Goal: Transaction & Acquisition: Purchase product/service

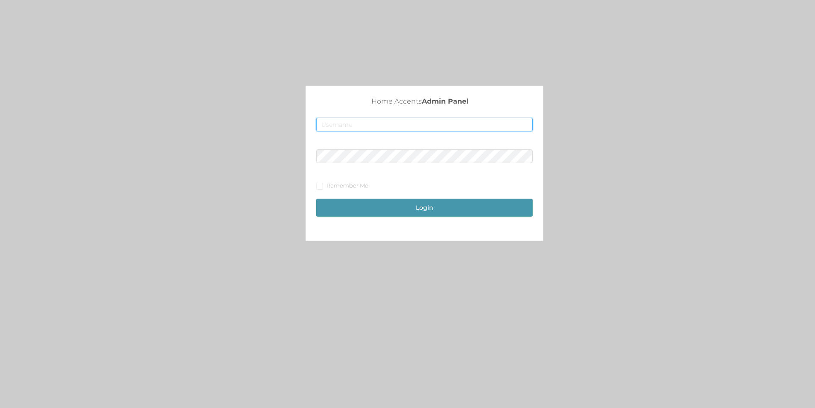
type input "merch2@accents.pw"
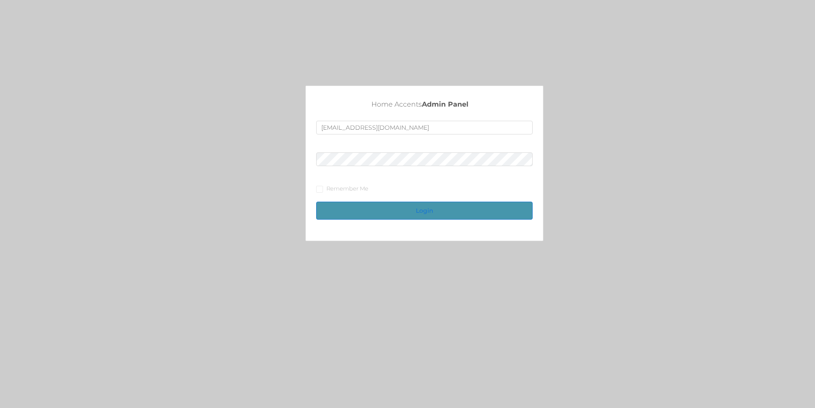
click at [394, 208] on button "Login" at bounding box center [424, 210] width 216 height 18
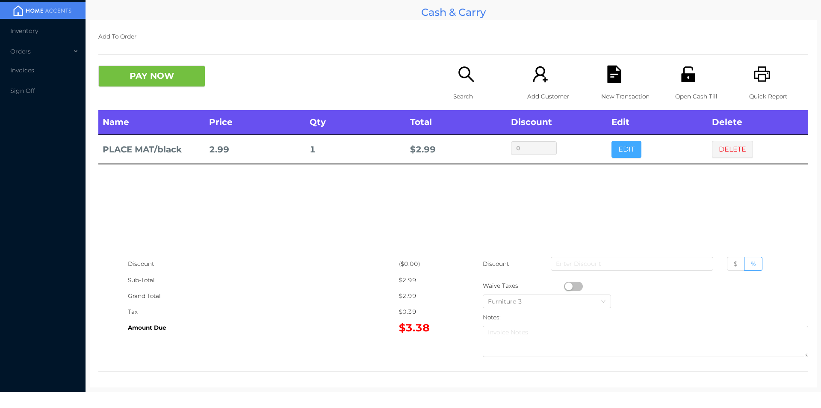
click at [612, 145] on button "EDIT" at bounding box center [627, 149] width 30 height 17
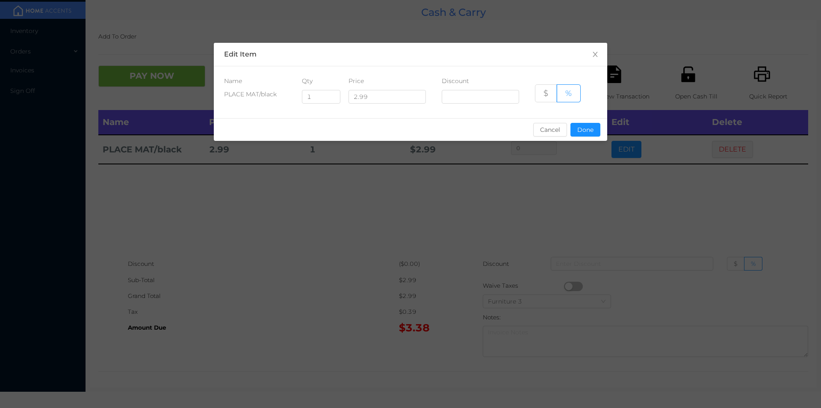
click at [309, 77] on div "Qty" at bounding box center [317, 81] width 31 height 9
click at [317, 100] on input "1" at bounding box center [321, 96] width 38 height 13
type input "6"
click at [596, 127] on button "Done" at bounding box center [586, 130] width 30 height 14
type input "0%"
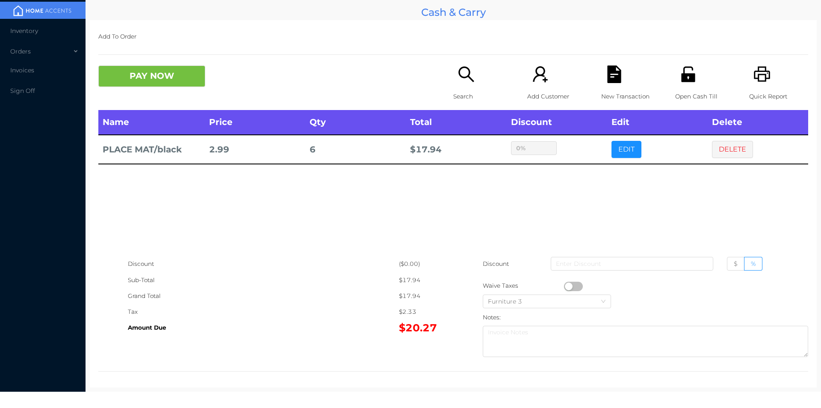
click at [564, 287] on button "button" at bounding box center [573, 285] width 19 height 9
click at [574, 287] on button "button" at bounding box center [573, 285] width 19 height 9
click at [610, 73] on icon "icon: file-text" at bounding box center [614, 74] width 14 height 18
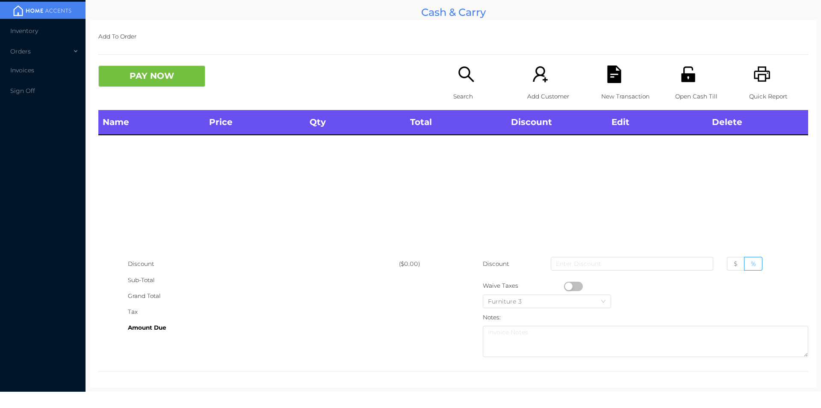
click at [463, 81] on icon "icon: search" at bounding box center [467, 74] width 18 height 18
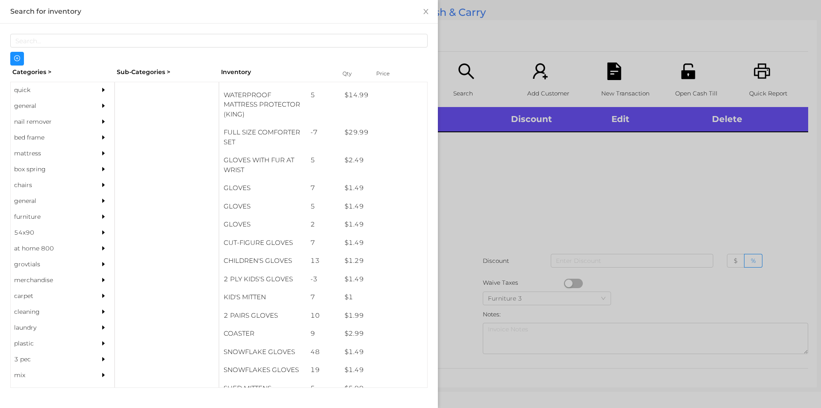
scroll to position [235, 0]
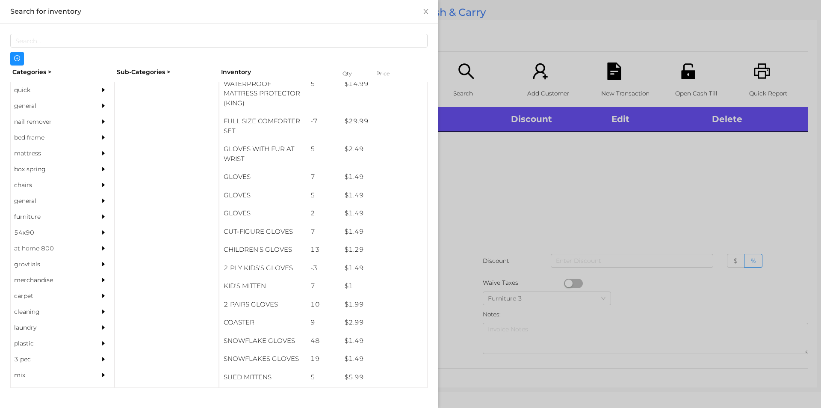
click at [33, 107] on div "general" at bounding box center [50, 106] width 78 height 16
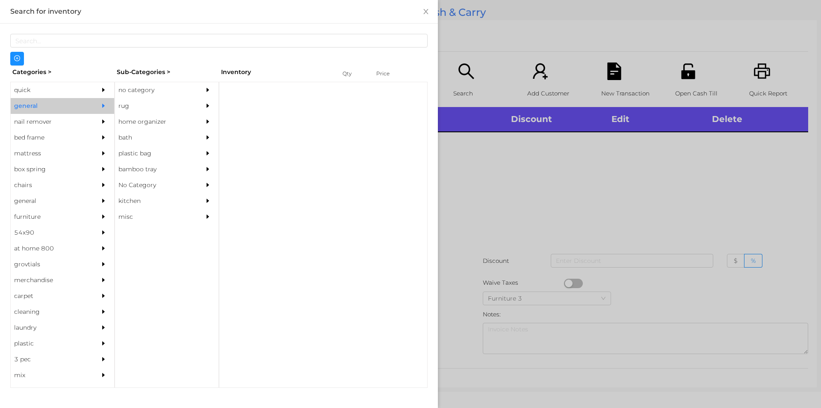
click at [167, 86] on div "no category" at bounding box center [154, 90] width 78 height 16
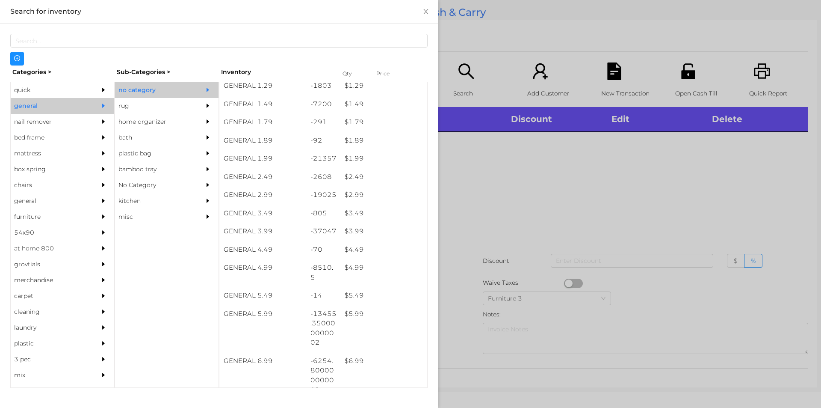
scroll to position [115, 0]
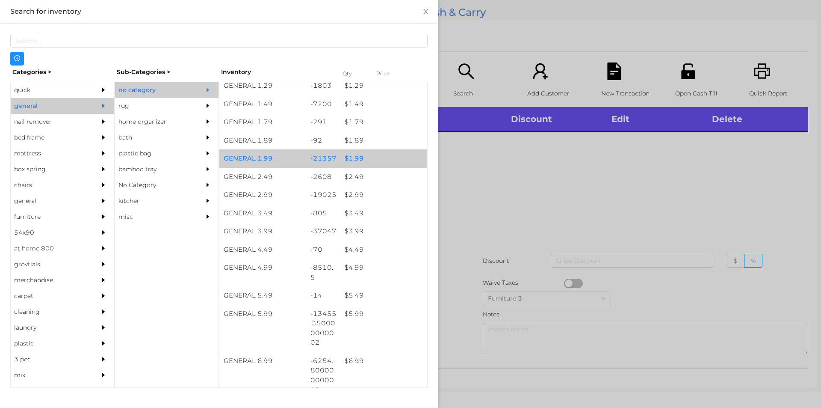
click at [376, 150] on div "$ 1.99" at bounding box center [384, 158] width 87 height 18
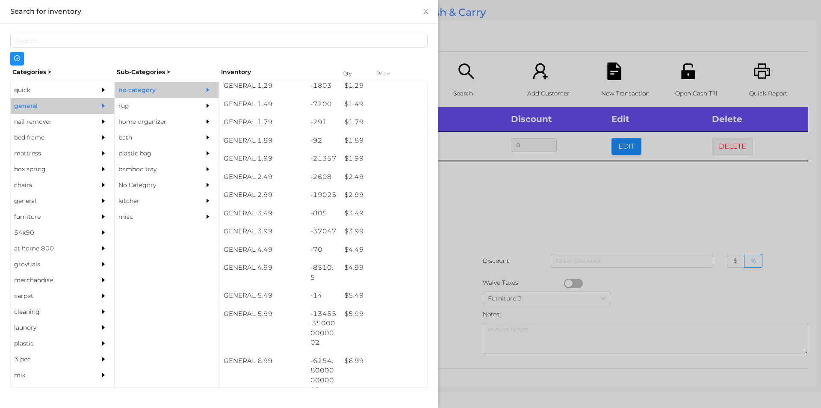
click at [488, 226] on div at bounding box center [410, 204] width 821 height 408
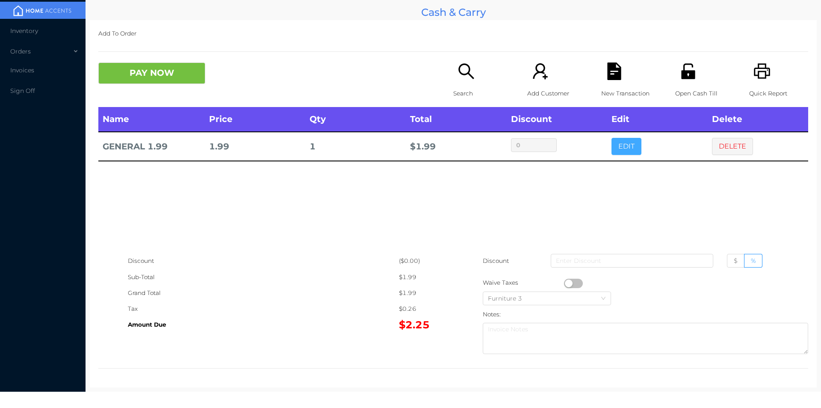
click at [624, 141] on button "EDIT" at bounding box center [627, 146] width 30 height 17
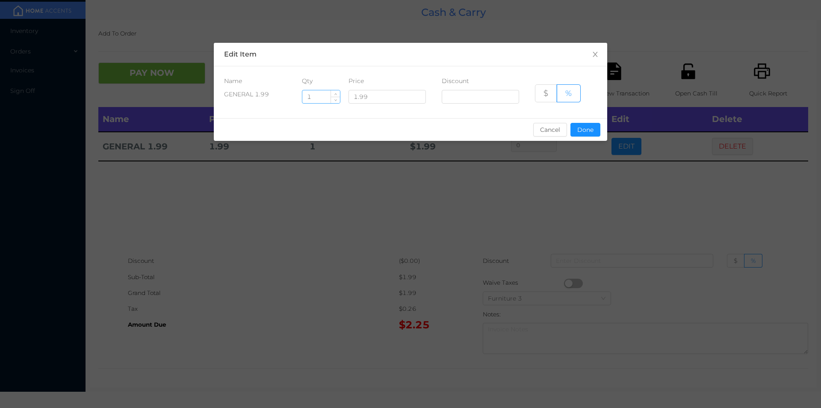
click at [316, 97] on input "1" at bounding box center [321, 96] width 38 height 13
type input "6"
click at [580, 135] on button "Done" at bounding box center [586, 130] width 30 height 14
type input "0%"
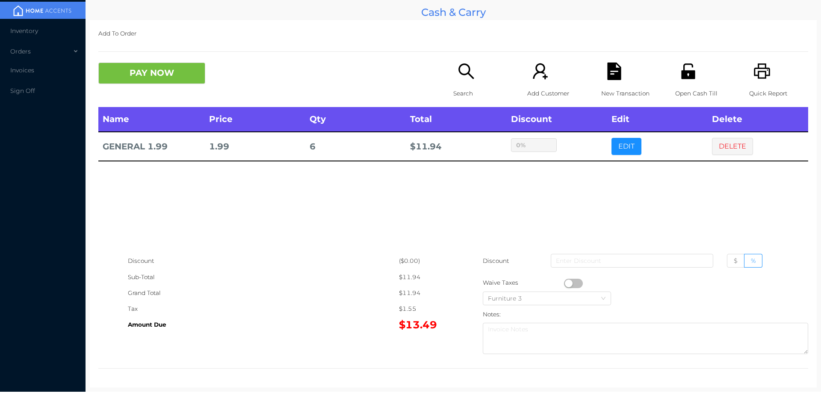
click at [565, 283] on button "button" at bounding box center [573, 282] width 19 height 9
click at [475, 173] on div "Name Price Qty Total Discount Edit Delete GENERAL 1.99 1.99 6 $ 10.57 0% EDIT D…" at bounding box center [453, 180] width 710 height 146
click at [754, 74] on icon "icon: printer" at bounding box center [762, 70] width 16 height 15
click at [616, 80] on icon "icon: file-text" at bounding box center [614, 71] width 14 height 18
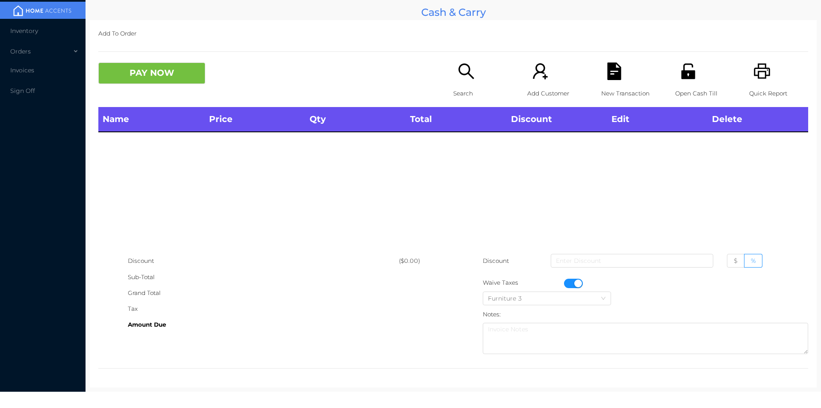
click at [574, 284] on button "button" at bounding box center [573, 282] width 19 height 9
click at [680, 90] on p "Open Cash Till" at bounding box center [704, 94] width 59 height 16
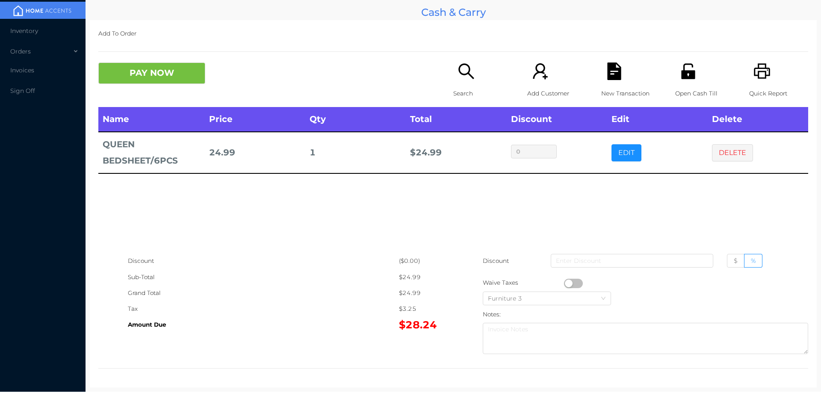
click at [470, 83] on div "Search" at bounding box center [482, 84] width 59 height 44
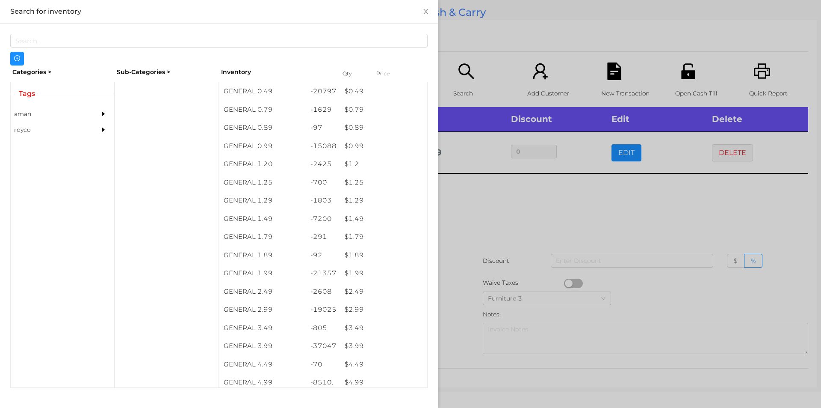
click at [622, 242] on div at bounding box center [410, 204] width 821 height 408
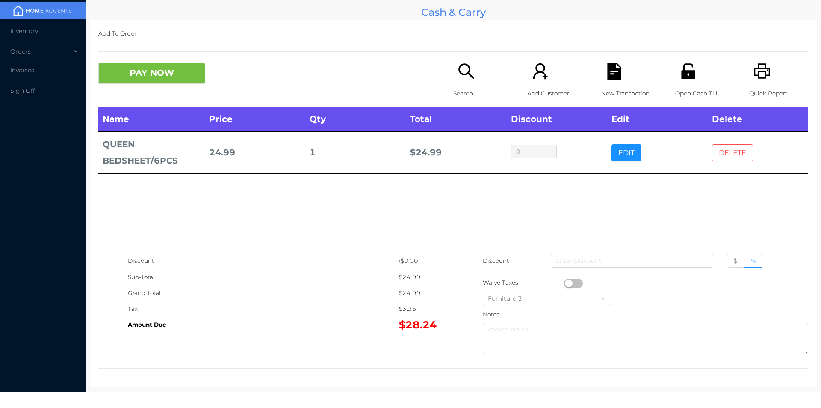
click at [722, 154] on button "DELETE" at bounding box center [732, 152] width 41 height 17
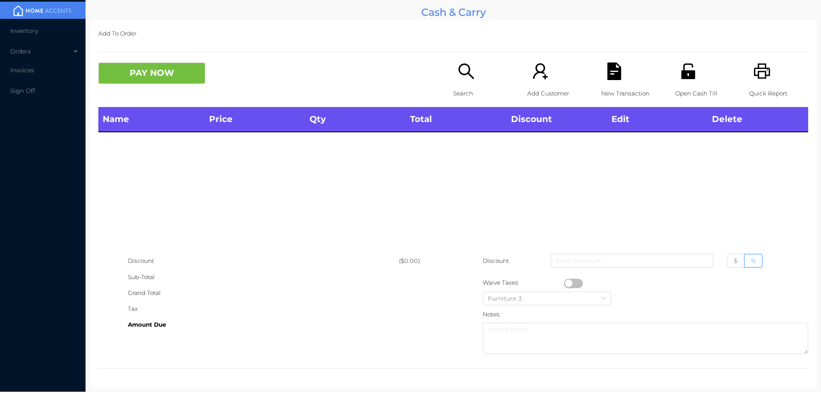
click at [462, 83] on div "Search" at bounding box center [482, 84] width 59 height 44
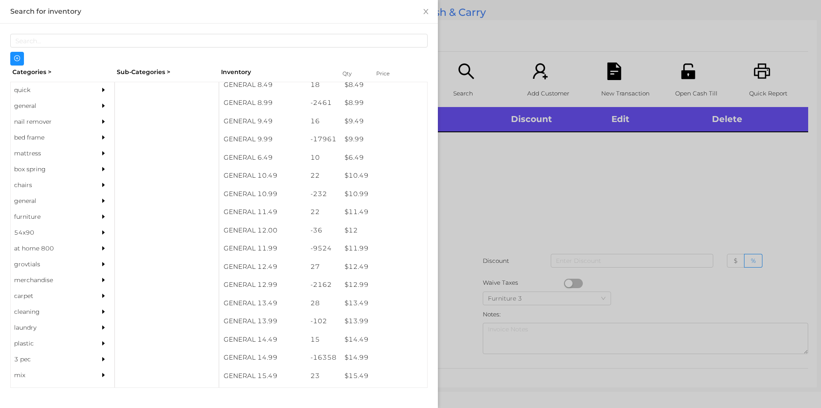
scroll to position [492, 0]
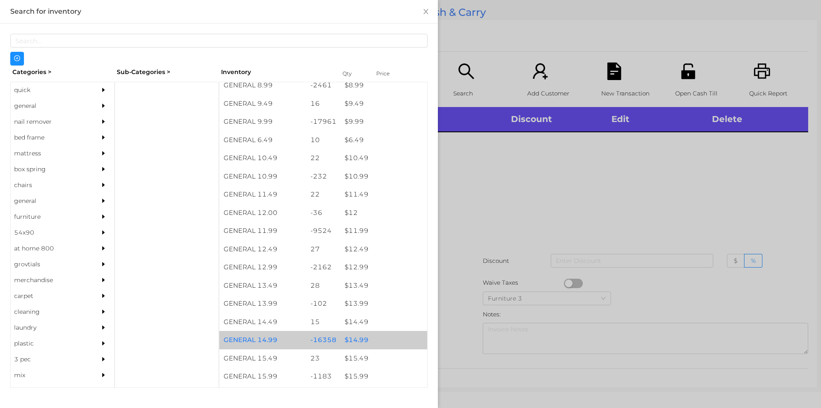
click at [323, 339] on div "-16358" at bounding box center [323, 340] width 35 height 18
click at [324, 343] on div "-16358" at bounding box center [323, 340] width 35 height 18
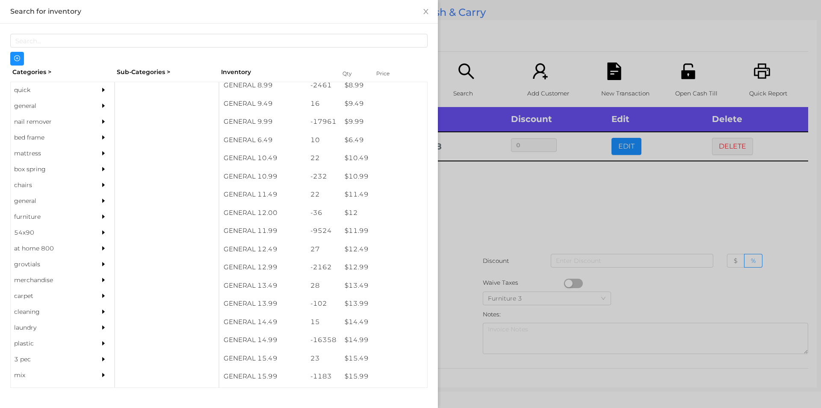
click at [566, 218] on div at bounding box center [410, 204] width 821 height 408
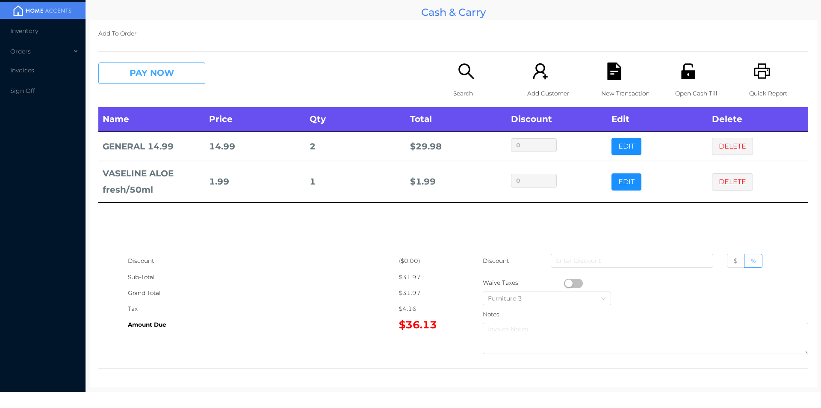
click at [149, 71] on button "PAY NOW" at bounding box center [151, 72] width 107 height 21
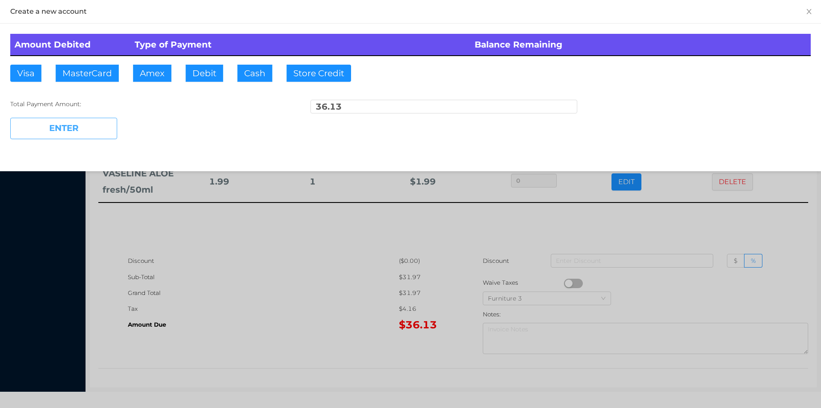
click at [84, 126] on button "ENTER" at bounding box center [63, 128] width 107 height 21
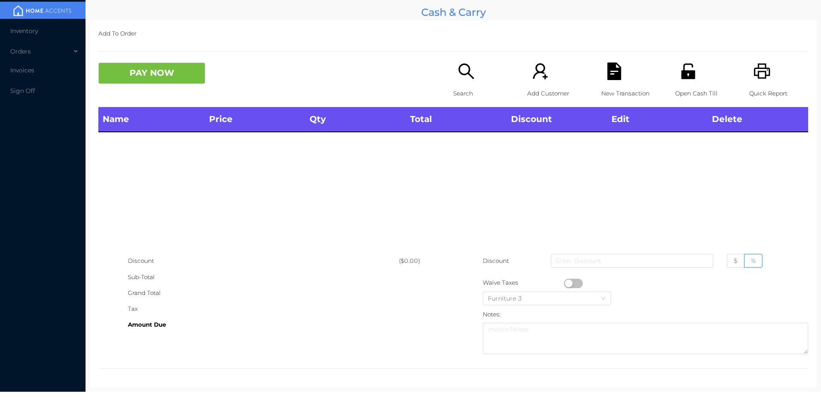
click at [462, 74] on icon "icon: search" at bounding box center [467, 71] width 18 height 18
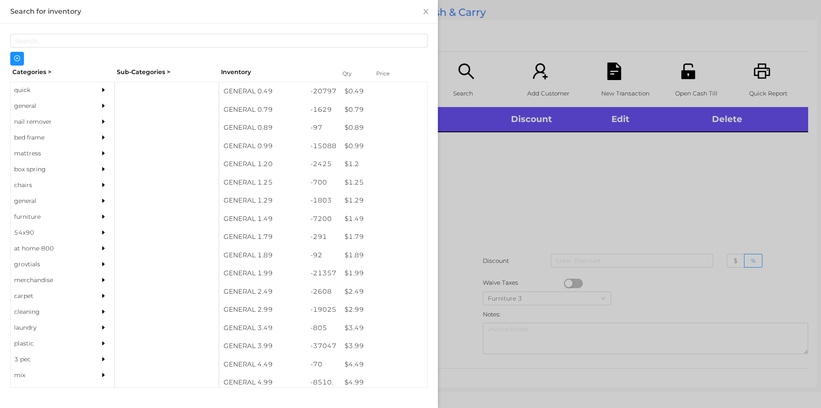
click at [50, 85] on div "quick" at bounding box center [50, 90] width 78 height 16
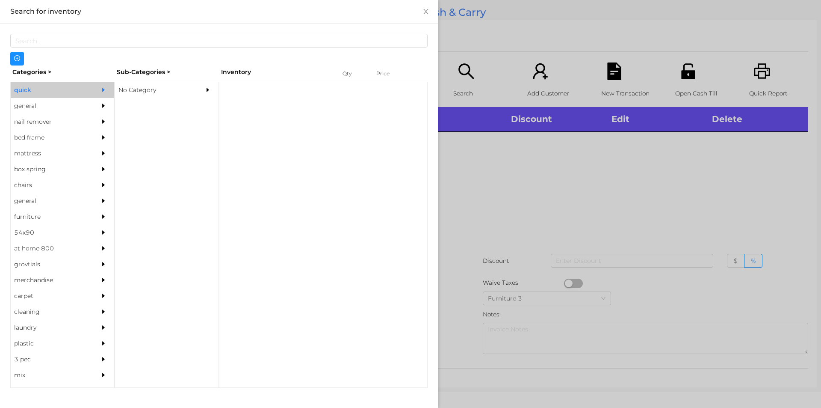
click at [173, 89] on div "No Category" at bounding box center [154, 90] width 78 height 16
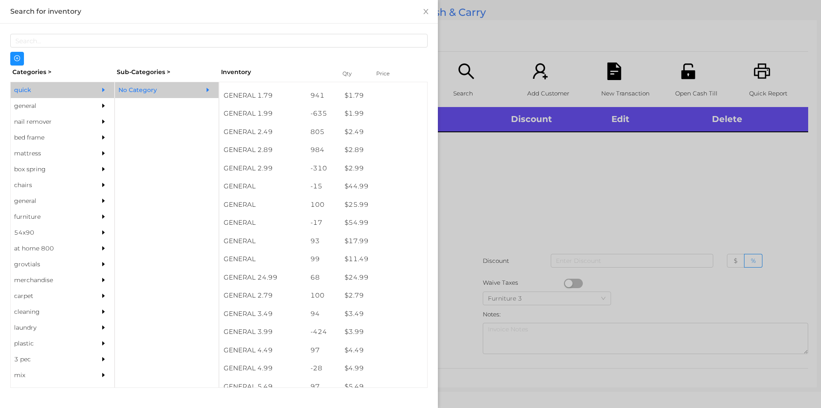
scroll to position [160, 0]
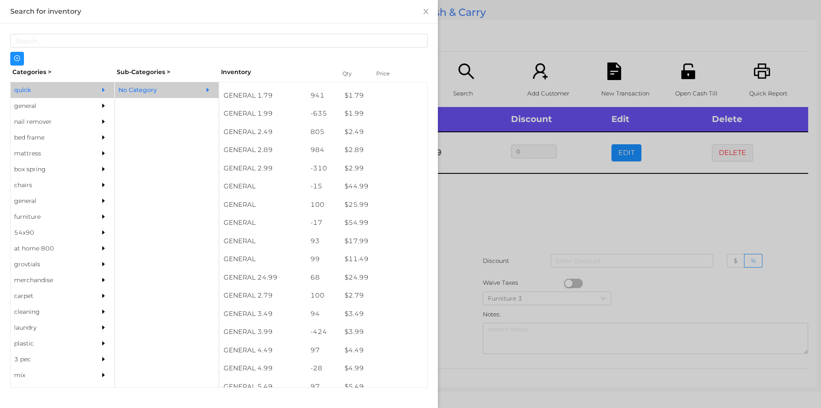
click at [521, 205] on div at bounding box center [410, 204] width 821 height 408
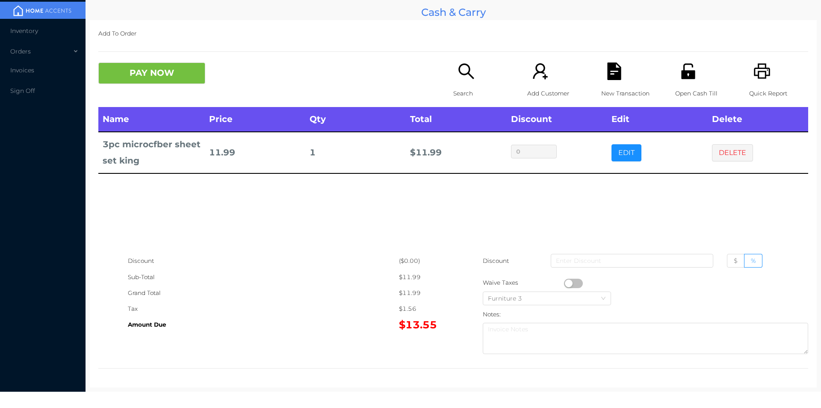
click at [607, 75] on icon "icon: file-text" at bounding box center [614, 71] width 14 height 18
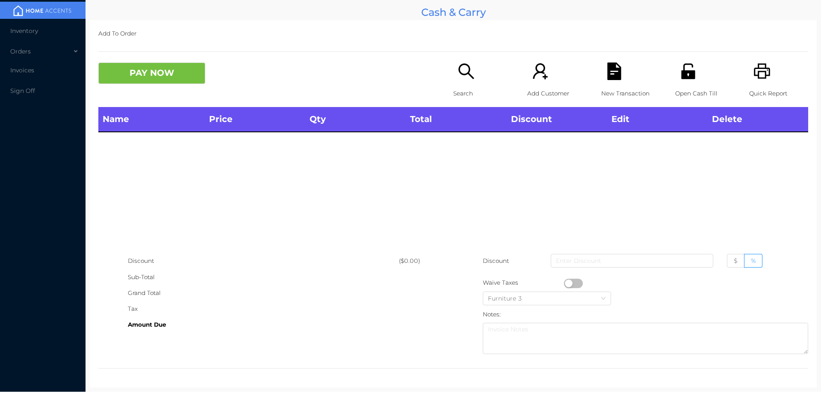
click at [757, 74] on icon "icon: printer" at bounding box center [763, 71] width 18 height 18
click at [465, 76] on icon "icon: search" at bounding box center [467, 71] width 18 height 18
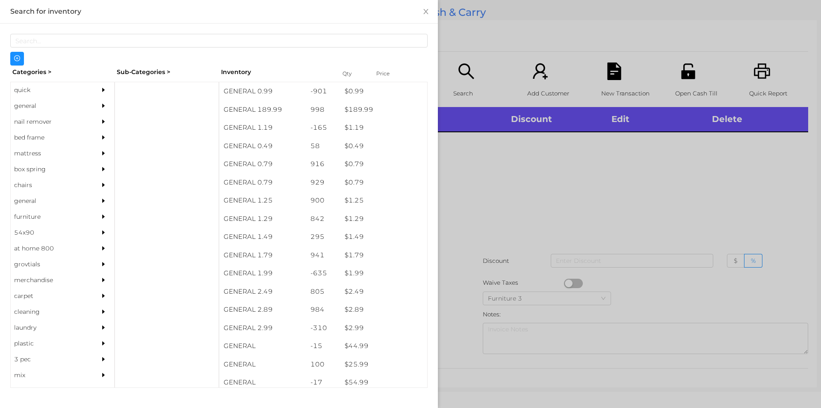
click at [37, 84] on div "quick" at bounding box center [50, 90] width 78 height 16
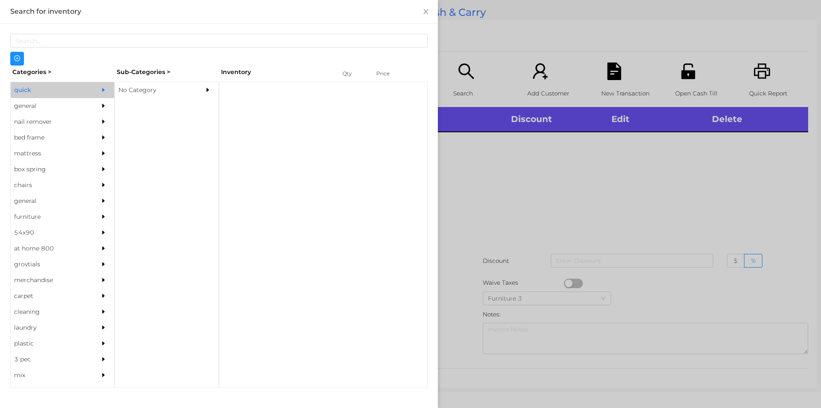
click at [206, 97] on div at bounding box center [209, 90] width 17 height 16
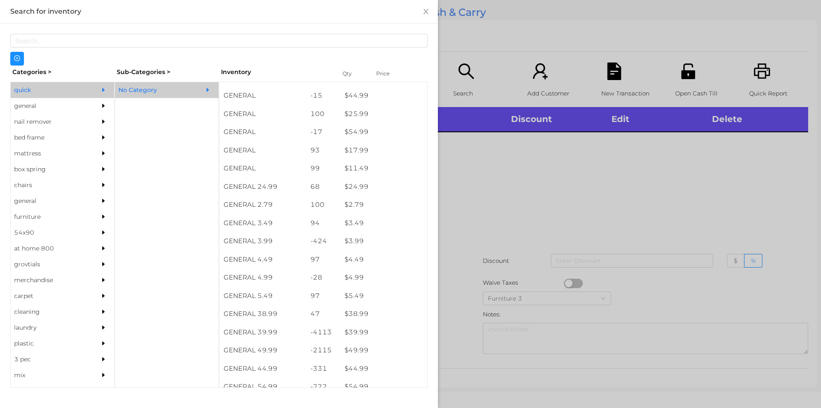
scroll to position [268, 0]
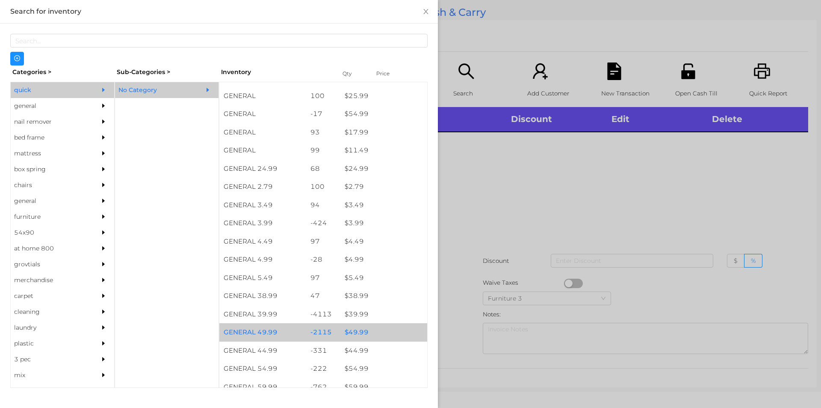
click at [347, 332] on div "$ 49.99" at bounding box center [384, 332] width 87 height 18
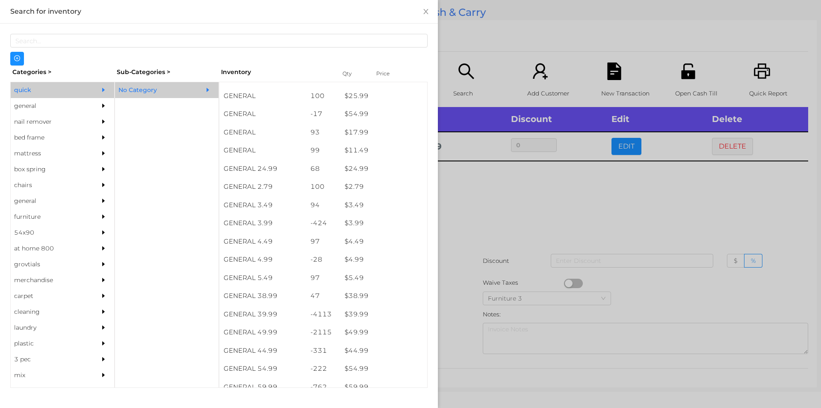
click at [481, 262] on div at bounding box center [410, 204] width 821 height 408
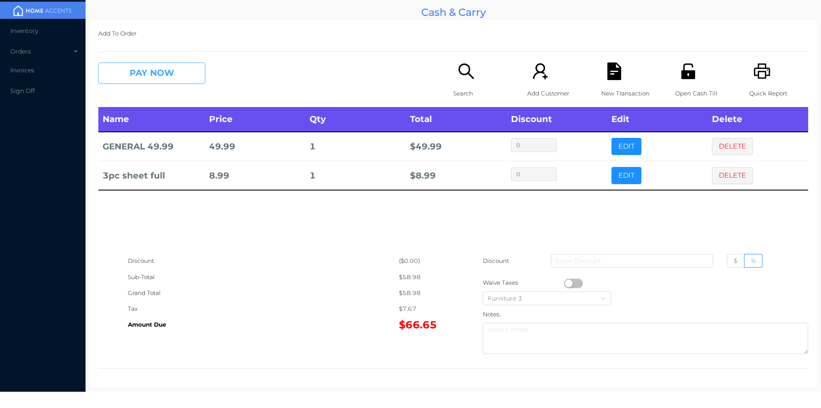
click at [172, 75] on button "PAY NOW" at bounding box center [151, 72] width 107 height 21
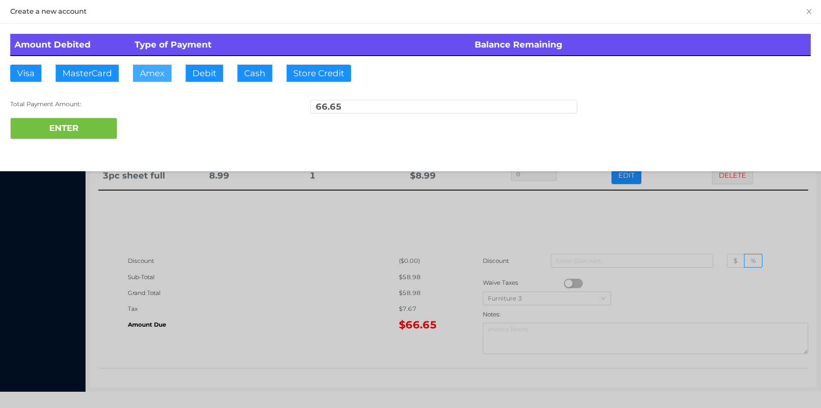
click at [133, 66] on button "Amex" at bounding box center [152, 73] width 39 height 17
click at [93, 77] on button "MasterCard" at bounding box center [87, 73] width 63 height 17
click at [63, 133] on button "ENTER" at bounding box center [63, 128] width 107 height 21
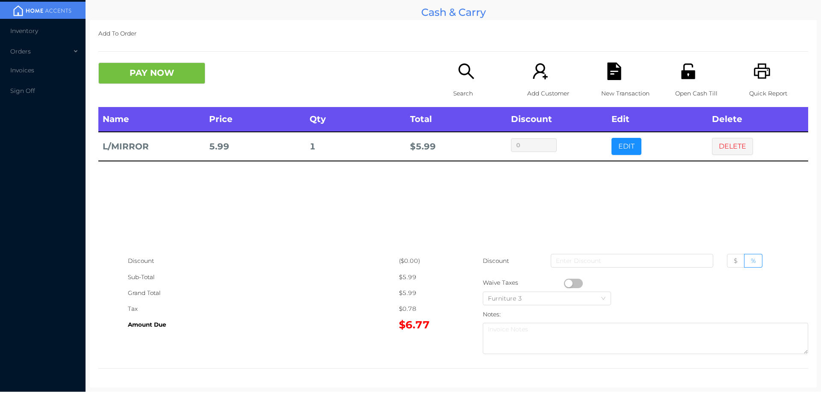
click at [687, 69] on icon "icon: unlock" at bounding box center [689, 71] width 18 height 18
click at [190, 79] on button "PAY NOW" at bounding box center [151, 72] width 107 height 21
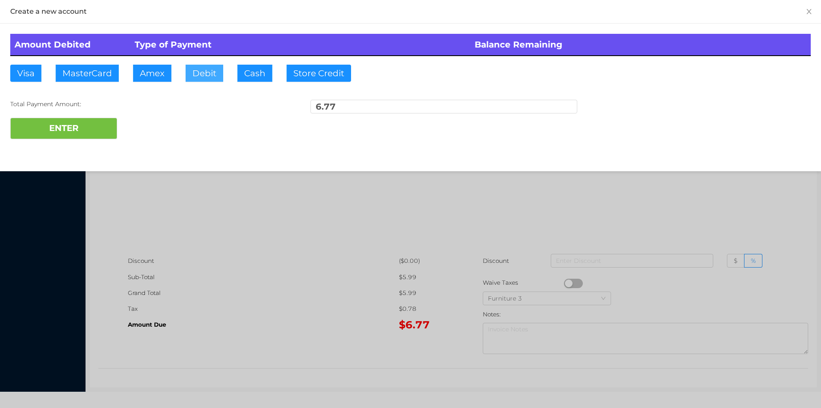
click at [206, 76] on button "Debit" at bounding box center [205, 73] width 38 height 17
type input "20"
click at [66, 138] on button "ENTER" at bounding box center [63, 128] width 107 height 21
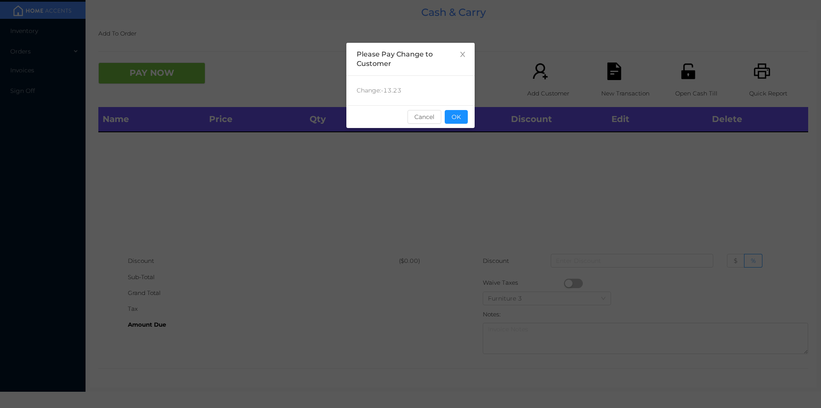
click at [467, 122] on button "OK" at bounding box center [456, 117] width 23 height 14
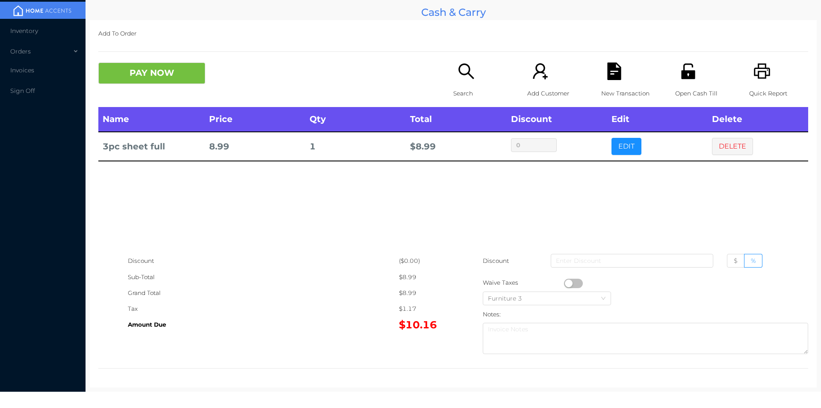
click at [148, 83] on button "PAY NOW" at bounding box center [151, 72] width 107 height 21
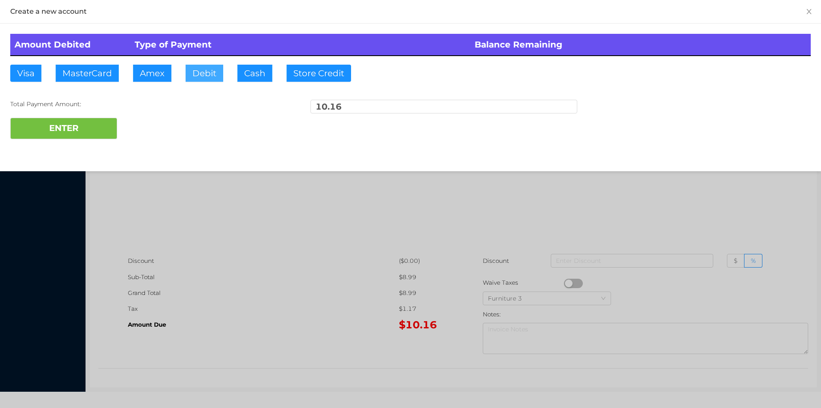
click at [204, 77] on button "Debit" at bounding box center [205, 73] width 38 height 17
type input "10.25"
click at [56, 130] on button "ENTER" at bounding box center [63, 128] width 107 height 21
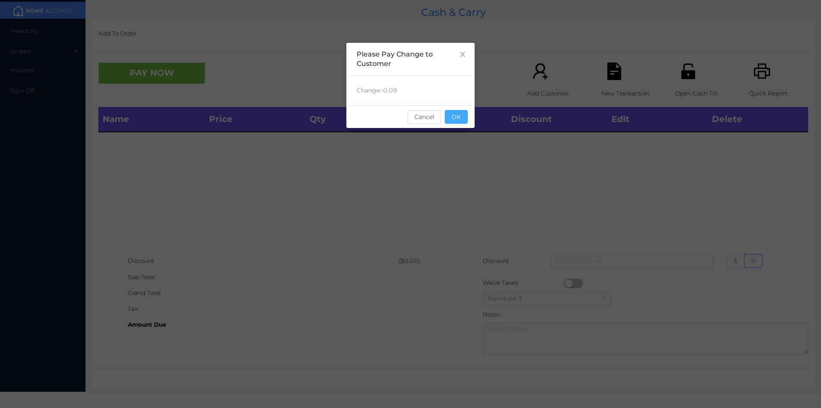
click at [463, 122] on button "OK" at bounding box center [456, 117] width 23 height 14
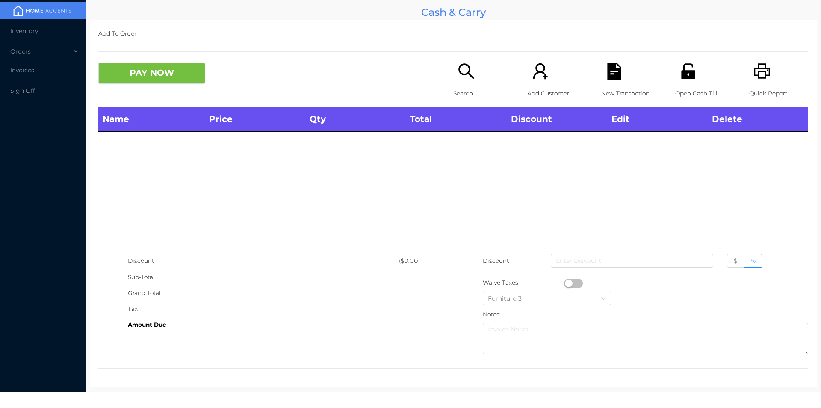
click at [275, 224] on div "Name Price Qty Total Discount Edit Delete" at bounding box center [453, 180] width 710 height 146
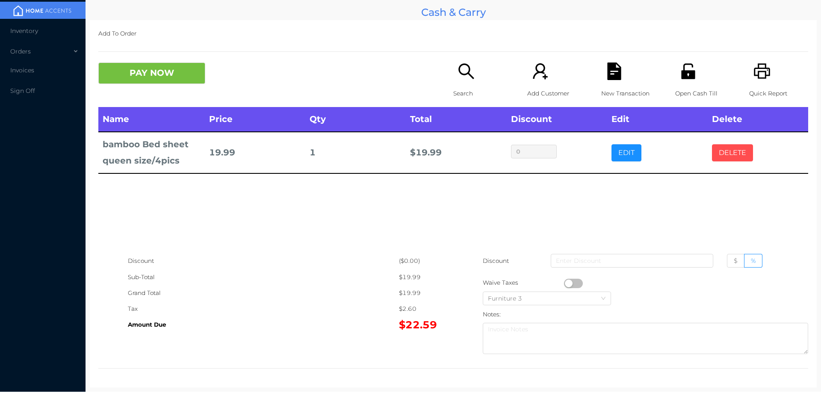
click at [732, 157] on button "DELETE" at bounding box center [732, 152] width 41 height 17
click at [471, 64] on icon "icon: search" at bounding box center [467, 71] width 18 height 18
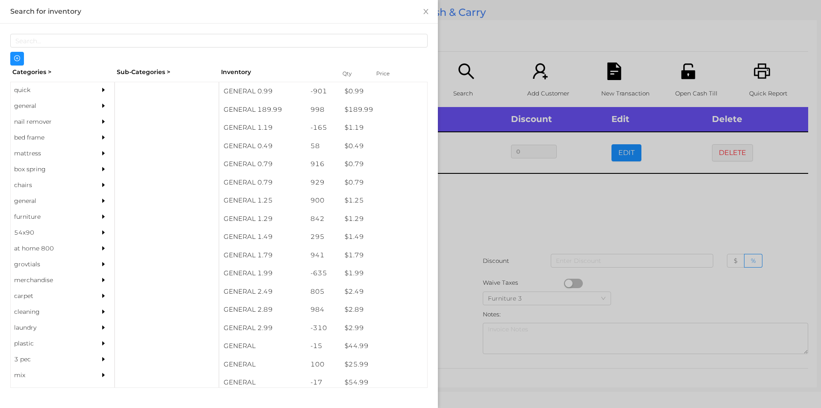
click at [538, 218] on div at bounding box center [410, 204] width 821 height 408
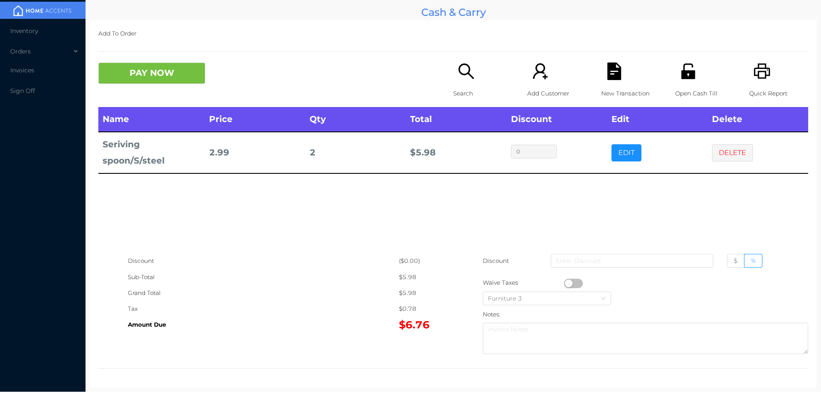
click at [608, 78] on icon "icon: file-text" at bounding box center [614, 71] width 14 height 18
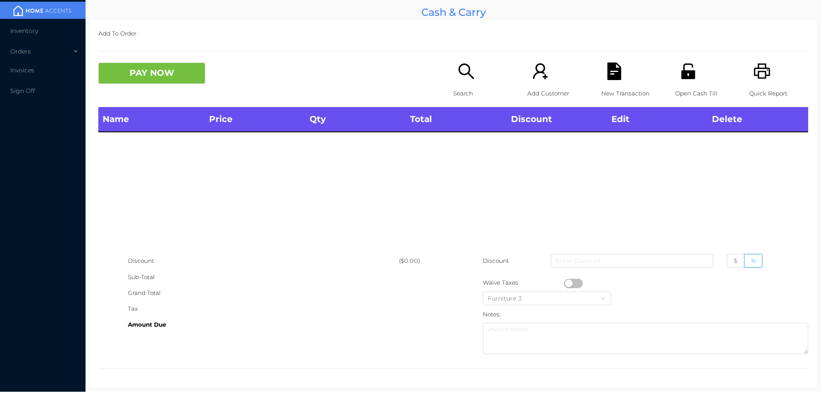
click at [755, 69] on icon "icon: printer" at bounding box center [763, 71] width 18 height 18
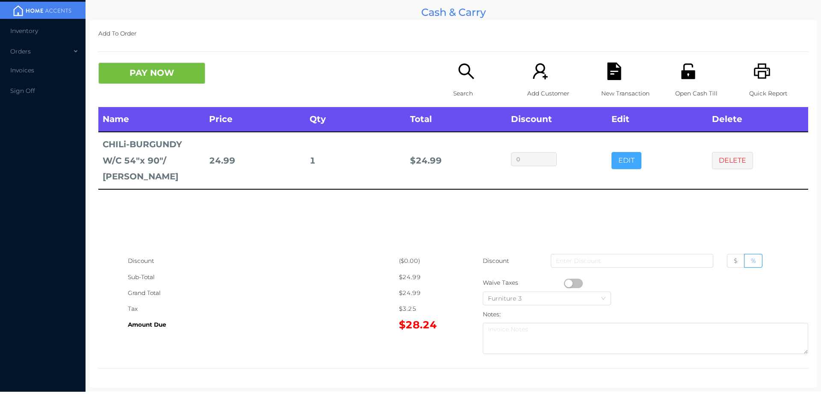
click at [617, 154] on button "EDIT" at bounding box center [627, 160] width 30 height 17
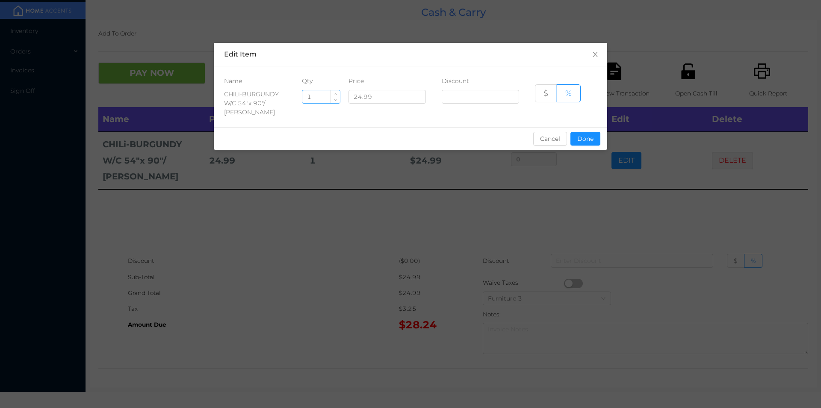
click at [322, 91] on input "1" at bounding box center [321, 96] width 38 height 13
type input "4"
click at [586, 134] on button "Done" at bounding box center [586, 139] width 30 height 14
type input "0%"
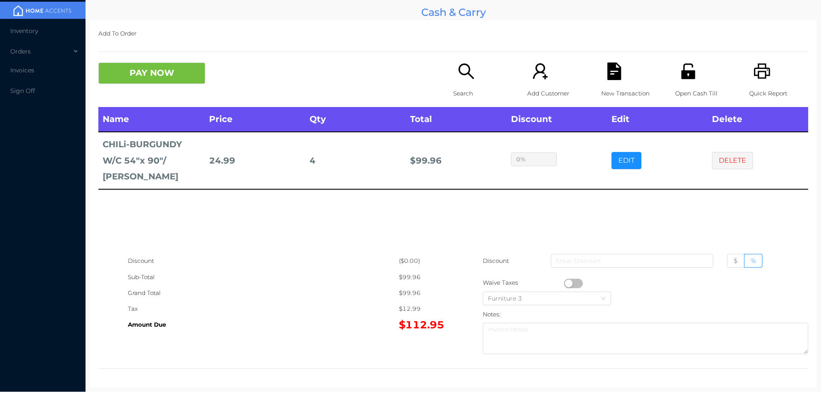
click at [606, 77] on icon "icon: file-text" at bounding box center [615, 71] width 18 height 18
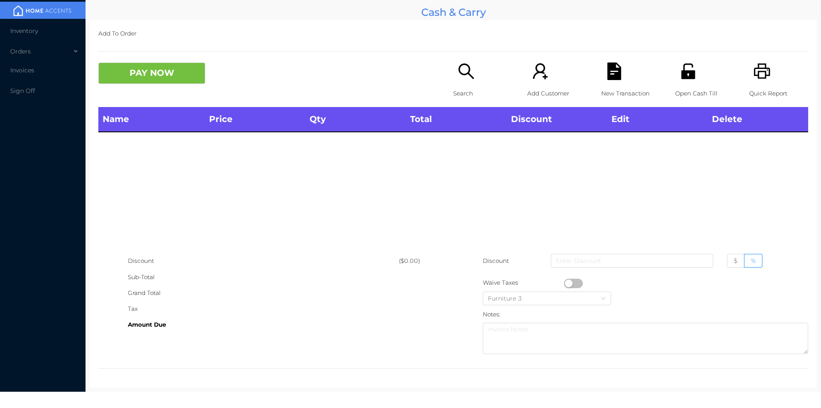
click at [761, 68] on icon "icon: printer" at bounding box center [762, 70] width 16 height 15
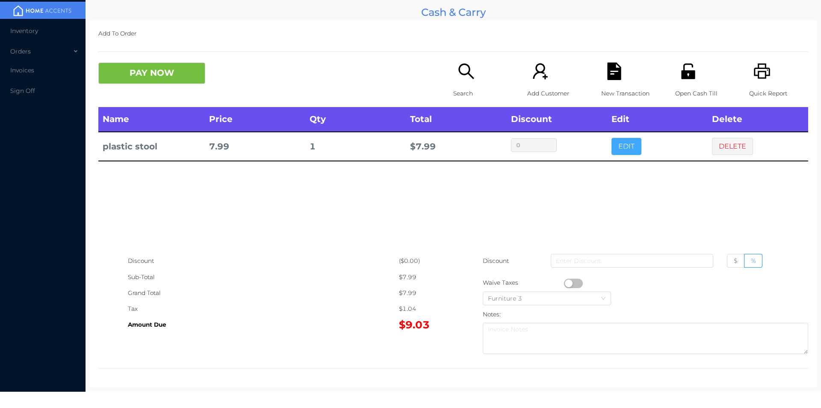
click at [617, 145] on button "EDIT" at bounding box center [627, 146] width 30 height 17
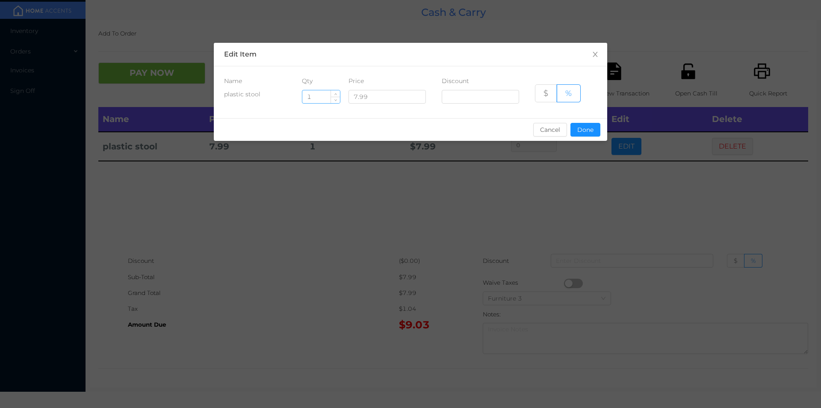
click at [327, 98] on input "1" at bounding box center [321, 96] width 38 height 13
type input "4"
click at [594, 124] on button "Done" at bounding box center [586, 130] width 30 height 14
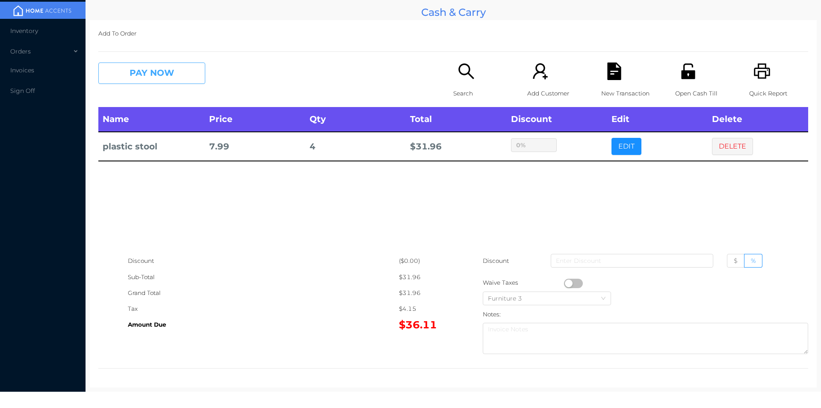
click at [198, 71] on button "PAY NOW" at bounding box center [151, 72] width 107 height 21
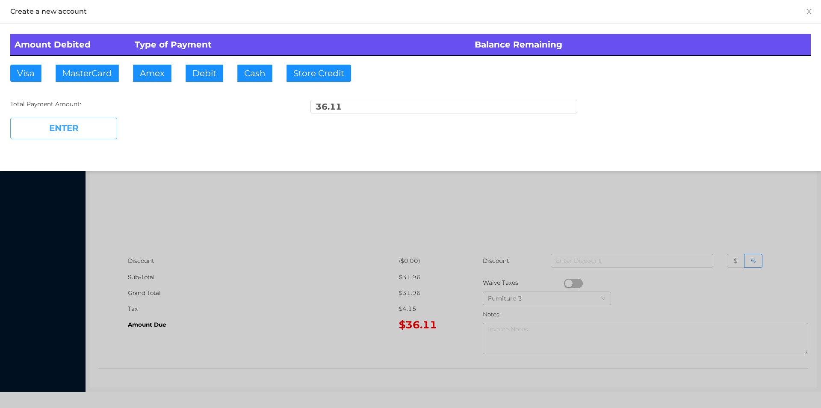
click at [77, 128] on button "ENTER" at bounding box center [63, 128] width 107 height 21
type input "0"
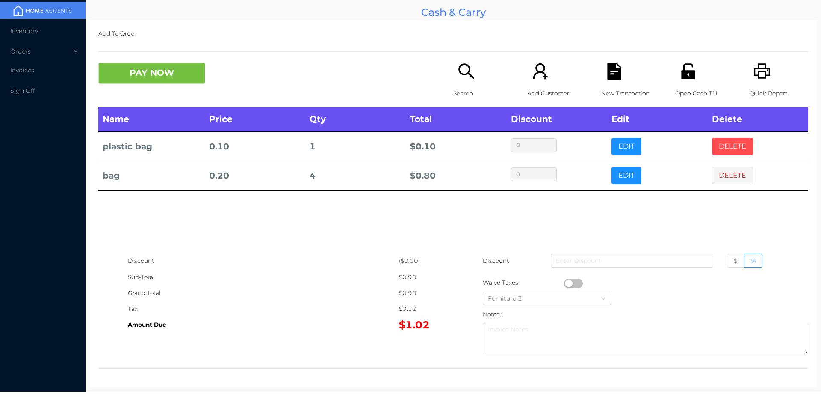
click at [731, 146] on button "DELETE" at bounding box center [732, 146] width 41 height 17
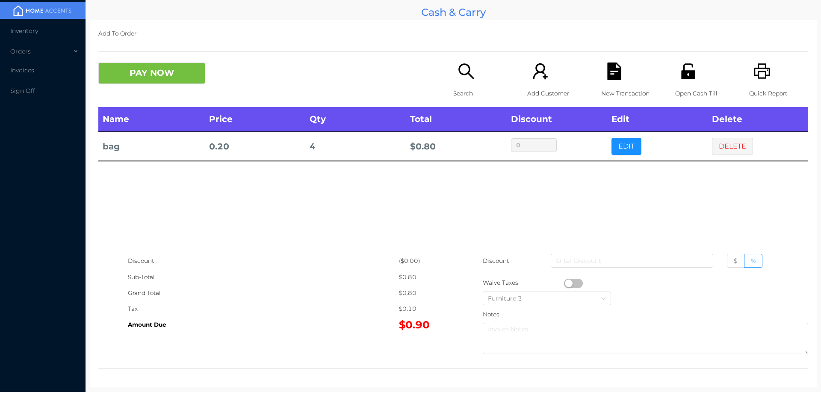
click at [687, 77] on icon "icon: unlock" at bounding box center [688, 70] width 14 height 15
click at [724, 155] on button "DELETE" at bounding box center [732, 146] width 41 height 17
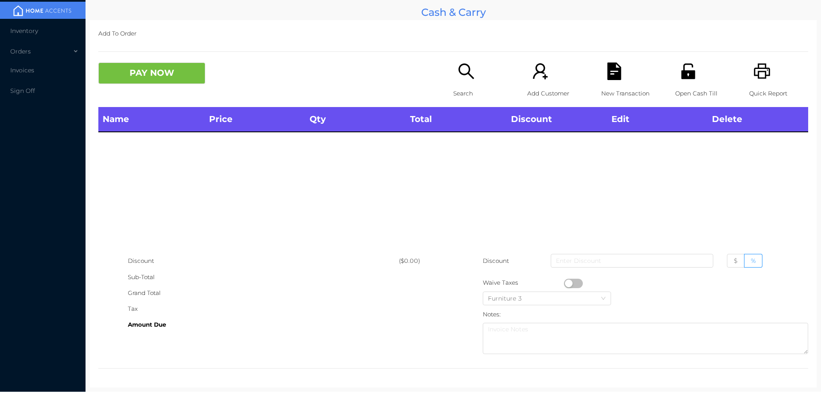
click at [462, 85] on div "Search" at bounding box center [482, 84] width 59 height 44
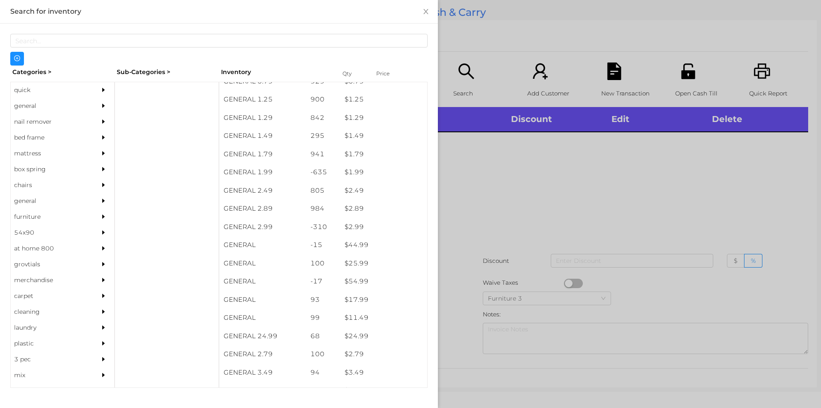
scroll to position [101, 0]
click at [370, 218] on div "$ 2.99" at bounding box center [384, 227] width 87 height 18
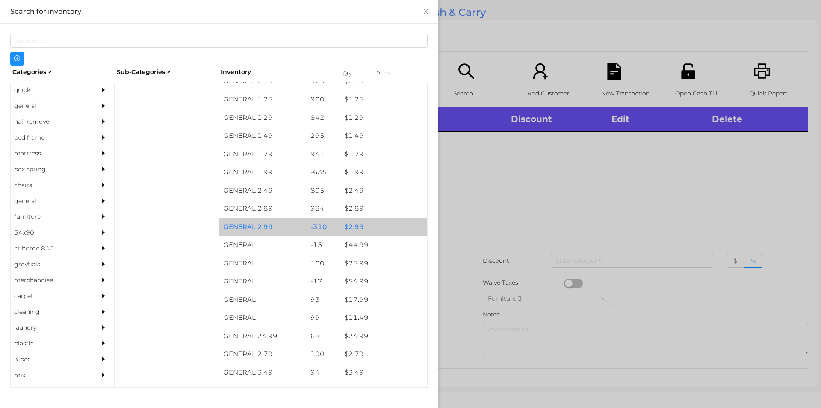
click at [373, 226] on div "$ 2.99" at bounding box center [384, 227] width 87 height 18
click at [382, 222] on div "$ 2.99" at bounding box center [384, 227] width 87 height 18
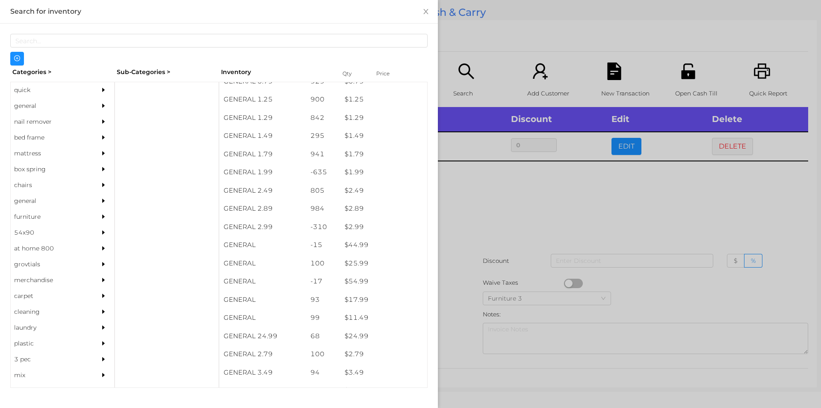
click at [459, 221] on div at bounding box center [410, 204] width 821 height 408
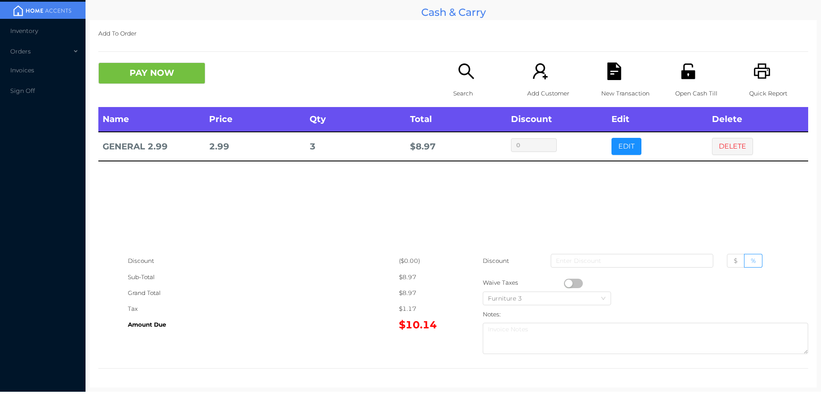
click at [607, 75] on icon "icon: file-text" at bounding box center [614, 71] width 14 height 18
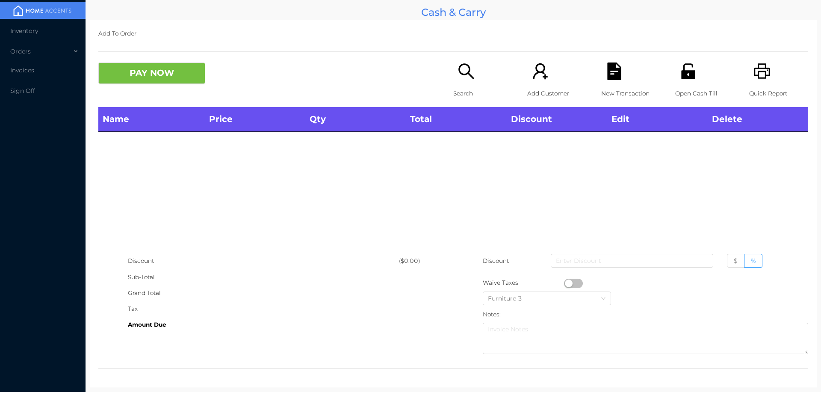
click at [754, 64] on icon "icon: printer" at bounding box center [763, 71] width 18 height 18
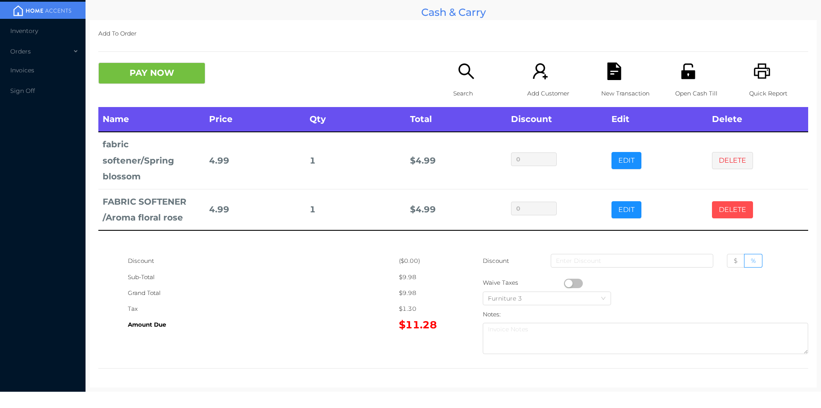
click at [737, 204] on button "DELETE" at bounding box center [732, 209] width 41 height 17
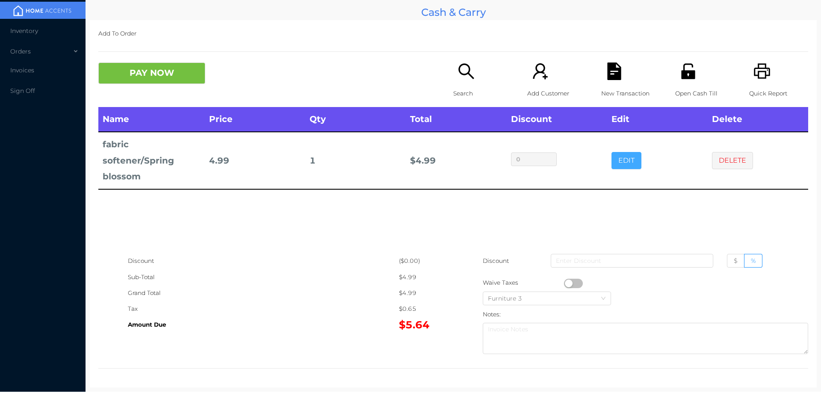
click at [621, 154] on button "EDIT" at bounding box center [627, 160] width 30 height 17
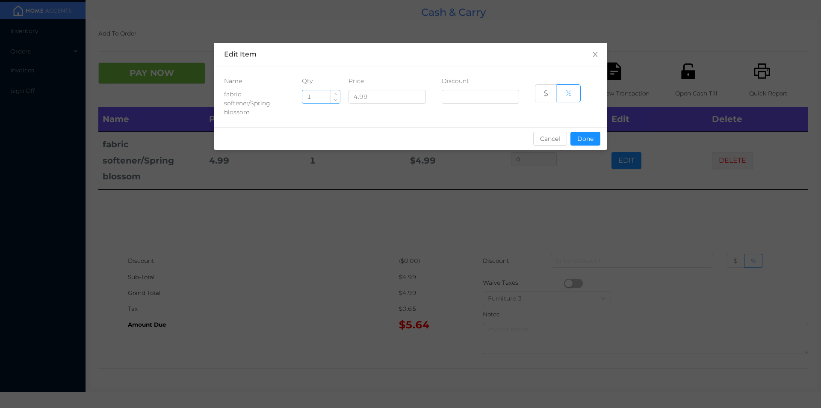
click at [325, 98] on input "1" at bounding box center [321, 96] width 38 height 13
type input "8"
click at [583, 145] on button "Done" at bounding box center [586, 139] width 30 height 14
type input "0%"
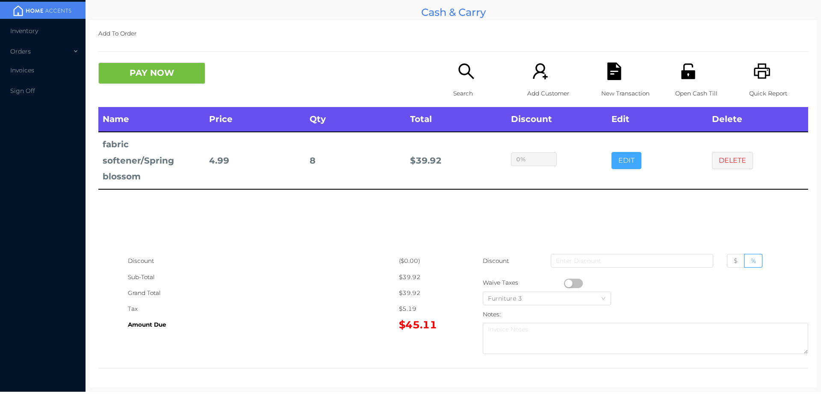
click at [612, 152] on button "EDIT" at bounding box center [627, 160] width 30 height 17
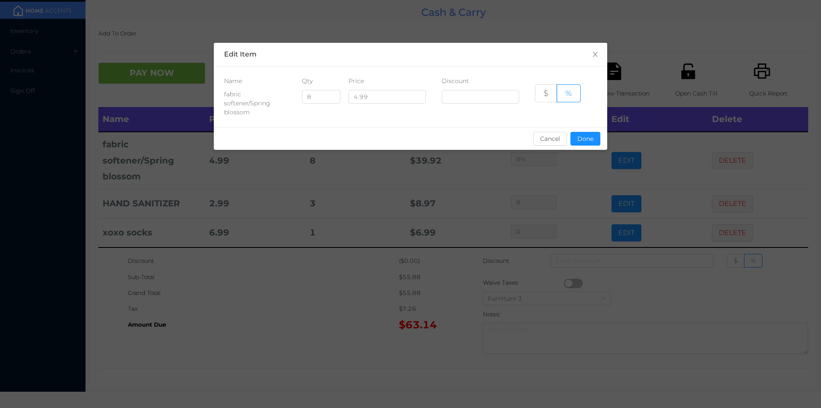
click at [635, 232] on div "sentinelStart Edit Item Name Qty Price Discount fabric softener/Spring blossom …" at bounding box center [410, 204] width 821 height 408
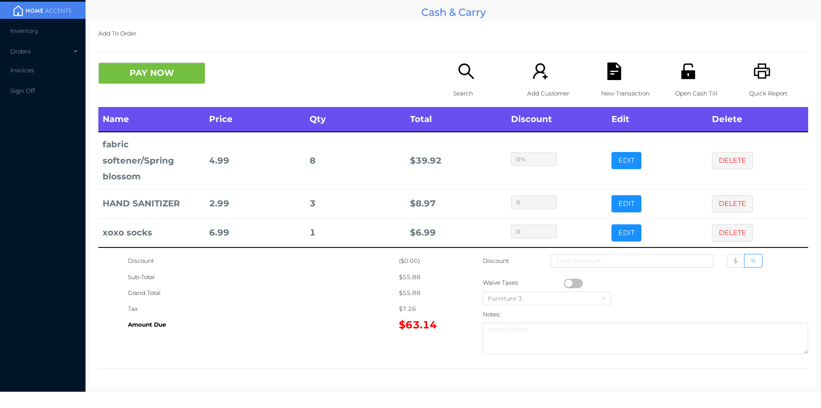
click at [601, 71] on div "New Transaction" at bounding box center [630, 84] width 59 height 44
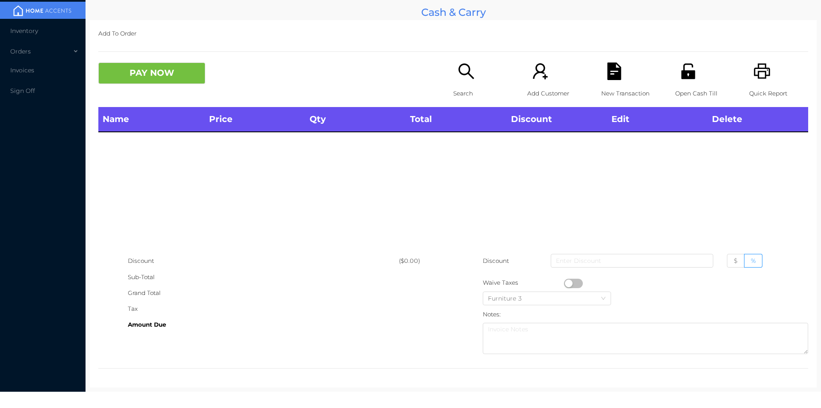
click at [773, 64] on div "Quick Report" at bounding box center [778, 84] width 59 height 44
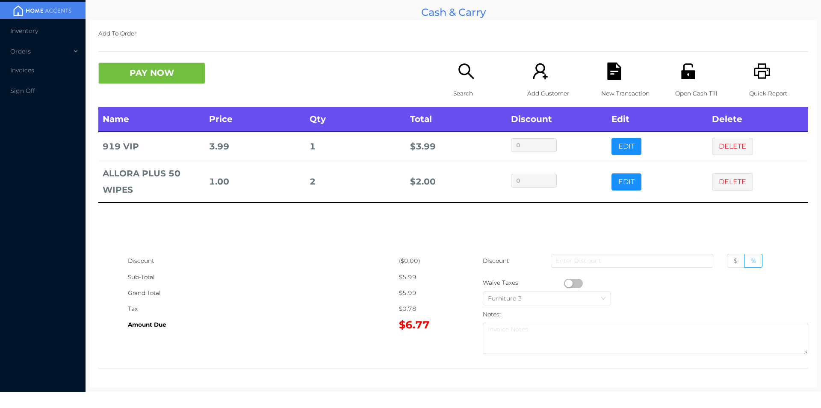
click at [614, 88] on p "New Transaction" at bounding box center [630, 94] width 59 height 16
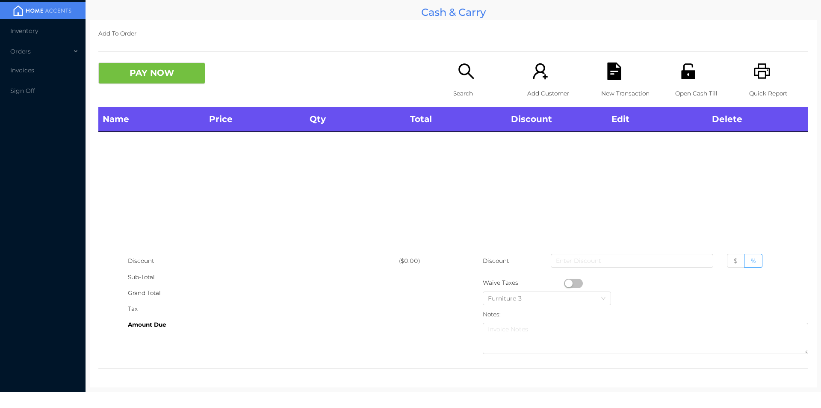
click at [766, 72] on div "Quick Report" at bounding box center [778, 84] width 59 height 44
click at [681, 75] on icon "icon: unlock" at bounding box center [688, 70] width 14 height 15
click at [131, 81] on button "PAY NOW" at bounding box center [151, 72] width 107 height 21
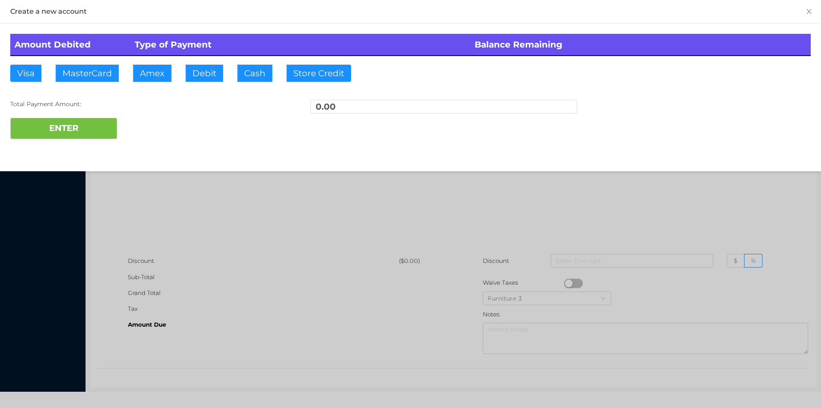
click at [630, 229] on div at bounding box center [410, 204] width 821 height 408
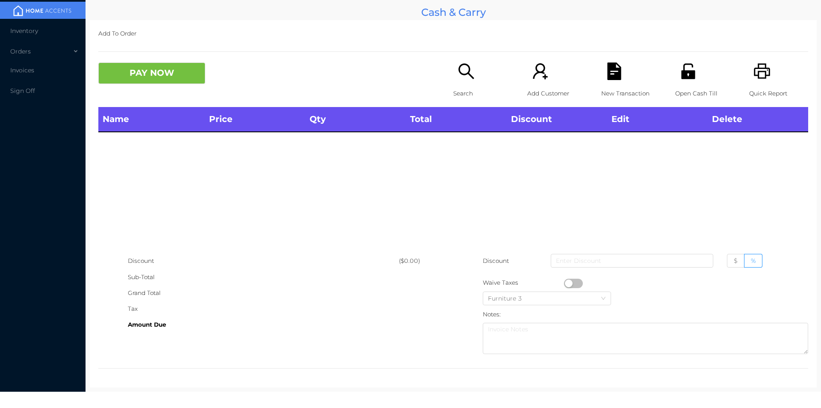
click at [684, 69] on icon "icon: unlock" at bounding box center [689, 71] width 18 height 18
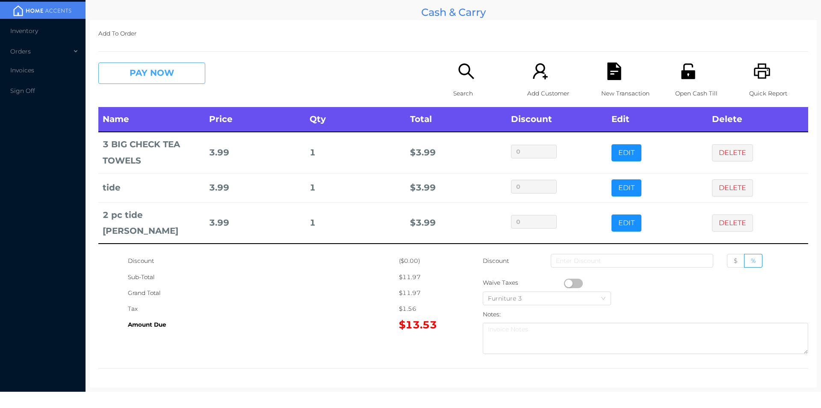
click at [155, 80] on button "PAY NOW" at bounding box center [151, 72] width 107 height 21
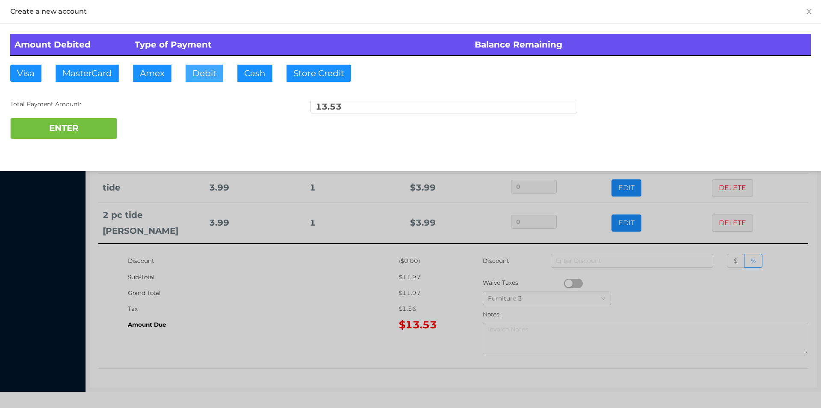
click at [194, 74] on button "Debit" at bounding box center [205, 73] width 38 height 17
type input "20"
click at [29, 136] on button "ENTER" at bounding box center [63, 128] width 107 height 21
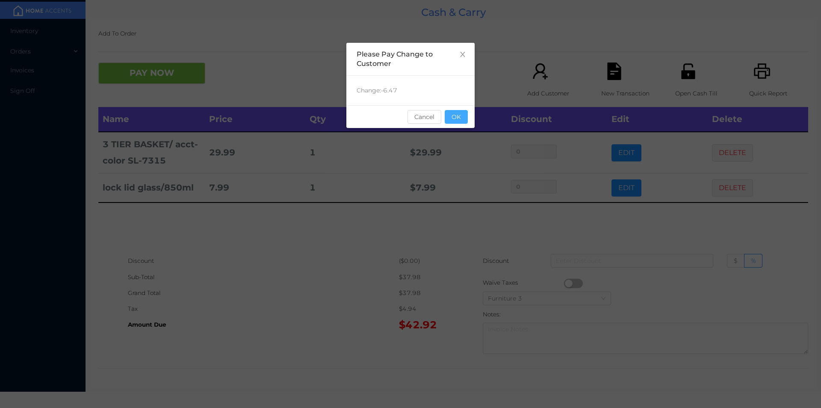
click at [455, 117] on button "OK" at bounding box center [456, 117] width 23 height 14
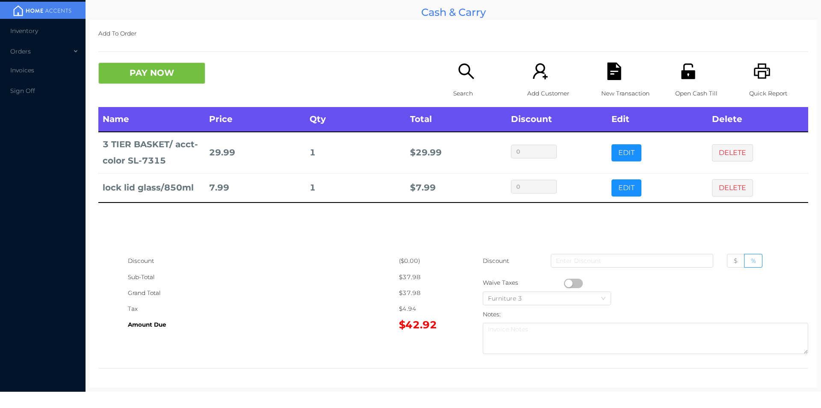
click at [463, 80] on div "Search" at bounding box center [482, 84] width 59 height 44
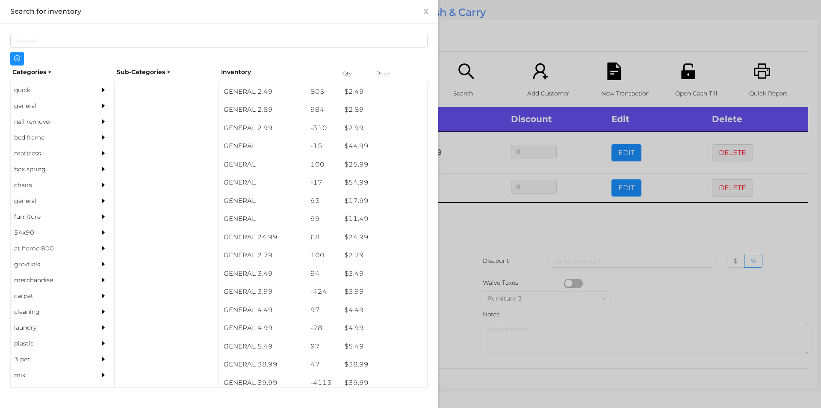
scroll to position [196, 0]
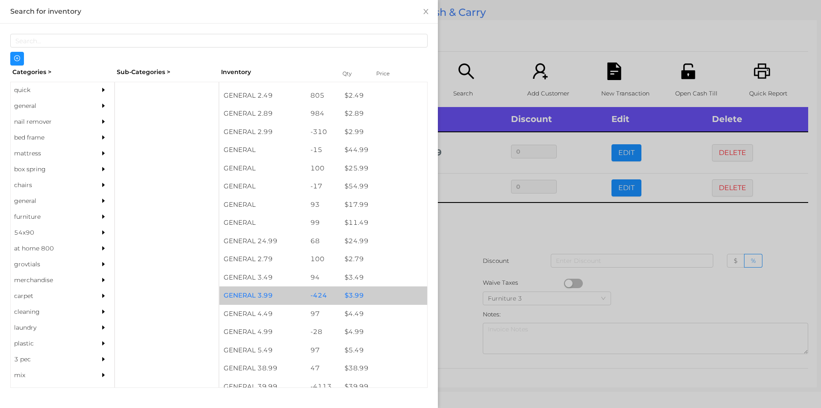
click at [341, 293] on div "$ 3.99" at bounding box center [384, 295] width 87 height 18
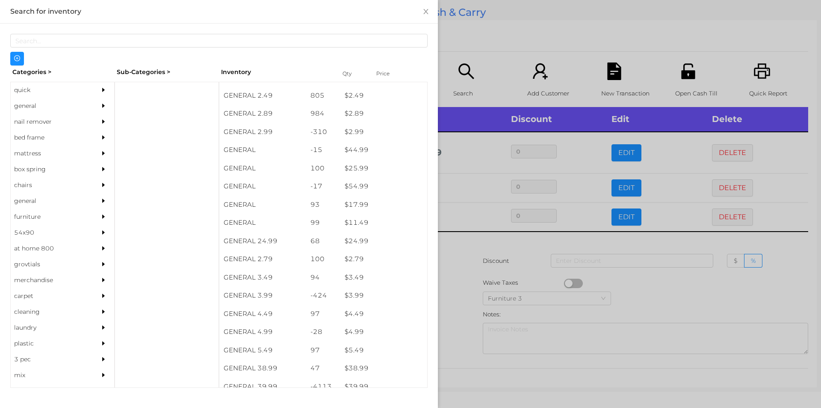
click at [494, 287] on div at bounding box center [410, 204] width 821 height 408
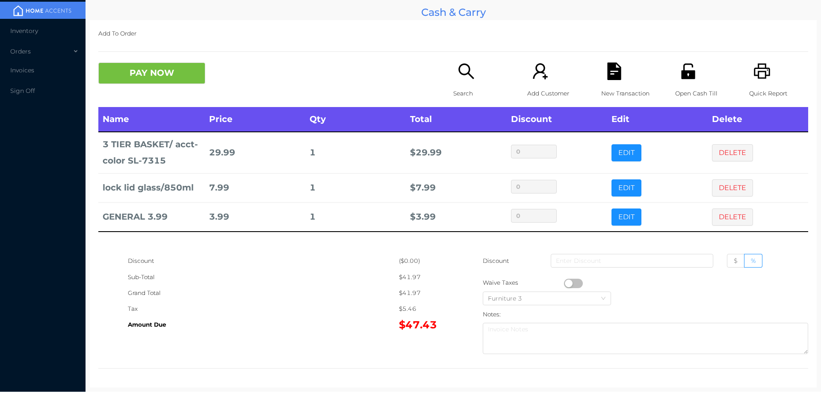
click at [487, 76] on div "Search" at bounding box center [482, 84] width 59 height 44
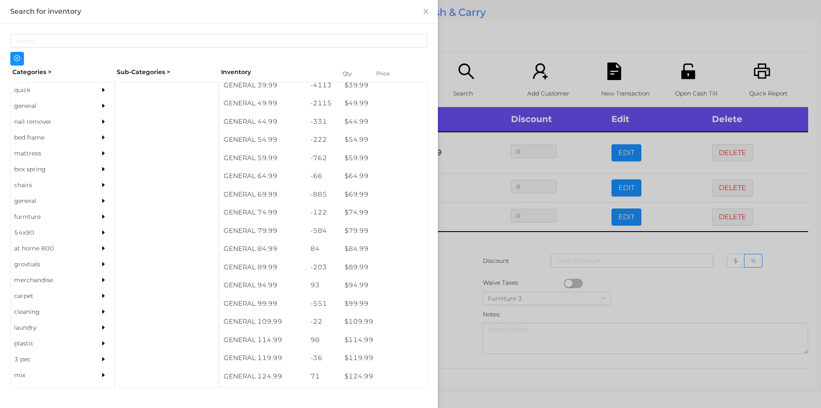
scroll to position [497, 0]
click at [41, 104] on div "general" at bounding box center [50, 106] width 78 height 16
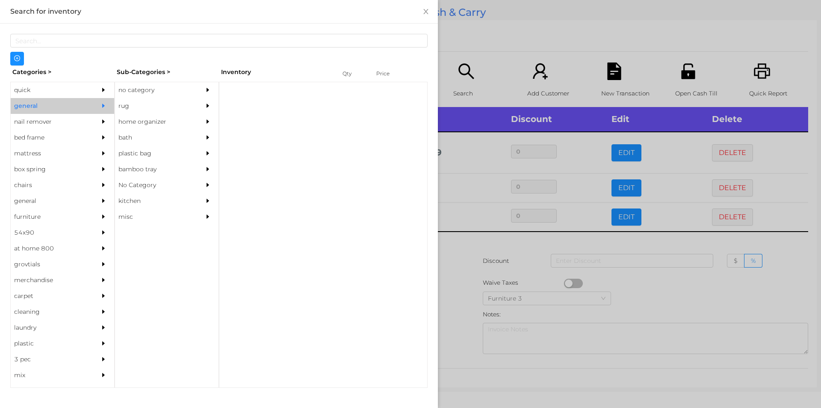
click at [137, 84] on div "no category" at bounding box center [154, 90] width 78 height 16
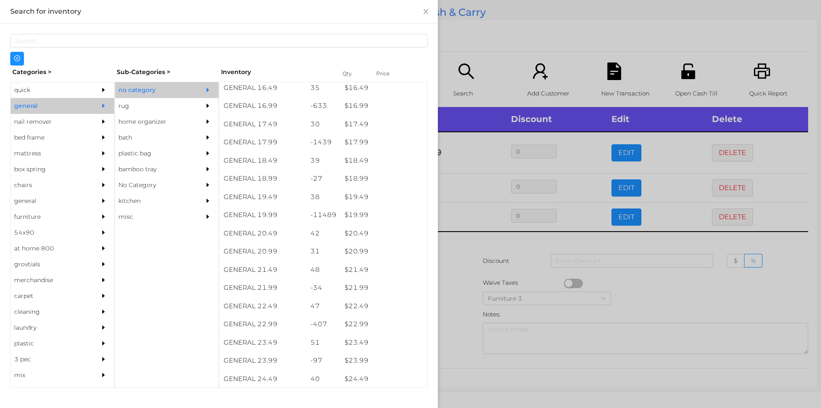
scroll to position [798, 0]
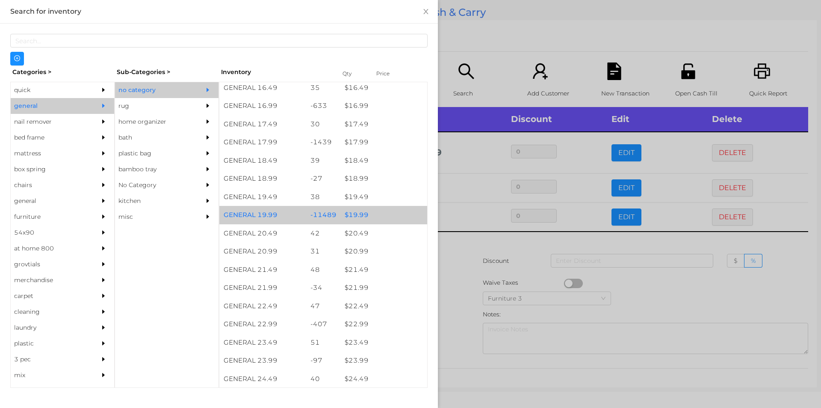
click at [391, 207] on div "$ 19.99" at bounding box center [384, 215] width 87 height 18
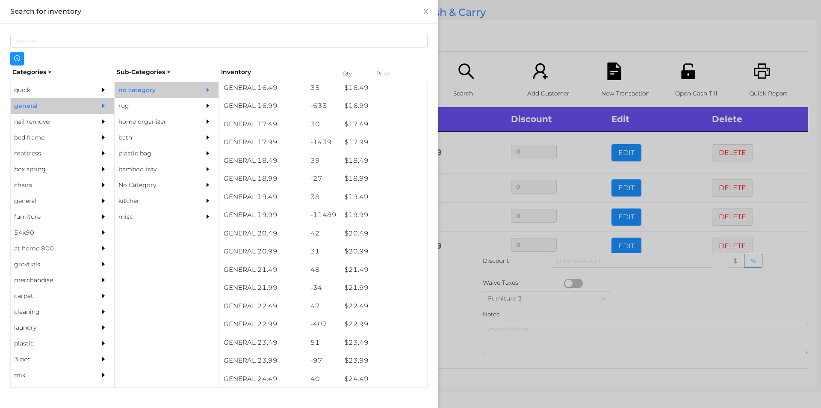
click at [494, 47] on div at bounding box center [410, 204] width 821 height 408
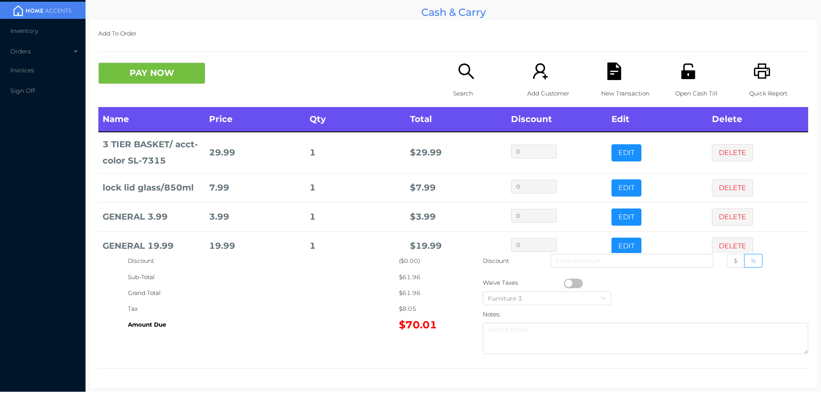
scroll to position [16, 0]
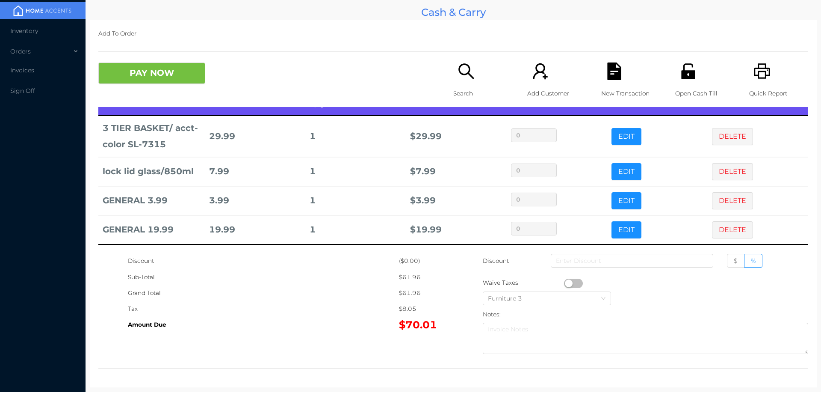
click at [606, 84] on div "New Transaction" at bounding box center [630, 84] width 59 height 44
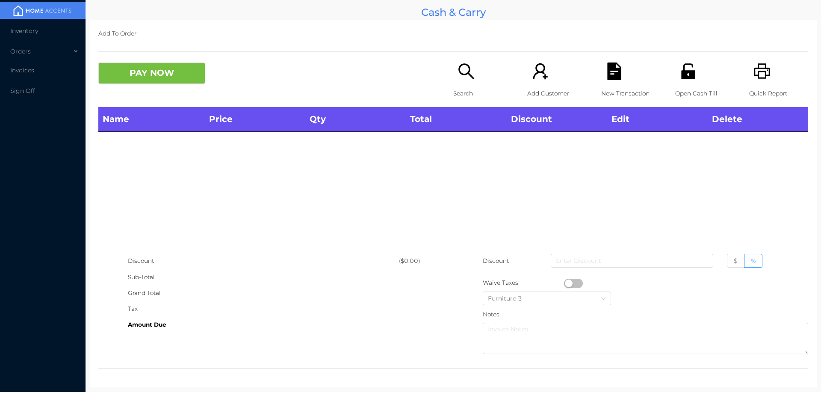
scroll to position [0, 0]
click at [755, 73] on icon "icon: printer" at bounding box center [763, 71] width 18 height 18
click at [460, 83] on div "Search" at bounding box center [482, 84] width 59 height 44
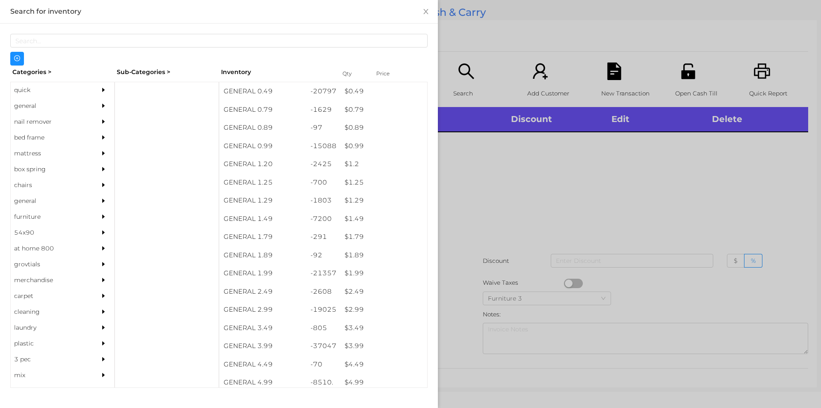
click at [679, 198] on div at bounding box center [410, 204] width 821 height 408
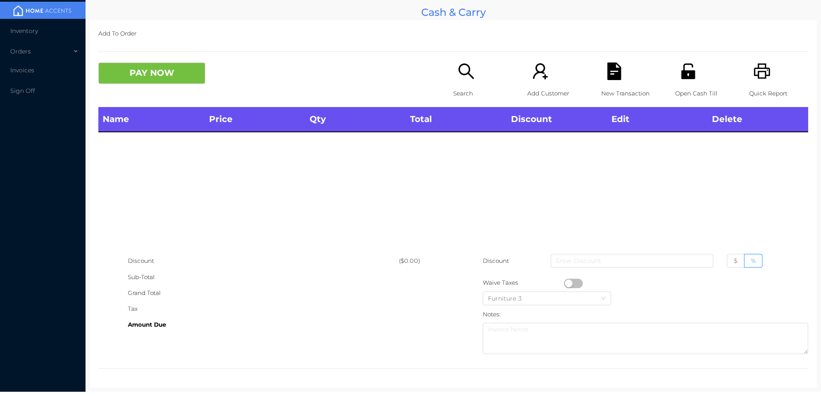
click at [759, 66] on icon "icon: printer" at bounding box center [763, 71] width 18 height 18
click at [465, 72] on icon "icon: search" at bounding box center [466, 70] width 15 height 15
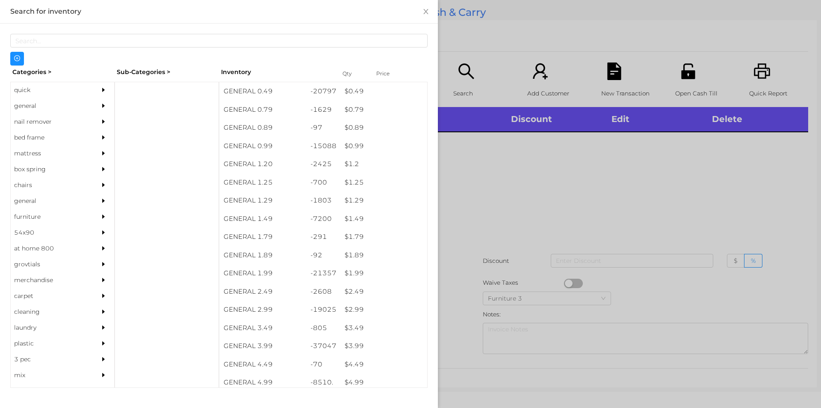
click at [45, 101] on div "general" at bounding box center [50, 106] width 78 height 16
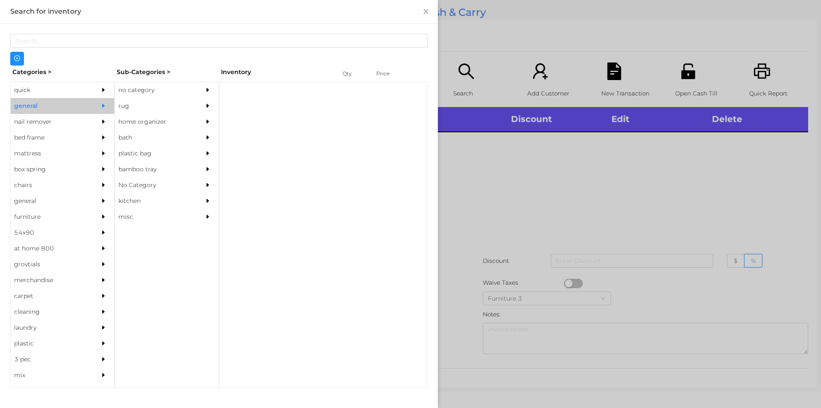
click at [145, 90] on div "no category" at bounding box center [154, 90] width 78 height 16
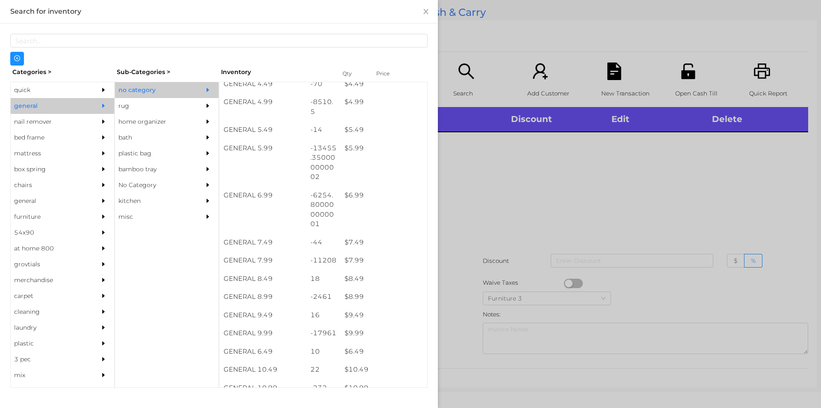
scroll to position [280, 0]
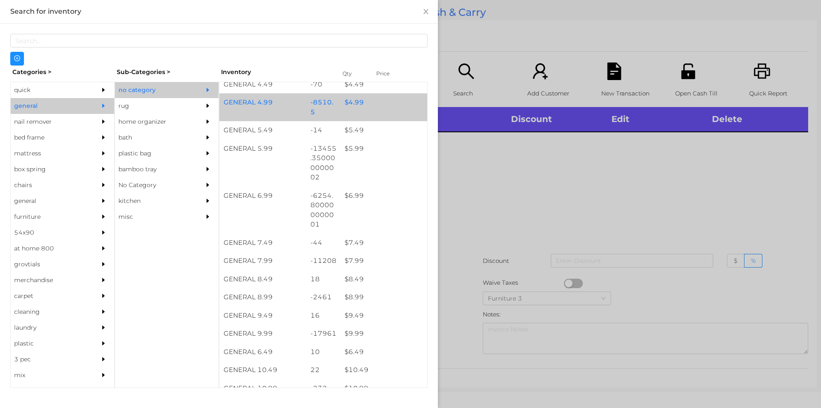
click at [364, 107] on div "$ 4.99" at bounding box center [384, 102] width 87 height 18
click at [358, 101] on div "$ 4.99" at bounding box center [384, 102] width 87 height 18
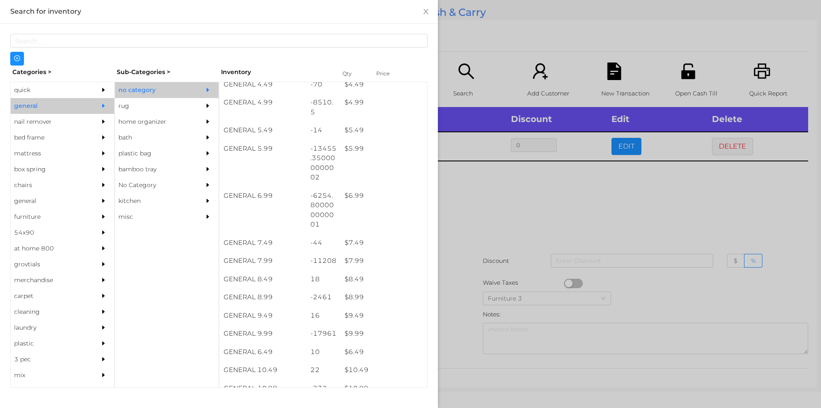
click at [528, 246] on div at bounding box center [410, 204] width 821 height 408
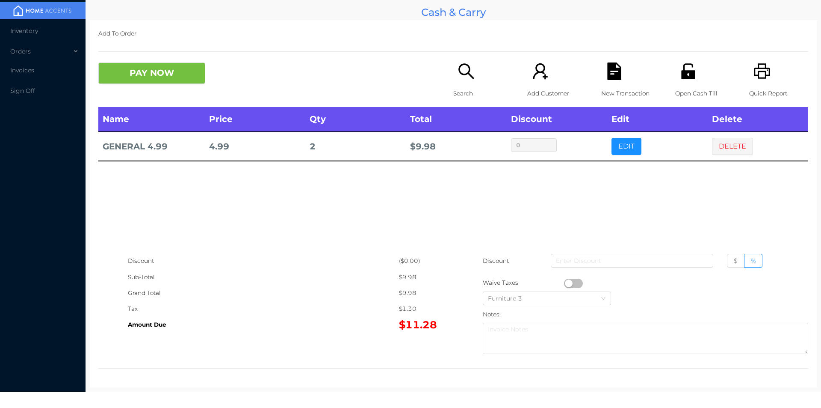
click at [614, 80] on div "New Transaction" at bounding box center [630, 84] width 59 height 44
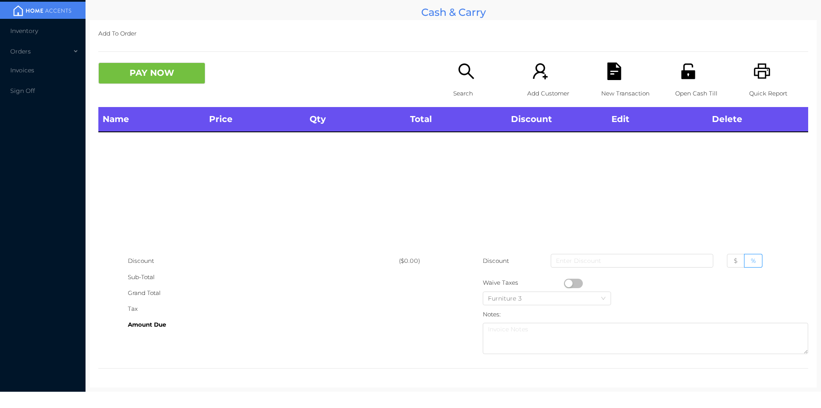
click at [684, 68] on icon "icon: unlock" at bounding box center [689, 71] width 18 height 18
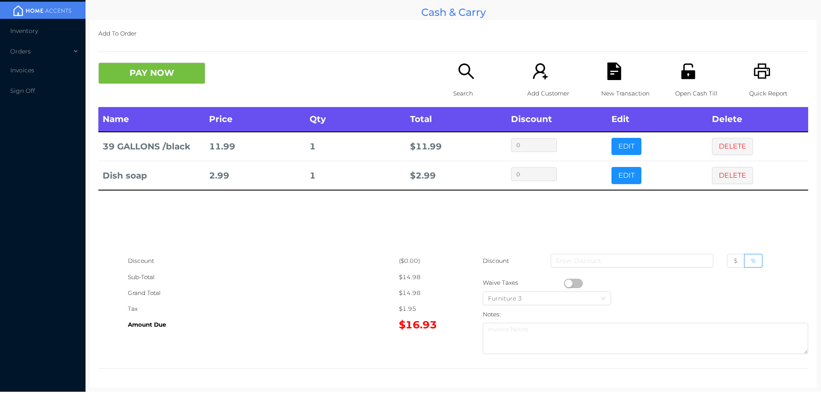
click at [458, 79] on icon "icon: search" at bounding box center [467, 71] width 18 height 18
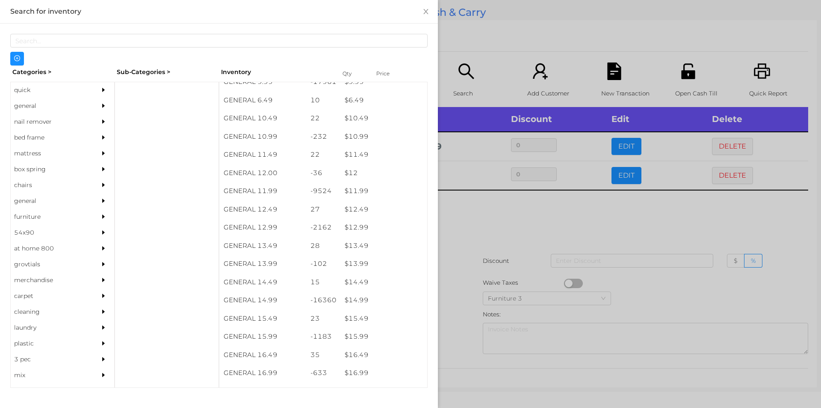
scroll to position [531, 0]
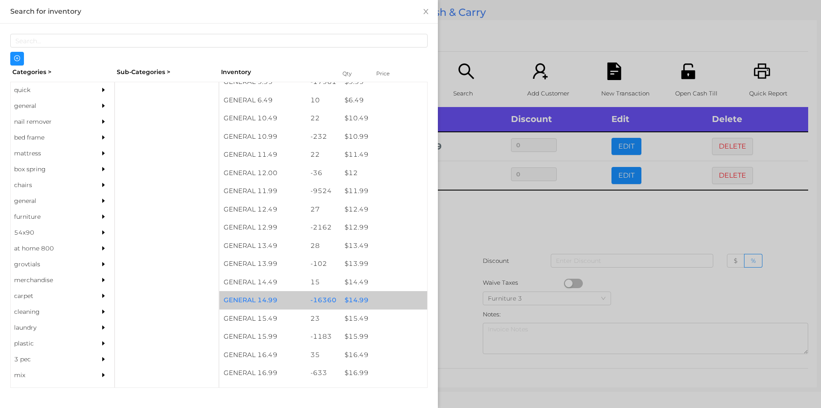
click at [352, 297] on div "$ 14.99" at bounding box center [384, 300] width 87 height 18
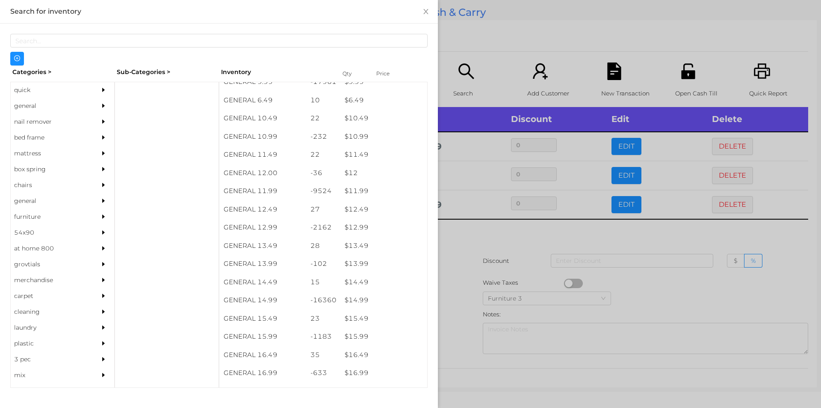
click at [460, 308] on div at bounding box center [410, 204] width 821 height 408
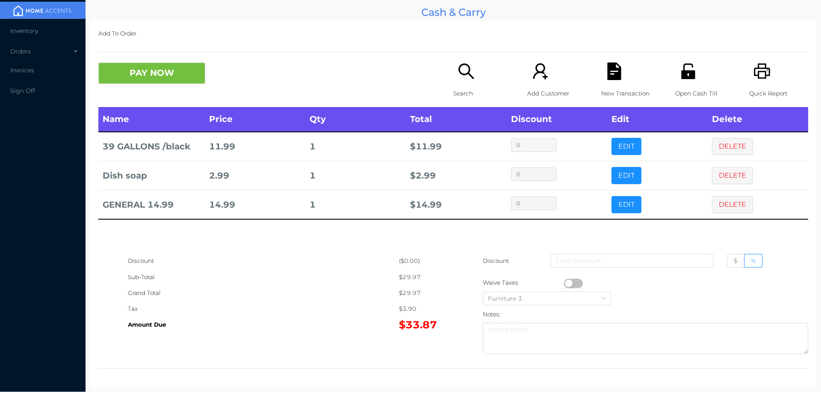
click at [607, 67] on icon "icon: file-text" at bounding box center [614, 71] width 14 height 18
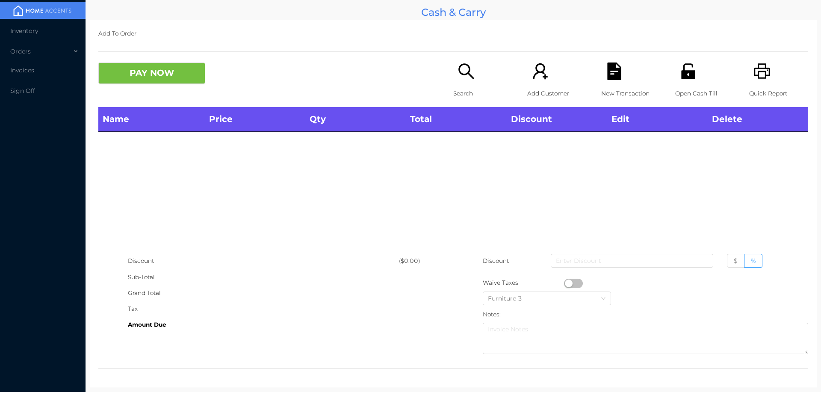
click at [767, 78] on div "Quick Report" at bounding box center [778, 84] width 59 height 44
click at [609, 79] on icon "icon: file-text" at bounding box center [614, 71] width 14 height 18
click at [164, 63] on button "PAY NOW" at bounding box center [151, 72] width 107 height 21
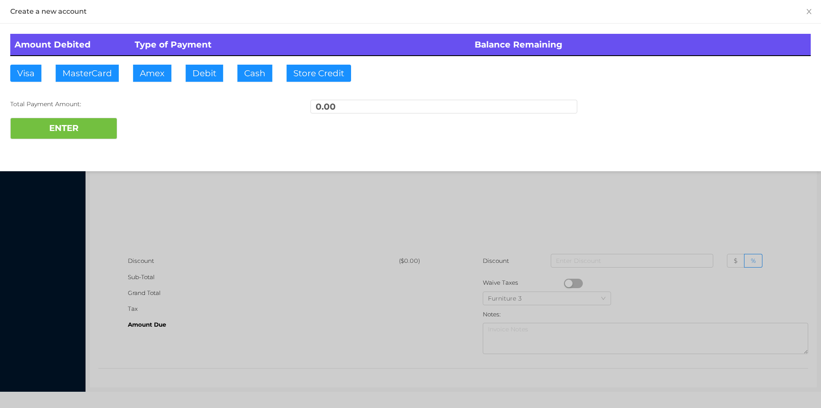
click at [195, 201] on div at bounding box center [410, 204] width 821 height 408
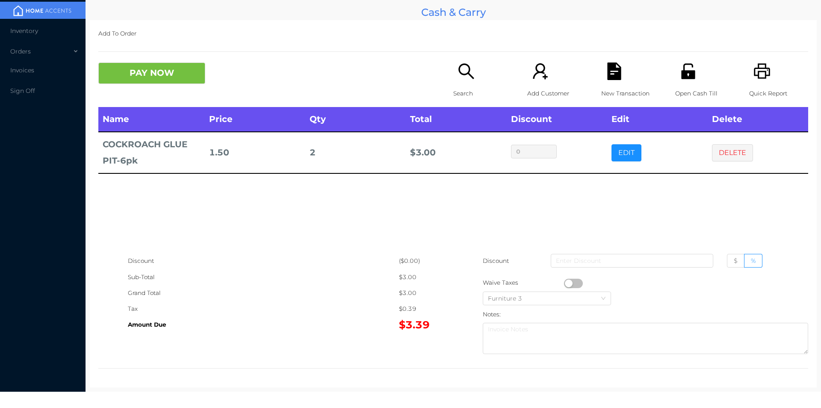
click at [463, 96] on p "Search" at bounding box center [482, 94] width 59 height 16
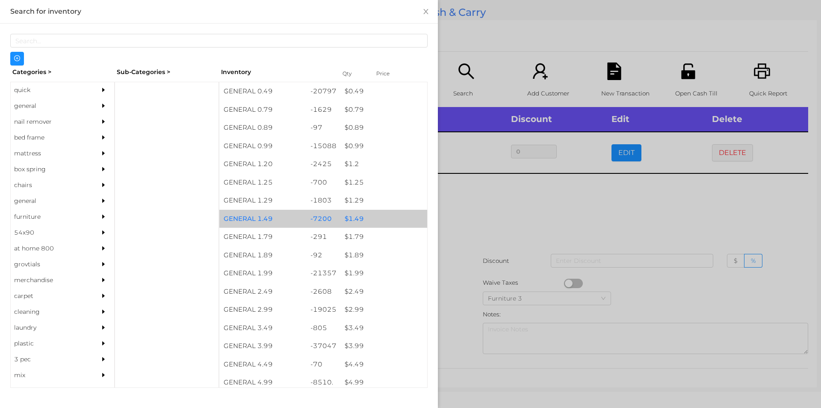
click at [352, 220] on div "$ 1.49" at bounding box center [384, 219] width 87 height 18
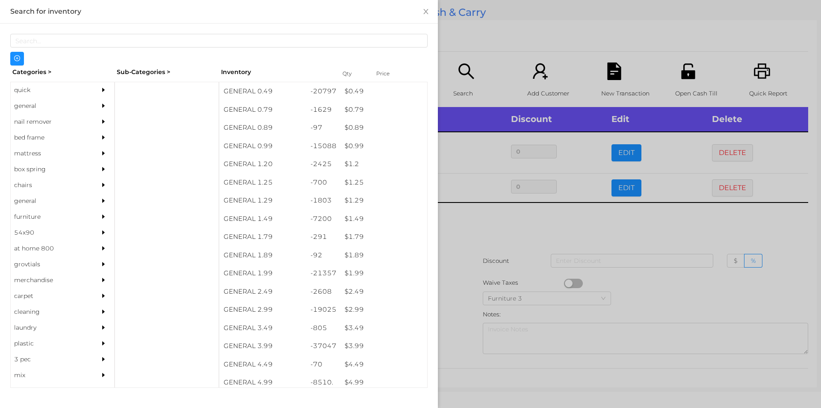
click at [464, 258] on div at bounding box center [410, 204] width 821 height 408
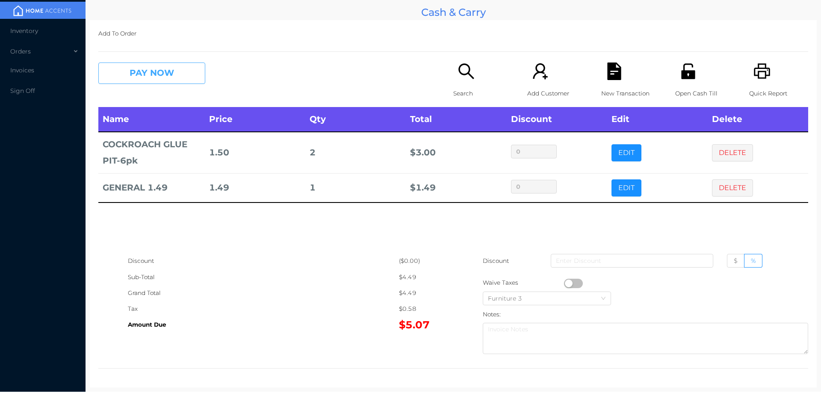
click at [158, 68] on button "PAY NOW" at bounding box center [151, 72] width 107 height 21
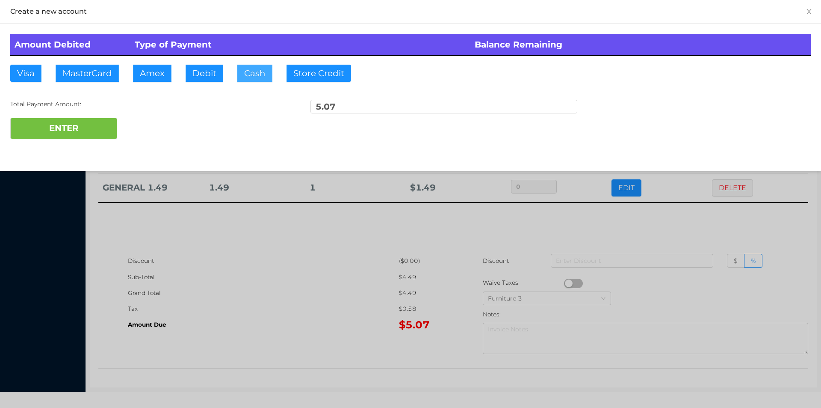
click at [251, 76] on button "Cash" at bounding box center [254, 73] width 35 height 17
click at [74, 123] on button "ENTER" at bounding box center [63, 128] width 107 height 21
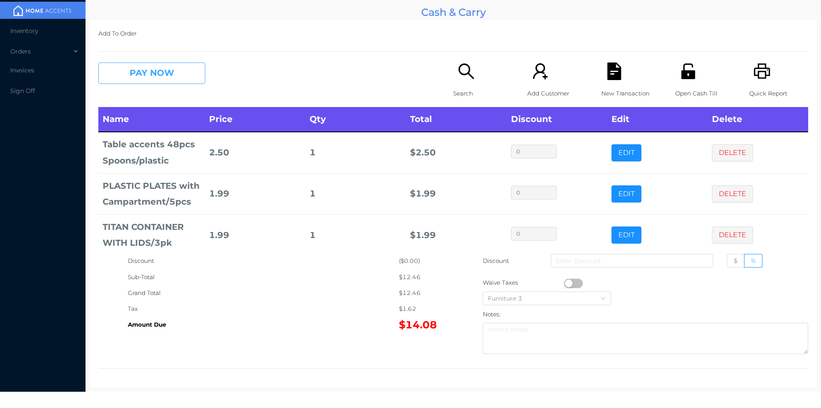
click at [157, 74] on button "PAY NOW" at bounding box center [151, 72] width 107 height 21
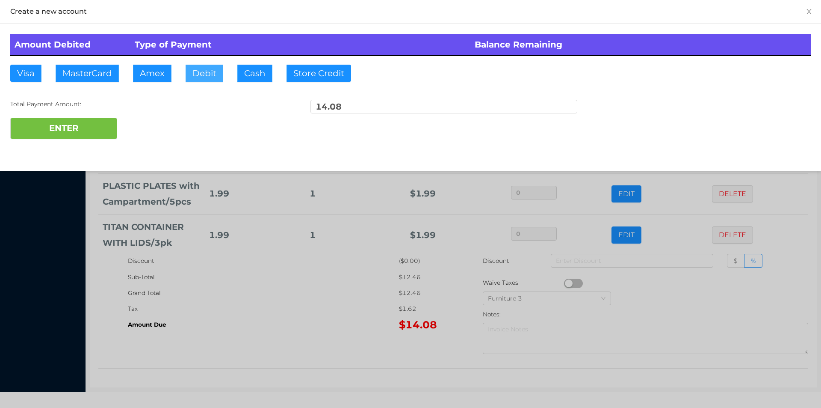
click at [207, 75] on button "Debit" at bounding box center [205, 73] width 38 height 17
click at [100, 121] on button "ENTER" at bounding box center [63, 128] width 107 height 21
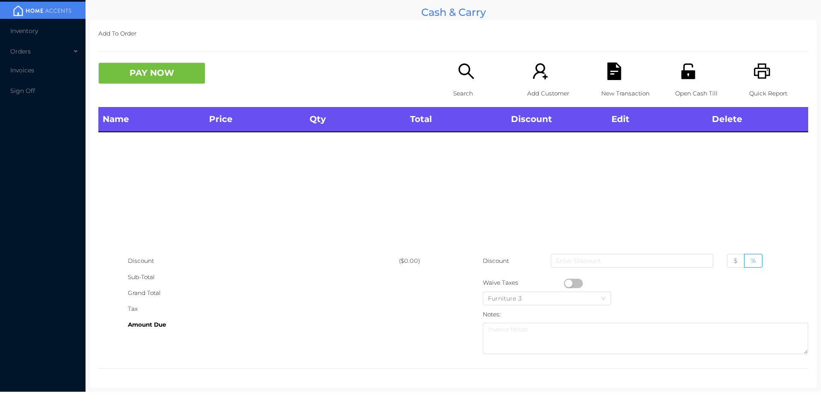
click at [459, 82] on div "Search" at bounding box center [482, 84] width 59 height 44
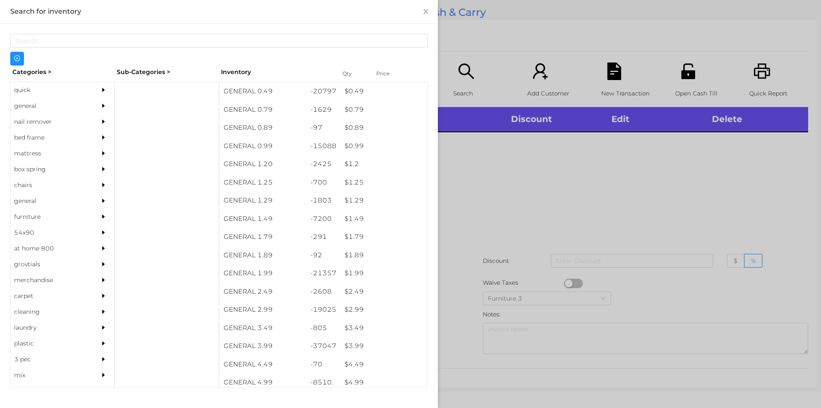
click at [32, 92] on div "quick" at bounding box center [50, 90] width 78 height 16
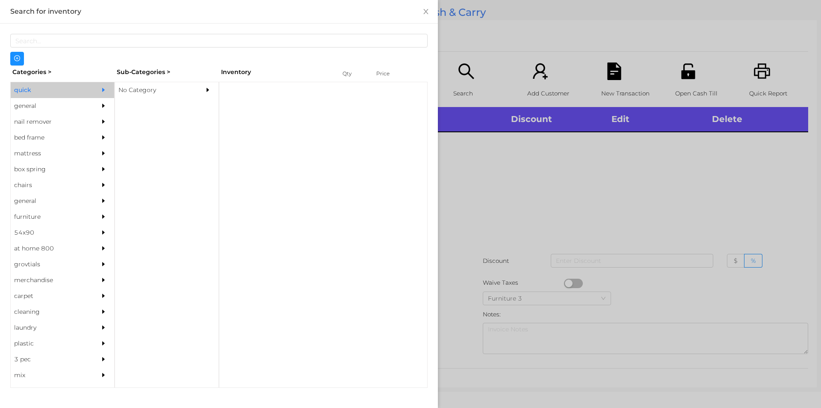
click at [134, 93] on div "No Category" at bounding box center [154, 90] width 78 height 16
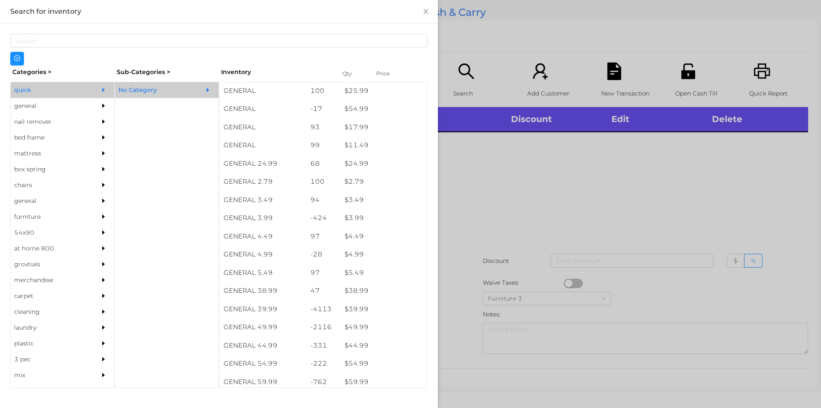
scroll to position [275, 0]
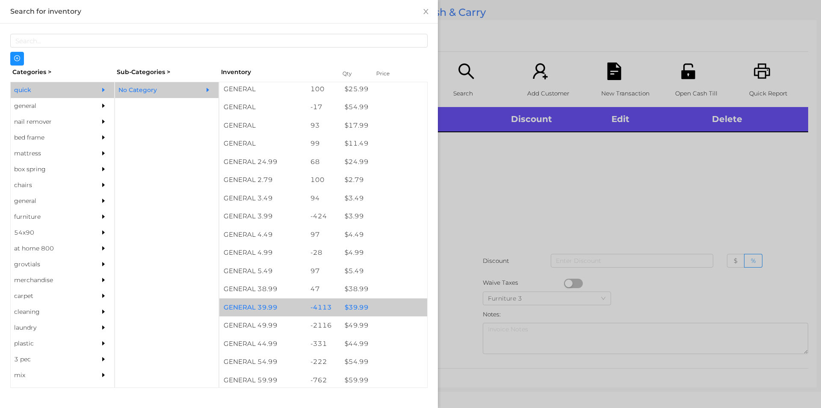
click at [358, 305] on div "$ 39.99" at bounding box center [384, 307] width 87 height 18
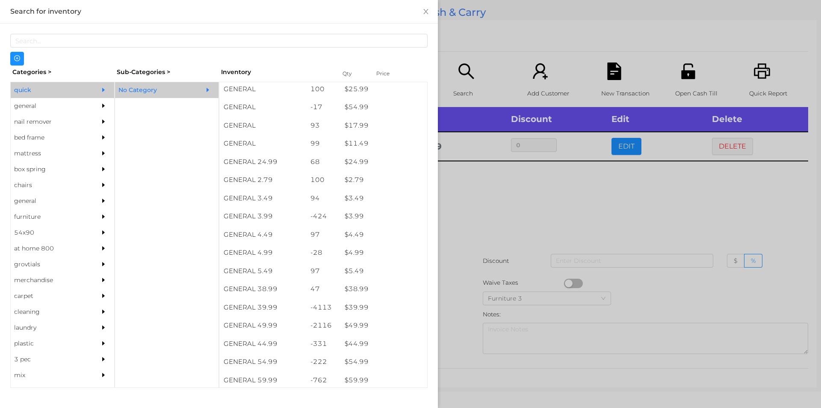
click at [473, 289] on div at bounding box center [410, 204] width 821 height 408
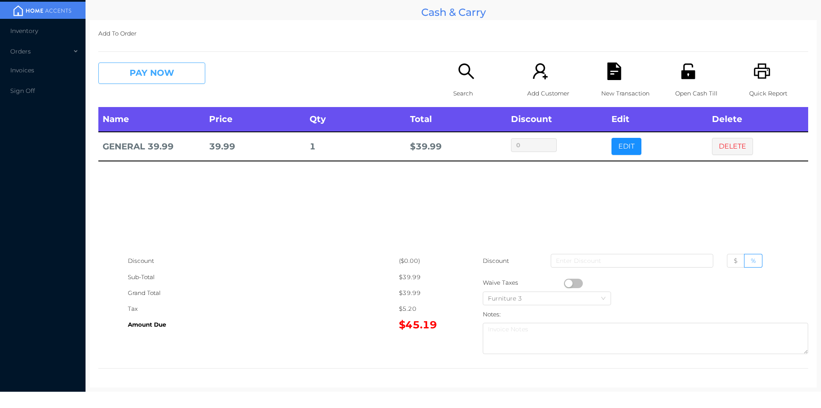
click at [175, 82] on button "PAY NOW" at bounding box center [151, 72] width 107 height 21
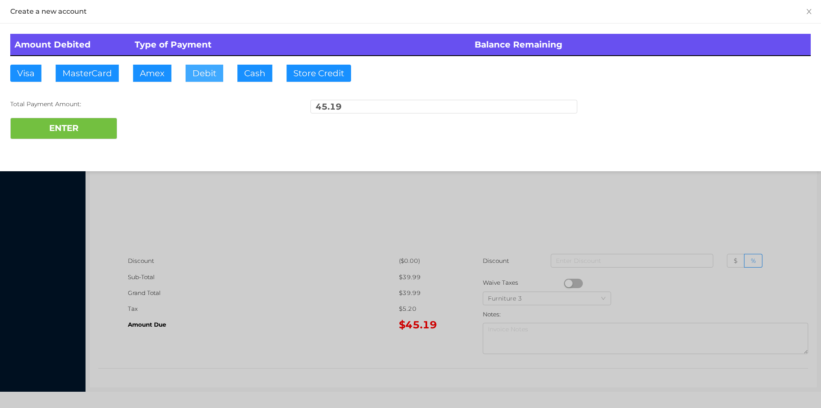
click at [208, 72] on button "Debit" at bounding box center [205, 73] width 38 height 17
click at [90, 131] on button "ENTER" at bounding box center [63, 128] width 107 height 21
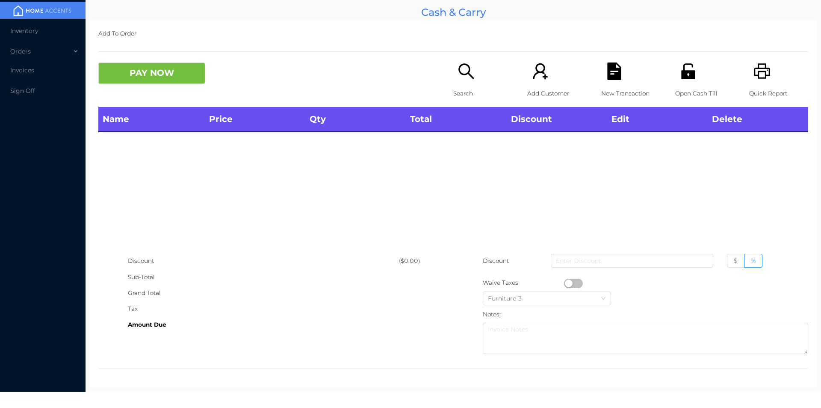
click at [688, 78] on icon "icon: unlock" at bounding box center [688, 70] width 14 height 15
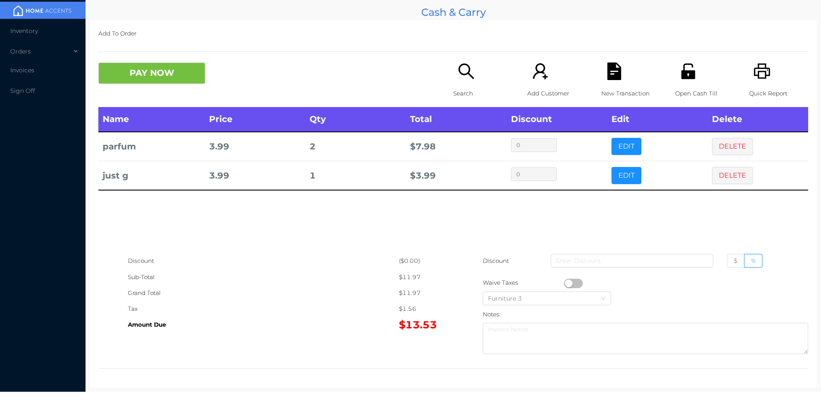
click at [726, 170] on button "DELETE" at bounding box center [732, 175] width 41 height 17
click at [162, 68] on button "PAY NOW" at bounding box center [151, 72] width 107 height 21
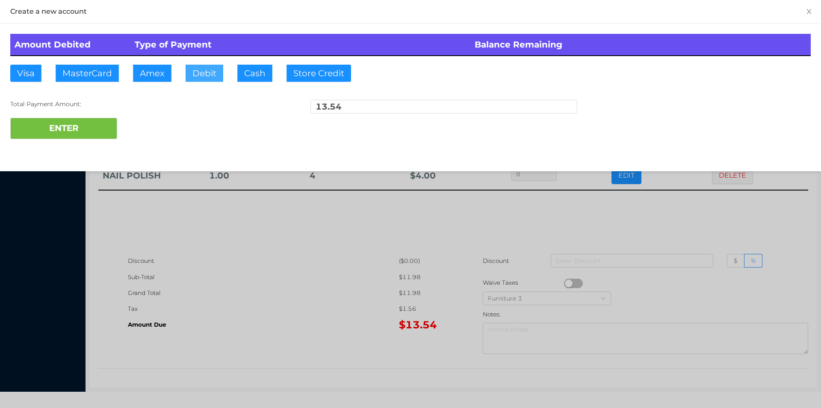
click at [198, 72] on button "Debit" at bounding box center [205, 73] width 38 height 17
click at [92, 127] on button "ENTER" at bounding box center [63, 128] width 107 height 21
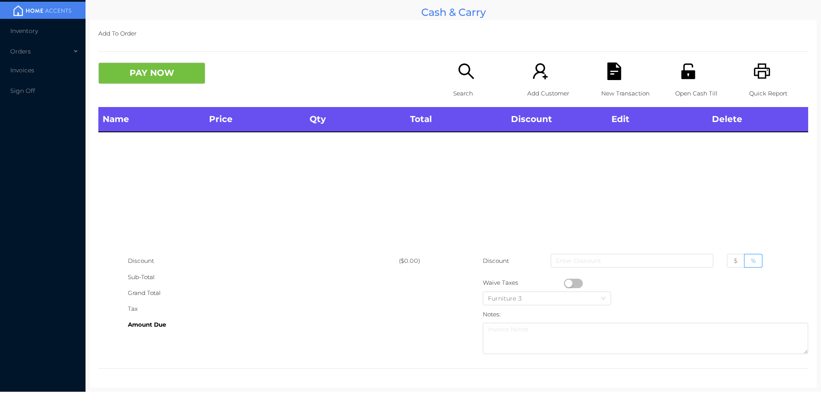
click at [460, 83] on div "Search" at bounding box center [482, 84] width 59 height 44
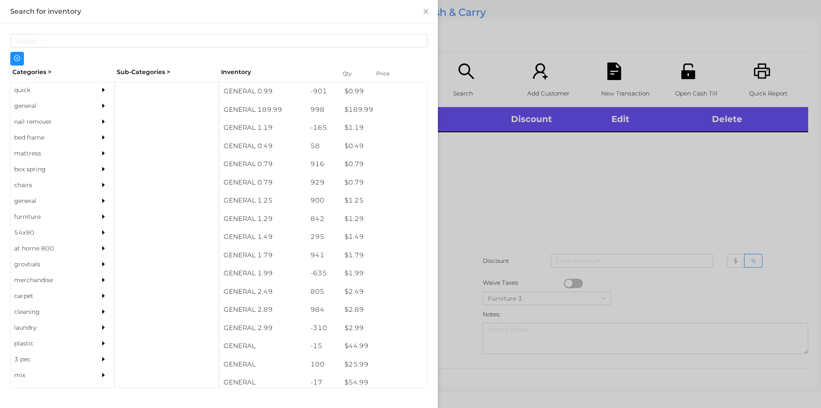
click at [27, 106] on div "general" at bounding box center [50, 106] width 78 height 16
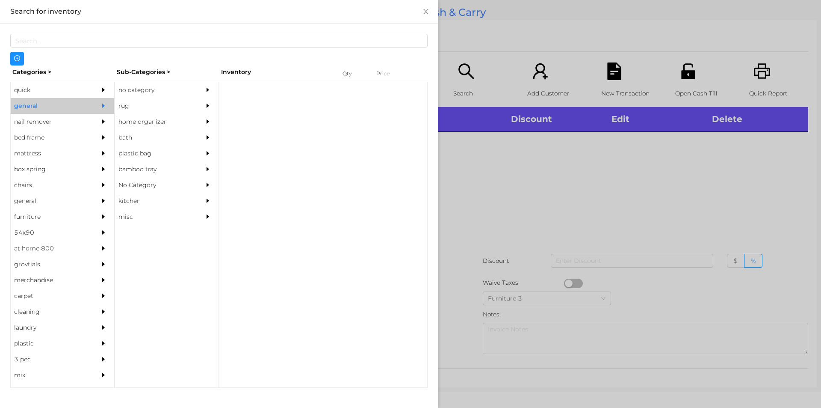
click at [133, 89] on div "no category" at bounding box center [154, 90] width 78 height 16
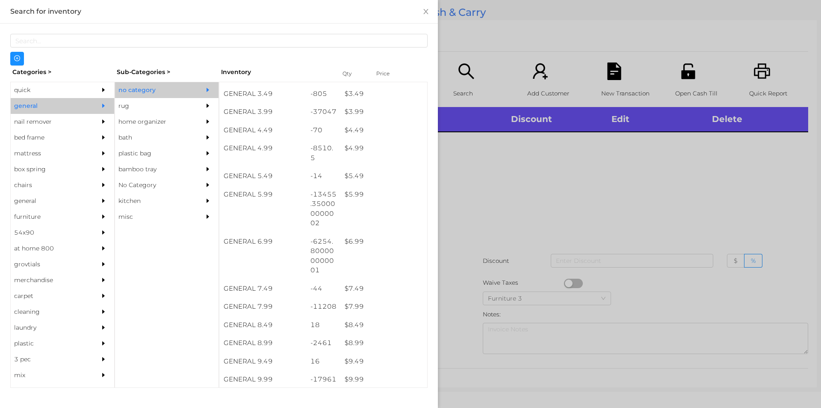
scroll to position [243, 0]
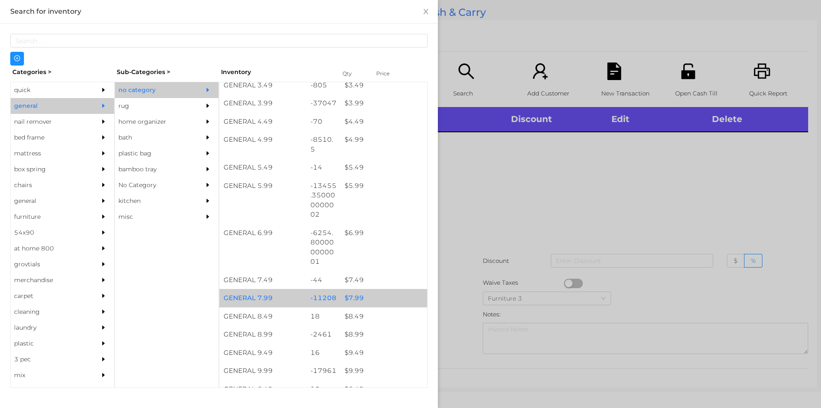
click at [348, 299] on div "$ 7.99" at bounding box center [384, 298] width 87 height 18
click at [347, 296] on div "$ 7.99" at bounding box center [384, 298] width 87 height 18
click at [352, 296] on div "$ 7.99" at bounding box center [384, 298] width 87 height 18
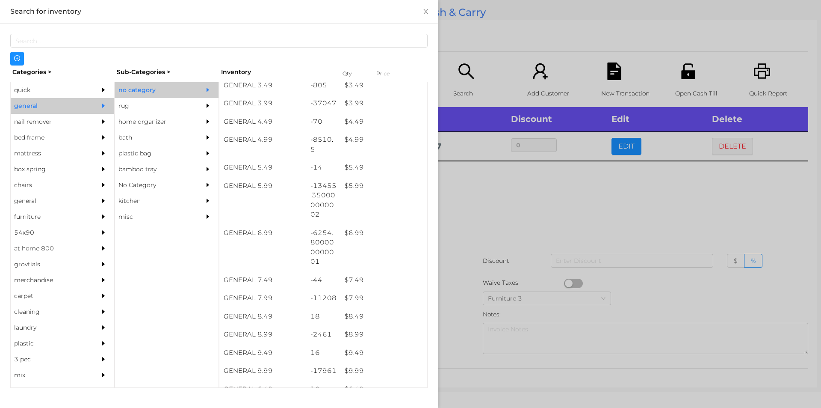
click at [474, 203] on div at bounding box center [410, 204] width 821 height 408
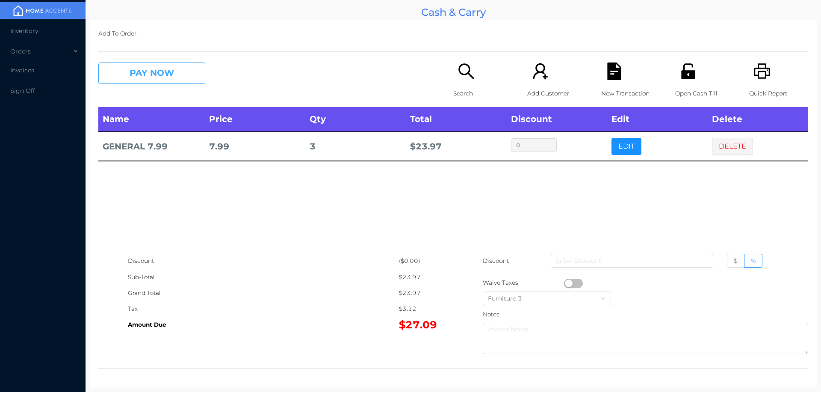
click at [180, 76] on button "PAY NOW" at bounding box center [151, 72] width 107 height 21
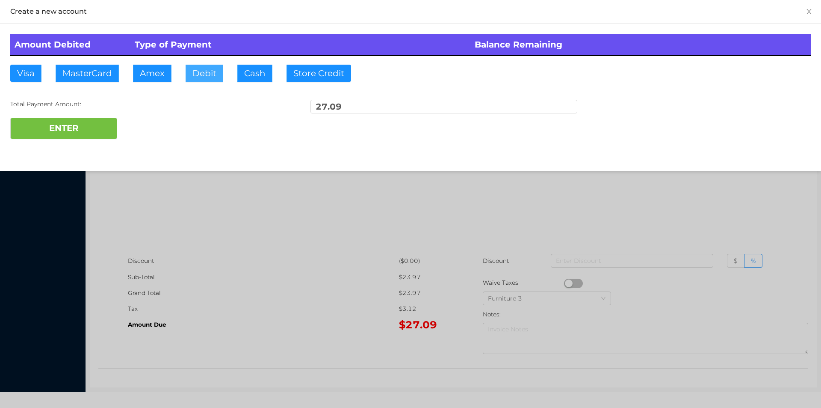
click at [222, 73] on button "Debit" at bounding box center [205, 73] width 38 height 17
click at [80, 129] on button "ENTER" at bounding box center [63, 128] width 107 height 21
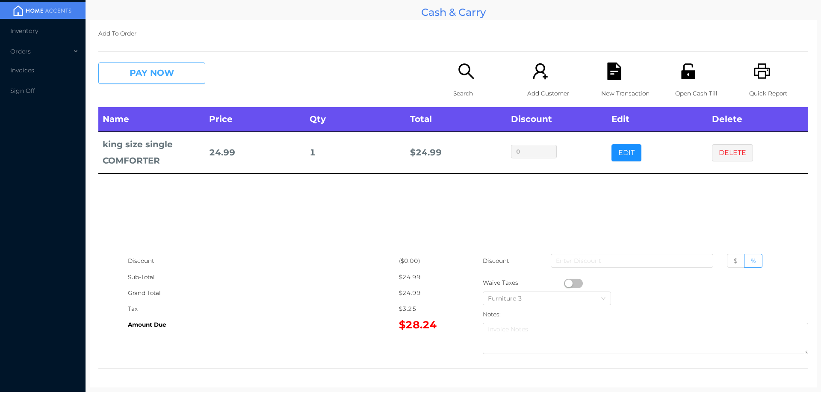
click at [168, 71] on button "PAY NOW" at bounding box center [151, 72] width 107 height 21
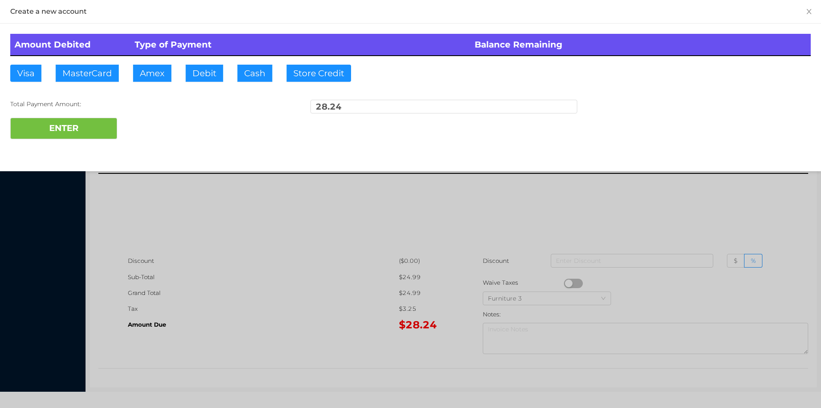
click at [670, 222] on div at bounding box center [410, 204] width 821 height 408
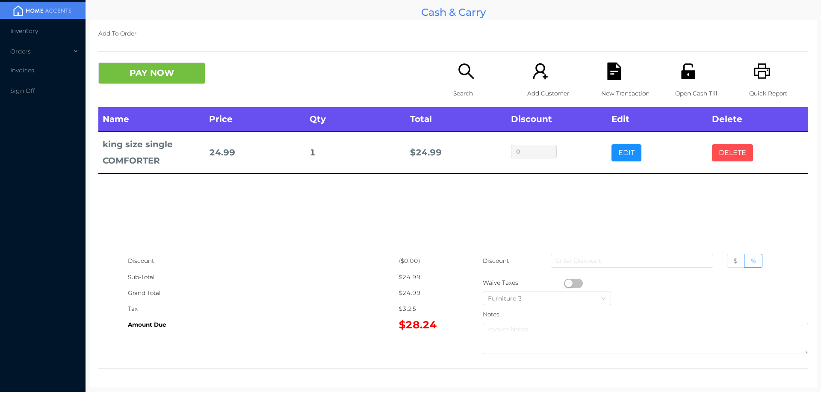
click at [733, 155] on button "DELETE" at bounding box center [732, 152] width 41 height 17
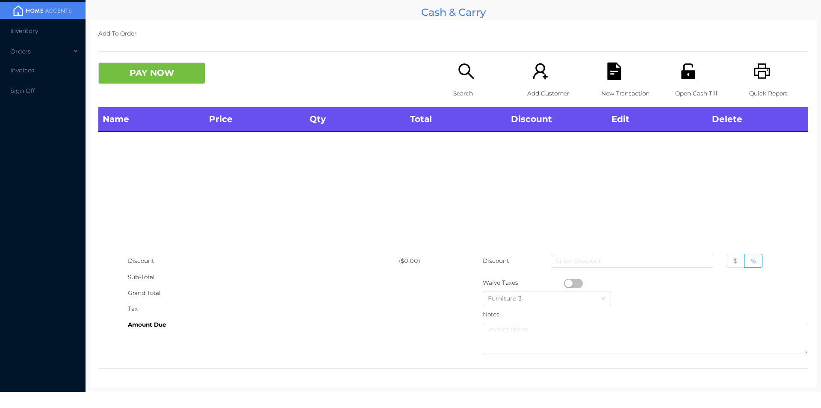
click at [696, 87] on p "Open Cash Till" at bounding box center [704, 94] width 59 height 16
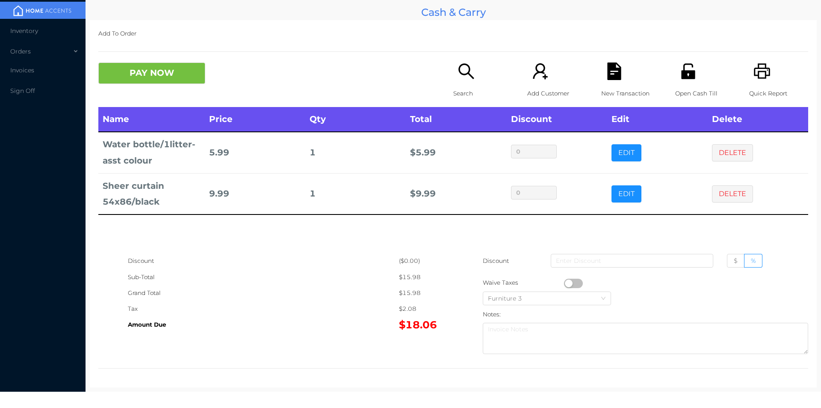
click at [463, 75] on icon "icon: search" at bounding box center [466, 70] width 15 height 15
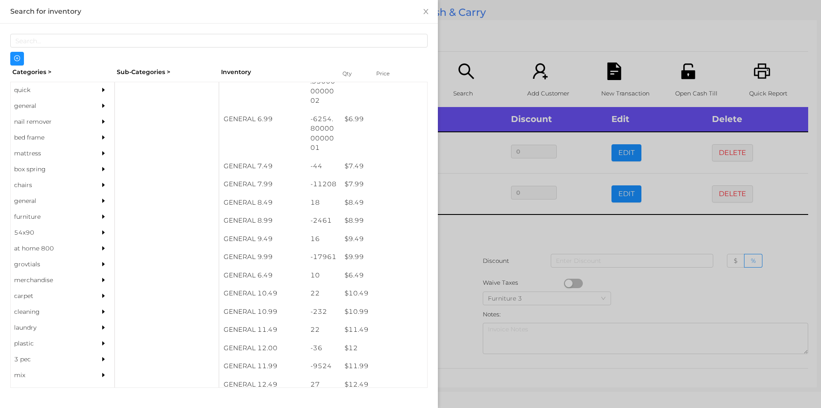
scroll to position [356, 0]
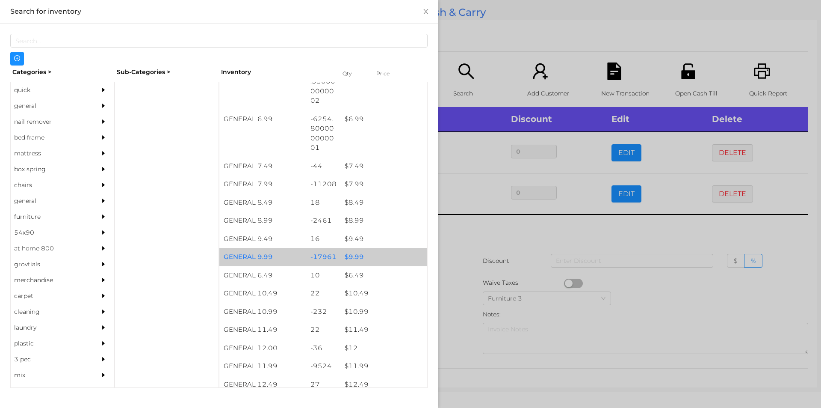
click at [352, 259] on div "$ 9.99" at bounding box center [384, 257] width 87 height 18
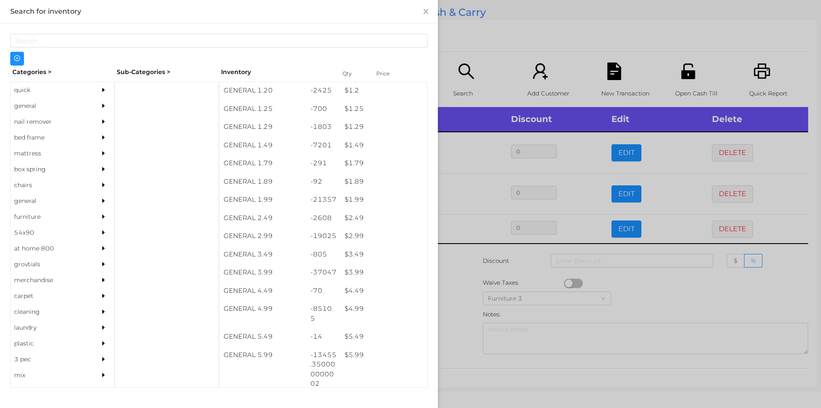
scroll to position [75, 0]
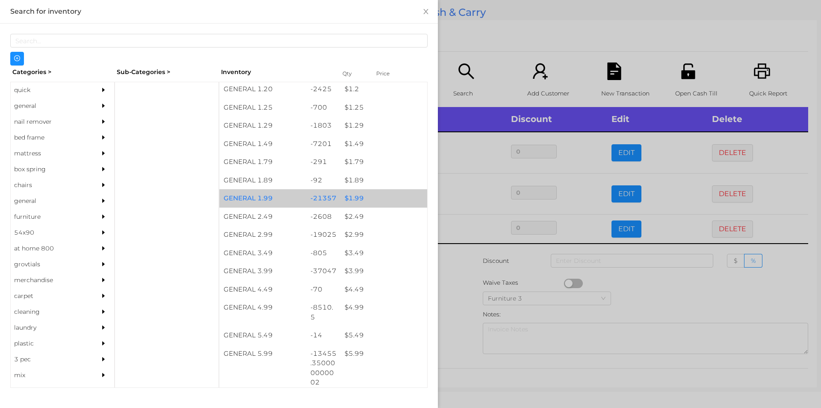
click at [358, 194] on div "$ 1.99" at bounding box center [384, 198] width 87 height 18
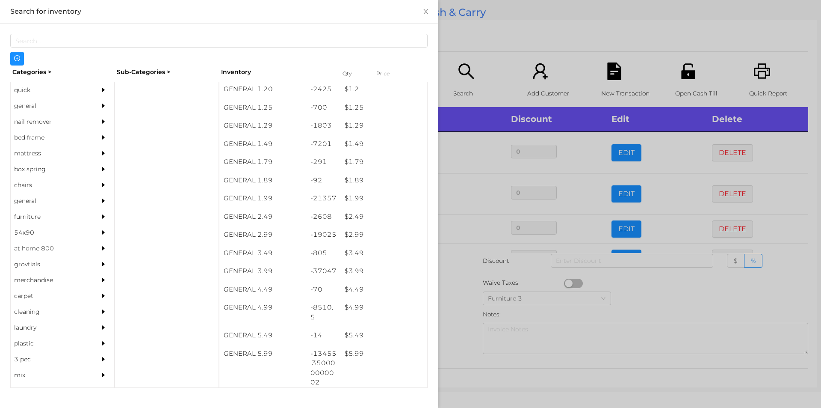
click at [455, 291] on div at bounding box center [410, 204] width 821 height 408
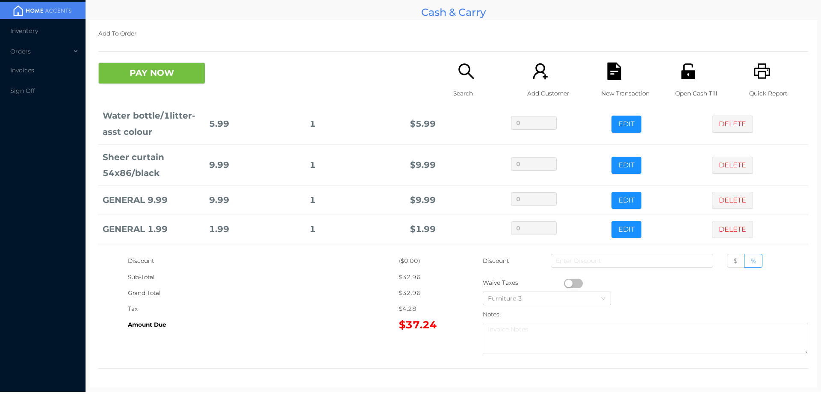
scroll to position [70, 0]
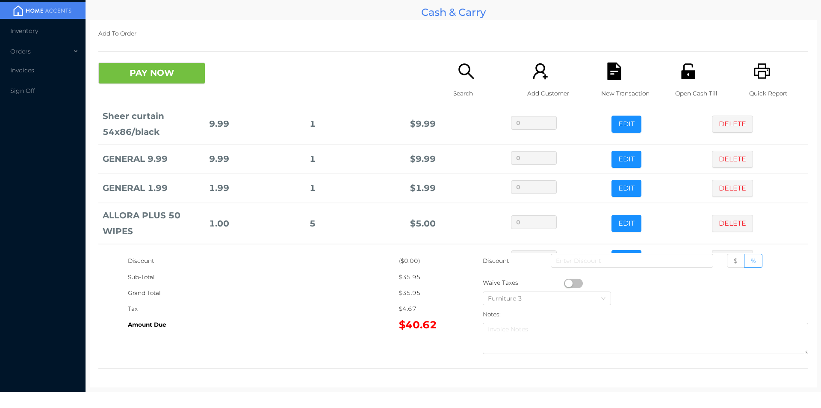
click at [464, 82] on div "Search" at bounding box center [482, 84] width 59 height 44
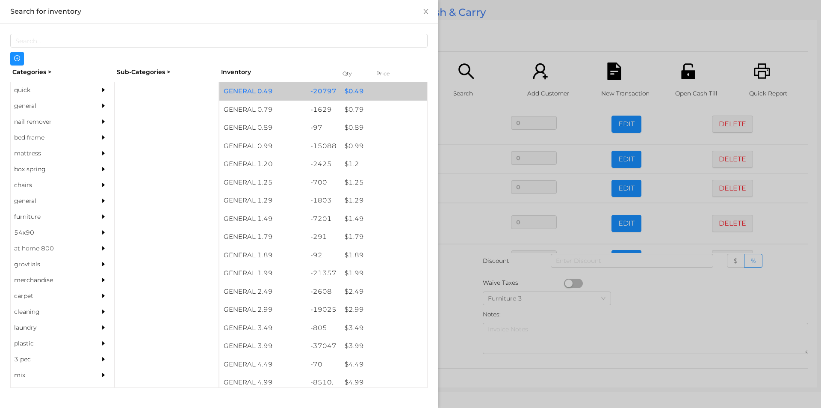
click at [363, 93] on div "$ 0.49" at bounding box center [384, 91] width 87 height 18
click at [355, 94] on div "$ 0.49" at bounding box center [384, 91] width 87 height 18
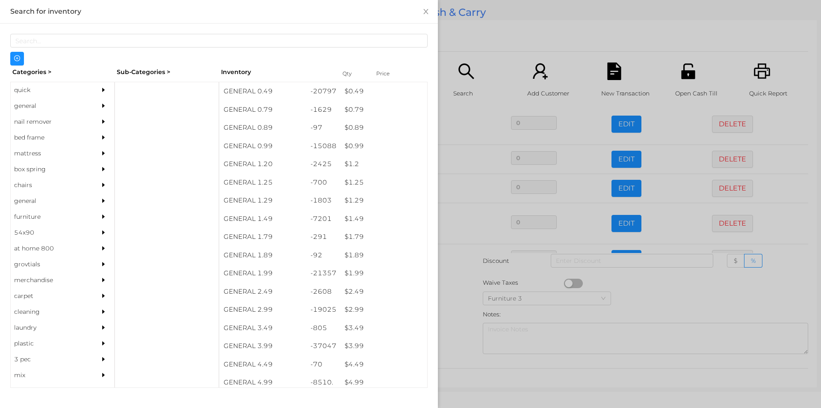
click at [534, 38] on div at bounding box center [410, 204] width 821 height 408
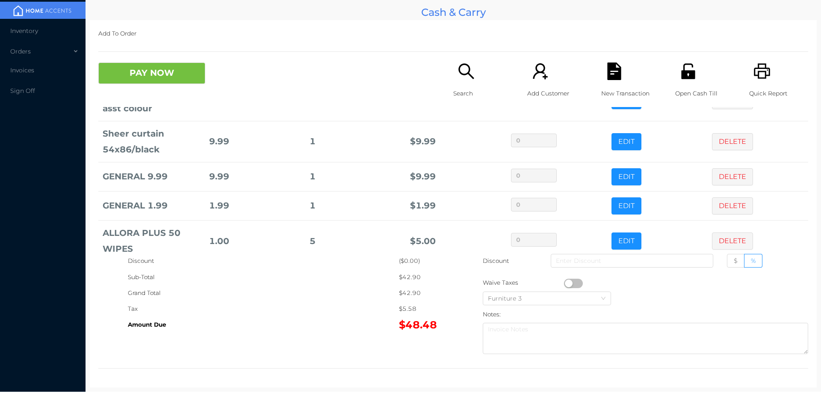
scroll to position [0, 0]
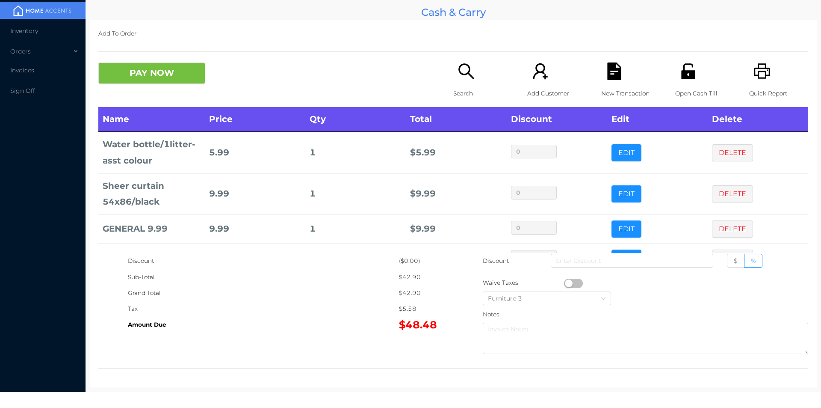
click at [461, 76] on icon "icon: search" at bounding box center [467, 71] width 18 height 18
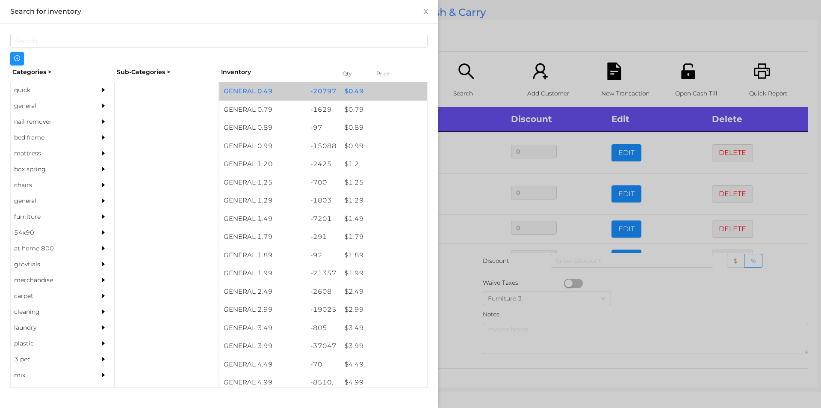
click at [352, 91] on div "$ 0.49" at bounding box center [384, 91] width 87 height 18
click at [351, 90] on div "$ 0.49" at bounding box center [384, 91] width 87 height 18
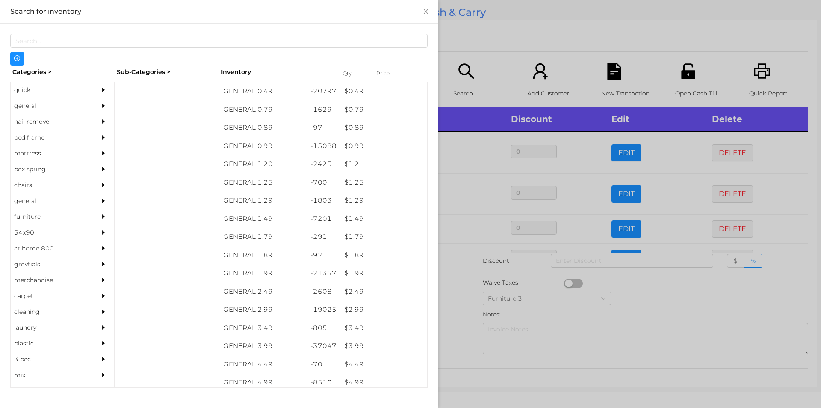
click at [598, 21] on div at bounding box center [410, 204] width 821 height 408
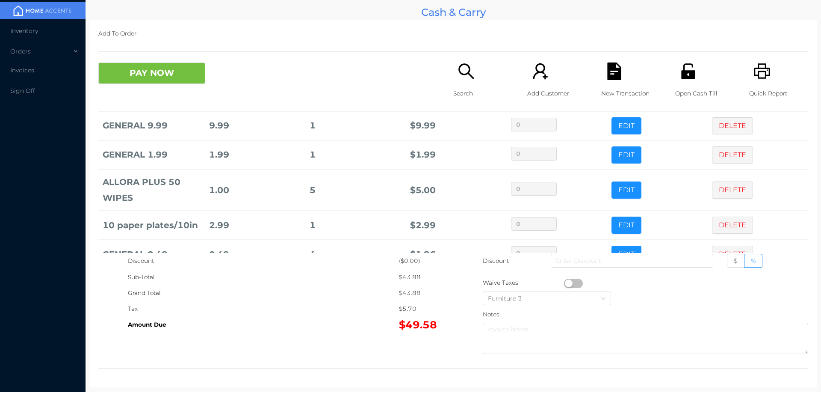
scroll to position [106, 0]
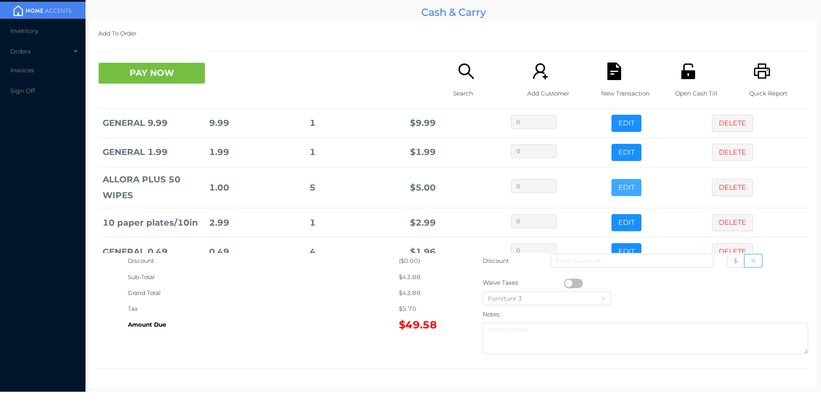
click at [621, 187] on button "EDIT" at bounding box center [627, 187] width 30 height 17
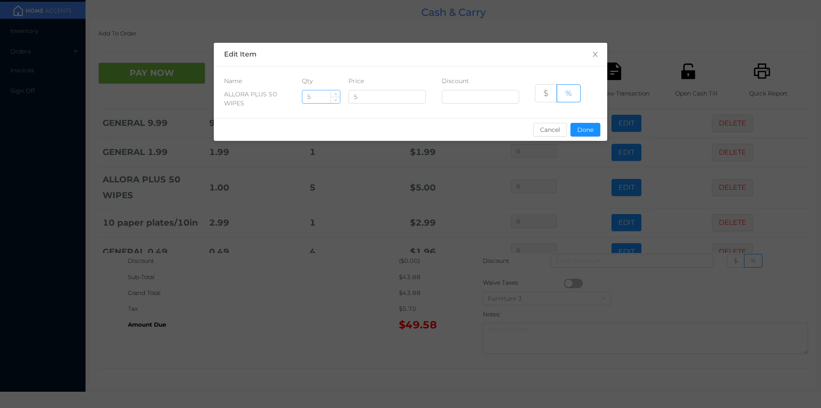
click at [321, 93] on input "5" at bounding box center [321, 96] width 38 height 13
type input "8"
click at [582, 124] on button "Done" at bounding box center [586, 130] width 30 height 14
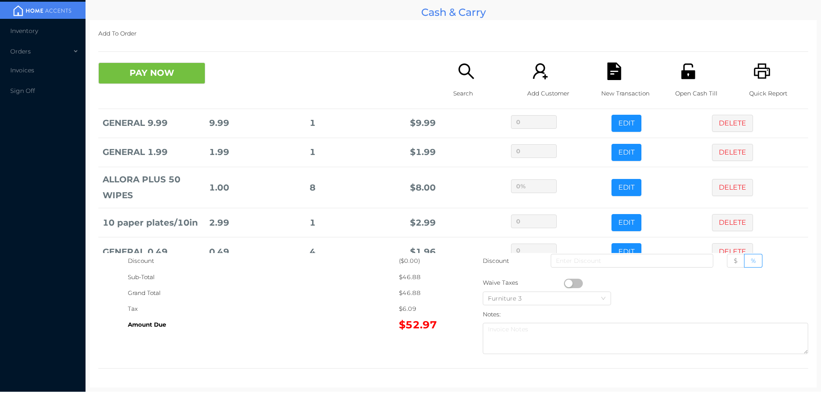
click at [339, 290] on div "Grand Total" at bounding box center [263, 293] width 271 height 16
click at [135, 76] on button "PAY NOW" at bounding box center [151, 72] width 107 height 21
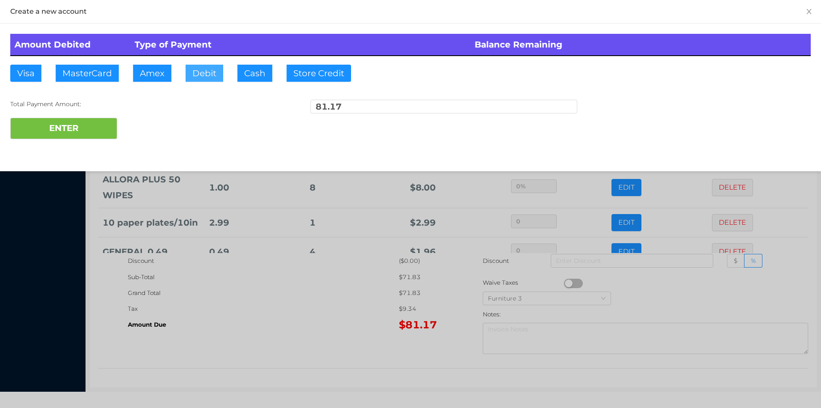
click at [204, 73] on button "Debit" at bounding box center [205, 73] width 38 height 17
click at [76, 131] on button "ENTER" at bounding box center [63, 128] width 107 height 21
type input "0"
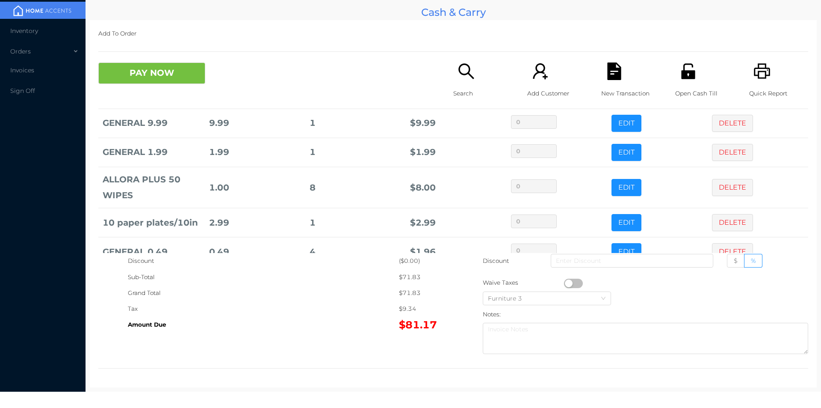
scroll to position [0, 0]
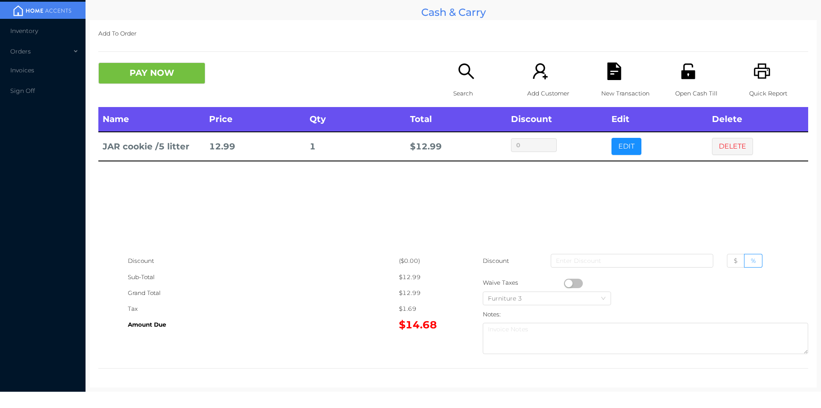
click at [140, 75] on button "PAY NOW" at bounding box center [151, 72] width 107 height 21
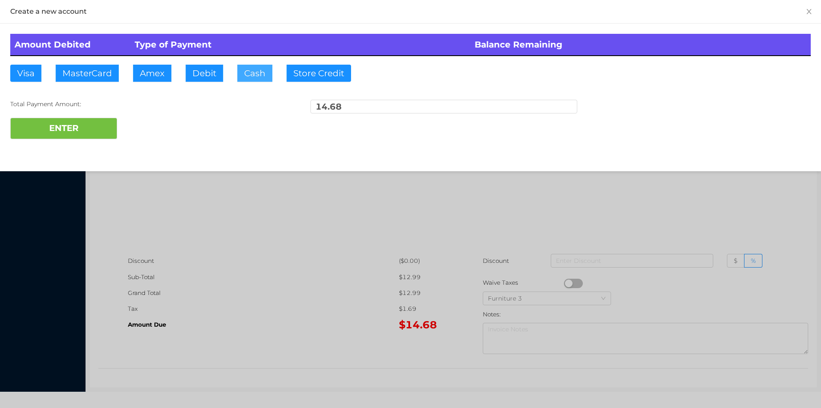
click at [245, 74] on button "Cash" at bounding box center [254, 73] width 35 height 17
type input "20."
click at [81, 119] on button "ENTER" at bounding box center [63, 128] width 107 height 21
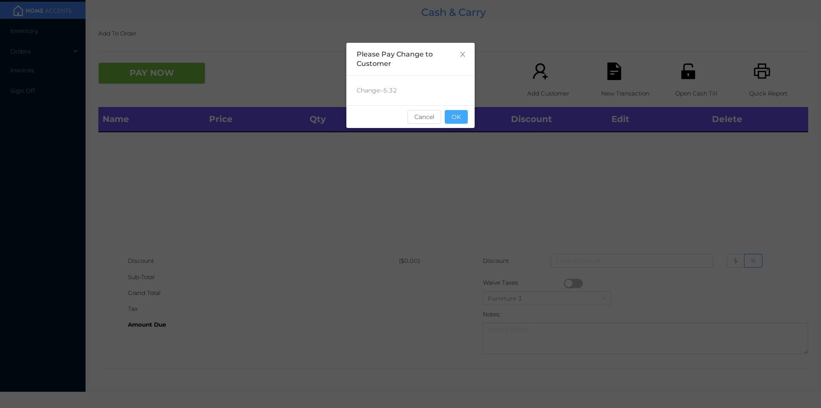
click at [462, 122] on button "OK" at bounding box center [456, 117] width 23 height 14
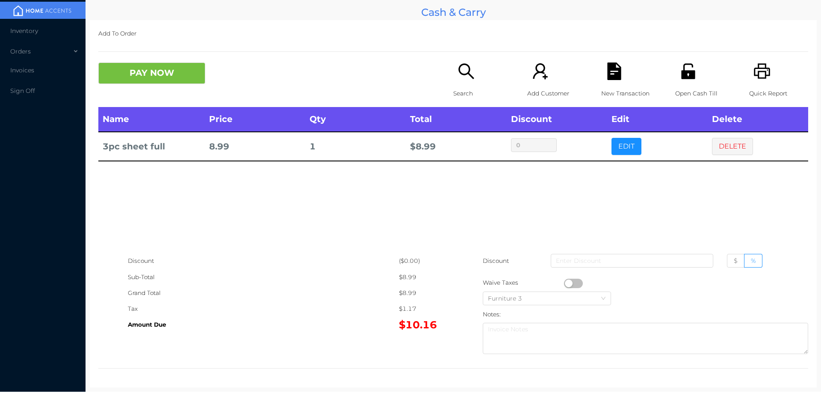
click at [461, 87] on p "Search" at bounding box center [482, 94] width 59 height 16
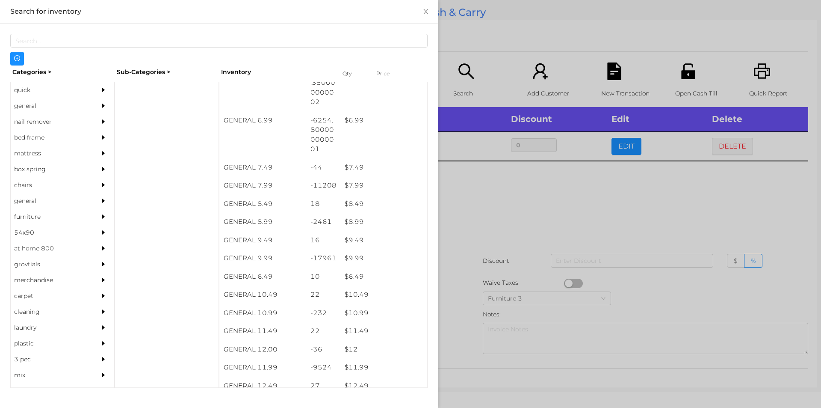
scroll to position [355, 0]
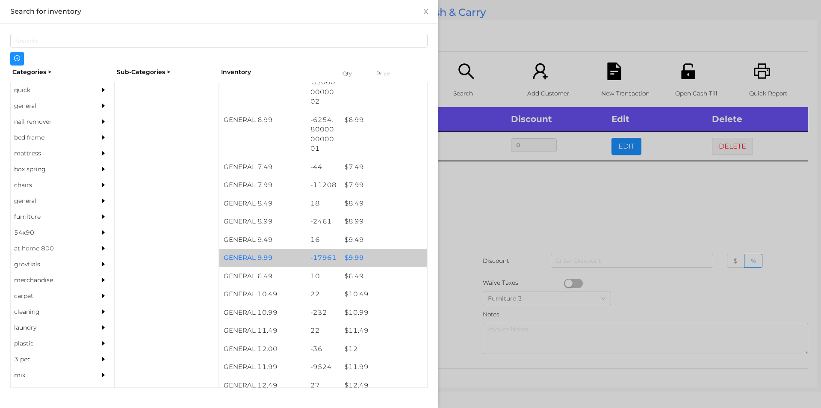
click at [348, 258] on div "$ 9.99" at bounding box center [384, 258] width 87 height 18
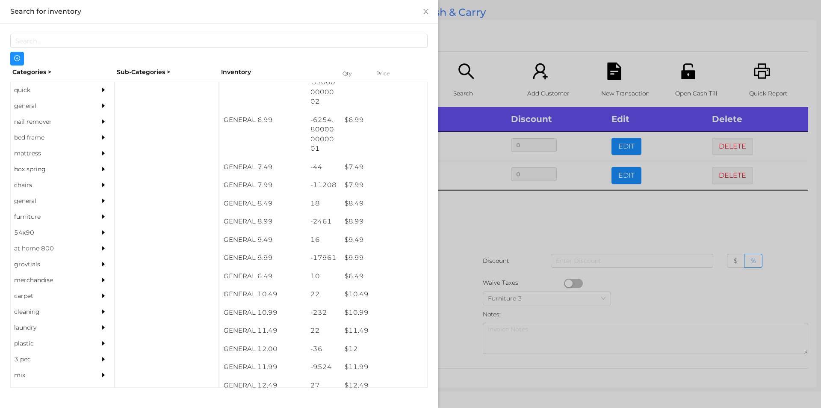
click at [478, 210] on div at bounding box center [410, 204] width 821 height 408
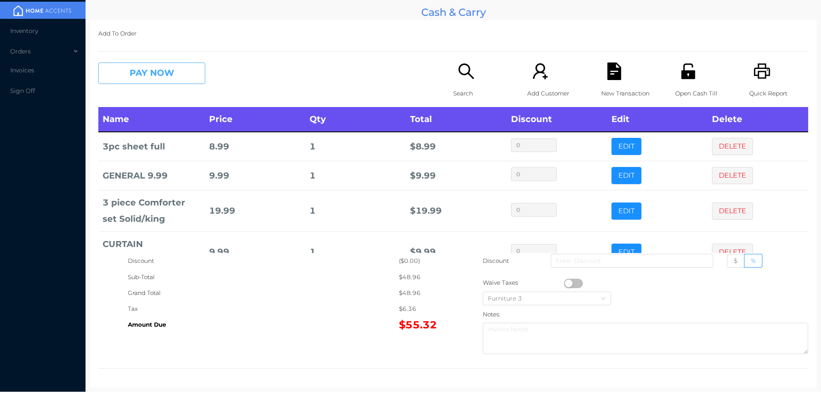
click at [166, 65] on button "PAY NOW" at bounding box center [151, 72] width 107 height 21
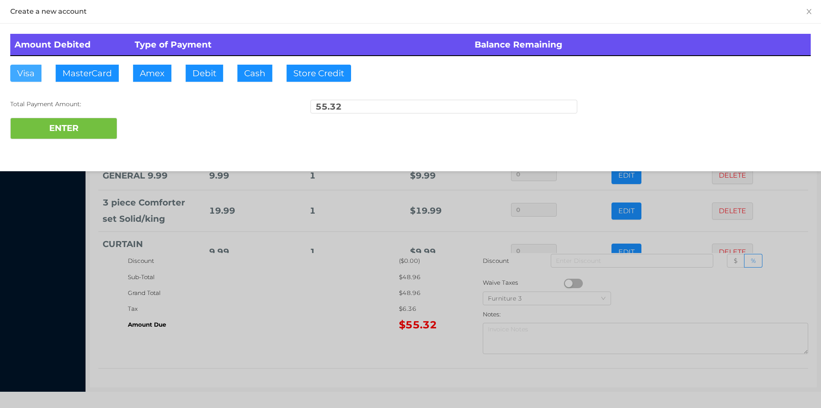
click at [23, 77] on button "Visa" at bounding box center [25, 73] width 31 height 17
click at [54, 132] on button "ENTER" at bounding box center [63, 128] width 107 height 21
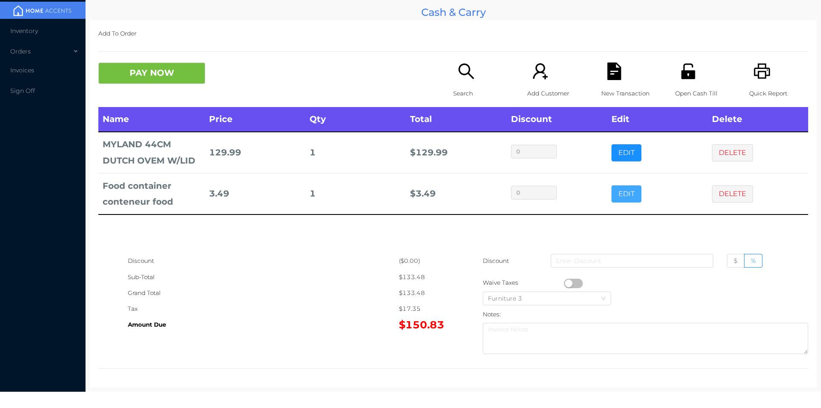
click at [616, 196] on button "EDIT" at bounding box center [627, 193] width 30 height 17
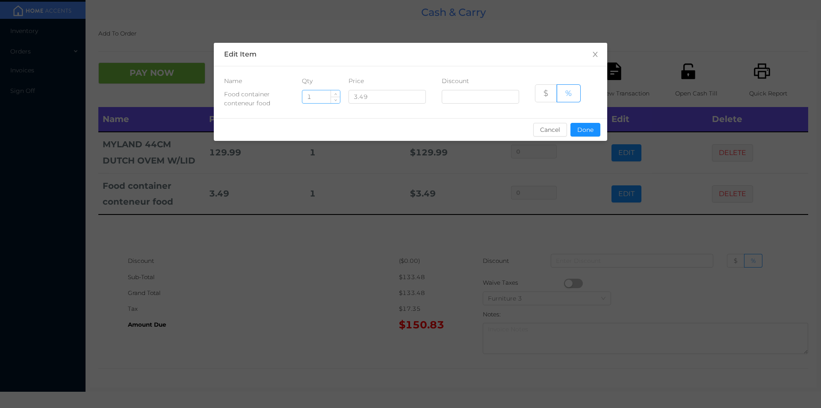
click at [315, 98] on input "1" at bounding box center [321, 96] width 38 height 13
type input "4"
click at [580, 124] on button "Done" at bounding box center [586, 130] width 30 height 14
type input "0%"
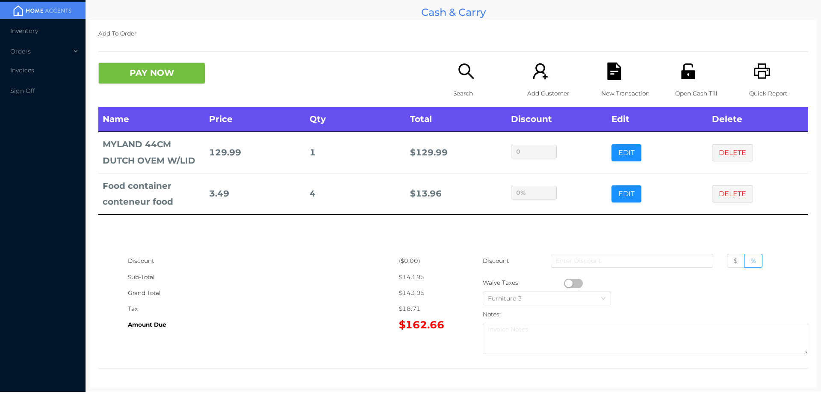
click at [350, 267] on div "Discount" at bounding box center [263, 261] width 271 height 16
click at [148, 74] on button "PAY NOW" at bounding box center [151, 72] width 107 height 21
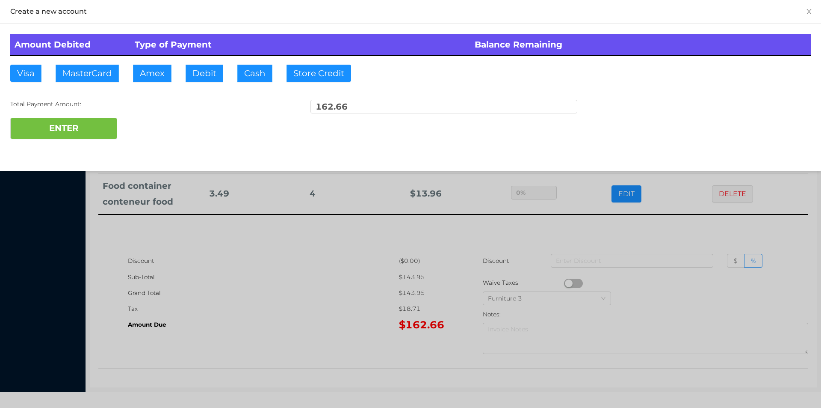
click at [148, 118] on div "ENTER" at bounding box center [410, 128] width 801 height 21
click at [280, 324] on div at bounding box center [410, 204] width 821 height 408
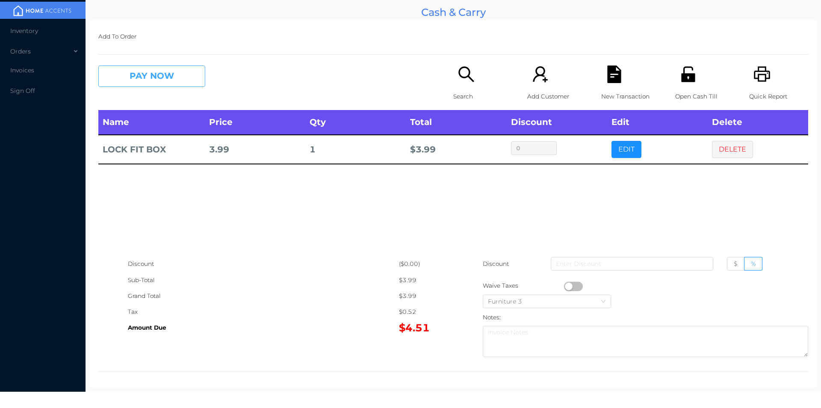
click at [168, 83] on button "PAY NOW" at bounding box center [151, 75] width 107 height 21
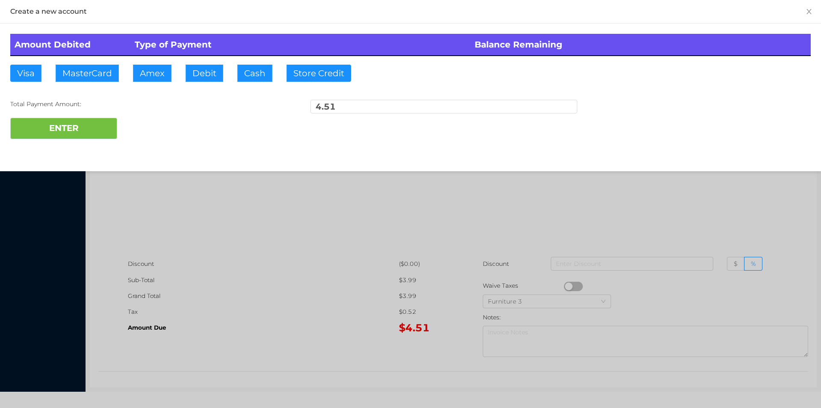
click at [741, 210] on div at bounding box center [410, 204] width 821 height 408
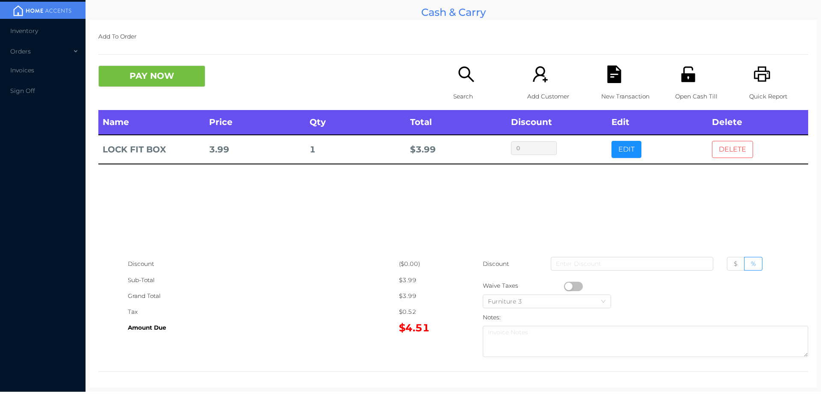
click at [738, 145] on button "DELETE" at bounding box center [732, 149] width 41 height 17
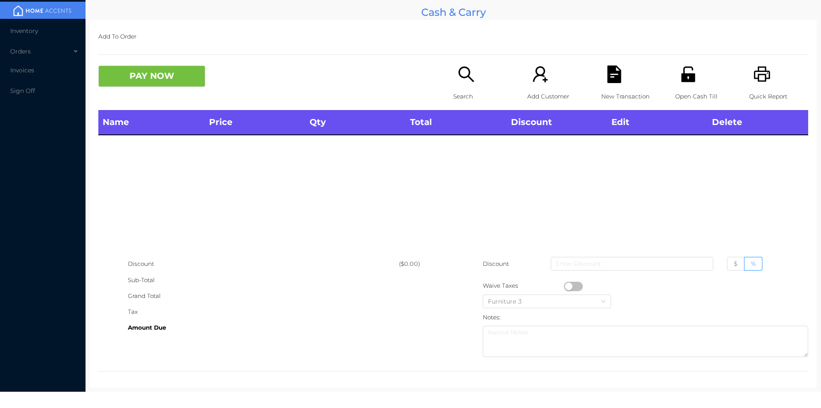
click at [749, 84] on div "Quick Report" at bounding box center [778, 87] width 59 height 44
click at [157, 78] on button "PAY NOW" at bounding box center [151, 75] width 107 height 21
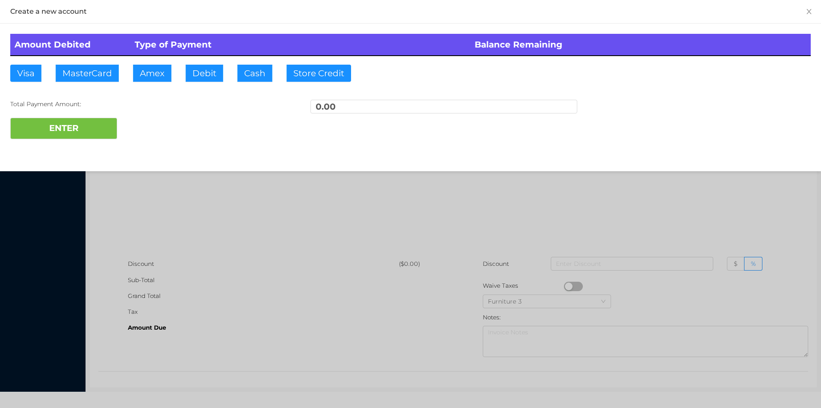
click at [166, 218] on div at bounding box center [410, 204] width 821 height 408
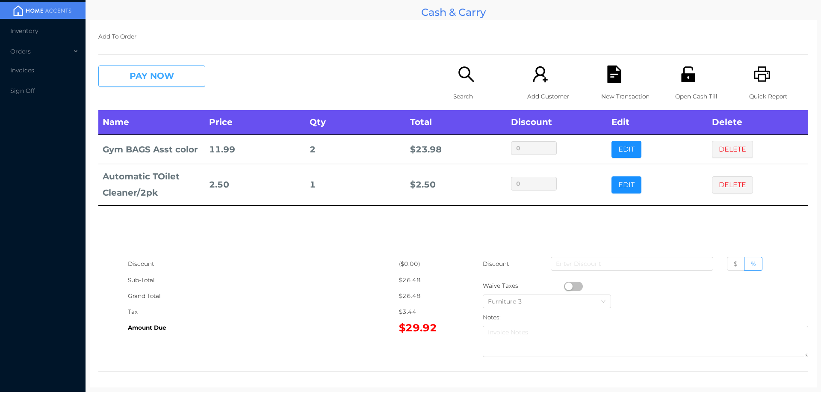
click at [150, 71] on button "PAY NOW" at bounding box center [151, 75] width 107 height 21
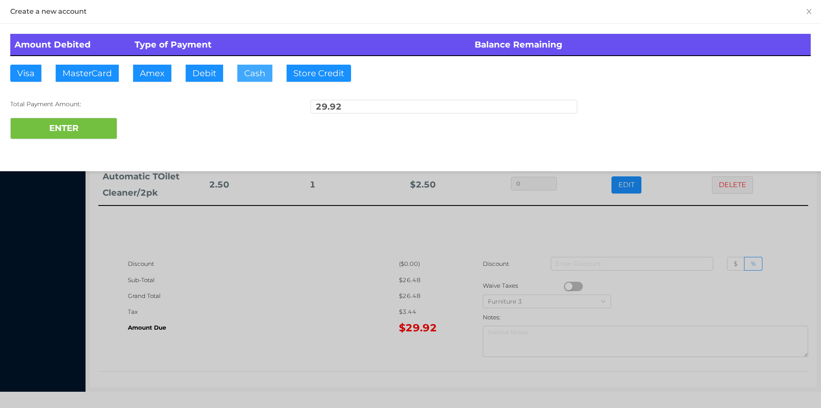
click at [255, 76] on button "Cash" at bounding box center [254, 73] width 35 height 17
type input "40."
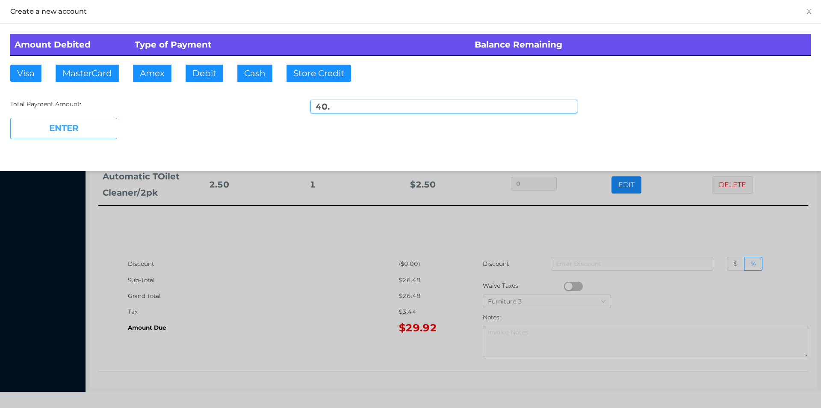
click at [81, 135] on button "ENTER" at bounding box center [63, 128] width 107 height 21
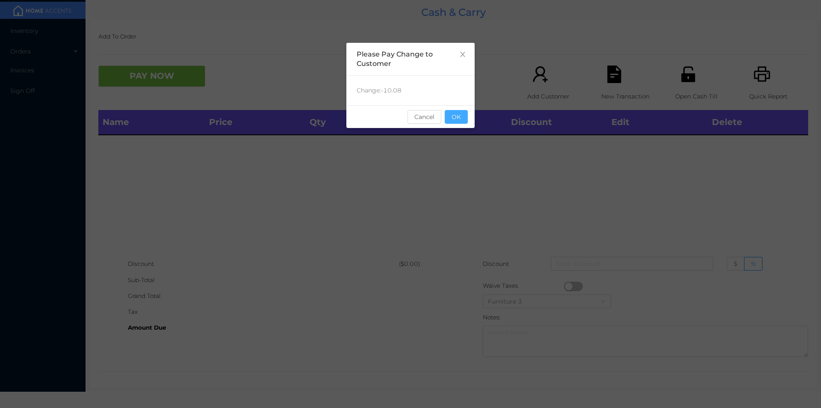
click at [460, 114] on button "OK" at bounding box center [456, 117] width 23 height 14
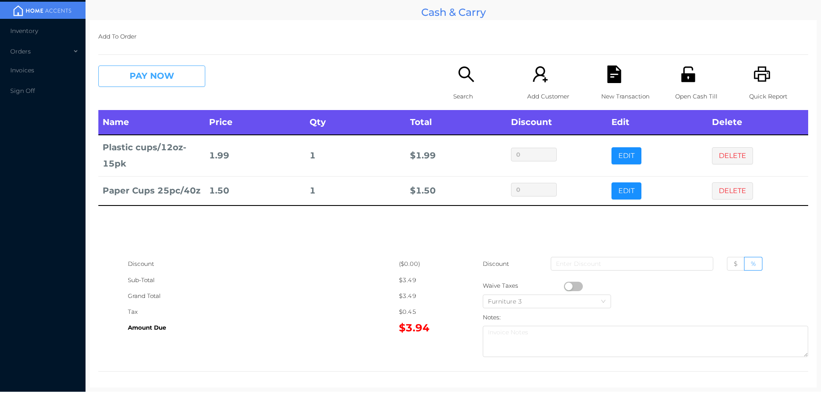
click at [142, 75] on button "PAY NOW" at bounding box center [151, 75] width 107 height 21
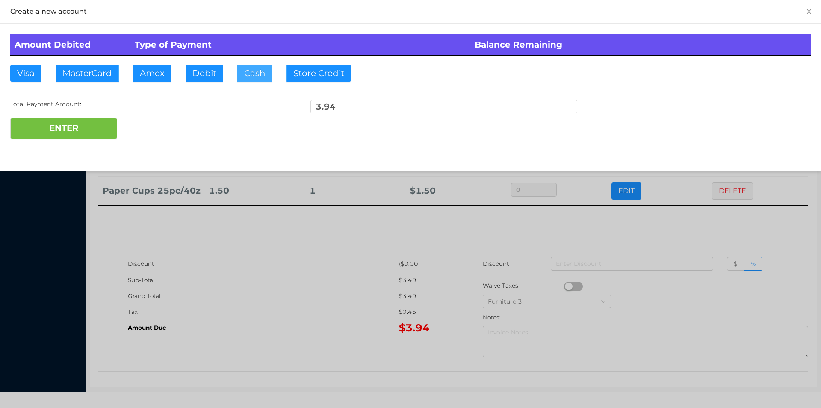
click at [242, 78] on button "Cash" at bounding box center [254, 73] width 35 height 17
type input "10."
click at [83, 118] on button "ENTER" at bounding box center [63, 128] width 107 height 21
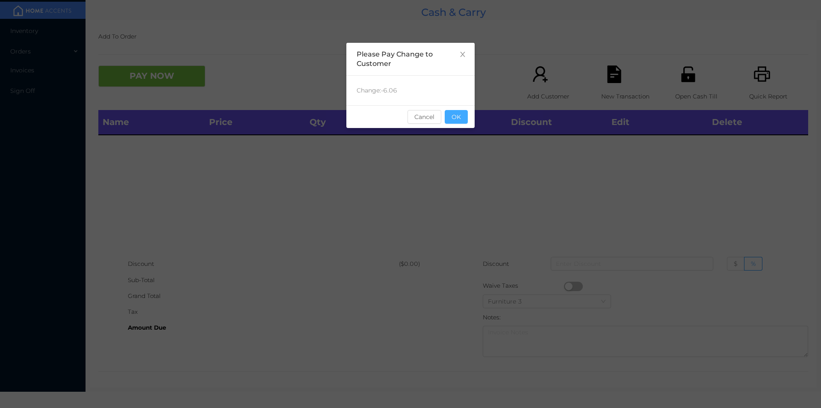
click at [459, 117] on button "OK" at bounding box center [456, 117] width 23 height 14
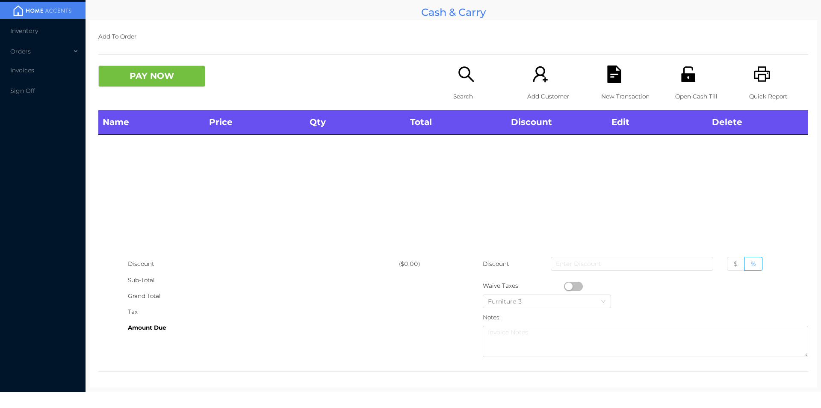
click at [429, 195] on div "Name Price Qty Total Discount Edit Delete" at bounding box center [453, 183] width 710 height 146
click at [675, 95] on p "Open Cash Till" at bounding box center [704, 97] width 59 height 16
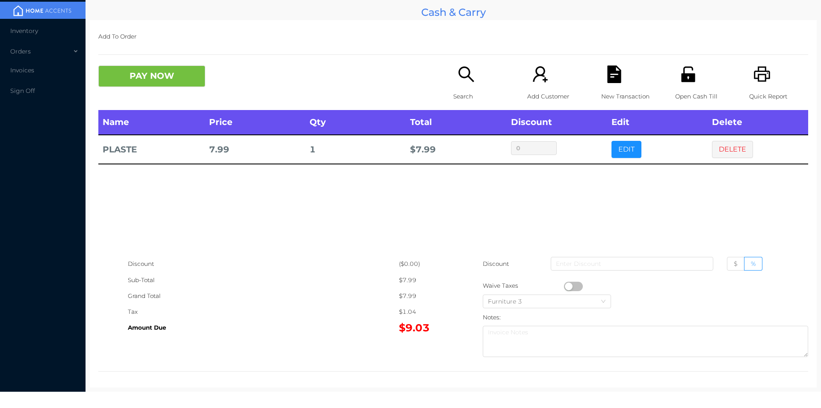
click at [610, 68] on icon "icon: file-text" at bounding box center [614, 74] width 14 height 18
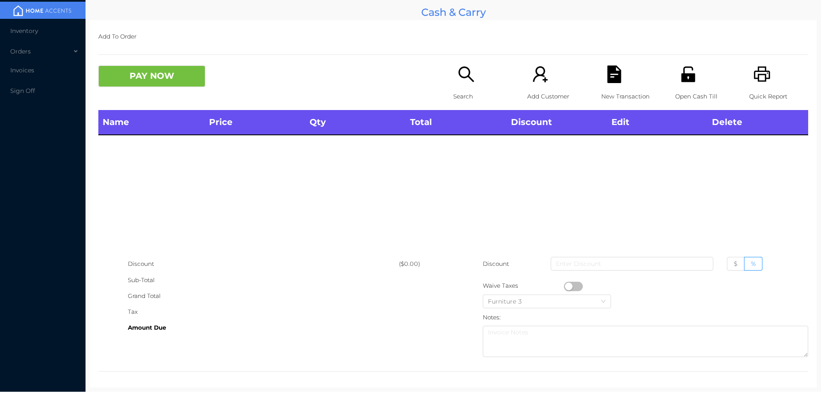
click at [691, 80] on icon "icon: unlock" at bounding box center [689, 74] width 18 height 18
click at [676, 86] on div "Open Cash Till" at bounding box center [704, 87] width 59 height 44
click at [453, 90] on p "Search" at bounding box center [482, 97] width 59 height 16
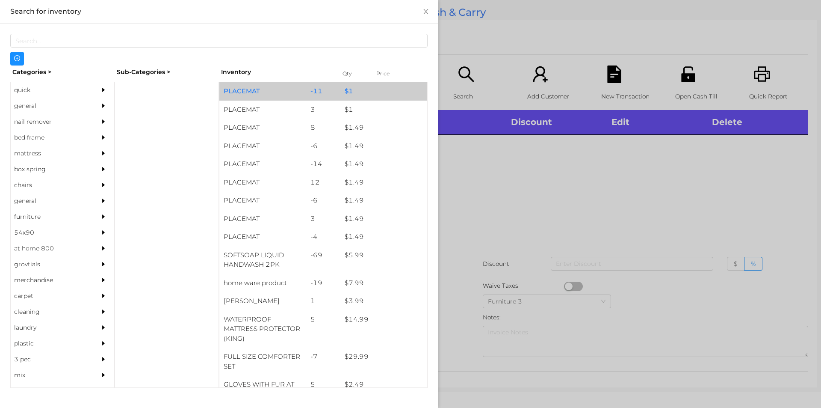
click at [356, 92] on div "$ 1" at bounding box center [384, 91] width 87 height 18
click at [372, 90] on div "$ 1" at bounding box center [384, 91] width 87 height 18
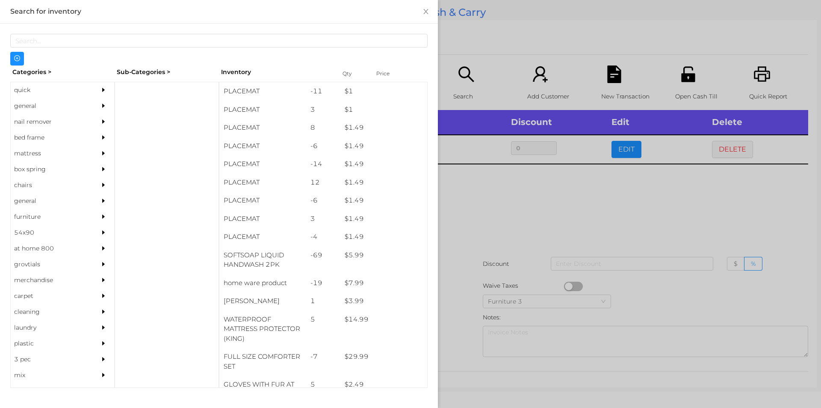
click at [510, 38] on div at bounding box center [410, 204] width 821 height 408
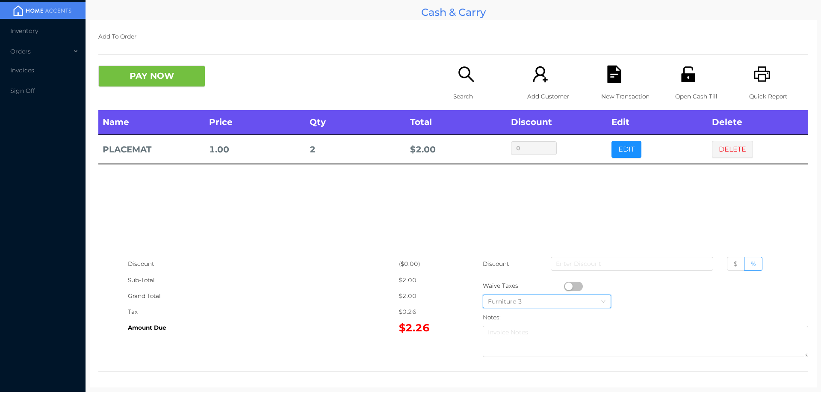
click at [572, 297] on div "Furniture 3" at bounding box center [547, 301] width 118 height 13
click at [402, 322] on div "$2.26" at bounding box center [426, 328] width 54 height 16
click at [574, 282] on button "button" at bounding box center [573, 285] width 19 height 9
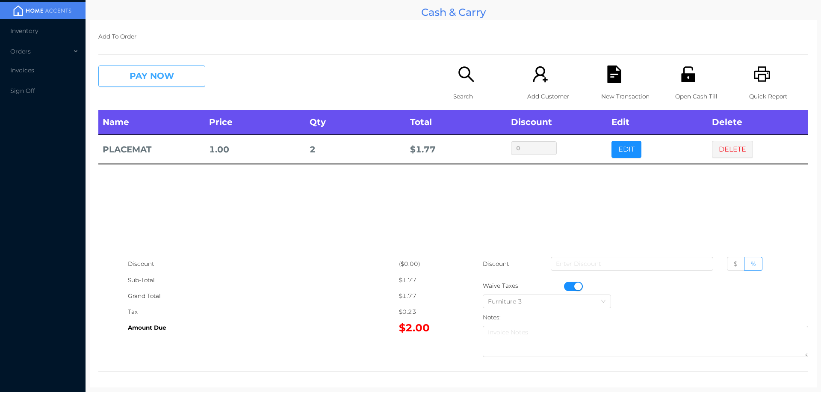
click at [169, 86] on button "PAY NOW" at bounding box center [151, 75] width 107 height 21
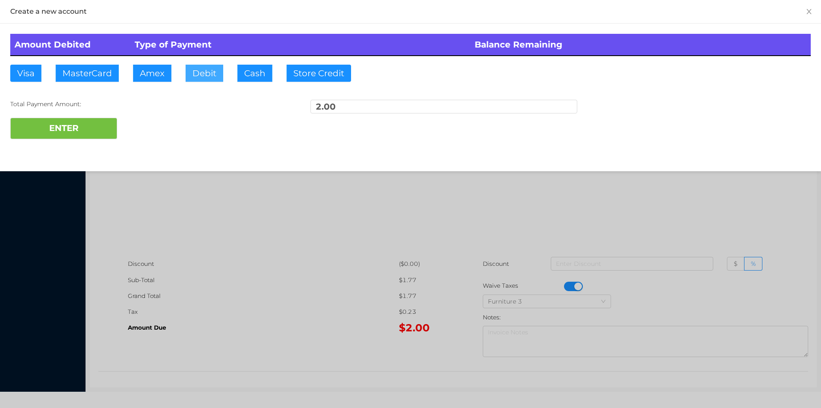
click at [187, 78] on button "Debit" at bounding box center [205, 73] width 38 height 17
click at [89, 127] on button "ENTER" at bounding box center [63, 128] width 107 height 21
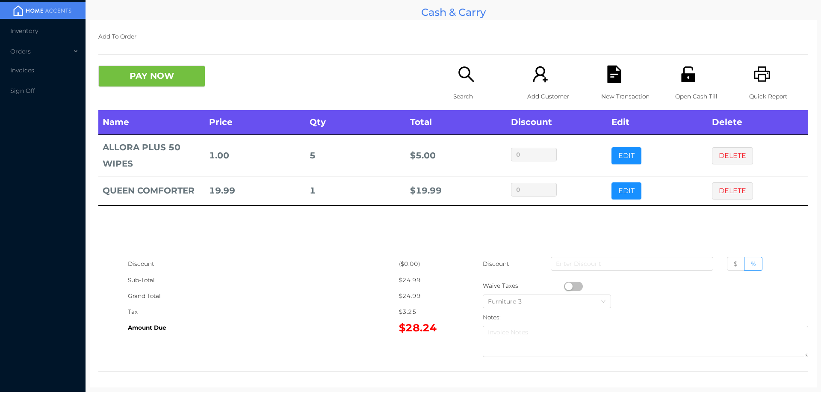
click at [604, 104] on p "New Transaction" at bounding box center [630, 97] width 59 height 16
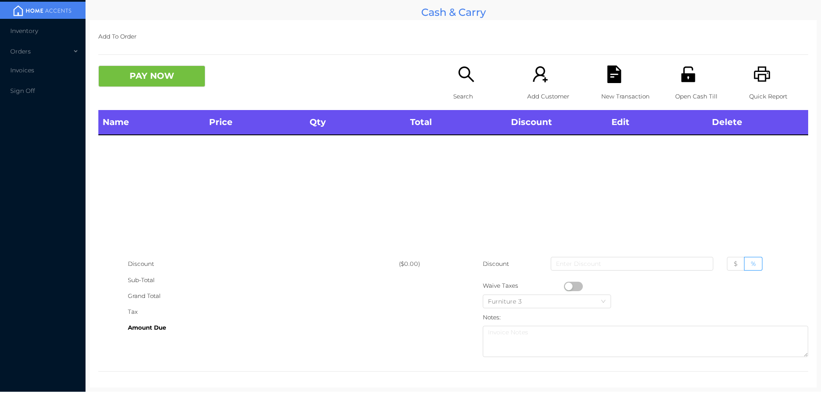
click at [675, 91] on p "Open Cash Till" at bounding box center [704, 97] width 59 height 16
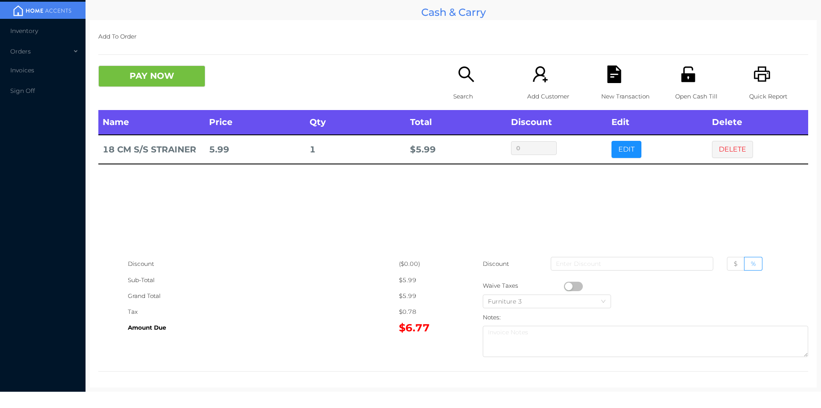
click at [675, 73] on div "Open Cash Till" at bounding box center [704, 87] width 59 height 44
click at [132, 68] on button "PAY NOW" at bounding box center [151, 75] width 107 height 21
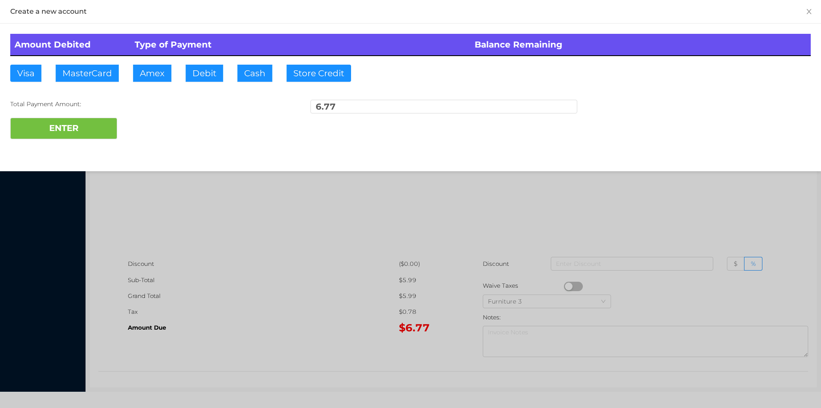
click at [516, 222] on div at bounding box center [410, 204] width 821 height 408
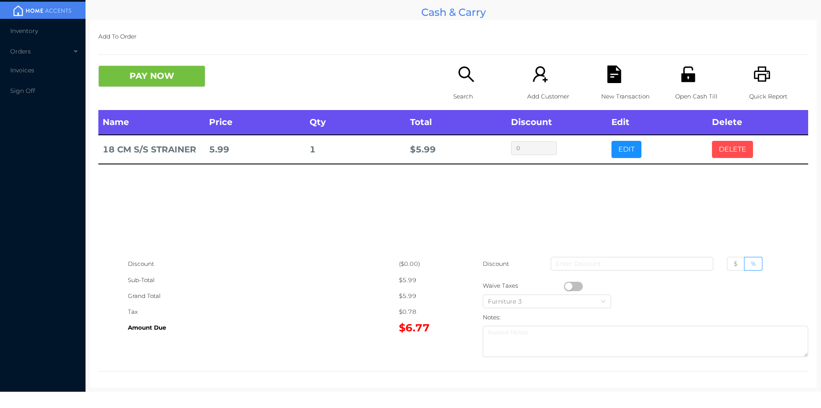
click at [726, 148] on button "DELETE" at bounding box center [732, 149] width 41 height 17
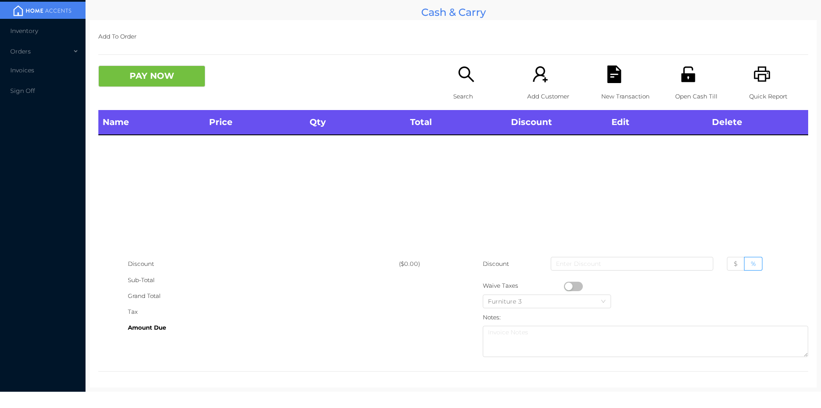
click at [453, 84] on div "Search" at bounding box center [482, 87] width 59 height 44
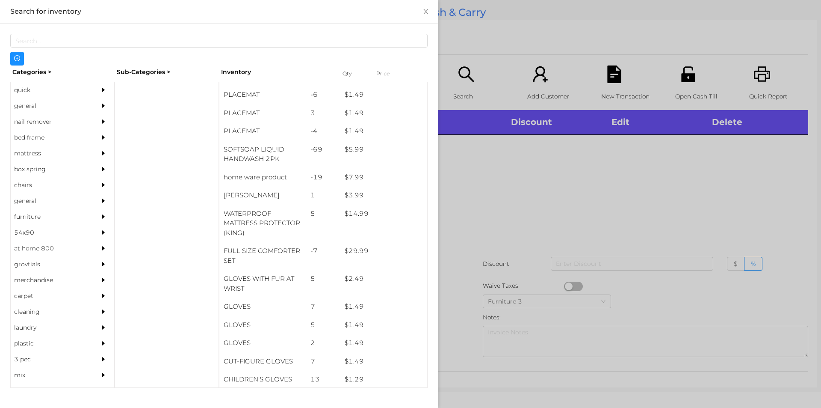
scroll to position [107, 0]
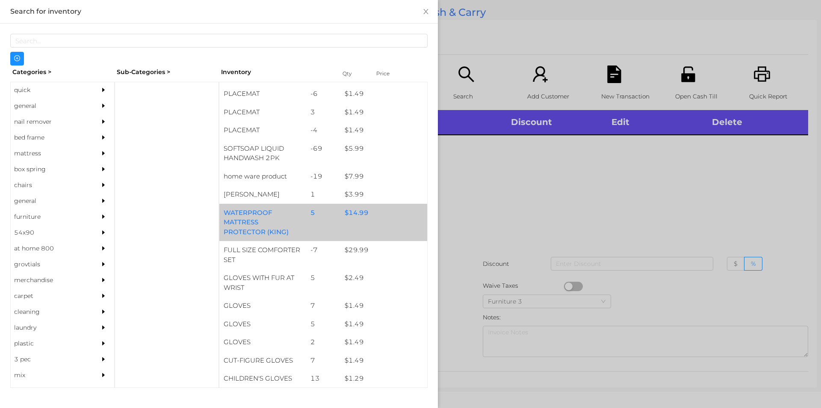
click at [366, 214] on div "$ 14.99" at bounding box center [384, 213] width 87 height 18
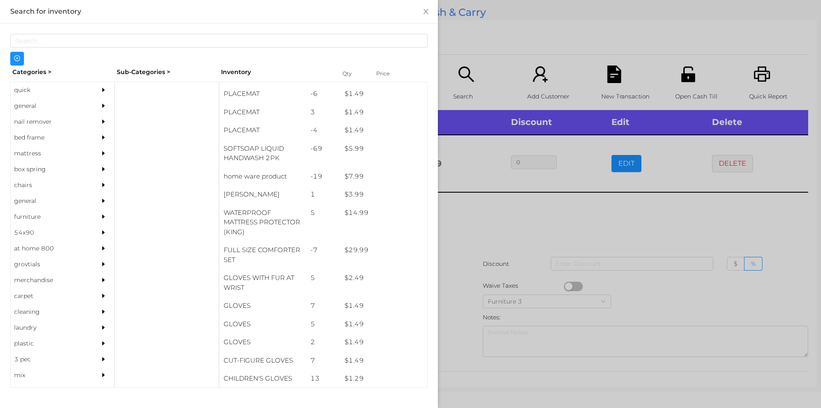
click at [512, 240] on div at bounding box center [410, 204] width 821 height 408
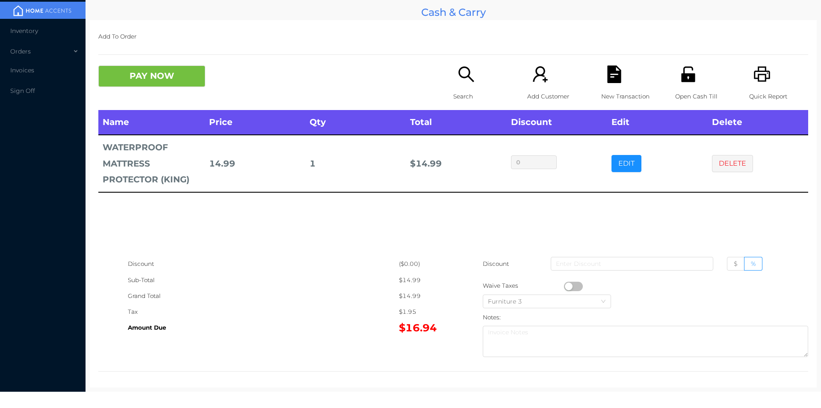
click at [463, 94] on p "Search" at bounding box center [482, 97] width 59 height 16
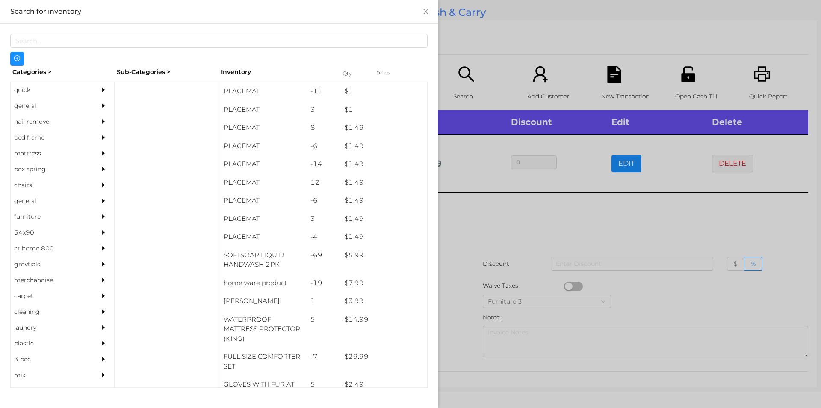
click at [37, 111] on div "general" at bounding box center [50, 106] width 78 height 16
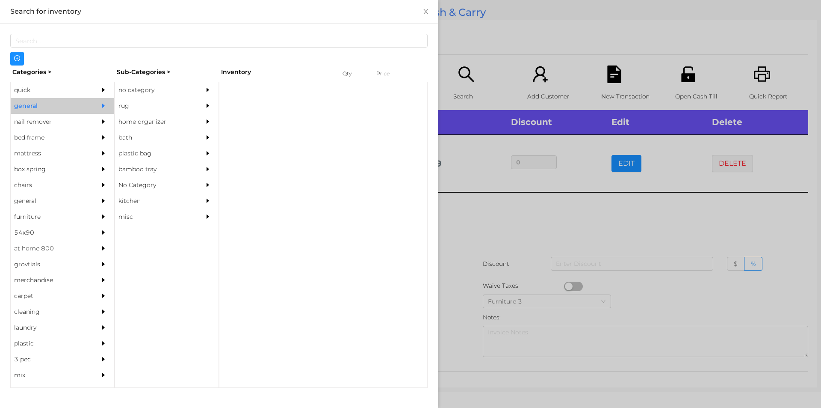
click at [184, 86] on div "no category" at bounding box center [154, 90] width 78 height 16
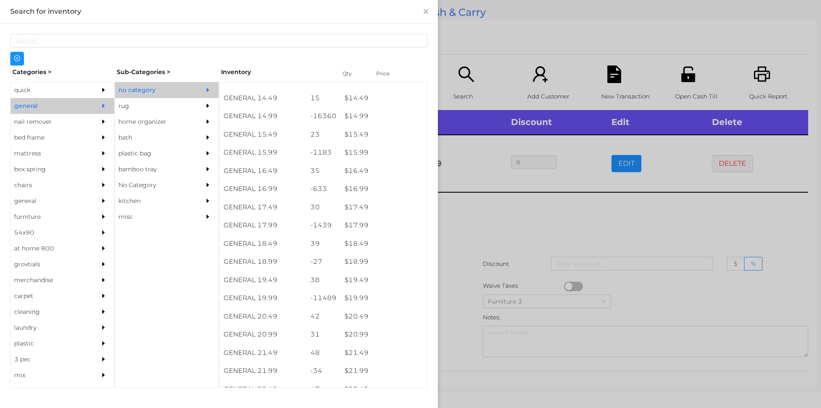
scroll to position [715, 0]
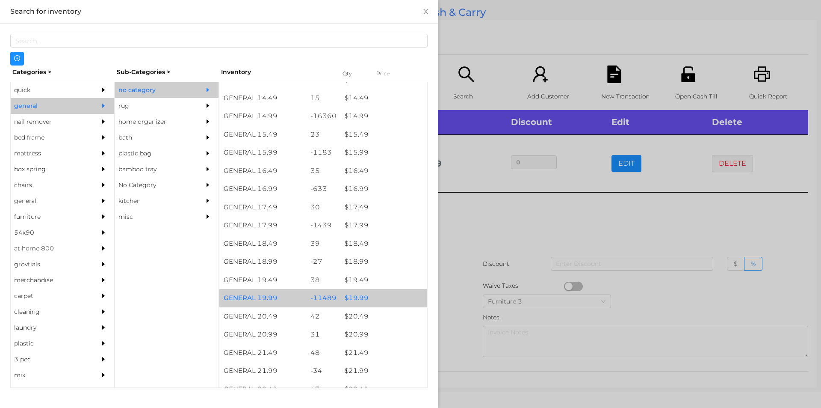
click at [378, 294] on div "$ 19.99" at bounding box center [384, 298] width 87 height 18
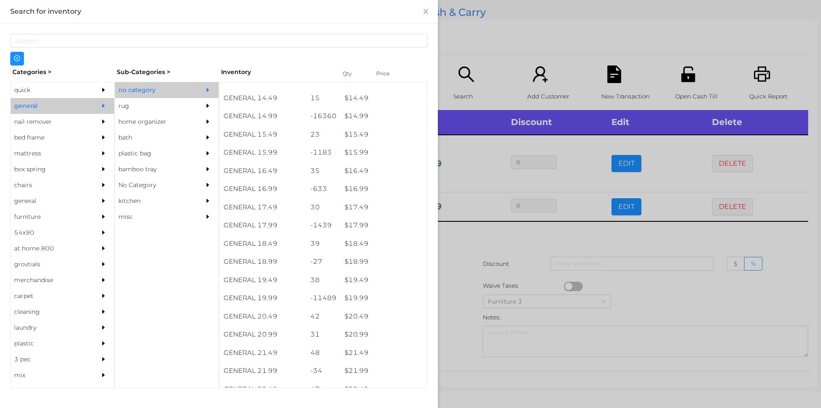
click at [481, 273] on div at bounding box center [410, 204] width 821 height 408
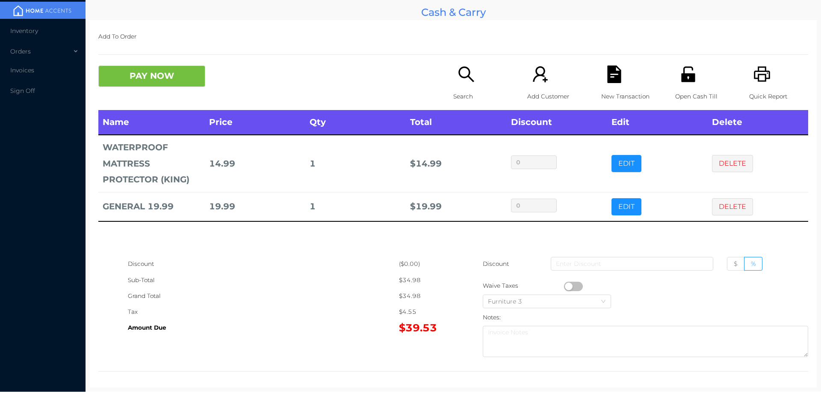
click at [611, 79] on icon "icon: file-text" at bounding box center [614, 74] width 14 height 18
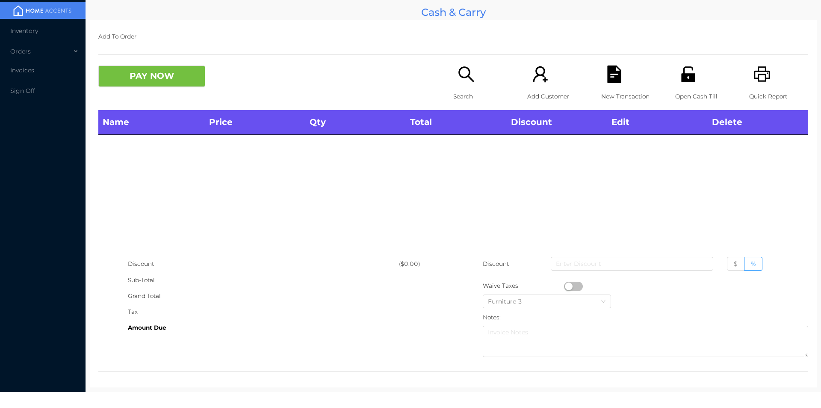
click at [675, 86] on div "Open Cash Till" at bounding box center [704, 87] width 59 height 44
click at [468, 78] on icon "icon: search" at bounding box center [467, 74] width 18 height 18
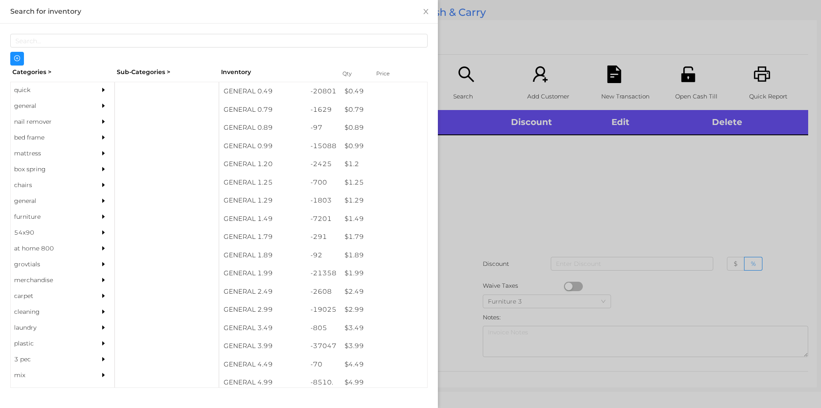
click at [40, 104] on div "general" at bounding box center [50, 106] width 78 height 16
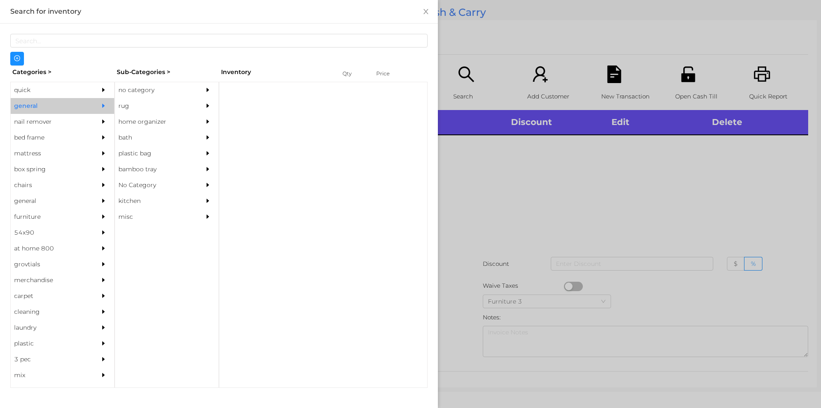
click at [182, 85] on div "no category" at bounding box center [154, 90] width 78 height 16
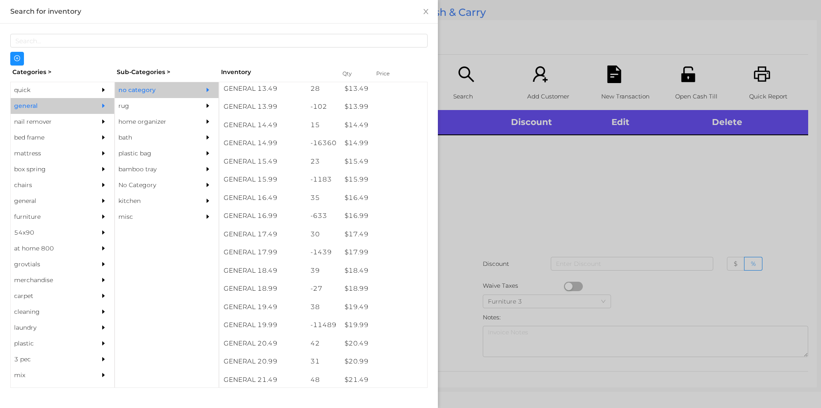
scroll to position [689, 0]
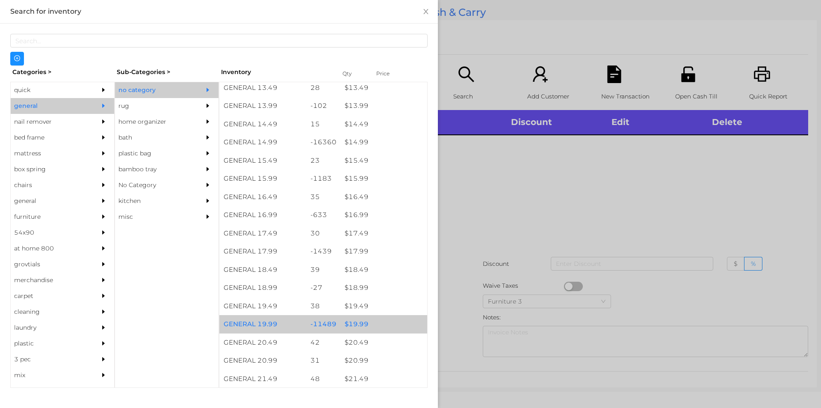
click at [379, 323] on div "$ 19.99" at bounding box center [384, 324] width 87 height 18
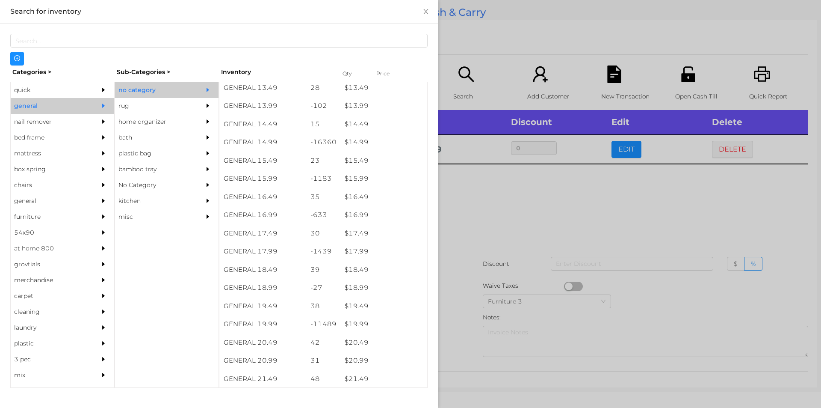
click at [518, 248] on div at bounding box center [410, 204] width 821 height 408
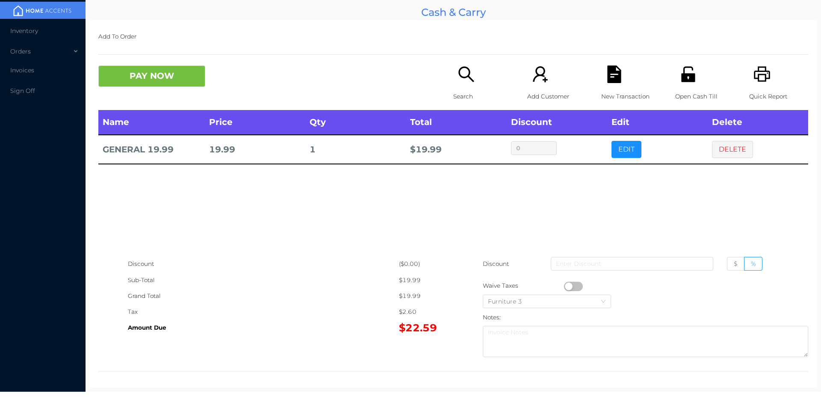
click at [456, 104] on p "Search" at bounding box center [482, 97] width 59 height 16
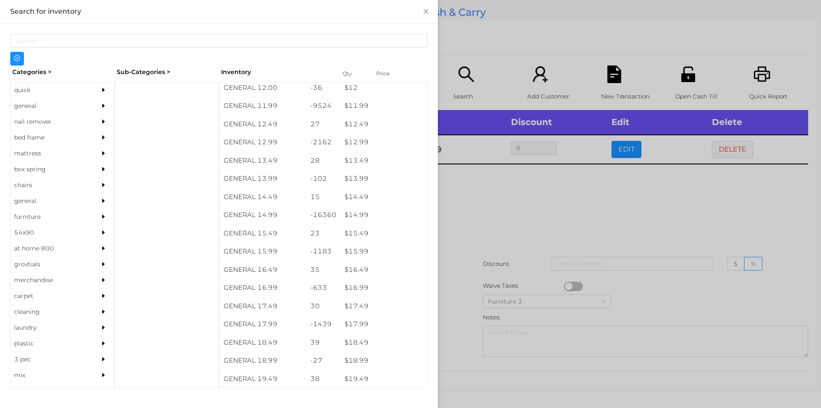
scroll to position [616, 0]
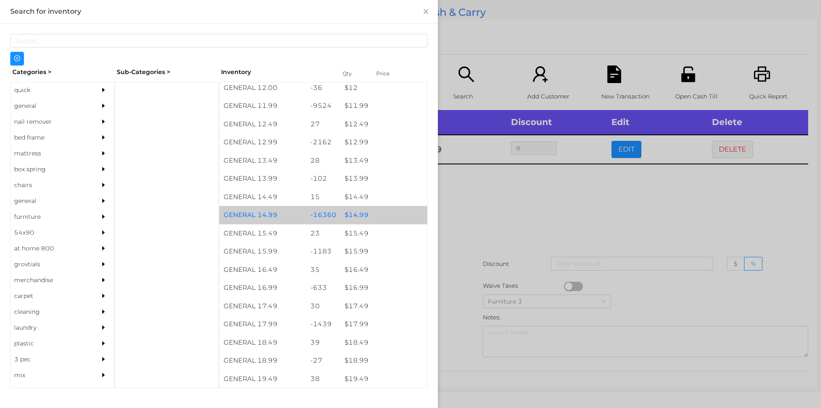
click at [377, 215] on div "$ 14.99" at bounding box center [384, 215] width 87 height 18
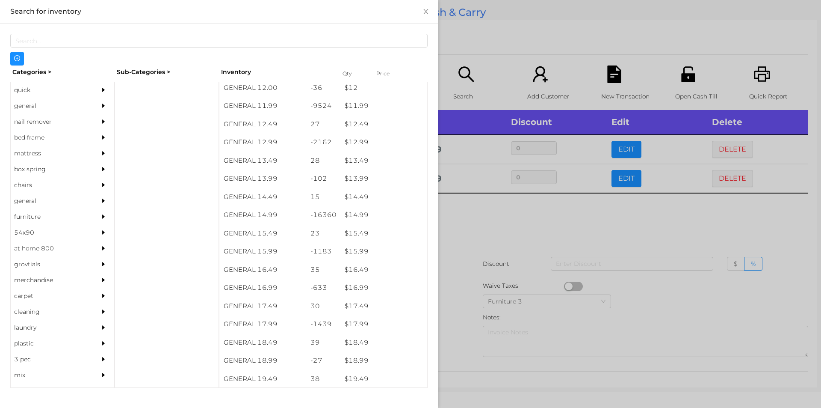
click at [495, 218] on div at bounding box center [410, 204] width 821 height 408
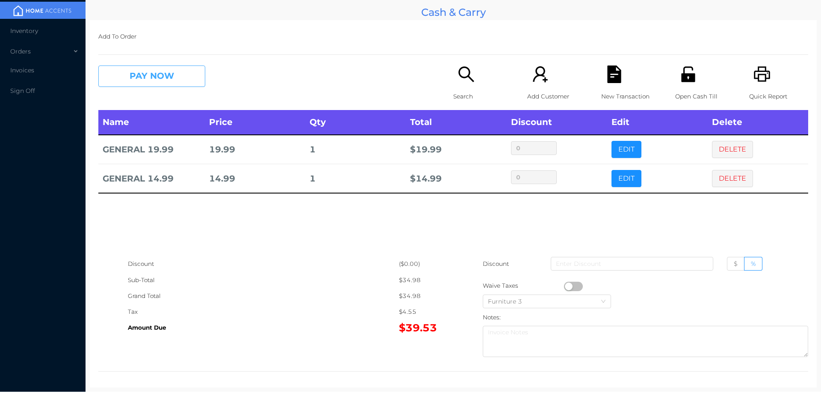
click at [115, 76] on button "PAY NOW" at bounding box center [151, 75] width 107 height 21
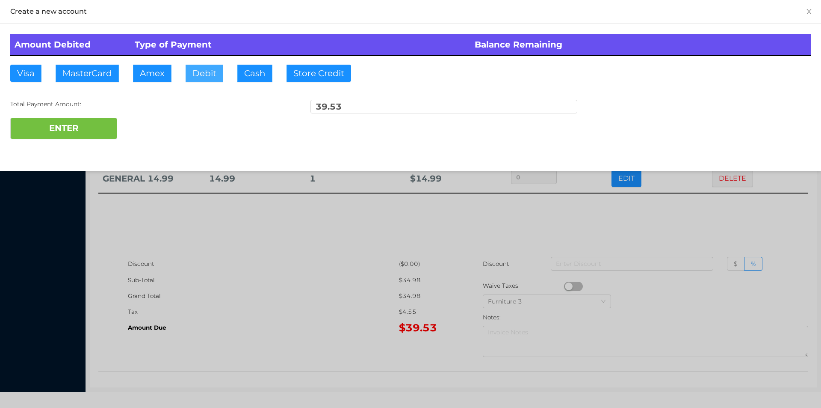
click at [198, 76] on button "Debit" at bounding box center [205, 73] width 38 height 17
click at [56, 125] on button "ENTER" at bounding box center [63, 128] width 107 height 21
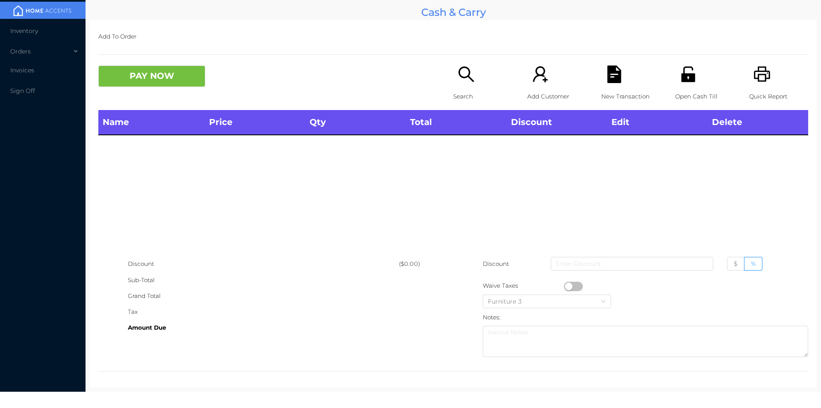
click at [675, 67] on div "Open Cash Till" at bounding box center [704, 87] width 59 height 44
click at [327, 283] on div "Sub-Total" at bounding box center [263, 280] width 271 height 16
click at [684, 87] on div "Open Cash Till" at bounding box center [704, 87] width 59 height 44
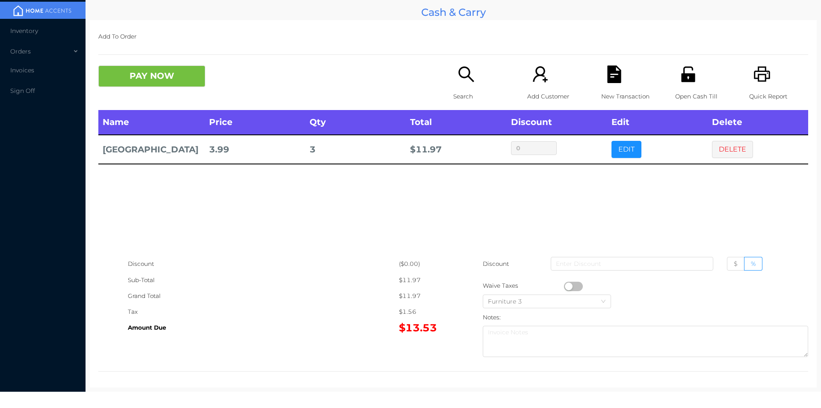
click at [461, 80] on icon "icon: search" at bounding box center [467, 74] width 18 height 18
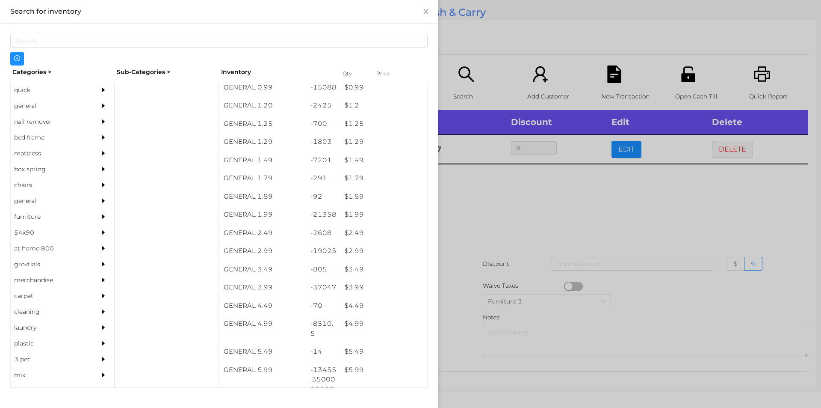
scroll to position [78, 0]
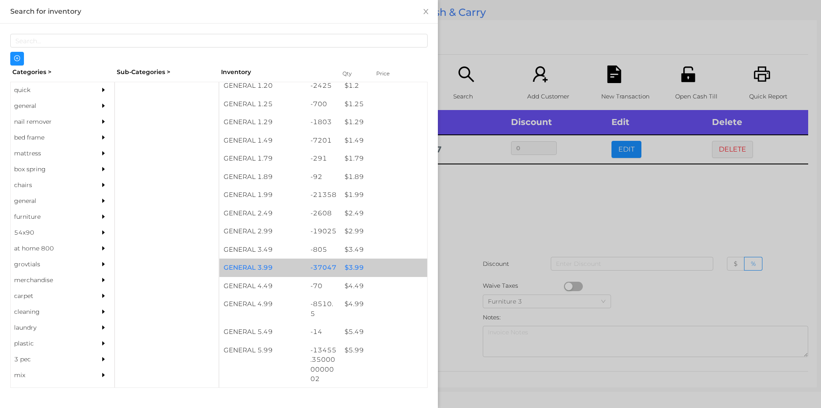
click at [334, 273] on div "-37047" at bounding box center [323, 267] width 35 height 18
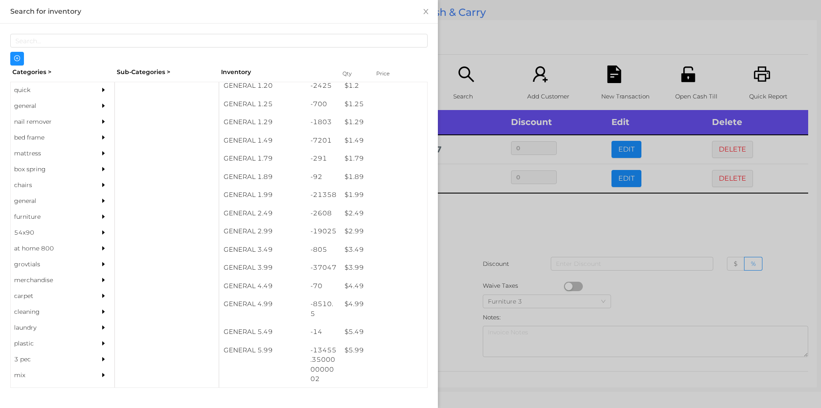
click at [475, 276] on div at bounding box center [410, 204] width 821 height 408
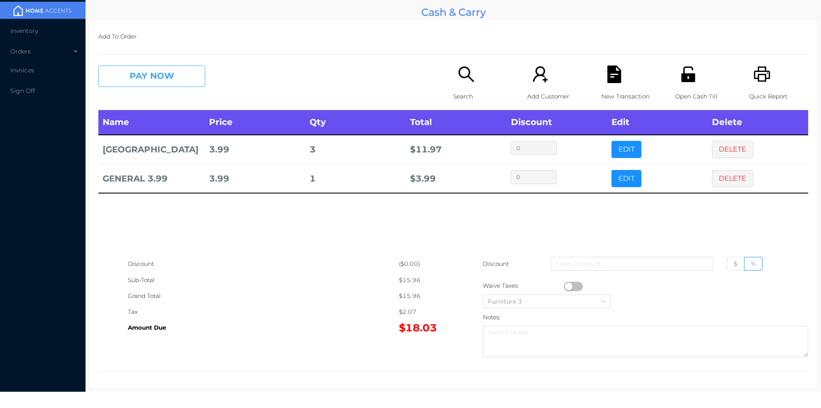
click at [143, 75] on button "PAY NOW" at bounding box center [151, 75] width 107 height 21
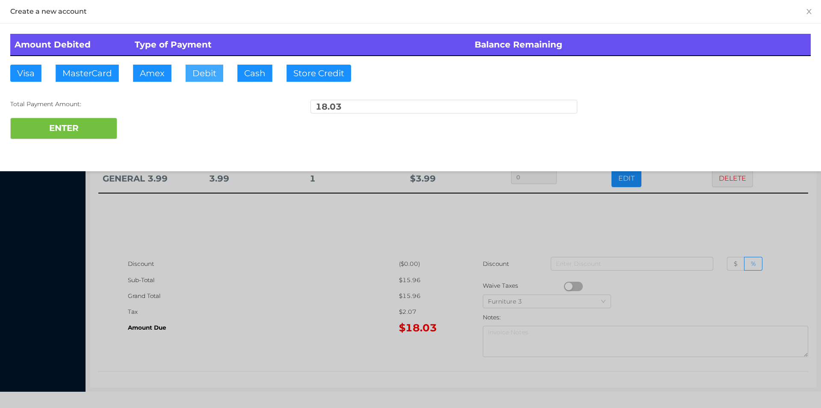
click at [197, 74] on button "Debit" at bounding box center [205, 73] width 38 height 17
click at [108, 128] on button "ENTER" at bounding box center [63, 128] width 107 height 21
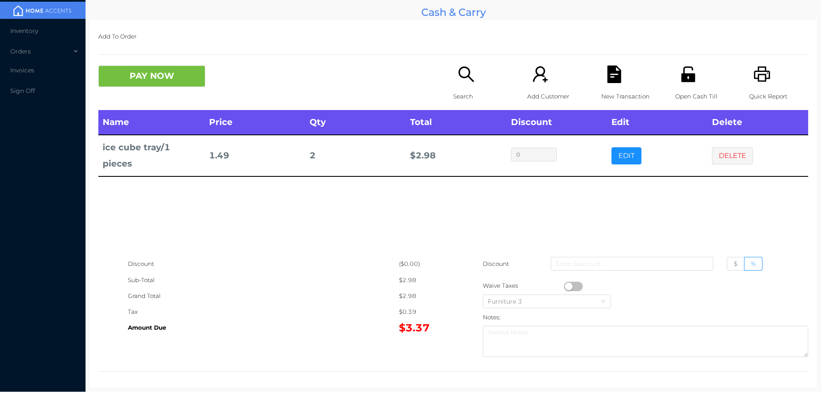
click at [453, 91] on p "Search" at bounding box center [482, 97] width 59 height 16
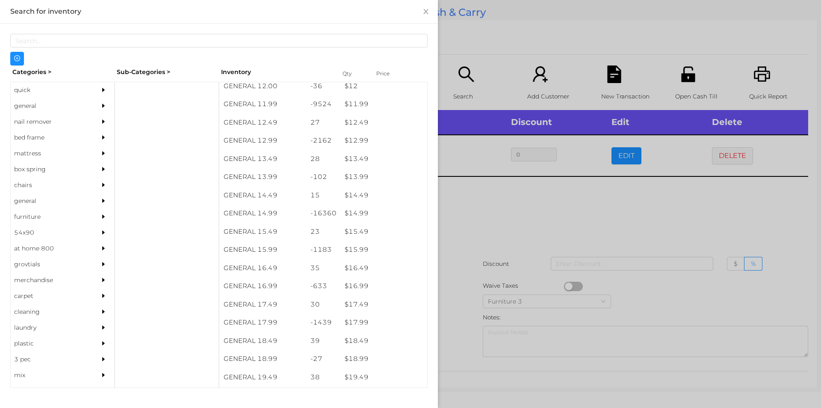
scroll to position [618, 0]
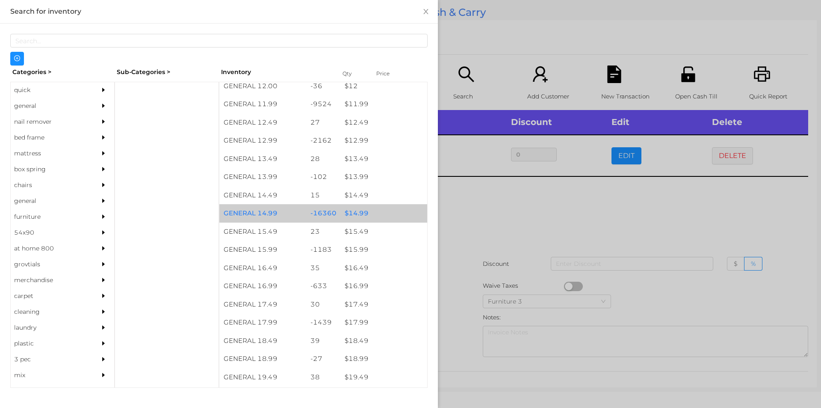
click at [331, 213] on div "-16360" at bounding box center [323, 213] width 35 height 18
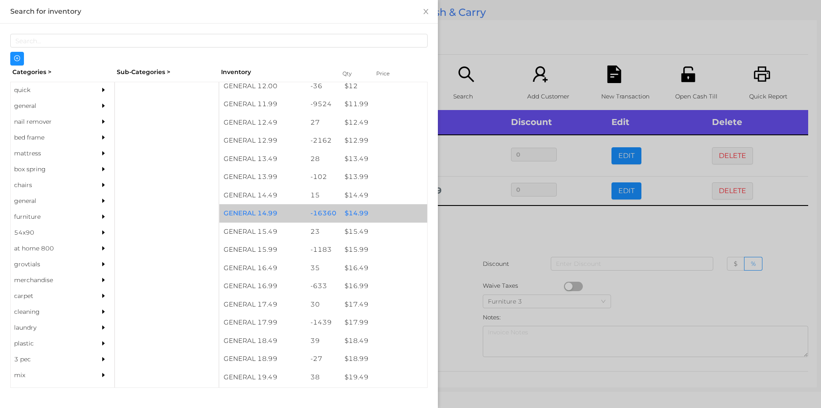
click at [328, 211] on div "-16360" at bounding box center [323, 213] width 35 height 18
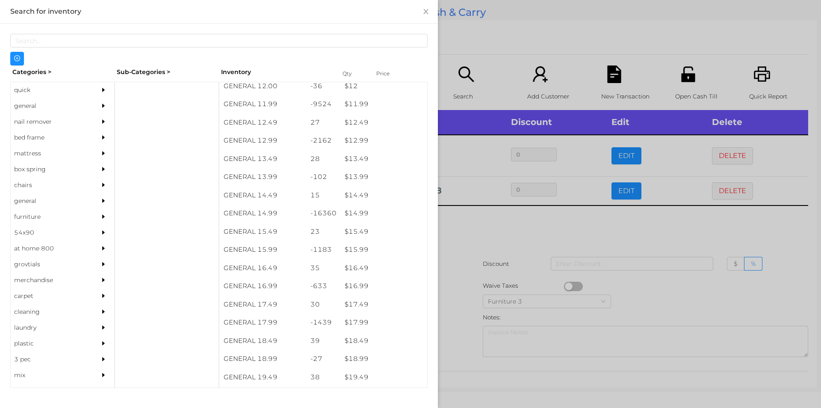
click at [491, 282] on div at bounding box center [410, 204] width 821 height 408
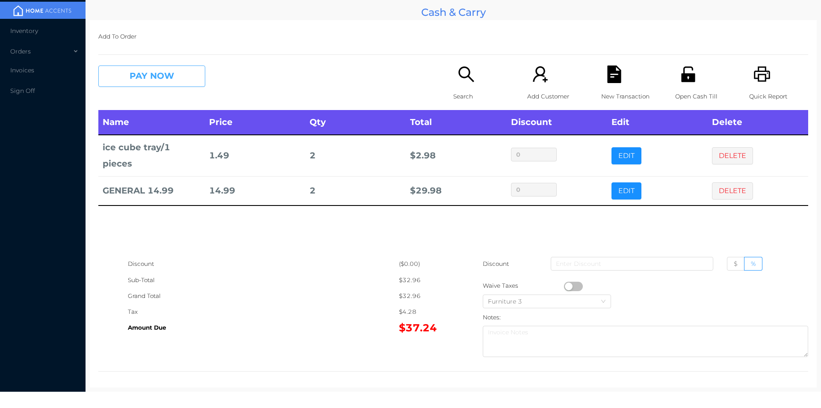
click at [177, 77] on button "PAY NOW" at bounding box center [151, 75] width 107 height 21
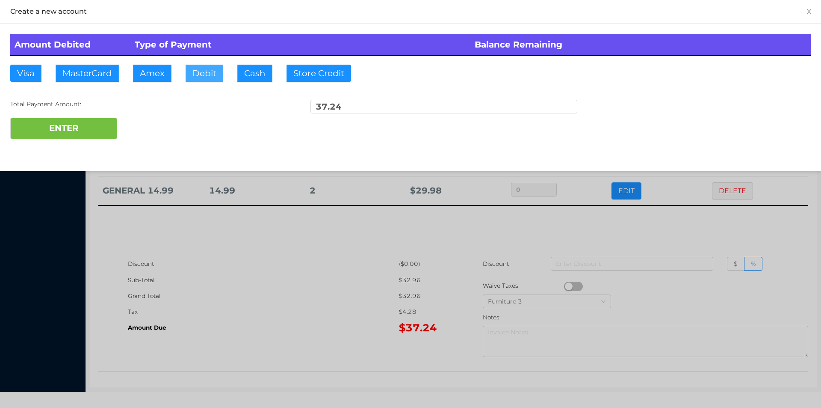
click at [192, 71] on button "Debit" at bounding box center [205, 73] width 38 height 17
click at [86, 124] on button "ENTER" at bounding box center [63, 128] width 107 height 21
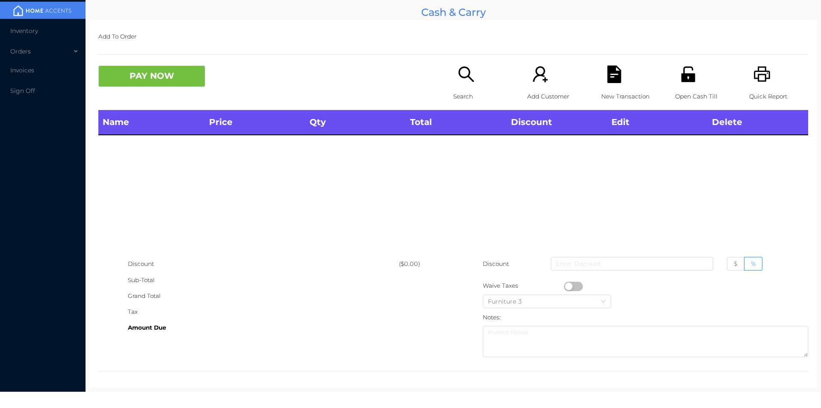
click at [459, 85] on div "Search" at bounding box center [482, 87] width 59 height 44
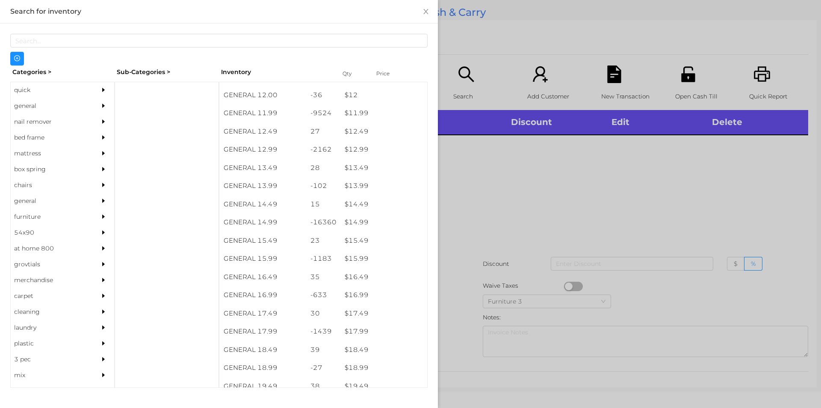
scroll to position [610, 0]
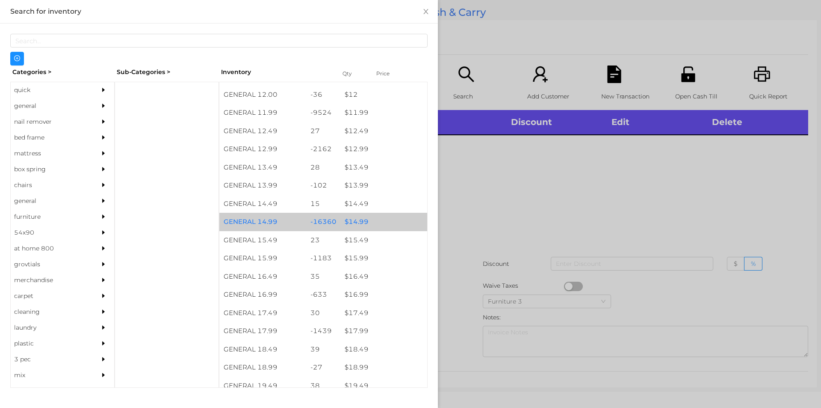
click at [371, 218] on div "$ 14.99" at bounding box center [384, 222] width 87 height 18
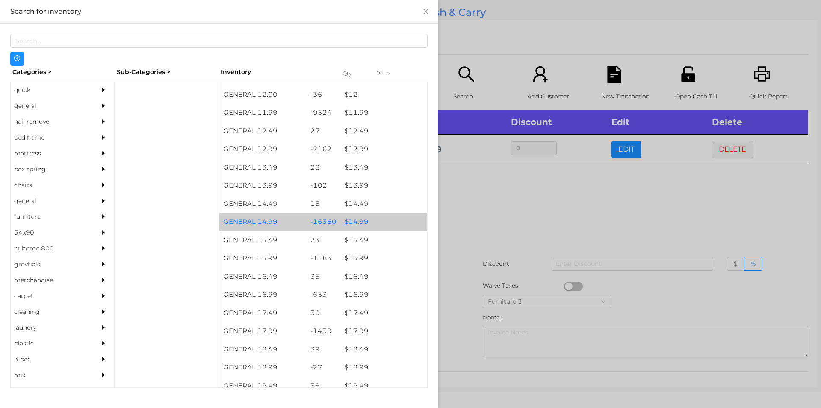
click at [379, 221] on div "$ 14.99" at bounding box center [384, 222] width 87 height 18
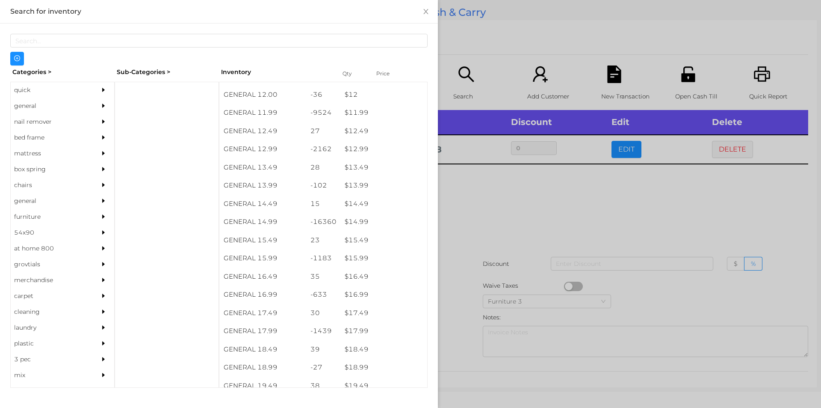
click at [488, 228] on div at bounding box center [410, 204] width 821 height 408
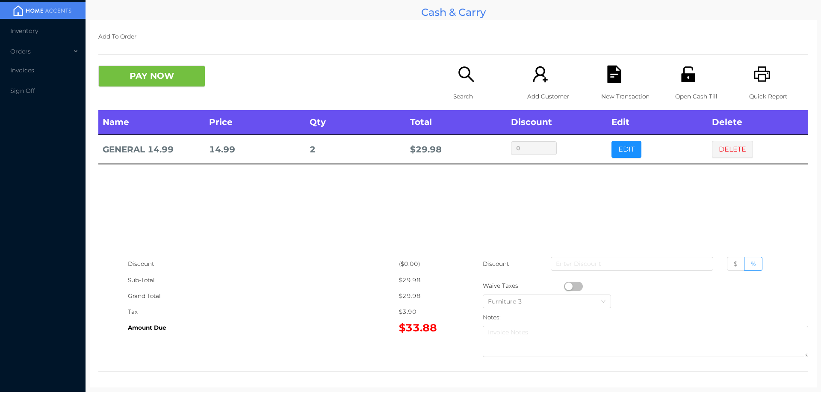
click at [675, 74] on div "Open Cash Till" at bounding box center [704, 87] width 59 height 44
click at [606, 85] on div "New Transaction" at bounding box center [630, 87] width 59 height 44
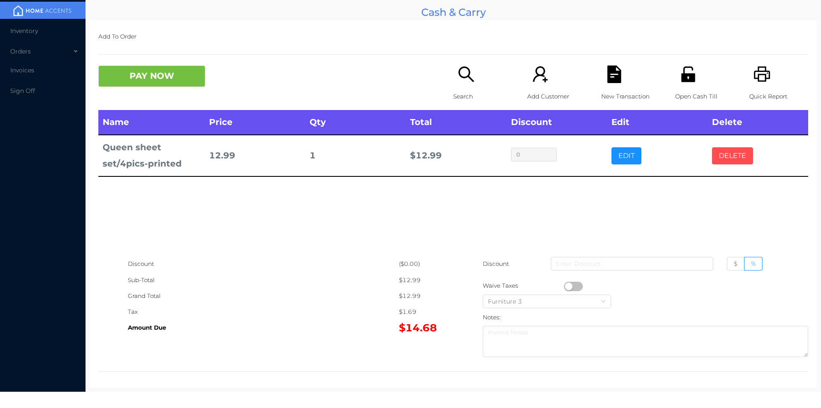
click at [724, 149] on button "DELETE" at bounding box center [732, 155] width 41 height 17
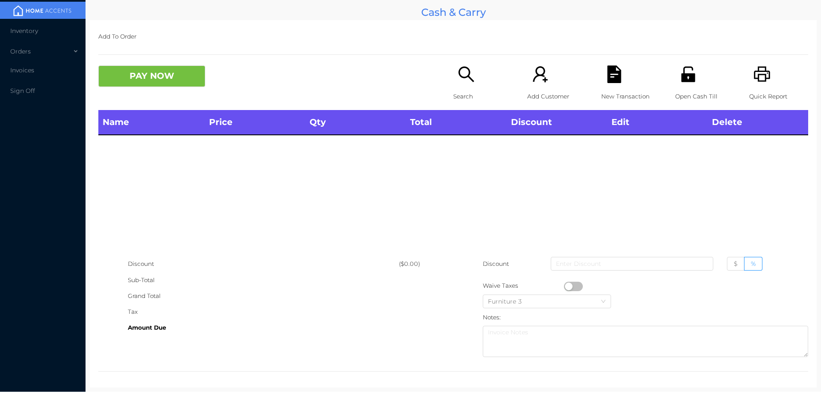
click at [459, 70] on icon "icon: search" at bounding box center [466, 73] width 15 height 15
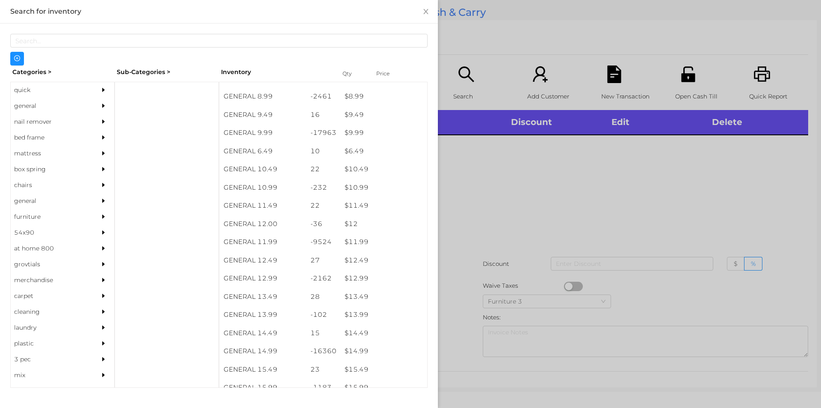
scroll to position [480, 0]
click at [367, 128] on div "$ 9.99" at bounding box center [384, 133] width 87 height 18
click at [469, 198] on div at bounding box center [410, 204] width 821 height 408
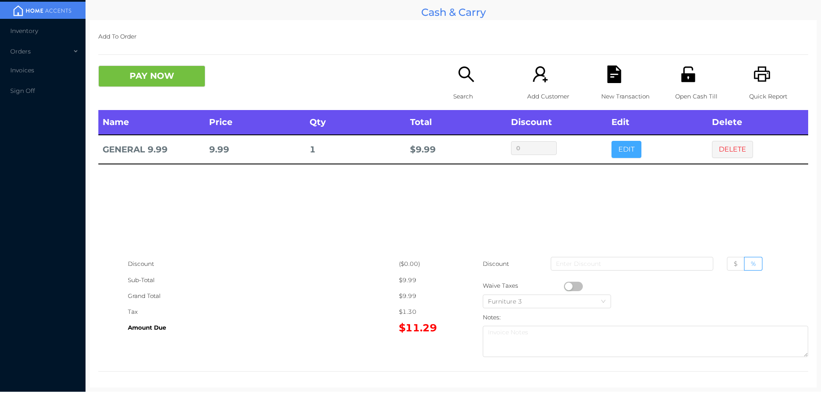
click at [616, 148] on button "EDIT" at bounding box center [627, 149] width 30 height 17
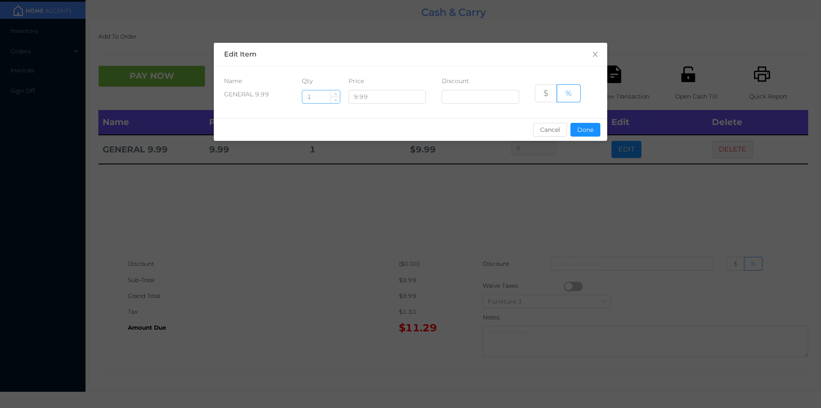
click at [319, 92] on input "1" at bounding box center [321, 96] width 38 height 13
type input "7"
click at [588, 133] on button "Done" at bounding box center [586, 130] width 30 height 14
type input "0%"
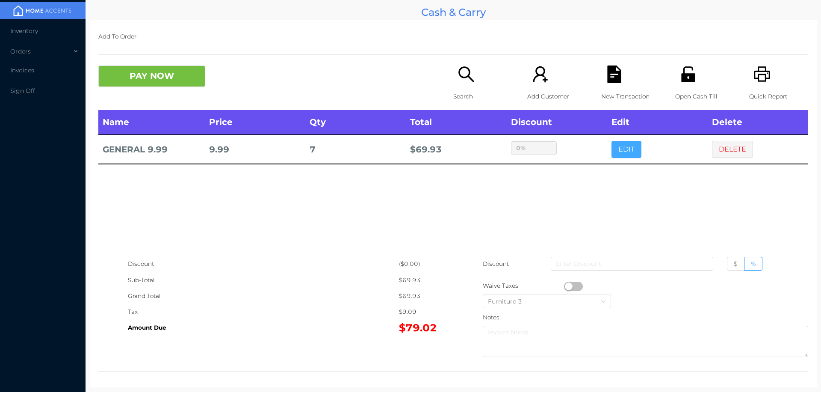
click at [616, 149] on button "EDIT" at bounding box center [627, 149] width 30 height 17
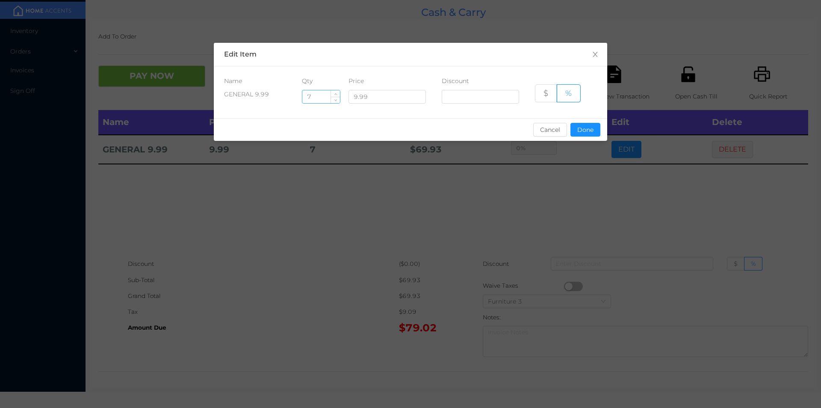
click at [315, 98] on input "7" at bounding box center [321, 96] width 38 height 13
type input "12"
click at [588, 135] on button "Done" at bounding box center [586, 130] width 30 height 14
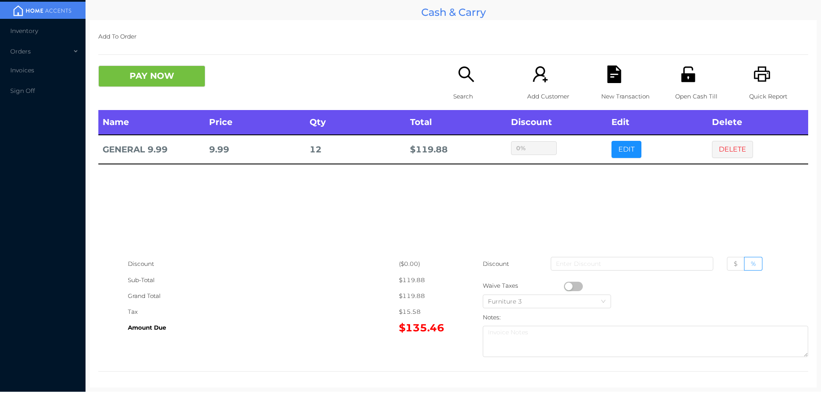
click at [606, 86] on div "New Transaction" at bounding box center [630, 87] width 59 height 44
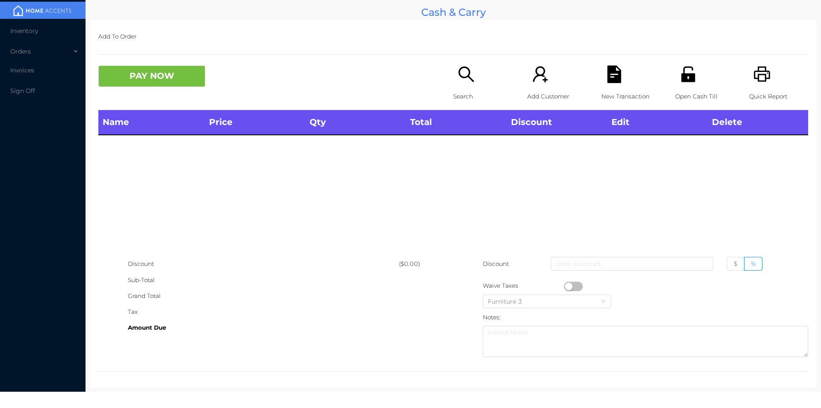
click at [776, 82] on div "Quick Report" at bounding box center [778, 87] width 59 height 44
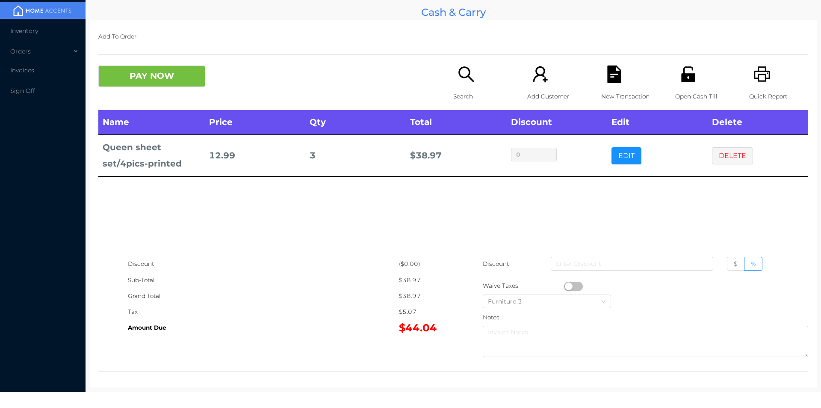
click at [454, 77] on div "Search" at bounding box center [482, 87] width 59 height 44
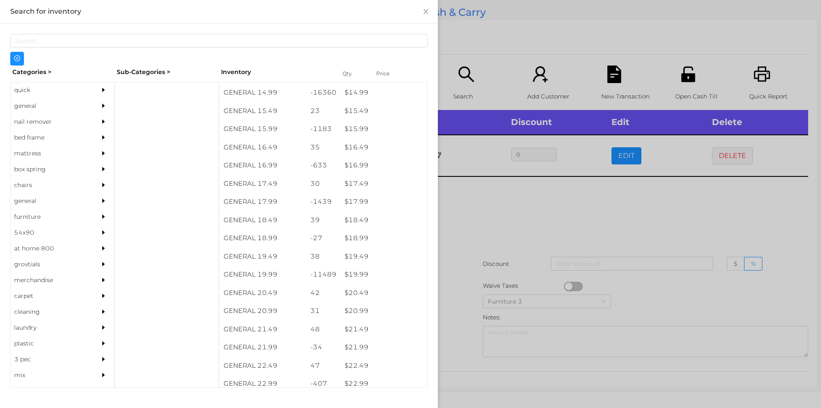
scroll to position [763, 0]
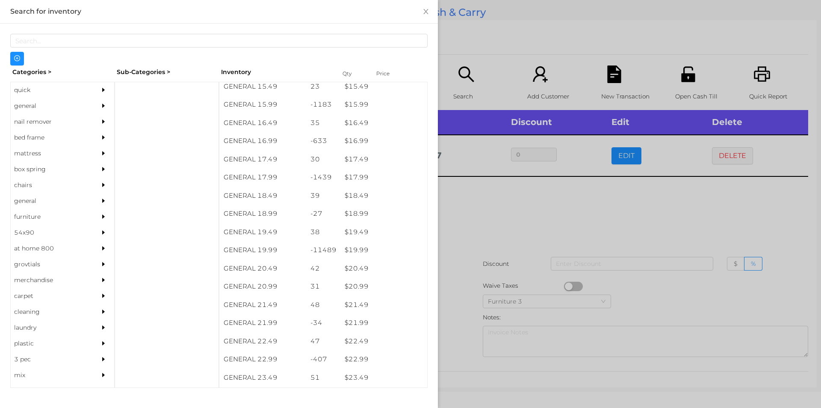
click at [375, 255] on div "$ 19.99" at bounding box center [384, 250] width 87 height 18
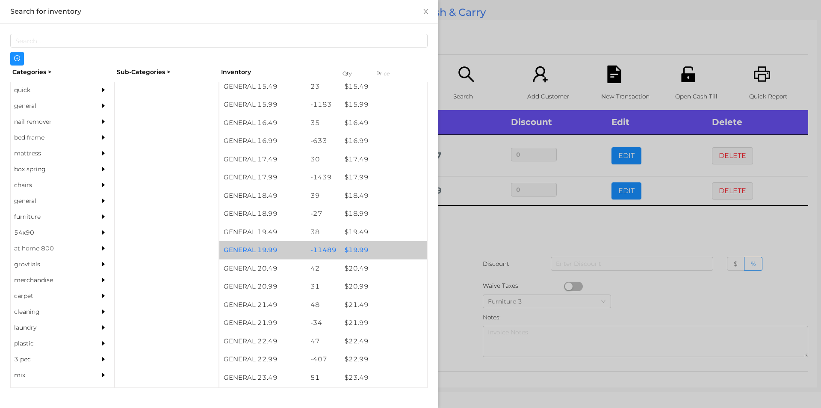
click at [376, 255] on div "$ 19.99" at bounding box center [384, 250] width 87 height 18
click at [382, 252] on div "$ 19.99" at bounding box center [384, 250] width 87 height 18
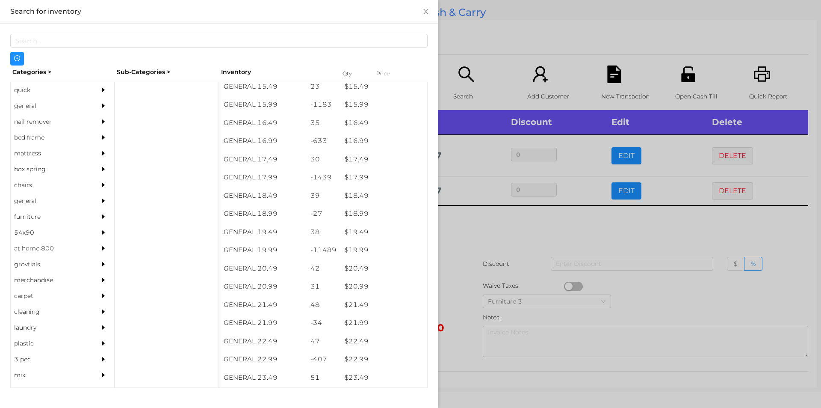
click at [492, 262] on div at bounding box center [410, 204] width 821 height 408
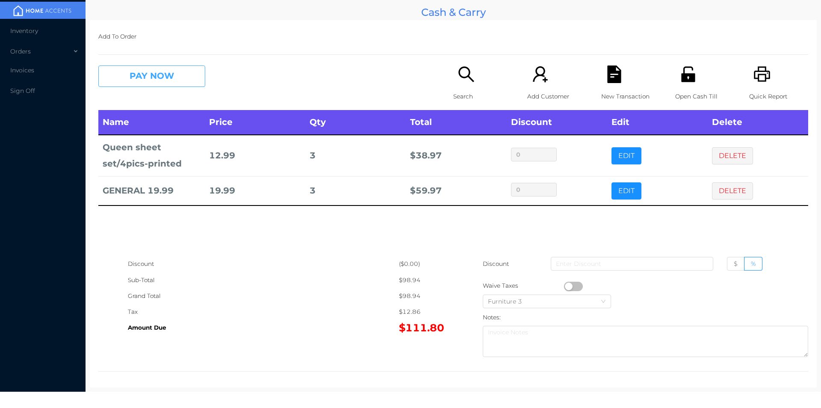
click at [163, 68] on button "PAY NOW" at bounding box center [151, 75] width 107 height 21
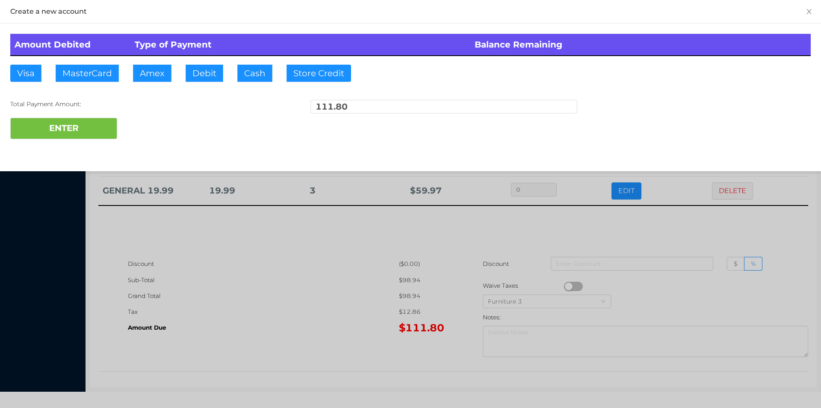
click at [215, 93] on div "Amount Debited Type of Payment Balance Remaining Visa MasterCard Amex Debit Cas…" at bounding box center [410, 87] width 821 height 126
click at [204, 77] on button "Debit" at bounding box center [205, 73] width 38 height 17
click at [89, 137] on button "ENTER" at bounding box center [63, 128] width 107 height 21
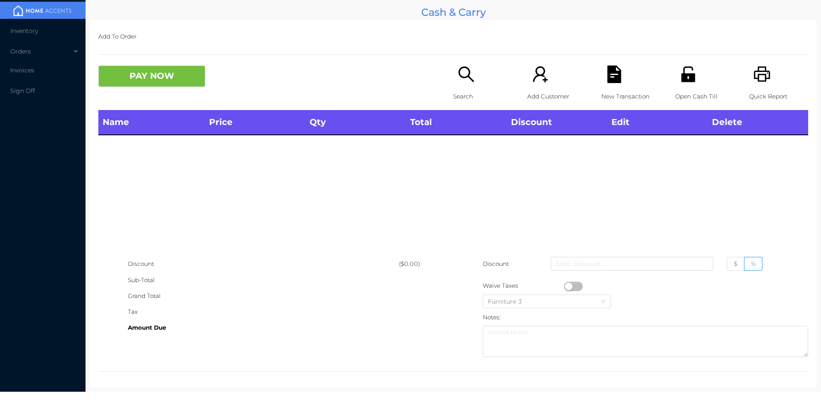
click at [467, 105] on div "Search" at bounding box center [482, 87] width 59 height 44
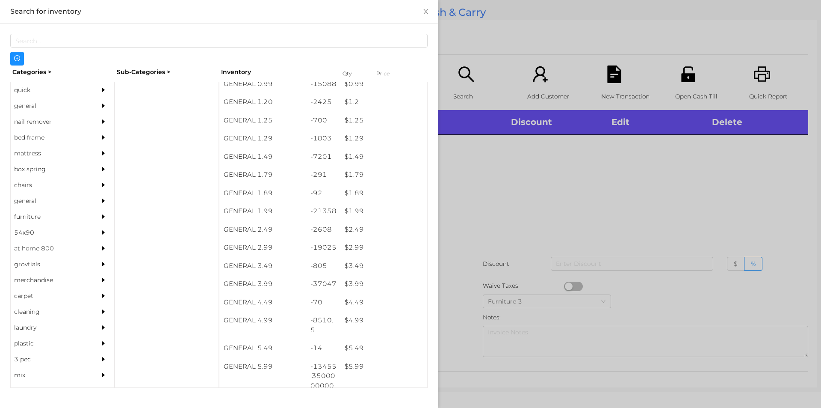
scroll to position [116, 0]
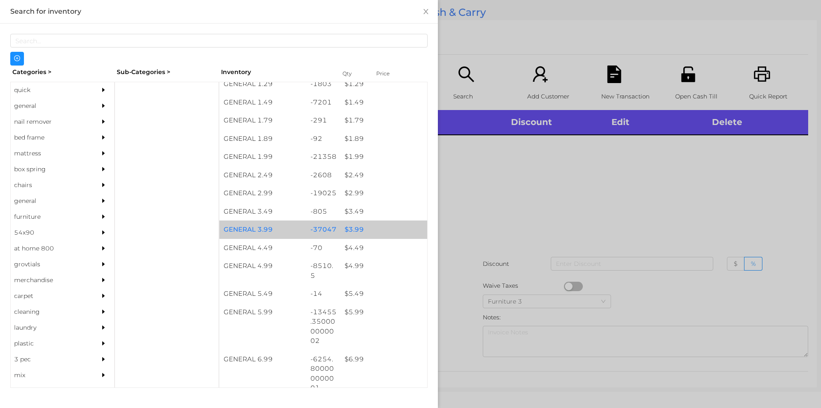
click at [349, 227] on div "$ 3.99" at bounding box center [384, 229] width 87 height 18
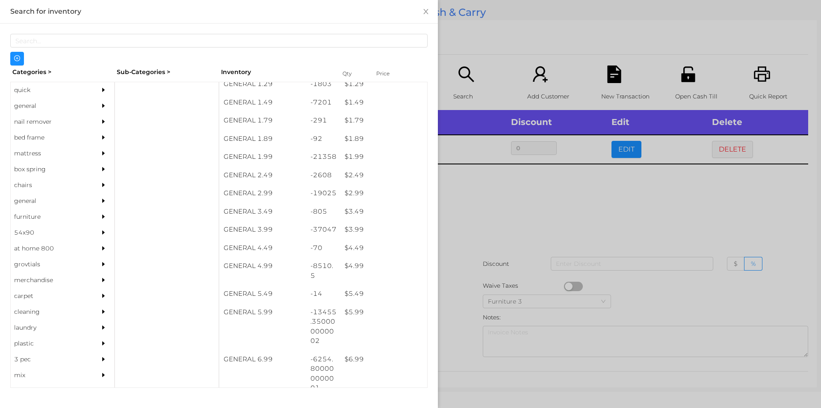
click at [464, 255] on div at bounding box center [410, 204] width 821 height 408
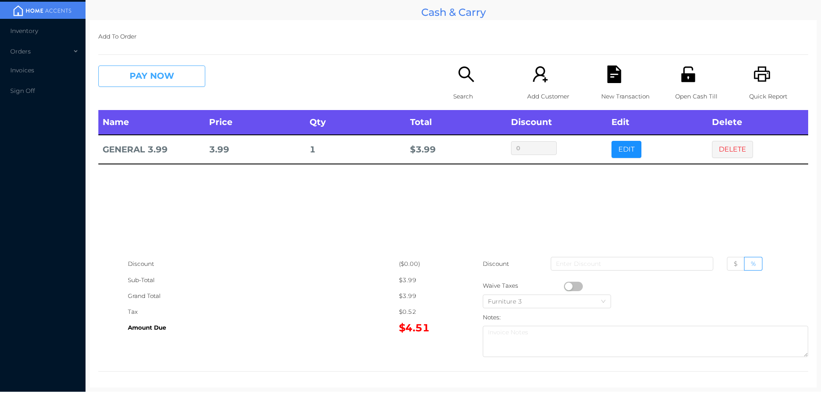
click at [153, 67] on button "PAY NOW" at bounding box center [151, 75] width 107 height 21
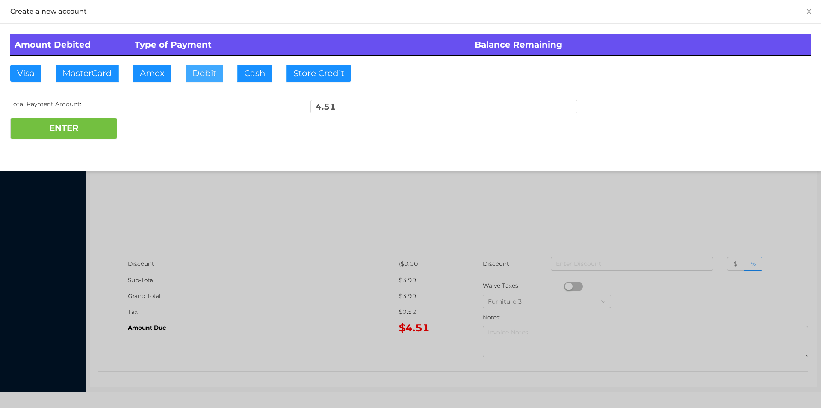
click at [197, 65] on button "Debit" at bounding box center [205, 73] width 38 height 17
click at [88, 133] on button "ENTER" at bounding box center [63, 128] width 107 height 21
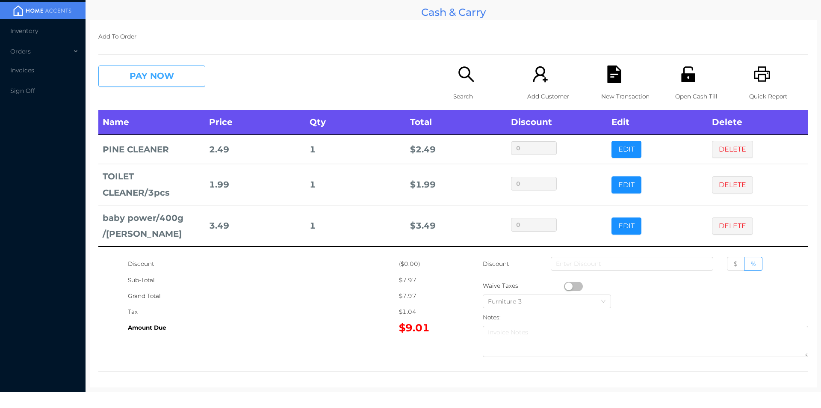
click at [171, 84] on button "PAY NOW" at bounding box center [151, 75] width 107 height 21
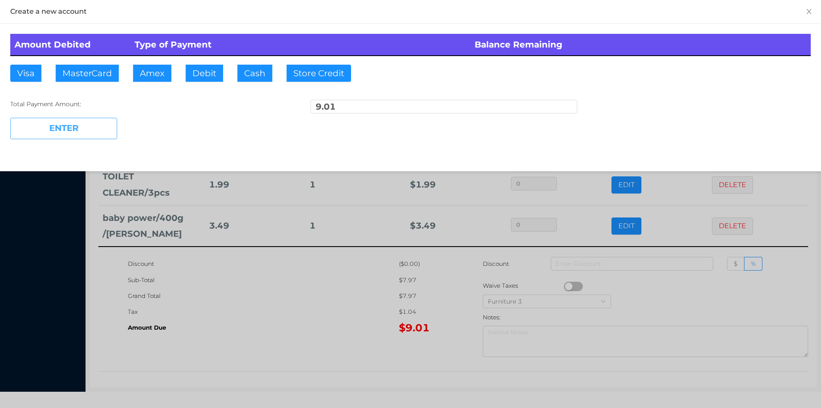
click at [86, 127] on button "ENTER" at bounding box center [63, 128] width 107 height 21
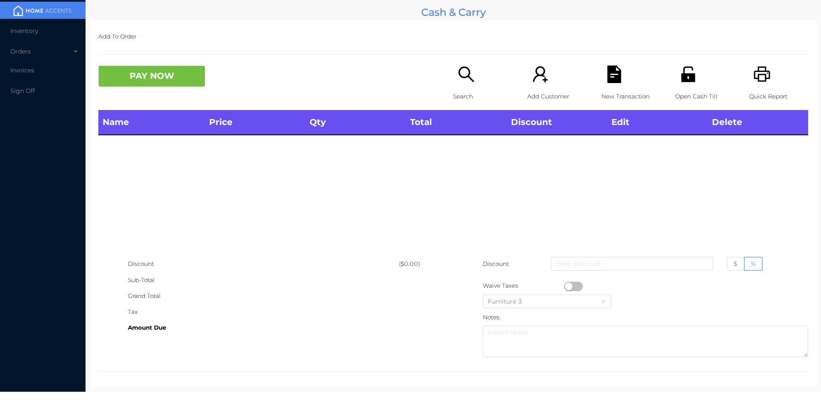
click at [698, 76] on div "Open Cash Till" at bounding box center [704, 87] width 59 height 44
click at [170, 81] on button "PAY NOW" at bounding box center [151, 75] width 107 height 21
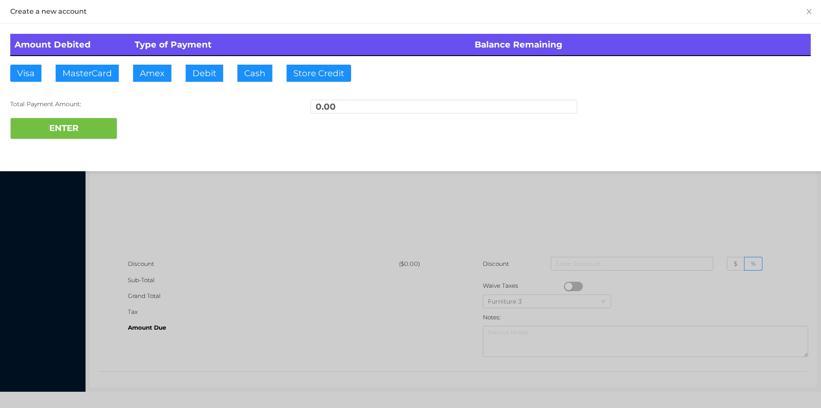
click at [98, 65] on button "PAY NOW" at bounding box center [151, 75] width 107 height 21
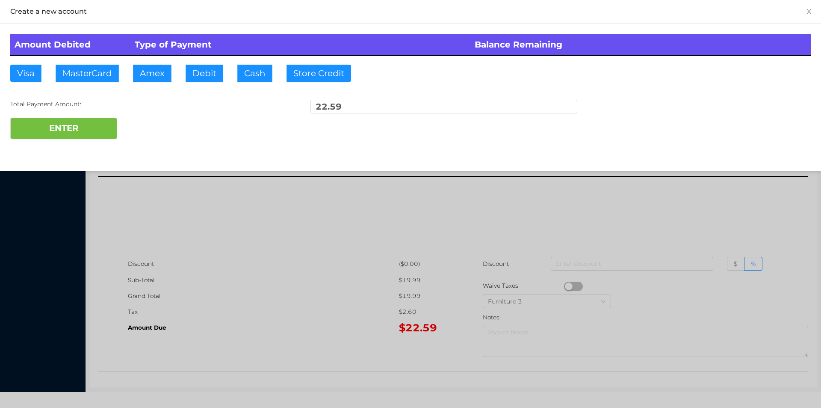
click at [345, 302] on div at bounding box center [410, 204] width 821 height 408
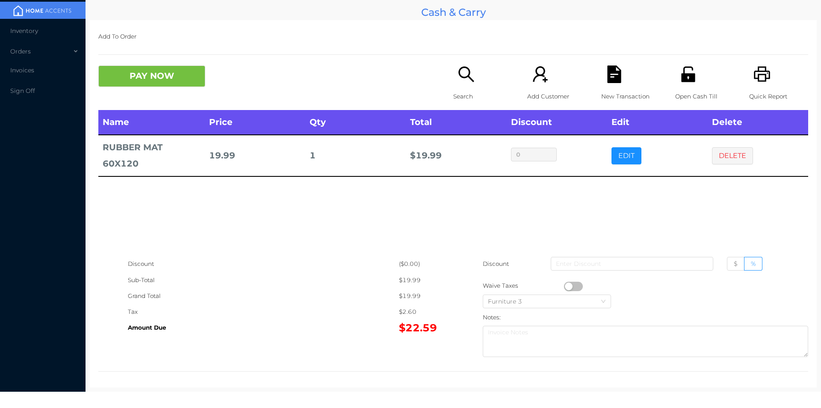
click at [604, 93] on p "New Transaction" at bounding box center [630, 97] width 59 height 16
click at [681, 77] on icon "icon: unlock" at bounding box center [688, 73] width 14 height 15
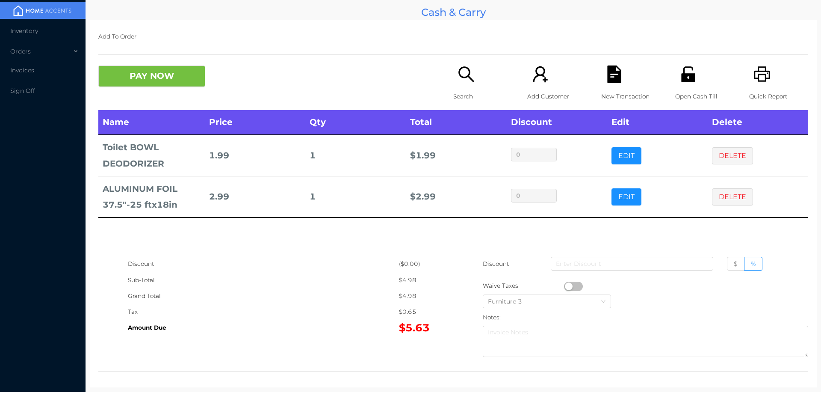
click at [613, 100] on p "New Transaction" at bounding box center [630, 97] width 59 height 16
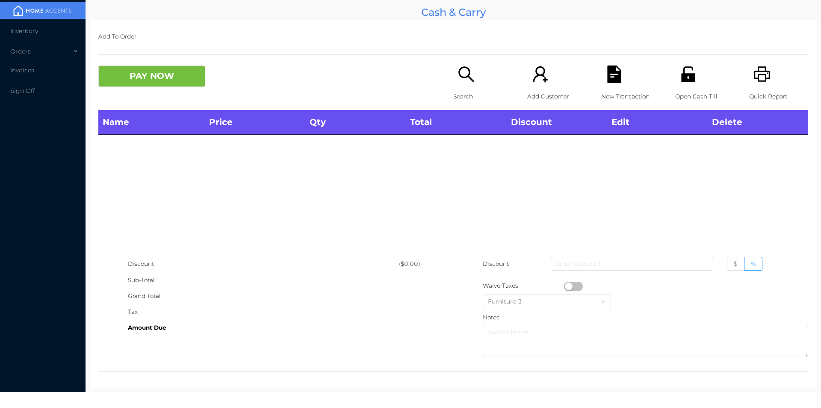
click at [681, 73] on icon "icon: unlock" at bounding box center [689, 74] width 18 height 18
click at [453, 77] on div "Search" at bounding box center [482, 87] width 59 height 44
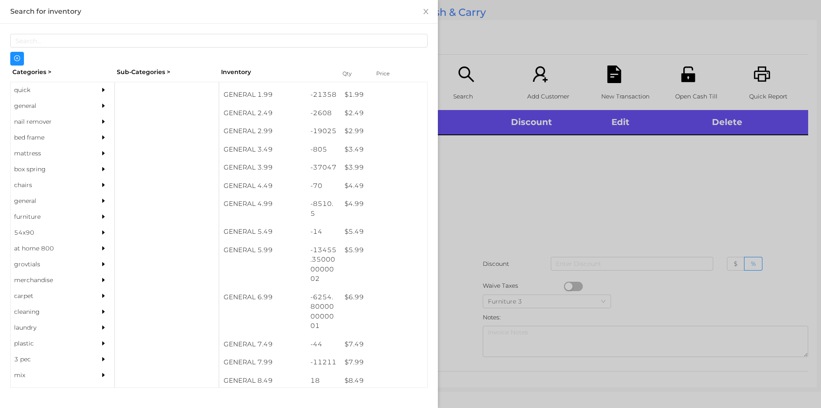
scroll to position [200, 0]
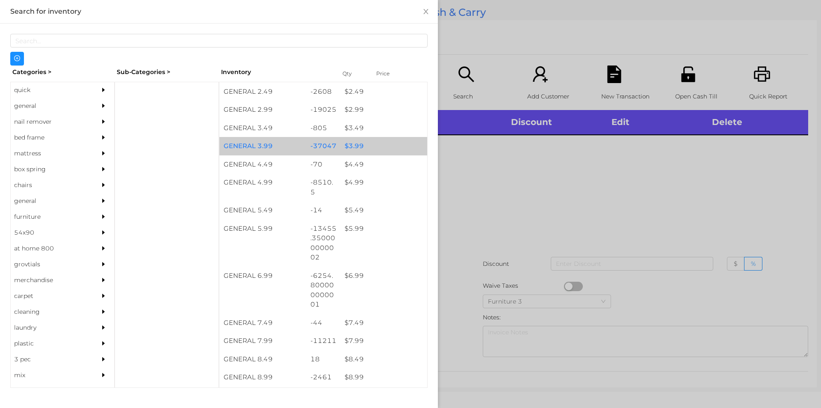
click at [364, 143] on div "$ 3.99" at bounding box center [384, 146] width 87 height 18
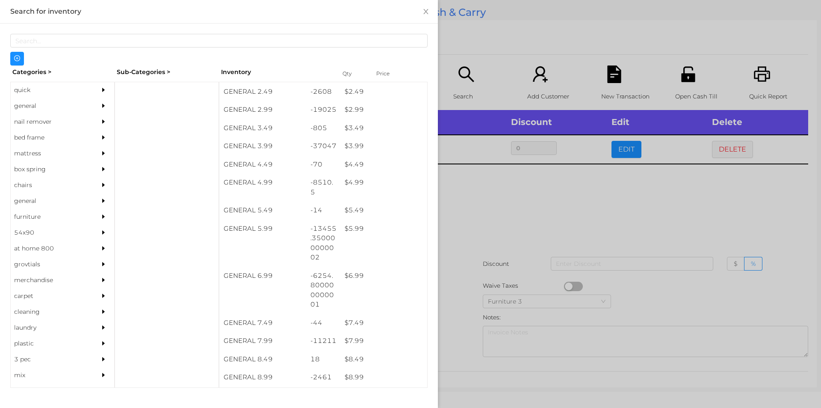
click at [527, 220] on div at bounding box center [410, 204] width 821 height 408
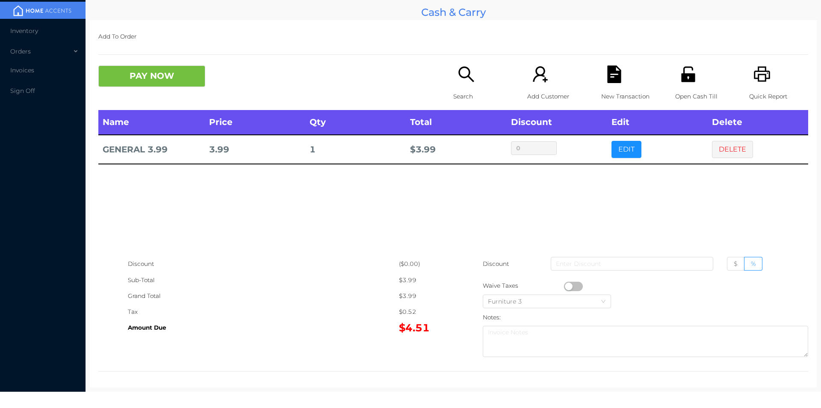
click at [607, 73] on icon "icon: file-text" at bounding box center [614, 74] width 14 height 18
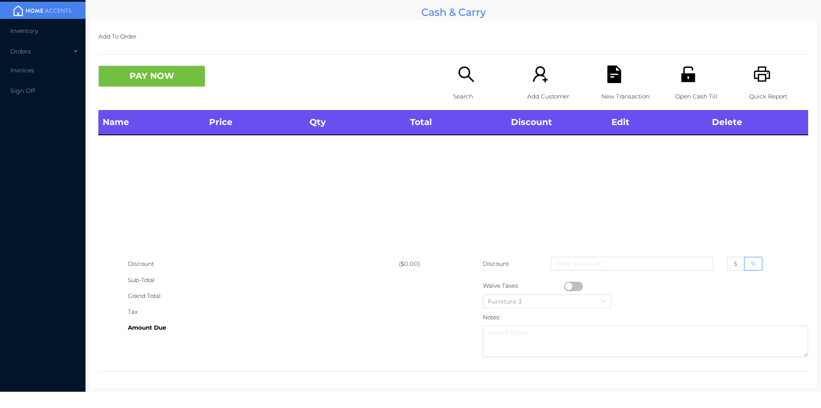
click at [690, 71] on icon "icon: unlock" at bounding box center [689, 74] width 18 height 18
click at [453, 87] on div "Search" at bounding box center [482, 87] width 59 height 44
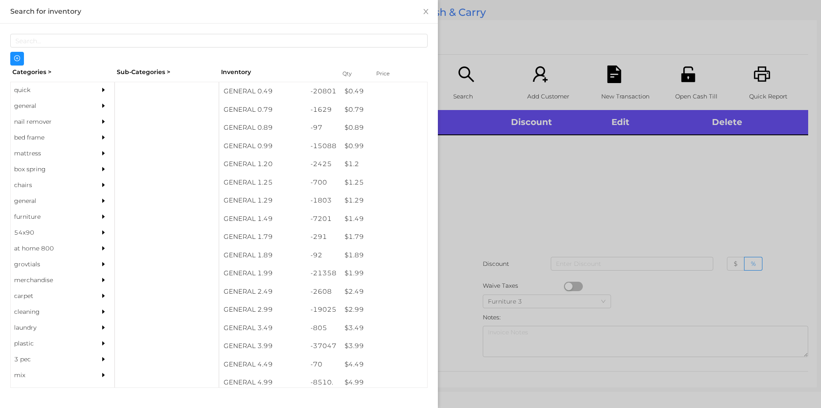
click at [25, 89] on div "quick" at bounding box center [50, 90] width 78 height 16
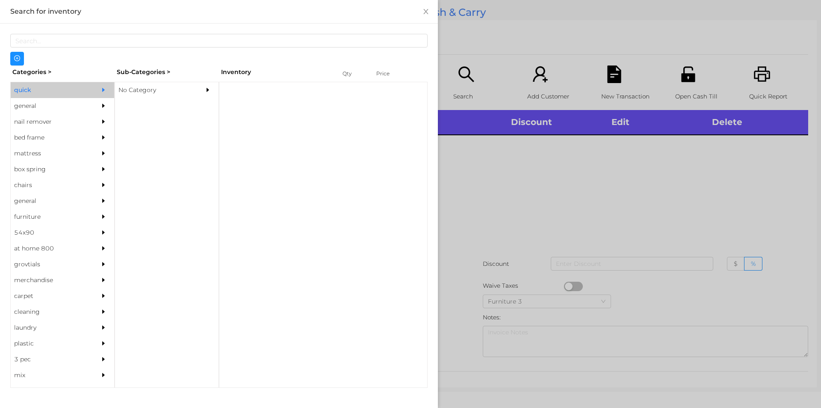
click at [156, 96] on div "No Category" at bounding box center [154, 90] width 78 height 16
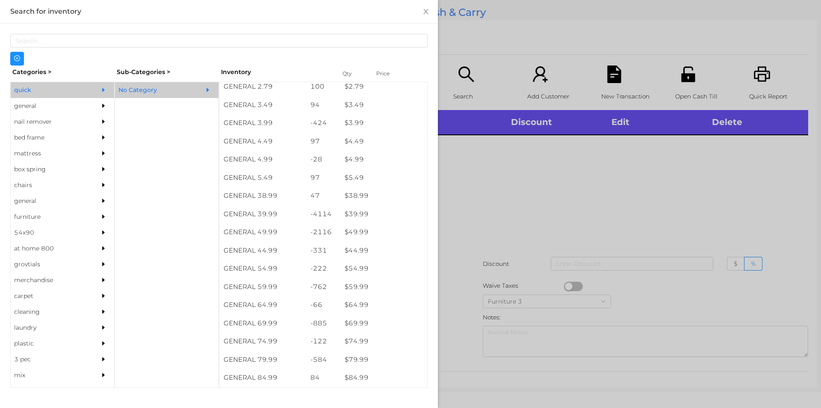
scroll to position [368, 0]
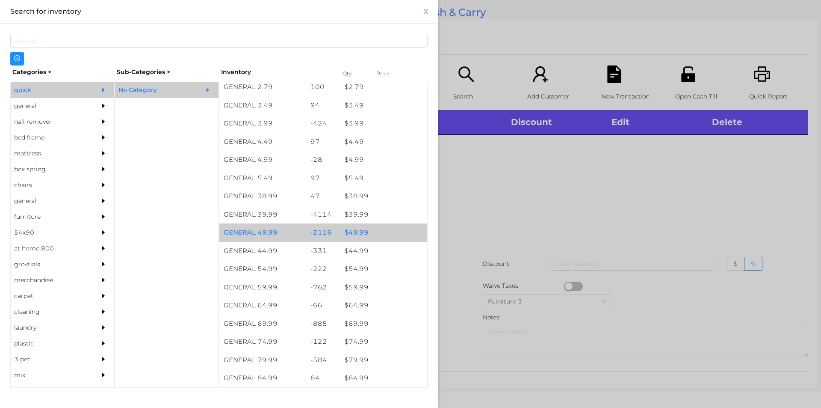
click at [354, 233] on div "$ 49.99" at bounding box center [384, 232] width 87 height 18
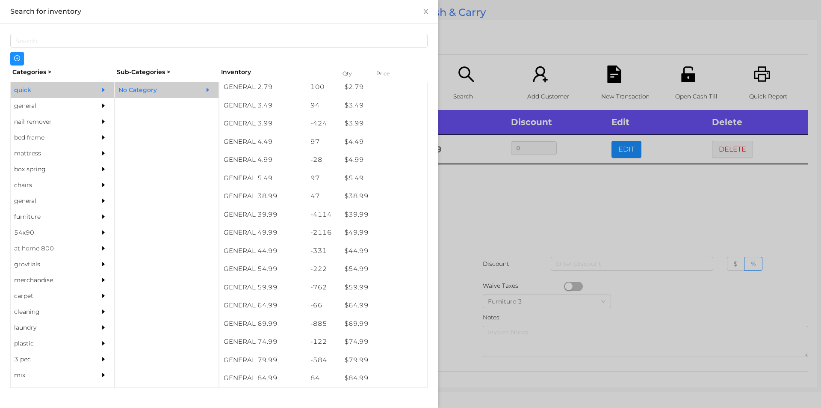
click at [483, 273] on div at bounding box center [410, 204] width 821 height 408
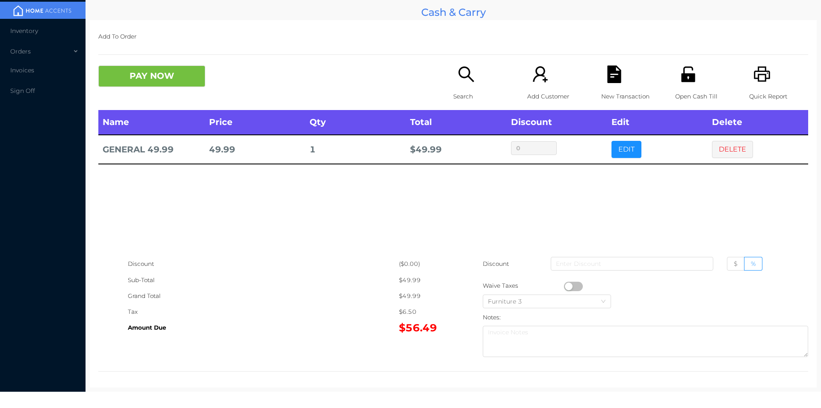
click at [481, 89] on p "Search" at bounding box center [482, 97] width 59 height 16
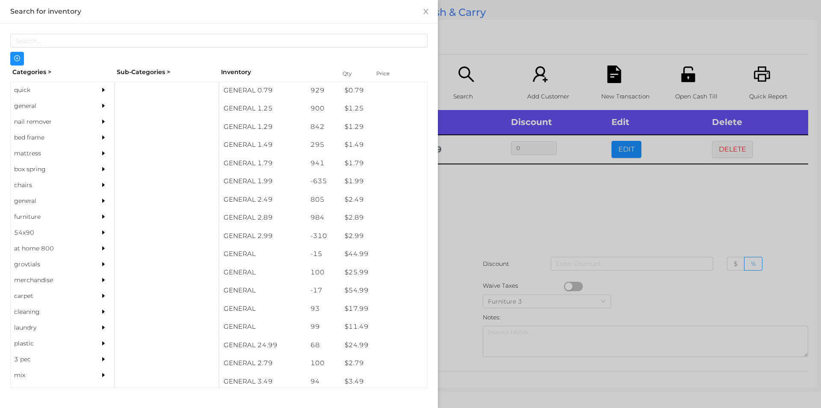
scroll to position [148, 0]
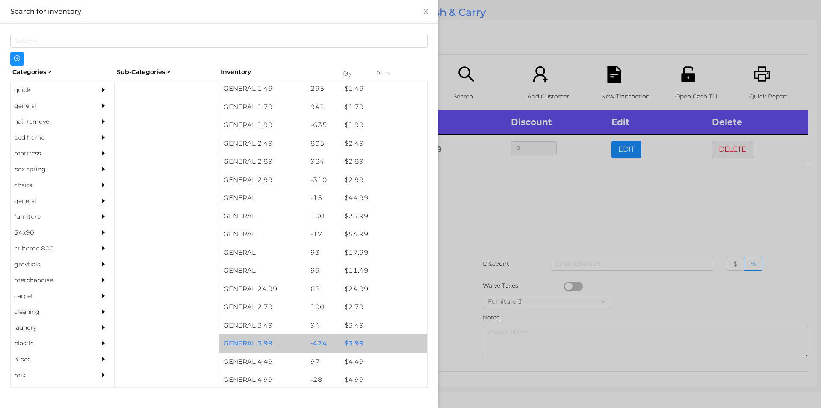
click at [343, 343] on div "$ 3.99" at bounding box center [384, 343] width 87 height 18
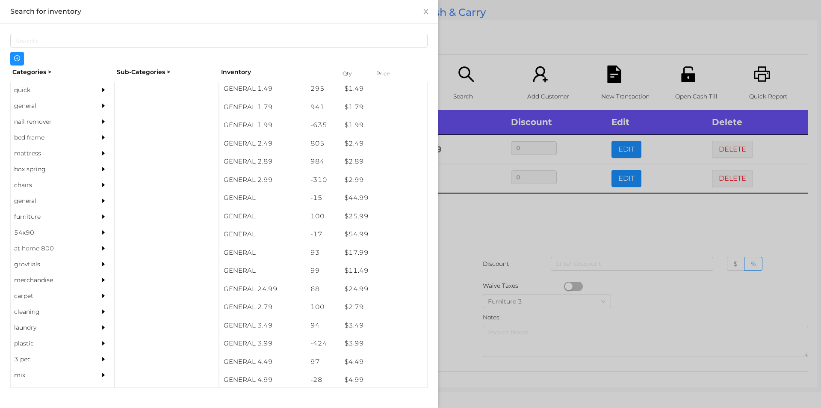
click at [495, 281] on div at bounding box center [410, 204] width 821 height 408
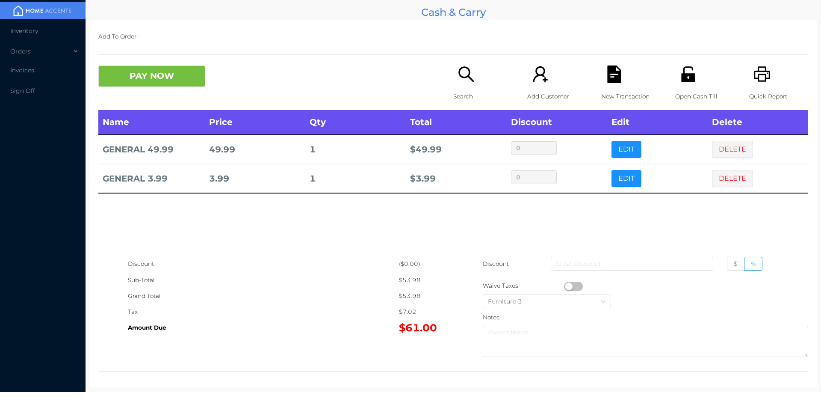
click at [565, 287] on button "button" at bounding box center [573, 285] width 19 height 9
click at [607, 75] on icon "icon: file-text" at bounding box center [614, 74] width 14 height 18
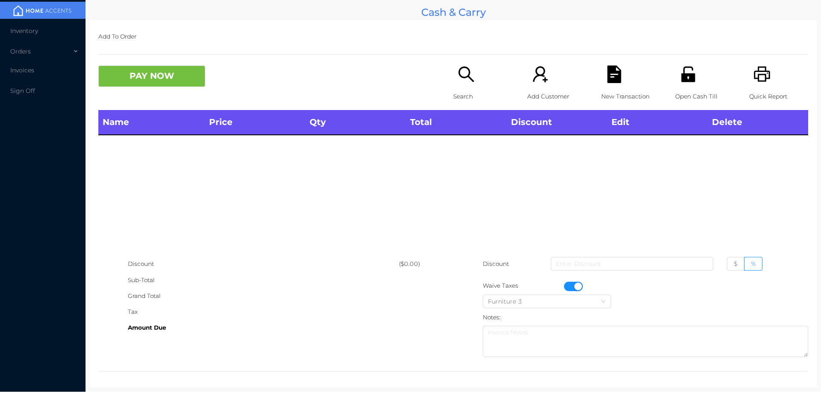
click at [761, 75] on icon "icon: printer" at bounding box center [762, 73] width 16 height 15
click at [572, 289] on button "button" at bounding box center [573, 285] width 19 height 9
click at [475, 66] on div "Search" at bounding box center [482, 87] width 59 height 44
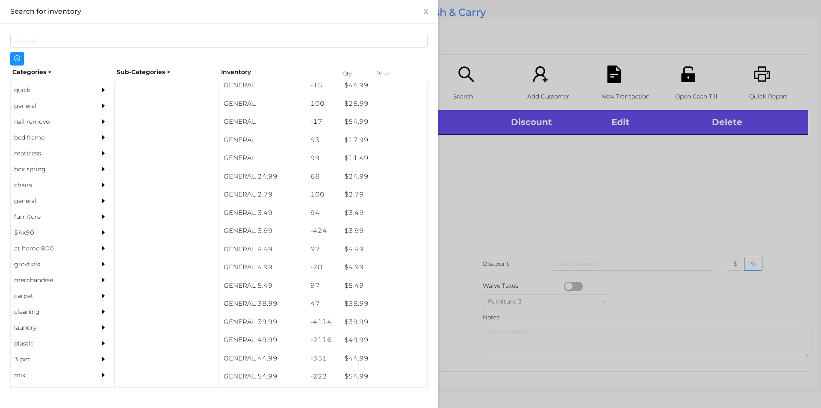
scroll to position [261, 0]
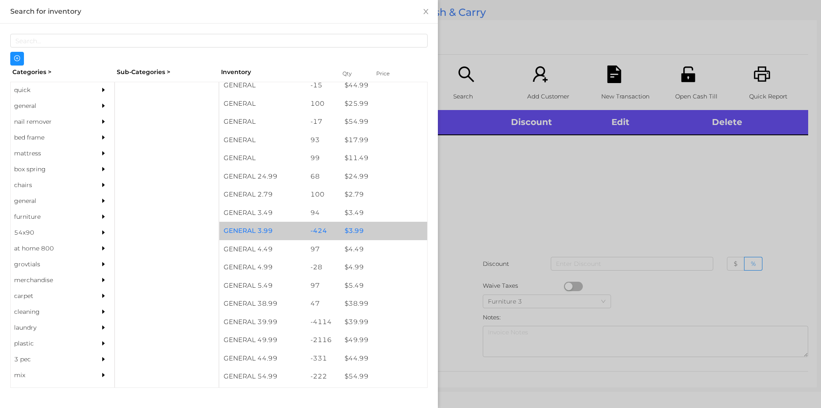
click at [368, 231] on div "$ 3.99" at bounding box center [384, 231] width 87 height 18
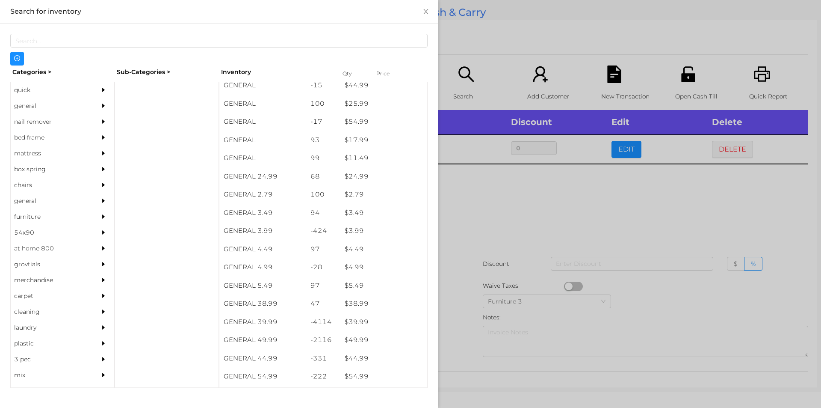
click at [492, 269] on div at bounding box center [410, 204] width 821 height 408
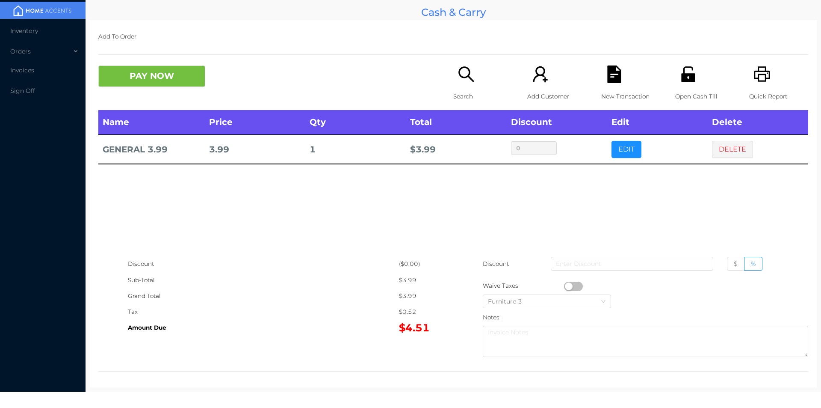
click at [614, 146] on button "EDIT" at bounding box center [627, 149] width 30 height 17
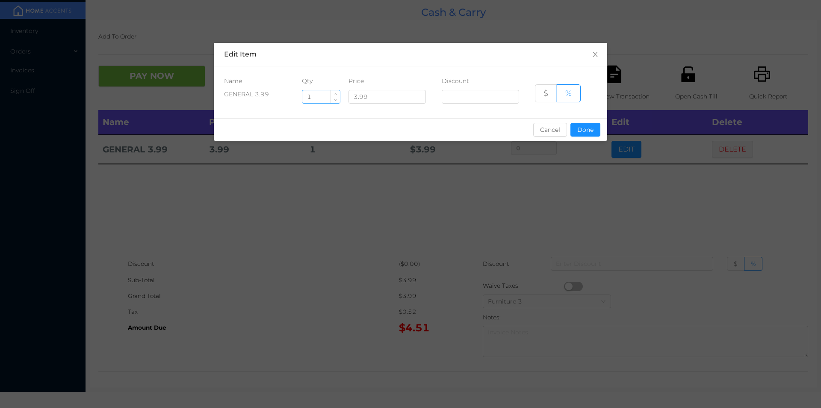
click at [324, 98] on input "1" at bounding box center [321, 96] width 38 height 13
type input "12"
click at [588, 131] on button "Done" at bounding box center [586, 130] width 30 height 14
type input "0%"
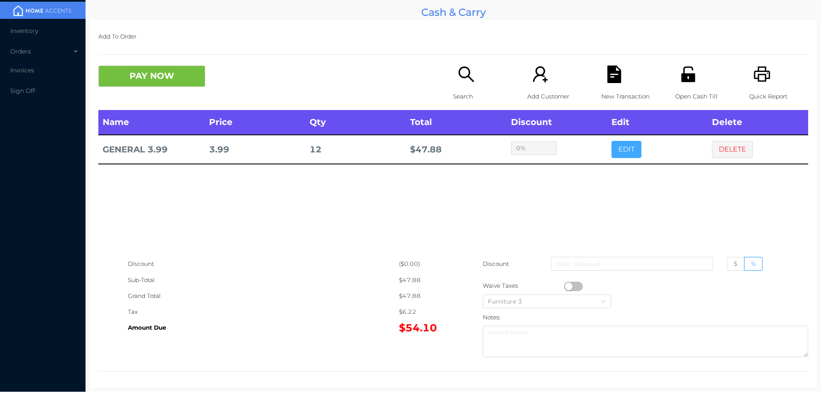
click at [612, 141] on button "EDIT" at bounding box center [627, 149] width 30 height 17
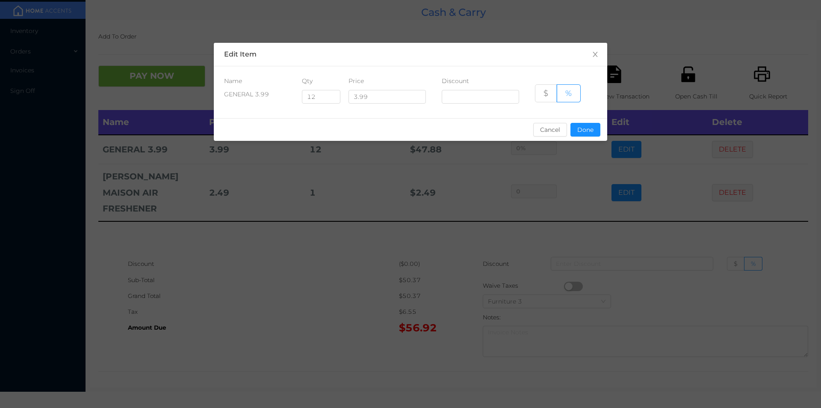
click at [534, 215] on div "sentinelStart Edit Item Name Qty Price Discount GENERAL 3.99 12 3.99 $ % Cancel…" at bounding box center [410, 204] width 821 height 408
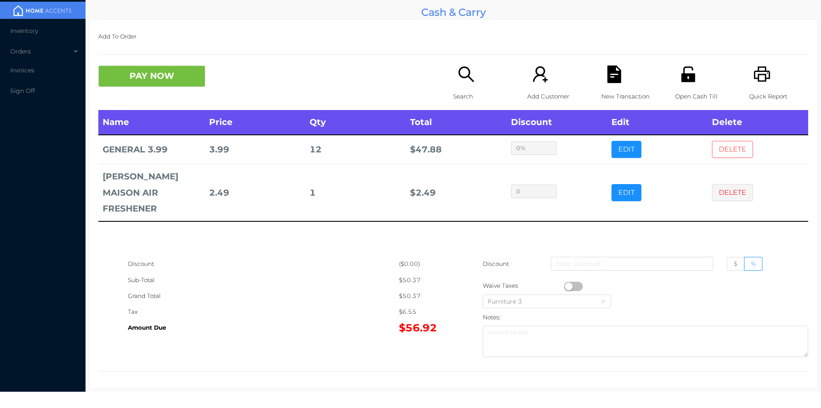
click at [728, 148] on button "DELETE" at bounding box center [732, 149] width 41 height 17
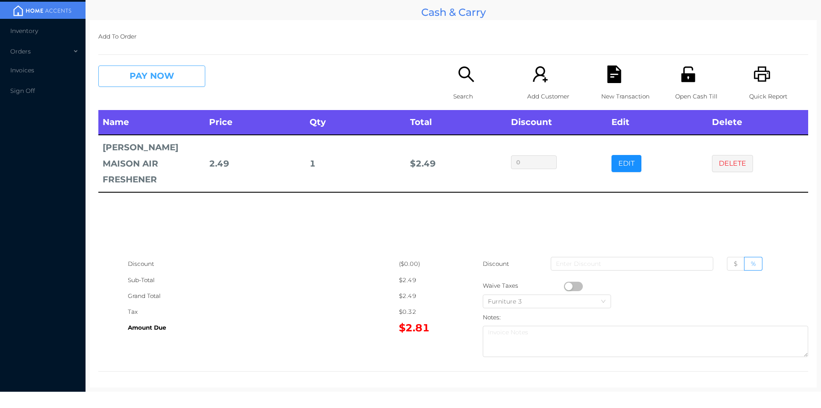
click at [164, 77] on button "PAY NOW" at bounding box center [151, 75] width 107 height 21
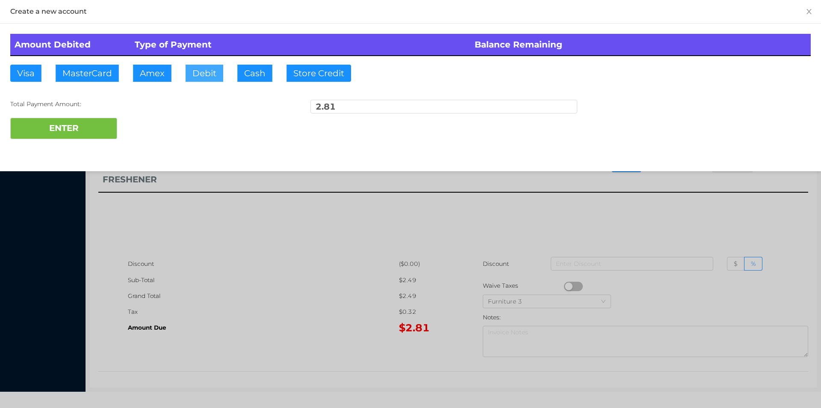
click at [204, 77] on button "Debit" at bounding box center [205, 73] width 38 height 17
type input "3"
click at [42, 127] on button "ENTER" at bounding box center [63, 128] width 107 height 21
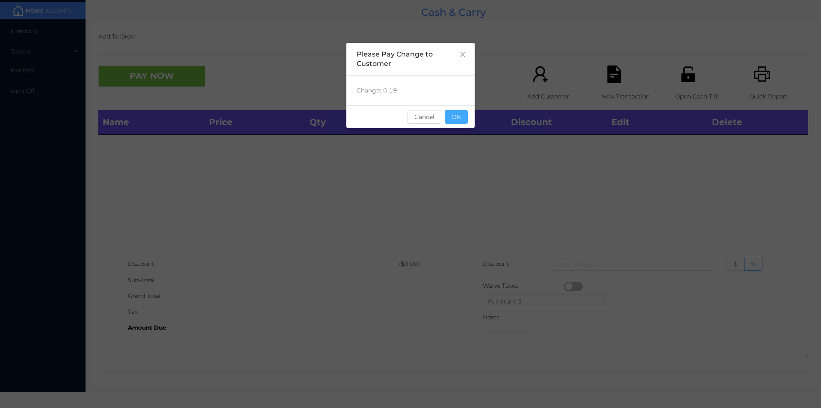
click at [454, 116] on button "OK" at bounding box center [456, 117] width 23 height 14
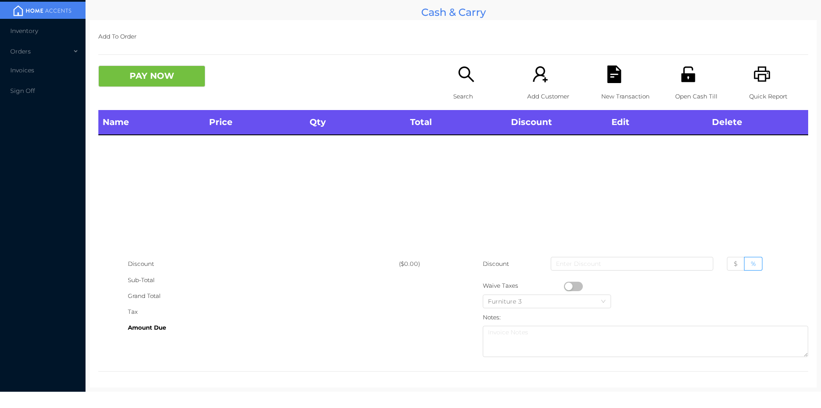
click at [460, 85] on div "Search" at bounding box center [482, 87] width 59 height 44
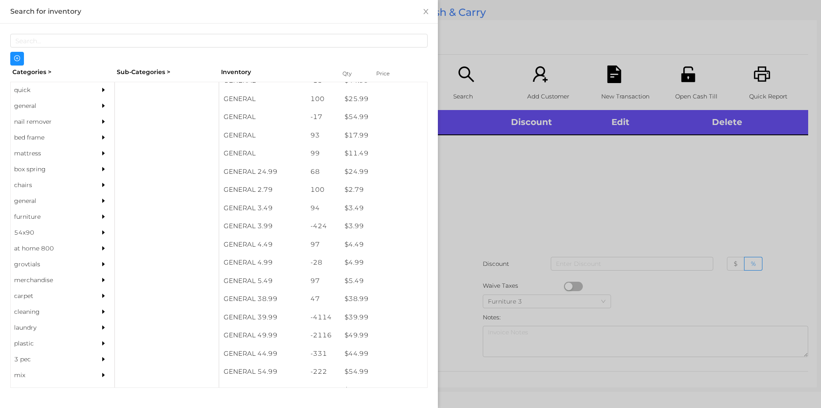
scroll to position [265, 0]
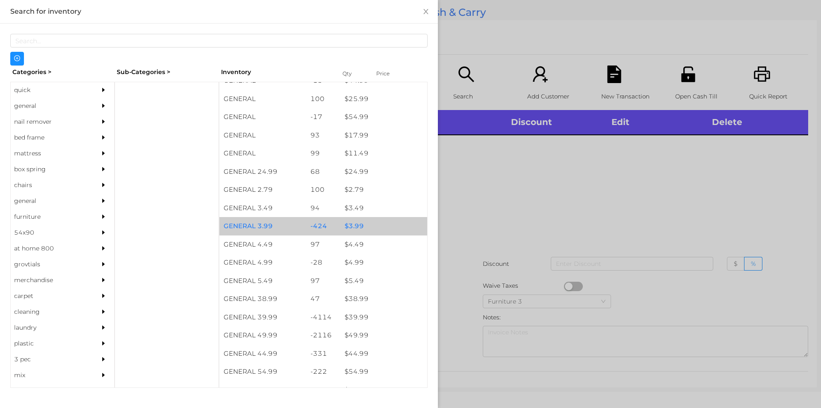
click at [352, 230] on div "$ 3.99" at bounding box center [384, 226] width 87 height 18
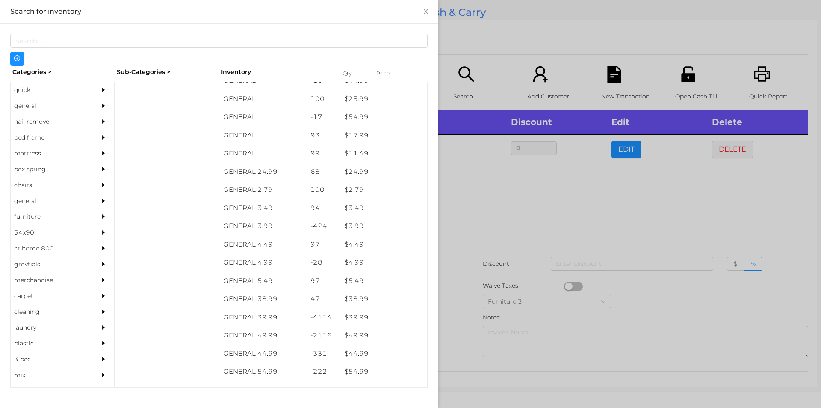
click at [532, 292] on div at bounding box center [410, 204] width 821 height 408
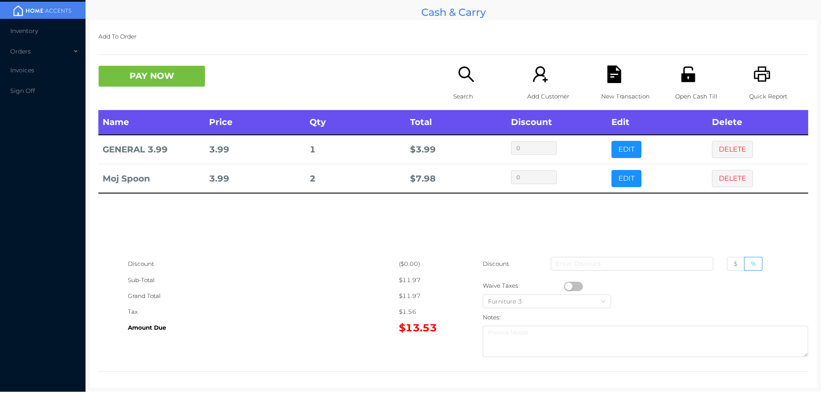
click at [173, 73] on button "PAY NOW" at bounding box center [151, 75] width 107 height 21
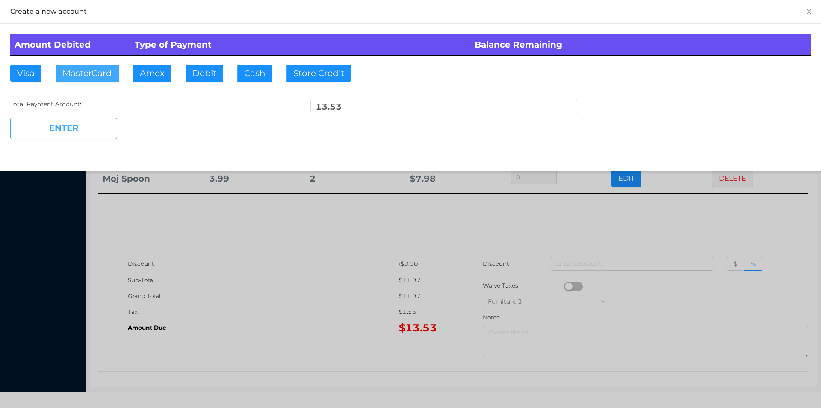
click at [101, 77] on button "MasterCard" at bounding box center [87, 73] width 63 height 17
click at [69, 138] on button "ENTER" at bounding box center [63, 128] width 107 height 21
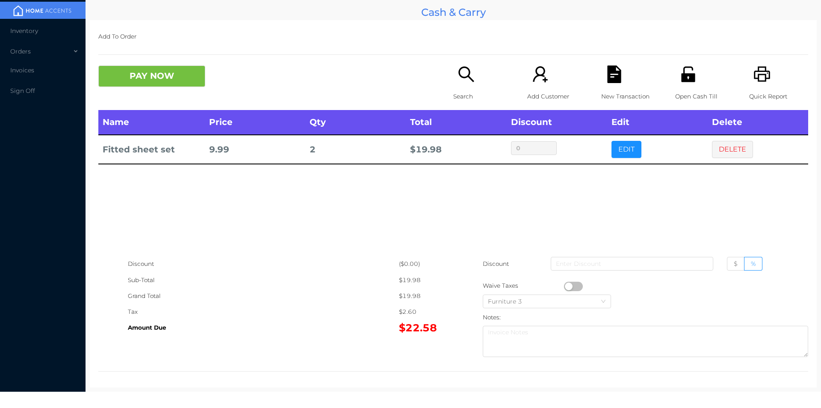
click at [610, 80] on icon "icon: file-text" at bounding box center [614, 74] width 14 height 18
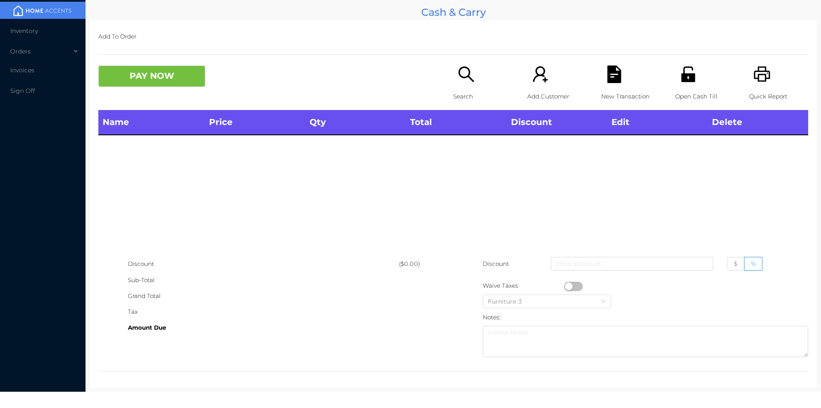
click at [682, 75] on icon "icon: unlock" at bounding box center [688, 73] width 14 height 15
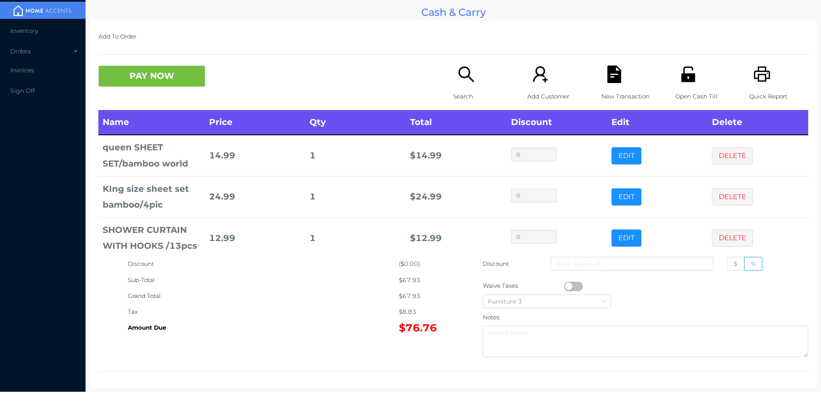
click at [607, 80] on icon "icon: file-text" at bounding box center [614, 74] width 14 height 18
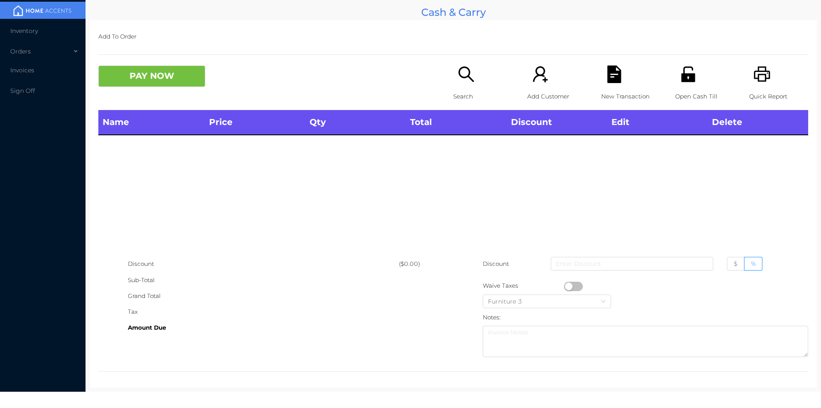
click at [754, 72] on icon "icon: printer" at bounding box center [762, 73] width 16 height 15
click at [453, 71] on div "Search" at bounding box center [482, 87] width 59 height 44
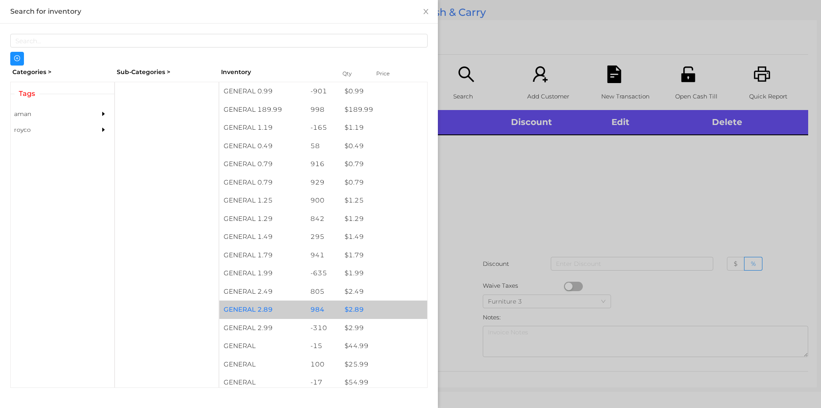
click at [380, 307] on div "$ 2.89" at bounding box center [384, 309] width 87 height 18
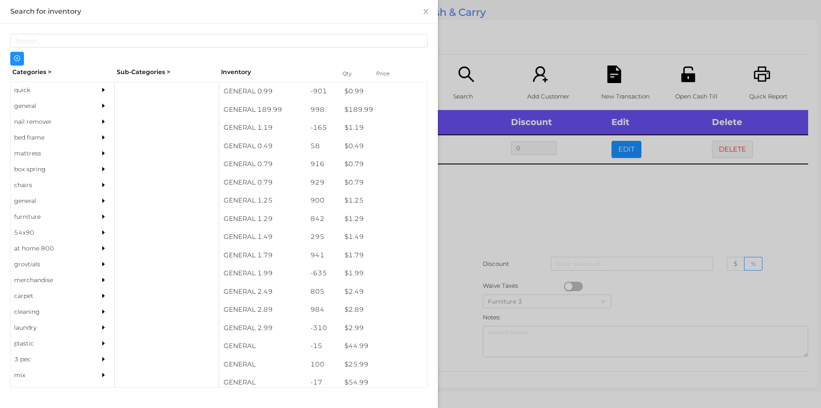
click at [533, 210] on div at bounding box center [410, 204] width 821 height 408
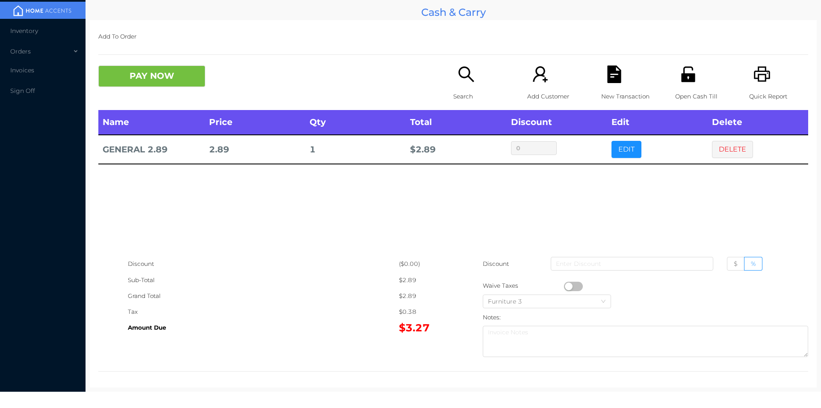
click at [613, 81] on icon "icon: file-text" at bounding box center [614, 74] width 14 height 18
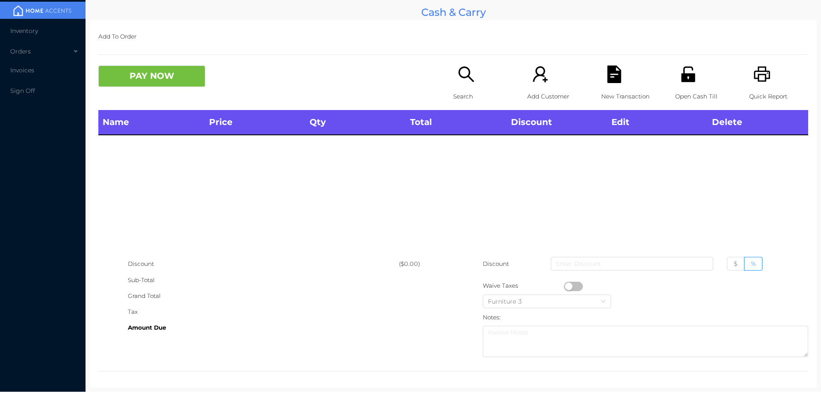
click at [760, 71] on icon "icon: printer" at bounding box center [762, 73] width 16 height 15
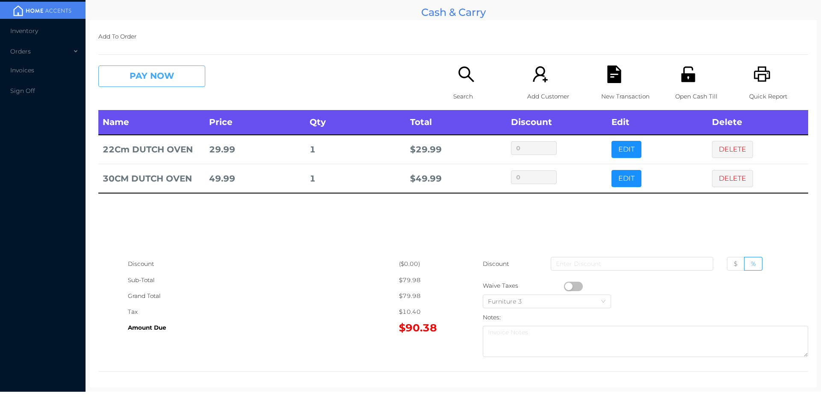
click at [157, 74] on button "PAY NOW" at bounding box center [151, 75] width 107 height 21
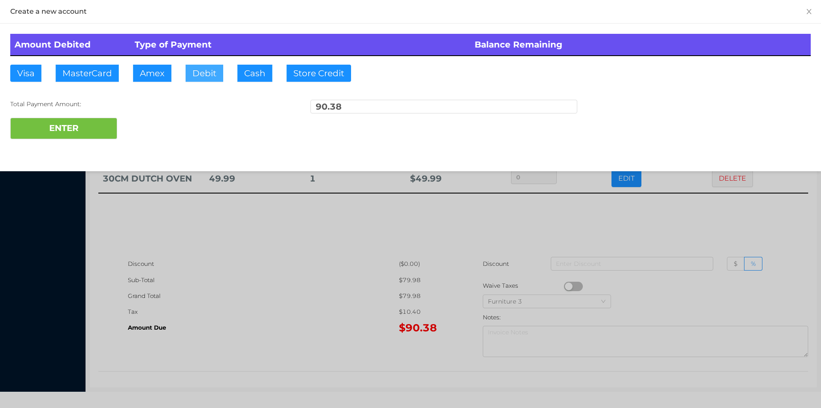
click at [207, 70] on button "Debit" at bounding box center [205, 73] width 38 height 17
click at [89, 131] on button "ENTER" at bounding box center [63, 128] width 107 height 21
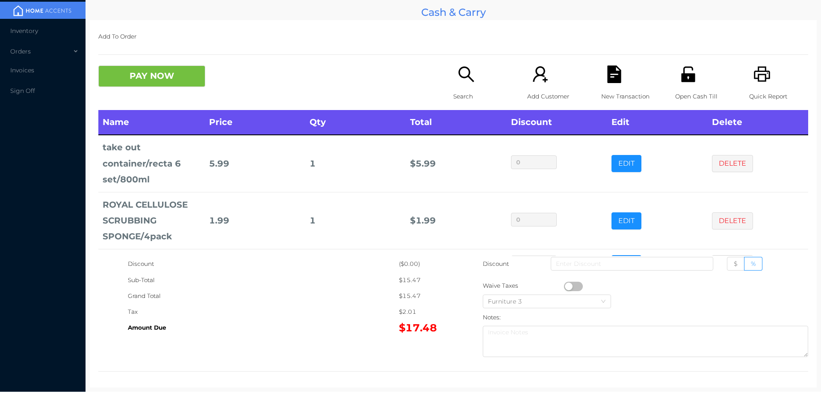
click at [463, 86] on div "Search" at bounding box center [482, 87] width 59 height 44
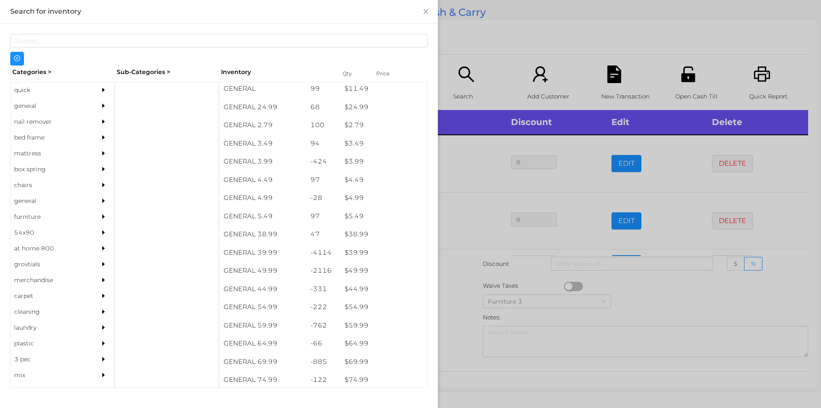
scroll to position [359, 0]
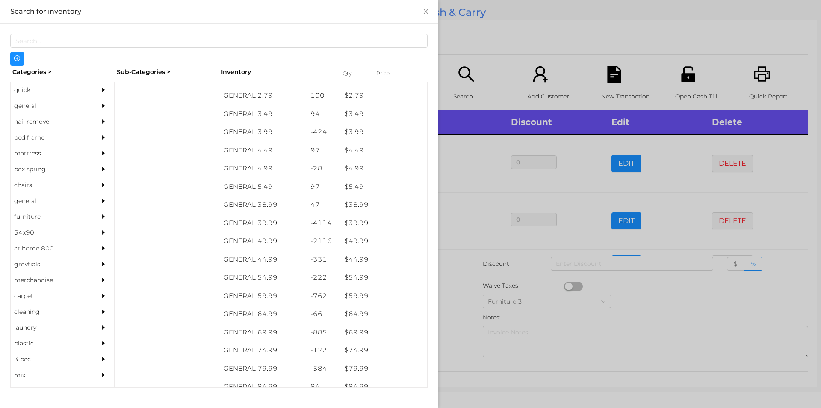
click at [36, 111] on div "general" at bounding box center [50, 106] width 78 height 16
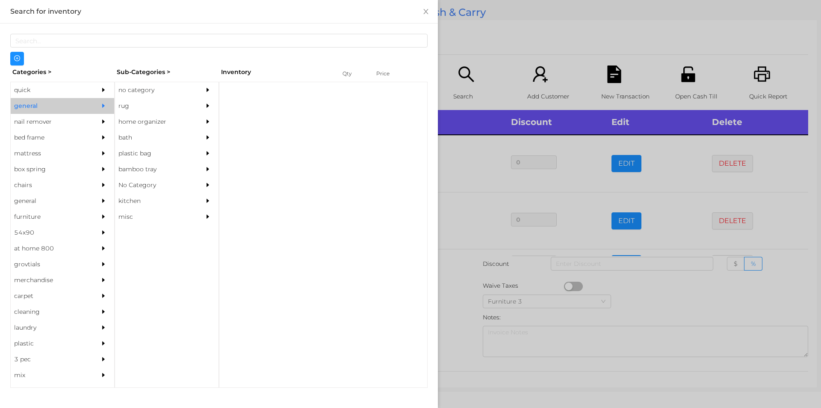
scroll to position [0, 0]
click at [154, 83] on div "no category" at bounding box center [154, 90] width 78 height 16
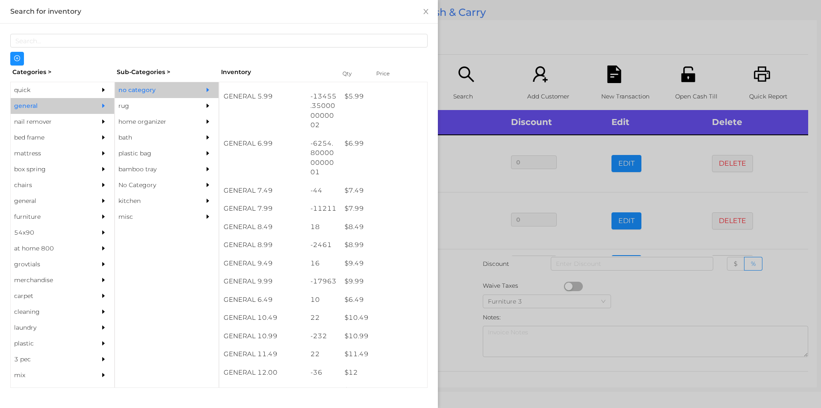
scroll to position [332, 0]
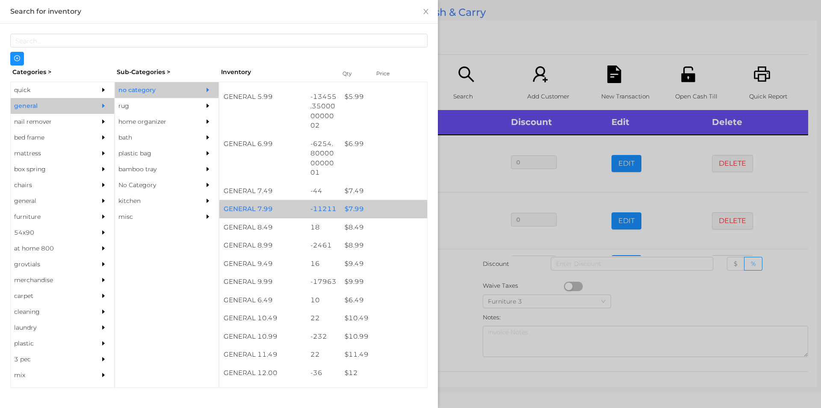
click at [384, 206] on div "$ 7.99" at bounding box center [384, 209] width 87 height 18
click at [401, 209] on div "$ 7.99" at bounding box center [384, 209] width 87 height 18
click at [403, 207] on div "$ 7.99" at bounding box center [384, 209] width 87 height 18
click at [400, 204] on div "$ 7.99" at bounding box center [384, 209] width 87 height 18
click at [412, 210] on div "$ 7.99" at bounding box center [384, 209] width 87 height 18
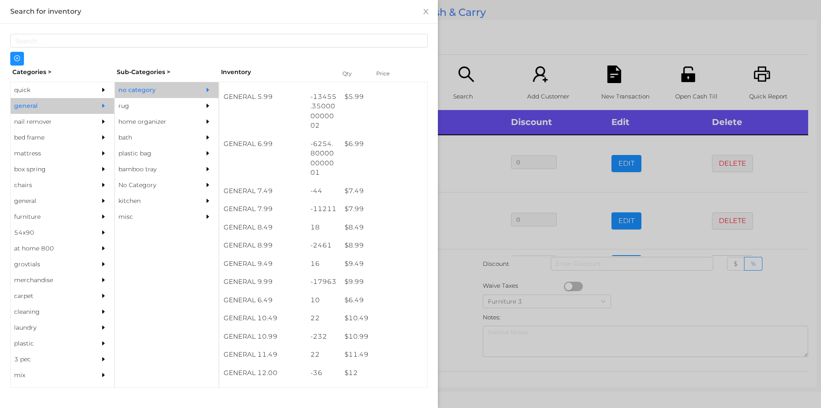
click at [511, 49] on div at bounding box center [410, 204] width 821 height 408
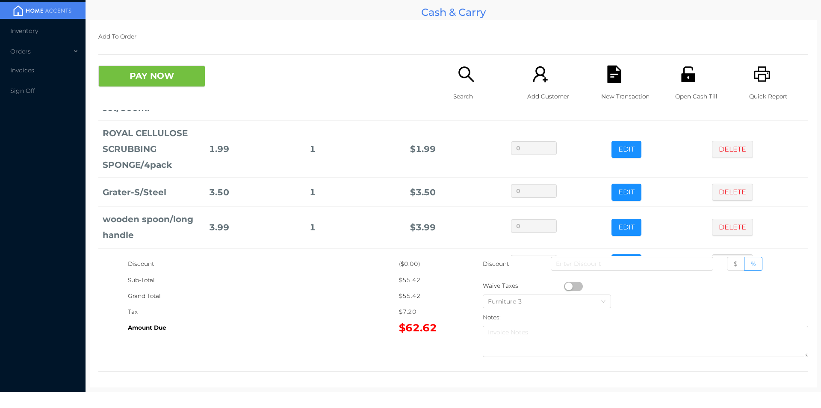
scroll to position [101, 0]
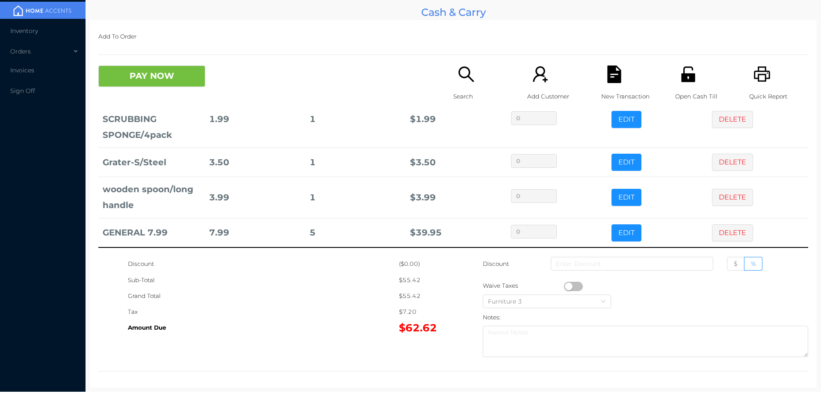
click at [460, 69] on icon "icon: search" at bounding box center [467, 74] width 18 height 18
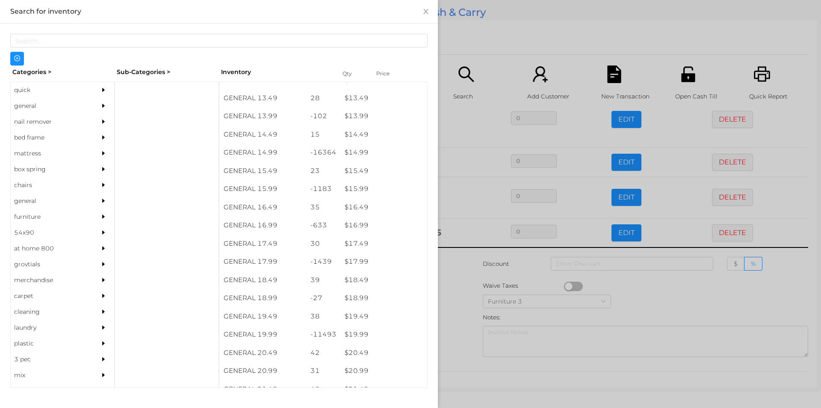
scroll to position [679, 0]
click at [378, 189] on div "$ 15.99" at bounding box center [384, 189] width 87 height 18
click at [491, 68] on div at bounding box center [410, 204] width 821 height 408
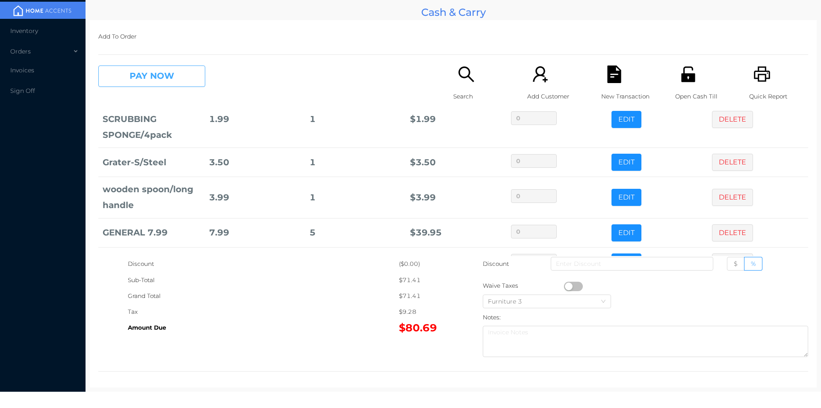
click at [151, 80] on button "PAY NOW" at bounding box center [151, 75] width 107 height 21
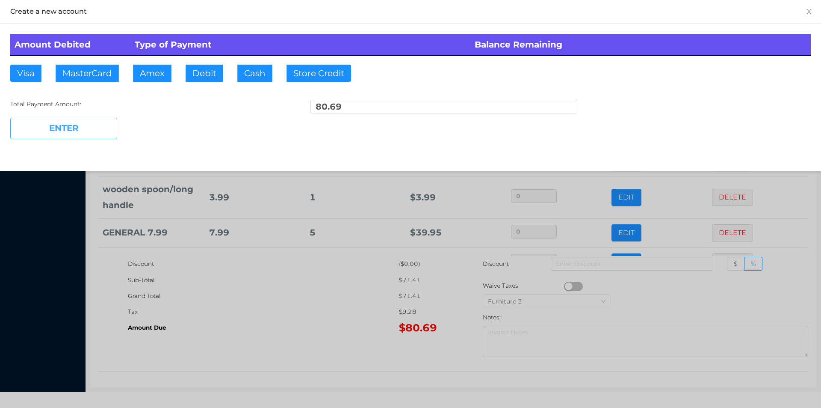
click at [92, 123] on button "ENTER" at bounding box center [63, 128] width 107 height 21
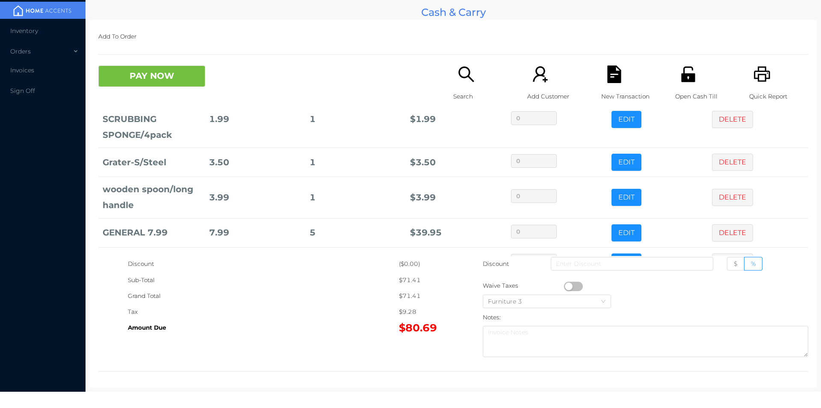
scroll to position [0, 0]
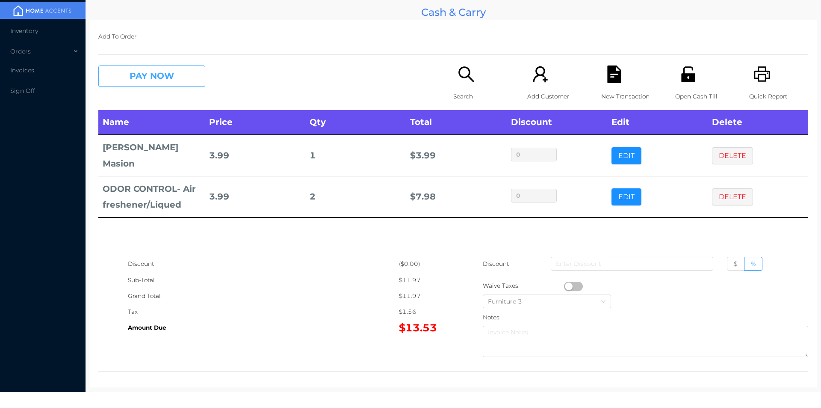
click at [173, 77] on button "PAY NOW" at bounding box center [151, 75] width 107 height 21
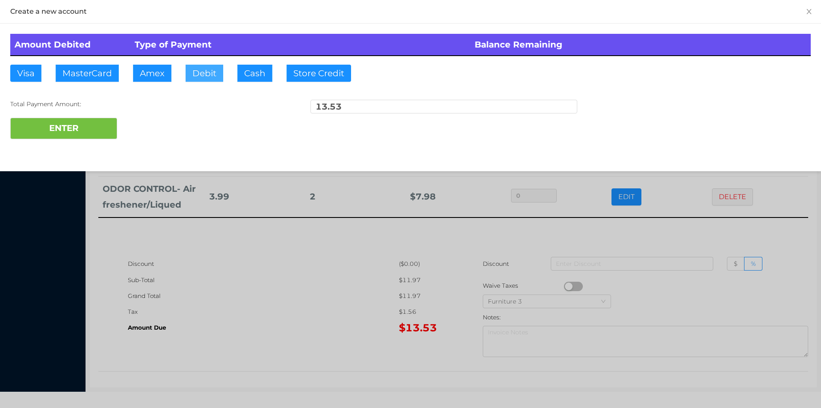
click at [212, 71] on button "Debit" at bounding box center [205, 73] width 38 height 17
click at [60, 120] on button "ENTER" at bounding box center [63, 128] width 107 height 21
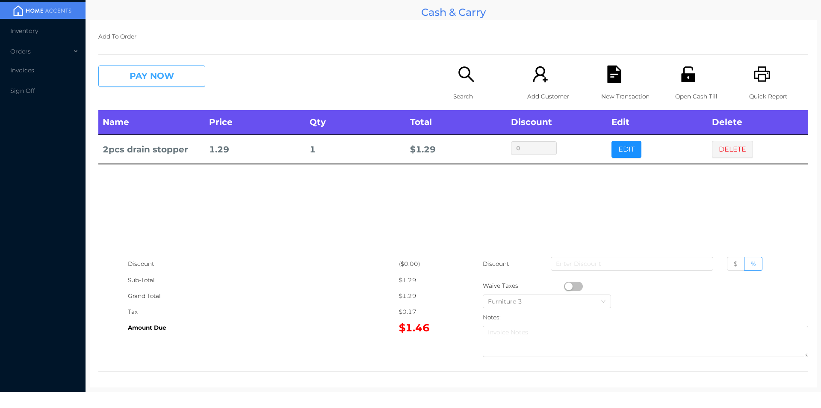
click at [134, 74] on button "PAY NOW" at bounding box center [151, 75] width 107 height 21
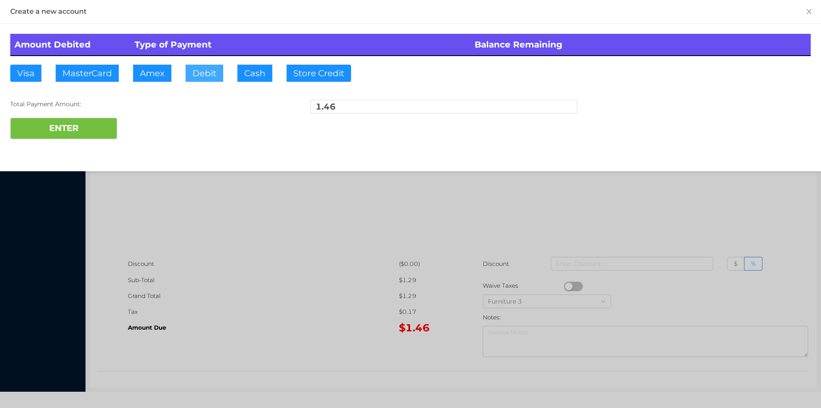
click at [196, 67] on button "Debit" at bounding box center [205, 73] width 38 height 17
click at [92, 127] on button "ENTER" at bounding box center [63, 128] width 107 height 21
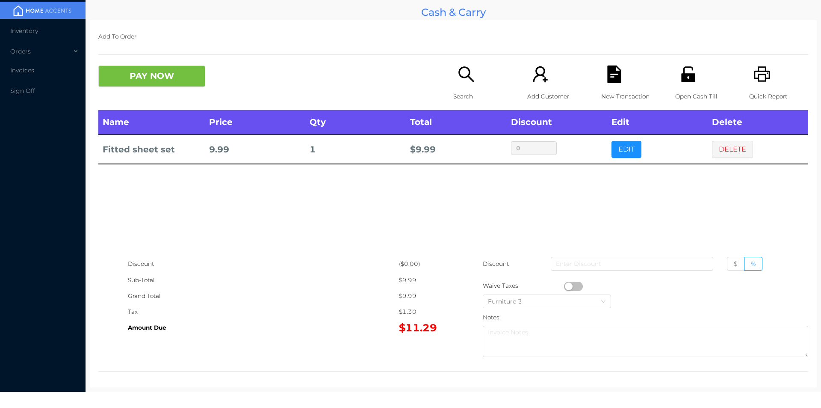
click at [453, 82] on div "Search" at bounding box center [482, 87] width 59 height 44
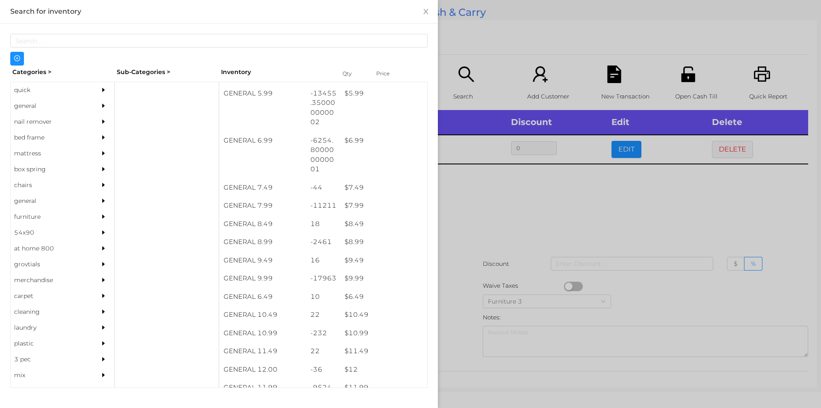
scroll to position [347, 0]
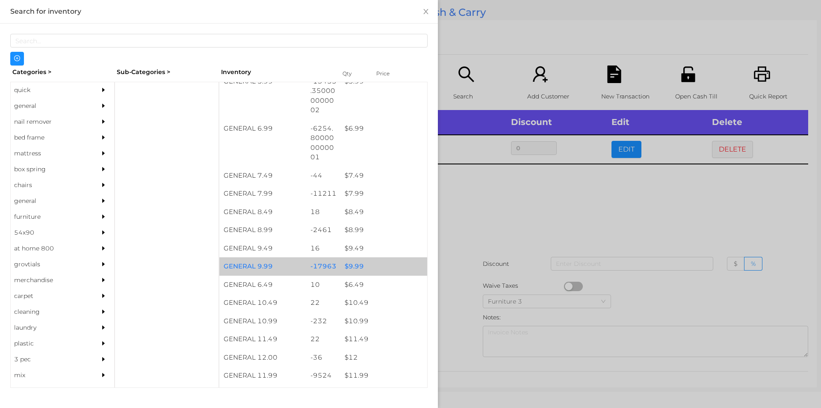
click at [354, 257] on div "$ 9.99" at bounding box center [384, 266] width 87 height 18
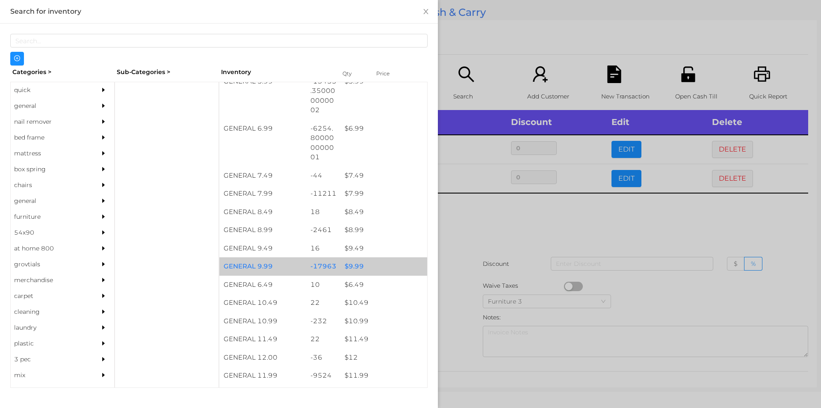
click at [363, 261] on div "$ 9.99" at bounding box center [384, 266] width 87 height 18
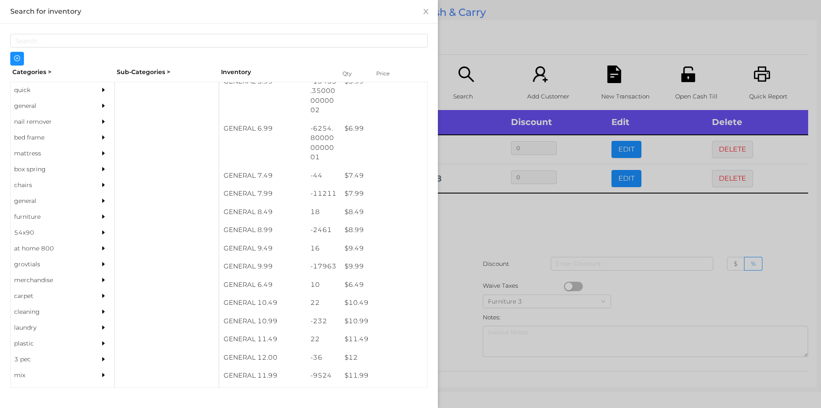
click at [458, 245] on div at bounding box center [410, 204] width 821 height 408
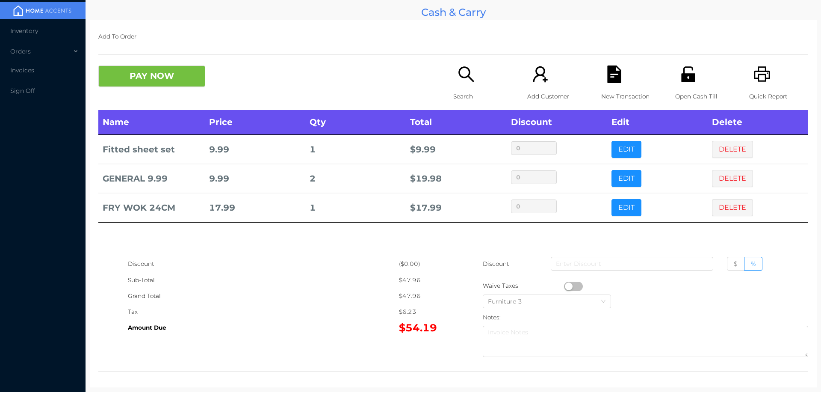
click at [467, 89] on p "Search" at bounding box center [482, 97] width 59 height 16
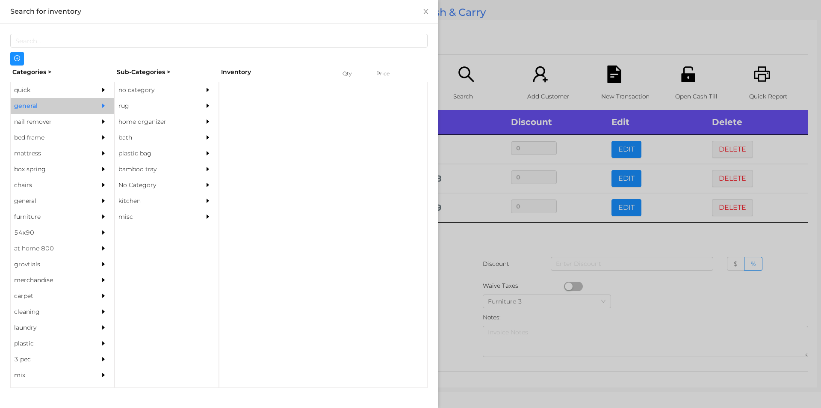
click at [172, 83] on div "no category" at bounding box center [154, 90] width 78 height 16
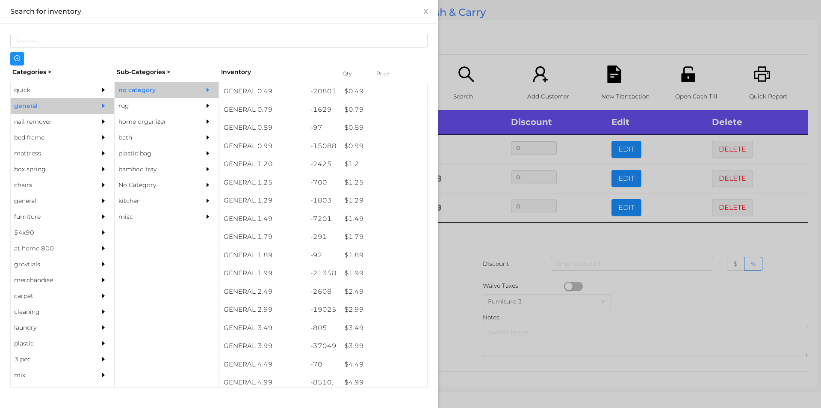
click at [77, 97] on div "quick" at bounding box center [50, 90] width 78 height 16
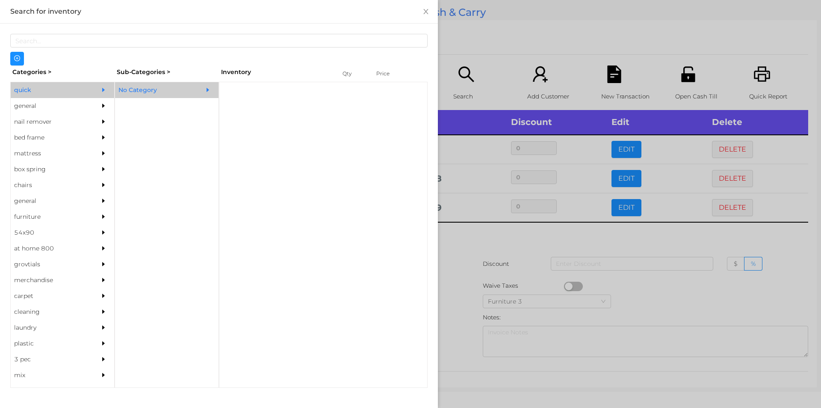
click at [170, 86] on div "No Category" at bounding box center [154, 90] width 78 height 16
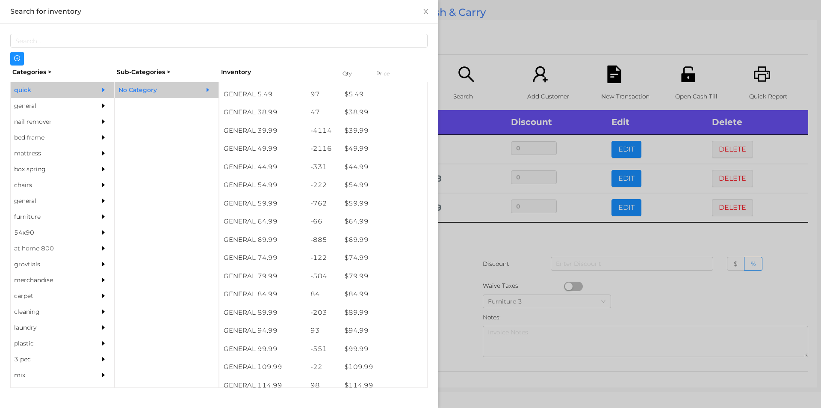
scroll to position [457, 0]
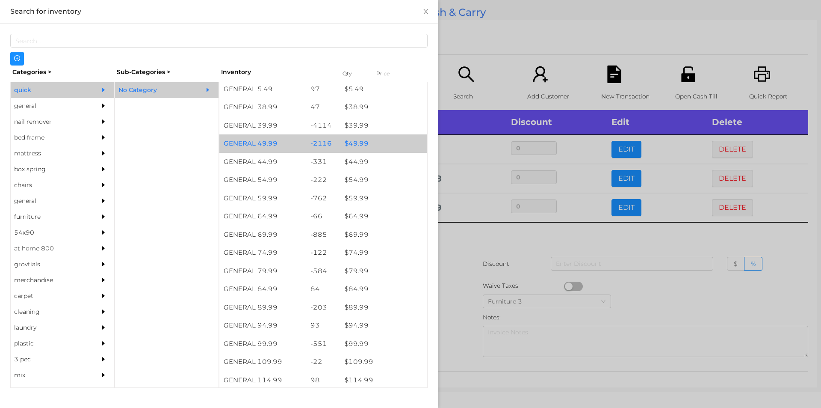
click at [379, 139] on div "$ 49.99" at bounding box center [384, 143] width 87 height 18
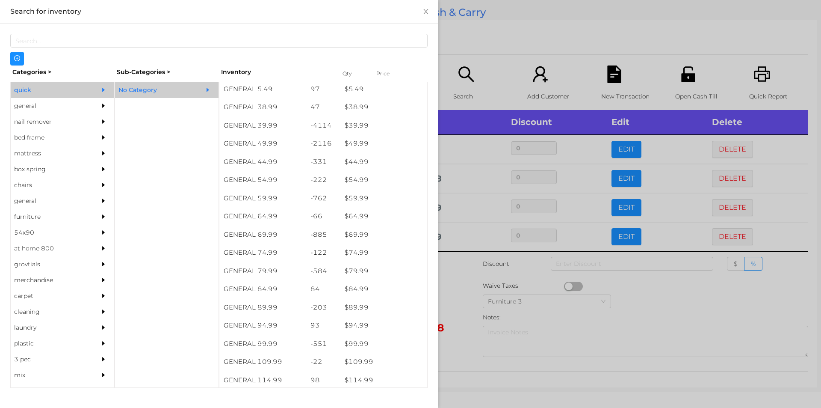
click at [489, 42] on div at bounding box center [410, 204] width 821 height 408
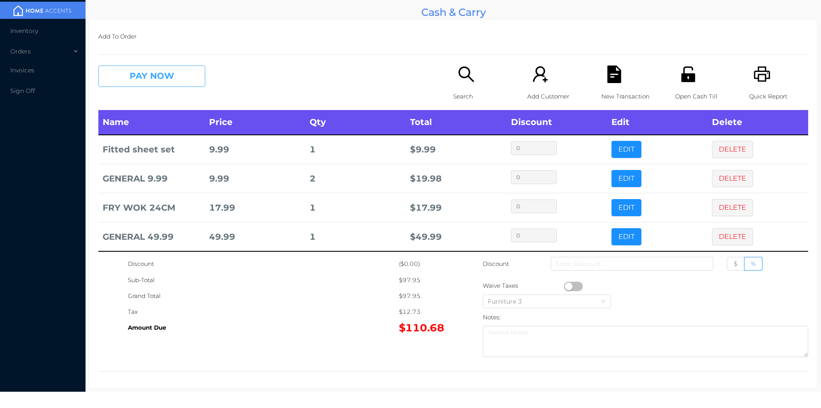
click at [163, 70] on button "PAY NOW" at bounding box center [151, 75] width 107 height 21
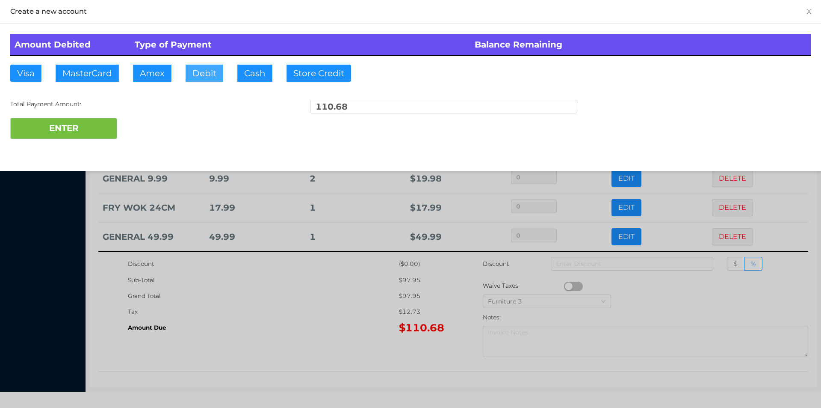
click at [205, 65] on button "Debit" at bounding box center [205, 73] width 38 height 17
type input "111"
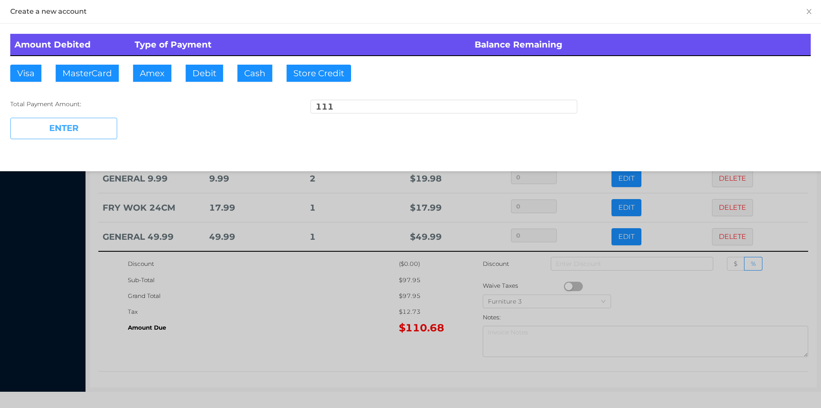
click at [52, 129] on button "ENTER" at bounding box center [63, 128] width 107 height 21
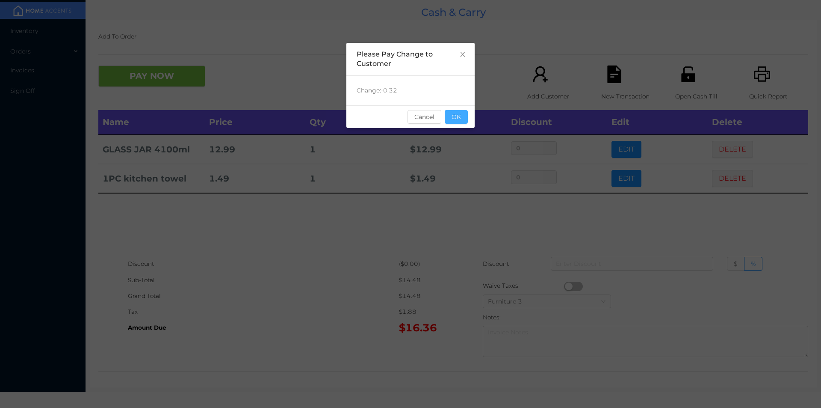
click at [459, 121] on button "OK" at bounding box center [456, 117] width 23 height 14
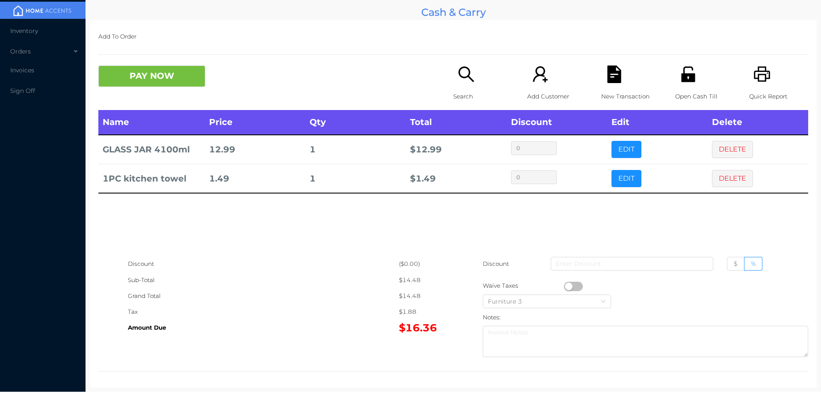
click at [461, 80] on icon "icon: search" at bounding box center [467, 74] width 18 height 18
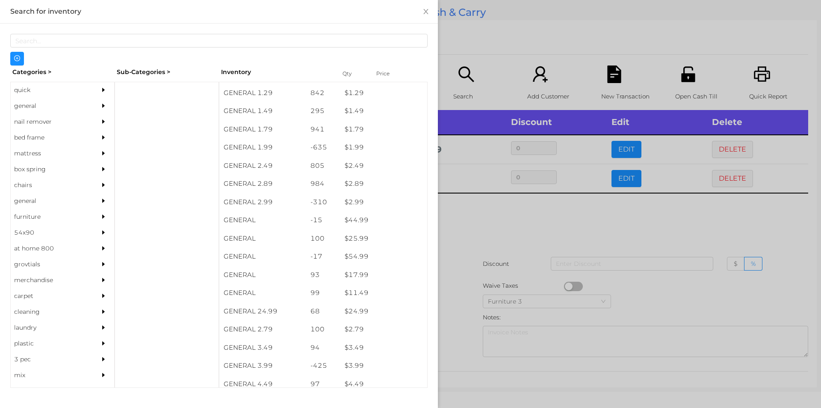
scroll to position [129, 0]
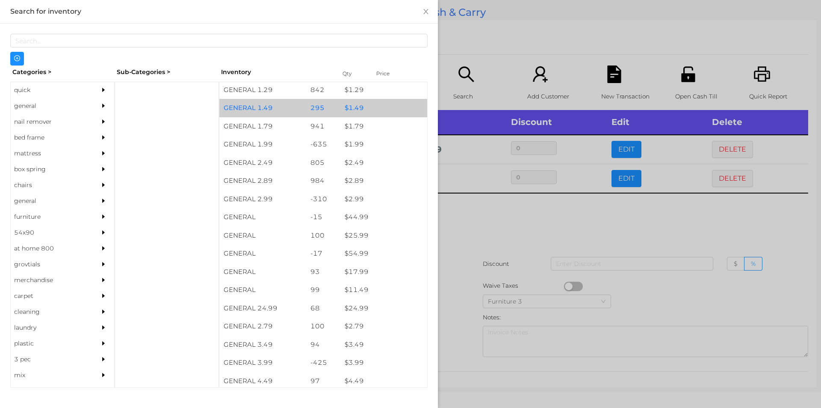
click at [348, 110] on div "$ 1.49" at bounding box center [384, 108] width 87 height 18
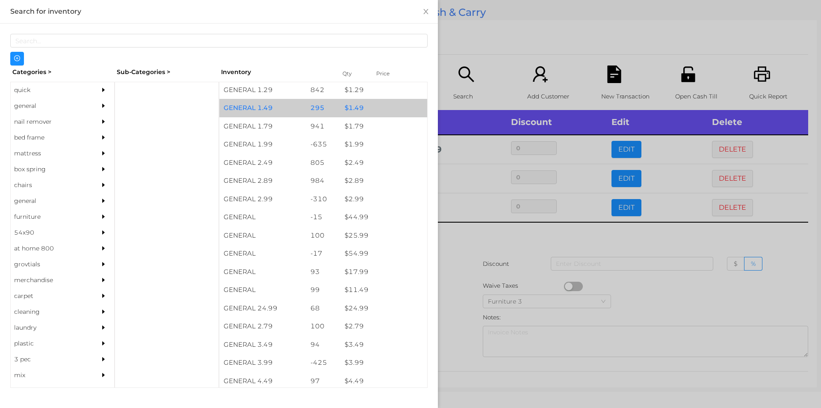
click at [353, 114] on div "$ 1.49" at bounding box center [384, 108] width 87 height 18
click at [357, 110] on div "$ 1.49" at bounding box center [384, 108] width 87 height 18
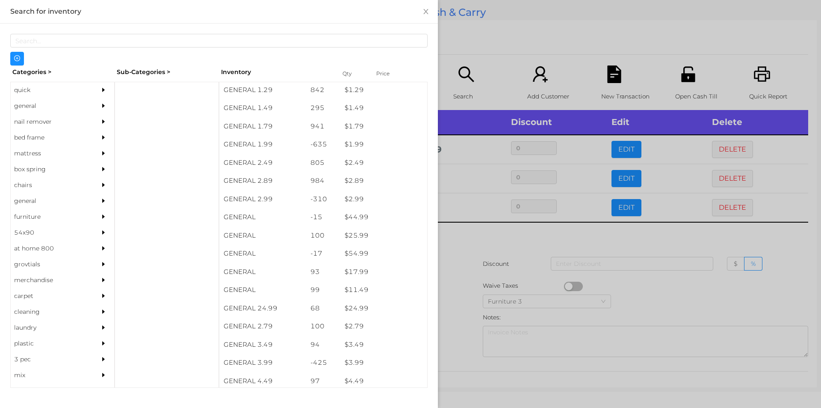
click at [488, 67] on div at bounding box center [410, 204] width 821 height 408
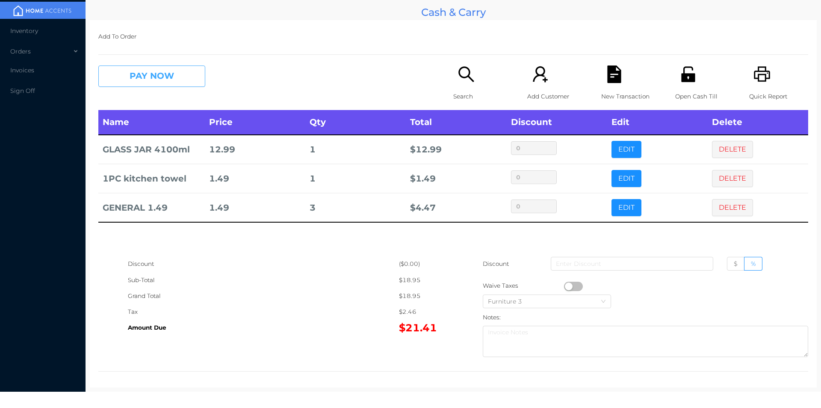
click at [156, 79] on button "PAY NOW" at bounding box center [151, 75] width 107 height 21
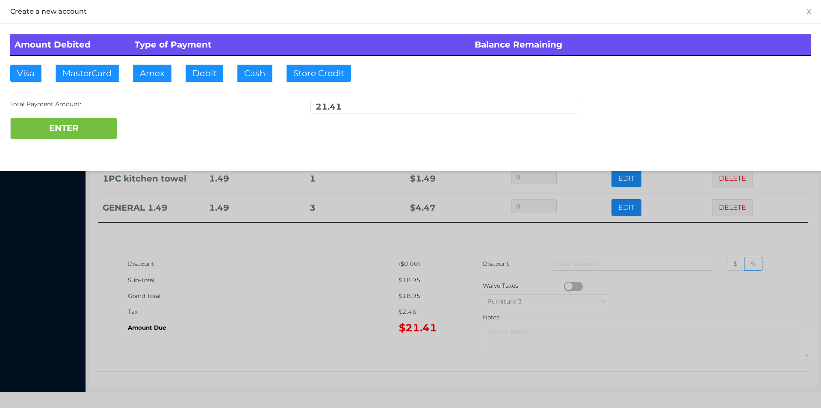
click at [203, 100] on div "Total Payment Amount:" at bounding box center [143, 104] width 267 height 9
click at [83, 120] on button "ENTER" at bounding box center [63, 128] width 107 height 21
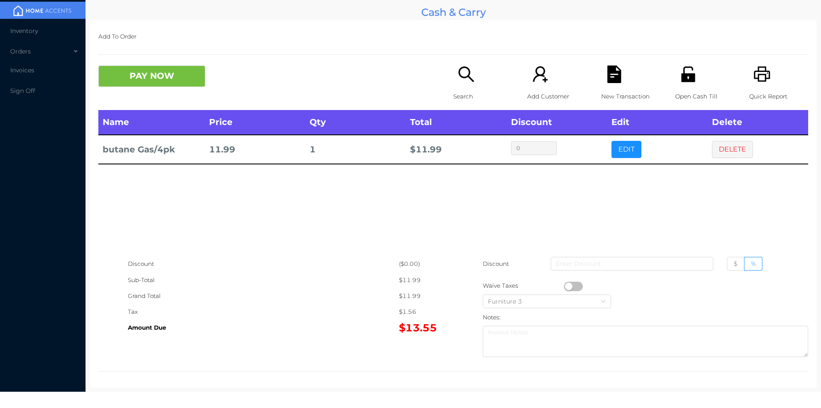
click at [610, 78] on icon "icon: file-text" at bounding box center [614, 74] width 14 height 18
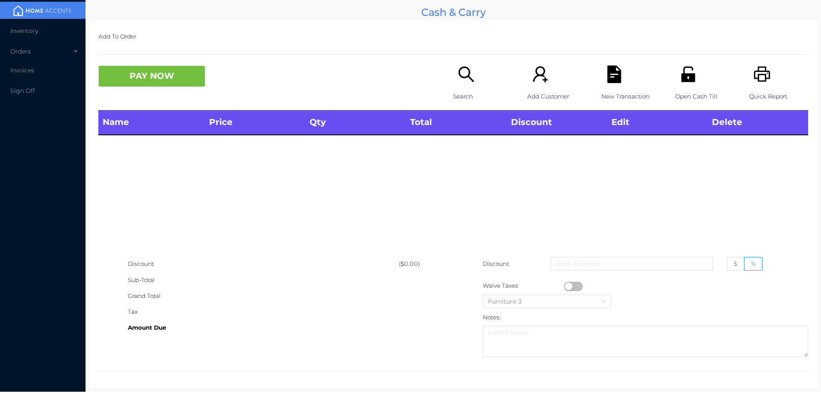
click at [690, 77] on icon "icon: unlock" at bounding box center [689, 74] width 18 height 18
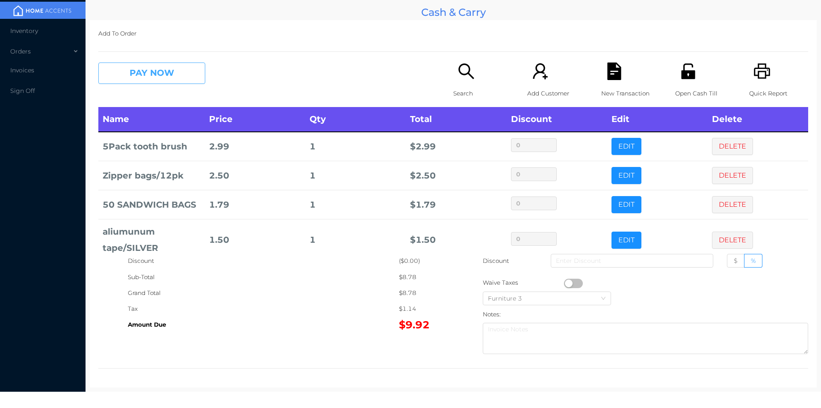
click at [135, 81] on button "PAY NOW" at bounding box center [151, 72] width 107 height 21
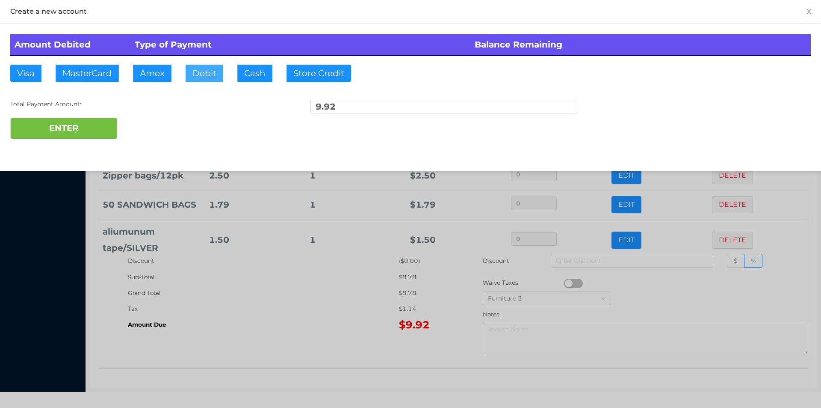
click at [206, 71] on button "Debit" at bounding box center [205, 73] width 38 height 17
type input "10"
click at [59, 136] on button "ENTER" at bounding box center [63, 128] width 107 height 21
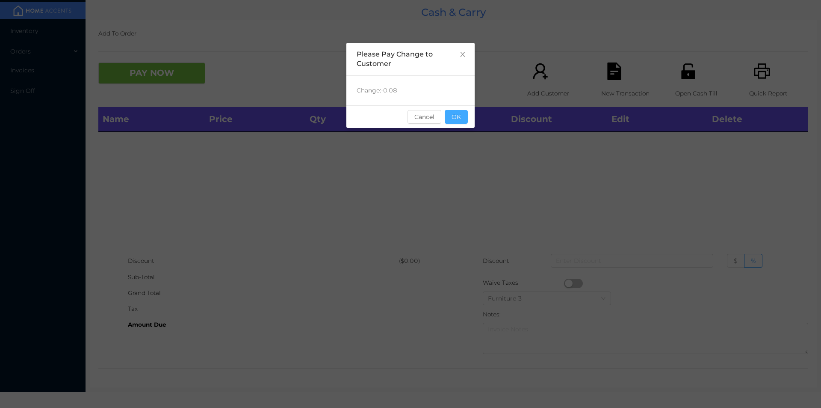
click at [466, 114] on button "OK" at bounding box center [456, 117] width 23 height 14
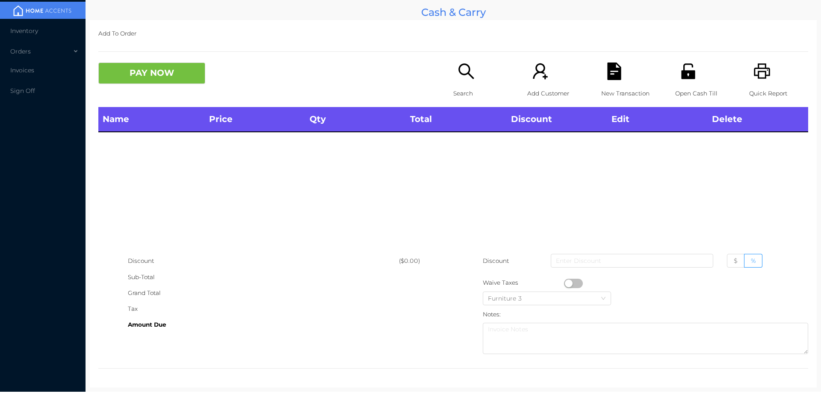
click at [453, 86] on p "Search" at bounding box center [482, 94] width 59 height 16
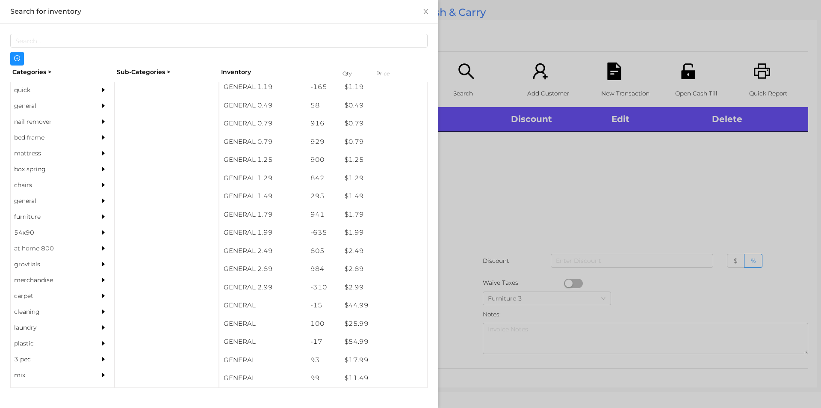
scroll to position [66, 0]
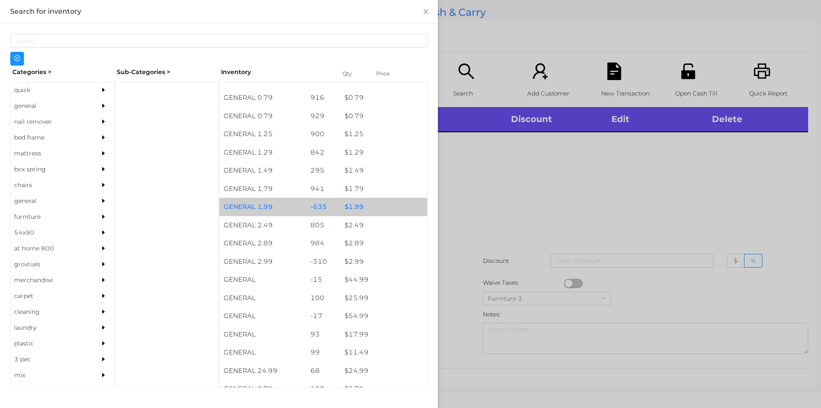
click at [352, 205] on div "$ 1.99" at bounding box center [384, 207] width 87 height 18
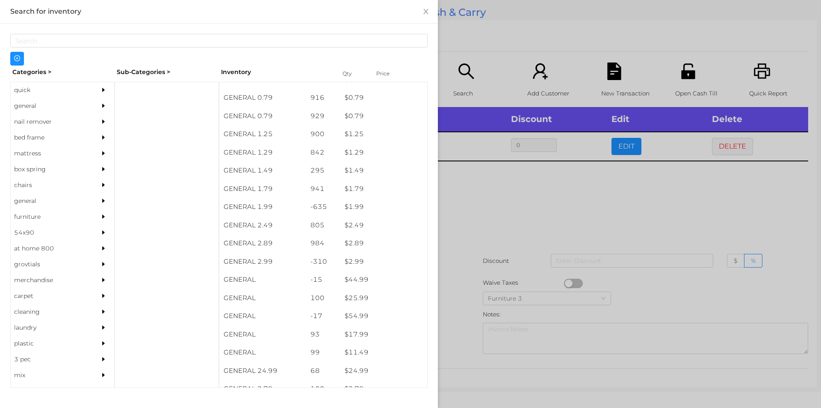
click at [494, 242] on div at bounding box center [410, 204] width 821 height 408
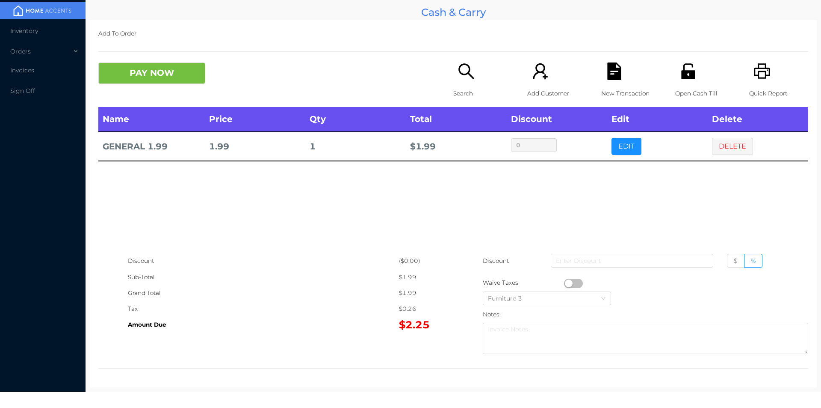
click at [607, 80] on icon "icon: file-text" at bounding box center [614, 71] width 14 height 18
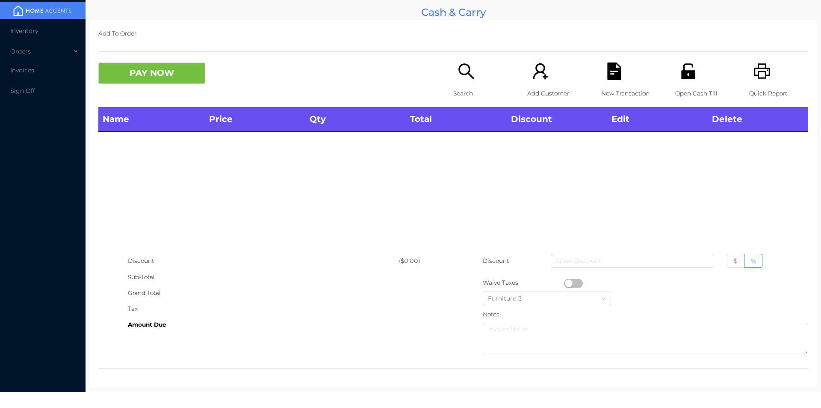
click at [689, 72] on icon "icon: unlock" at bounding box center [688, 70] width 14 height 15
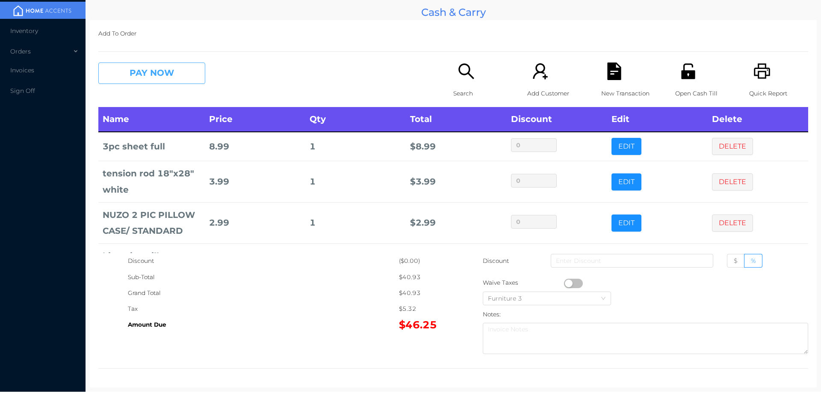
click at [168, 69] on button "PAY NOW" at bounding box center [151, 72] width 107 height 21
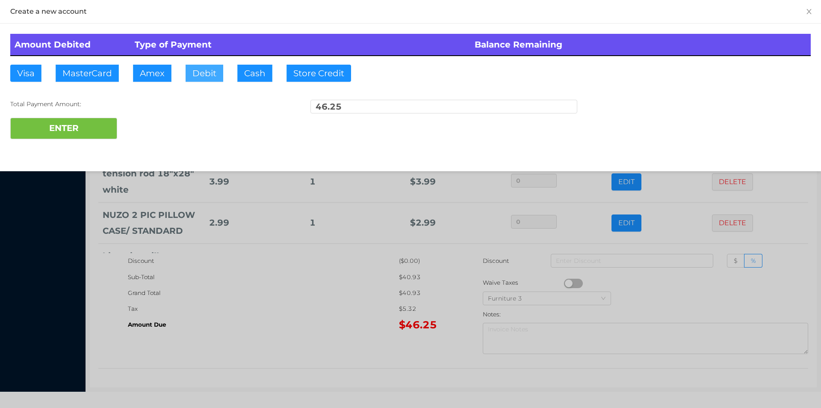
click at [208, 67] on button "Debit" at bounding box center [205, 73] width 38 height 17
click at [112, 125] on button "ENTER" at bounding box center [63, 128] width 107 height 21
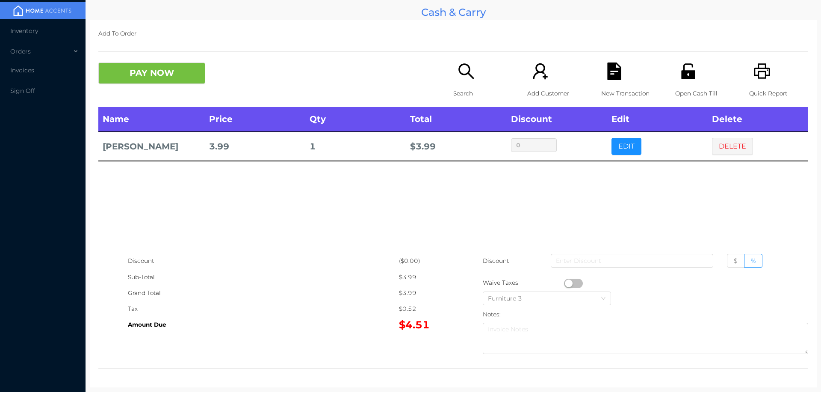
click at [442, 66] on div "PAY NOW" at bounding box center [275, 72] width 355 height 21
click at [453, 93] on p "Search" at bounding box center [482, 94] width 59 height 16
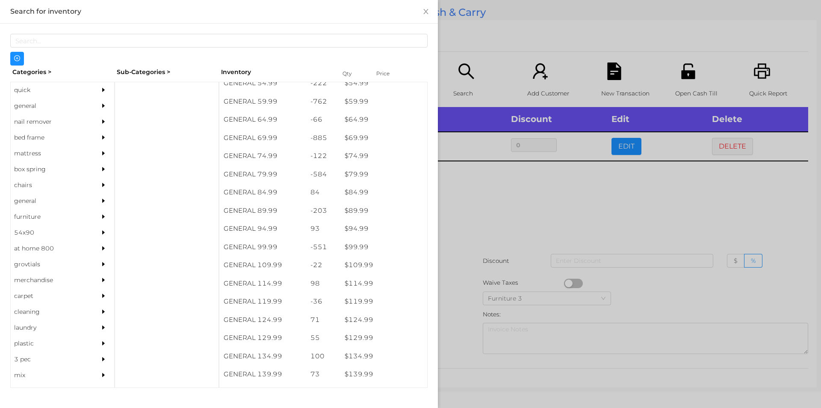
scroll to position [575, 0]
click at [26, 103] on div "general" at bounding box center [50, 106] width 78 height 16
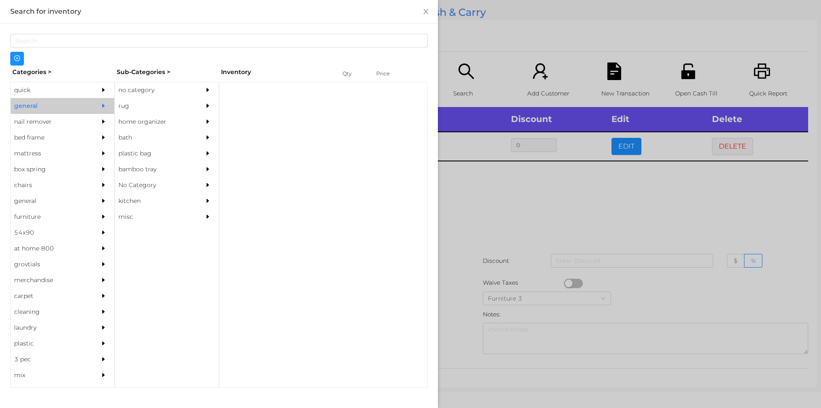
click at [136, 89] on div "no category" at bounding box center [154, 90] width 78 height 16
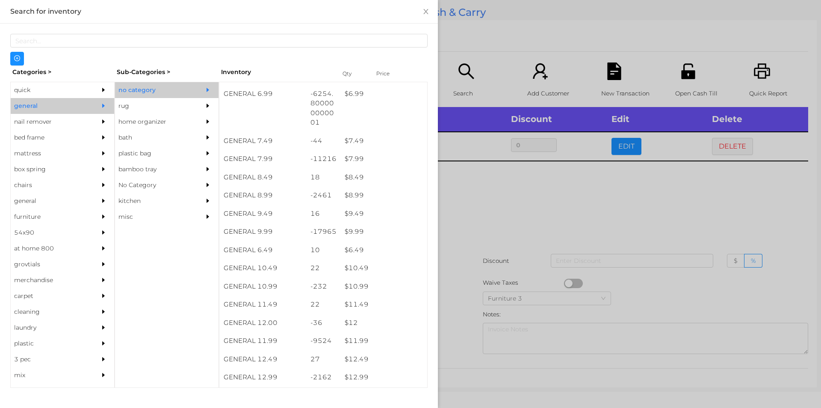
scroll to position [425, 0]
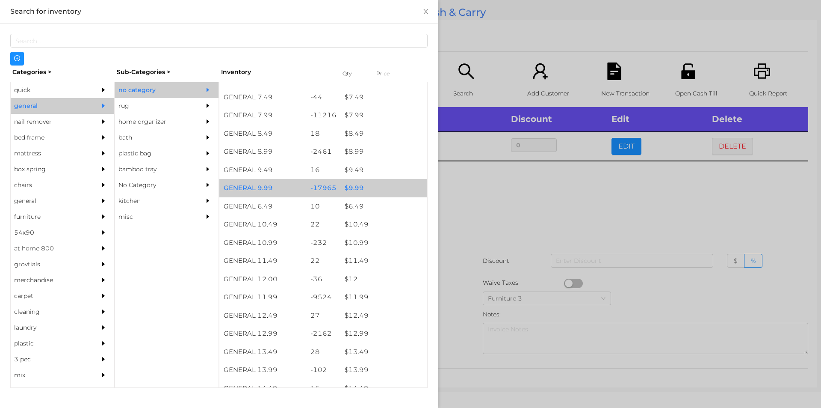
click at [352, 187] on div "$ 9.99" at bounding box center [384, 188] width 87 height 18
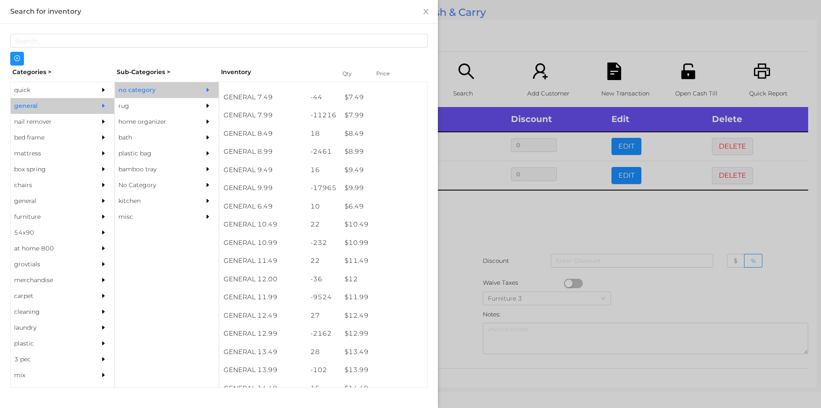
click at [482, 228] on div at bounding box center [410, 204] width 821 height 408
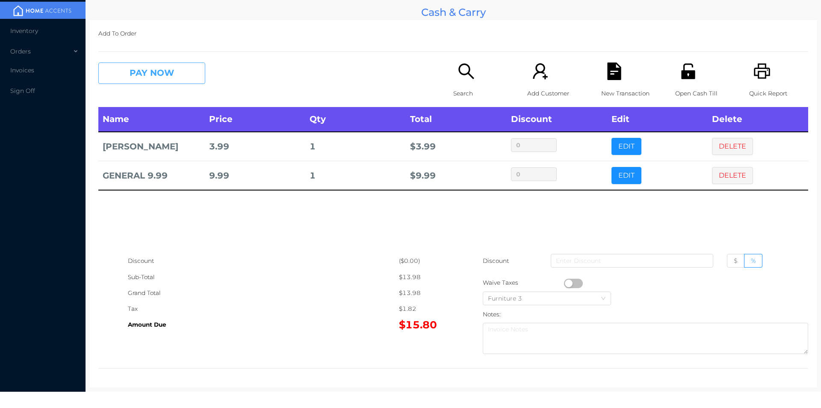
click at [145, 64] on button "PAY NOW" at bounding box center [151, 72] width 107 height 21
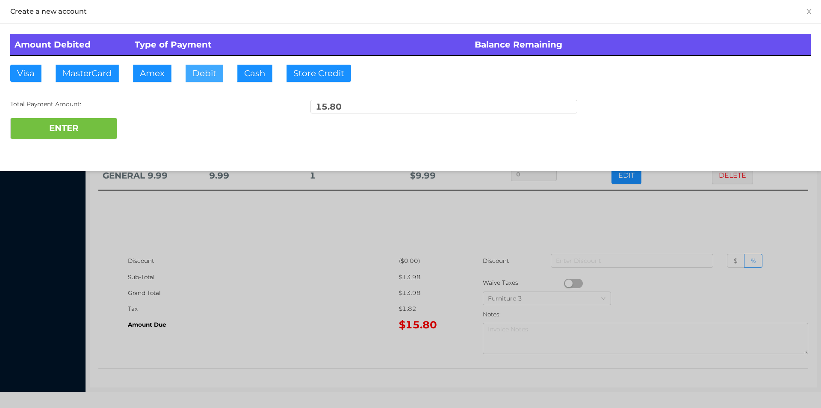
click at [204, 66] on button "Debit" at bounding box center [205, 73] width 38 height 17
click at [83, 121] on button "ENTER" at bounding box center [63, 128] width 107 height 21
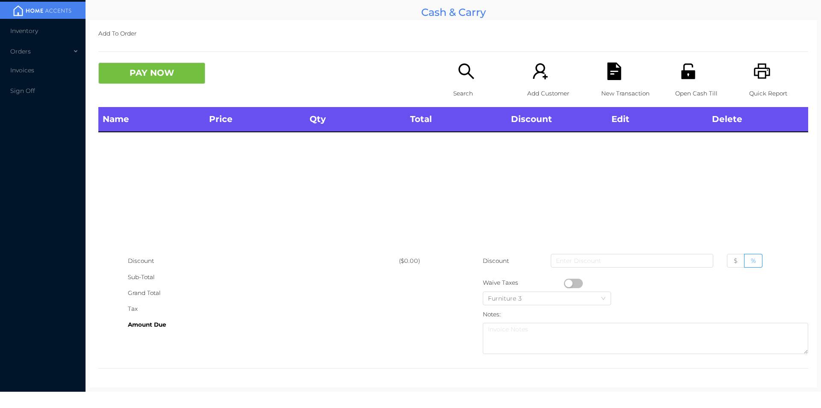
click at [453, 90] on p "Search" at bounding box center [482, 94] width 59 height 16
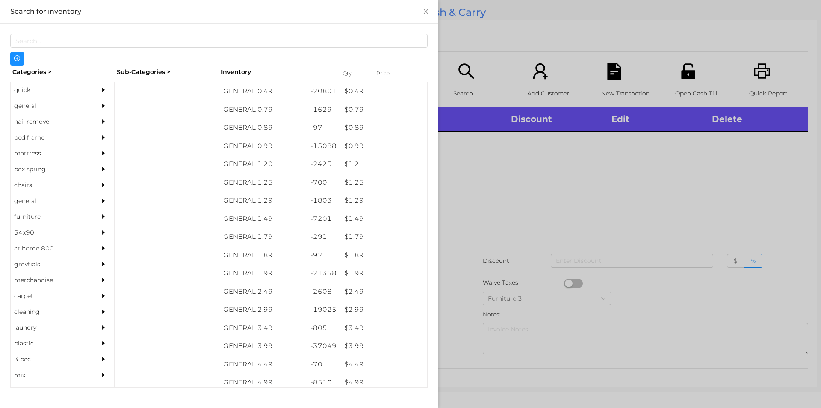
click at [44, 103] on div "general" at bounding box center [50, 106] width 78 height 16
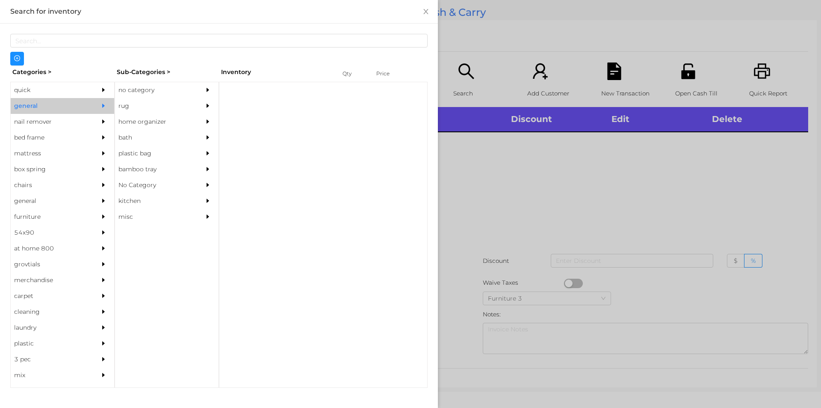
click at [153, 88] on div "no category" at bounding box center [154, 90] width 78 height 16
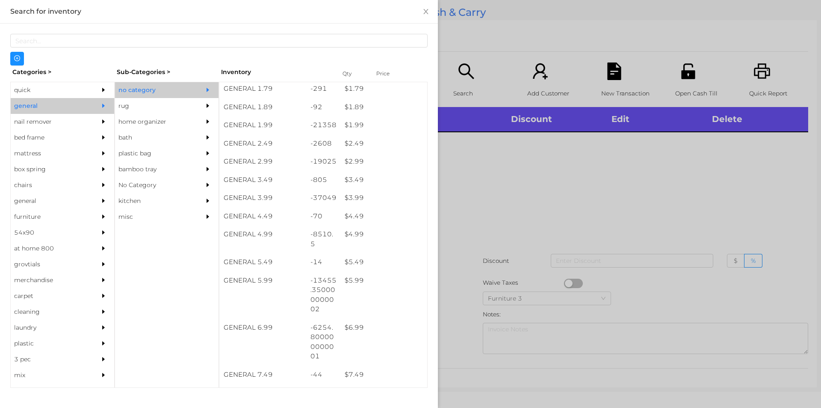
scroll to position [189, 0]
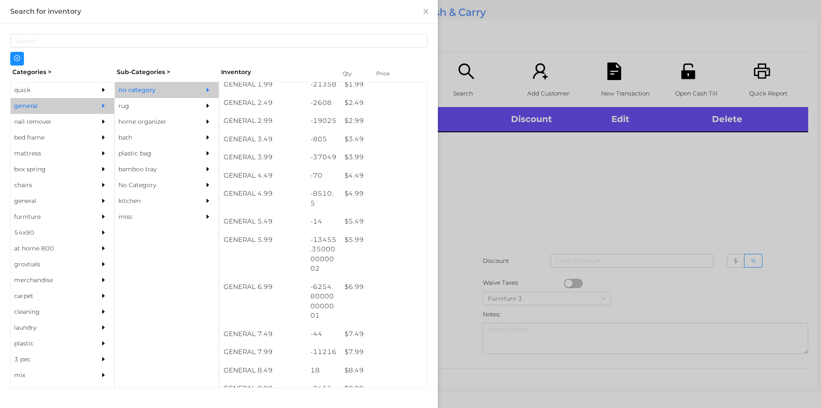
click at [371, 289] on div "$ 6.99" at bounding box center [384, 287] width 87 height 18
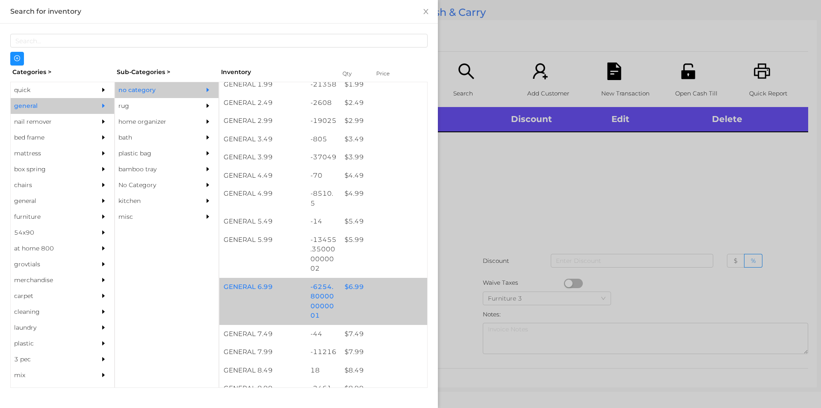
click at [366, 290] on div "$ 6.99" at bounding box center [384, 287] width 87 height 18
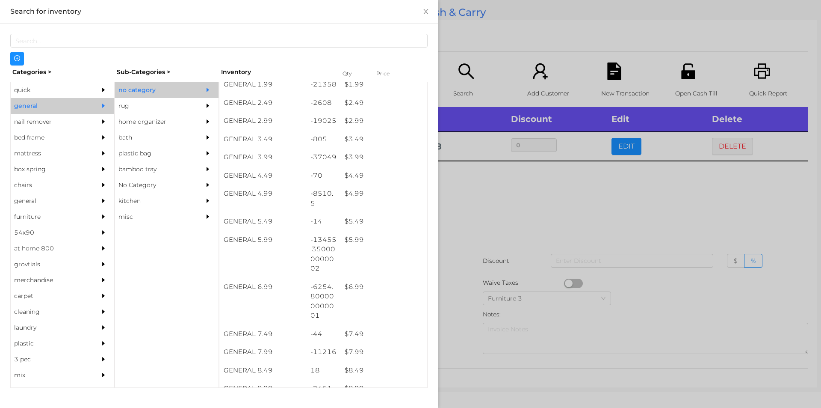
click at [508, 218] on div at bounding box center [410, 204] width 821 height 408
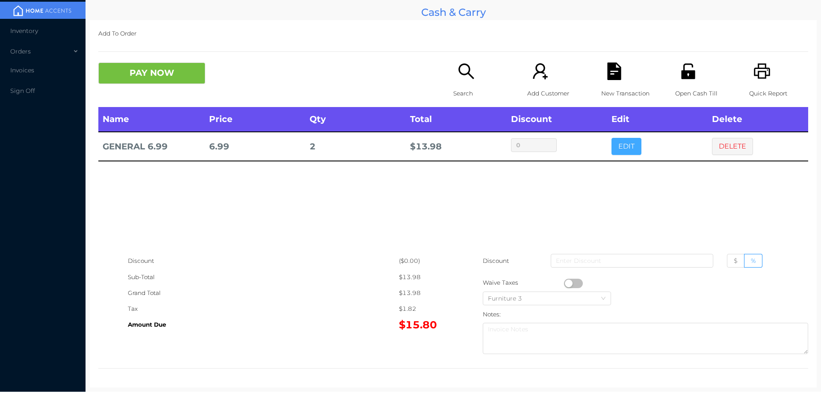
click at [616, 142] on button "EDIT" at bounding box center [627, 146] width 30 height 17
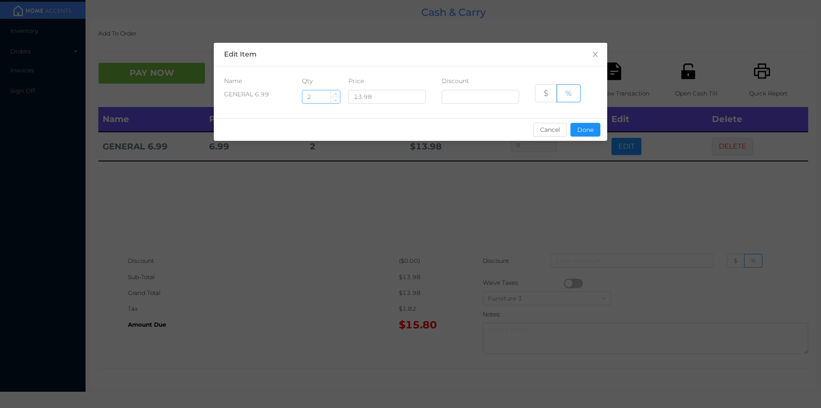
click at [325, 97] on input "2" at bounding box center [321, 96] width 38 height 13
type input "2.5"
click at [585, 133] on button "Done" at bounding box center [586, 130] width 30 height 14
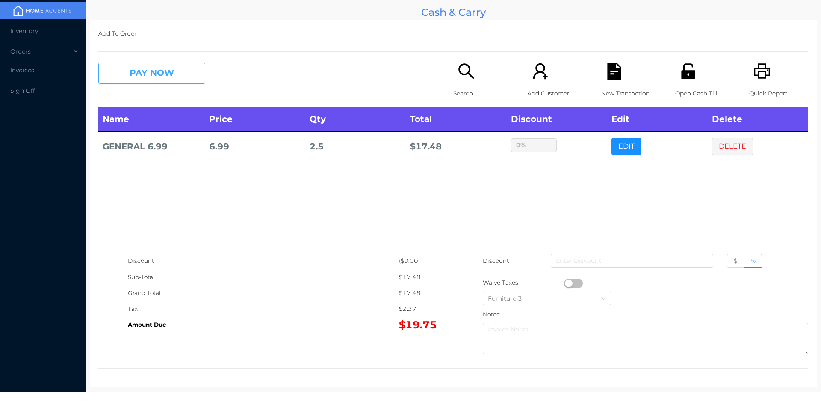
click at [136, 81] on button "PAY NOW" at bounding box center [151, 72] width 107 height 21
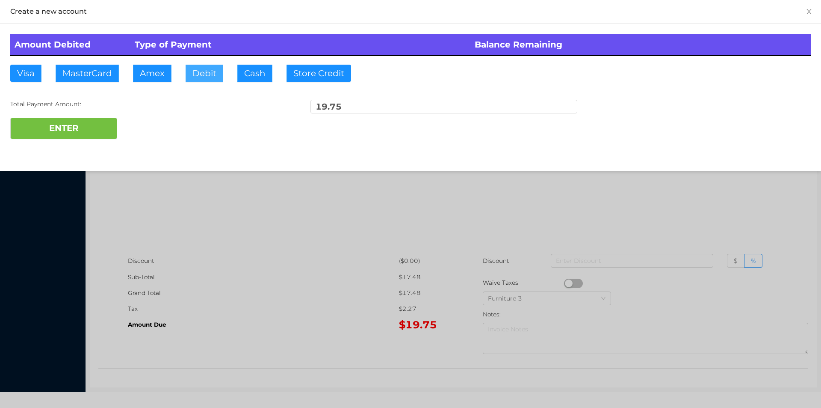
click at [186, 71] on button "Debit" at bounding box center [205, 73] width 38 height 17
click at [104, 126] on button "ENTER" at bounding box center [63, 128] width 107 height 21
type input "0"
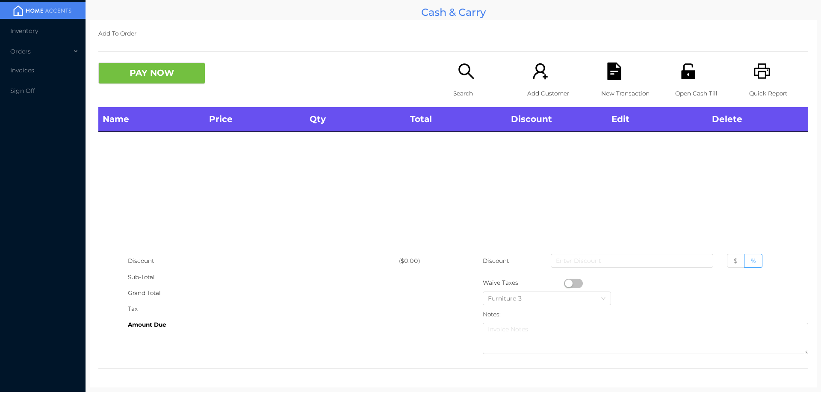
click at [680, 95] on p "Open Cash Till" at bounding box center [704, 94] width 59 height 16
click at [681, 71] on icon "icon: unlock" at bounding box center [688, 70] width 14 height 15
click at [173, 83] on button "PAY NOW" at bounding box center [151, 72] width 107 height 21
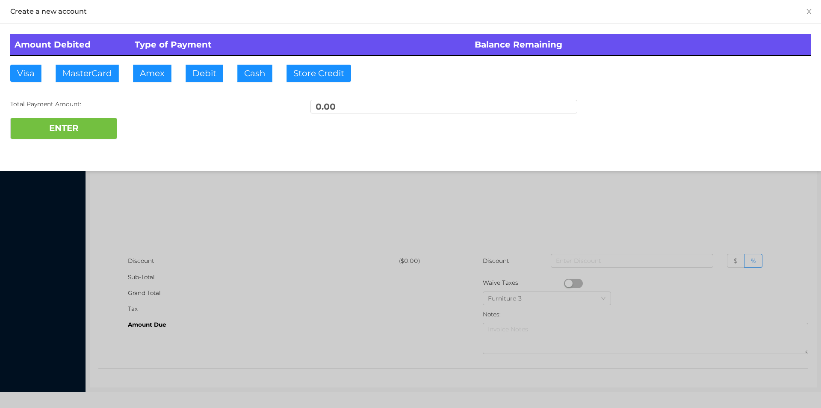
click at [366, 311] on div at bounding box center [410, 204] width 821 height 408
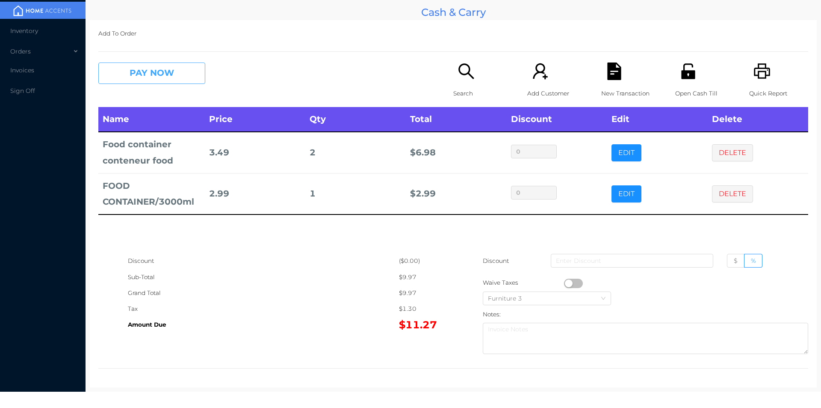
click at [162, 67] on button "PAY NOW" at bounding box center [151, 72] width 107 height 21
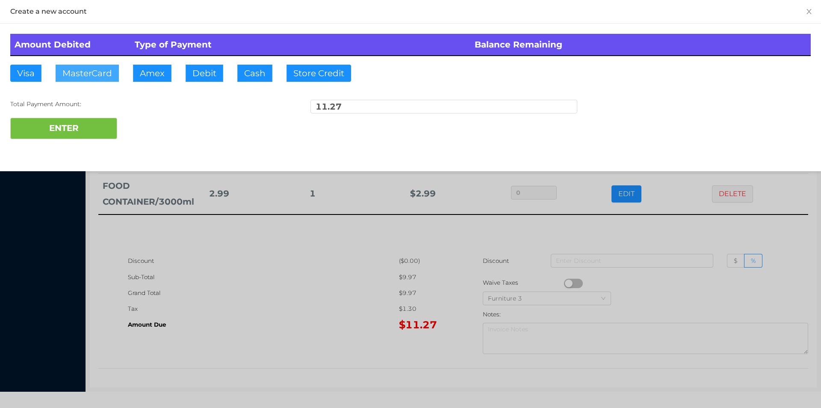
click at [87, 65] on button "MasterCard" at bounding box center [87, 73] width 63 height 17
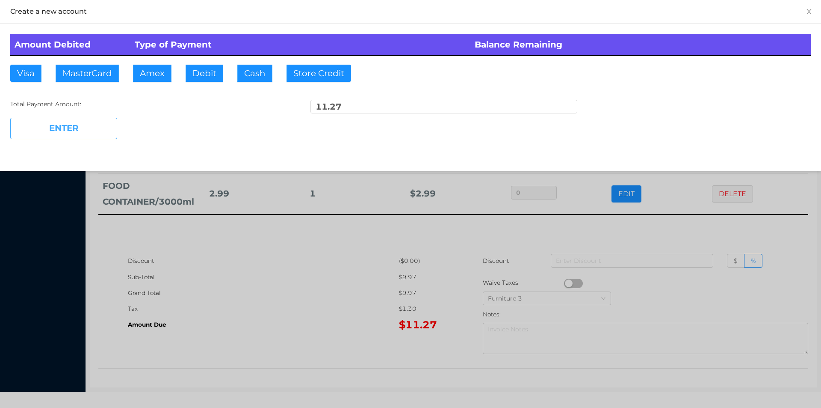
click at [61, 120] on button "ENTER" at bounding box center [63, 128] width 107 height 21
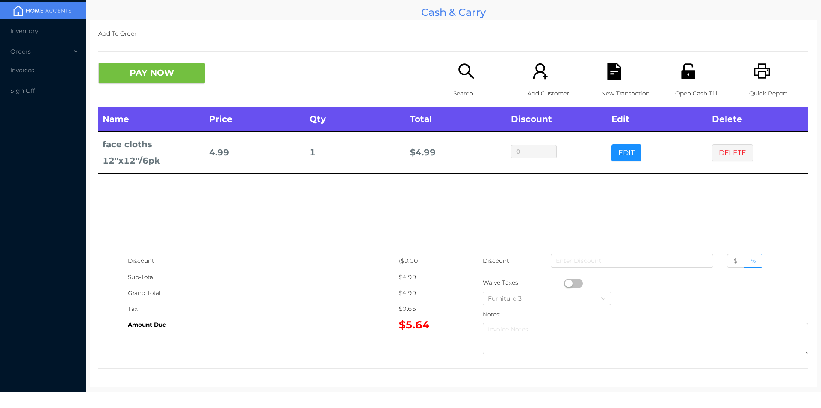
click at [174, 83] on button "PAY NOW" at bounding box center [151, 72] width 107 height 21
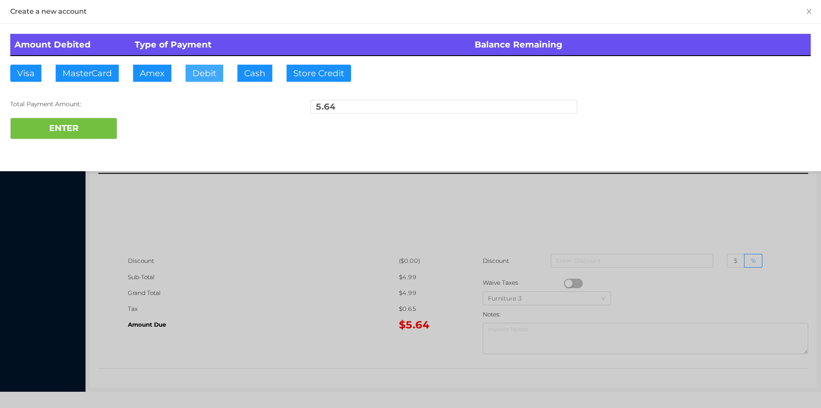
click at [203, 74] on button "Debit" at bounding box center [205, 73] width 38 height 17
click at [62, 134] on button "ENTER" at bounding box center [63, 128] width 107 height 21
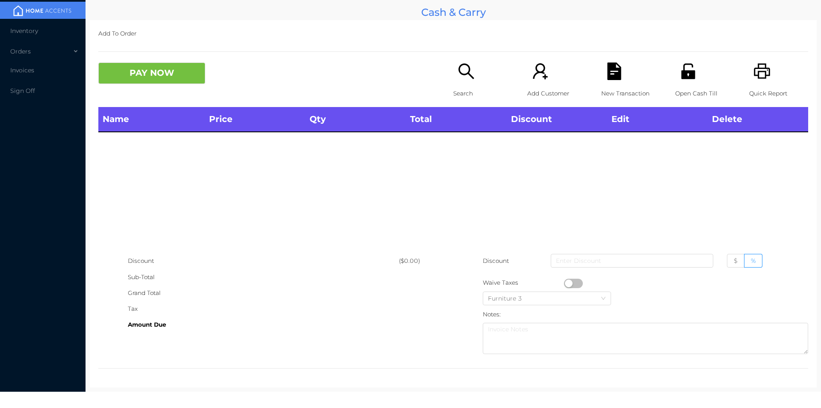
click at [686, 70] on icon "icon: unlock" at bounding box center [689, 71] width 18 height 18
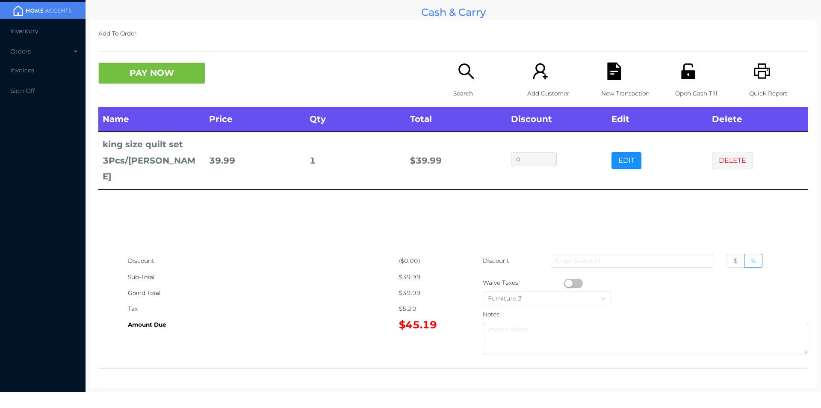
click at [466, 89] on p "Search" at bounding box center [482, 94] width 59 height 16
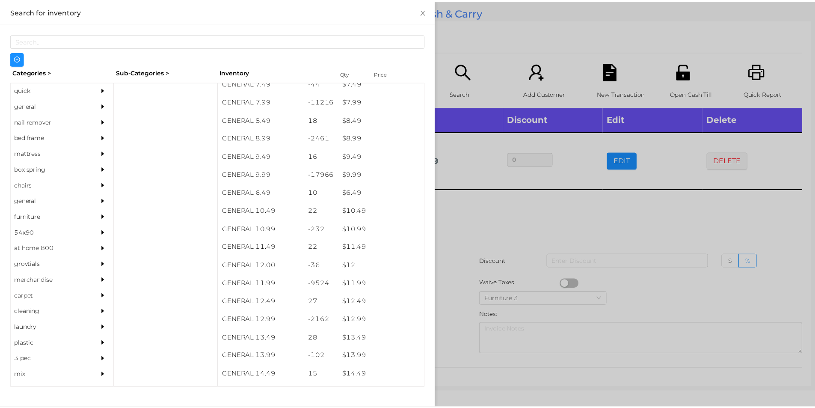
scroll to position [439, 0]
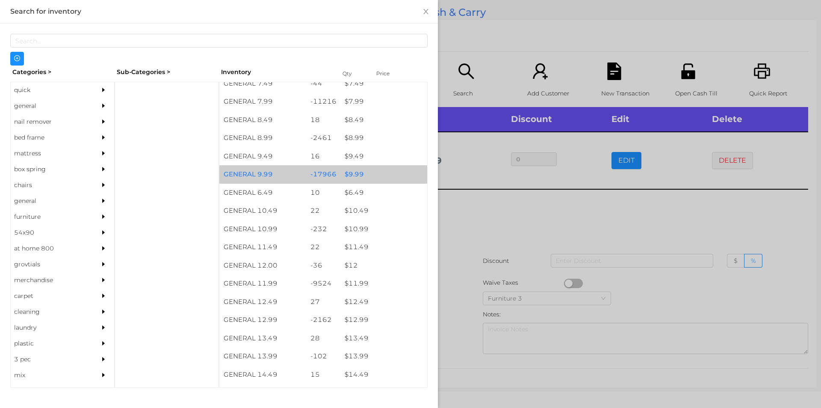
click at [353, 173] on div "$ 9.99" at bounding box center [384, 174] width 87 height 18
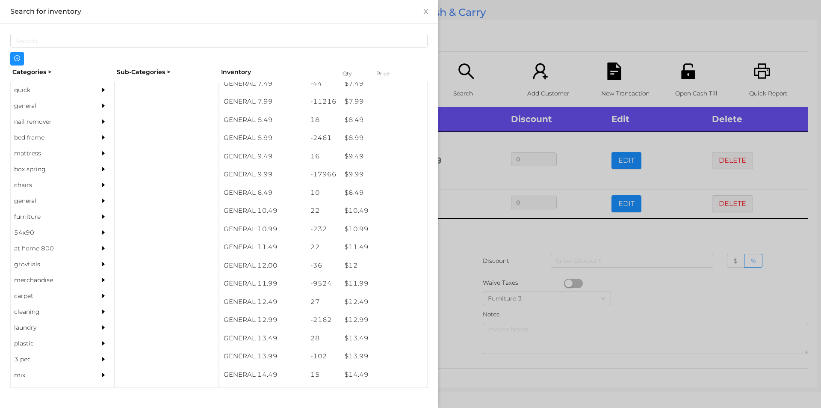
click at [470, 224] on div at bounding box center [410, 204] width 821 height 408
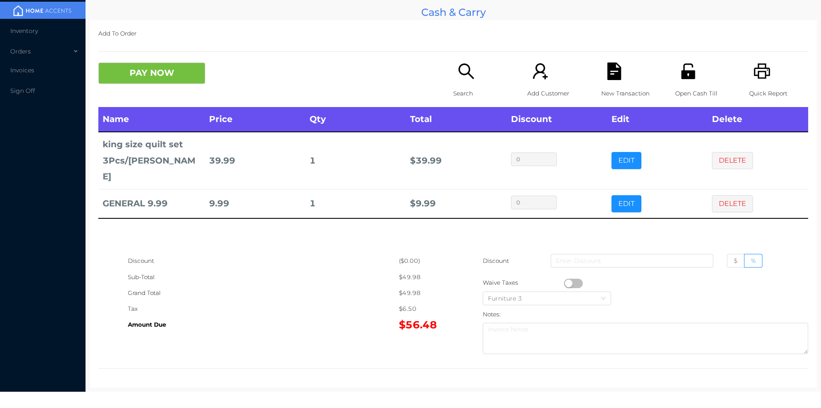
click at [611, 69] on icon "icon: file-text" at bounding box center [614, 71] width 14 height 18
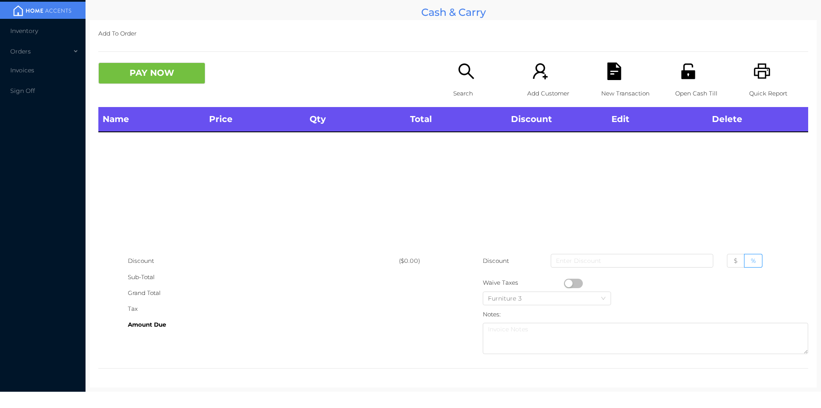
click at [675, 70] on div "Open Cash Till" at bounding box center [704, 84] width 59 height 44
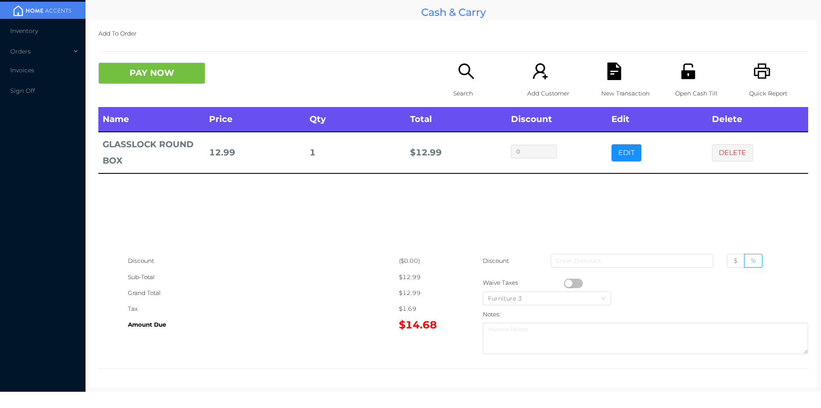
click at [192, 81] on button "PAY NOW" at bounding box center [151, 72] width 107 height 21
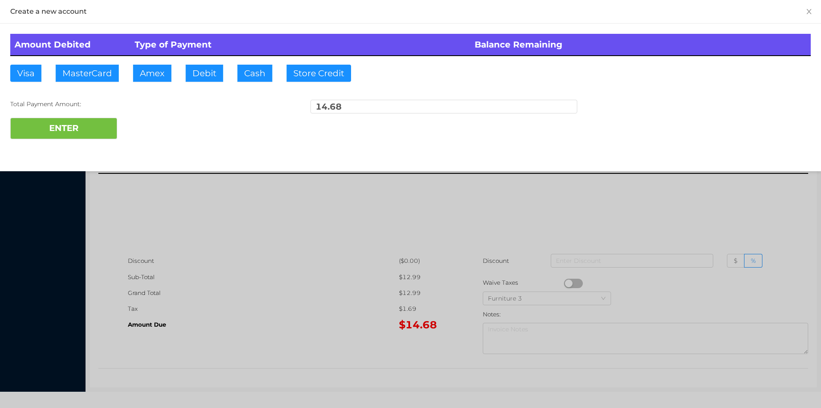
click at [219, 60] on div "Amount Debited Type of Payment Balance Remaining Visa MasterCard Amex Debit Cas…" at bounding box center [410, 87] width 821 height 126
click at [97, 132] on button "ENTER" at bounding box center [63, 128] width 107 height 21
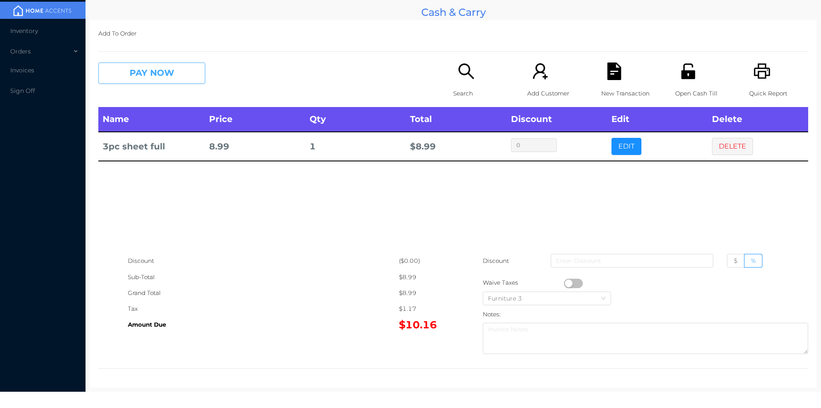
click at [156, 84] on button "PAY NOW" at bounding box center [151, 72] width 107 height 21
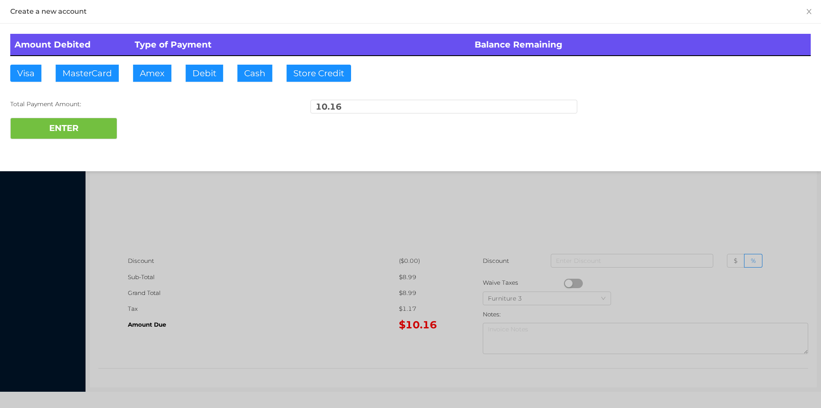
click at [226, 73] on div "Visa MasterCard Amex Debit Cash Store Credit" at bounding box center [187, 73] width 355 height 17
click at [111, 123] on button "ENTER" at bounding box center [63, 128] width 107 height 21
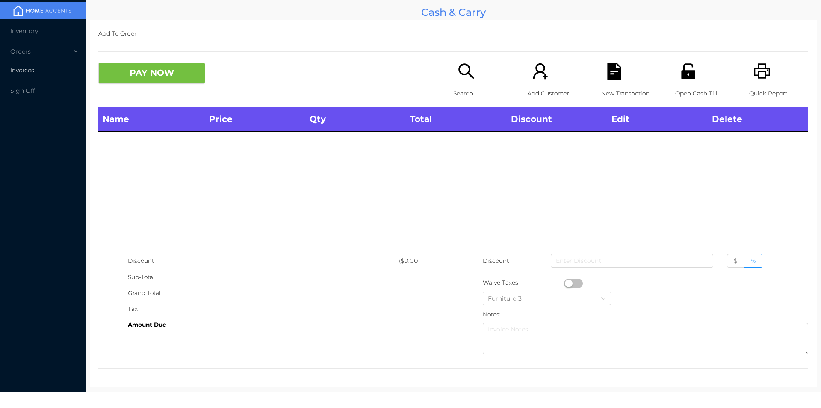
click at [21, 69] on span "Invoices" at bounding box center [22, 70] width 24 height 8
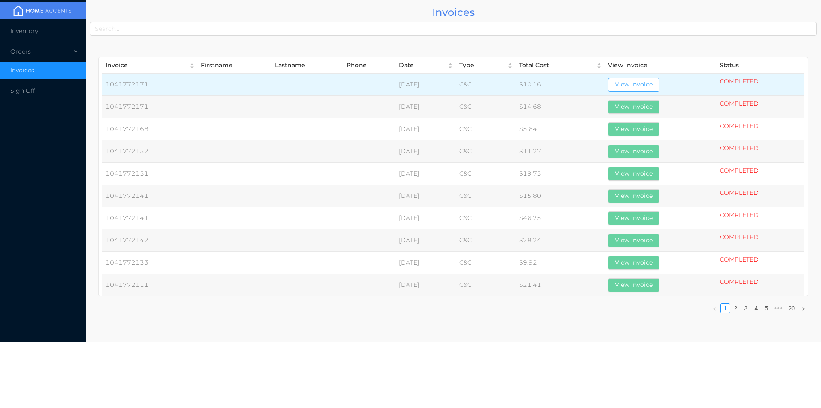
click at [643, 88] on button "View Invoice" at bounding box center [633, 85] width 51 height 14
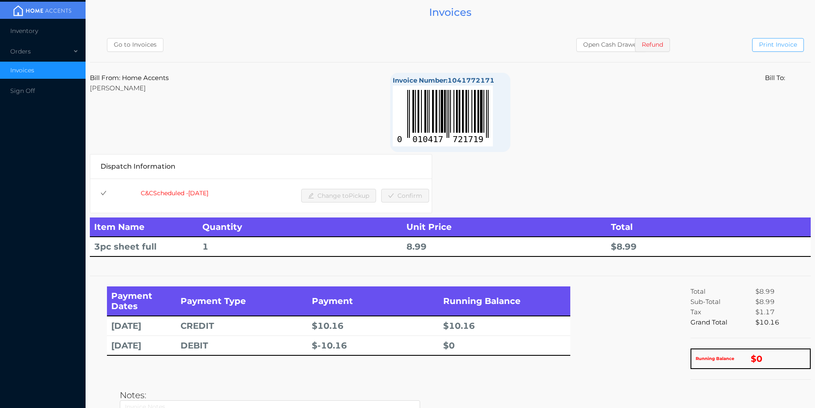
click at [779, 40] on button "Print Invoice" at bounding box center [778, 45] width 52 height 14
click at [778, 44] on button "Print Invoice" at bounding box center [778, 45] width 52 height 14
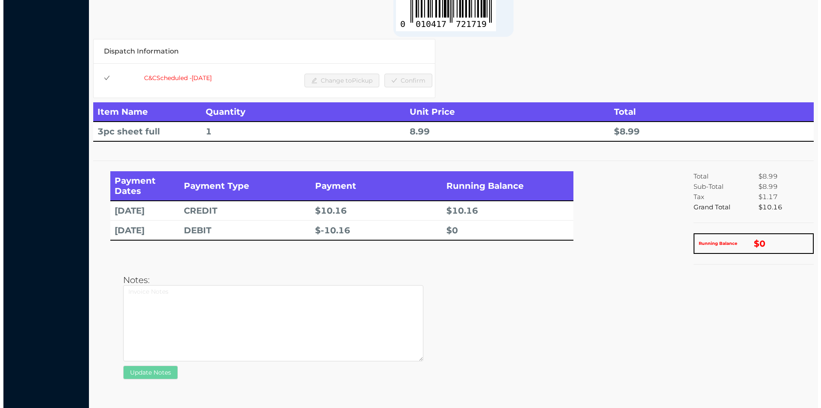
scroll to position [0, 0]
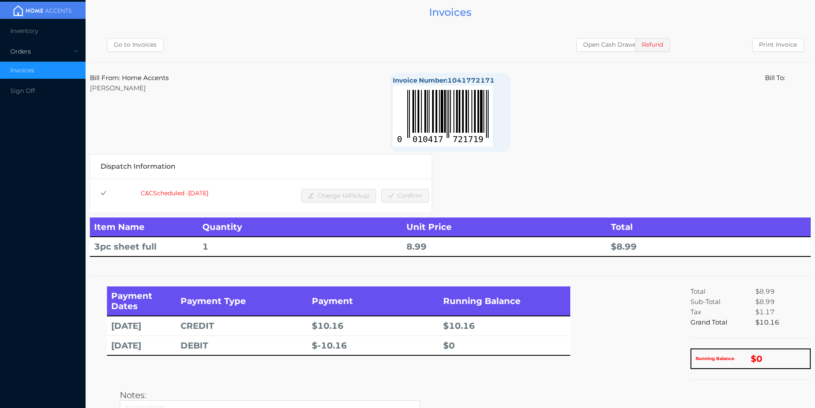
click at [32, 50] on div "Orders" at bounding box center [43, 51] width 86 height 17
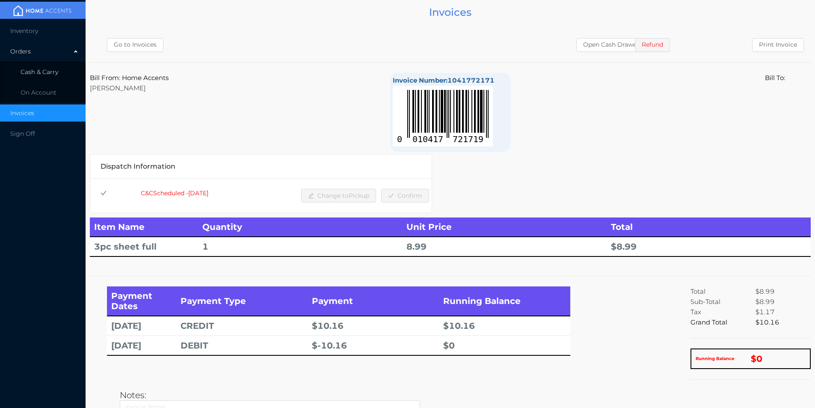
click at [56, 76] on li "Cash & Carry" at bounding box center [43, 71] width 86 height 17
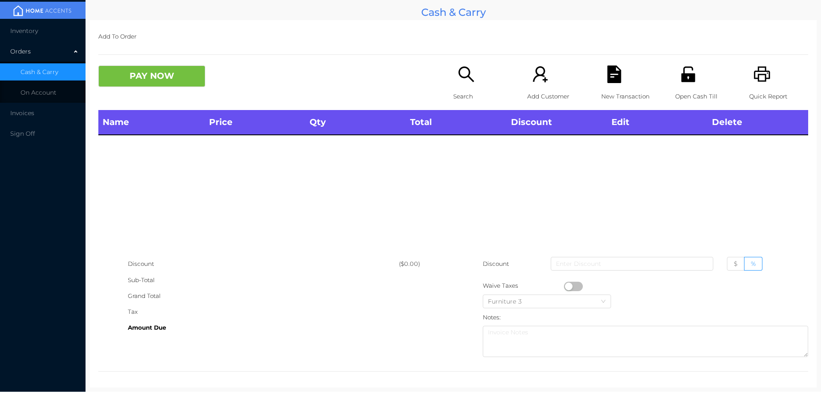
click at [682, 77] on icon "icon: unlock" at bounding box center [688, 73] width 14 height 15
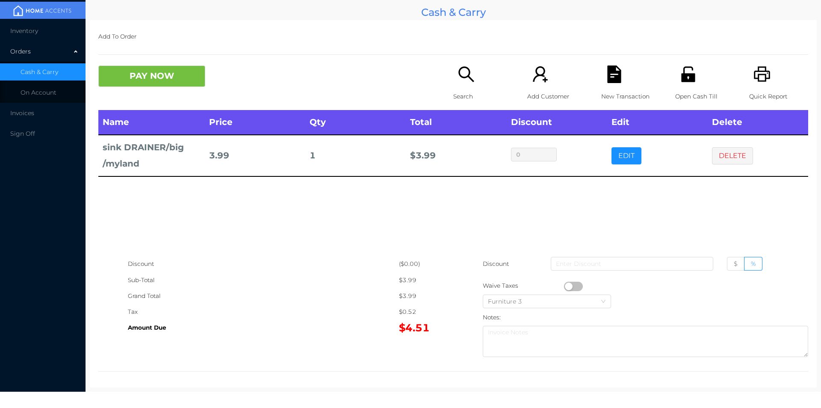
click at [456, 95] on p "Search" at bounding box center [482, 97] width 59 height 16
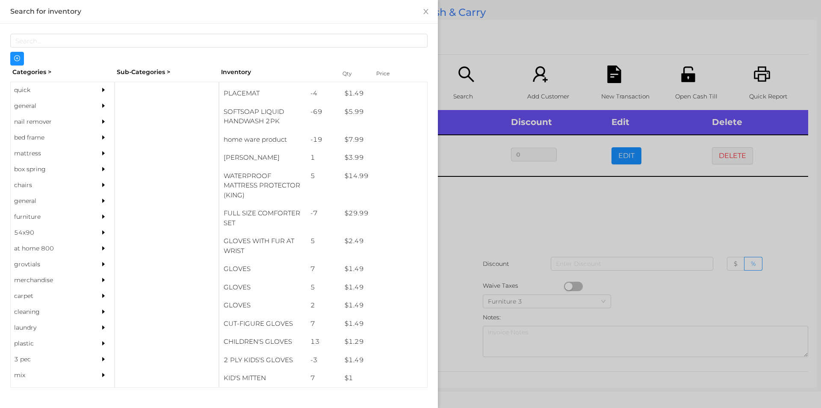
scroll to position [143, 0]
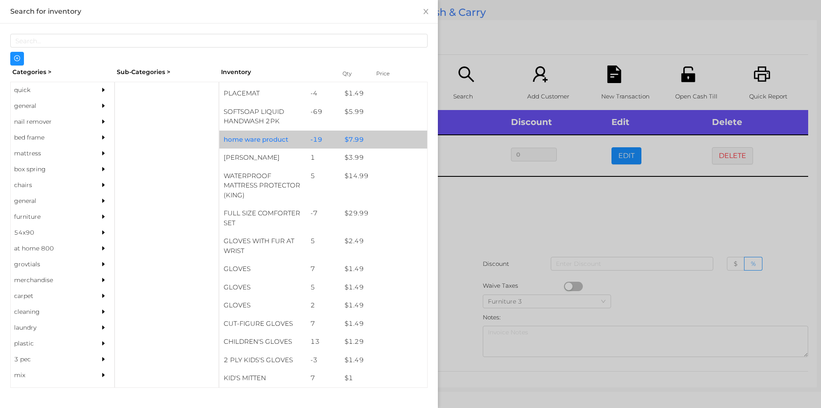
click at [372, 136] on div "$ 7.99" at bounding box center [384, 139] width 87 height 18
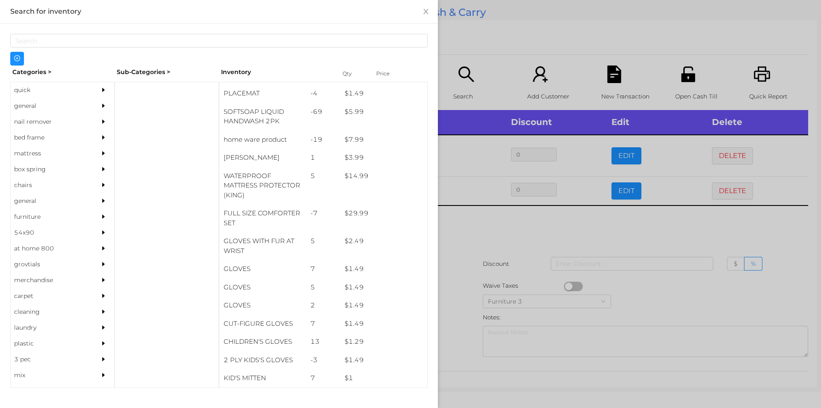
click at [493, 53] on div at bounding box center [410, 204] width 821 height 408
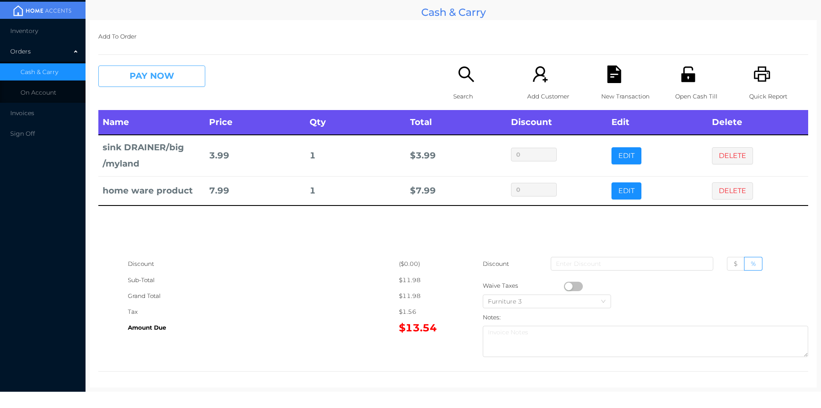
click at [155, 85] on button "PAY NOW" at bounding box center [151, 75] width 107 height 21
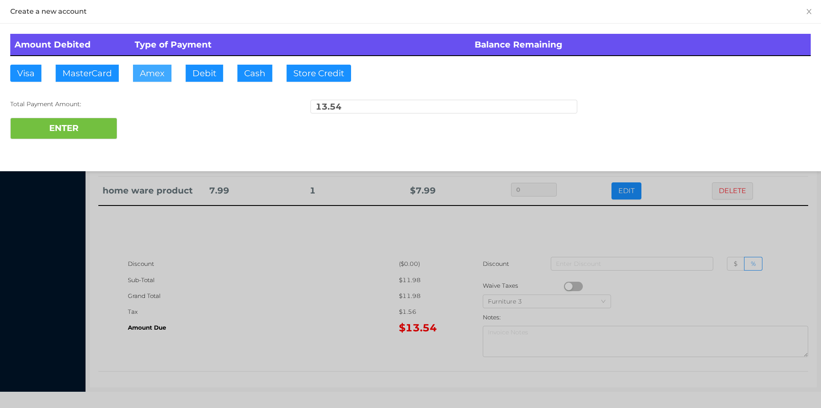
click at [170, 68] on button "Amex" at bounding box center [152, 73] width 39 height 17
click at [354, 270] on div at bounding box center [410, 204] width 821 height 408
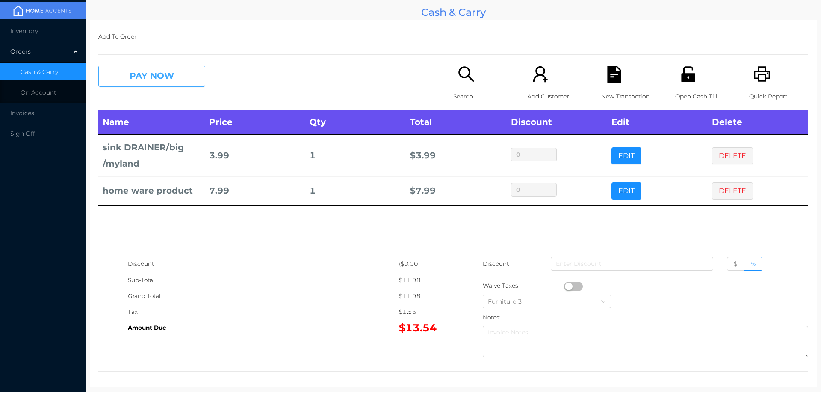
click at [139, 79] on button "PAY NOW" at bounding box center [151, 75] width 107 height 21
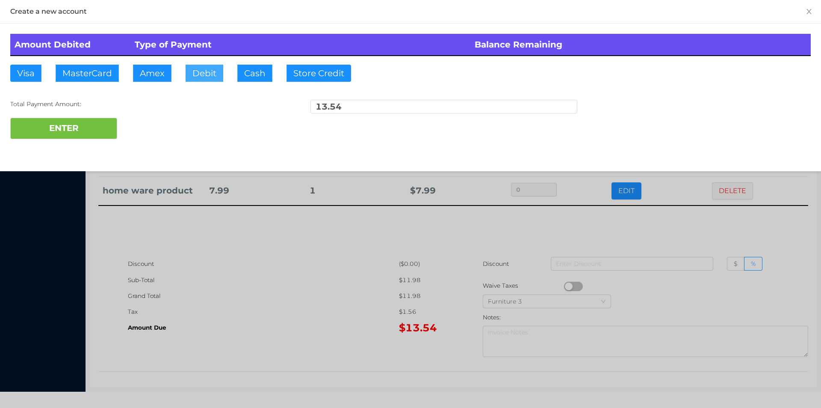
click at [204, 77] on button "Debit" at bounding box center [205, 73] width 38 height 17
click at [92, 127] on button "ENTER" at bounding box center [63, 128] width 107 height 21
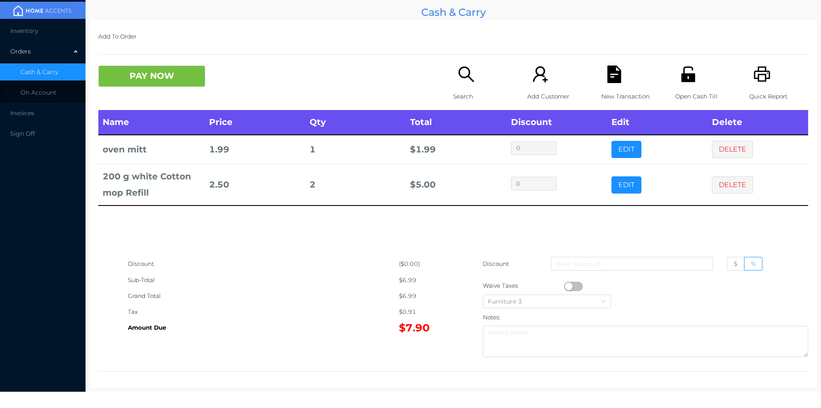
click at [606, 77] on icon "icon: file-text" at bounding box center [615, 74] width 18 height 18
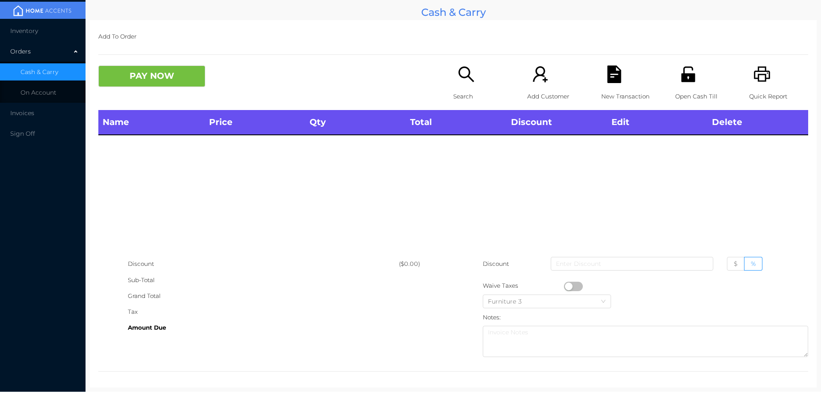
click at [675, 68] on div "Open Cash Till" at bounding box center [704, 87] width 59 height 44
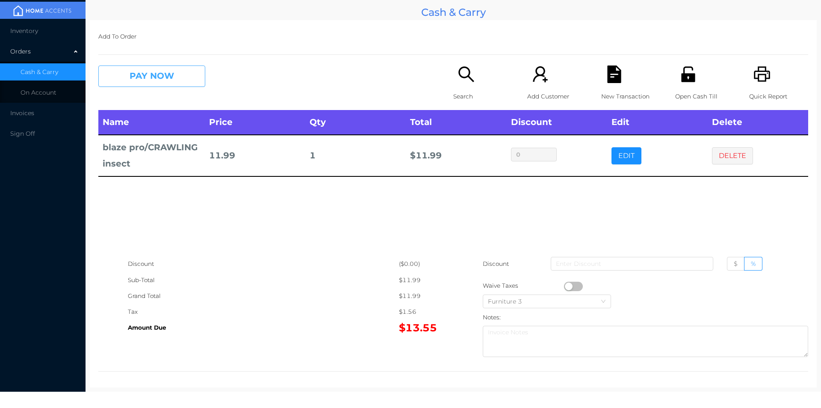
click at [150, 82] on button "PAY NOW" at bounding box center [151, 75] width 107 height 21
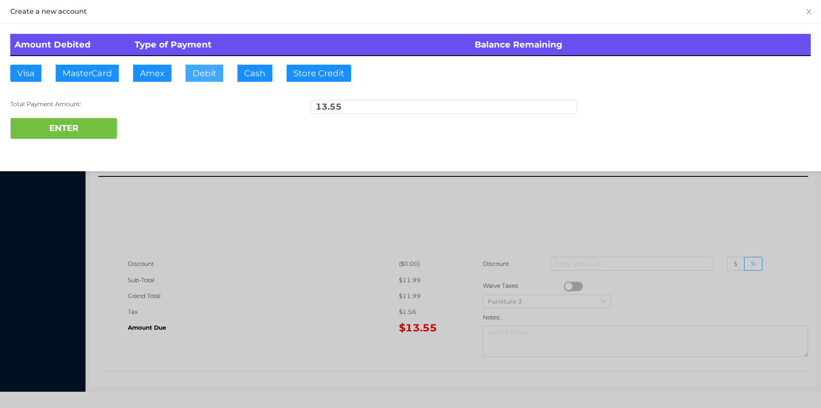
click at [200, 80] on button "Debit" at bounding box center [205, 73] width 38 height 17
click at [96, 127] on button "ENTER" at bounding box center [63, 128] width 107 height 21
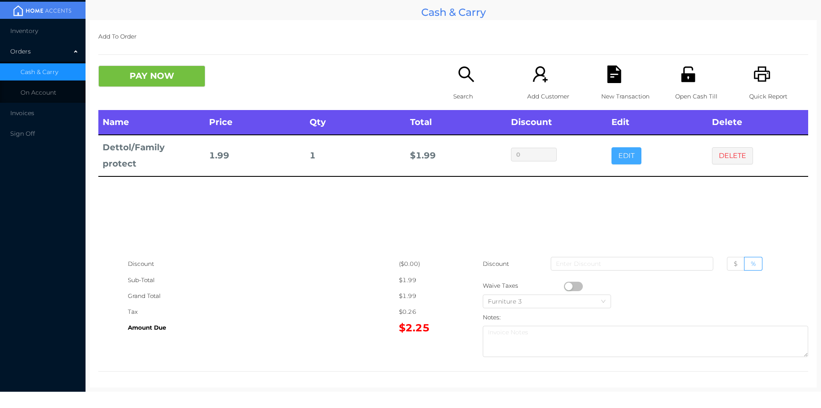
click at [612, 149] on button "EDIT" at bounding box center [627, 155] width 30 height 17
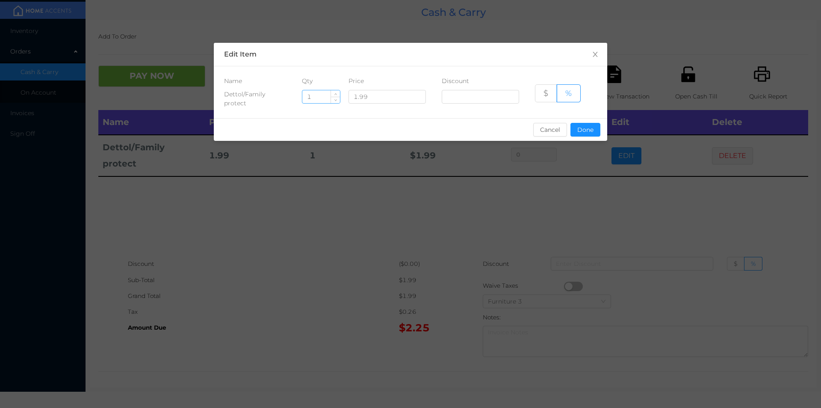
click at [321, 98] on input "1" at bounding box center [321, 96] width 38 height 13
type input "2"
click at [577, 133] on button "Done" at bounding box center [586, 130] width 30 height 14
type input "0%"
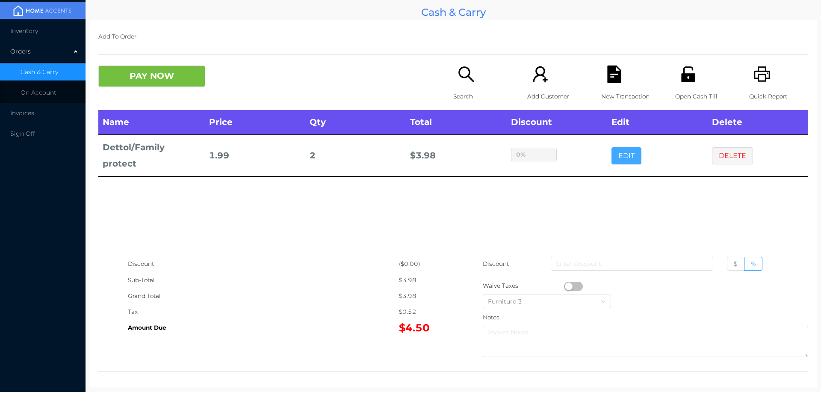
click at [612, 147] on button "EDIT" at bounding box center [627, 155] width 30 height 17
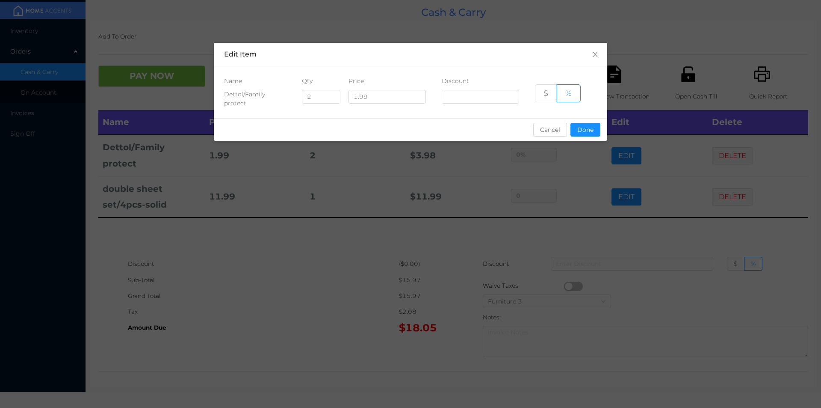
click at [590, 145] on div "sentinelStart Edit Item Name Qty Price Discount Dettol/Family protect 2 1.99 $ …" at bounding box center [411, 97] width 394 height 108
click at [592, 132] on button "Done" at bounding box center [586, 130] width 30 height 14
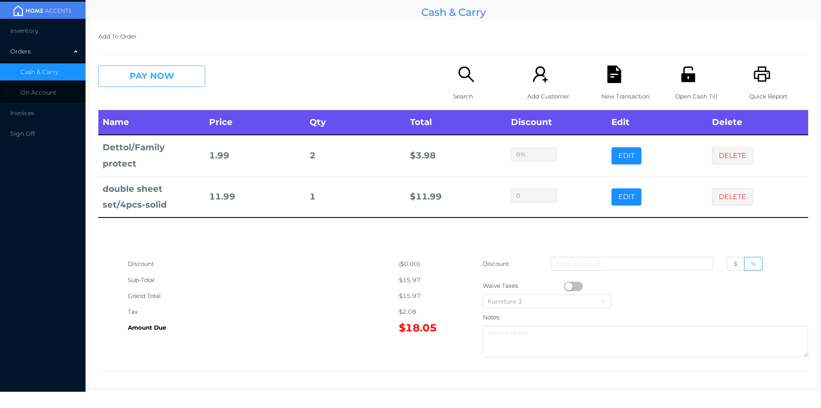
click at [162, 80] on button "PAY NOW" at bounding box center [151, 75] width 107 height 21
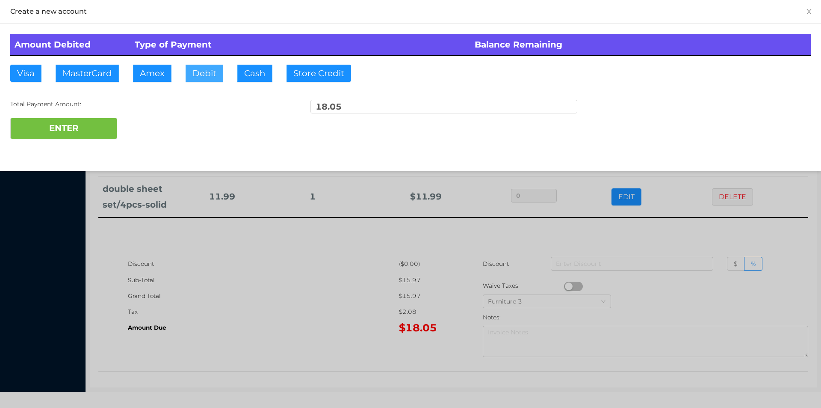
click at [202, 73] on button "Debit" at bounding box center [205, 73] width 38 height 17
click at [73, 129] on button "ENTER" at bounding box center [63, 128] width 107 height 21
type input "0"
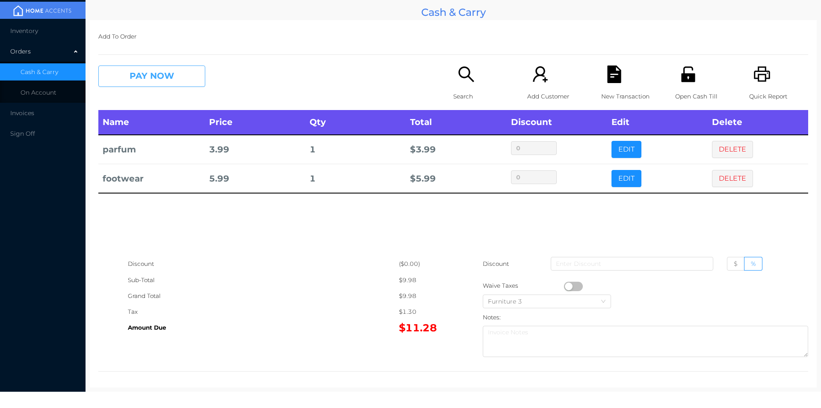
click at [158, 69] on button "PAY NOW" at bounding box center [151, 75] width 107 height 21
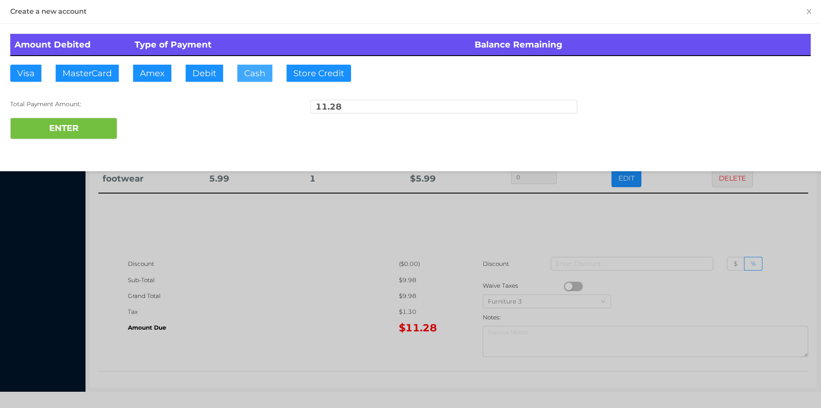
click at [237, 77] on button "Cash" at bounding box center [254, 73] width 35 height 17
type input "12"
click at [69, 124] on button "ENTER" at bounding box center [63, 128] width 107 height 21
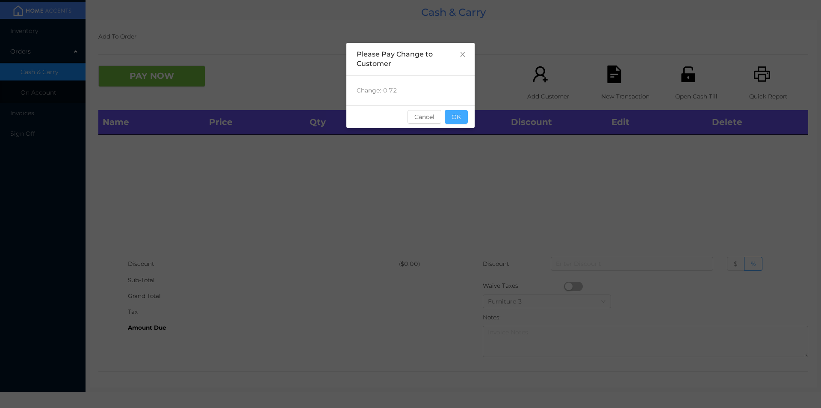
click at [459, 114] on button "OK" at bounding box center [456, 117] width 23 height 14
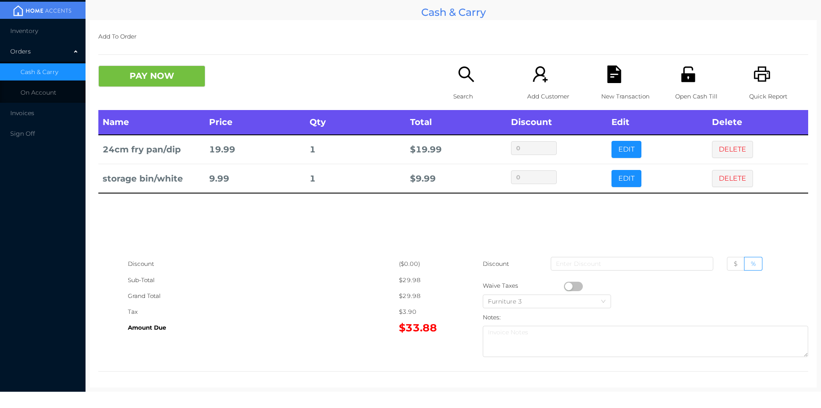
click at [614, 77] on icon "icon: file-text" at bounding box center [614, 74] width 14 height 18
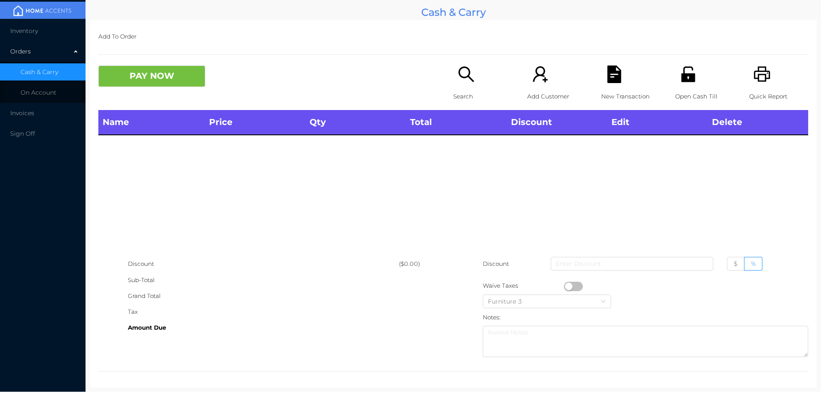
click at [754, 75] on icon "icon: printer" at bounding box center [763, 74] width 18 height 18
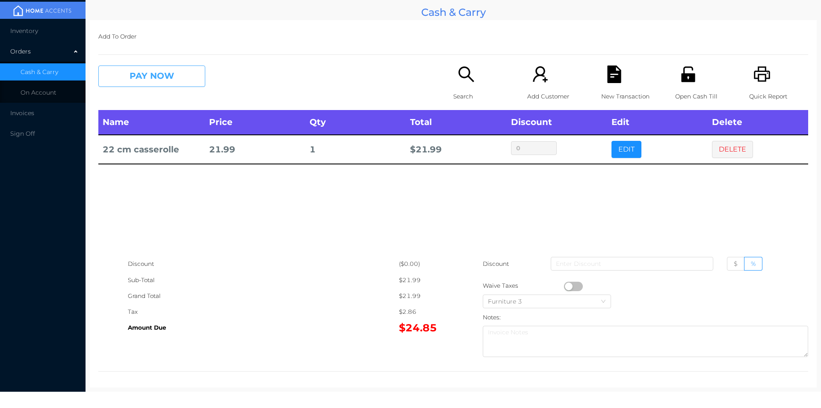
click at [145, 73] on button "PAY NOW" at bounding box center [151, 75] width 107 height 21
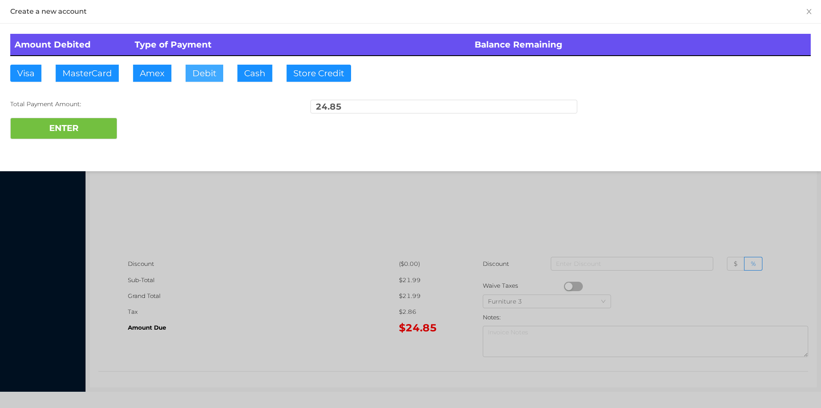
click at [200, 80] on button "Debit" at bounding box center [205, 73] width 38 height 17
type input "50"
click at [68, 105] on div "Total Payment Amount:" at bounding box center [143, 104] width 267 height 9
click at [56, 126] on button "ENTER" at bounding box center [63, 128] width 107 height 21
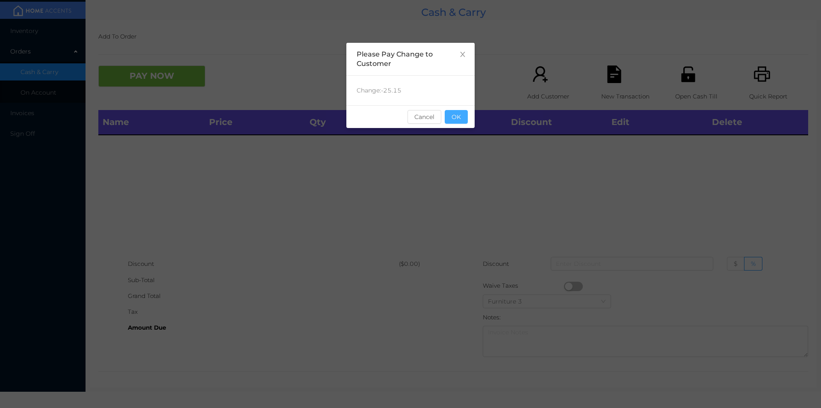
click at [461, 120] on button "OK" at bounding box center [456, 117] width 23 height 14
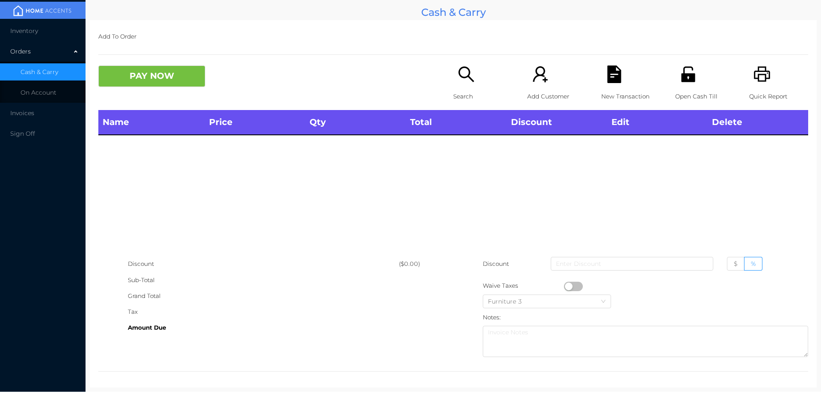
click at [462, 78] on icon "icon: search" at bounding box center [466, 73] width 15 height 15
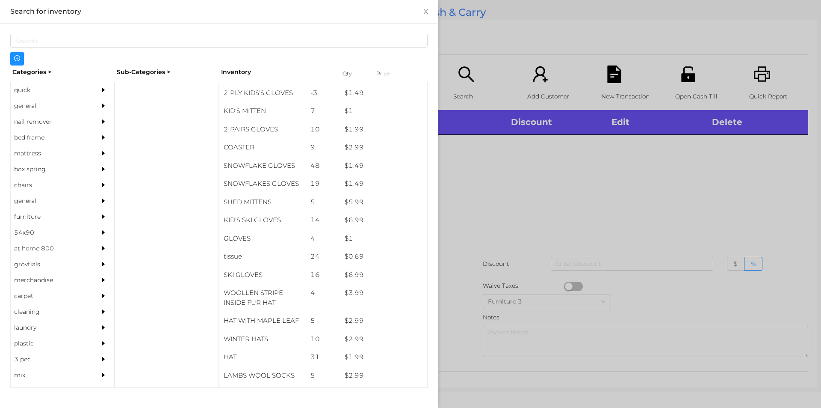
scroll to position [457, 0]
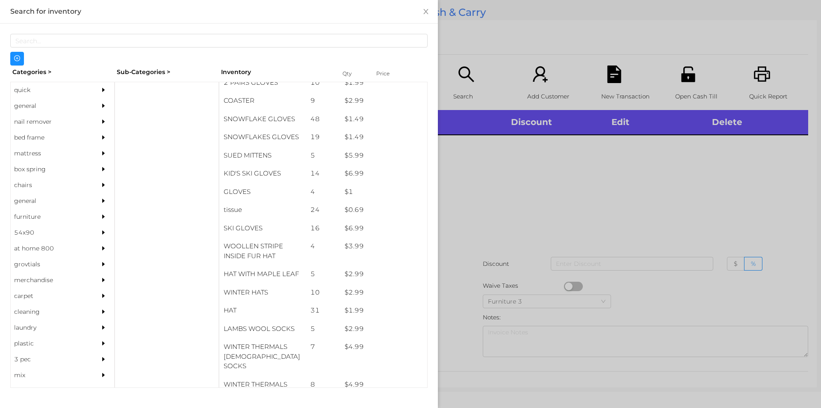
click at [25, 111] on div "general" at bounding box center [50, 106] width 78 height 16
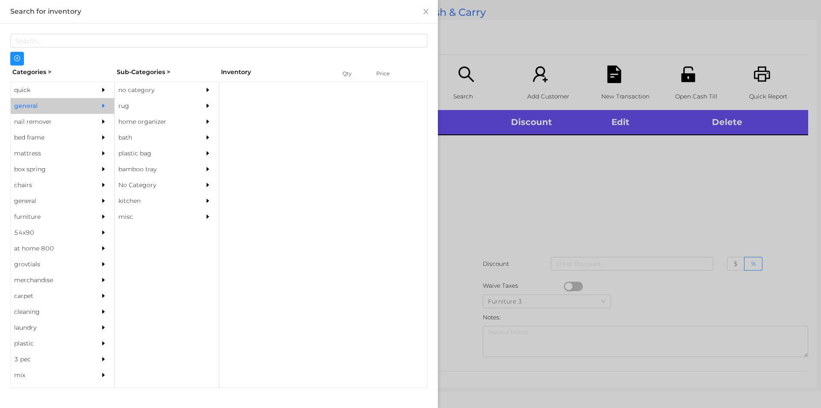
click at [130, 88] on div "no category" at bounding box center [154, 90] width 78 height 16
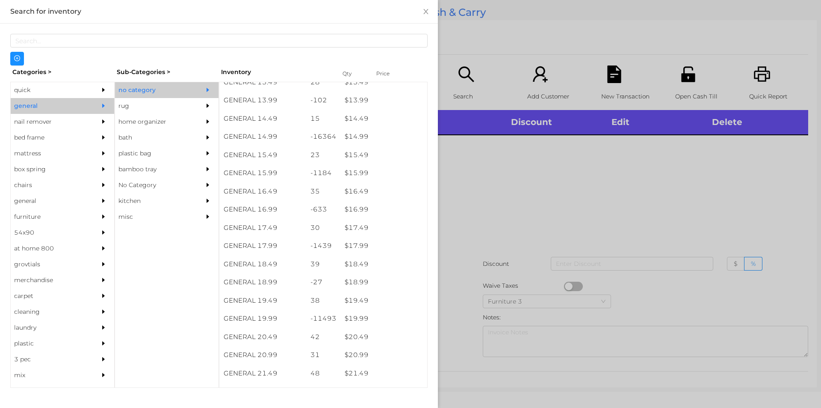
scroll to position [700, 0]
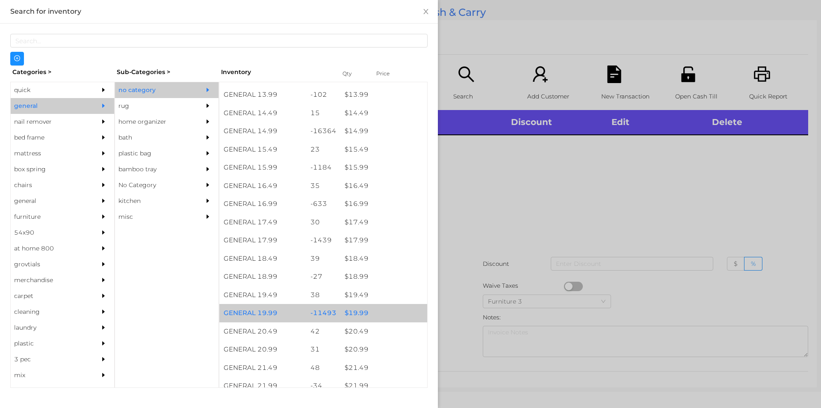
click at [363, 314] on div "$ 19.99" at bounding box center [384, 313] width 87 height 18
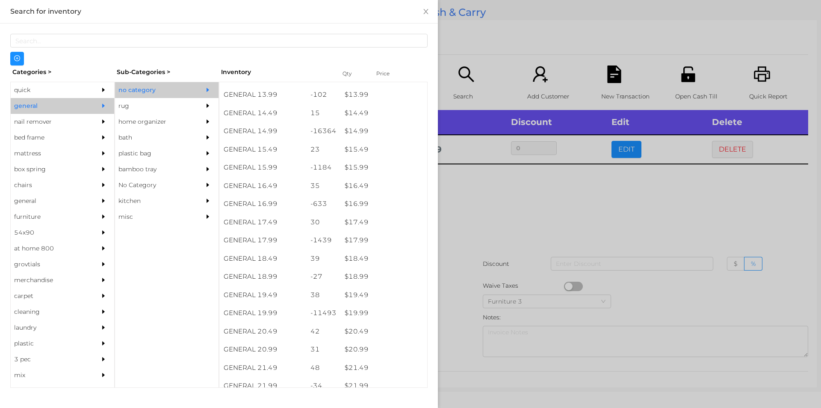
click at [51, 87] on div "quick" at bounding box center [50, 90] width 78 height 16
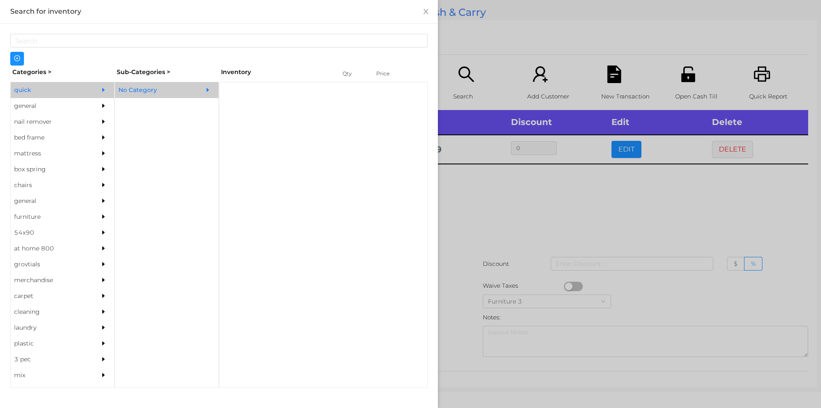
click at [145, 95] on div "No Category" at bounding box center [154, 90] width 78 height 16
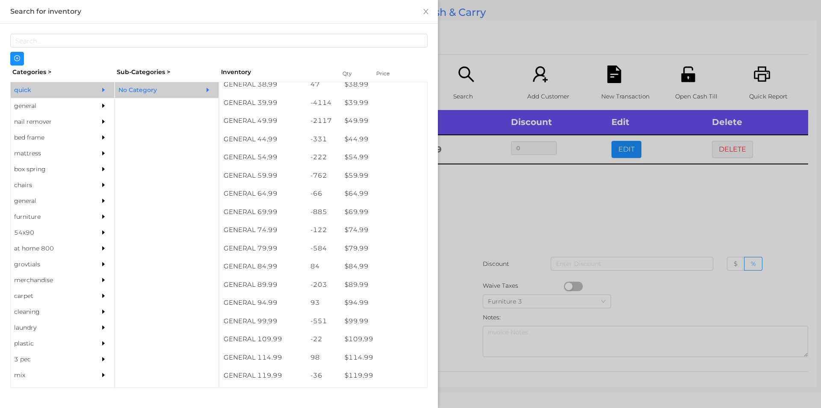
scroll to position [479, 0]
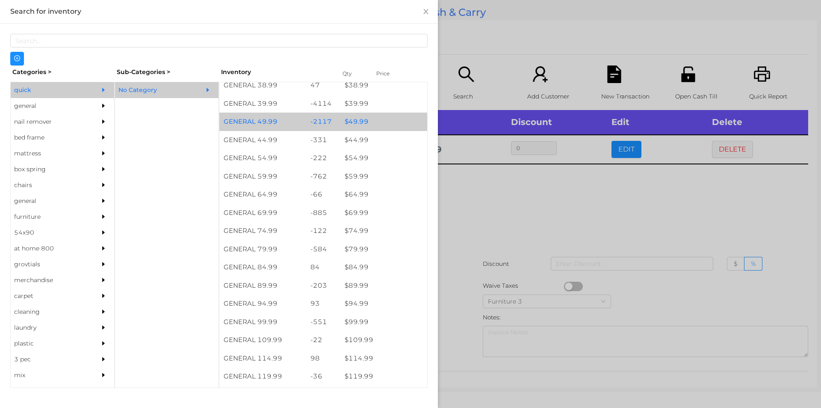
click at [350, 123] on div "$ 49.99" at bounding box center [384, 122] width 87 height 18
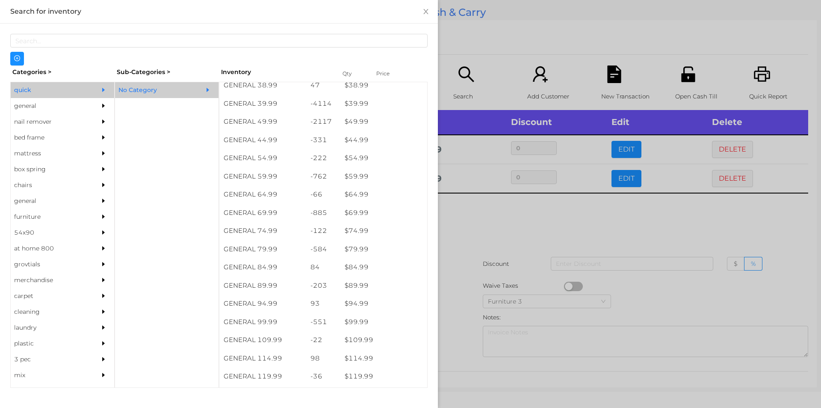
click at [510, 240] on div at bounding box center [410, 204] width 821 height 408
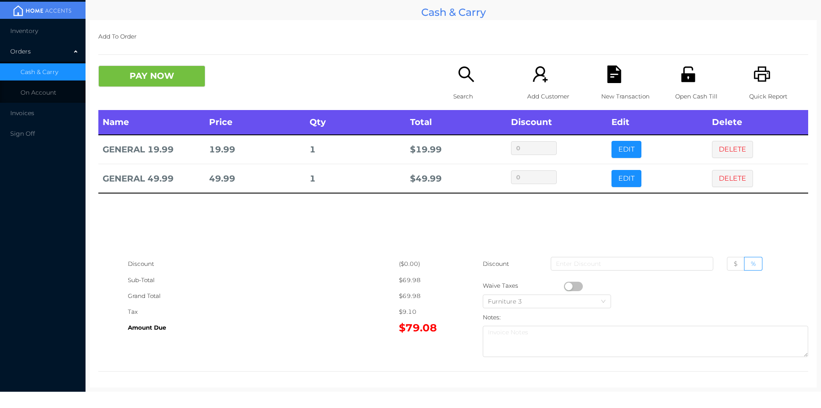
click at [616, 83] on div "New Transaction" at bounding box center [630, 87] width 59 height 44
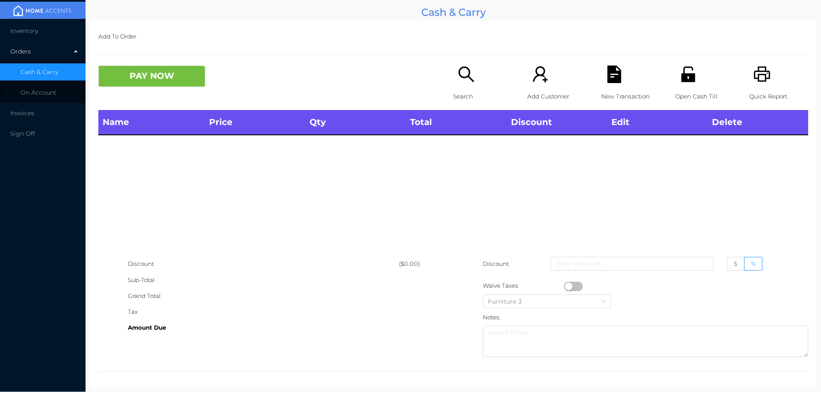
click at [684, 68] on icon "icon: unlock" at bounding box center [689, 74] width 18 height 18
click at [453, 85] on div "Search" at bounding box center [482, 87] width 59 height 44
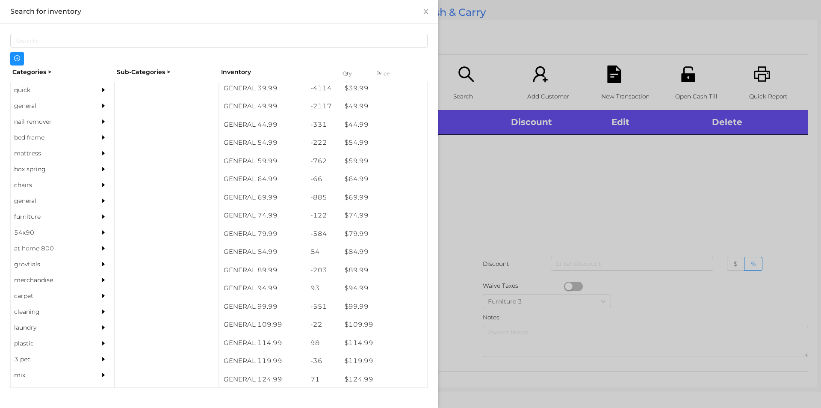
scroll to position [515, 0]
click at [18, 108] on div "general" at bounding box center [50, 106] width 78 height 16
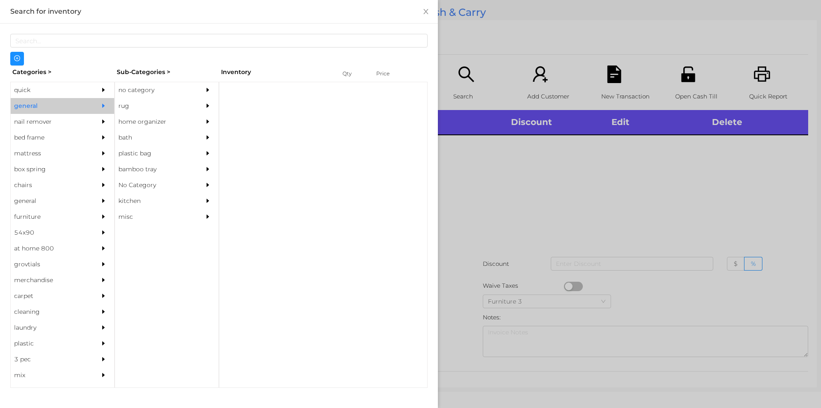
click at [156, 86] on div "no category" at bounding box center [154, 90] width 78 height 16
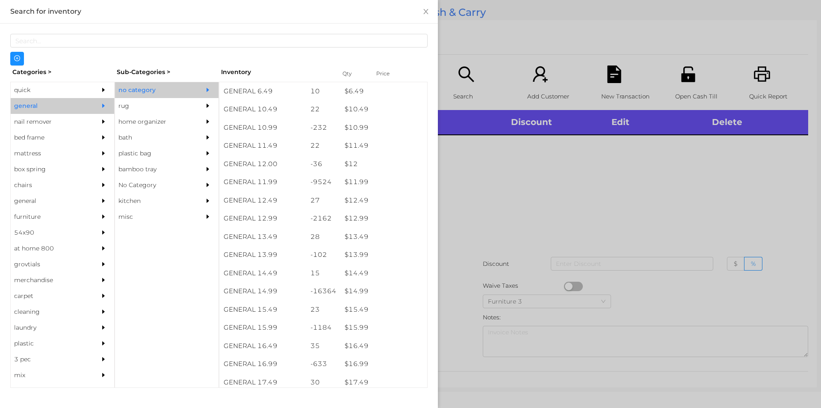
scroll to position [540, 0]
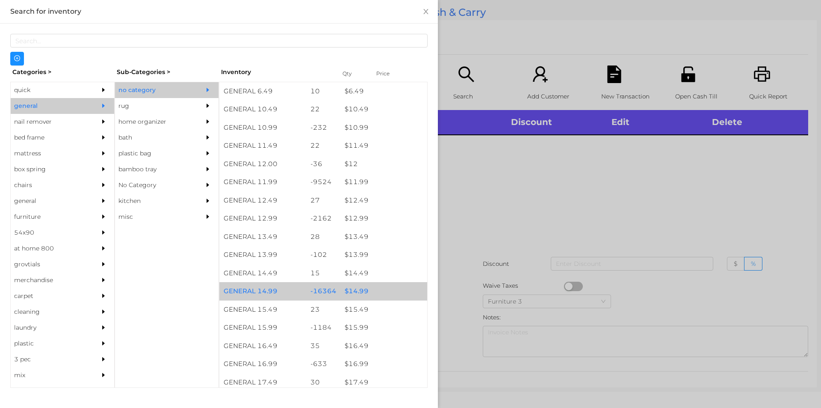
click at [379, 287] on div "$ 14.99" at bounding box center [384, 291] width 87 height 18
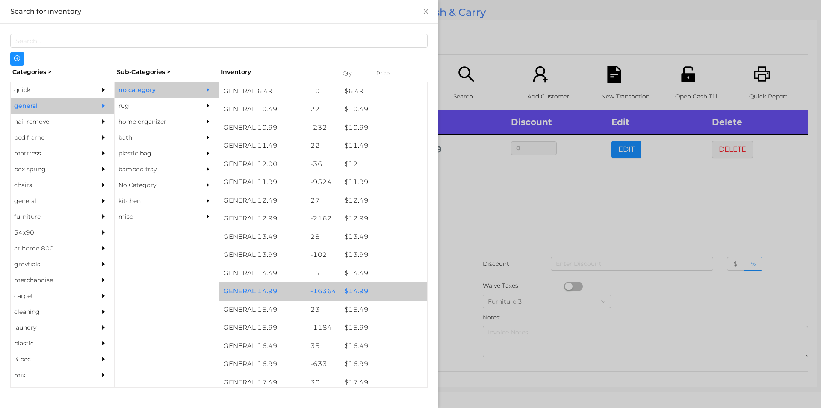
click at [491, 264] on div at bounding box center [410, 204] width 821 height 408
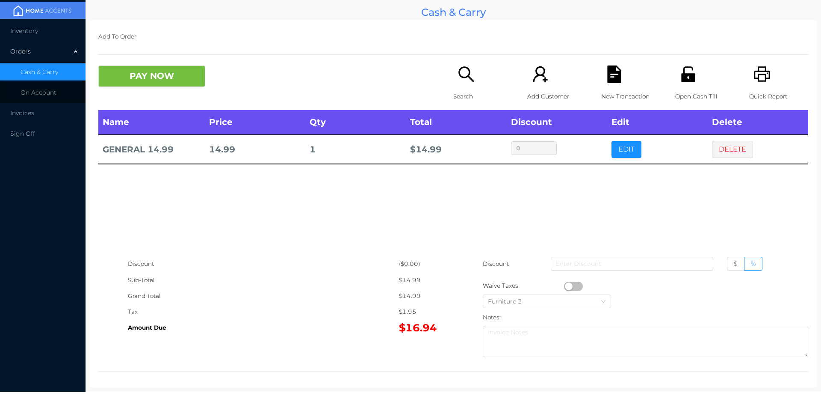
click at [608, 67] on icon "icon: file-text" at bounding box center [614, 74] width 14 height 18
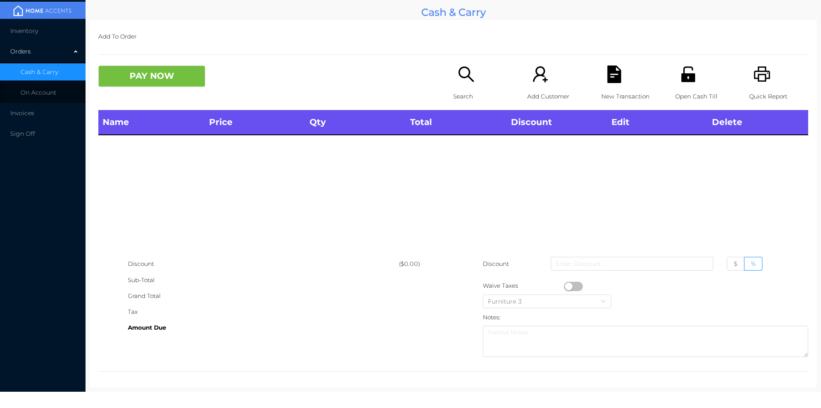
click at [760, 75] on icon "icon: printer" at bounding box center [762, 73] width 16 height 15
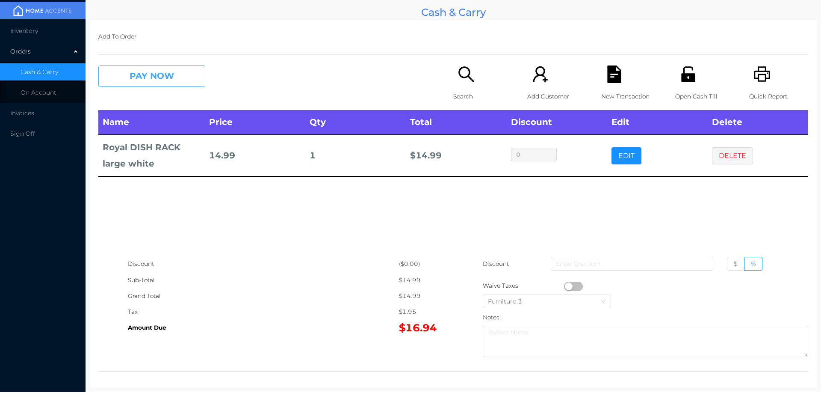
click at [145, 82] on button "PAY NOW" at bounding box center [151, 75] width 107 height 21
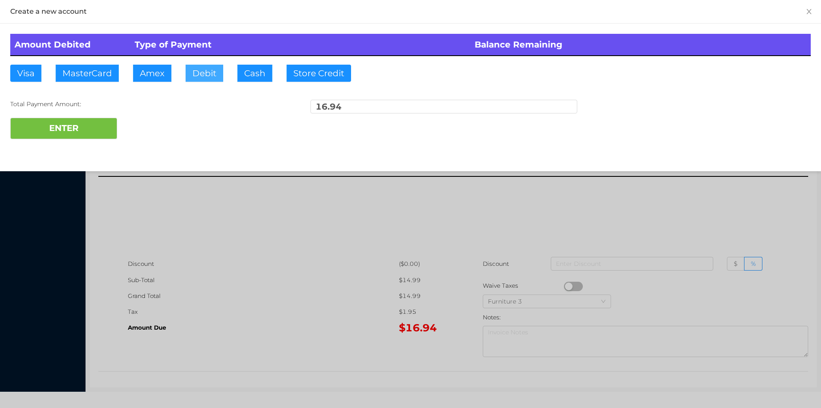
click at [199, 80] on button "Debit" at bounding box center [205, 73] width 38 height 17
type input "50"
click at [65, 131] on button "ENTER" at bounding box center [63, 128] width 107 height 21
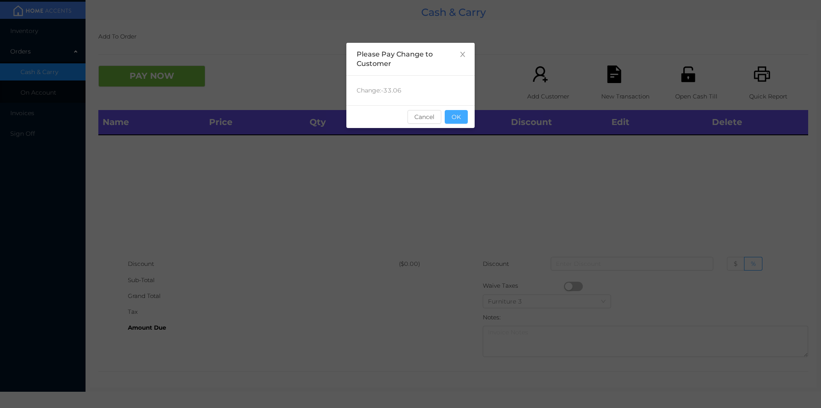
click at [461, 122] on button "OK" at bounding box center [456, 117] width 23 height 14
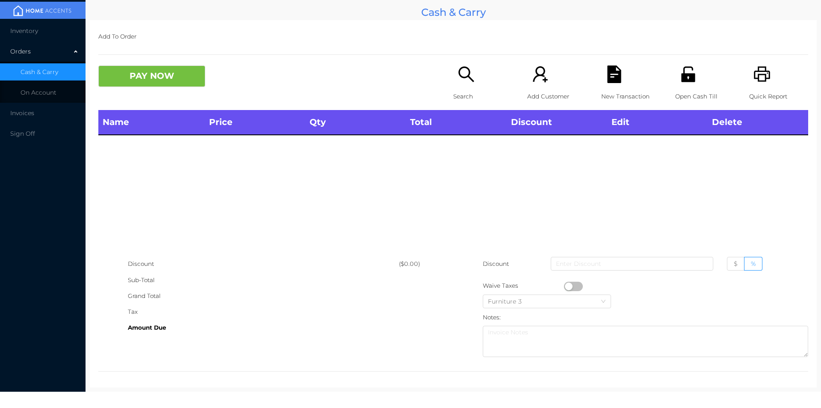
click at [459, 83] on icon "icon: search" at bounding box center [467, 74] width 18 height 18
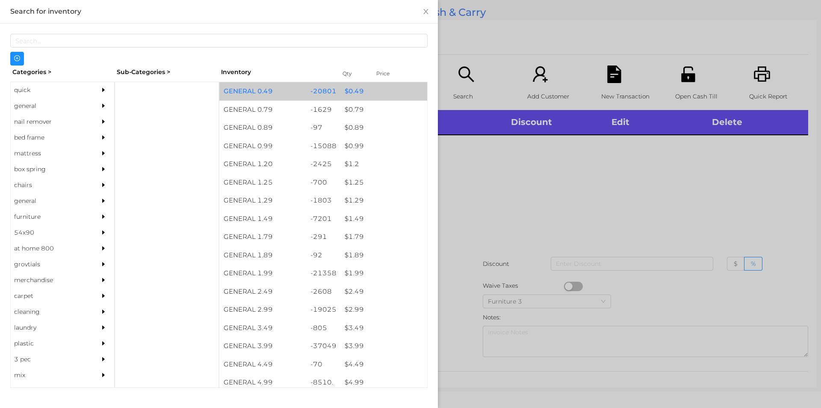
click at [290, 92] on div "GENERAL 0.49" at bounding box center [262, 91] width 87 height 18
click at [303, 92] on div "GENERAL 0.49" at bounding box center [262, 91] width 87 height 18
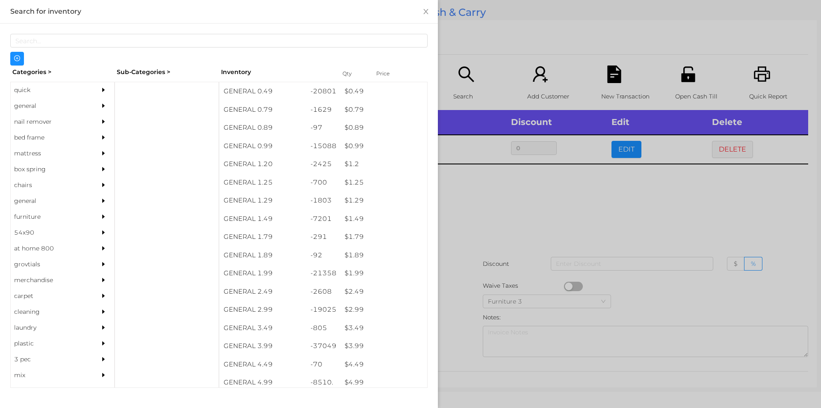
click at [477, 69] on div at bounding box center [410, 204] width 821 height 408
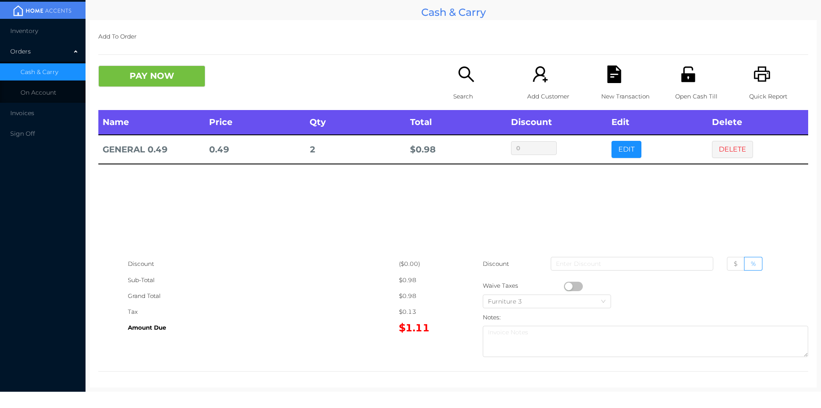
click at [567, 284] on button "button" at bounding box center [573, 285] width 19 height 9
click at [154, 77] on button "PAY NOW" at bounding box center [151, 75] width 107 height 21
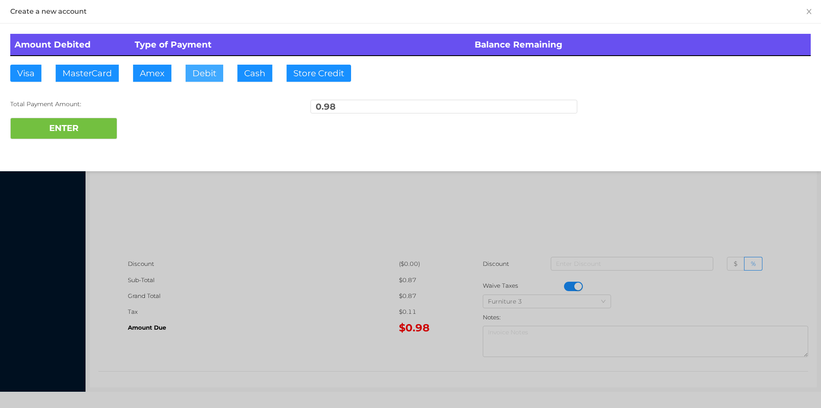
click at [218, 74] on button "Debit" at bounding box center [205, 73] width 38 height 17
click at [87, 137] on button "ENTER" at bounding box center [63, 128] width 107 height 21
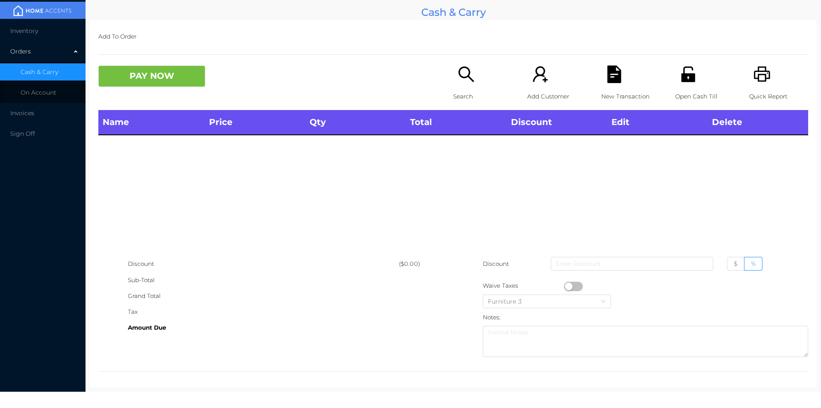
click at [470, 75] on icon "icon: search" at bounding box center [467, 74] width 18 height 18
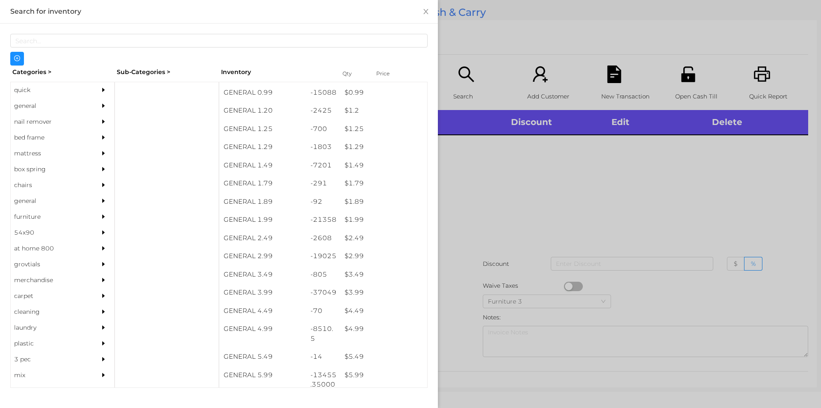
scroll to position [88, 0]
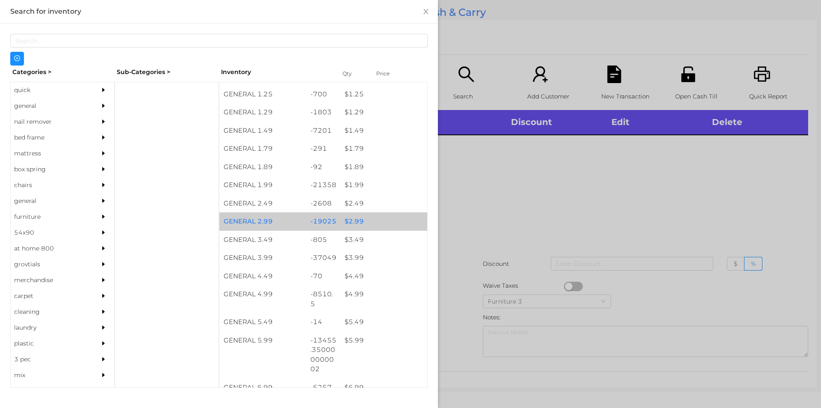
click at [327, 221] on div "-19025" at bounding box center [323, 221] width 35 height 18
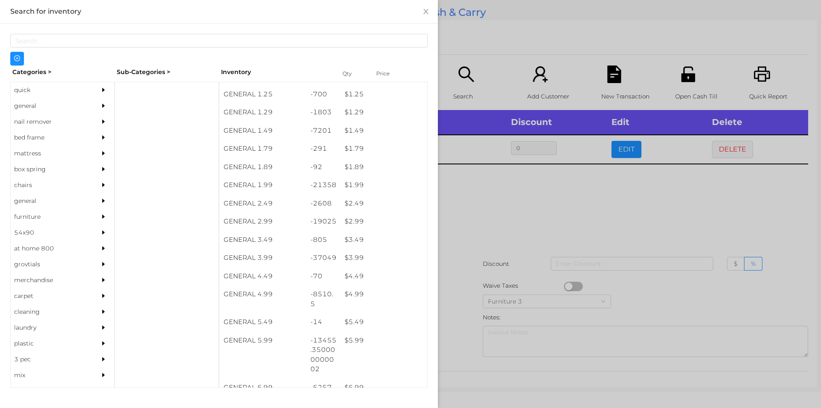
click at [494, 252] on div at bounding box center [410, 204] width 821 height 408
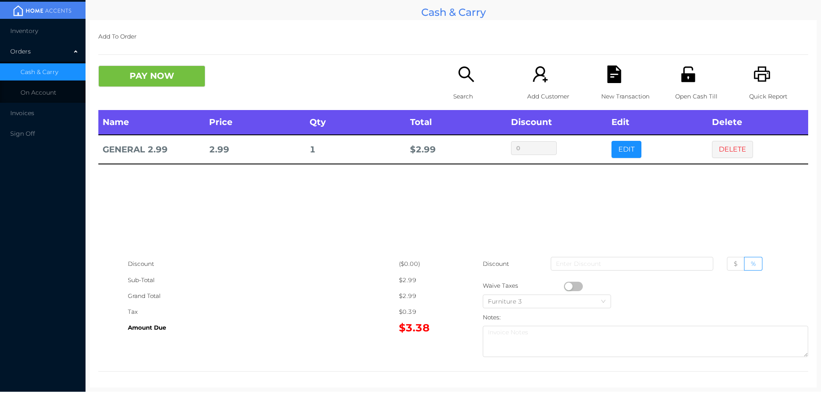
click at [456, 89] on p "Search" at bounding box center [482, 97] width 59 height 16
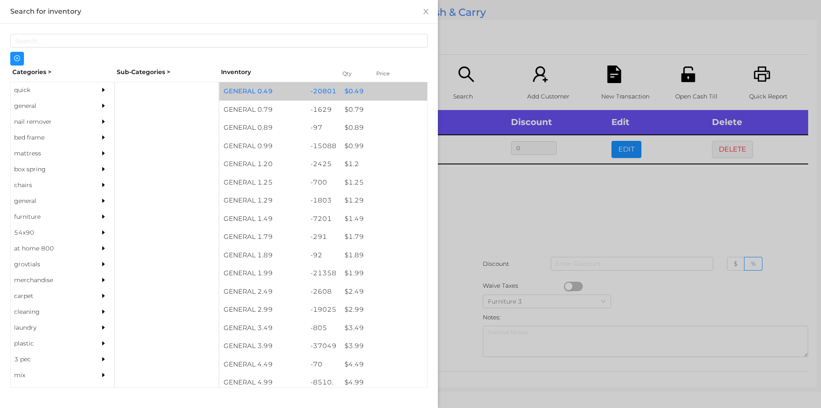
click at [335, 95] on div "-20801" at bounding box center [323, 91] width 35 height 18
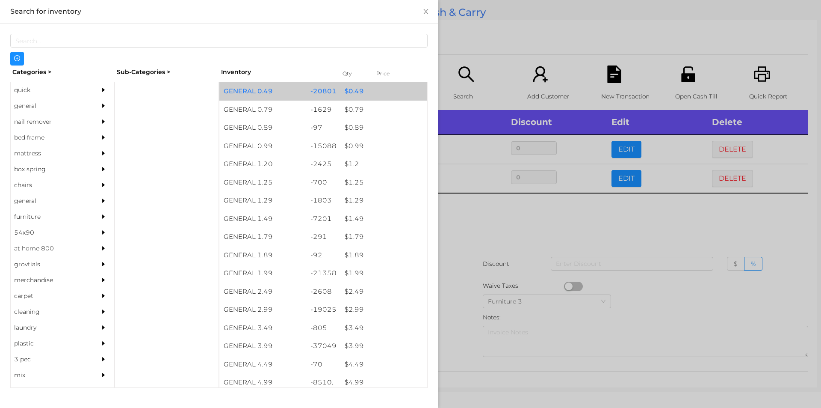
click at [341, 89] on div "$ 0.49" at bounding box center [384, 91] width 87 height 18
click at [343, 91] on div "$ 0.49" at bounding box center [384, 91] width 87 height 18
click at [347, 93] on div "$ 0.49" at bounding box center [384, 91] width 87 height 18
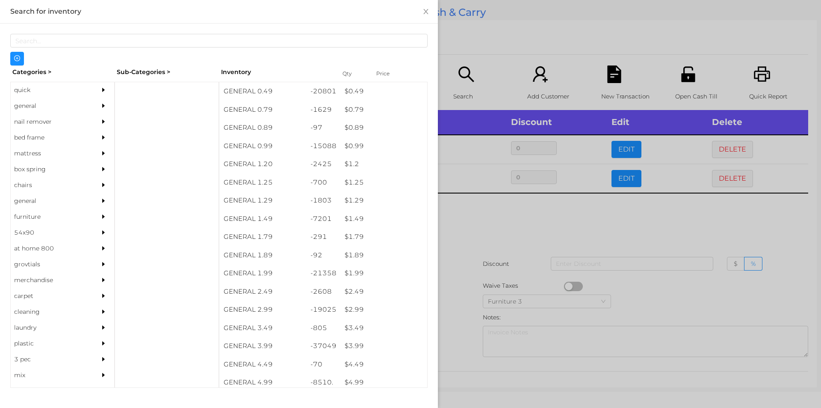
click at [465, 49] on div at bounding box center [410, 204] width 821 height 408
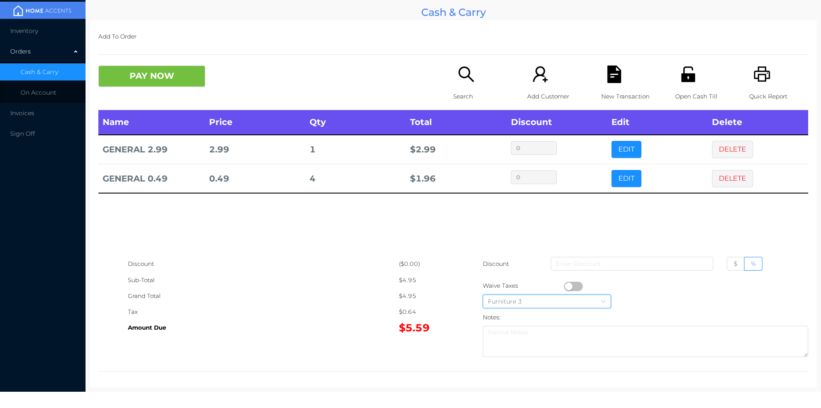
click at [559, 297] on div "Furniture 3" at bounding box center [547, 301] width 118 height 13
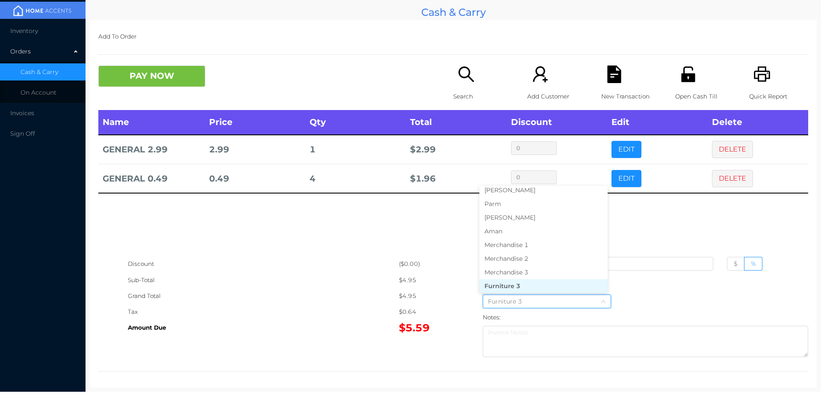
click at [607, 90] on p "New Transaction" at bounding box center [630, 97] width 59 height 16
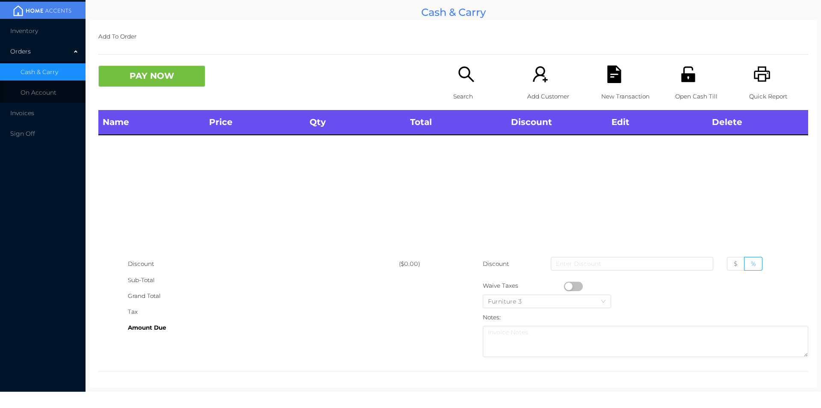
click at [610, 73] on icon "icon: file-text" at bounding box center [614, 74] width 14 height 18
click at [769, 93] on p "Quick Report" at bounding box center [778, 97] width 59 height 16
click at [552, 214] on div "Name Price Qty Total Discount Edit Delete" at bounding box center [453, 183] width 710 height 146
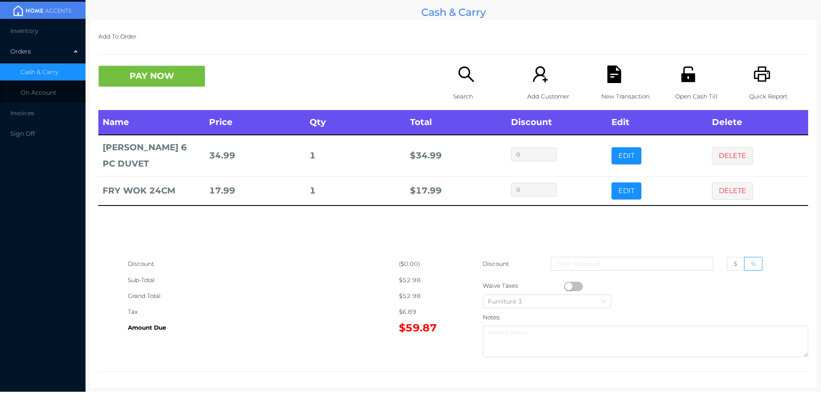
scroll to position [3, 0]
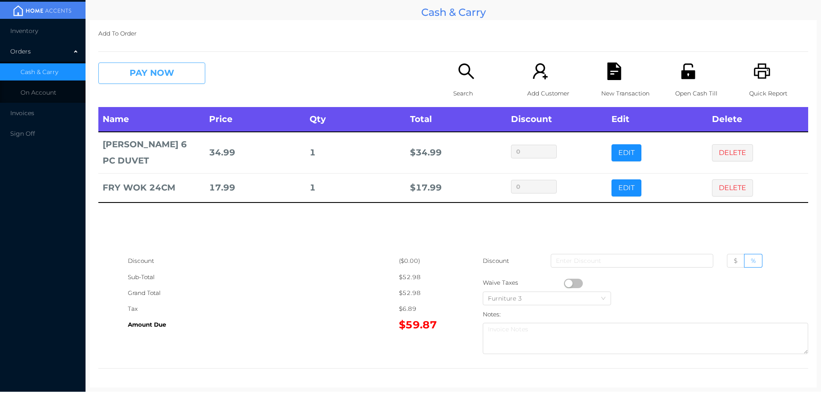
click at [131, 63] on button "PAY NOW" at bounding box center [151, 72] width 107 height 21
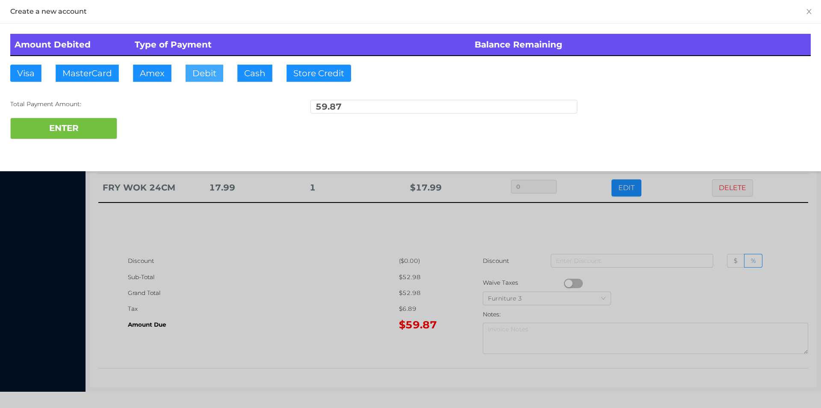
click at [196, 70] on button "Debit" at bounding box center [205, 73] width 38 height 17
type input "100"
click at [69, 127] on button "ENTER" at bounding box center [63, 128] width 107 height 21
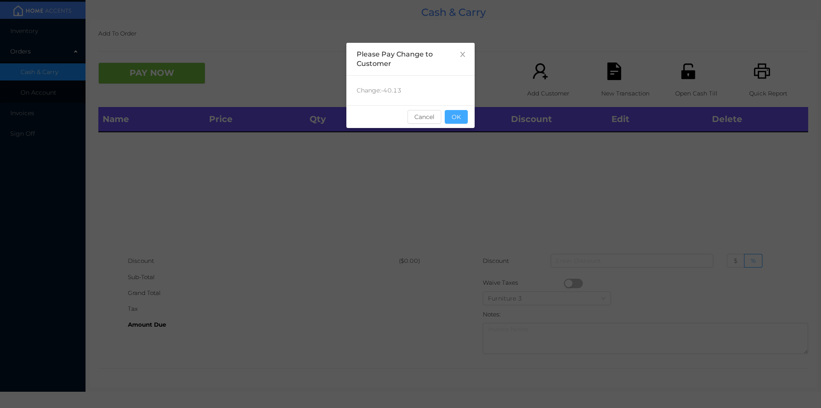
click at [464, 120] on button "OK" at bounding box center [456, 117] width 23 height 14
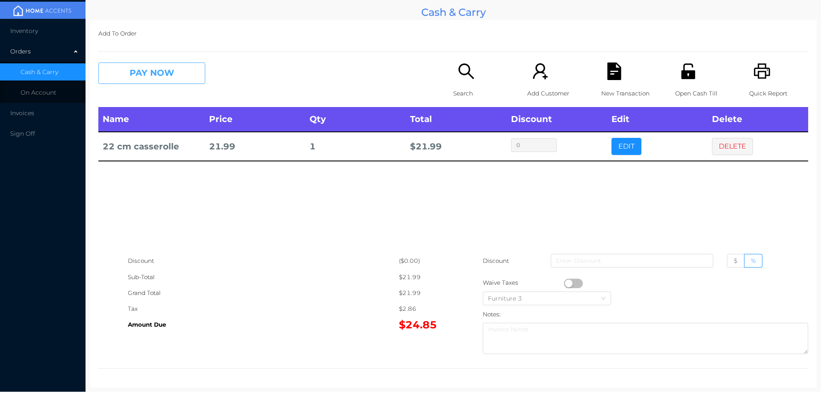
click at [118, 77] on button "PAY NOW" at bounding box center [151, 72] width 107 height 21
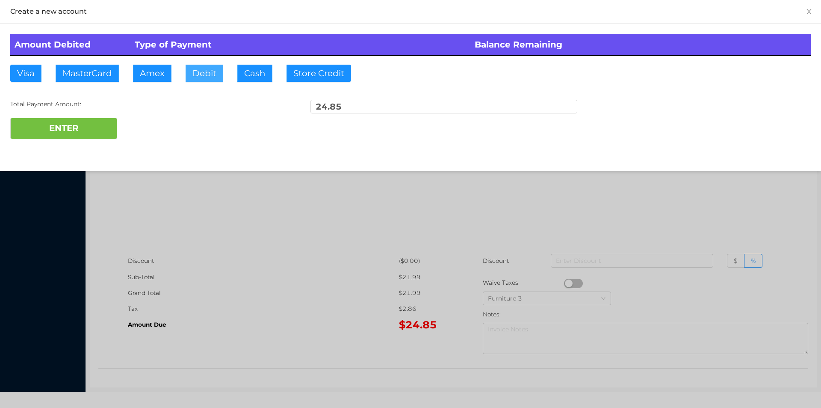
click at [194, 79] on button "Debit" at bounding box center [205, 73] width 38 height 17
type input "25"
click at [79, 128] on button "ENTER" at bounding box center [63, 128] width 107 height 21
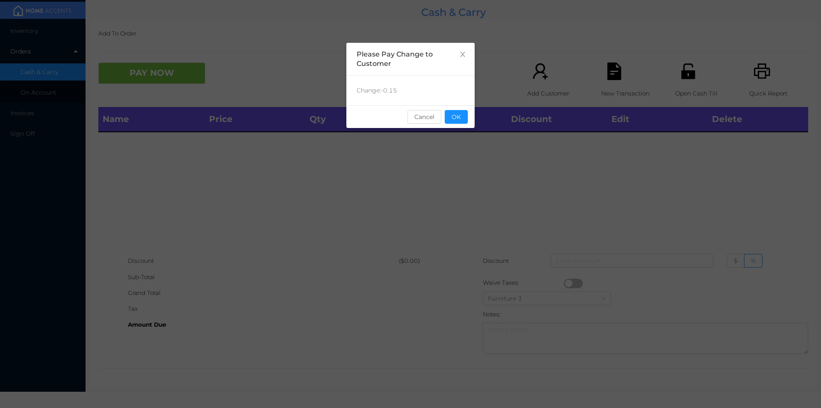
click at [456, 130] on div "sentinelStart Please Pay Change to Customer Change: -0.15 Cancel OK sentinelEnd" at bounding box center [411, 128] width 128 height 171
click at [456, 117] on button "OK" at bounding box center [456, 117] width 23 height 14
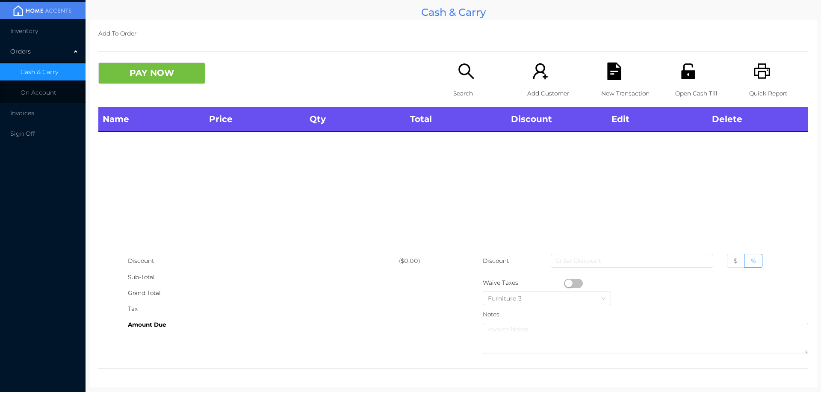
click at [461, 76] on icon "icon: search" at bounding box center [467, 71] width 18 height 18
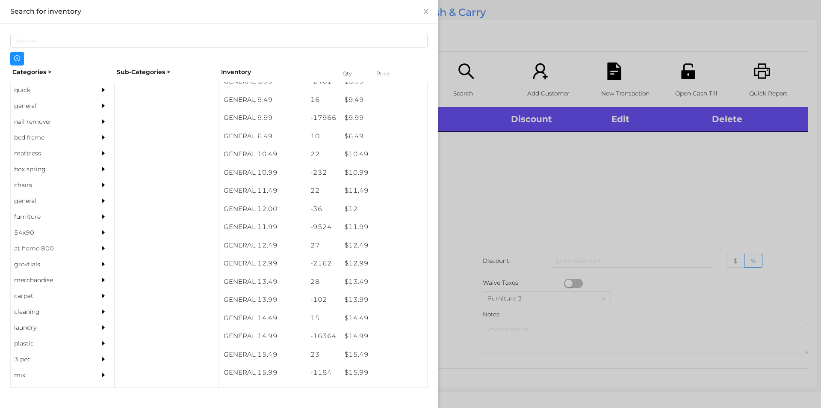
scroll to position [507, 0]
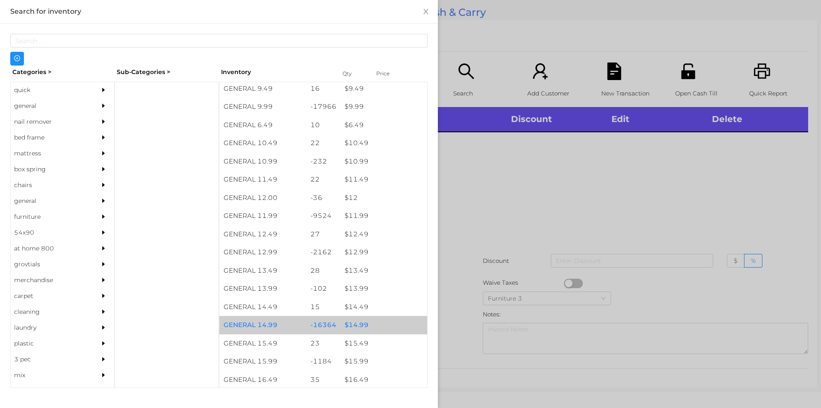
click at [386, 323] on div "$ 14.99" at bounding box center [384, 325] width 87 height 18
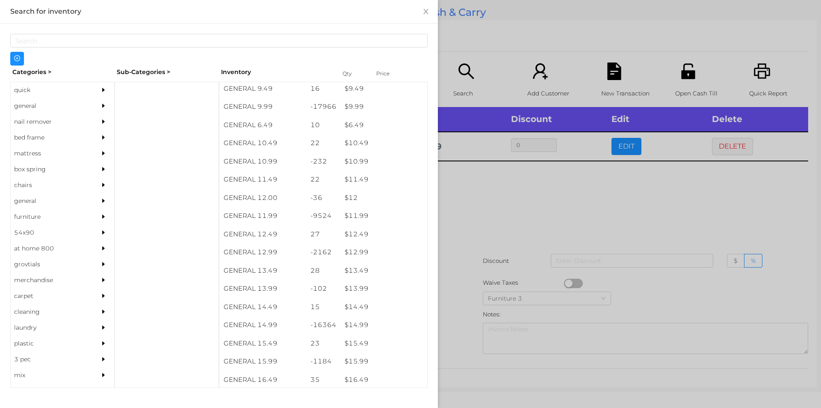
click at [471, 246] on div at bounding box center [410, 204] width 821 height 408
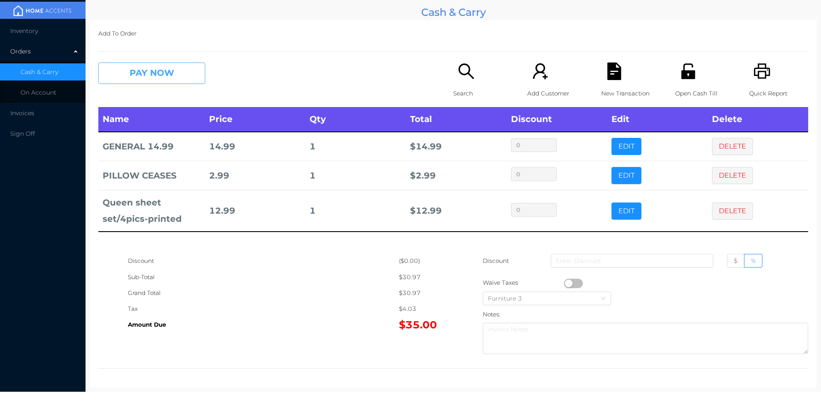
click at [130, 78] on button "PAY NOW" at bounding box center [151, 72] width 107 height 21
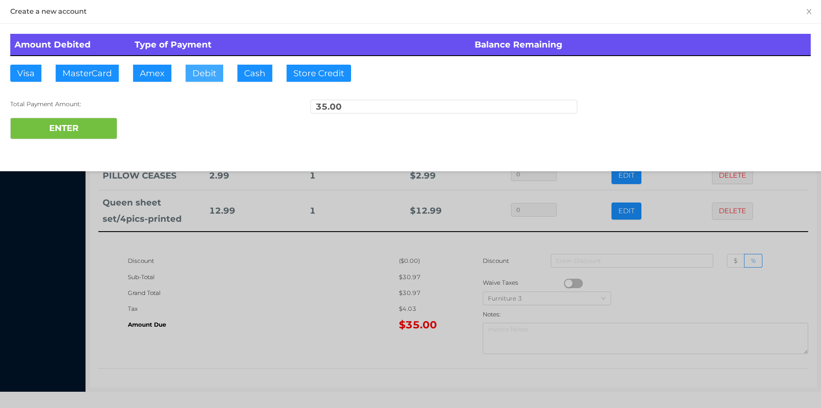
click at [199, 70] on button "Debit" at bounding box center [205, 73] width 38 height 17
type input "50"
click at [48, 127] on button "ENTER" at bounding box center [63, 128] width 107 height 21
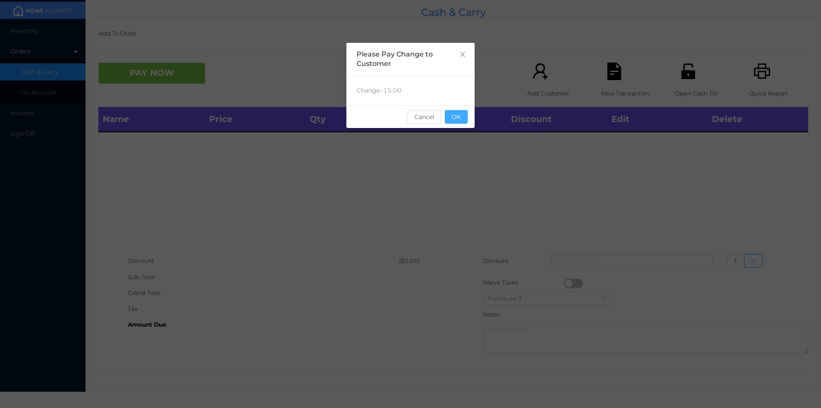
click at [461, 121] on button "OK" at bounding box center [456, 117] width 23 height 14
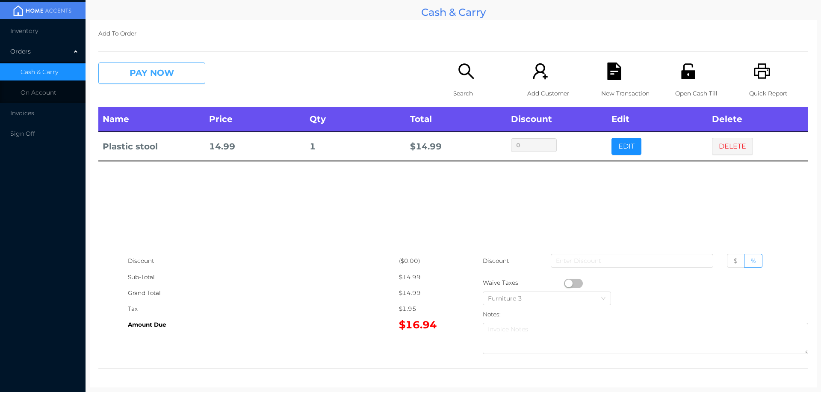
click at [146, 77] on button "PAY NOW" at bounding box center [151, 72] width 107 height 21
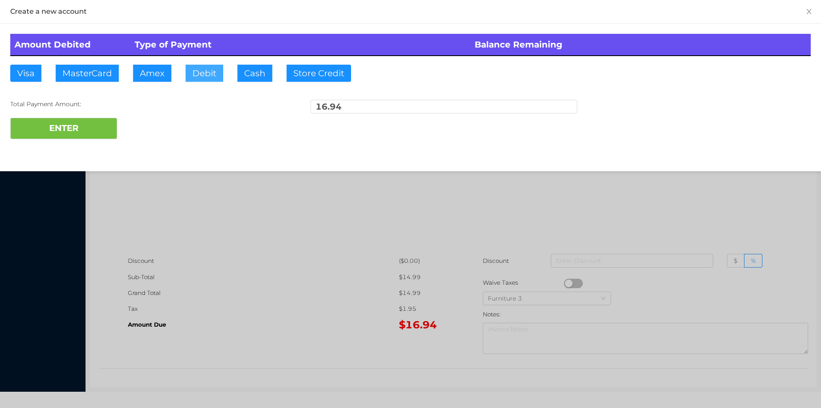
click at [205, 78] on button "Debit" at bounding box center [205, 73] width 38 height 17
click at [98, 121] on button "ENTER" at bounding box center [63, 128] width 107 height 21
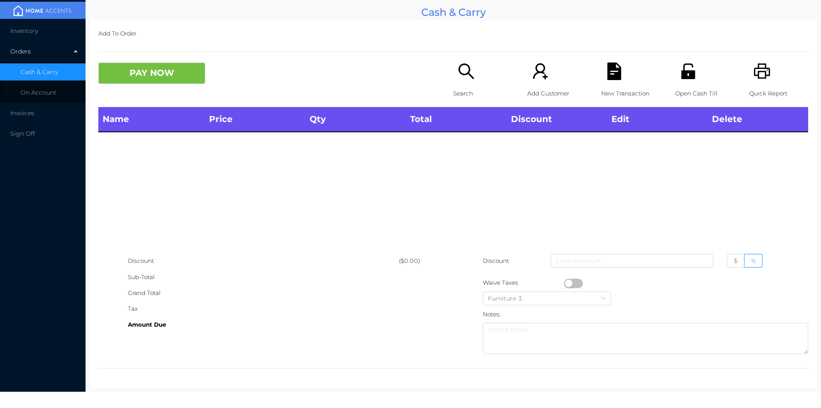
click at [464, 76] on icon "icon: search" at bounding box center [467, 71] width 18 height 18
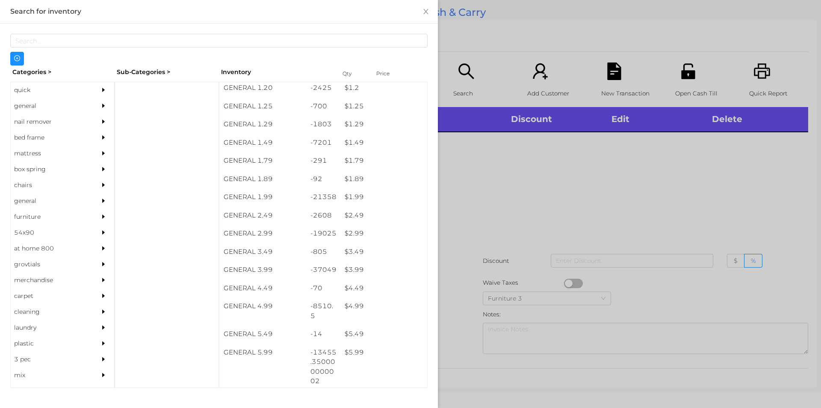
scroll to position [86, 0]
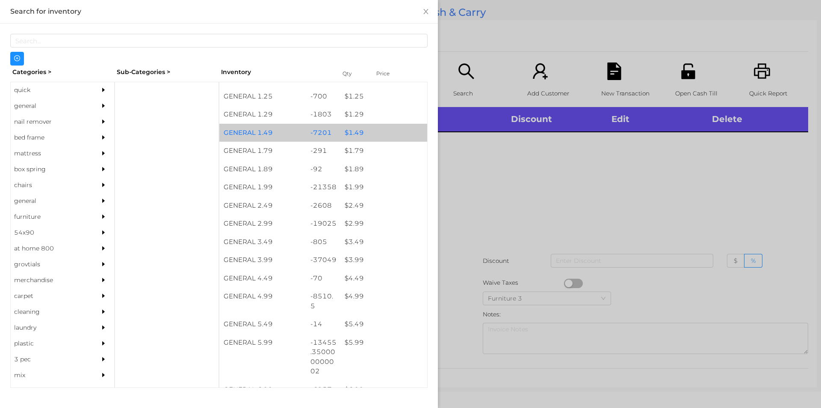
click at [346, 139] on div "$ 1.49" at bounding box center [384, 133] width 87 height 18
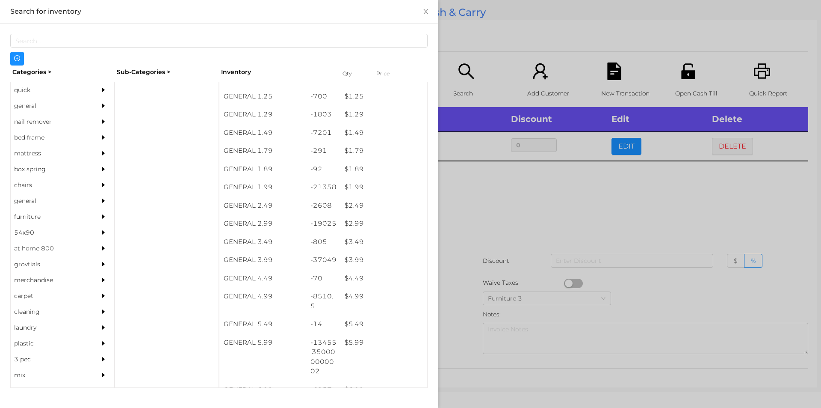
click at [483, 246] on div at bounding box center [410, 204] width 821 height 408
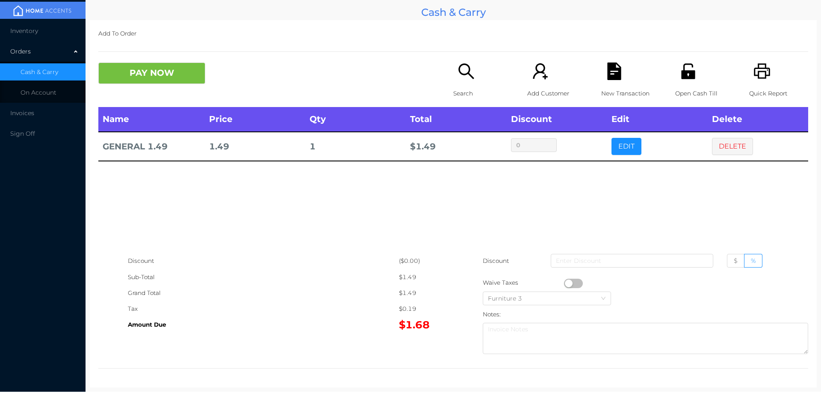
click at [692, 75] on div "Open Cash Till" at bounding box center [704, 84] width 59 height 44
click at [166, 69] on button "PAY NOW" at bounding box center [151, 72] width 107 height 21
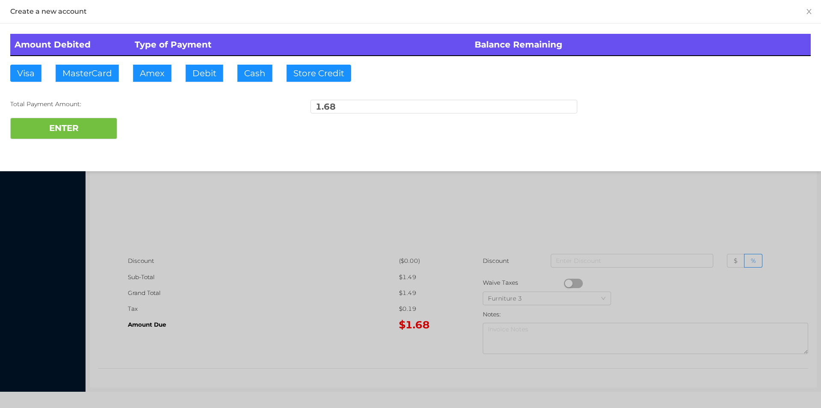
click at [595, 213] on div at bounding box center [410, 204] width 821 height 408
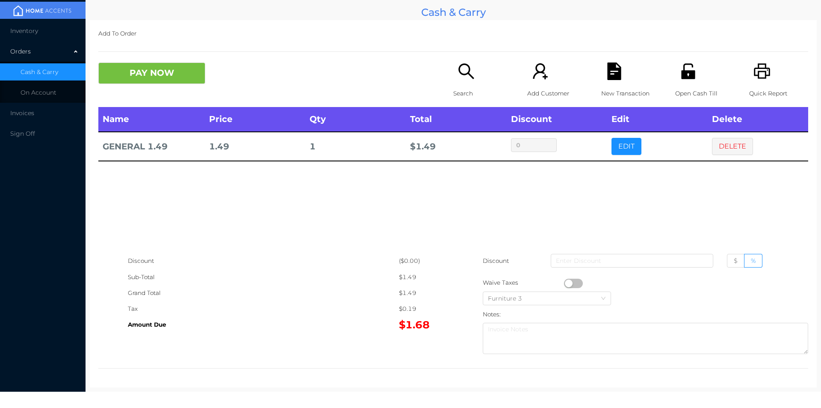
click at [723, 141] on button "DELETE" at bounding box center [732, 146] width 41 height 17
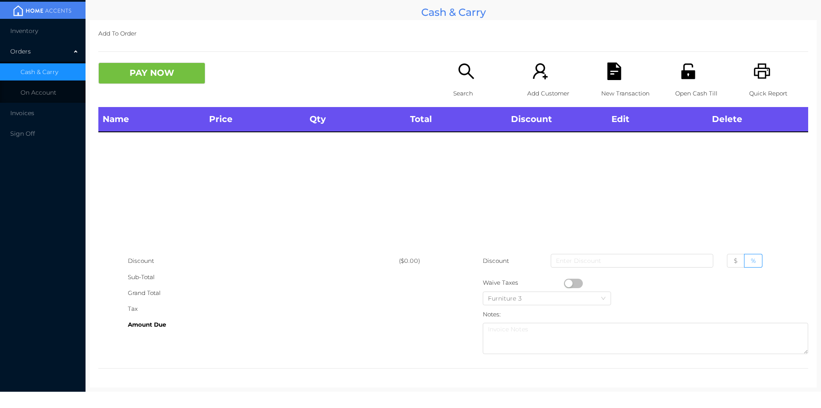
click at [469, 86] on p "Search" at bounding box center [482, 94] width 59 height 16
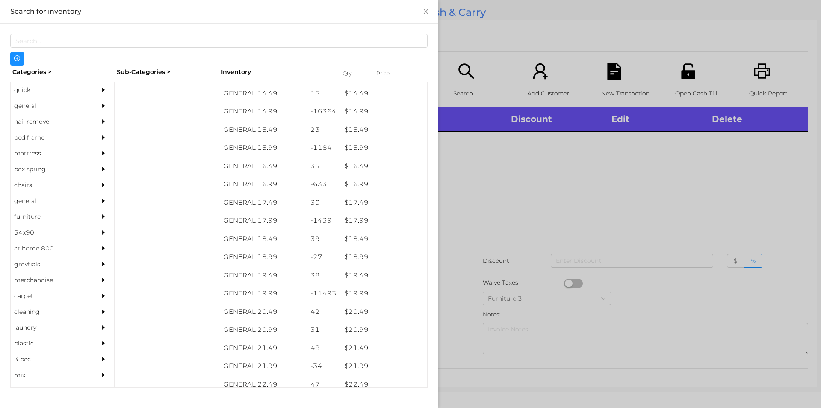
scroll to position [712, 0]
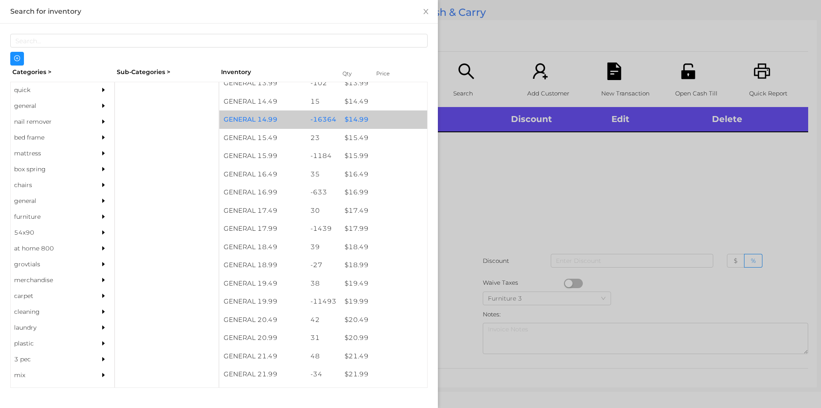
click at [367, 121] on div "$ 14.99" at bounding box center [384, 119] width 87 height 18
click at [373, 123] on div "$ 14.99" at bounding box center [384, 119] width 87 height 18
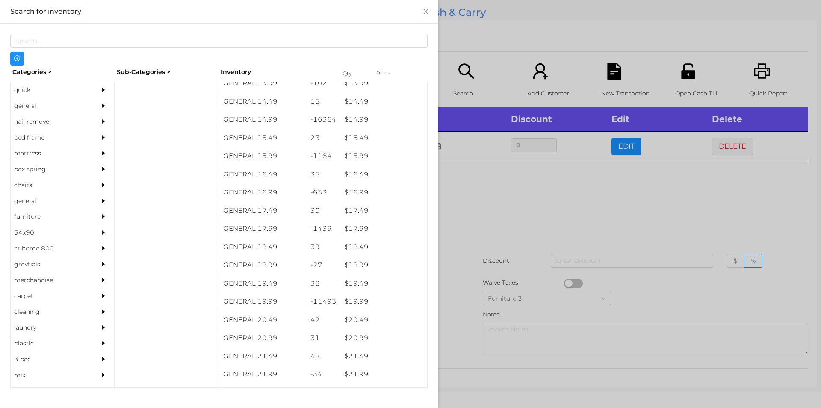
click at [512, 232] on div at bounding box center [410, 204] width 821 height 408
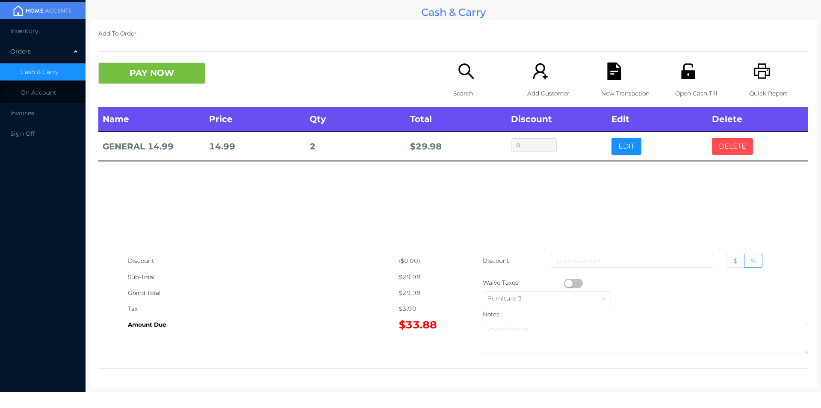
click at [714, 153] on button "DELETE" at bounding box center [732, 146] width 41 height 17
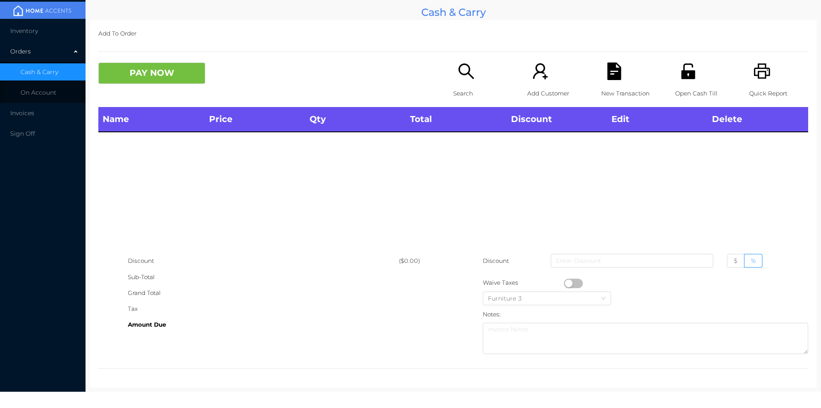
click at [480, 84] on div "Search" at bounding box center [482, 84] width 59 height 44
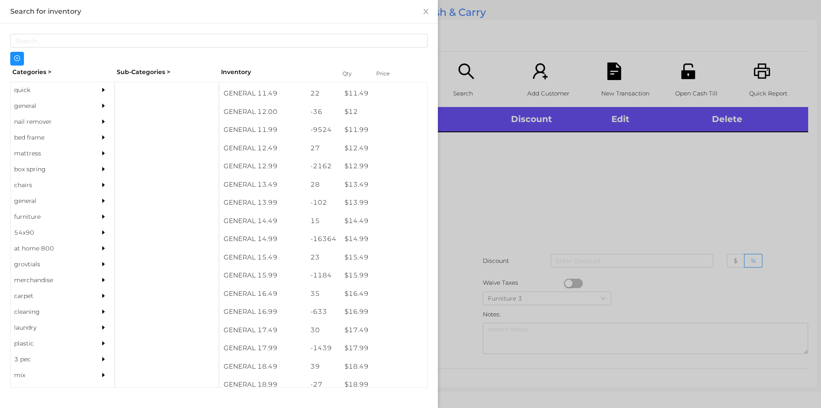
scroll to position [639, 0]
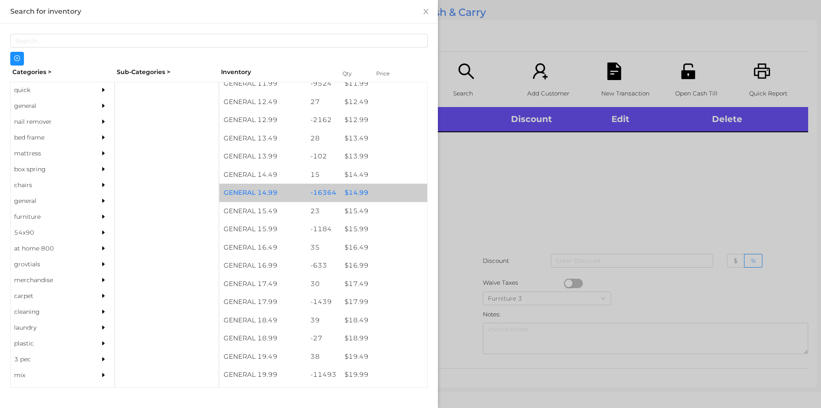
click at [352, 187] on div "$ 14.99" at bounding box center [384, 193] width 87 height 18
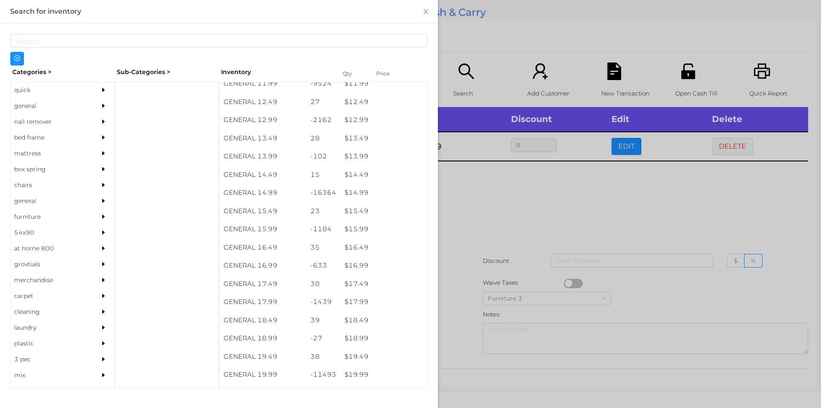
click at [479, 232] on div at bounding box center [410, 204] width 821 height 408
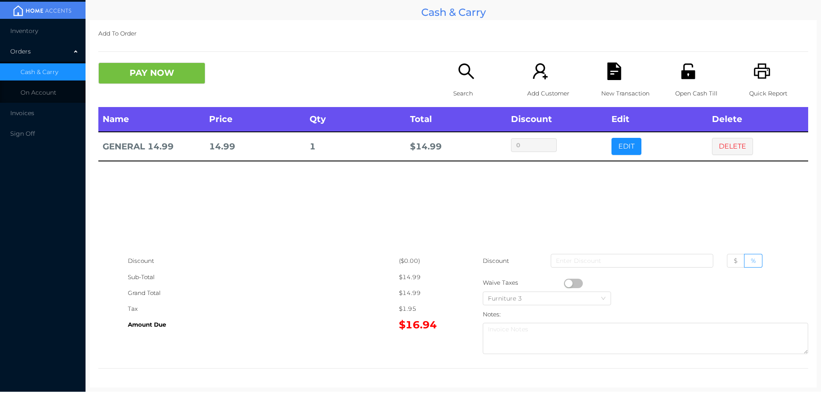
click at [564, 283] on button "button" at bounding box center [573, 282] width 19 height 9
click at [607, 64] on icon "icon: file-text" at bounding box center [614, 71] width 14 height 18
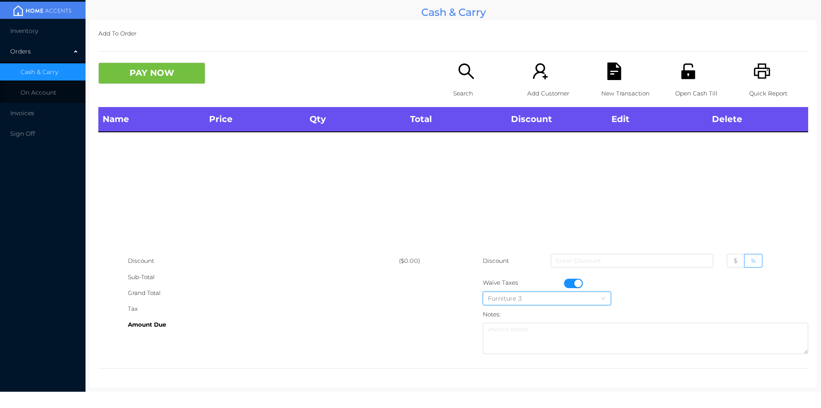
click at [574, 293] on div "Furniture 3" at bounding box center [547, 298] width 118 height 13
click at [694, 186] on div "Name Price Qty Total Discount Edit Delete" at bounding box center [453, 180] width 710 height 146
click at [576, 285] on button "button" at bounding box center [573, 282] width 19 height 9
click at [675, 93] on p "Open Cash Till" at bounding box center [704, 94] width 59 height 16
click at [458, 79] on icon "icon: search" at bounding box center [467, 71] width 18 height 18
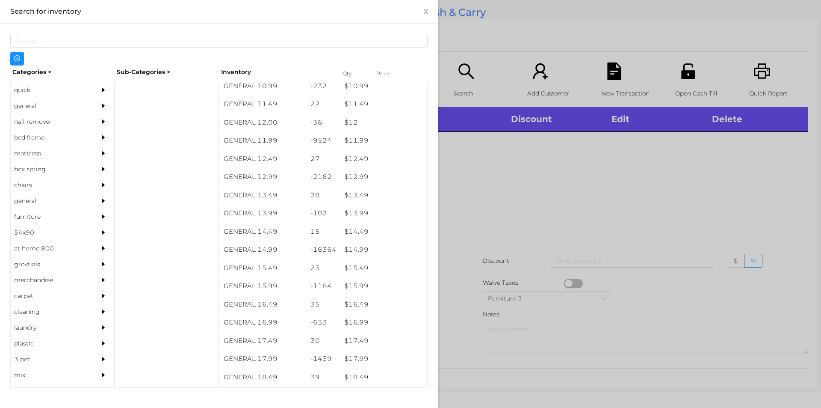
scroll to position [584, 0]
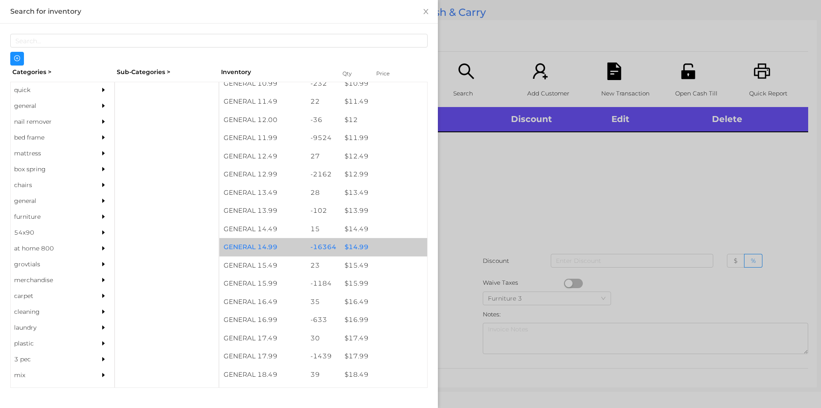
click at [377, 246] on div "$ 14.99" at bounding box center [384, 247] width 87 height 18
click at [380, 247] on div "$ 14.99" at bounding box center [384, 247] width 87 height 18
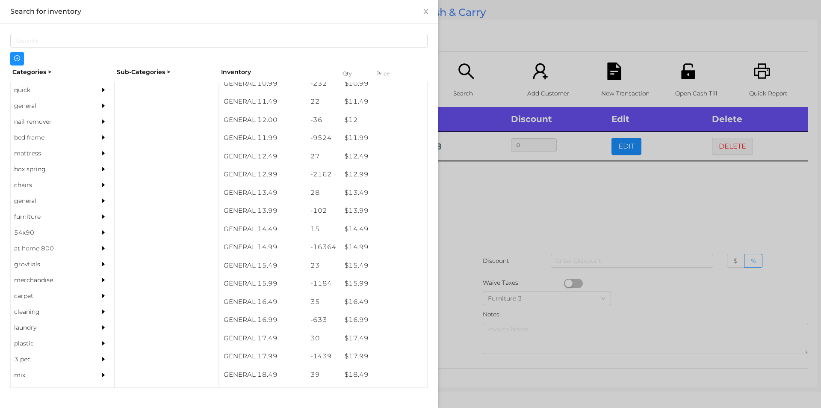
click at [482, 264] on div at bounding box center [410, 204] width 821 height 408
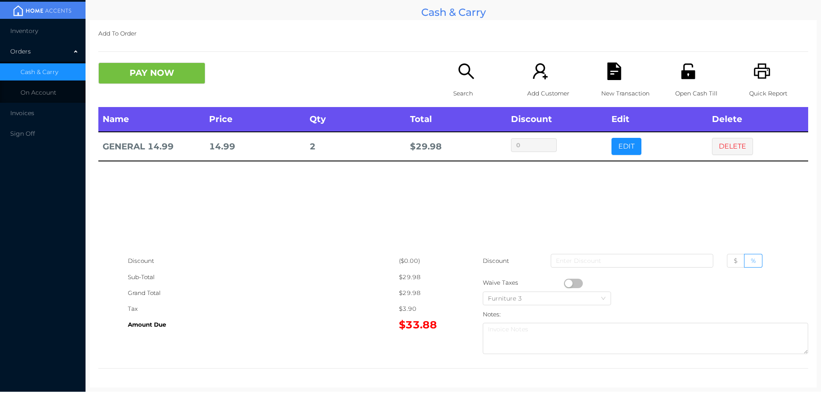
click at [461, 66] on icon "icon: search" at bounding box center [467, 71] width 18 height 18
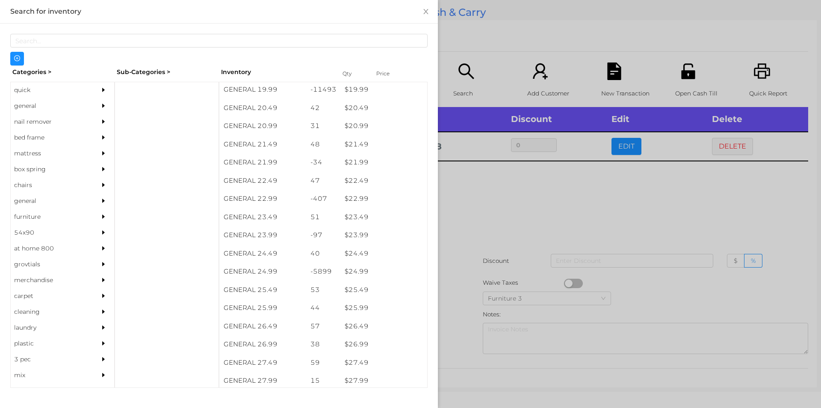
scroll to position [925, 0]
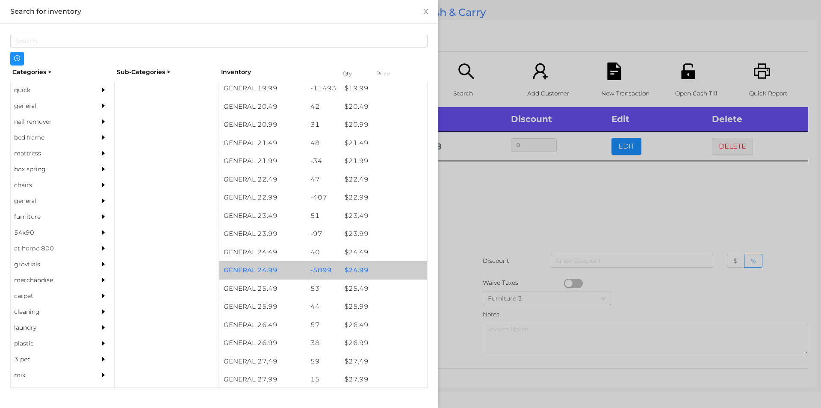
click at [341, 264] on div "$ 24.99" at bounding box center [384, 270] width 87 height 18
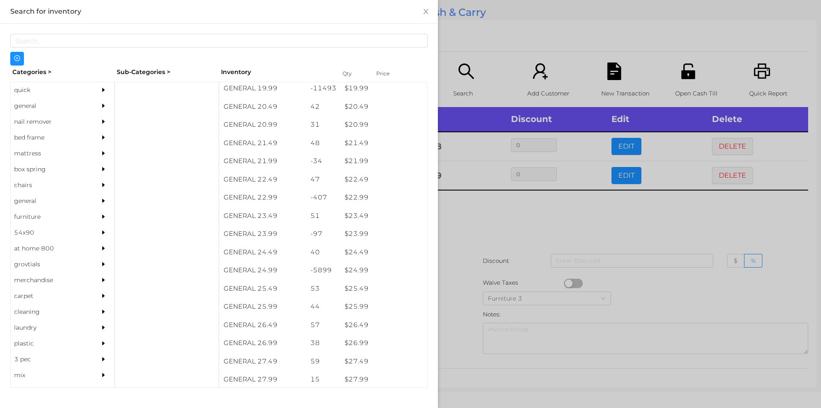
click at [486, 253] on div at bounding box center [410, 204] width 821 height 408
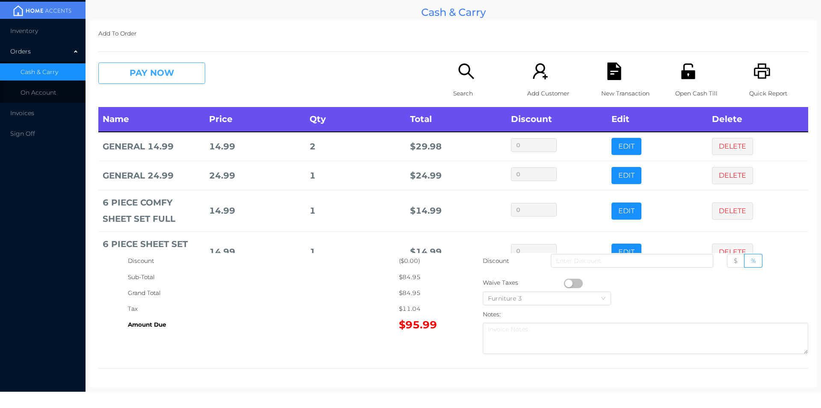
click at [168, 82] on button "PAY NOW" at bounding box center [151, 72] width 107 height 21
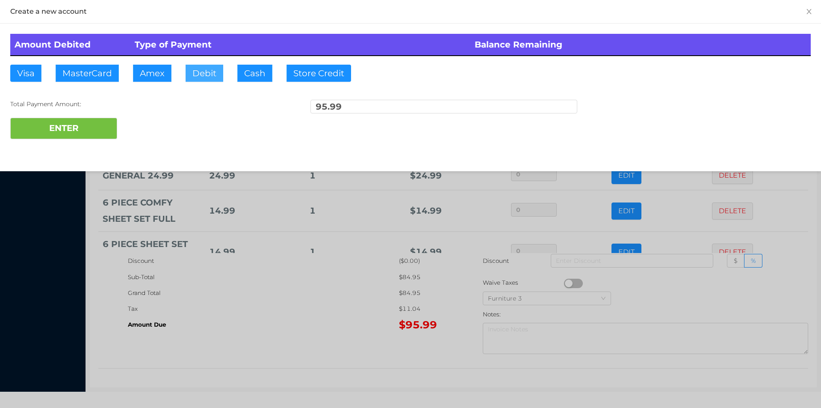
click at [202, 80] on button "Debit" at bounding box center [205, 73] width 38 height 17
click at [75, 128] on button "ENTER" at bounding box center [63, 128] width 107 height 21
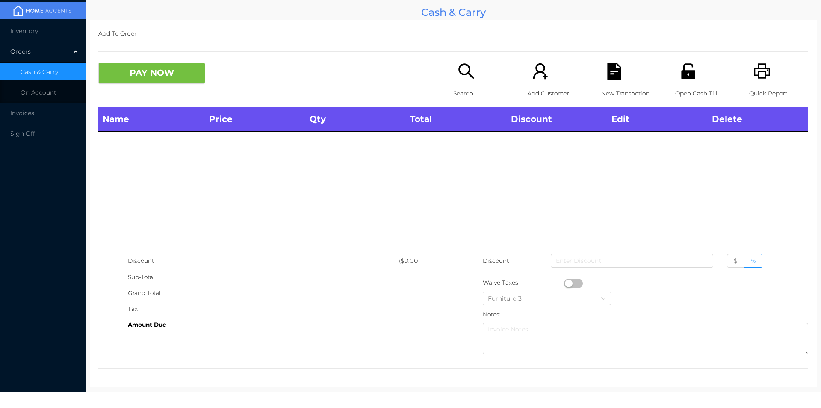
click at [696, 78] on div "Open Cash Till" at bounding box center [704, 84] width 59 height 44
click at [465, 65] on icon "icon: search" at bounding box center [467, 71] width 18 height 18
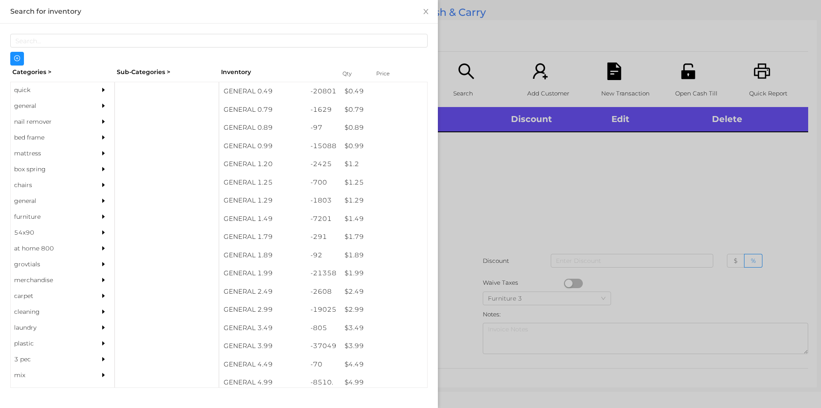
click at [33, 83] on div "quick" at bounding box center [50, 90] width 78 height 16
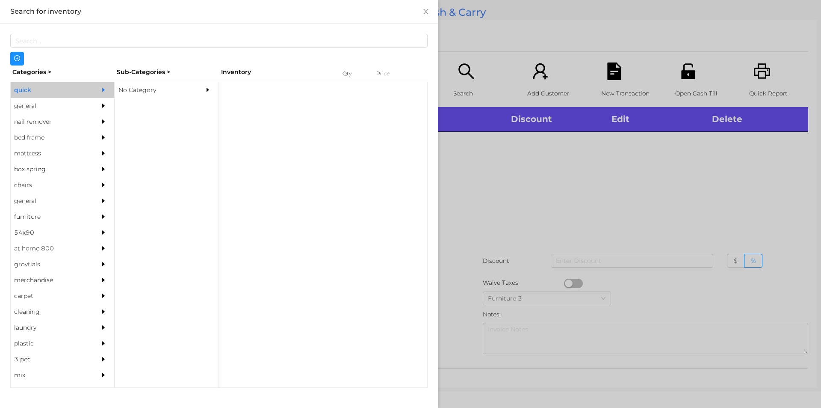
click at [163, 83] on div "No Category" at bounding box center [154, 90] width 78 height 16
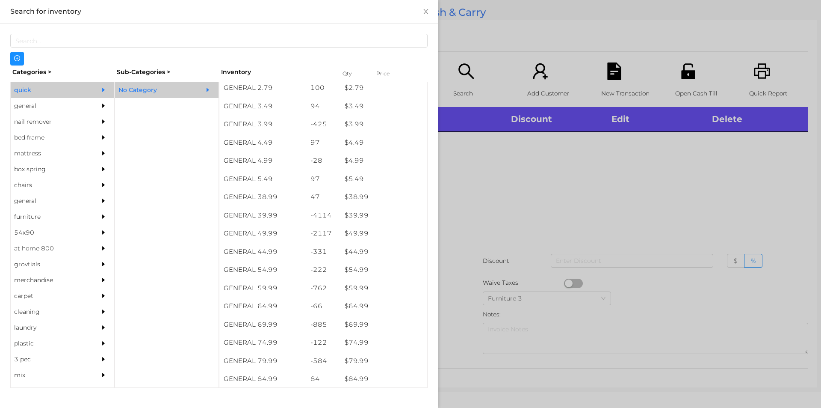
scroll to position [383, 0]
click at [370, 273] on div "$ 59.99" at bounding box center [384, 272] width 87 height 18
click at [505, 224] on div at bounding box center [410, 204] width 821 height 408
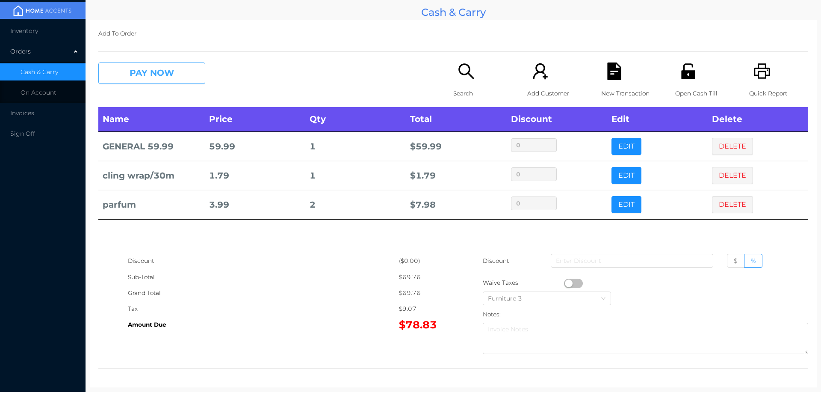
click at [164, 75] on button "PAY NOW" at bounding box center [151, 72] width 107 height 21
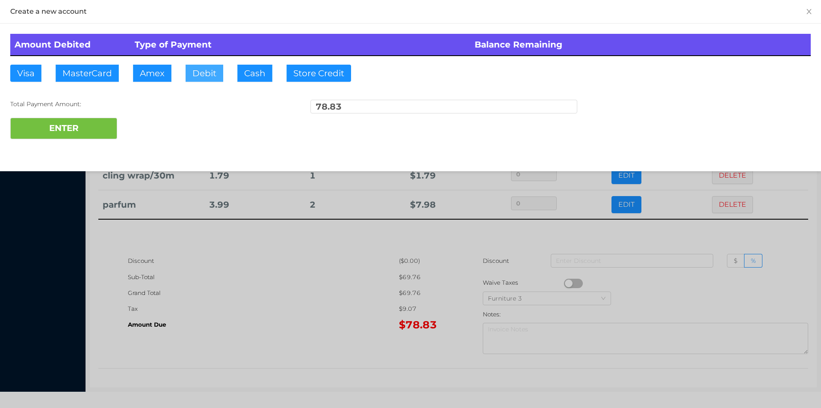
click at [200, 65] on button "Debit" at bounding box center [205, 73] width 38 height 17
type input "100"
click at [51, 135] on button "ENTER" at bounding box center [63, 128] width 107 height 21
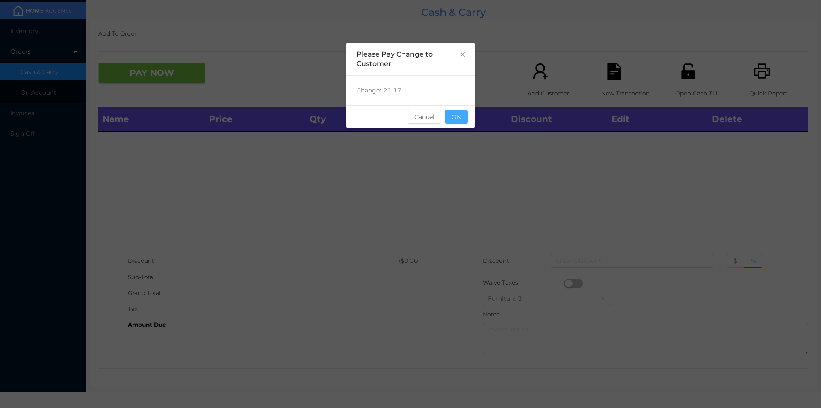
click at [452, 115] on button "OK" at bounding box center [456, 117] width 23 height 14
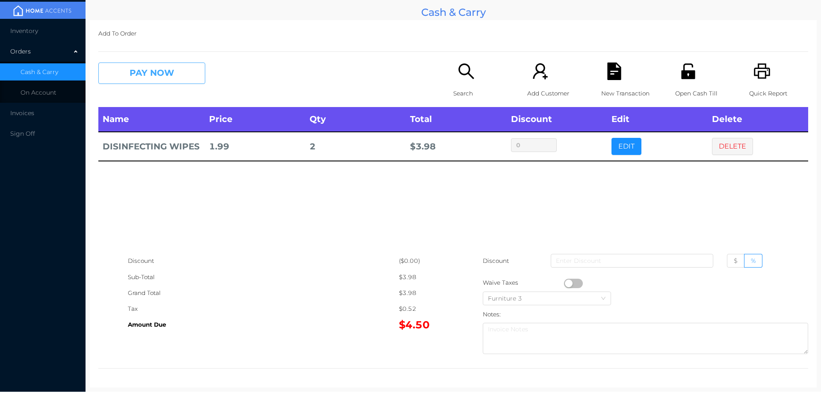
click at [147, 69] on button "PAY NOW" at bounding box center [151, 72] width 107 height 21
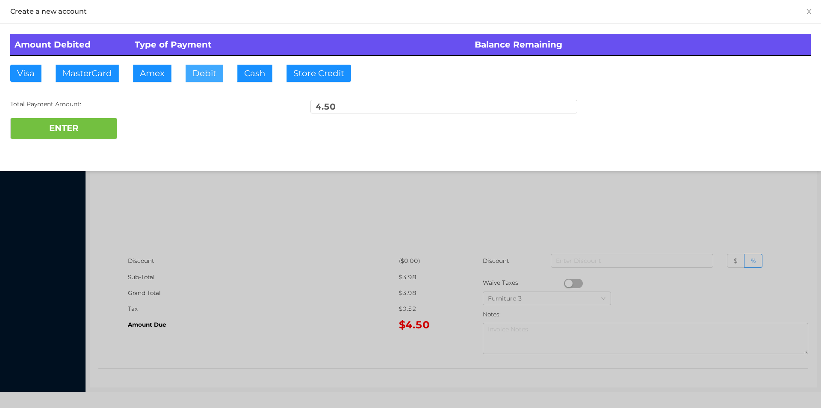
click at [196, 75] on button "Debit" at bounding box center [205, 73] width 38 height 17
click at [109, 127] on button "ENTER" at bounding box center [63, 128] width 107 height 21
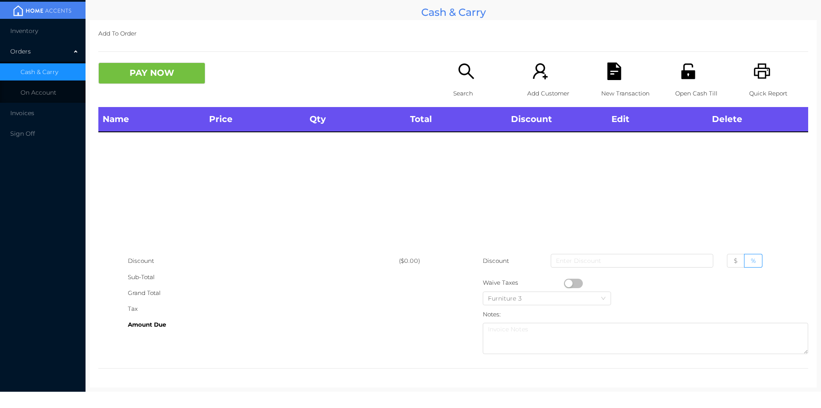
click at [471, 86] on p "Search" at bounding box center [482, 94] width 59 height 16
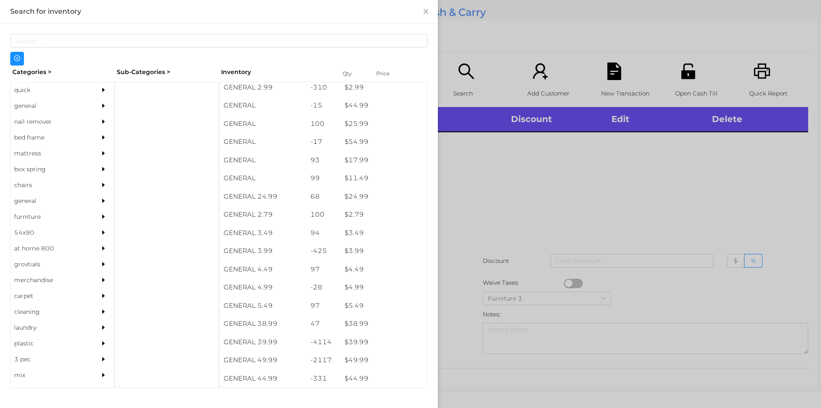
scroll to position [241, 0]
click at [29, 104] on div "general" at bounding box center [50, 106] width 78 height 16
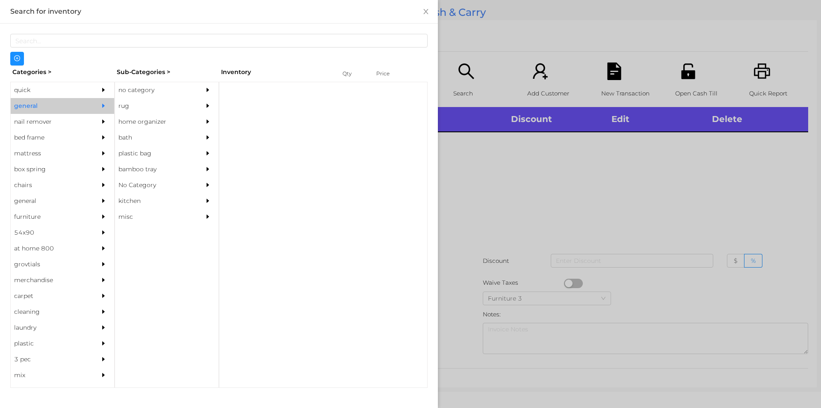
click at [141, 87] on div "no category" at bounding box center [154, 90] width 78 height 16
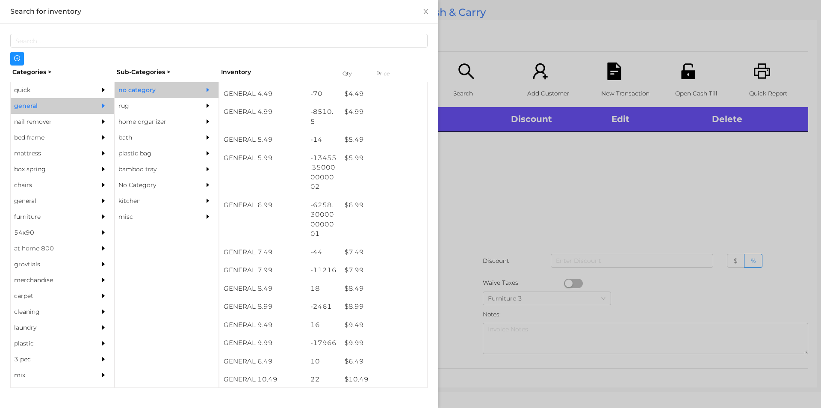
scroll to position [275, 0]
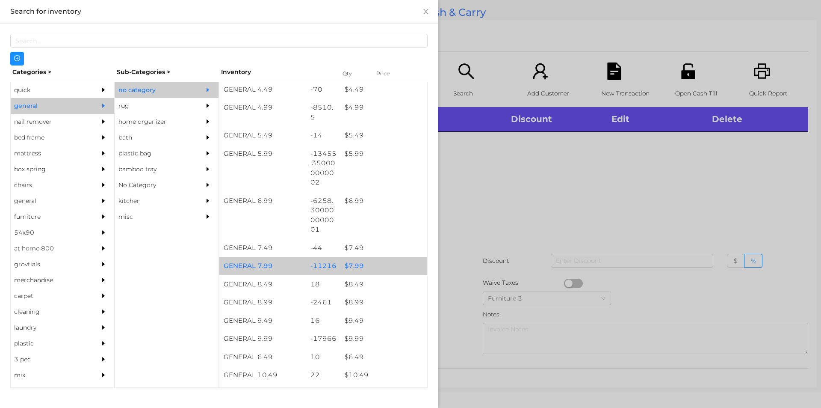
click at [370, 266] on div "$ 7.99" at bounding box center [384, 266] width 87 height 18
click at [379, 266] on div "$ 7.99" at bounding box center [384, 266] width 87 height 18
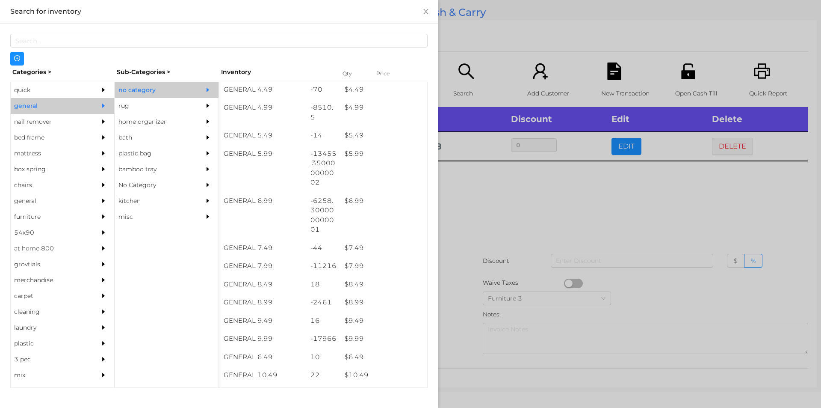
click at [472, 266] on div at bounding box center [410, 204] width 821 height 408
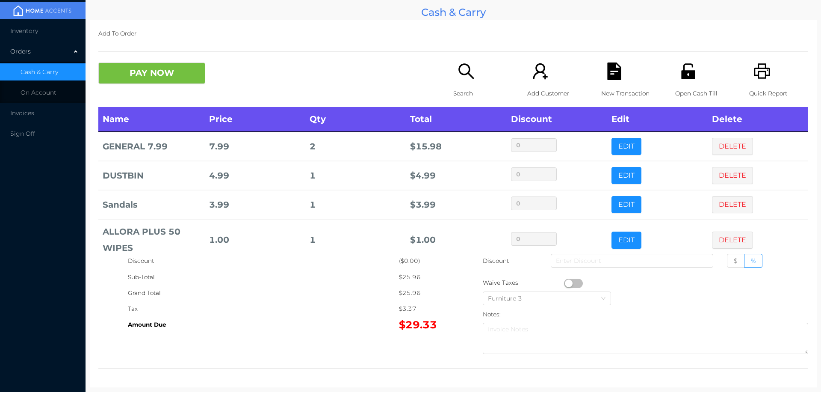
click at [141, 92] on div "PAY NOW Search Add Customer New Transaction Open Cash Till Quick Report" at bounding box center [453, 84] width 710 height 44
click at [198, 67] on button "PAY NOW" at bounding box center [151, 72] width 107 height 21
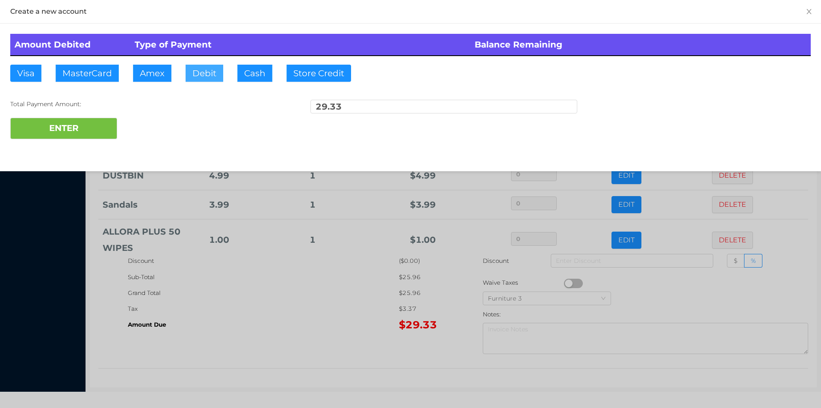
click at [198, 67] on button "Debit" at bounding box center [205, 73] width 38 height 17
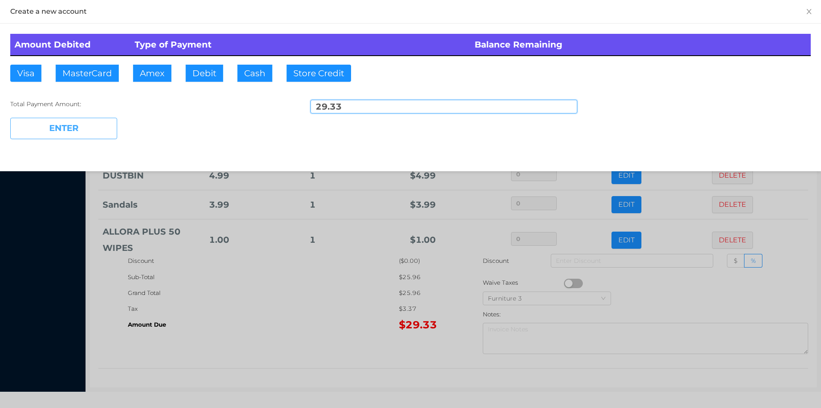
click at [91, 127] on button "ENTER" at bounding box center [63, 128] width 107 height 21
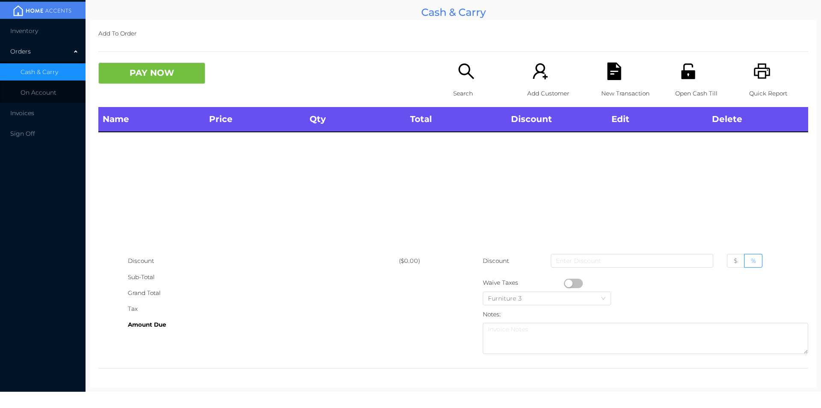
click at [474, 77] on div "Search" at bounding box center [482, 84] width 59 height 44
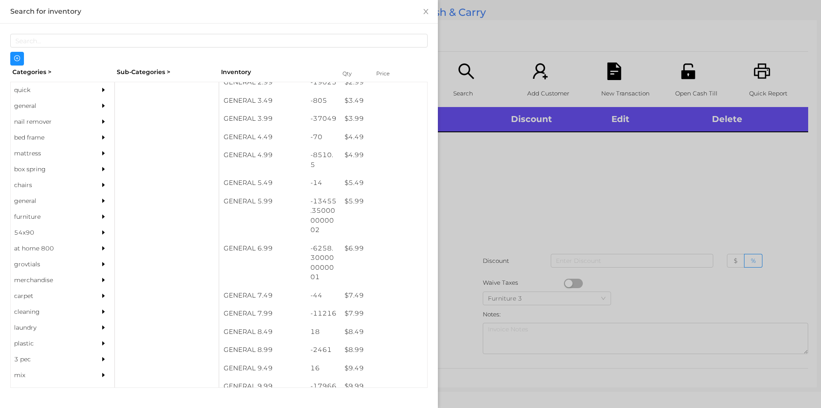
scroll to position [226, 0]
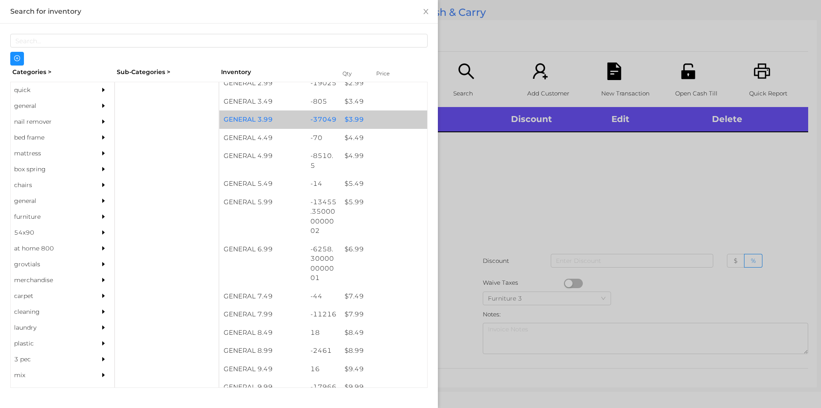
click at [355, 113] on div "$ 3.99" at bounding box center [384, 119] width 87 height 18
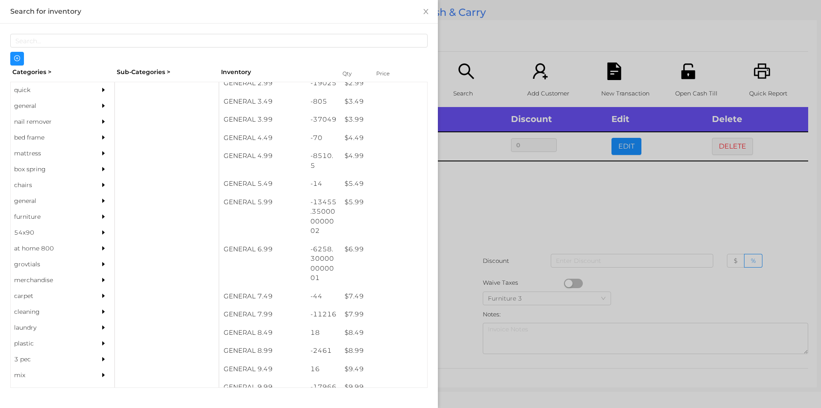
click at [503, 267] on div at bounding box center [410, 204] width 821 height 408
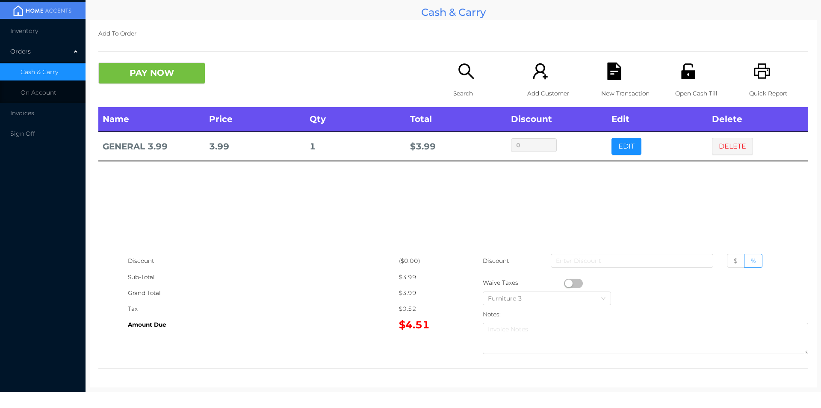
click at [149, 95] on div "PAY NOW Search Add Customer New Transaction Open Cash Till Quick Report" at bounding box center [453, 84] width 710 height 44
click at [147, 78] on button "PAY NOW" at bounding box center [151, 72] width 107 height 21
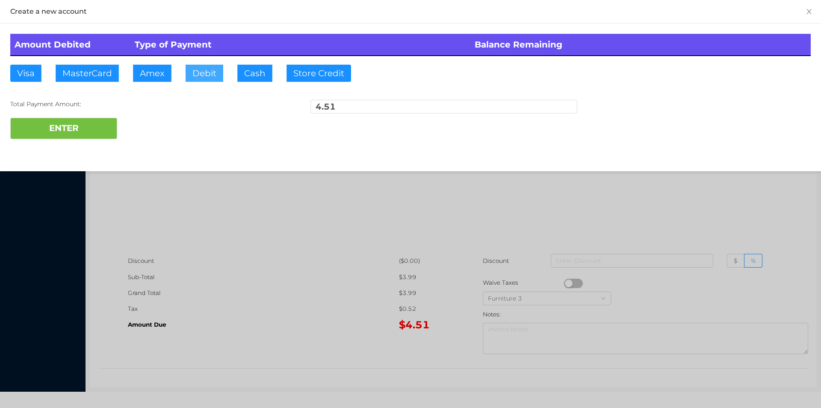
click at [203, 75] on button "Debit" at bounding box center [205, 73] width 38 height 17
type input "20"
click at [93, 148] on div "Amount Debited Type of Payment Balance Remaining Visa MasterCard Amex Debit Cas…" at bounding box center [410, 87] width 821 height 126
click at [73, 137] on button "ENTER" at bounding box center [63, 128] width 107 height 21
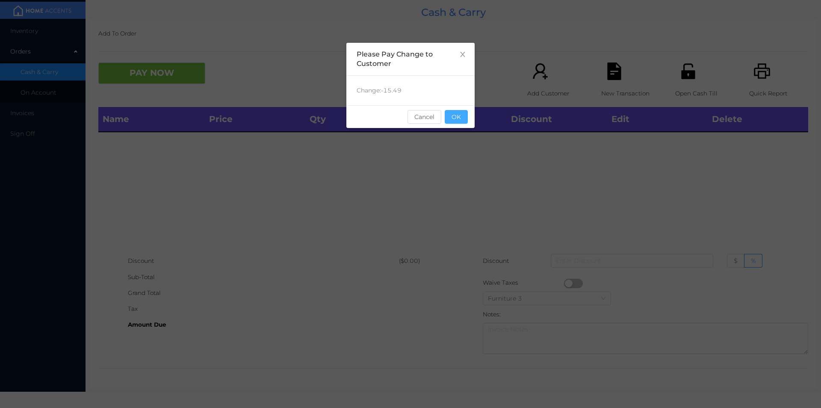
click at [462, 110] on button "OK" at bounding box center [456, 117] width 23 height 14
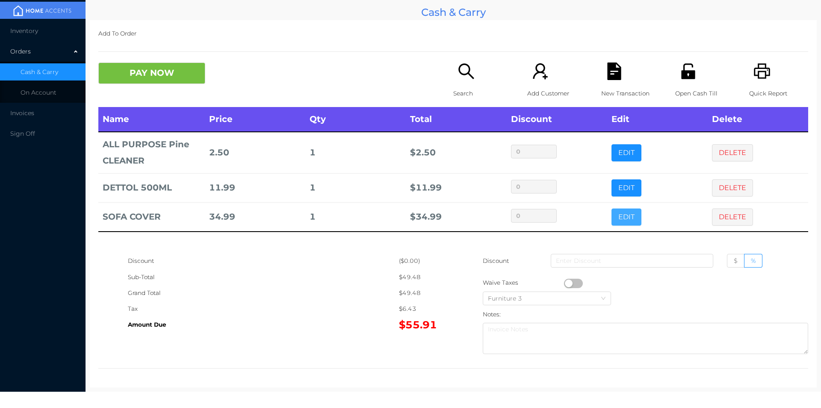
click at [621, 216] on button "EDIT" at bounding box center [627, 216] width 30 height 17
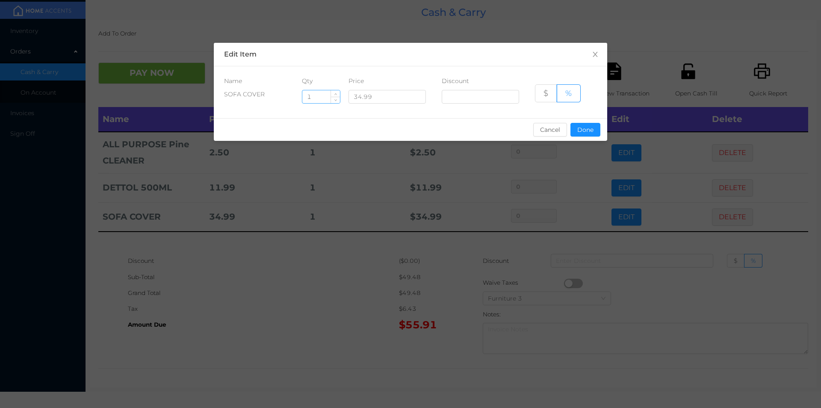
click at [315, 99] on input "1" at bounding box center [321, 96] width 38 height 13
type input "2"
click at [581, 123] on button "Done" at bounding box center [586, 130] width 30 height 14
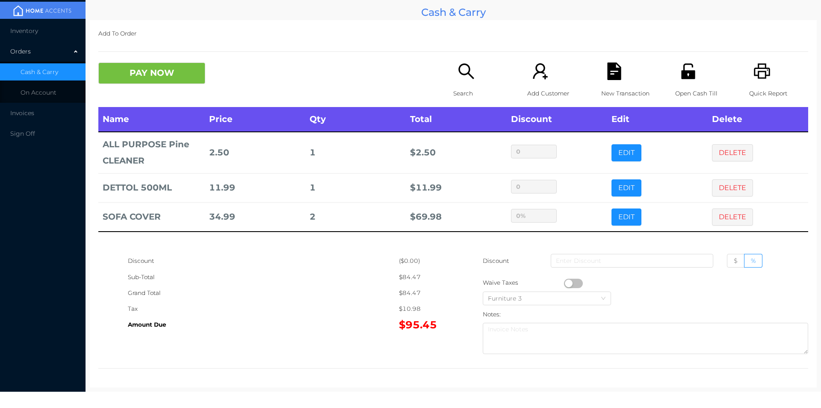
click at [156, 97] on div "PAY NOW Search Add Customer New Transaction Open Cash Till Quick Report" at bounding box center [453, 84] width 710 height 44
click at [178, 77] on button "PAY NOW" at bounding box center [151, 72] width 107 height 21
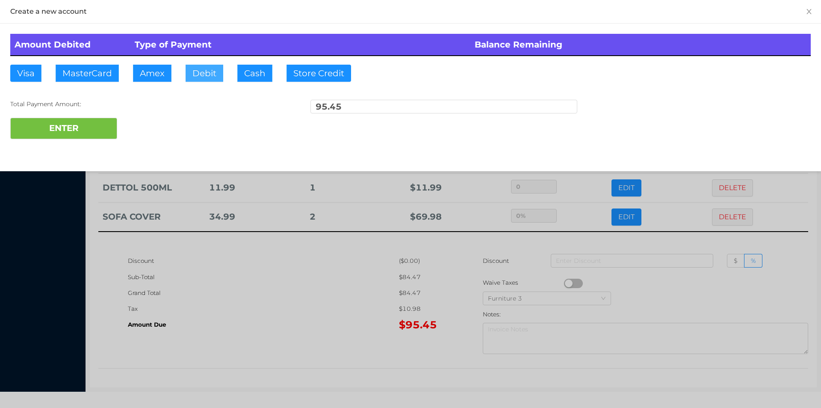
click at [202, 66] on button "Debit" at bounding box center [205, 73] width 38 height 17
click at [86, 120] on button "ENTER" at bounding box center [63, 128] width 107 height 21
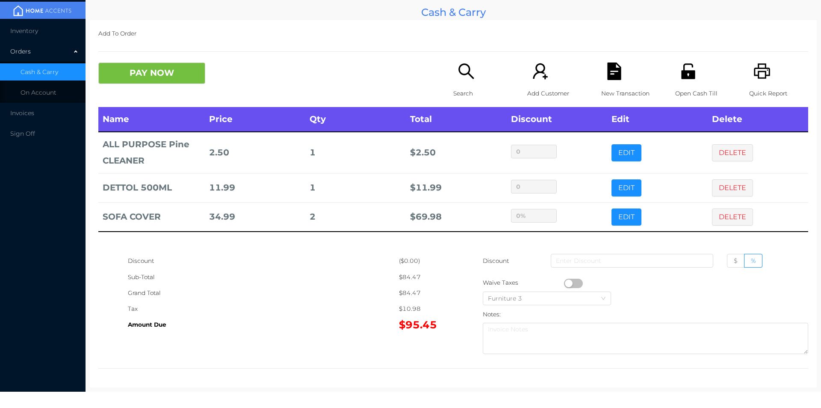
type input "0"
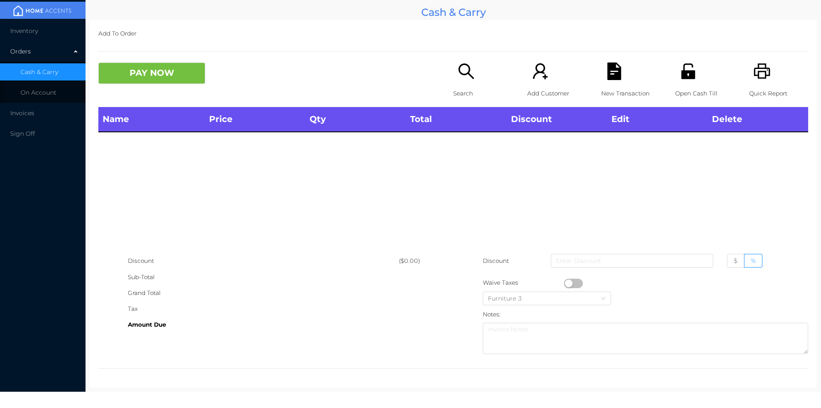
click at [266, 320] on div "Amount Due" at bounding box center [263, 325] width 271 height 16
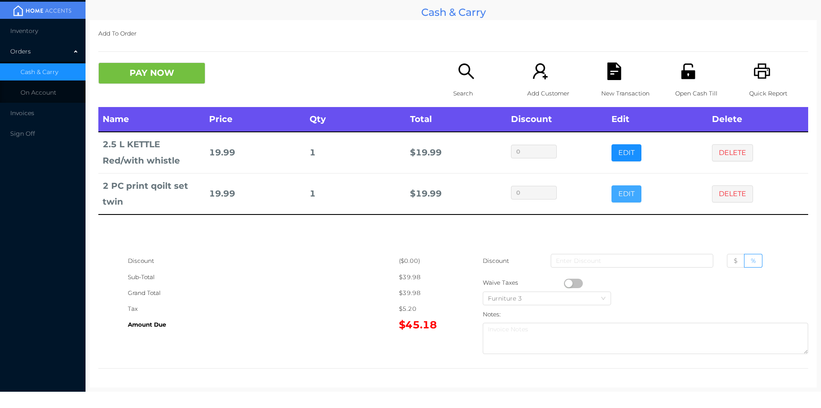
click at [621, 194] on button "EDIT" at bounding box center [627, 193] width 30 height 17
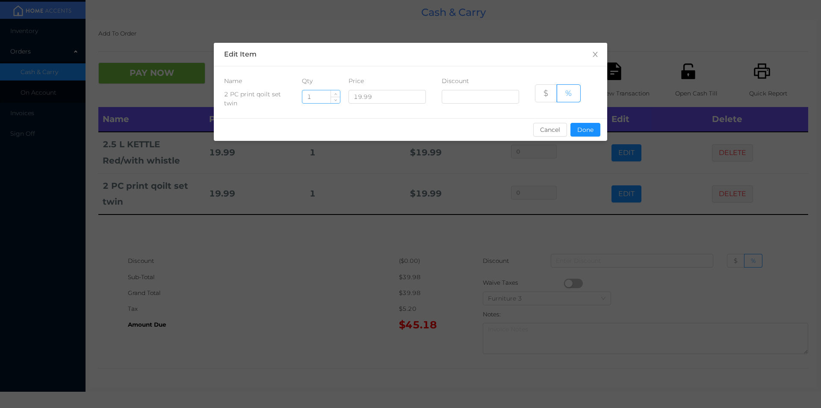
click at [320, 93] on input "1" at bounding box center [321, 96] width 38 height 13
type input "2"
click at [579, 128] on button "Done" at bounding box center [586, 130] width 30 height 14
type input "0%"
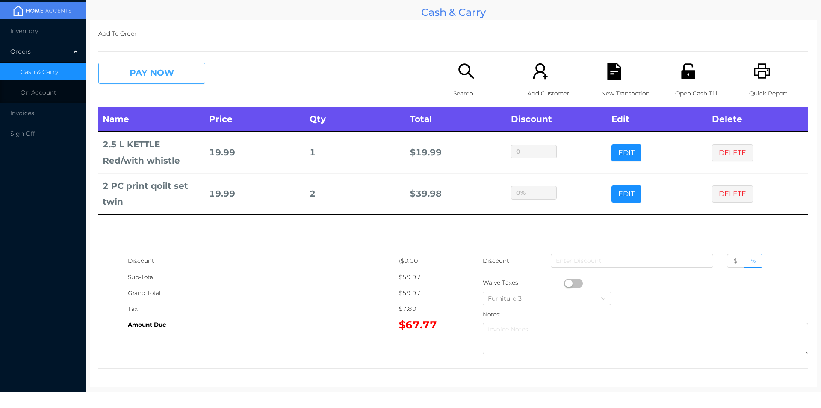
click at [146, 78] on button "PAY NOW" at bounding box center [151, 72] width 107 height 21
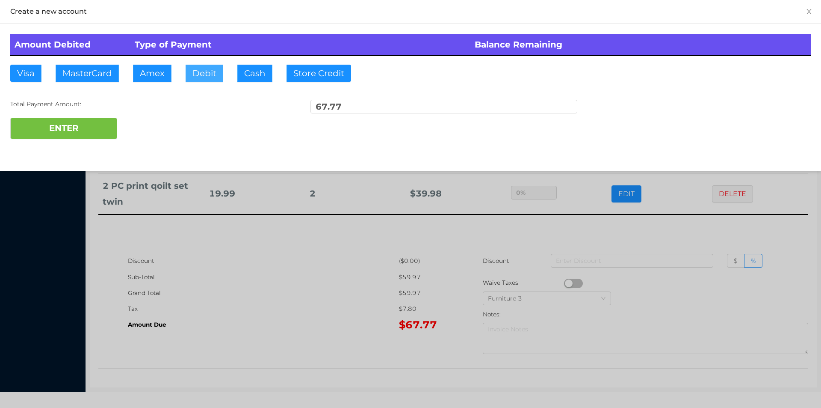
click at [201, 77] on button "Debit" at bounding box center [205, 73] width 38 height 17
type input "100"
click at [48, 127] on button "ENTER" at bounding box center [63, 128] width 107 height 21
type input "0"
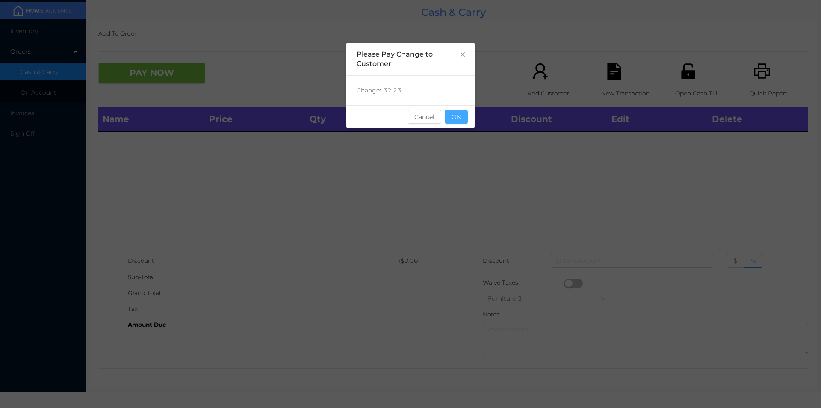
click at [464, 111] on button "OK" at bounding box center [456, 117] width 23 height 14
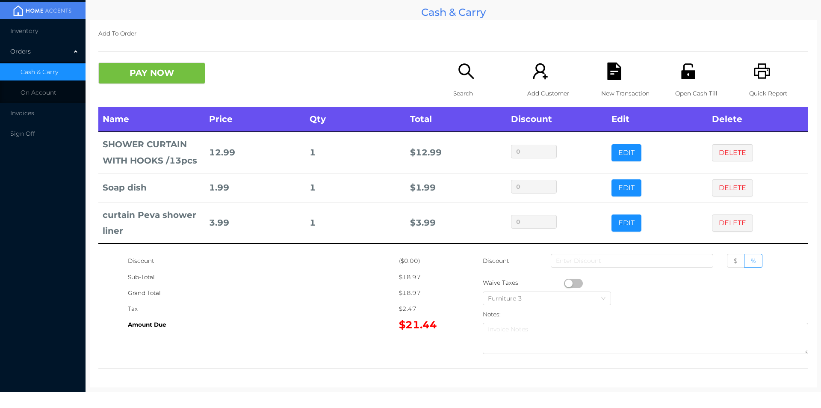
click at [681, 82] on div "Open Cash Till" at bounding box center [704, 84] width 59 height 44
click at [187, 96] on div "PAY NOW Search Add Customer New Transaction Open Cash Till Quick Report" at bounding box center [453, 84] width 710 height 44
click at [607, 65] on icon "icon: file-text" at bounding box center [614, 71] width 14 height 18
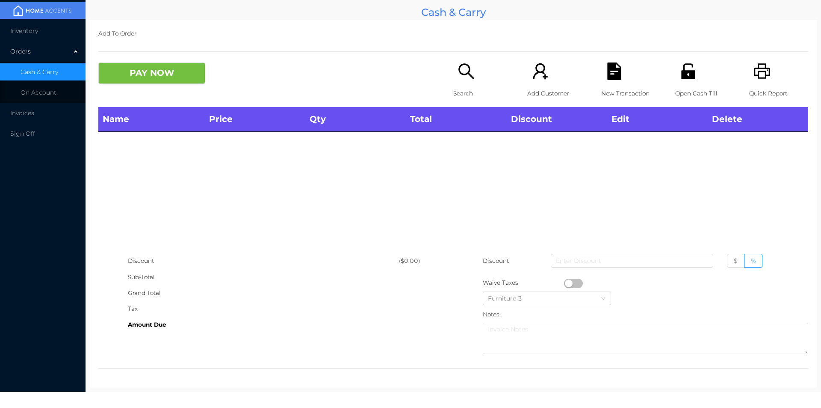
click at [681, 66] on icon "icon: unlock" at bounding box center [689, 71] width 18 height 18
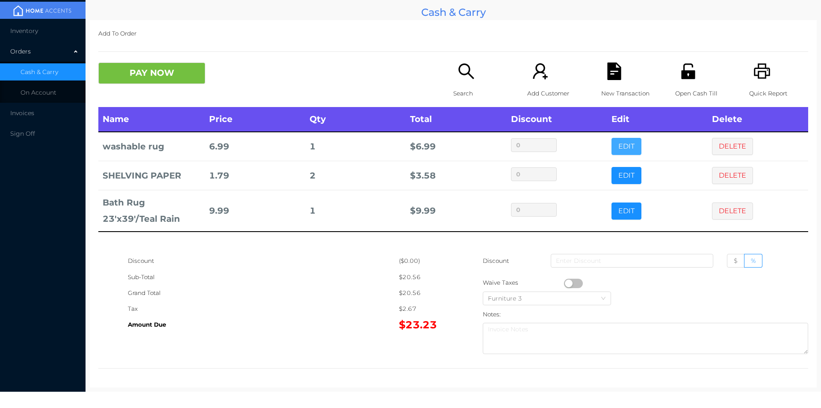
click at [624, 146] on button "EDIT" at bounding box center [627, 146] width 30 height 17
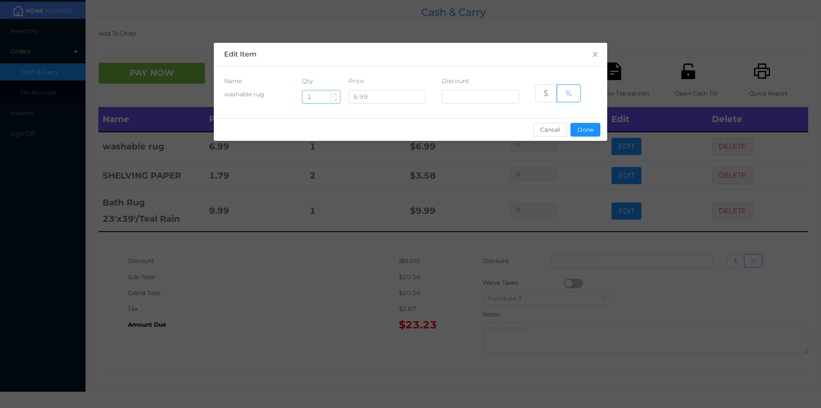
click at [325, 98] on input "1" at bounding box center [321, 96] width 38 height 13
type input "2"
click at [593, 129] on button "Done" at bounding box center [586, 130] width 30 height 14
type input "0%"
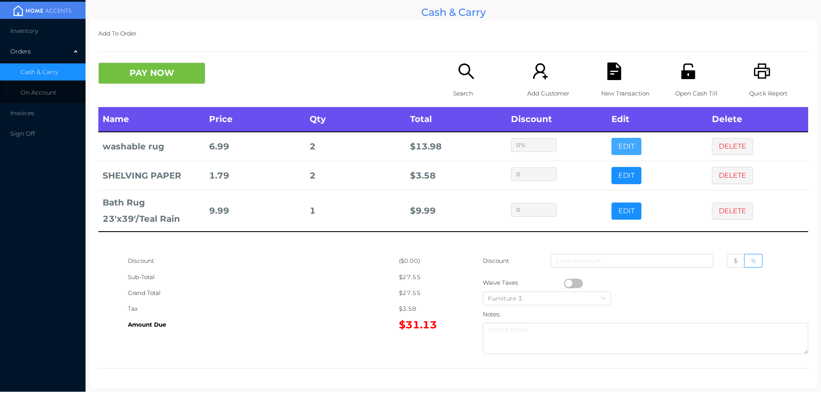
click at [612, 138] on button "EDIT" at bounding box center [627, 146] width 30 height 17
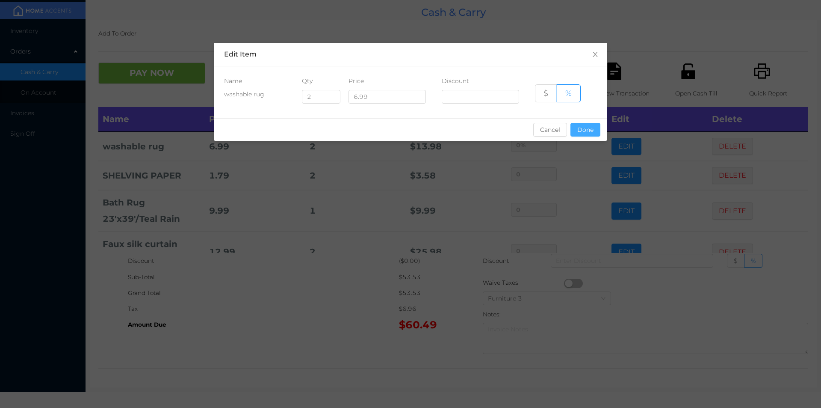
click at [586, 132] on button "Done" at bounding box center [586, 130] width 30 height 14
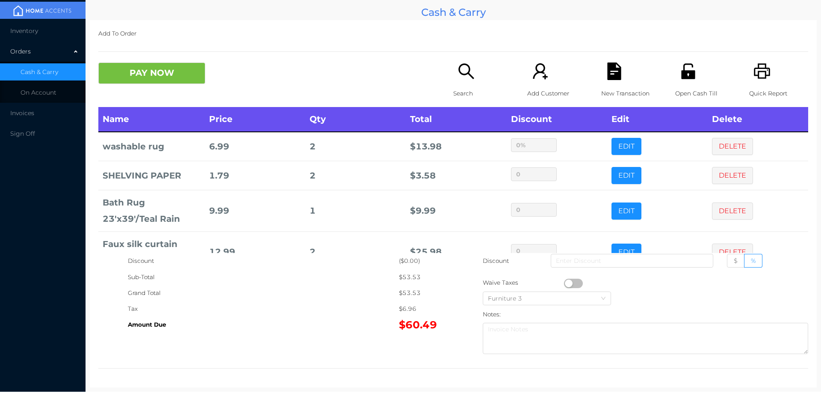
click at [754, 73] on icon "icon: printer" at bounding box center [762, 70] width 16 height 15
click at [622, 77] on div "New Transaction" at bounding box center [630, 84] width 59 height 44
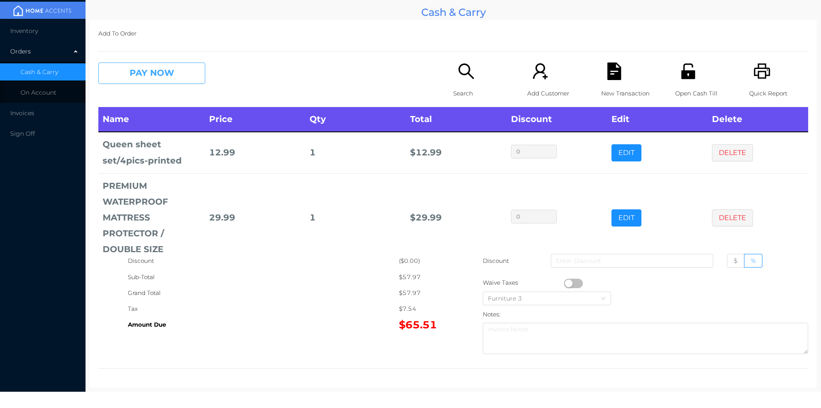
click at [157, 75] on button "PAY NOW" at bounding box center [151, 72] width 107 height 21
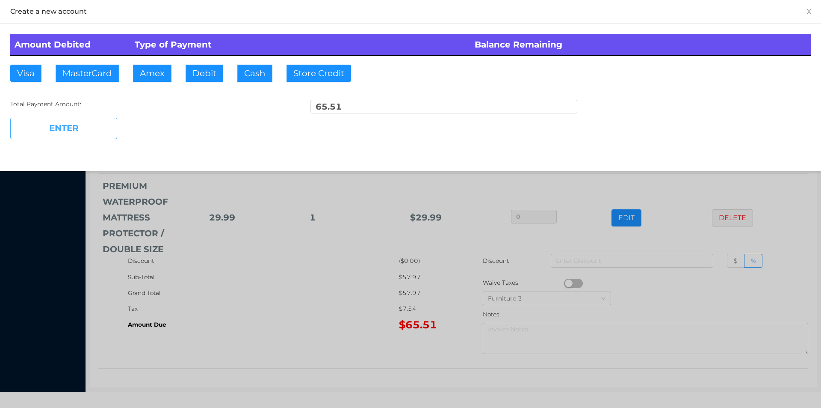
click at [84, 121] on button "ENTER" at bounding box center [63, 128] width 107 height 21
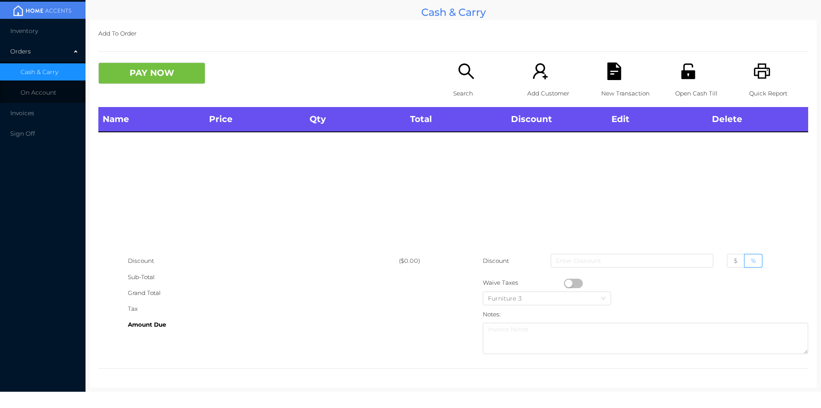
click at [465, 74] on icon "icon: search" at bounding box center [466, 70] width 15 height 15
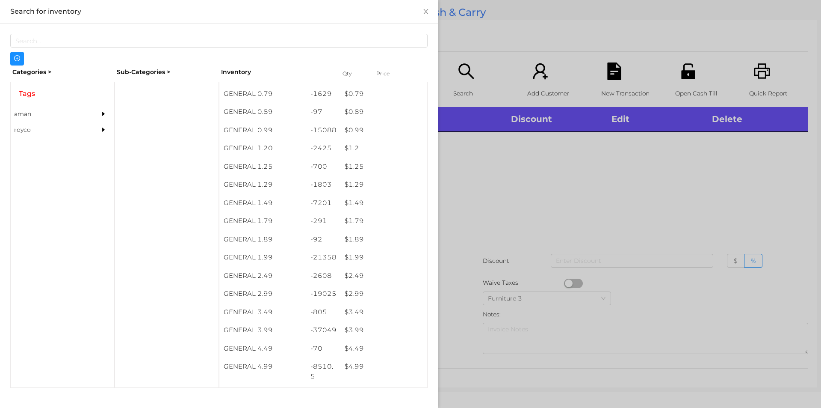
scroll to position [21, 0]
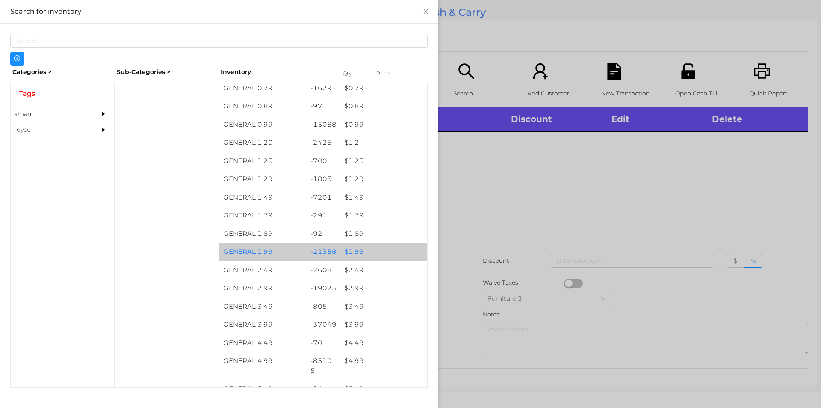
click at [342, 255] on div "$ 1.99" at bounding box center [384, 252] width 87 height 18
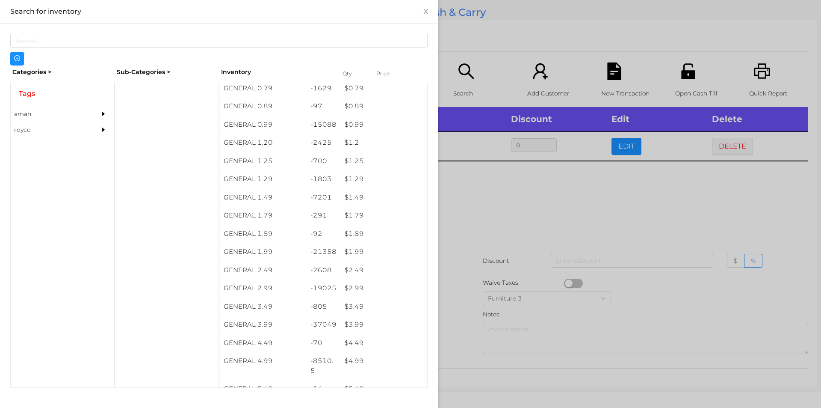
click at [543, 203] on div at bounding box center [410, 204] width 821 height 408
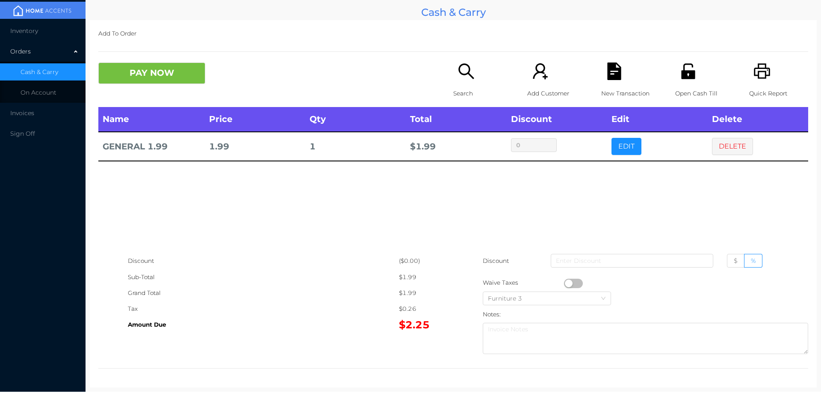
click at [611, 75] on icon "icon: file-text" at bounding box center [614, 71] width 14 height 18
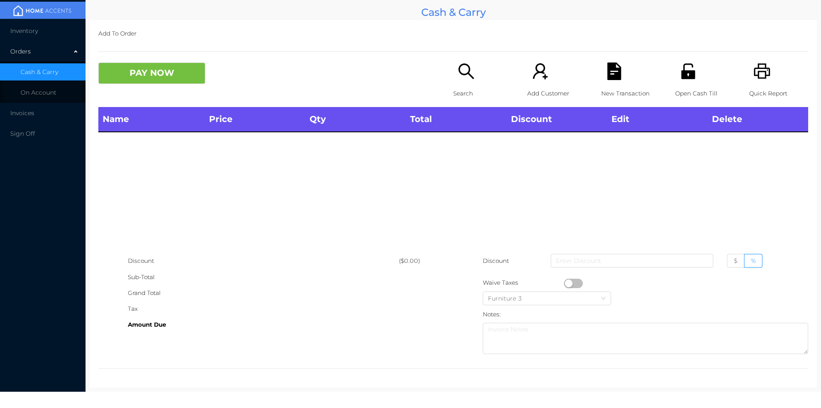
click at [758, 65] on icon "icon: printer" at bounding box center [763, 71] width 18 height 18
click at [758, 79] on icon "icon: printer" at bounding box center [763, 71] width 18 height 18
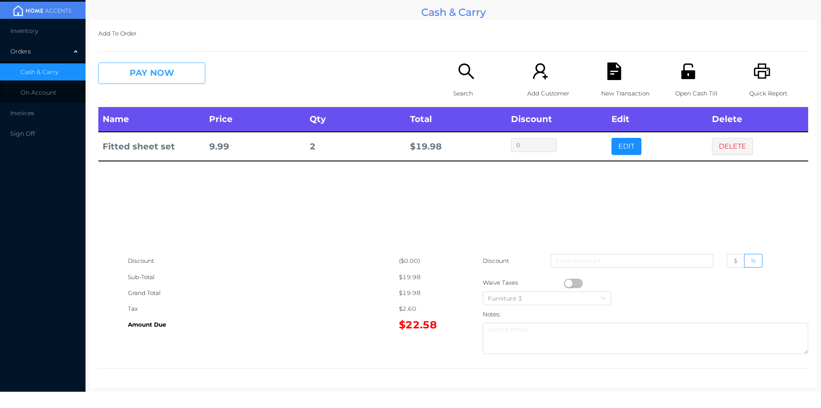
click at [166, 72] on button "PAY NOW" at bounding box center [151, 72] width 107 height 21
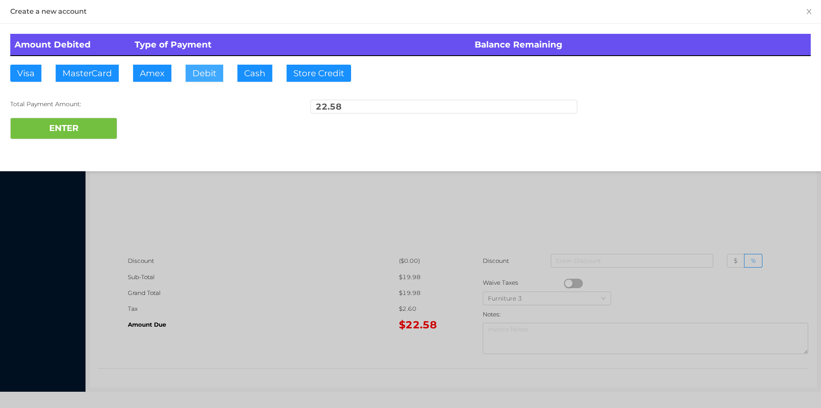
click at [212, 71] on button "Debit" at bounding box center [205, 73] width 38 height 17
type input "40"
click at [56, 134] on button "ENTER" at bounding box center [63, 128] width 107 height 21
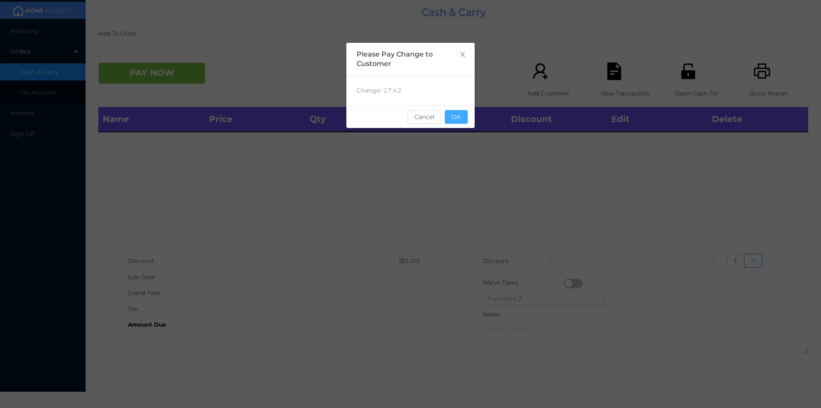
click at [460, 117] on button "OK" at bounding box center [456, 117] width 23 height 14
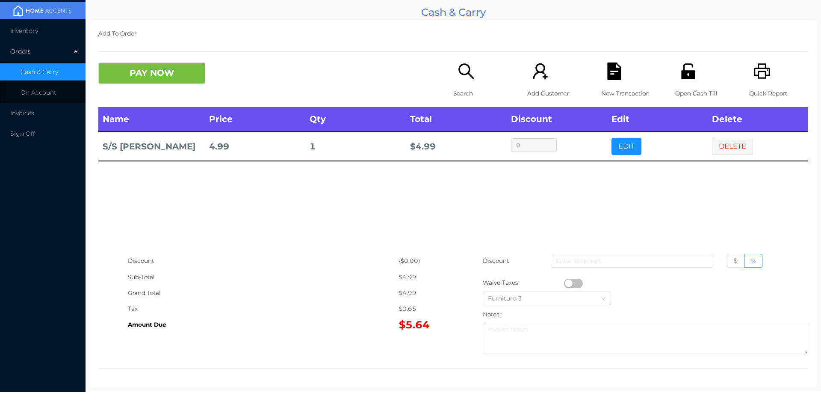
click at [466, 77] on icon "icon: search" at bounding box center [467, 71] width 18 height 18
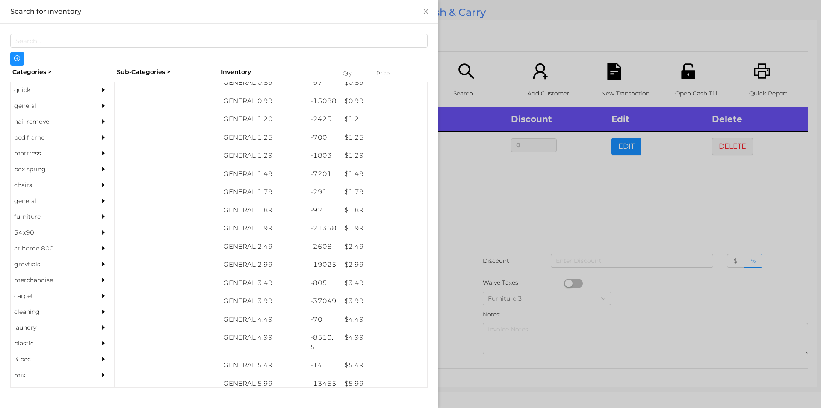
scroll to position [103, 0]
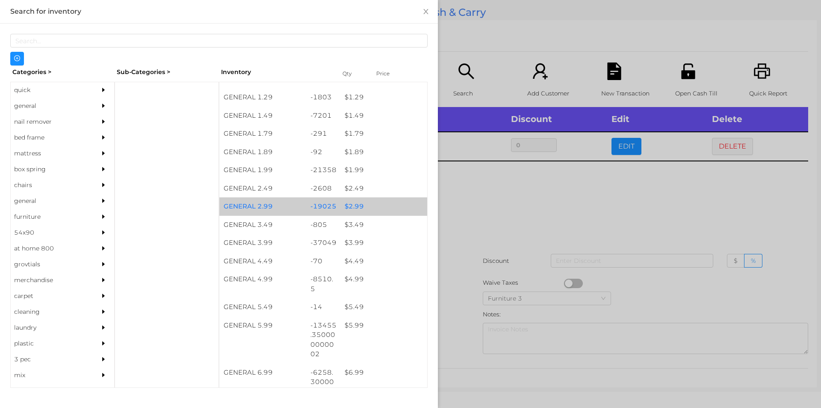
click at [351, 208] on div "$ 2.99" at bounding box center [384, 206] width 87 height 18
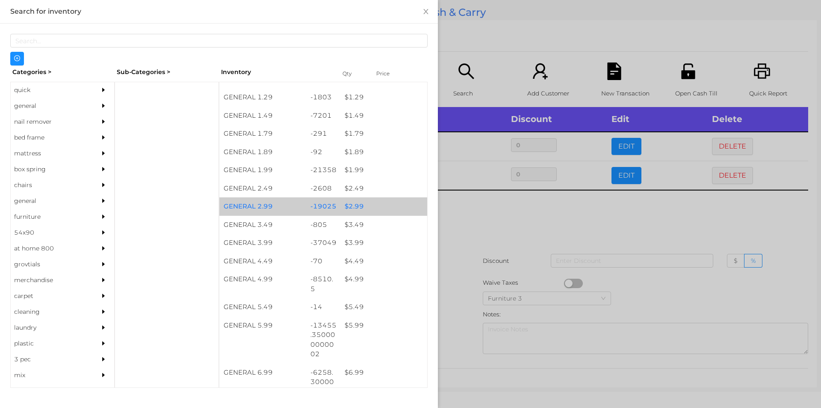
click at [353, 207] on div "$ 2.99" at bounding box center [384, 206] width 87 height 18
click at [353, 210] on div "$ 2.99" at bounding box center [384, 206] width 87 height 18
click at [367, 207] on div "$ 2.99" at bounding box center [384, 206] width 87 height 18
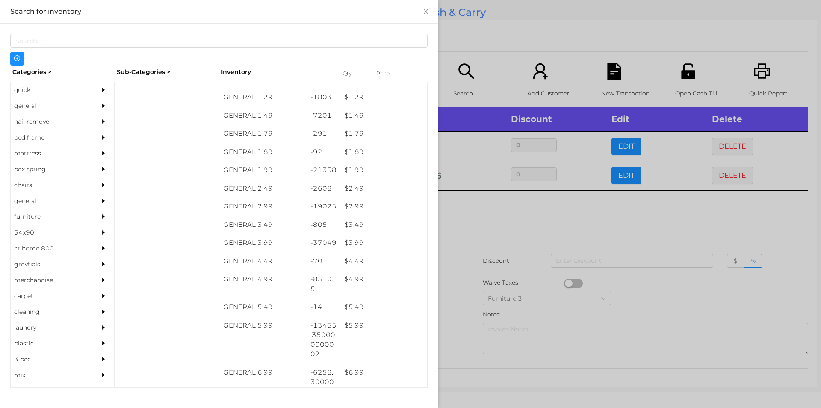
click at [505, 221] on div at bounding box center [410, 204] width 821 height 408
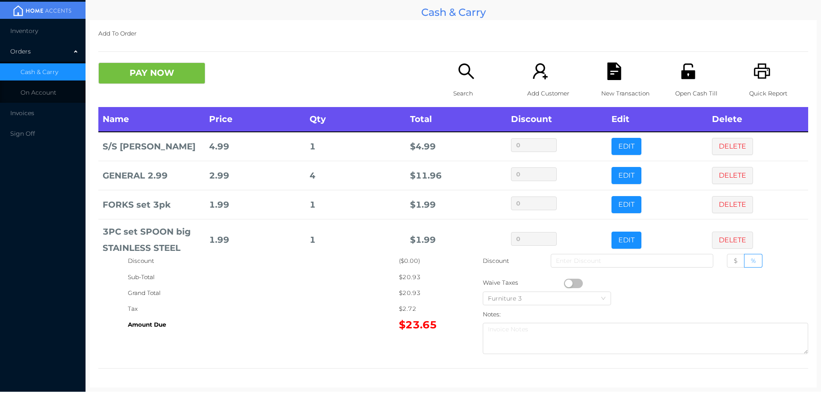
click at [617, 73] on icon "icon: file-text" at bounding box center [615, 71] width 18 height 18
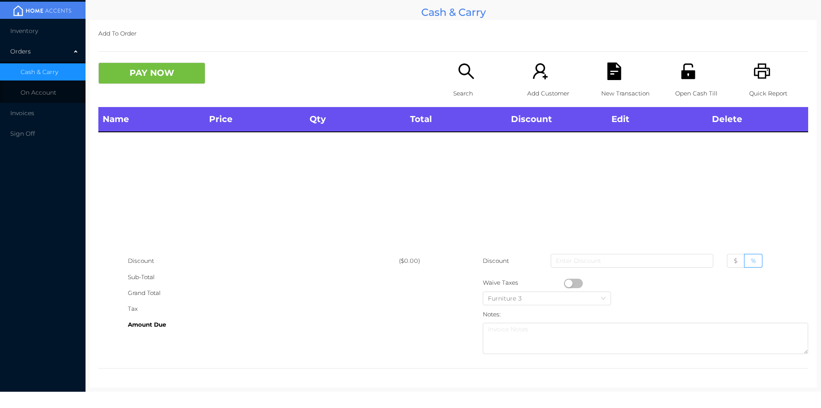
click at [764, 70] on icon "icon: printer" at bounding box center [762, 70] width 16 height 15
click at [459, 75] on icon "icon: search" at bounding box center [466, 70] width 15 height 15
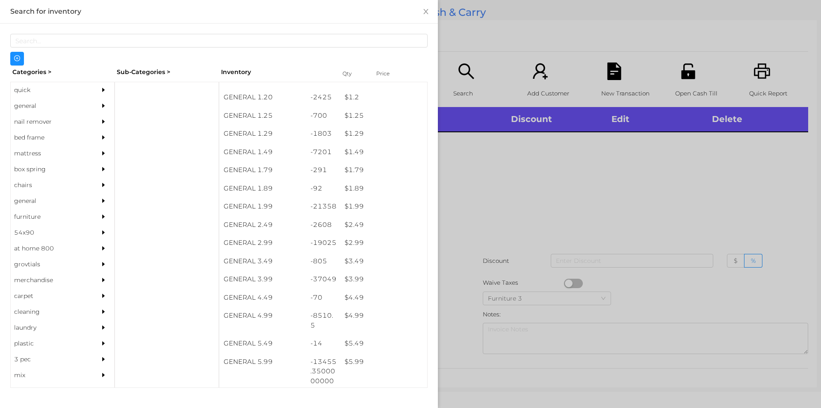
scroll to position [80, 0]
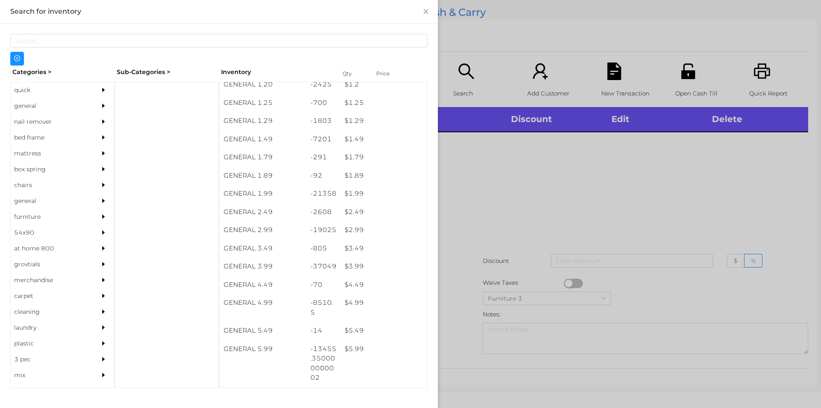
click at [331, 341] on div "-13455.350000000002" at bounding box center [323, 363] width 35 height 47
click at [693, 204] on div at bounding box center [410, 204] width 821 height 408
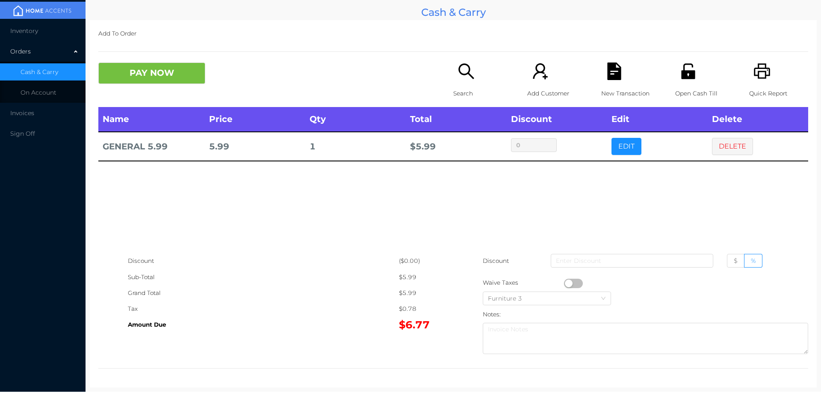
click at [606, 77] on icon "icon: file-text" at bounding box center [615, 71] width 18 height 18
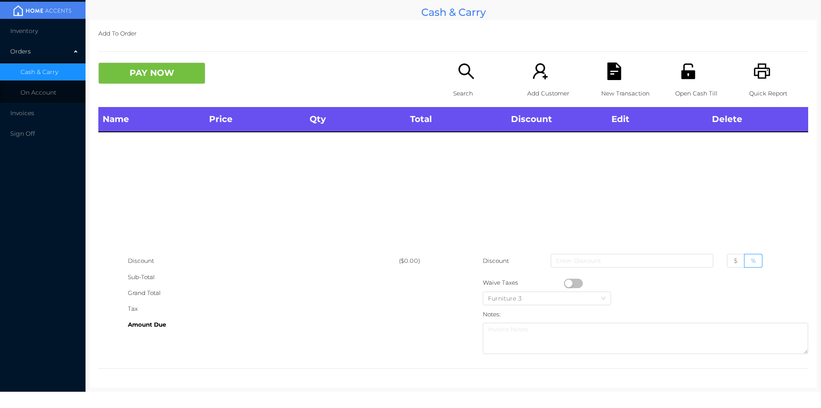
click at [749, 66] on div "Quick Report" at bounding box center [778, 84] width 59 height 44
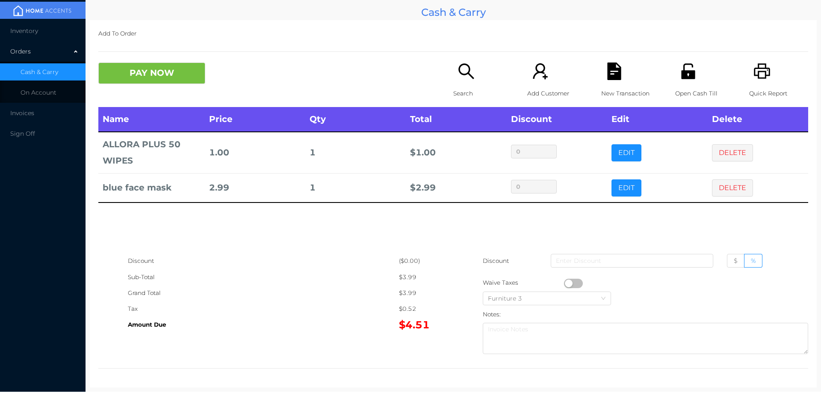
click at [564, 281] on button "button" at bounding box center [573, 282] width 19 height 9
click at [132, 77] on button "PAY NOW" at bounding box center [151, 72] width 107 height 21
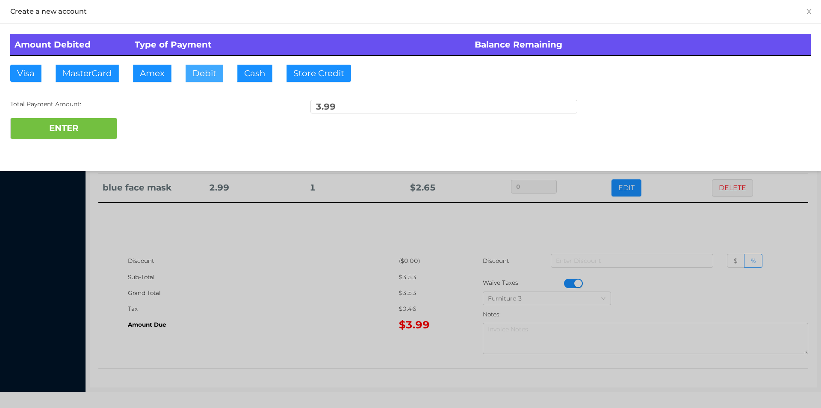
click at [204, 73] on button "Debit" at bounding box center [205, 73] width 38 height 17
click at [80, 128] on button "ENTER" at bounding box center [63, 128] width 107 height 21
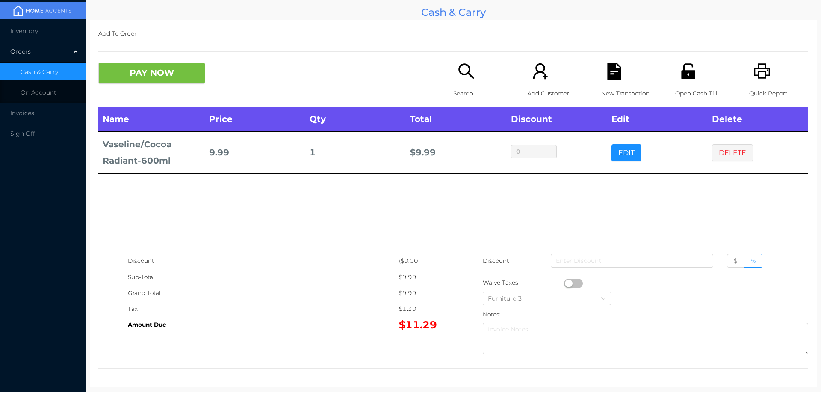
click at [607, 78] on icon "icon: file-text" at bounding box center [614, 71] width 14 height 18
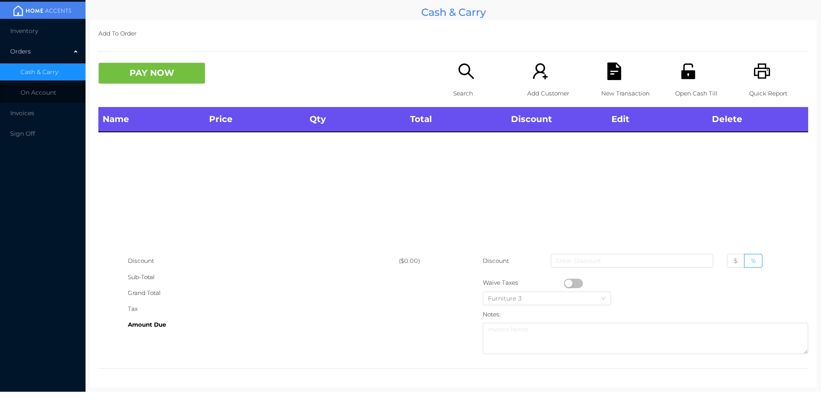
click at [686, 81] on div "Open Cash Till" at bounding box center [704, 84] width 59 height 44
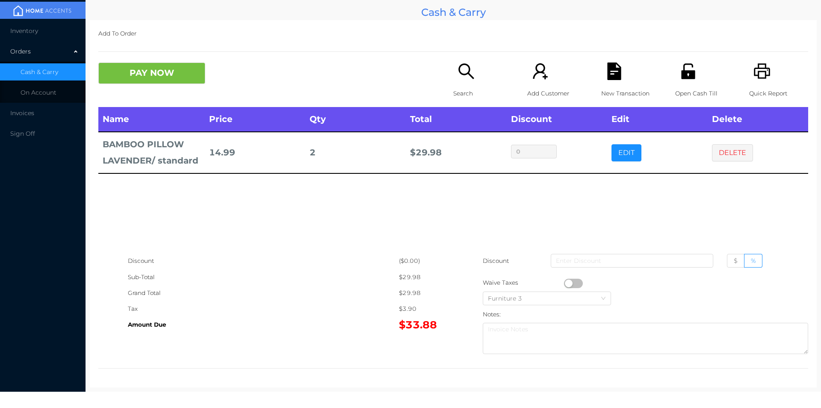
click at [181, 73] on button "PAY NOW" at bounding box center [151, 72] width 107 height 21
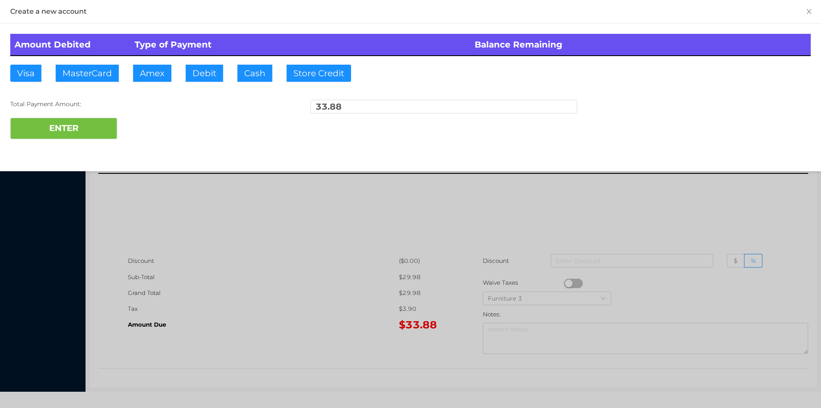
click at [308, 256] on div at bounding box center [410, 204] width 821 height 408
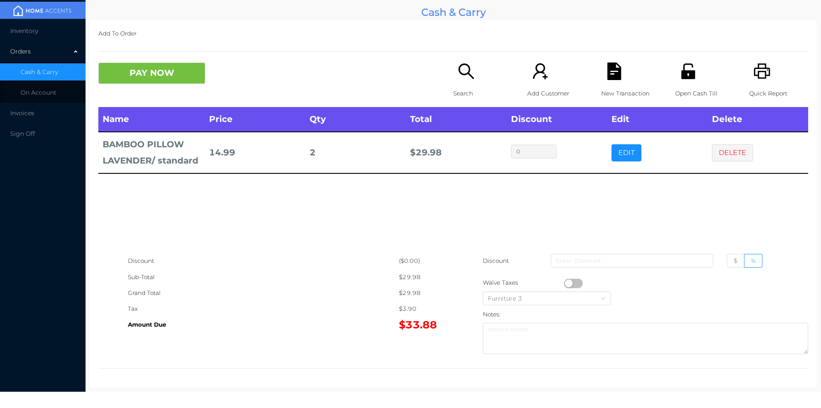
click at [618, 77] on icon "icon: file-text" at bounding box center [615, 71] width 18 height 18
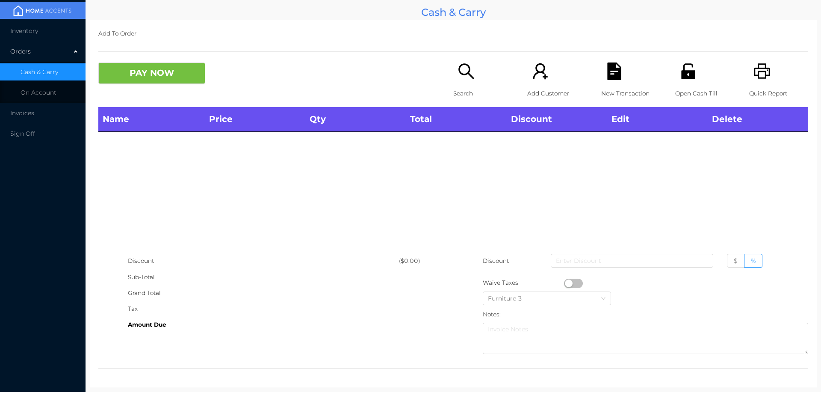
click at [687, 74] on icon "icon: unlock" at bounding box center [688, 70] width 14 height 15
click at [481, 82] on div "Search" at bounding box center [482, 84] width 59 height 44
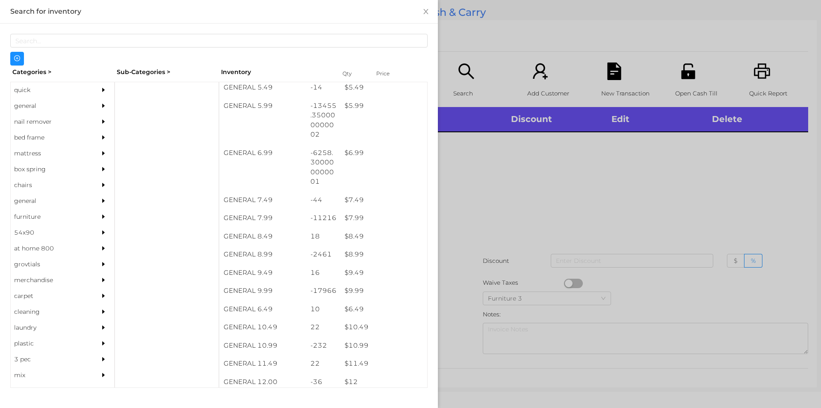
scroll to position [357, 0]
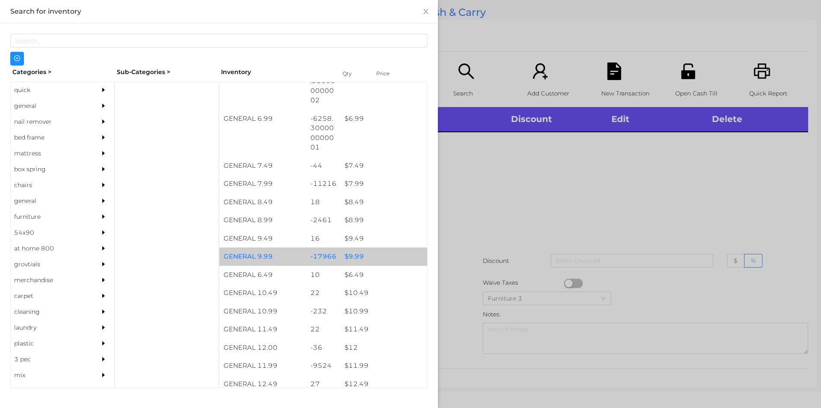
click at [368, 252] on div "$ 9.99" at bounding box center [384, 256] width 87 height 18
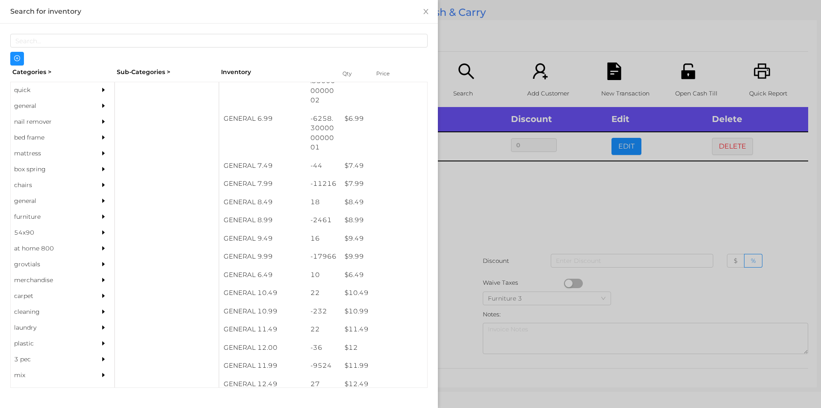
click at [640, 220] on div at bounding box center [410, 204] width 821 height 408
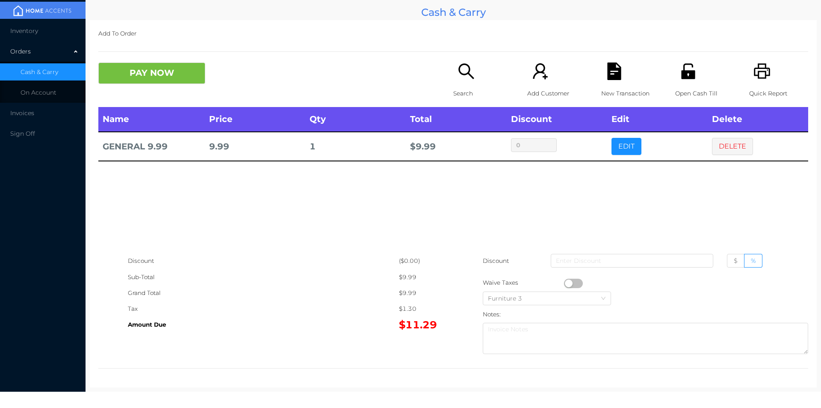
click at [611, 82] on div "New Transaction" at bounding box center [630, 84] width 59 height 44
click at [675, 82] on div "Open Cash Till" at bounding box center [704, 84] width 59 height 44
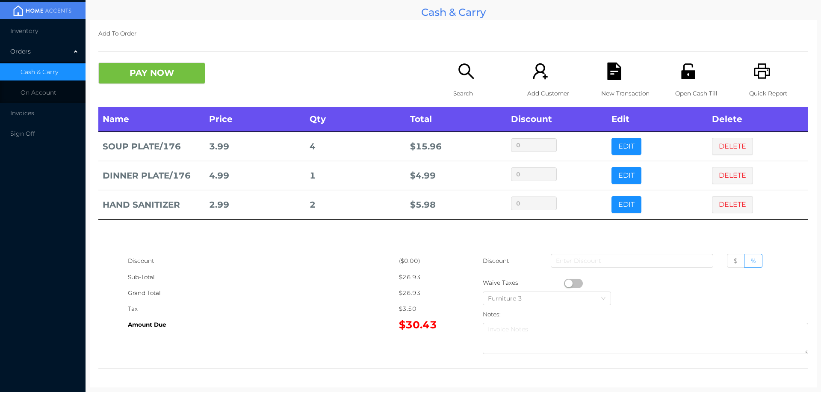
click at [606, 67] on icon "icon: file-text" at bounding box center [615, 71] width 18 height 18
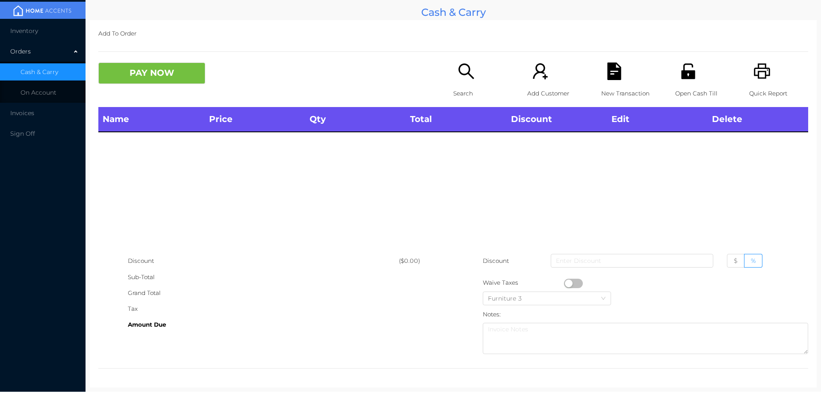
click at [758, 79] on icon "icon: printer" at bounding box center [763, 71] width 18 height 18
click at [190, 75] on button "PAY NOW" at bounding box center [151, 72] width 107 height 21
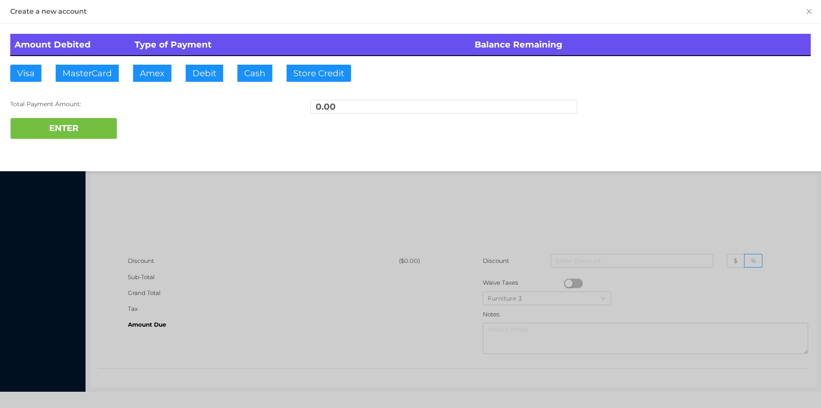
click at [327, 269] on div at bounding box center [410, 204] width 821 height 408
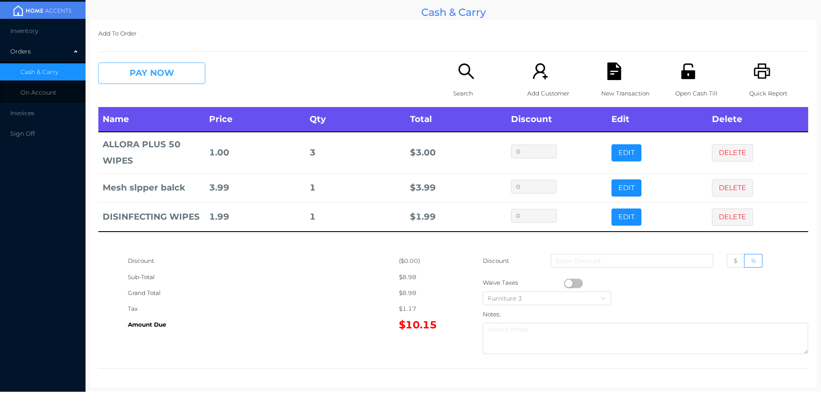
click at [151, 68] on button "PAY NOW" at bounding box center [151, 72] width 107 height 21
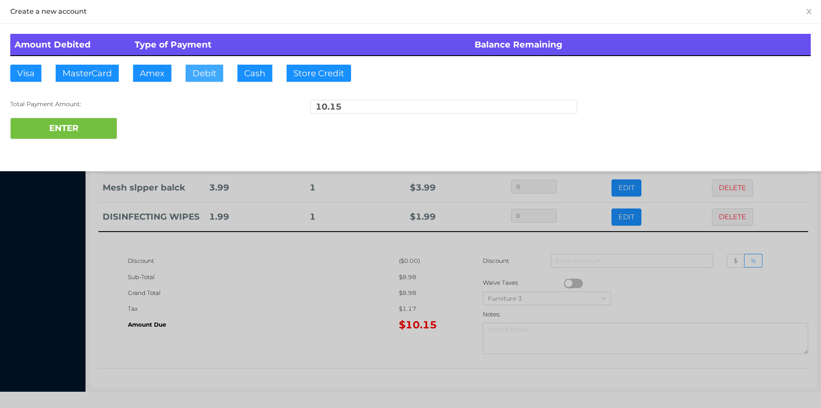
click at [199, 74] on button "Debit" at bounding box center [205, 73] width 38 height 17
click at [102, 133] on button "ENTER" at bounding box center [63, 128] width 107 height 21
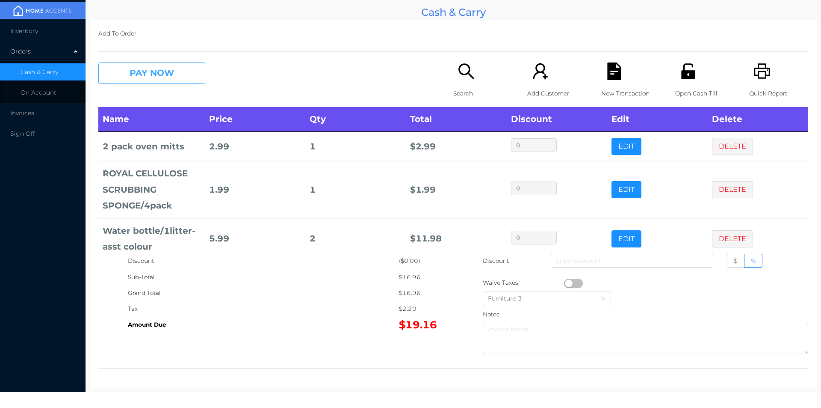
click at [162, 76] on button "PAY NOW" at bounding box center [151, 72] width 107 height 21
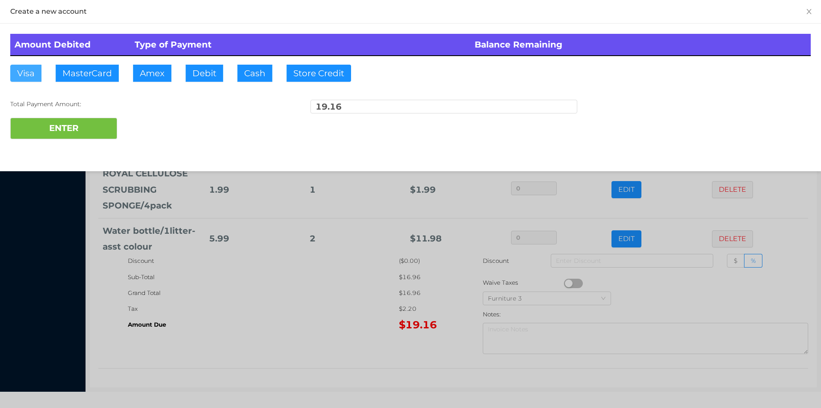
click at [22, 69] on button "Visa" at bounding box center [25, 73] width 31 height 17
click at [73, 122] on button "ENTER" at bounding box center [63, 128] width 107 height 21
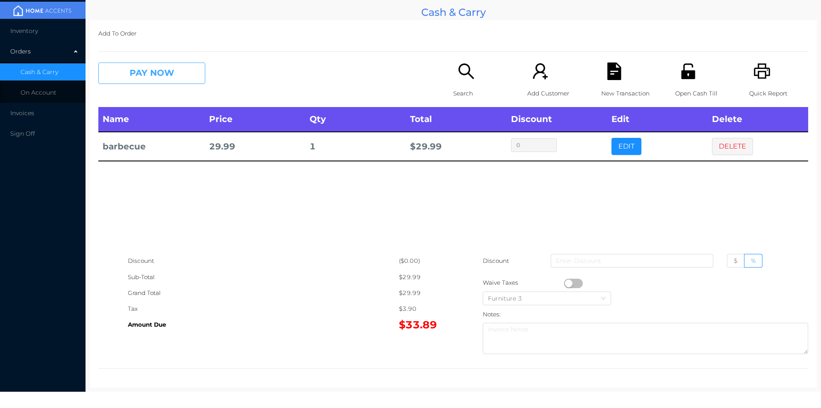
click at [154, 80] on button "PAY NOW" at bounding box center [151, 72] width 107 height 21
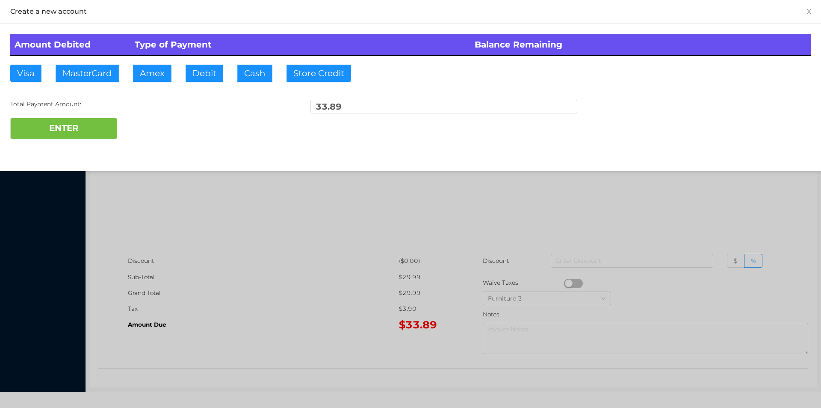
click at [274, 278] on div at bounding box center [410, 204] width 821 height 408
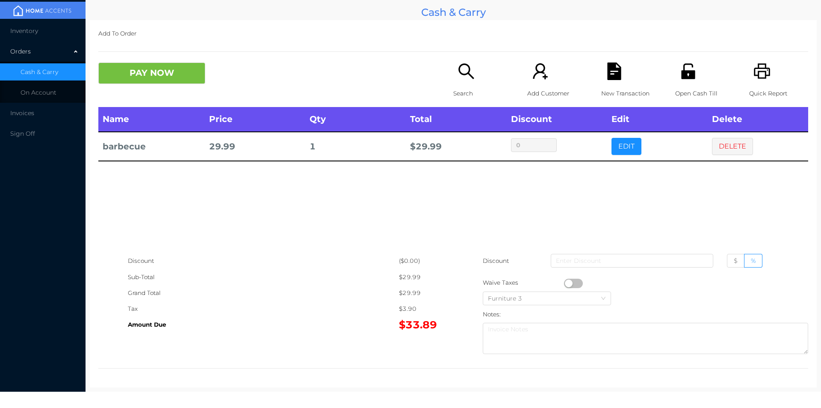
click at [606, 86] on p "New Transaction" at bounding box center [630, 94] width 59 height 16
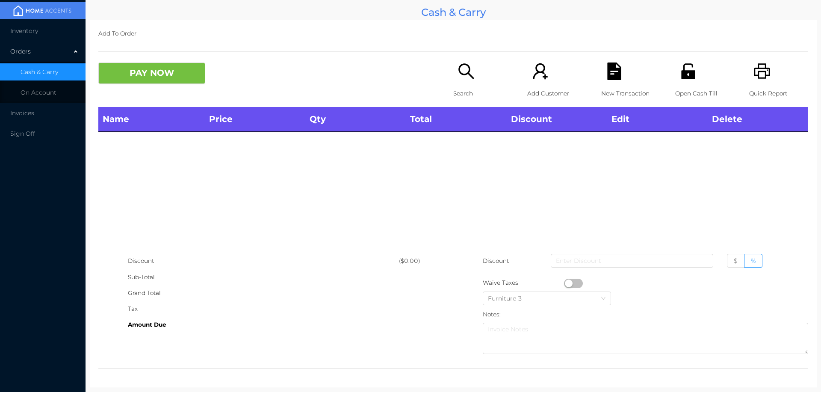
click at [754, 63] on icon "icon: printer" at bounding box center [763, 71] width 18 height 18
click at [693, 75] on div "Open Cash Till" at bounding box center [704, 84] width 59 height 44
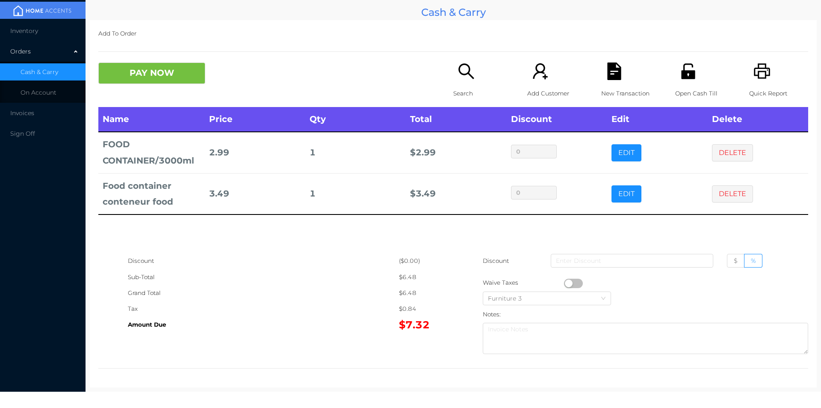
click at [681, 74] on icon "icon: unlock" at bounding box center [688, 70] width 14 height 15
click at [321, 344] on div "Discount ($0.00) Sub-Total $6.48 Grand Total $6.48 Tax $0.84 Amount Due $7.32 D…" at bounding box center [453, 305] width 710 height 105
click at [163, 81] on button "PAY NOW" at bounding box center [151, 72] width 107 height 21
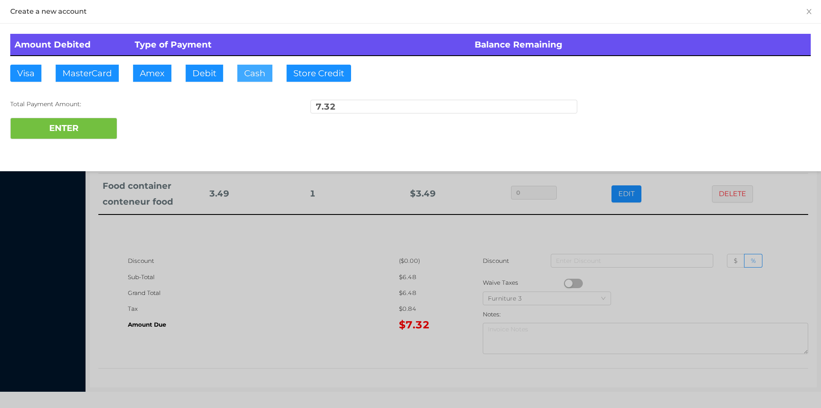
click at [238, 73] on button "Cash" at bounding box center [254, 73] width 35 height 17
click at [208, 73] on button "Debit" at bounding box center [205, 73] width 38 height 17
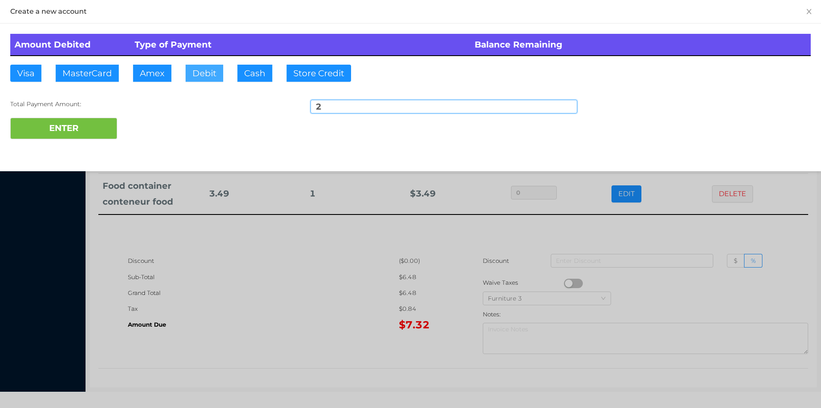
type input "20"
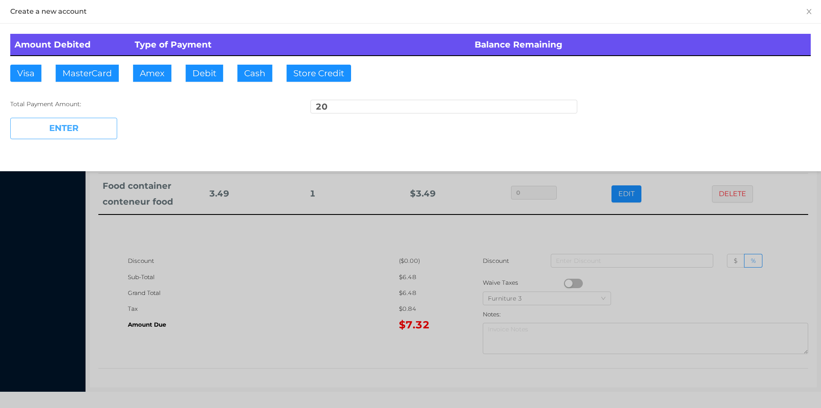
click at [63, 136] on button "ENTER" at bounding box center [63, 128] width 107 height 21
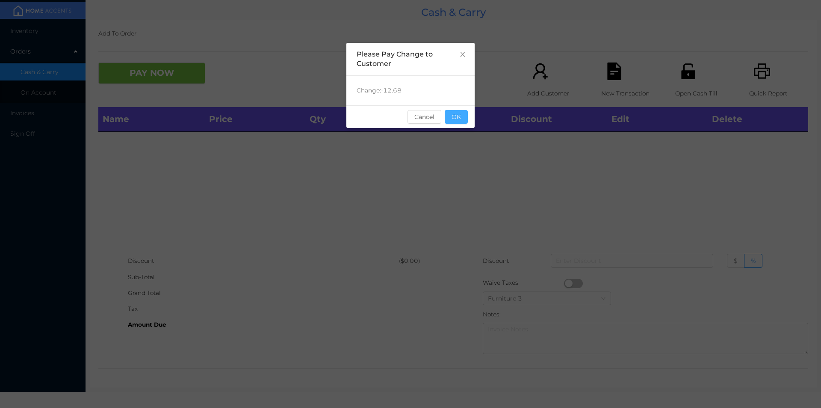
click at [456, 110] on button "OK" at bounding box center [456, 117] width 23 height 14
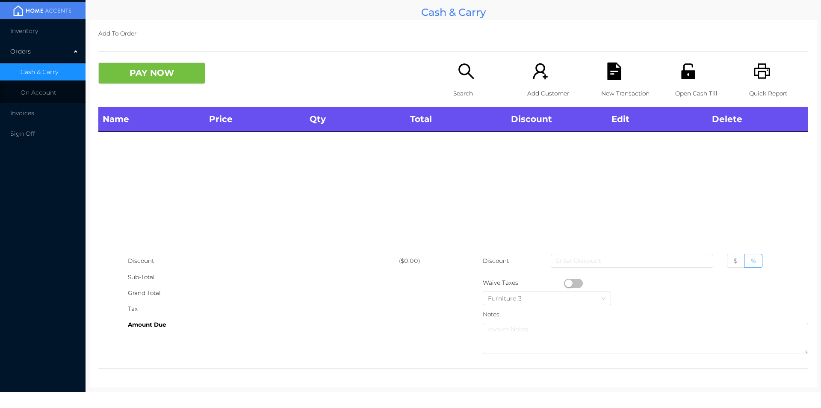
click at [459, 81] on div "Search" at bounding box center [482, 84] width 59 height 44
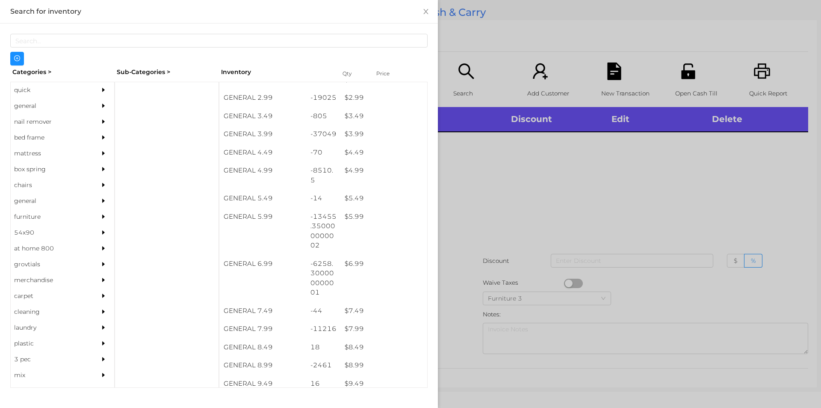
scroll to position [211, 0]
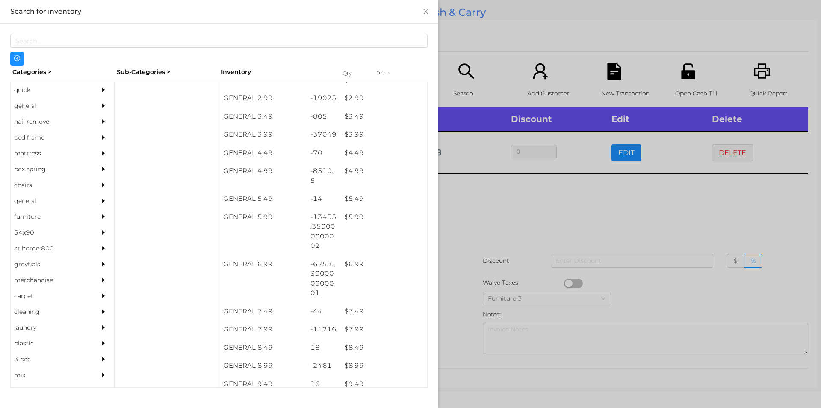
click at [501, 216] on div at bounding box center [410, 204] width 821 height 408
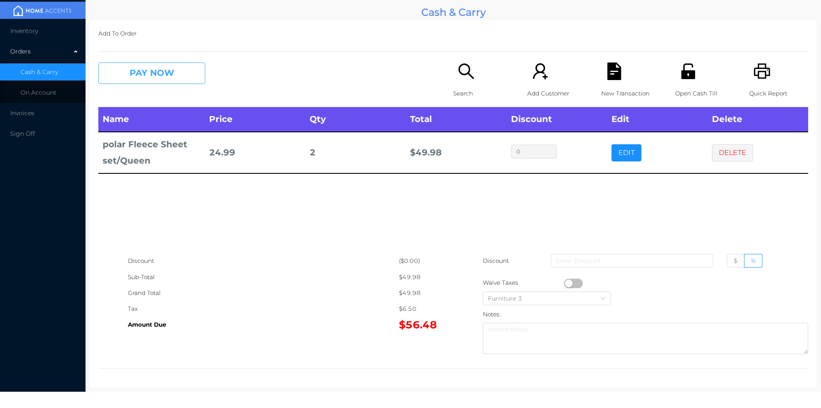
click at [150, 67] on button "PAY NOW" at bounding box center [151, 72] width 107 height 21
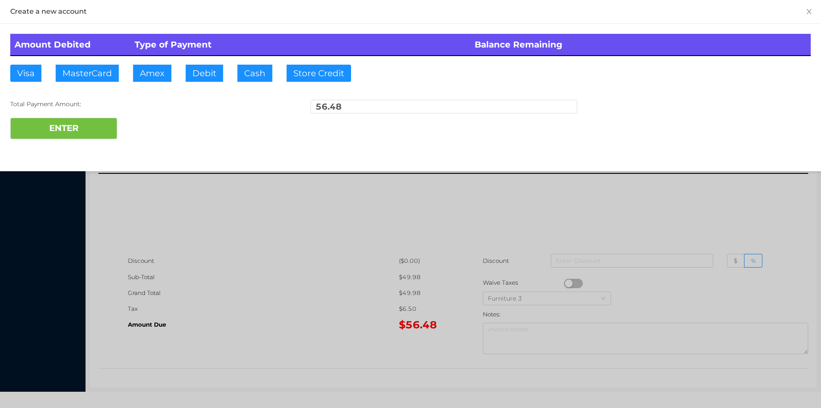
click at [150, 126] on div "ENTER" at bounding box center [410, 128] width 801 height 21
click at [159, 133] on div "ENTER" at bounding box center [410, 128] width 801 height 21
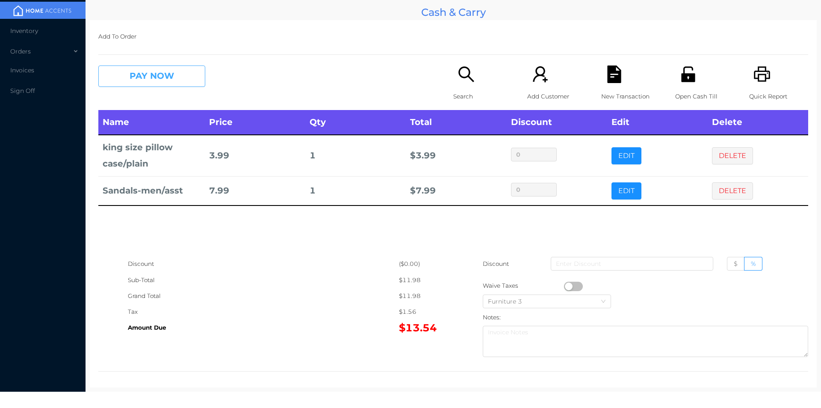
click at [144, 80] on button "PAY NOW" at bounding box center [151, 75] width 107 height 21
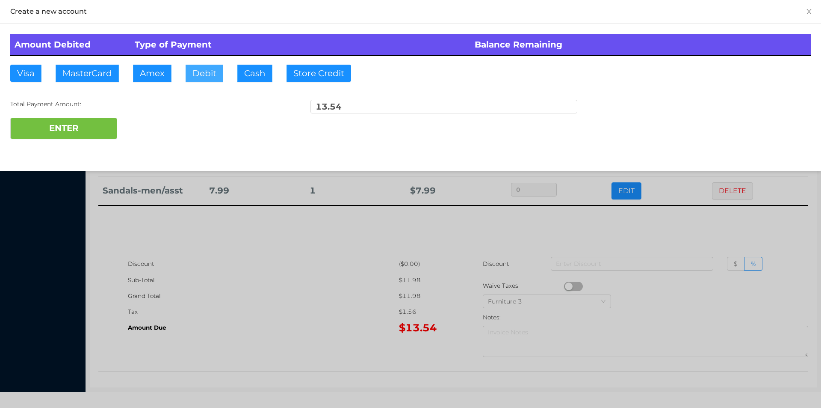
click at [208, 77] on button "Debit" at bounding box center [205, 73] width 38 height 17
type input "20."
click at [92, 136] on button "ENTER" at bounding box center [63, 128] width 107 height 21
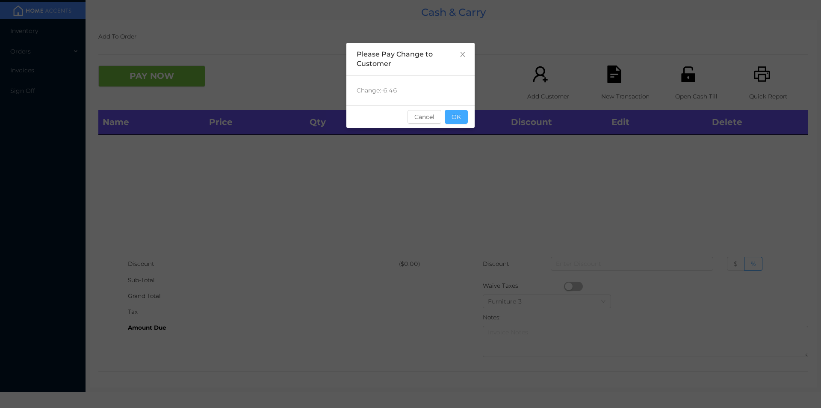
click at [459, 123] on button "OK" at bounding box center [456, 117] width 23 height 14
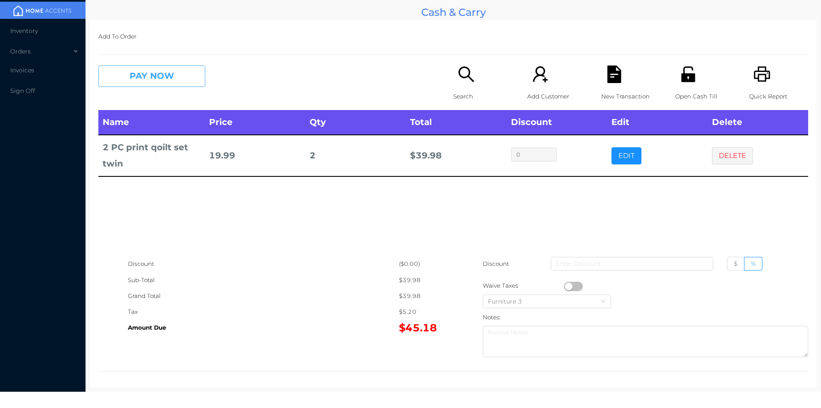
click at [137, 76] on button "PAY NOW" at bounding box center [151, 75] width 107 height 21
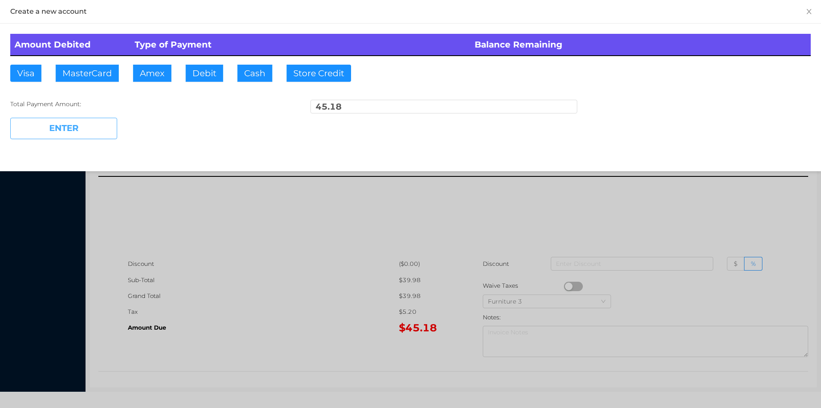
click at [66, 131] on button "ENTER" at bounding box center [63, 128] width 107 height 21
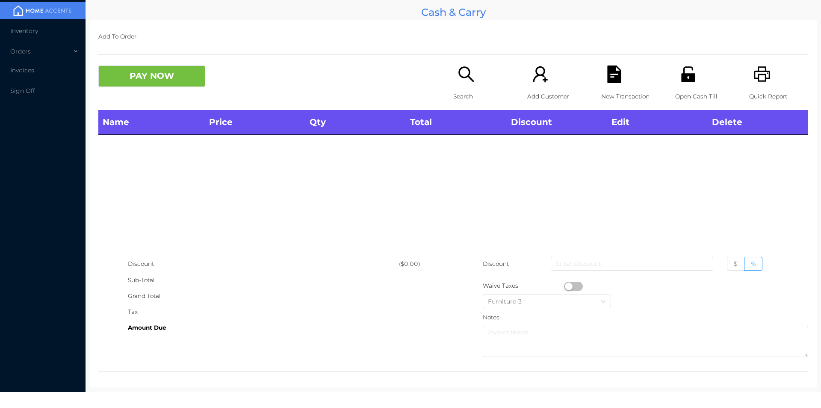
click at [462, 68] on icon "icon: search" at bounding box center [466, 73] width 15 height 15
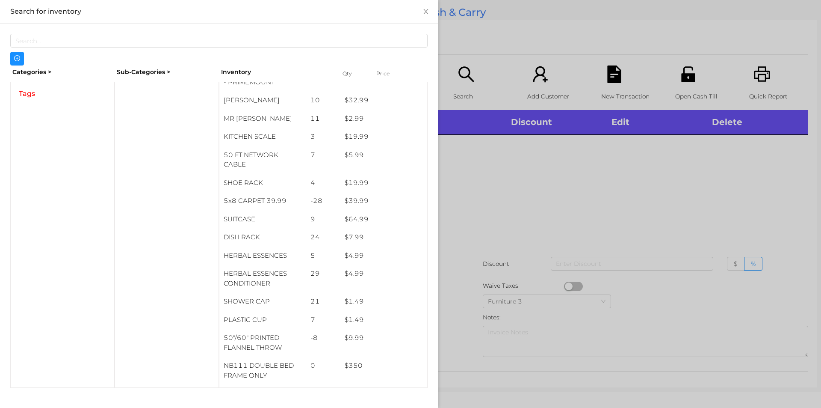
scroll to position [4445, 0]
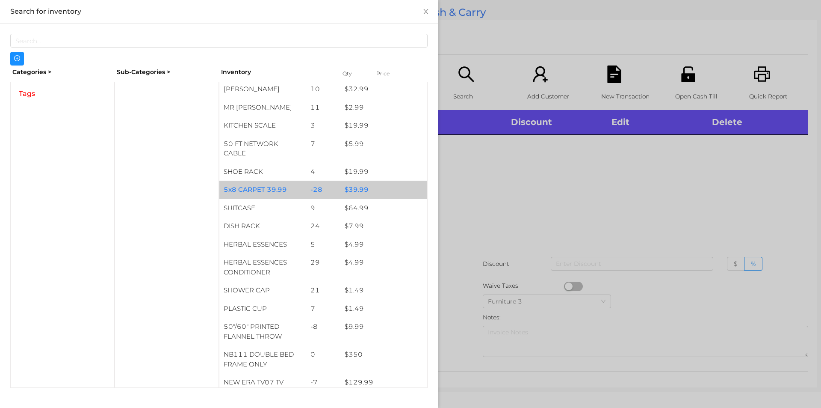
click at [356, 181] on div "$ 39.99" at bounding box center [384, 190] width 87 height 18
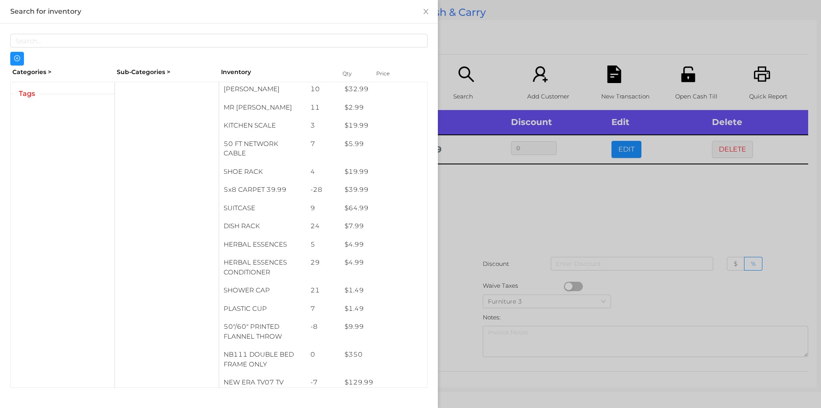
click at [488, 246] on div at bounding box center [410, 204] width 821 height 408
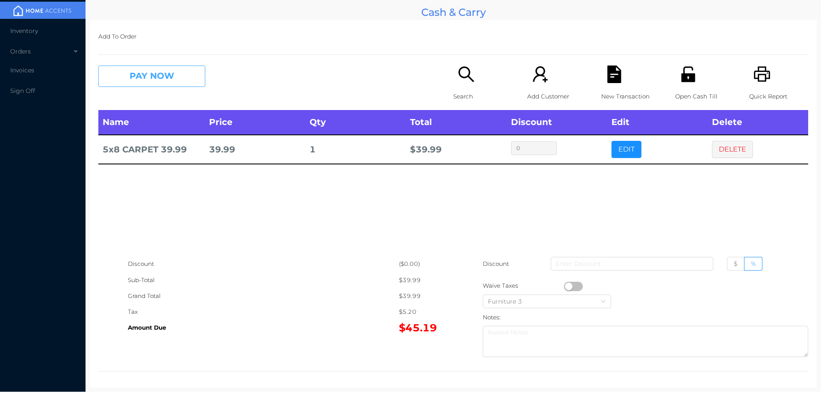
click at [174, 77] on button "PAY NOW" at bounding box center [151, 75] width 107 height 21
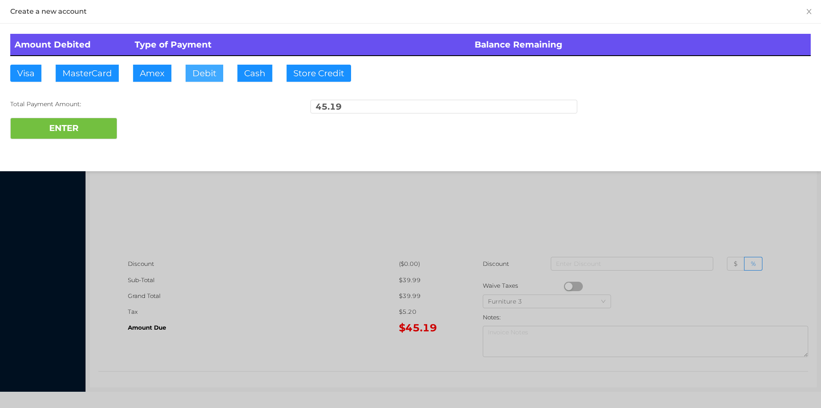
click at [202, 71] on button "Debit" at bounding box center [205, 73] width 38 height 17
click at [94, 120] on button "ENTER" at bounding box center [63, 128] width 107 height 21
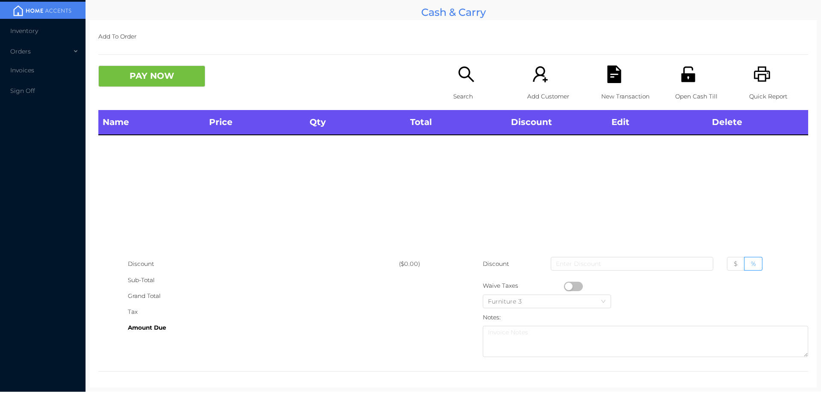
click at [462, 78] on icon "icon: search" at bounding box center [467, 74] width 18 height 18
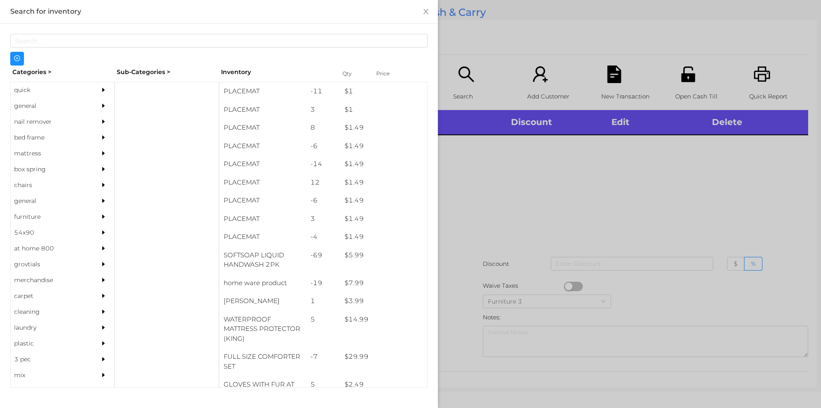
click at [21, 107] on div "general" at bounding box center [50, 106] width 78 height 16
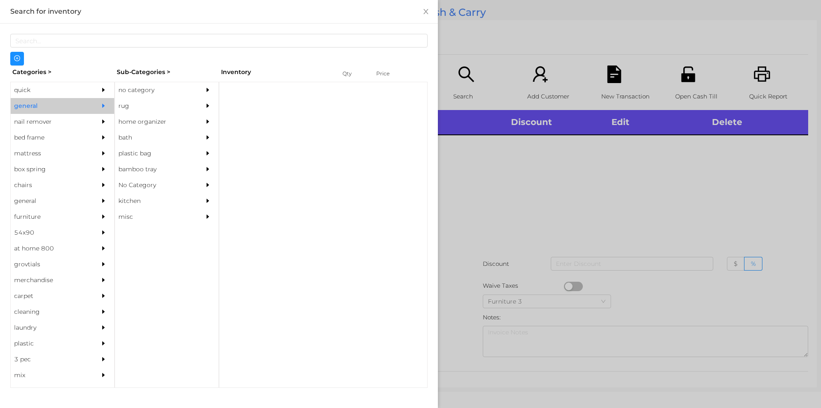
click at [138, 83] on div "no category" at bounding box center [154, 90] width 78 height 16
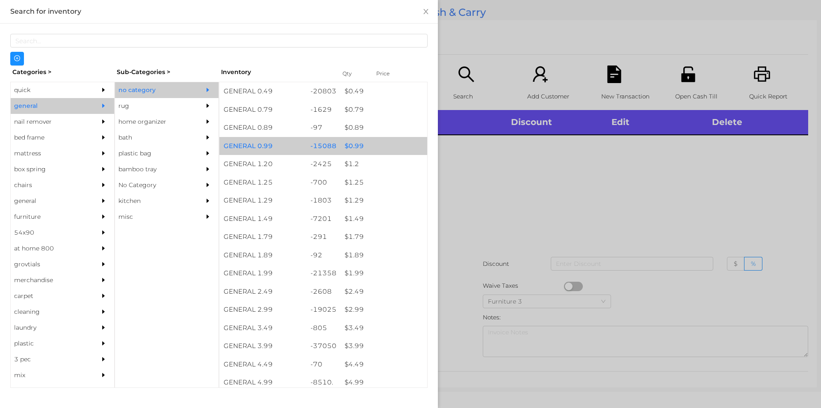
click at [349, 142] on div "$ 0.99" at bounding box center [384, 146] width 87 height 18
click at [352, 144] on div "$ 0.99" at bounding box center [384, 146] width 87 height 18
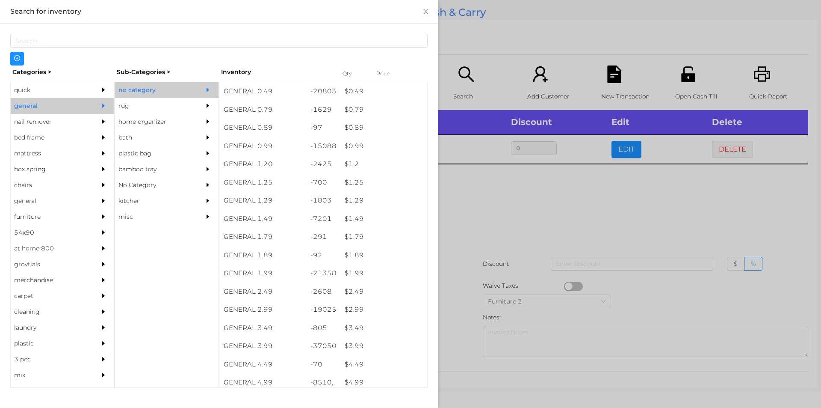
click at [486, 189] on div at bounding box center [410, 204] width 821 height 408
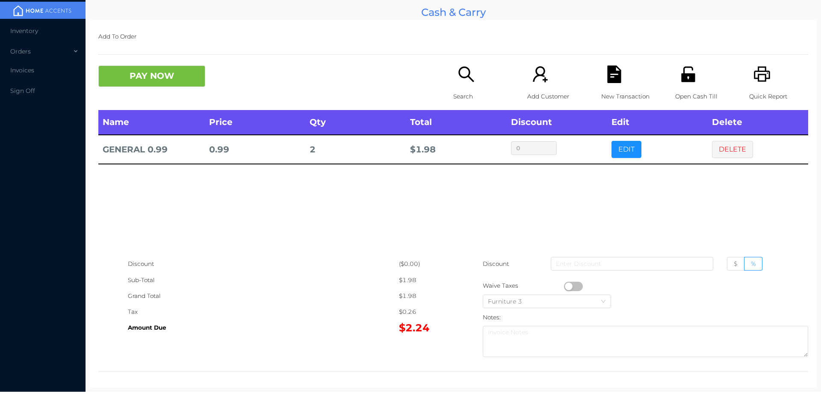
click at [453, 86] on div "Search" at bounding box center [482, 87] width 59 height 44
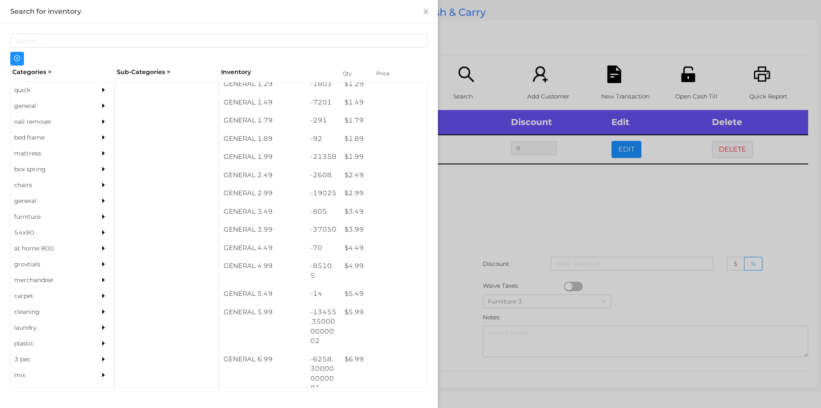
scroll to position [116, 0]
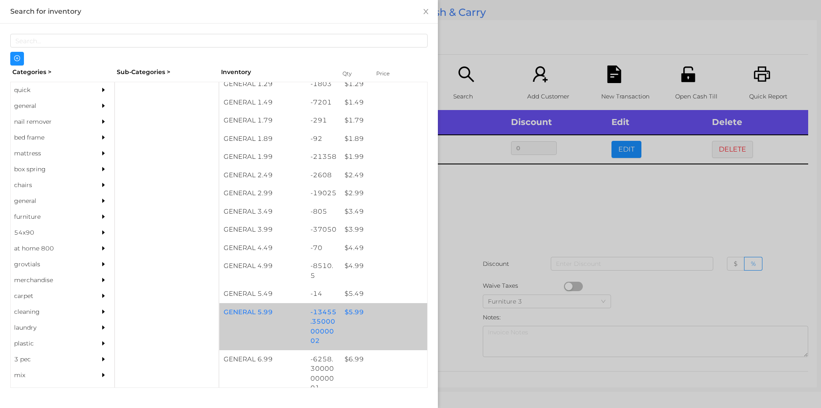
click at [350, 315] on div "$ 5.99" at bounding box center [384, 312] width 87 height 18
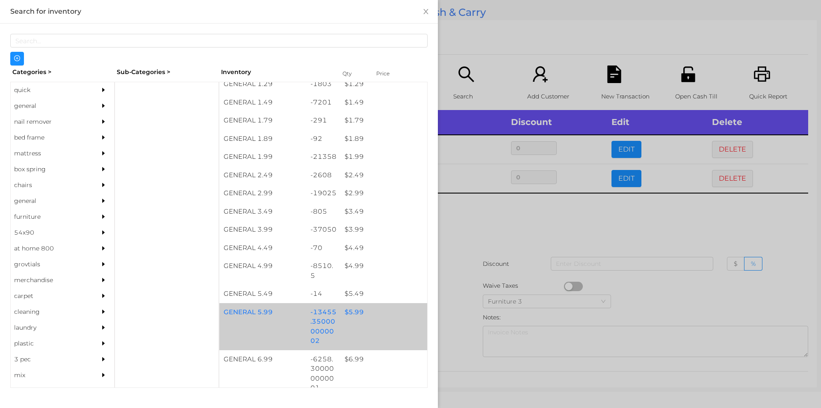
click at [353, 311] on div "$ 5.99" at bounding box center [384, 312] width 87 height 18
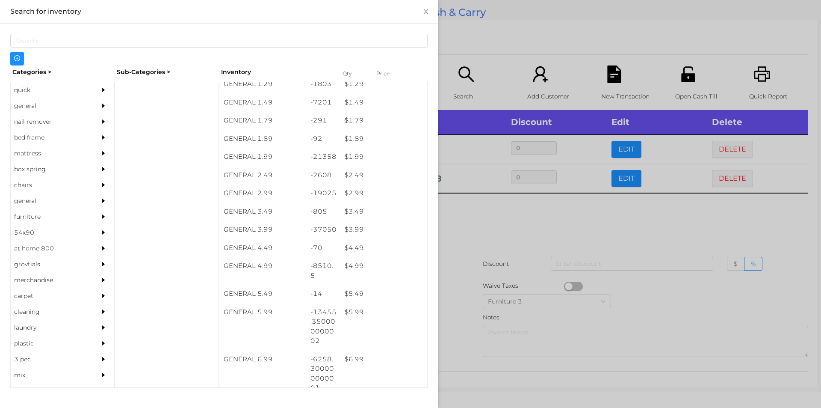
click at [477, 228] on div at bounding box center [410, 204] width 821 height 408
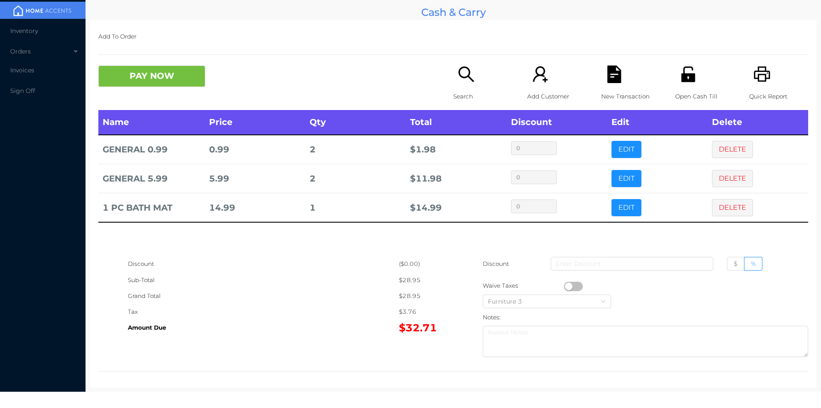
click at [614, 77] on icon "icon: file-text" at bounding box center [614, 74] width 14 height 18
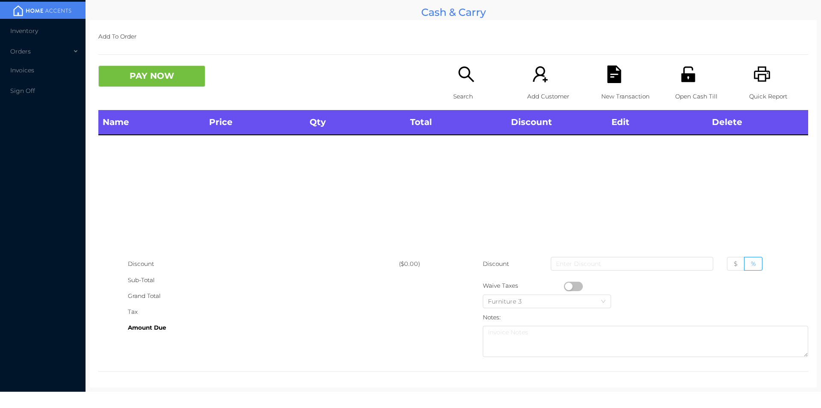
click at [688, 68] on icon "icon: unlock" at bounding box center [689, 74] width 18 height 18
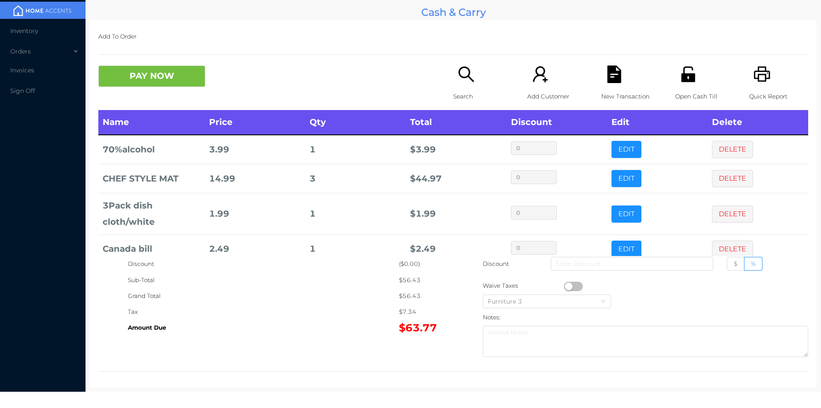
click at [470, 78] on icon "icon: search" at bounding box center [467, 74] width 18 height 18
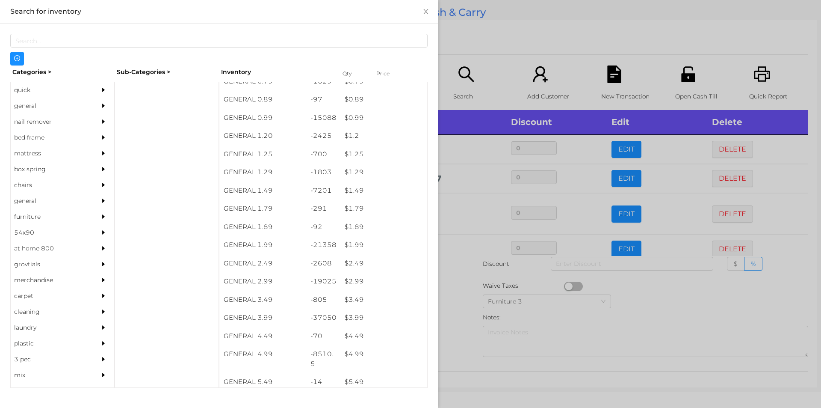
scroll to position [29, 0]
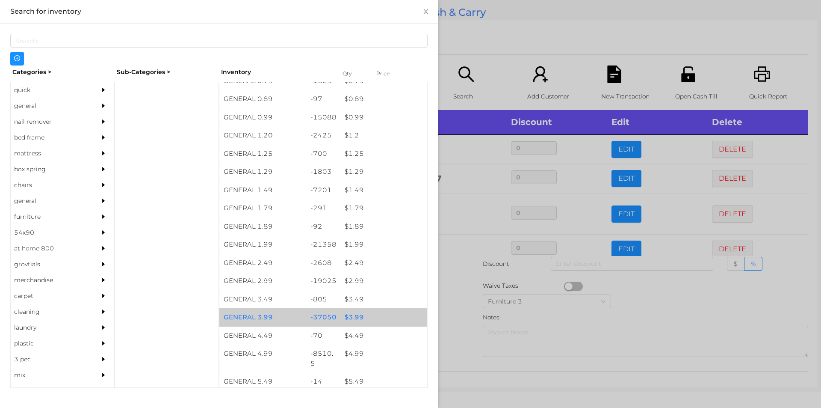
click at [351, 312] on div "$ 3.99" at bounding box center [384, 317] width 87 height 18
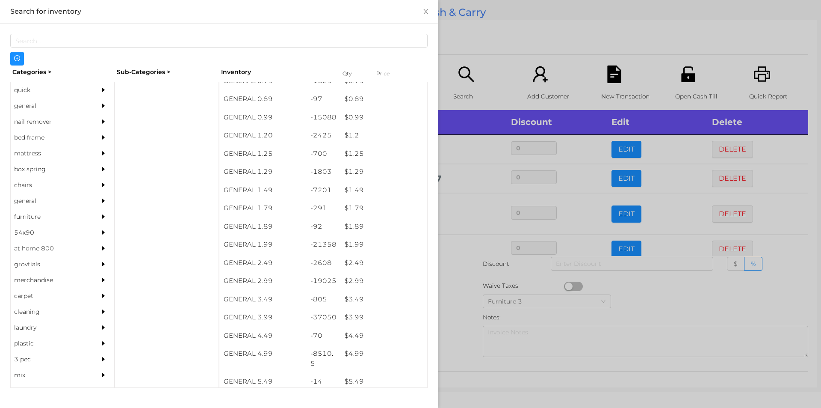
click at [454, 321] on div at bounding box center [410, 204] width 821 height 408
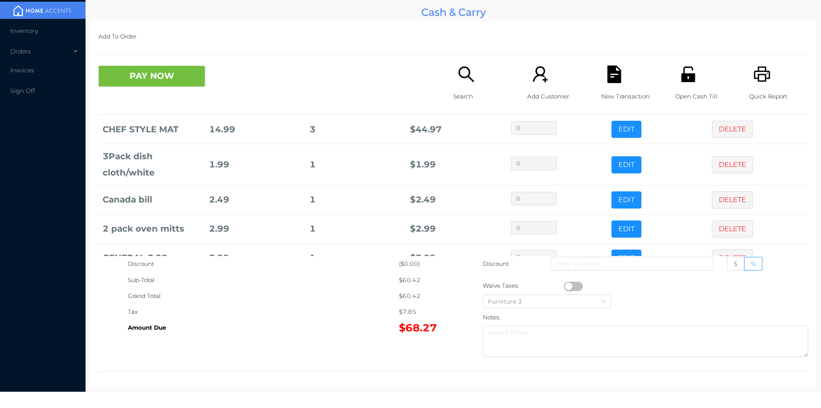
scroll to position [74, 0]
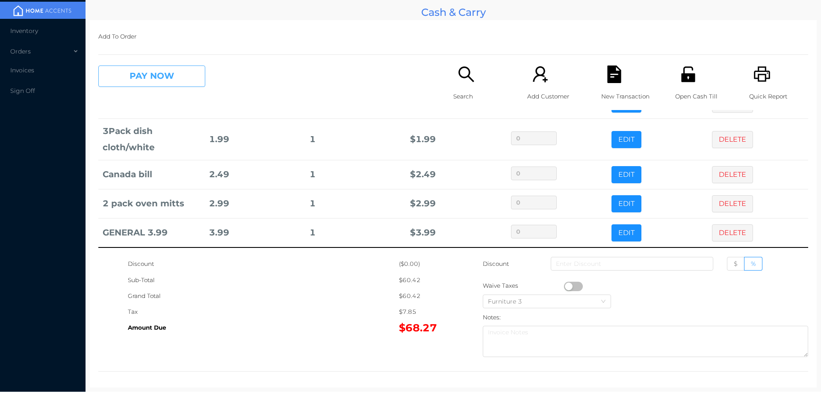
click at [169, 81] on button "PAY NOW" at bounding box center [151, 75] width 107 height 21
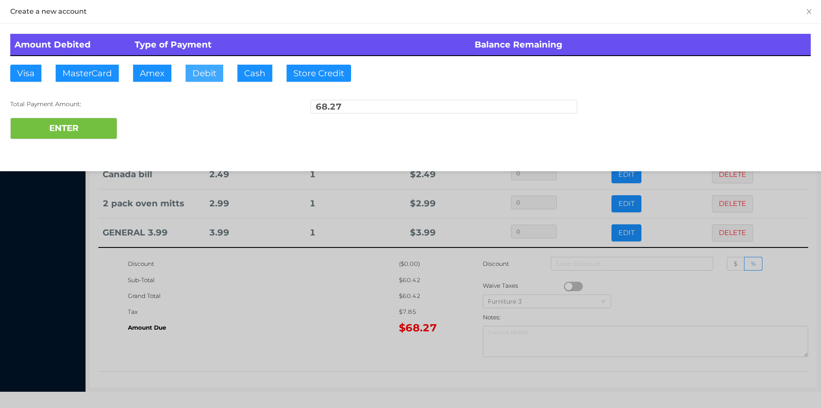
click at [204, 81] on button "Debit" at bounding box center [205, 73] width 38 height 17
click at [86, 133] on button "ENTER" at bounding box center [63, 128] width 107 height 21
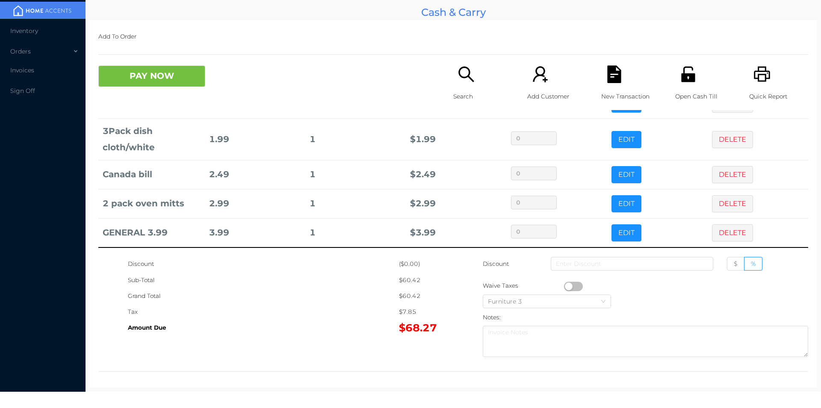
scroll to position [0, 0]
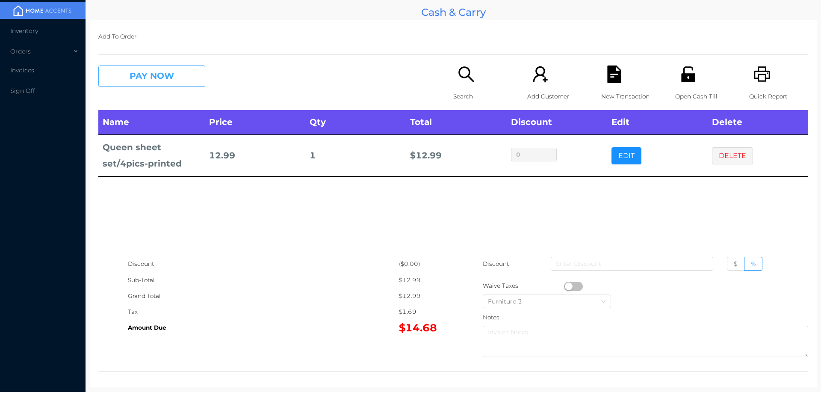
click at [181, 77] on button "PAY NOW" at bounding box center [151, 75] width 107 height 21
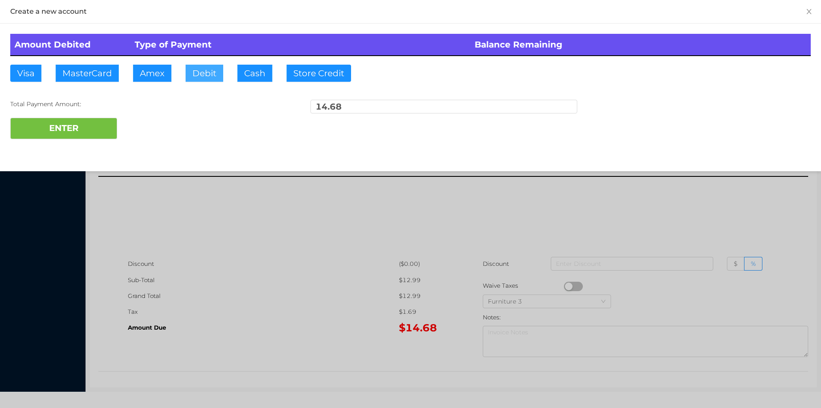
click at [205, 69] on button "Debit" at bounding box center [205, 73] width 38 height 17
click at [156, 131] on div "ENTER" at bounding box center [410, 128] width 801 height 21
click at [757, 208] on div at bounding box center [410, 204] width 821 height 408
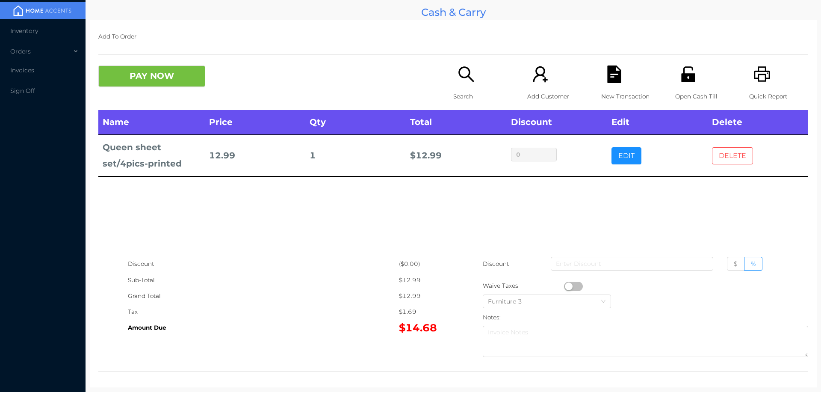
click at [726, 158] on button "DELETE" at bounding box center [732, 155] width 41 height 17
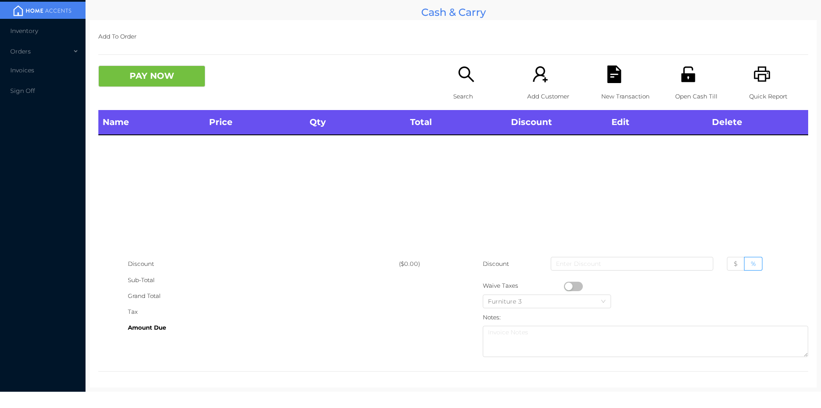
click at [763, 74] on icon "icon: printer" at bounding box center [763, 74] width 18 height 18
click at [165, 86] on button "PAY NOW" at bounding box center [151, 75] width 107 height 21
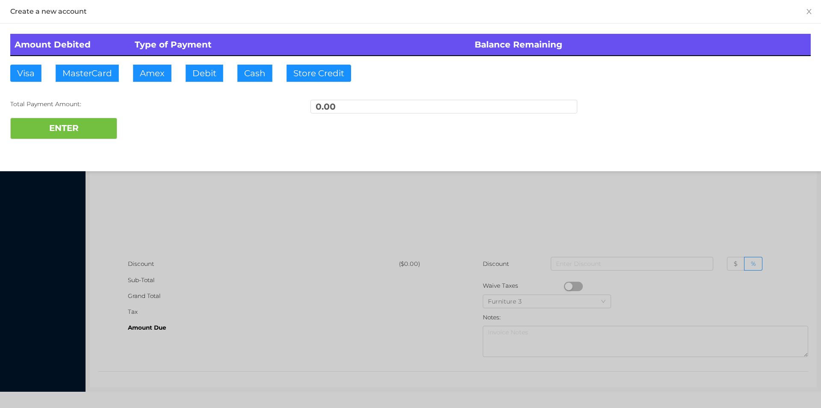
click at [249, 202] on div at bounding box center [410, 204] width 821 height 408
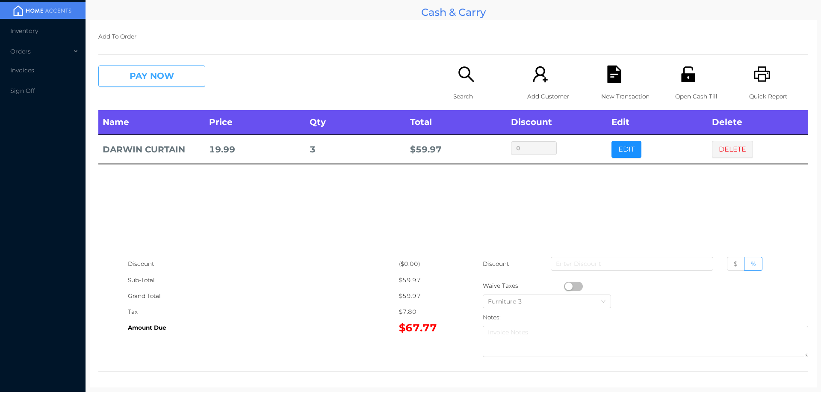
click at [150, 70] on button "PAY NOW" at bounding box center [151, 75] width 107 height 21
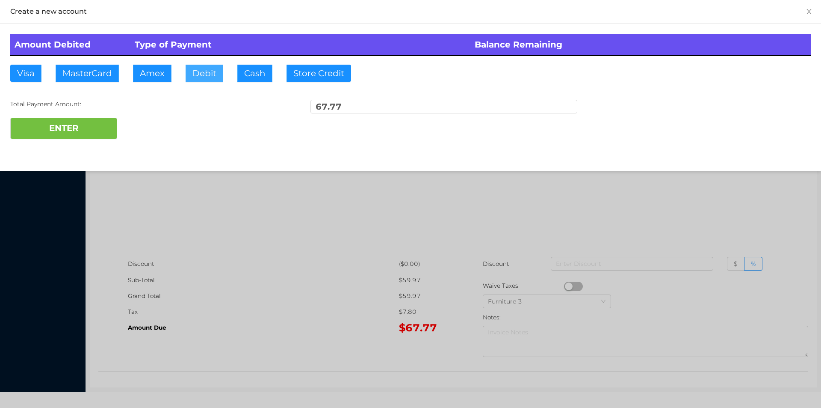
click at [201, 78] on button "Debit" at bounding box center [205, 73] width 38 height 17
type input "80."
click at [87, 129] on button "ENTER" at bounding box center [63, 128] width 107 height 21
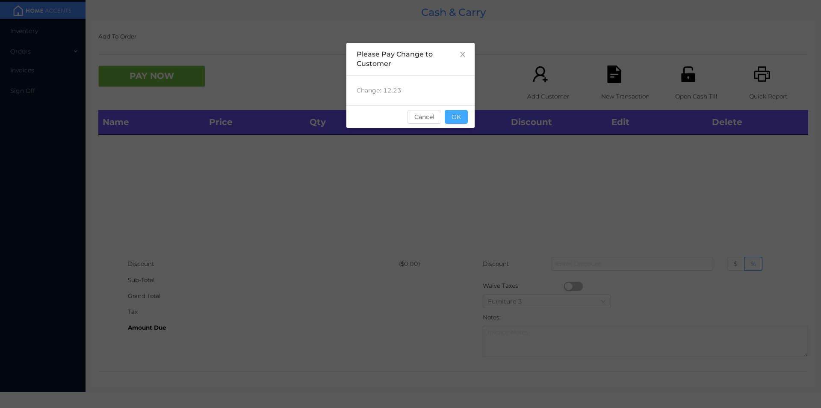
click at [461, 119] on button "OK" at bounding box center [456, 117] width 23 height 14
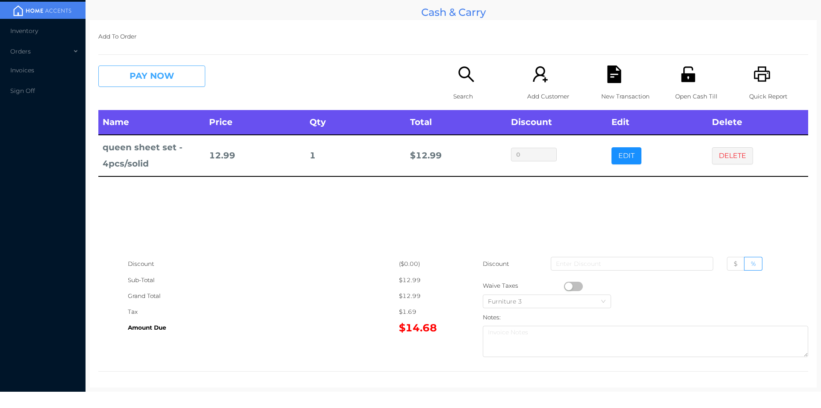
click at [151, 76] on button "PAY NOW" at bounding box center [151, 75] width 107 height 21
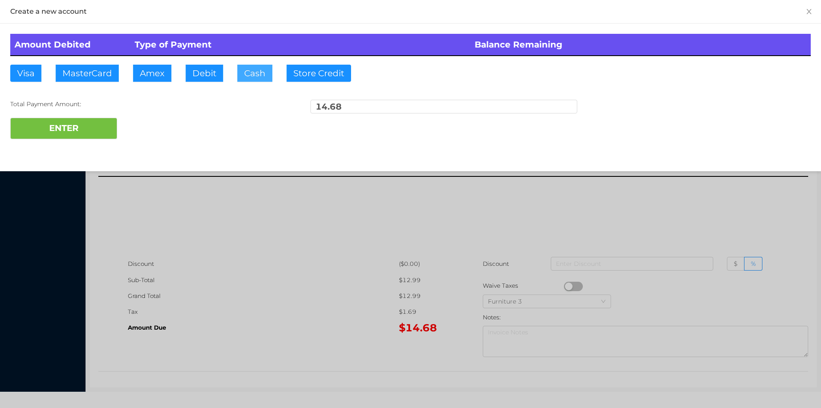
click at [256, 78] on button "Cash" at bounding box center [254, 73] width 35 height 17
type input "20."
click at [92, 123] on button "ENTER" at bounding box center [63, 128] width 107 height 21
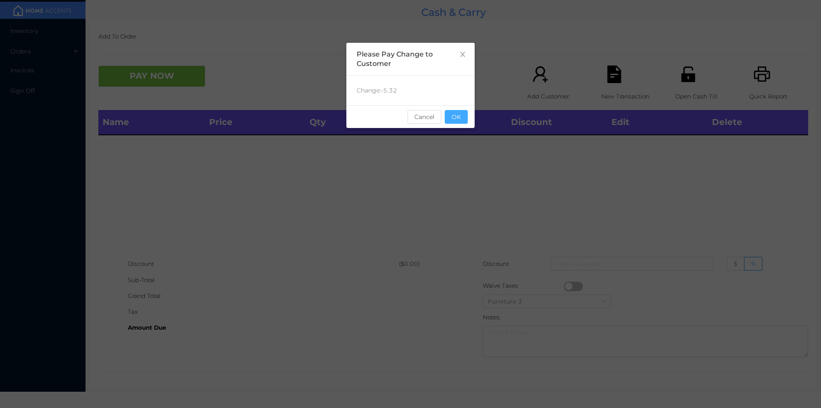
click at [457, 123] on button "OK" at bounding box center [456, 117] width 23 height 14
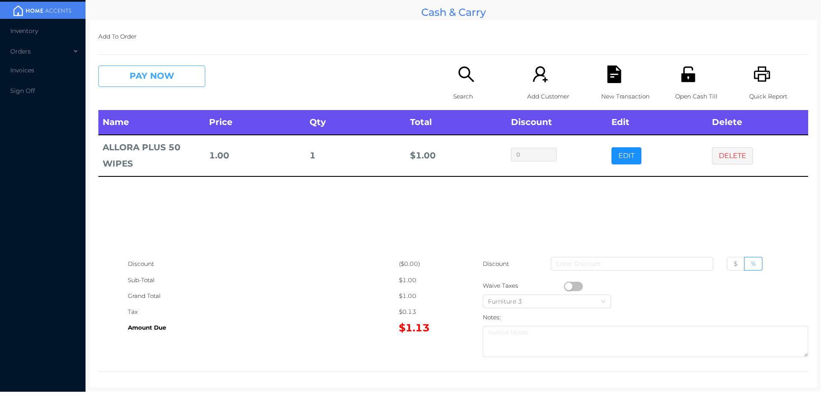
click at [143, 79] on button "PAY NOW" at bounding box center [151, 75] width 107 height 21
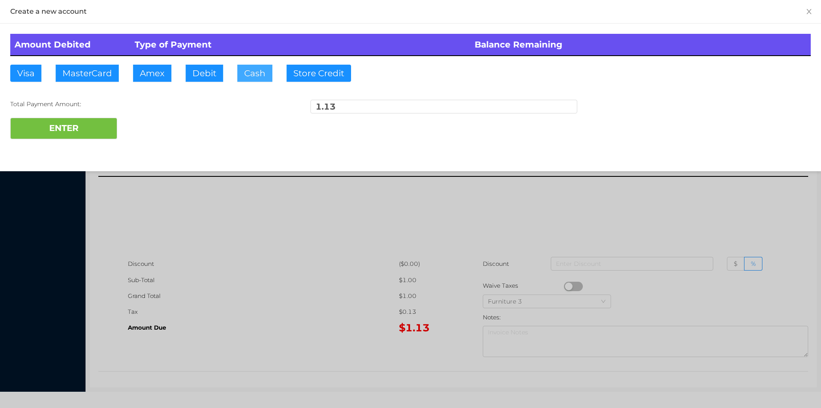
click at [248, 73] on button "Cash" at bounding box center [254, 73] width 35 height 17
type input "2."
click at [53, 138] on button "ENTER" at bounding box center [63, 128] width 107 height 21
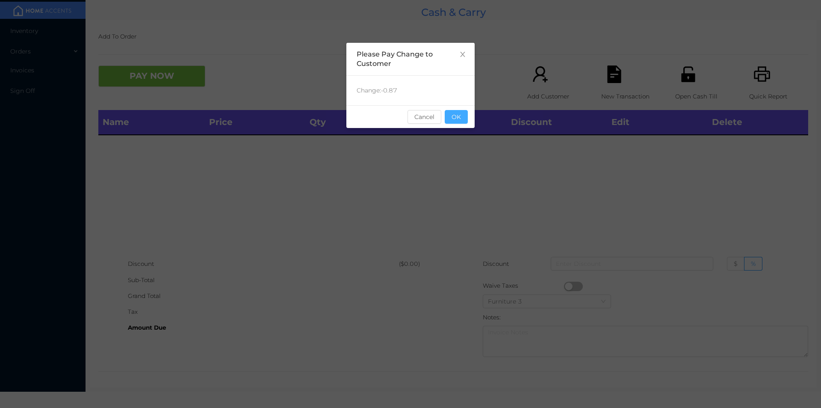
click at [456, 114] on button "OK" at bounding box center [456, 117] width 23 height 14
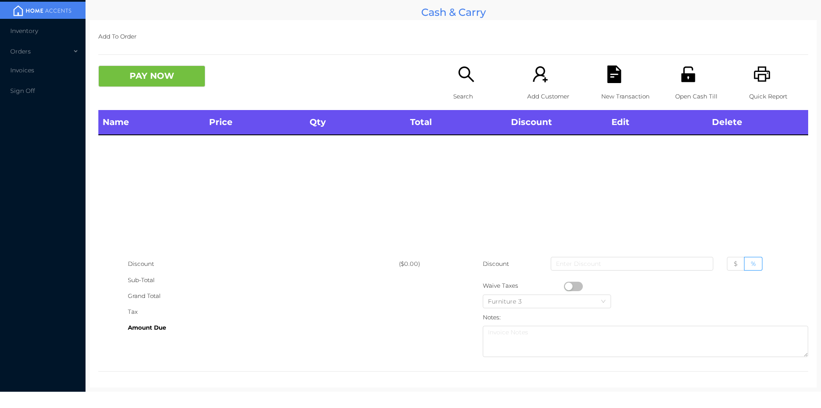
click at [462, 131] on th "Total" at bounding box center [456, 122] width 101 height 25
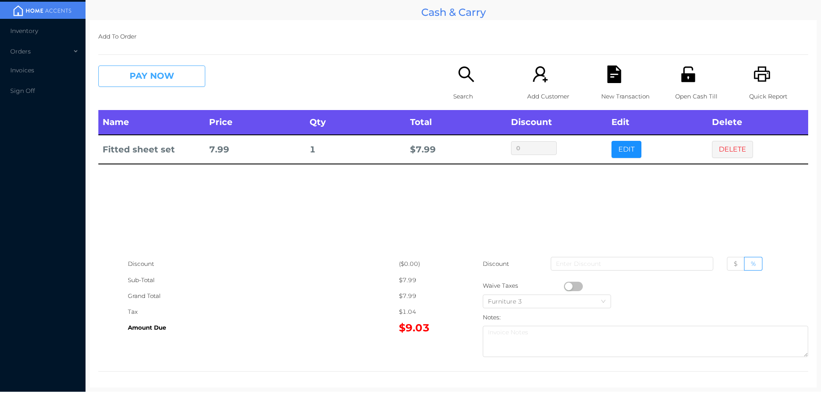
click at [184, 75] on button "PAY NOW" at bounding box center [151, 75] width 107 height 21
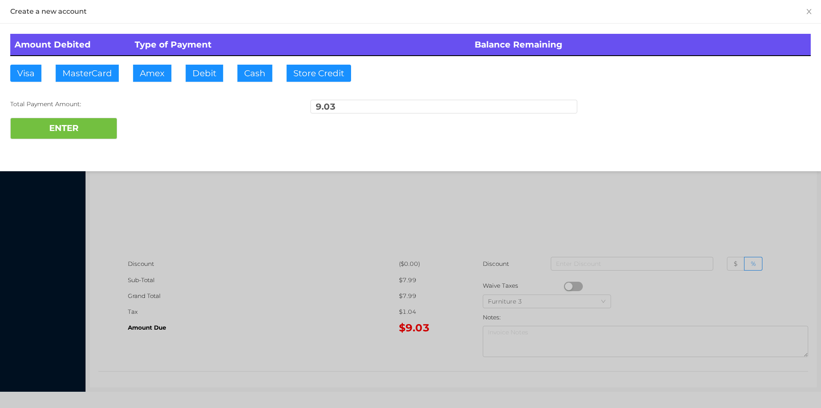
click at [164, 119] on div "ENTER" at bounding box center [410, 128] width 801 height 21
click at [725, 209] on div at bounding box center [410, 204] width 821 height 408
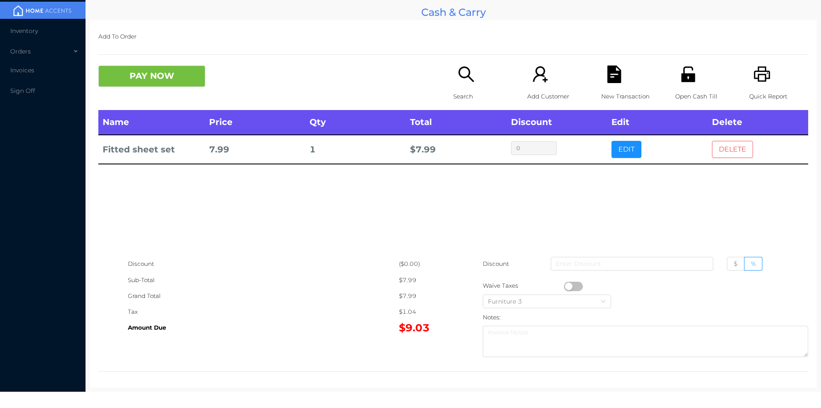
click at [744, 150] on button "DELETE" at bounding box center [732, 149] width 41 height 17
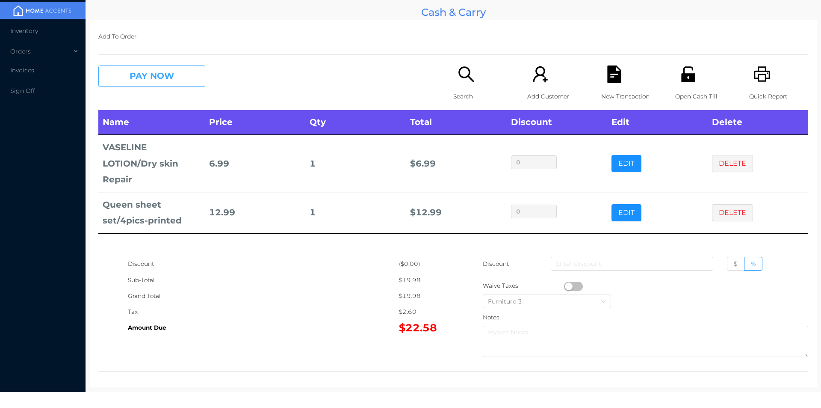
click at [144, 74] on button "PAY NOW" at bounding box center [151, 75] width 107 height 21
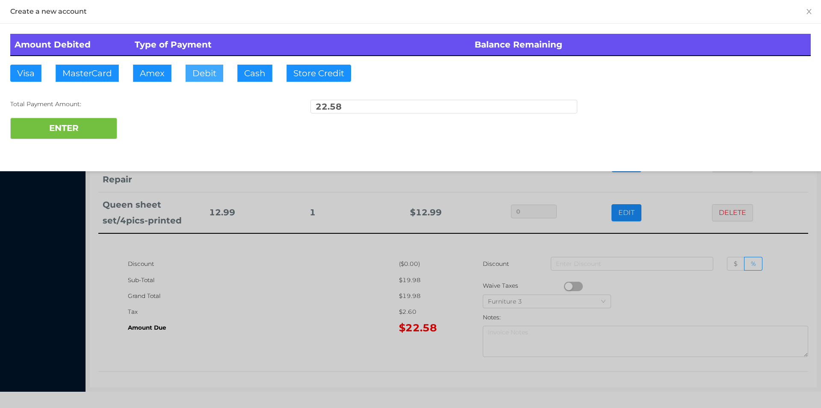
click at [203, 69] on button "Debit" at bounding box center [205, 73] width 38 height 17
click at [70, 129] on button "ENTER" at bounding box center [63, 128] width 107 height 21
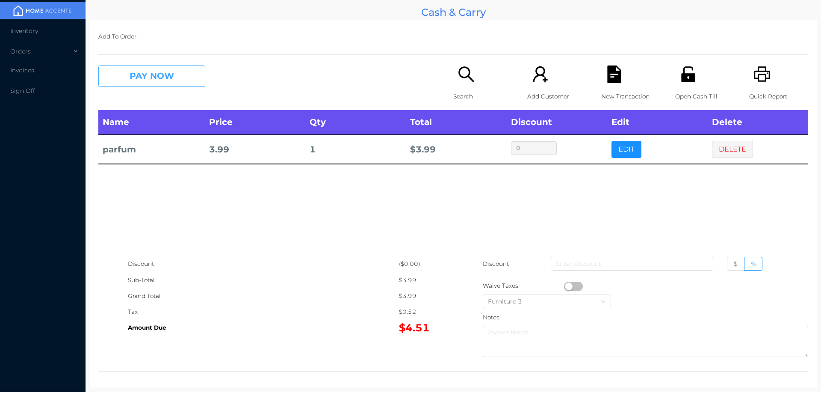
click at [144, 84] on button "PAY NOW" at bounding box center [151, 75] width 107 height 21
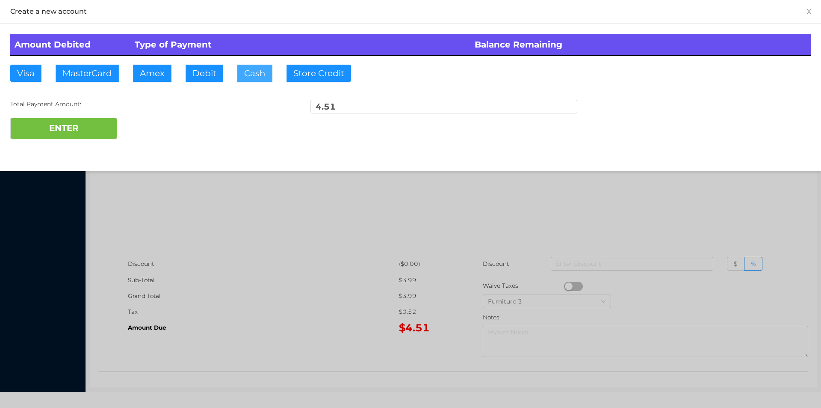
click at [249, 76] on button "Cash" at bounding box center [254, 73] width 35 height 17
type input "5."
click at [86, 149] on div "Amount Debited Type of Payment Balance Remaining Visa MasterCard Amex Debit Cas…" at bounding box center [410, 87] width 821 height 126
click at [63, 118] on button "ENTER" at bounding box center [63, 128] width 107 height 21
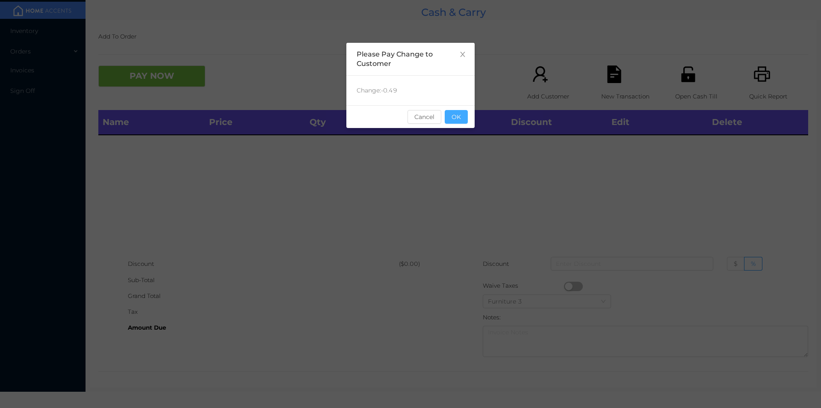
click at [464, 119] on button "OK" at bounding box center [456, 117] width 23 height 14
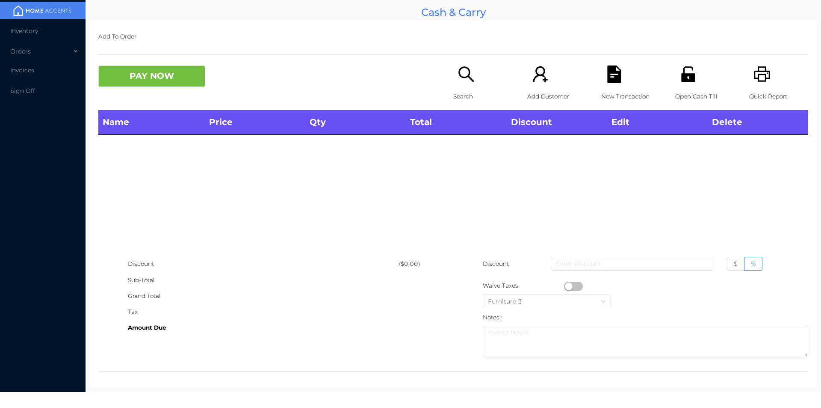
click at [700, 86] on div "Open Cash Till" at bounding box center [704, 87] width 59 height 44
click at [681, 75] on icon "icon: unlock" at bounding box center [688, 73] width 14 height 15
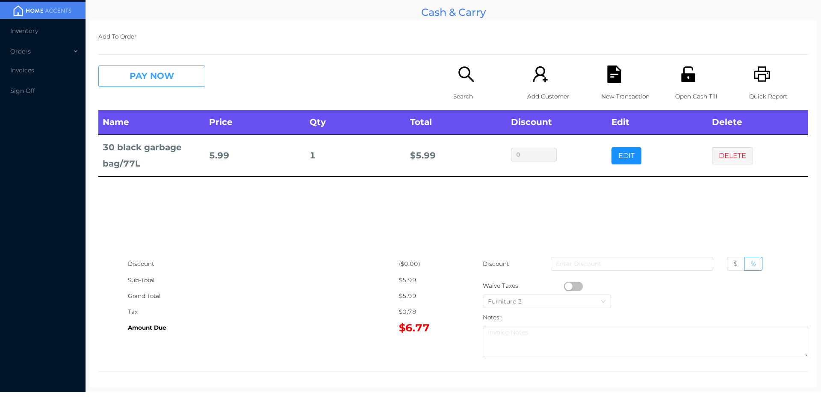
click at [148, 81] on button "PAY NOW" at bounding box center [151, 75] width 107 height 21
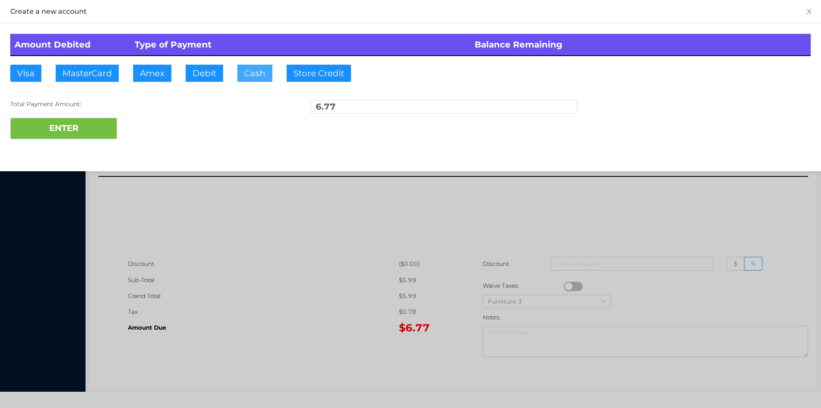
click at [250, 77] on button "Cash" at bounding box center [254, 73] width 35 height 17
type input "50."
click at [75, 138] on button "ENTER" at bounding box center [63, 128] width 107 height 21
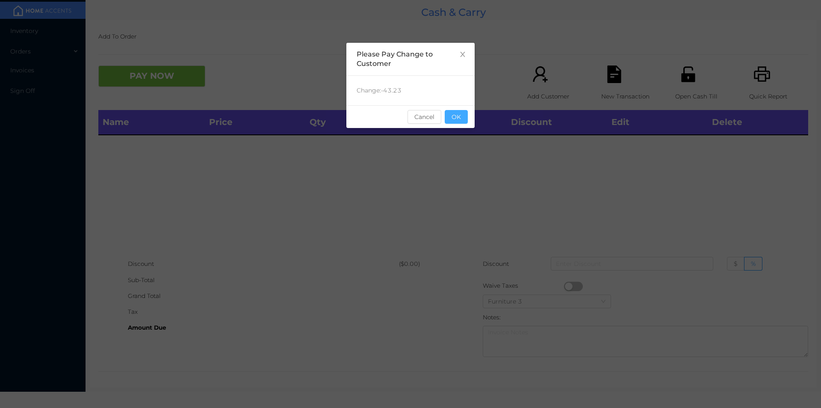
click at [456, 119] on button "OK" at bounding box center [456, 117] width 23 height 14
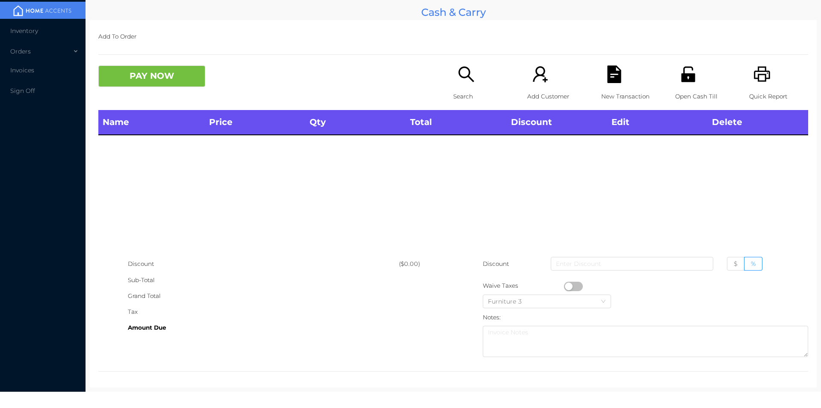
click at [703, 191] on div "Name Price Qty Total Discount Edit Delete" at bounding box center [453, 183] width 710 height 146
click at [681, 89] on p "Open Cash Till" at bounding box center [704, 97] width 59 height 16
click at [453, 80] on div "Search" at bounding box center [482, 87] width 59 height 44
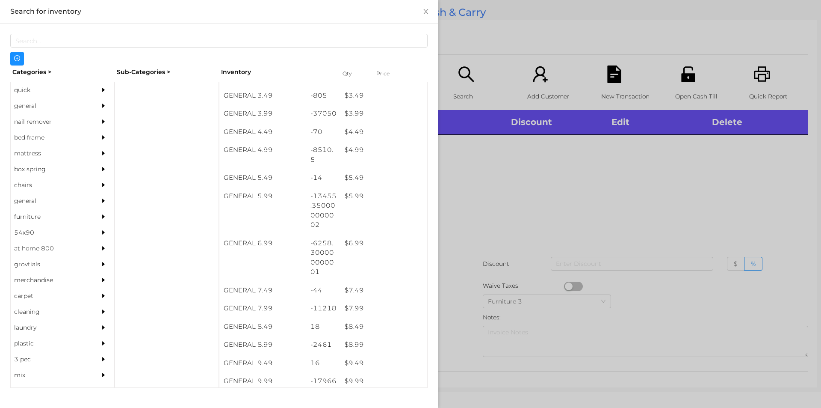
scroll to position [249, 0]
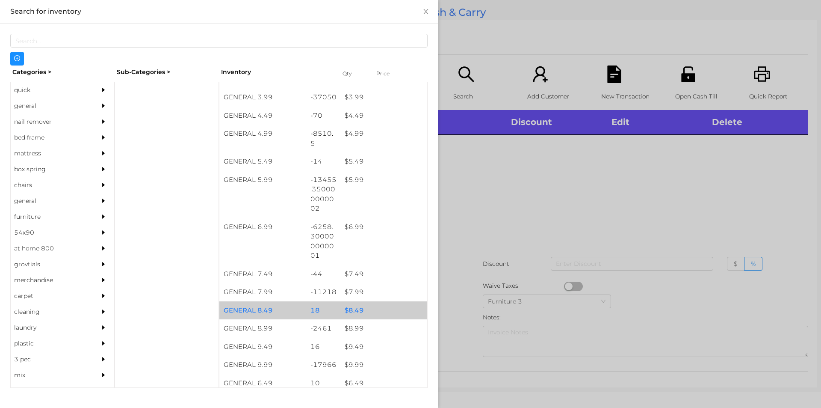
click at [322, 302] on div "18" at bounding box center [323, 310] width 35 height 18
click at [466, 296] on div at bounding box center [410, 204] width 821 height 408
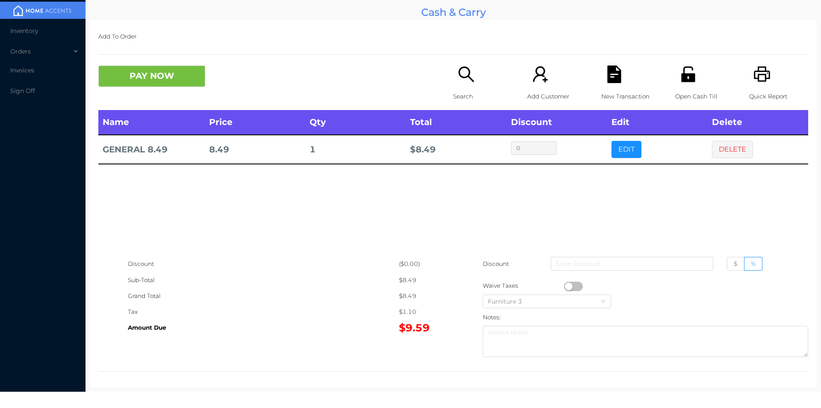
click at [616, 75] on icon "icon: file-text" at bounding box center [614, 74] width 14 height 18
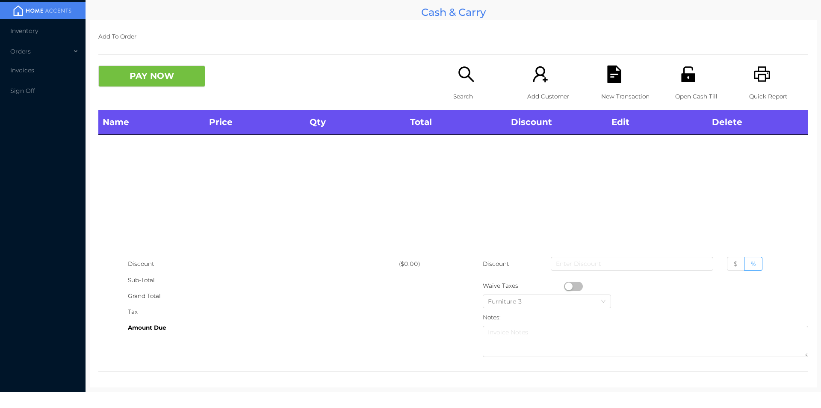
click at [453, 82] on div "Search" at bounding box center [482, 87] width 59 height 44
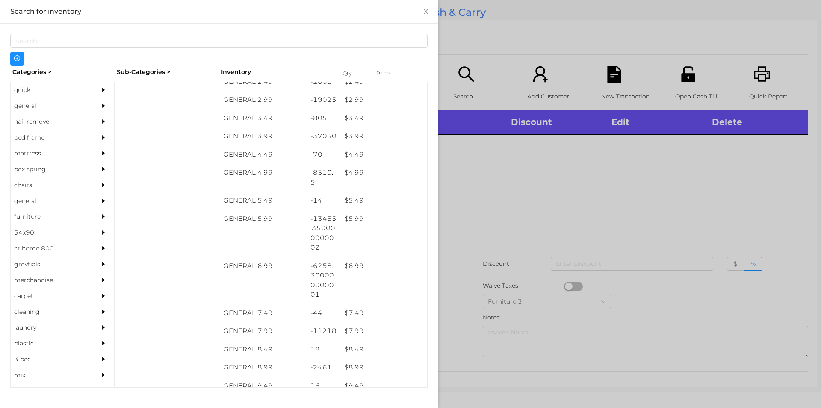
scroll to position [222, 0]
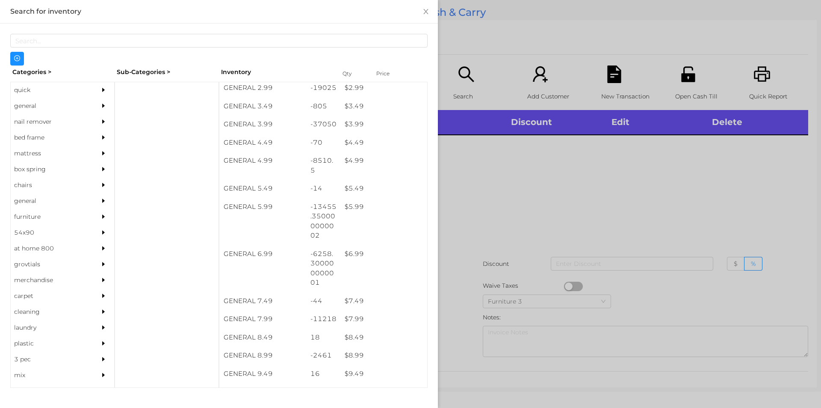
click at [351, 322] on div "$ 7.99" at bounding box center [384, 319] width 87 height 18
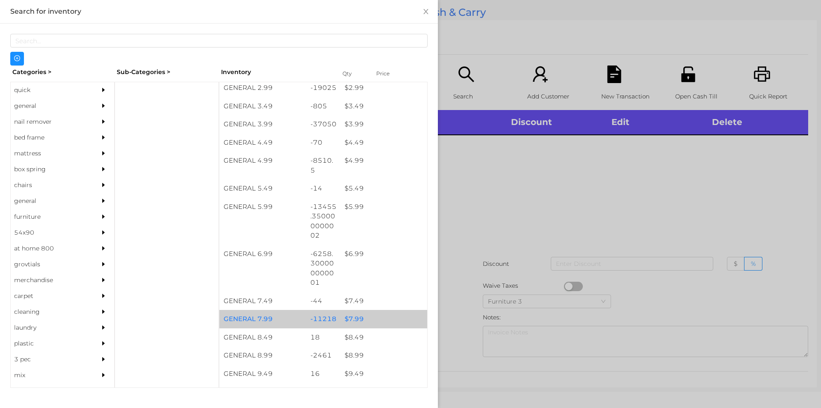
click at [353, 317] on div "$ 7.99" at bounding box center [384, 319] width 87 height 18
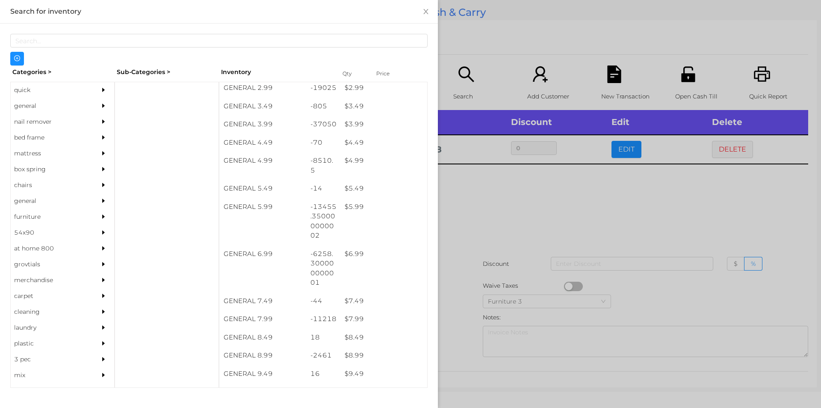
click at [482, 268] on div at bounding box center [410, 204] width 821 height 408
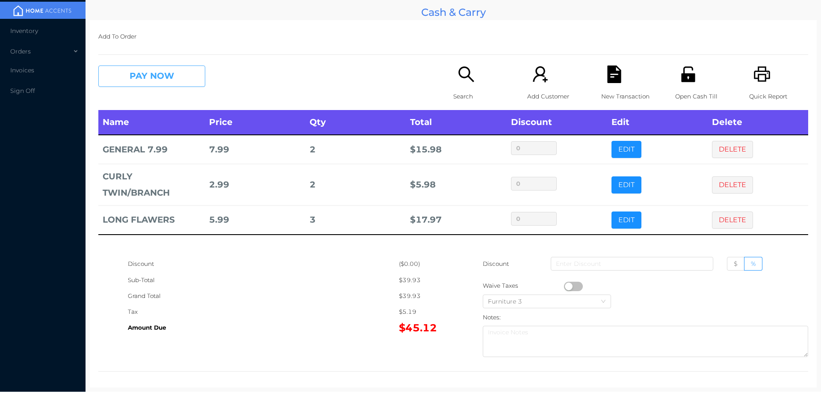
click at [143, 83] on button "PAY NOW" at bounding box center [151, 75] width 107 height 21
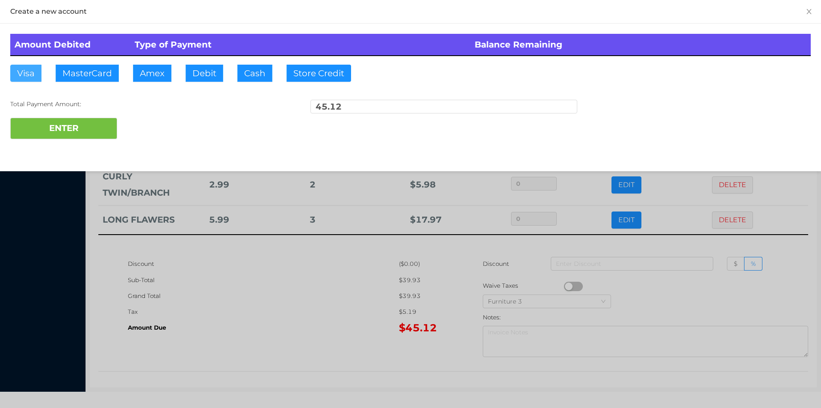
click at [30, 69] on button "Visa" at bounding box center [25, 73] width 31 height 17
click at [49, 120] on button "ENTER" at bounding box center [63, 128] width 107 height 21
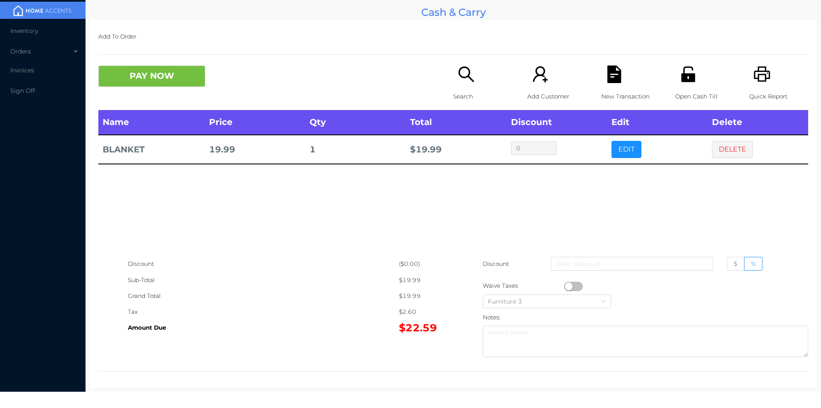
click at [467, 98] on p "Search" at bounding box center [482, 97] width 59 height 16
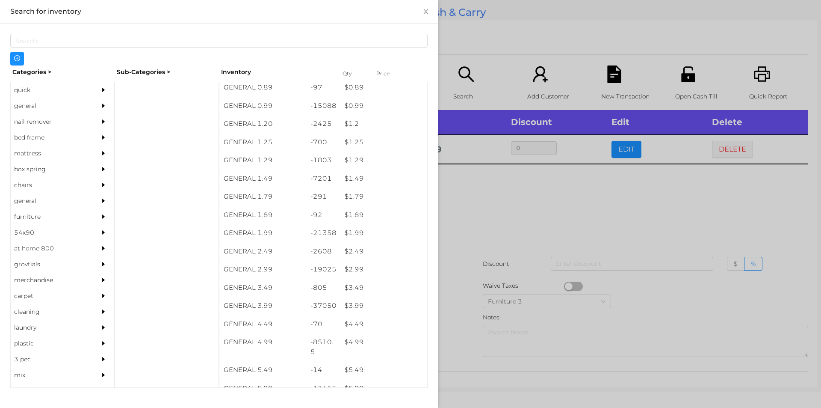
scroll to position [45, 0]
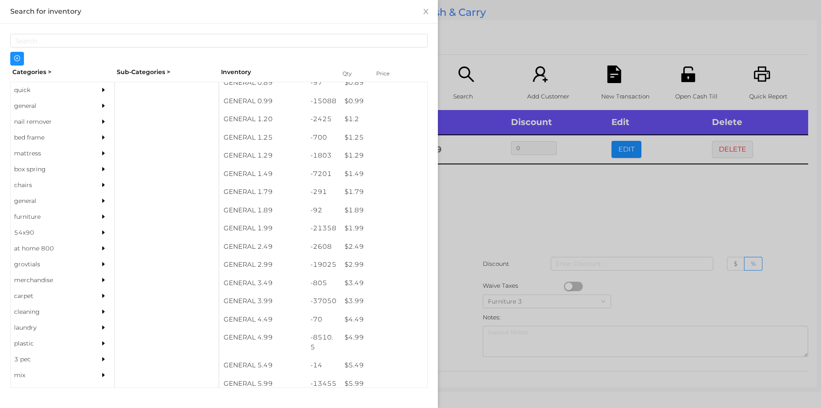
click at [371, 228] on div "$ 1.99" at bounding box center [384, 228] width 87 height 18
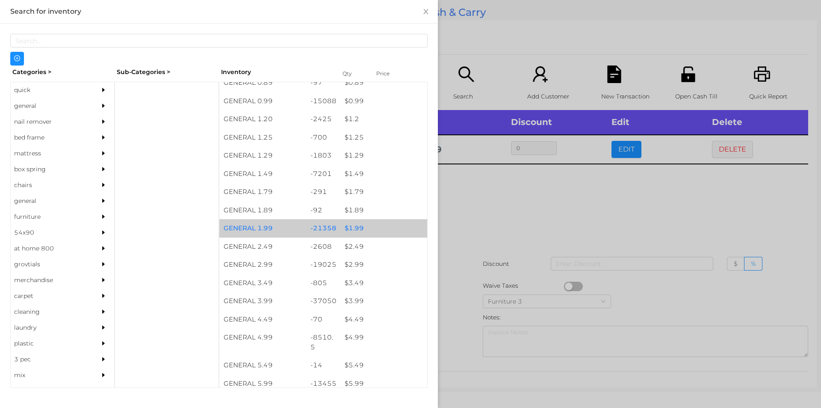
click at [381, 228] on div "$ 1.99" at bounding box center [384, 228] width 87 height 18
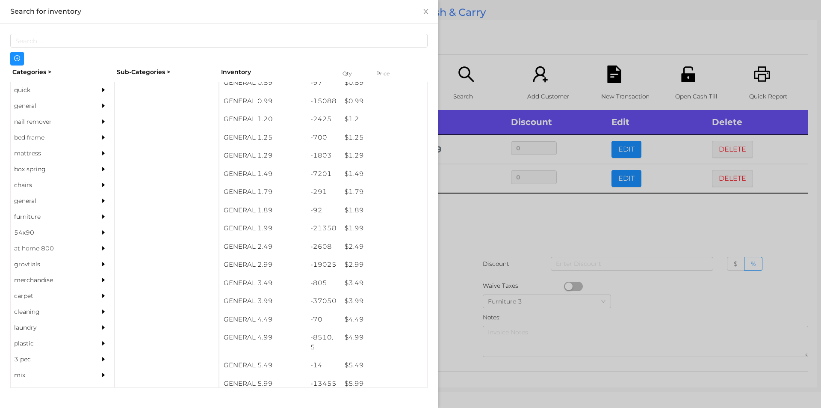
click at [486, 227] on div at bounding box center [410, 204] width 821 height 408
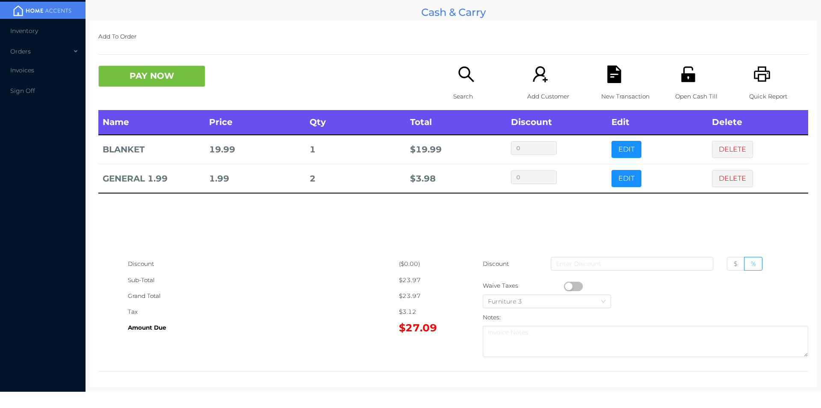
click at [567, 285] on button "button" at bounding box center [573, 285] width 19 height 9
click at [142, 71] on button "PAY NOW" at bounding box center [151, 75] width 107 height 21
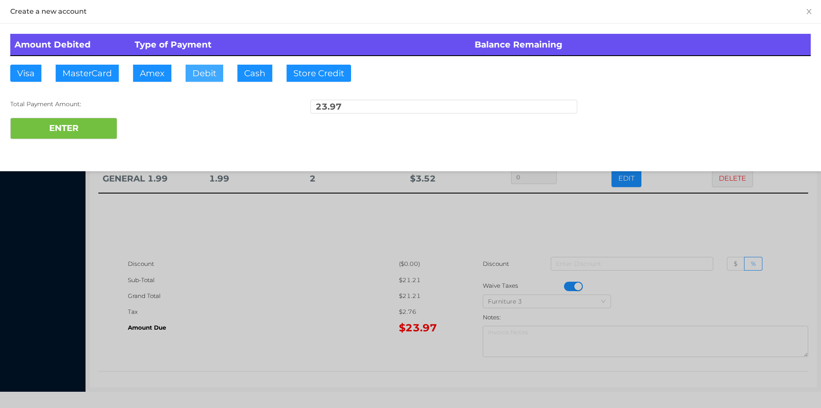
click at [204, 65] on button "Debit" at bounding box center [205, 73] width 38 height 17
type input "50"
click at [58, 134] on button "ENTER" at bounding box center [63, 128] width 107 height 21
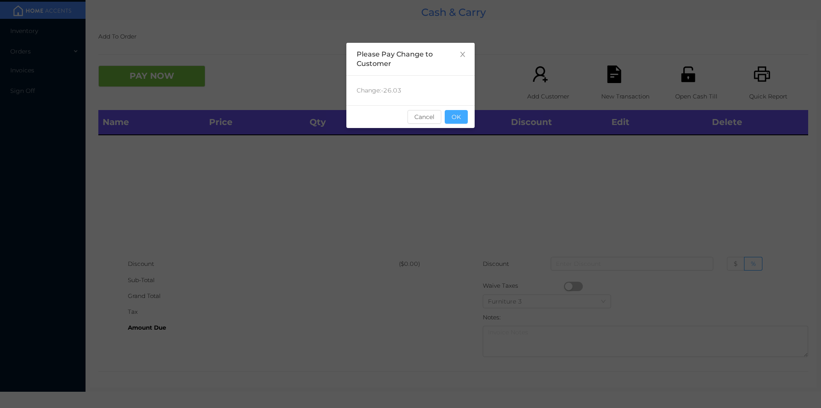
click at [460, 112] on button "OK" at bounding box center [456, 117] width 23 height 14
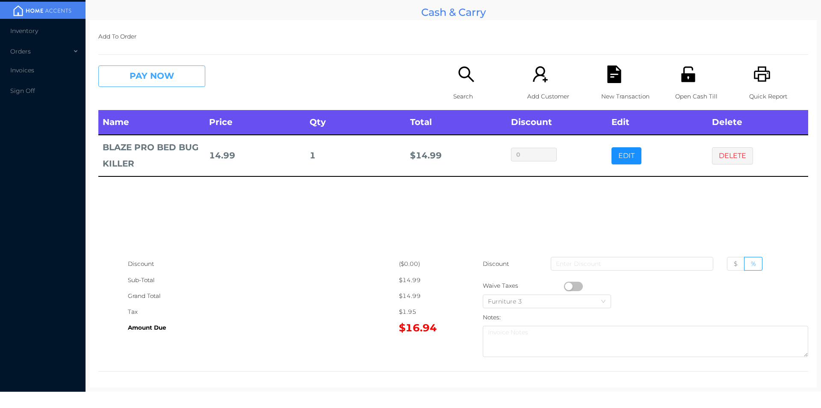
click at [166, 80] on button "PAY NOW" at bounding box center [151, 75] width 107 height 21
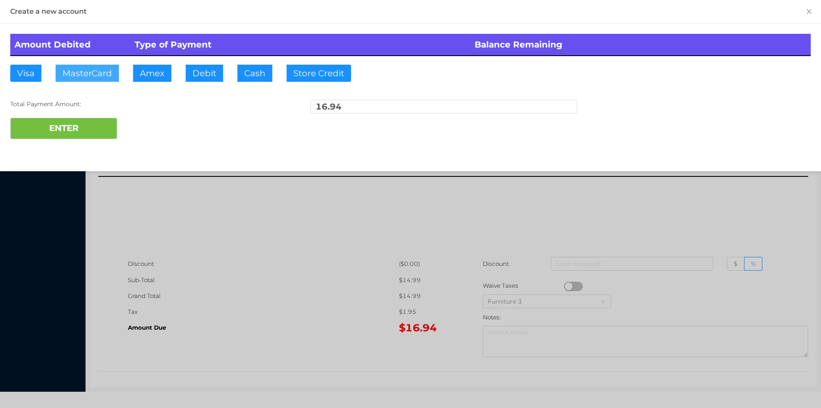
click at [93, 76] on button "MasterCard" at bounding box center [87, 73] width 63 height 17
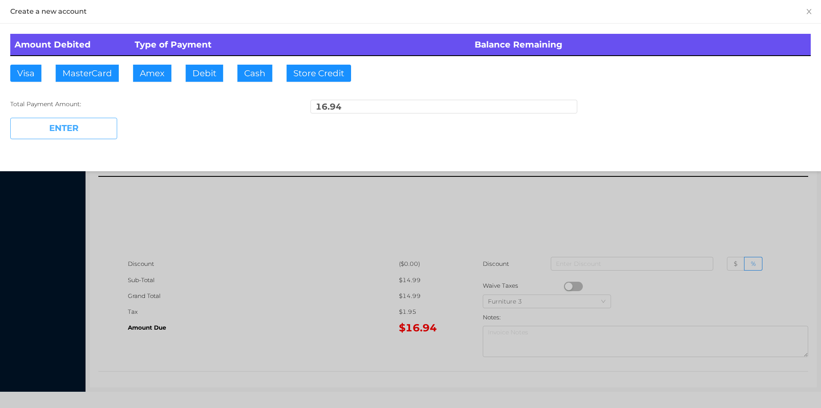
click at [74, 136] on button "ENTER" at bounding box center [63, 128] width 107 height 21
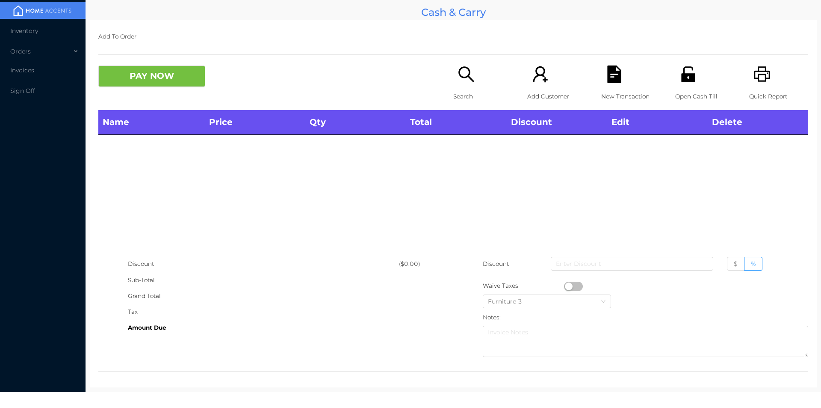
click at [467, 67] on icon "icon: search" at bounding box center [467, 74] width 18 height 18
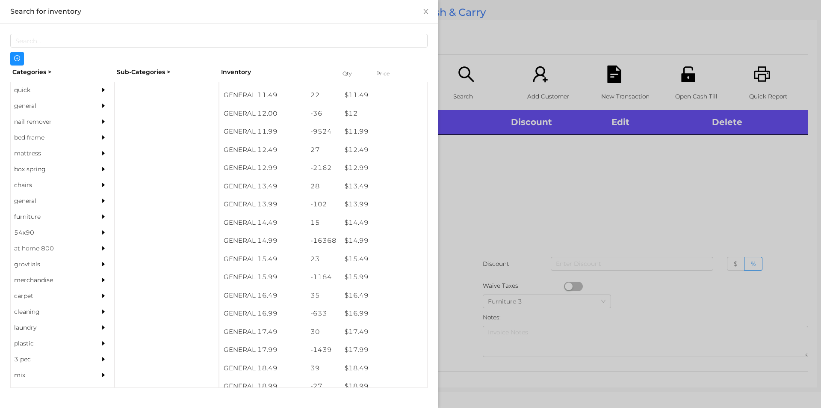
scroll to position [590, 0]
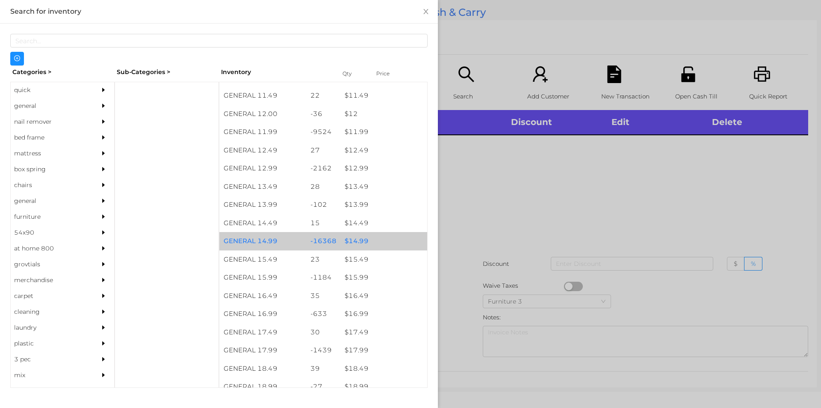
click at [366, 242] on div "$ 14.99" at bounding box center [384, 241] width 87 height 18
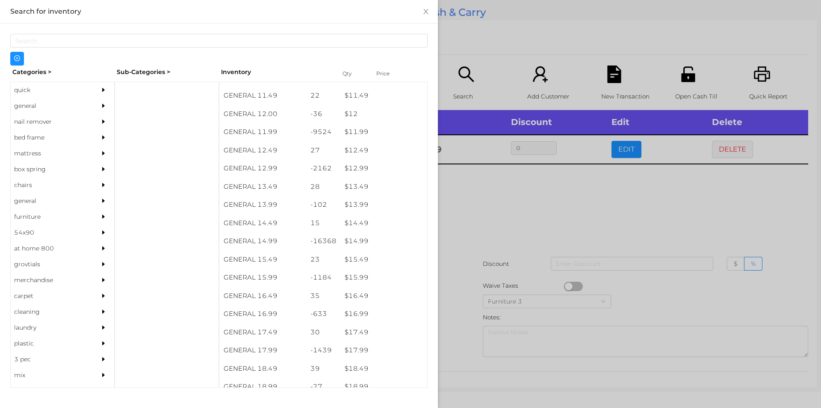
click at [482, 219] on div at bounding box center [410, 204] width 821 height 408
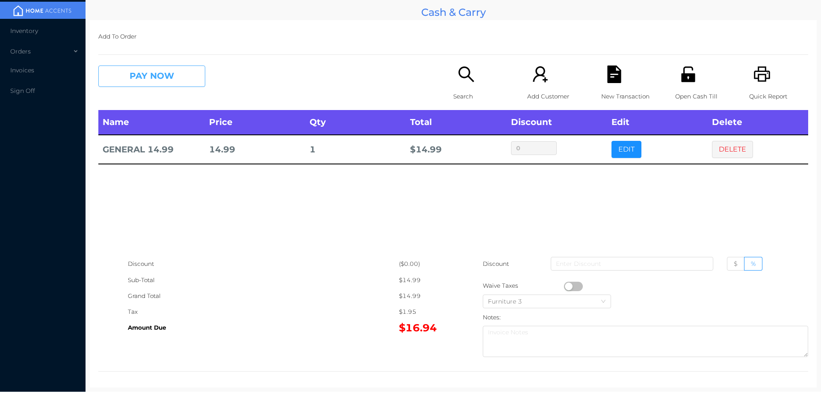
click at [145, 84] on button "PAY NOW" at bounding box center [151, 75] width 107 height 21
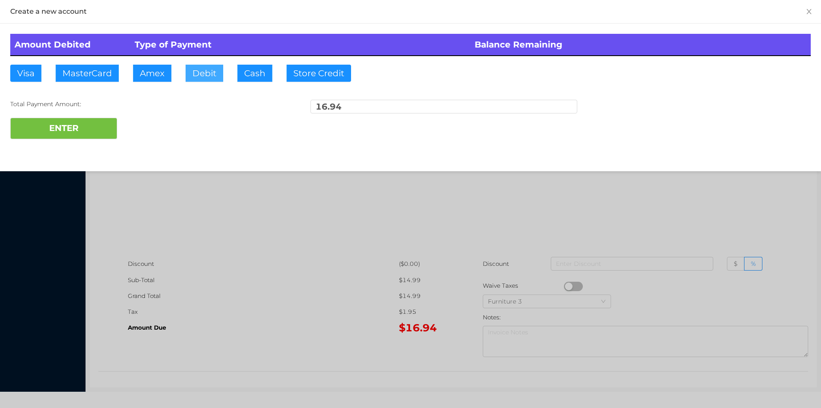
click at [205, 78] on button "Debit" at bounding box center [205, 73] width 38 height 17
click at [89, 127] on button "ENTER" at bounding box center [63, 128] width 107 height 21
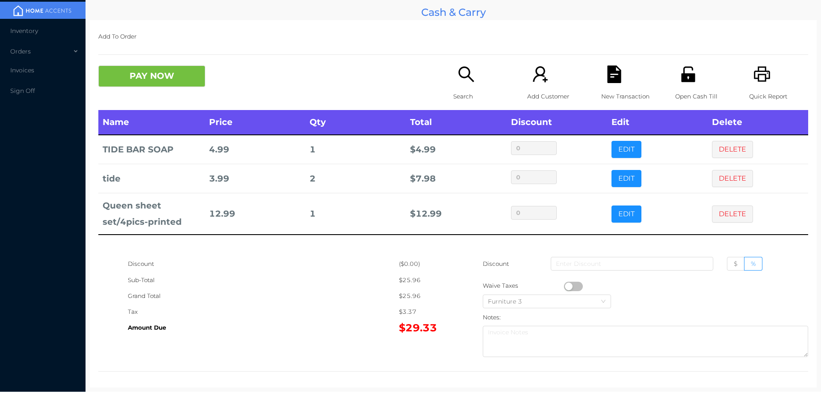
click at [164, 110] on div "PAY NOW Search Add Customer New Transaction Open Cash Till Quick Report" at bounding box center [453, 87] width 710 height 44
click at [160, 80] on button "PAY NOW" at bounding box center [151, 75] width 107 height 21
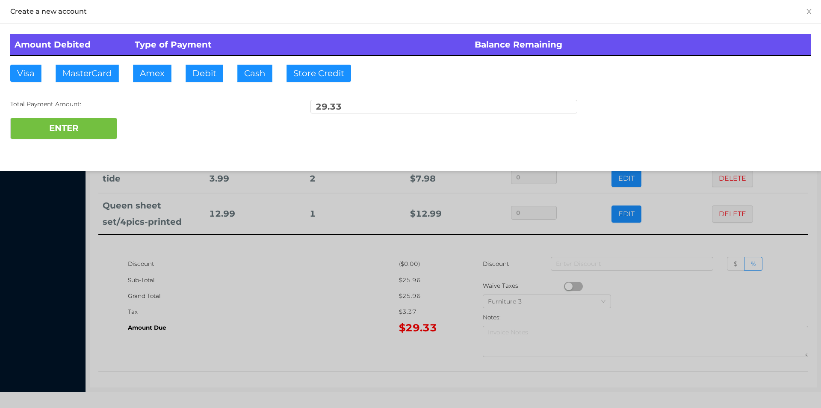
click at [265, 255] on div at bounding box center [410, 204] width 821 height 408
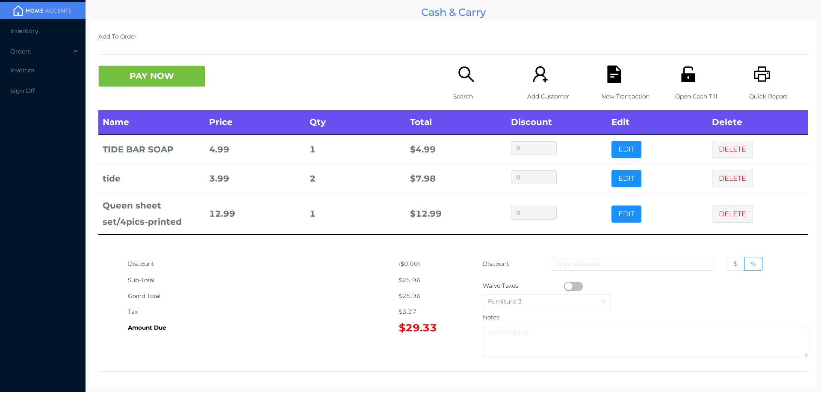
click at [602, 86] on div "New Transaction" at bounding box center [630, 87] width 59 height 44
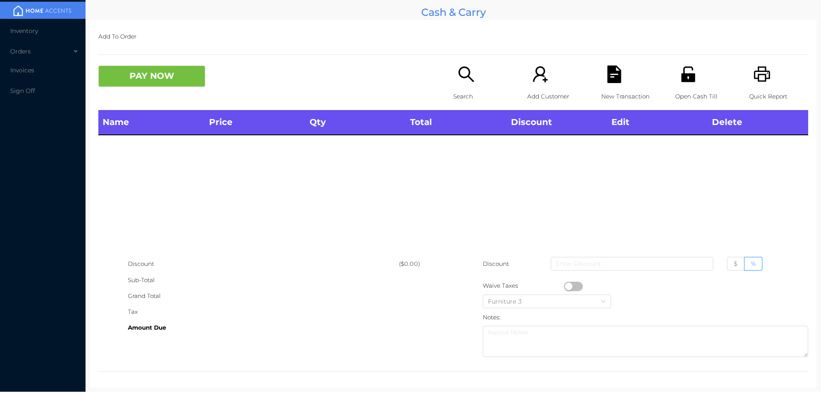
click at [682, 68] on icon "icon: unlock" at bounding box center [688, 73] width 14 height 15
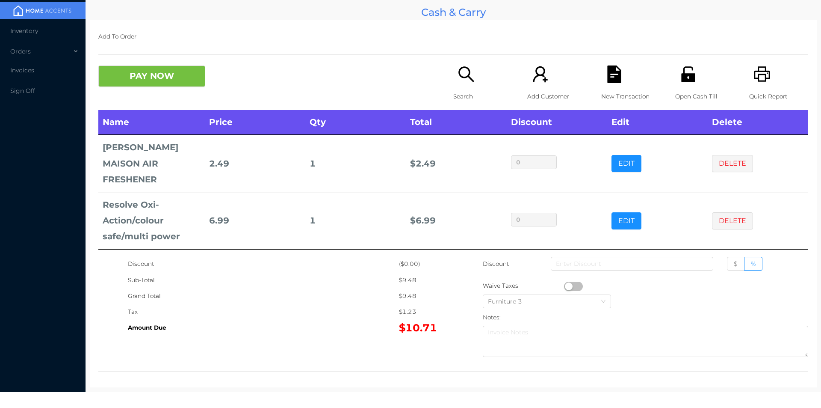
click at [687, 77] on icon "icon: unlock" at bounding box center [688, 73] width 14 height 15
click at [606, 82] on icon "icon: file-text" at bounding box center [615, 74] width 18 height 18
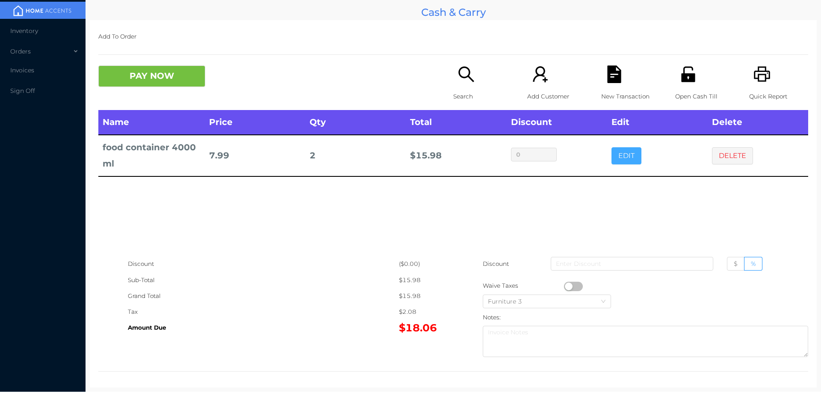
click at [614, 148] on button "EDIT" at bounding box center [627, 155] width 30 height 17
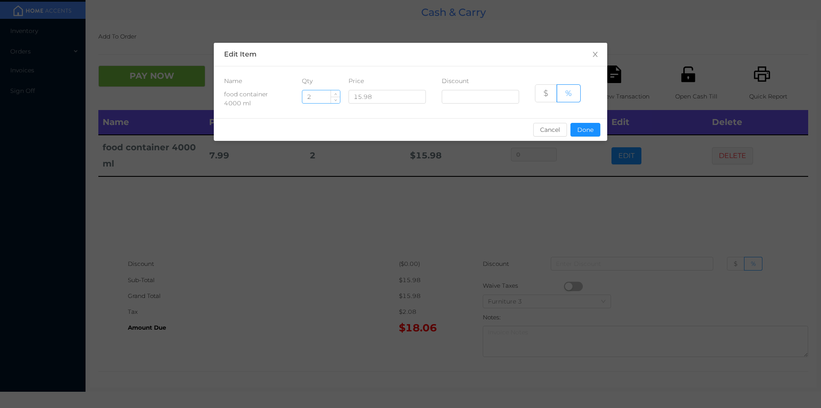
click at [311, 95] on input "2" at bounding box center [321, 96] width 38 height 13
type input "1"
click at [584, 126] on button "Done" at bounding box center [586, 130] width 30 height 14
type input "0%"
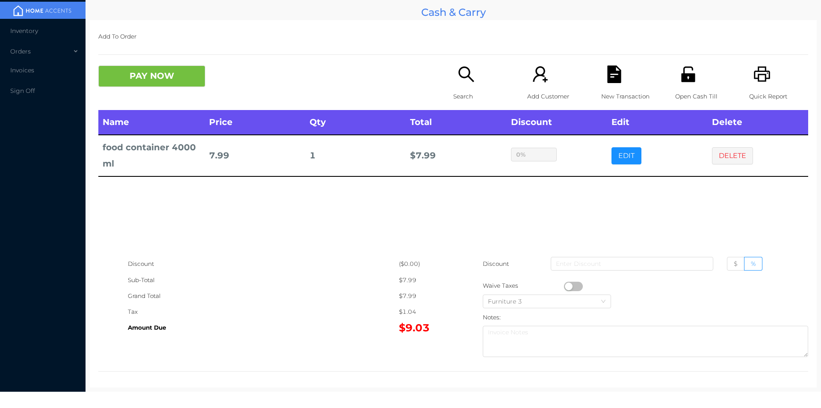
click at [610, 83] on icon "icon: file-text" at bounding box center [614, 74] width 14 height 18
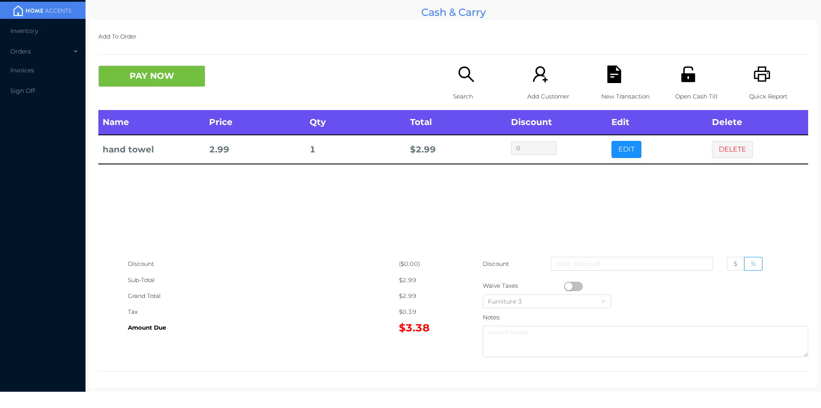
click at [455, 86] on div "Search" at bounding box center [482, 87] width 59 height 44
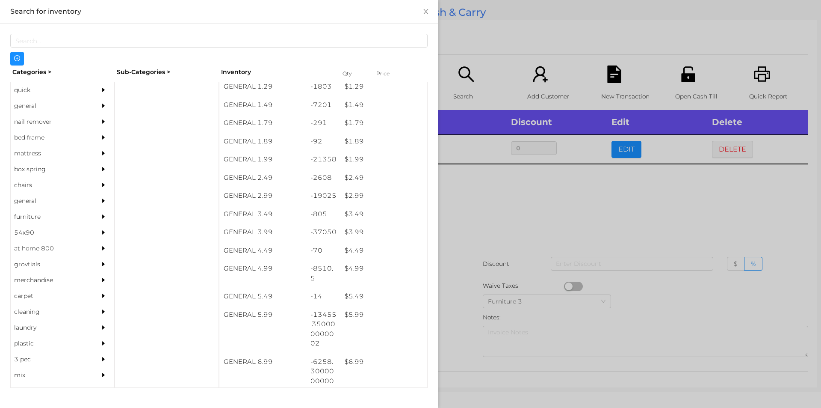
scroll to position [114, 0]
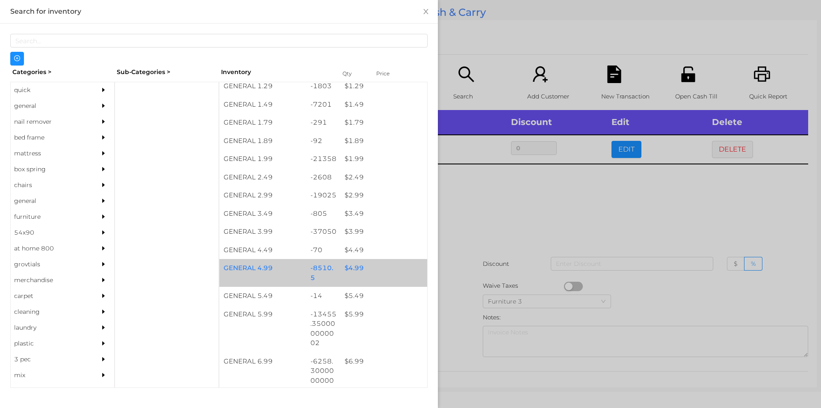
click at [367, 272] on div "$ 4.99" at bounding box center [384, 268] width 87 height 18
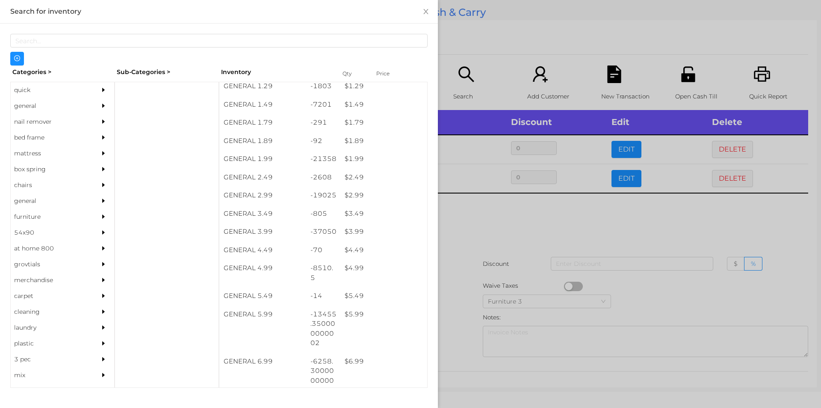
click at [515, 226] on div at bounding box center [410, 204] width 821 height 408
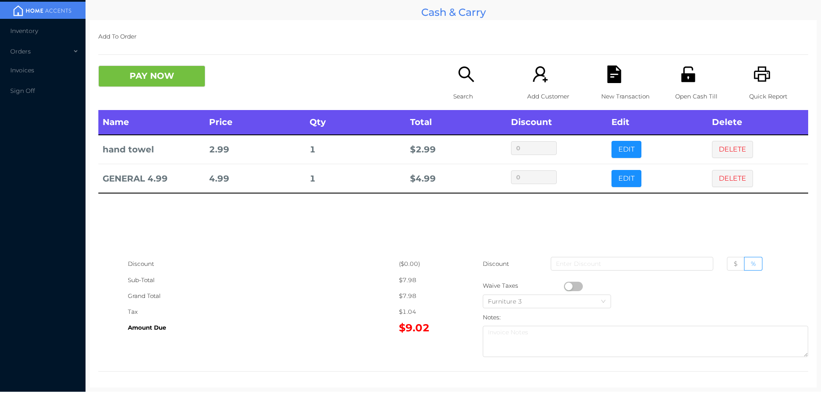
click at [465, 80] on icon "icon: search" at bounding box center [467, 74] width 18 height 18
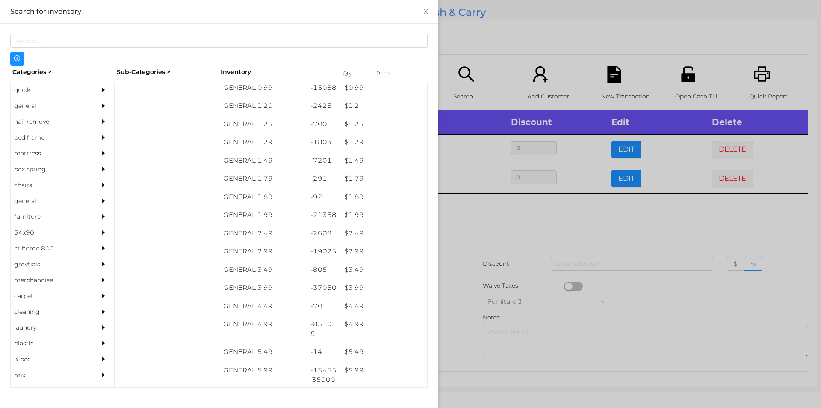
scroll to position [115, 0]
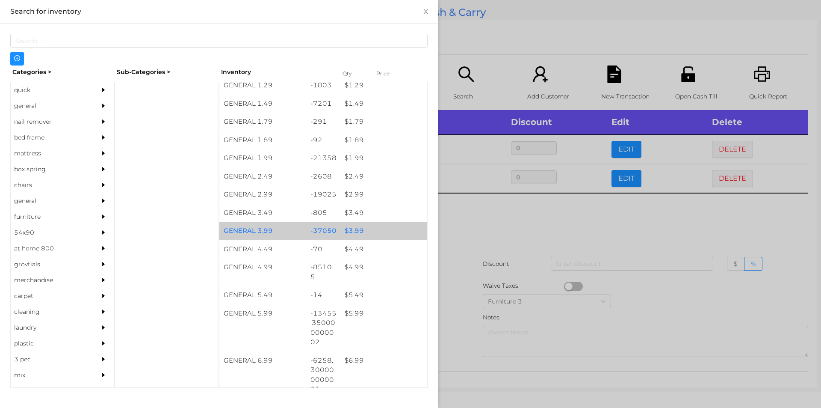
click at [360, 230] on div "$ 3.99" at bounding box center [384, 231] width 87 height 18
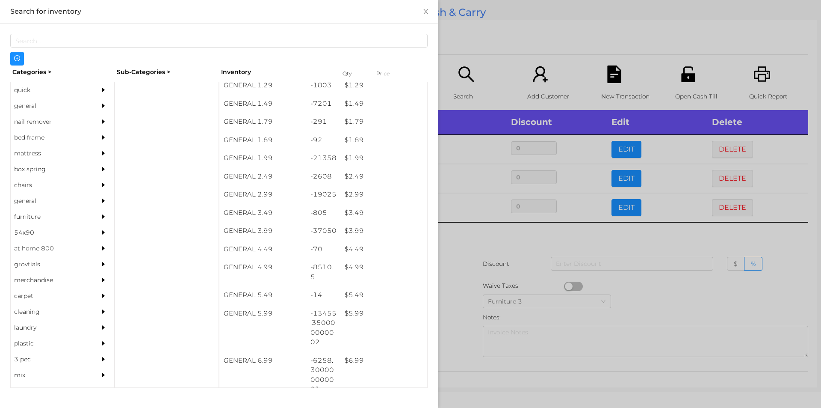
click at [464, 287] on div at bounding box center [410, 204] width 821 height 408
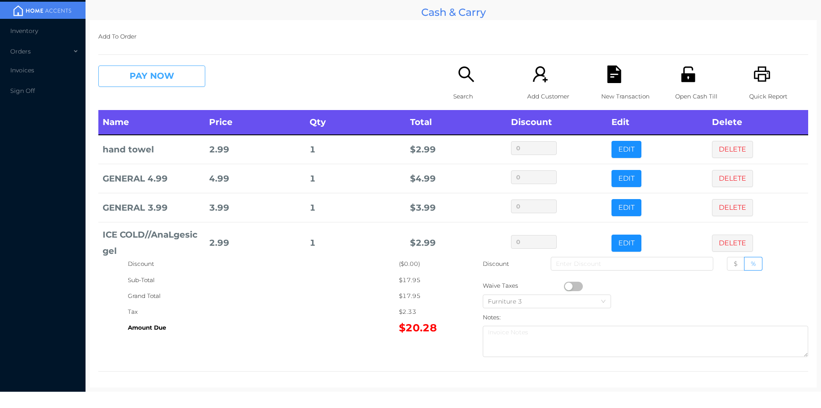
click at [154, 86] on button "PAY NOW" at bounding box center [151, 75] width 107 height 21
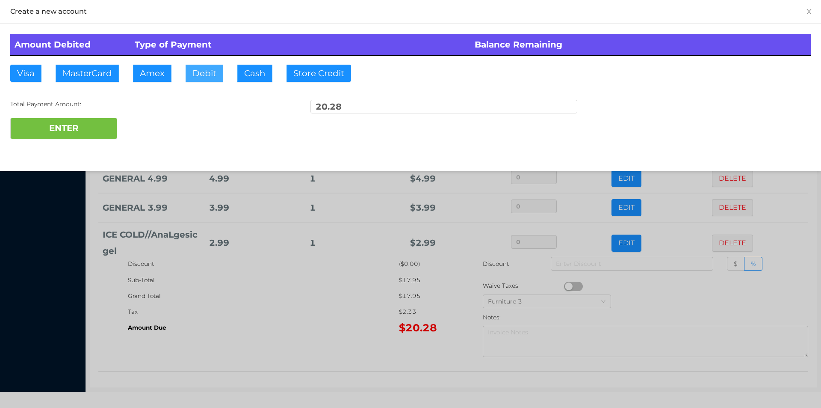
click at [203, 81] on button "Debit" at bounding box center [205, 73] width 38 height 17
click at [83, 123] on button "ENTER" at bounding box center [63, 128] width 107 height 21
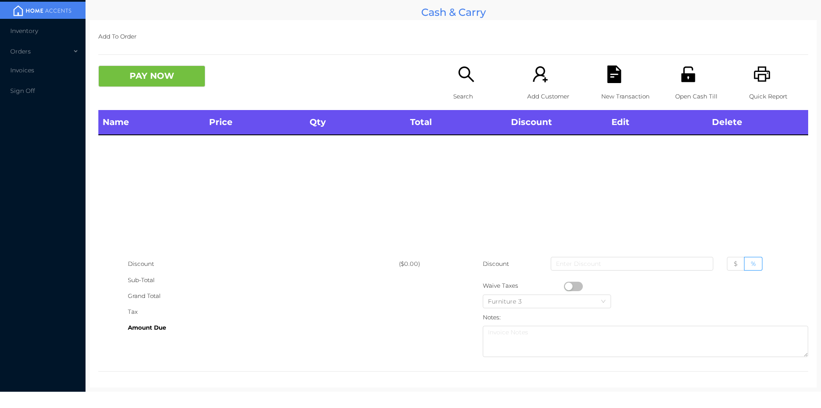
click at [691, 82] on icon "icon: unlock" at bounding box center [689, 74] width 18 height 18
click at [761, 69] on icon "icon: printer" at bounding box center [763, 74] width 18 height 18
click at [453, 84] on div "Search" at bounding box center [482, 87] width 59 height 44
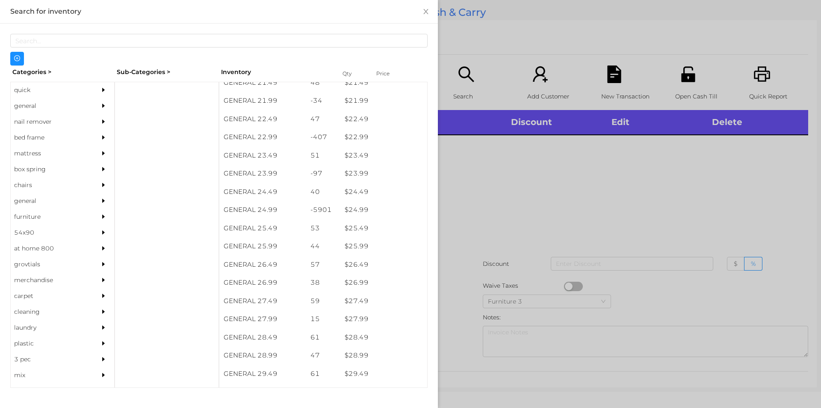
scroll to position [987, 0]
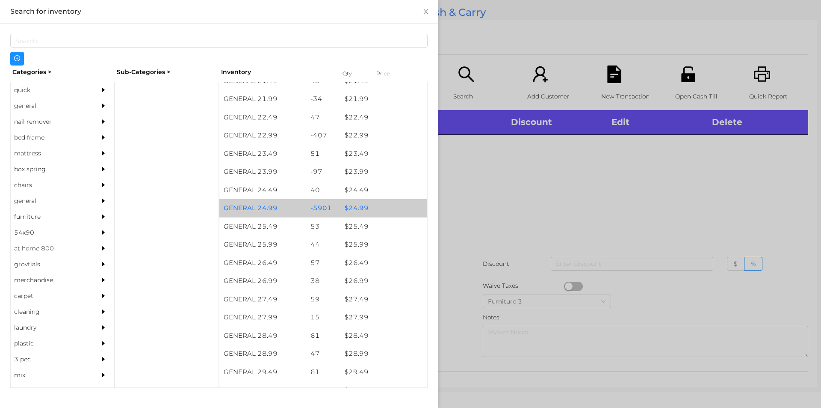
click at [373, 207] on div "$ 24.99" at bounding box center [384, 208] width 87 height 18
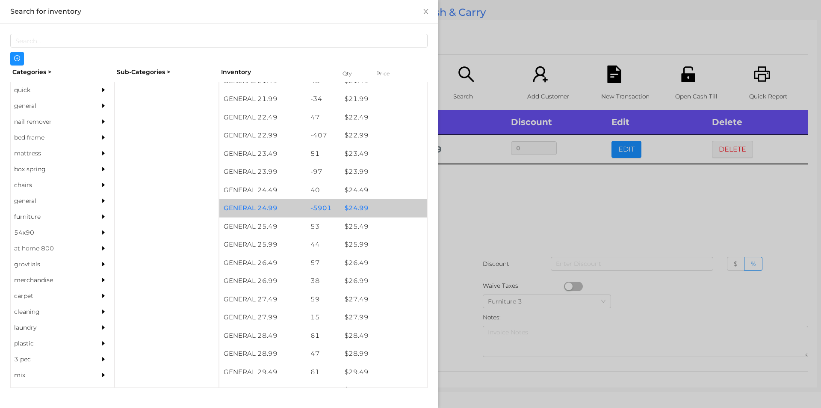
click at [385, 204] on div "$ 24.99" at bounding box center [384, 208] width 87 height 18
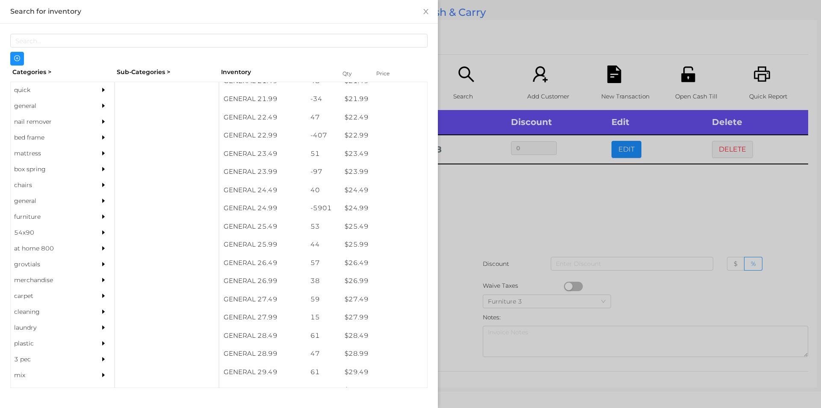
click at [462, 256] on div at bounding box center [410, 204] width 821 height 408
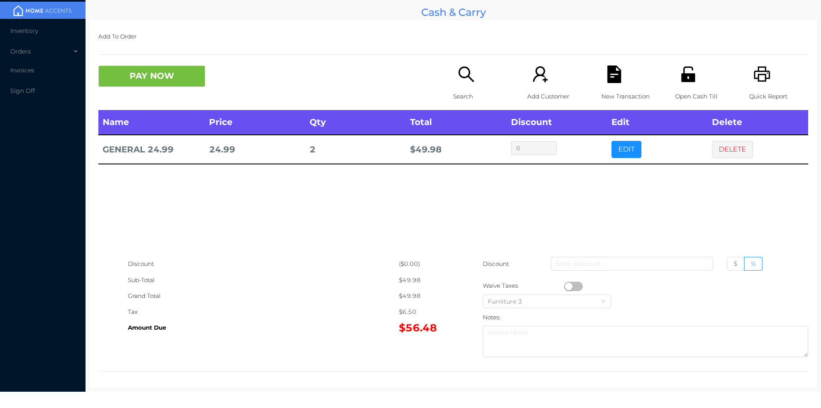
click at [453, 73] on div "Search" at bounding box center [482, 87] width 59 height 44
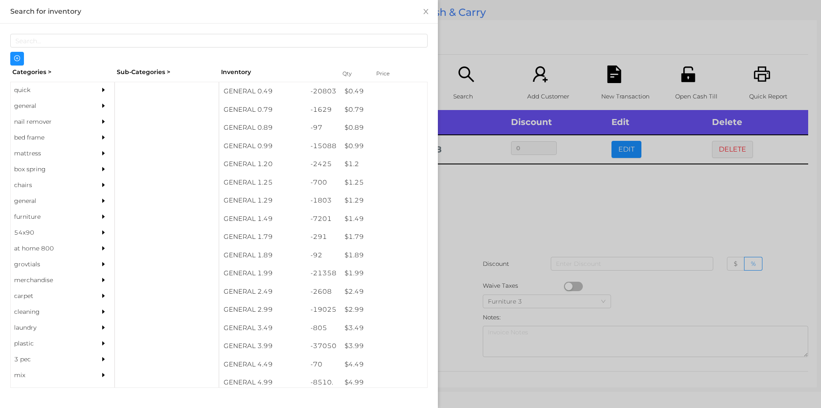
click at [43, 105] on div "general" at bounding box center [50, 106] width 78 height 16
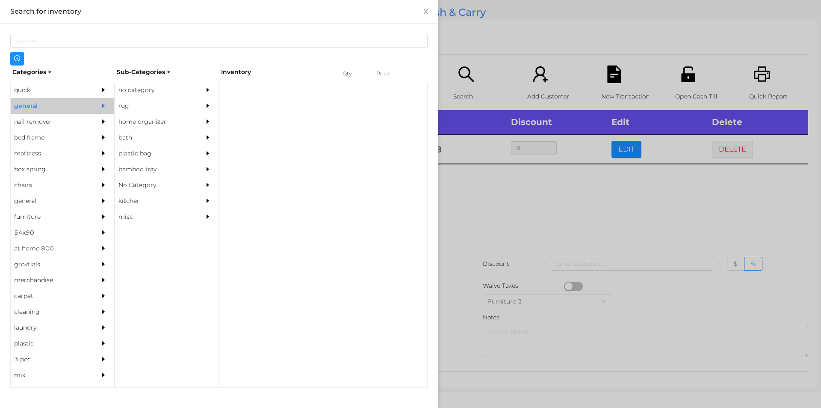
click at [144, 89] on div "no category" at bounding box center [154, 90] width 78 height 16
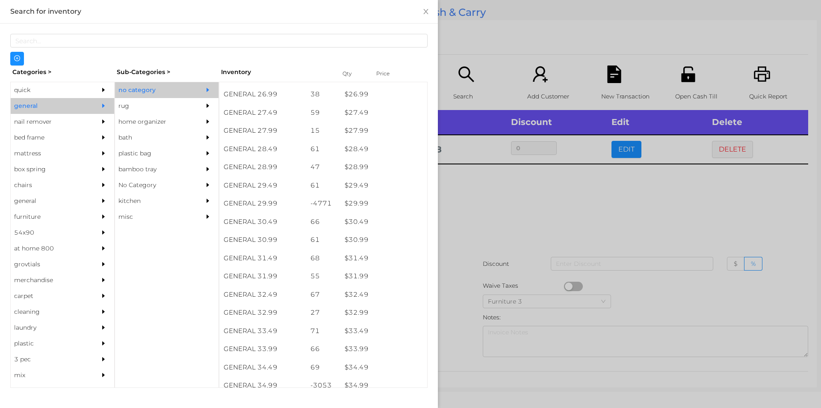
scroll to position [1173, 0]
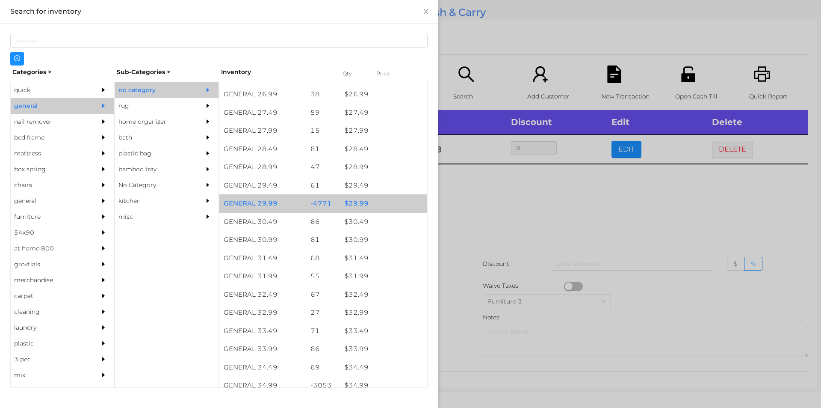
click at [355, 204] on div "$ 29.99" at bounding box center [384, 203] width 87 height 18
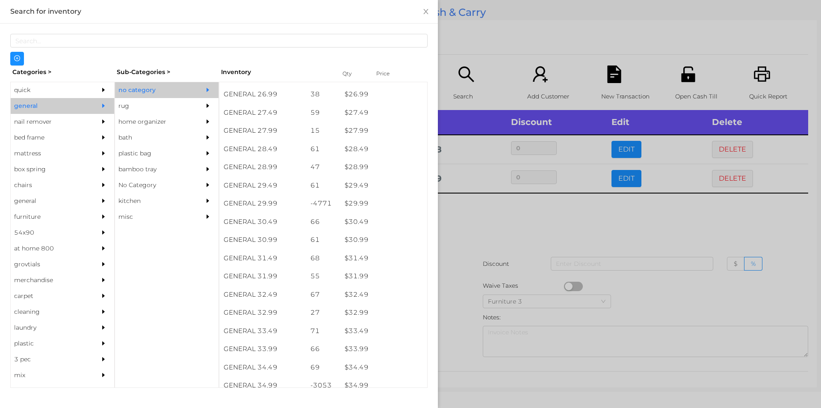
click at [468, 238] on div at bounding box center [410, 204] width 821 height 408
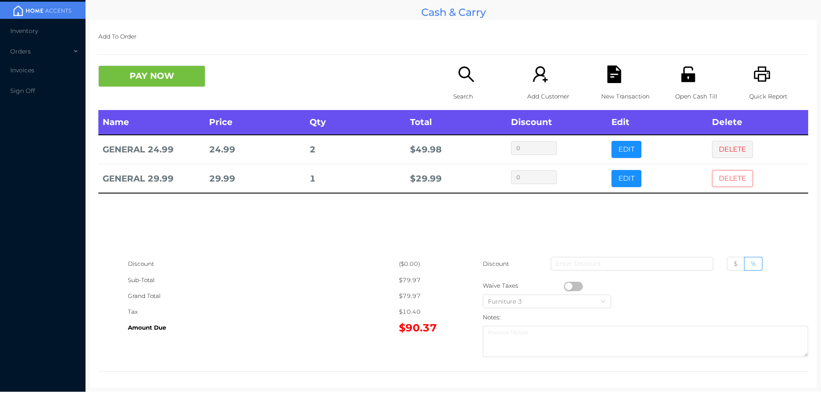
click at [716, 179] on button "DELETE" at bounding box center [732, 178] width 41 height 17
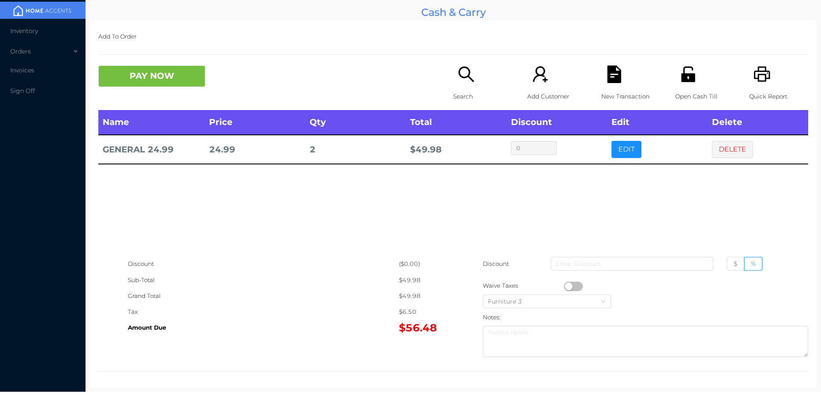
click at [474, 82] on div "Search" at bounding box center [482, 87] width 59 height 44
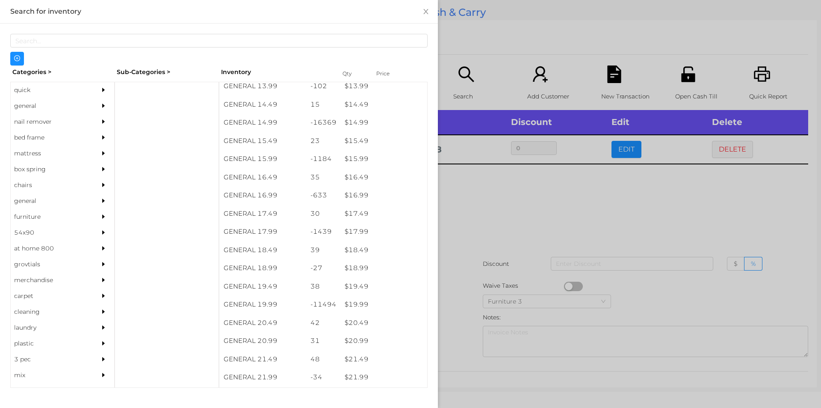
scroll to position [722, 0]
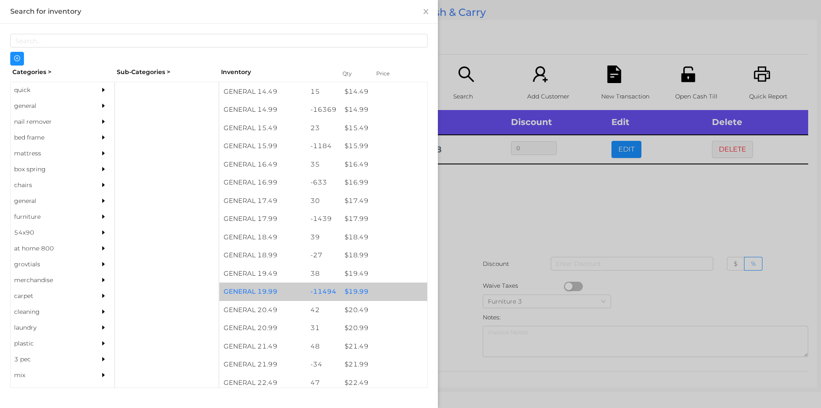
click at [375, 292] on div "$ 19.99" at bounding box center [384, 291] width 87 height 18
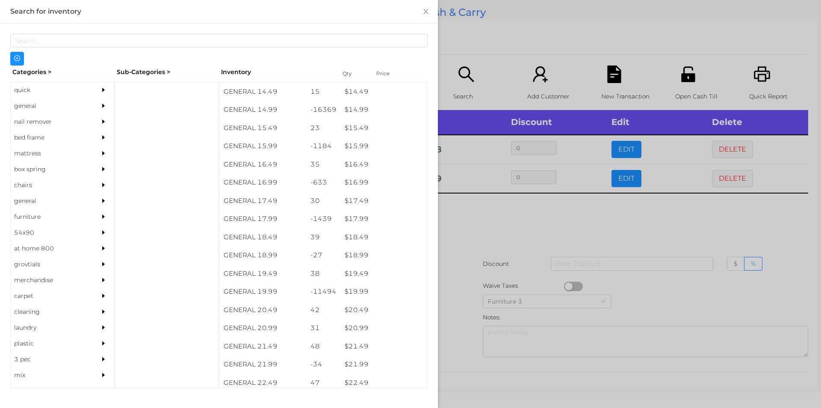
click at [505, 270] on div at bounding box center [410, 204] width 821 height 408
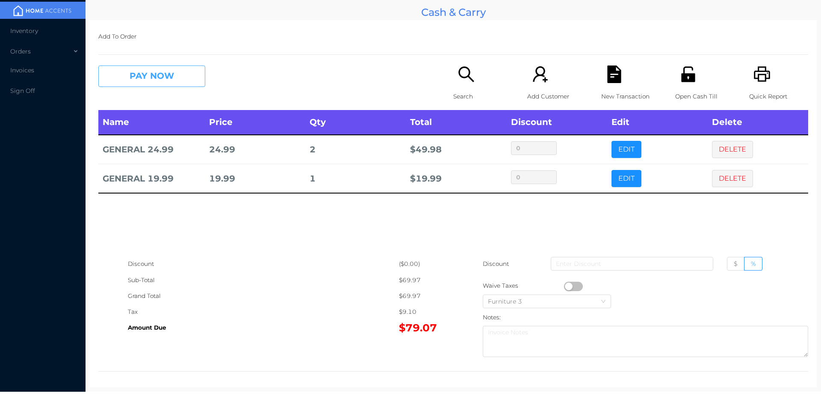
click at [153, 84] on button "PAY NOW" at bounding box center [151, 75] width 107 height 21
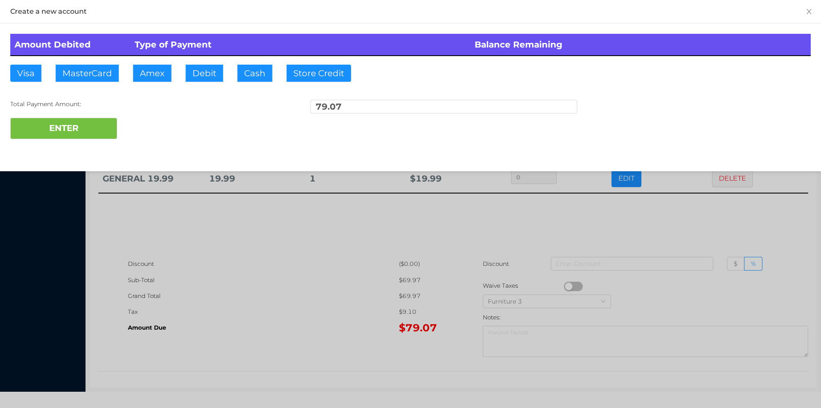
click at [235, 291] on div at bounding box center [410, 204] width 821 height 408
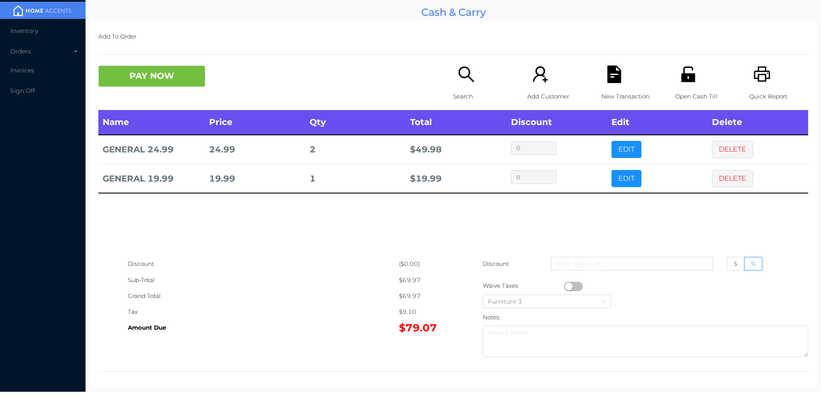
click at [606, 82] on icon "icon: file-text" at bounding box center [615, 74] width 18 height 18
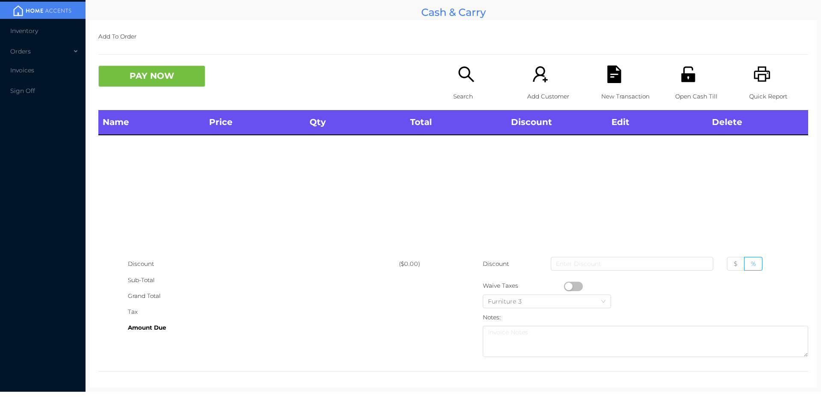
click at [703, 72] on div "Open Cash Till" at bounding box center [704, 87] width 59 height 44
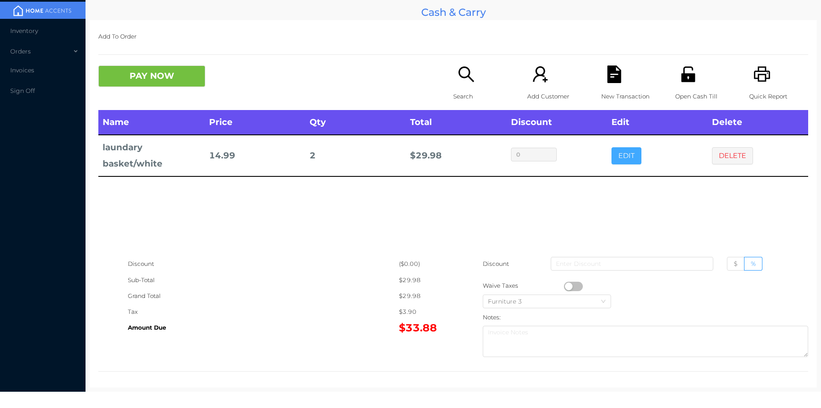
click at [625, 153] on button "EDIT" at bounding box center [627, 155] width 30 height 17
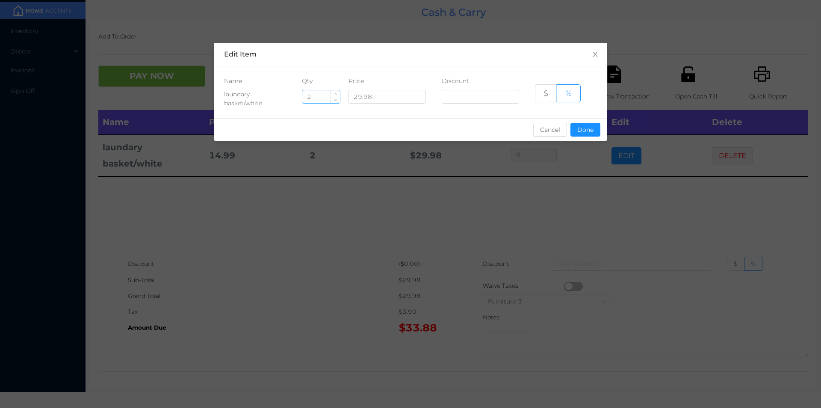
click at [319, 95] on input "2" at bounding box center [321, 96] width 38 height 13
type input "1"
click at [590, 132] on button "Done" at bounding box center [586, 130] width 30 height 14
type input "0%"
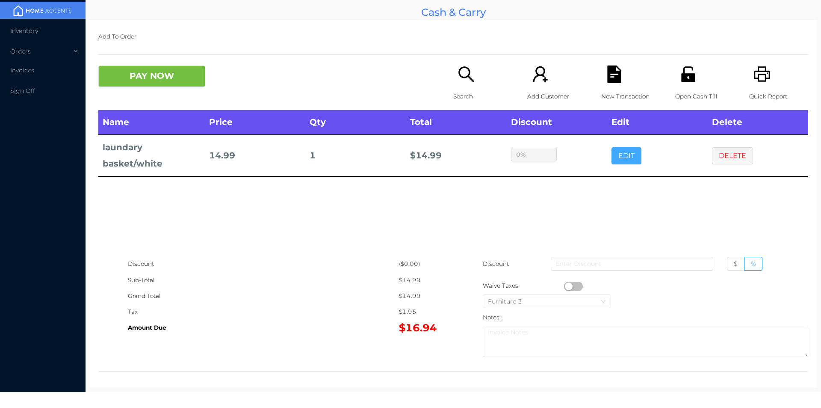
click at [612, 147] on button "EDIT" at bounding box center [627, 155] width 30 height 17
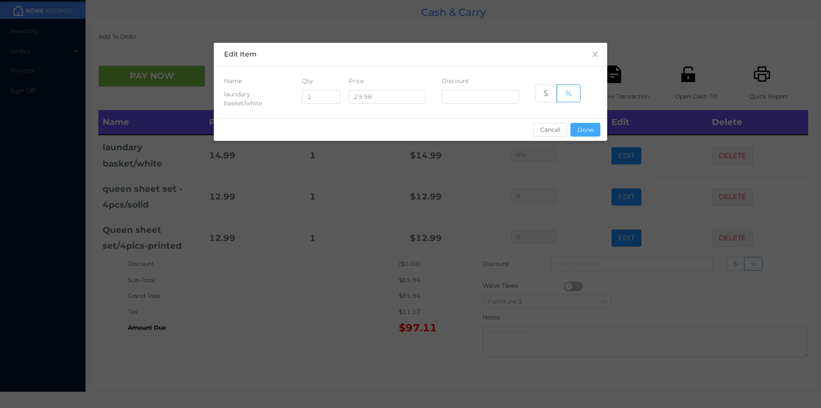
click at [593, 124] on button "Done" at bounding box center [586, 130] width 30 height 14
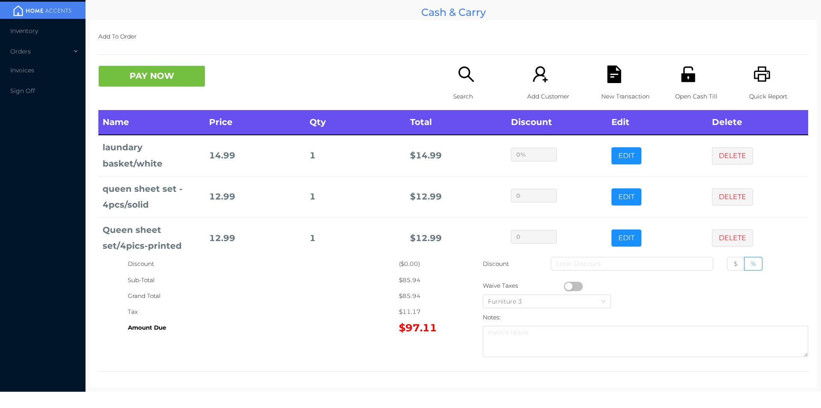
click at [767, 80] on div "Quick Report" at bounding box center [778, 87] width 59 height 44
click at [619, 86] on div "New Transaction" at bounding box center [630, 87] width 59 height 44
click at [618, 76] on icon "icon: file-text" at bounding box center [615, 74] width 18 height 18
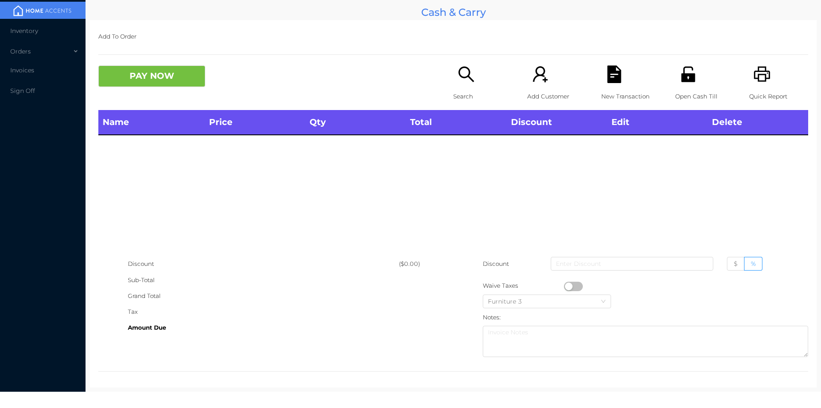
click at [759, 81] on icon "icon: printer" at bounding box center [762, 73] width 16 height 15
click at [681, 80] on icon "icon: unlock" at bounding box center [688, 73] width 14 height 15
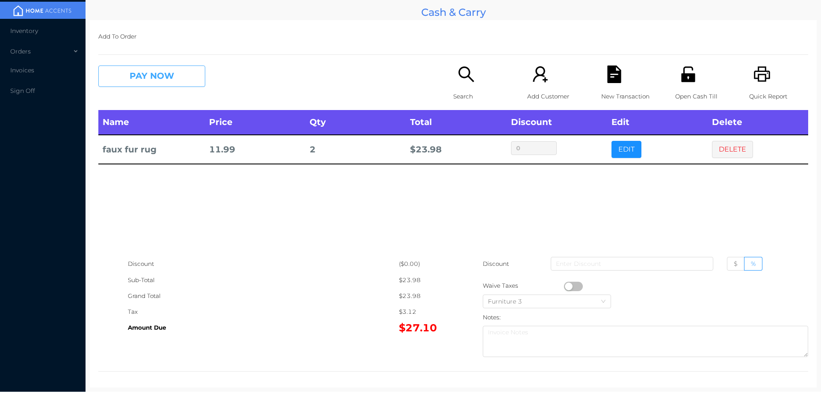
click at [155, 78] on button "PAY NOW" at bounding box center [151, 75] width 107 height 21
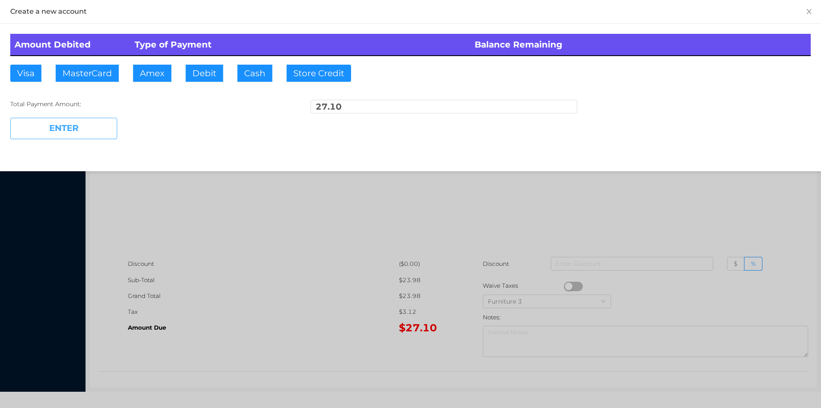
click at [83, 122] on button "ENTER" at bounding box center [63, 128] width 107 height 21
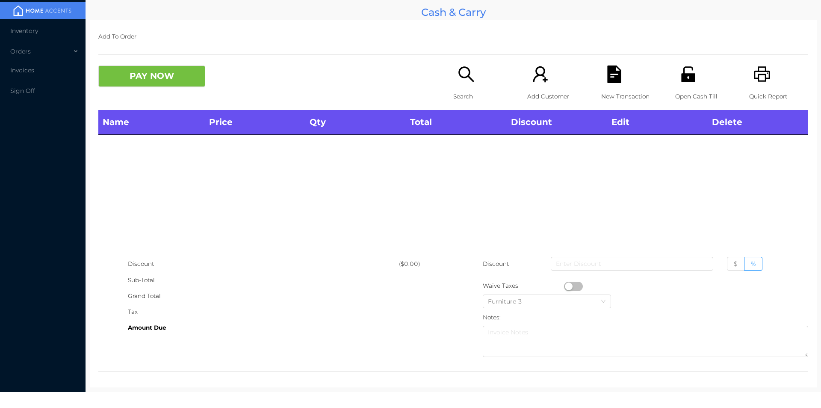
click at [459, 82] on icon "icon: search" at bounding box center [467, 74] width 18 height 18
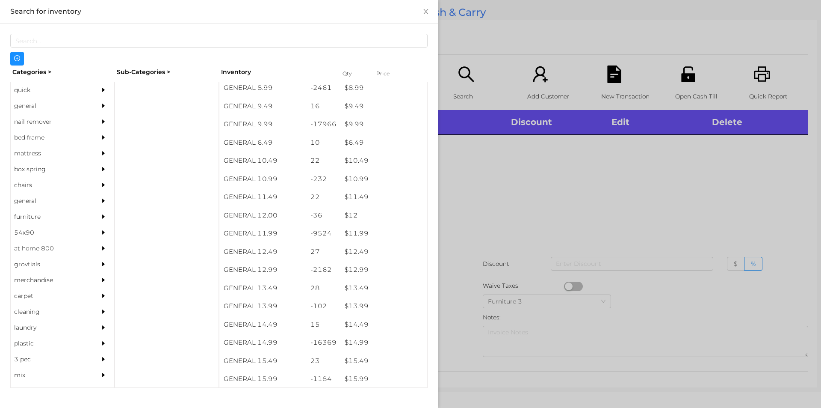
scroll to position [509, 0]
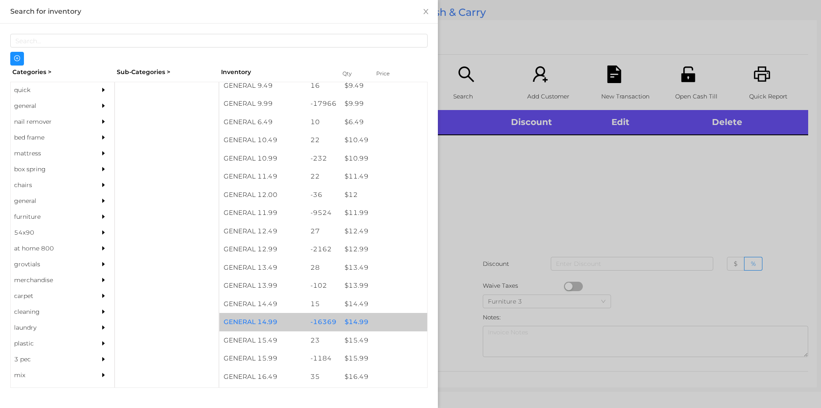
click at [366, 323] on div "$ 14.99" at bounding box center [384, 322] width 87 height 18
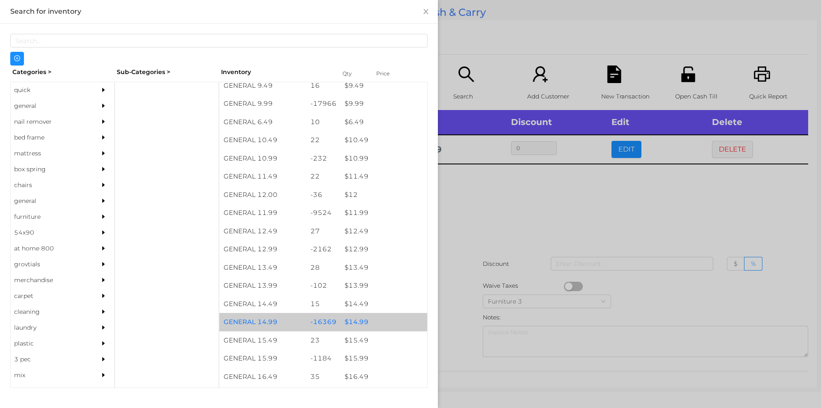
click at [580, 177] on div at bounding box center [410, 204] width 821 height 408
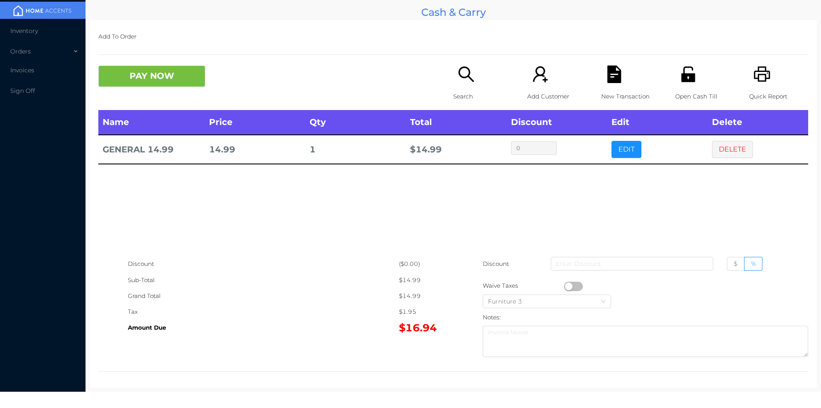
click at [608, 78] on icon "icon: file-text" at bounding box center [614, 74] width 14 height 18
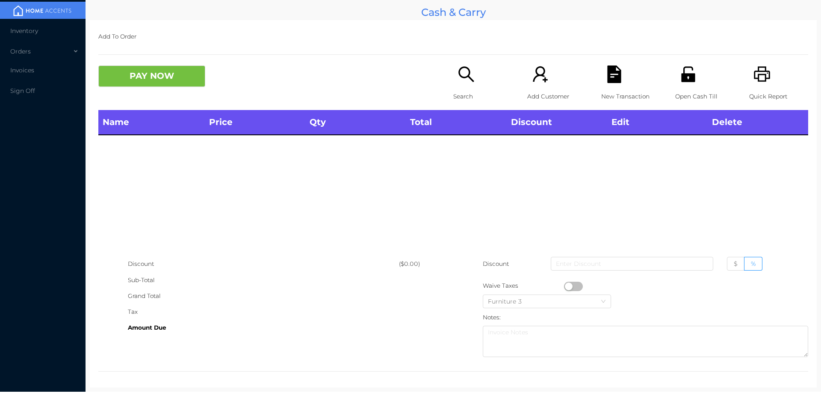
click at [680, 67] on icon "icon: unlock" at bounding box center [689, 74] width 18 height 18
click at [473, 75] on div "Search" at bounding box center [482, 87] width 59 height 44
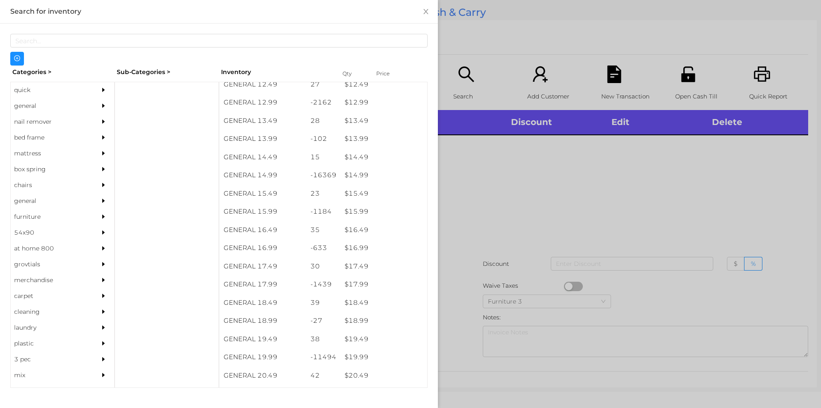
scroll to position [657, 0]
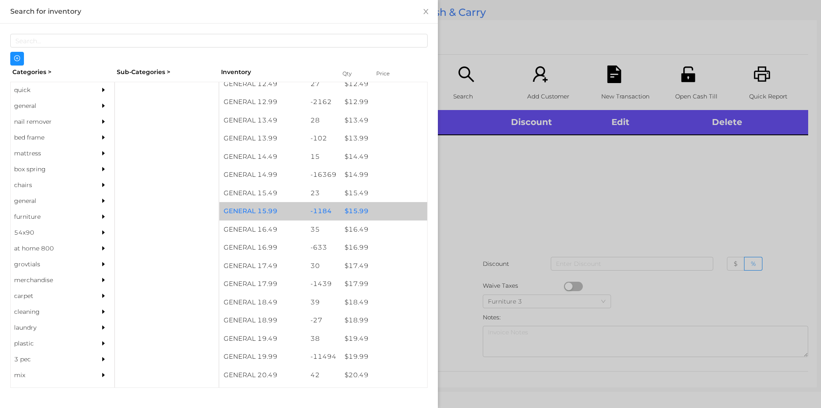
click at [369, 209] on div "$ 15.99" at bounding box center [384, 211] width 87 height 18
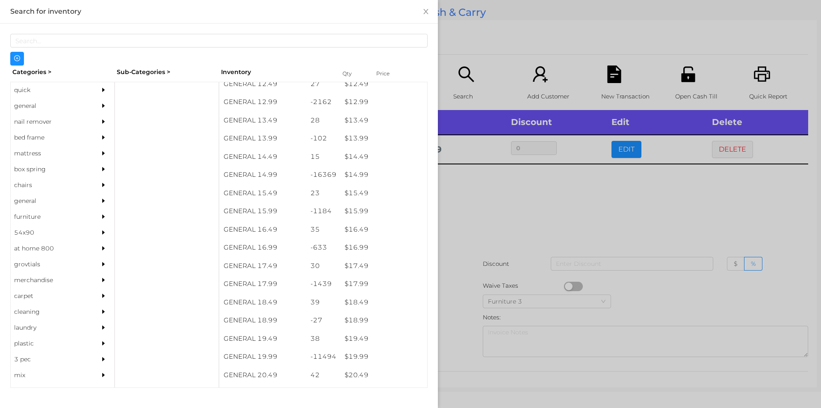
click at [501, 249] on div at bounding box center [410, 204] width 821 height 408
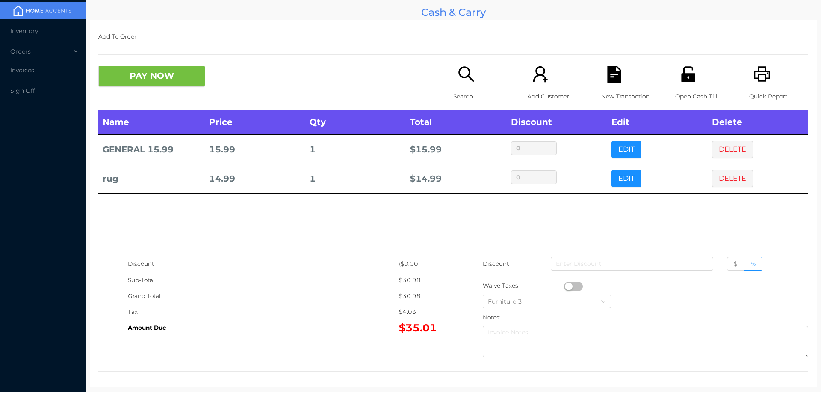
click at [468, 71] on icon "icon: search" at bounding box center [467, 74] width 18 height 18
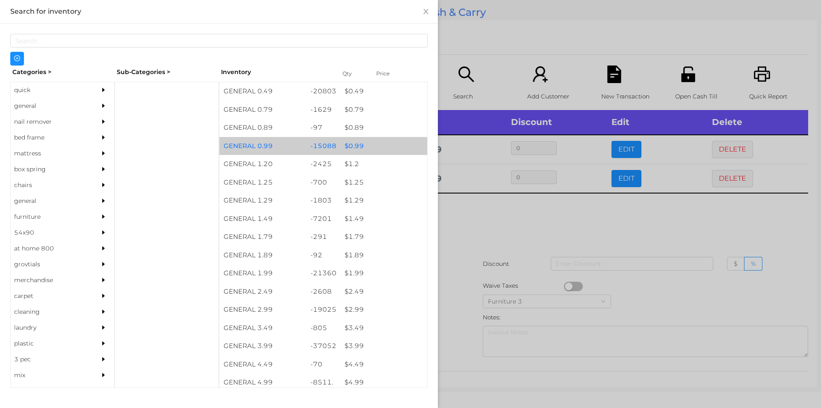
click at [333, 138] on div "-15088" at bounding box center [323, 146] width 35 height 18
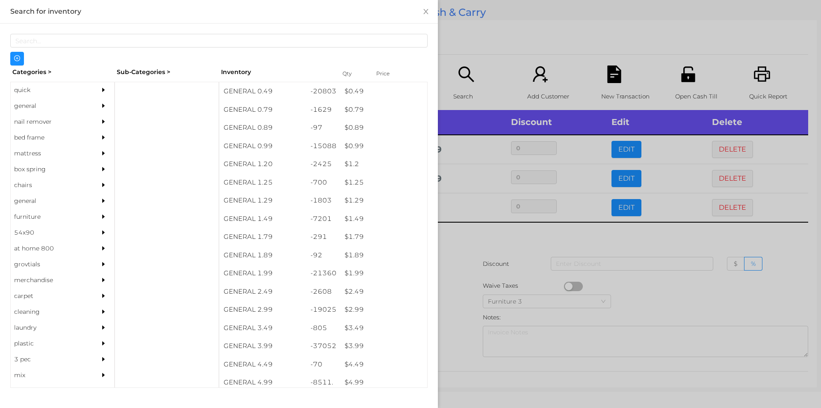
click at [495, 48] on div at bounding box center [410, 204] width 821 height 408
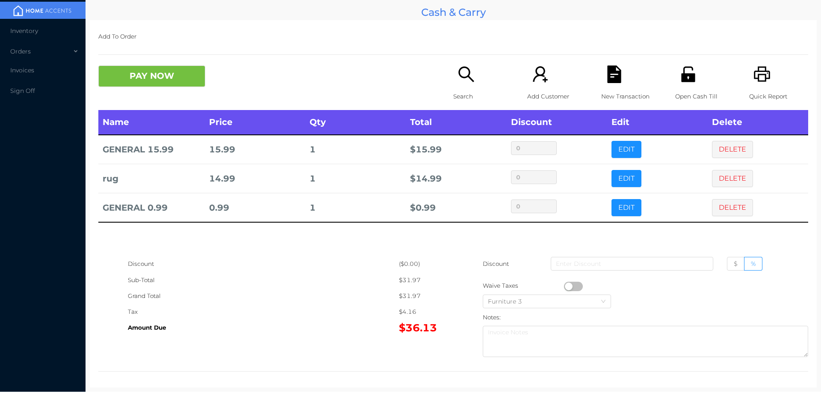
click at [607, 74] on icon "icon: file-text" at bounding box center [615, 74] width 18 height 18
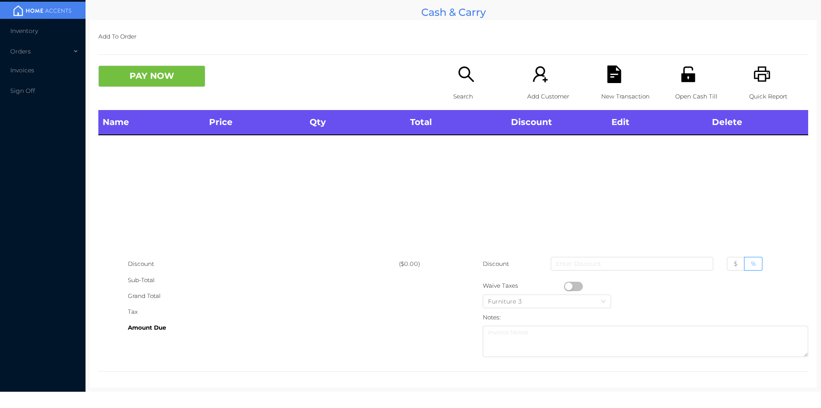
click at [687, 83] on div "Open Cash Till" at bounding box center [704, 87] width 59 height 44
click at [469, 75] on icon "icon: search" at bounding box center [467, 74] width 18 height 18
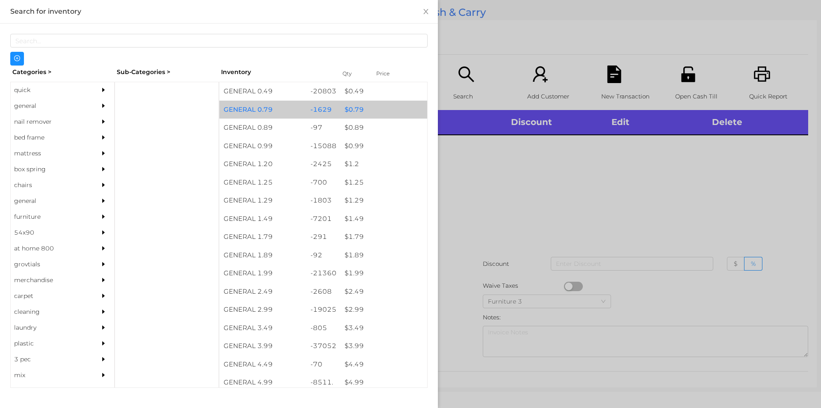
click at [307, 101] on div "-1629" at bounding box center [323, 110] width 35 height 18
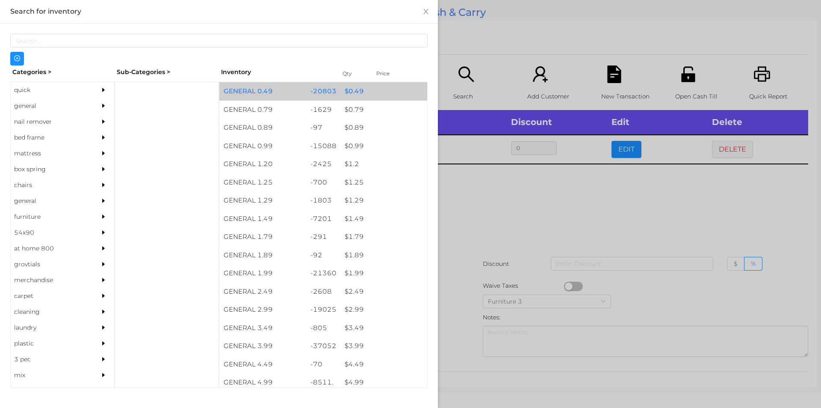
click at [369, 92] on div "$ 0.49" at bounding box center [384, 91] width 87 height 18
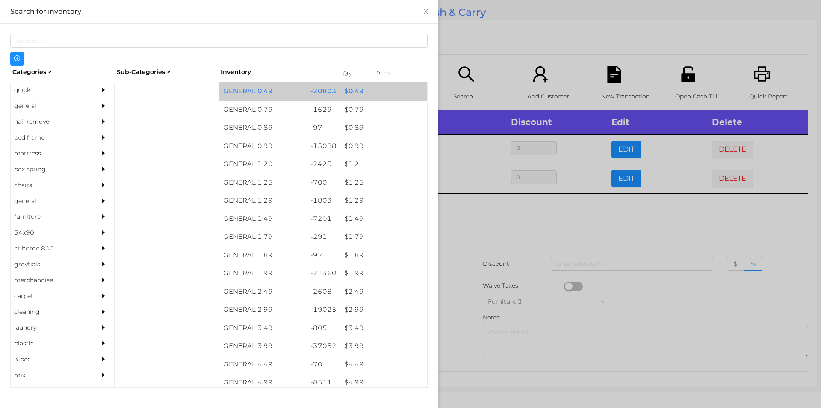
click at [382, 92] on div "$ 0.49" at bounding box center [384, 91] width 87 height 18
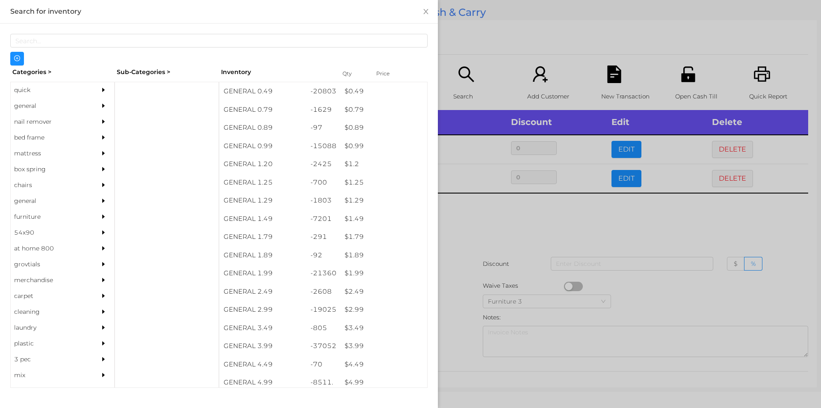
click at [471, 56] on div at bounding box center [410, 204] width 821 height 408
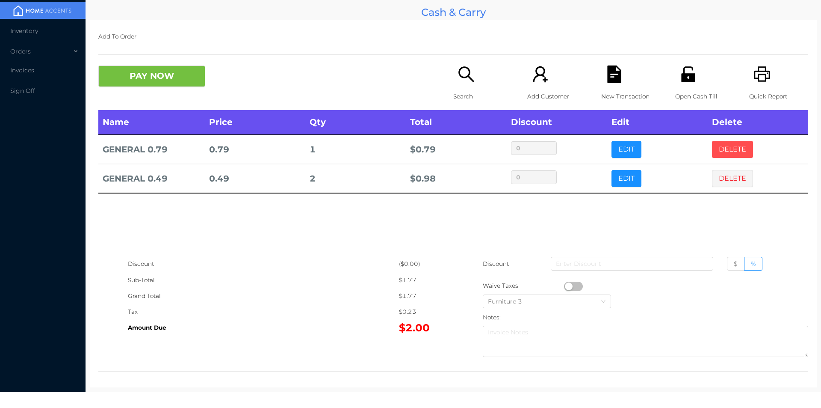
click at [719, 146] on button "DELETE" at bounding box center [732, 149] width 41 height 17
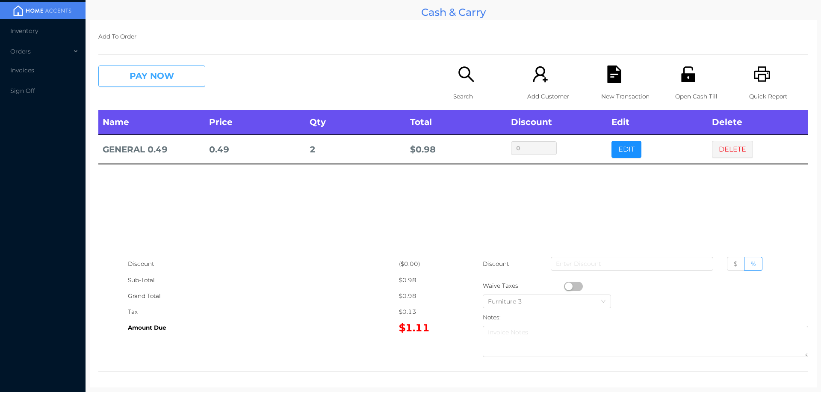
click at [153, 86] on button "PAY NOW" at bounding box center [151, 75] width 107 height 21
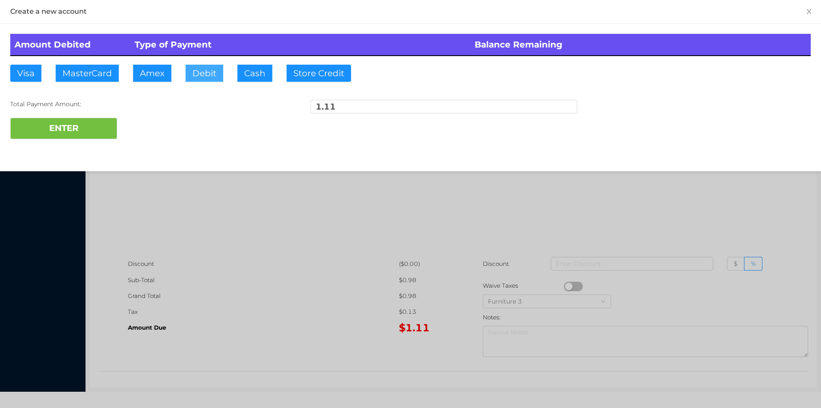
click at [207, 77] on button "Debit" at bounding box center [205, 73] width 38 height 17
click at [89, 127] on button "ENTER" at bounding box center [63, 128] width 107 height 21
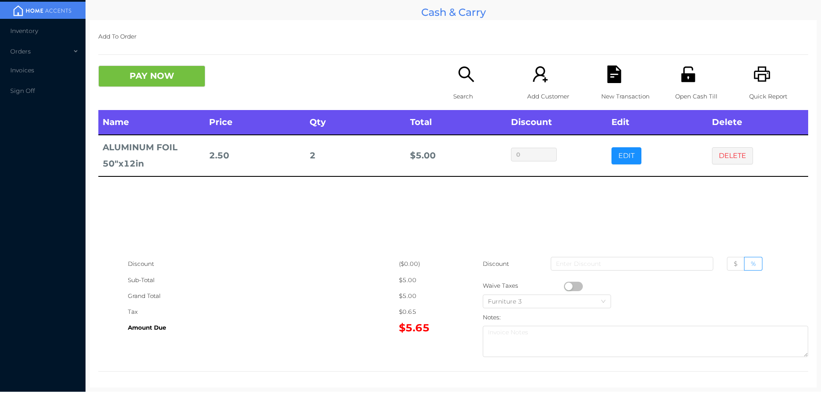
click at [616, 68] on icon "icon: file-text" at bounding box center [615, 74] width 18 height 18
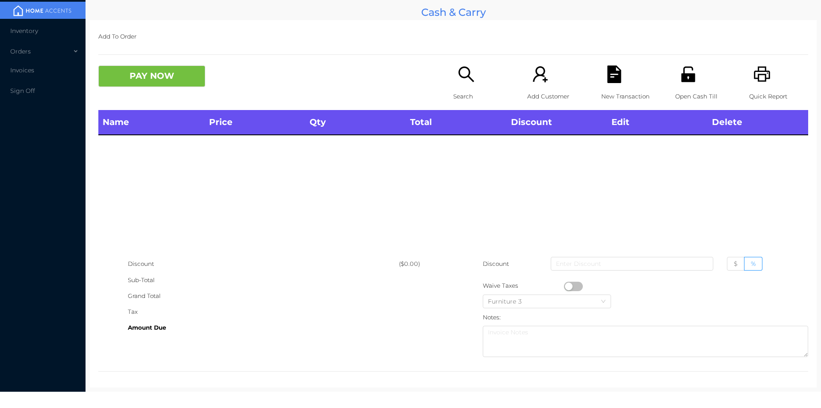
click at [696, 79] on div "Open Cash Till" at bounding box center [704, 87] width 59 height 44
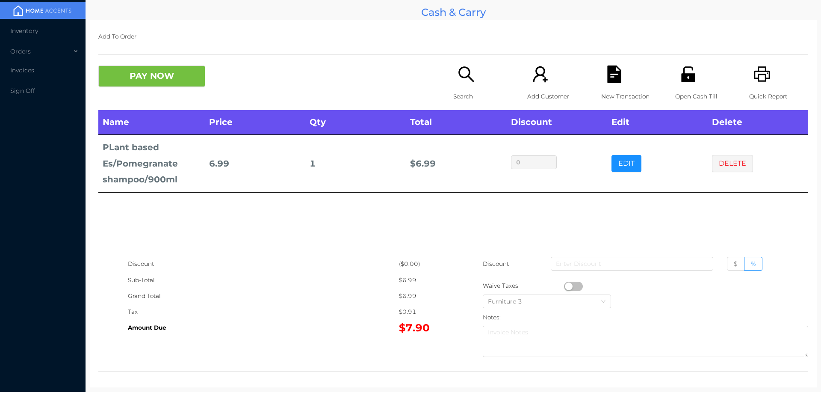
click at [611, 80] on icon "icon: file-text" at bounding box center [614, 74] width 14 height 18
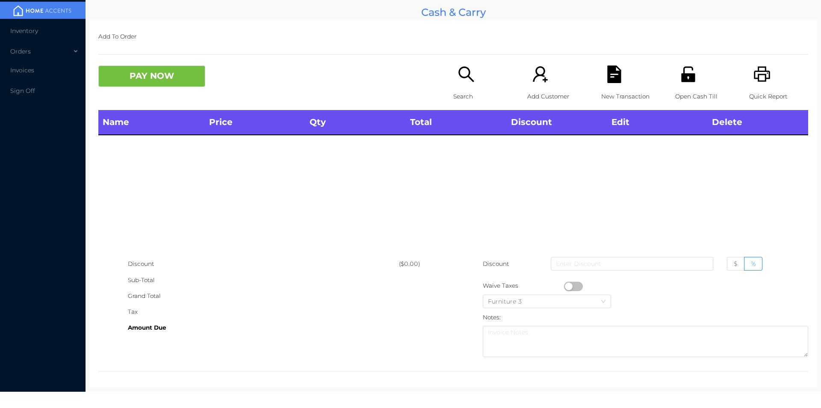
click at [754, 69] on icon "icon: printer" at bounding box center [763, 74] width 18 height 18
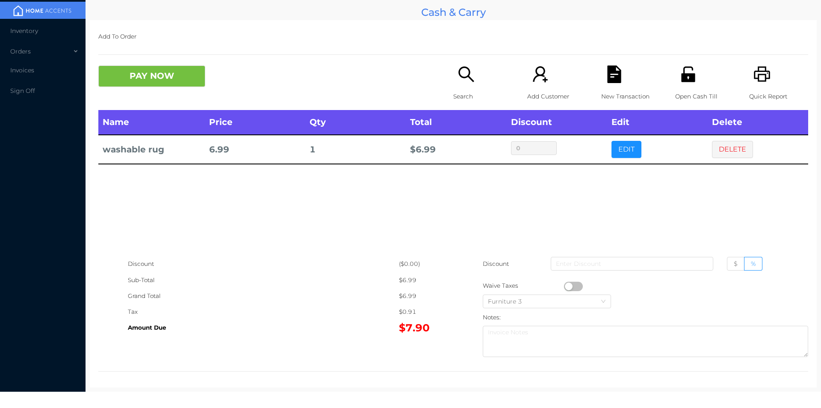
click at [462, 89] on p "Search" at bounding box center [482, 97] width 59 height 16
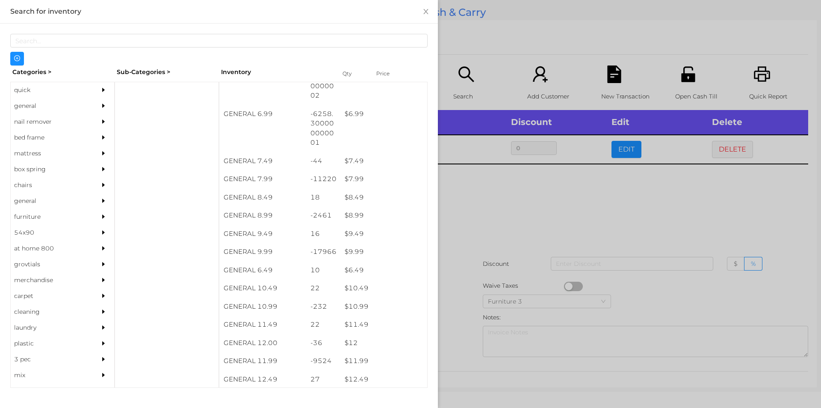
scroll to position [359, 0]
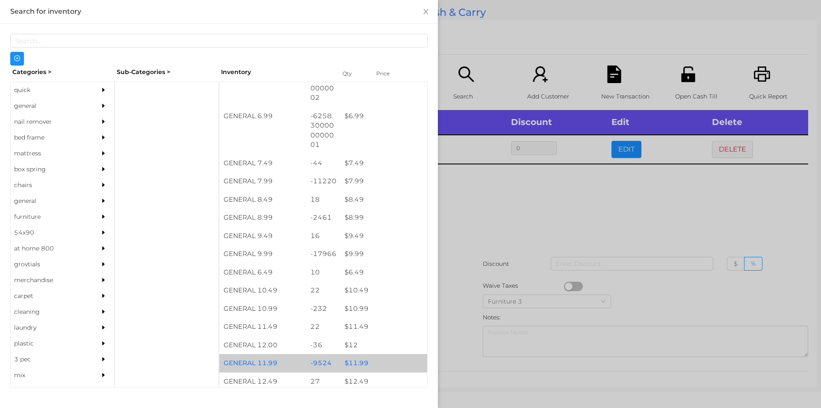
click at [370, 361] on div "$ 11.99" at bounding box center [384, 363] width 87 height 18
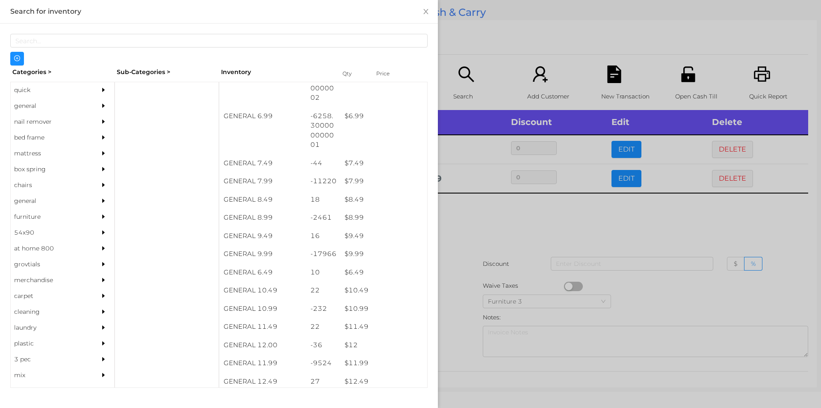
click at [483, 249] on div at bounding box center [410, 204] width 821 height 408
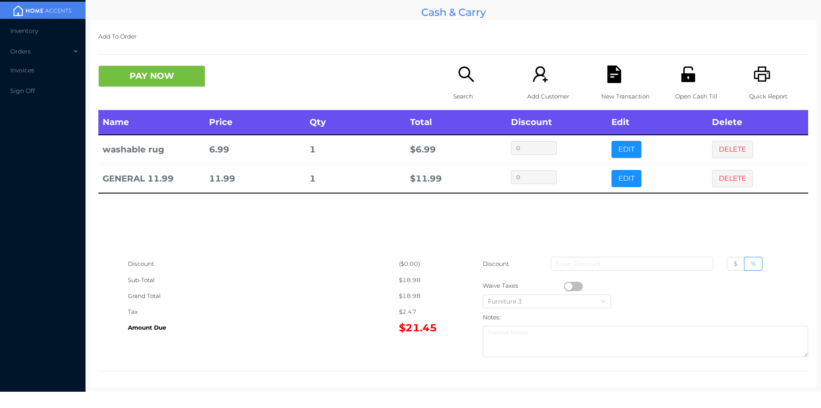
click at [622, 80] on div "New Transaction" at bounding box center [630, 87] width 59 height 44
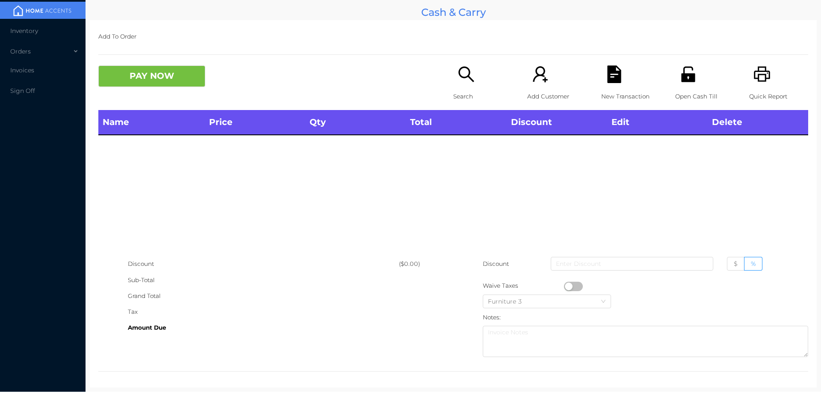
click at [698, 70] on div "Open Cash Till" at bounding box center [704, 87] width 59 height 44
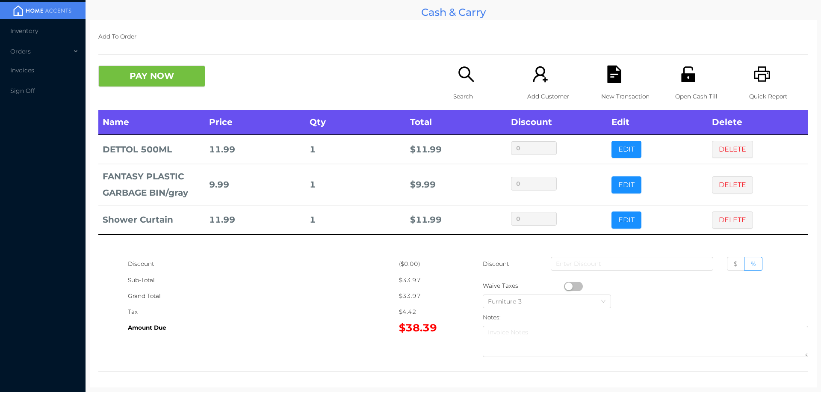
scroll to position [3, 0]
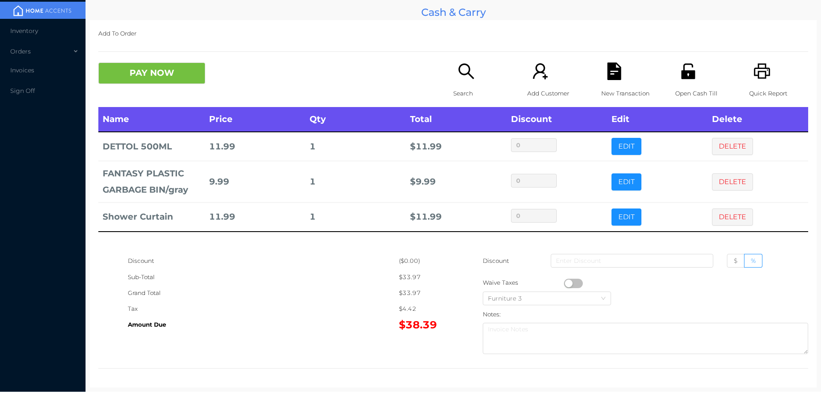
click at [458, 74] on icon "icon: search" at bounding box center [467, 71] width 18 height 18
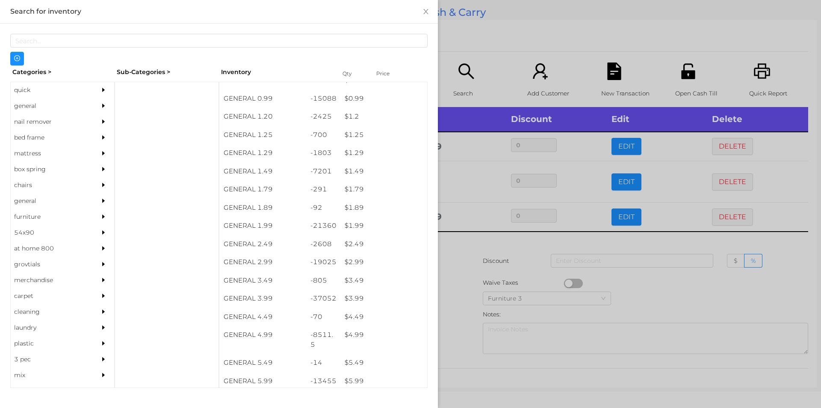
scroll to position [71, 0]
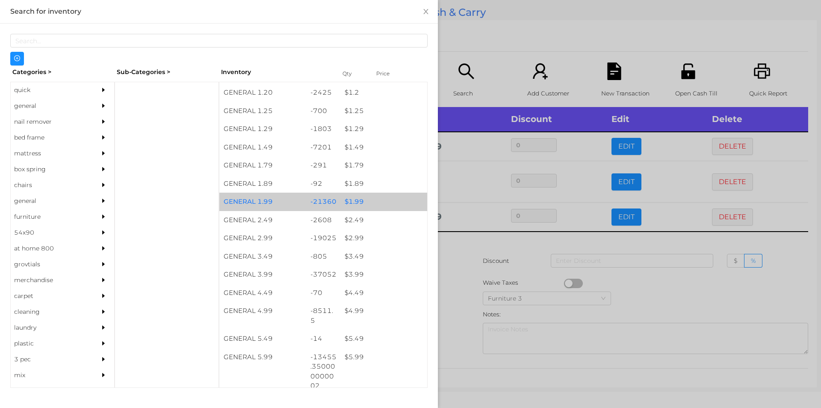
click at [343, 201] on div "$ 1.99" at bounding box center [384, 202] width 87 height 18
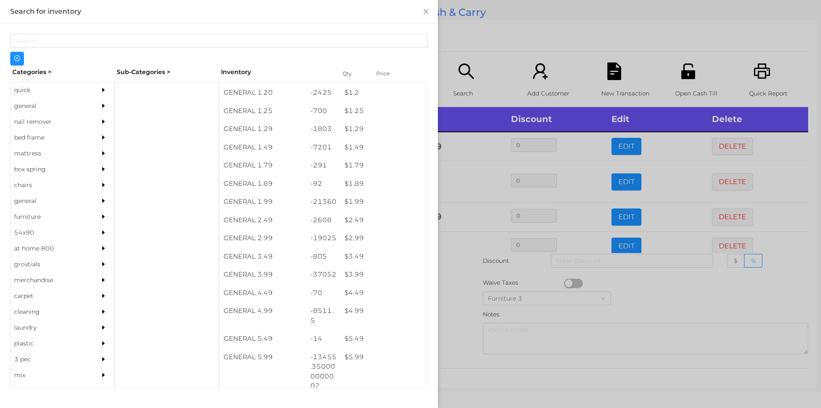
click at [474, 48] on div at bounding box center [410, 204] width 821 height 408
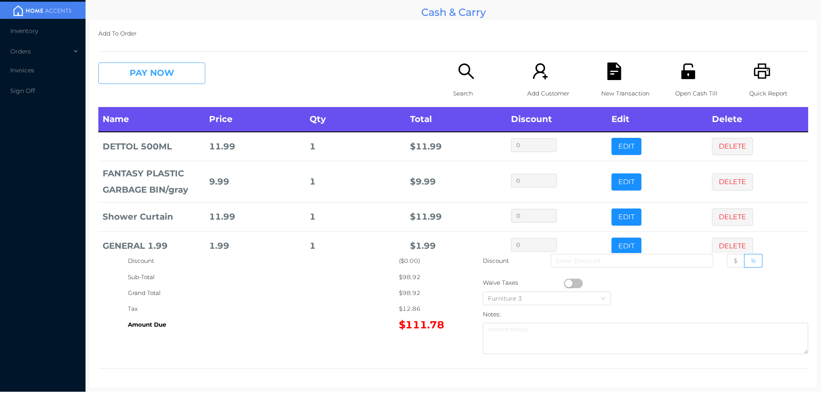
click at [143, 70] on button "PAY NOW" at bounding box center [151, 72] width 107 height 21
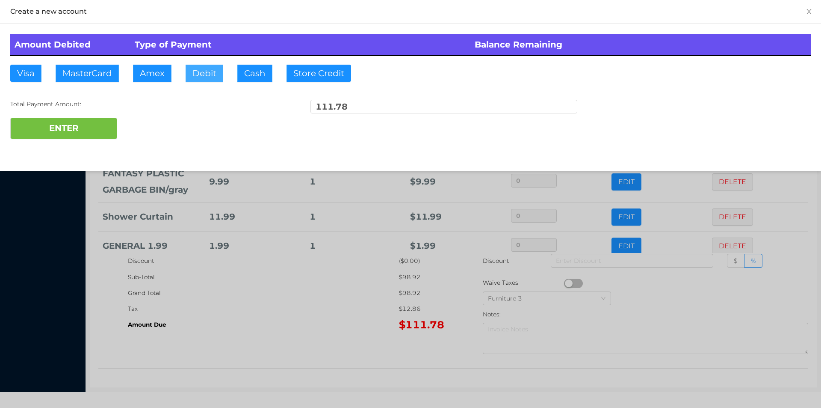
click at [201, 74] on button "Debit" at bounding box center [205, 73] width 38 height 17
click at [82, 126] on button "ENTER" at bounding box center [63, 128] width 107 height 21
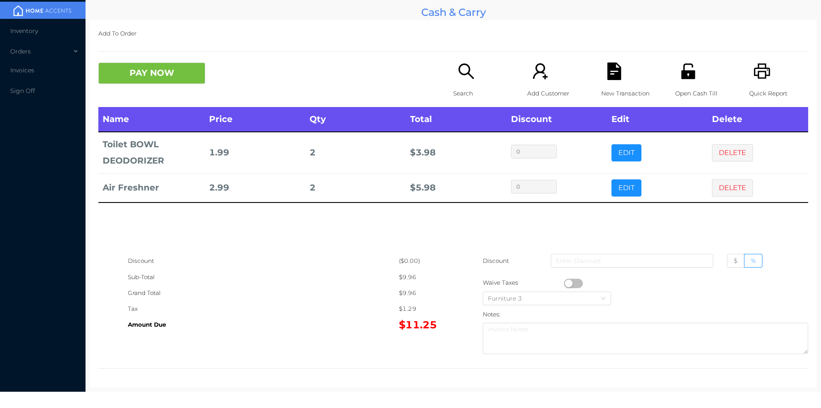
click at [468, 82] on div "Search" at bounding box center [482, 84] width 59 height 44
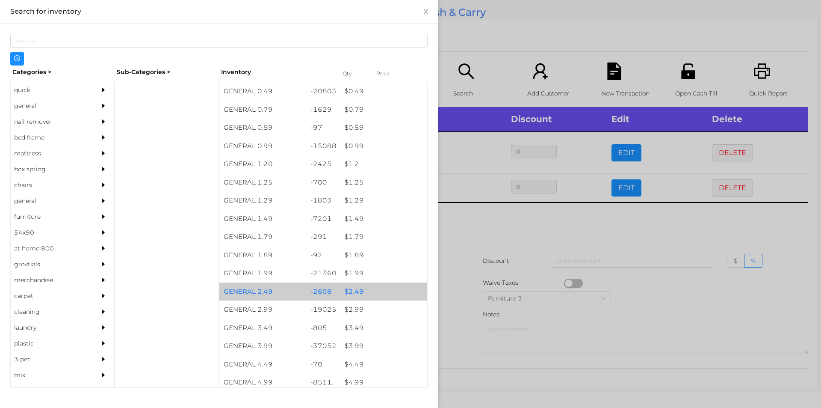
click at [360, 288] on div "$ 2.49" at bounding box center [384, 291] width 87 height 18
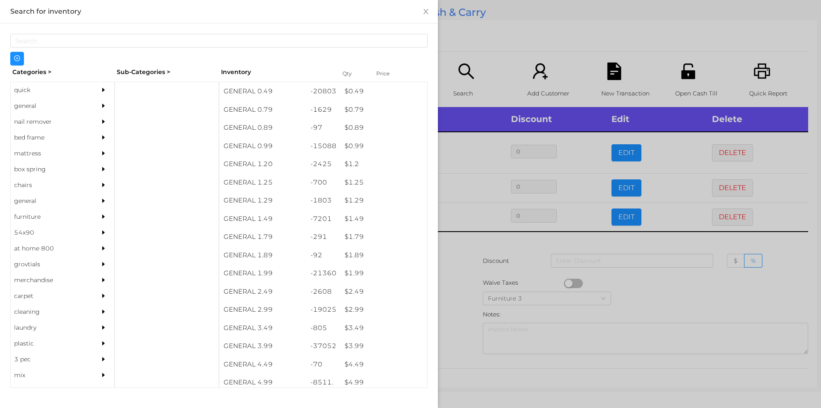
click at [474, 286] on div at bounding box center [410, 204] width 821 height 408
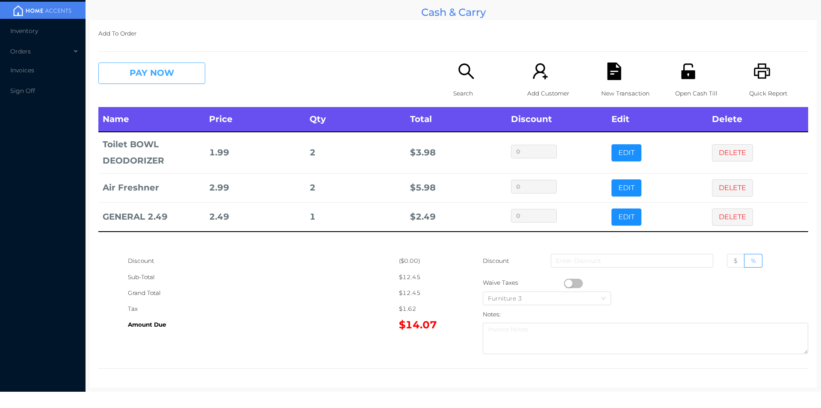
click at [172, 81] on button "PAY NOW" at bounding box center [151, 72] width 107 height 21
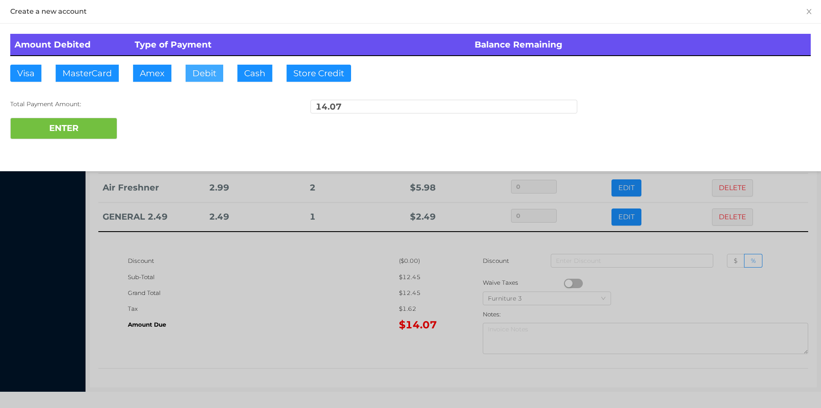
click at [207, 75] on button "Debit" at bounding box center [205, 73] width 38 height 17
type input "2"
click at [269, 354] on div at bounding box center [410, 204] width 821 height 408
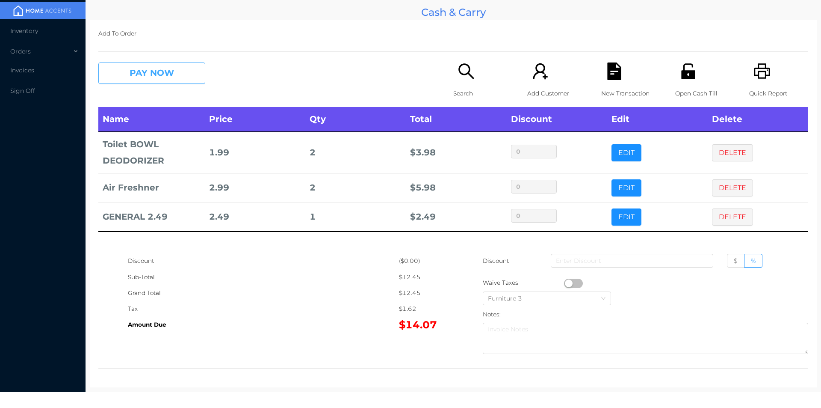
click at [134, 83] on button "PAY NOW" at bounding box center [151, 72] width 107 height 21
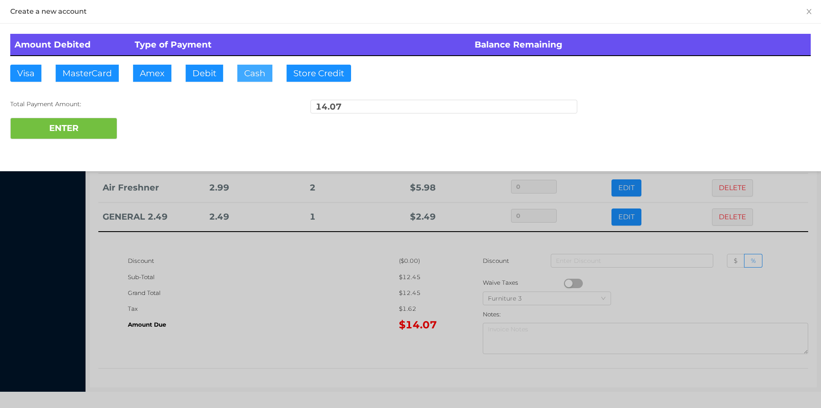
click at [257, 67] on button "Cash" at bounding box center [254, 73] width 35 height 17
type input "20"
click at [64, 124] on button "ENTER" at bounding box center [63, 128] width 107 height 21
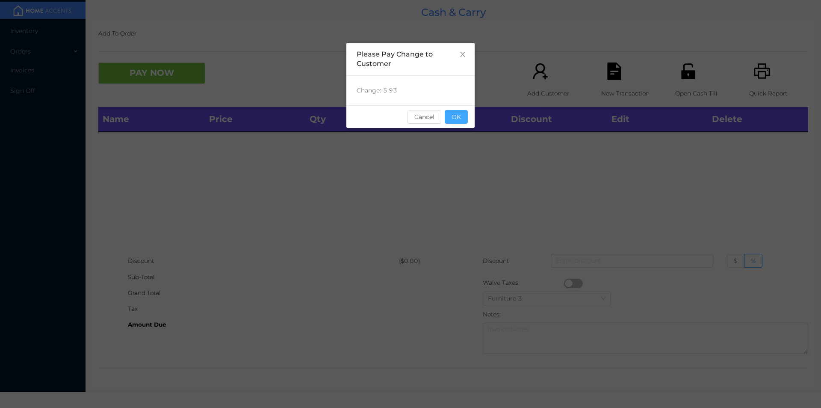
click at [462, 112] on button "OK" at bounding box center [456, 117] width 23 height 14
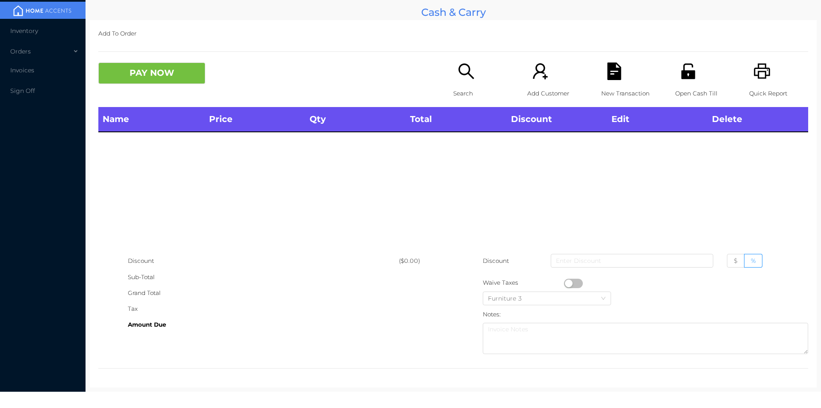
click at [458, 77] on icon "icon: search" at bounding box center [467, 71] width 18 height 18
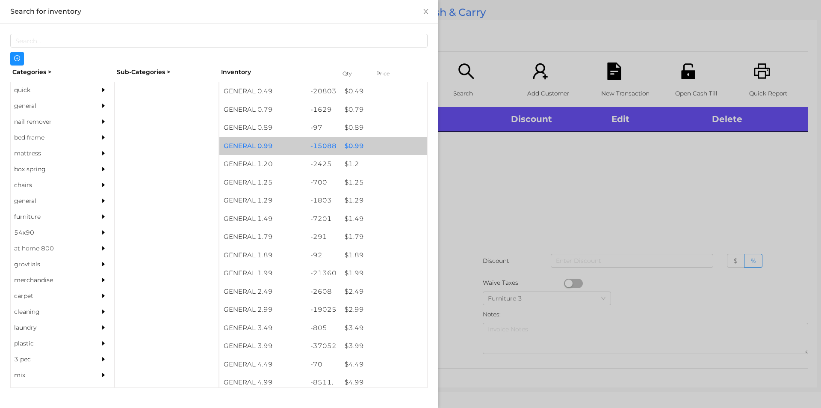
click at [367, 150] on div "$ 0.99" at bounding box center [384, 146] width 87 height 18
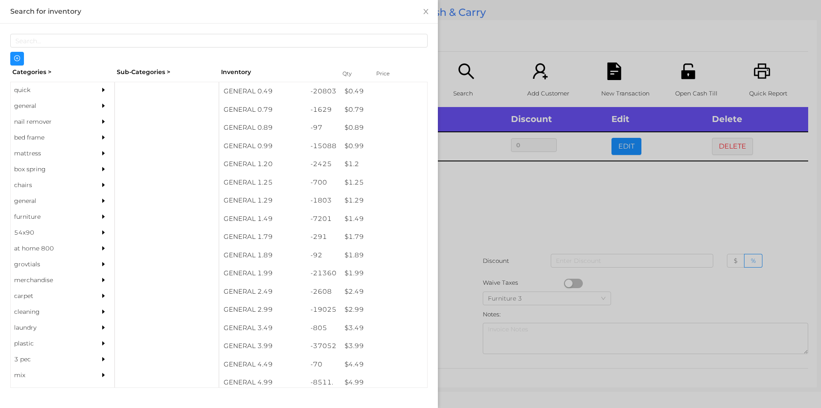
click at [508, 232] on div at bounding box center [410, 204] width 821 height 408
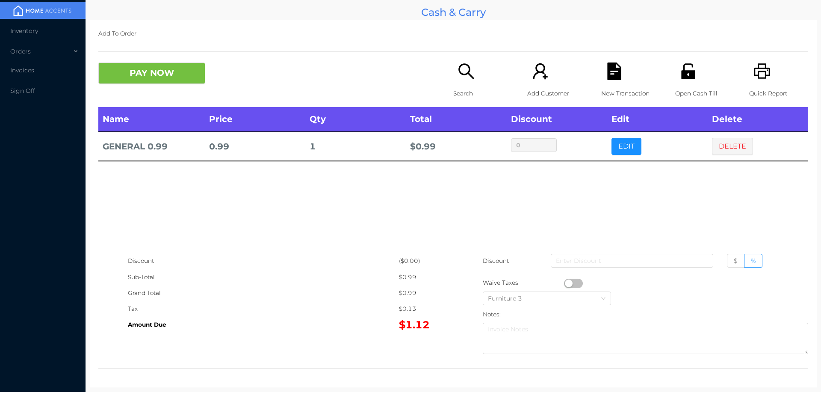
click at [564, 283] on button "button" at bounding box center [573, 282] width 19 height 9
click at [145, 80] on button "PAY NOW" at bounding box center [151, 72] width 107 height 21
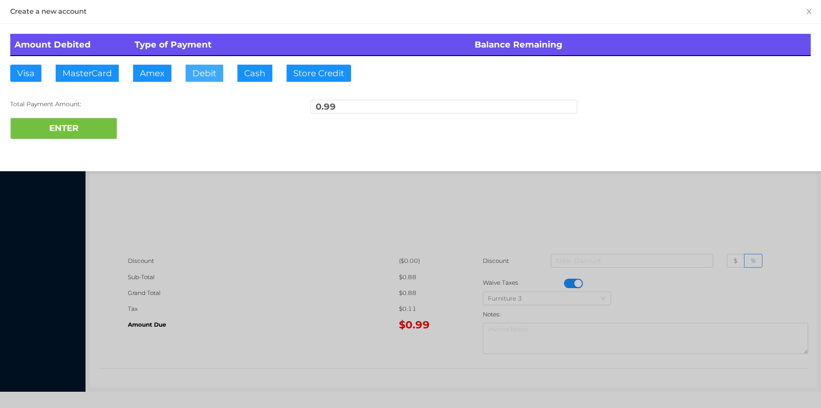
click at [204, 80] on button "Debit" at bounding box center [205, 73] width 38 height 17
click at [115, 127] on button "ENTER" at bounding box center [63, 128] width 107 height 21
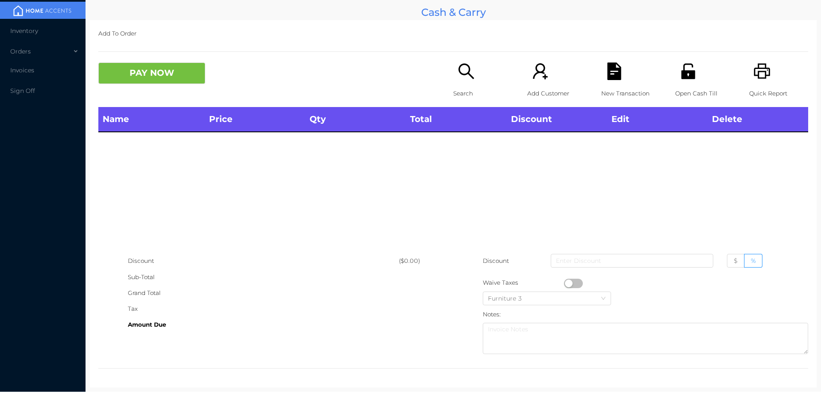
click at [459, 73] on icon "icon: search" at bounding box center [466, 70] width 15 height 15
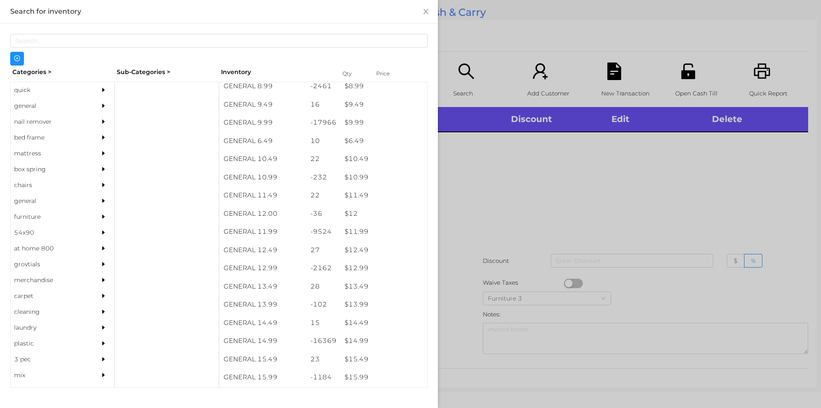
scroll to position [491, 0]
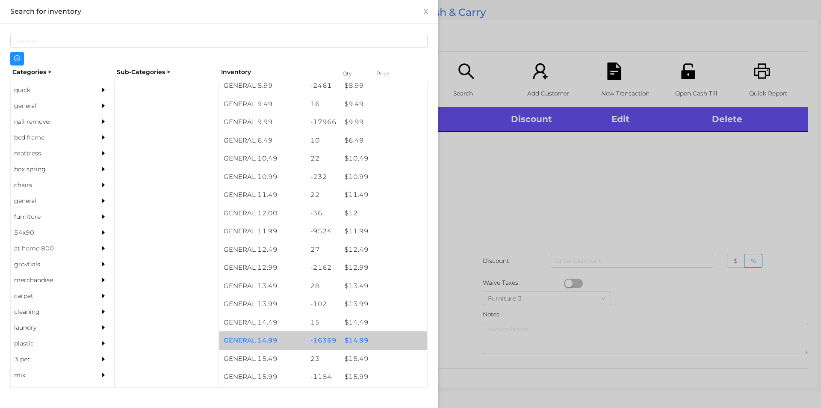
click at [371, 336] on div "$ 14.99" at bounding box center [384, 340] width 87 height 18
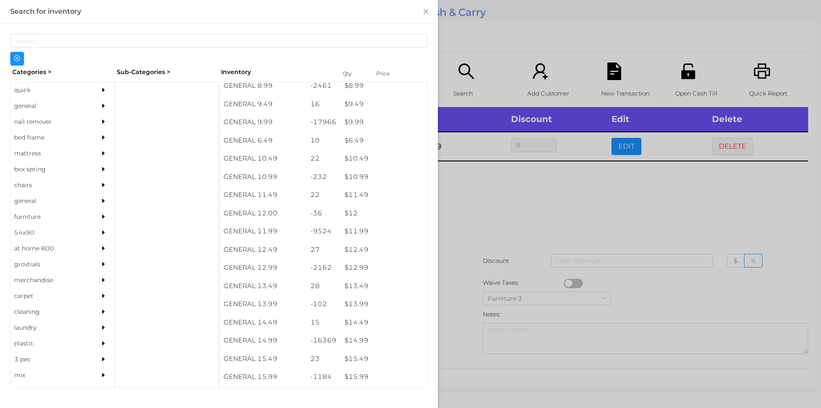
click at [506, 261] on div at bounding box center [410, 204] width 821 height 408
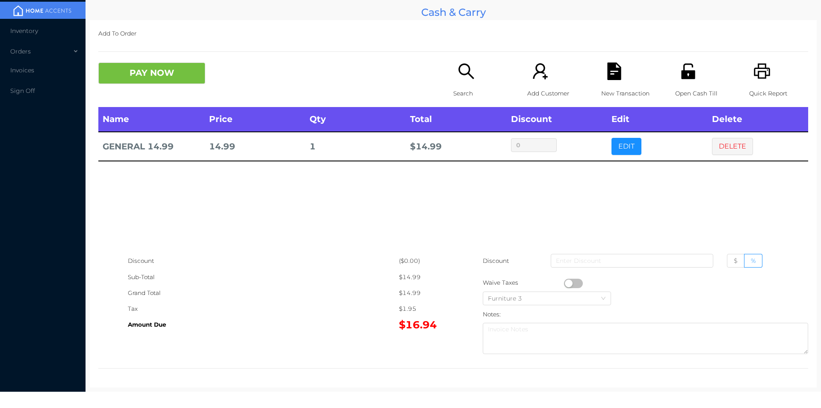
click at [458, 78] on icon "icon: search" at bounding box center [467, 71] width 18 height 18
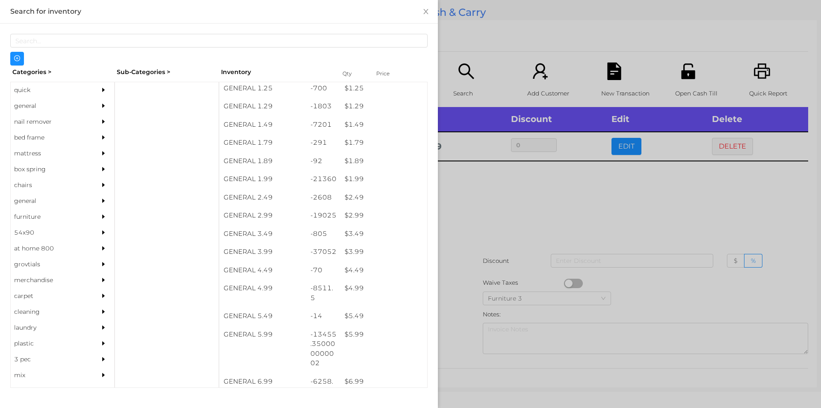
scroll to position [97, 0]
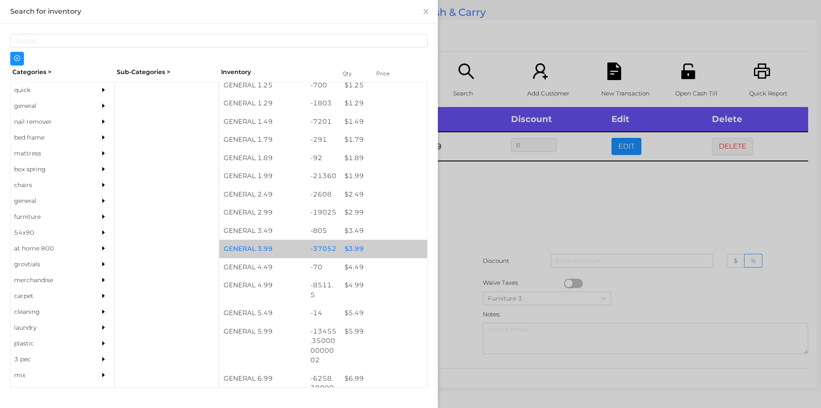
click at [364, 244] on div "$ 3.99" at bounding box center [384, 249] width 87 height 18
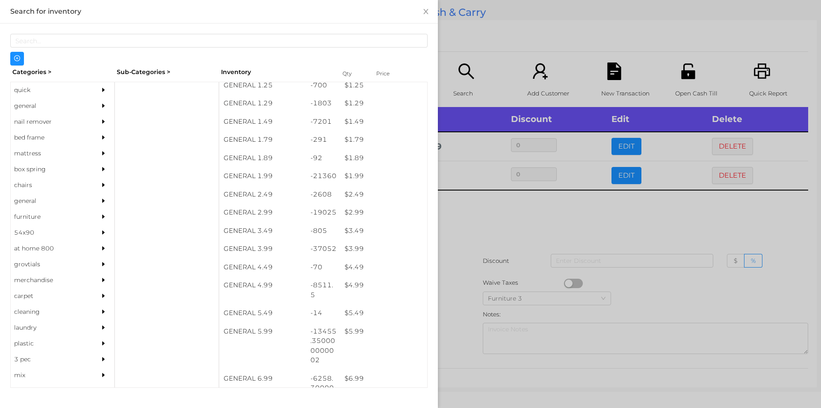
click at [490, 262] on div at bounding box center [410, 204] width 821 height 408
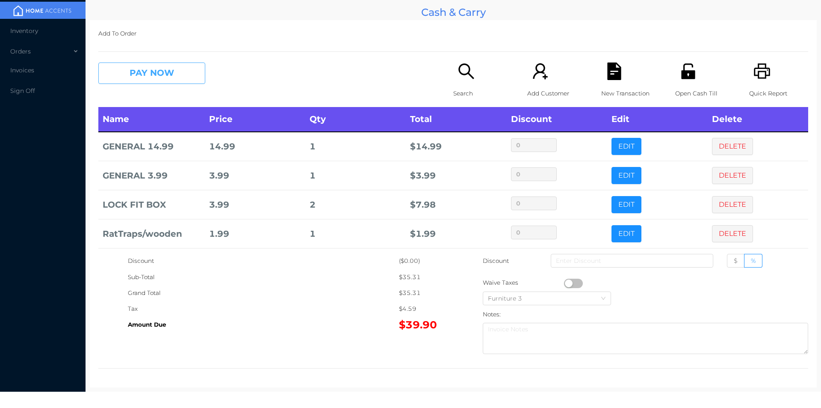
click at [146, 81] on button "PAY NOW" at bounding box center [151, 72] width 107 height 21
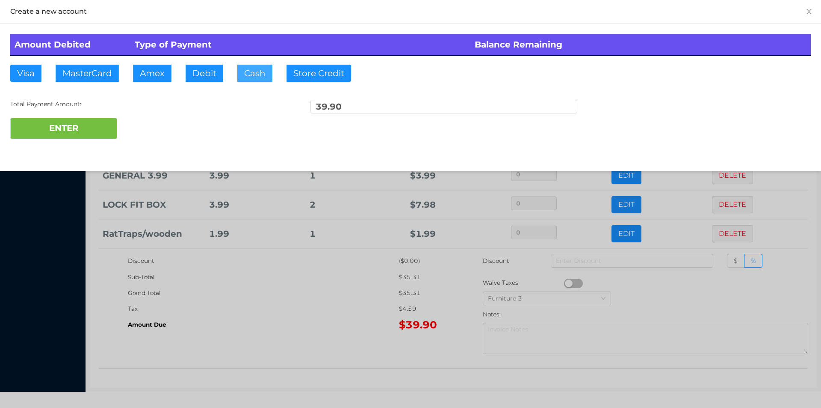
click at [244, 74] on button "Cash" at bounding box center [254, 73] width 35 height 17
click at [94, 130] on button "ENTER" at bounding box center [63, 128] width 107 height 21
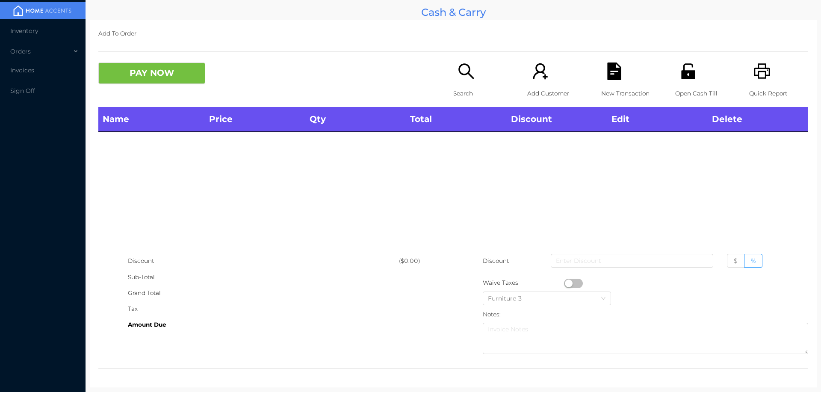
click at [485, 102] on div "Search" at bounding box center [482, 84] width 59 height 44
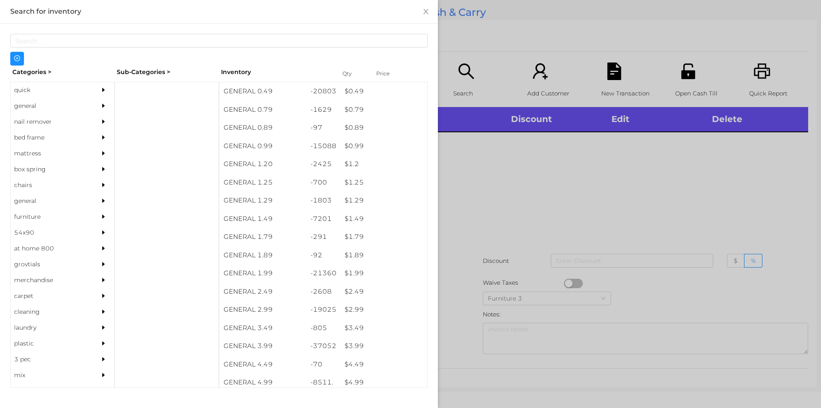
click at [42, 88] on div "quick" at bounding box center [50, 90] width 78 height 16
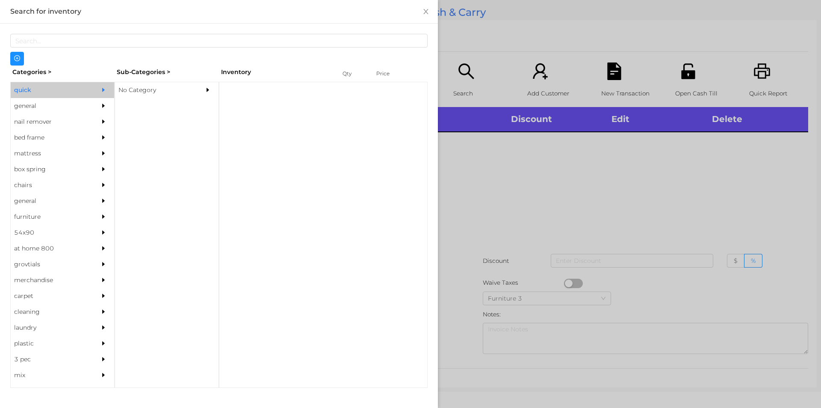
click at [142, 88] on div "No Category" at bounding box center [154, 90] width 78 height 16
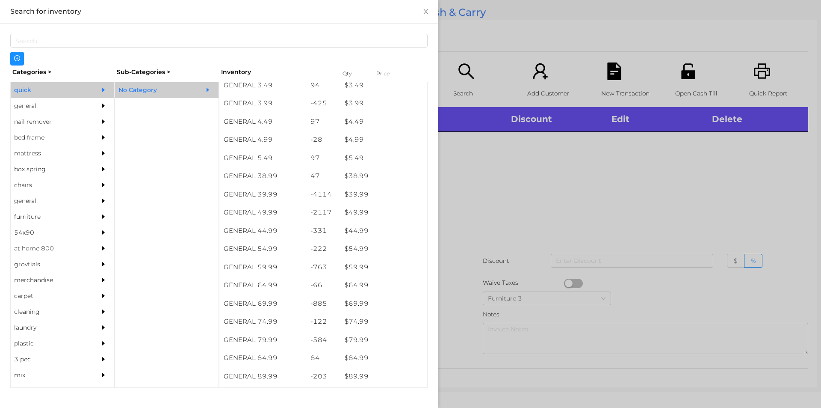
scroll to position [424, 0]
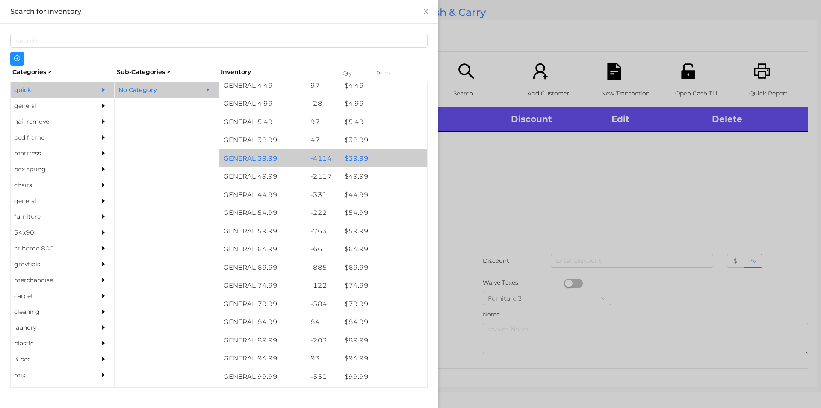
click at [392, 160] on div "$ 39.99" at bounding box center [384, 158] width 87 height 18
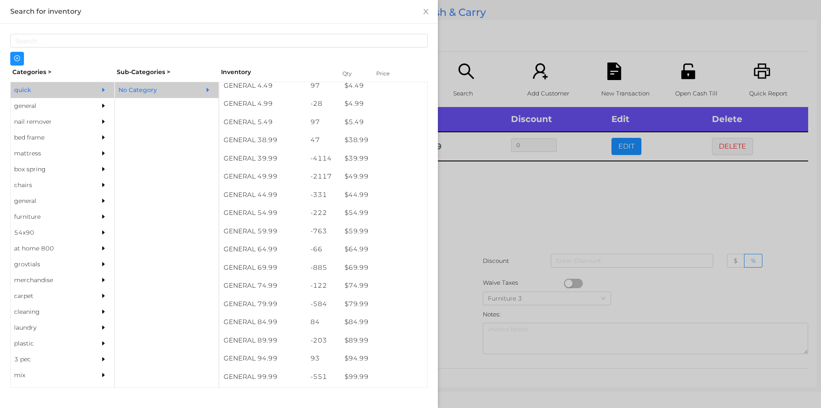
click at [538, 213] on div at bounding box center [410, 204] width 821 height 408
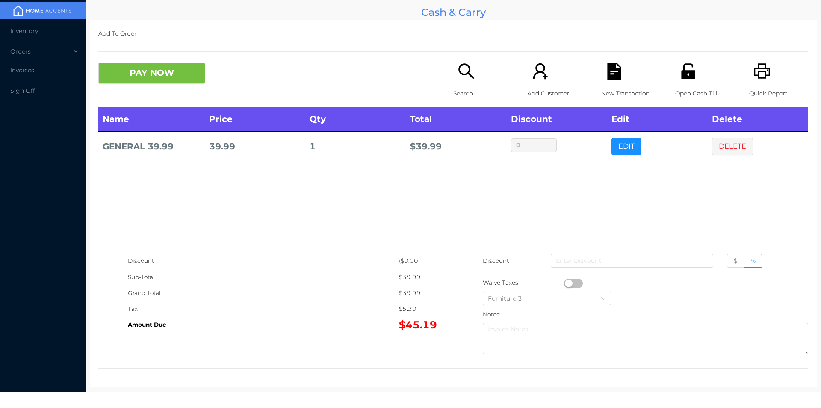
click at [615, 72] on icon "icon: file-text" at bounding box center [614, 71] width 14 height 18
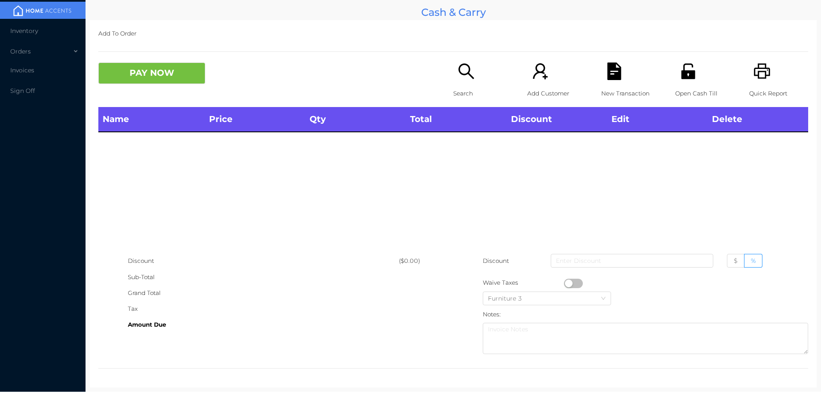
click at [754, 68] on icon "icon: printer" at bounding box center [762, 70] width 16 height 15
click at [459, 68] on icon "icon: search" at bounding box center [467, 71] width 18 height 18
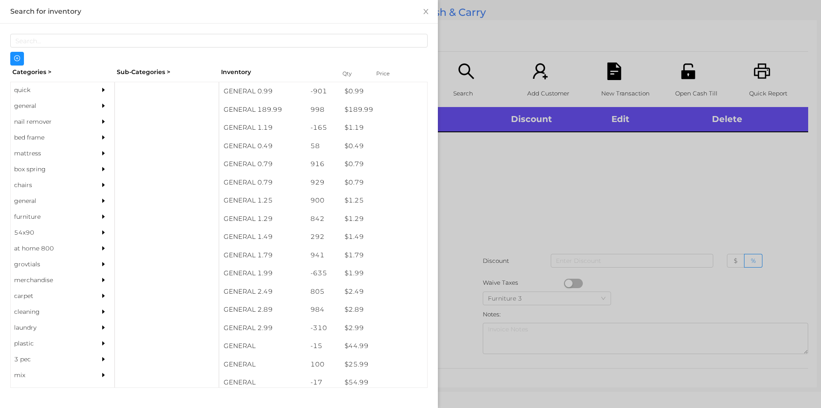
click at [35, 92] on div "quick" at bounding box center [50, 90] width 78 height 16
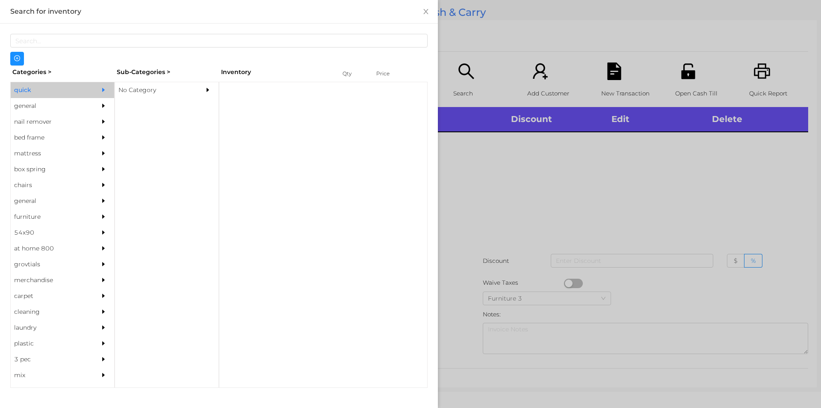
click at [149, 89] on div "No Category" at bounding box center [154, 90] width 78 height 16
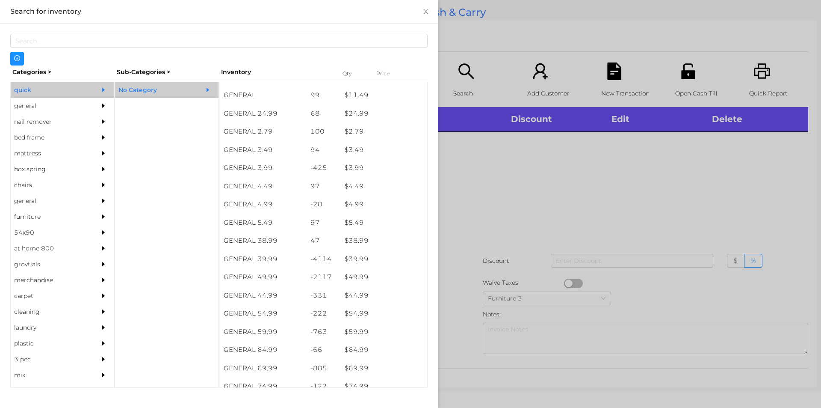
scroll to position [360, 0]
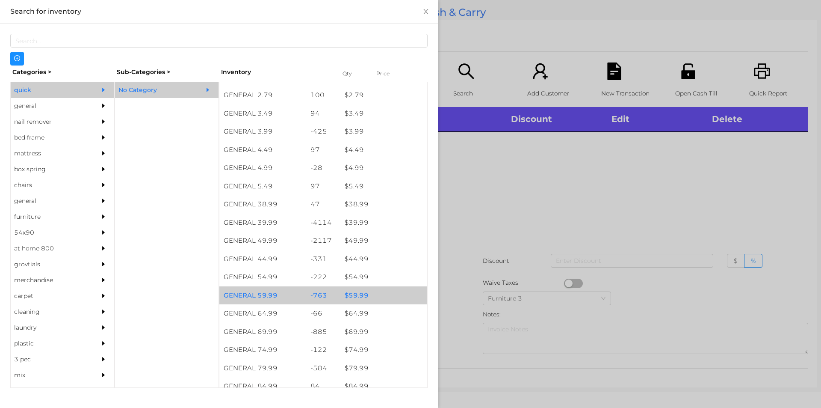
click at [359, 291] on div "$ 59.99" at bounding box center [384, 295] width 87 height 18
click at [362, 294] on div "$ 59.99" at bounding box center [384, 295] width 87 height 18
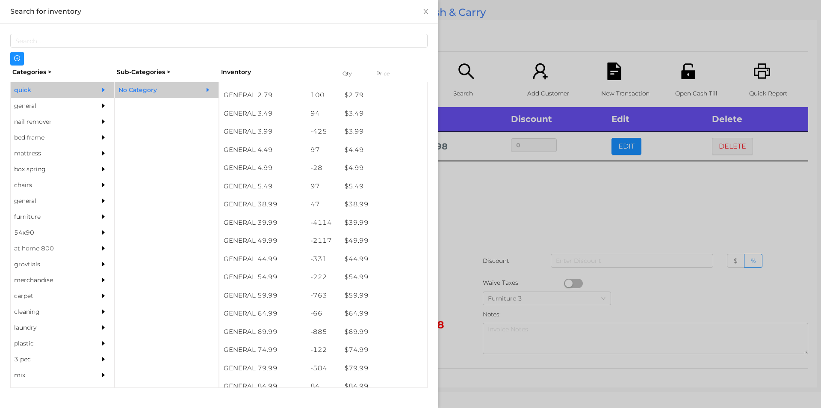
click at [472, 85] on div at bounding box center [410, 204] width 821 height 408
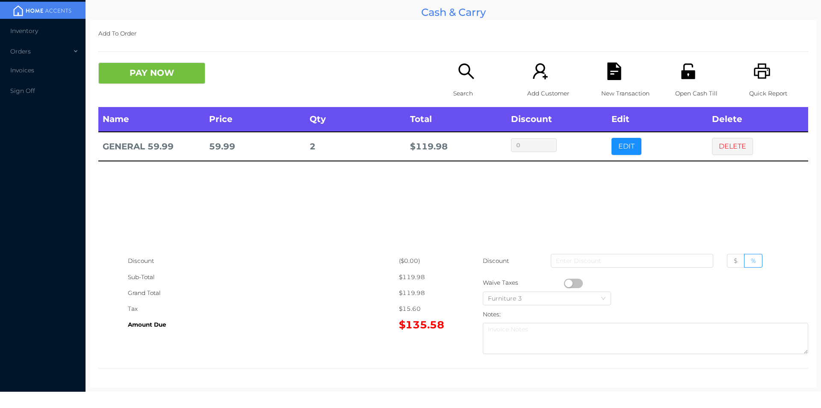
click at [463, 77] on icon "icon: search" at bounding box center [467, 71] width 18 height 18
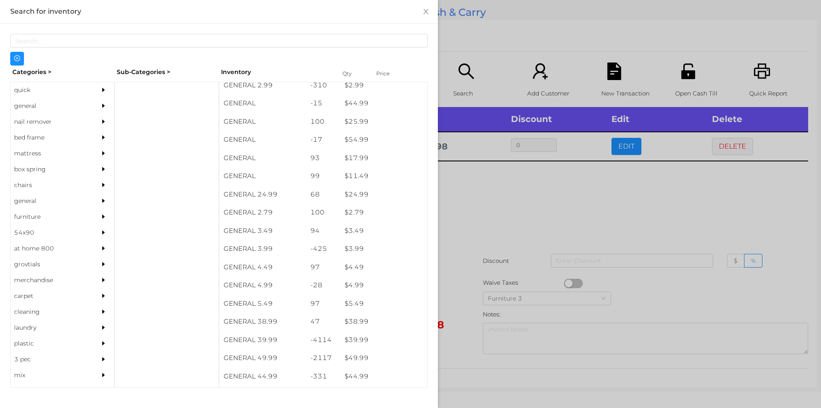
scroll to position [243, 0]
click at [35, 107] on div "general" at bounding box center [50, 106] width 78 height 16
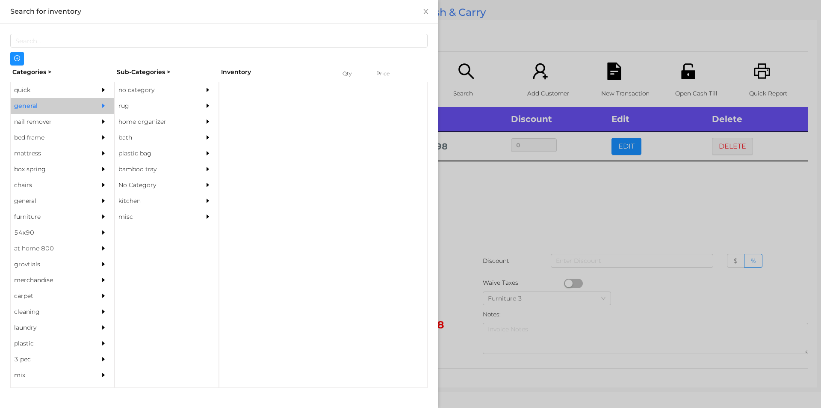
click at [142, 83] on div "no category" at bounding box center [154, 90] width 78 height 16
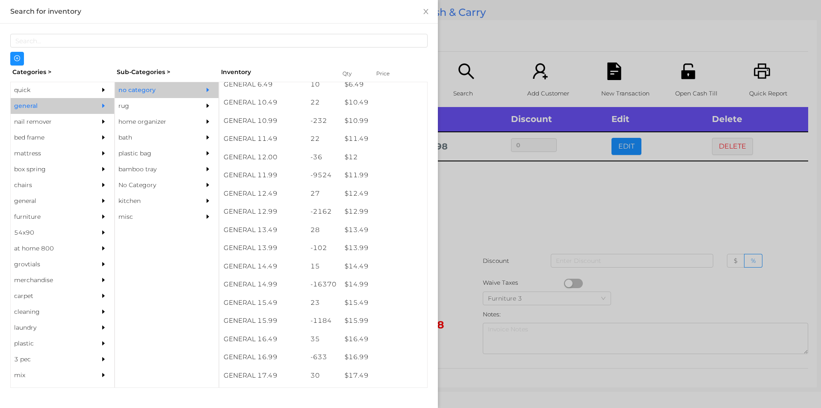
scroll to position [554, 0]
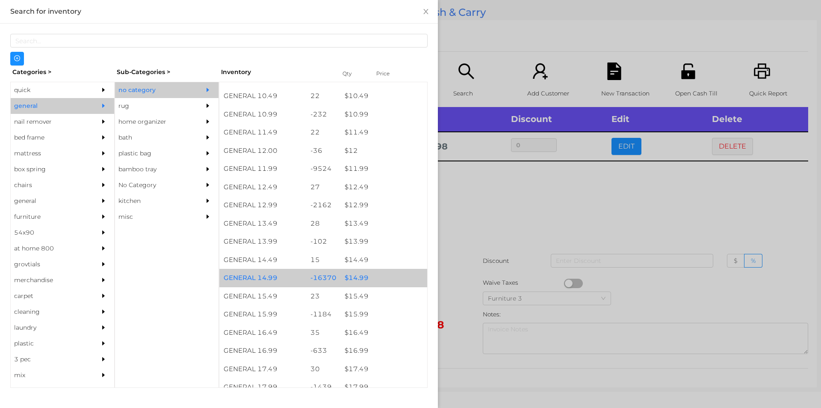
click at [356, 275] on div "$ 14.99" at bounding box center [384, 278] width 87 height 18
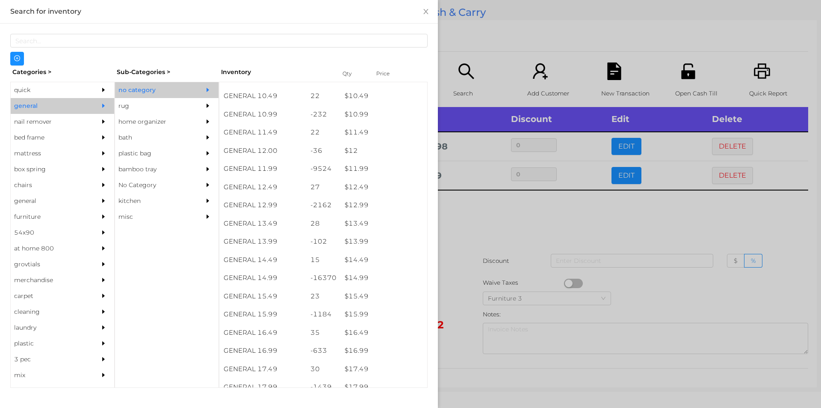
click at [484, 268] on div at bounding box center [410, 204] width 821 height 408
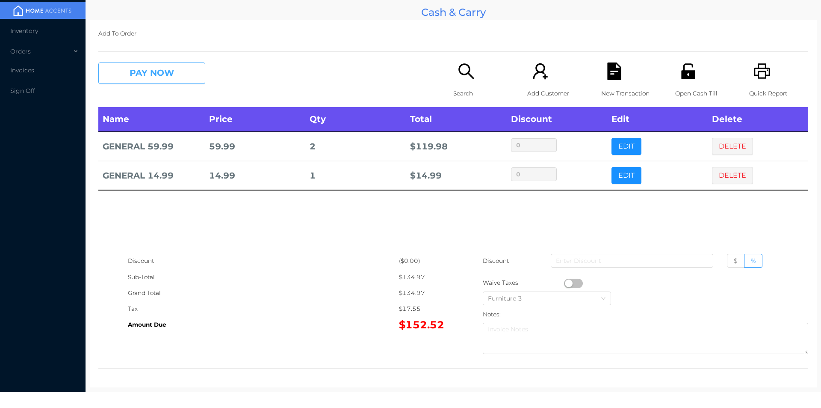
click at [142, 63] on button "PAY NOW" at bounding box center [151, 72] width 107 height 21
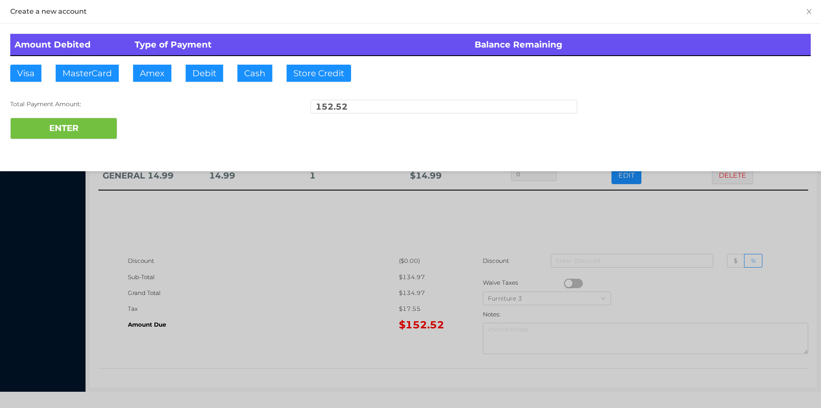
click at [258, 305] on div at bounding box center [410, 204] width 821 height 408
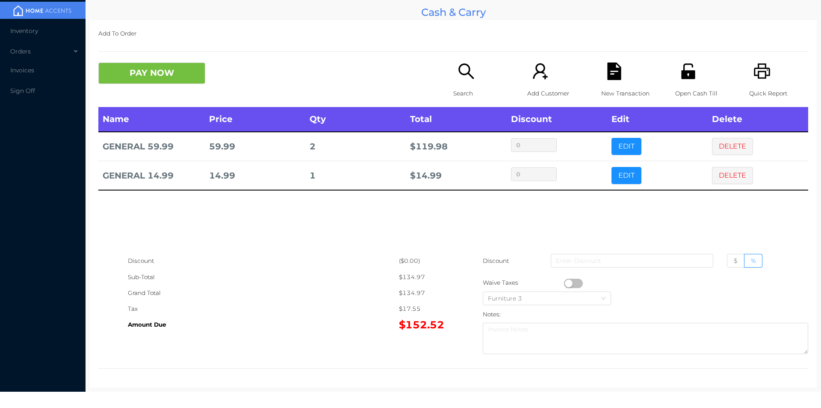
click at [684, 80] on icon "icon: unlock" at bounding box center [689, 71] width 18 height 18
click at [180, 83] on button "PAY NOW" at bounding box center [151, 72] width 107 height 21
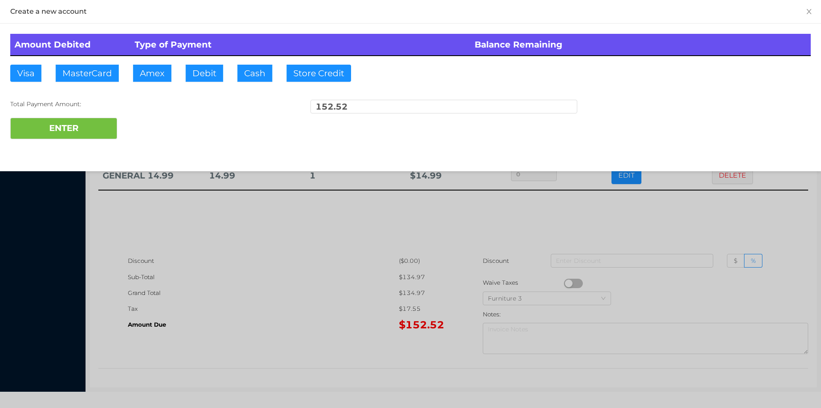
click at [325, 336] on div at bounding box center [410, 204] width 821 height 408
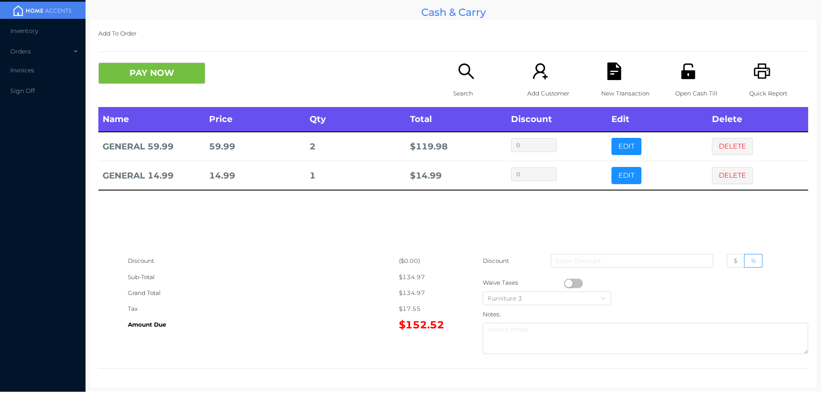
click at [601, 77] on div "New Transaction" at bounding box center [630, 84] width 59 height 44
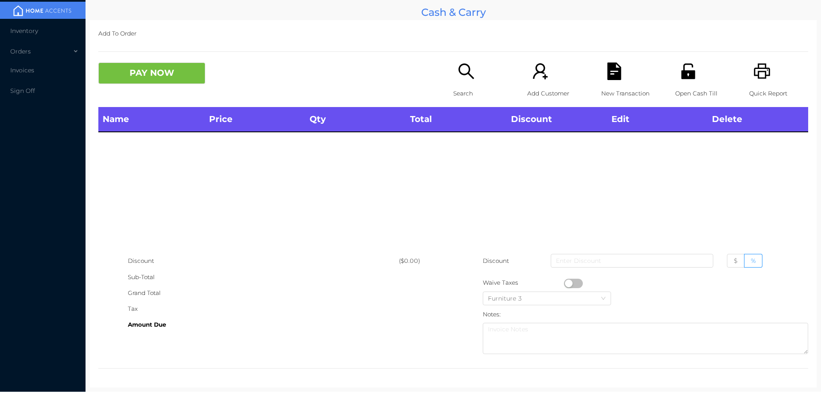
click at [474, 74] on div "Search" at bounding box center [482, 84] width 59 height 44
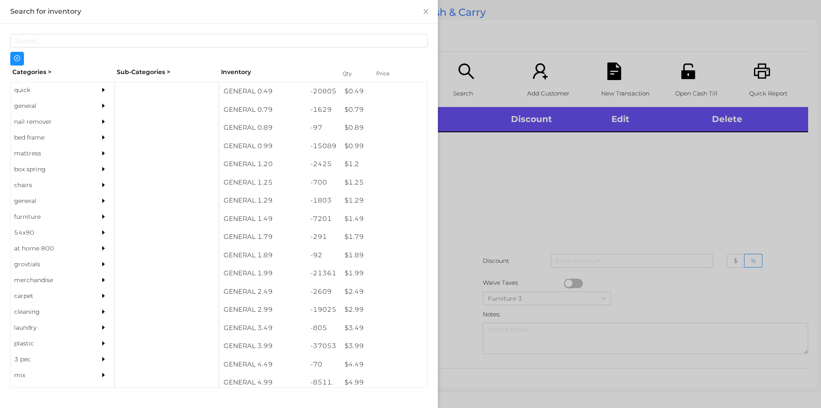
click at [29, 99] on div "general" at bounding box center [50, 106] width 78 height 16
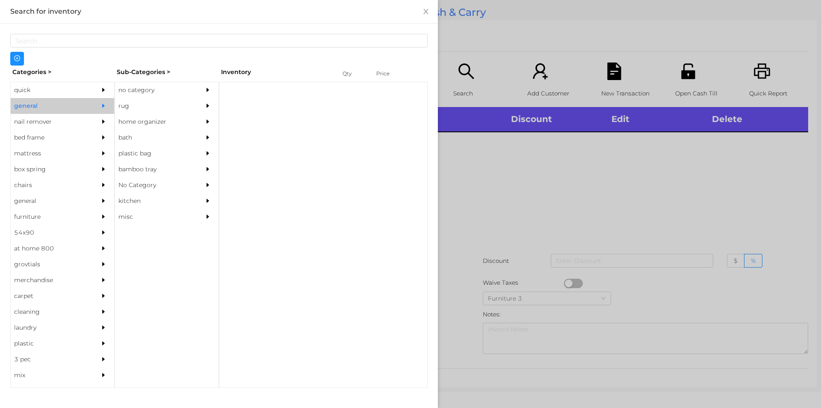
click at [40, 86] on div "quick" at bounding box center [50, 90] width 78 height 16
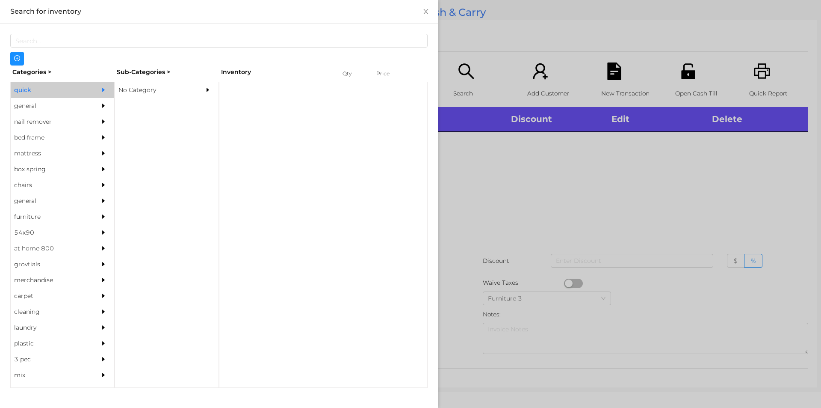
click at [148, 91] on div "No Category" at bounding box center [154, 90] width 78 height 16
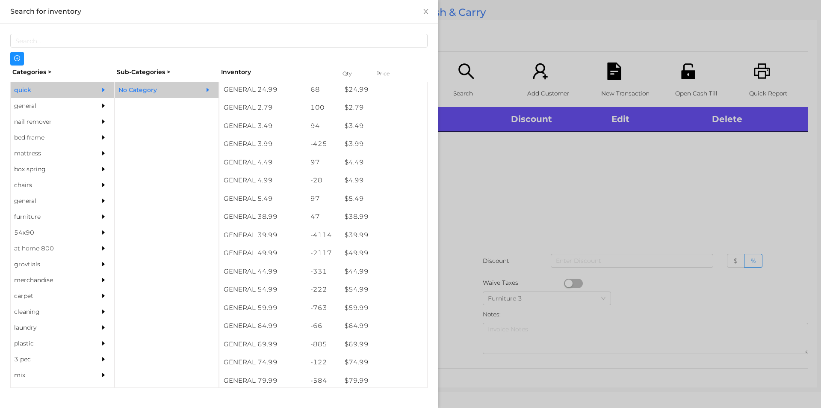
scroll to position [352, 0]
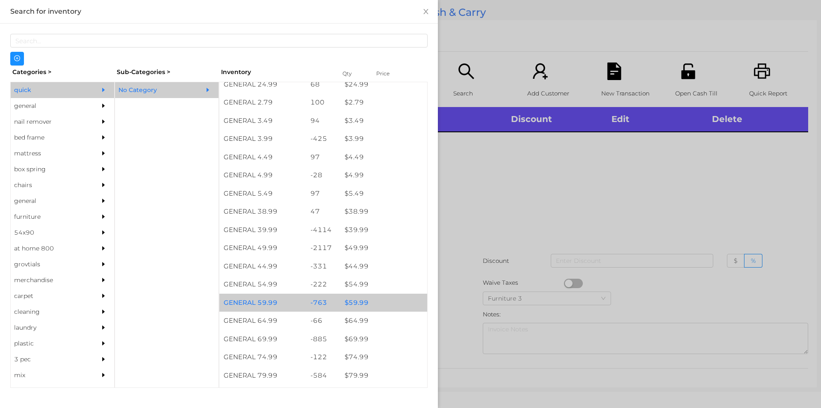
click at [331, 302] on div "-763" at bounding box center [323, 302] width 35 height 18
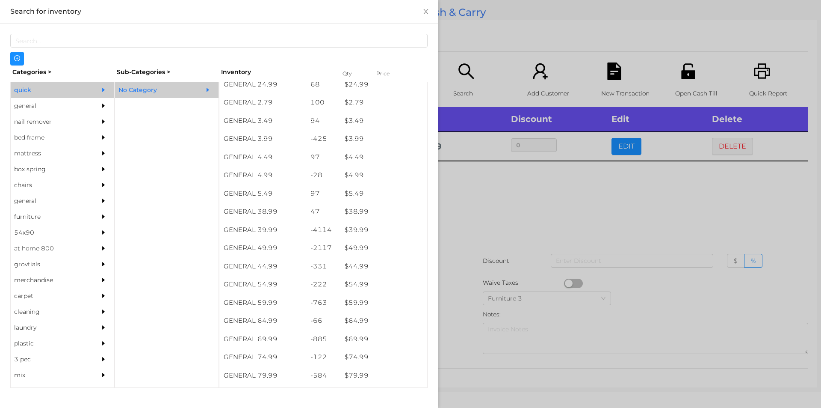
click at [511, 243] on div at bounding box center [410, 204] width 821 height 408
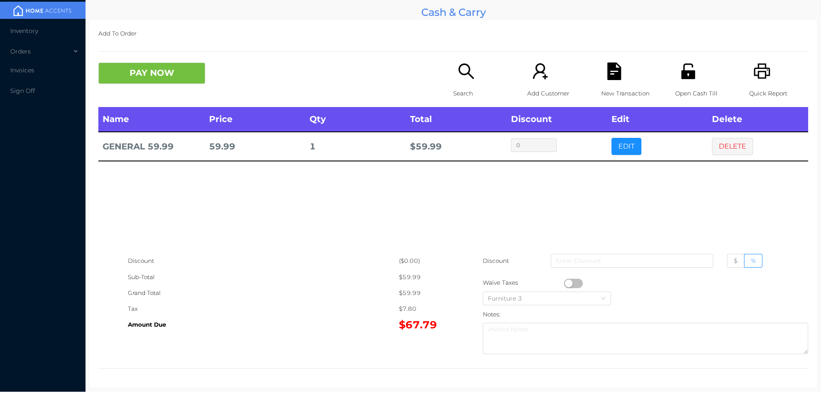
click at [566, 279] on button "button" at bounding box center [573, 282] width 19 height 9
click at [156, 82] on button "PAY NOW" at bounding box center [151, 72] width 107 height 21
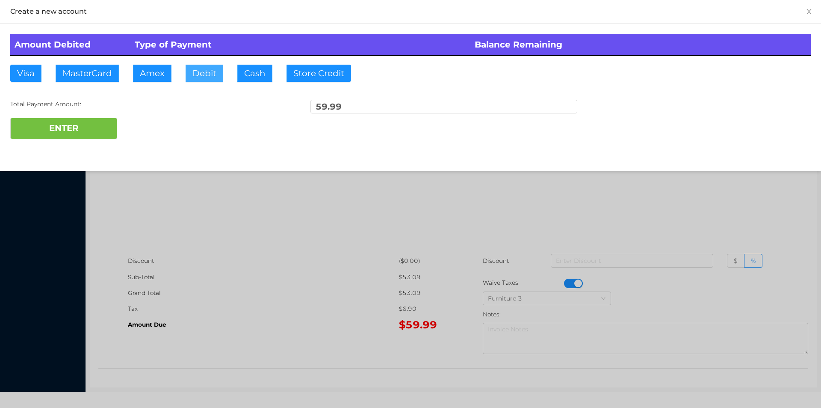
click at [200, 79] on button "Debit" at bounding box center [205, 73] width 38 height 17
click at [86, 130] on button "ENTER" at bounding box center [63, 128] width 107 height 21
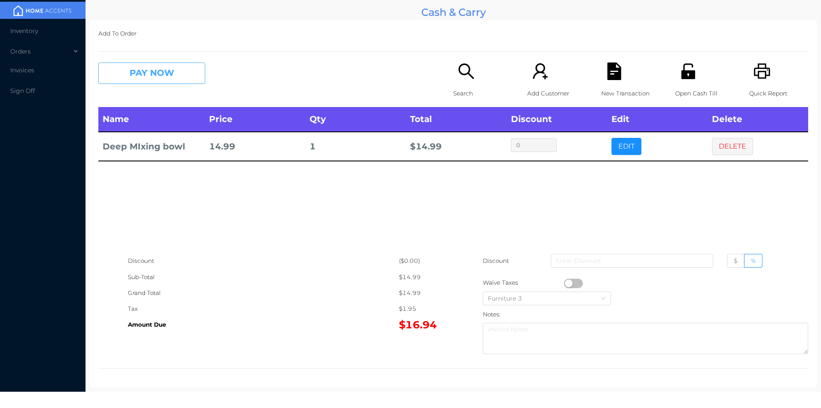
click at [151, 75] on button "PAY NOW" at bounding box center [151, 72] width 107 height 21
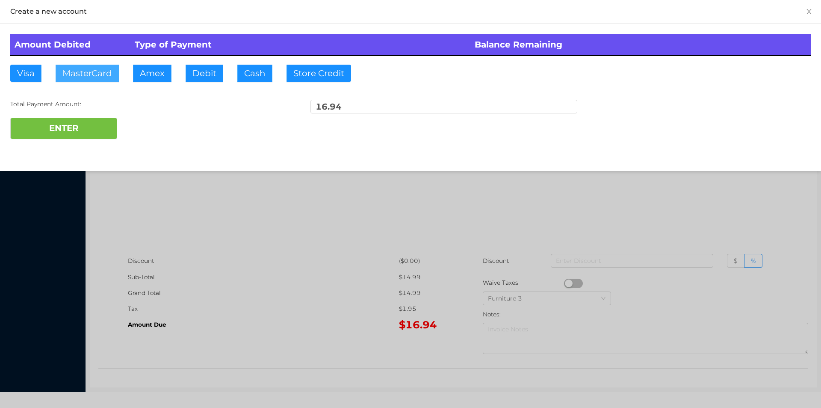
click at [80, 76] on button "MasterCard" at bounding box center [87, 73] width 63 height 17
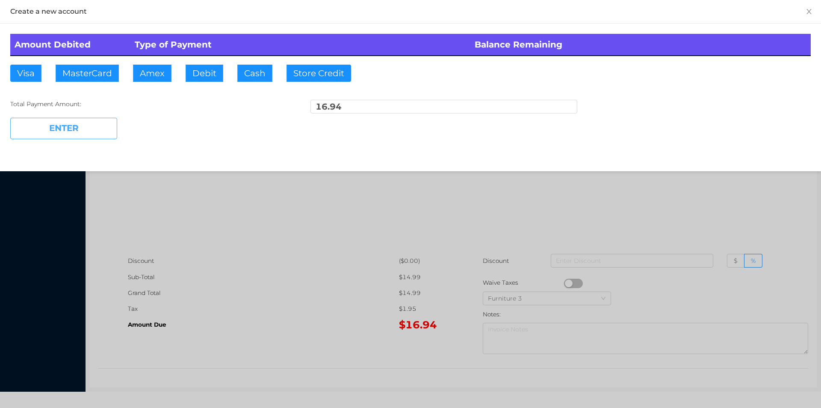
click at [61, 137] on button "ENTER" at bounding box center [63, 128] width 107 height 21
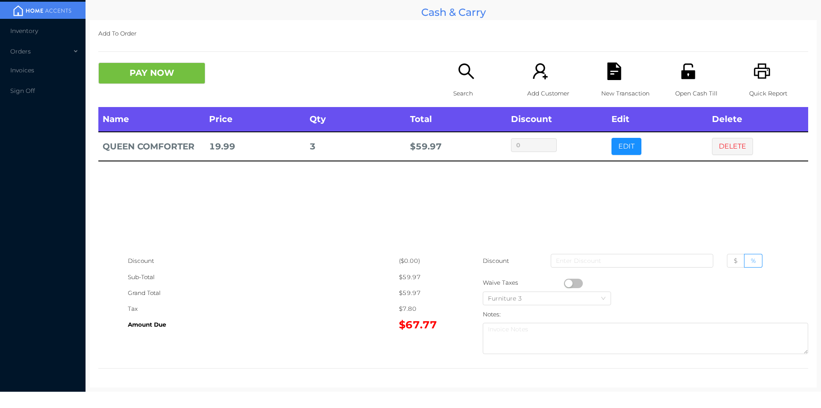
click at [619, 83] on div "New Transaction" at bounding box center [630, 84] width 59 height 44
click at [699, 73] on div "Open Cash Till" at bounding box center [704, 84] width 59 height 44
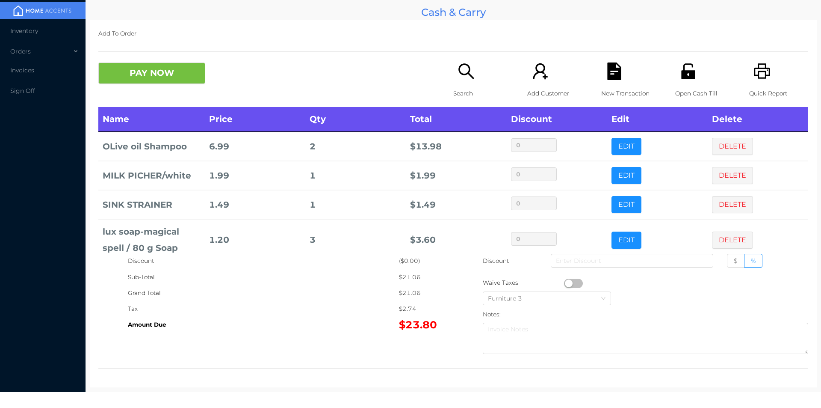
click at [612, 68] on icon "icon: file-text" at bounding box center [614, 71] width 14 height 18
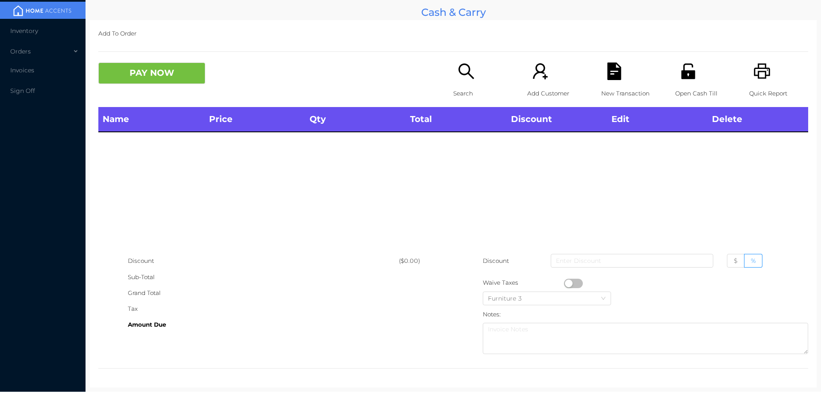
click at [693, 69] on div "Open Cash Till" at bounding box center [704, 84] width 59 height 44
click at [465, 71] on icon "icon: search" at bounding box center [467, 71] width 18 height 18
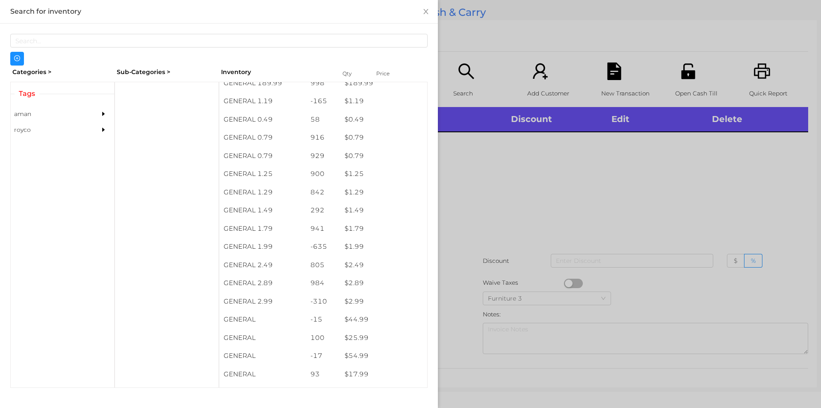
scroll to position [31, 0]
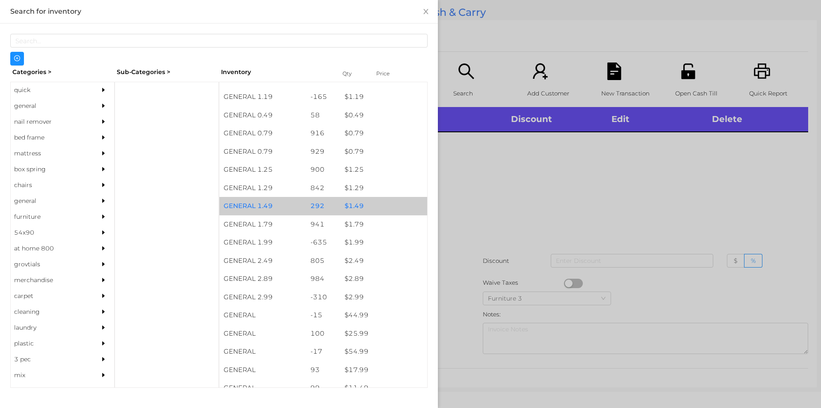
click at [341, 210] on div "$ 1.49" at bounding box center [384, 206] width 87 height 18
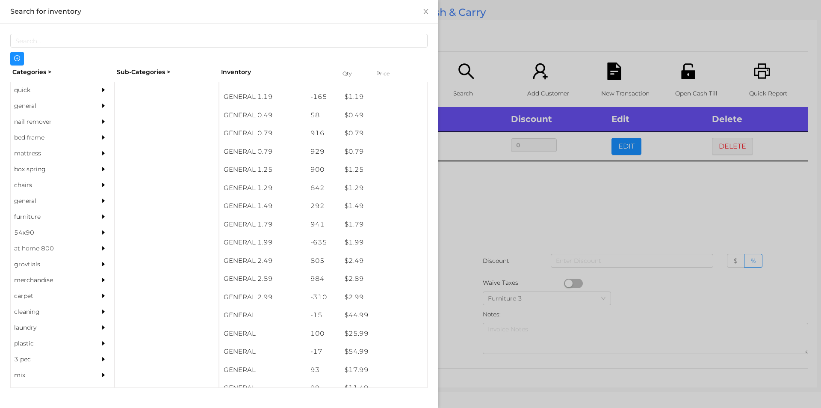
click at [470, 259] on div at bounding box center [410, 204] width 821 height 408
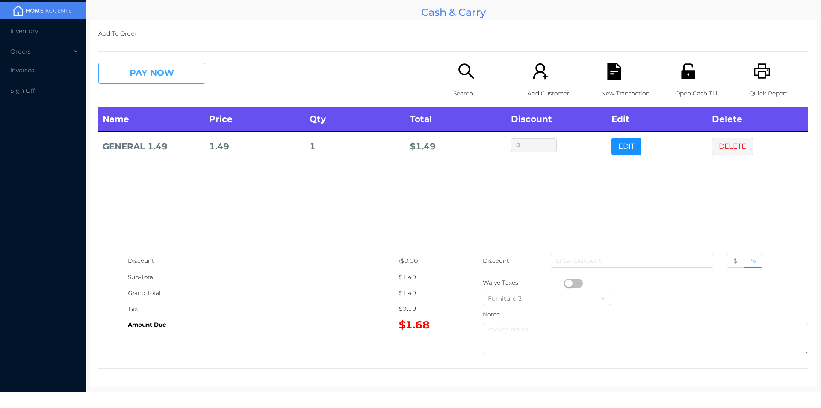
click at [152, 76] on button "PAY NOW" at bounding box center [151, 72] width 107 height 21
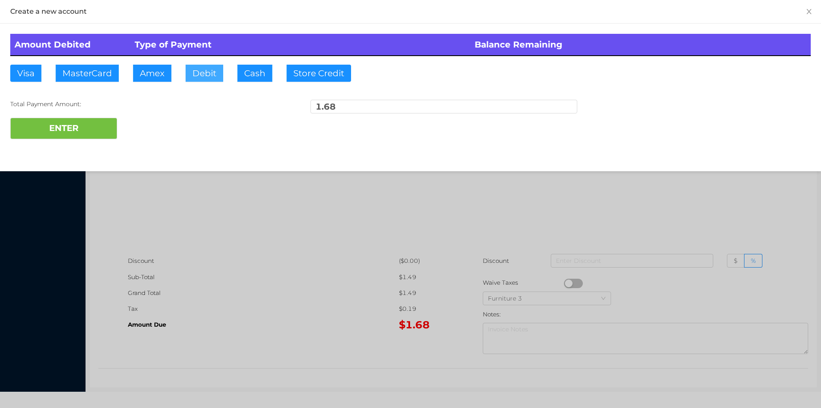
click at [214, 65] on button "Debit" at bounding box center [205, 73] width 38 height 17
click at [81, 128] on button "ENTER" at bounding box center [63, 128] width 107 height 21
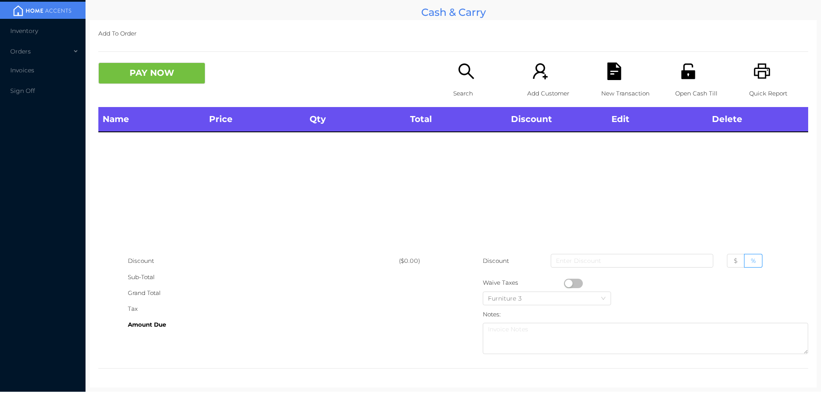
click at [465, 74] on icon "icon: search" at bounding box center [466, 70] width 15 height 15
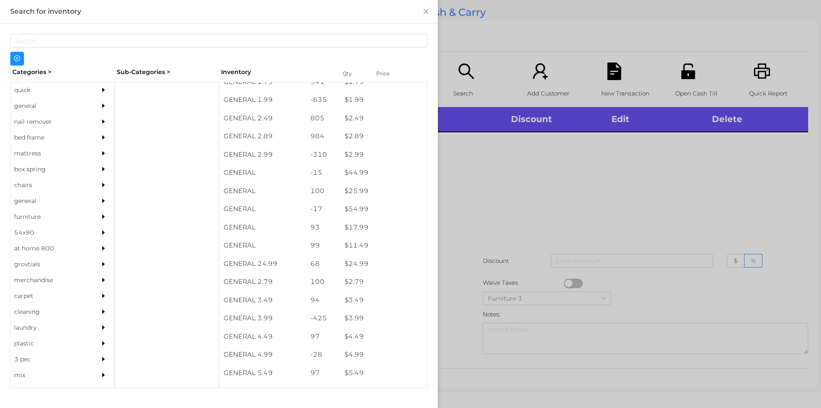
scroll to position [173, 0]
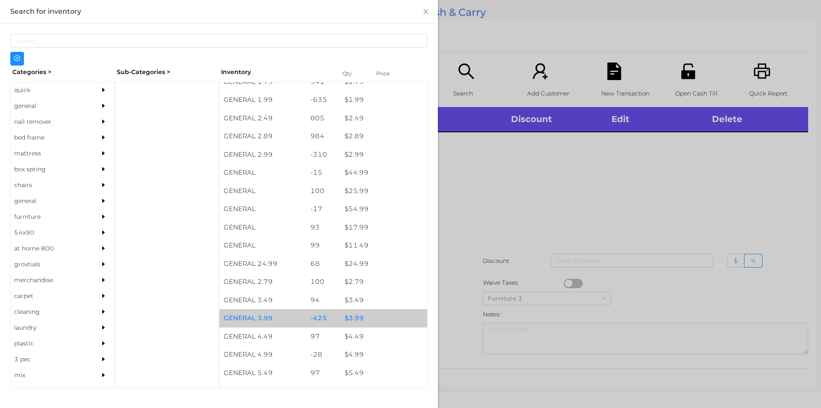
click at [355, 313] on div "$ 3.99" at bounding box center [384, 318] width 87 height 18
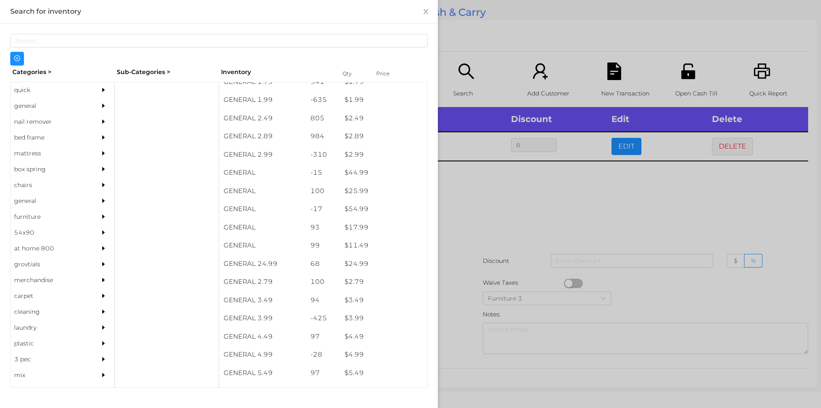
click at [482, 298] on div at bounding box center [410, 204] width 821 height 408
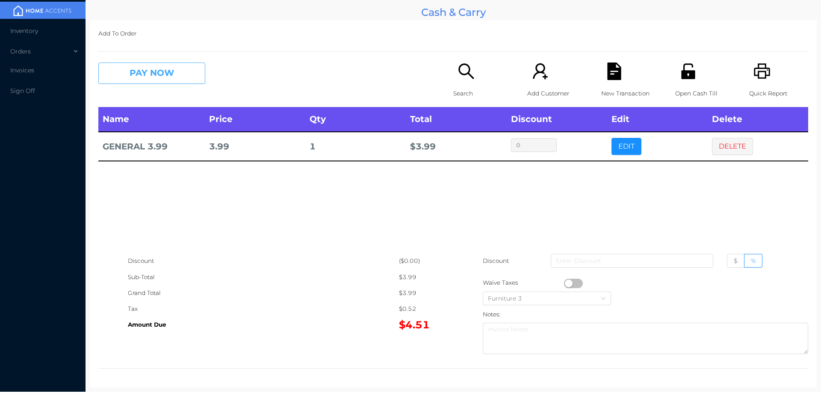
click at [142, 76] on button "PAY NOW" at bounding box center [151, 72] width 107 height 21
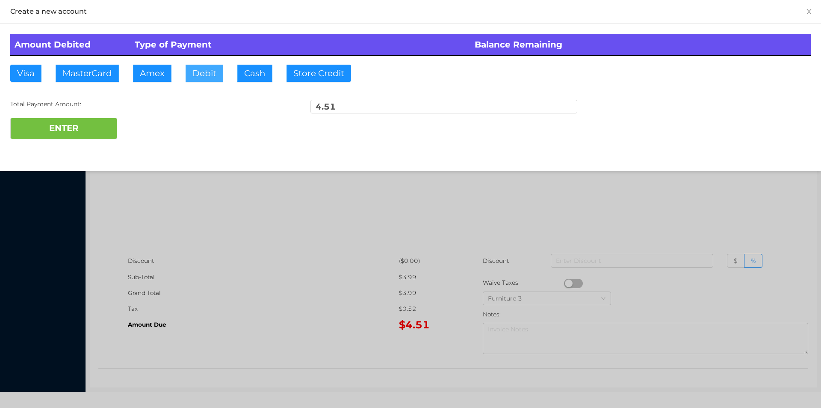
click at [207, 65] on button "Debit" at bounding box center [205, 73] width 38 height 17
type input "50"
click at [43, 129] on button "ENTER" at bounding box center [63, 128] width 107 height 21
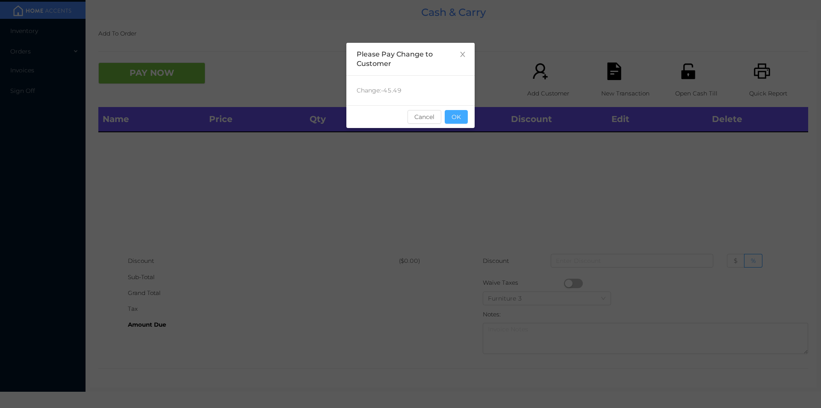
click at [465, 119] on button "OK" at bounding box center [456, 117] width 23 height 14
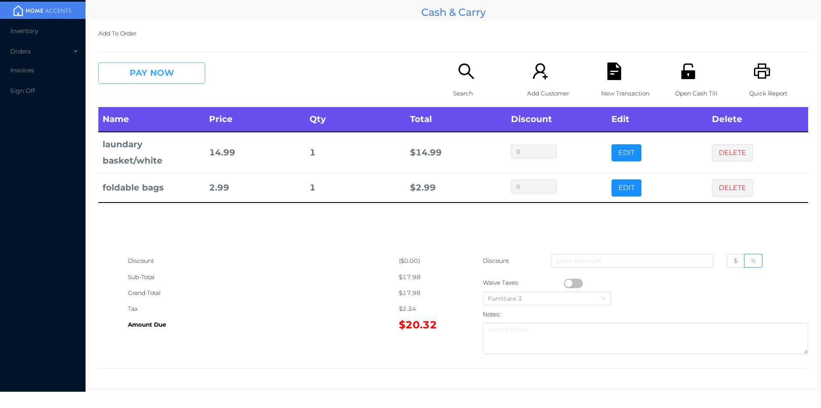
click at [141, 65] on button "PAY NOW" at bounding box center [151, 72] width 107 height 21
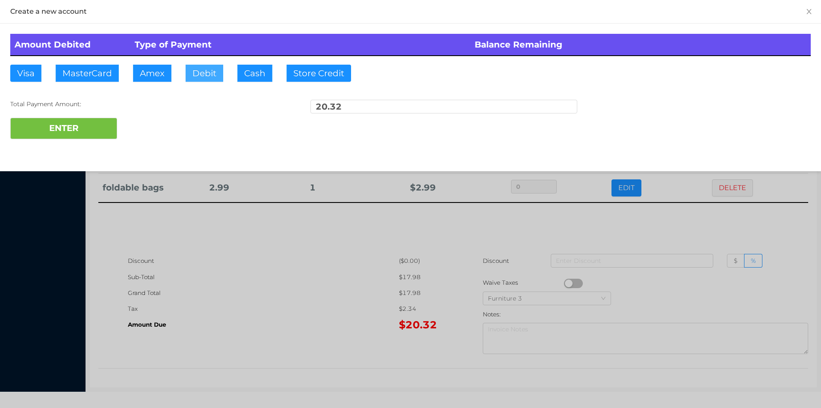
click at [200, 77] on button "Debit" at bounding box center [205, 73] width 38 height 17
type input "22"
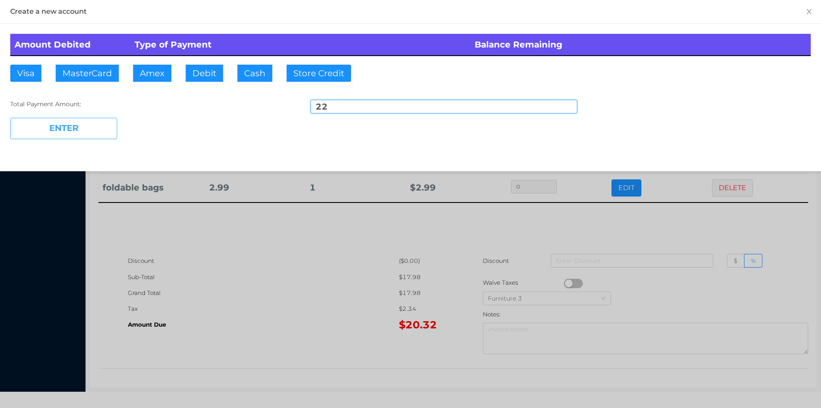
click at [42, 136] on button "ENTER" at bounding box center [63, 128] width 107 height 21
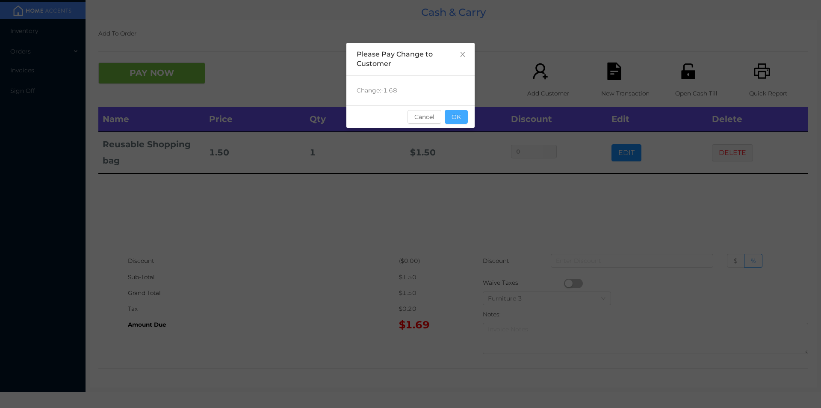
click at [460, 115] on button "OK" at bounding box center [456, 117] width 23 height 14
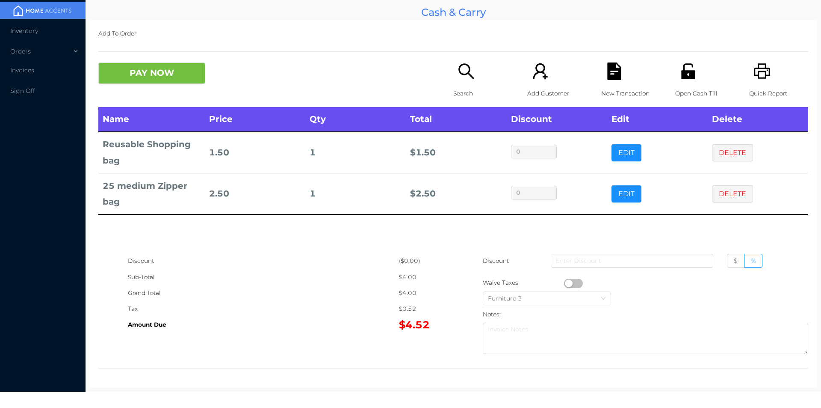
click at [465, 78] on icon "icon: search" at bounding box center [467, 71] width 18 height 18
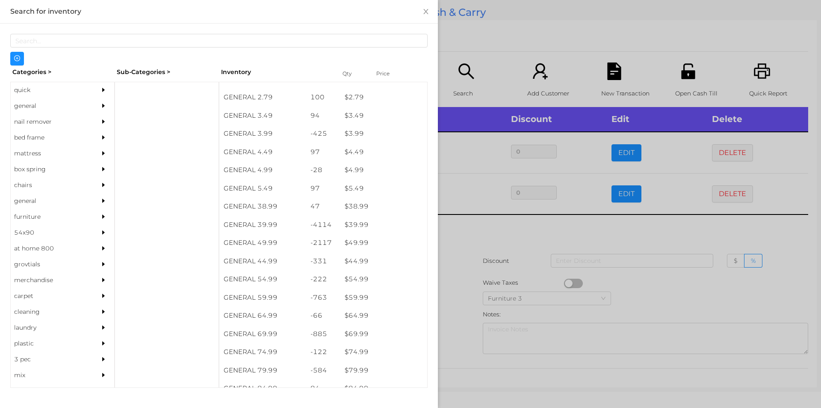
scroll to position [358, 0]
click at [27, 104] on div "general" at bounding box center [50, 106] width 78 height 16
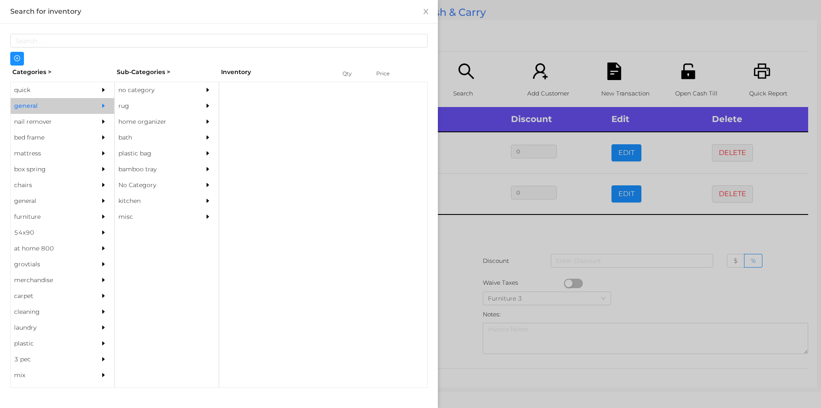
click at [157, 86] on div "no category" at bounding box center [154, 90] width 78 height 16
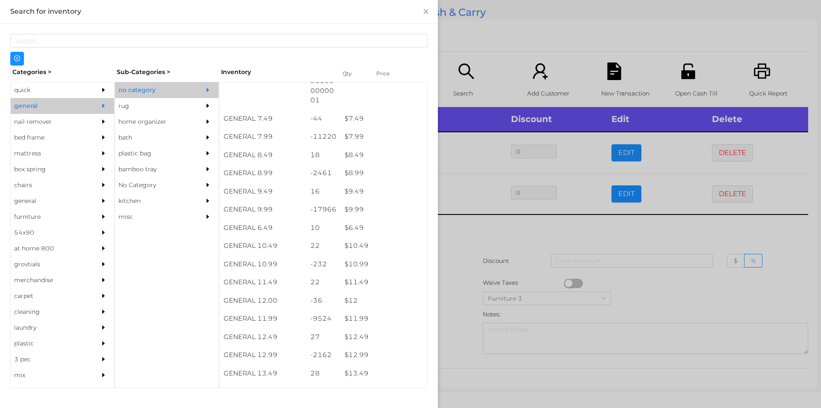
scroll to position [409, 0]
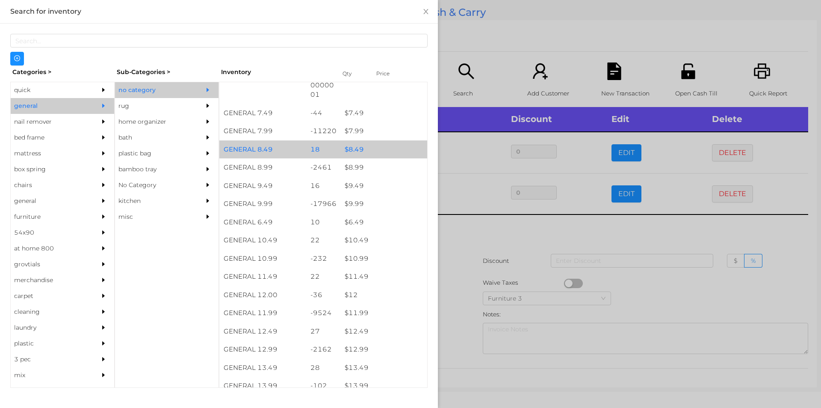
click at [373, 145] on div "$ 8.49" at bounding box center [384, 149] width 87 height 18
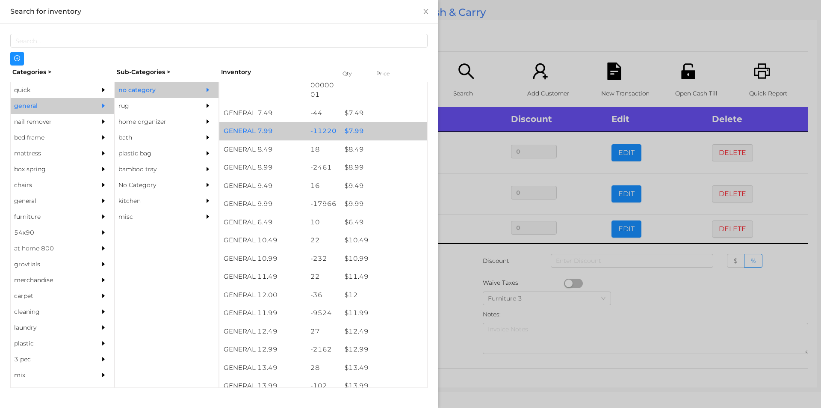
click at [375, 131] on div "$ 7.99" at bounding box center [384, 131] width 87 height 18
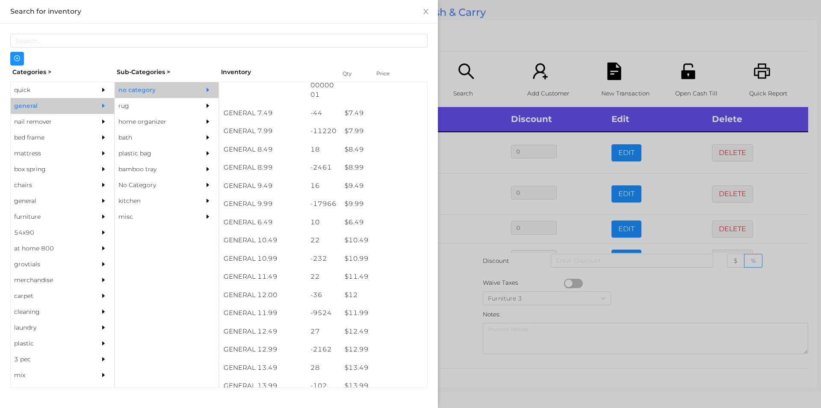
click at [453, 47] on div at bounding box center [410, 204] width 821 height 408
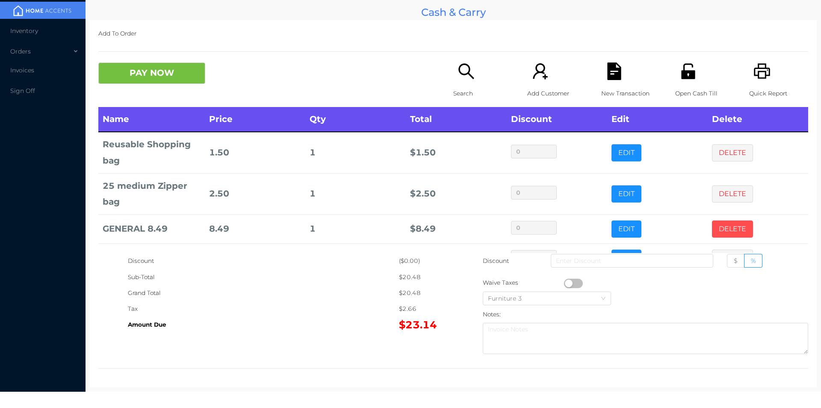
click at [712, 226] on button "DELETE" at bounding box center [732, 228] width 41 height 17
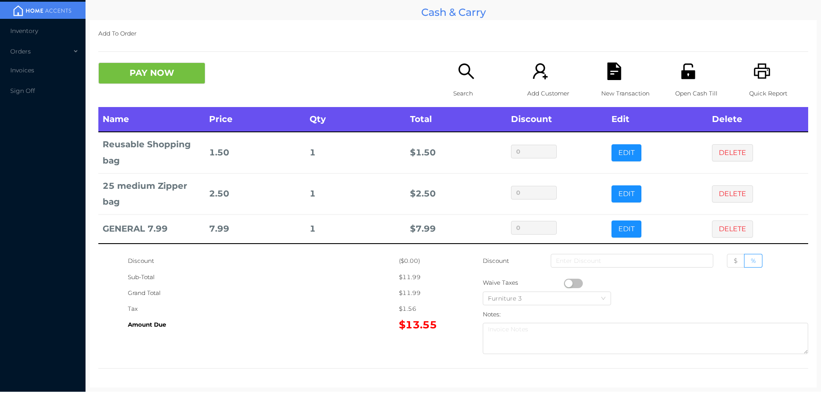
click at [453, 72] on div "Search" at bounding box center [482, 84] width 59 height 44
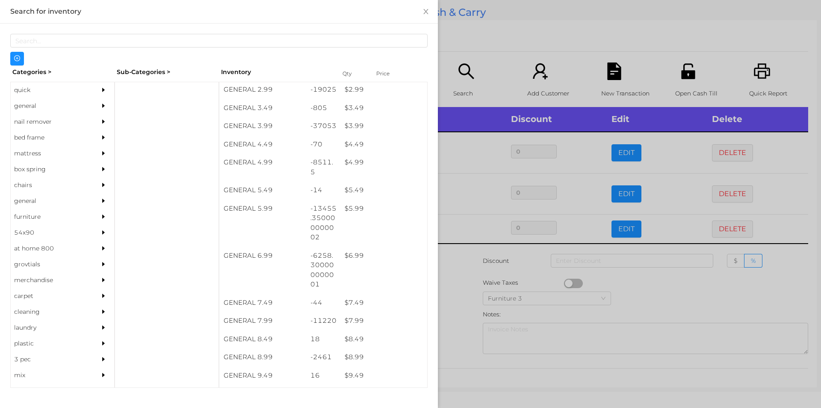
scroll to position [302, 0]
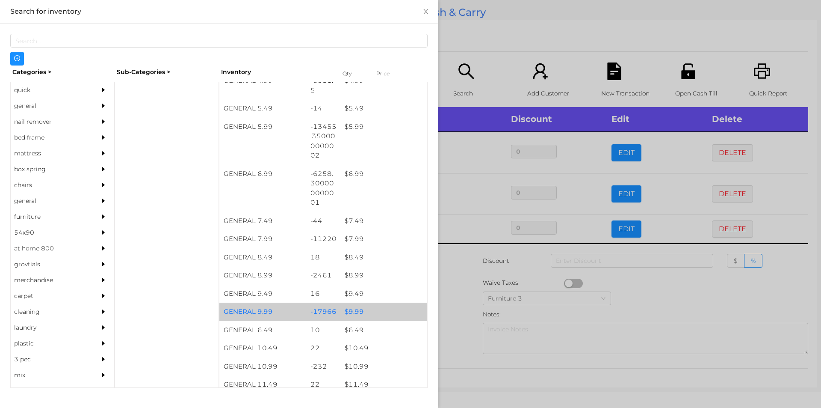
click at [370, 307] on div "$ 9.99" at bounding box center [384, 311] width 87 height 18
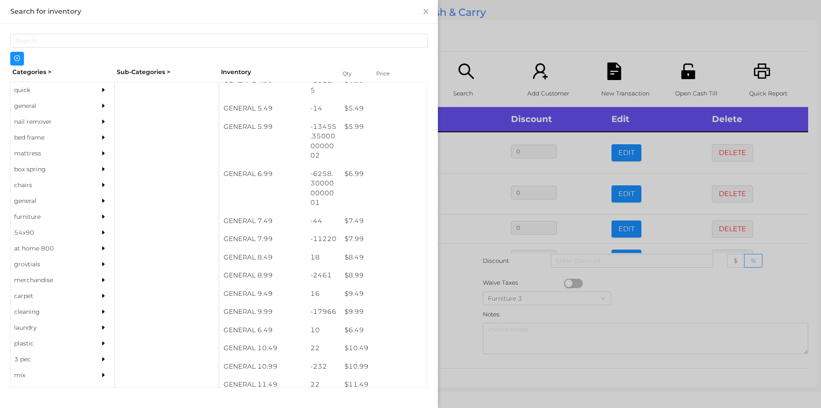
click at [495, 58] on div at bounding box center [410, 204] width 821 height 408
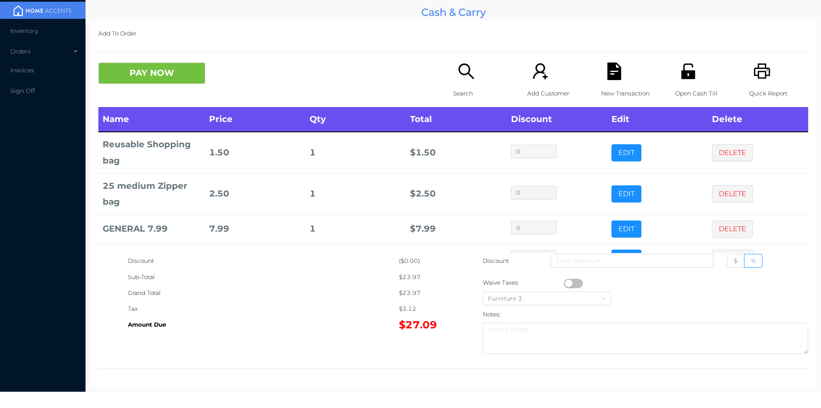
click at [146, 80] on button "PAY NOW" at bounding box center [151, 72] width 107 height 21
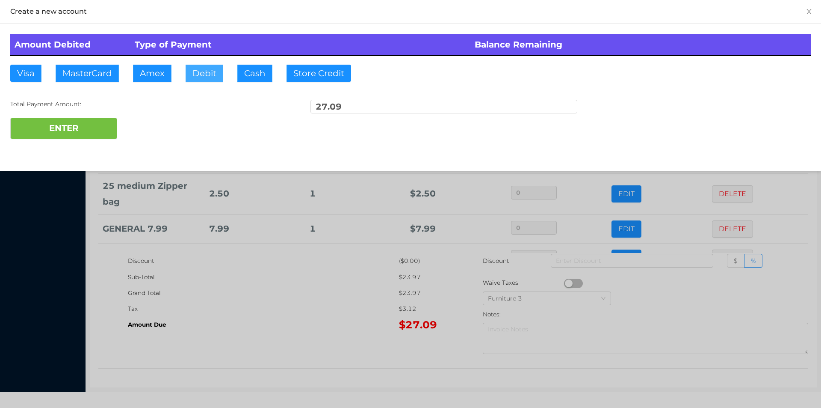
click at [212, 68] on button "Debit" at bounding box center [205, 73] width 38 height 17
type input "100"
click at [74, 132] on button "ENTER" at bounding box center [63, 128] width 107 height 21
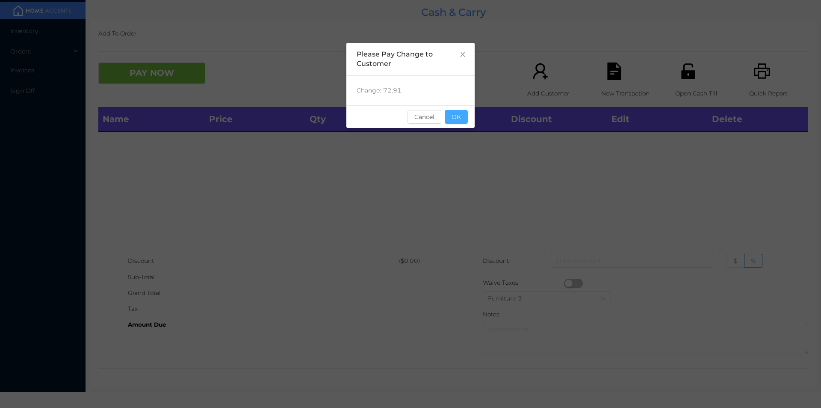
click at [461, 111] on button "OK" at bounding box center [456, 117] width 23 height 14
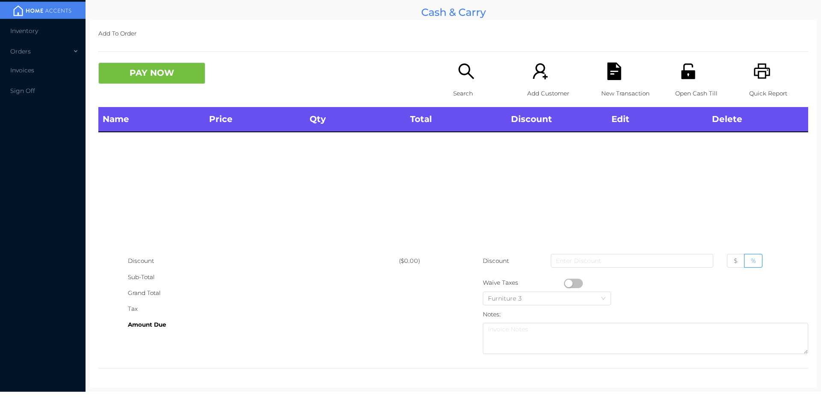
click at [465, 73] on icon "icon: search" at bounding box center [466, 70] width 15 height 15
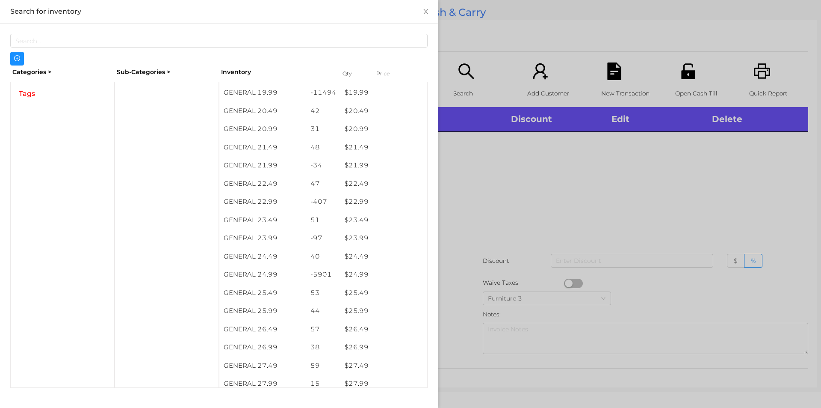
scroll to position [920, 0]
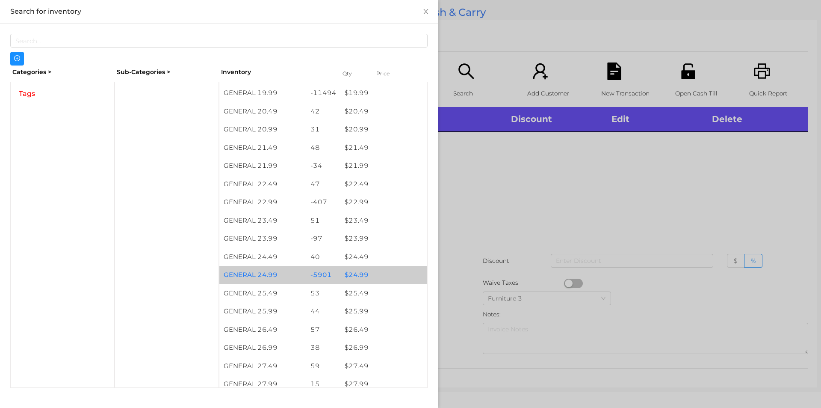
click at [354, 276] on div "$ 24.99" at bounding box center [384, 275] width 87 height 18
click at [361, 270] on div "$ 24.99" at bounding box center [384, 275] width 87 height 18
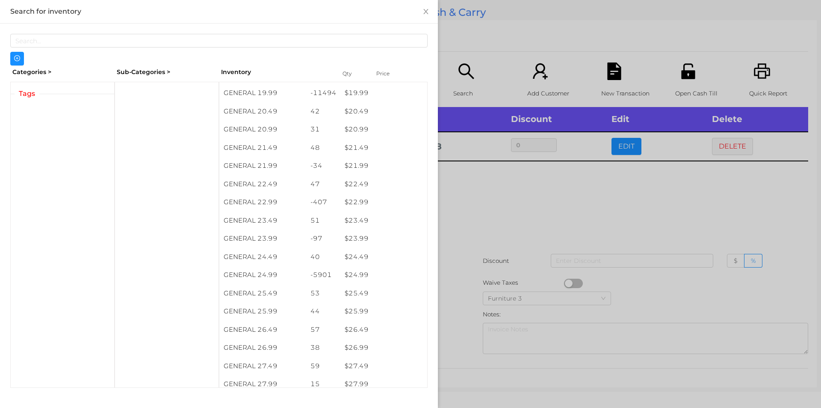
click at [456, 211] on div at bounding box center [410, 204] width 821 height 408
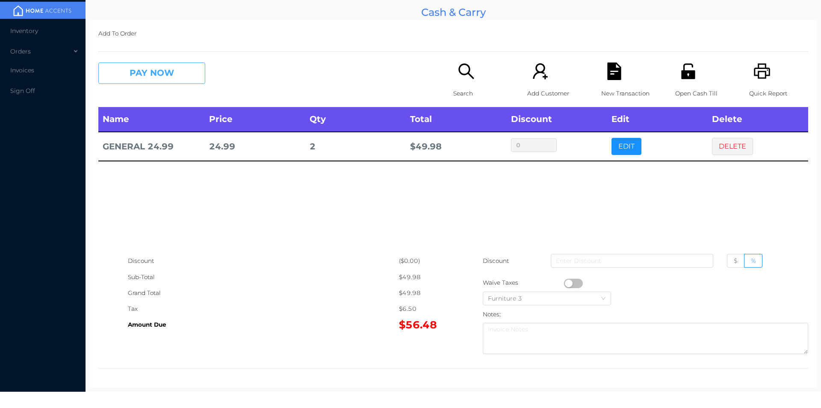
click at [171, 80] on button "PAY NOW" at bounding box center [151, 72] width 107 height 21
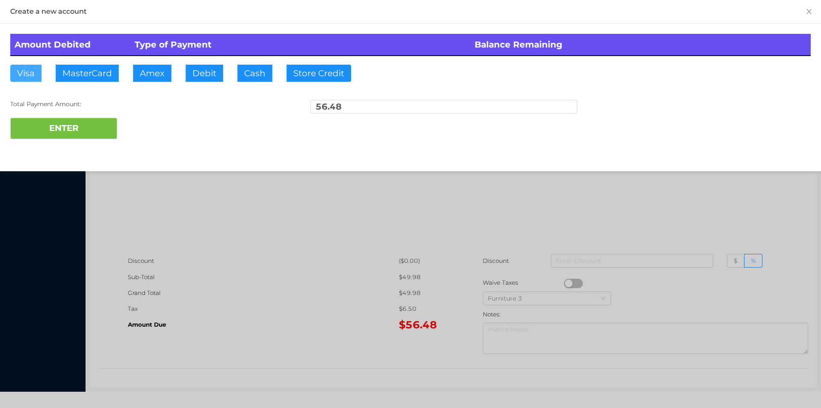
click at [32, 71] on button "Visa" at bounding box center [25, 73] width 31 height 17
click at [40, 118] on button "ENTER" at bounding box center [63, 128] width 107 height 21
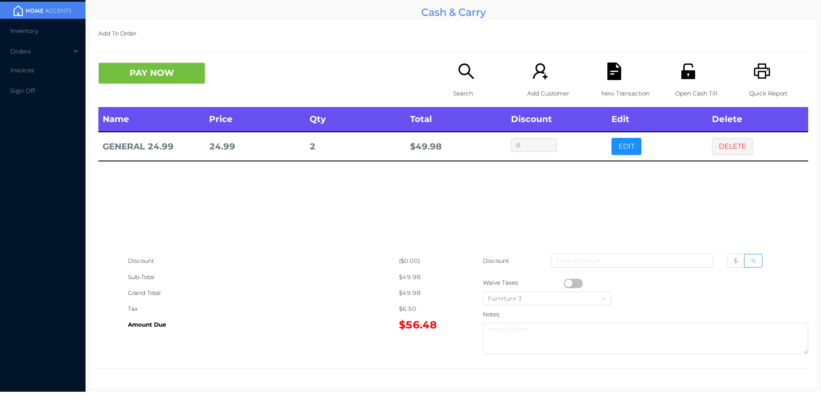
click at [731, 213] on div "Name Price Qty Total Discount Edit Delete GENERAL 24.99 24.99 2 $ 49.98 0 EDIT …" at bounding box center [453, 180] width 710 height 146
click at [726, 210] on div "Name Price Qty Total Discount Edit Delete GENERAL 24.99 24.99 2 $ 49.98 0 EDIT …" at bounding box center [453, 180] width 710 height 146
click at [688, 76] on icon "icon: unlock" at bounding box center [688, 70] width 14 height 15
click at [289, 247] on div "Name Price Qty Total Discount Edit Delete GENERAL 24.99 24.99 2 $ 49.98 0 EDIT …" at bounding box center [453, 180] width 710 height 146
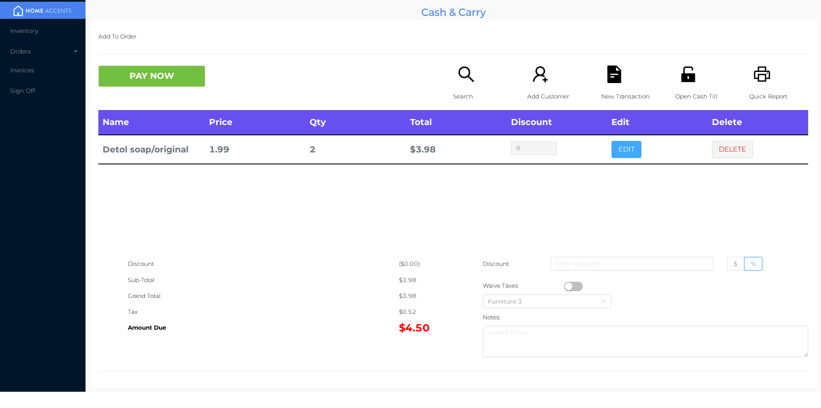
click at [616, 154] on button "EDIT" at bounding box center [627, 149] width 30 height 17
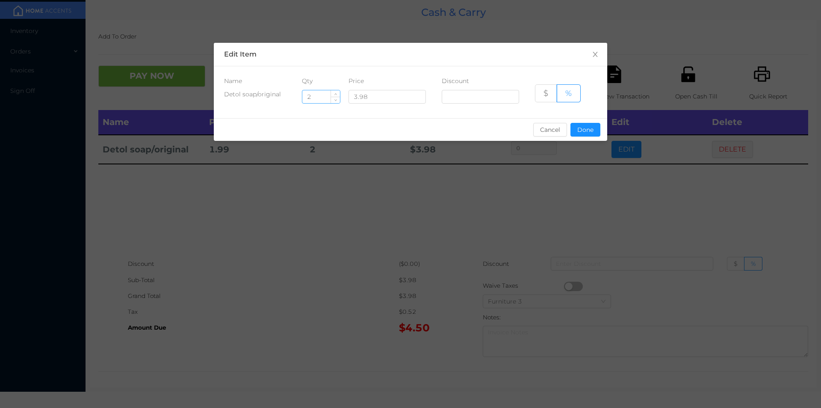
click at [314, 94] on input "2" at bounding box center [321, 96] width 38 height 13
type input "1"
click at [590, 135] on button "Done" at bounding box center [586, 130] width 30 height 14
type input "0%"
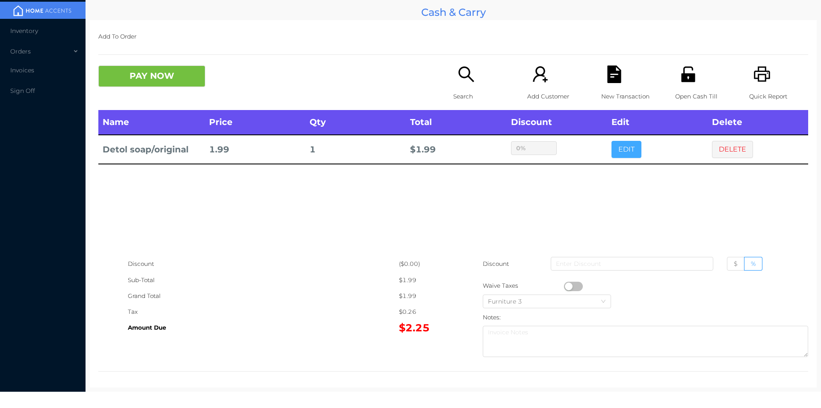
click at [612, 141] on button "EDIT" at bounding box center [627, 149] width 30 height 17
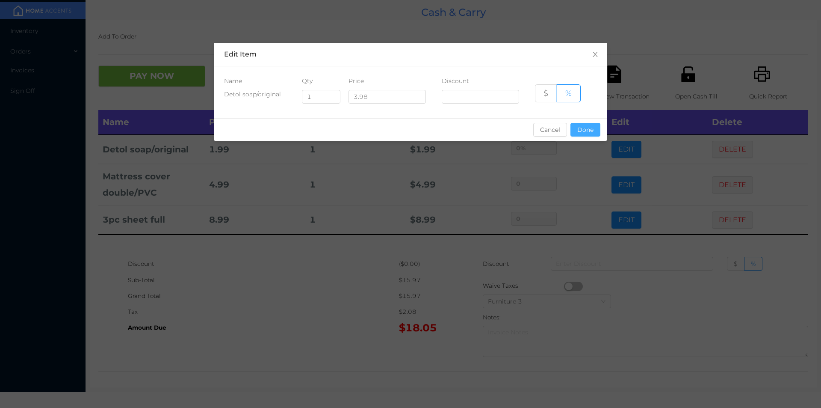
click at [585, 131] on button "Done" at bounding box center [586, 130] width 30 height 14
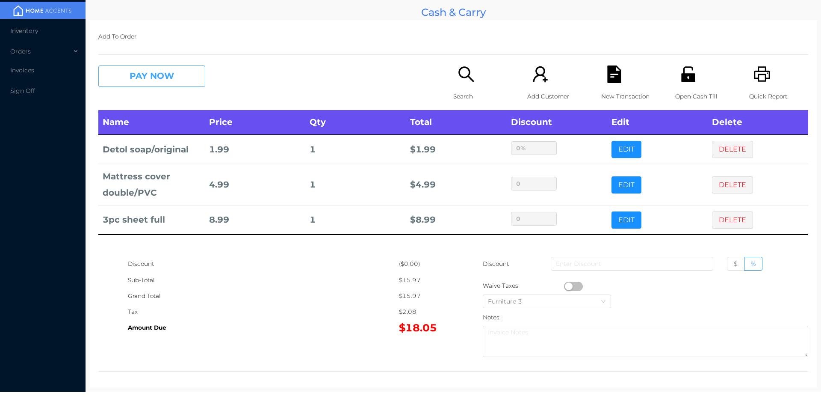
click at [142, 71] on button "PAY NOW" at bounding box center [151, 75] width 107 height 21
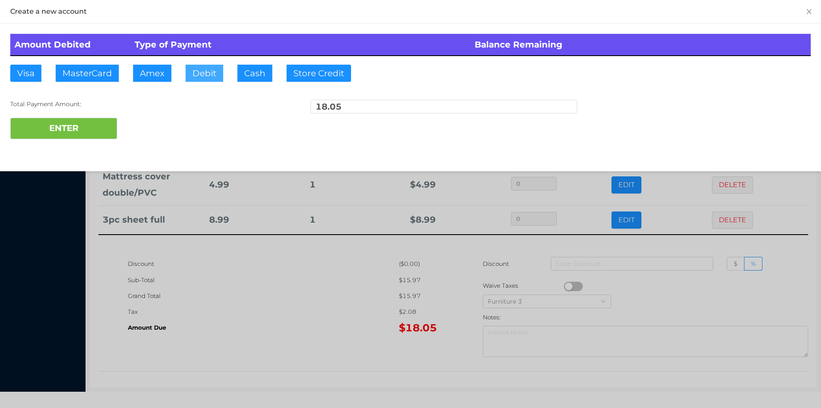
click at [205, 79] on button "Debit" at bounding box center [205, 73] width 38 height 17
click at [71, 124] on button "ENTER" at bounding box center [63, 128] width 107 height 21
type input "0"
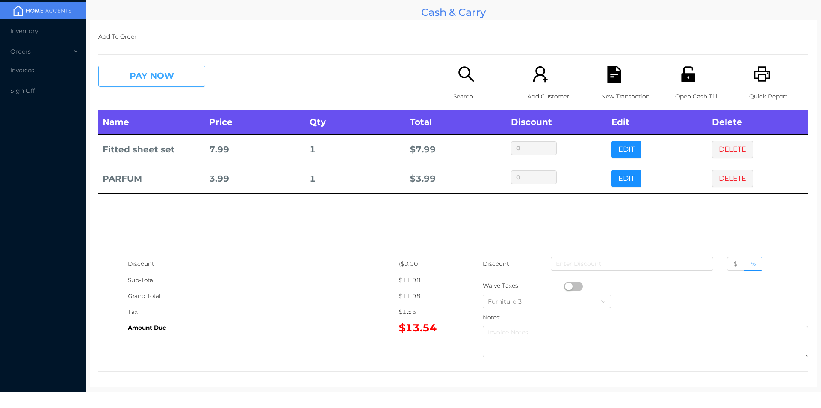
click at [170, 84] on button "PAY NOW" at bounding box center [151, 75] width 107 height 21
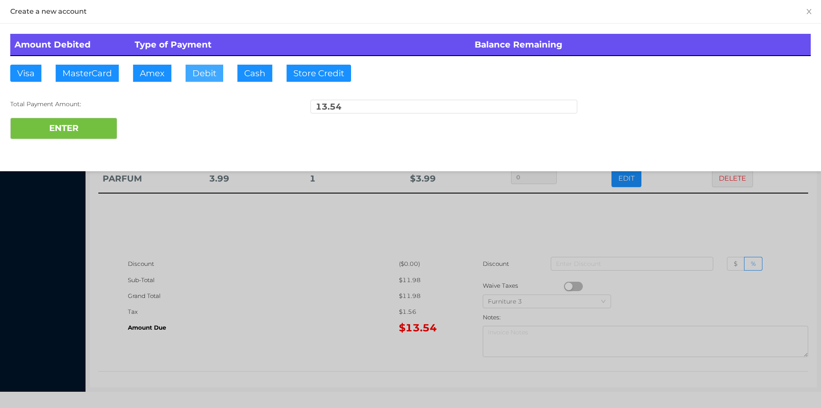
click at [205, 76] on button "Debit" at bounding box center [205, 73] width 38 height 17
type input "14"
click at [57, 127] on button "ENTER" at bounding box center [63, 128] width 107 height 21
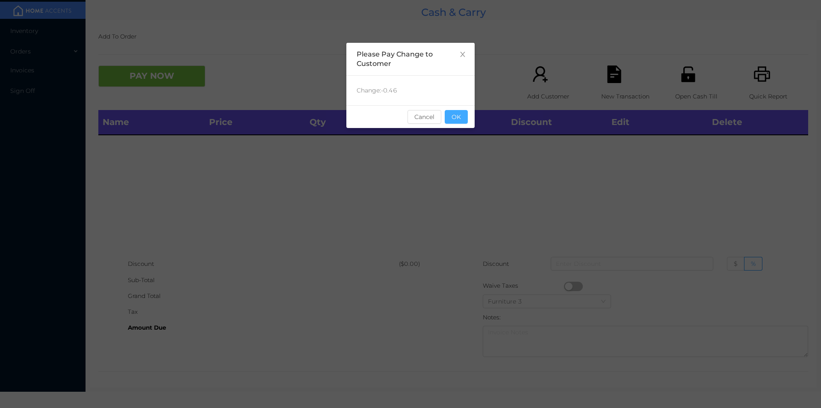
click at [461, 121] on button "OK" at bounding box center [456, 117] width 23 height 14
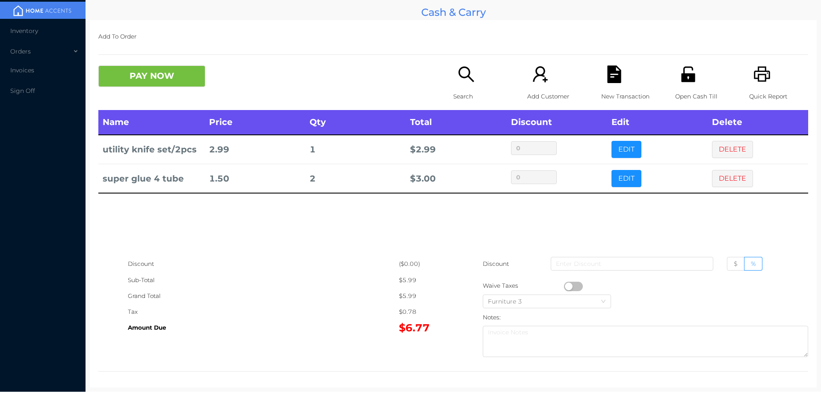
click at [615, 87] on div "New Transaction" at bounding box center [630, 87] width 59 height 44
click at [460, 83] on icon "icon: search" at bounding box center [467, 74] width 18 height 18
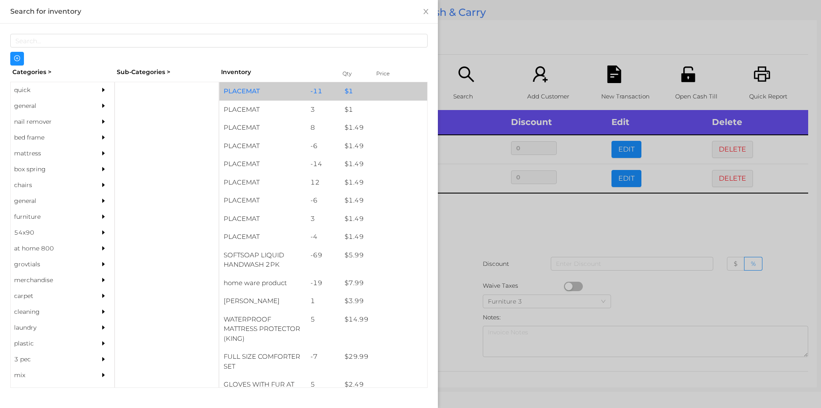
click at [323, 85] on div "-11" at bounding box center [323, 91] width 35 height 18
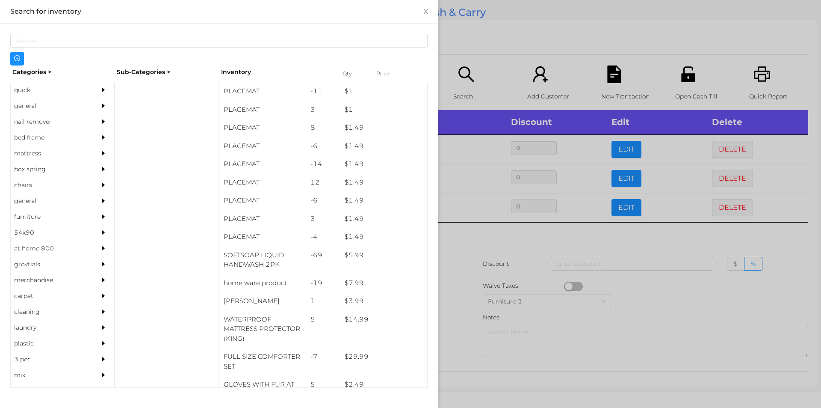
click at [502, 53] on div at bounding box center [410, 204] width 821 height 408
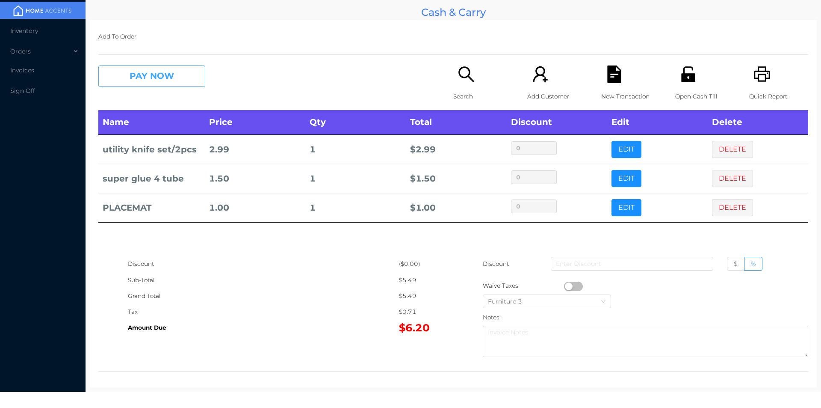
click at [152, 77] on button "PAY NOW" at bounding box center [151, 75] width 107 height 21
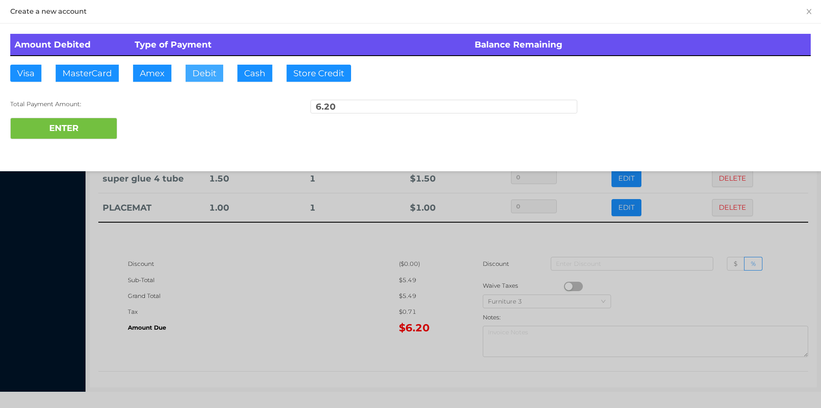
click at [201, 69] on button "Debit" at bounding box center [205, 73] width 38 height 17
click at [102, 124] on button "ENTER" at bounding box center [63, 128] width 107 height 21
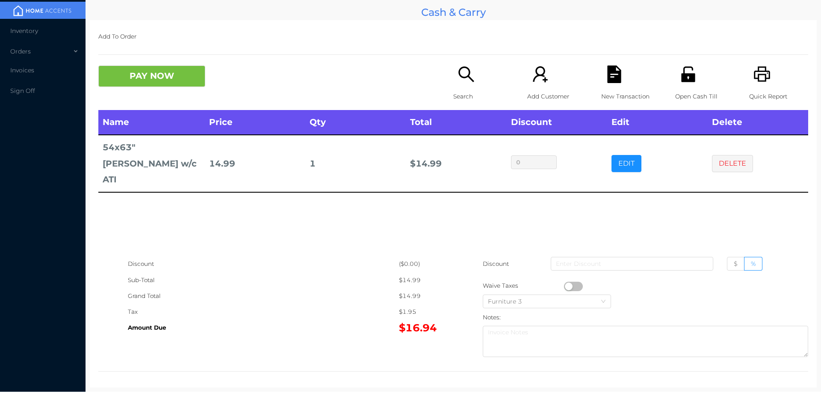
scroll to position [3, 0]
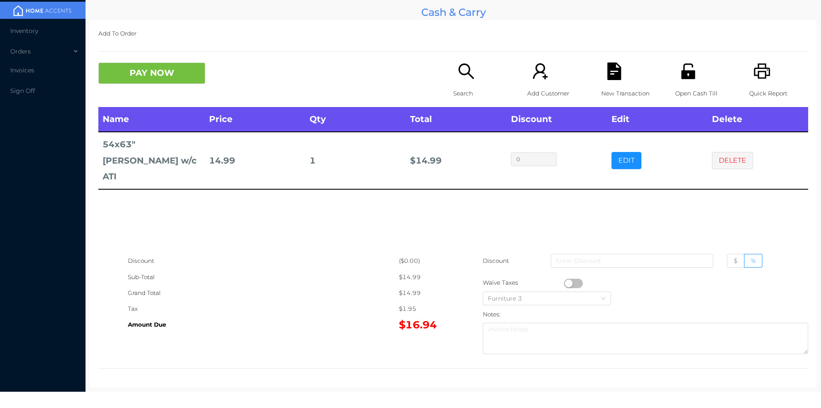
click at [462, 83] on div "Search" at bounding box center [482, 84] width 59 height 44
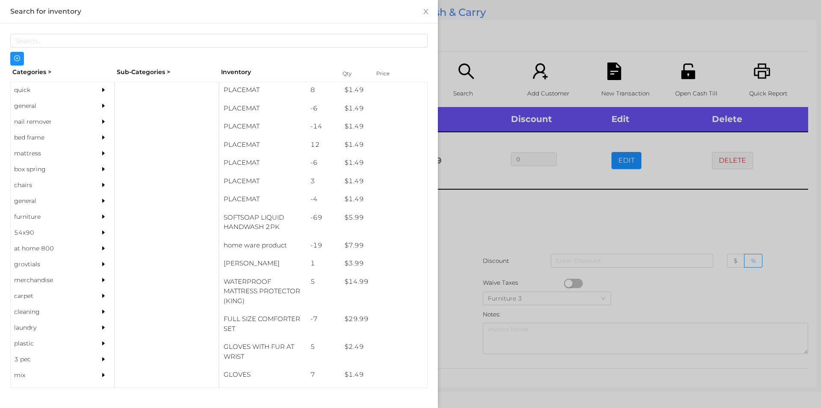
scroll to position [38, 0]
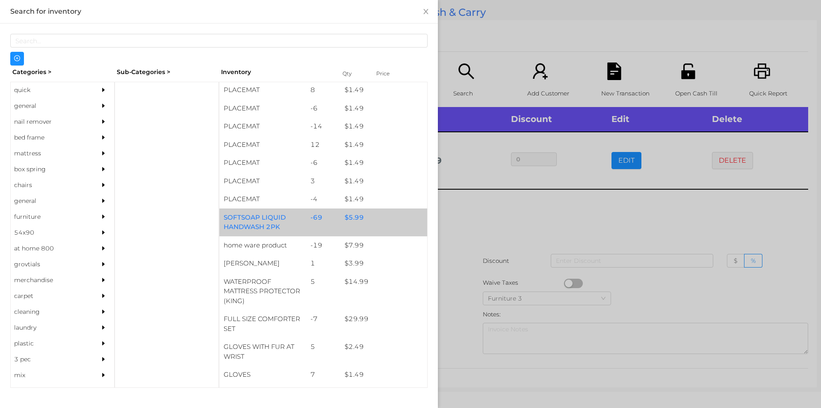
click at [355, 218] on div "$ 5.99" at bounding box center [384, 217] width 87 height 18
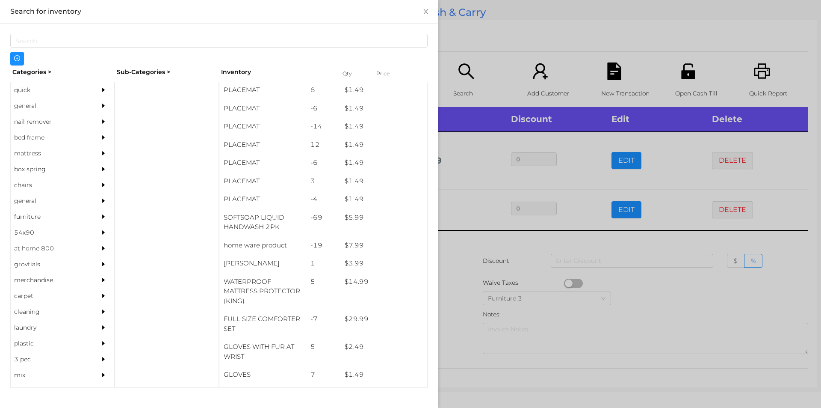
click at [488, 263] on div at bounding box center [410, 204] width 821 height 408
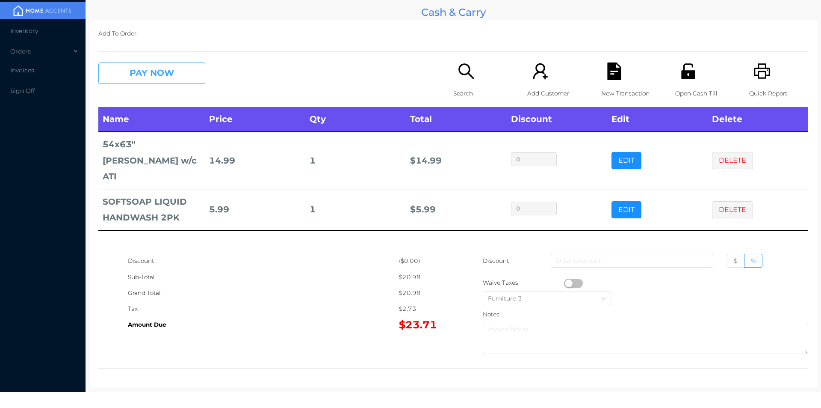
click at [132, 79] on button "PAY NOW" at bounding box center [151, 72] width 107 height 21
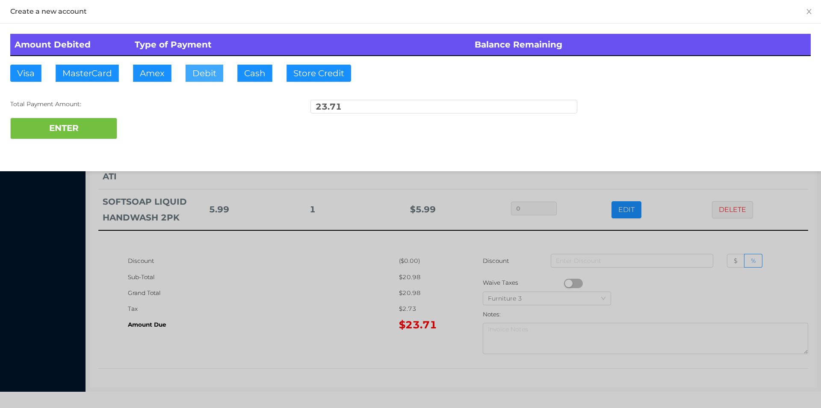
click at [199, 73] on button "Debit" at bounding box center [205, 73] width 38 height 17
type input "24"
click at [56, 121] on button "ENTER" at bounding box center [63, 128] width 107 height 21
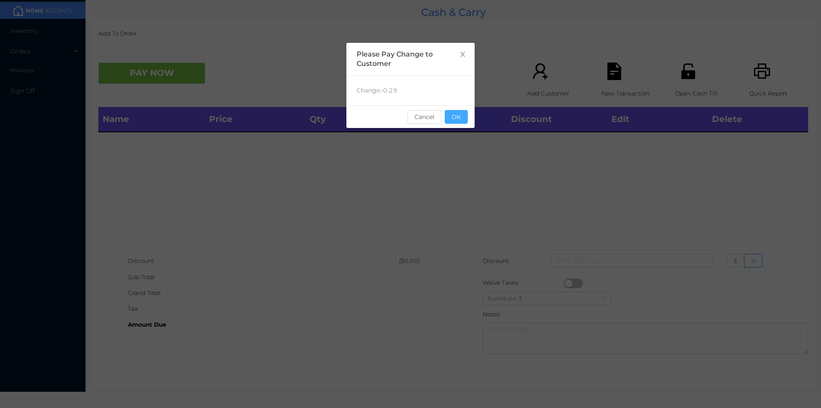
click at [465, 112] on button "OK" at bounding box center [456, 117] width 23 height 14
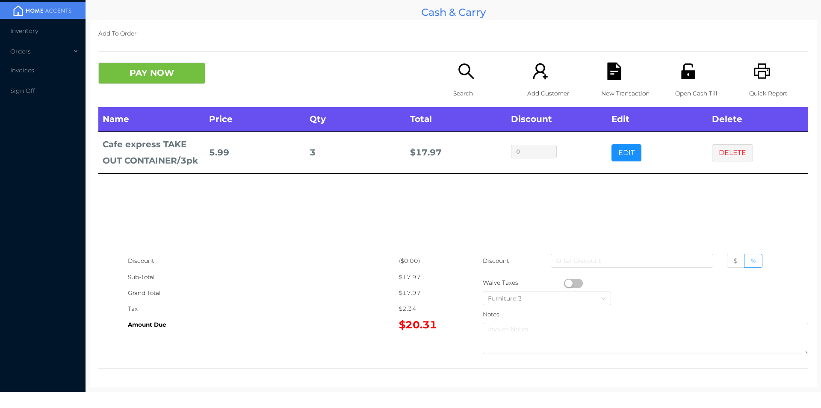
click at [621, 73] on div "New Transaction" at bounding box center [630, 84] width 59 height 44
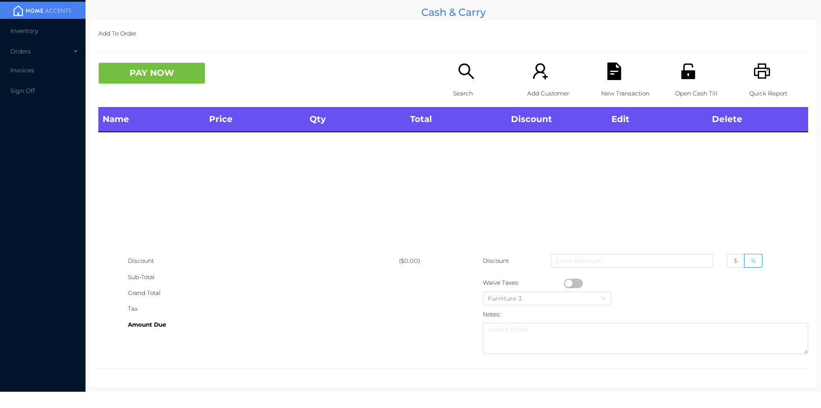
click at [690, 64] on icon "icon: unlock" at bounding box center [689, 71] width 18 height 18
click at [462, 86] on p "Search" at bounding box center [482, 94] width 59 height 16
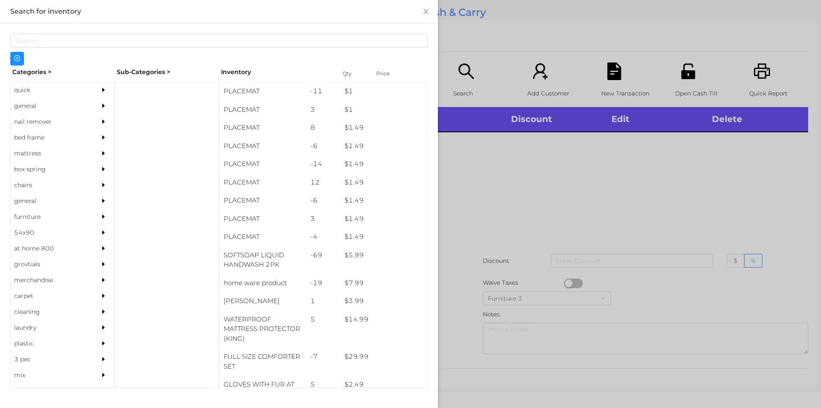
click at [40, 106] on div "general" at bounding box center [50, 106] width 78 height 16
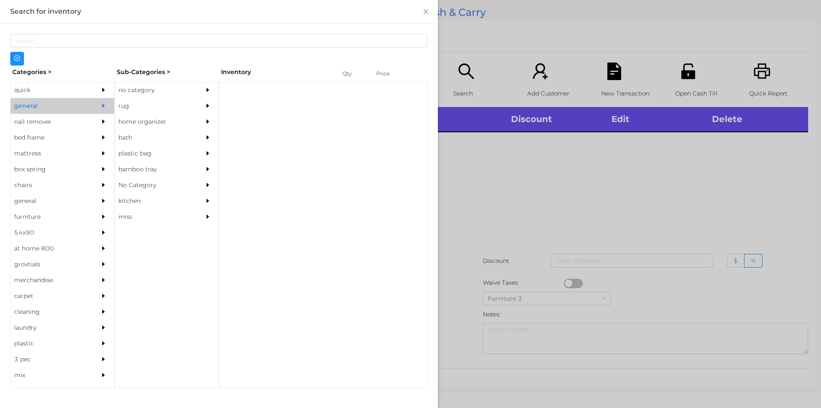
click at [139, 83] on div "no category" at bounding box center [154, 90] width 78 height 16
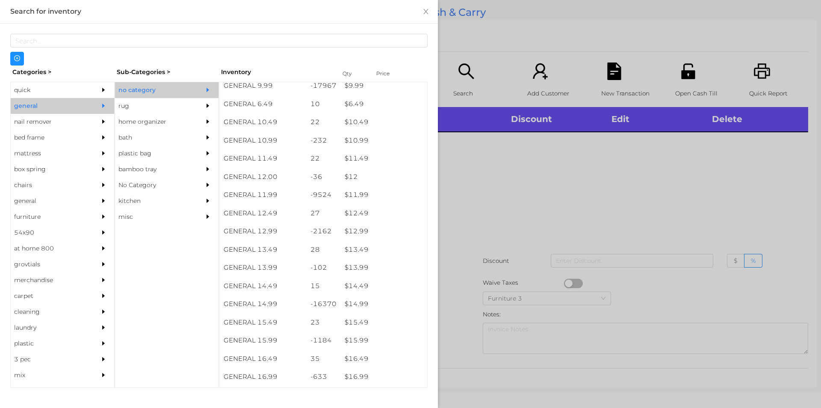
scroll to position [527, 0]
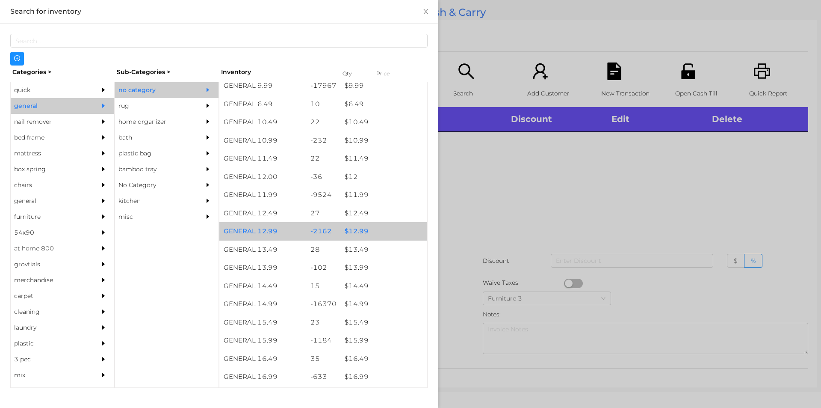
click at [381, 230] on div "$ 12.99" at bounding box center [384, 231] width 87 height 18
click at [373, 231] on div "$ 12.99" at bounding box center [384, 231] width 87 height 18
click at [376, 231] on div "$ 12.99" at bounding box center [384, 231] width 87 height 18
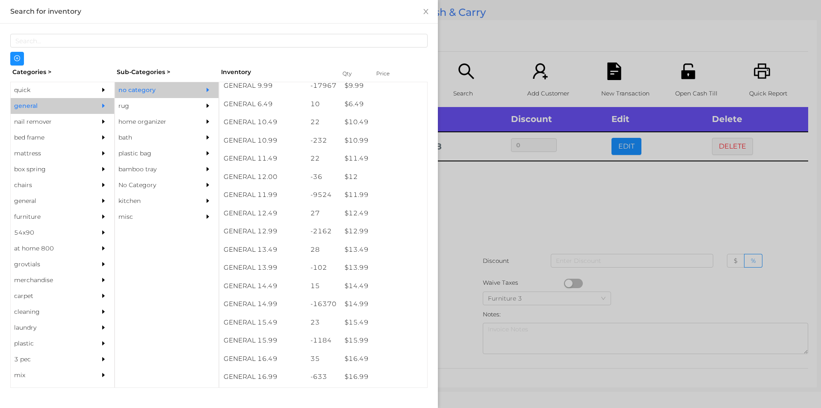
click at [489, 214] on div at bounding box center [410, 204] width 821 height 408
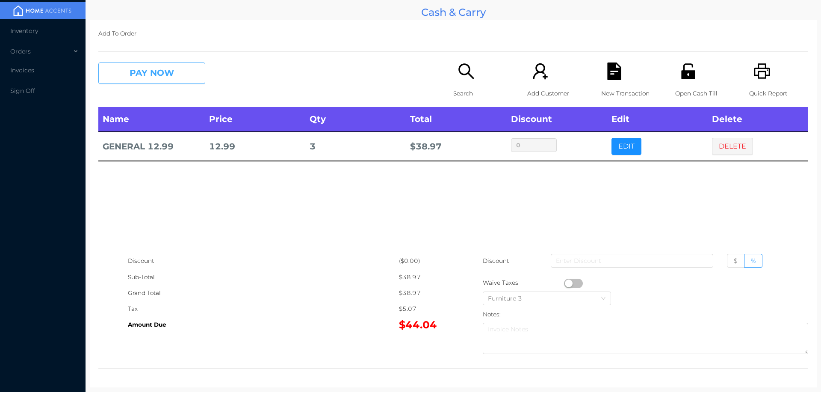
click at [139, 68] on button "PAY NOW" at bounding box center [151, 72] width 107 height 21
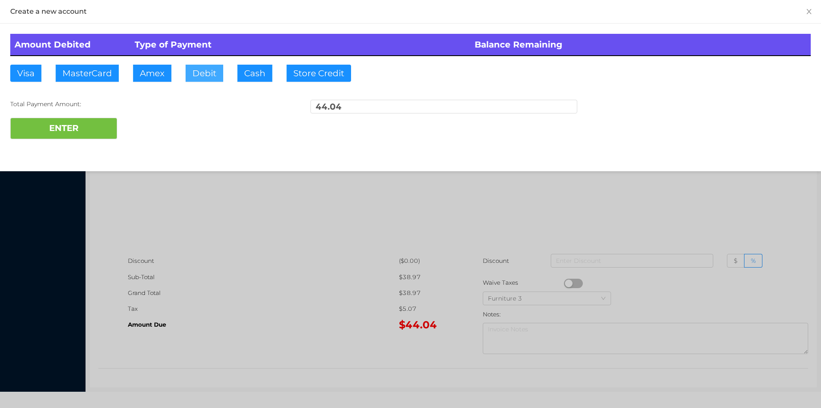
click at [202, 74] on button "Debit" at bounding box center [205, 73] width 38 height 17
click at [135, 127] on div "ENTER" at bounding box center [410, 128] width 801 height 21
click at [205, 72] on button "Debit" at bounding box center [205, 73] width 38 height 17
click at [73, 137] on button "ENTER" at bounding box center [63, 128] width 107 height 21
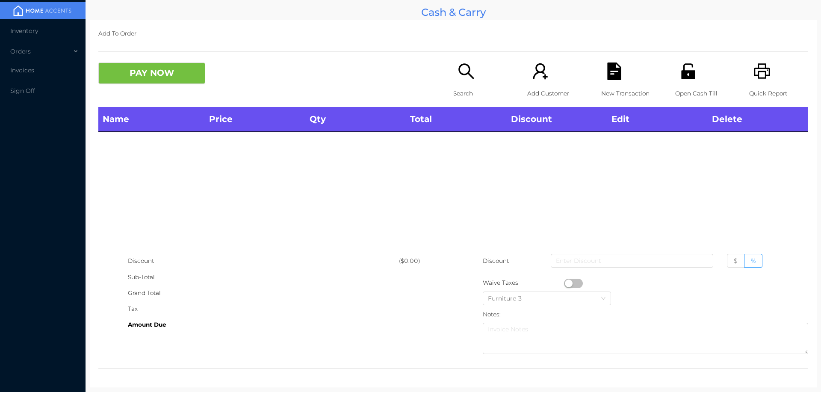
click at [693, 80] on div "Open Cash Till" at bounding box center [704, 84] width 59 height 44
click at [684, 81] on div "Open Cash Till" at bounding box center [704, 84] width 59 height 44
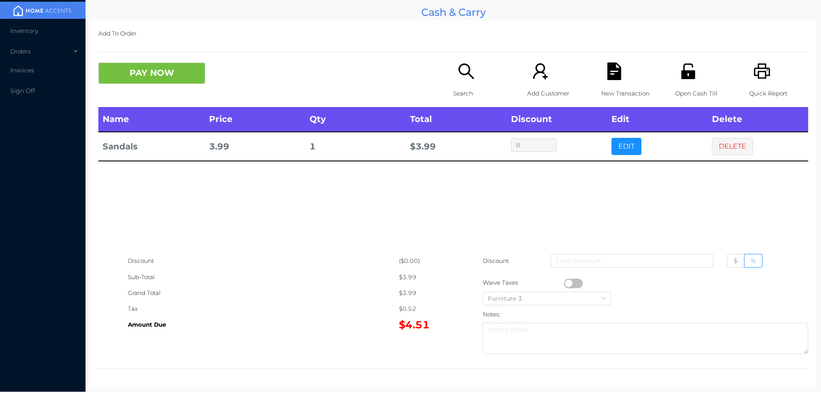
click at [462, 82] on div "Search" at bounding box center [482, 84] width 59 height 44
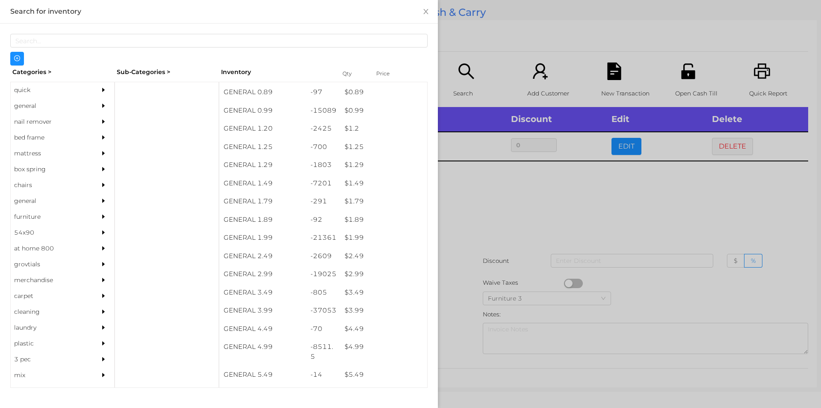
scroll to position [41, 0]
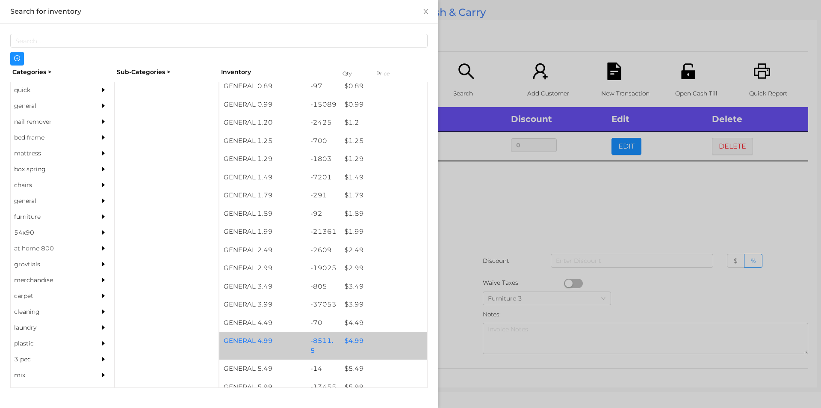
click at [350, 337] on div "$ 4.99" at bounding box center [384, 341] width 87 height 18
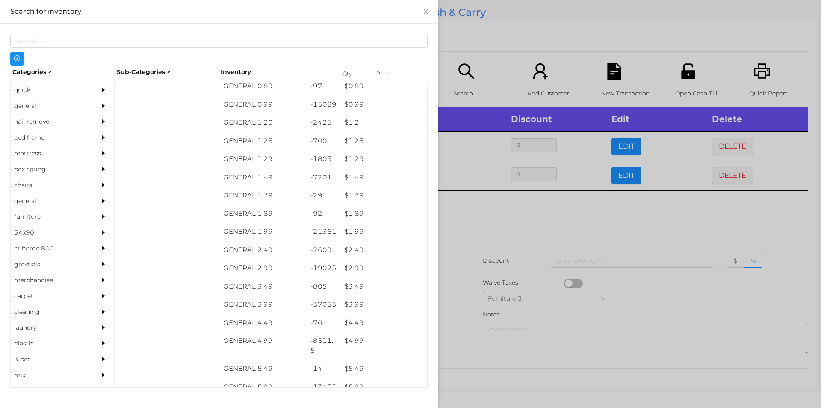
click at [465, 226] on div at bounding box center [410, 204] width 821 height 408
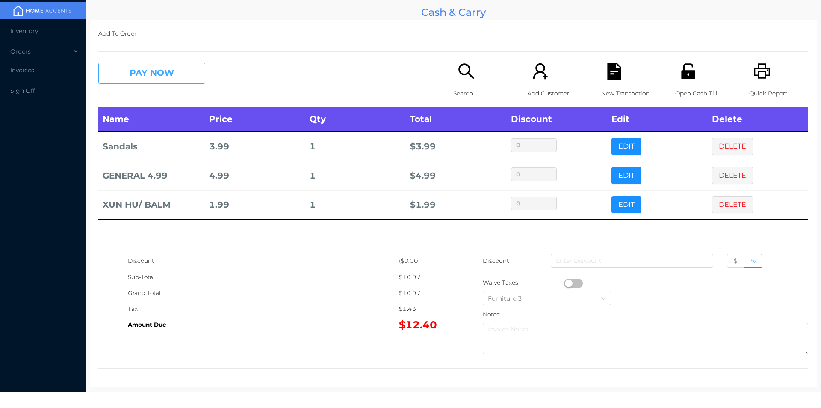
click at [128, 75] on button "PAY NOW" at bounding box center [151, 72] width 107 height 21
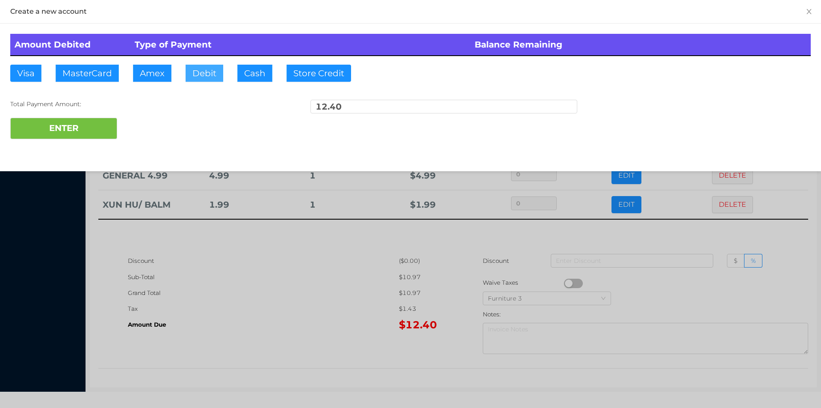
click at [204, 74] on button "Debit" at bounding box center [205, 73] width 38 height 17
type input "20."
click at [191, 131] on div "ENTER" at bounding box center [410, 128] width 801 height 21
click at [657, 236] on div at bounding box center [410, 204] width 821 height 408
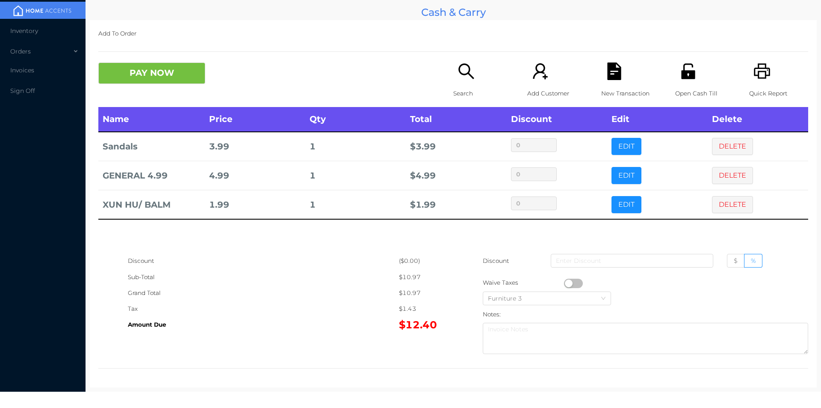
click at [681, 76] on icon "icon: unlock" at bounding box center [688, 70] width 14 height 15
click at [163, 76] on button "PAY NOW" at bounding box center [151, 72] width 107 height 21
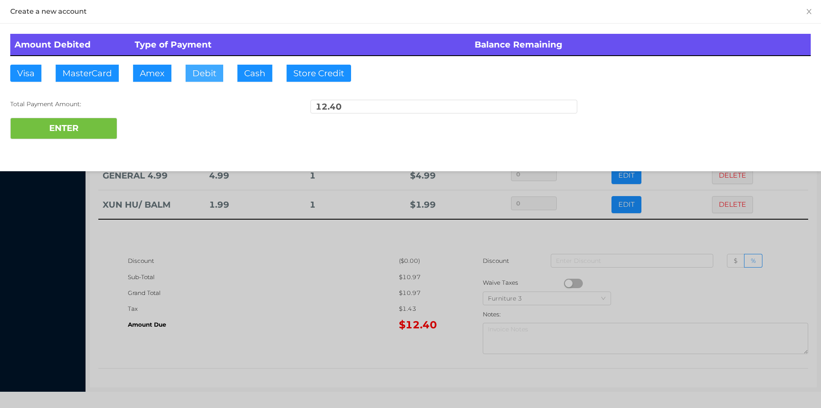
click at [190, 74] on button "Debit" at bounding box center [205, 73] width 38 height 17
click at [46, 137] on button "ENTER" at bounding box center [63, 128] width 107 height 21
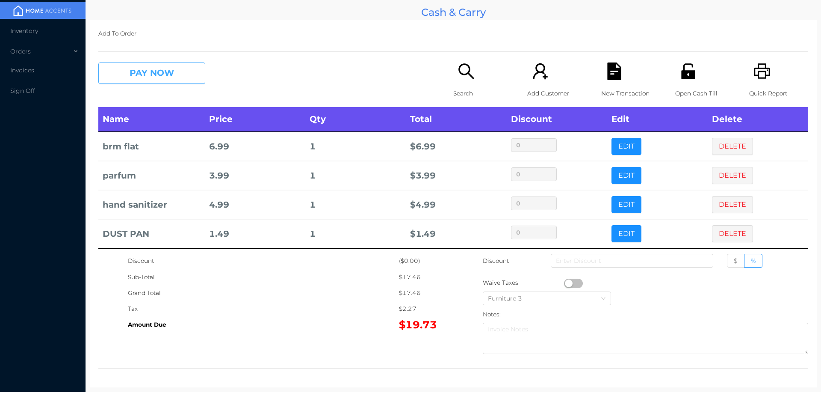
click at [142, 70] on button "PAY NOW" at bounding box center [151, 72] width 107 height 21
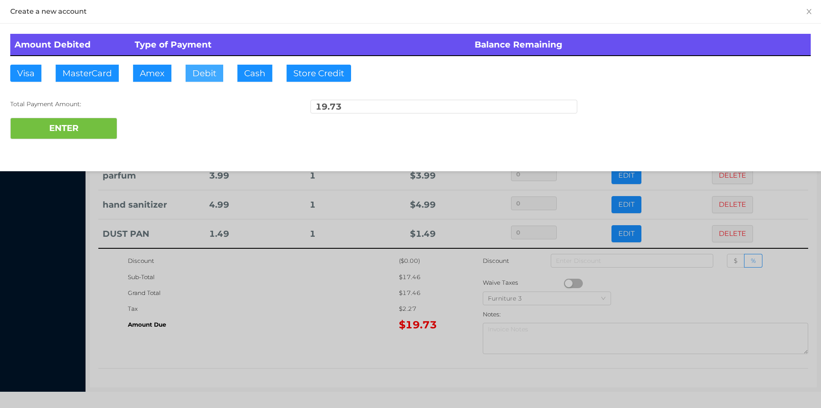
click at [205, 74] on button "Debit" at bounding box center [205, 73] width 38 height 17
type input "20."
click at [81, 151] on div "Create a new account Amount Debited Type of Payment Balance Remaining Visa Mast…" at bounding box center [410, 85] width 821 height 171
click at [65, 131] on button "ENTER" at bounding box center [63, 128] width 107 height 21
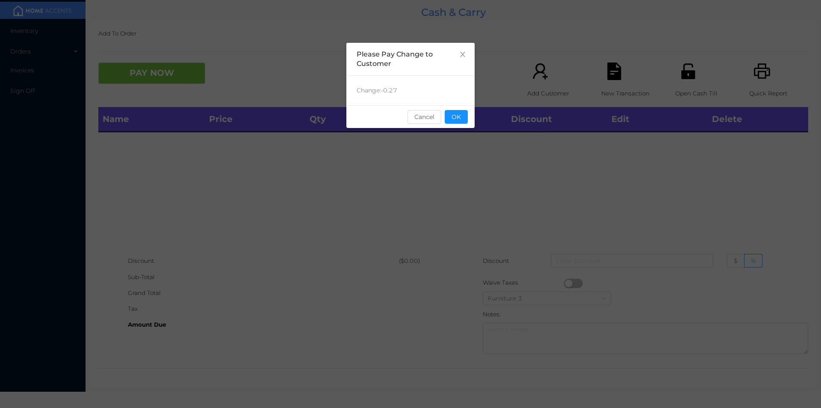
click at [458, 167] on div "sentinelStart Please Pay Change to Customer Change: -0.27 Cancel OK sentinelEnd" at bounding box center [411, 128] width 128 height 171
click at [465, 122] on button "OK" at bounding box center [456, 117] width 23 height 14
click at [459, 160] on div "Name Price Qty Total Discount Edit Delete" at bounding box center [453, 180] width 710 height 146
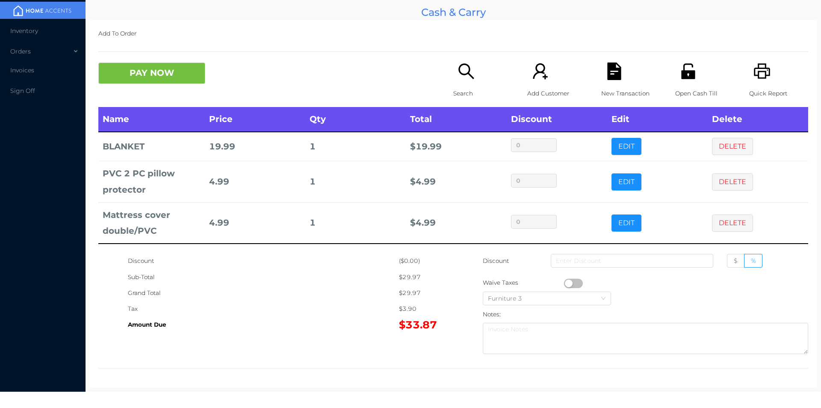
click at [770, 86] on p "Quick Report" at bounding box center [778, 94] width 59 height 16
click at [626, 75] on div "New Transaction" at bounding box center [630, 84] width 59 height 44
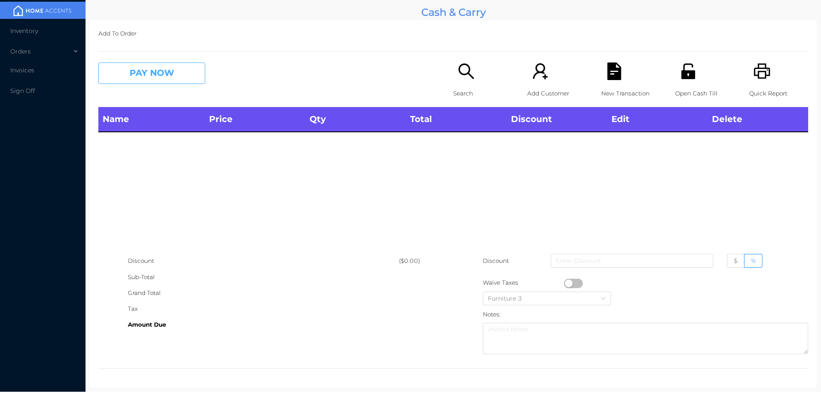
click at [159, 80] on button "PAY NOW" at bounding box center [151, 72] width 107 height 21
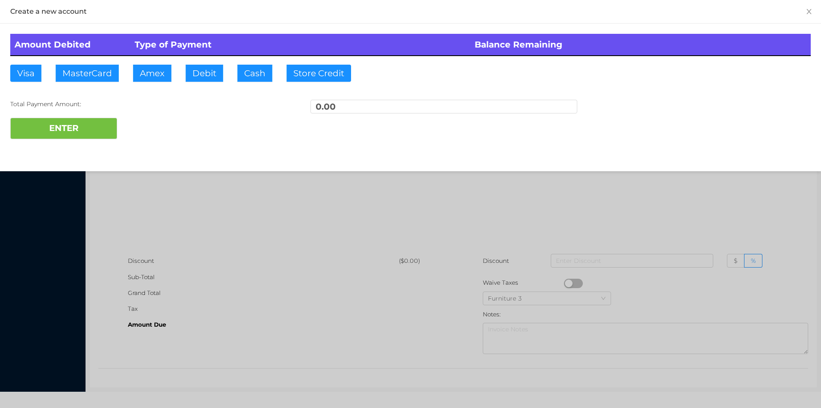
click at [158, 210] on div at bounding box center [410, 204] width 821 height 408
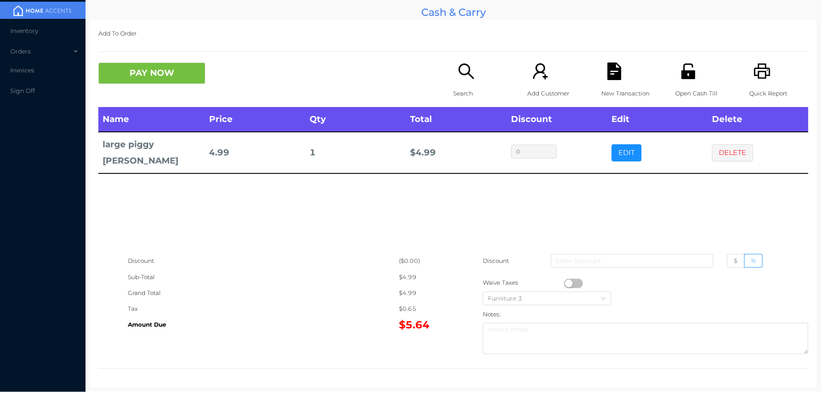
click at [456, 85] on div "Search" at bounding box center [482, 84] width 59 height 44
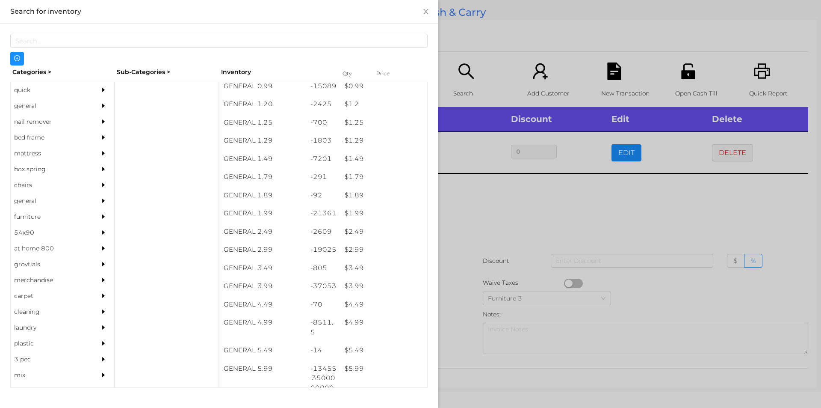
scroll to position [59, 0]
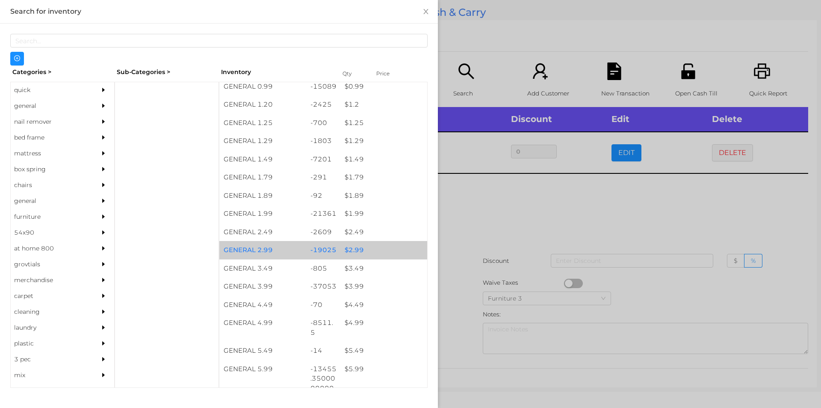
click at [355, 242] on div "$ 2.99" at bounding box center [384, 250] width 87 height 18
click at [362, 245] on div "$ 2.99" at bounding box center [384, 250] width 87 height 18
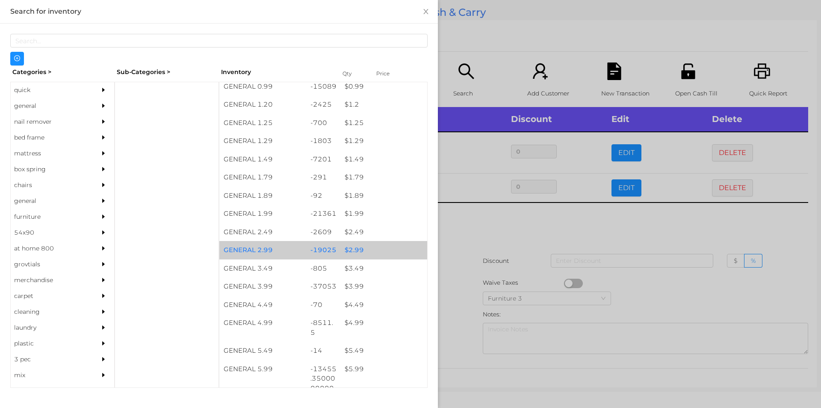
click at [358, 249] on div "$ 2.99" at bounding box center [384, 250] width 87 height 18
click at [357, 248] on div "$ 2.99" at bounding box center [384, 250] width 87 height 18
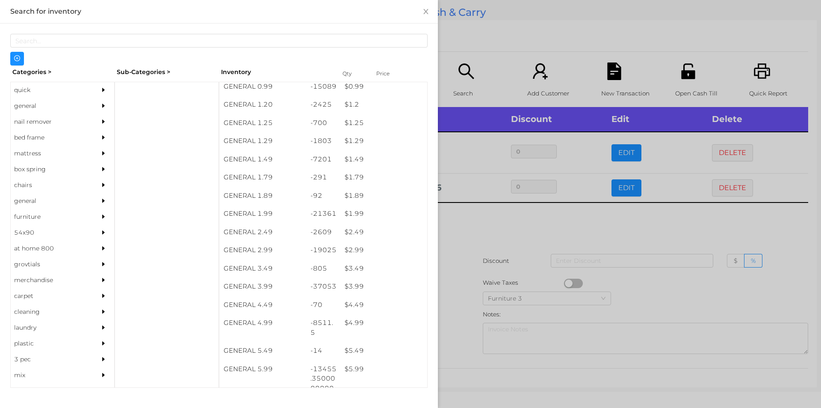
click at [460, 229] on div at bounding box center [410, 204] width 821 height 408
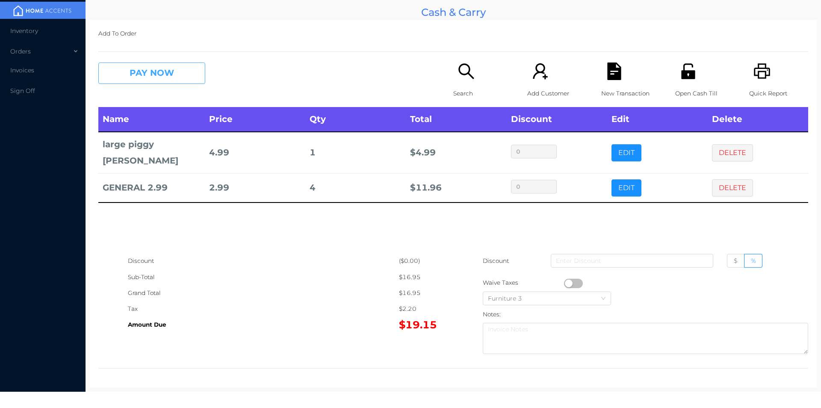
click at [151, 76] on button "PAY NOW" at bounding box center [151, 72] width 107 height 21
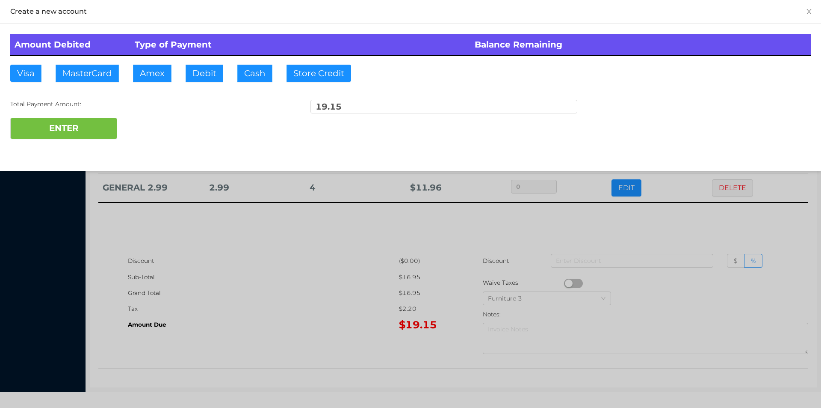
click at [153, 118] on div "ENTER" at bounding box center [410, 128] width 801 height 21
click at [242, 247] on div at bounding box center [410, 204] width 821 height 408
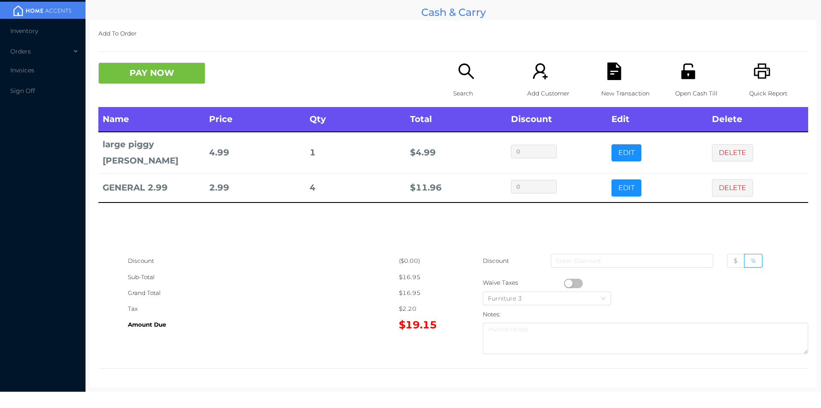
click at [265, 251] on div "Name Price Qty Total Discount Edit Delete large piggy [PERSON_NAME] 4.99 1 $ 4.…" at bounding box center [453, 180] width 710 height 146
click at [629, 77] on div "New Transaction" at bounding box center [630, 84] width 59 height 44
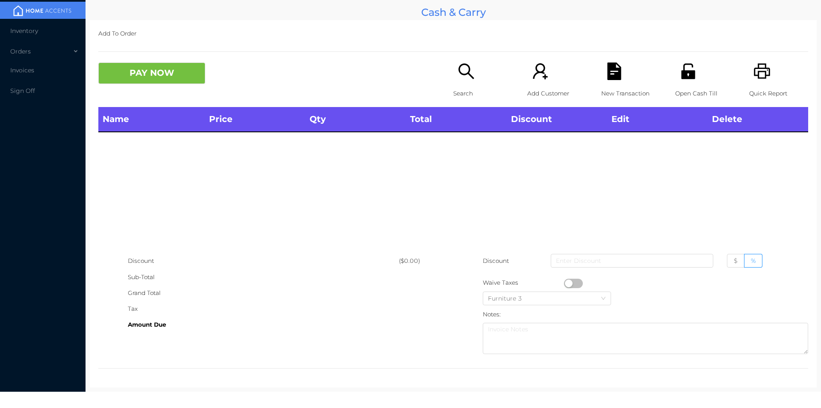
click at [691, 73] on icon "icon: unlock" at bounding box center [689, 71] width 18 height 18
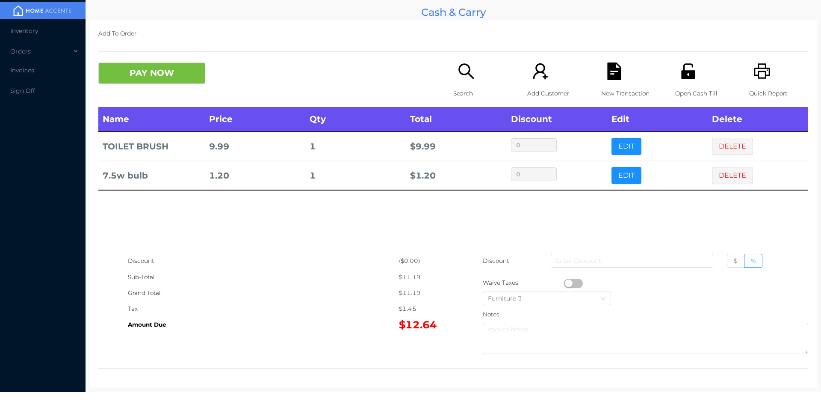
click at [759, 77] on icon "icon: printer" at bounding box center [763, 71] width 18 height 18
click at [607, 80] on icon "icon: file-text" at bounding box center [614, 71] width 14 height 18
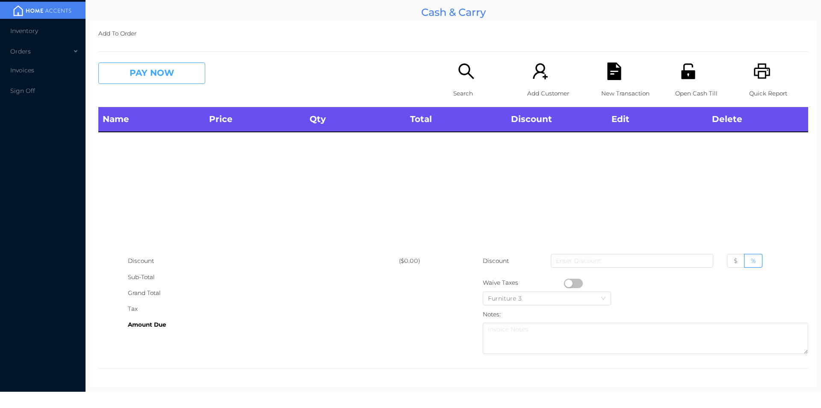
click at [157, 72] on button "PAY NOW" at bounding box center [151, 72] width 107 height 21
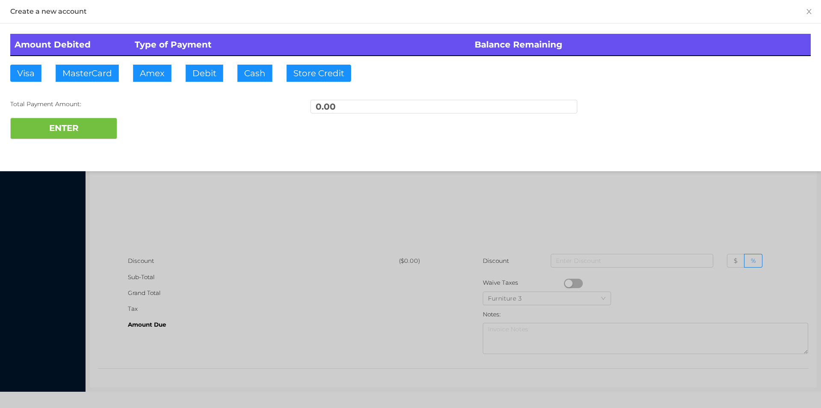
click at [211, 191] on div at bounding box center [410, 204] width 821 height 408
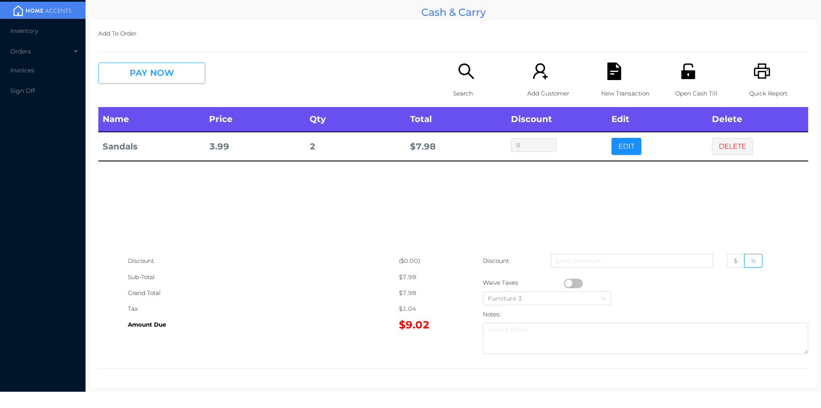
click at [150, 75] on button "PAY NOW" at bounding box center [151, 72] width 107 height 21
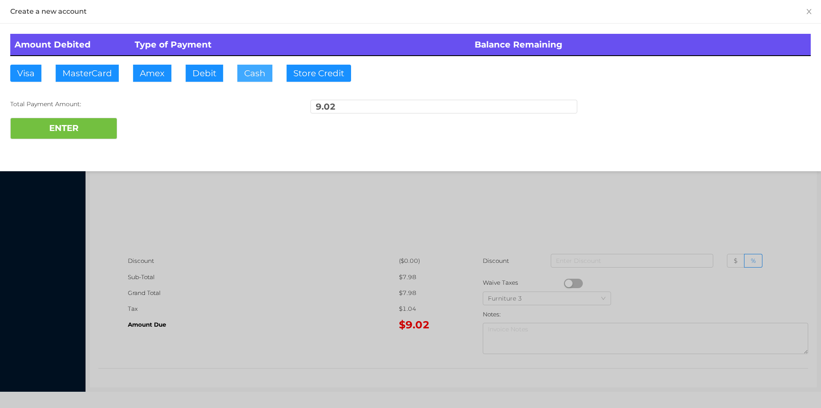
click at [249, 80] on button "Cash" at bounding box center [254, 73] width 35 height 17
click at [100, 131] on button "ENTER" at bounding box center [63, 128] width 107 height 21
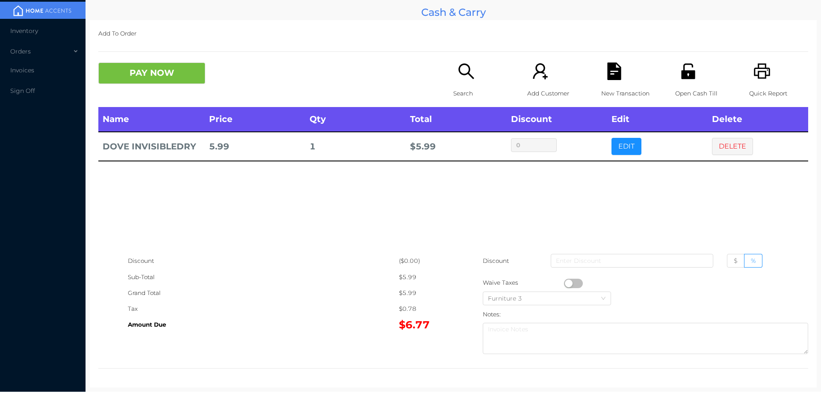
click at [464, 73] on icon "icon: search" at bounding box center [466, 70] width 15 height 15
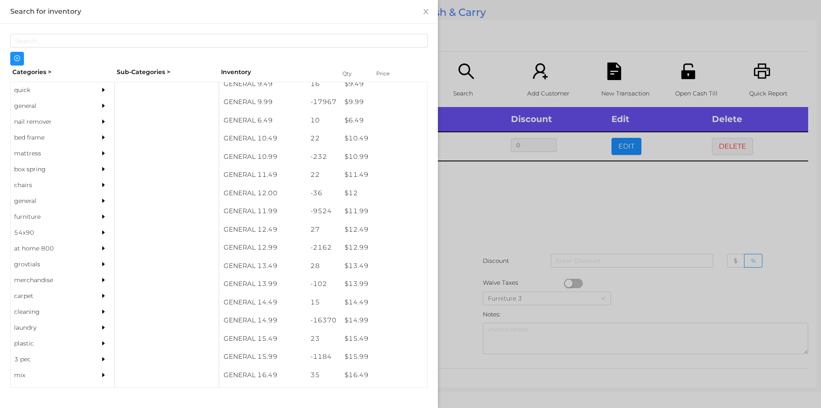
scroll to position [511, 0]
click at [358, 355] on div "$ 15.99" at bounding box center [384, 356] width 87 height 18
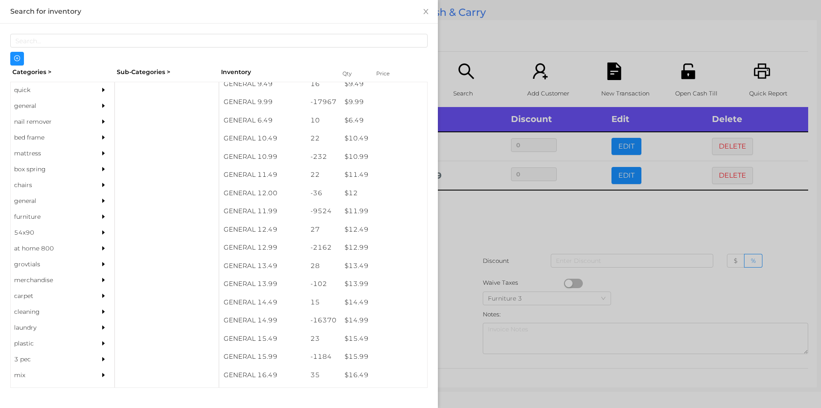
click at [453, 324] on div at bounding box center [410, 204] width 821 height 408
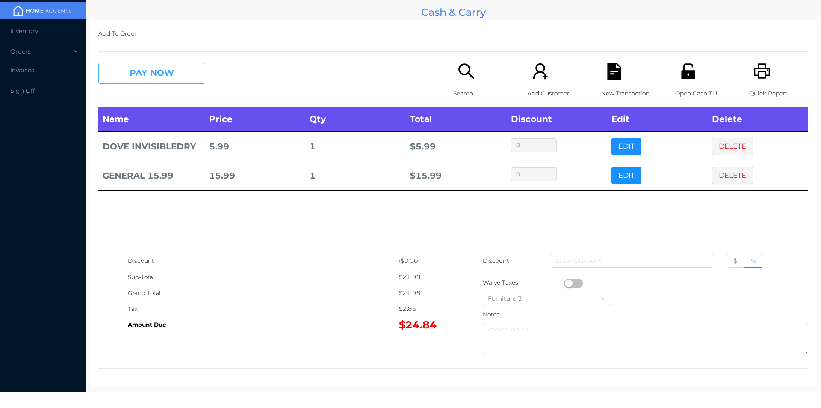
click at [156, 82] on button "PAY NOW" at bounding box center [151, 72] width 107 height 21
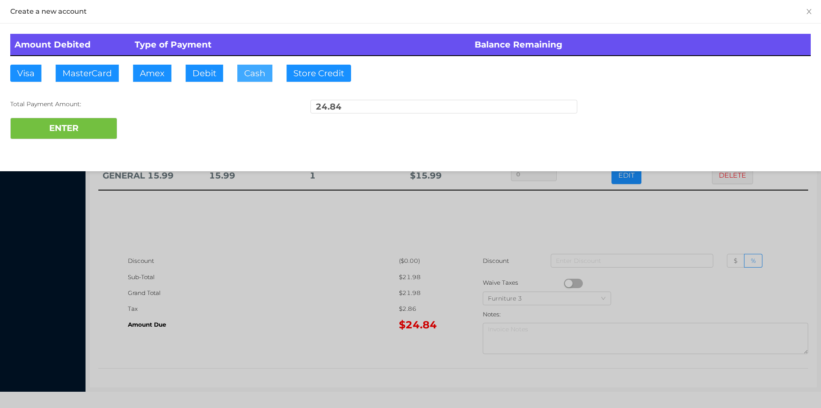
click at [246, 77] on button "Cash" at bounding box center [254, 73] width 35 height 17
type input "25."
click at [95, 135] on button "ENTER" at bounding box center [63, 128] width 107 height 21
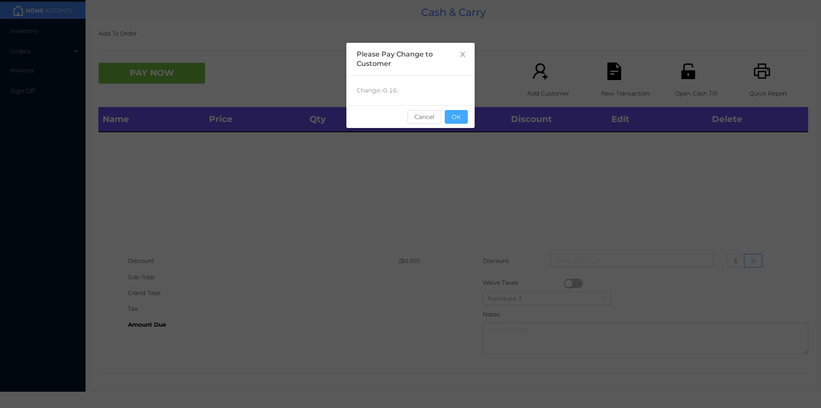
click at [456, 116] on button "OK" at bounding box center [456, 117] width 23 height 14
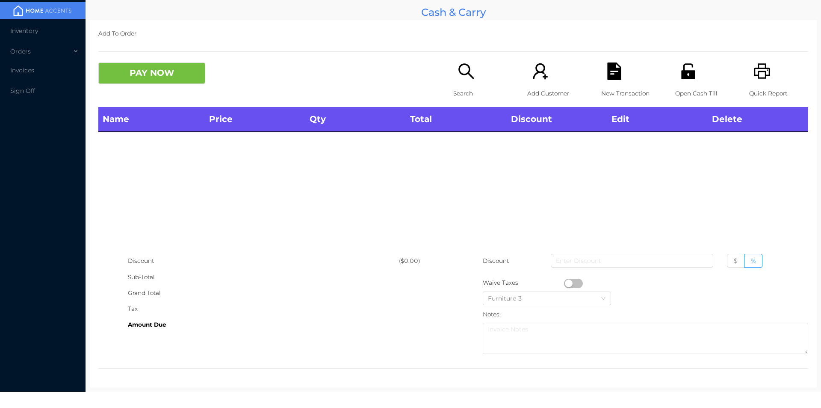
click at [474, 201] on div "Name Price Qty Total Discount Edit Delete" at bounding box center [453, 180] width 710 height 146
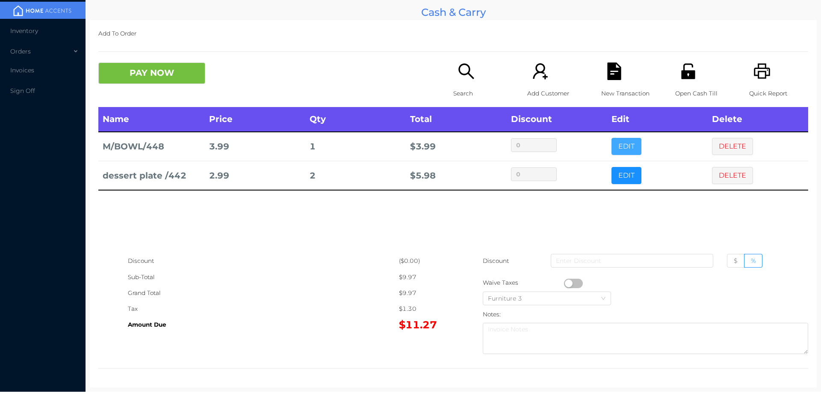
click at [631, 142] on button "EDIT" at bounding box center [627, 146] width 30 height 17
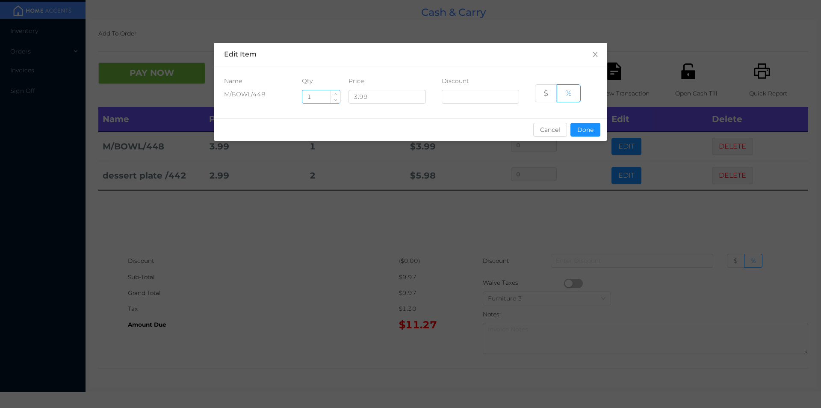
click at [318, 98] on input "1" at bounding box center [321, 96] width 38 height 13
type input "6"
click at [584, 127] on button "Done" at bounding box center [586, 130] width 30 height 14
type input "0%"
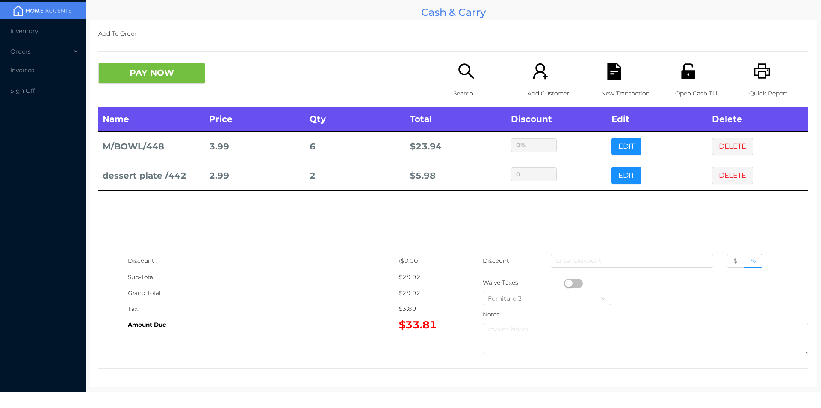
click at [319, 247] on div "Name Price Qty Total Discount Edit Delete M/BOWL/448 3.99 6 $ 23.94 0% EDIT DEL…" at bounding box center [453, 180] width 710 height 146
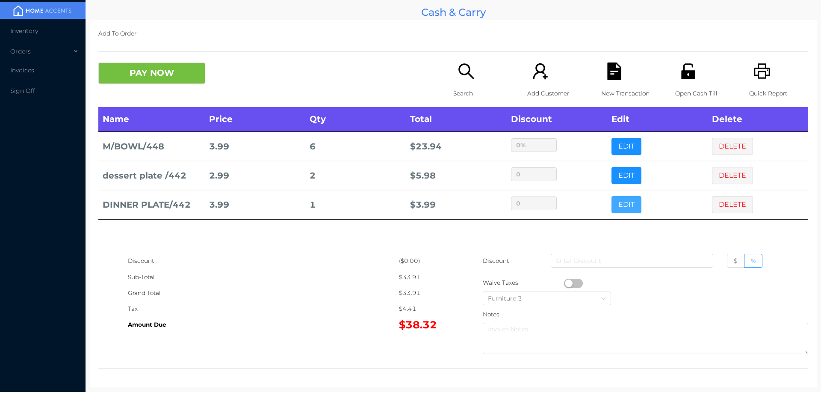
click at [623, 203] on button "EDIT" at bounding box center [627, 204] width 30 height 17
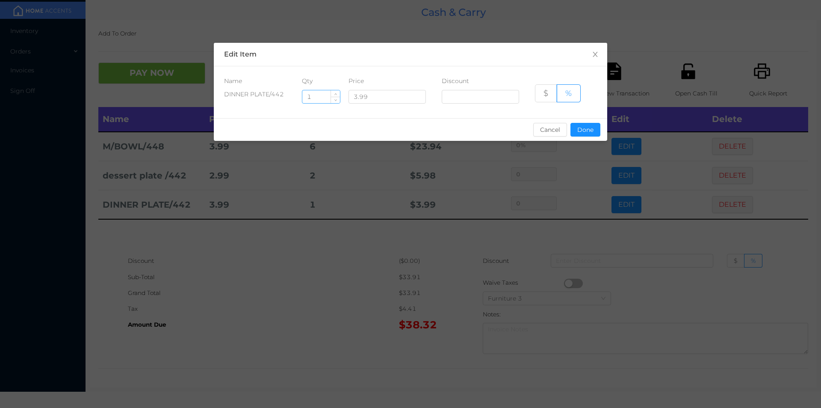
click at [324, 100] on input "1" at bounding box center [321, 96] width 38 height 13
type input "6"
click at [582, 125] on button "Done" at bounding box center [586, 130] width 30 height 14
type input "0%"
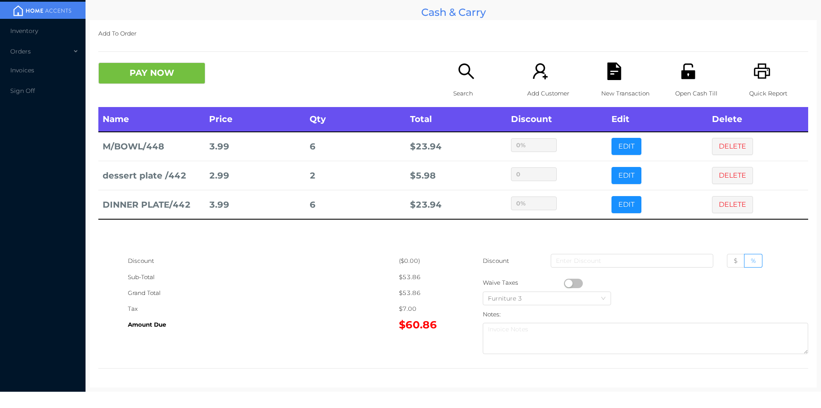
click at [334, 286] on div "Grand Total" at bounding box center [263, 293] width 271 height 16
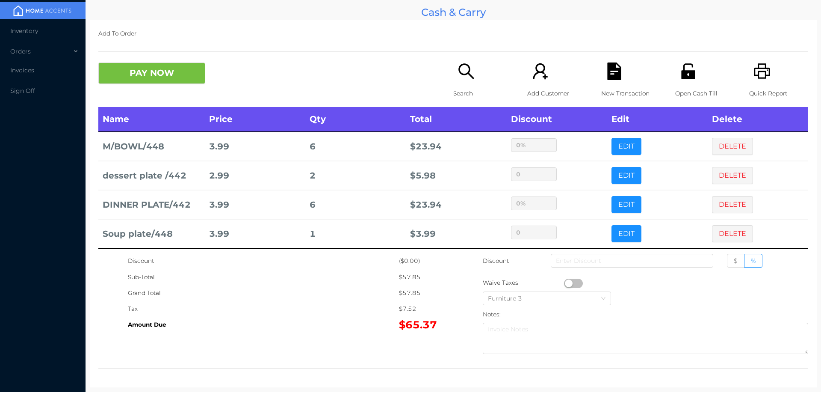
click at [618, 231] on button "EDIT" at bounding box center [627, 233] width 30 height 17
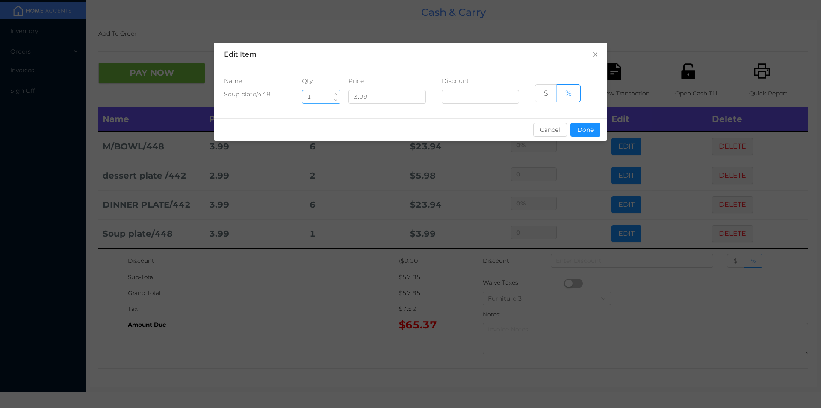
click at [326, 96] on input "1" at bounding box center [321, 96] width 38 height 13
type input "6"
click at [580, 128] on button "Done" at bounding box center [586, 130] width 30 height 14
type input "0%"
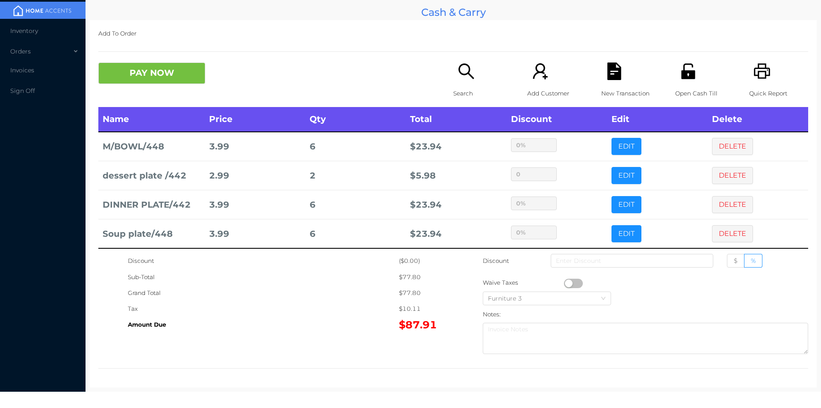
click at [332, 291] on div "Grand Total" at bounding box center [263, 293] width 271 height 16
click at [184, 92] on div "PAY NOW Search Add Customer New Transaction Open Cash Till Quick Report" at bounding box center [453, 84] width 710 height 44
click at [186, 74] on button "PAY NOW" at bounding box center [151, 72] width 107 height 21
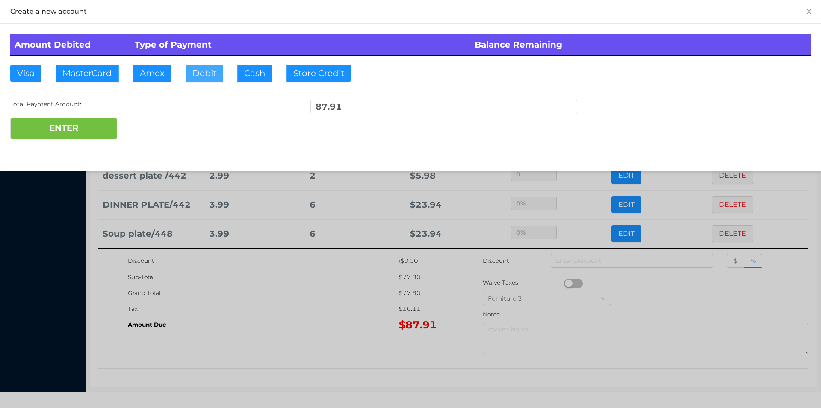
click at [205, 75] on button "Debit" at bounding box center [205, 73] width 38 height 17
click at [92, 133] on button "ENTER" at bounding box center [63, 128] width 107 height 21
type input "0"
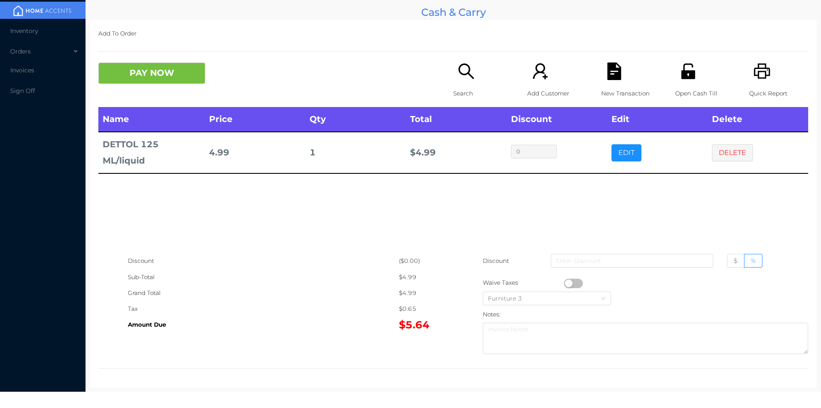
click at [462, 79] on icon "icon: search" at bounding box center [467, 71] width 18 height 18
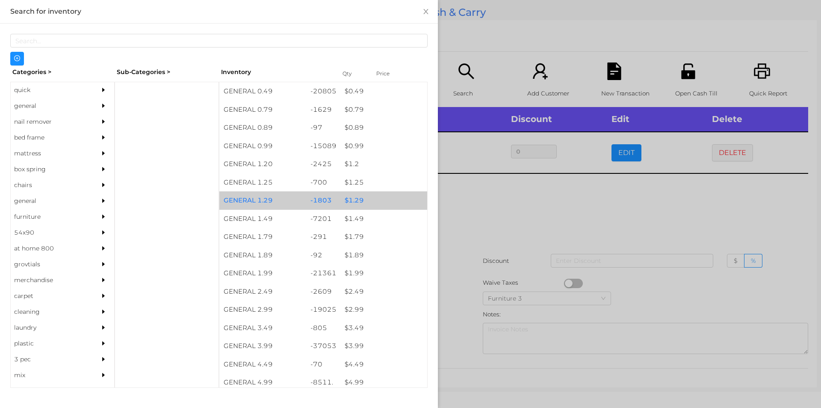
click at [361, 198] on div "$ 1.29" at bounding box center [384, 200] width 87 height 18
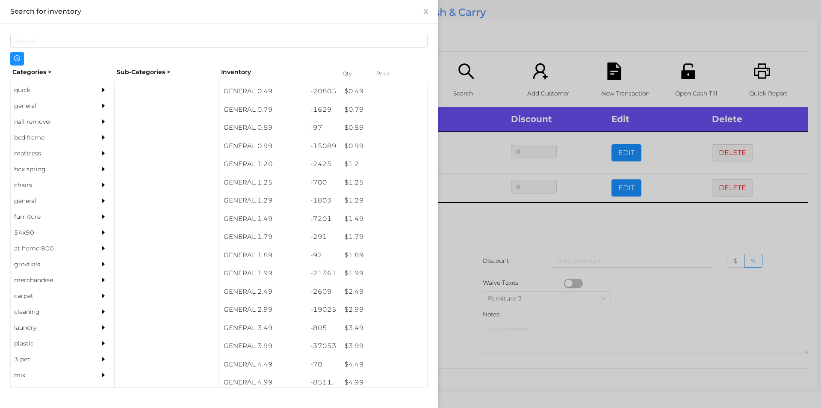
click at [461, 232] on div at bounding box center [410, 204] width 821 height 408
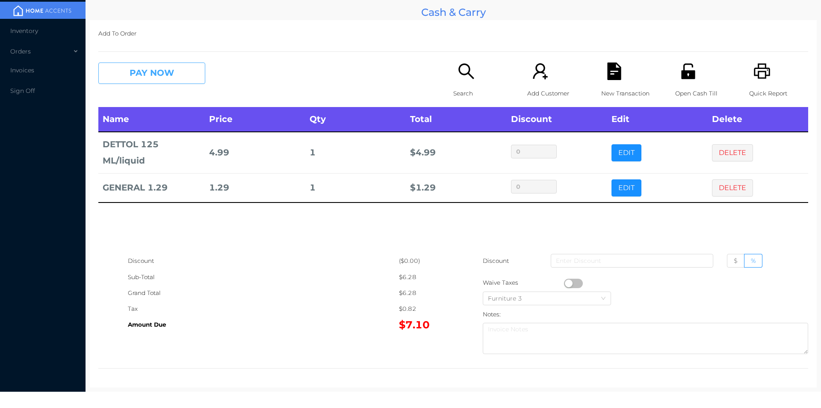
click at [185, 72] on button "PAY NOW" at bounding box center [151, 72] width 107 height 21
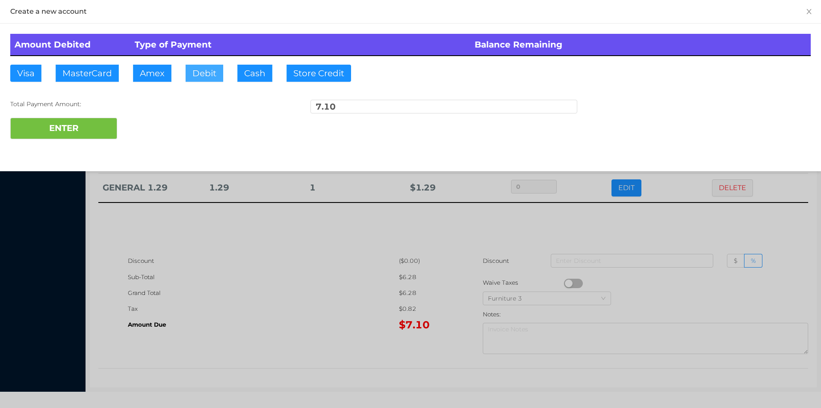
click at [206, 72] on button "Debit" at bounding box center [205, 73] width 38 height 17
click at [92, 123] on button "ENTER" at bounding box center [63, 128] width 107 height 21
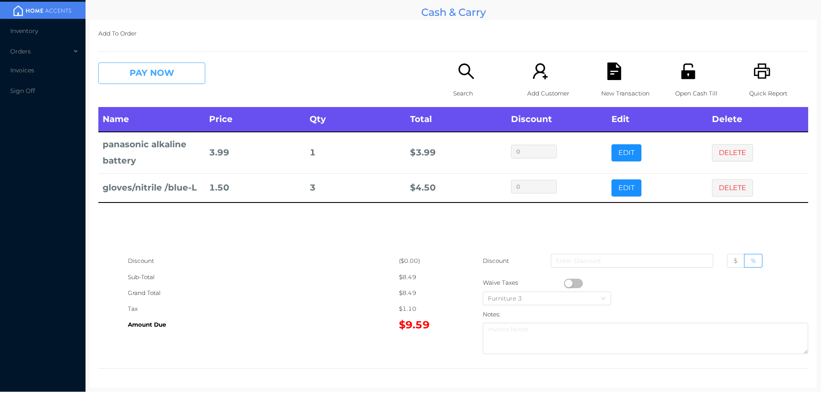
click at [165, 77] on button "PAY NOW" at bounding box center [151, 72] width 107 height 21
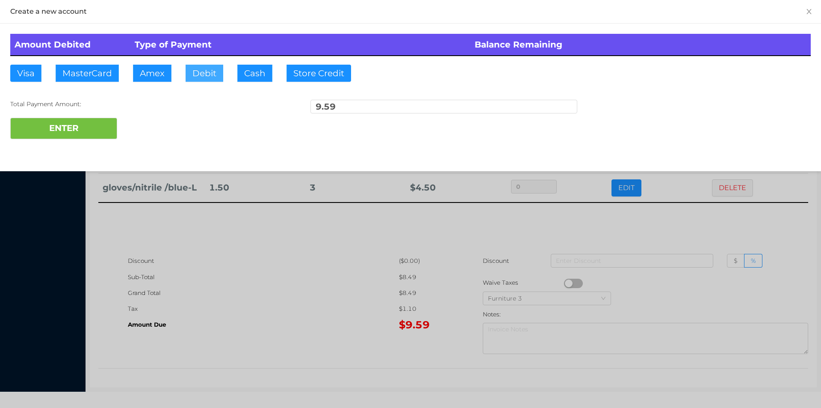
click at [198, 77] on button "Debit" at bounding box center [205, 73] width 38 height 17
click at [83, 129] on button "ENTER" at bounding box center [63, 128] width 107 height 21
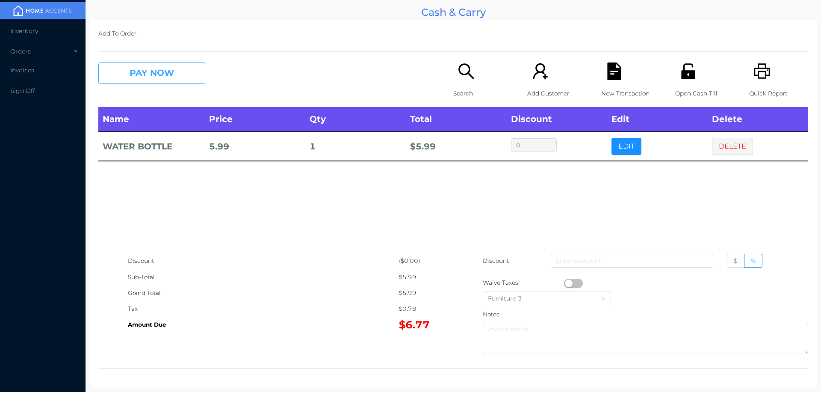
click at [163, 74] on button "PAY NOW" at bounding box center [151, 72] width 107 height 21
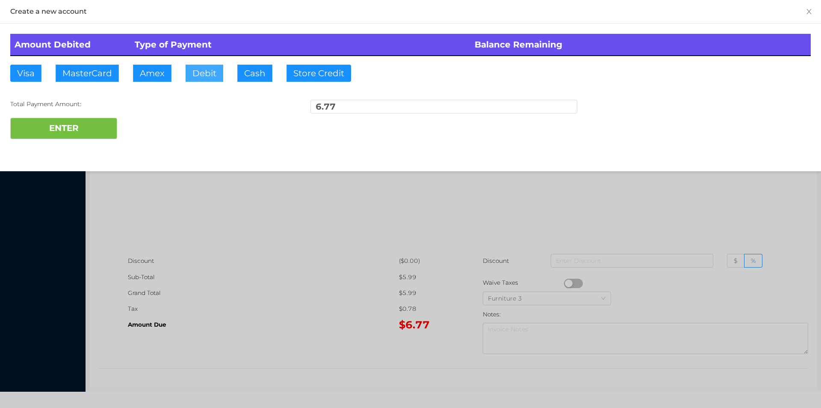
click at [202, 74] on button "Debit" at bounding box center [205, 73] width 38 height 17
click at [104, 126] on button "ENTER" at bounding box center [63, 128] width 107 height 21
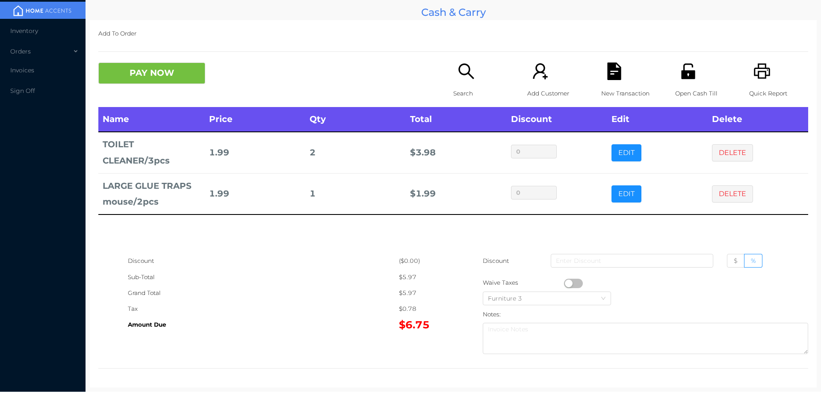
click at [464, 88] on p "Search" at bounding box center [482, 94] width 59 height 16
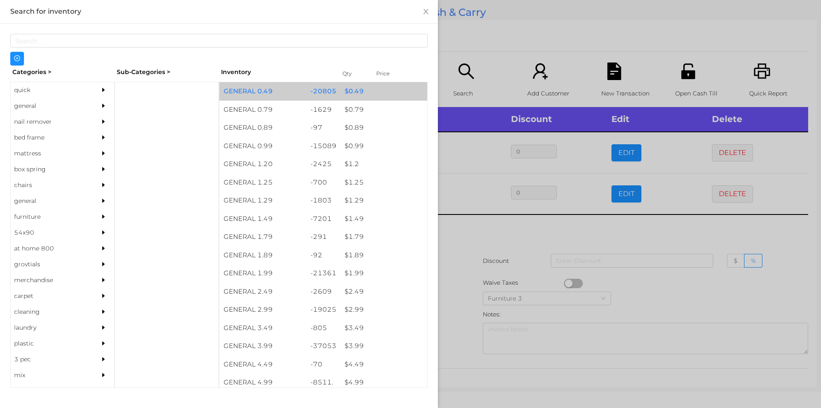
click at [349, 96] on div "$ 0.49" at bounding box center [384, 91] width 87 height 18
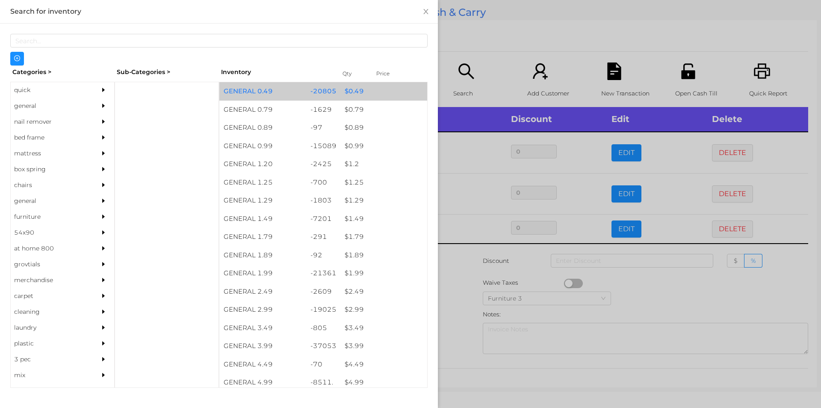
click at [352, 92] on div "$ 0.49" at bounding box center [384, 91] width 87 height 18
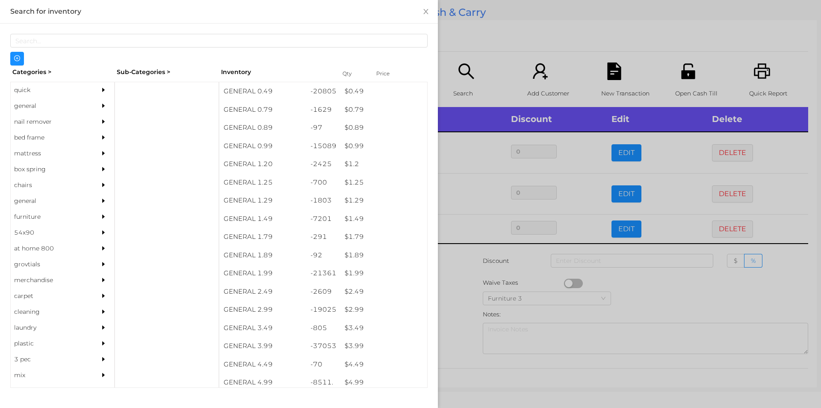
click at [460, 243] on div at bounding box center [410, 204] width 821 height 408
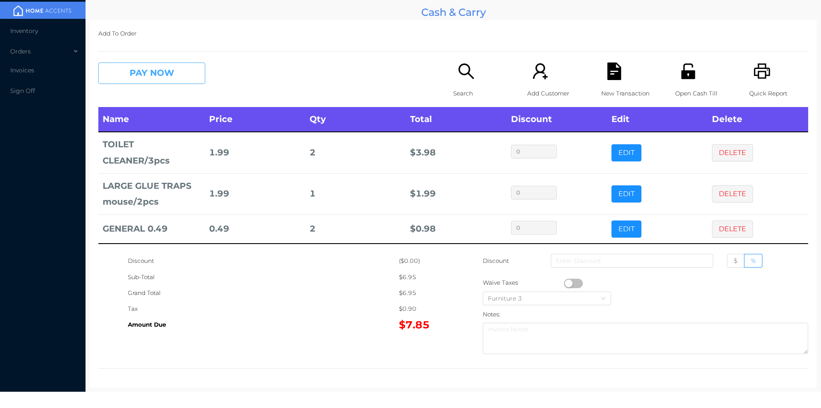
click at [142, 74] on button "PAY NOW" at bounding box center [151, 72] width 107 height 21
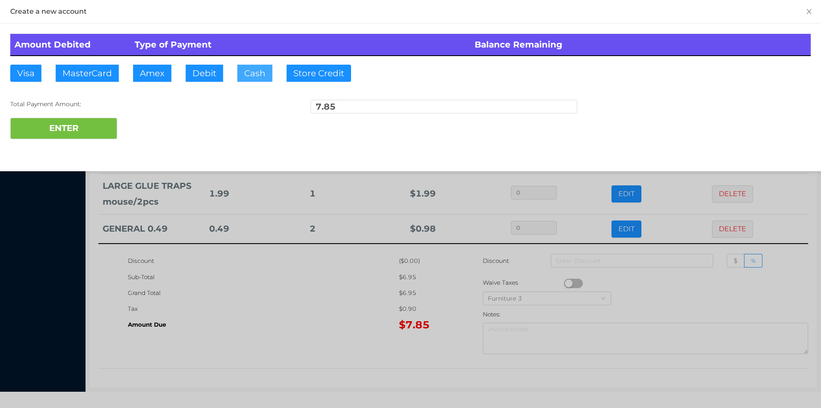
click at [246, 67] on button "Cash" at bounding box center [254, 73] width 35 height 17
type input "10."
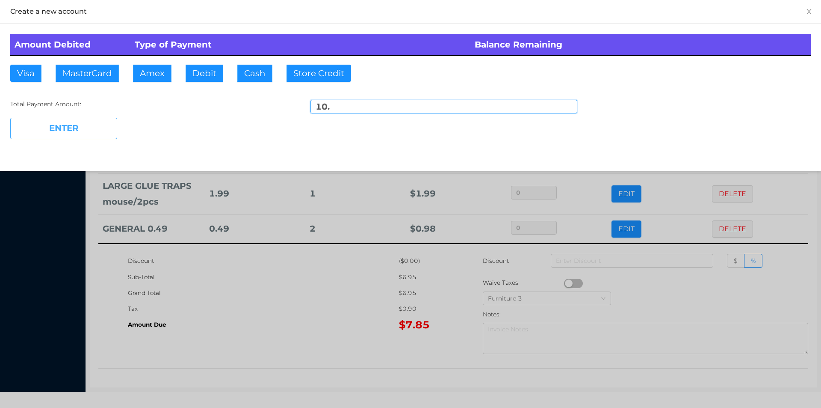
click at [79, 131] on button "ENTER" at bounding box center [63, 128] width 107 height 21
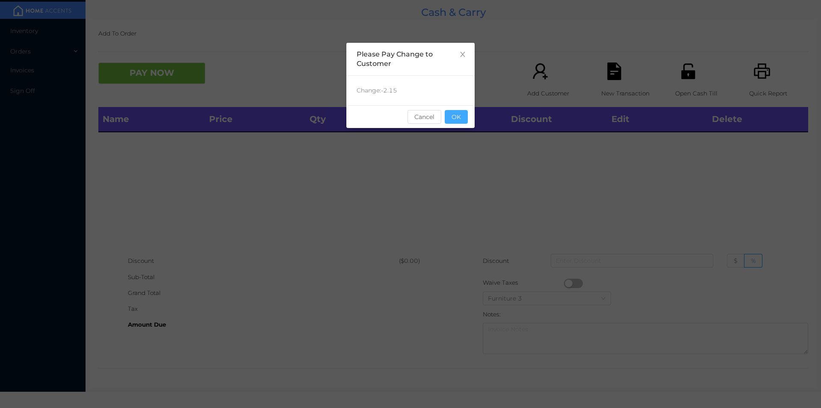
click at [456, 116] on button "OK" at bounding box center [456, 117] width 23 height 14
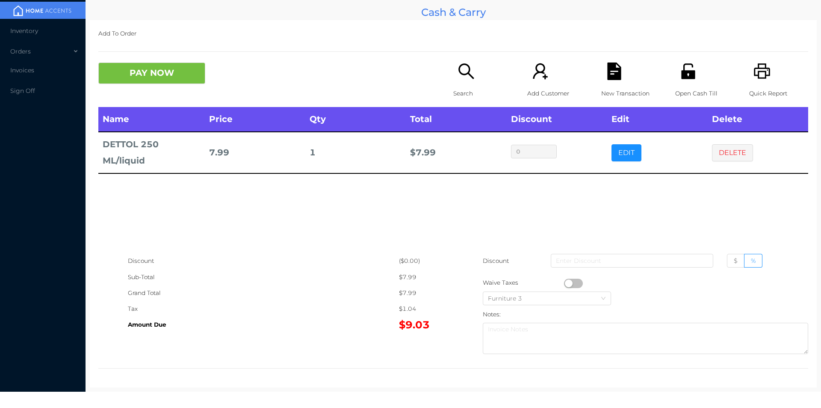
click at [686, 81] on div "Open Cash Till" at bounding box center [704, 84] width 59 height 44
click at [134, 80] on button "PAY NOW" at bounding box center [151, 72] width 107 height 21
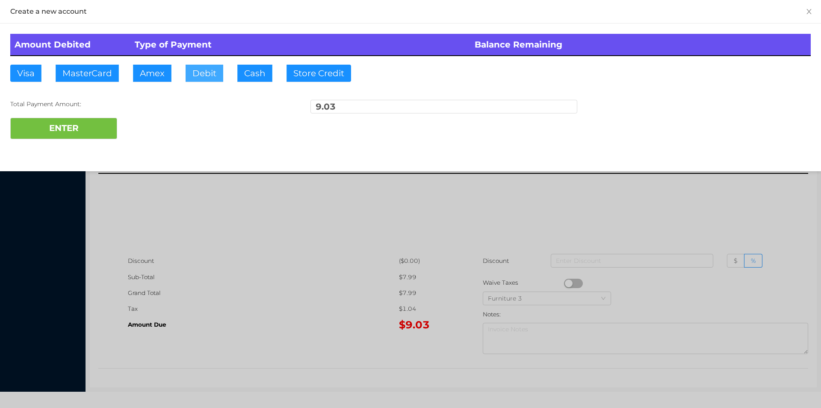
click at [211, 80] on button "Debit" at bounding box center [205, 73] width 38 height 17
click at [97, 118] on button "ENTER" at bounding box center [63, 128] width 107 height 21
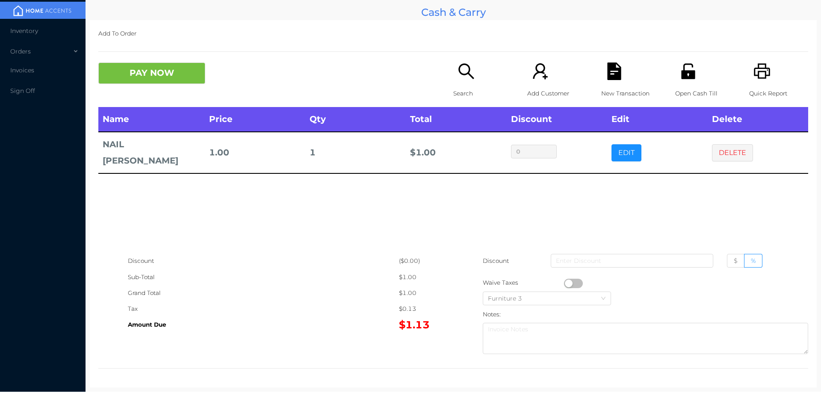
click at [468, 81] on div "Search" at bounding box center [482, 84] width 59 height 44
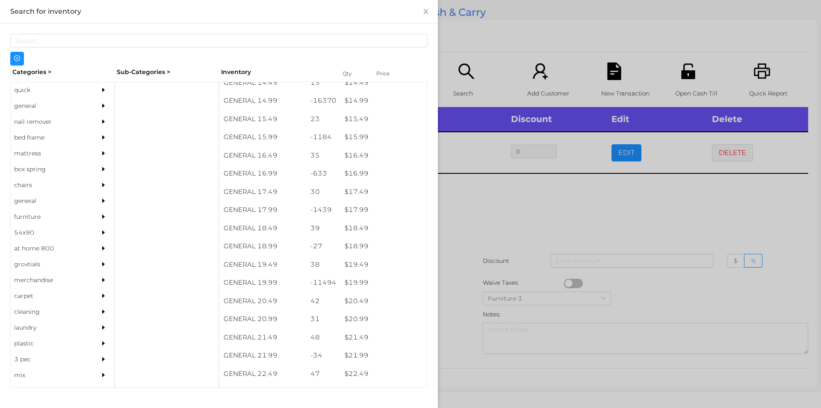
scroll to position [730, 0]
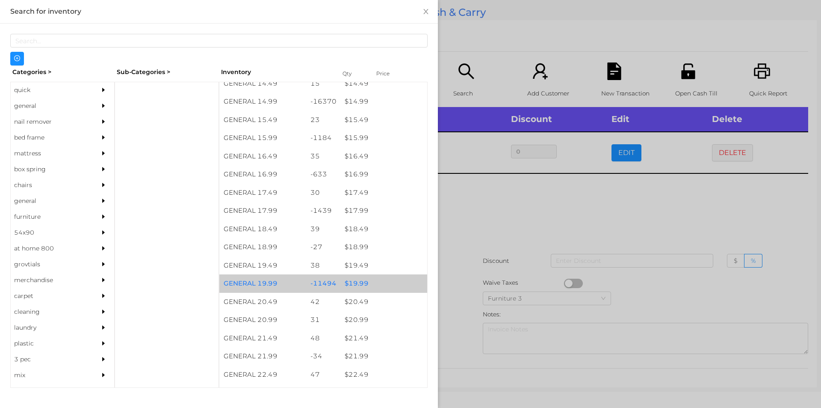
click at [352, 279] on div "$ 19.99" at bounding box center [384, 283] width 87 height 18
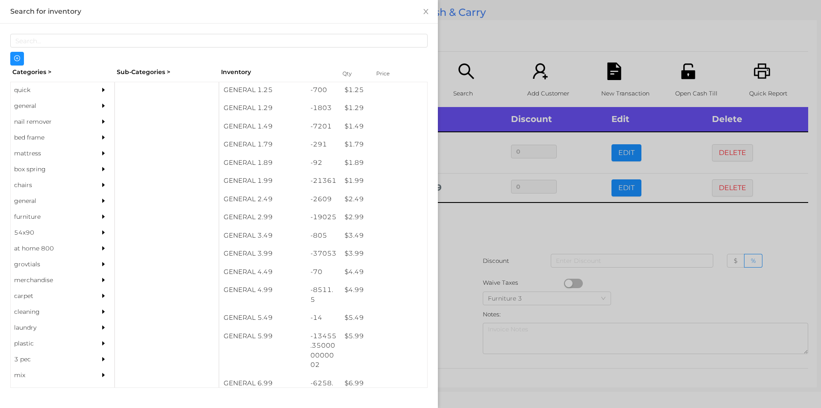
scroll to position [76, 0]
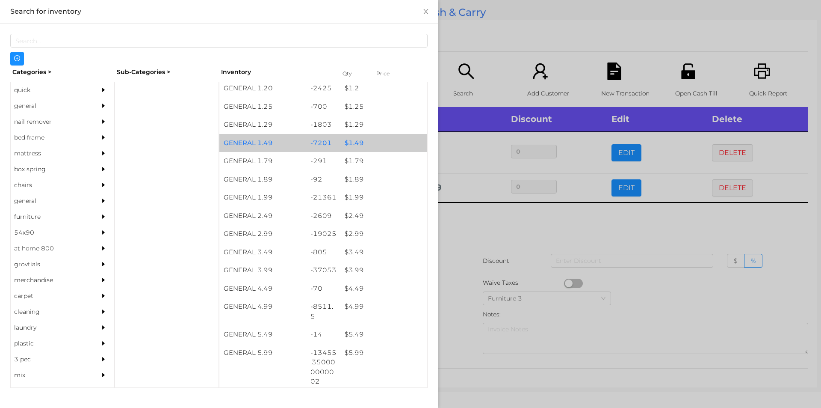
click at [353, 143] on div "$ 1.49" at bounding box center [384, 143] width 87 height 18
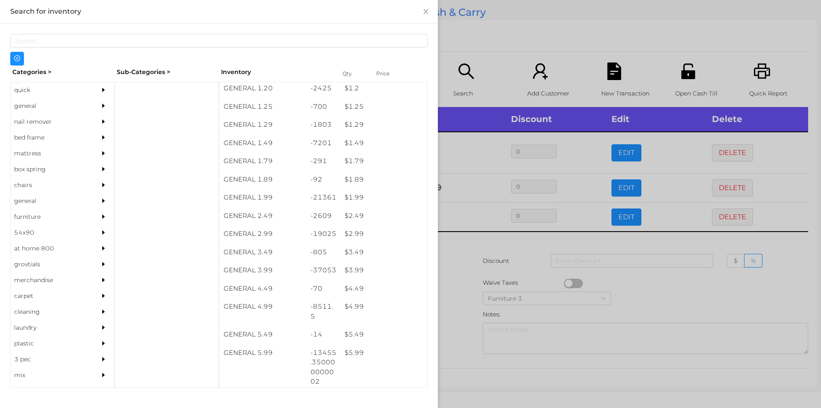
click at [468, 238] on div at bounding box center [410, 204] width 821 height 408
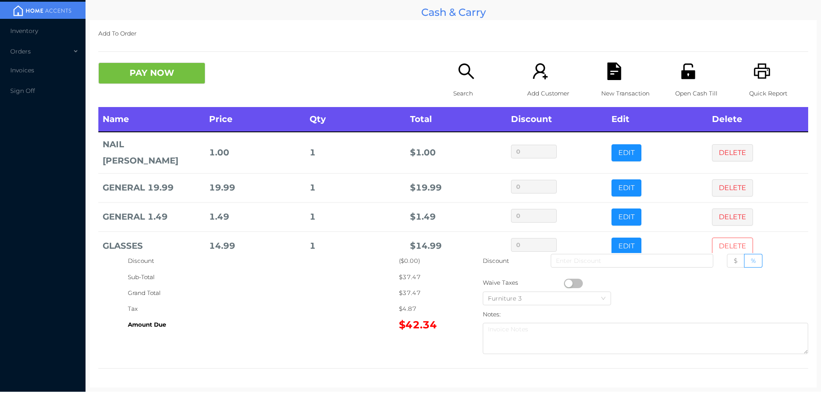
click at [729, 237] on button "DELETE" at bounding box center [732, 245] width 41 height 17
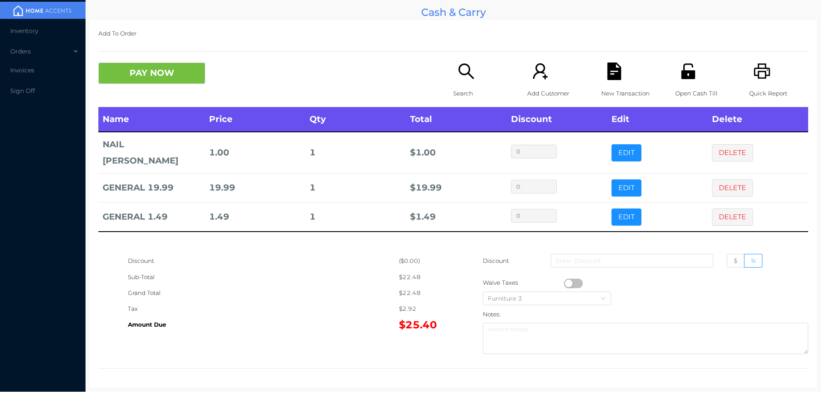
click at [463, 83] on div "Search" at bounding box center [482, 84] width 59 height 44
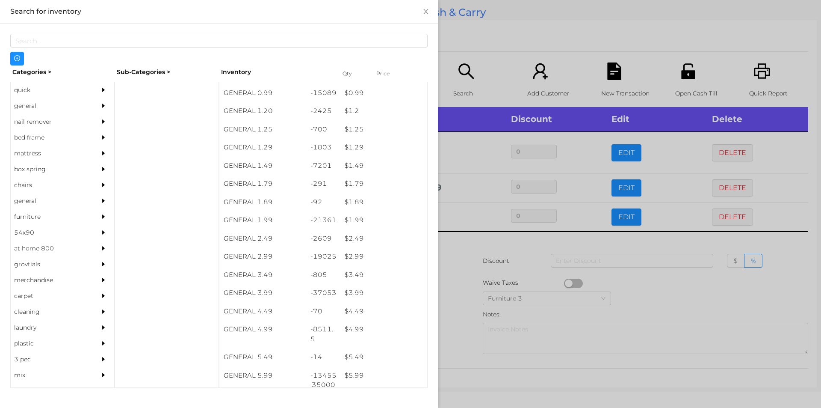
scroll to position [53, 0]
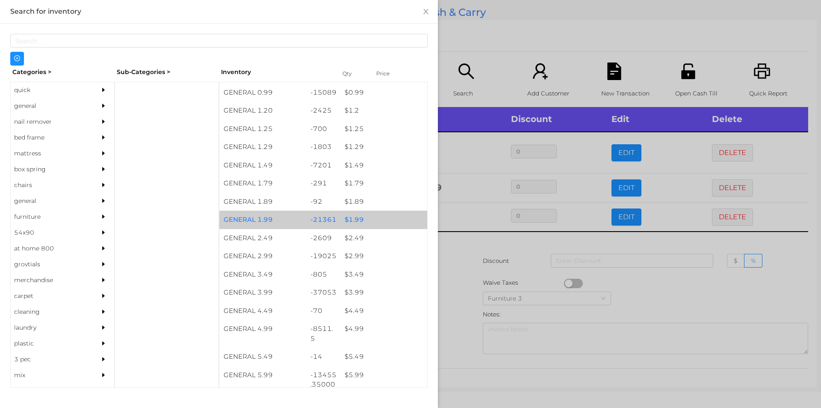
click at [350, 216] on div "$ 1.99" at bounding box center [384, 219] width 87 height 18
click at [461, 270] on div at bounding box center [410, 204] width 821 height 408
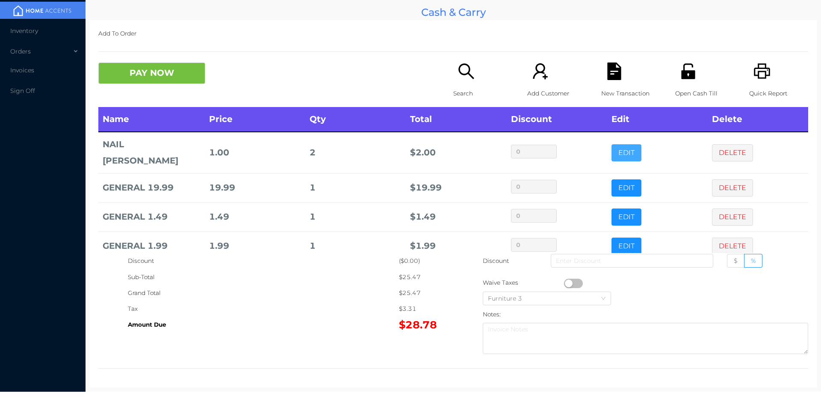
click at [615, 145] on button "EDIT" at bounding box center [627, 152] width 30 height 17
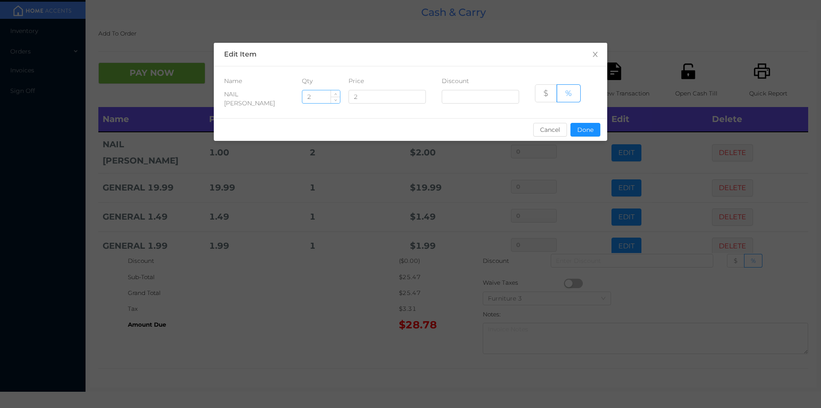
click at [327, 98] on input "2" at bounding box center [321, 96] width 38 height 13
type input "1"
click at [587, 134] on button "Done" at bounding box center [586, 130] width 30 height 14
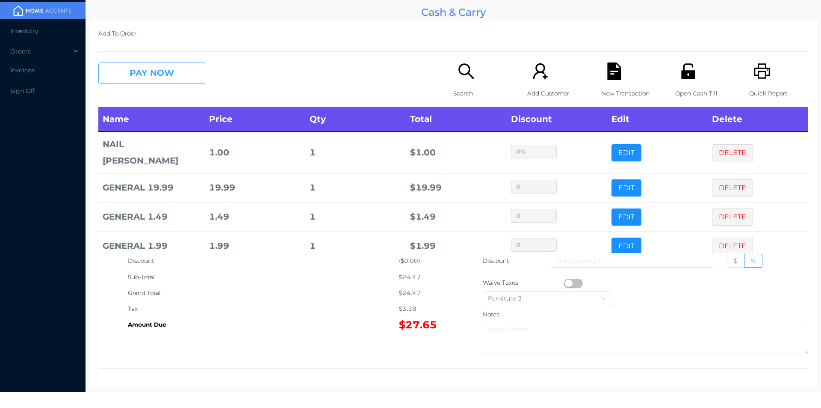
click at [159, 74] on button "PAY NOW" at bounding box center [151, 72] width 107 height 21
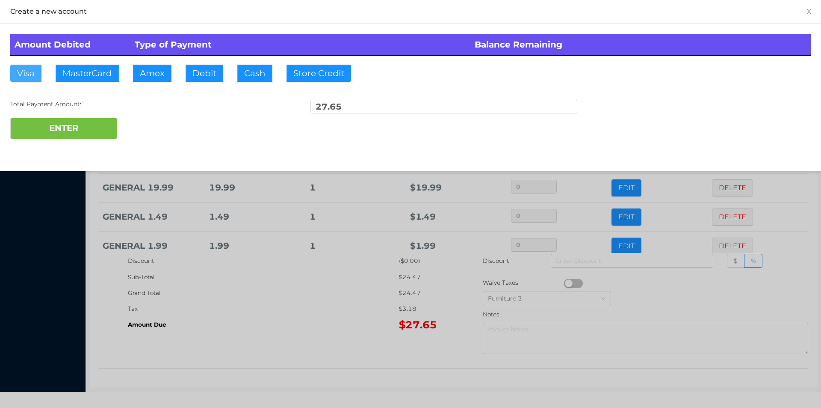
click at [22, 72] on button "Visa" at bounding box center [25, 73] width 31 height 17
click at [67, 133] on button "ENTER" at bounding box center [63, 128] width 107 height 21
type input "0"
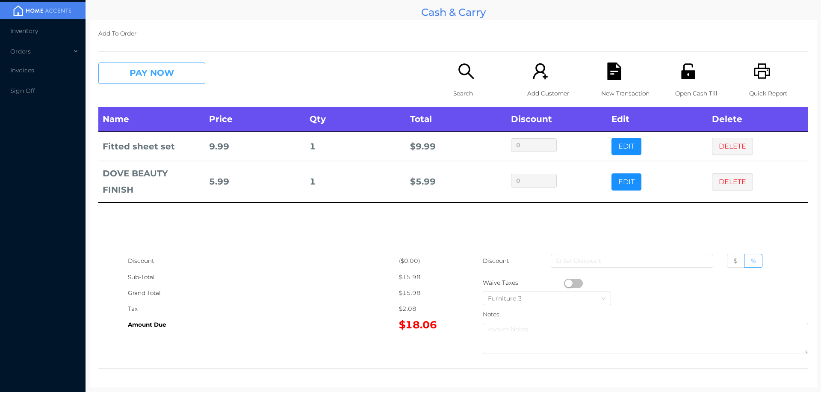
click at [163, 83] on button "PAY NOW" at bounding box center [151, 72] width 107 height 21
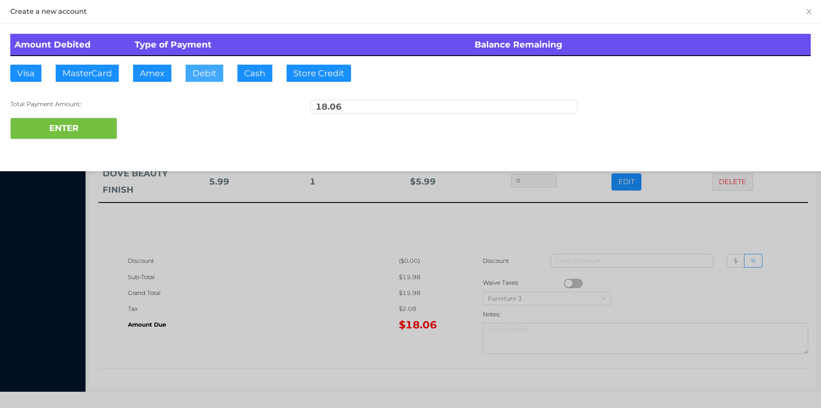
click at [210, 70] on button "Debit" at bounding box center [205, 73] width 38 height 17
click at [95, 125] on button "ENTER" at bounding box center [63, 128] width 107 height 21
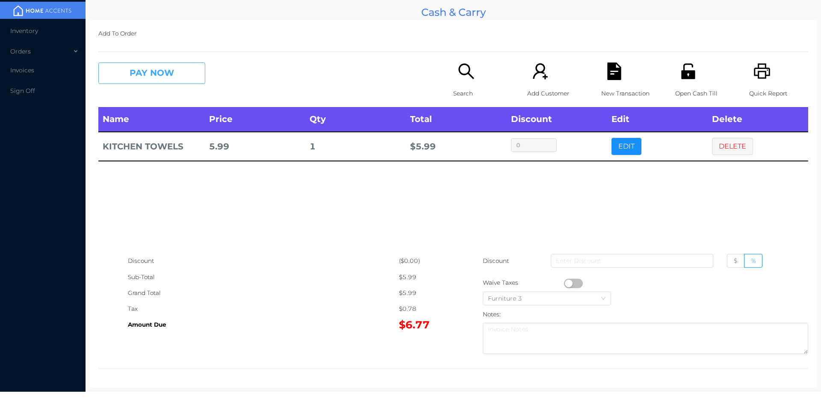
click at [137, 76] on button "PAY NOW" at bounding box center [151, 72] width 107 height 21
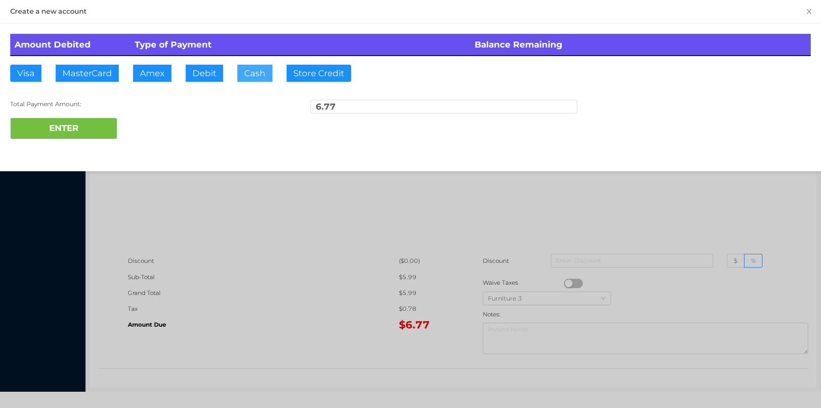
click at [246, 77] on button "Cash" at bounding box center [254, 73] width 35 height 17
type input "20."
click at [68, 129] on button "ENTER" at bounding box center [63, 128] width 107 height 21
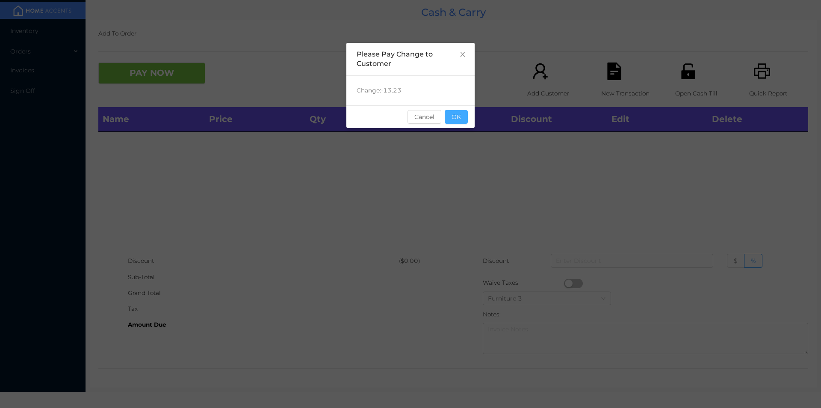
click at [460, 119] on button "OK" at bounding box center [456, 117] width 23 height 14
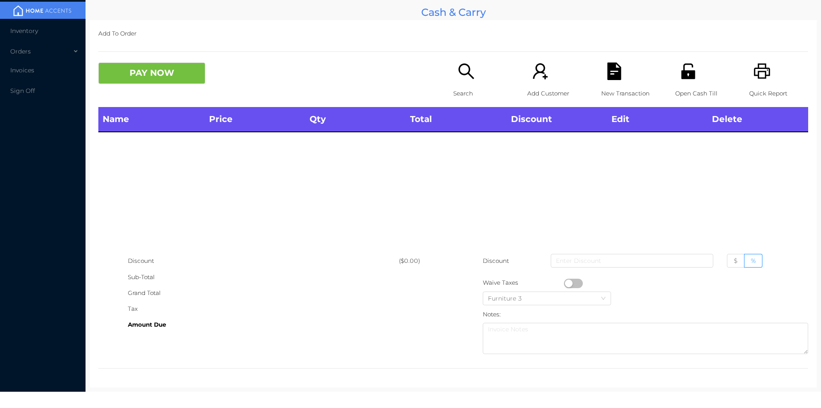
click at [681, 76] on icon "icon: unlock" at bounding box center [688, 70] width 14 height 15
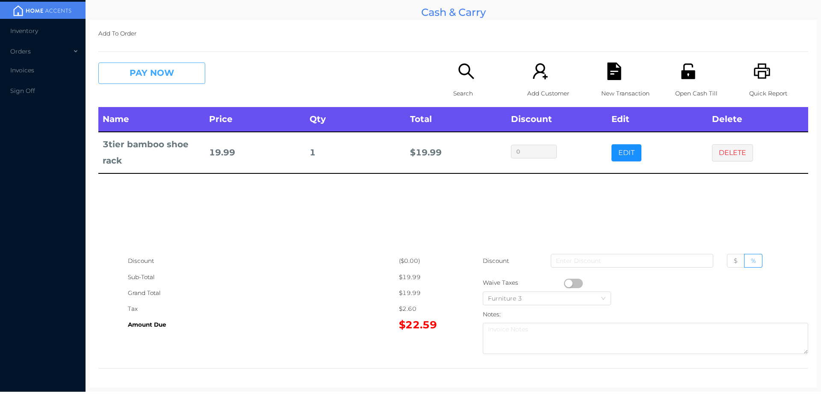
click at [156, 74] on button "PAY NOW" at bounding box center [151, 72] width 107 height 21
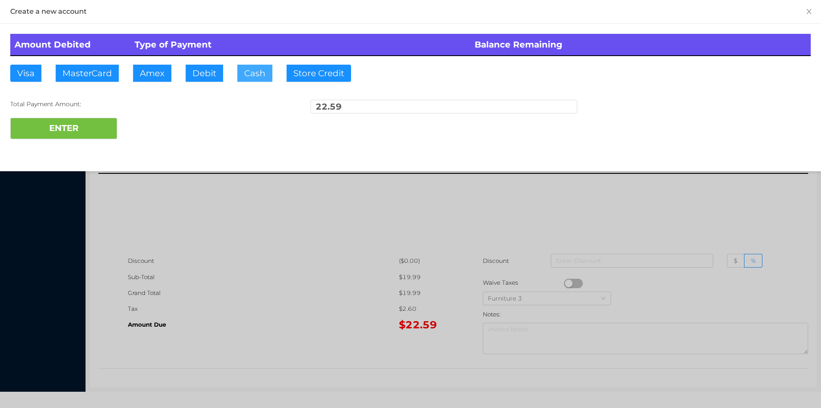
click at [255, 74] on button "Cash" at bounding box center [254, 73] width 35 height 17
click at [93, 122] on button "ENTER" at bounding box center [63, 128] width 107 height 21
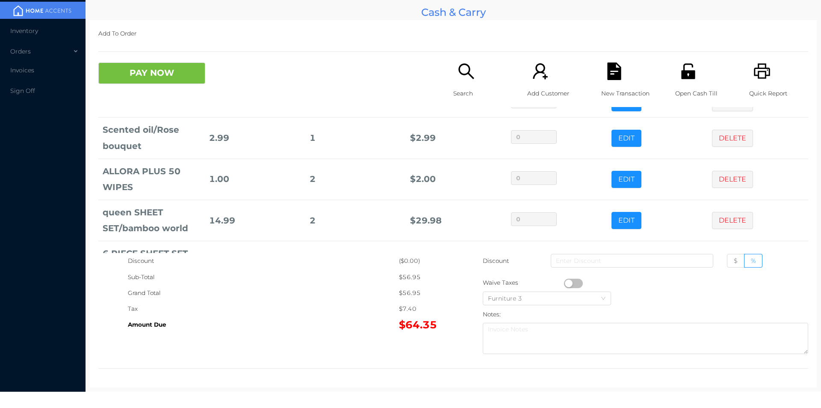
scroll to position [82, 0]
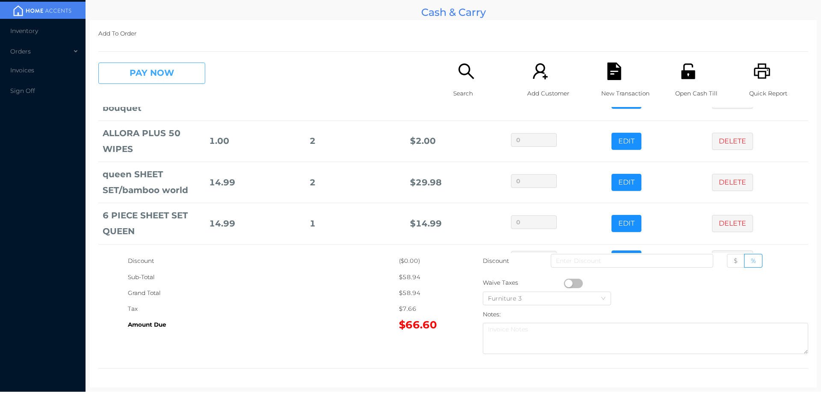
click at [173, 71] on button "PAY NOW" at bounding box center [151, 72] width 107 height 21
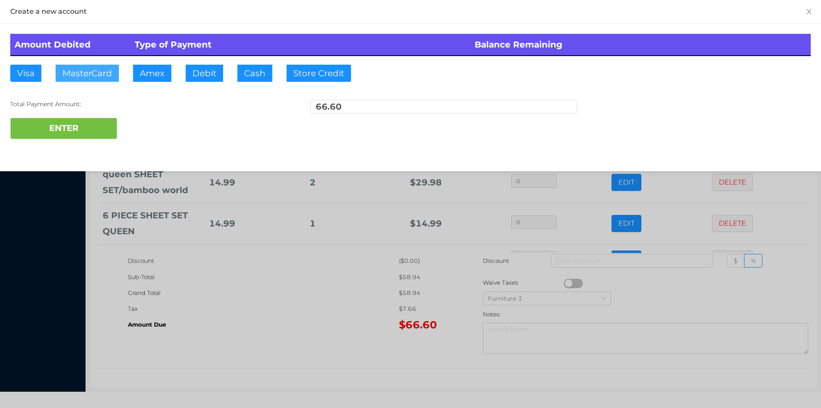
click at [85, 71] on button "MasterCard" at bounding box center [87, 73] width 63 height 17
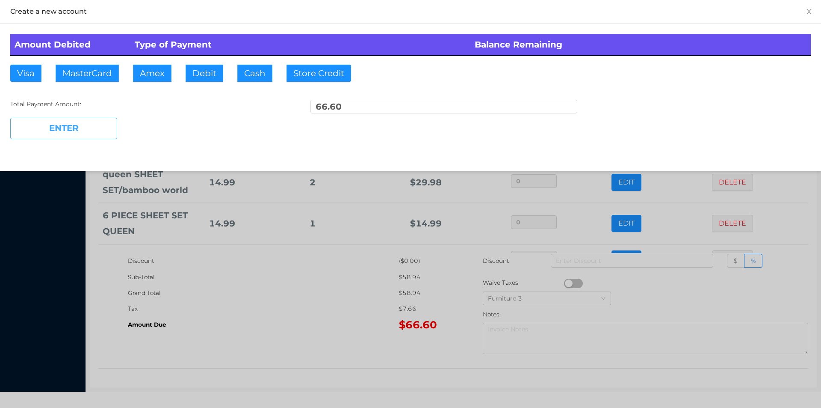
click at [71, 135] on button "ENTER" at bounding box center [63, 128] width 107 height 21
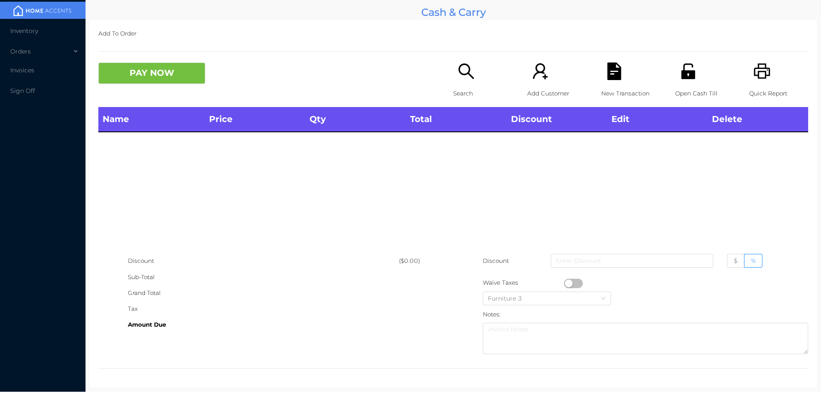
scroll to position [0, 0]
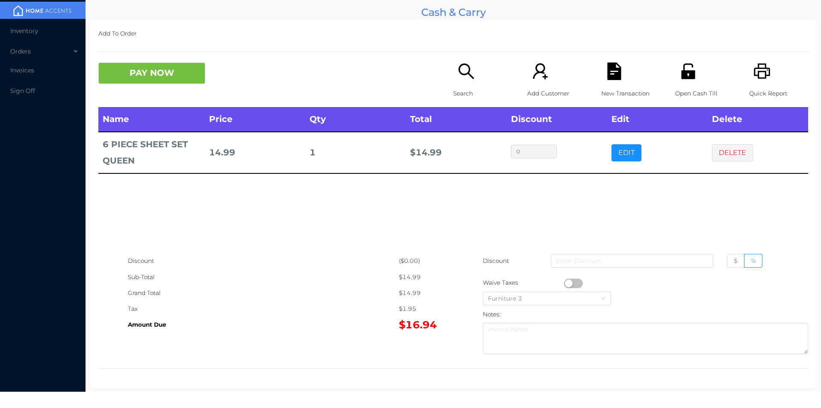
click at [725, 152] on button "DELETE" at bounding box center [732, 152] width 41 height 17
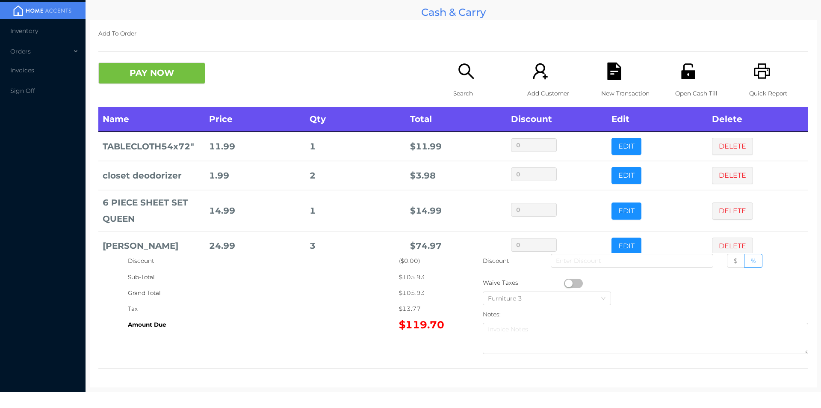
click at [148, 81] on button "PAY NOW" at bounding box center [151, 72] width 107 height 21
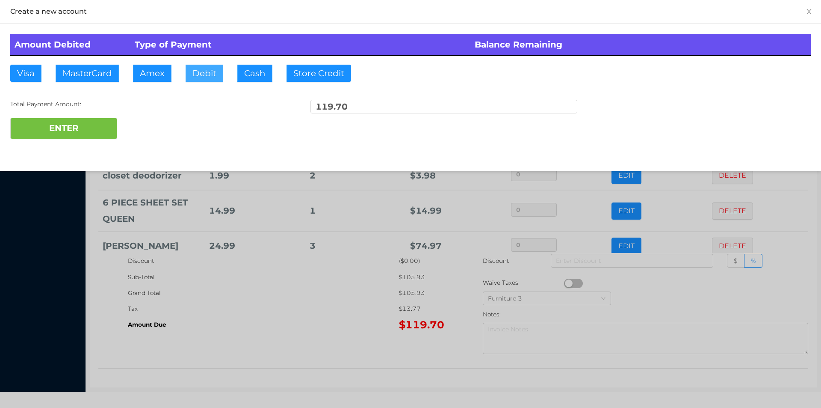
click at [205, 75] on button "Debit" at bounding box center [205, 73] width 38 height 17
click at [101, 138] on button "ENTER" at bounding box center [63, 128] width 107 height 21
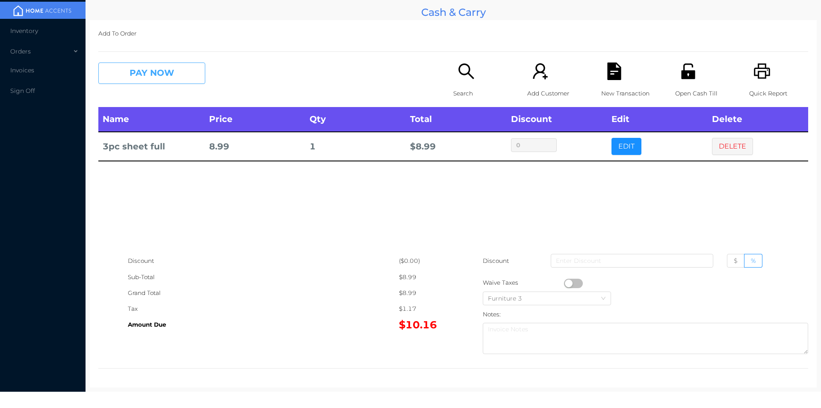
click at [174, 74] on button "PAY NOW" at bounding box center [151, 72] width 107 height 21
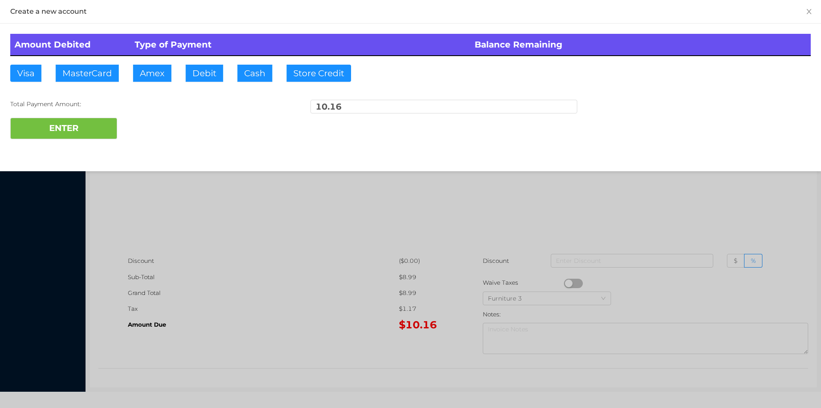
click at [146, 124] on div "ENTER" at bounding box center [410, 128] width 801 height 21
click at [715, 200] on div at bounding box center [410, 204] width 821 height 408
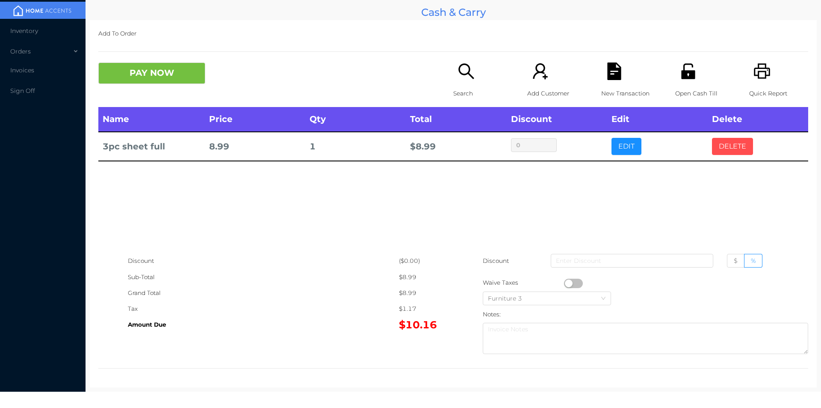
click at [733, 152] on button "DELETE" at bounding box center [732, 146] width 41 height 17
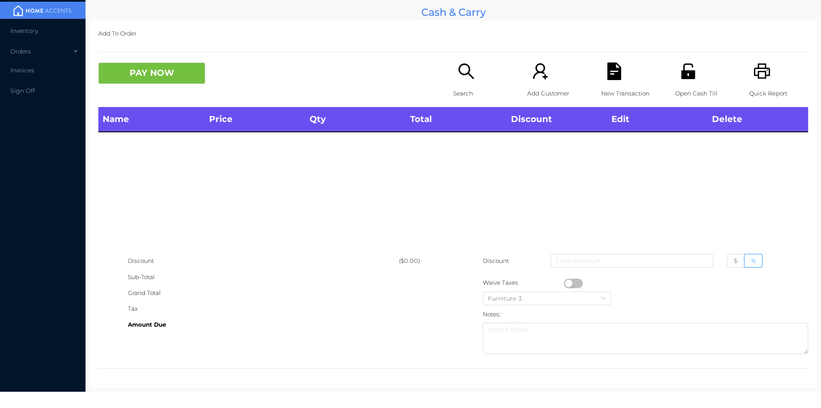
click at [683, 74] on icon "icon: unlock" at bounding box center [689, 71] width 18 height 18
click at [453, 83] on div "Search" at bounding box center [482, 84] width 59 height 44
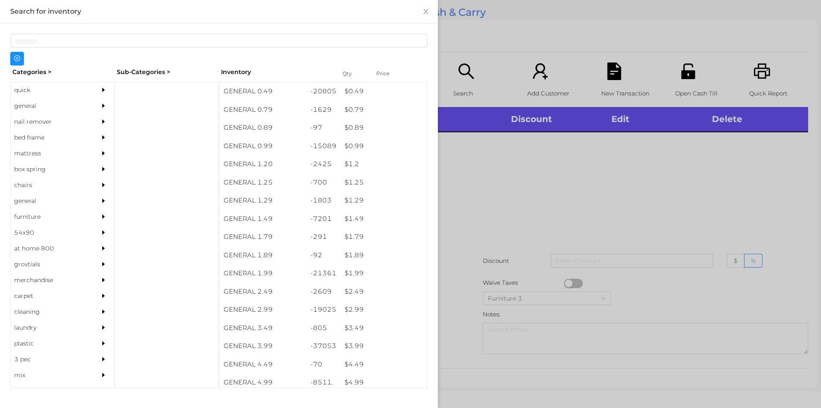
click at [26, 93] on div "quick" at bounding box center [50, 90] width 78 height 16
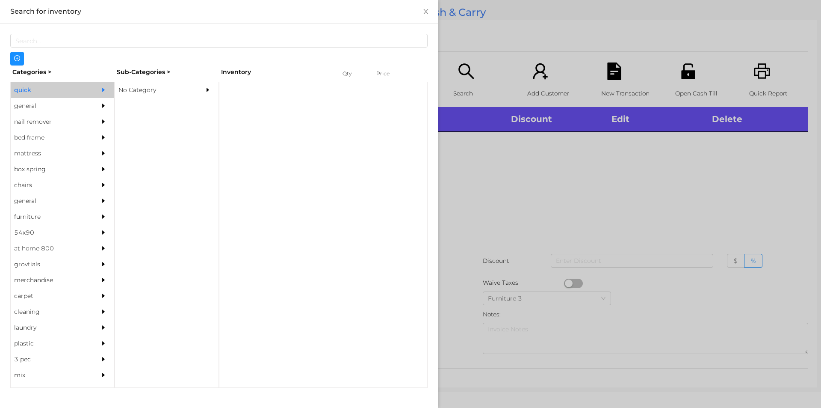
click at [143, 97] on div "No Category" at bounding box center [154, 90] width 78 height 16
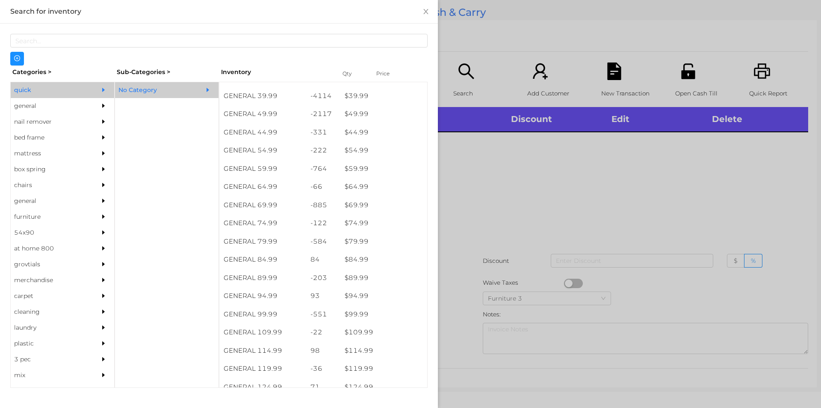
scroll to position [486, 0]
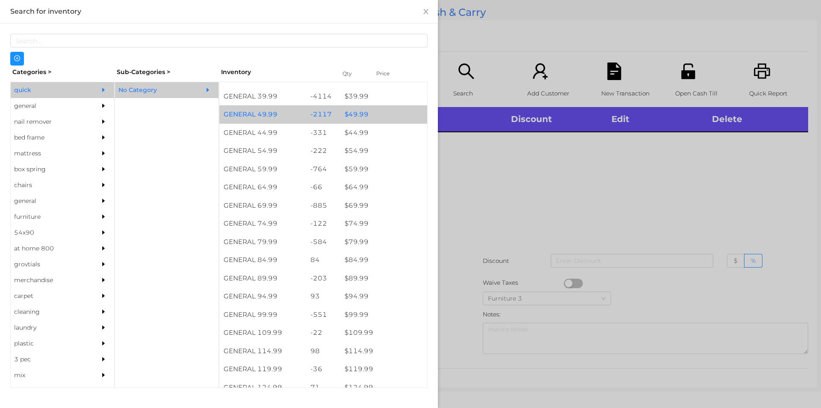
click at [346, 106] on div "$ 49.99" at bounding box center [384, 114] width 87 height 18
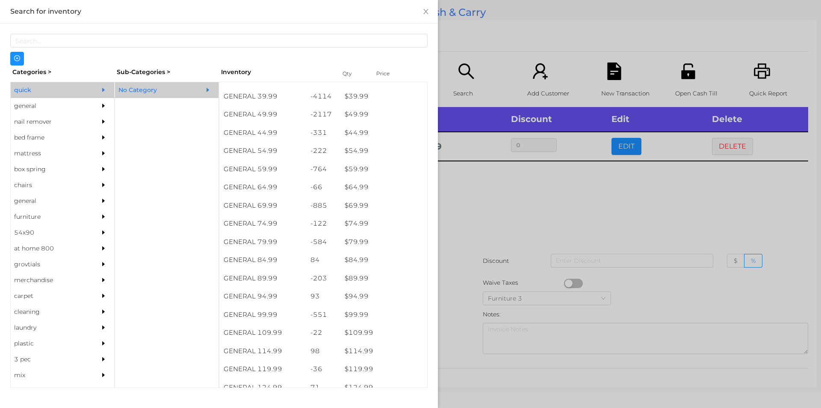
click at [492, 202] on div at bounding box center [410, 204] width 821 height 408
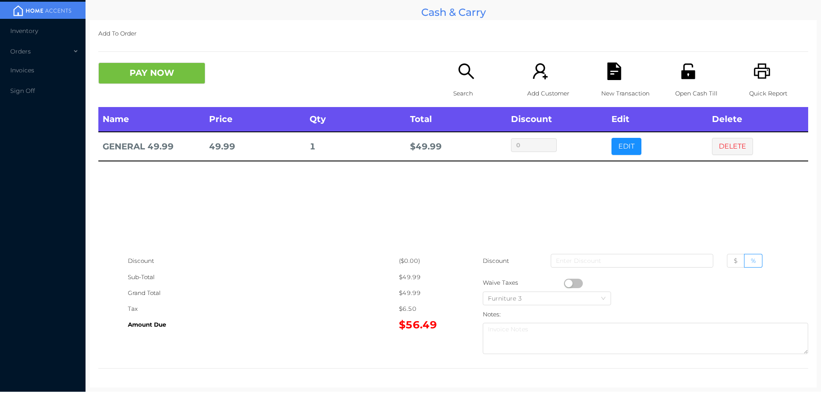
click at [125, 78] on button "PAY NOW" at bounding box center [151, 72] width 107 height 21
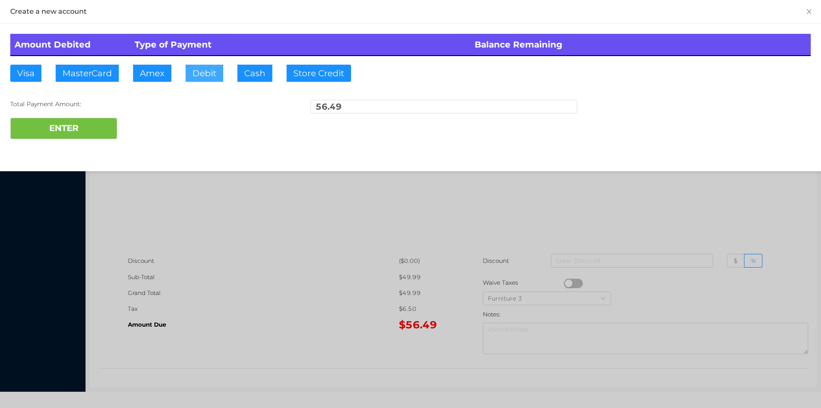
click at [197, 79] on button "Debit" at bounding box center [205, 73] width 38 height 17
click at [60, 126] on button "ENTER" at bounding box center [63, 128] width 107 height 21
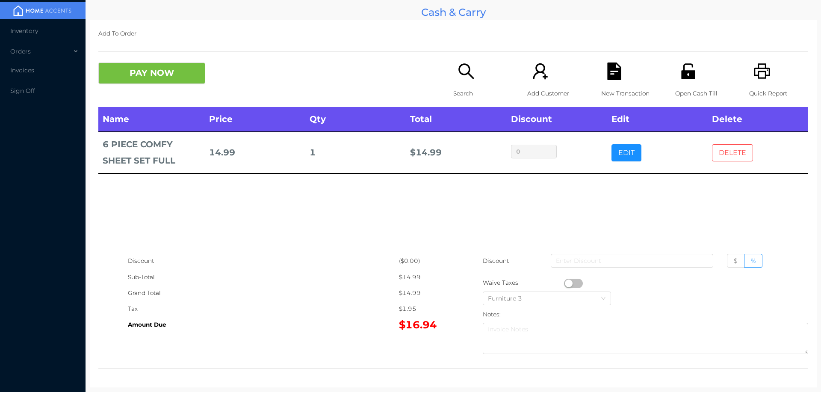
click at [729, 154] on button "DELETE" at bounding box center [732, 152] width 41 height 17
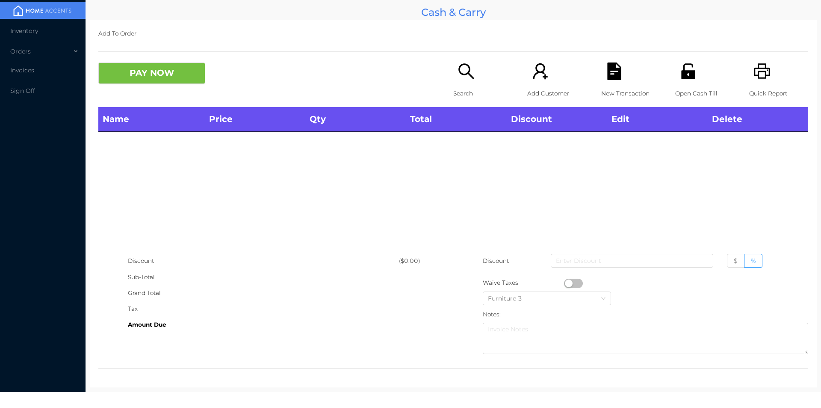
click at [460, 83] on div "Search" at bounding box center [482, 84] width 59 height 44
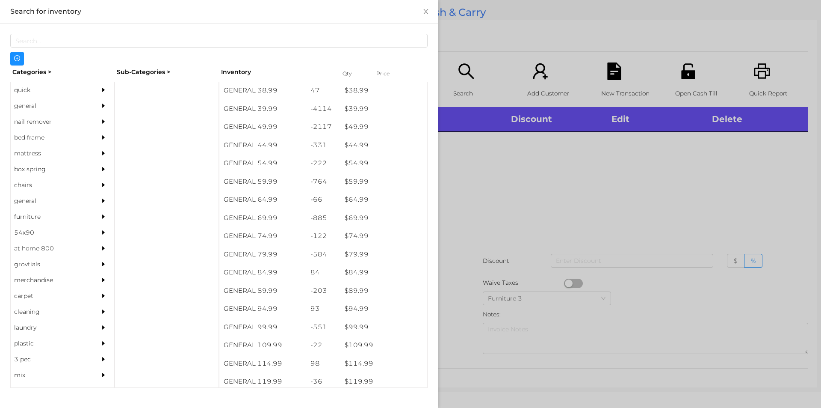
scroll to position [473, 0]
click at [27, 107] on div "general" at bounding box center [50, 106] width 78 height 16
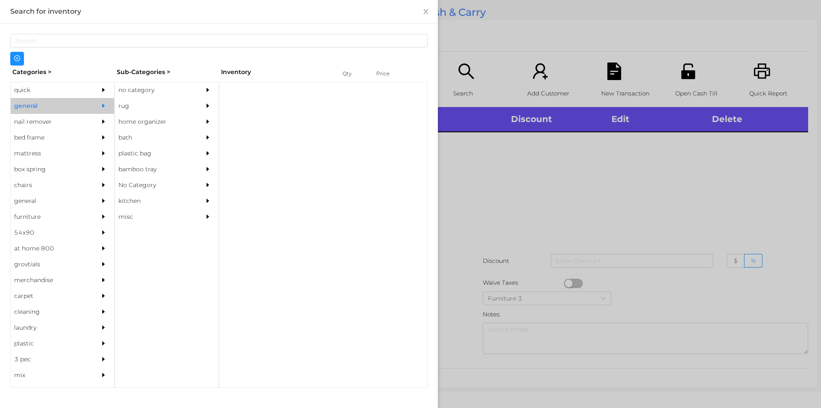
scroll to position [0, 0]
click at [141, 89] on div "no category" at bounding box center [154, 90] width 78 height 16
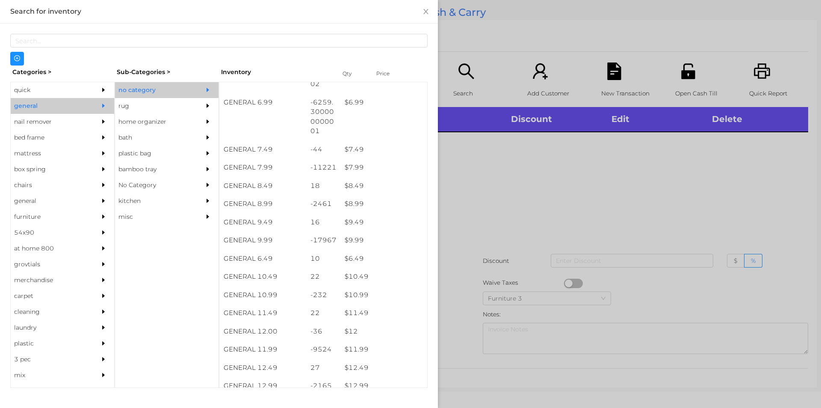
scroll to position [373, 0]
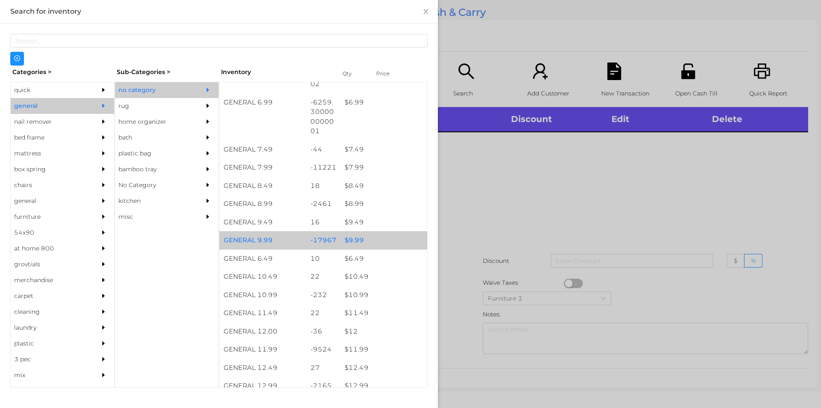
click at [352, 243] on div "$ 9.99" at bounding box center [384, 240] width 87 height 18
click at [359, 238] on div "$ 9.99" at bounding box center [384, 240] width 87 height 18
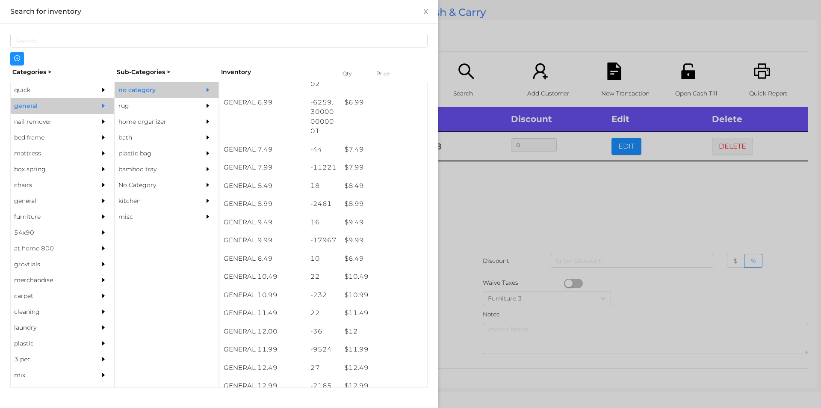
click at [493, 194] on div at bounding box center [410, 204] width 821 height 408
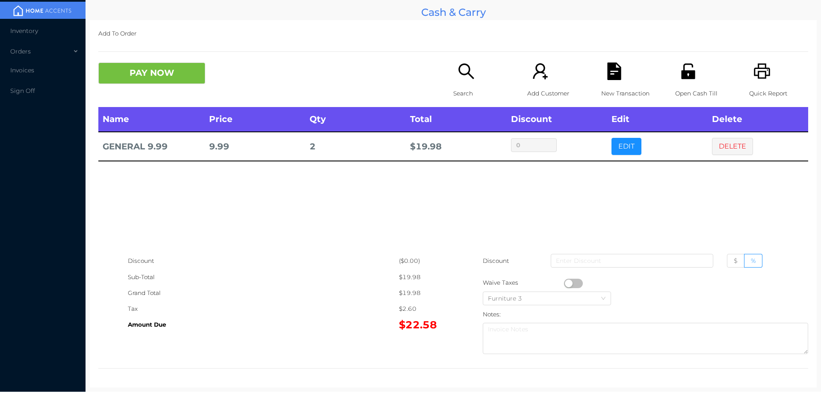
click at [566, 283] on button "button" at bounding box center [573, 282] width 19 height 9
click at [140, 71] on button "PAY NOW" at bounding box center [151, 72] width 107 height 21
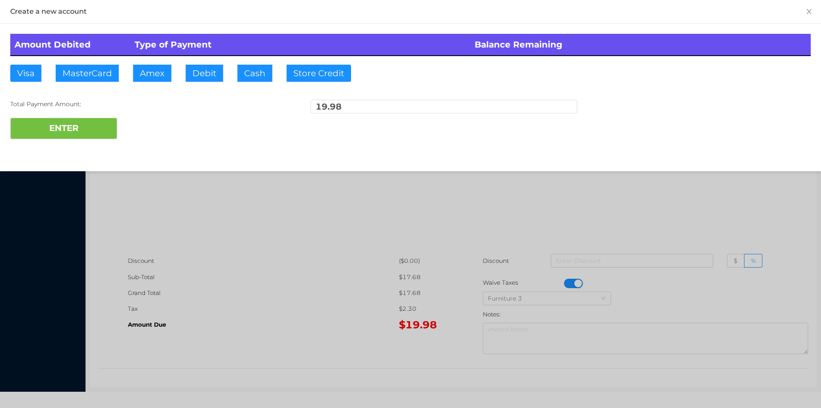
click at [216, 219] on div at bounding box center [410, 204] width 821 height 408
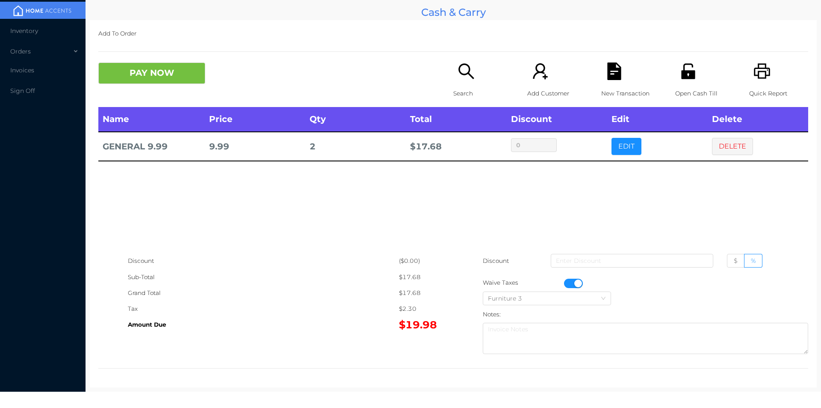
click at [609, 74] on icon "icon: file-text" at bounding box center [615, 71] width 18 height 18
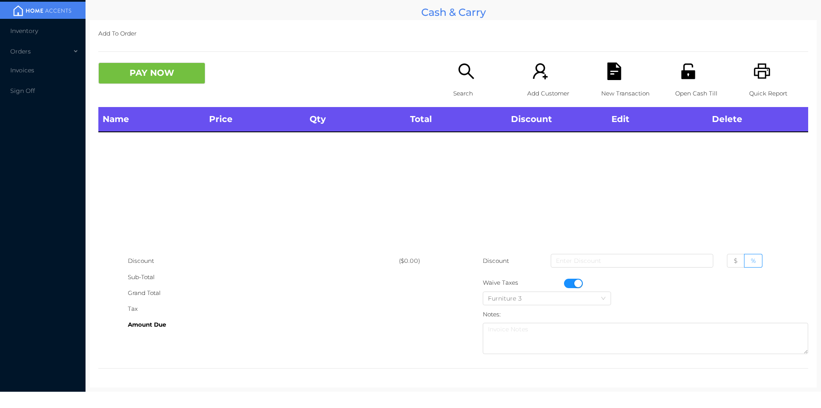
click at [761, 88] on p "Quick Report" at bounding box center [778, 94] width 59 height 16
click at [574, 281] on button "button" at bounding box center [573, 282] width 19 height 9
click at [463, 101] on div "Search" at bounding box center [482, 84] width 59 height 44
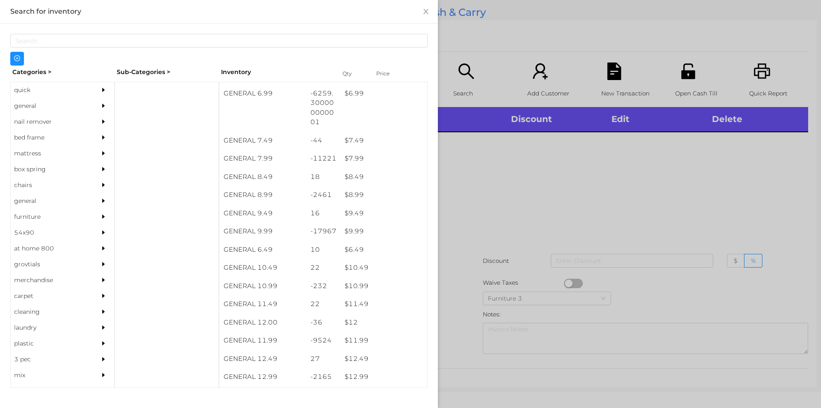
scroll to position [388, 0]
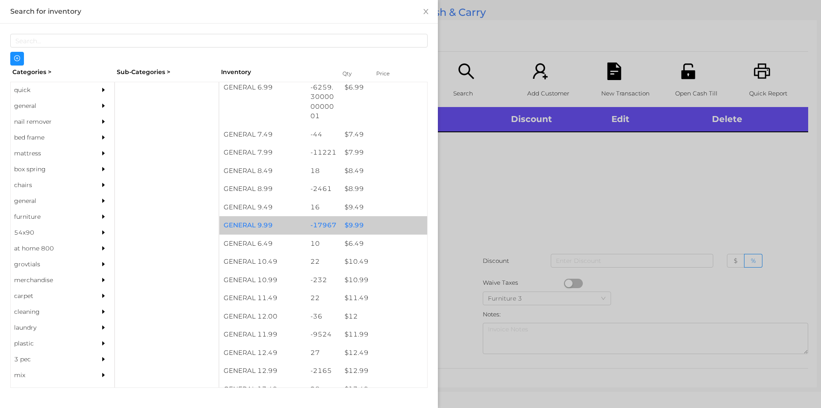
click at [352, 227] on div "$ 9.99" at bounding box center [384, 225] width 87 height 18
click at [361, 227] on div "$ 9.99" at bounding box center [384, 225] width 87 height 18
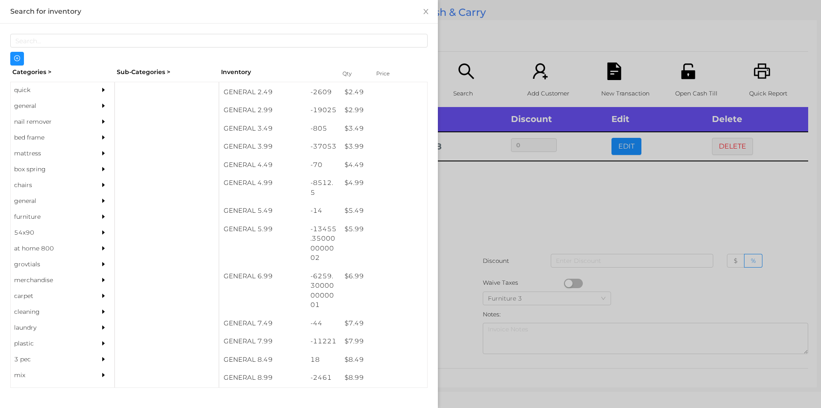
scroll to position [197, 0]
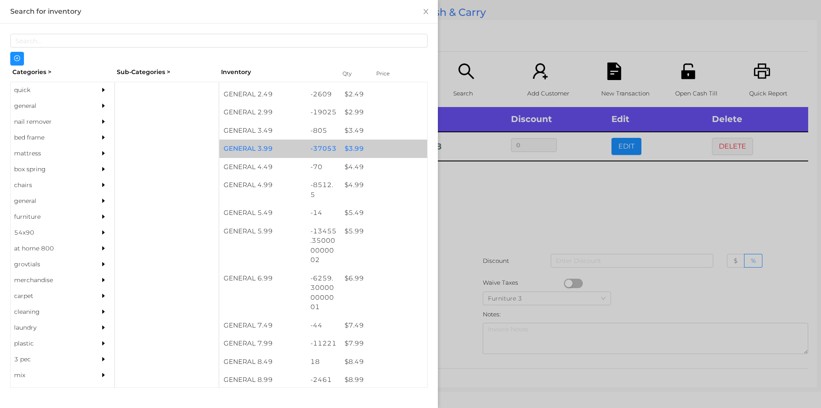
click at [354, 148] on div "$ 3.99" at bounding box center [384, 148] width 87 height 18
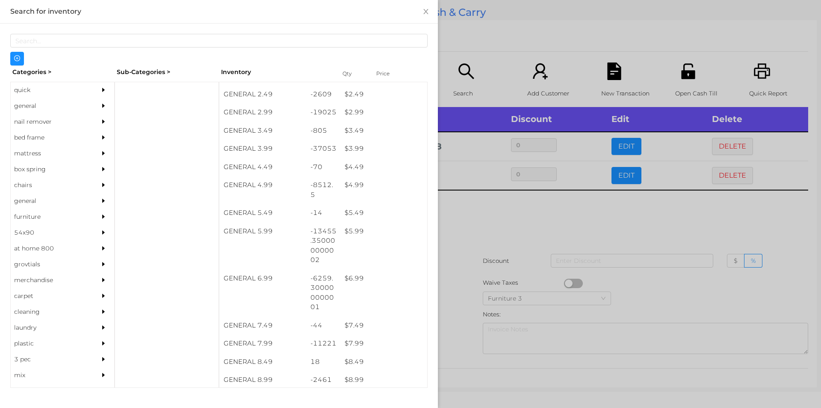
click at [492, 201] on div at bounding box center [410, 204] width 821 height 408
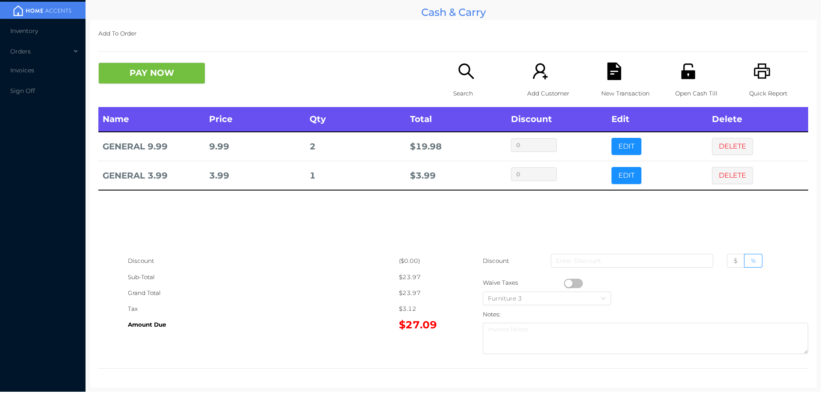
click at [469, 84] on div "Search" at bounding box center [482, 84] width 59 height 44
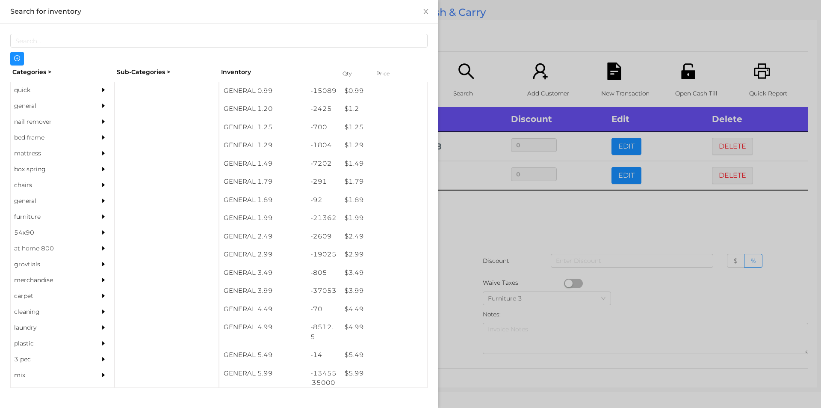
scroll to position [56, 0]
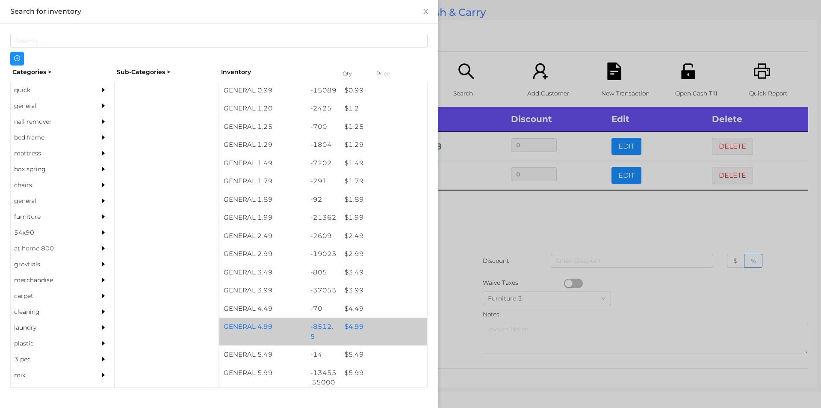
click at [350, 327] on div "$ 4.99" at bounding box center [384, 326] width 87 height 18
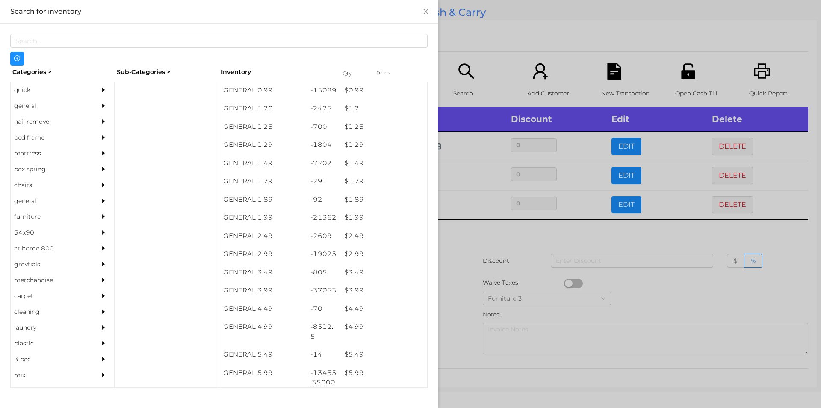
click at [463, 280] on div at bounding box center [410, 204] width 821 height 408
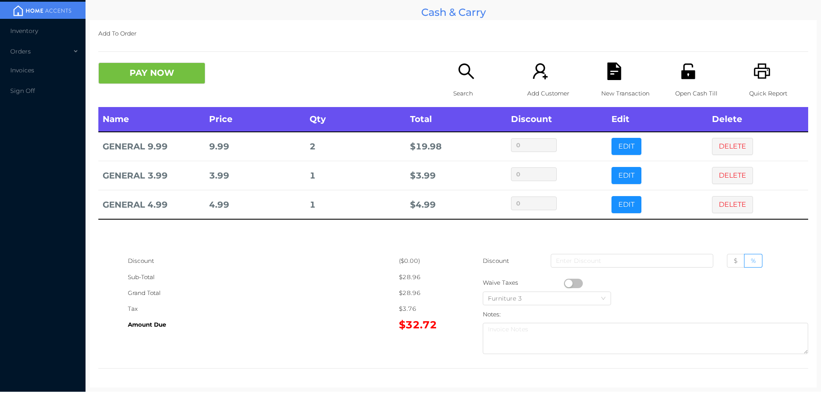
click at [567, 283] on button "button" at bounding box center [573, 282] width 19 height 9
click at [720, 212] on button "DELETE" at bounding box center [732, 204] width 41 height 17
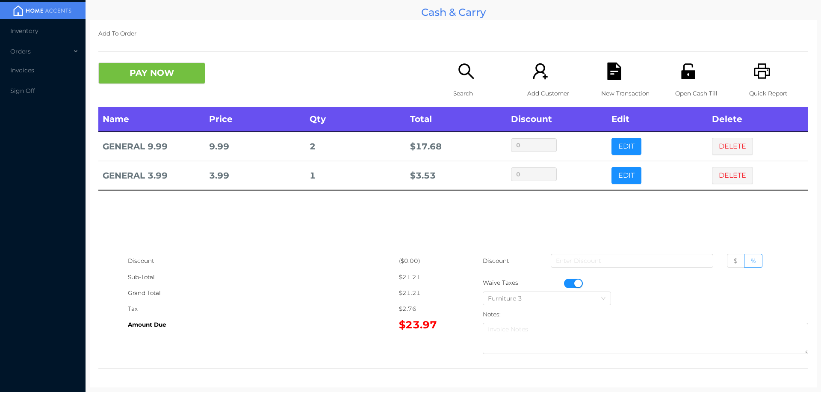
click at [454, 81] on div "Search" at bounding box center [482, 84] width 59 height 44
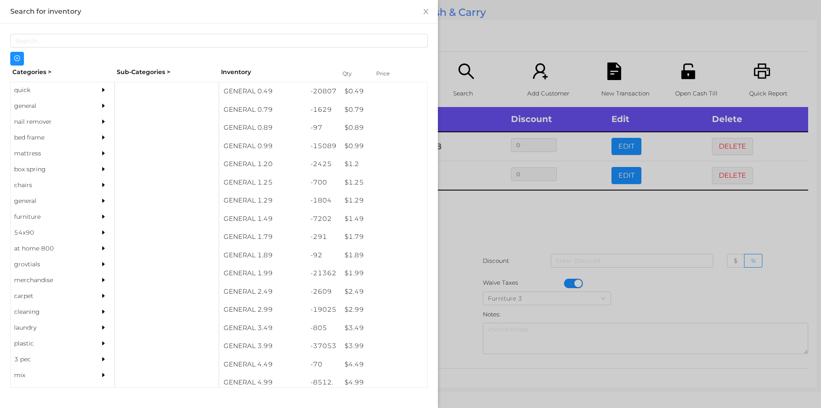
click at [537, 249] on div at bounding box center [410, 204] width 821 height 408
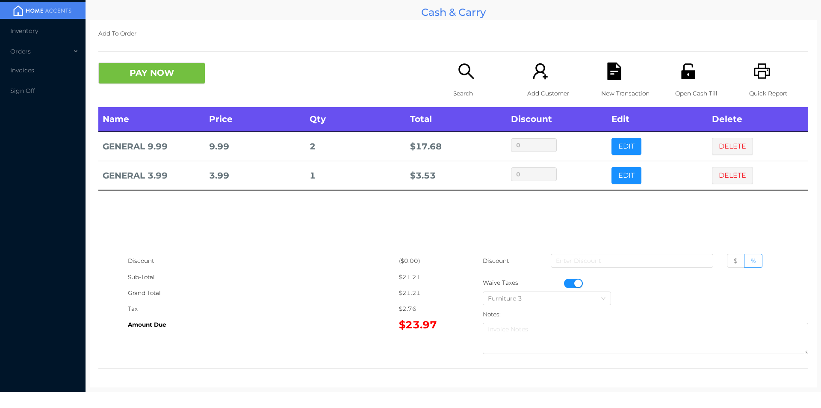
click at [615, 85] on div "New Transaction" at bounding box center [630, 84] width 59 height 44
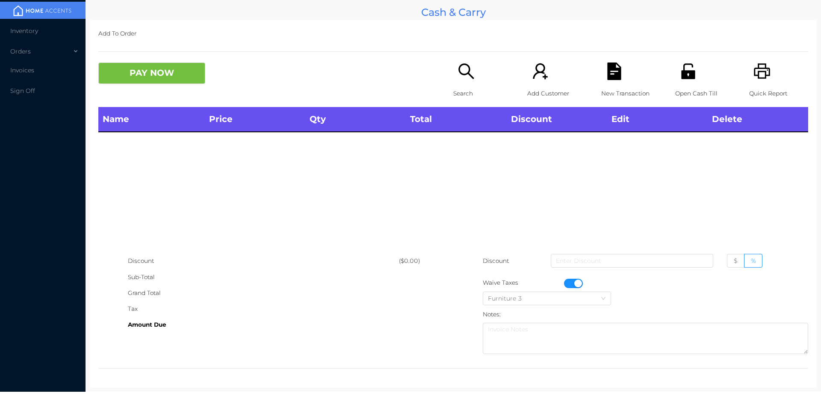
click at [755, 81] on div "Quick Report" at bounding box center [778, 84] width 59 height 44
click at [164, 97] on div "PAY NOW Search Add Customer New Transaction Open Cash Till Quick Report" at bounding box center [453, 84] width 710 height 44
click at [200, 181] on div "Name Price Qty Total Discount Edit Delete" at bounding box center [453, 180] width 710 height 146
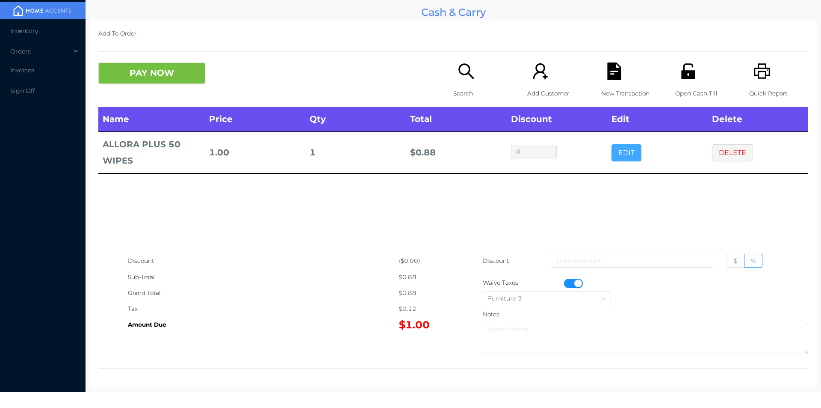
click at [622, 147] on button "EDIT" at bounding box center [627, 152] width 30 height 17
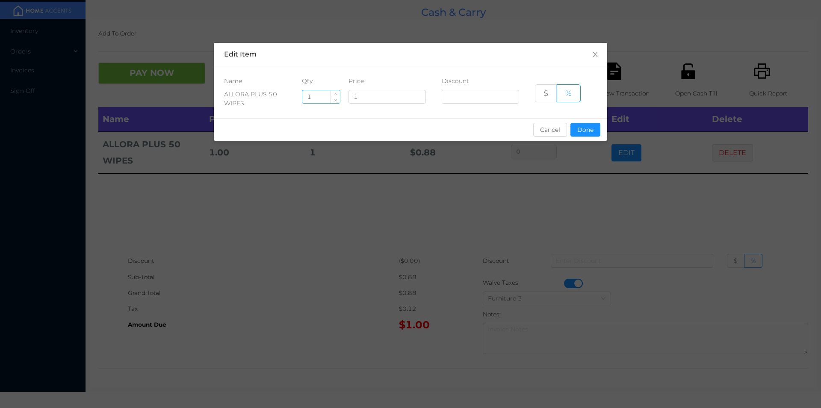
click at [329, 97] on input "1" at bounding box center [321, 96] width 38 height 13
type input "8"
click at [584, 134] on button "Done" at bounding box center [586, 130] width 30 height 14
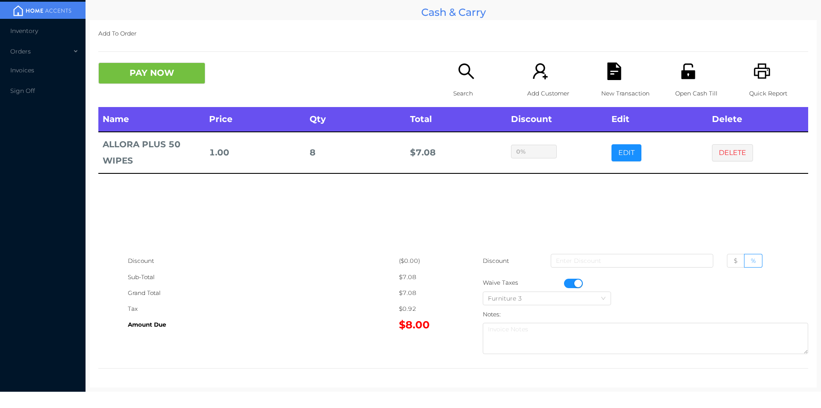
click at [572, 187] on div "sentinelStart Edit Item Name Qty Price Discount ALLORA PLUS 50 WIPES 8 1 $ % Ca…" at bounding box center [410, 204] width 821 height 408
click at [465, 83] on div "Search" at bounding box center [482, 84] width 59 height 44
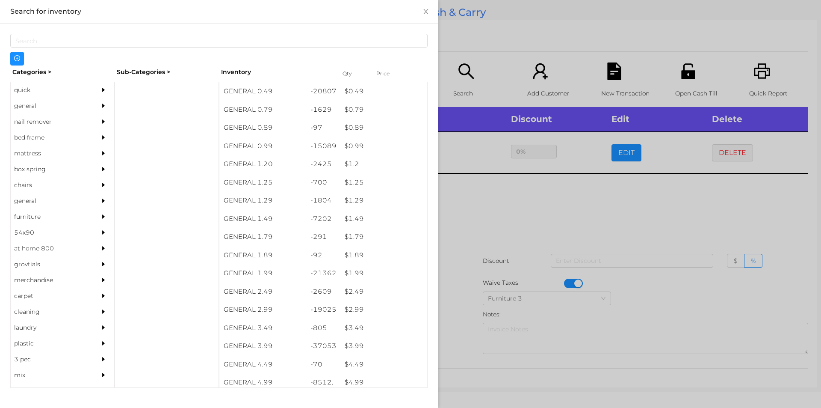
click at [563, 287] on div at bounding box center [410, 204] width 821 height 408
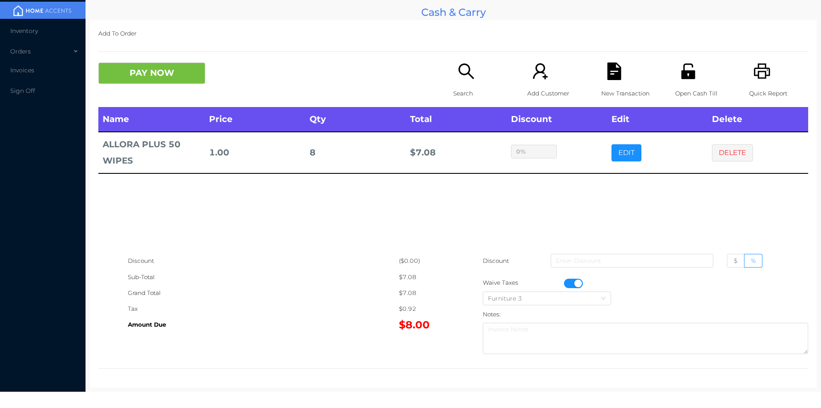
click at [564, 281] on button "button" at bounding box center [573, 282] width 19 height 9
click at [458, 76] on icon "icon: search" at bounding box center [467, 71] width 18 height 18
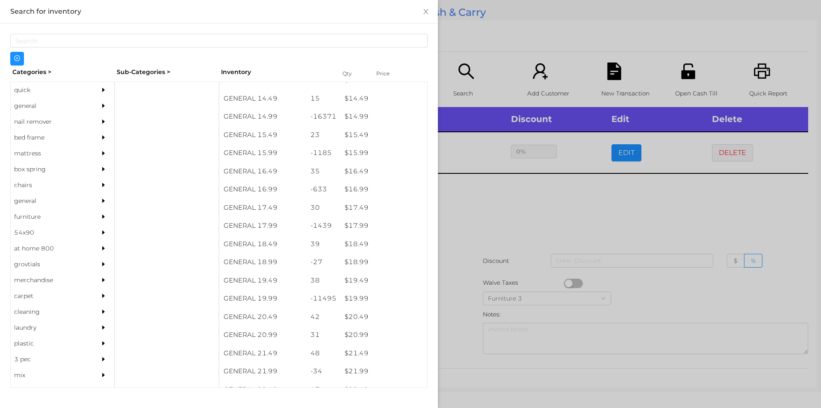
scroll to position [717, 0]
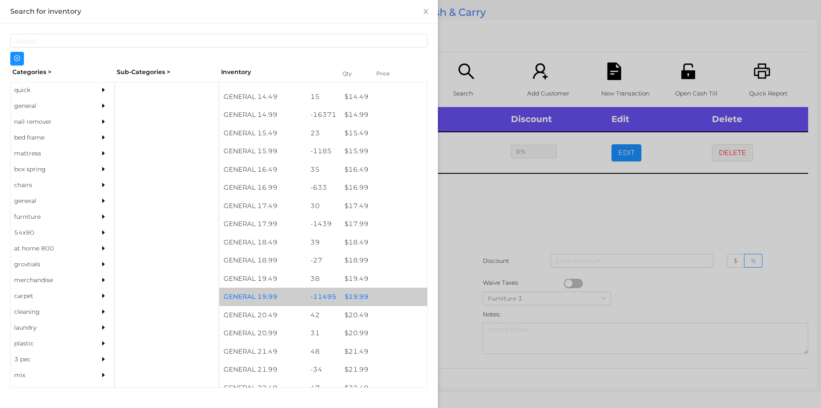
click at [358, 295] on div "$ 19.99" at bounding box center [384, 296] width 87 height 18
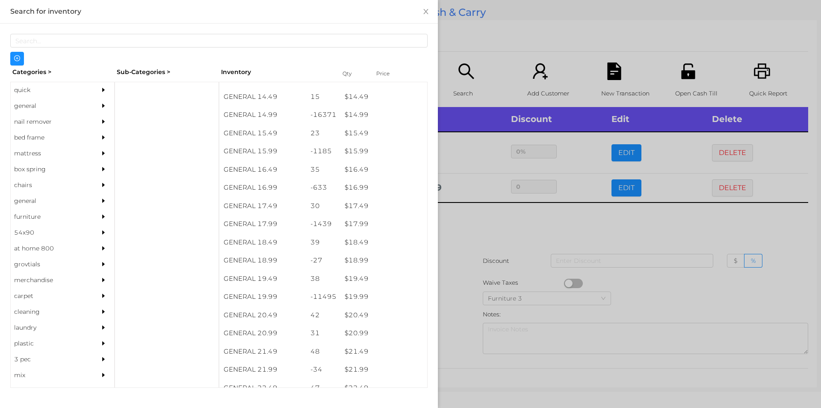
click at [460, 302] on div at bounding box center [410, 204] width 821 height 408
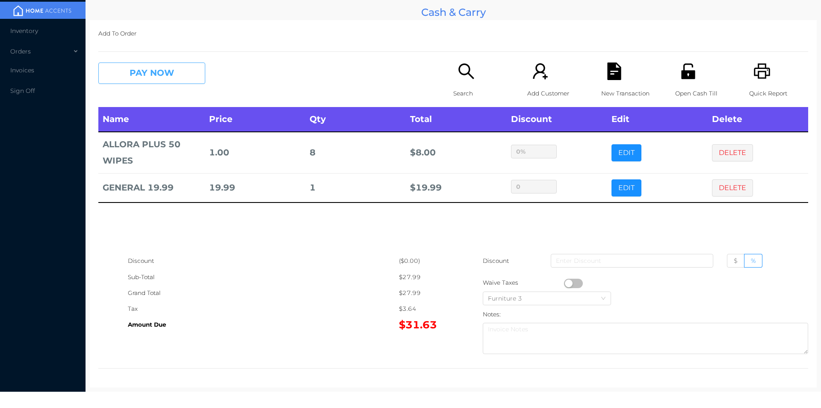
click at [143, 63] on button "PAY NOW" at bounding box center [151, 72] width 107 height 21
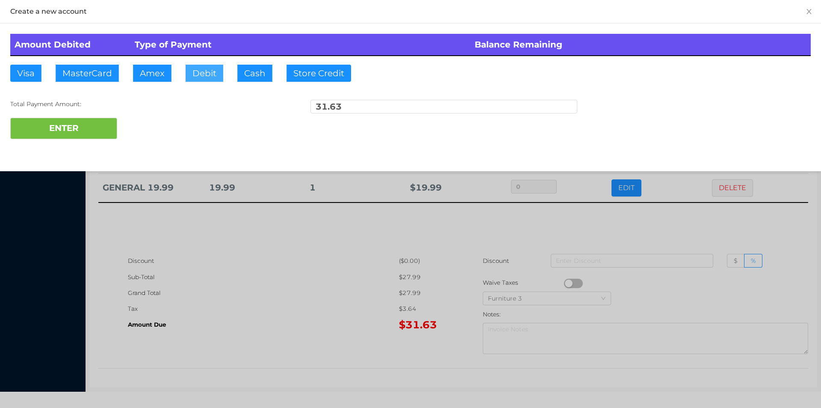
click at [199, 79] on button "Debit" at bounding box center [205, 73] width 38 height 17
click at [72, 125] on button "ENTER" at bounding box center [63, 128] width 107 height 21
type input "0"
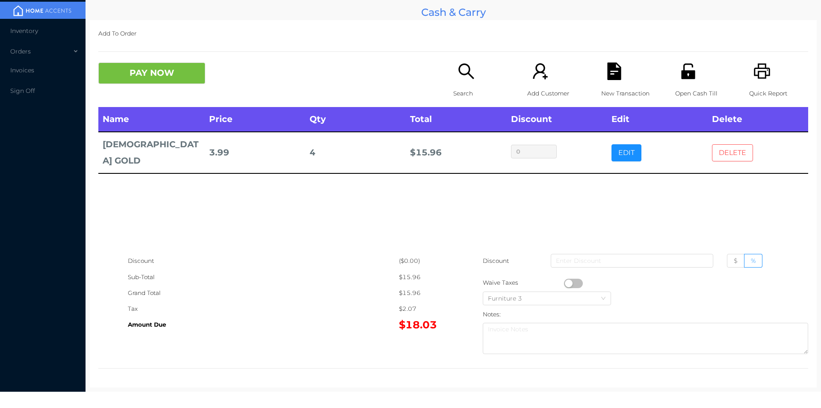
click at [720, 144] on button "DELETE" at bounding box center [732, 152] width 41 height 17
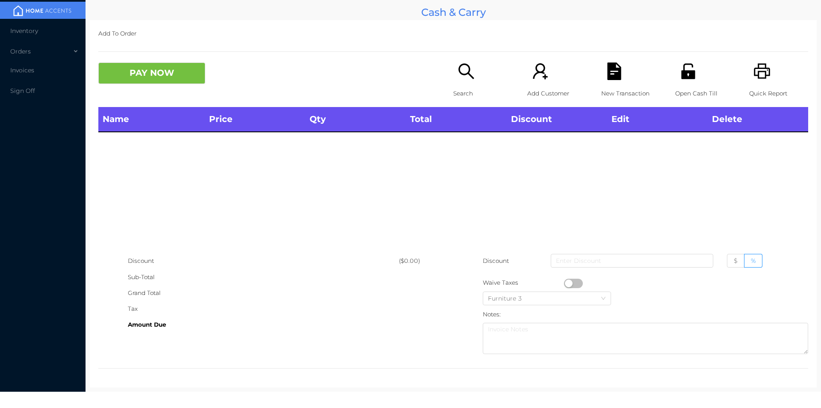
click at [453, 69] on div "Search" at bounding box center [482, 84] width 59 height 44
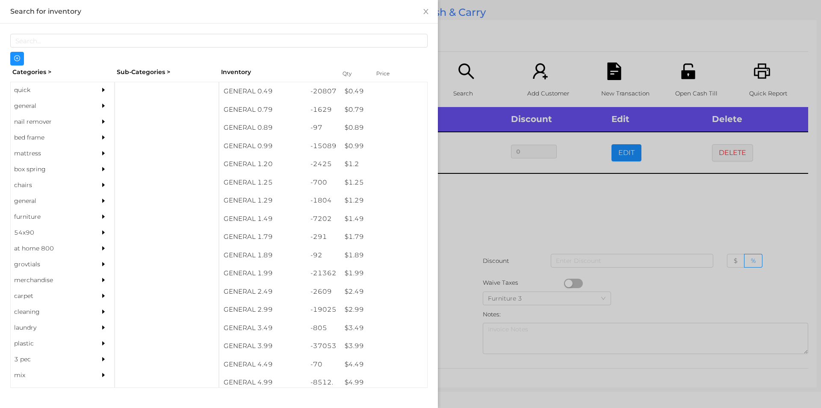
click at [589, 198] on div at bounding box center [410, 204] width 821 height 408
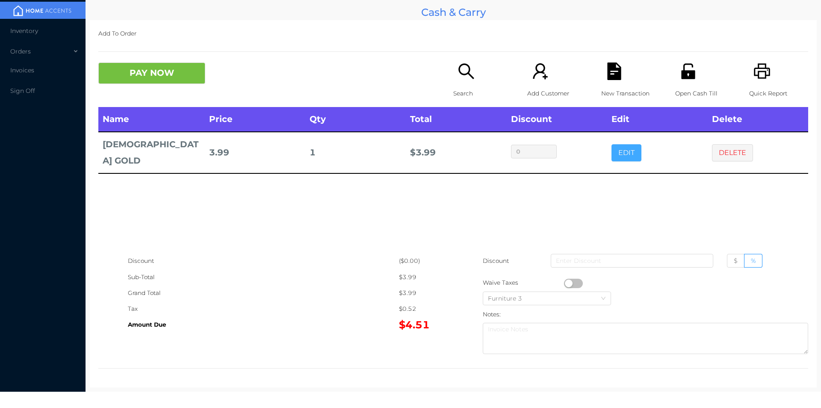
click at [624, 153] on button "EDIT" at bounding box center [627, 152] width 30 height 17
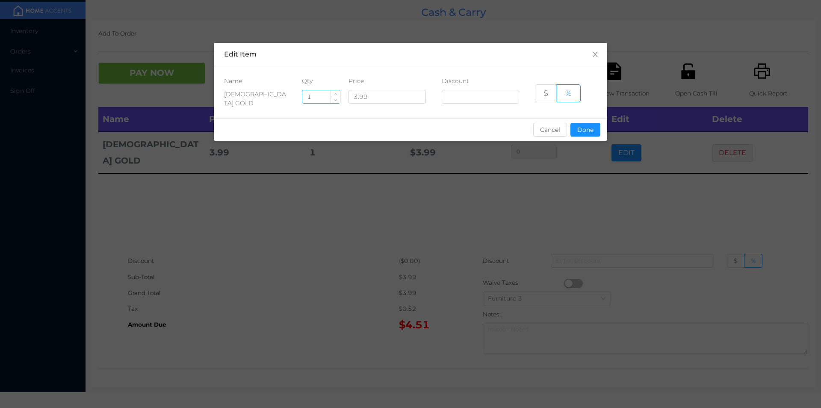
click at [321, 100] on input "1" at bounding box center [321, 96] width 38 height 13
type input "3"
click at [581, 132] on button "Done" at bounding box center [586, 130] width 30 height 14
type input "0%"
click at [585, 181] on div "sentinelStart Edit Item Name Qty Price Discount LADY GOLD 3 3.99 $ % Cancel Don…" at bounding box center [410, 204] width 821 height 408
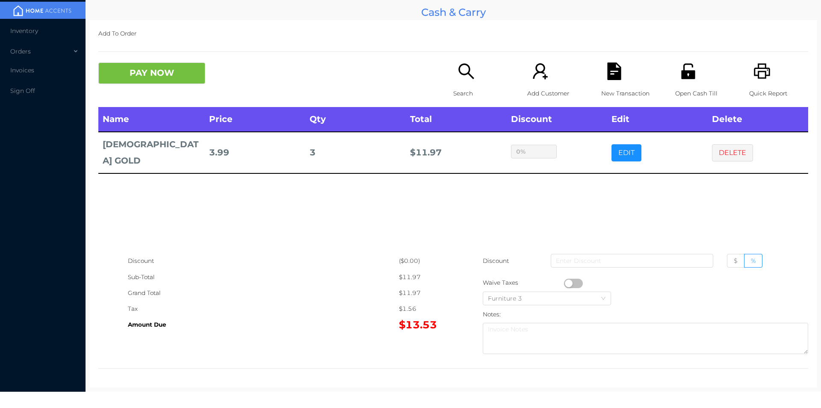
click at [459, 88] on p "Search" at bounding box center [482, 94] width 59 height 16
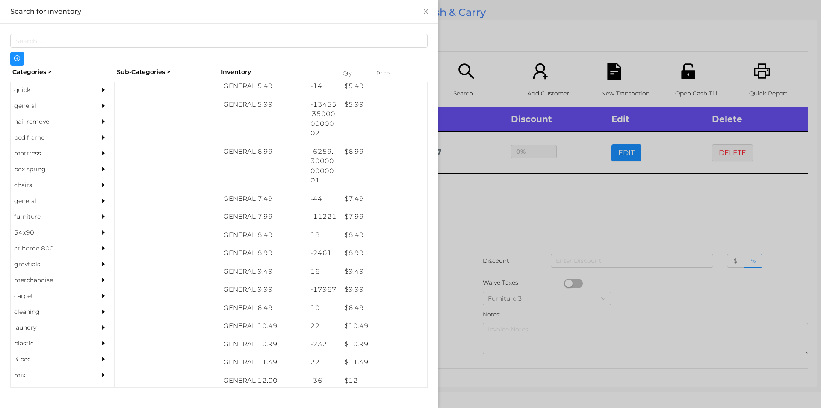
scroll to position [338, 0]
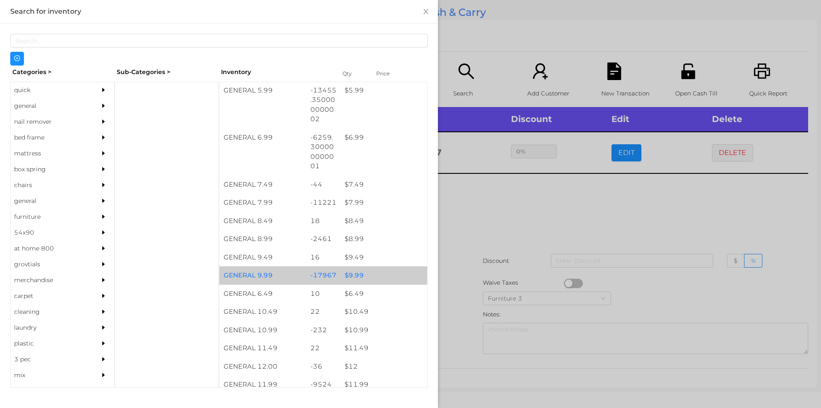
click at [351, 274] on div "$ 9.99" at bounding box center [384, 275] width 87 height 18
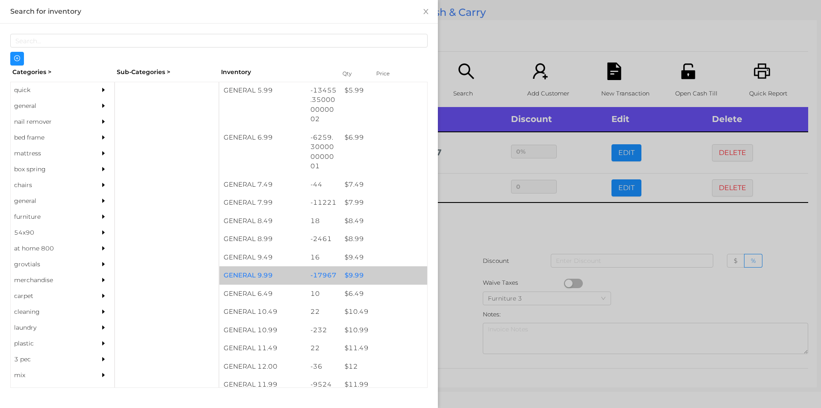
click at [350, 273] on div "$ 9.99" at bounding box center [384, 275] width 87 height 18
click at [352, 273] on div "$ 9.99" at bounding box center [384, 275] width 87 height 18
click at [352, 270] on div "$ 9.99" at bounding box center [384, 275] width 87 height 18
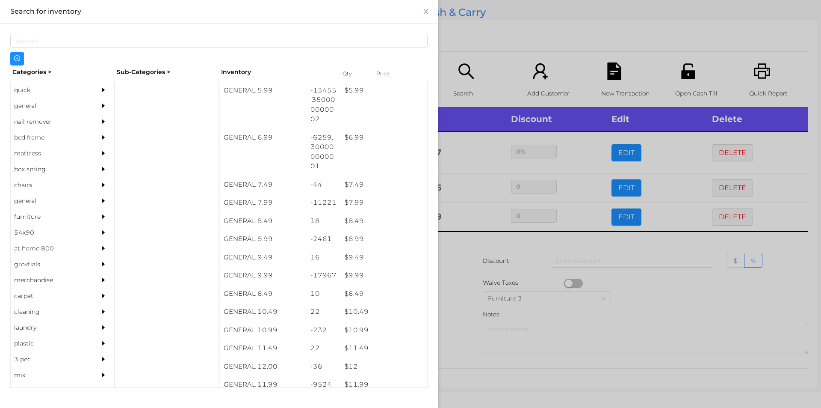
click at [526, 245] on div at bounding box center [410, 204] width 821 height 408
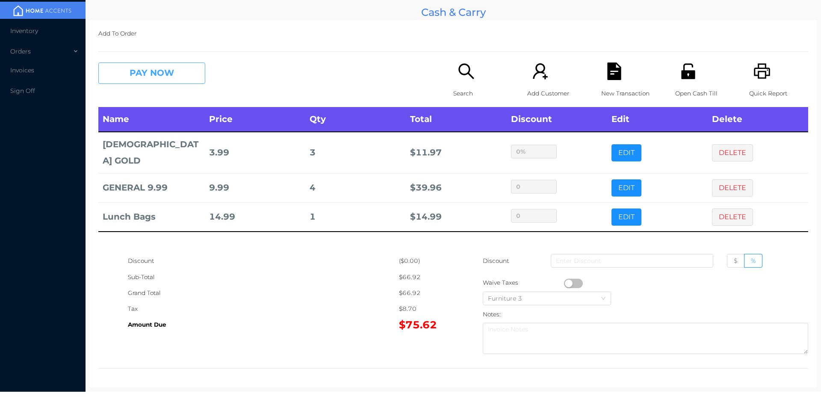
click at [138, 73] on button "PAY NOW" at bounding box center [151, 72] width 107 height 21
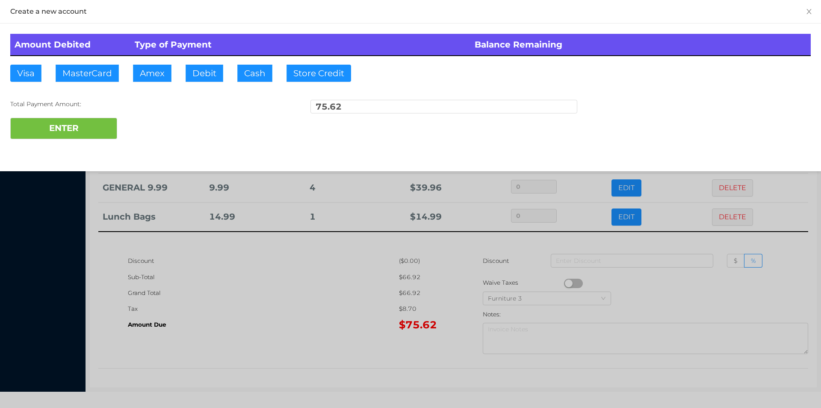
click at [145, 127] on div "ENTER" at bounding box center [410, 128] width 801 height 21
click at [138, 123] on div "ENTER" at bounding box center [410, 128] width 801 height 21
click at [181, 305] on div at bounding box center [410, 204] width 821 height 408
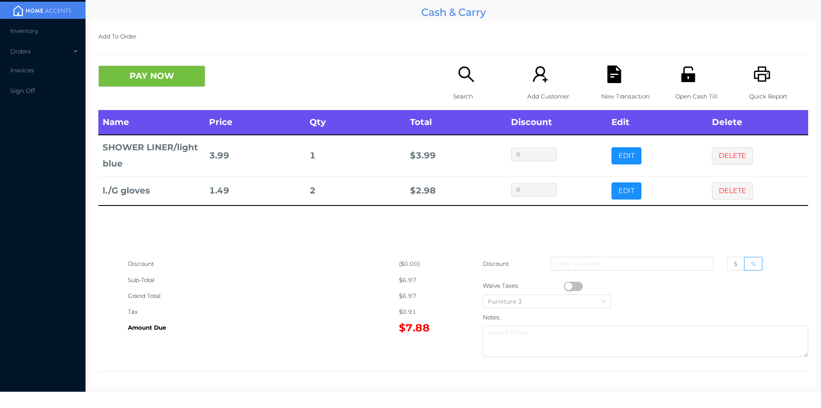
click at [461, 88] on div "Search" at bounding box center [482, 87] width 59 height 44
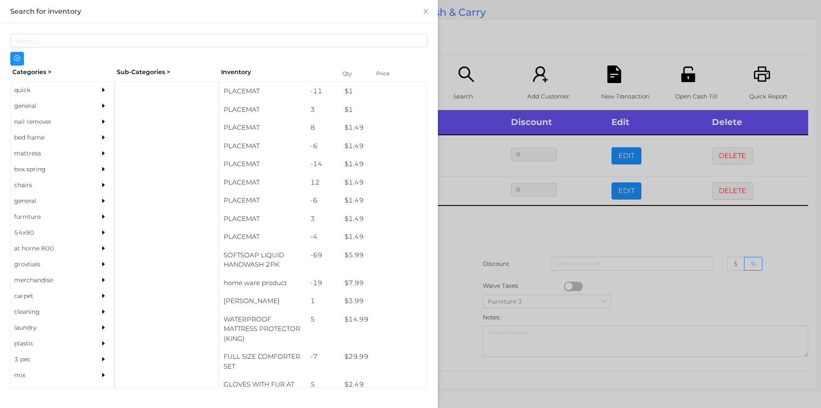
click at [28, 109] on div "general" at bounding box center [50, 106] width 78 height 16
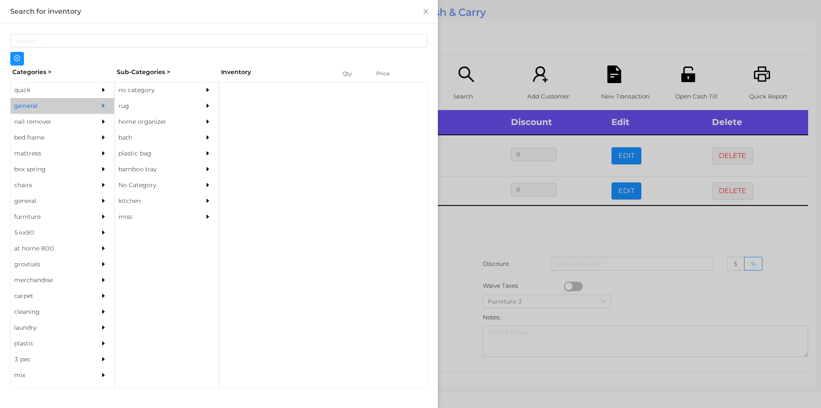
click at [144, 89] on div "no category" at bounding box center [154, 90] width 78 height 16
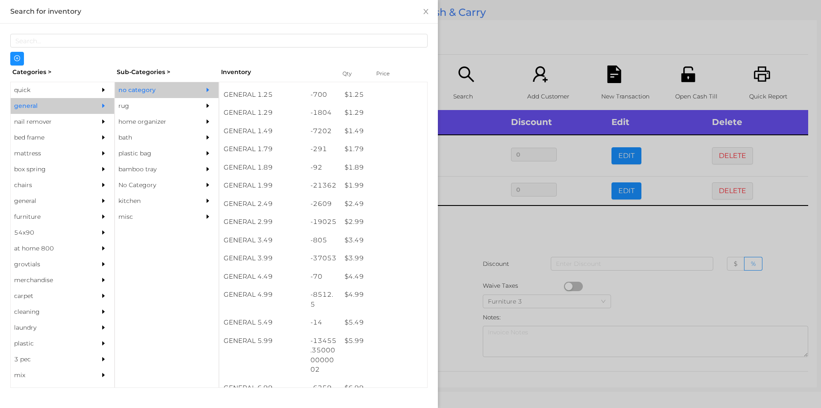
scroll to position [88, 0]
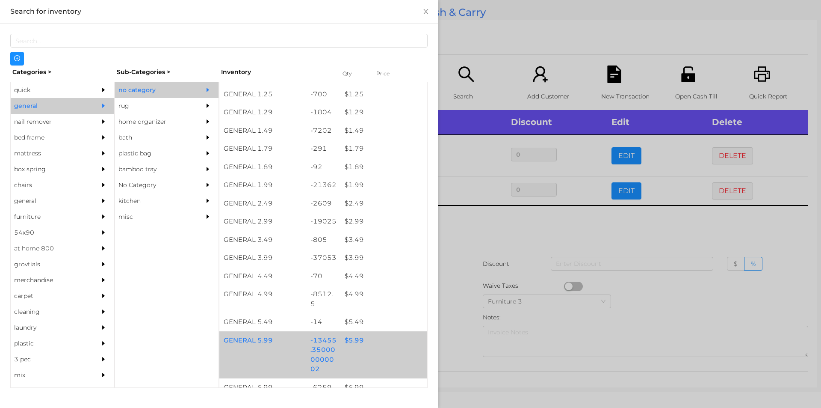
click at [348, 341] on div "$ 5.99" at bounding box center [384, 340] width 87 height 18
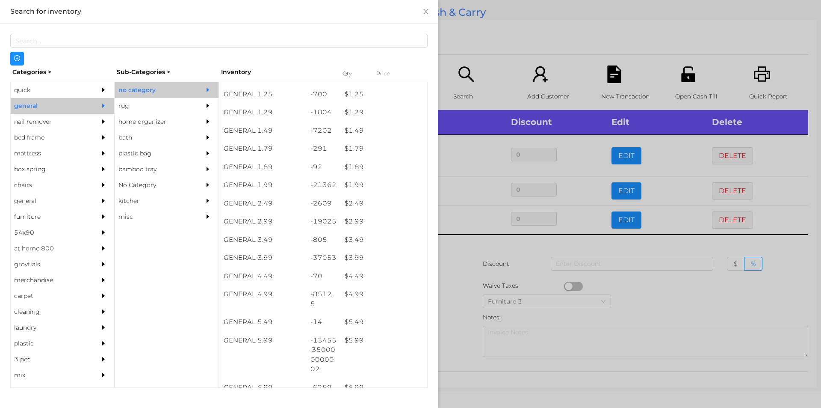
click at [475, 302] on div at bounding box center [410, 204] width 821 height 408
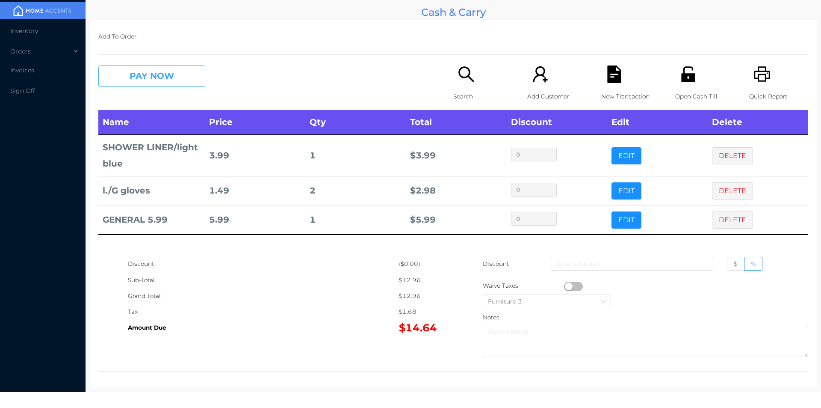
click at [141, 85] on button "PAY NOW" at bounding box center [151, 75] width 107 height 21
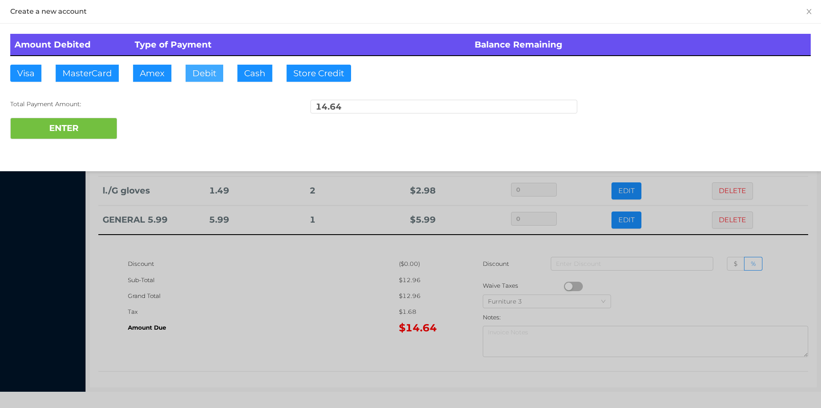
click at [200, 69] on button "Debit" at bounding box center [205, 73] width 38 height 17
click at [72, 137] on button "ENTER" at bounding box center [63, 128] width 107 height 21
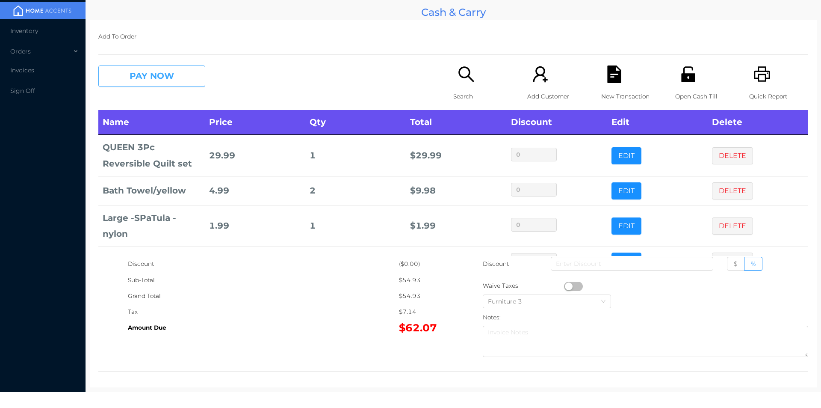
click at [139, 77] on button "PAY NOW" at bounding box center [151, 75] width 107 height 21
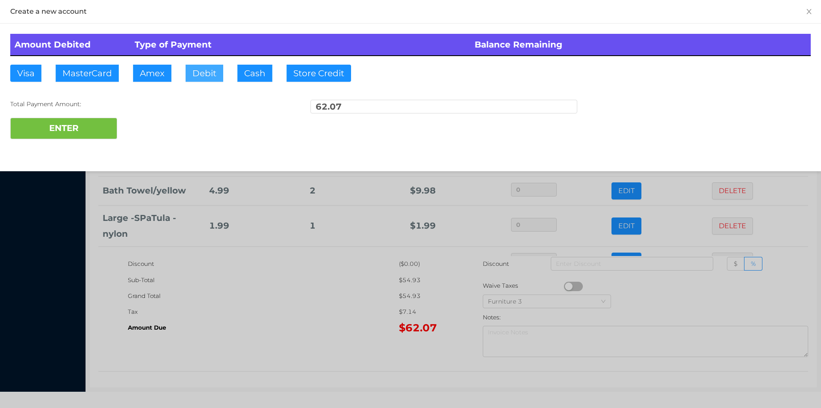
click at [199, 77] on button "Debit" at bounding box center [205, 73] width 38 height 17
click at [96, 118] on button "ENTER" at bounding box center [63, 128] width 107 height 21
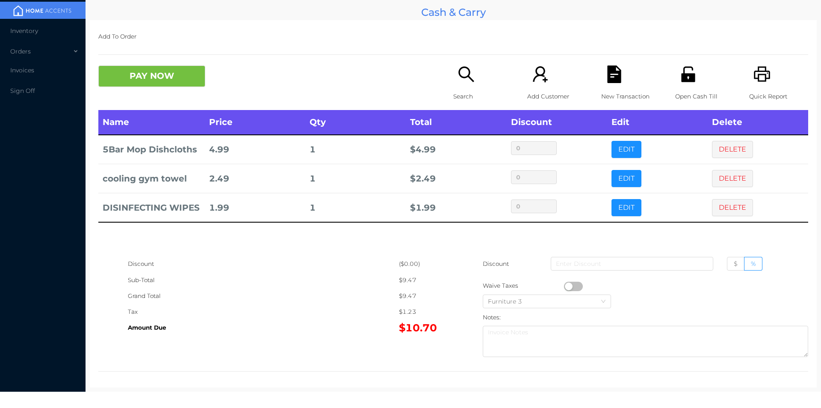
click at [470, 89] on p "Search" at bounding box center [482, 97] width 59 height 16
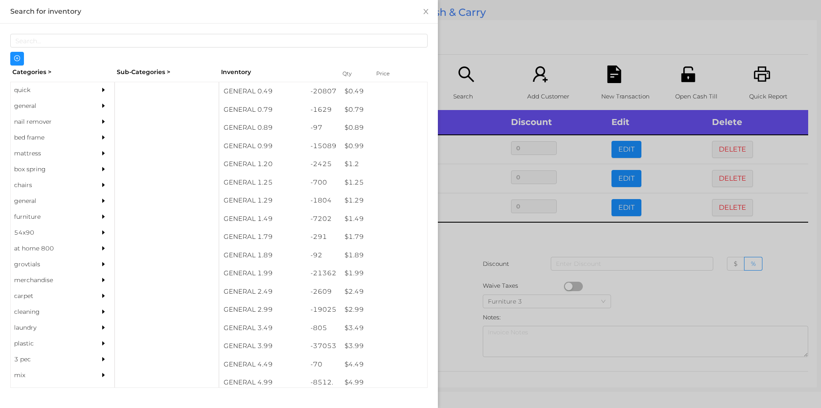
click at [352, 147] on div "$ 0.99" at bounding box center [384, 146] width 87 height 18
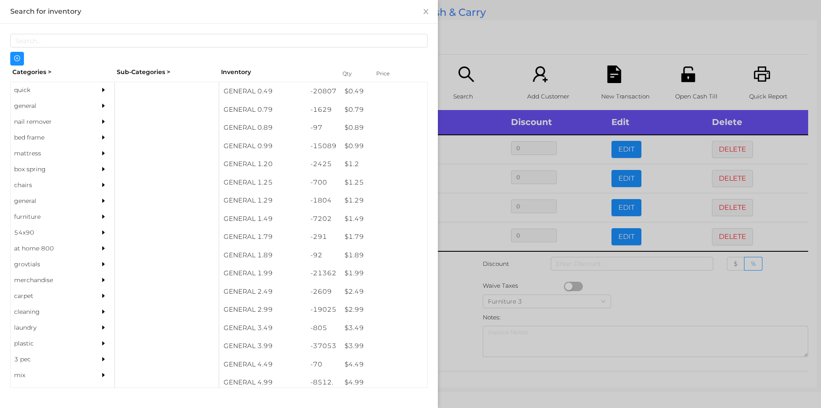
click at [456, 261] on div at bounding box center [410, 204] width 821 height 408
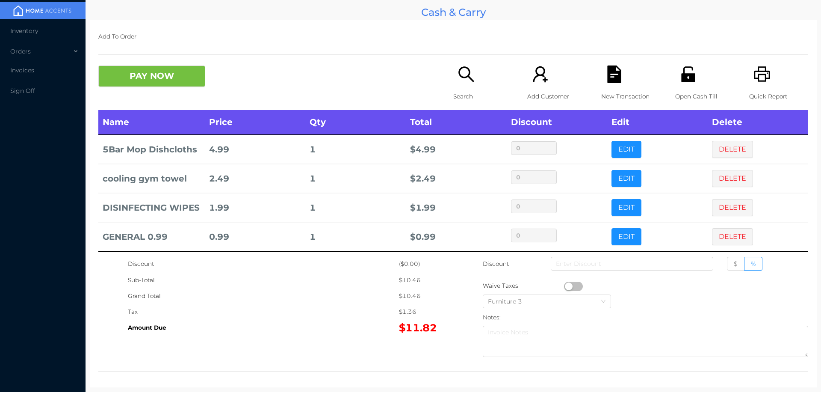
scroll to position [16, 0]
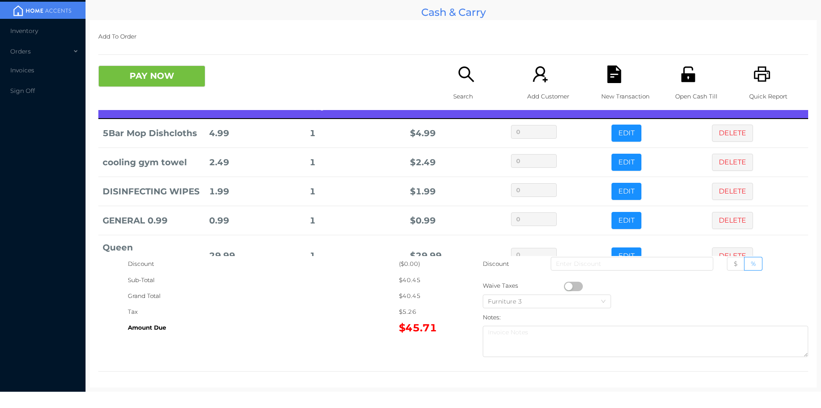
click at [461, 81] on icon "icon: search" at bounding box center [467, 74] width 18 height 18
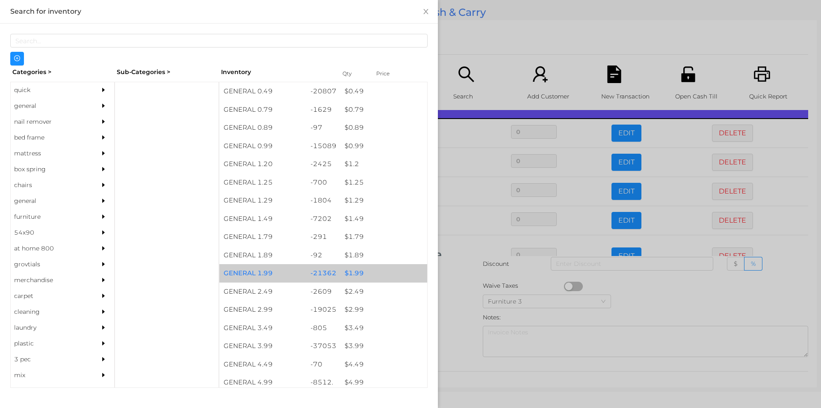
click at [359, 276] on div "$ 1.99" at bounding box center [384, 273] width 87 height 18
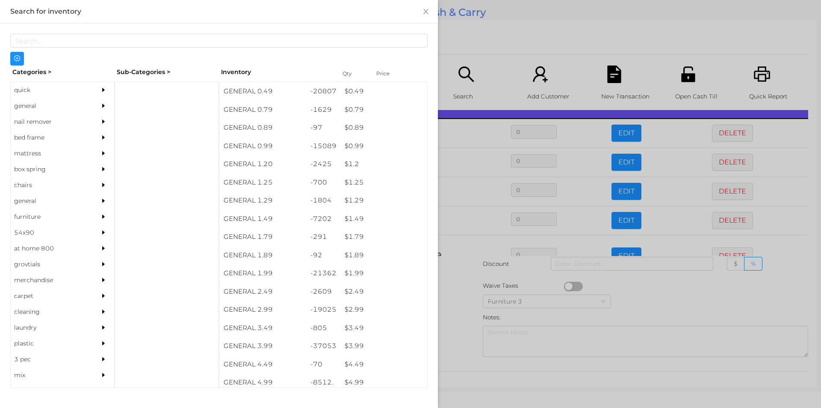
click at [450, 307] on div at bounding box center [410, 204] width 821 height 408
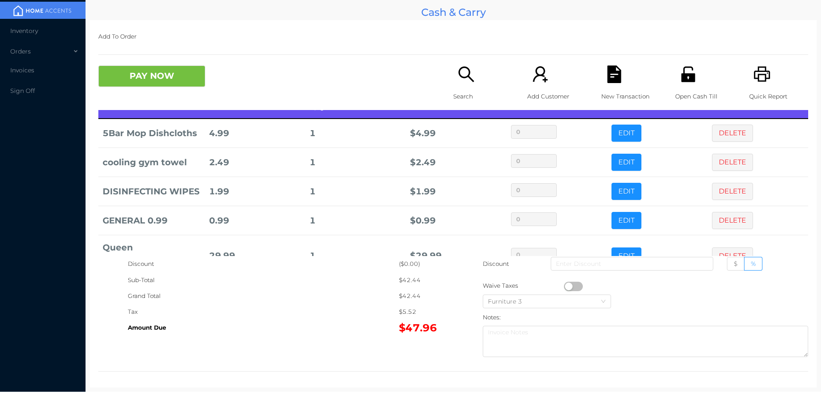
click at [613, 227] on button "EDIT" at bounding box center [627, 220] width 30 height 17
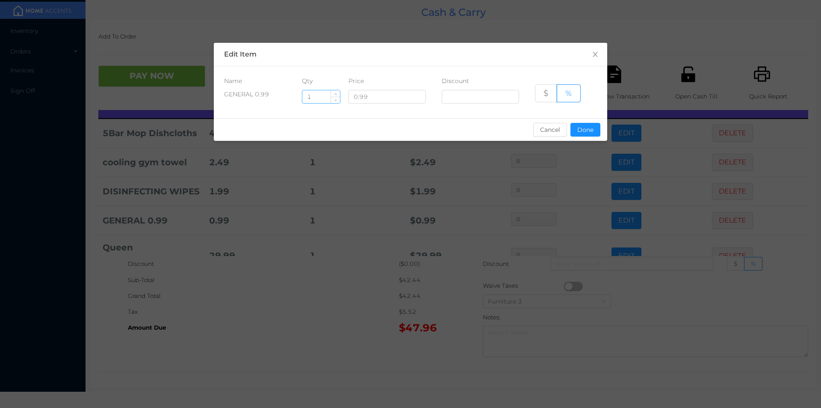
click at [319, 98] on input "1" at bounding box center [321, 96] width 38 height 13
type input "2"
click at [597, 133] on button "Done" at bounding box center [586, 130] width 30 height 14
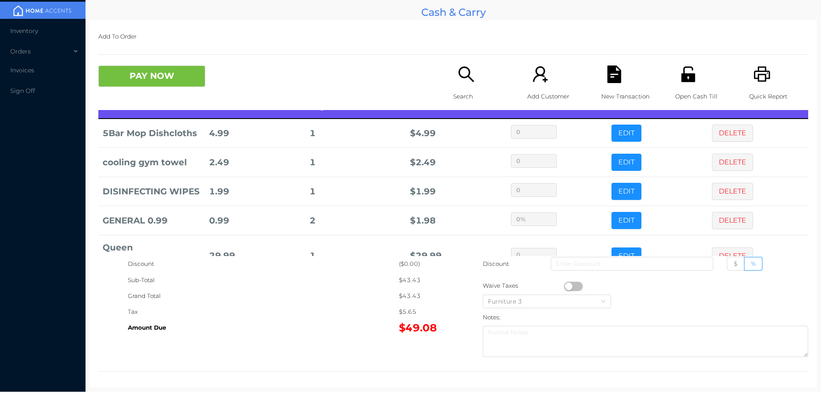
click at [315, 297] on div "Grand Total" at bounding box center [263, 296] width 271 height 16
click at [136, 80] on button "PAY NOW" at bounding box center [151, 75] width 107 height 21
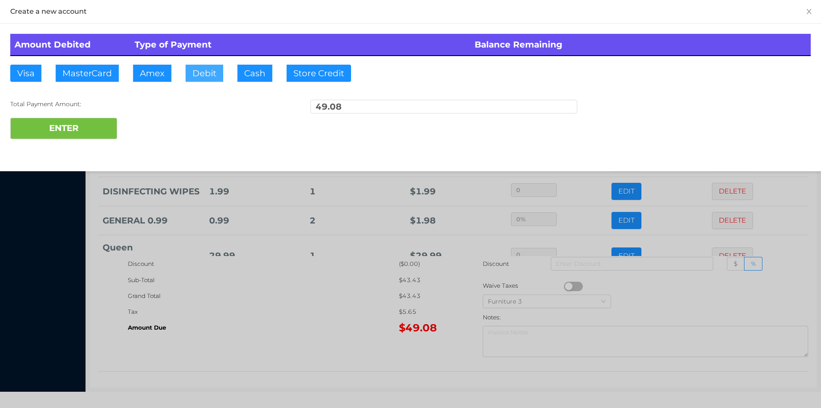
click at [203, 77] on button "Debit" at bounding box center [205, 73] width 38 height 17
click at [92, 130] on button "ENTER" at bounding box center [63, 128] width 107 height 21
type input "0"
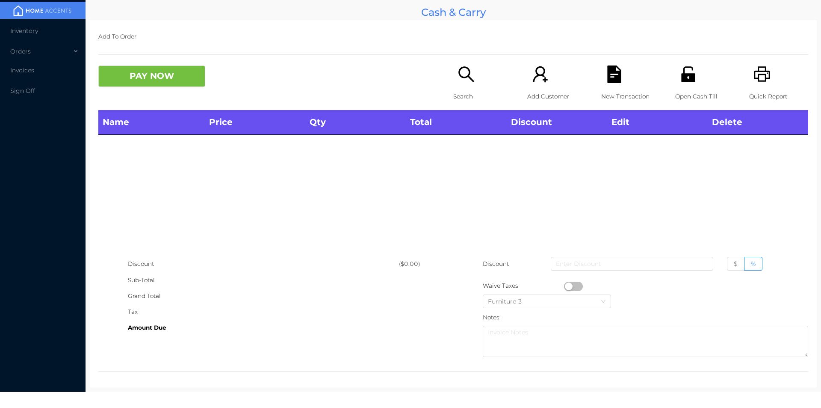
scroll to position [0, 0]
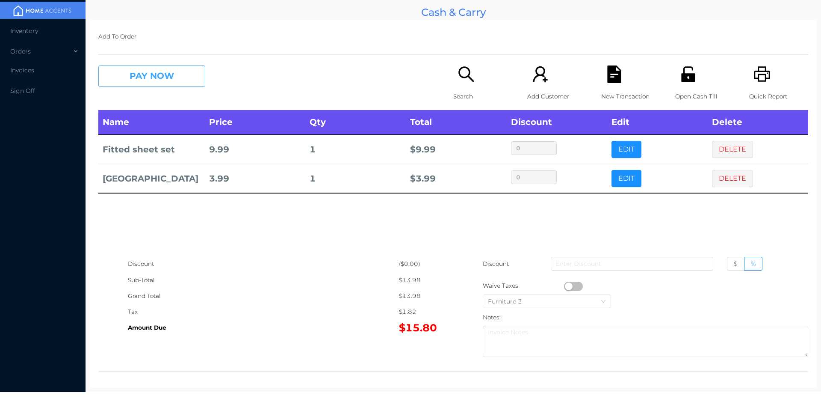
click at [142, 77] on button "PAY NOW" at bounding box center [151, 75] width 107 height 21
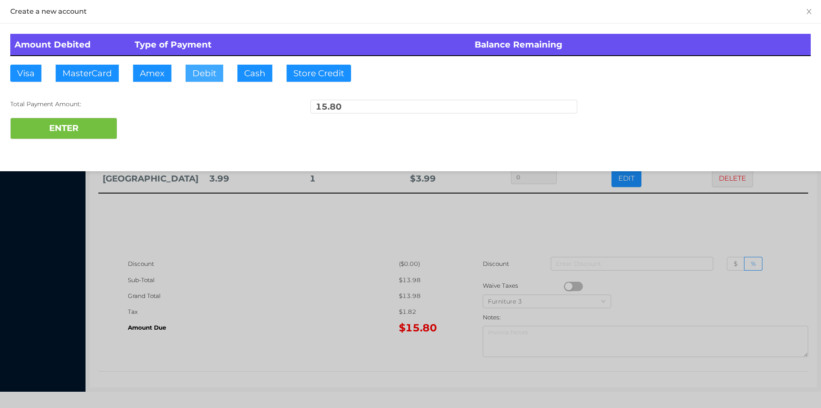
click at [204, 66] on button "Debit" at bounding box center [205, 73] width 38 height 17
click at [68, 135] on button "ENTER" at bounding box center [63, 128] width 107 height 21
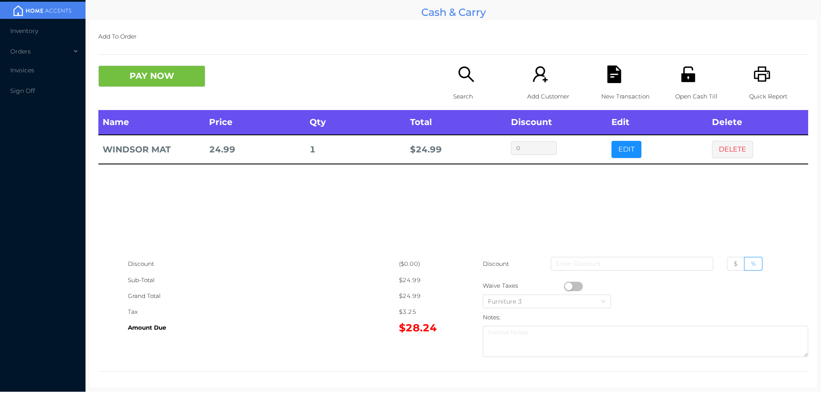
click at [564, 282] on button "button" at bounding box center [573, 285] width 19 height 9
click at [167, 75] on button "PAY NOW" at bounding box center [151, 75] width 107 height 21
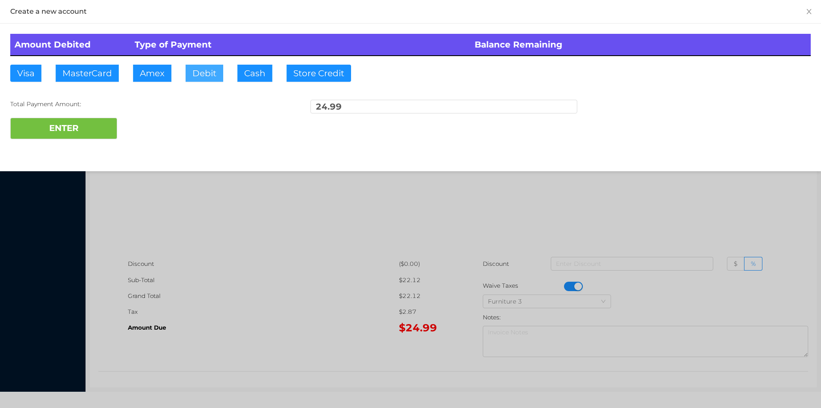
click at [213, 79] on button "Debit" at bounding box center [205, 73] width 38 height 17
click at [71, 123] on button "ENTER" at bounding box center [63, 128] width 107 height 21
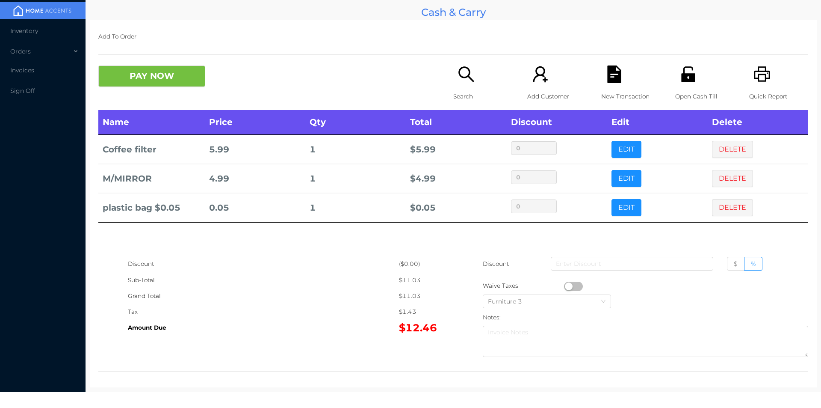
click at [163, 70] on button "PAY NOW" at bounding box center [151, 75] width 107 height 21
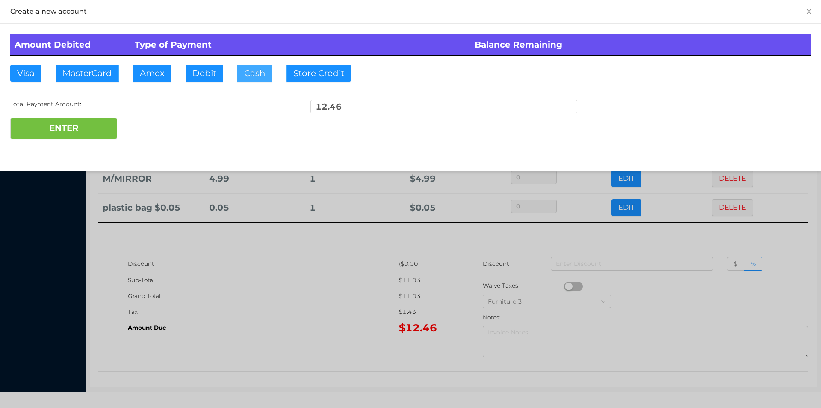
click at [257, 71] on button "Cash" at bounding box center [254, 73] width 35 height 17
click at [96, 126] on button "ENTER" at bounding box center [63, 128] width 107 height 21
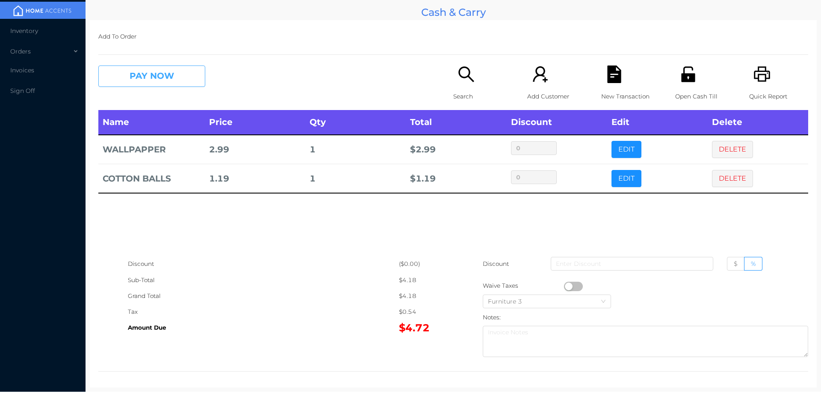
click at [160, 77] on button "PAY NOW" at bounding box center [151, 75] width 107 height 21
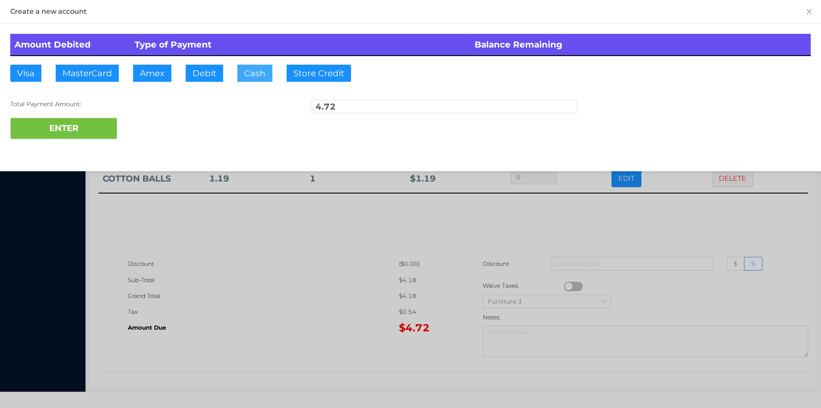
click at [263, 74] on button "Cash" at bounding box center [254, 73] width 35 height 17
type input "5"
click at [91, 131] on button "ENTER" at bounding box center [63, 128] width 107 height 21
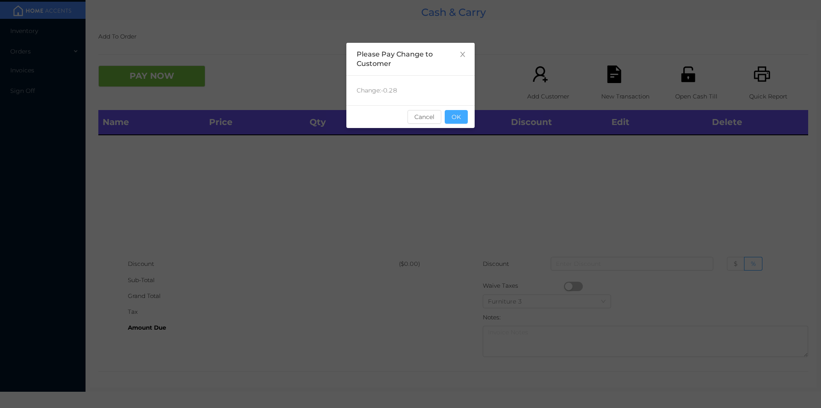
click at [459, 119] on button "OK" at bounding box center [456, 117] width 23 height 14
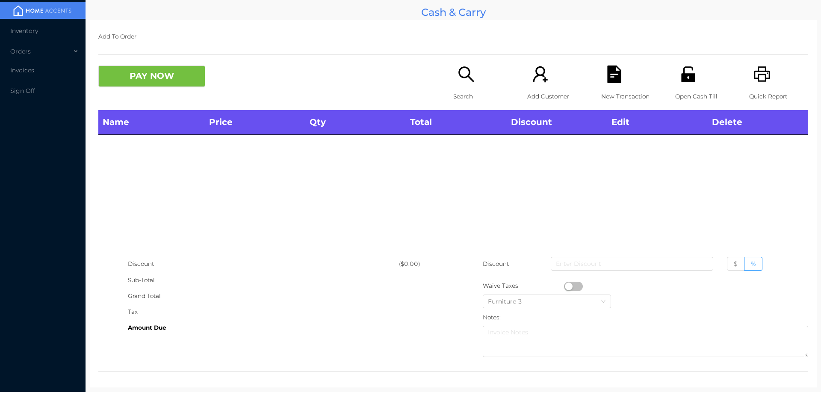
click at [468, 91] on p "Search" at bounding box center [482, 97] width 59 height 16
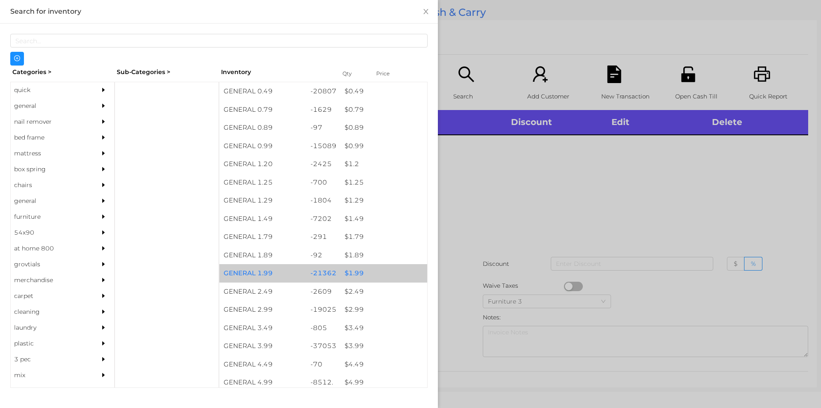
click at [347, 278] on div "$ 1.99" at bounding box center [384, 273] width 87 height 18
click at [352, 272] on div "$ 1.99" at bounding box center [384, 273] width 87 height 18
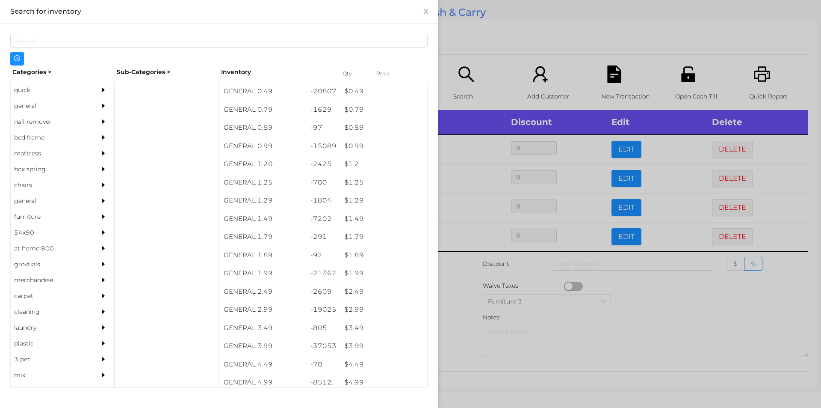
click at [635, 305] on div at bounding box center [410, 204] width 821 height 408
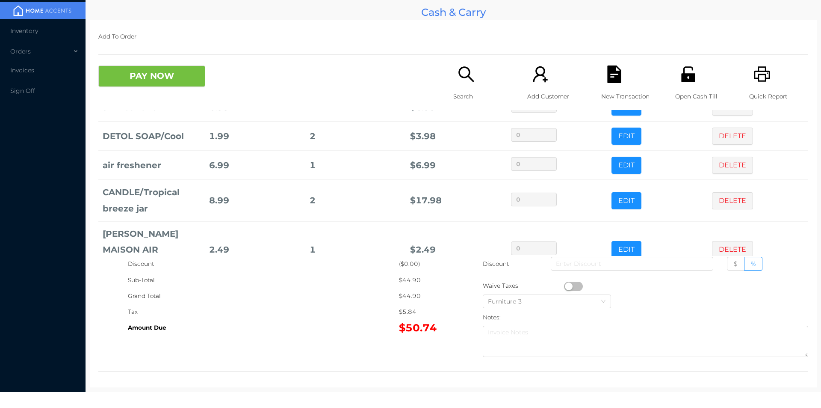
scroll to position [128, 0]
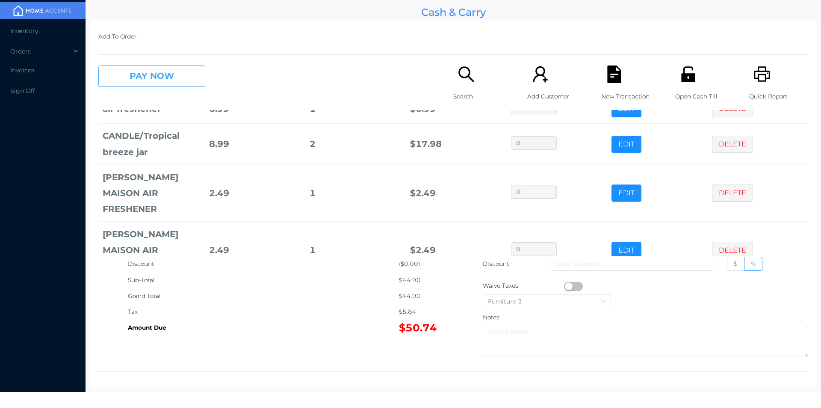
click at [147, 72] on button "PAY NOW" at bounding box center [151, 75] width 107 height 21
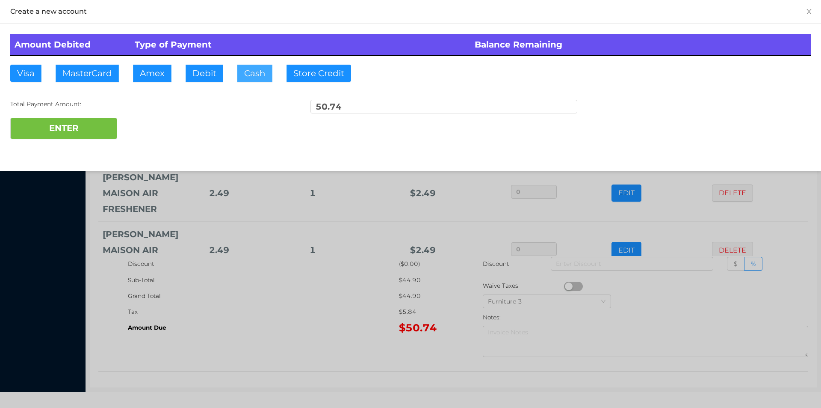
click at [242, 79] on button "Cash" at bounding box center [254, 73] width 35 height 17
click at [73, 127] on button "ENTER" at bounding box center [63, 128] width 107 height 21
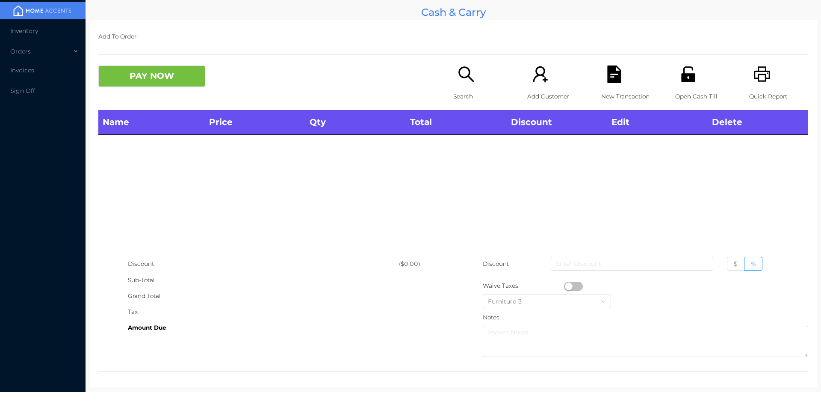
scroll to position [0, 0]
click at [466, 72] on icon "icon: search" at bounding box center [466, 73] width 15 height 15
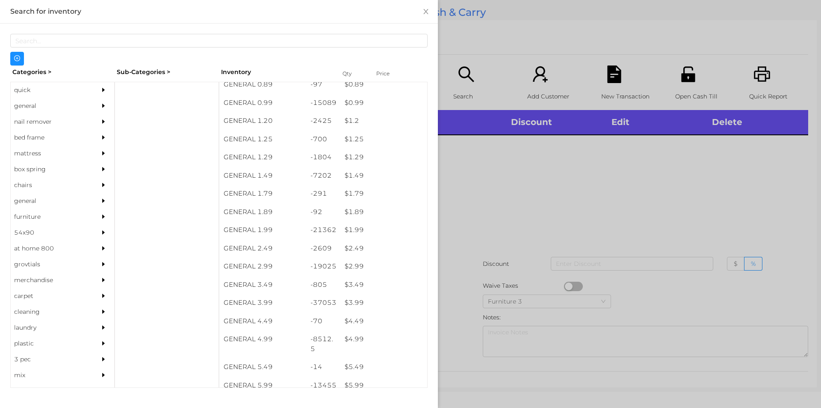
scroll to position [40, 0]
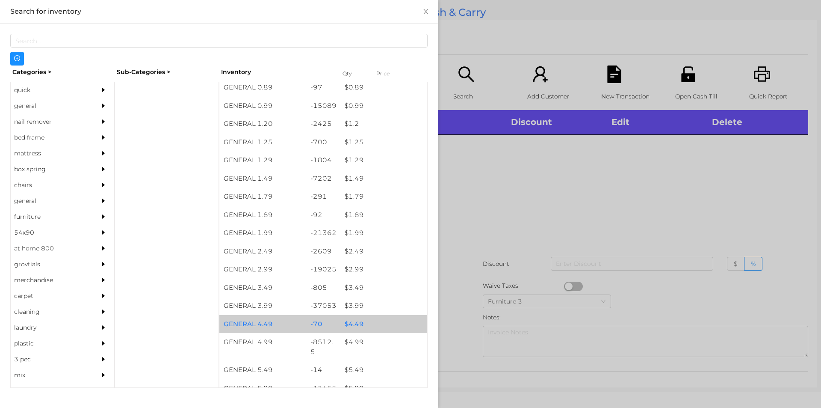
click at [351, 321] on div "$ 4.49" at bounding box center [384, 324] width 87 height 18
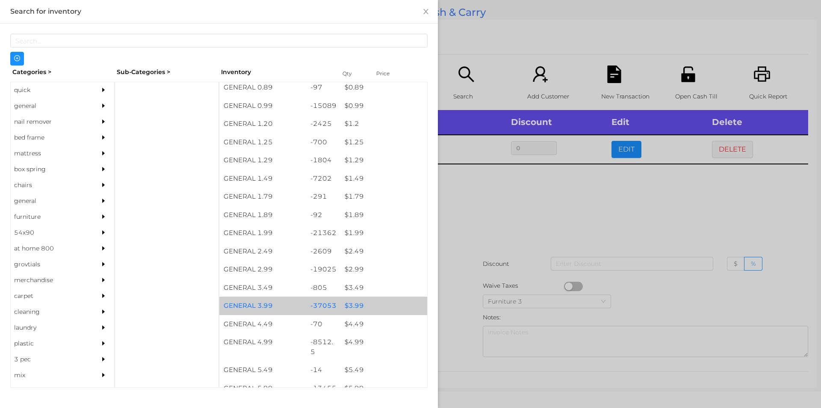
click at [345, 300] on div "$ 3.99" at bounding box center [384, 305] width 87 height 18
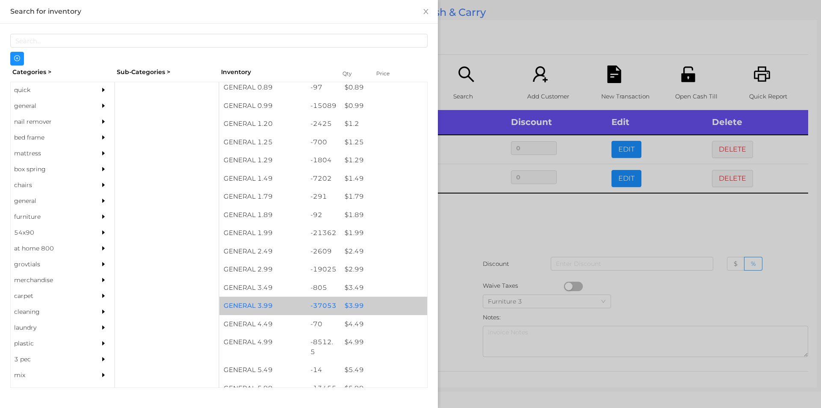
click at [354, 306] on div "$ 3.99" at bounding box center [384, 305] width 87 height 18
click at [484, 229] on div at bounding box center [410, 204] width 821 height 408
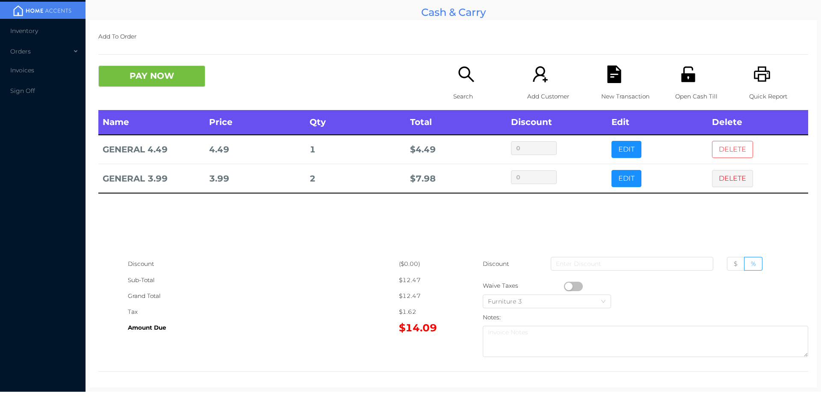
click at [721, 143] on button "DELETE" at bounding box center [732, 149] width 41 height 17
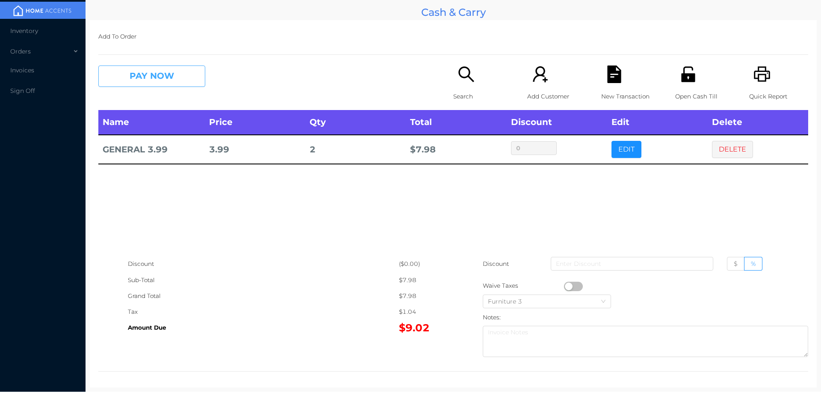
click at [126, 76] on button "PAY NOW" at bounding box center [151, 75] width 107 height 21
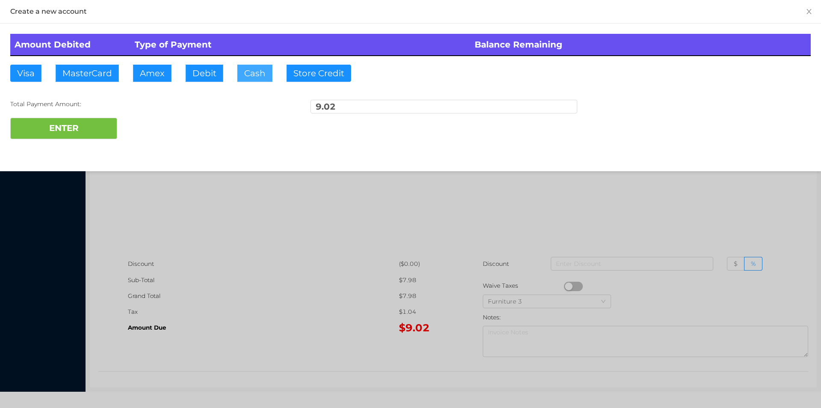
click at [249, 78] on button "Cash" at bounding box center [254, 73] width 35 height 17
click at [80, 127] on button "ENTER" at bounding box center [63, 128] width 107 height 21
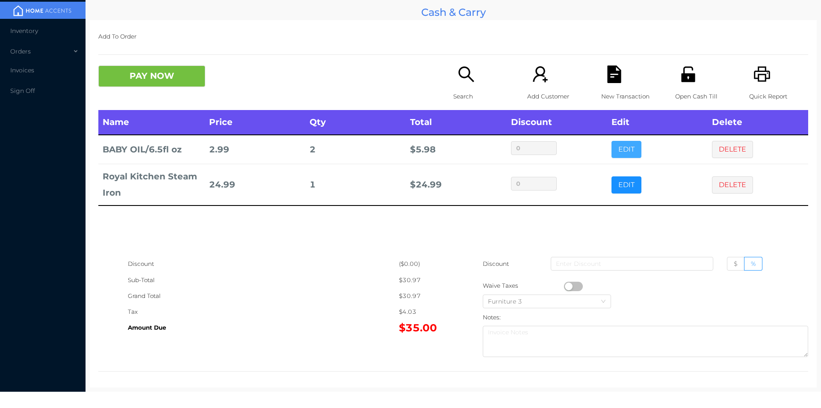
click at [622, 153] on button "EDIT" at bounding box center [627, 149] width 30 height 17
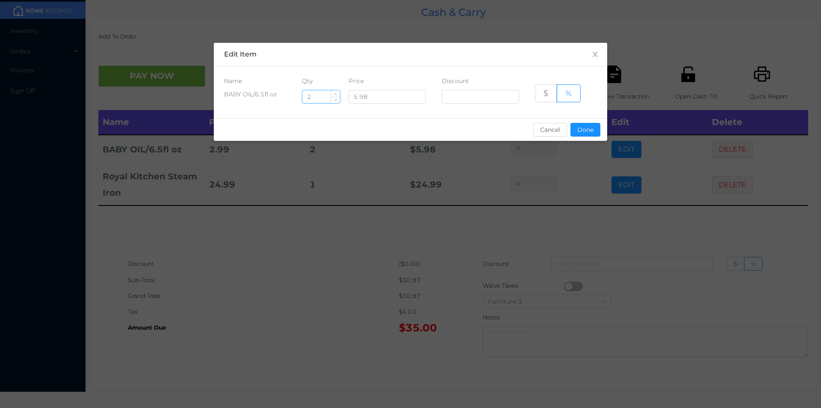
click at [313, 98] on input "2" at bounding box center [321, 96] width 38 height 13
type input "1"
click at [584, 130] on button "Done" at bounding box center [586, 130] width 30 height 14
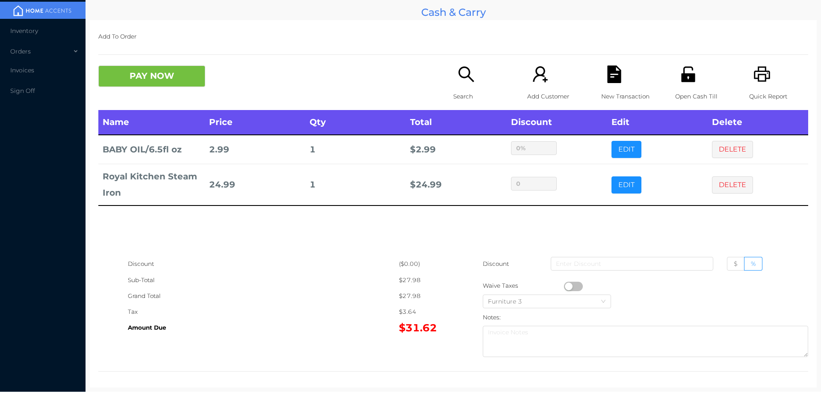
click at [352, 254] on div "Name Price Qty Total Discount Edit Delete BABY OIL/6.5fl oz 2.99 1 $ 2.99 0% ED…" at bounding box center [453, 183] width 710 height 146
click at [471, 98] on p "Search" at bounding box center [482, 97] width 59 height 16
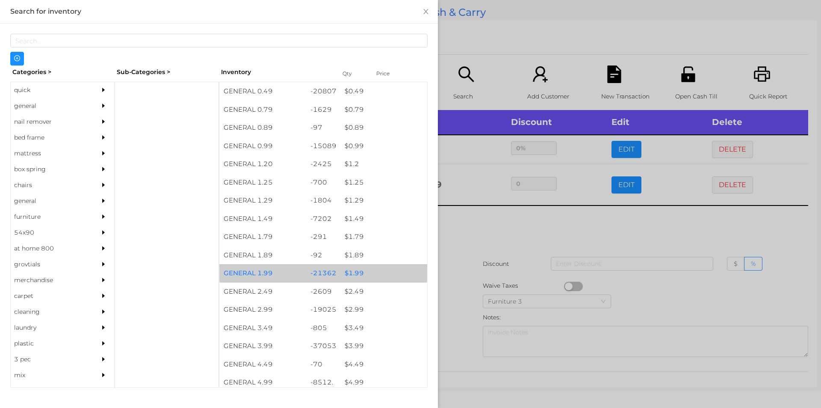
click at [352, 272] on div "$ 1.99" at bounding box center [384, 273] width 87 height 18
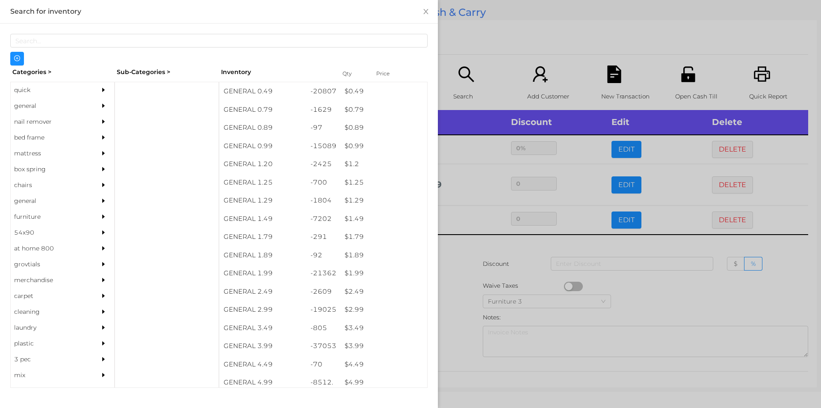
click at [453, 279] on div at bounding box center [410, 204] width 821 height 408
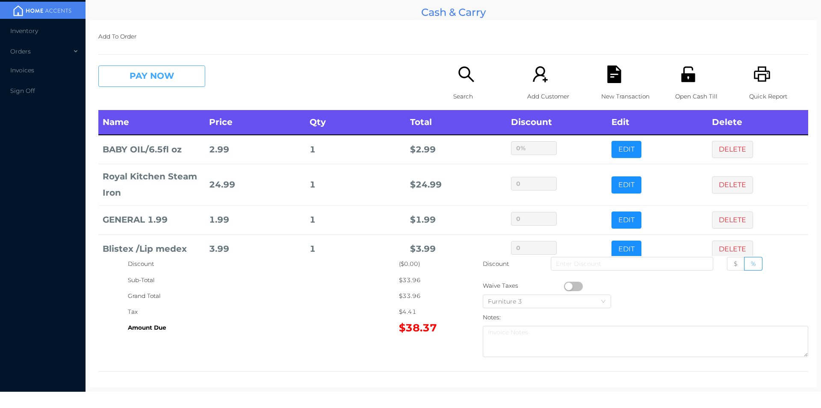
click at [172, 76] on button "PAY NOW" at bounding box center [151, 75] width 107 height 21
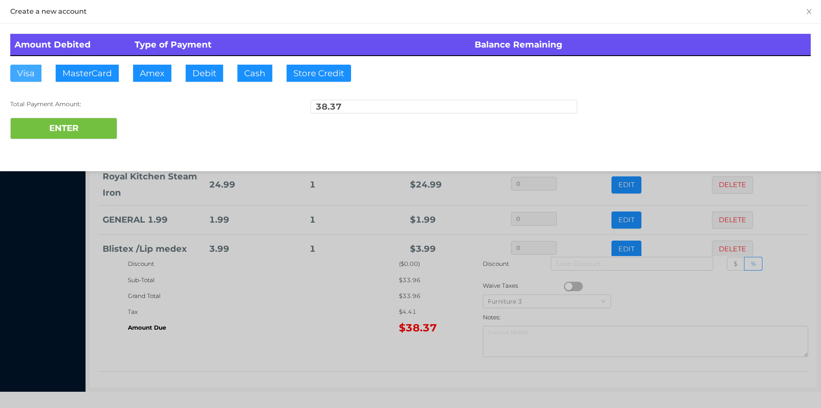
click at [23, 76] on button "Visa" at bounding box center [25, 73] width 31 height 17
click at [55, 136] on button "ENTER" at bounding box center [63, 128] width 107 height 21
type input "0"
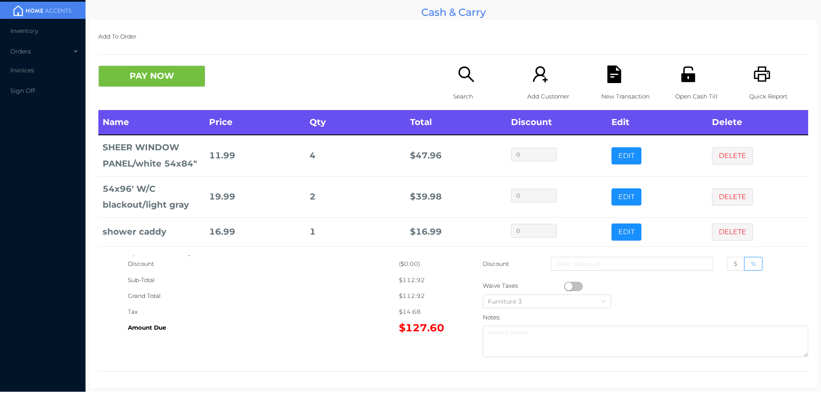
click at [458, 82] on icon "icon: search" at bounding box center [467, 74] width 18 height 18
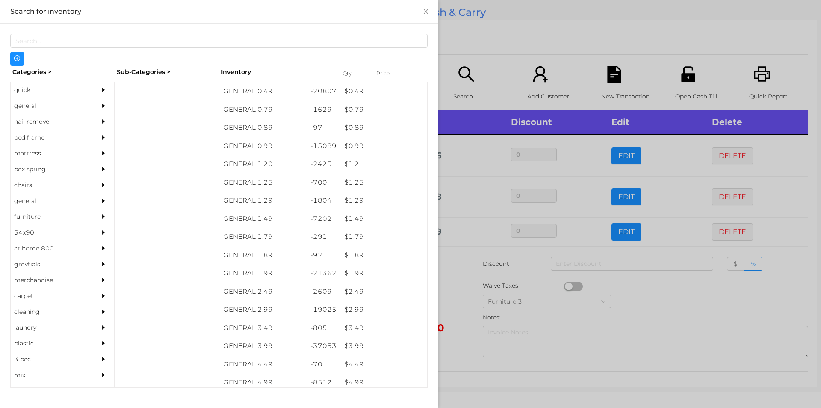
click at [29, 95] on div "quick" at bounding box center [50, 90] width 78 height 16
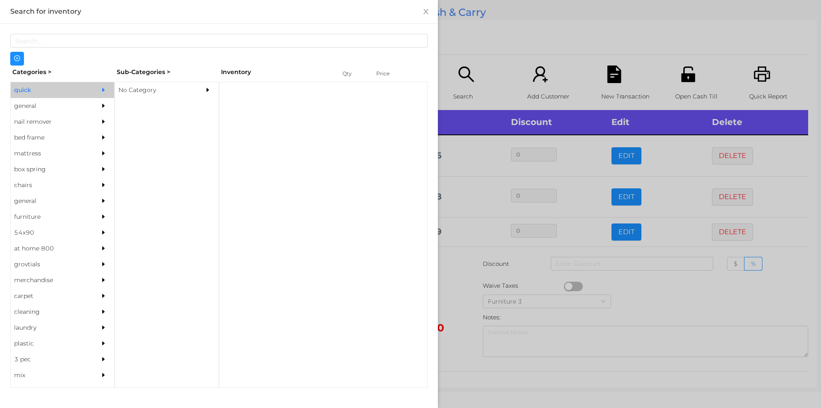
click at [139, 95] on div "No Category" at bounding box center [154, 90] width 78 height 16
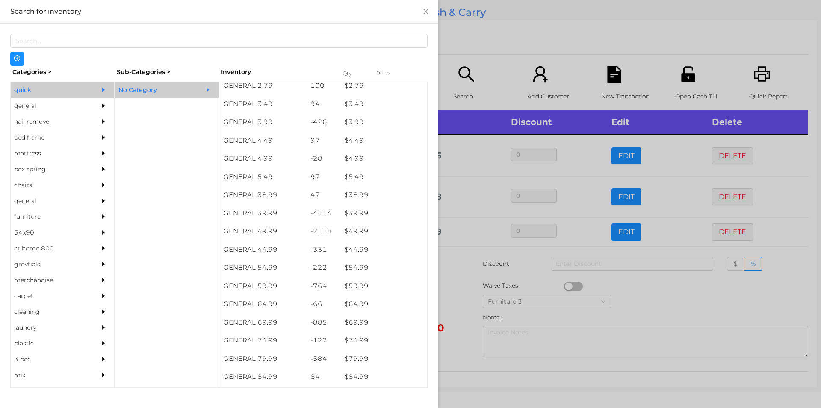
scroll to position [369, 0]
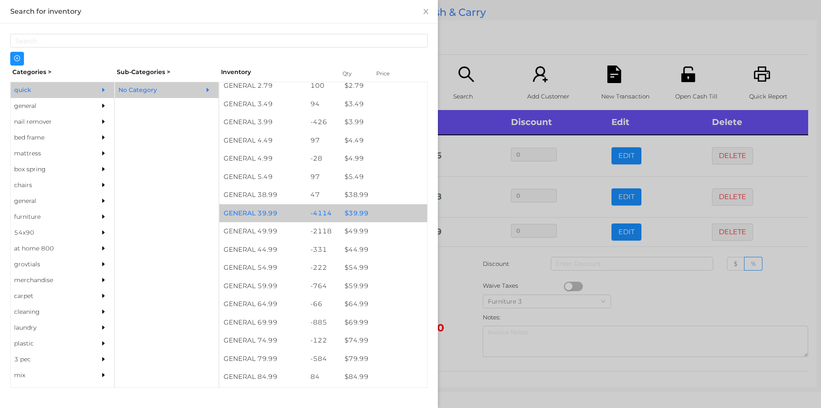
click at [357, 214] on div "$ 39.99" at bounding box center [384, 213] width 87 height 18
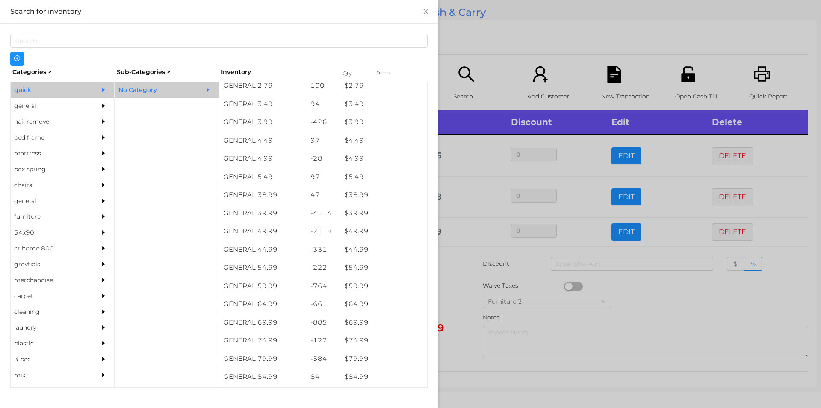
click at [460, 292] on div at bounding box center [410, 204] width 821 height 408
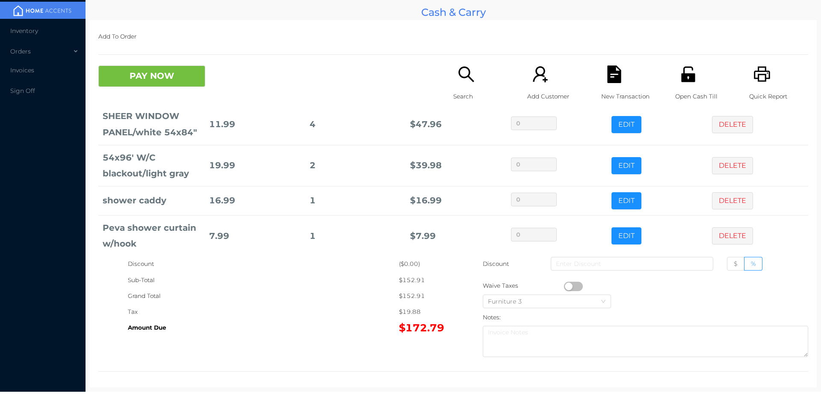
scroll to position [70, 0]
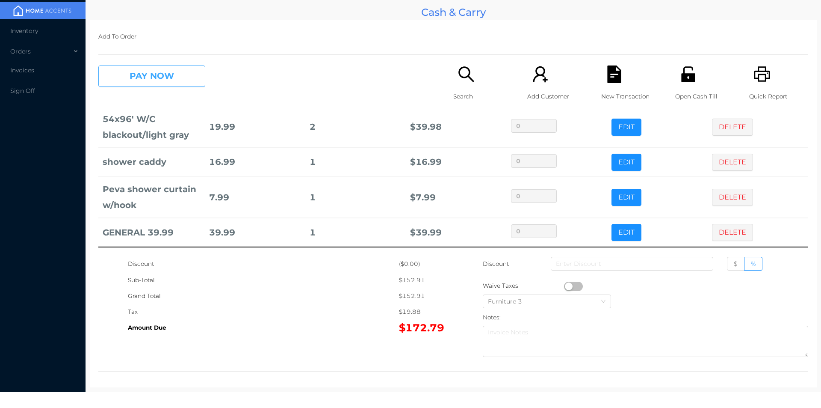
click at [139, 77] on button "PAY NOW" at bounding box center [151, 75] width 107 height 21
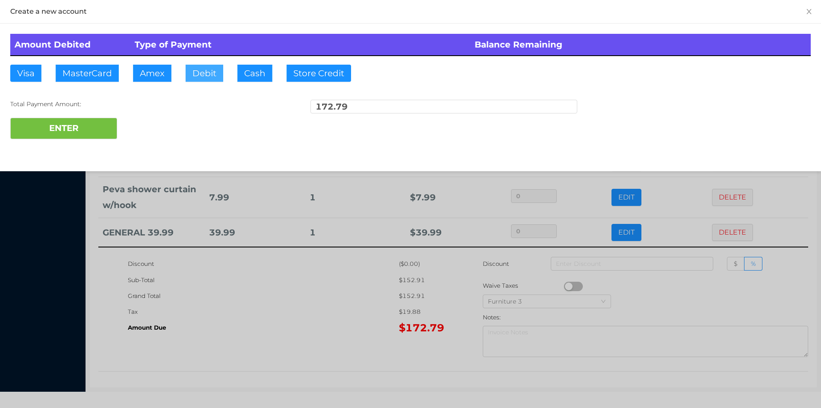
click at [215, 71] on button "Debit" at bounding box center [205, 73] width 38 height 17
click at [78, 122] on button "ENTER" at bounding box center [63, 128] width 107 height 21
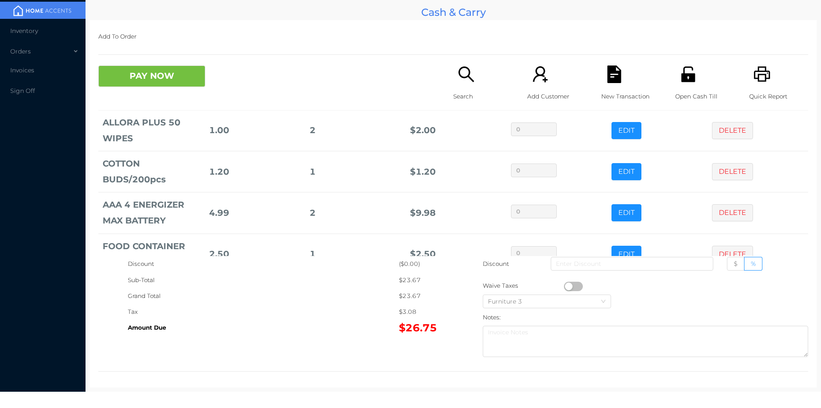
scroll to position [123, 0]
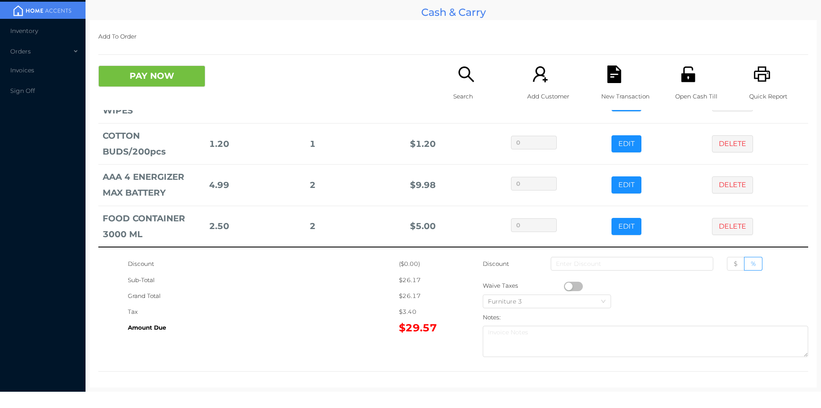
click at [132, 80] on button "PAY NOW" at bounding box center [151, 75] width 107 height 21
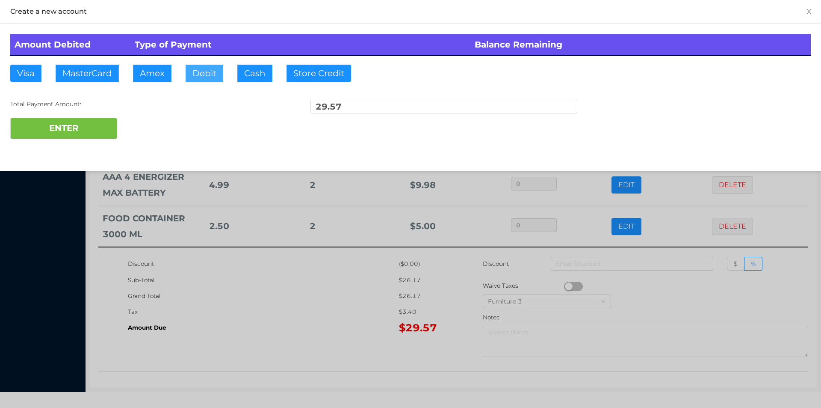
click at [199, 75] on button "Debit" at bounding box center [205, 73] width 38 height 17
click at [63, 126] on button "ENTER" at bounding box center [63, 128] width 107 height 21
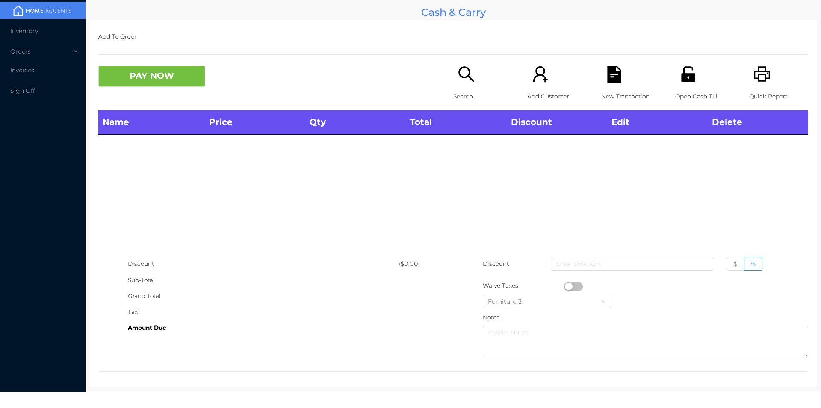
scroll to position [0, 0]
click at [473, 87] on div "Search" at bounding box center [482, 87] width 59 height 44
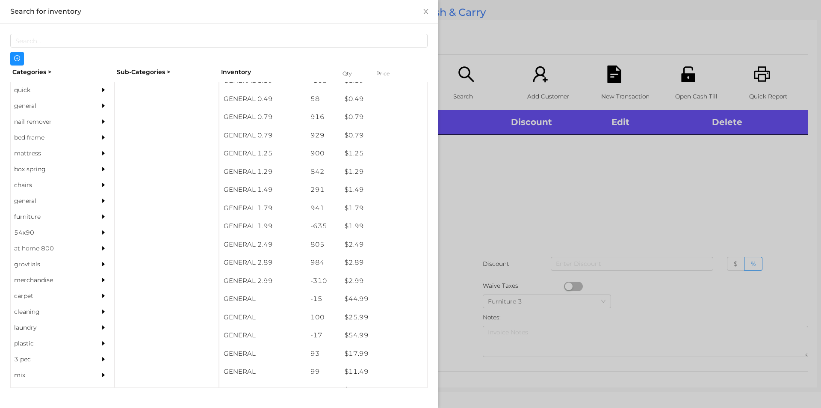
scroll to position [49, 0]
click at [30, 101] on div "general" at bounding box center [50, 106] width 78 height 16
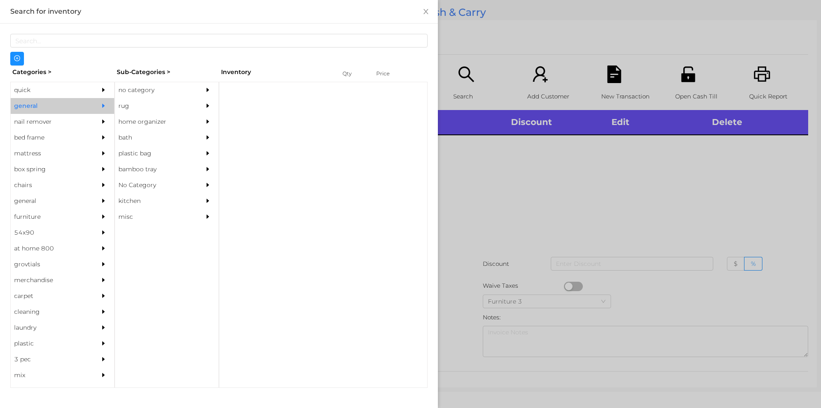
scroll to position [0, 0]
click at [144, 89] on div "no category" at bounding box center [154, 90] width 78 height 16
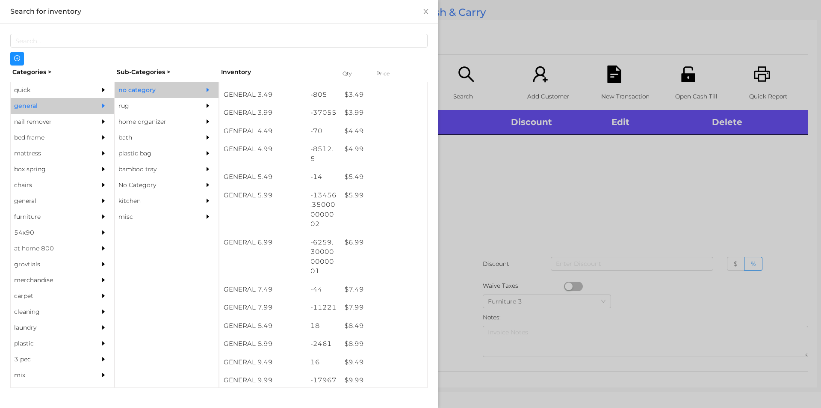
scroll to position [233, 0]
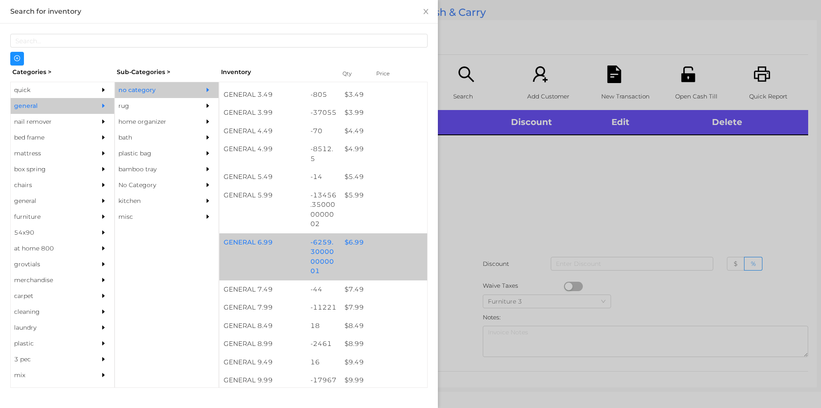
click at [355, 242] on div "$ 6.99" at bounding box center [384, 242] width 87 height 18
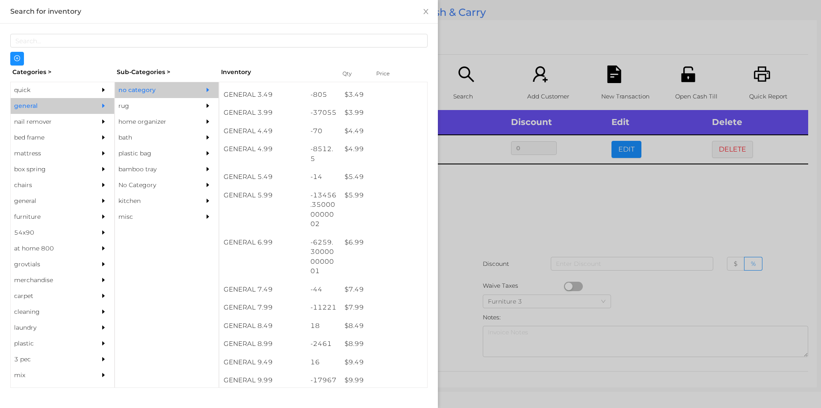
click at [466, 250] on div at bounding box center [410, 204] width 821 height 408
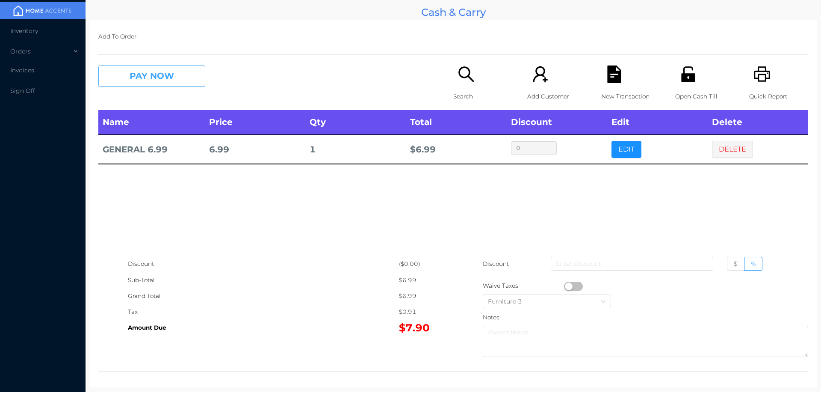
click at [149, 74] on button "PAY NOW" at bounding box center [151, 75] width 107 height 21
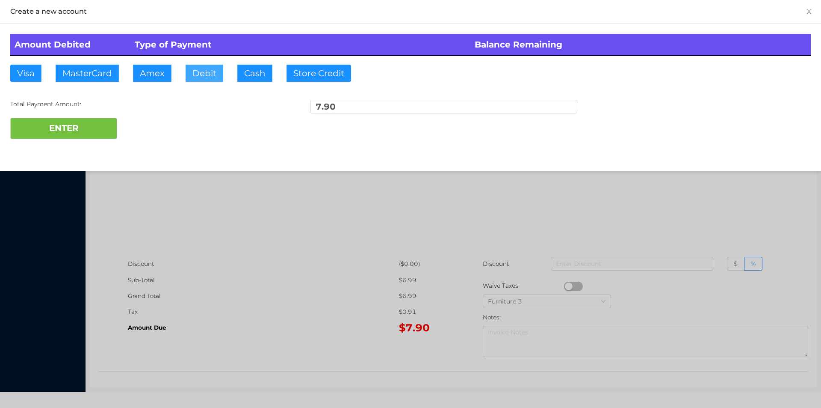
click at [208, 77] on button "Debit" at bounding box center [205, 73] width 38 height 17
click at [81, 133] on button "ENTER" at bounding box center [63, 128] width 107 height 21
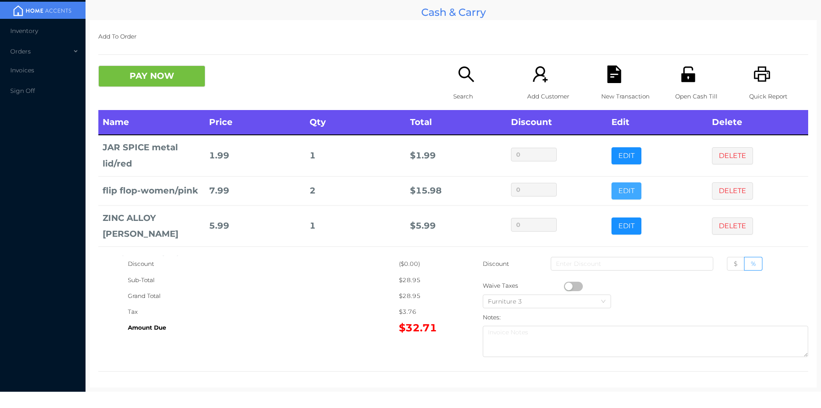
click at [615, 190] on button "EDIT" at bounding box center [627, 190] width 30 height 17
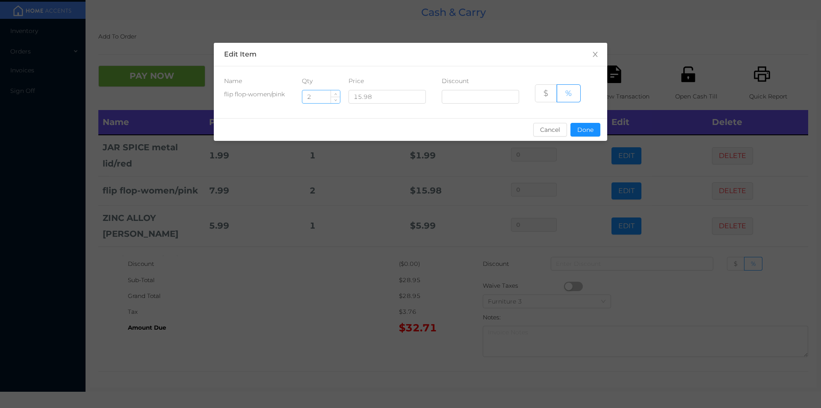
click at [323, 102] on input "2" at bounding box center [321, 96] width 38 height 13
type input "1"
click at [583, 129] on button "Done" at bounding box center [586, 130] width 30 height 14
type input "0%"
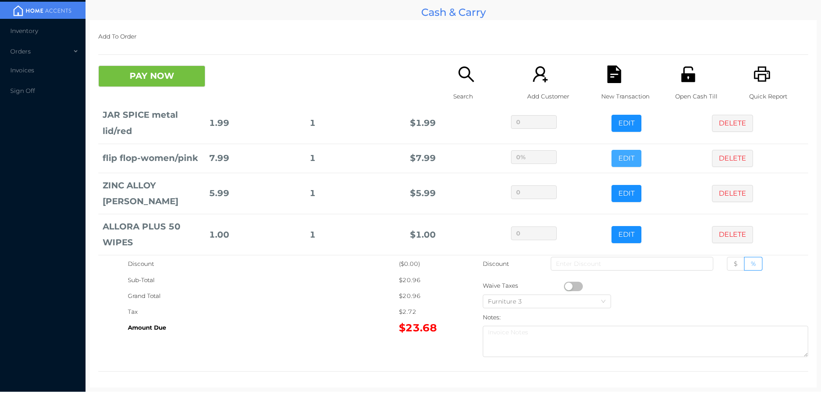
scroll to position [58, 0]
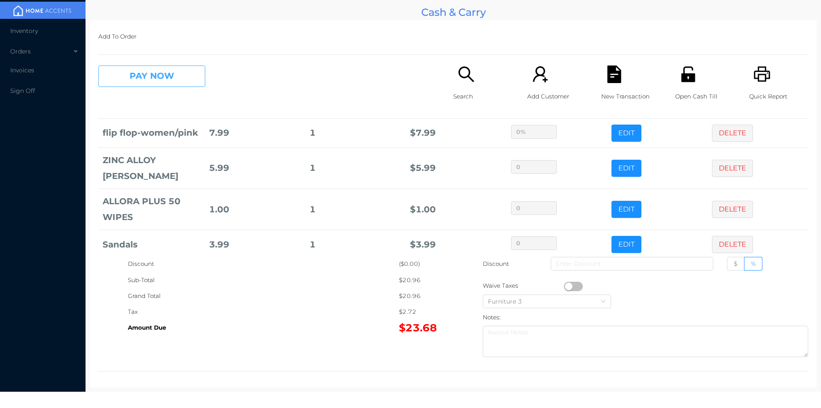
click at [151, 85] on button "PAY NOW" at bounding box center [151, 75] width 107 height 21
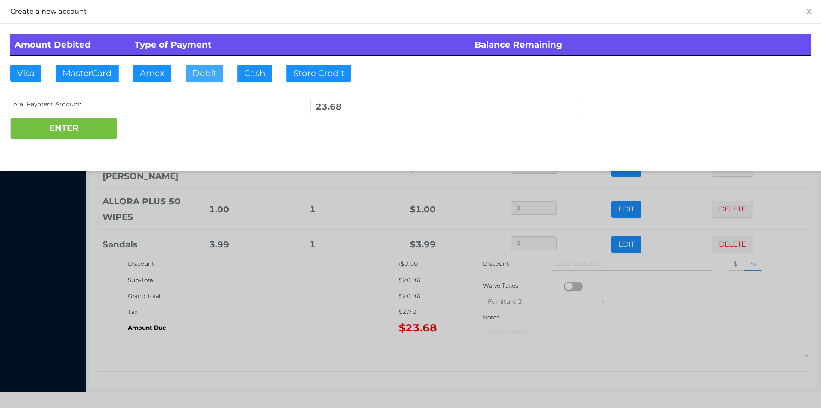
click at [210, 76] on button "Debit" at bounding box center [205, 73] width 38 height 17
type input "40."
click at [82, 135] on button "ENTER" at bounding box center [63, 128] width 107 height 21
type input "0"
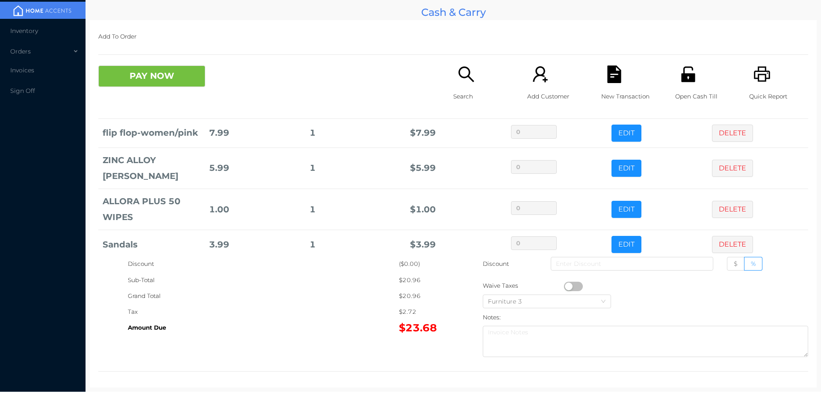
scroll to position [0, 0]
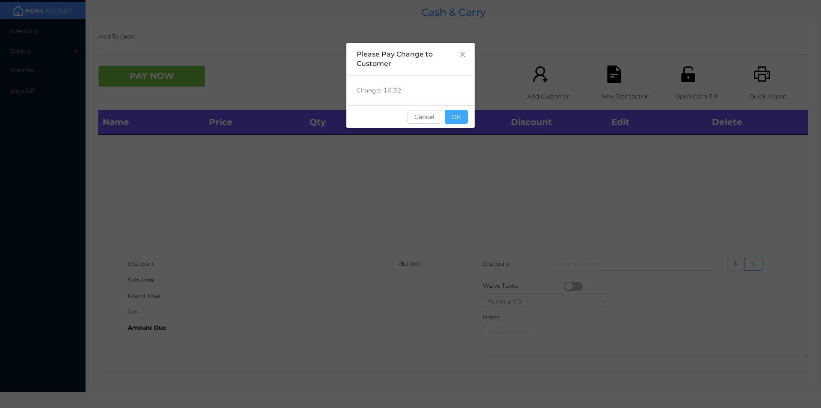
click at [456, 120] on button "OK" at bounding box center [456, 117] width 23 height 14
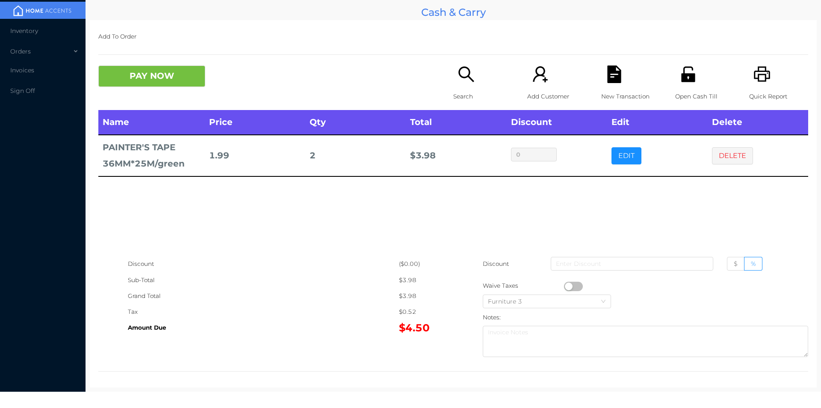
click at [686, 83] on div "Open Cash Till" at bounding box center [704, 87] width 59 height 44
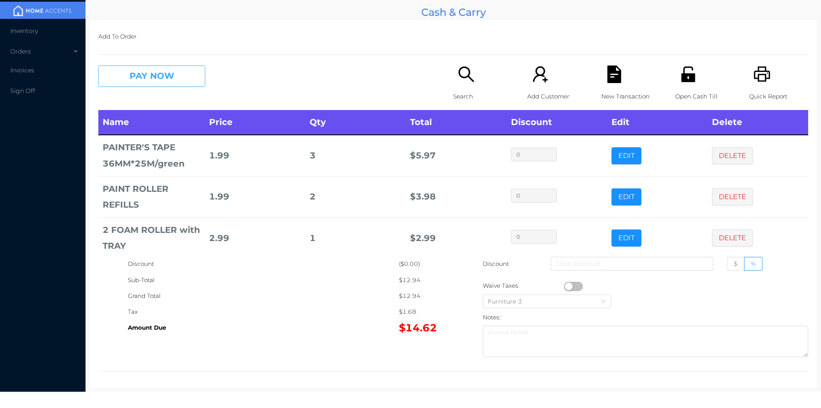
click at [145, 82] on button "PAY NOW" at bounding box center [151, 75] width 107 height 21
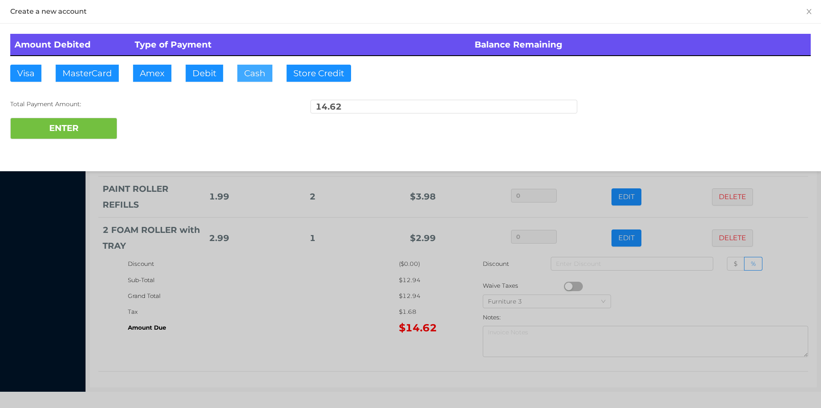
click at [242, 77] on button "Cash" at bounding box center [254, 73] width 35 height 17
click at [80, 128] on button "ENTER" at bounding box center [63, 128] width 107 height 21
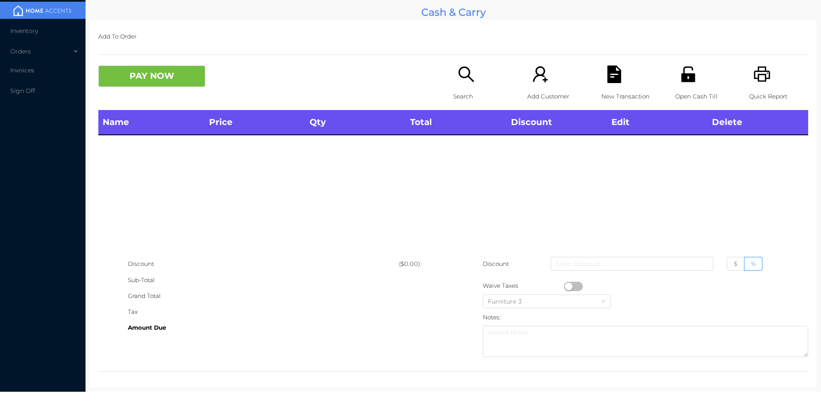
click at [469, 82] on icon "icon: search" at bounding box center [467, 74] width 18 height 18
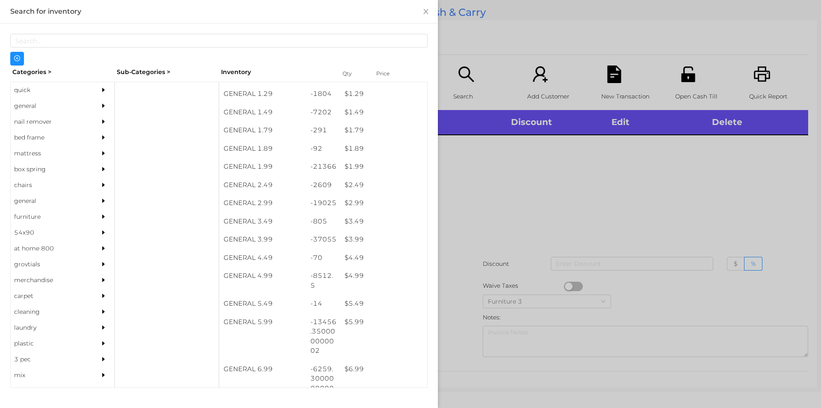
scroll to position [106, 0]
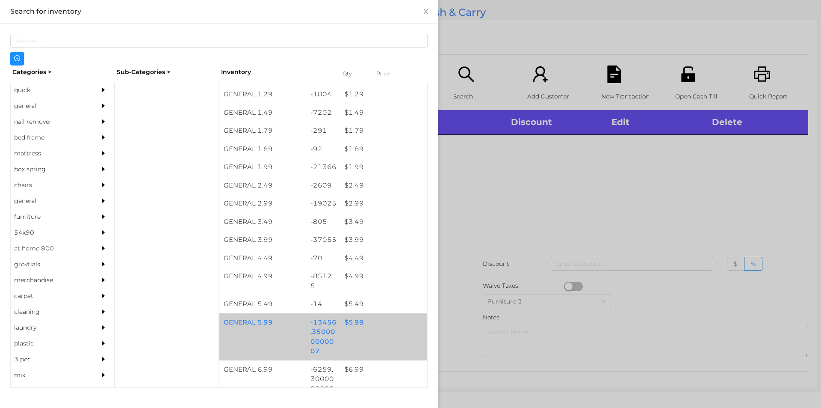
click at [347, 325] on div "$ 5.99" at bounding box center [384, 322] width 87 height 18
click at [351, 326] on div "$ 5.99" at bounding box center [384, 322] width 87 height 18
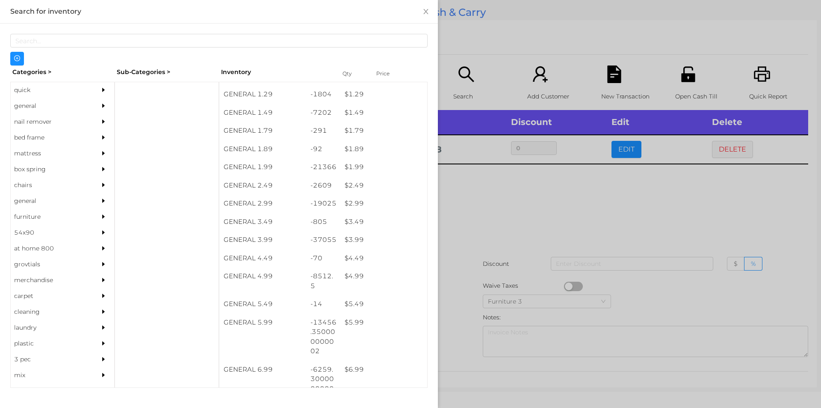
click at [524, 197] on div at bounding box center [410, 204] width 821 height 408
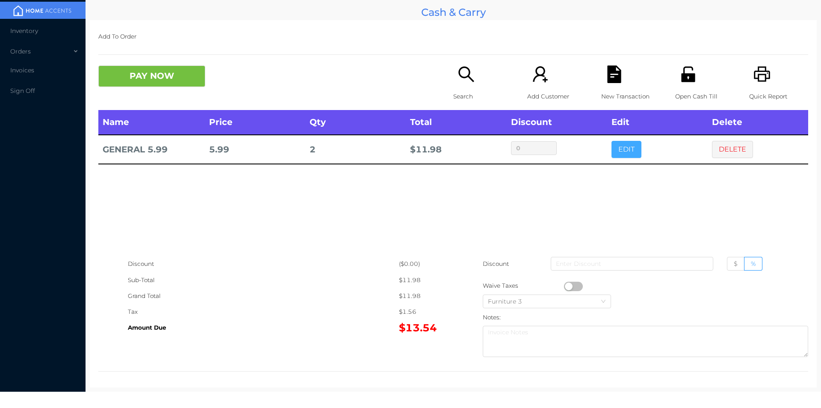
click at [627, 146] on button "EDIT" at bounding box center [627, 149] width 30 height 17
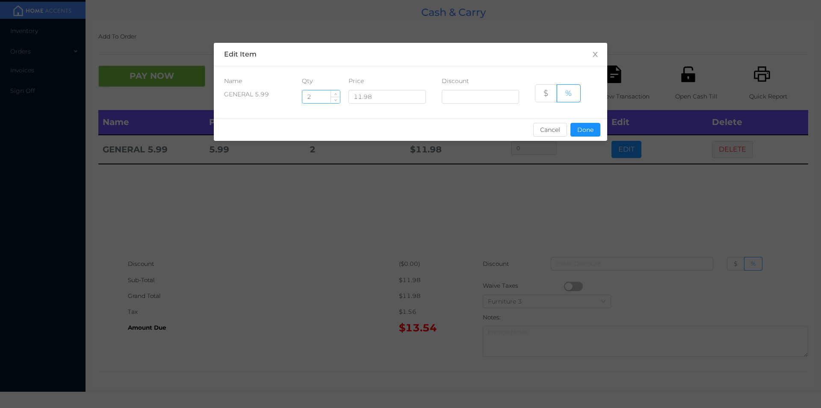
click at [320, 98] on input "2" at bounding box center [321, 96] width 38 height 13
type input "2.5"
click at [581, 135] on button "Done" at bounding box center [586, 130] width 30 height 14
type input "0%"
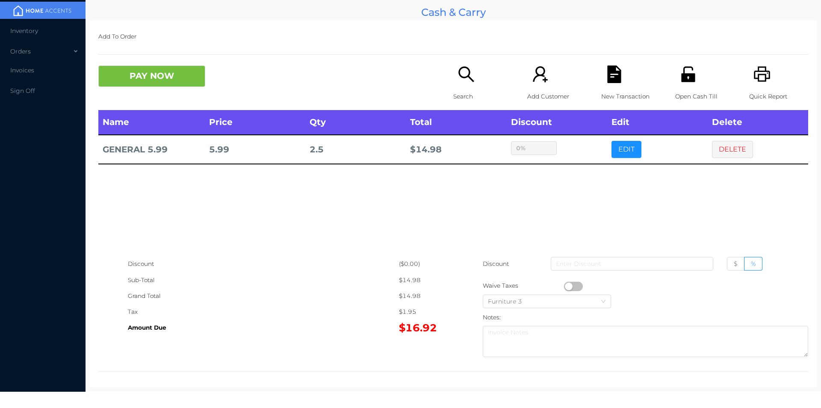
click at [579, 201] on div "sentinelStart Edit Item Name Qty Price Discount GENERAL 5.99 2.5 11.98 $ % Canc…" at bounding box center [410, 204] width 821 height 408
click at [719, 151] on button "DELETE" at bounding box center [732, 149] width 41 height 17
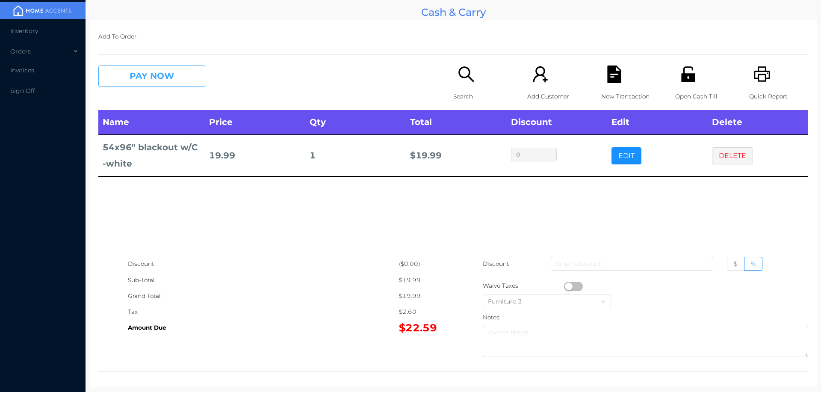
click at [145, 79] on button "PAY NOW" at bounding box center [151, 75] width 107 height 21
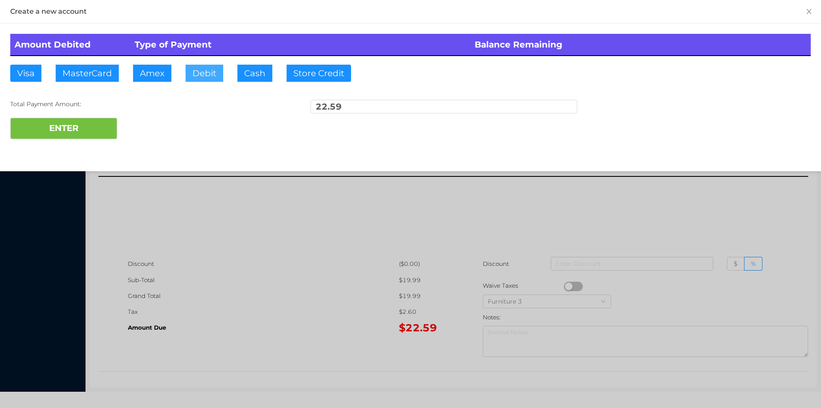
click at [194, 80] on button "Debit" at bounding box center [205, 73] width 38 height 17
type input "50."
click at [89, 137] on button "ENTER" at bounding box center [63, 128] width 107 height 21
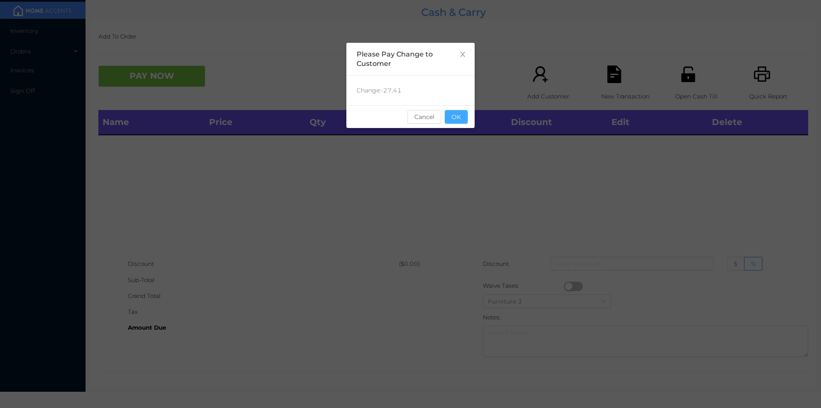
click at [460, 115] on button "OK" at bounding box center [456, 117] width 23 height 14
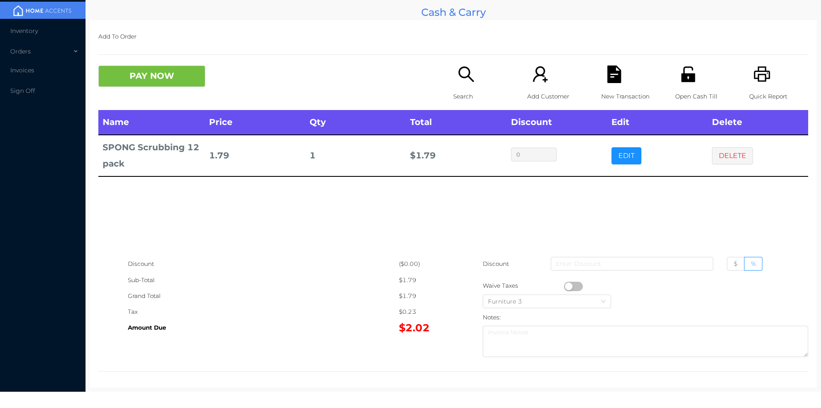
click at [463, 77] on icon "icon: search" at bounding box center [466, 73] width 15 height 15
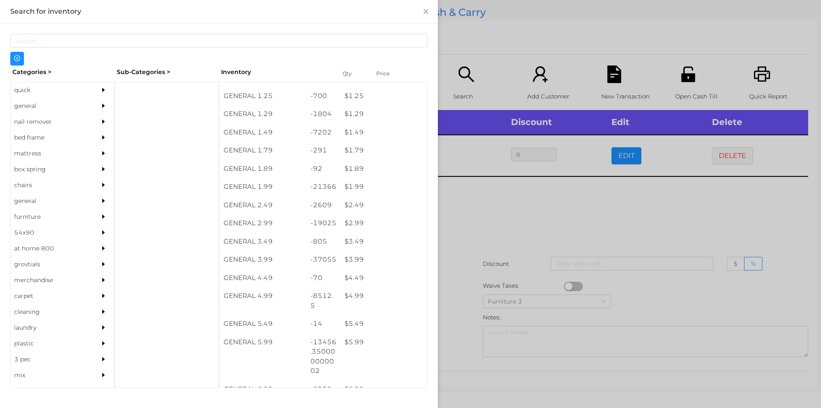
scroll to position [86, 0]
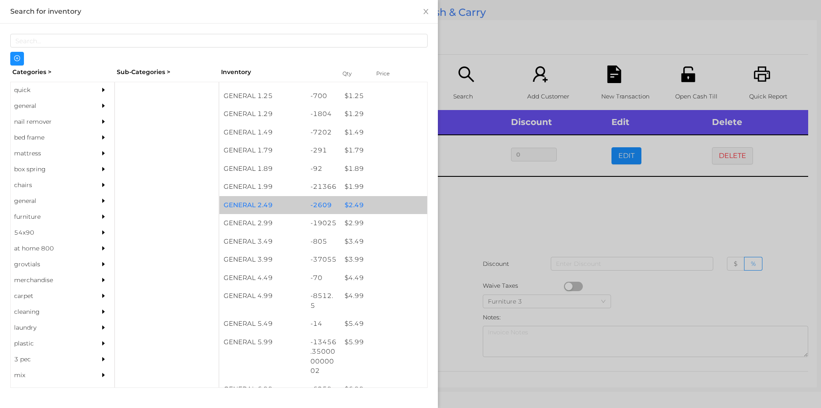
click at [349, 201] on div "$ 2.49" at bounding box center [384, 205] width 87 height 18
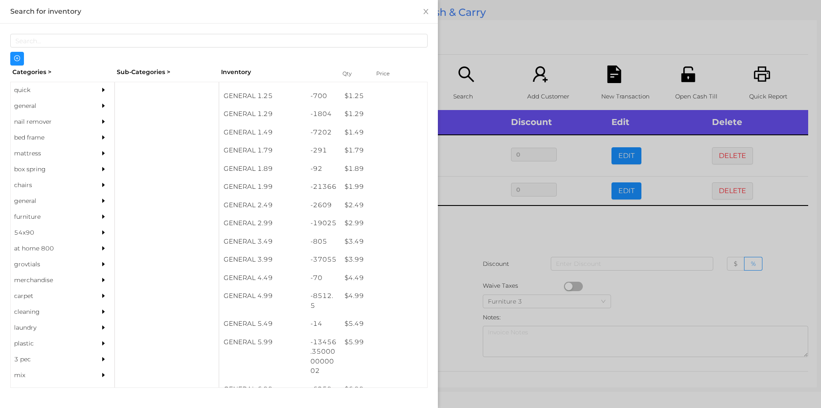
click at [504, 226] on div at bounding box center [410, 204] width 821 height 408
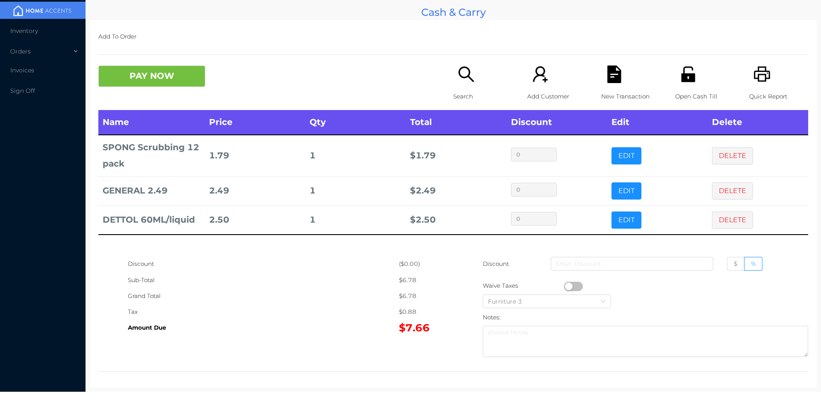
click at [453, 94] on p "Search" at bounding box center [482, 97] width 59 height 16
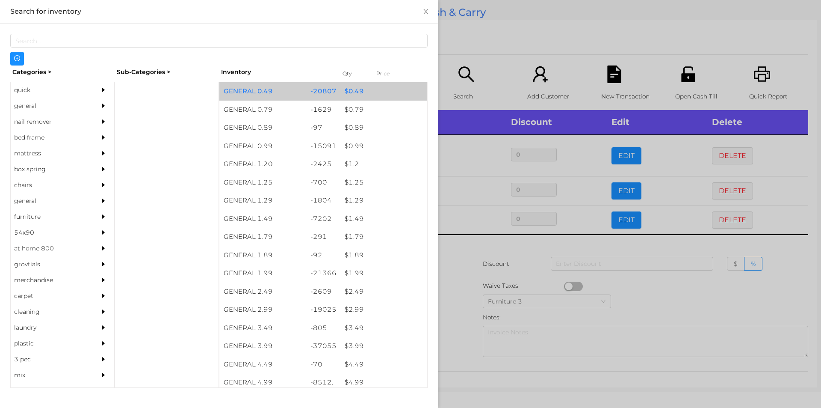
click at [350, 89] on div "$ 0.49" at bounding box center [384, 91] width 87 height 18
click at [349, 97] on div "$ 0.49" at bounding box center [384, 91] width 87 height 18
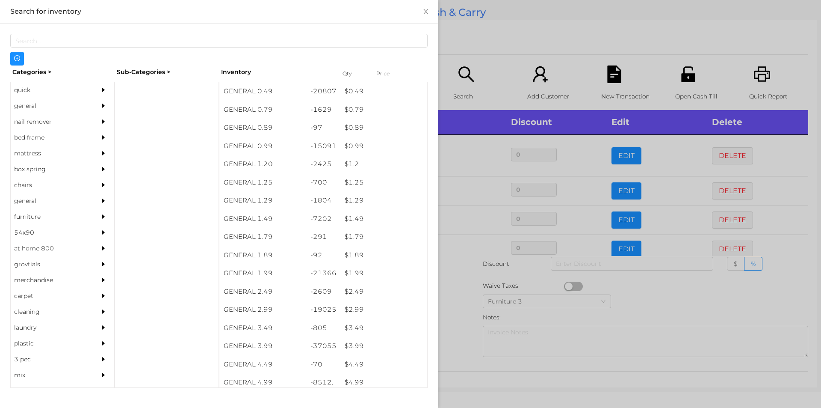
click at [639, 299] on div at bounding box center [410, 204] width 821 height 408
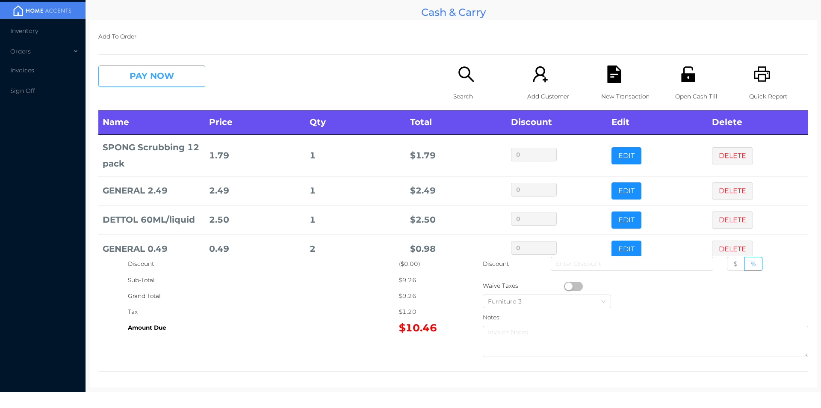
click at [136, 71] on button "PAY NOW" at bounding box center [151, 75] width 107 height 21
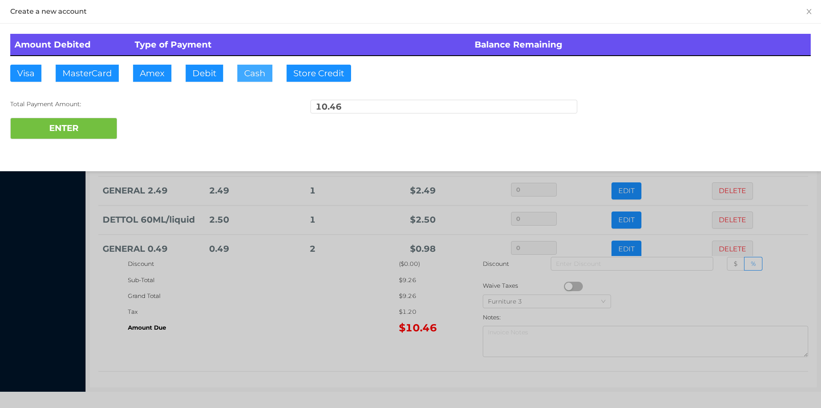
click at [250, 77] on button "Cash" at bounding box center [254, 73] width 35 height 17
type input "20."
click at [92, 130] on button "ENTER" at bounding box center [63, 128] width 107 height 21
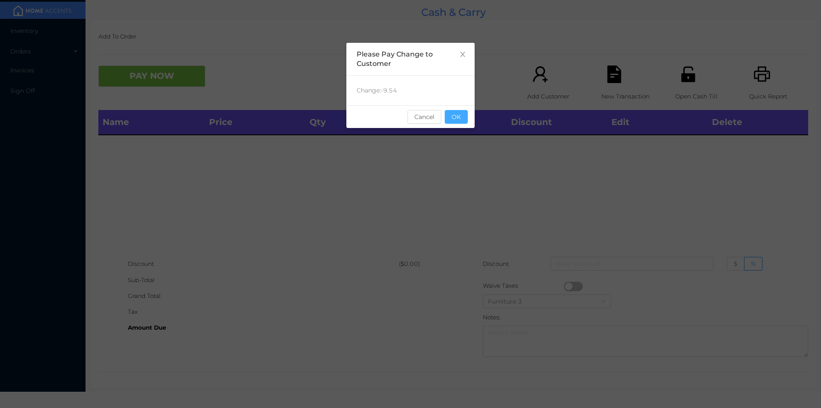
click at [467, 115] on button "OK" at bounding box center [456, 117] width 23 height 14
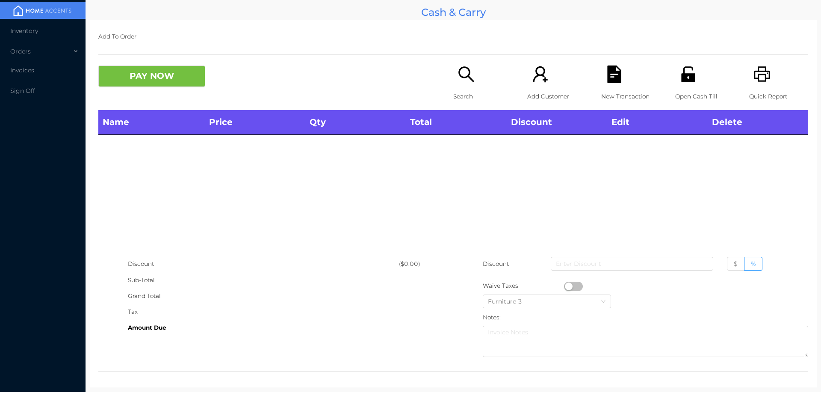
click at [467, 71] on icon "icon: search" at bounding box center [467, 74] width 18 height 18
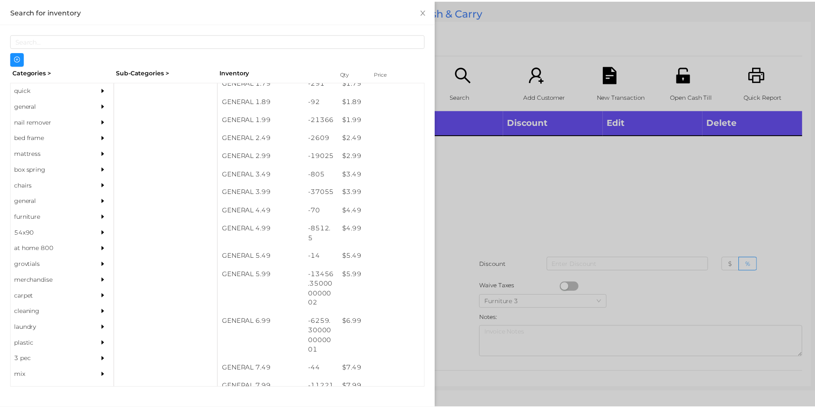
scroll to position [161, 0]
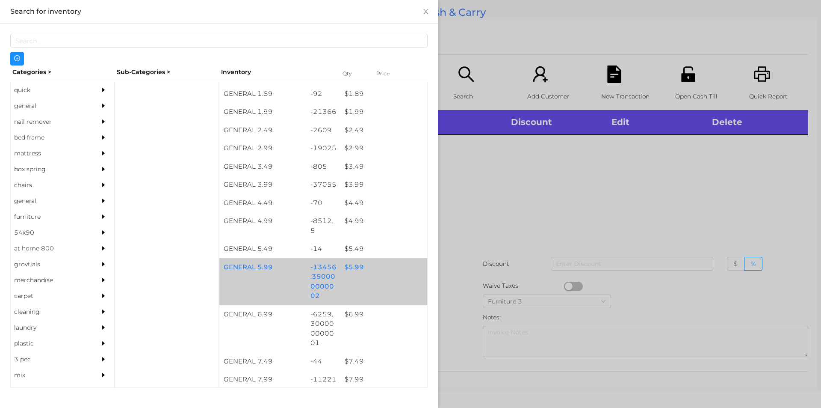
click at [356, 263] on div "$ 5.99" at bounding box center [384, 267] width 87 height 18
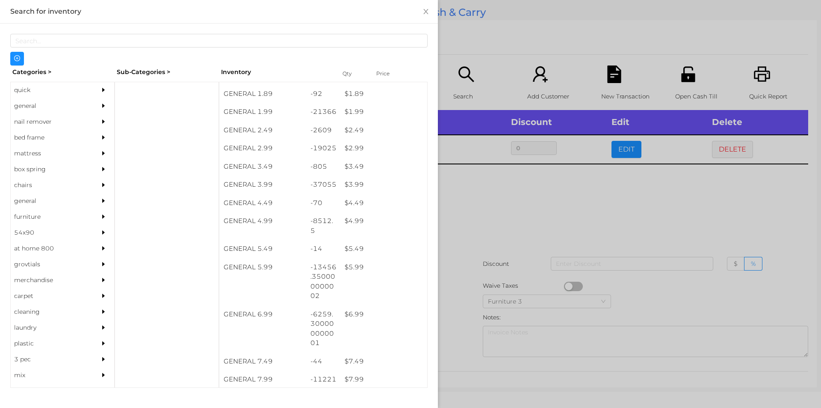
click at [468, 245] on div at bounding box center [410, 204] width 821 height 408
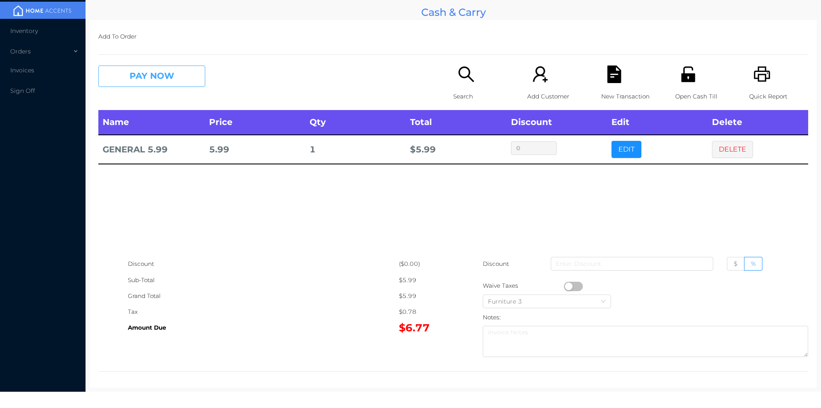
click at [130, 79] on button "PAY NOW" at bounding box center [151, 75] width 107 height 21
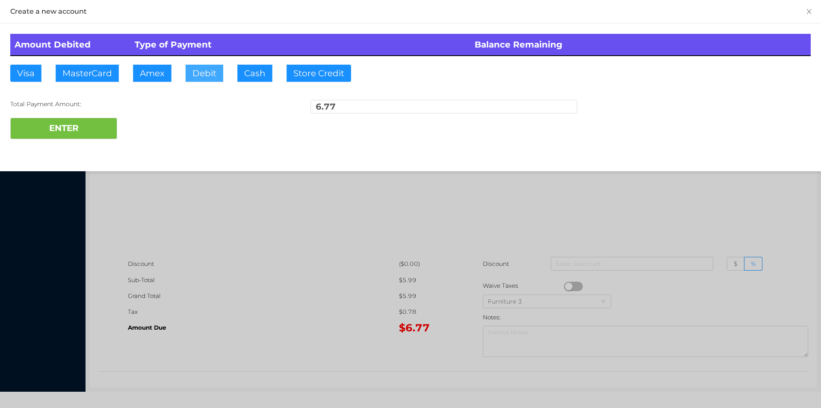
click at [210, 71] on button "Debit" at bounding box center [205, 73] width 38 height 17
click at [53, 133] on button "ENTER" at bounding box center [63, 128] width 107 height 21
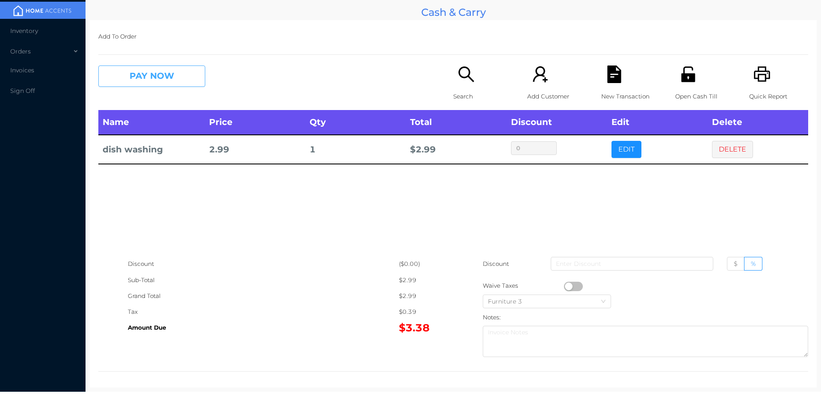
click at [166, 83] on button "PAY NOW" at bounding box center [151, 75] width 107 height 21
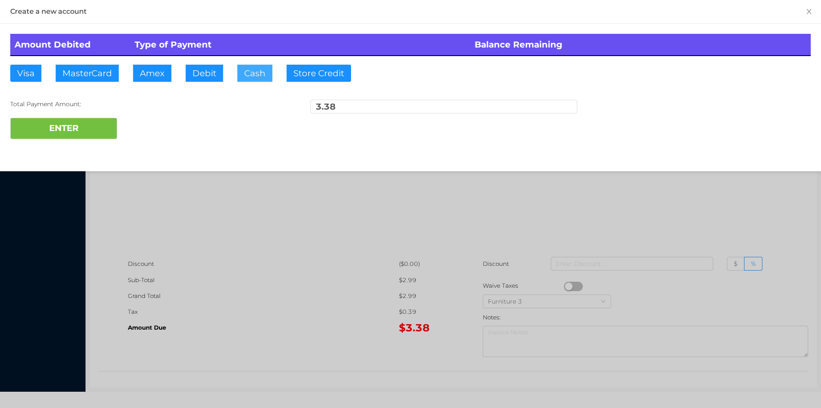
click at [251, 79] on button "Cash" at bounding box center [254, 73] width 35 height 17
click at [92, 110] on div "Total Payment Amount: 3.38" at bounding box center [410, 109] width 801 height 18
click at [82, 130] on button "ENTER" at bounding box center [63, 128] width 107 height 21
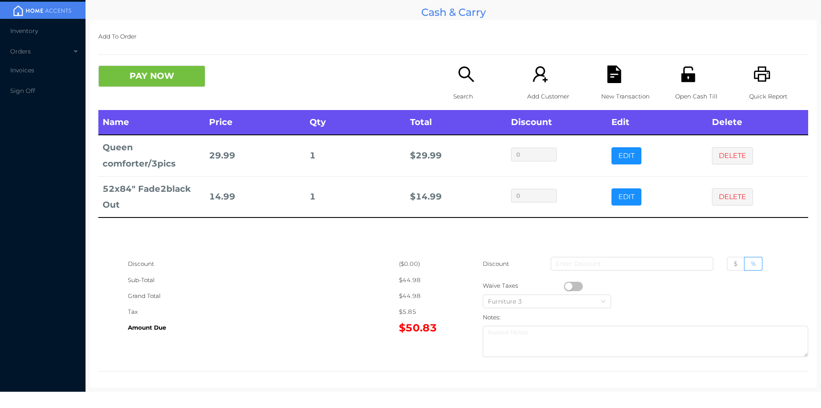
click at [473, 78] on div "Search" at bounding box center [482, 87] width 59 height 44
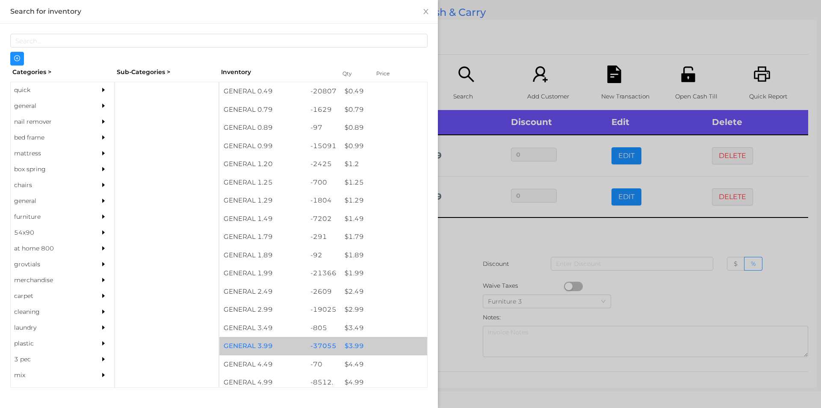
click at [344, 340] on div "$ 3.99" at bounding box center [384, 346] width 87 height 18
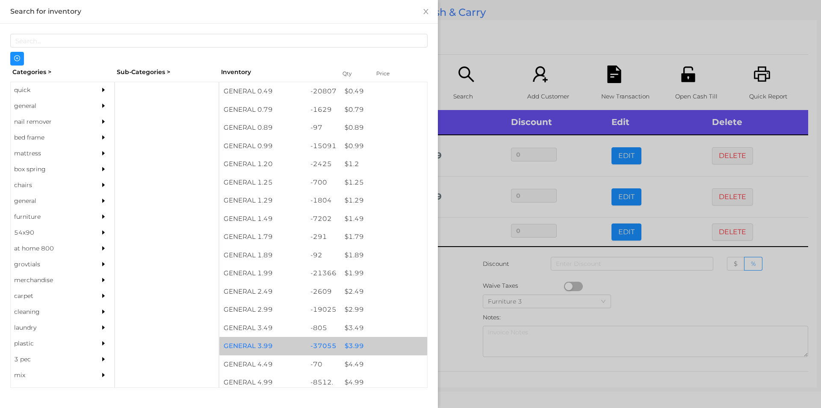
click at [355, 341] on div "$ 3.99" at bounding box center [384, 346] width 87 height 18
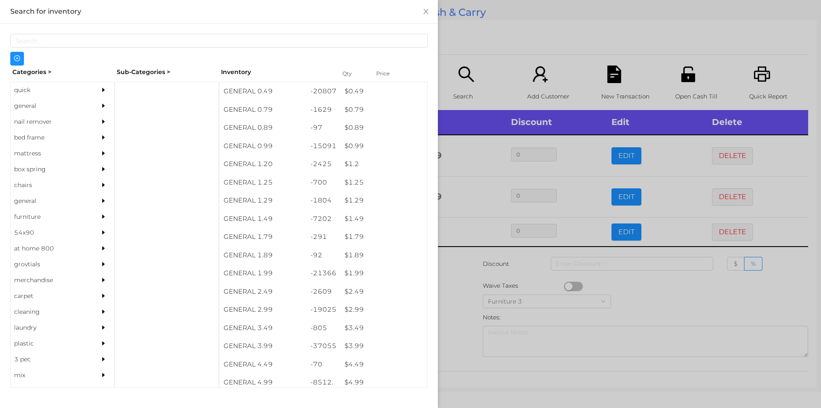
click at [462, 330] on div at bounding box center [410, 204] width 821 height 408
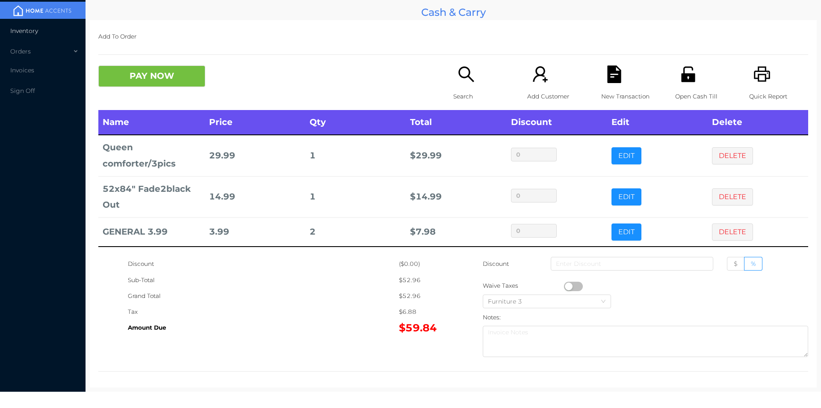
click at [61, 27] on li "Inventory" at bounding box center [43, 30] width 86 height 17
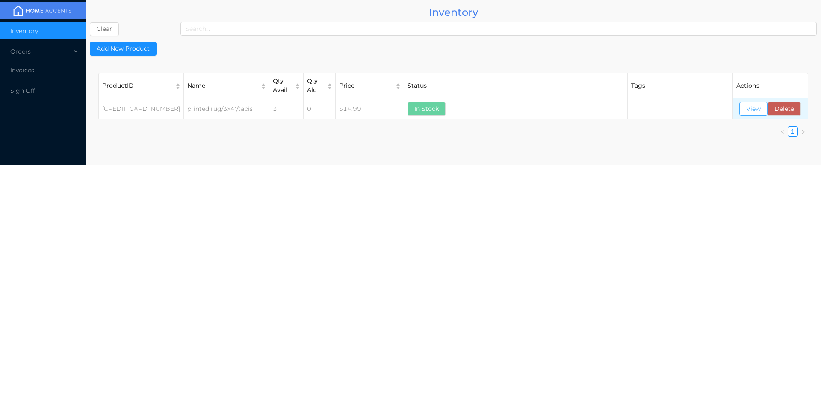
click at [759, 107] on button "View" at bounding box center [754, 109] width 28 height 14
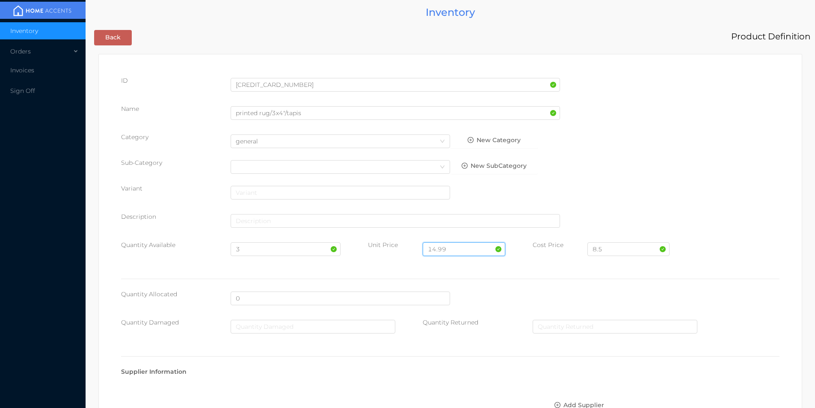
click at [458, 249] on input "14.99" at bounding box center [464, 249] width 82 height 14
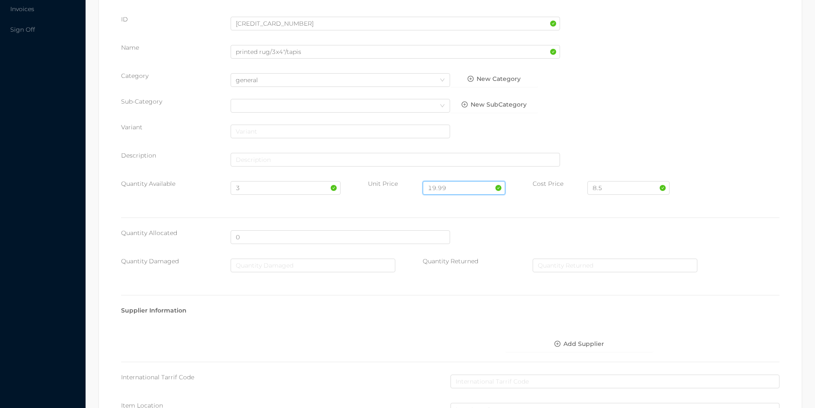
scroll to position [349, 0]
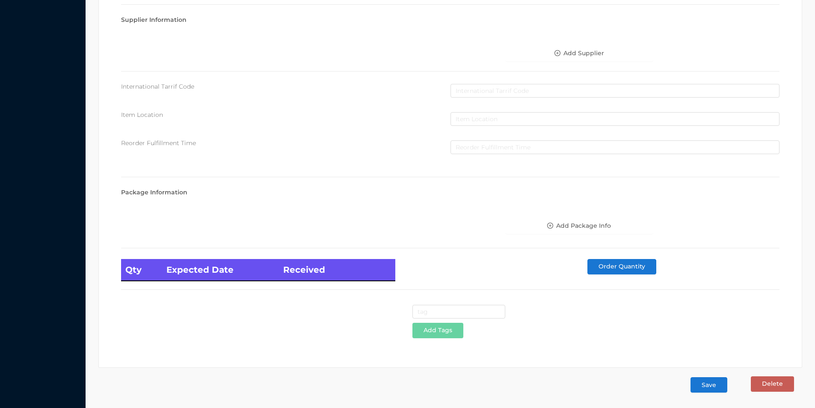
type input "19.99"
click at [714, 388] on button "Save" at bounding box center [708, 384] width 37 height 15
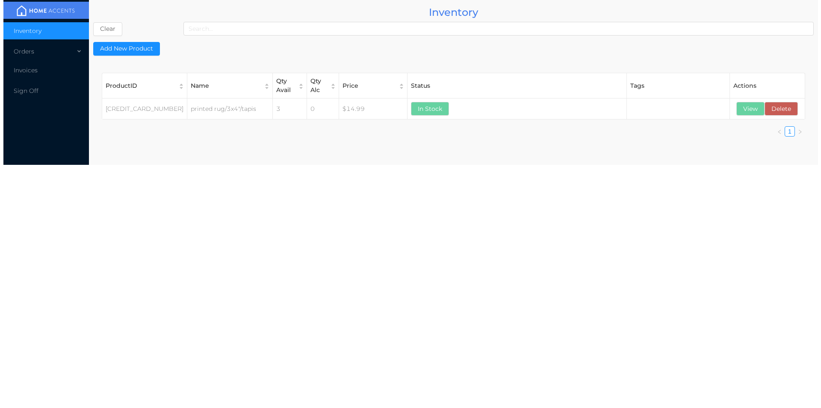
scroll to position [0, 0]
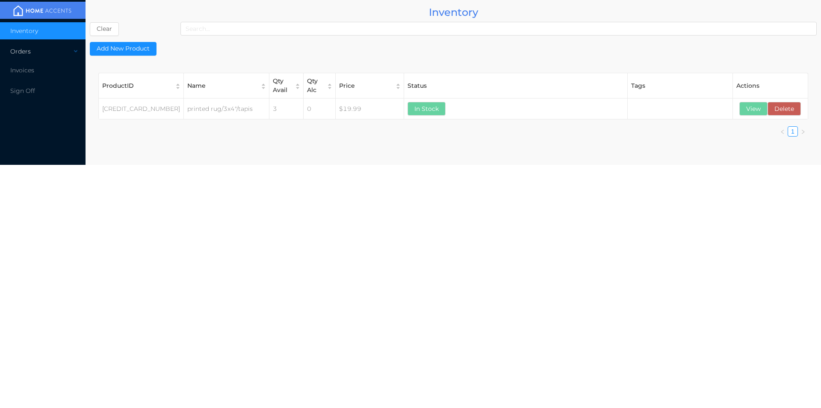
click at [20, 45] on div "Orders" at bounding box center [43, 51] width 86 height 17
click at [47, 66] on li "Cash & Carry" at bounding box center [43, 71] width 86 height 17
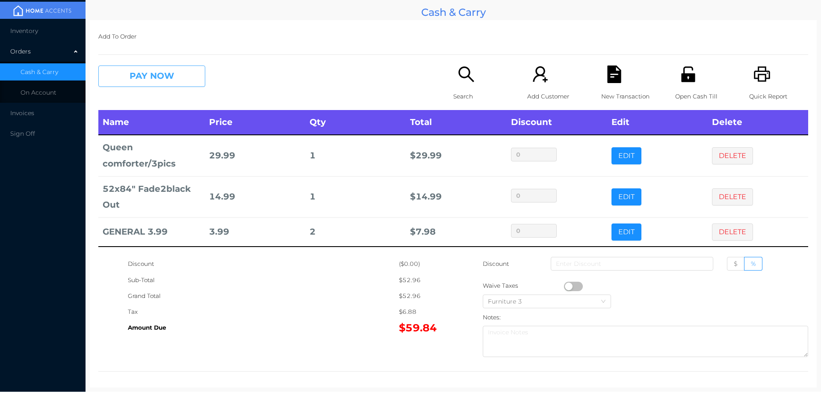
click at [129, 77] on button "PAY NOW" at bounding box center [151, 75] width 107 height 21
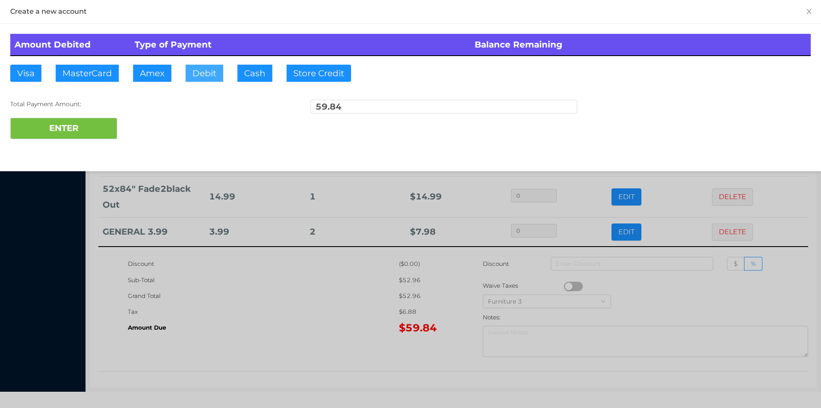
click at [187, 75] on button "Debit" at bounding box center [205, 73] width 38 height 17
click at [103, 130] on button "ENTER" at bounding box center [63, 128] width 107 height 21
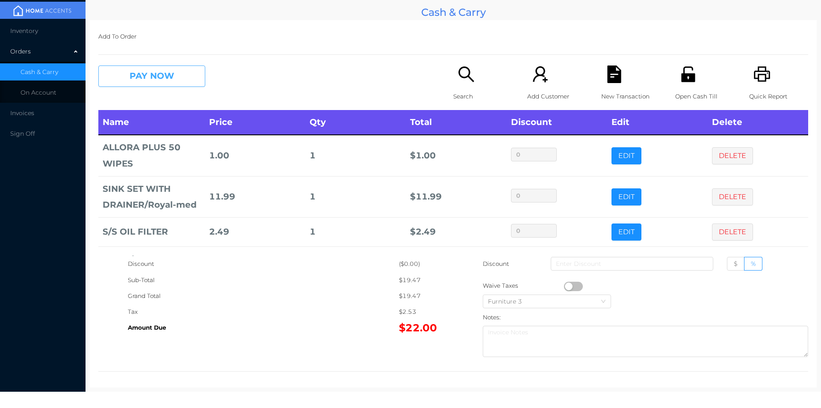
click at [184, 82] on button "PAY NOW" at bounding box center [151, 75] width 107 height 21
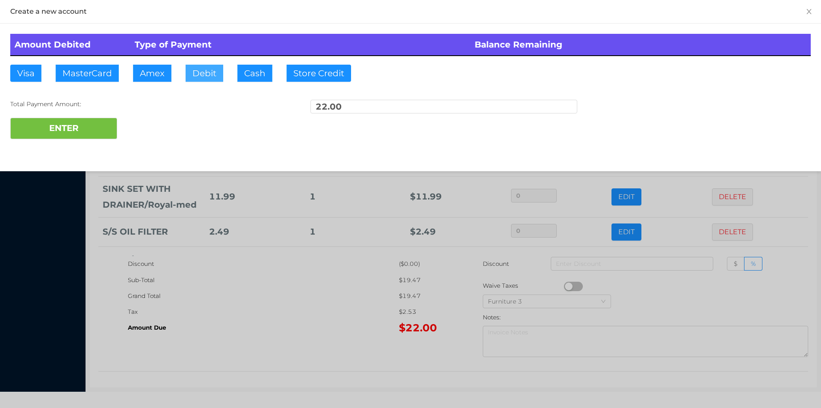
click at [205, 79] on button "Debit" at bounding box center [205, 73] width 38 height 17
click at [73, 120] on button "ENTER" at bounding box center [63, 128] width 107 height 21
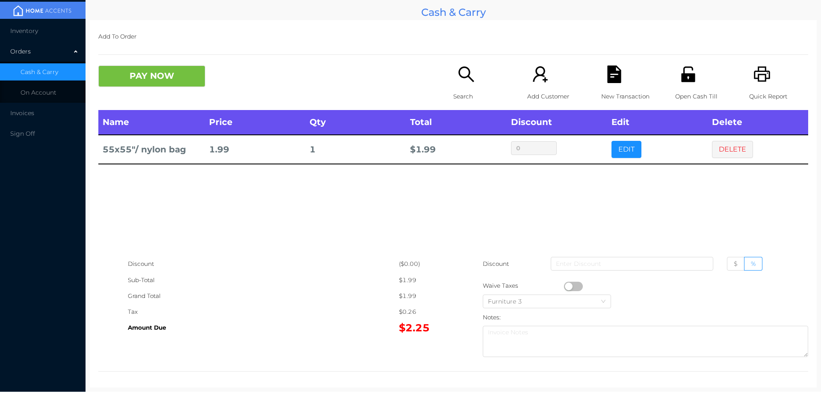
click at [136, 76] on button "PAY NOW" at bounding box center [151, 75] width 107 height 21
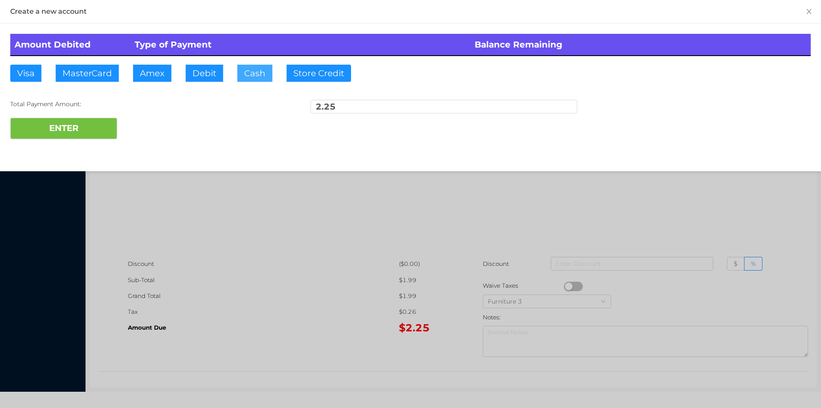
click at [256, 81] on button "Cash" at bounding box center [254, 73] width 35 height 17
type input "5.25"
click at [80, 138] on button "ENTER" at bounding box center [63, 128] width 107 height 21
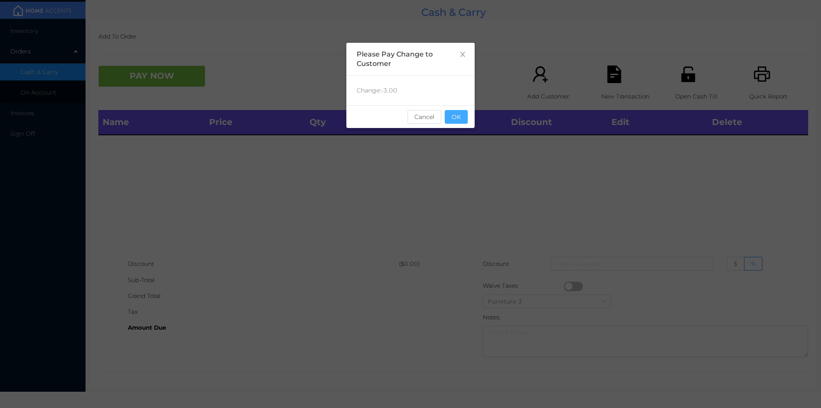
click at [459, 121] on button "OK" at bounding box center [456, 117] width 23 height 14
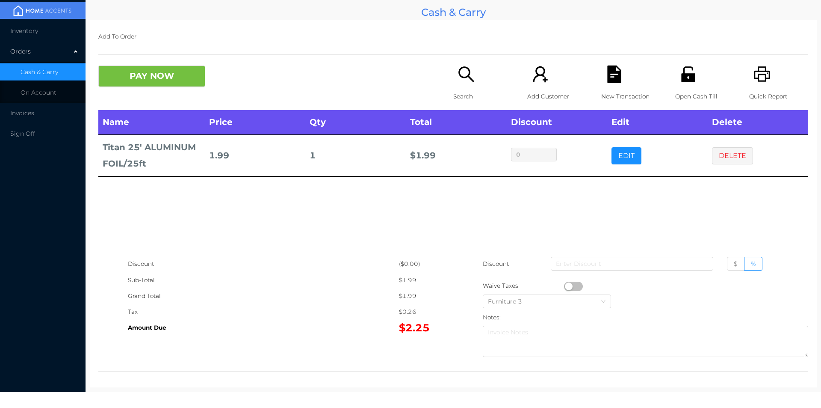
click at [458, 82] on icon "icon: search" at bounding box center [467, 74] width 18 height 18
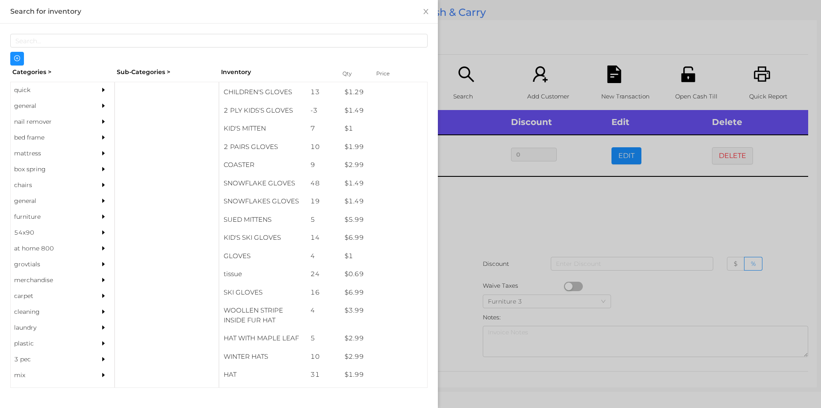
scroll to position [393, 0]
click at [32, 107] on div "general" at bounding box center [50, 106] width 78 height 16
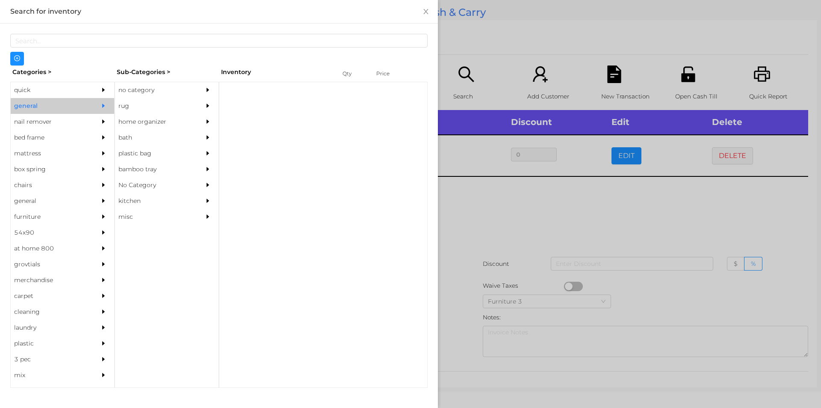
scroll to position [0, 0]
click at [134, 89] on div "no category" at bounding box center [154, 90] width 78 height 16
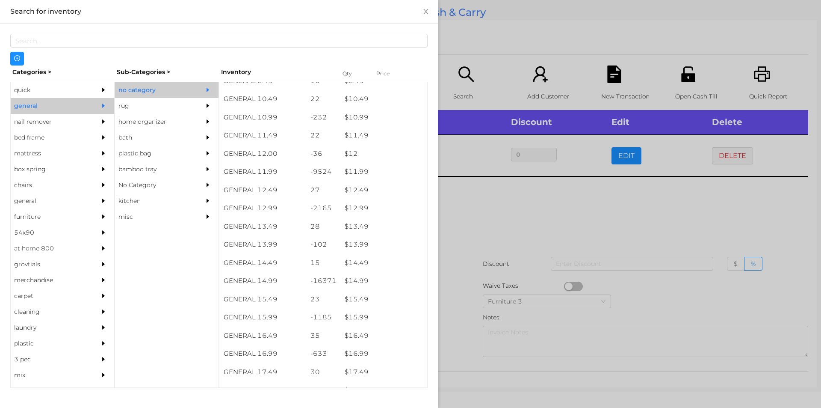
scroll to position [550, 0]
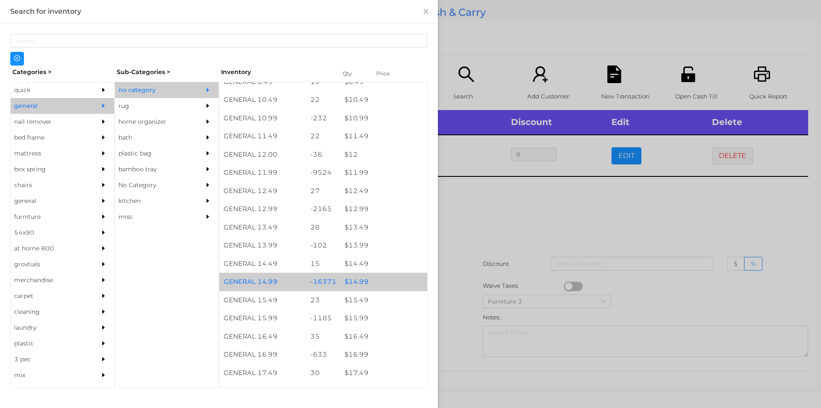
click at [359, 284] on div "$ 14.99" at bounding box center [384, 282] width 87 height 18
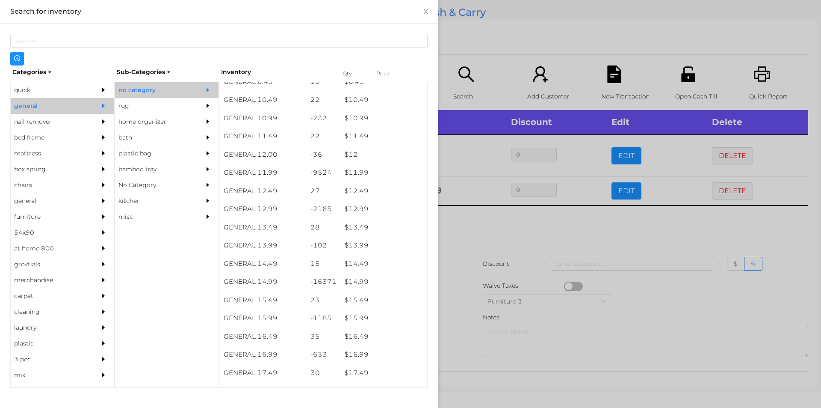
click at [446, 287] on div at bounding box center [410, 204] width 821 height 408
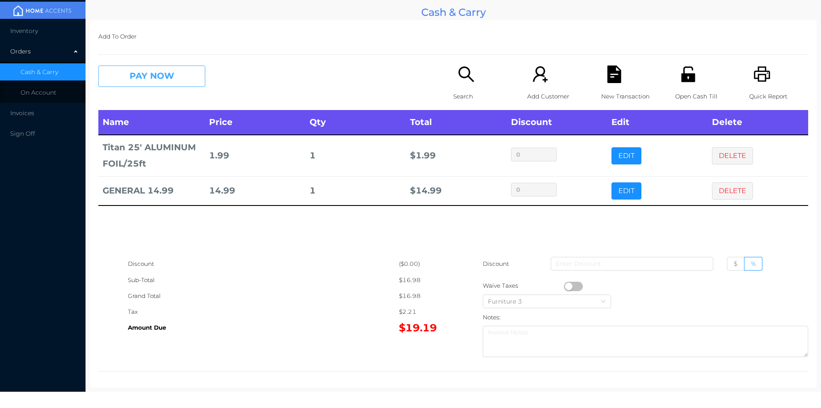
click at [140, 75] on button "PAY NOW" at bounding box center [151, 75] width 107 height 21
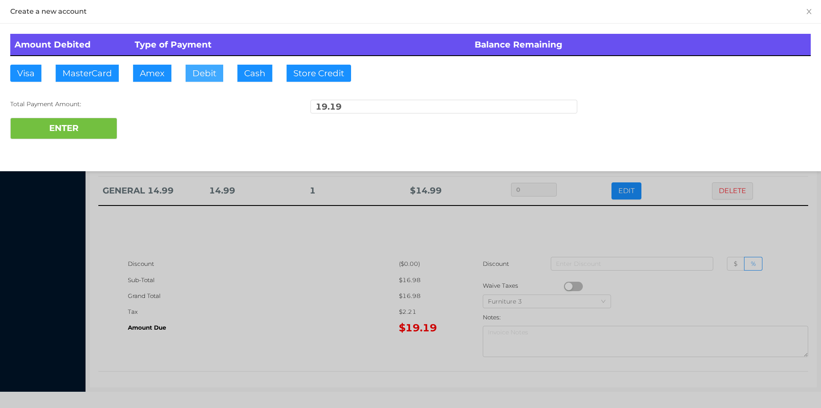
click at [215, 72] on button "Debit" at bounding box center [205, 73] width 38 height 17
click at [70, 128] on button "ENTER" at bounding box center [63, 128] width 107 height 21
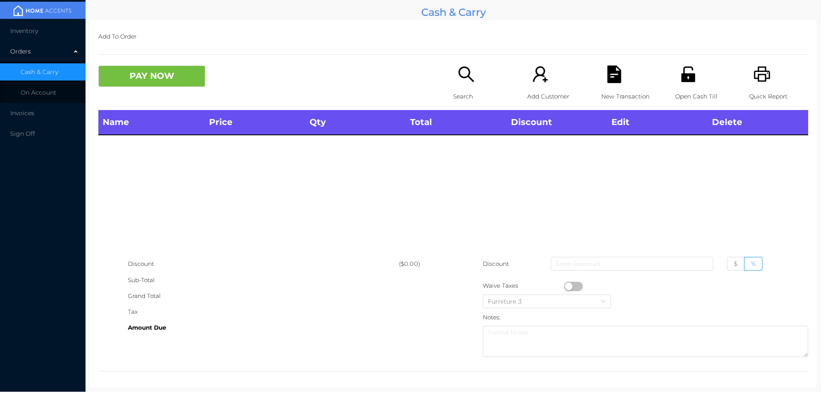
click at [453, 84] on div "Search" at bounding box center [482, 87] width 59 height 44
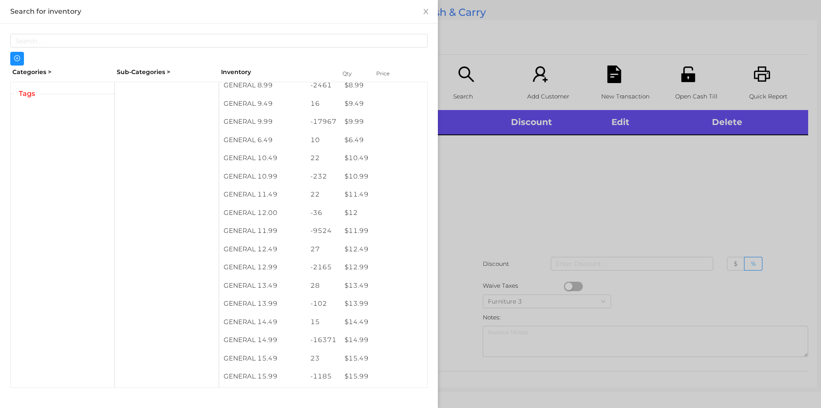
scroll to position [495, 0]
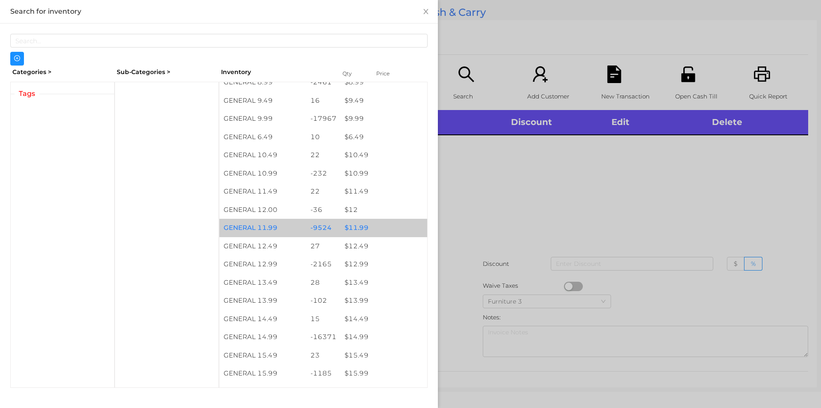
click at [357, 228] on div "$ 11.99" at bounding box center [384, 228] width 87 height 18
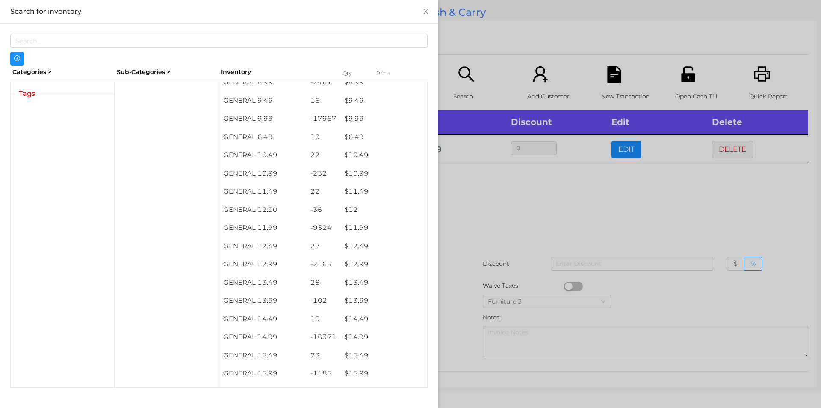
click at [486, 228] on div at bounding box center [410, 204] width 821 height 408
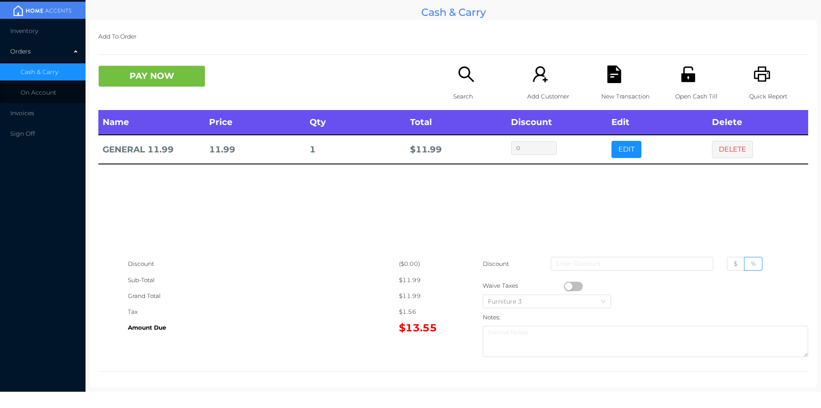
click at [461, 74] on icon "icon: search" at bounding box center [467, 74] width 18 height 18
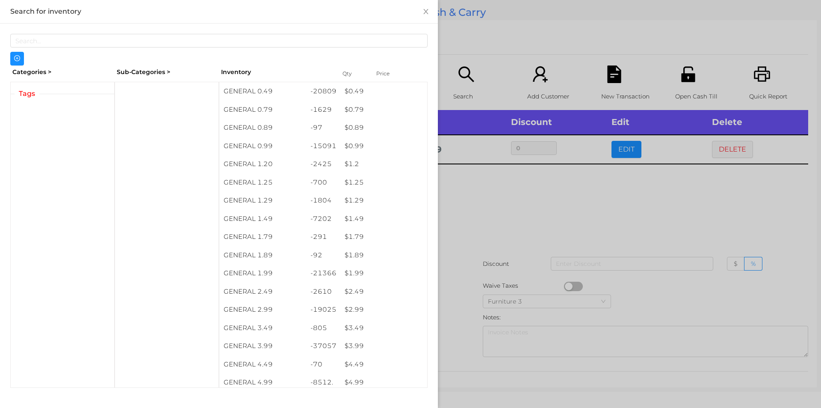
click at [492, 219] on div at bounding box center [410, 204] width 821 height 408
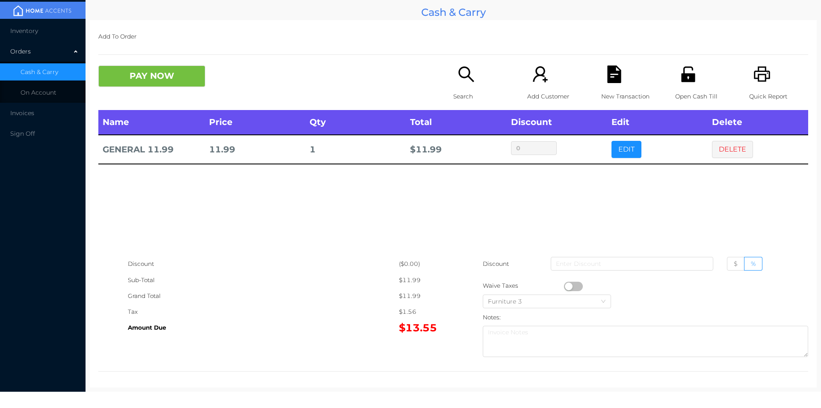
click at [459, 74] on icon "icon: search" at bounding box center [466, 73] width 15 height 15
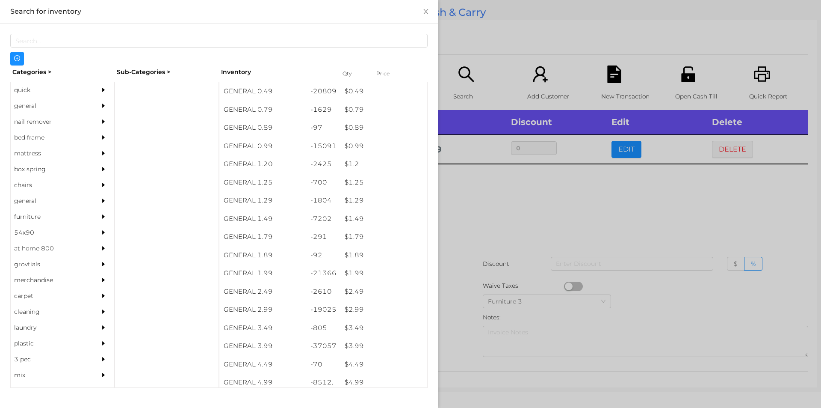
click at [516, 210] on div at bounding box center [410, 204] width 821 height 408
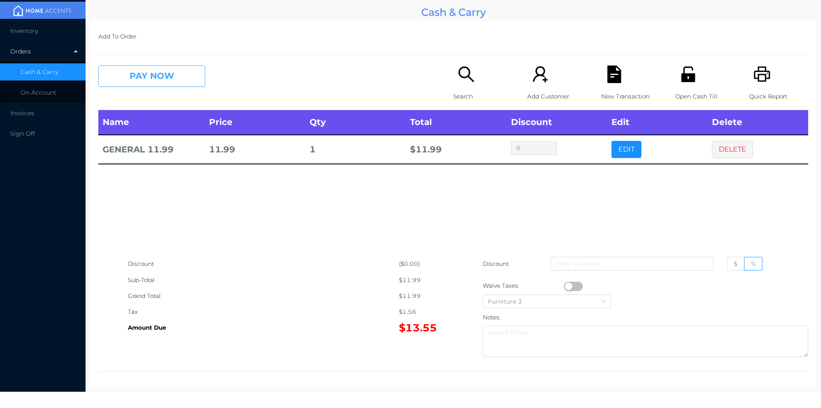
click at [131, 79] on button "PAY NOW" at bounding box center [151, 75] width 107 height 21
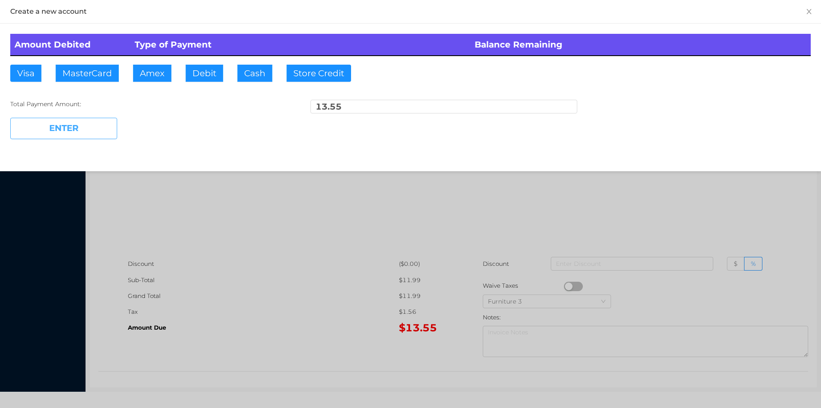
click at [72, 132] on button "ENTER" at bounding box center [63, 128] width 107 height 21
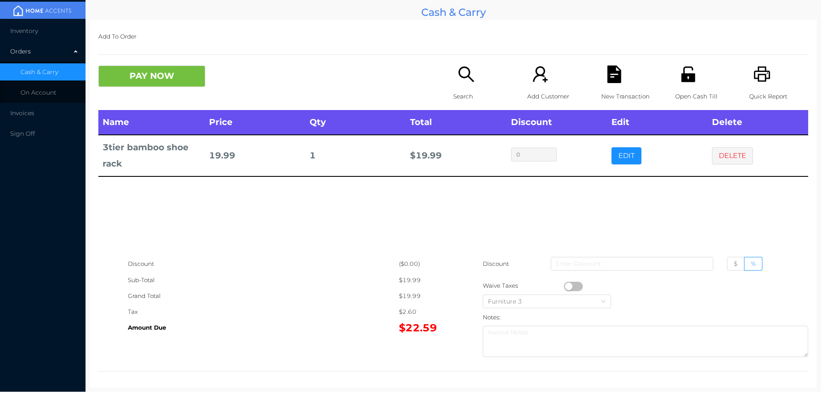
click at [474, 80] on div "Search" at bounding box center [482, 87] width 59 height 44
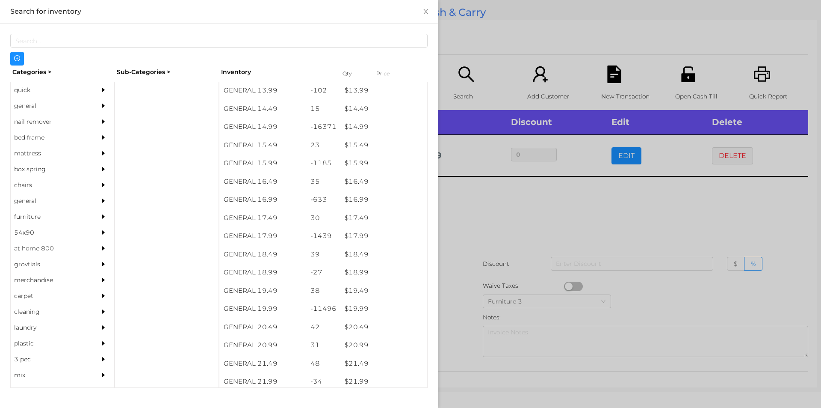
scroll to position [691, 0]
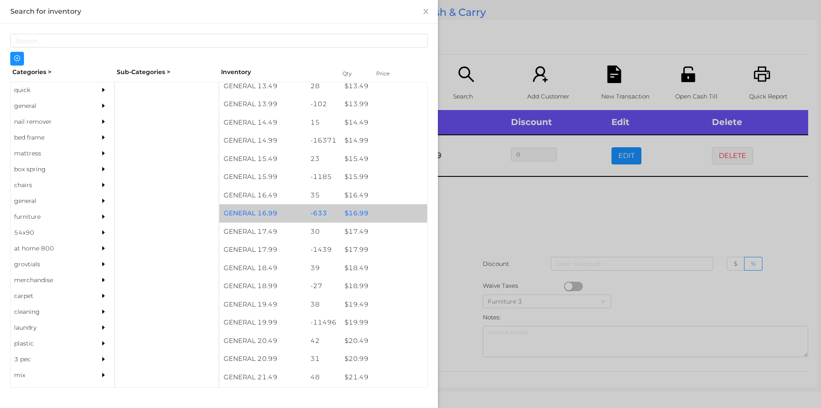
click at [356, 213] on div "$ 16.99" at bounding box center [384, 213] width 87 height 18
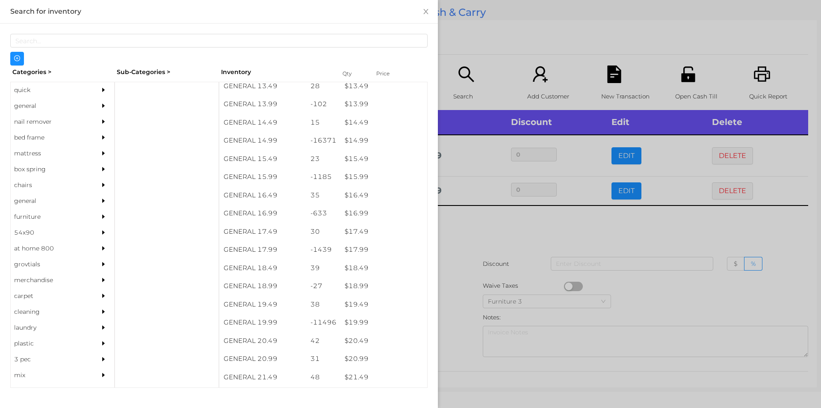
click at [465, 235] on div at bounding box center [410, 204] width 821 height 408
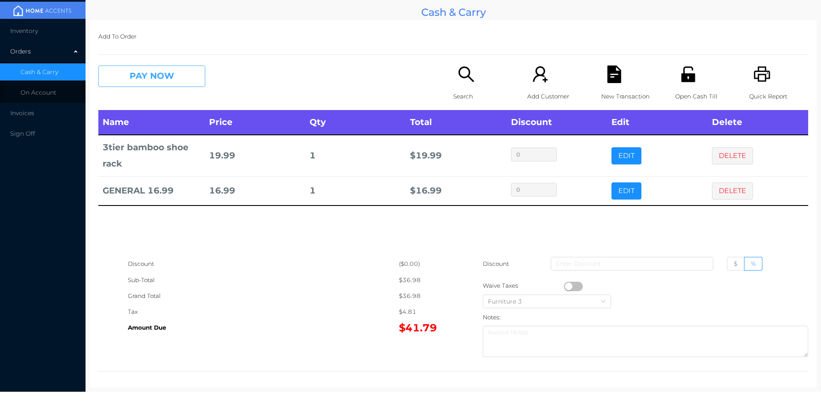
click at [149, 68] on button "PAY NOW" at bounding box center [151, 75] width 107 height 21
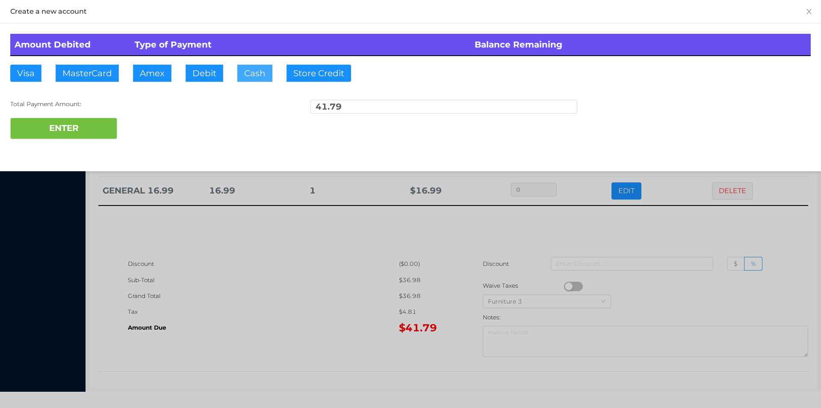
click at [244, 79] on button "Cash" at bounding box center [254, 73] width 35 height 17
type input "45."
click at [73, 130] on button "ENTER" at bounding box center [63, 128] width 107 height 21
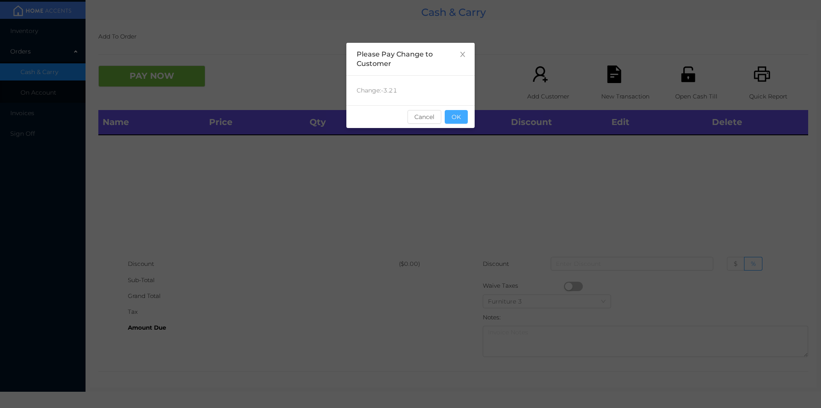
click at [460, 120] on button "OK" at bounding box center [456, 117] width 23 height 14
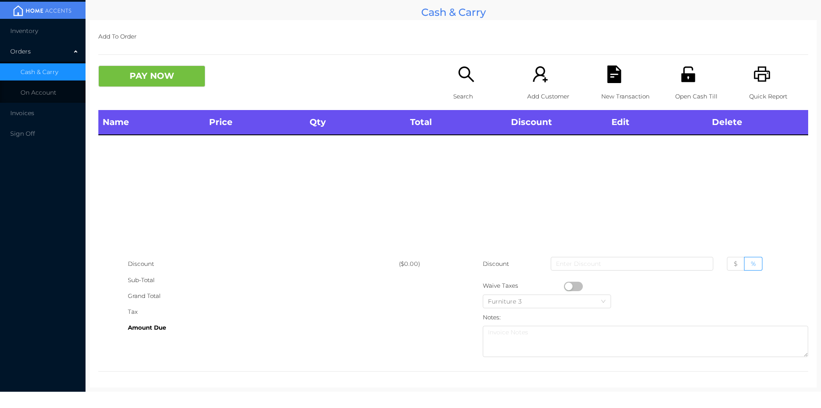
click at [458, 82] on icon "icon: search" at bounding box center [467, 74] width 18 height 18
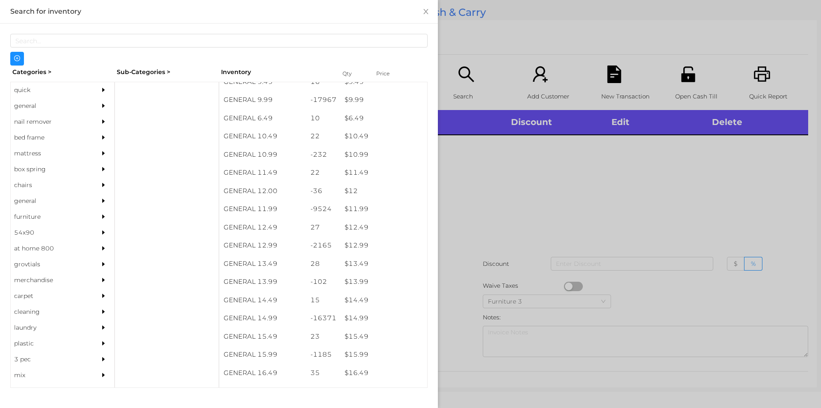
scroll to position [513, 0]
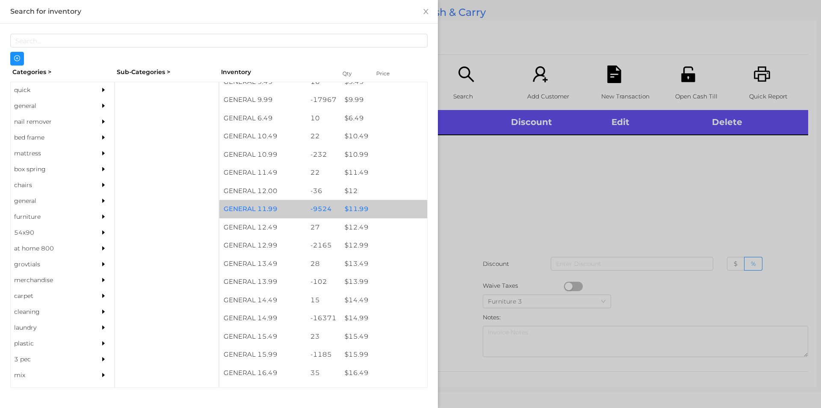
click at [357, 207] on div "$ 11.99" at bounding box center [384, 209] width 87 height 18
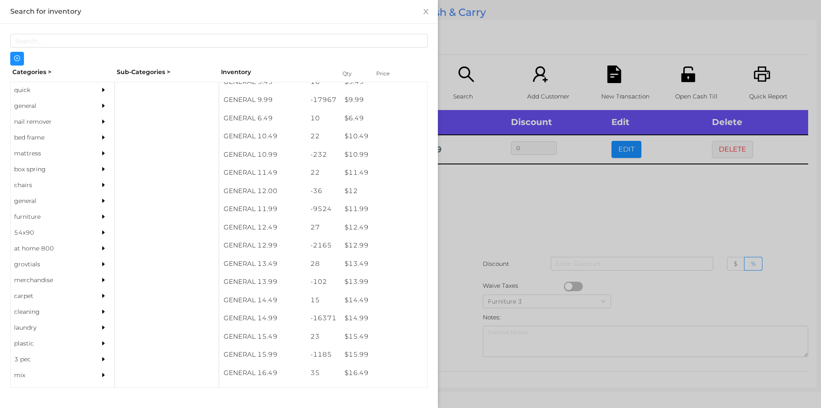
click at [480, 217] on div at bounding box center [410, 204] width 821 height 408
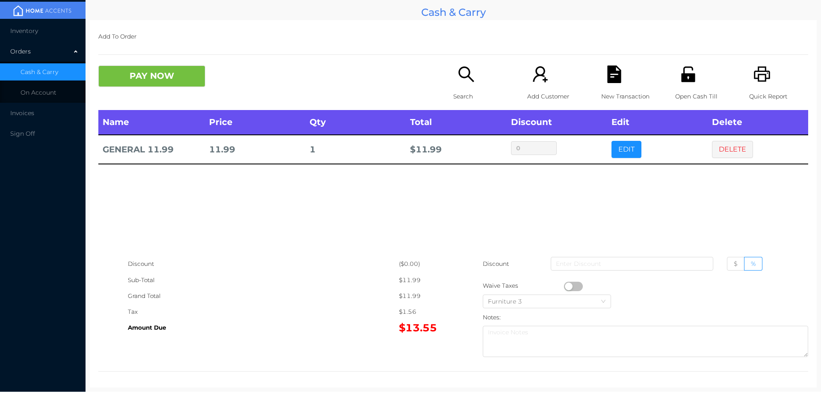
click at [180, 74] on button "PAY NOW" at bounding box center [151, 75] width 107 height 21
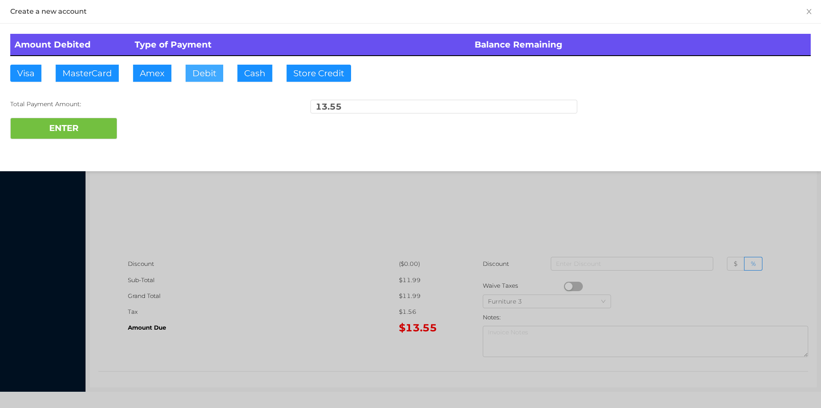
click at [191, 71] on button "Debit" at bounding box center [205, 73] width 38 height 17
click at [95, 122] on button "ENTER" at bounding box center [63, 128] width 107 height 21
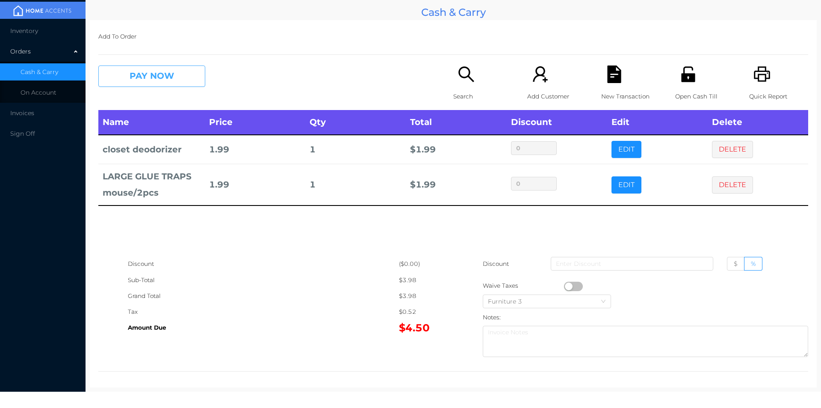
click at [159, 80] on button "PAY NOW" at bounding box center [151, 75] width 107 height 21
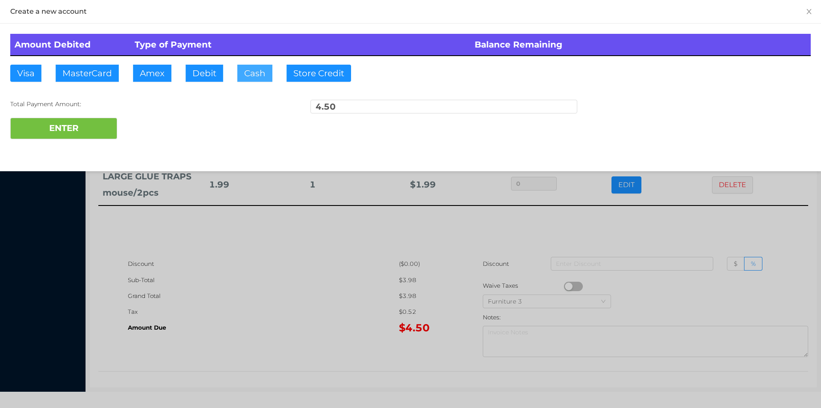
click at [253, 75] on button "Cash" at bounding box center [254, 73] width 35 height 17
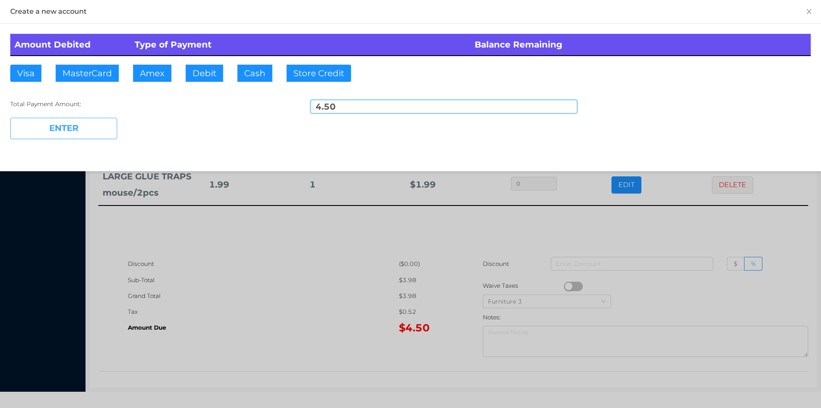
click at [86, 122] on button "ENTER" at bounding box center [63, 128] width 107 height 21
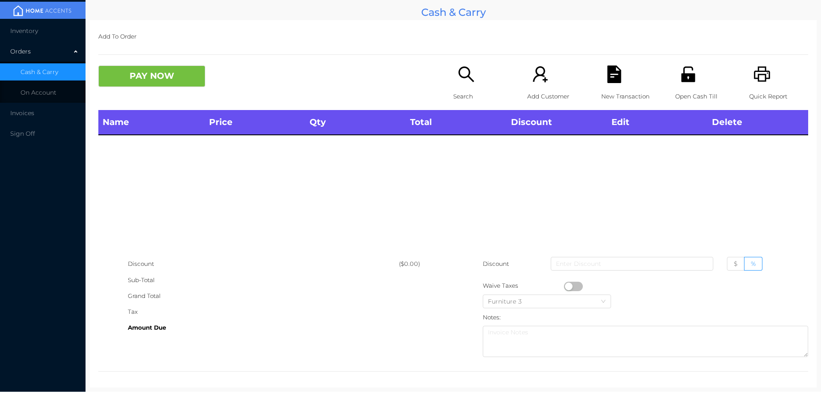
click at [469, 88] on div "Search" at bounding box center [482, 87] width 59 height 44
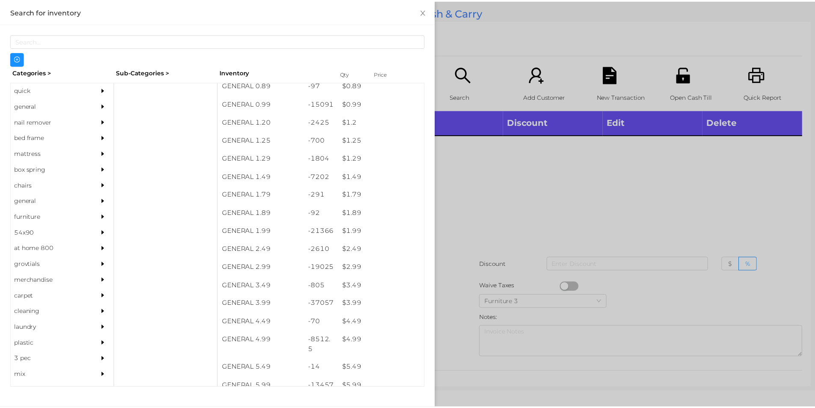
scroll to position [55, 0]
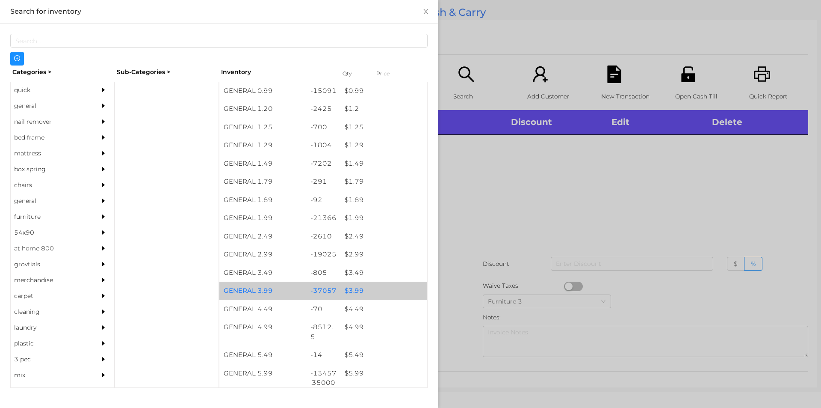
click at [343, 290] on div "$ 3.99" at bounding box center [384, 290] width 87 height 18
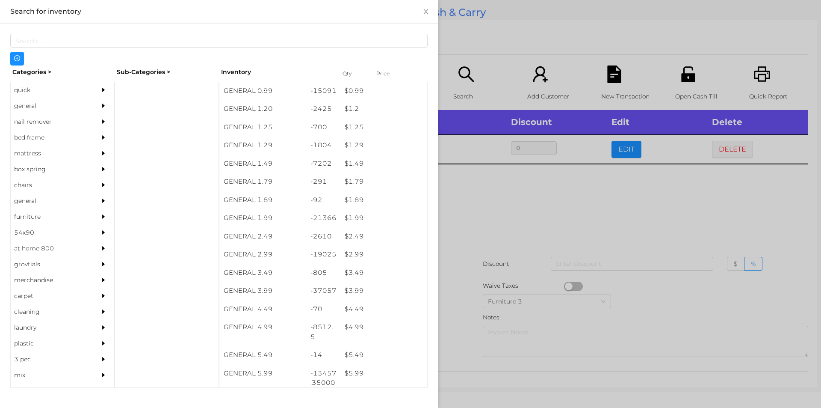
click at [455, 249] on div at bounding box center [410, 204] width 821 height 408
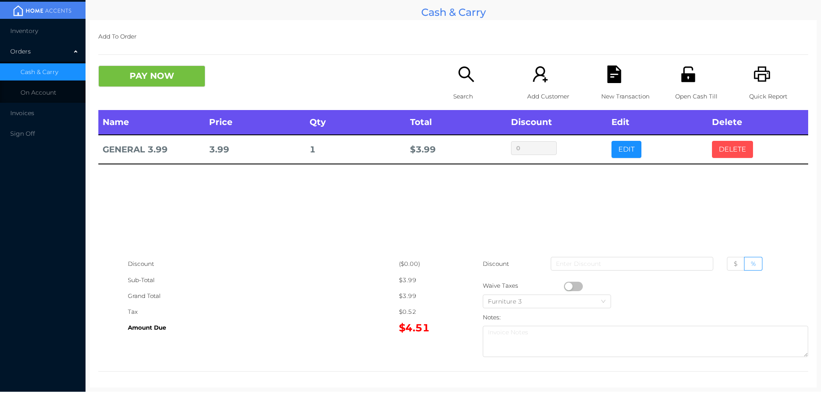
click at [720, 154] on button "DELETE" at bounding box center [732, 149] width 41 height 17
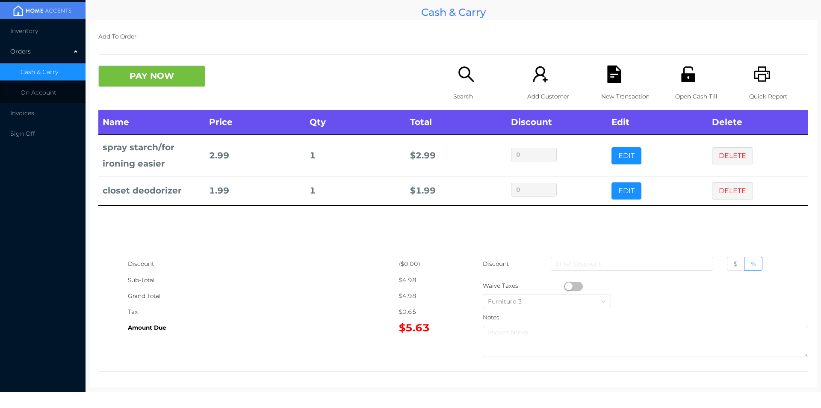
click at [161, 79] on button "PAY NOW" at bounding box center [151, 75] width 107 height 21
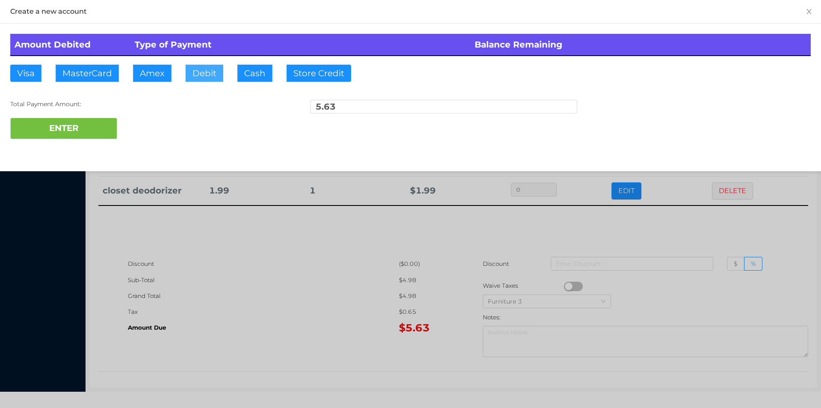
click at [208, 74] on button "Debit" at bounding box center [205, 73] width 38 height 17
click at [100, 128] on button "ENTER" at bounding box center [63, 128] width 107 height 21
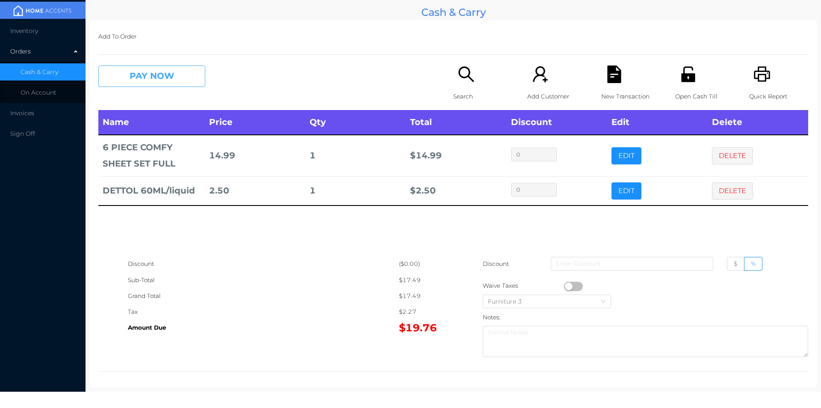
click at [136, 84] on button "PAY NOW" at bounding box center [151, 75] width 107 height 21
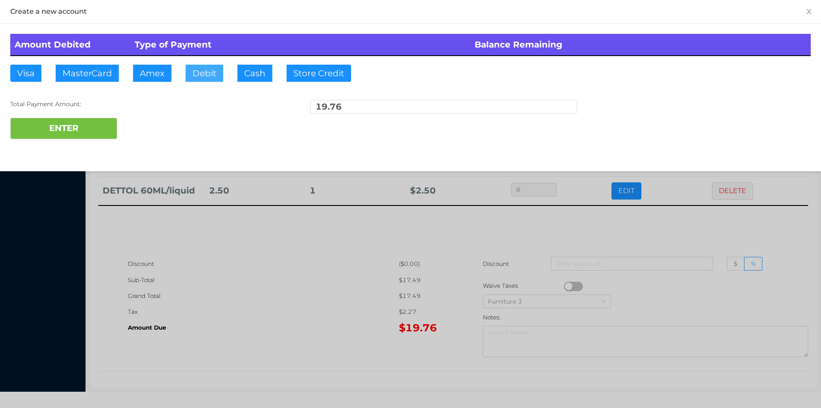
click at [196, 75] on button "Debit" at bounding box center [205, 73] width 38 height 17
type input "20."
click at [66, 137] on button "ENTER" at bounding box center [63, 128] width 107 height 21
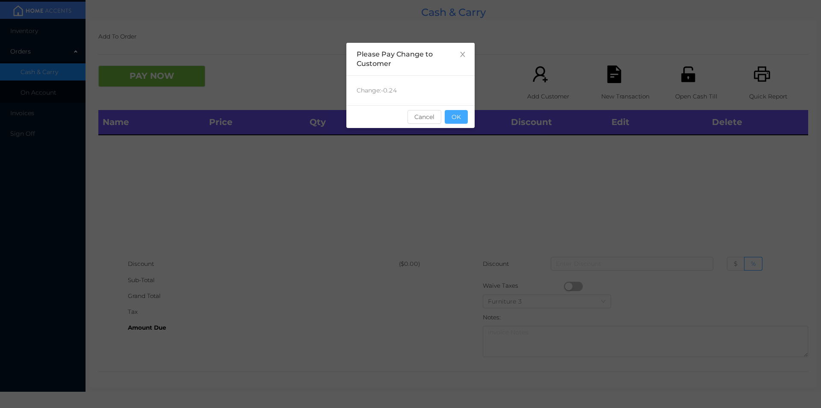
click at [461, 117] on button "OK" at bounding box center [456, 117] width 23 height 14
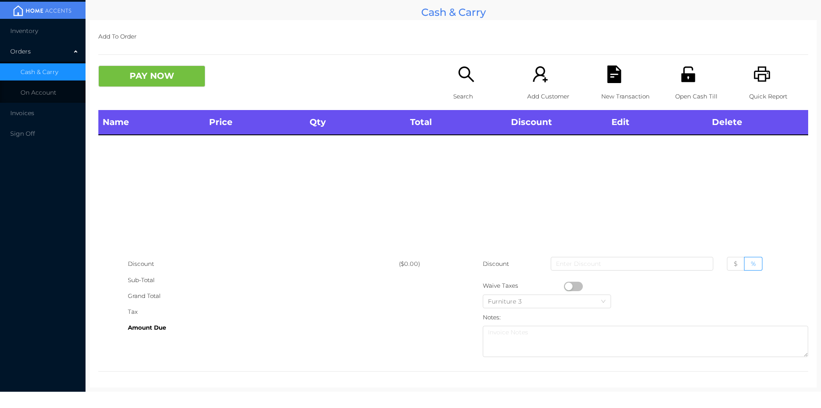
click at [462, 155] on div "Name Price Qty Total Discount Edit Delete" at bounding box center [453, 183] width 710 height 146
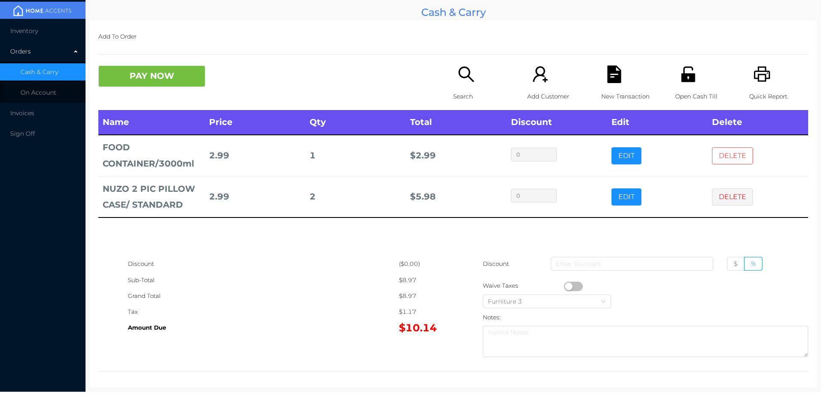
click at [725, 163] on button "DELETE" at bounding box center [732, 155] width 41 height 17
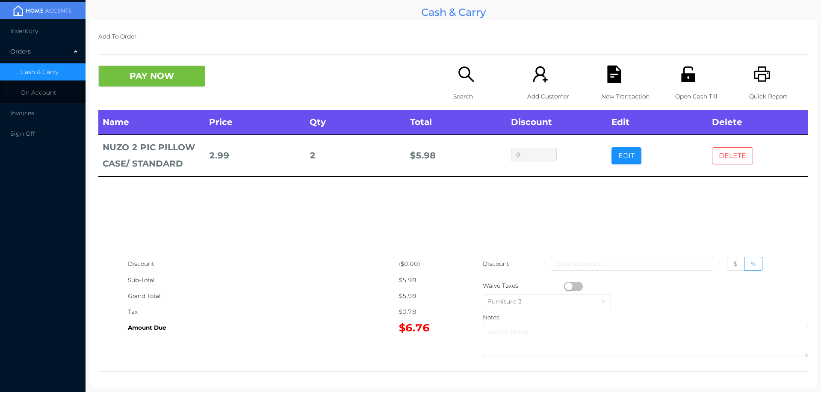
click at [732, 159] on button "DELETE" at bounding box center [732, 155] width 41 height 17
click at [729, 157] on div "Name Price Qty Total Discount Edit Delete NUZO 2 PIC PILLOW CASE/ STANDARD 2.99…" at bounding box center [453, 183] width 710 height 146
click at [471, 85] on div "Search" at bounding box center [482, 87] width 59 height 44
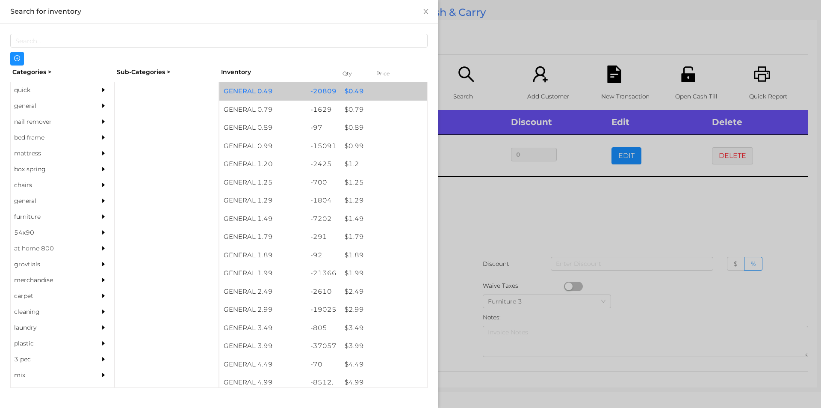
click at [348, 96] on div "$ 0.49" at bounding box center [384, 91] width 87 height 18
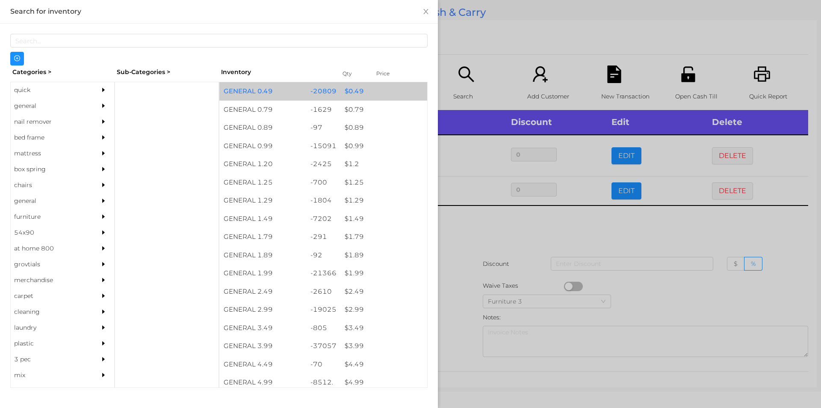
click at [349, 89] on div "$ 0.49" at bounding box center [384, 91] width 87 height 18
click at [351, 89] on div "$ 0.49" at bounding box center [384, 91] width 87 height 18
click at [352, 86] on div "$ 0.49" at bounding box center [384, 91] width 87 height 18
click at [345, 86] on div "$ 0.49" at bounding box center [384, 91] width 87 height 18
click at [343, 88] on div "$ 0.49" at bounding box center [384, 91] width 87 height 18
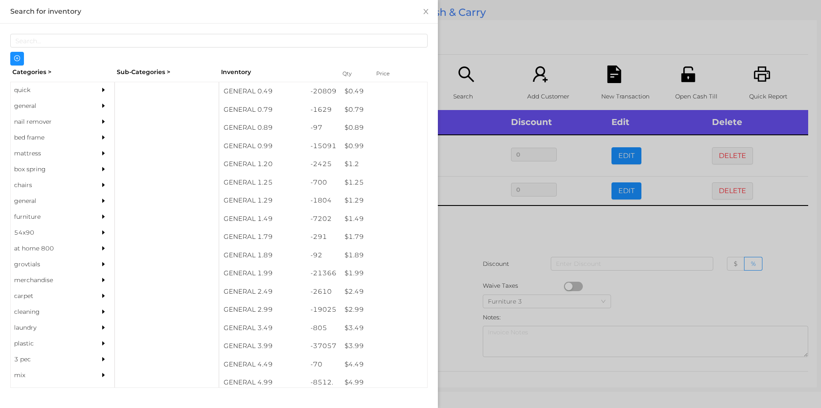
click at [472, 240] on div at bounding box center [410, 204] width 821 height 408
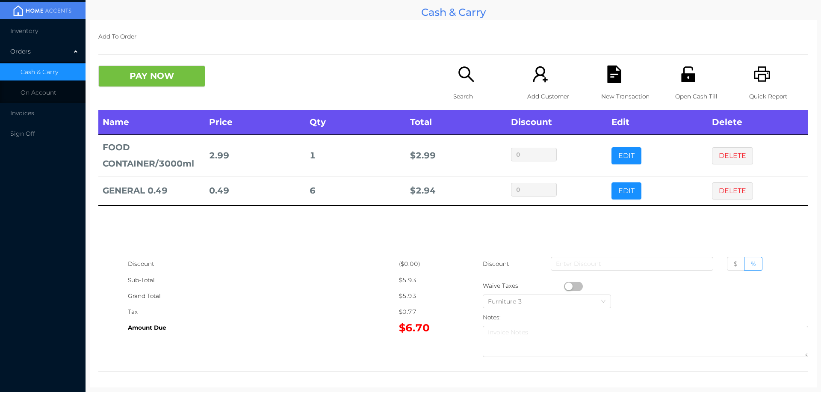
click at [462, 82] on icon "icon: search" at bounding box center [467, 74] width 18 height 18
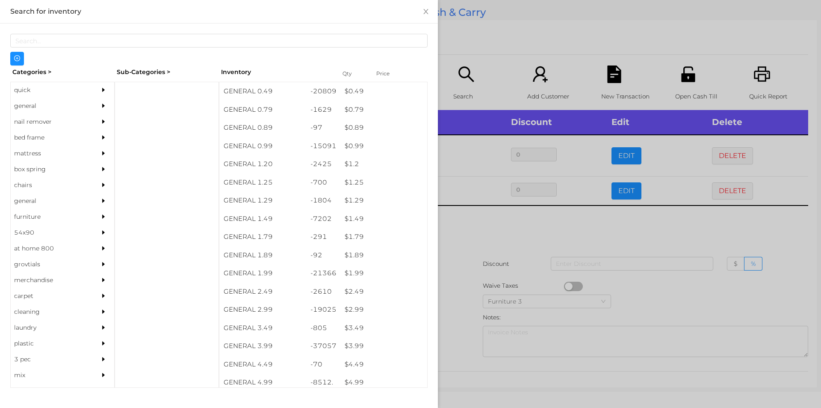
click at [613, 237] on div at bounding box center [410, 204] width 821 height 408
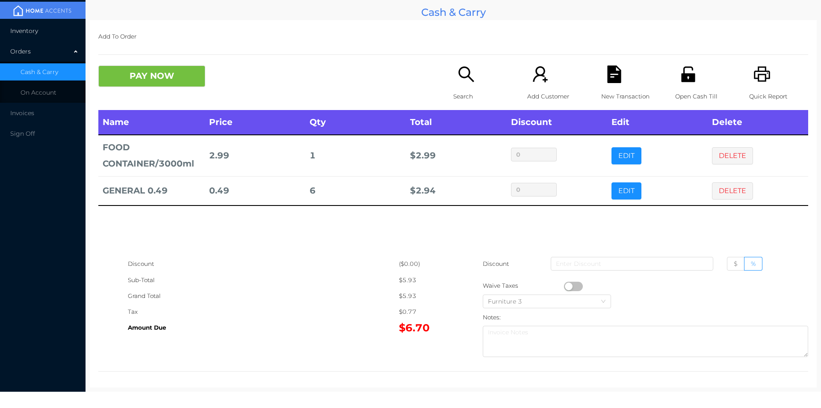
click at [30, 27] on span "Inventory" at bounding box center [24, 31] width 28 height 8
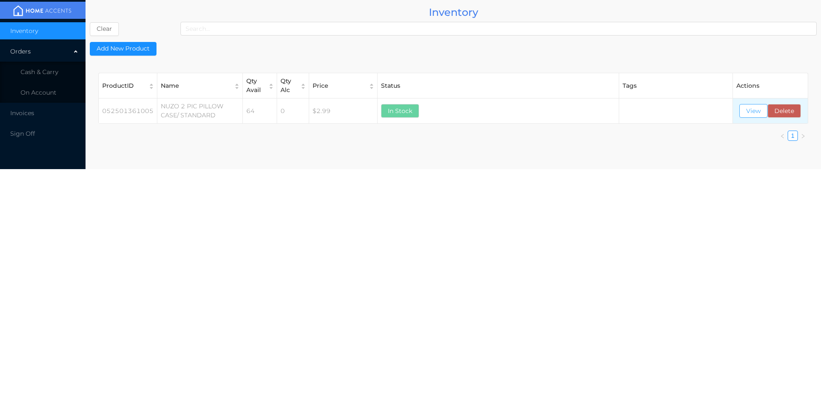
click at [741, 109] on button "View" at bounding box center [754, 111] width 28 height 14
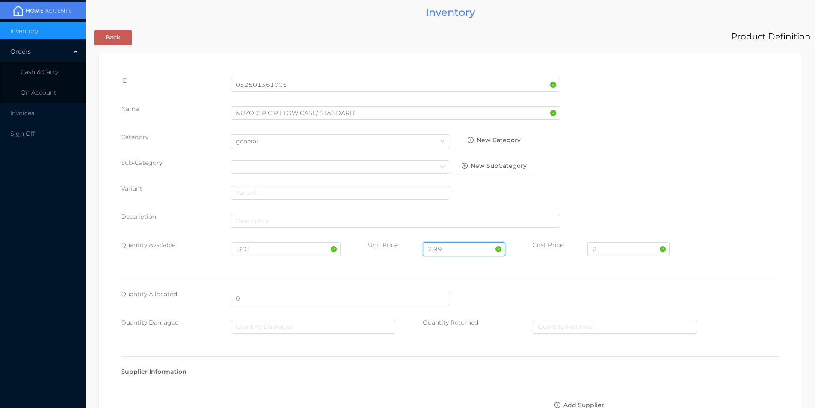
click at [446, 246] on input "2.99" at bounding box center [464, 249] width 82 height 14
type input "2"
type input "1.99"
click at [265, 251] on input "-301" at bounding box center [286, 249] width 110 height 14
type input "-"
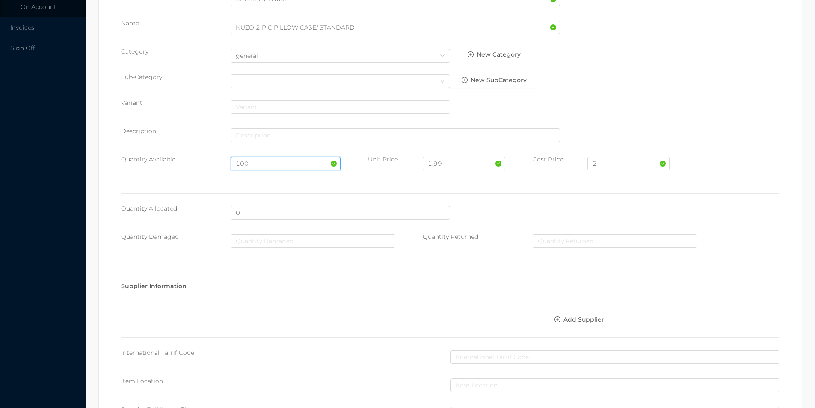
scroll to position [349, 0]
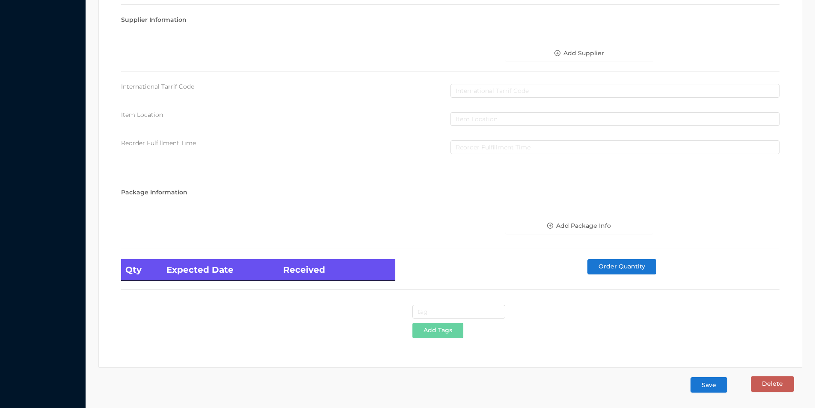
type input "100"
click at [701, 387] on button "Save" at bounding box center [708, 384] width 37 height 15
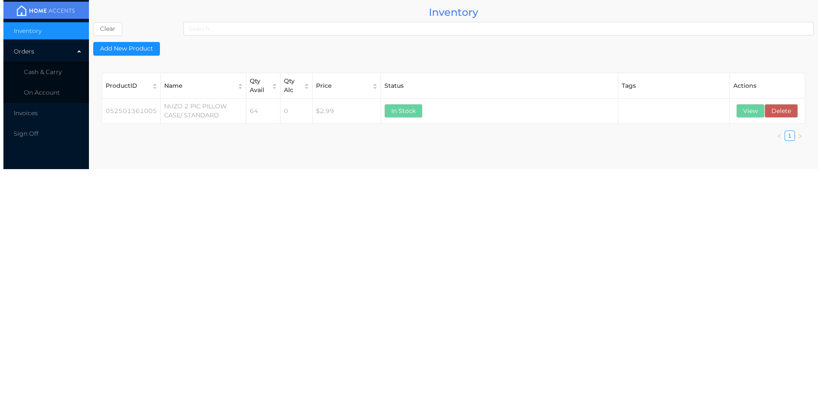
scroll to position [0, 0]
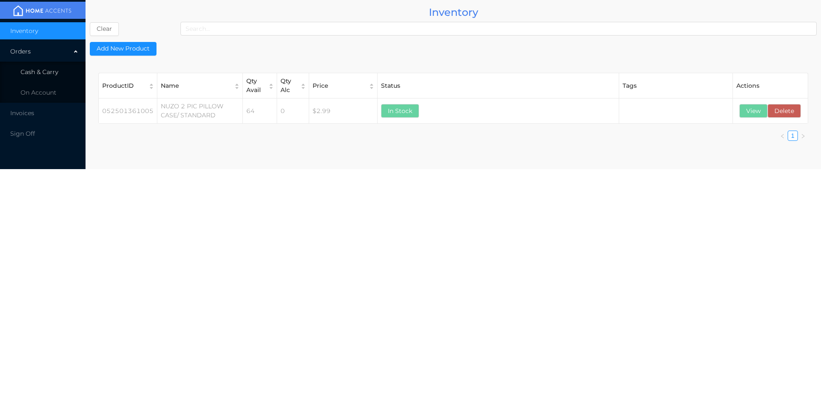
click at [41, 69] on span "Cash & Carry" at bounding box center [40, 72] width 38 height 8
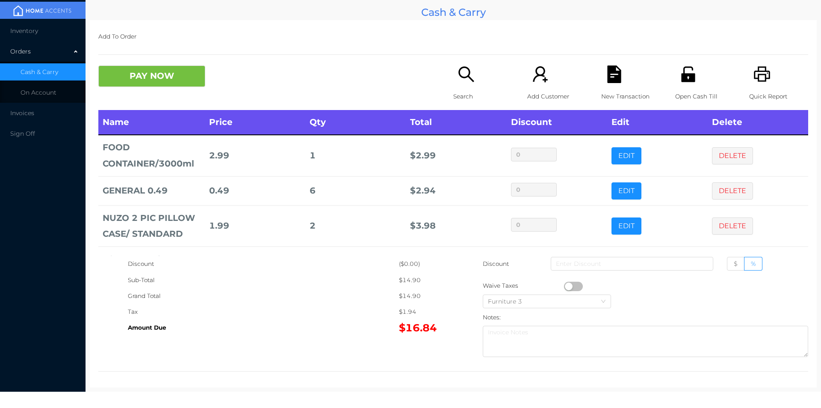
scroll to position [56, 0]
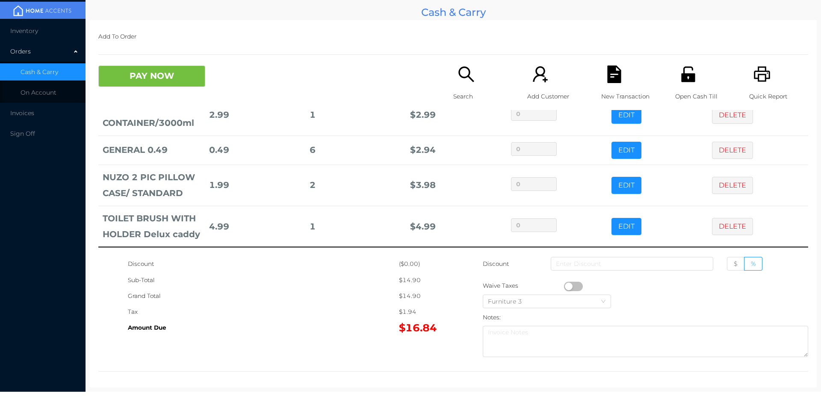
click at [453, 94] on p "Search" at bounding box center [482, 97] width 59 height 16
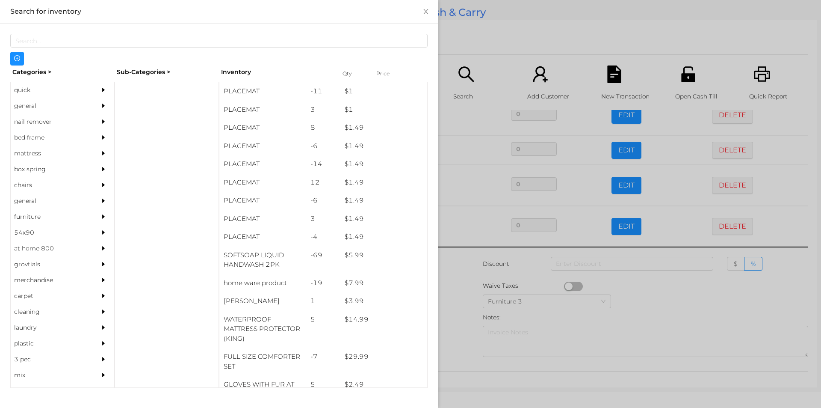
click at [31, 110] on div "general" at bounding box center [50, 106] width 78 height 16
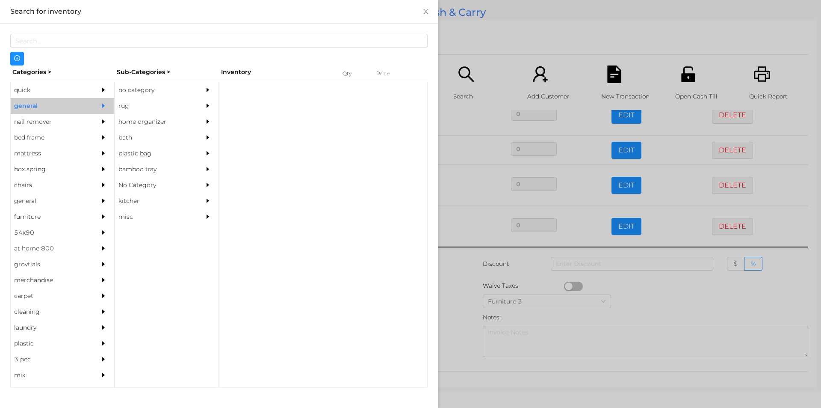
click at [123, 89] on div "no category" at bounding box center [154, 90] width 78 height 16
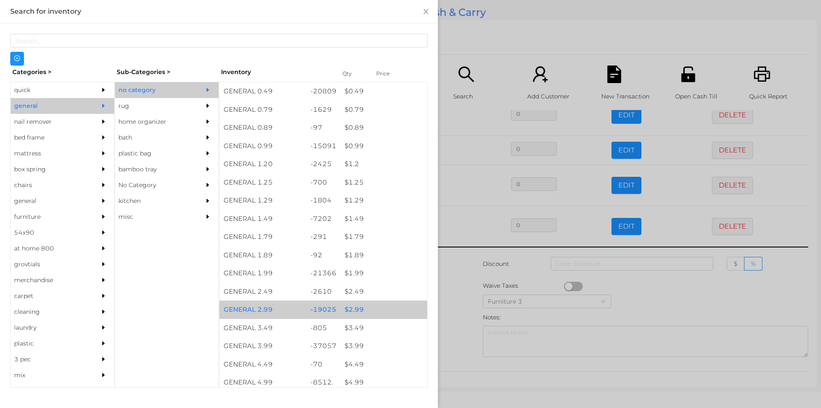
click at [355, 313] on div "$ 2.99" at bounding box center [384, 309] width 87 height 18
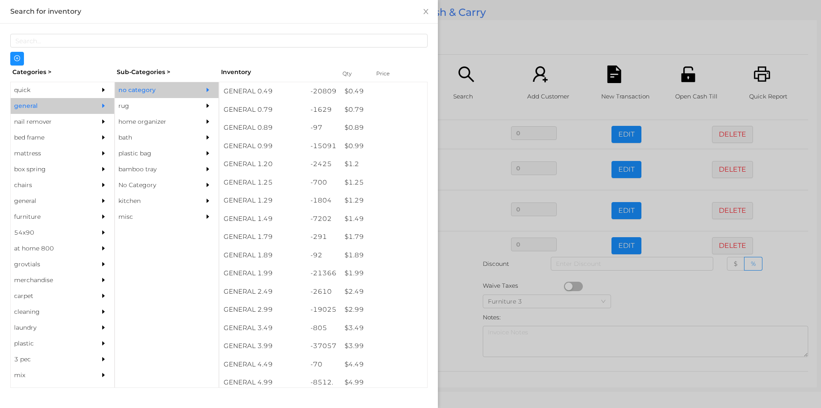
click at [465, 289] on div at bounding box center [410, 204] width 821 height 408
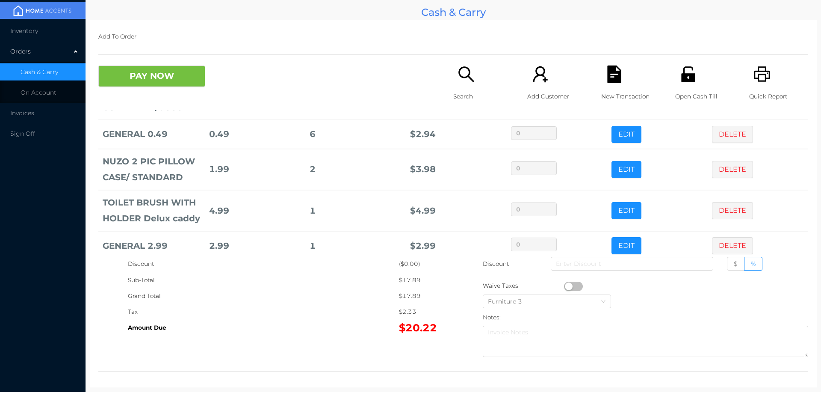
scroll to position [86, 0]
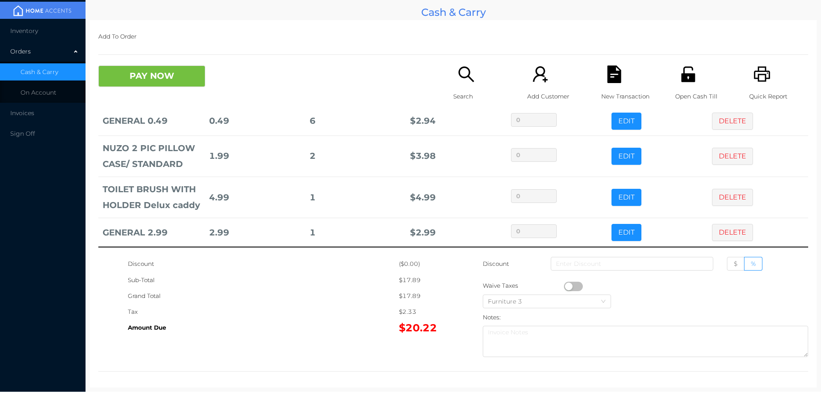
click at [459, 95] on p "Search" at bounding box center [482, 97] width 59 height 16
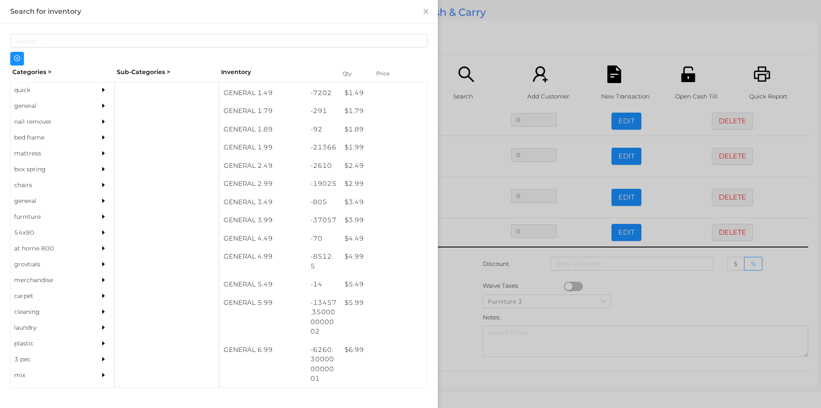
scroll to position [127, 0]
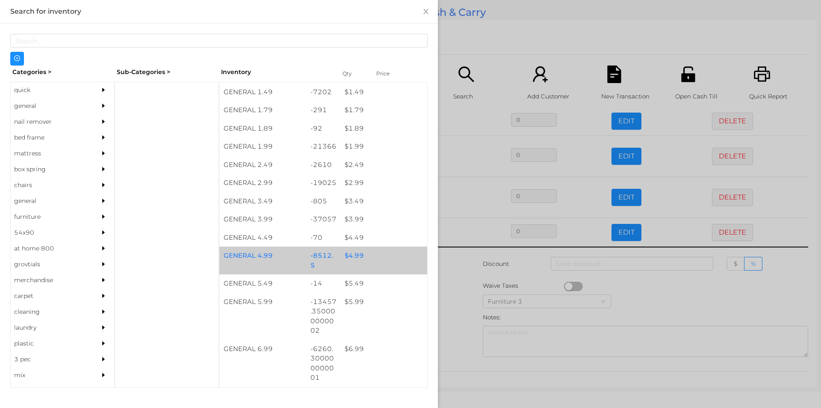
click at [355, 257] on div "$ 4.99" at bounding box center [384, 255] width 87 height 18
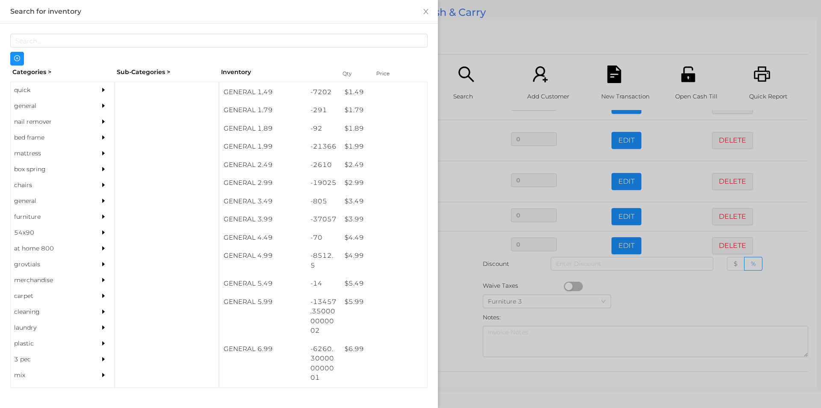
click at [458, 290] on div at bounding box center [410, 204] width 821 height 408
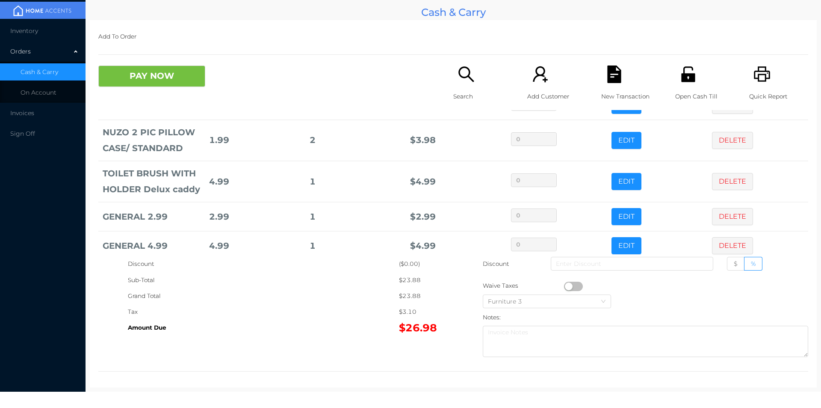
scroll to position [144, 0]
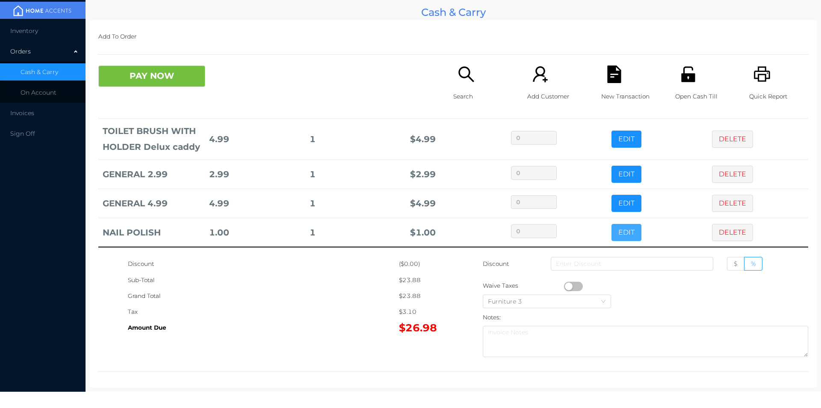
click at [617, 229] on button "EDIT" at bounding box center [627, 232] width 30 height 17
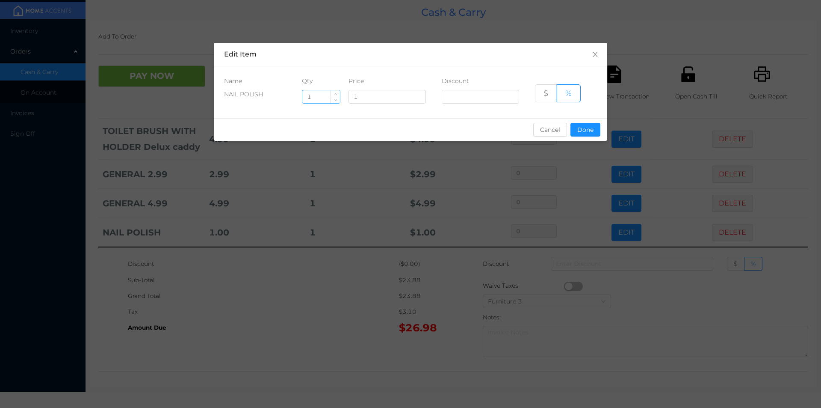
click at [327, 100] on input "1" at bounding box center [321, 96] width 38 height 13
type input "3"
type input "2"
click at [598, 134] on button "Done" at bounding box center [586, 130] width 30 height 14
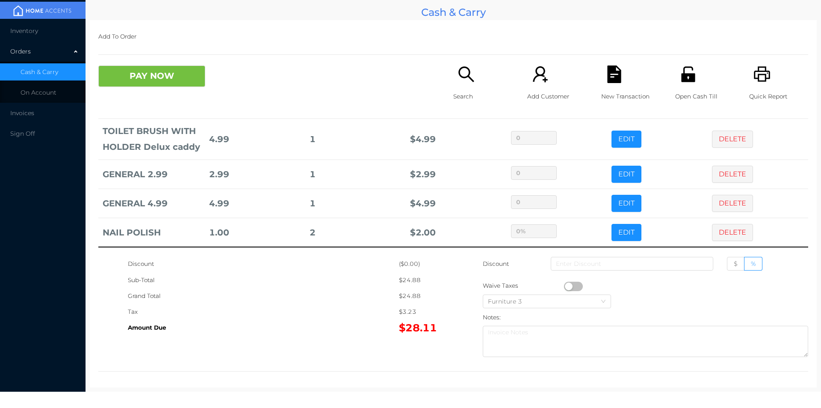
click at [686, 75] on icon "icon: unlock" at bounding box center [688, 73] width 14 height 15
click at [128, 86] on button "PAY NOW" at bounding box center [151, 75] width 107 height 21
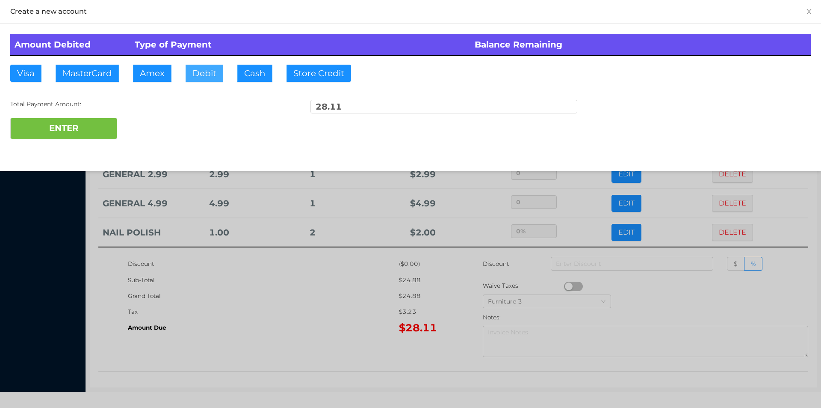
click at [204, 80] on button "Debit" at bounding box center [205, 73] width 38 height 17
click at [80, 124] on button "ENTER" at bounding box center [63, 128] width 107 height 21
type input "0"
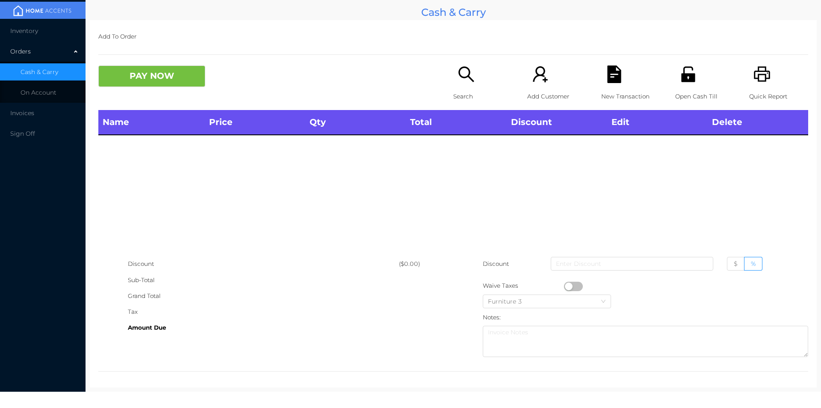
scroll to position [0, 0]
click at [460, 89] on p "Search" at bounding box center [482, 97] width 59 height 16
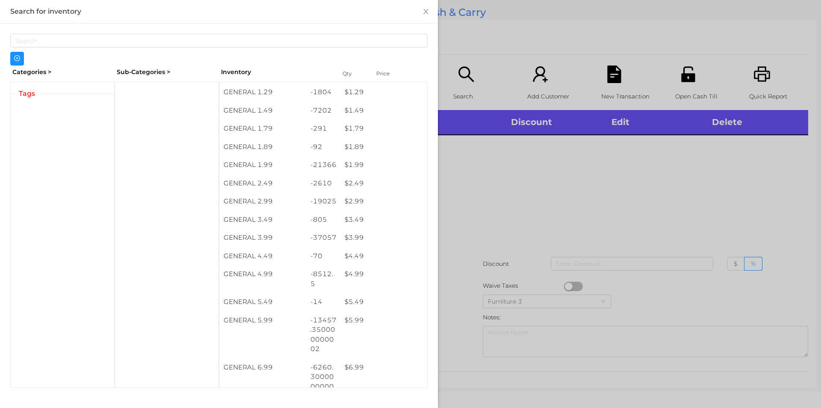
scroll to position [108, 0]
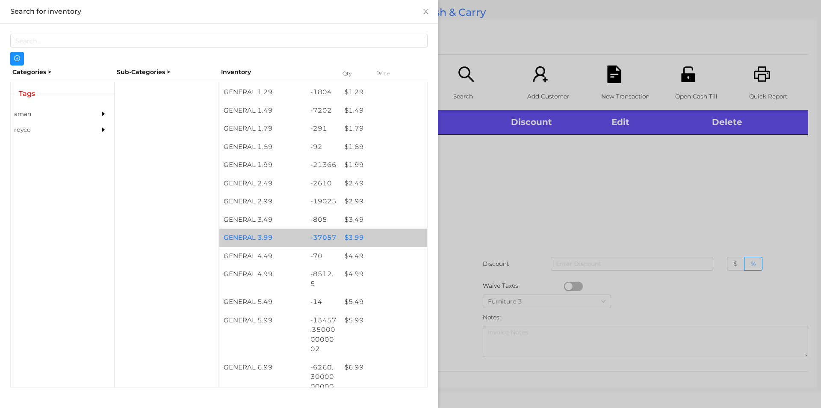
click at [350, 236] on div "$ 3.99" at bounding box center [384, 237] width 87 height 18
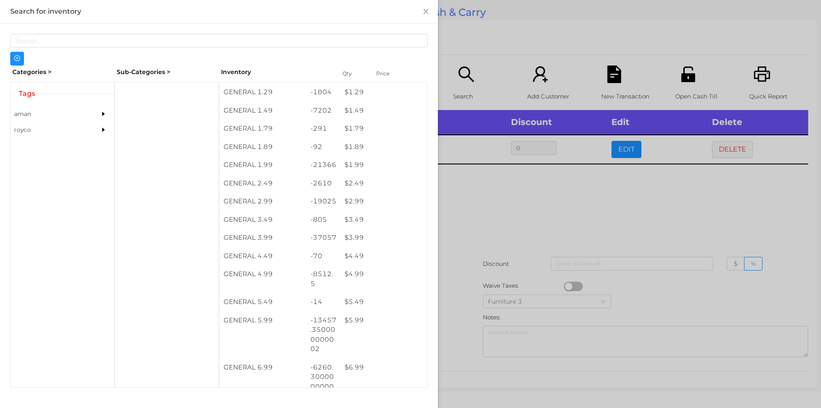
click at [495, 207] on div at bounding box center [410, 204] width 821 height 408
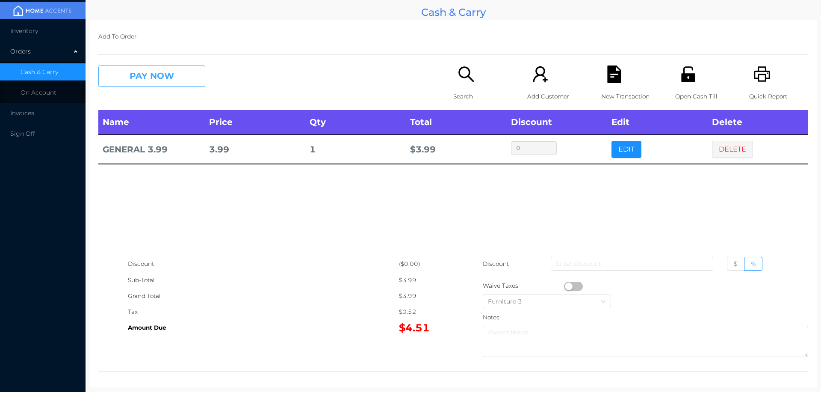
click at [138, 77] on button "PAY NOW" at bounding box center [151, 75] width 107 height 21
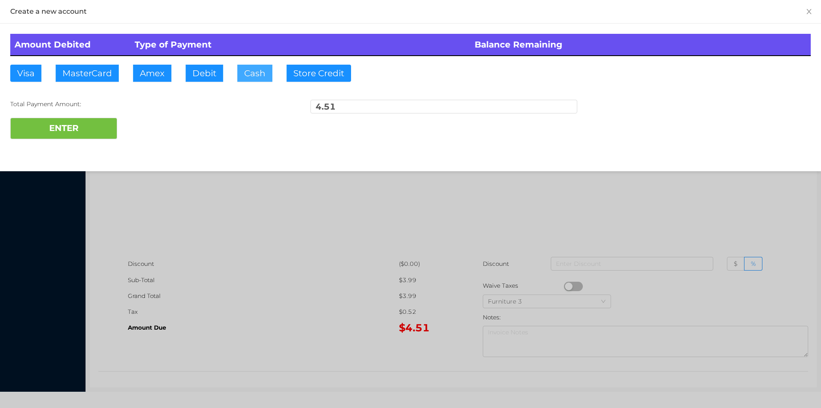
click at [247, 72] on button "Cash" at bounding box center [254, 73] width 35 height 17
click at [83, 136] on button "ENTER" at bounding box center [63, 128] width 107 height 21
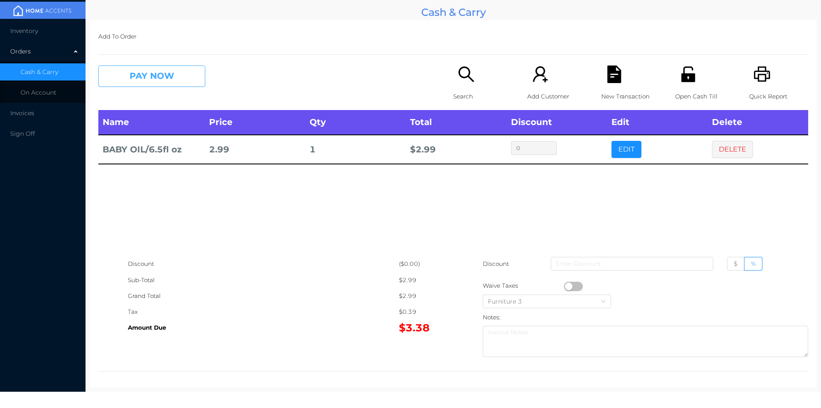
click at [138, 73] on button "PAY NOW" at bounding box center [151, 75] width 107 height 21
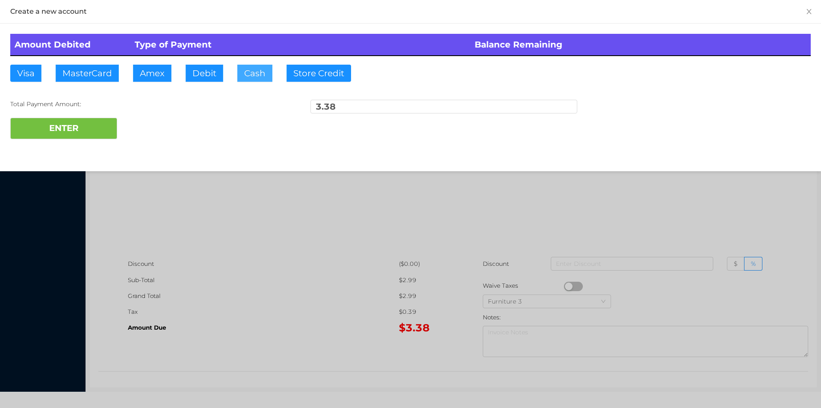
click at [257, 75] on button "Cash" at bounding box center [254, 73] width 35 height 17
type input "10."
click at [85, 124] on button "ENTER" at bounding box center [63, 128] width 107 height 21
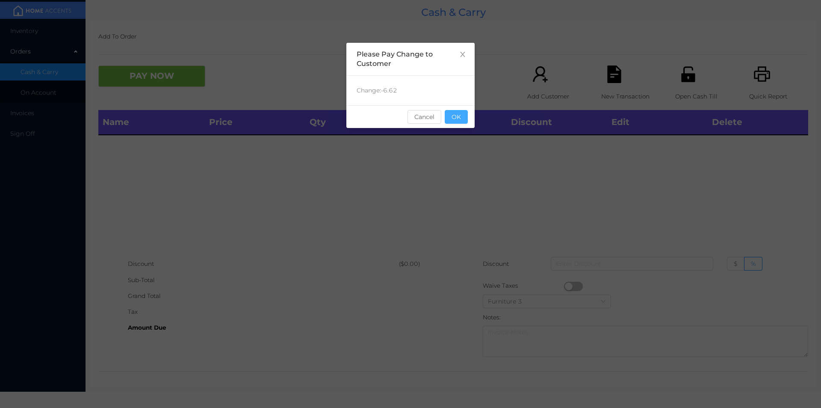
click at [462, 113] on button "OK" at bounding box center [456, 117] width 23 height 14
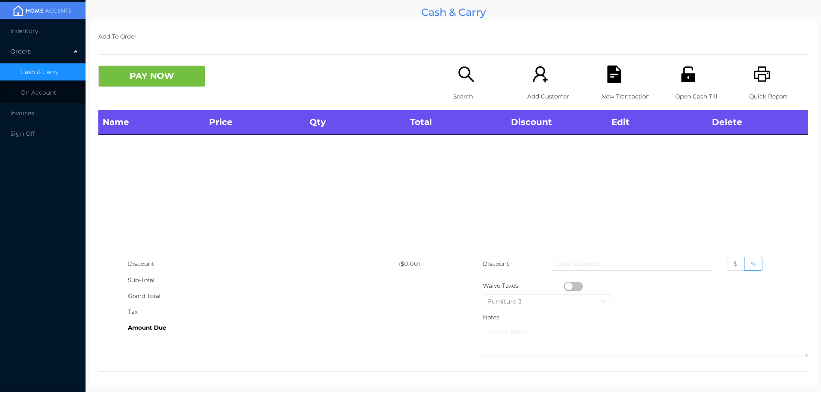
click at [461, 70] on icon "icon: search" at bounding box center [467, 74] width 18 height 18
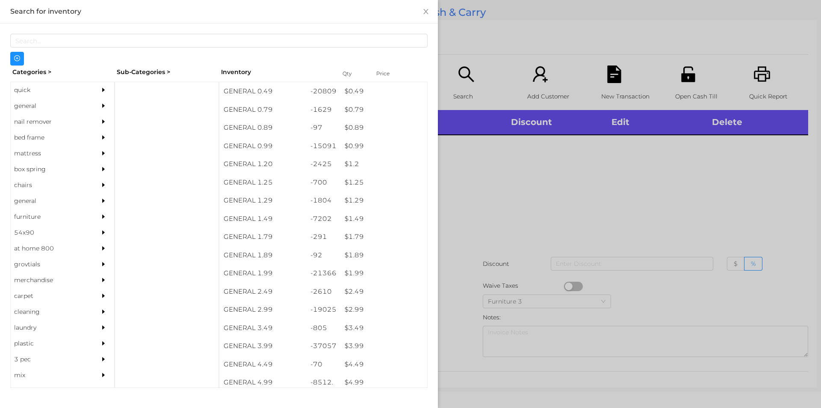
scroll to position [0, 0]
click at [131, 93] on div at bounding box center [167, 235] width 104 height 306
click at [24, 97] on div "quick" at bounding box center [50, 90] width 78 height 16
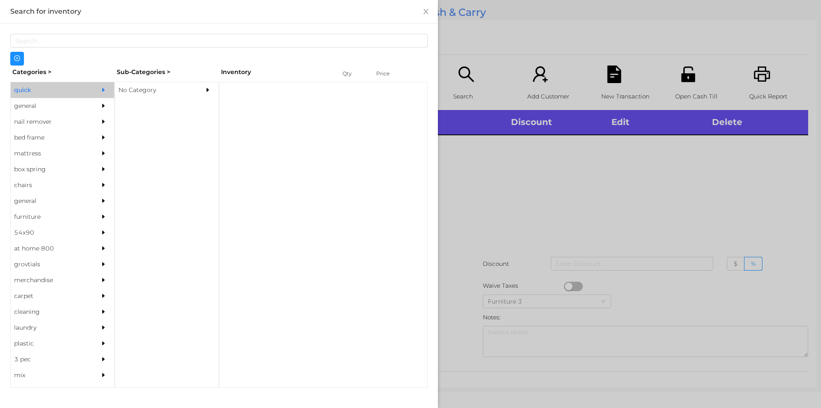
click at [142, 93] on div "No Category" at bounding box center [154, 90] width 78 height 16
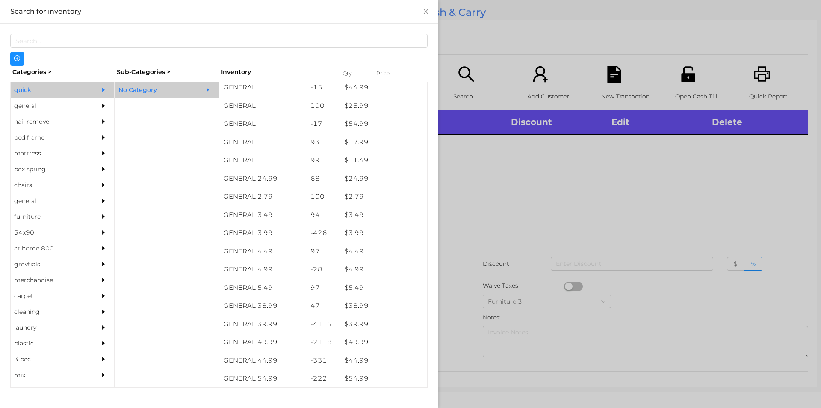
scroll to position [283, 0]
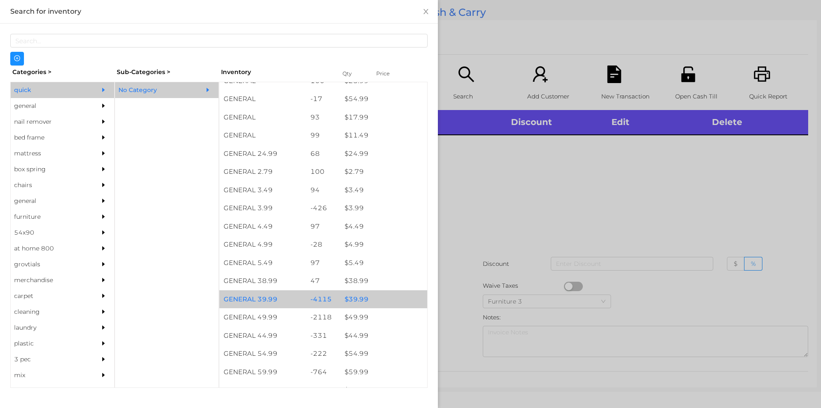
click at [356, 302] on div "$ 39.99" at bounding box center [384, 299] width 87 height 18
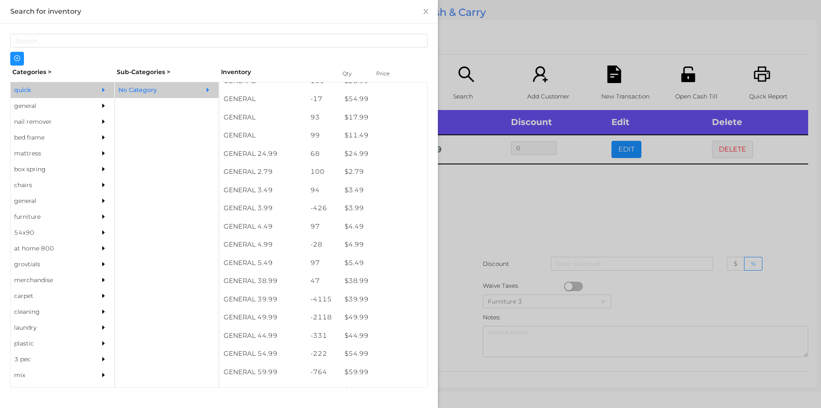
click at [511, 211] on div at bounding box center [410, 204] width 821 height 408
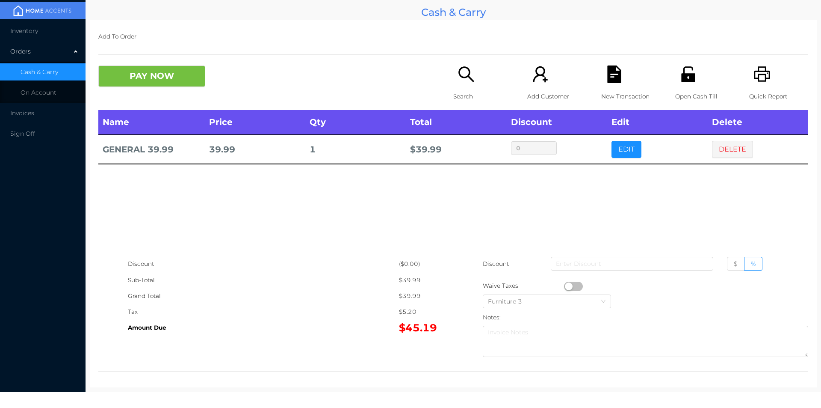
click at [171, 81] on button "PAY NOW" at bounding box center [151, 75] width 107 height 21
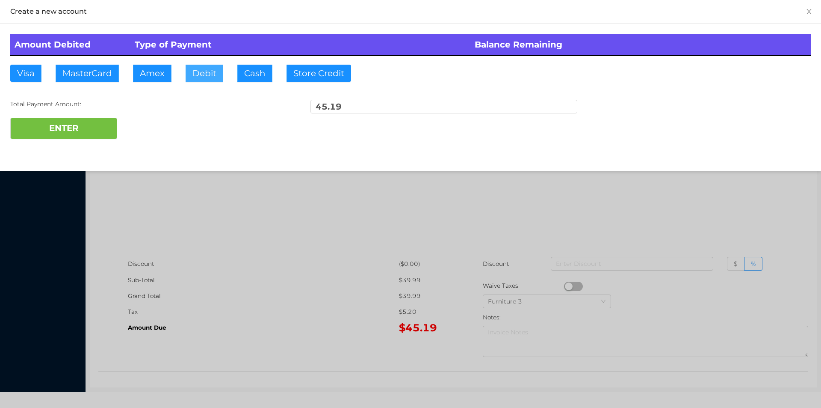
click at [199, 79] on button "Debit" at bounding box center [205, 73] width 38 height 17
click at [102, 133] on button "ENTER" at bounding box center [63, 128] width 107 height 21
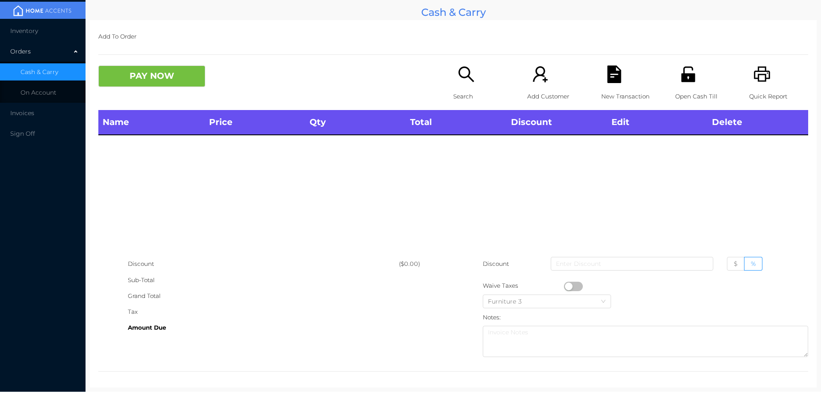
click at [687, 70] on icon "icon: unlock" at bounding box center [688, 73] width 14 height 15
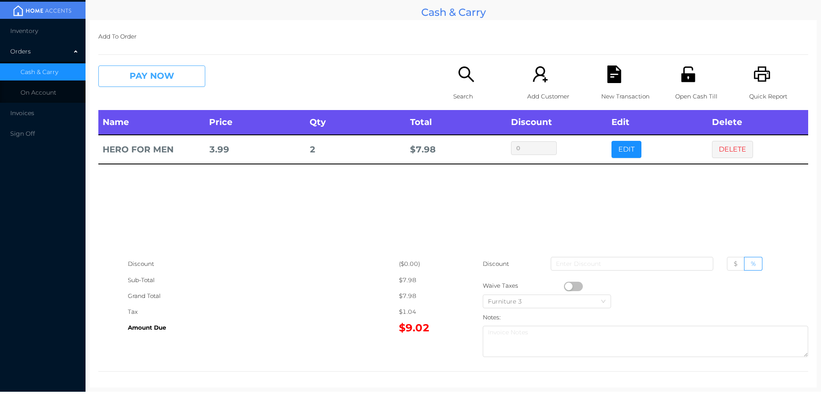
click at [142, 68] on button "PAY NOW" at bounding box center [151, 75] width 107 height 21
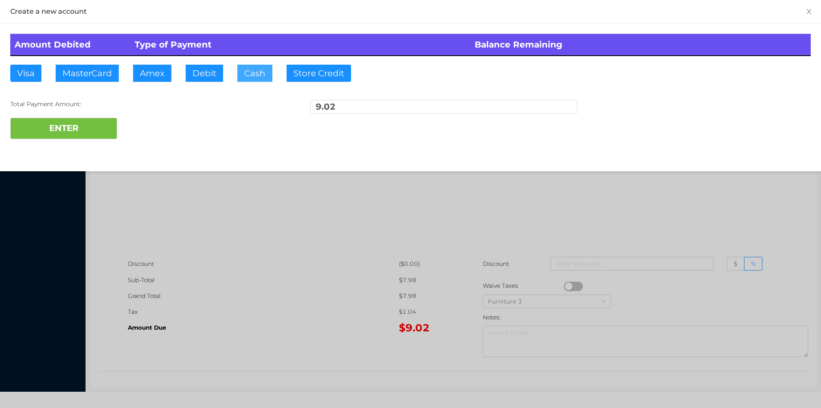
click at [239, 74] on button "Cash" at bounding box center [254, 73] width 35 height 17
type input "20."
click at [82, 125] on button "ENTER" at bounding box center [63, 128] width 107 height 21
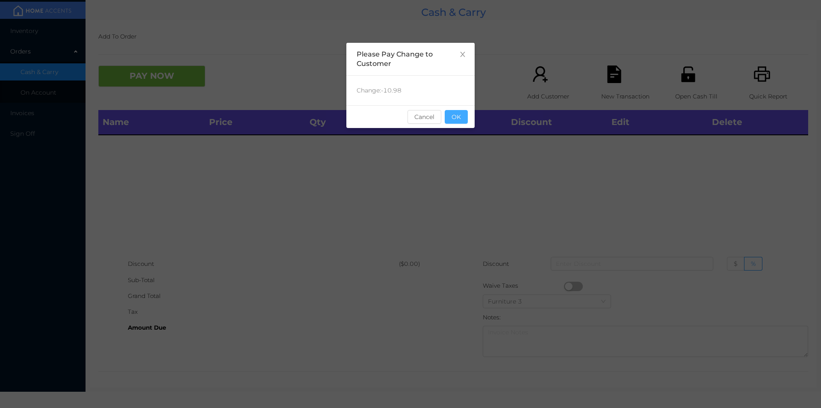
click at [447, 119] on button "OK" at bounding box center [456, 117] width 23 height 14
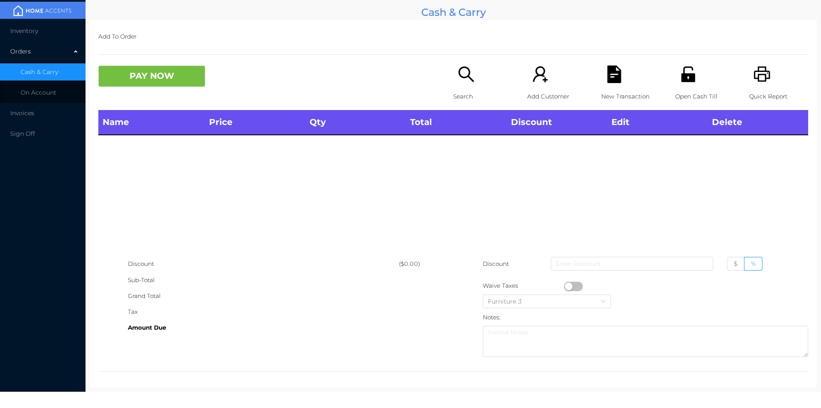
click at [459, 90] on p "Search" at bounding box center [482, 97] width 59 height 16
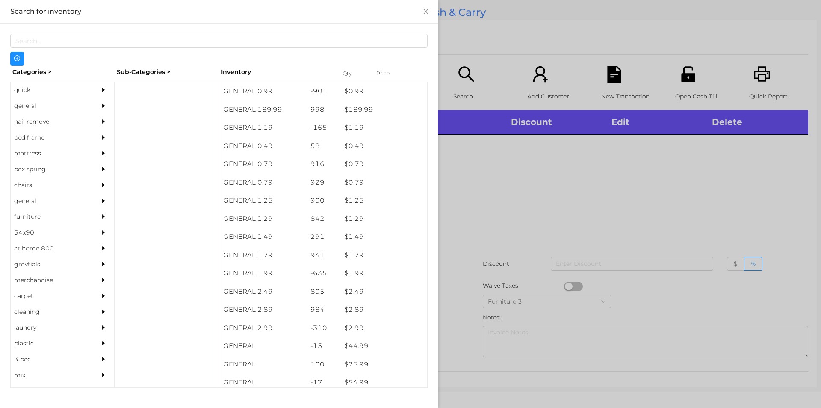
click at [31, 103] on div "general" at bounding box center [50, 106] width 78 height 16
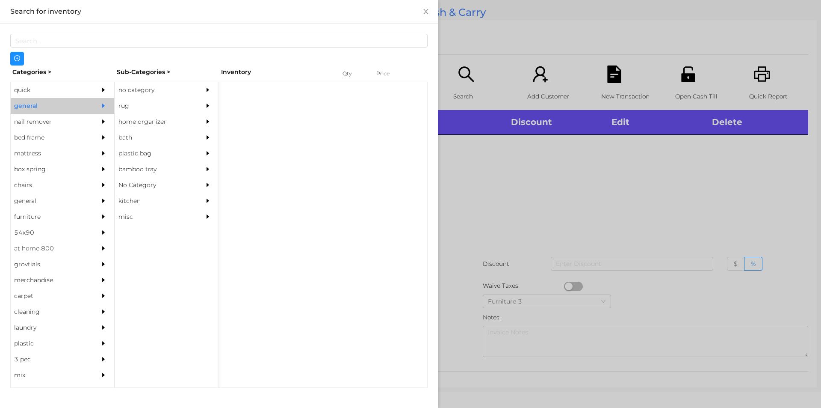
click at [143, 97] on div "no category" at bounding box center [154, 90] width 78 height 16
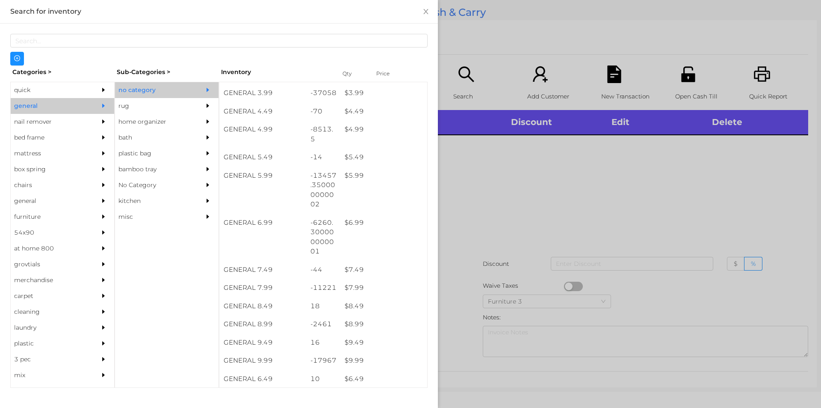
scroll to position [252, 0]
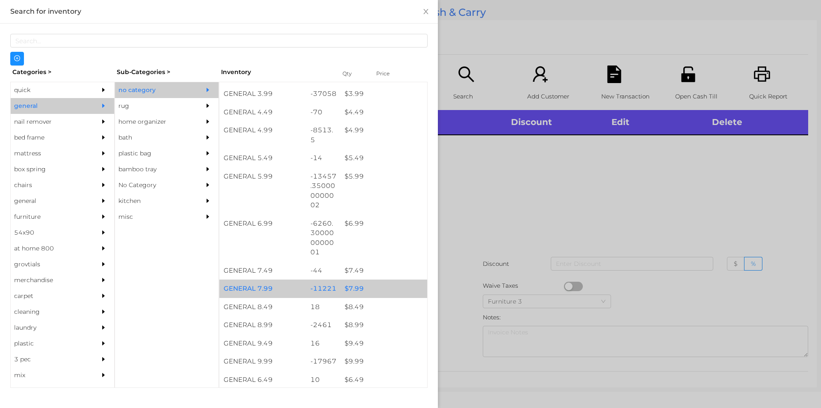
click at [358, 290] on div "$ 7.99" at bounding box center [384, 288] width 87 height 18
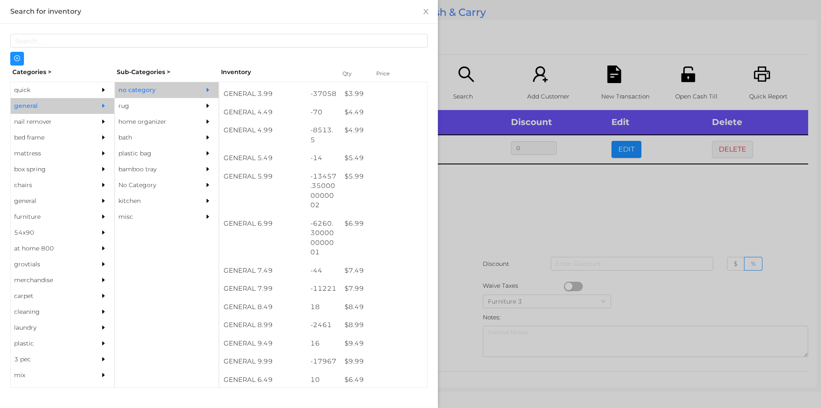
click at [503, 207] on div at bounding box center [410, 204] width 821 height 408
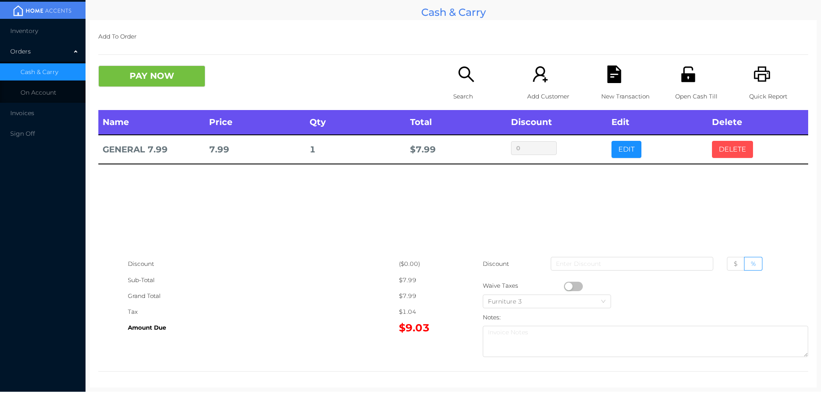
click at [726, 148] on button "DELETE" at bounding box center [732, 149] width 41 height 17
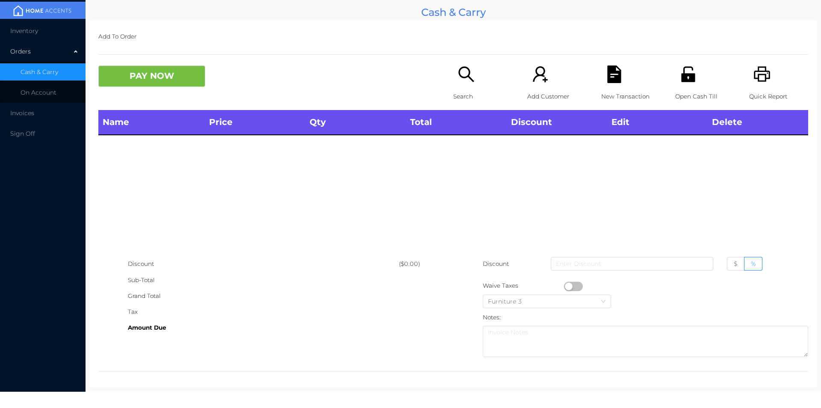
click at [764, 66] on icon "icon: printer" at bounding box center [763, 74] width 18 height 18
click at [156, 85] on button "PAY NOW" at bounding box center [151, 75] width 107 height 21
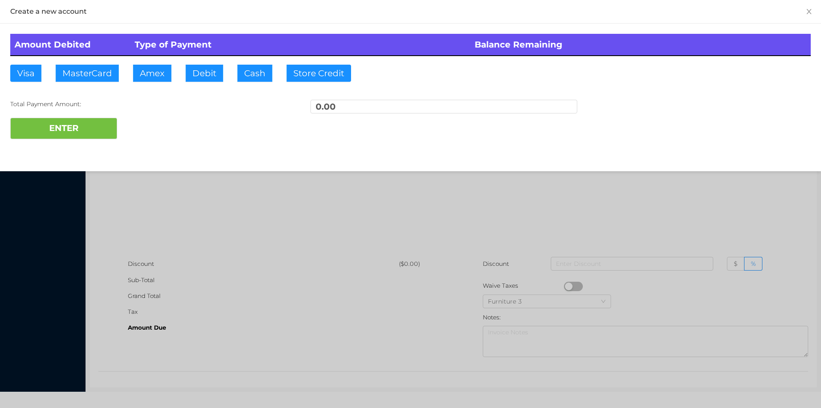
click at [184, 191] on div at bounding box center [410, 204] width 821 height 408
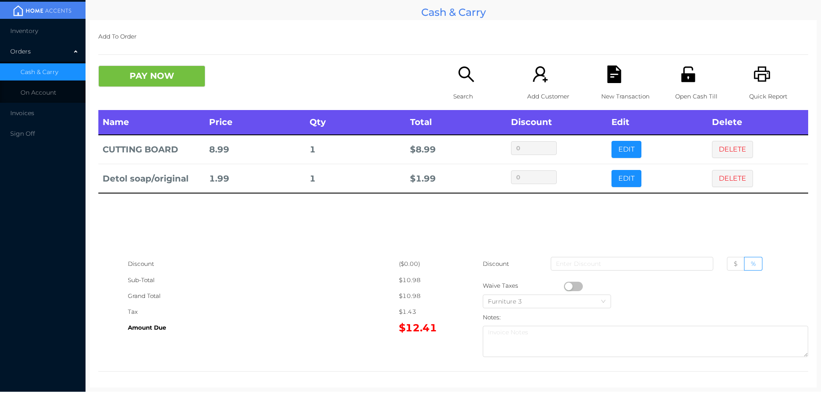
click at [453, 94] on p "Search" at bounding box center [482, 97] width 59 height 16
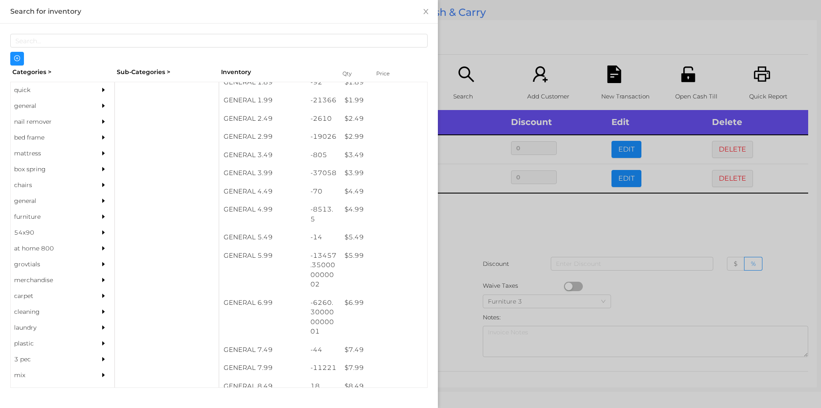
scroll to position [174, 0]
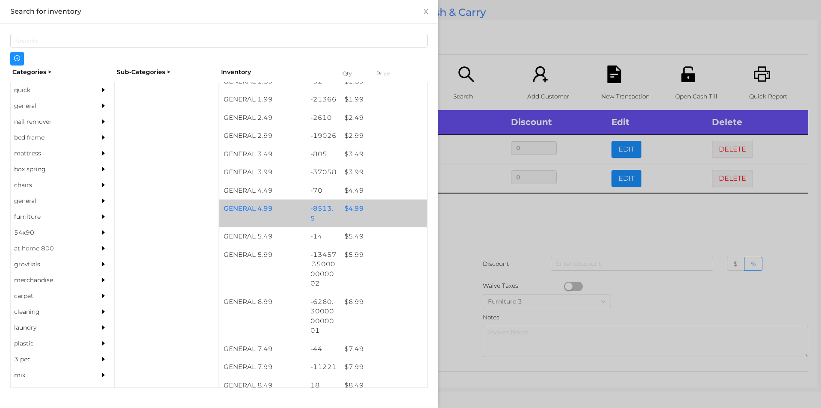
click at [350, 214] on div "$ 4.99" at bounding box center [384, 208] width 87 height 18
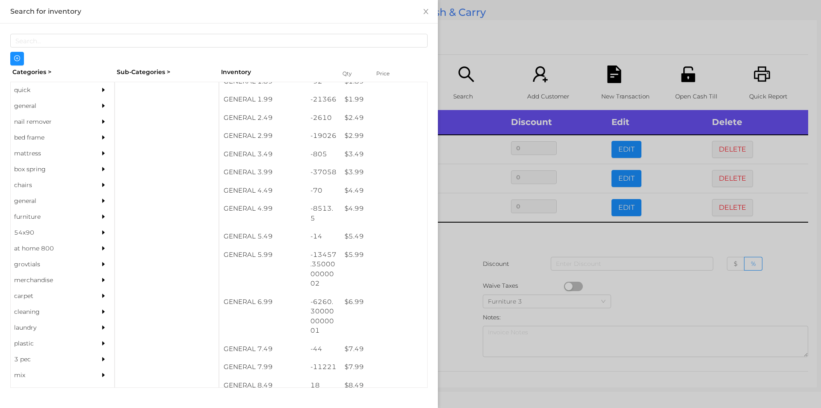
click at [481, 286] on div at bounding box center [410, 204] width 821 height 408
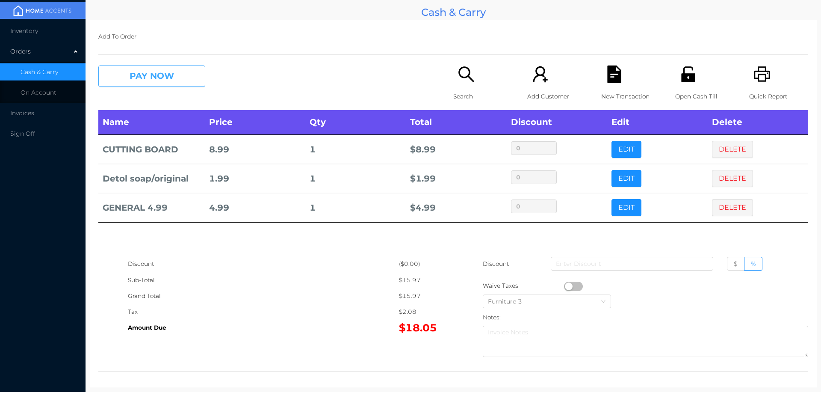
click at [133, 74] on button "PAY NOW" at bounding box center [151, 75] width 107 height 21
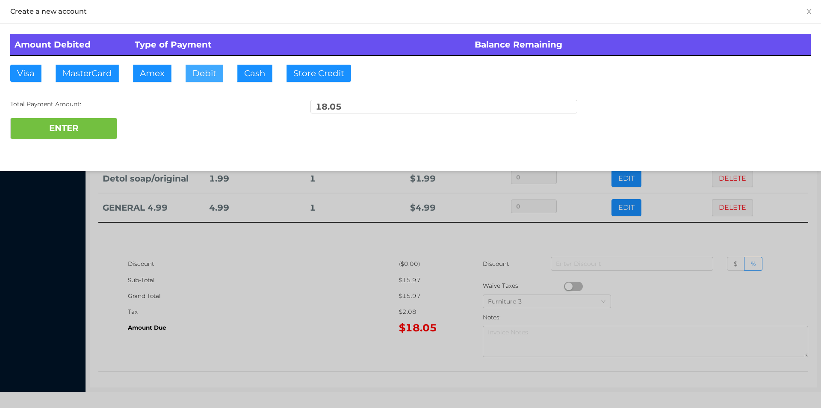
click at [208, 74] on button "Debit" at bounding box center [205, 73] width 38 height 17
click at [99, 128] on button "ENTER" at bounding box center [63, 128] width 107 height 21
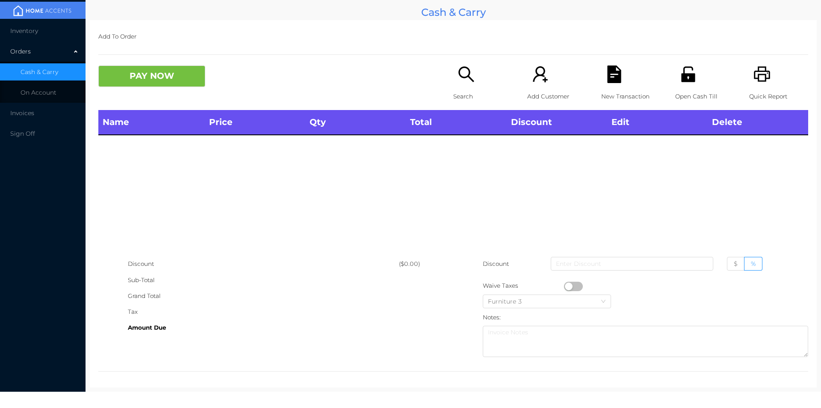
click at [459, 78] on icon "icon: search" at bounding box center [467, 74] width 18 height 18
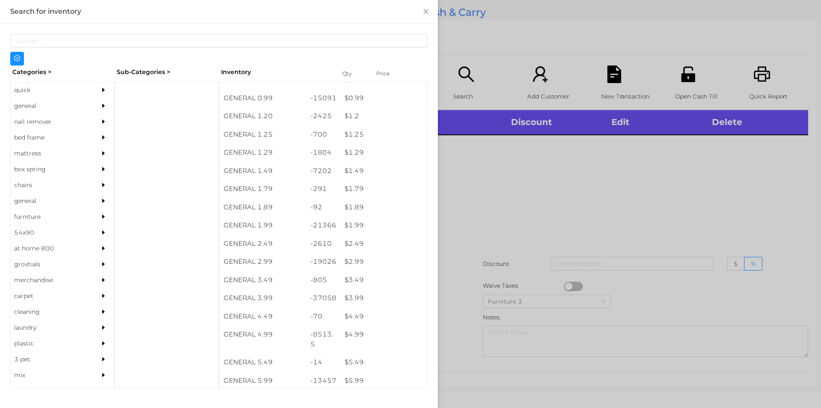
scroll to position [84, 0]
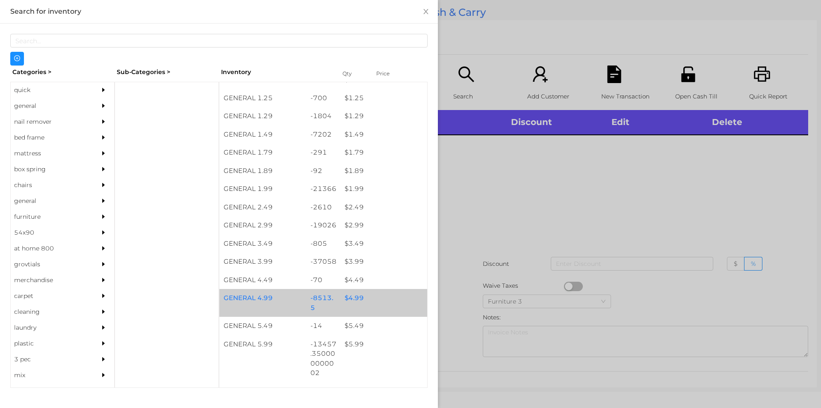
click at [354, 296] on div "$ 4.99" at bounding box center [384, 298] width 87 height 18
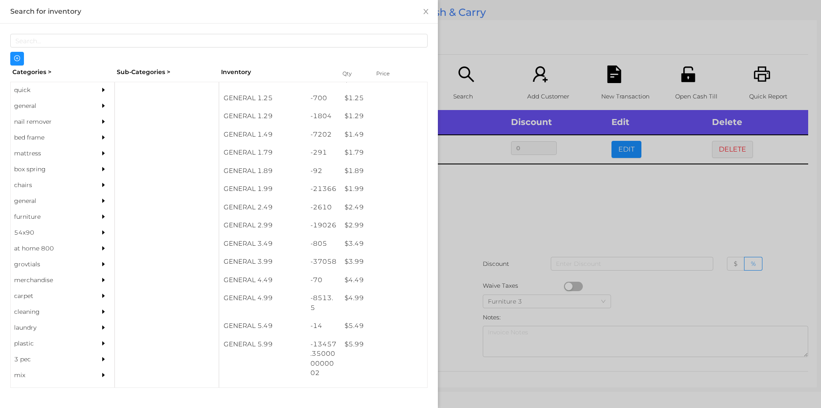
click at [575, 191] on div at bounding box center [410, 204] width 821 height 408
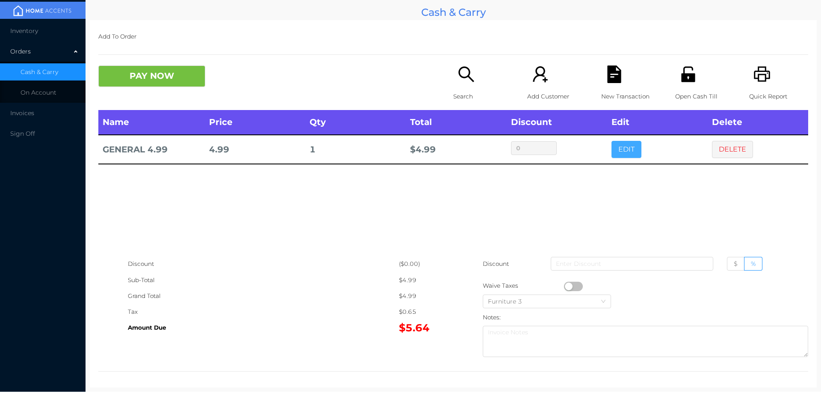
click at [623, 146] on button "EDIT" at bounding box center [627, 149] width 30 height 17
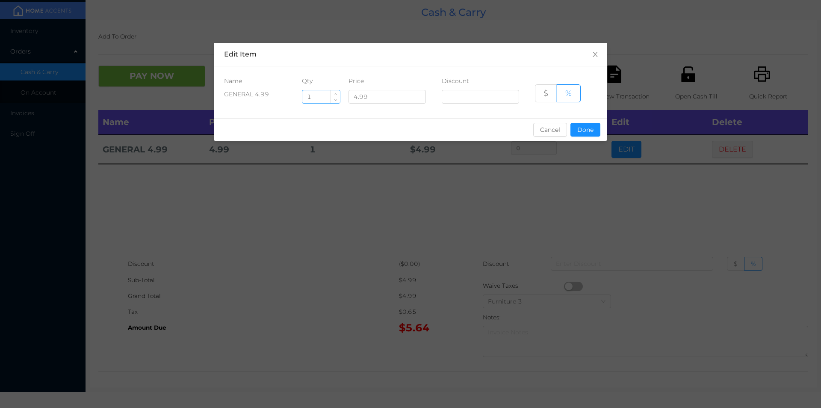
click at [322, 97] on input "1" at bounding box center [321, 96] width 38 height 13
click at [340, 220] on div "sentinelStart Edit Item Name Qty Price Discount GENERAL 4.99 1 4.99 $ % Cancel …" at bounding box center [410, 204] width 821 height 408
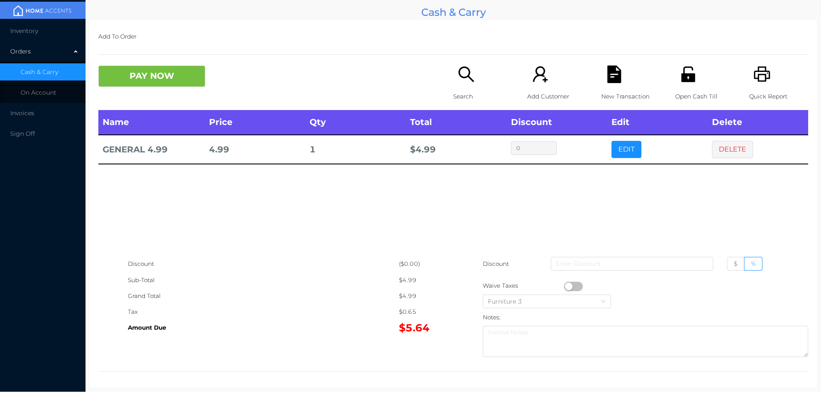
click at [728, 218] on div "Name Price Qty Total Discount Edit Delete GENERAL 4.99 4.99 1 $ 4.99 0 EDIT DEL…" at bounding box center [453, 183] width 710 height 146
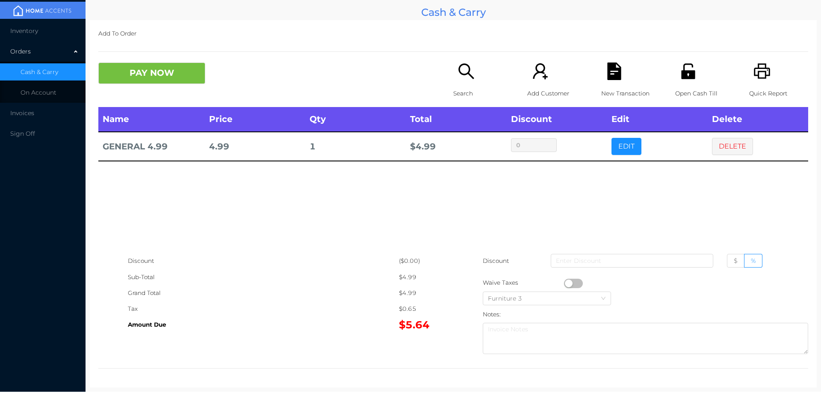
click at [764, 73] on icon "icon: printer" at bounding box center [762, 70] width 16 height 15
click at [166, 83] on button "PAY NOW" at bounding box center [151, 72] width 107 height 21
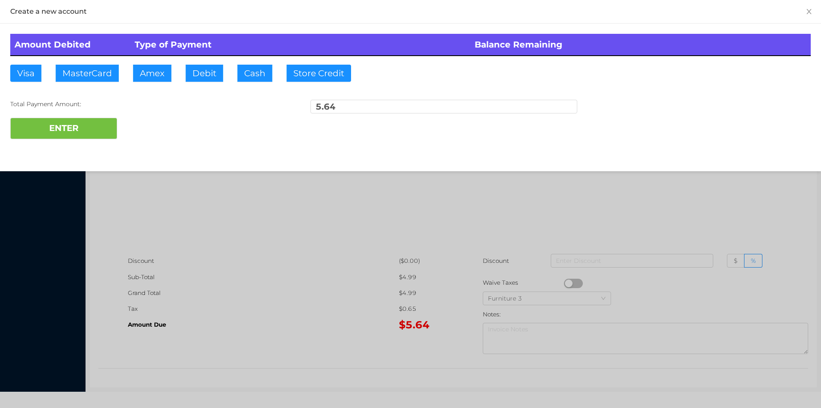
click at [716, 204] on div at bounding box center [410, 204] width 821 height 408
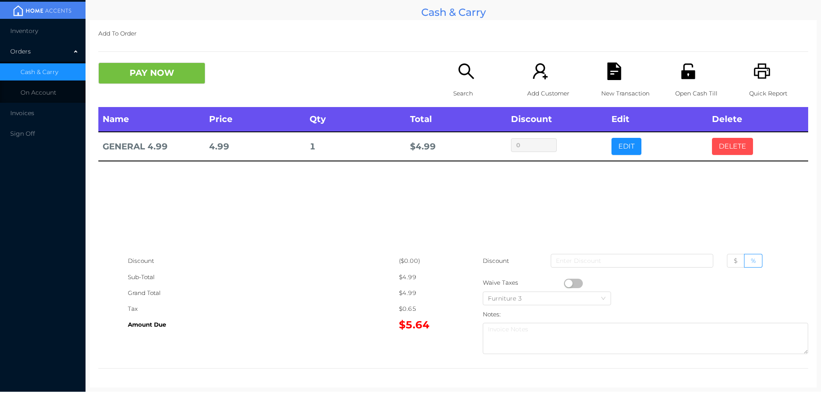
click at [726, 146] on button "DELETE" at bounding box center [732, 146] width 41 height 17
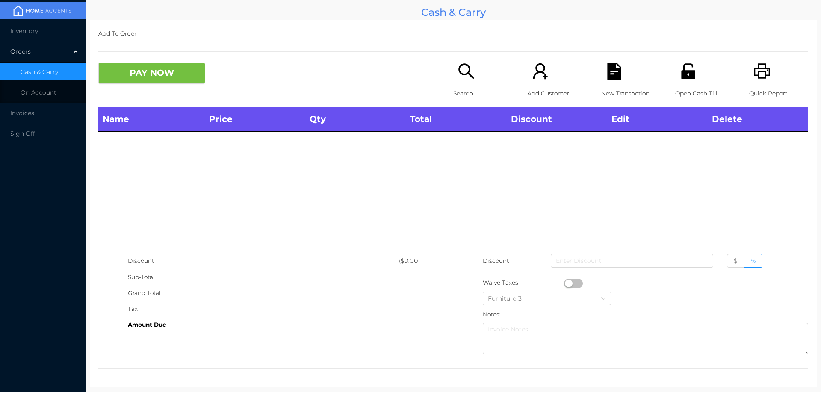
click at [687, 86] on p "Open Cash Till" at bounding box center [704, 94] width 59 height 16
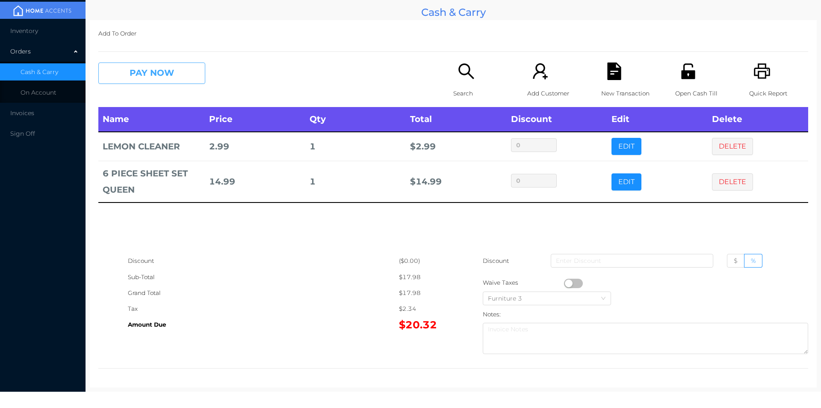
click at [172, 75] on button "PAY NOW" at bounding box center [151, 72] width 107 height 21
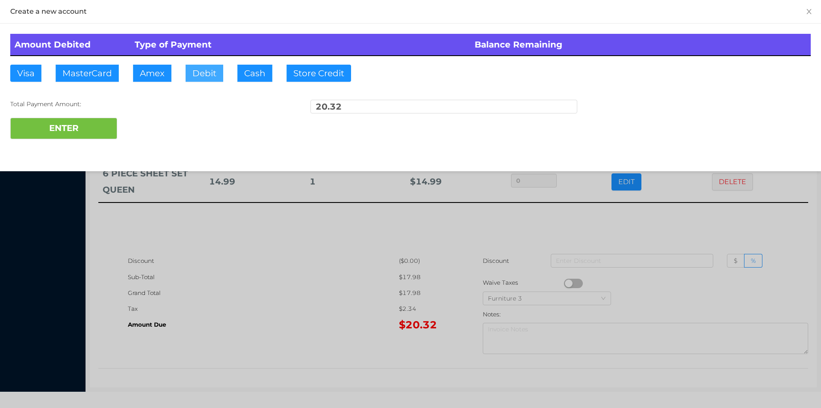
click at [211, 74] on button "Debit" at bounding box center [205, 73] width 38 height 17
click at [88, 123] on button "ENTER" at bounding box center [63, 128] width 107 height 21
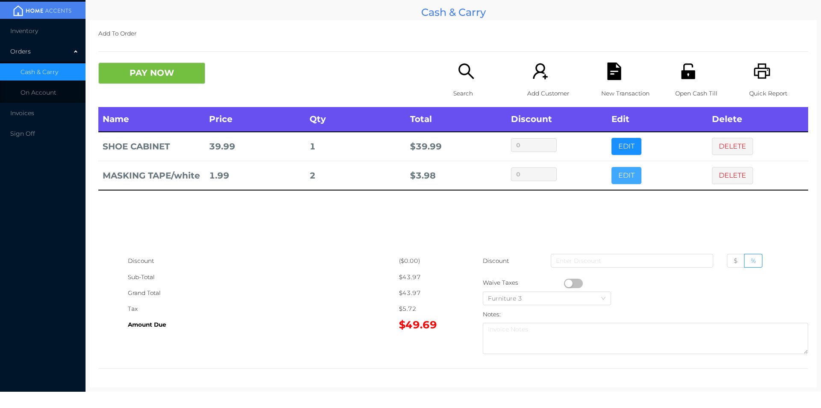
click at [622, 184] on button "EDIT" at bounding box center [627, 175] width 30 height 17
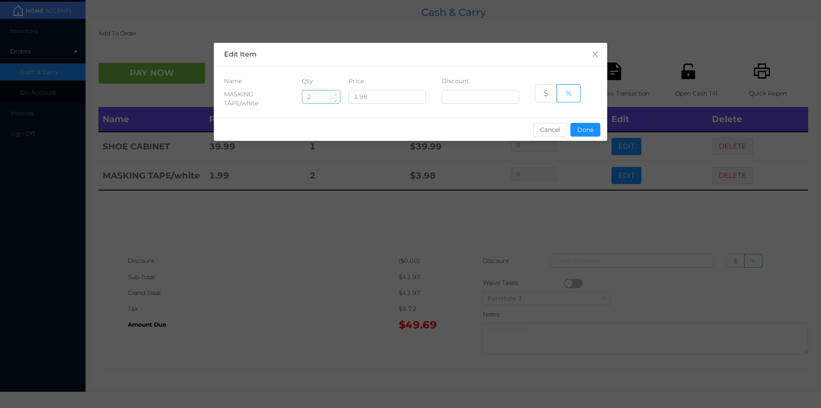
click at [335, 94] on icon "icon: up" at bounding box center [335, 94] width 3 height 3
type input "3"
type input "1"
click at [581, 135] on button "Done" at bounding box center [586, 130] width 30 height 14
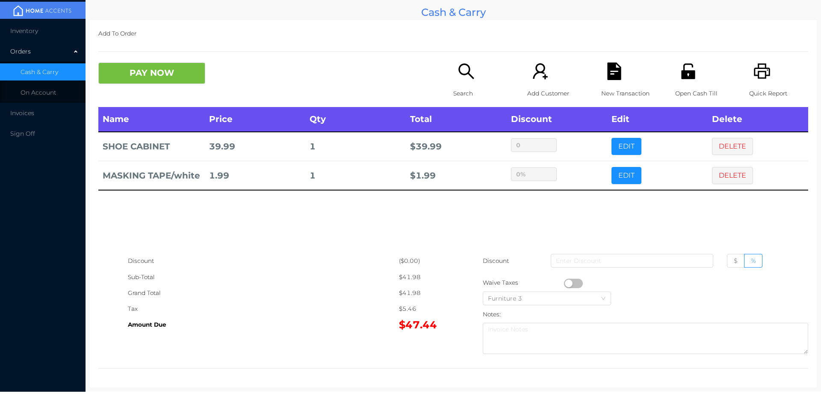
click at [481, 228] on div "Name Price Qty Total Discount Edit Delete SHOE CABINET 39.99 1 $ 39.99 0 EDIT D…" at bounding box center [453, 180] width 710 height 146
click at [160, 73] on button "PAY NOW" at bounding box center [151, 72] width 107 height 21
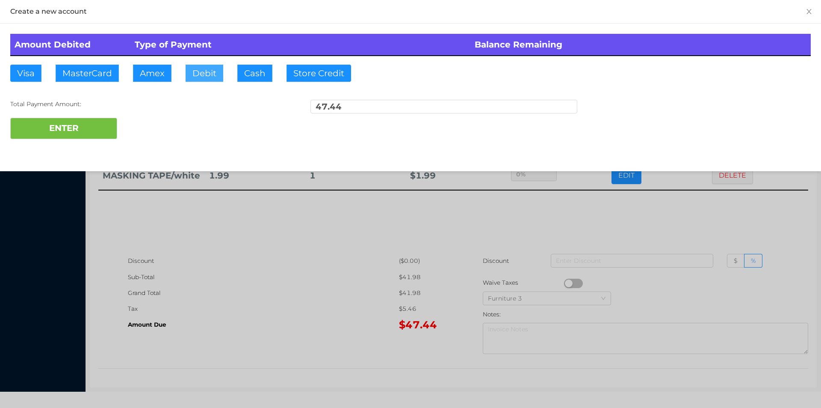
click at [201, 71] on button "Debit" at bounding box center [205, 73] width 38 height 17
click at [100, 126] on button "ENTER" at bounding box center [63, 128] width 107 height 21
type input "0"
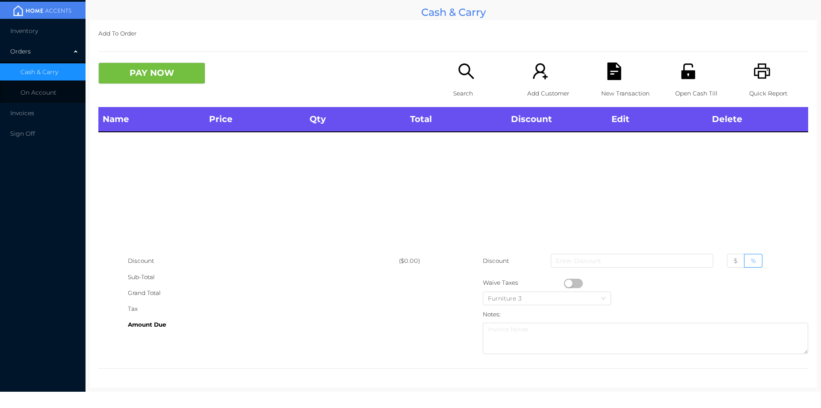
click at [462, 81] on div "Search" at bounding box center [482, 84] width 59 height 44
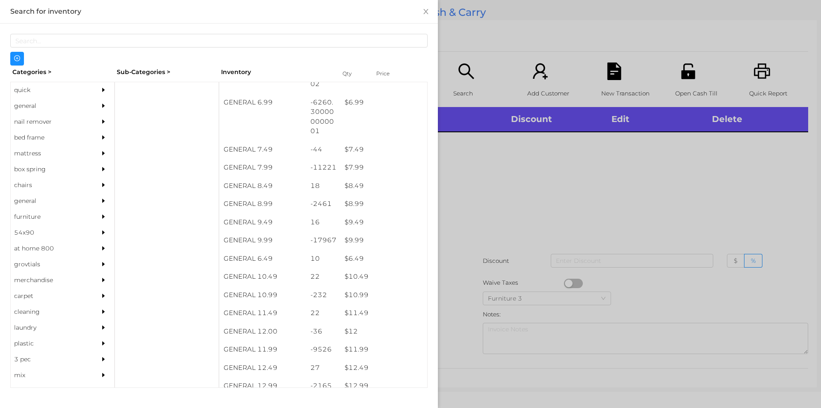
scroll to position [377, 0]
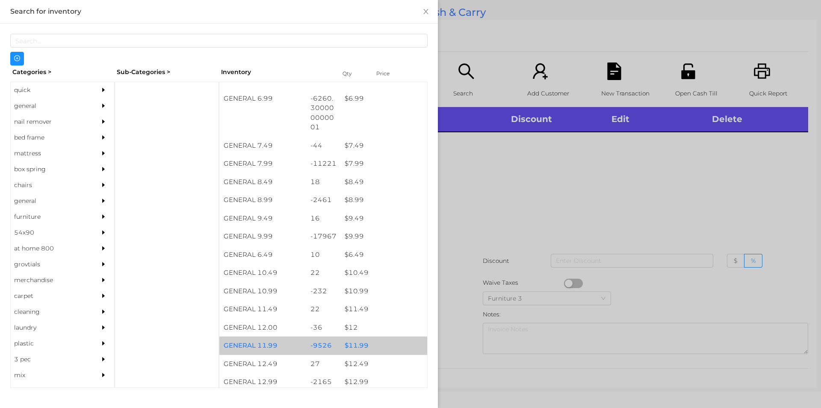
click at [356, 348] on div "$ 11.99" at bounding box center [384, 345] width 87 height 18
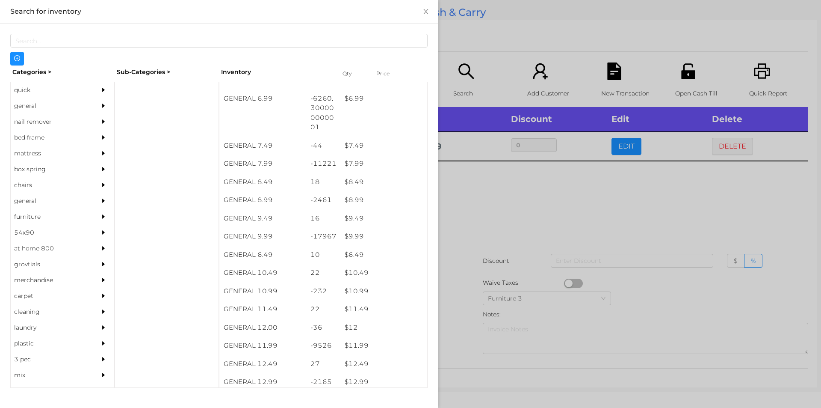
click at [467, 332] on div at bounding box center [410, 204] width 821 height 408
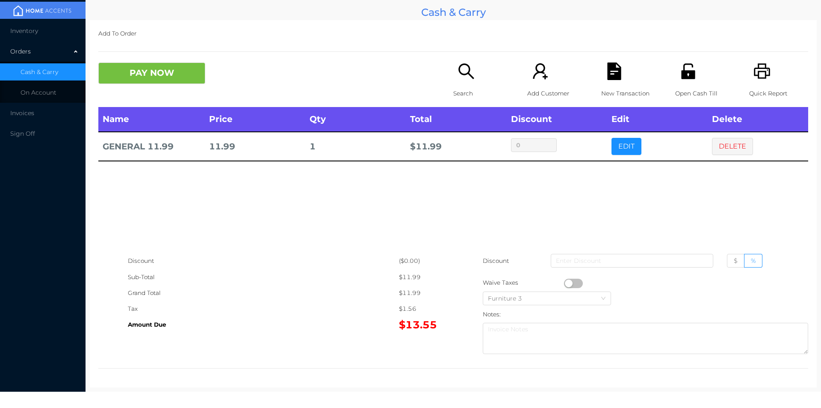
click at [686, 83] on div "Open Cash Till" at bounding box center [704, 84] width 59 height 44
click at [765, 76] on icon "icon: printer" at bounding box center [763, 71] width 18 height 18
click at [722, 150] on button "DELETE" at bounding box center [732, 146] width 41 height 17
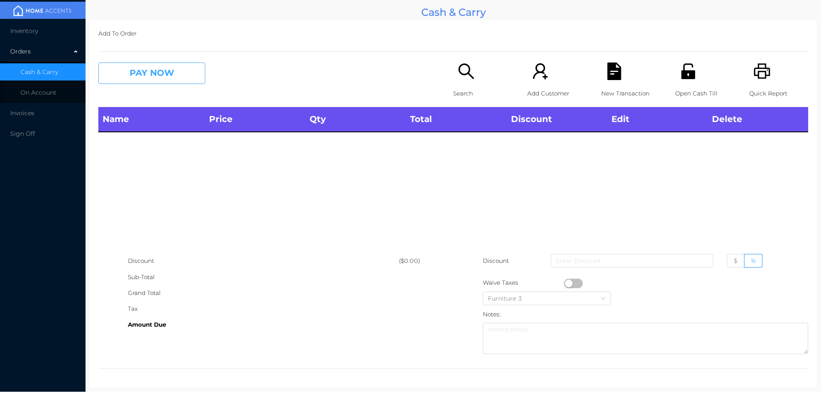
click at [173, 75] on button "PAY NOW" at bounding box center [151, 72] width 107 height 21
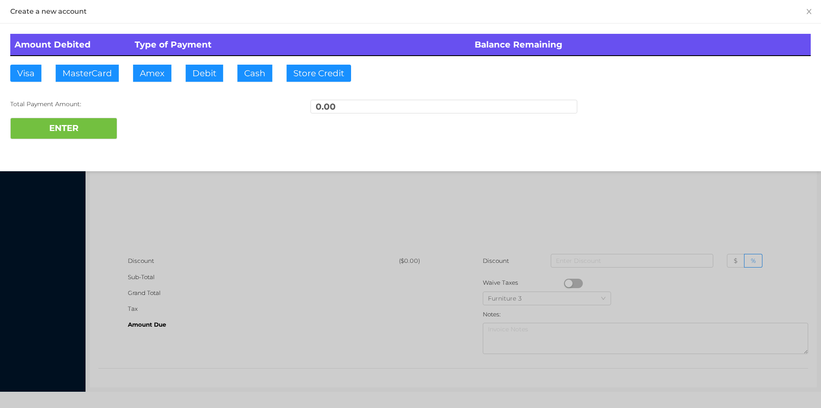
click at [98, 62] on button "PAY NOW" at bounding box center [151, 72] width 107 height 21
click at [571, 207] on div at bounding box center [410, 204] width 821 height 408
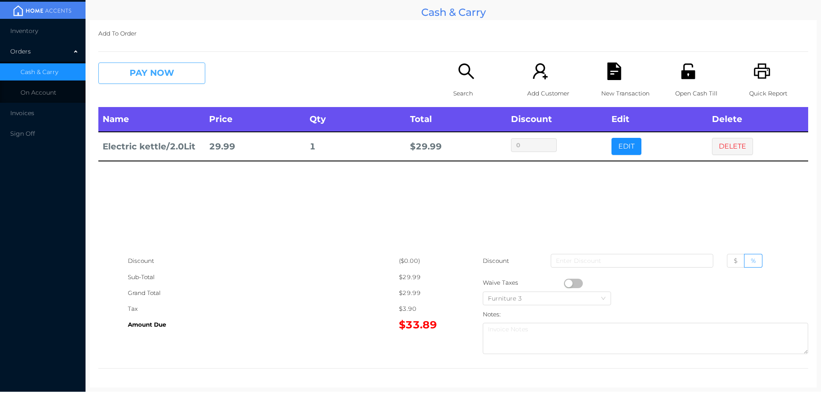
click at [183, 80] on button "PAY NOW" at bounding box center [151, 72] width 107 height 21
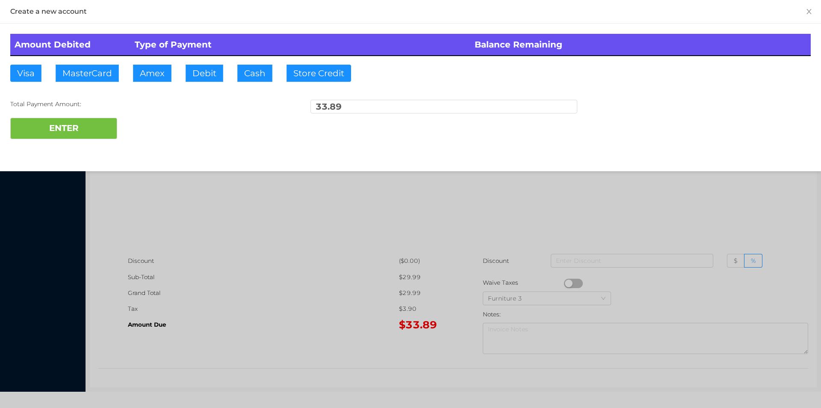
click at [154, 133] on div "ENTER" at bounding box center [410, 128] width 801 height 21
click at [677, 209] on div at bounding box center [410, 204] width 821 height 408
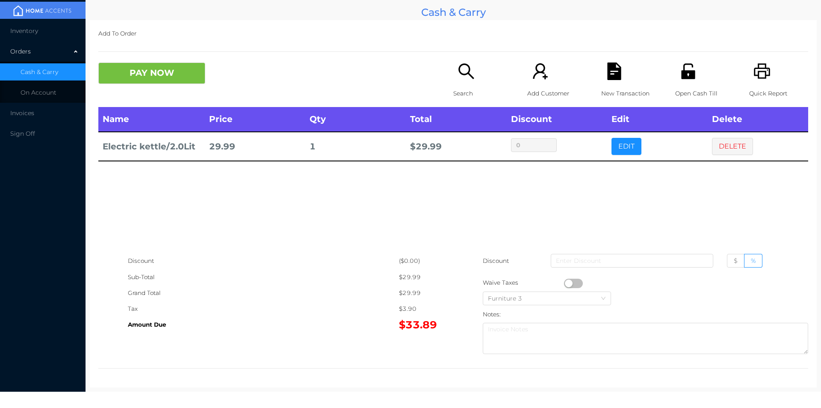
click at [687, 82] on div "Open Cash Till" at bounding box center [704, 84] width 59 height 44
click at [170, 66] on button "PAY NOW" at bounding box center [151, 72] width 107 height 21
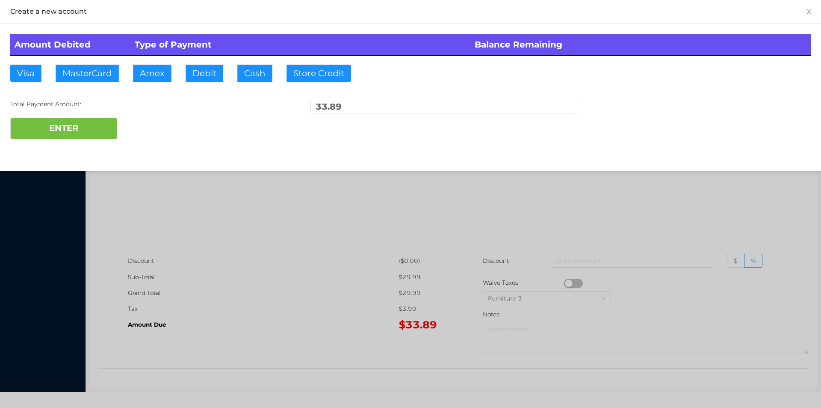
click at [148, 120] on div "ENTER" at bounding box center [410, 128] width 801 height 21
click at [142, 126] on div "ENTER" at bounding box center [410, 128] width 801 height 21
click at [586, 203] on div at bounding box center [410, 204] width 821 height 408
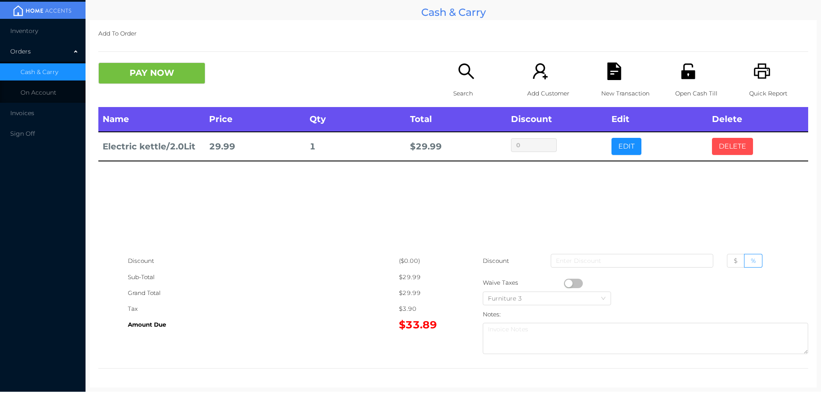
click at [724, 142] on button "DELETE" at bounding box center [732, 146] width 41 height 17
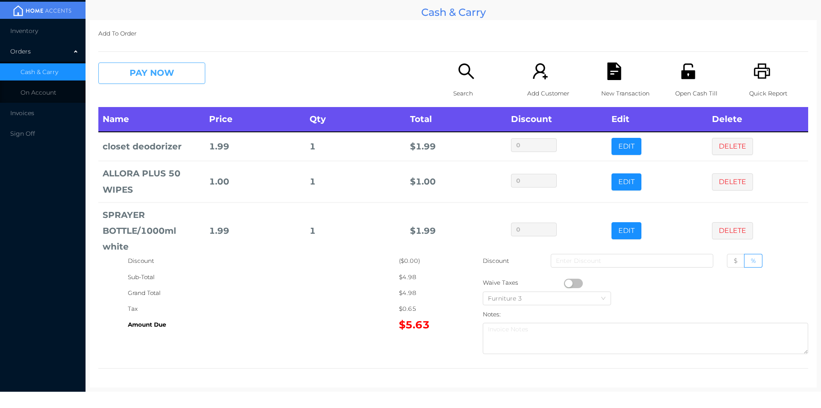
click at [173, 81] on button "PAY NOW" at bounding box center [151, 72] width 107 height 21
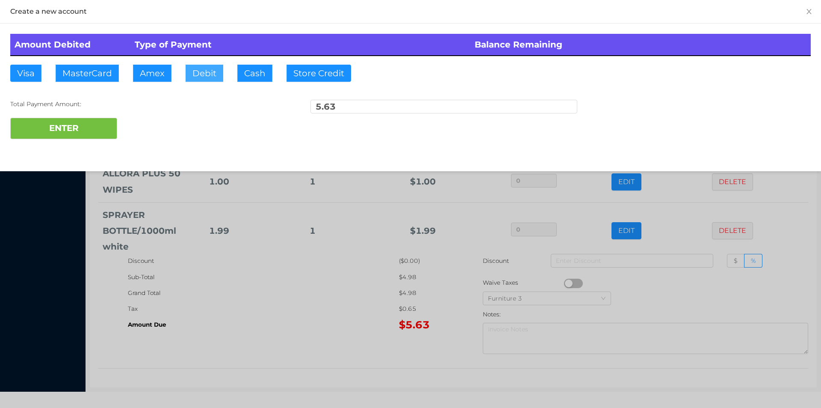
click at [201, 77] on button "Debit" at bounding box center [205, 73] width 38 height 17
click at [107, 127] on button "ENTER" at bounding box center [63, 128] width 107 height 21
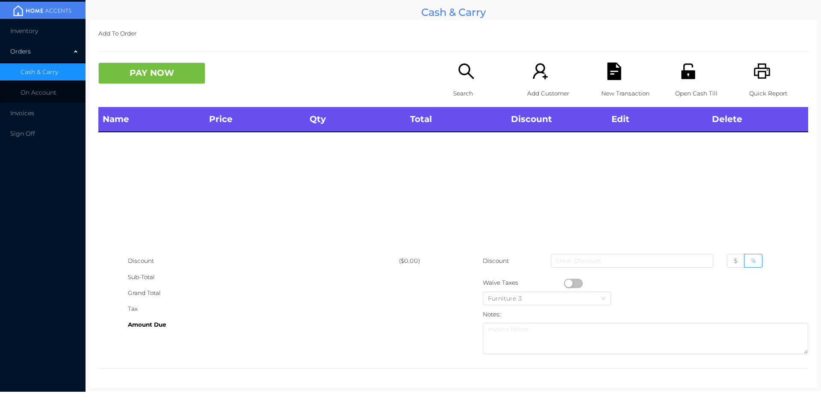
click at [453, 89] on p "Search" at bounding box center [482, 94] width 59 height 16
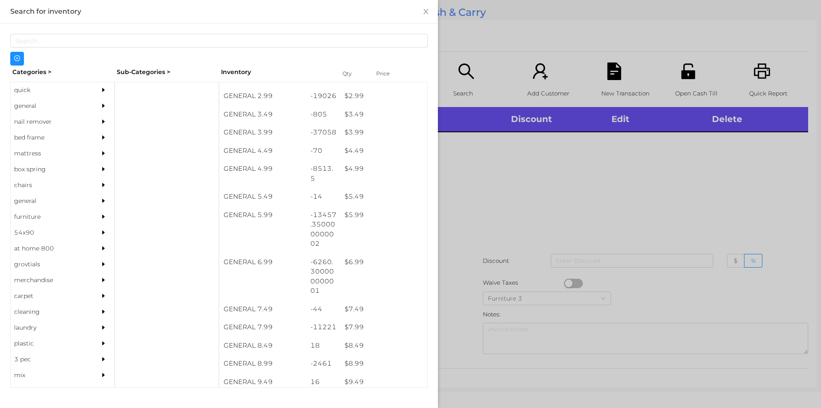
scroll to position [214, 0]
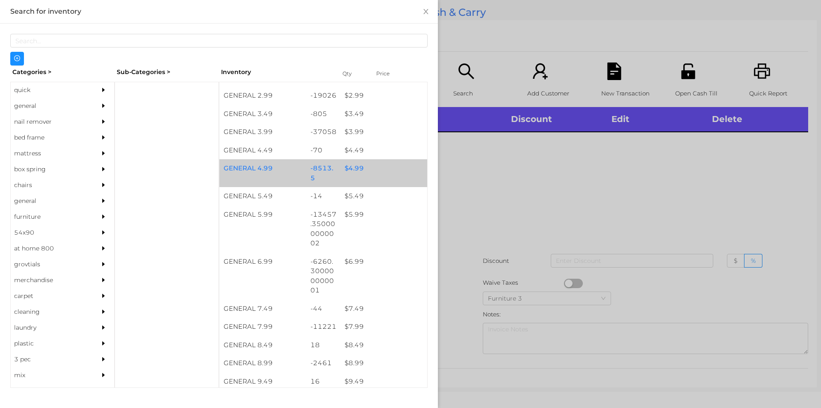
click at [352, 170] on div "$ 4.99" at bounding box center [384, 168] width 87 height 18
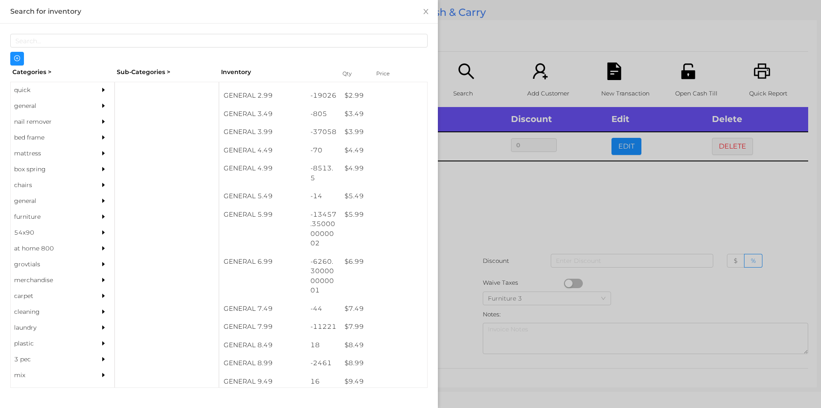
click at [517, 210] on div at bounding box center [410, 204] width 821 height 408
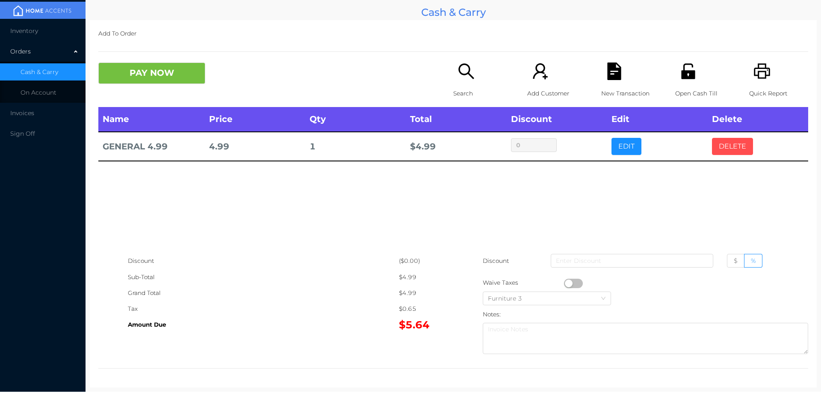
click at [724, 148] on button "DELETE" at bounding box center [732, 146] width 41 height 17
click at [769, 76] on div "Quick Report" at bounding box center [778, 84] width 59 height 44
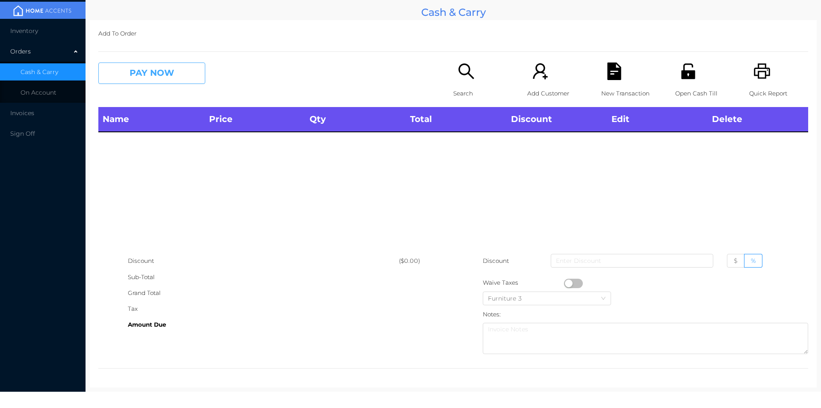
click at [140, 75] on button "PAY NOW" at bounding box center [151, 72] width 107 height 21
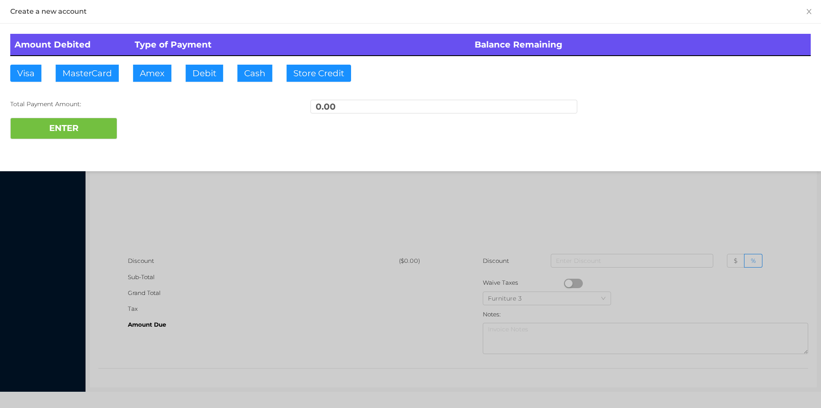
click at [164, 193] on div at bounding box center [410, 204] width 821 height 408
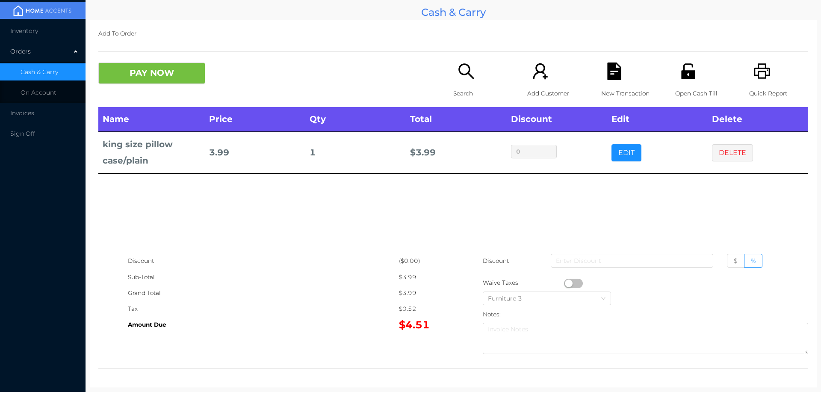
click at [465, 77] on icon "icon: search" at bounding box center [467, 71] width 18 height 18
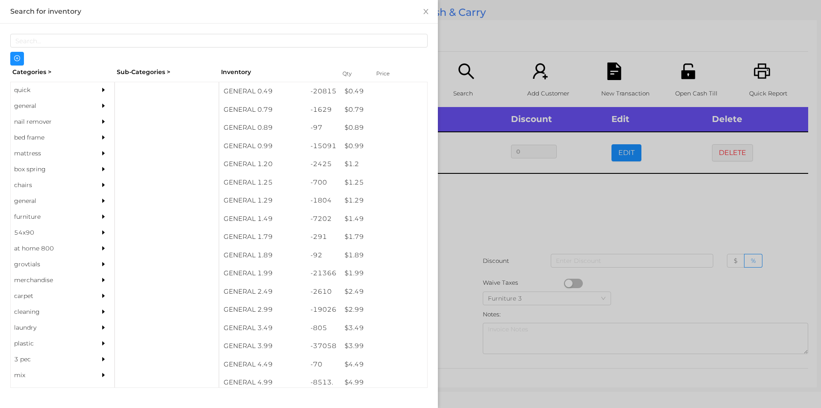
click at [32, 104] on div "general" at bounding box center [50, 106] width 78 height 16
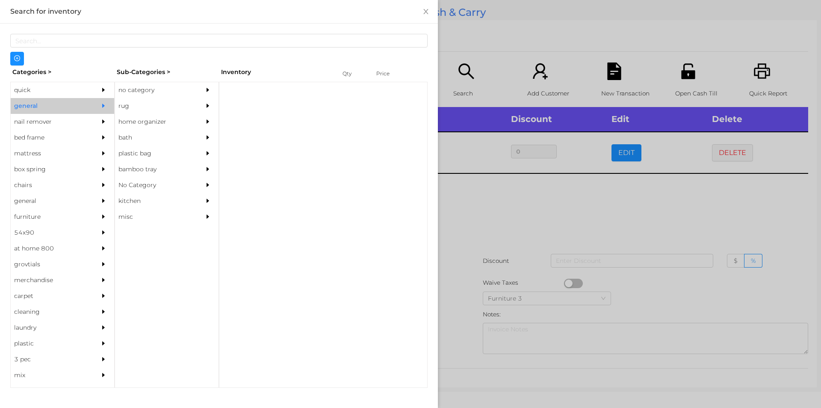
click at [137, 83] on div "no category" at bounding box center [154, 90] width 78 height 16
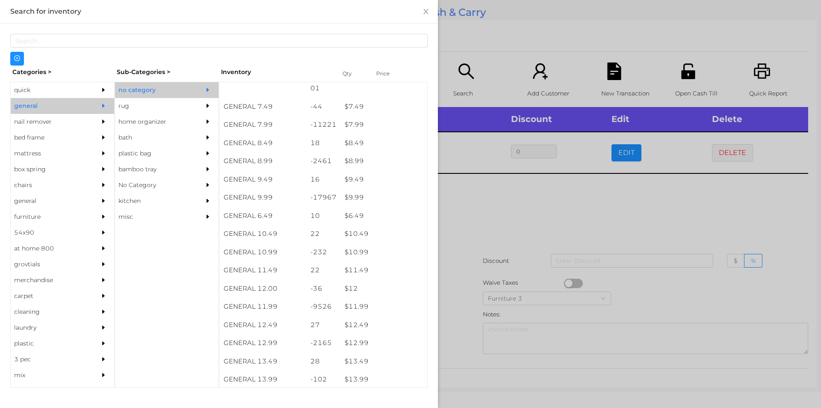
scroll to position [416, 0]
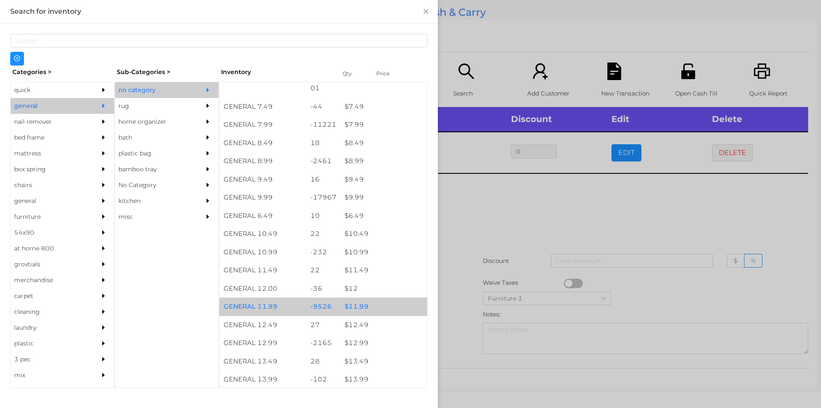
click at [361, 305] on div "$ 11.99" at bounding box center [384, 306] width 87 height 18
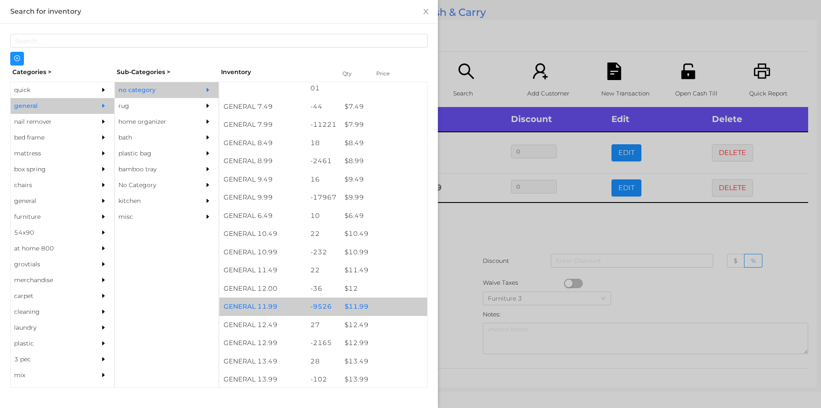
click at [361, 302] on div "$ 11.99" at bounding box center [384, 306] width 87 height 18
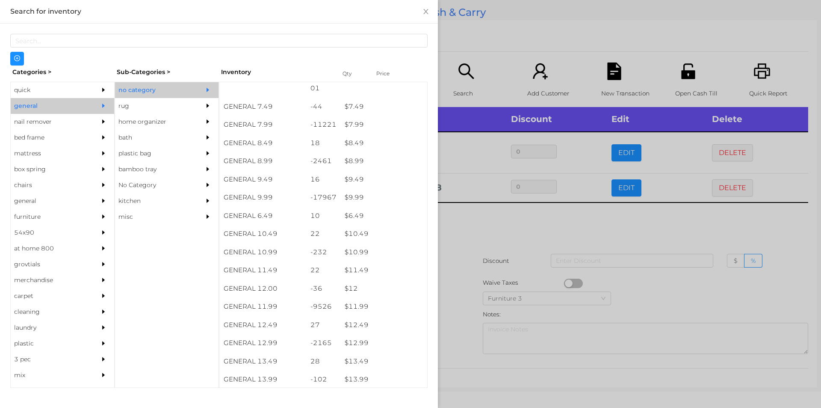
click at [459, 234] on div at bounding box center [410, 204] width 821 height 408
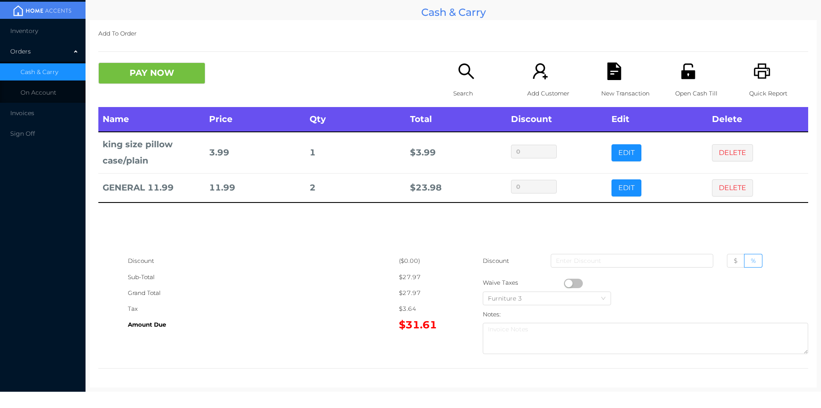
click at [685, 76] on icon "icon: unlock" at bounding box center [688, 70] width 14 height 15
click at [175, 80] on button "PAY NOW" at bounding box center [151, 72] width 107 height 21
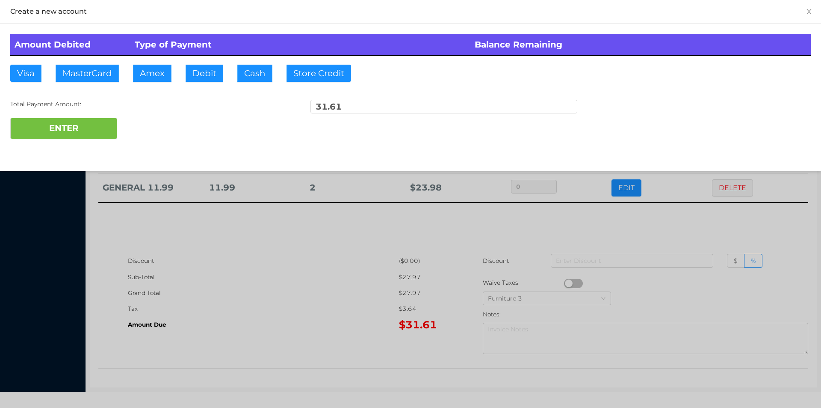
click at [292, 255] on div at bounding box center [410, 204] width 821 height 408
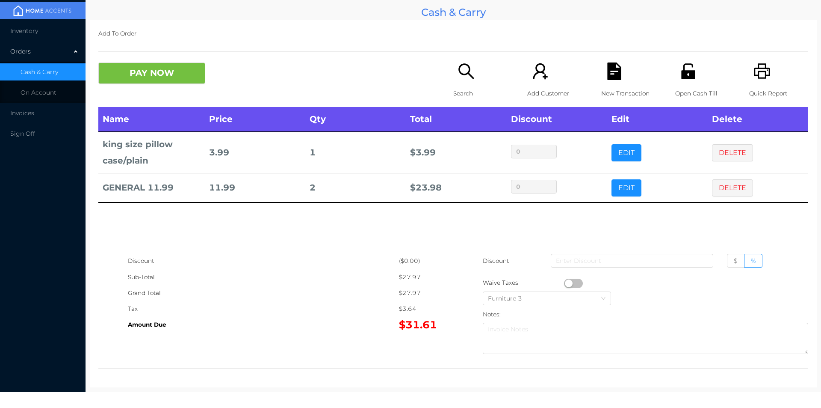
click at [610, 81] on div "New Transaction" at bounding box center [630, 84] width 59 height 44
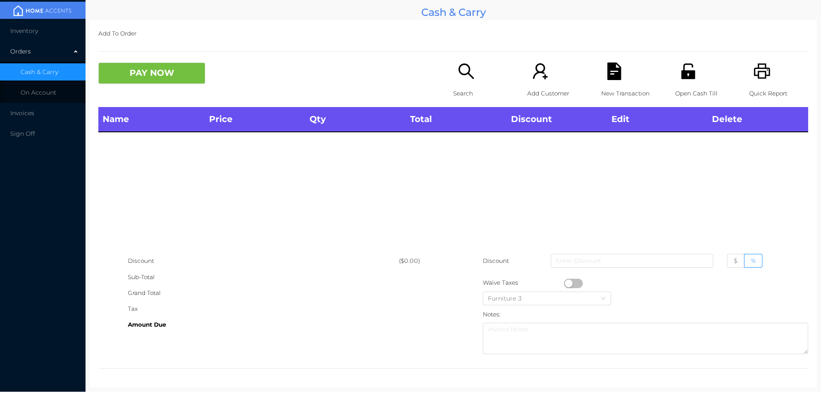
click at [760, 75] on icon "icon: printer" at bounding box center [762, 70] width 16 height 15
click at [148, 83] on button "PAY NOW" at bounding box center [151, 72] width 107 height 21
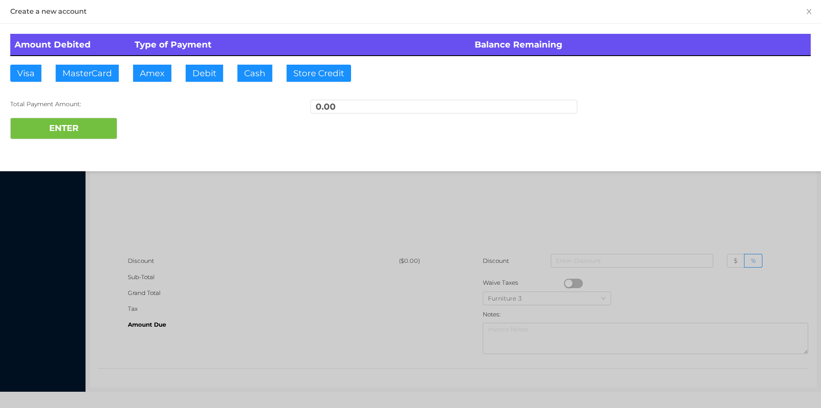
click at [519, 205] on div at bounding box center [410, 204] width 821 height 408
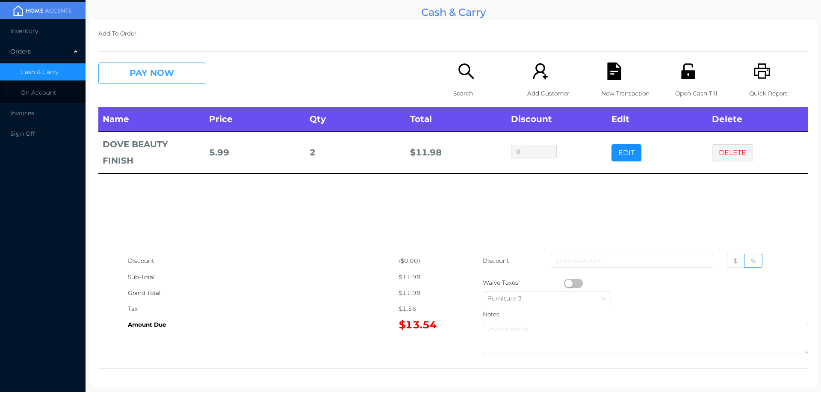
click at [160, 70] on button "PAY NOW" at bounding box center [151, 72] width 107 height 21
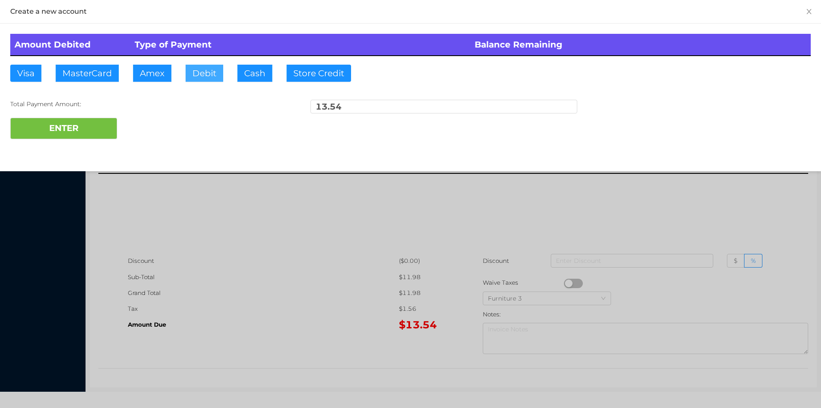
click at [208, 78] on button "Debit" at bounding box center [205, 73] width 38 height 17
click at [84, 136] on button "ENTER" at bounding box center [63, 128] width 107 height 21
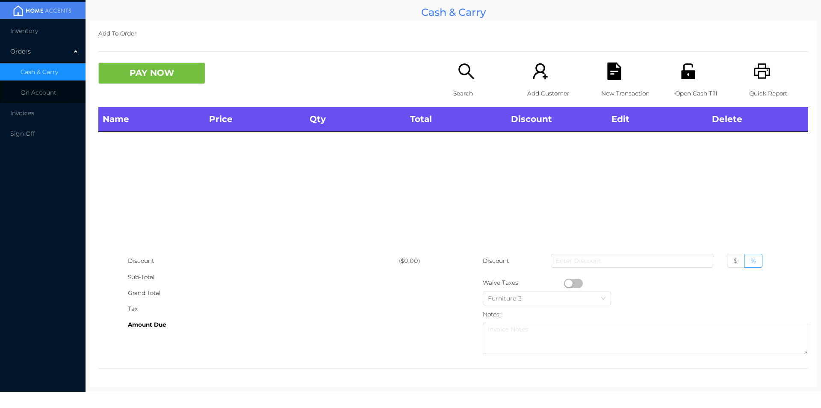
click at [681, 75] on icon "icon: unlock" at bounding box center [688, 70] width 14 height 15
click at [453, 89] on p "Search" at bounding box center [482, 94] width 59 height 16
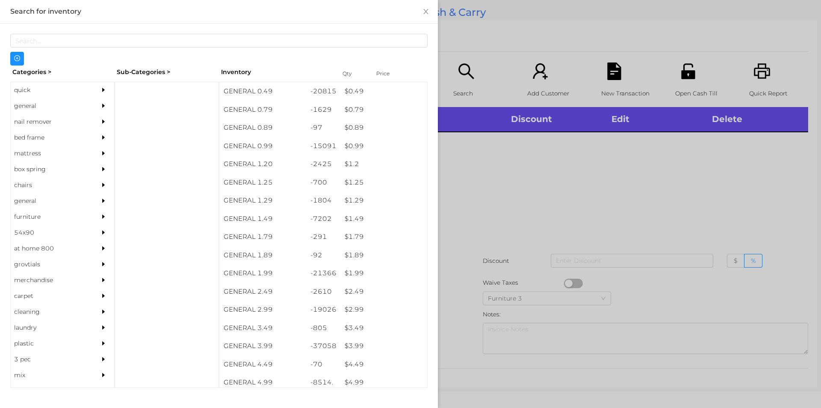
click at [20, 93] on div "quick" at bounding box center [50, 90] width 78 height 16
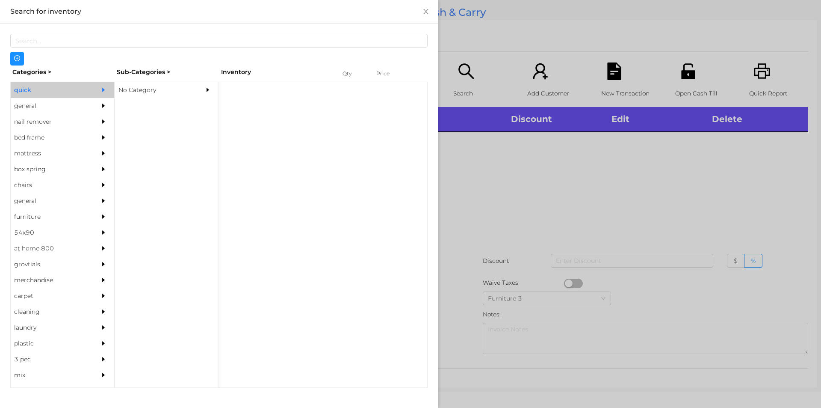
click at [152, 94] on div "No Category" at bounding box center [154, 90] width 78 height 16
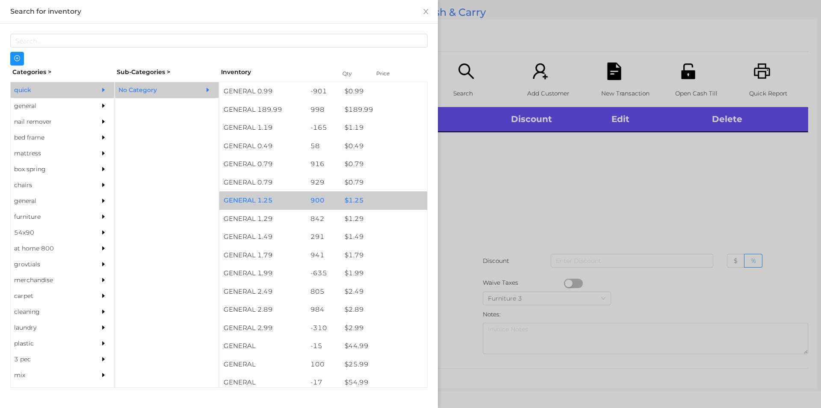
click at [274, 206] on div "GENERAL 1.25" at bounding box center [262, 200] width 87 height 18
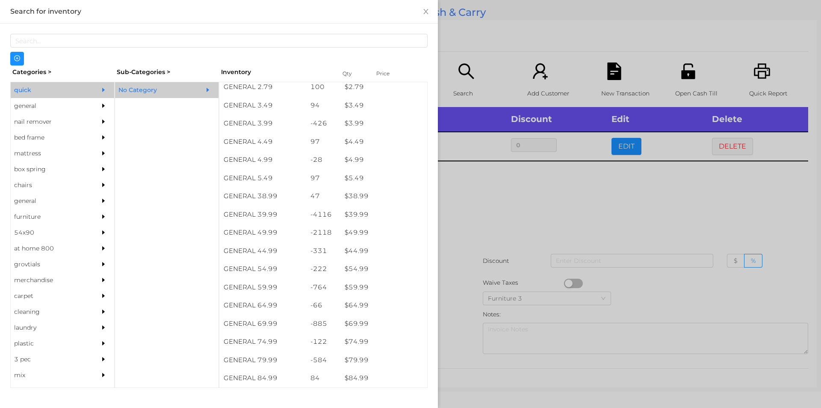
scroll to position [370, 0]
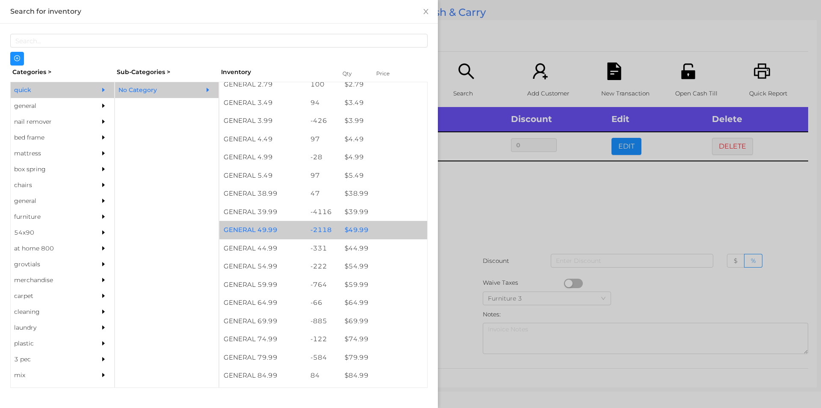
click at [352, 228] on div "$ 49.99" at bounding box center [384, 230] width 87 height 18
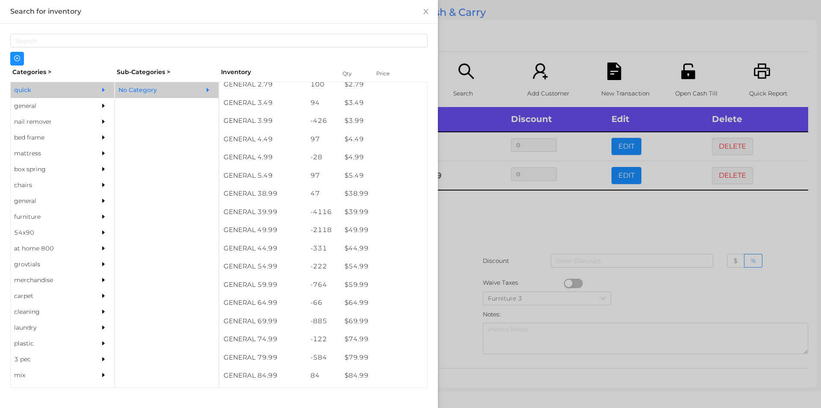
click at [728, 148] on div at bounding box center [410, 204] width 821 height 408
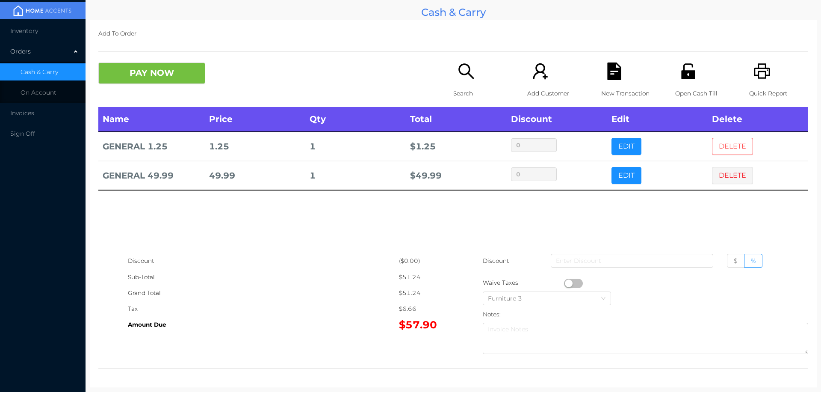
click at [730, 142] on button "DELETE" at bounding box center [732, 146] width 41 height 17
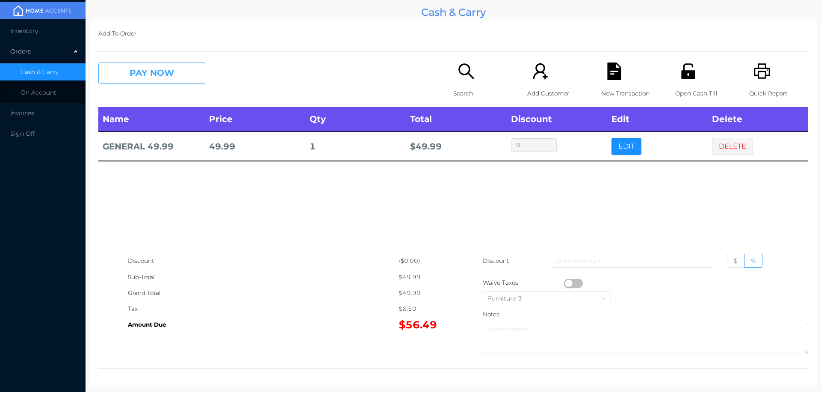
click at [136, 71] on button "PAY NOW" at bounding box center [151, 72] width 107 height 21
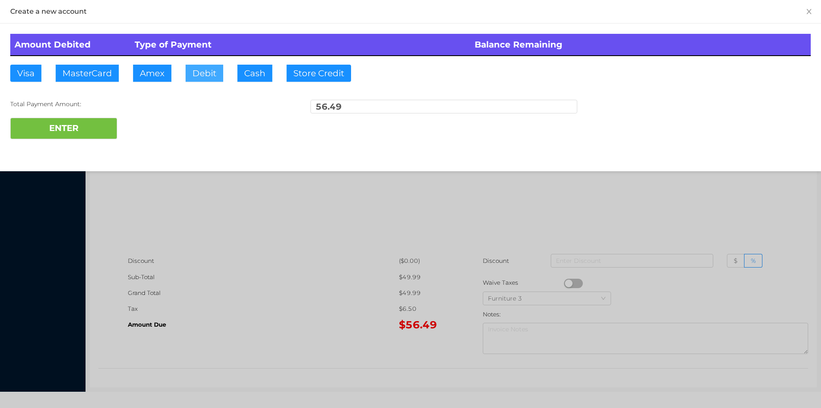
click at [193, 75] on button "Debit" at bounding box center [205, 73] width 38 height 17
type input "60."
click at [84, 131] on button "ENTER" at bounding box center [63, 128] width 107 height 21
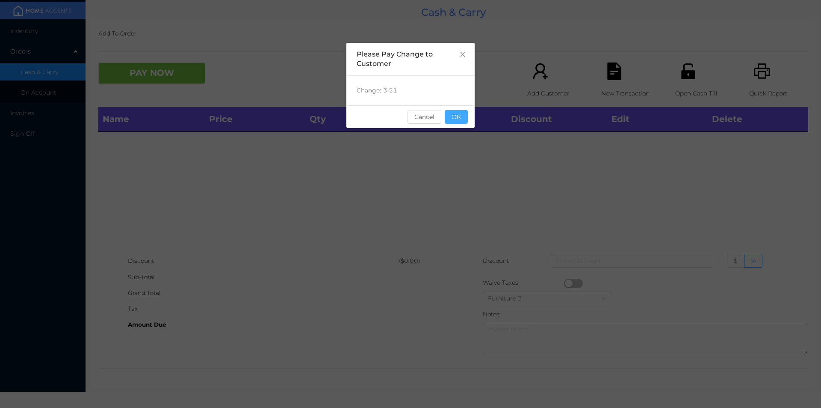
click at [457, 119] on button "OK" at bounding box center [456, 117] width 23 height 14
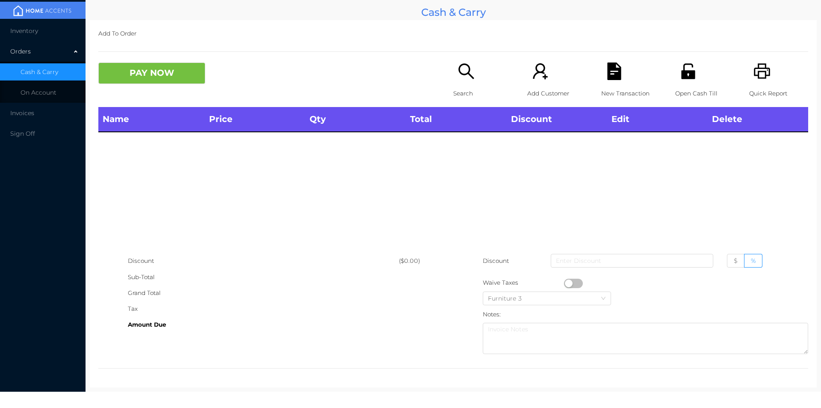
click at [459, 141] on div "Name Price Qty Total Discount Edit Delete" at bounding box center [453, 180] width 710 height 146
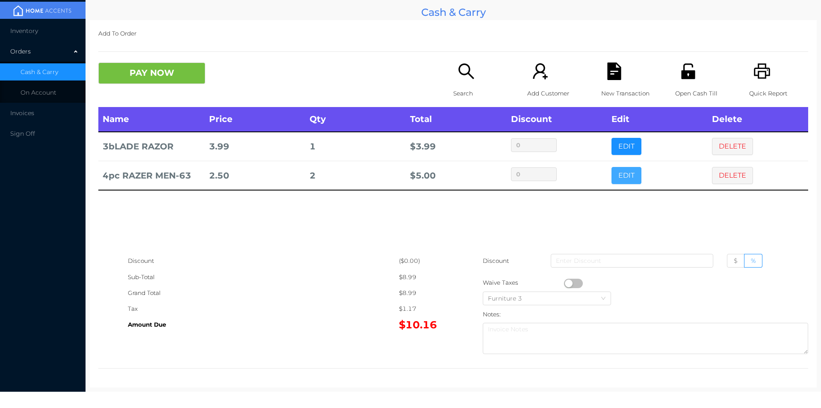
click at [626, 170] on button "EDIT" at bounding box center [627, 175] width 30 height 17
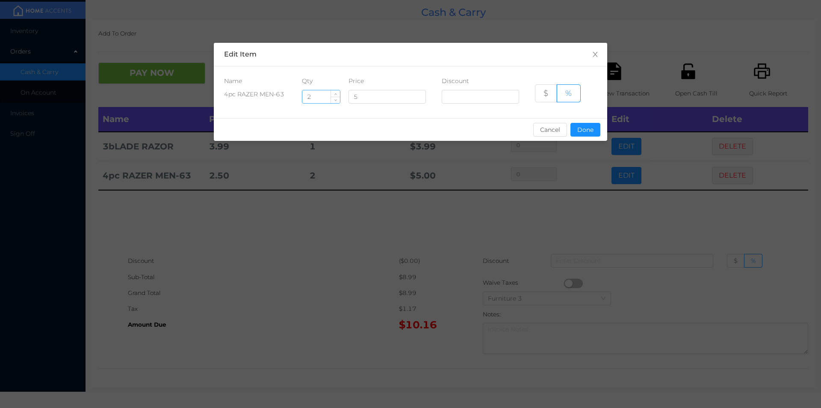
click at [317, 95] on input "2" at bounding box center [321, 96] width 38 height 13
type input "1"
click at [585, 131] on button "Done" at bounding box center [586, 130] width 30 height 14
type input "0%"
click at [556, 195] on div "sentinelStart Edit Item Name Qty Price Discount 4pc RAZER MEN-63 1 5 $ % Cancel…" at bounding box center [410, 204] width 821 height 408
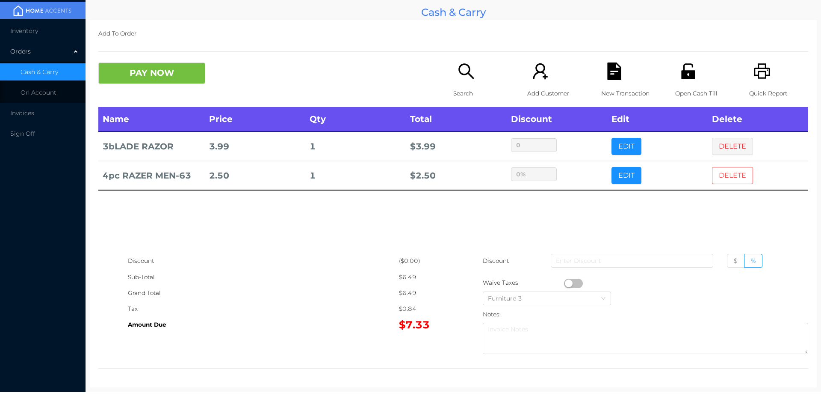
click at [724, 183] on button "DELETE" at bounding box center [732, 175] width 41 height 17
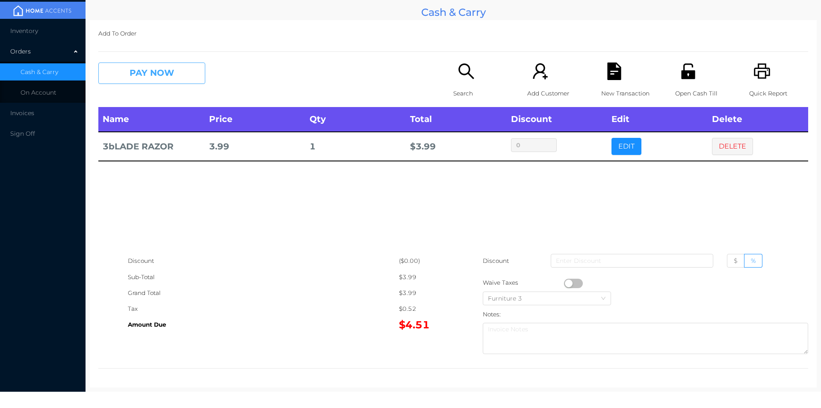
click at [126, 74] on button "PAY NOW" at bounding box center [151, 72] width 107 height 21
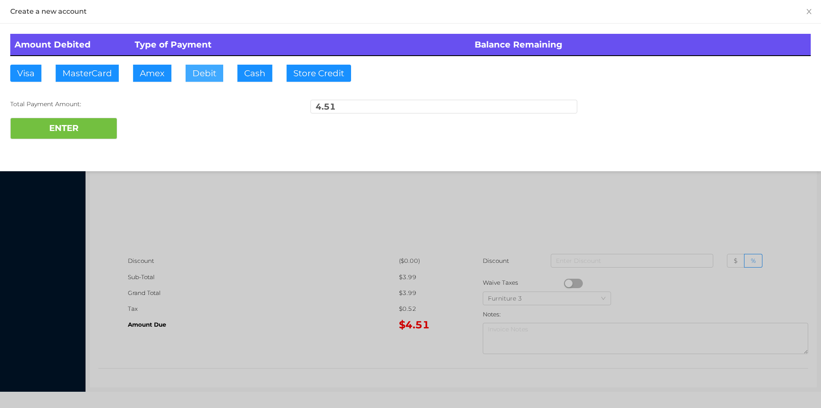
click at [193, 77] on button "Debit" at bounding box center [205, 73] width 38 height 17
type input "20."
click at [83, 132] on button "ENTER" at bounding box center [63, 128] width 107 height 21
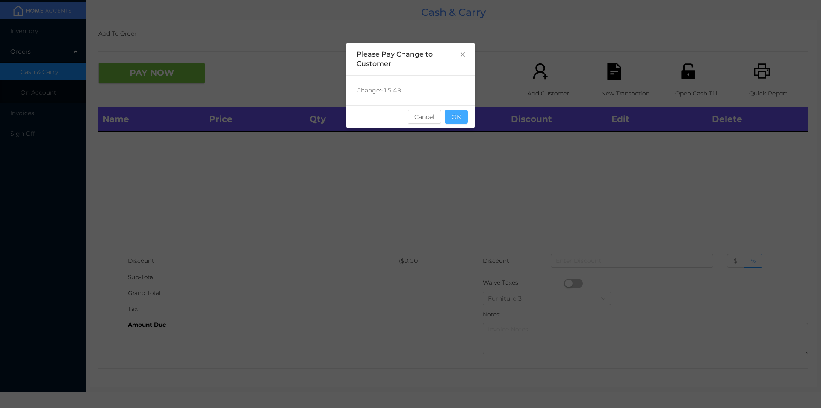
click at [459, 119] on button "OK" at bounding box center [456, 117] width 23 height 14
click at [472, 161] on div "Name Price Qty Total Discount Edit Delete" at bounding box center [453, 180] width 710 height 146
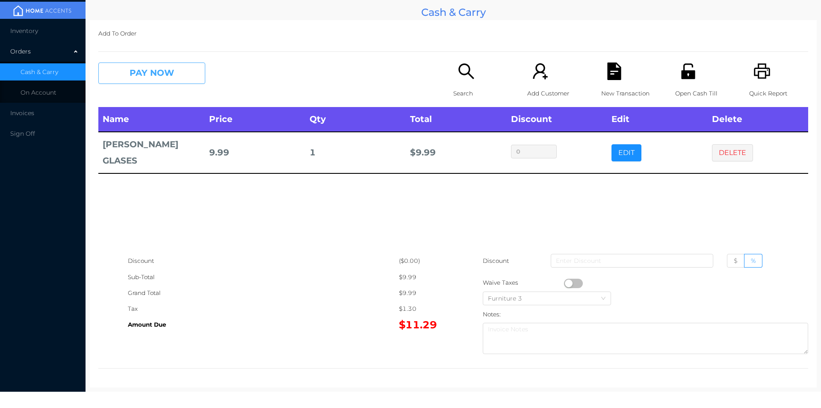
click at [145, 79] on button "PAY NOW" at bounding box center [151, 72] width 107 height 21
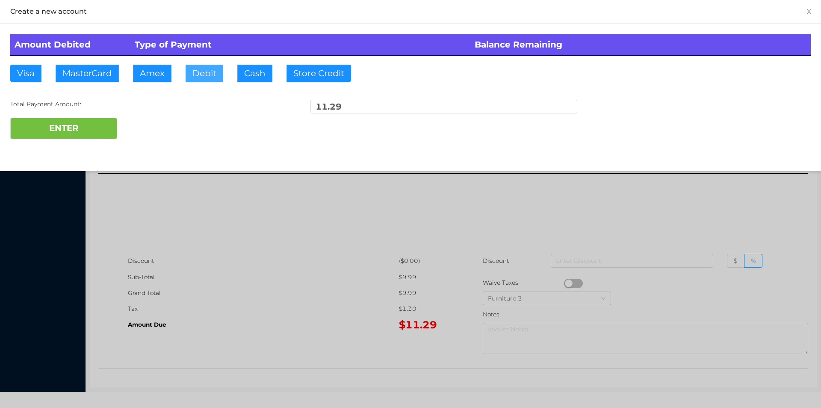
click at [207, 75] on button "Debit" at bounding box center [205, 73] width 38 height 17
click at [151, 136] on div "ENTER" at bounding box center [410, 128] width 801 height 21
click at [203, 229] on div at bounding box center [410, 204] width 821 height 408
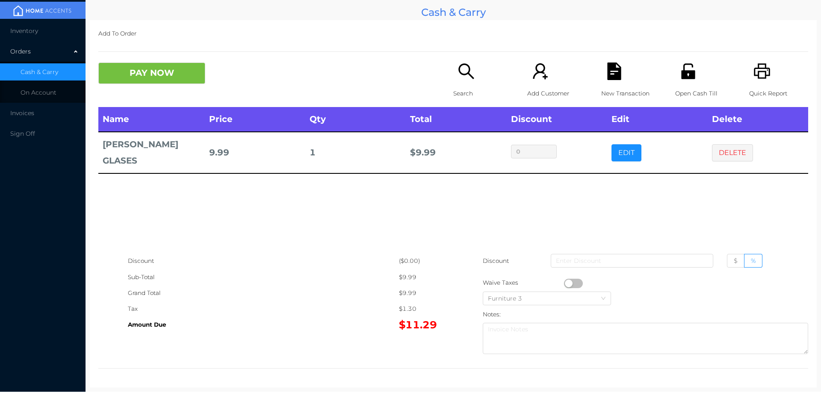
click at [723, 150] on button "DELETE" at bounding box center [732, 152] width 41 height 17
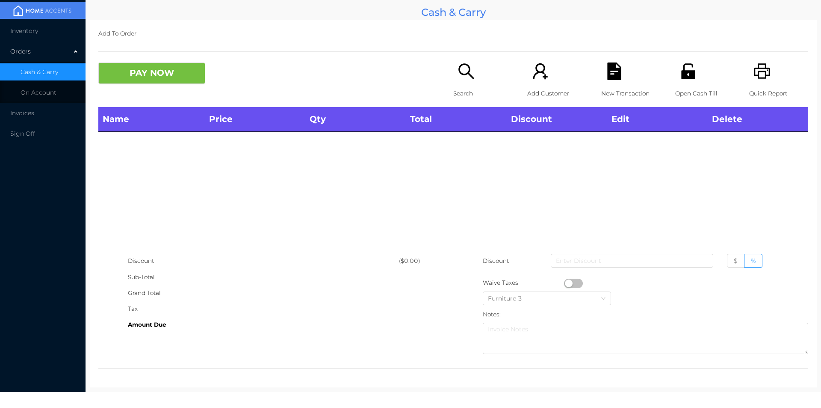
click at [454, 75] on div "Search" at bounding box center [482, 84] width 59 height 44
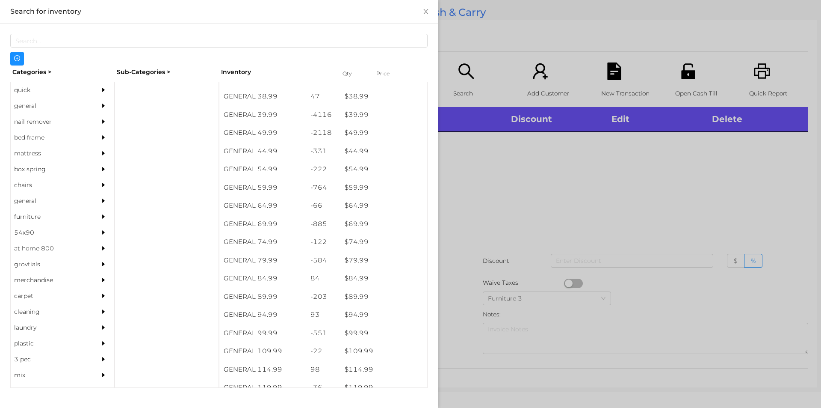
scroll to position [499, 0]
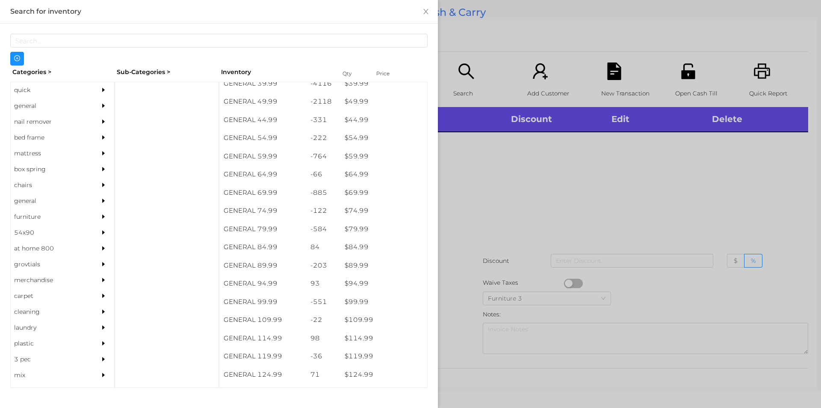
click at [127, 87] on div at bounding box center [167, 235] width 104 height 306
click at [29, 109] on div "general" at bounding box center [50, 106] width 78 height 16
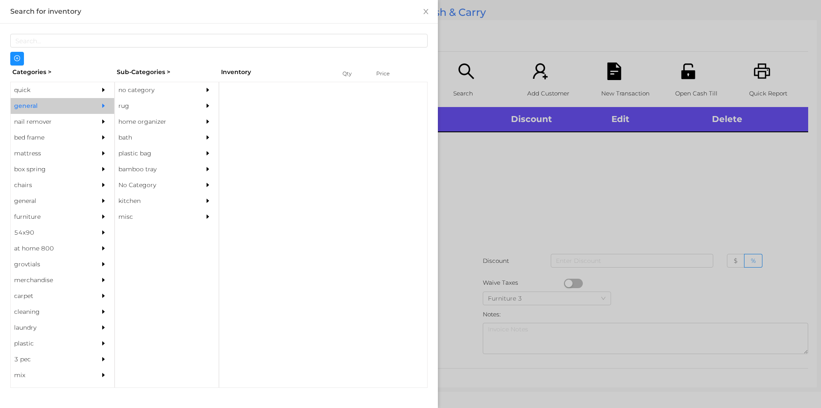
click at [139, 90] on div "no category" at bounding box center [154, 90] width 78 height 16
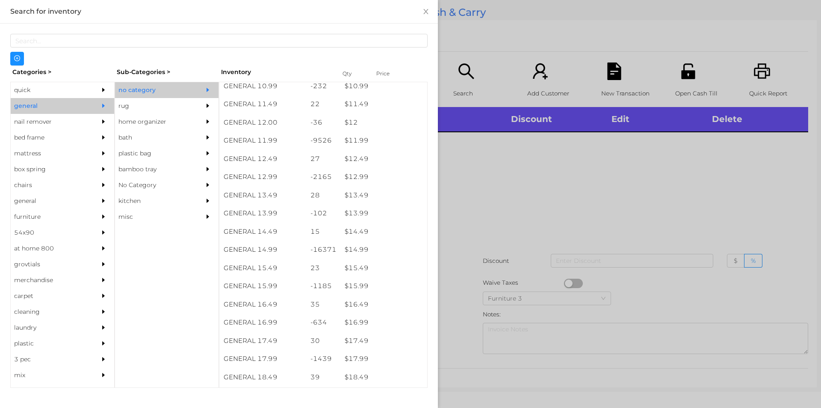
scroll to position [581, 0]
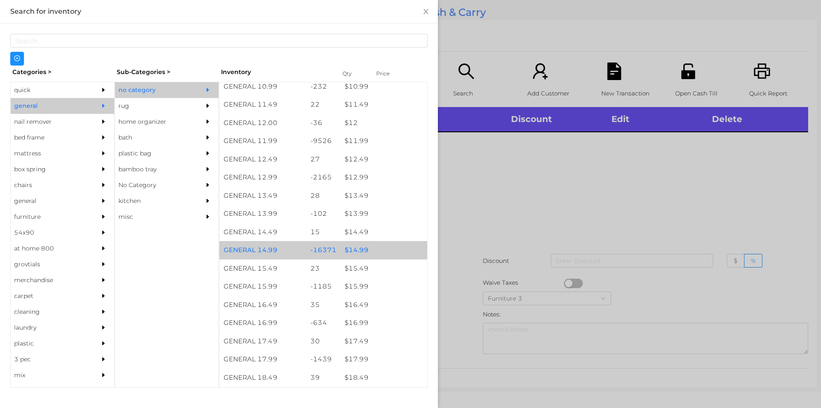
click at [352, 249] on div "$ 14.99" at bounding box center [384, 250] width 87 height 18
click at [355, 247] on div "$ 14.99" at bounding box center [384, 250] width 87 height 18
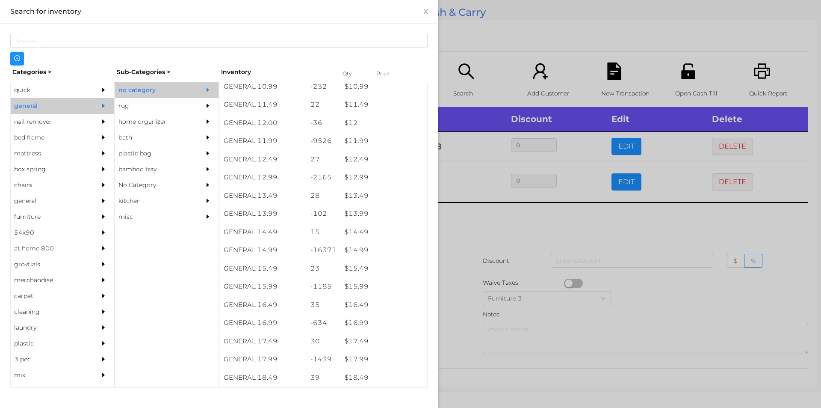
click at [492, 233] on div at bounding box center [410, 204] width 821 height 408
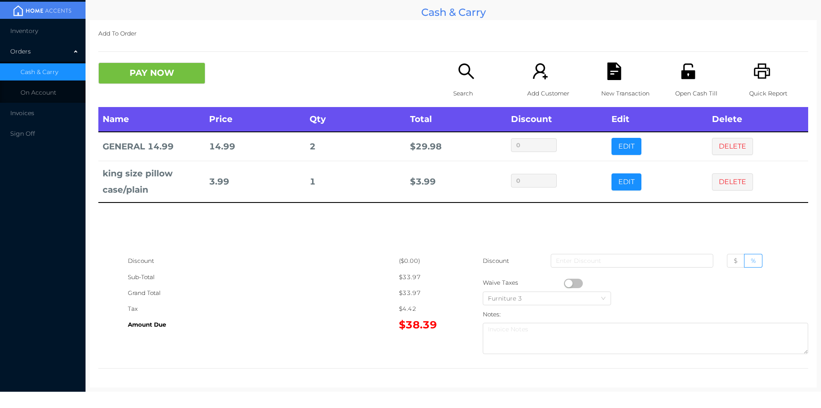
click at [764, 80] on icon "icon: printer" at bounding box center [763, 71] width 18 height 18
click at [619, 74] on div "New Transaction" at bounding box center [630, 84] width 59 height 44
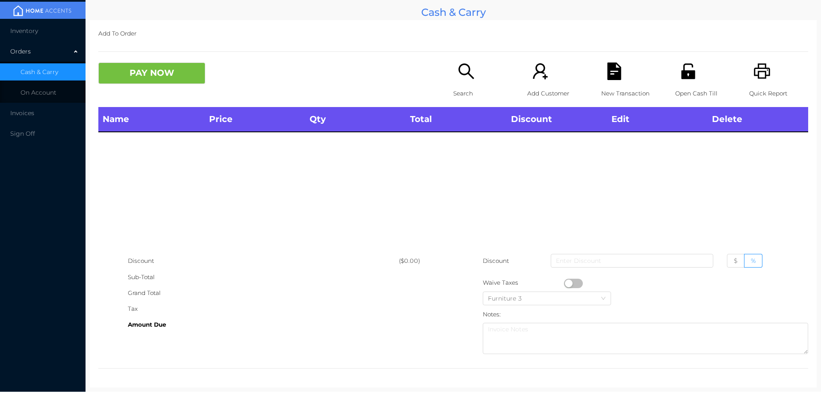
click at [160, 240] on div "Name Price Qty Total Discount Edit Delete" at bounding box center [453, 180] width 710 height 146
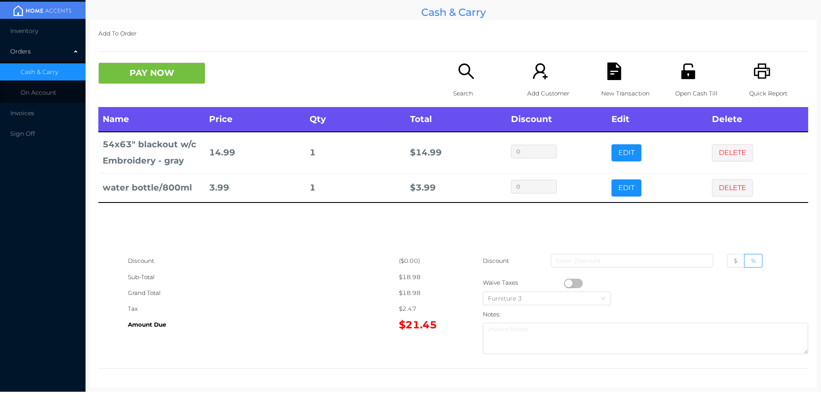
click at [458, 80] on icon "icon: search" at bounding box center [467, 71] width 18 height 18
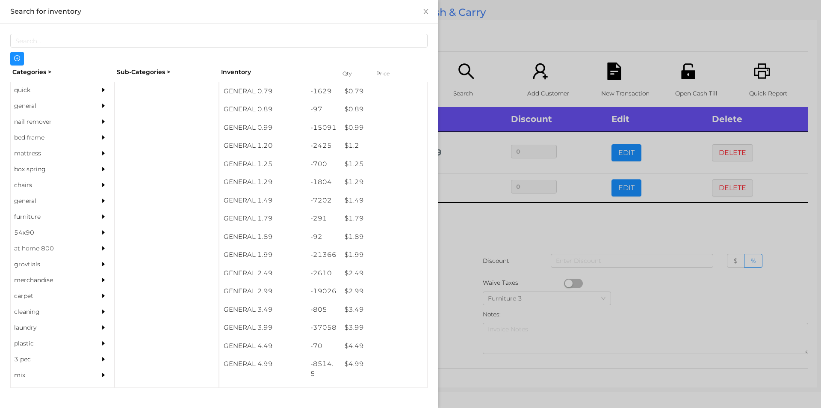
scroll to position [21, 0]
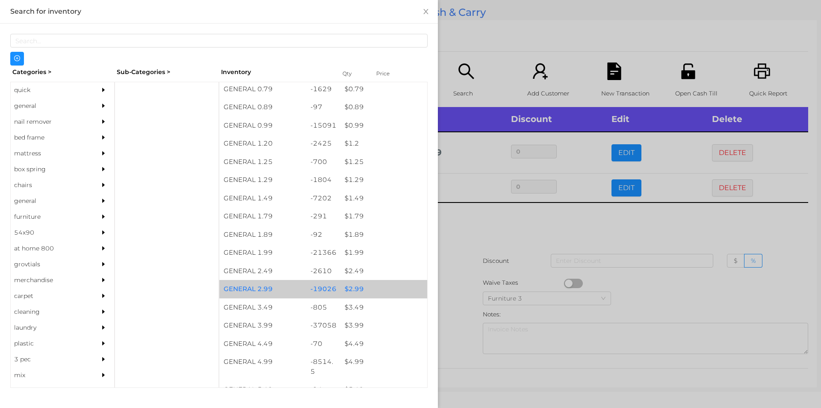
click at [352, 287] on div "$ 2.99" at bounding box center [384, 289] width 87 height 18
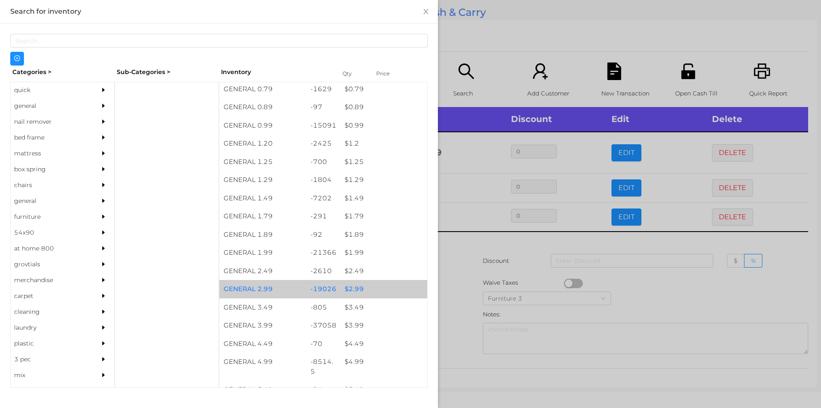
click at [355, 284] on div "$ 2.99" at bounding box center [384, 289] width 87 height 18
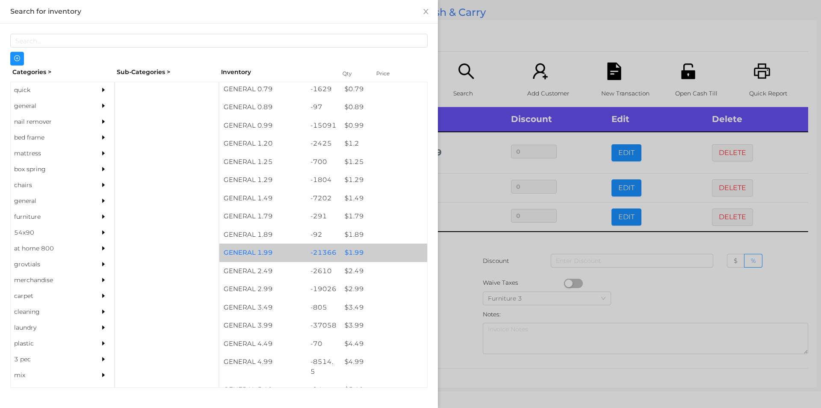
click at [352, 249] on div "$ 1.99" at bounding box center [384, 252] width 87 height 18
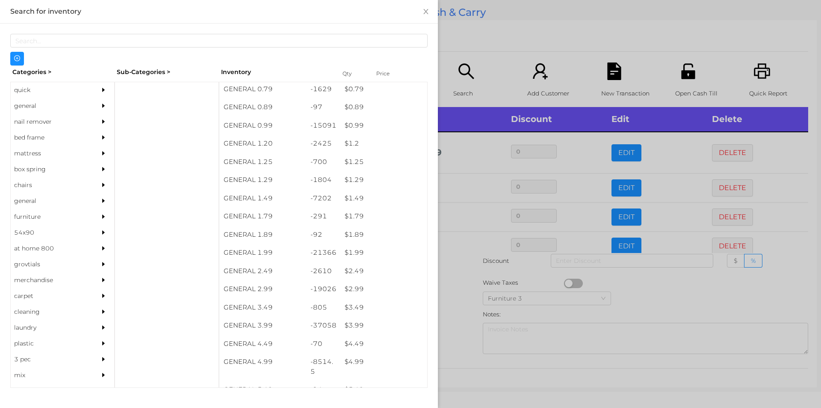
click at [460, 274] on div at bounding box center [410, 204] width 821 height 408
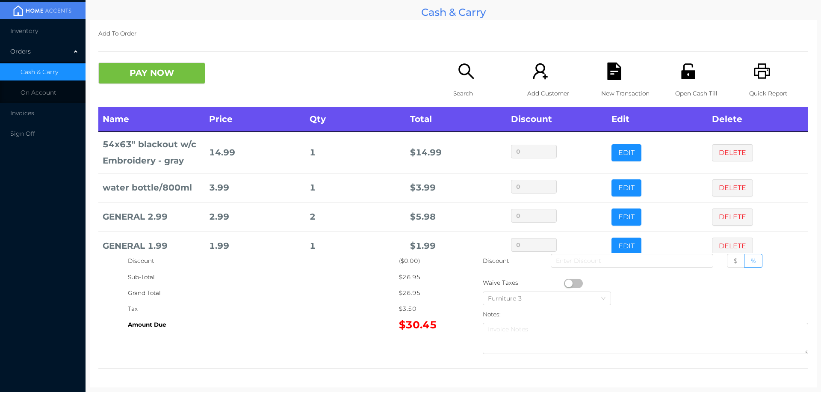
click at [148, 78] on button "PAY NOW" at bounding box center [151, 72] width 107 height 21
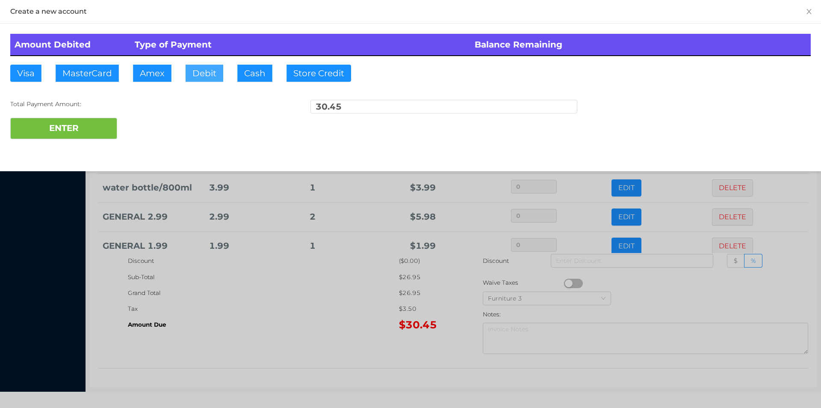
click at [204, 76] on button "Debit" at bounding box center [205, 73] width 38 height 17
click at [91, 120] on button "ENTER" at bounding box center [63, 128] width 107 height 21
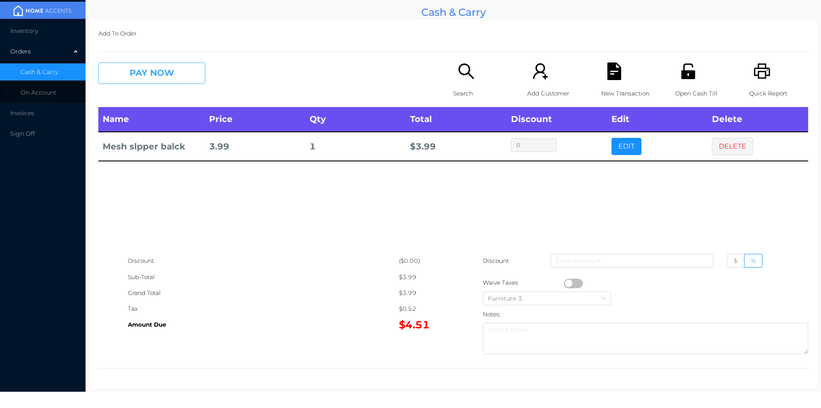
click at [189, 69] on button "PAY NOW" at bounding box center [151, 72] width 107 height 21
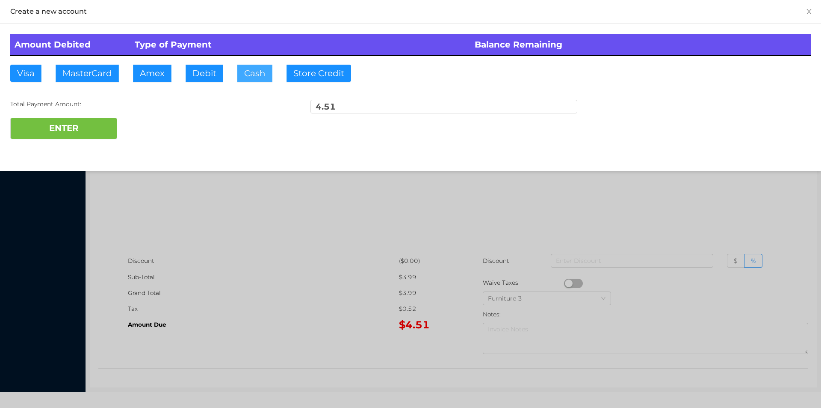
click at [249, 79] on button "Cash" at bounding box center [254, 73] width 35 height 17
click at [88, 125] on button "ENTER" at bounding box center [63, 128] width 107 height 21
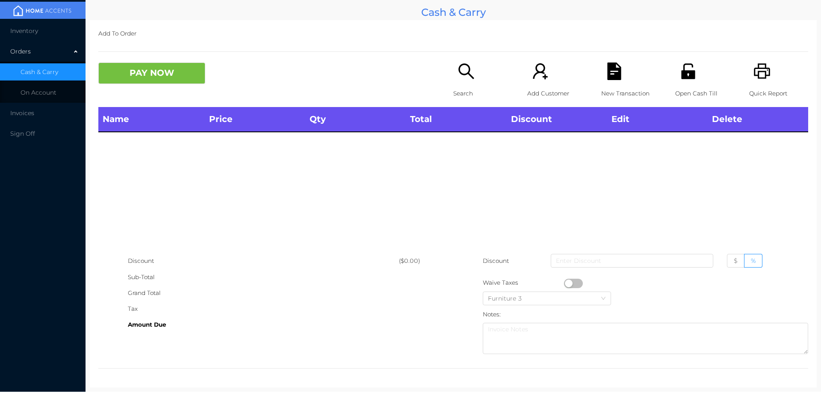
click at [469, 92] on p "Search" at bounding box center [482, 94] width 59 height 16
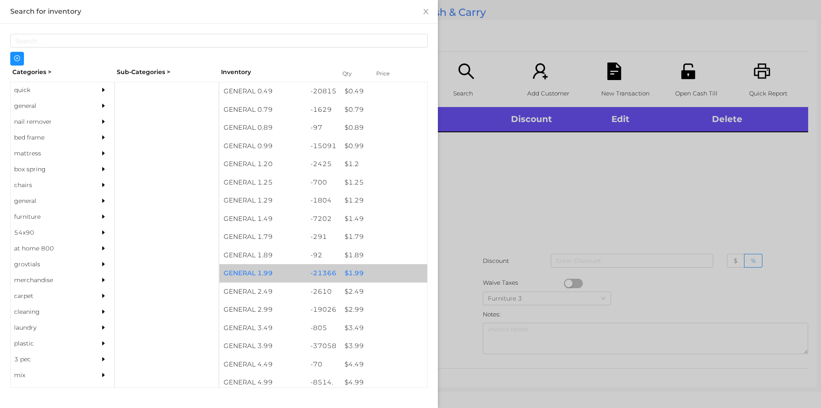
click at [355, 273] on div "$ 1.99" at bounding box center [384, 273] width 87 height 18
click at [347, 272] on div "$ 1.99" at bounding box center [384, 273] width 87 height 18
click at [344, 269] on div "$ 1.99" at bounding box center [384, 273] width 87 height 18
click at [347, 271] on div "$ 1.99" at bounding box center [384, 273] width 87 height 18
click at [344, 273] on div "$ 1.99" at bounding box center [384, 273] width 87 height 18
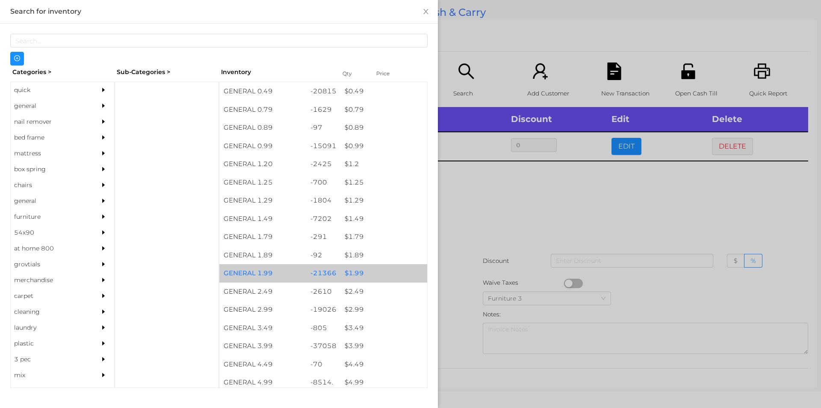
click at [354, 273] on div "$ 1.99" at bounding box center [384, 273] width 87 height 18
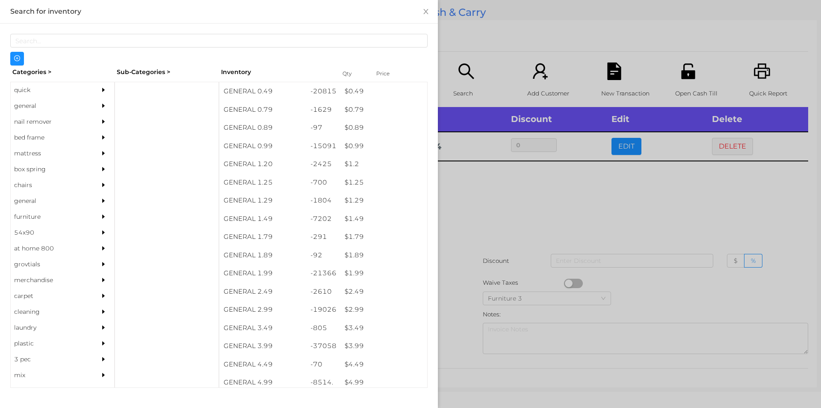
click at [504, 213] on div at bounding box center [410, 204] width 821 height 408
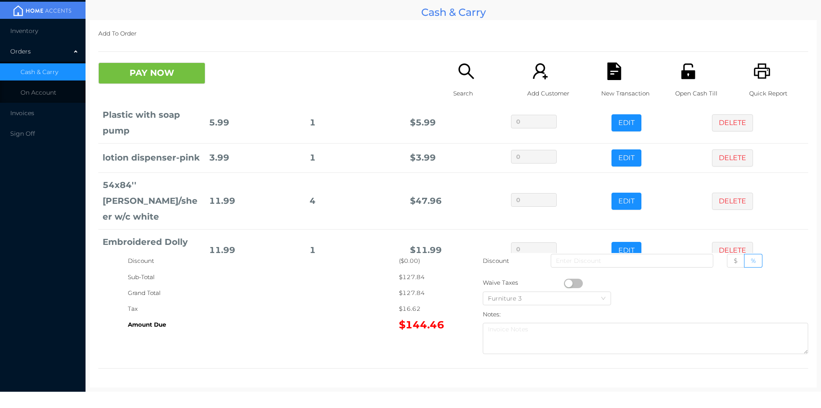
scroll to position [156, 0]
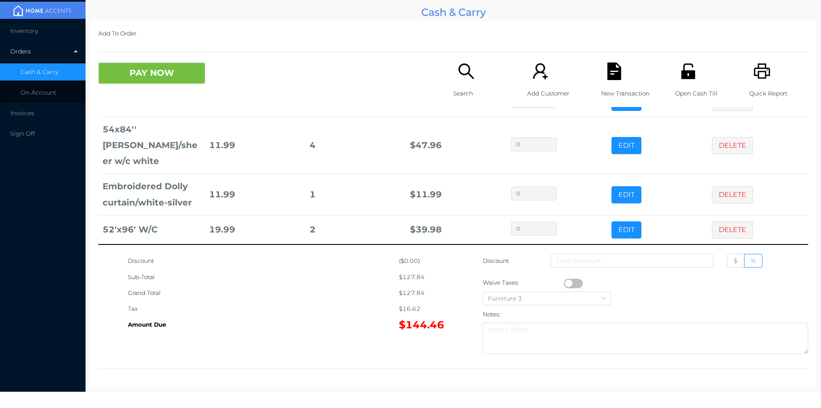
click at [465, 79] on icon "icon: search" at bounding box center [467, 71] width 18 height 18
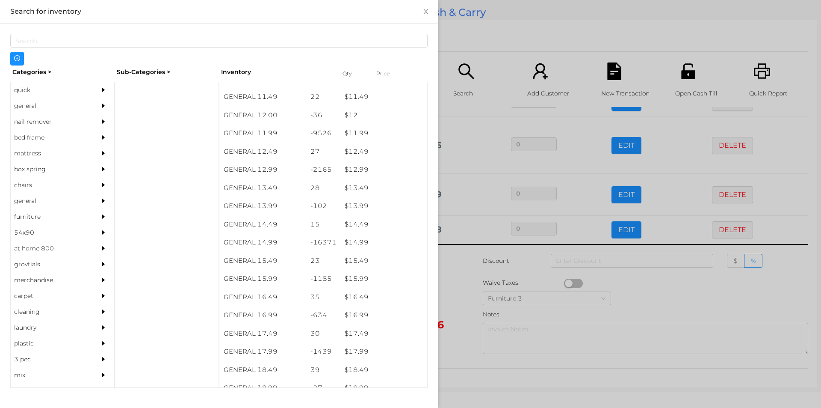
scroll to position [589, 0]
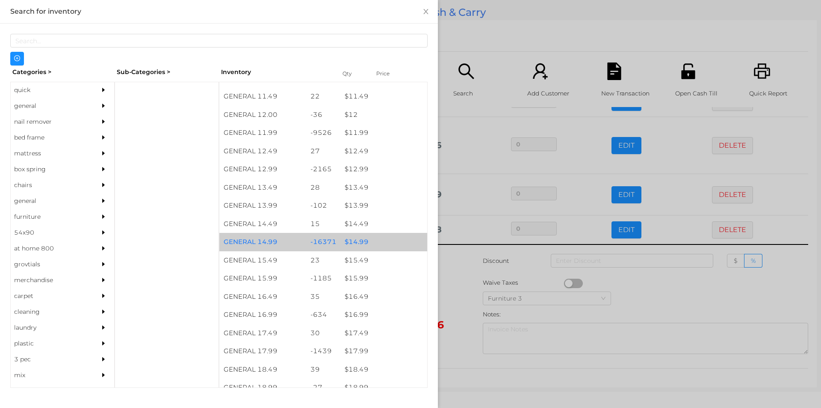
click at [348, 243] on div "$ 14.99" at bounding box center [384, 242] width 87 height 18
click at [354, 242] on div "$ 14.99" at bounding box center [384, 242] width 87 height 18
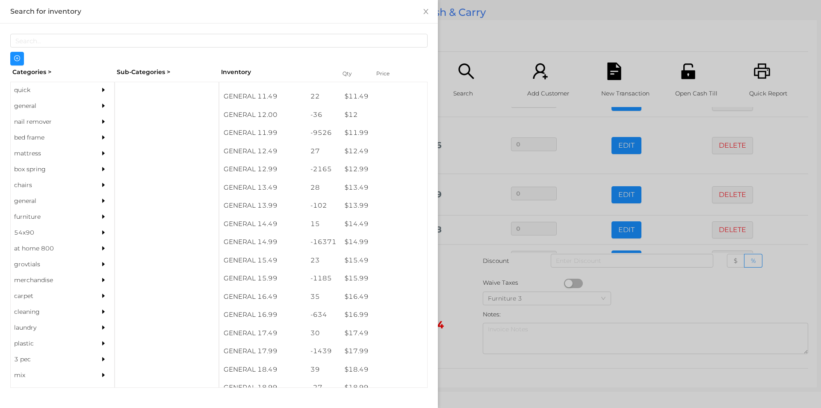
click at [453, 296] on div at bounding box center [410, 204] width 821 height 408
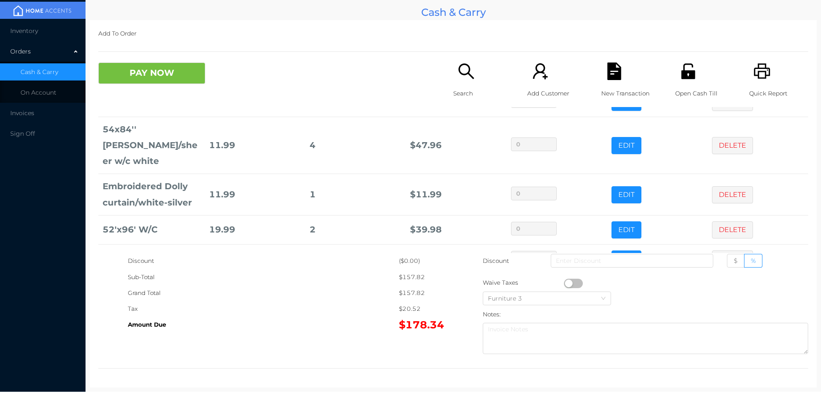
scroll to position [185, 0]
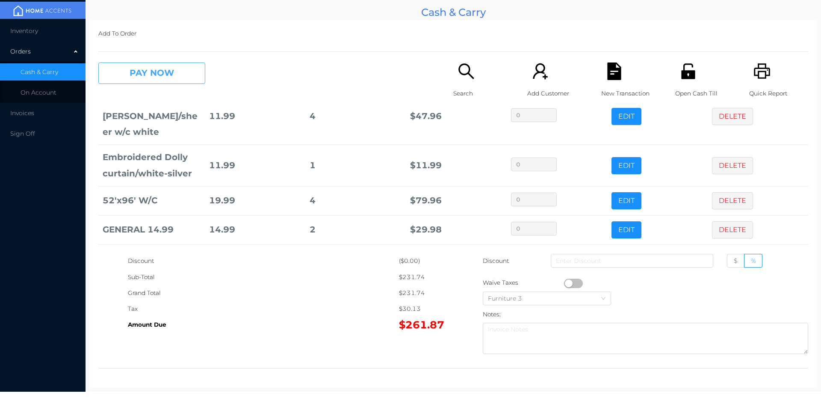
click at [145, 75] on button "PAY NOW" at bounding box center [151, 72] width 107 height 21
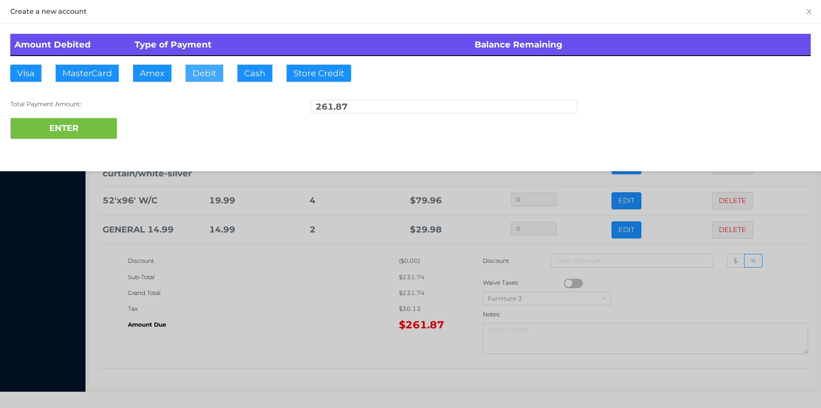
click at [202, 72] on button "Debit" at bounding box center [205, 73] width 38 height 17
click at [84, 131] on button "ENTER" at bounding box center [63, 128] width 107 height 21
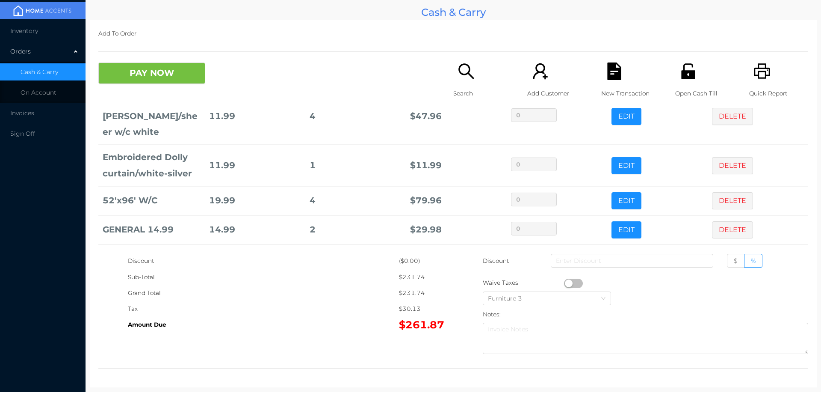
scroll to position [0, 0]
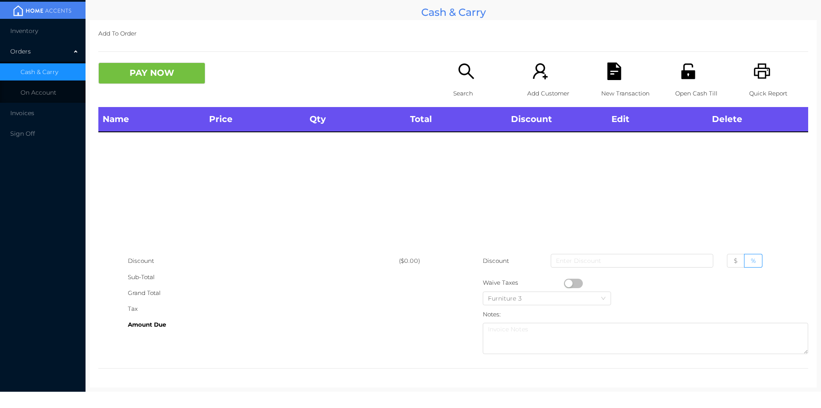
click at [462, 90] on p "Search" at bounding box center [482, 94] width 59 height 16
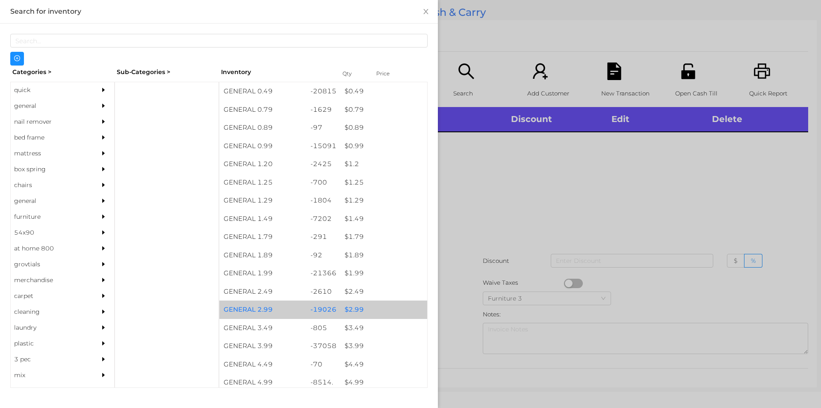
click at [352, 305] on div "$ 2.99" at bounding box center [384, 309] width 87 height 18
click at [353, 306] on div "$ 2.99" at bounding box center [384, 309] width 87 height 18
click at [353, 308] on div "$ 2.99" at bounding box center [384, 309] width 87 height 18
click at [358, 311] on div "$ 2.99" at bounding box center [384, 309] width 87 height 18
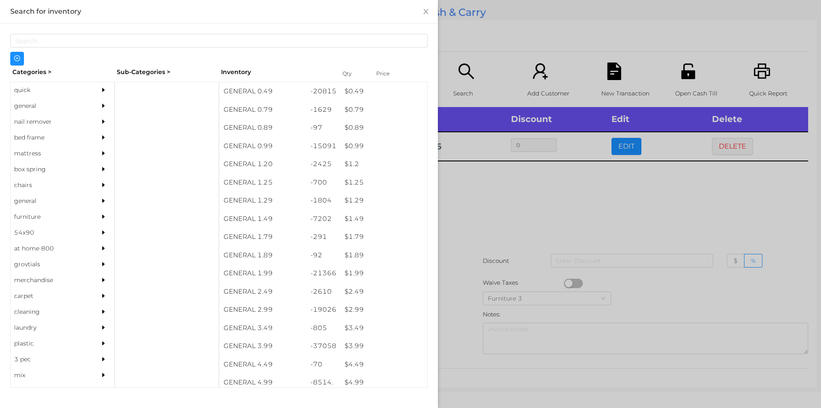
click at [478, 213] on div at bounding box center [410, 204] width 821 height 408
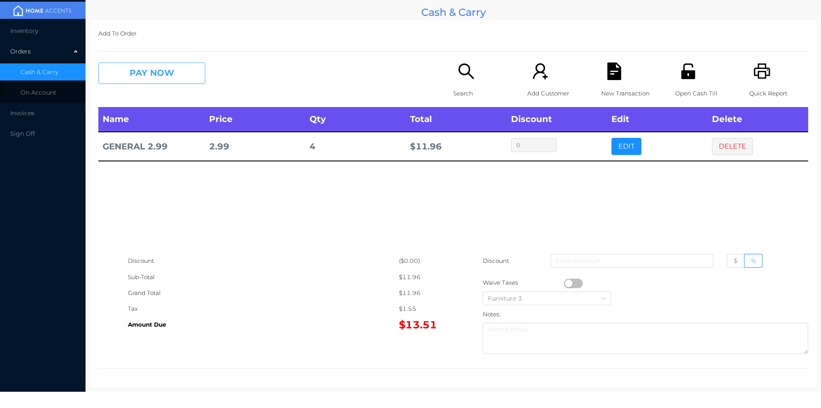
click at [122, 81] on button "PAY NOW" at bounding box center [151, 72] width 107 height 21
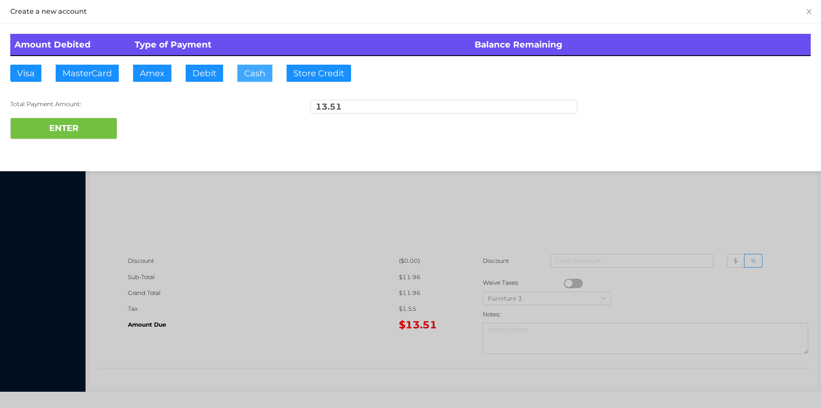
click at [243, 70] on button "Cash" at bounding box center [254, 73] width 35 height 17
type input "20."
click at [74, 130] on button "ENTER" at bounding box center [63, 128] width 107 height 21
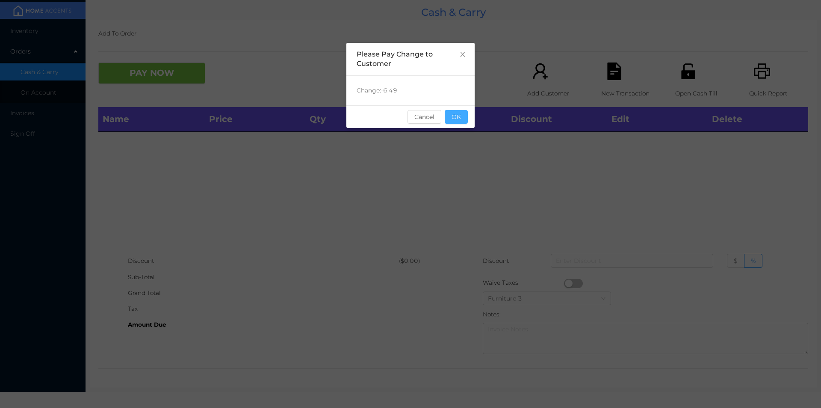
click at [457, 119] on button "OK" at bounding box center [456, 117] width 23 height 14
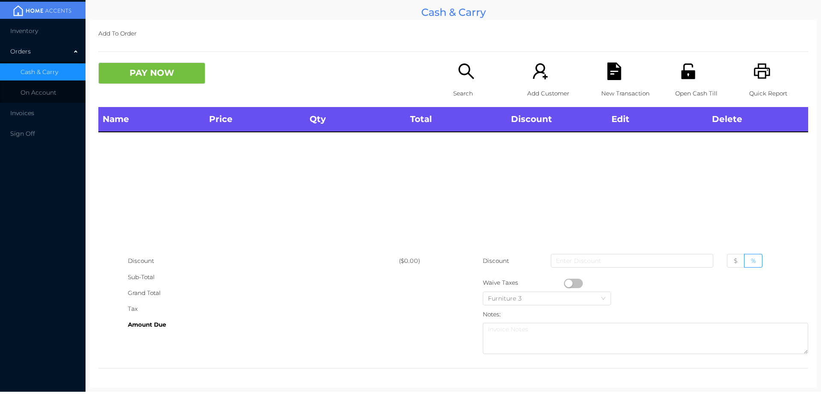
click at [686, 68] on icon "icon: unlock" at bounding box center [689, 71] width 18 height 18
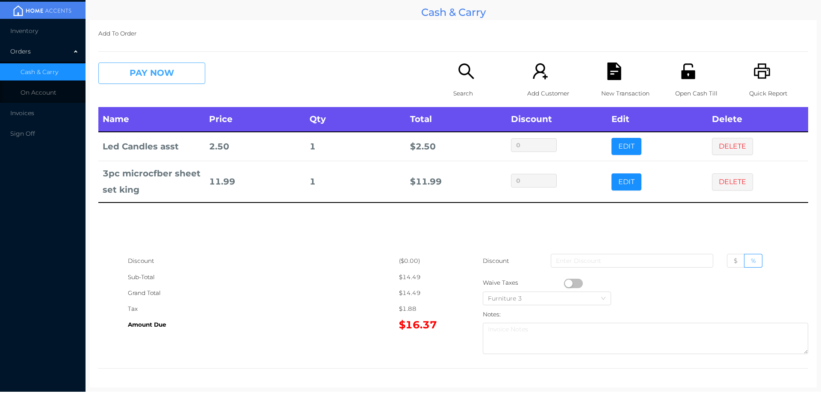
click at [187, 77] on button "PAY NOW" at bounding box center [151, 72] width 107 height 21
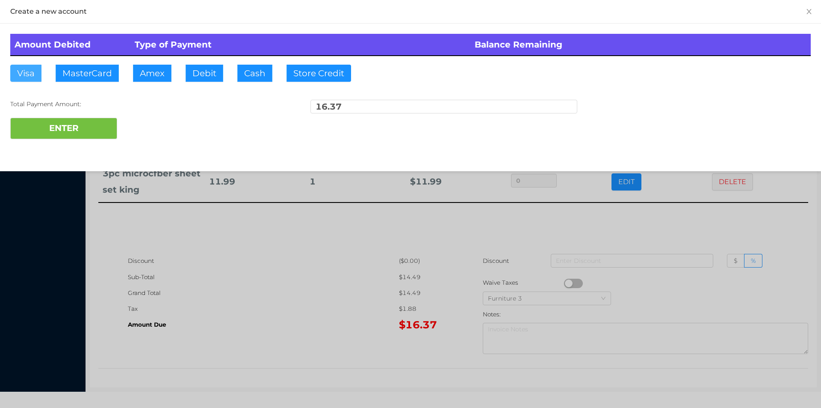
click at [24, 73] on button "Visa" at bounding box center [25, 73] width 31 height 17
click at [88, 125] on button "ENTER" at bounding box center [63, 128] width 107 height 21
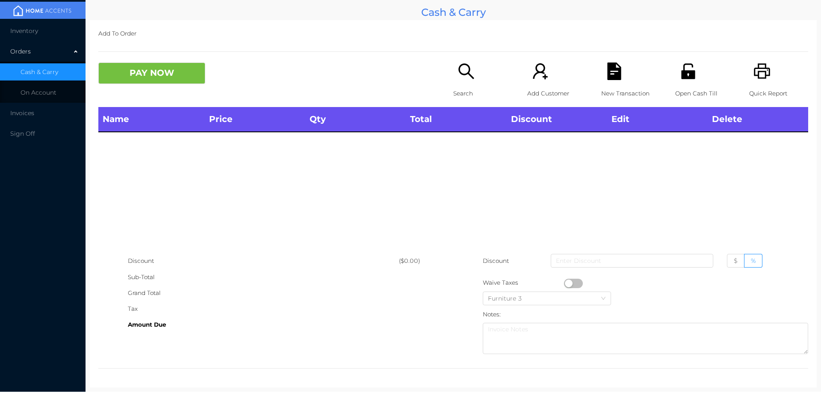
click at [465, 74] on icon "icon: search" at bounding box center [466, 70] width 15 height 15
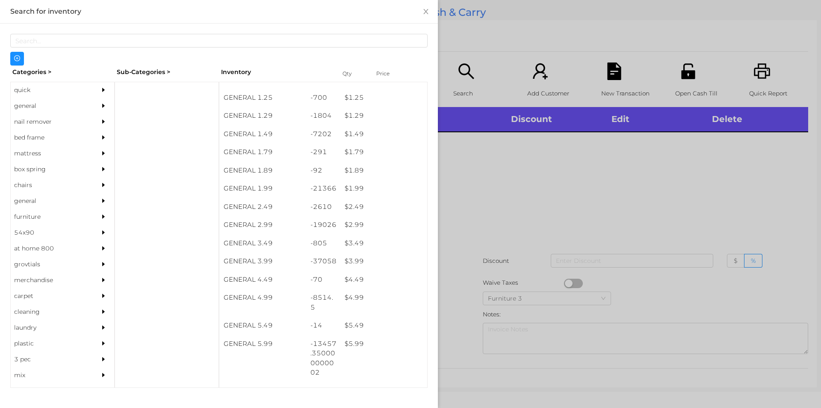
scroll to position [171, 0]
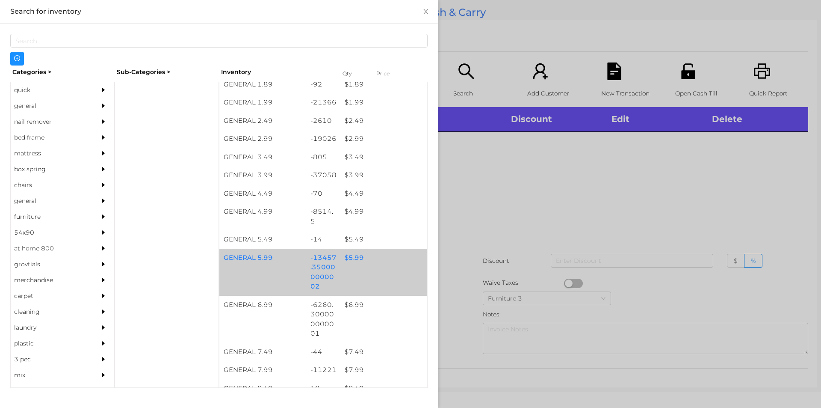
click at [352, 259] on div "$ 5.99" at bounding box center [384, 258] width 87 height 18
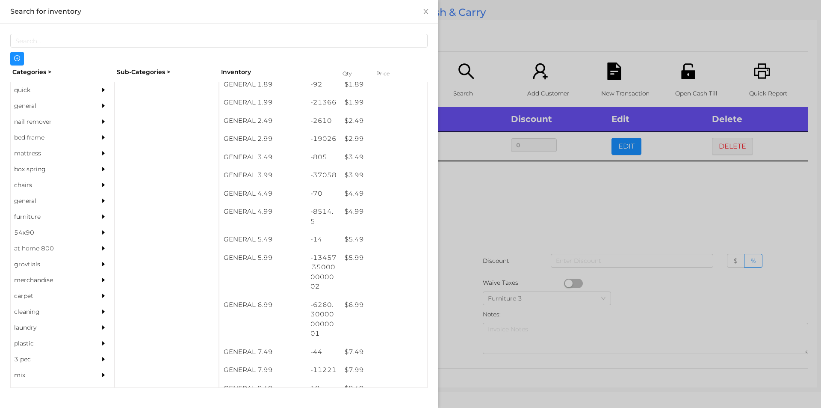
click at [513, 204] on div at bounding box center [410, 204] width 821 height 408
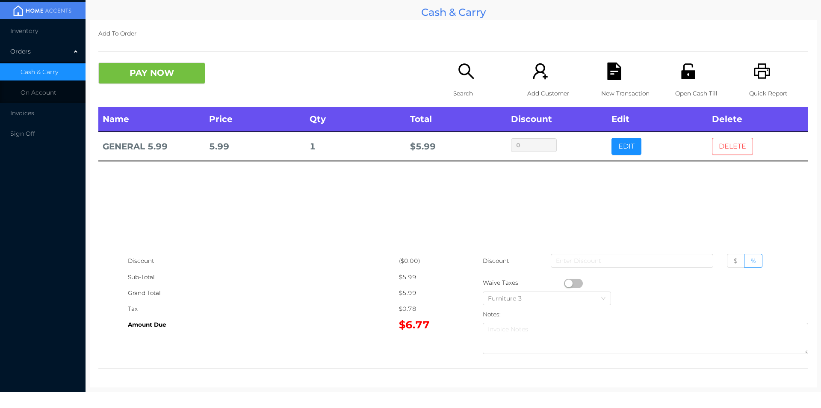
click at [734, 145] on button "DELETE" at bounding box center [732, 146] width 41 height 17
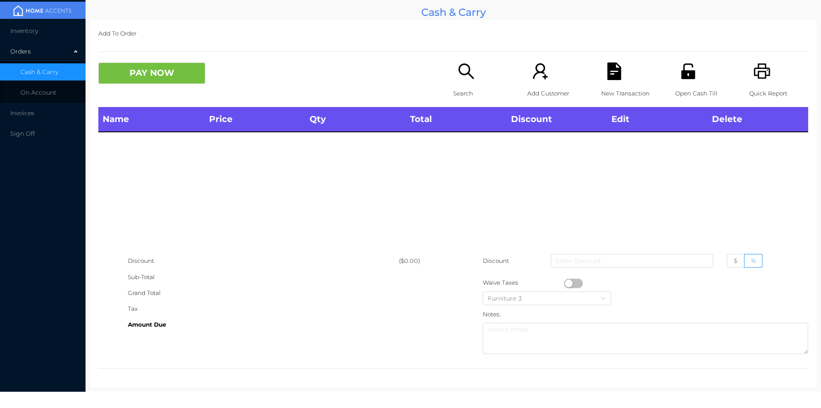
click at [764, 56] on div "Add To Order PAY NOW Search Add Customer New Transaction Open Cash Till Quick R…" at bounding box center [453, 203] width 727 height 367
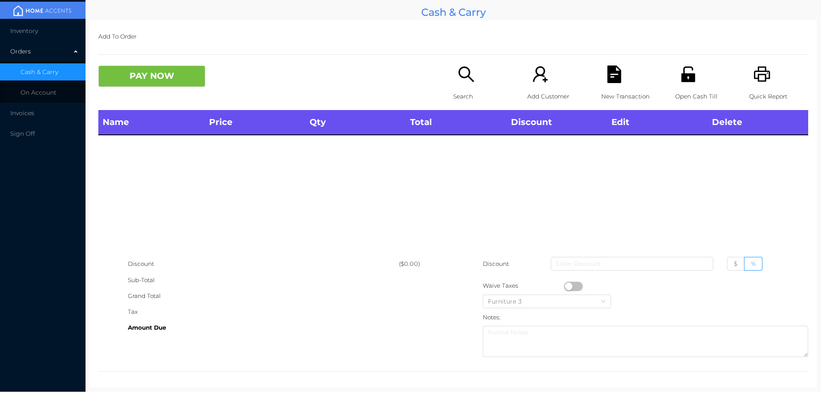
click at [172, 197] on div "Name Price Qty Total Discount Edit Delete" at bounding box center [453, 183] width 710 height 146
click at [760, 73] on icon "icon: printer" at bounding box center [763, 74] width 18 height 18
click at [462, 84] on div "Search" at bounding box center [482, 87] width 59 height 44
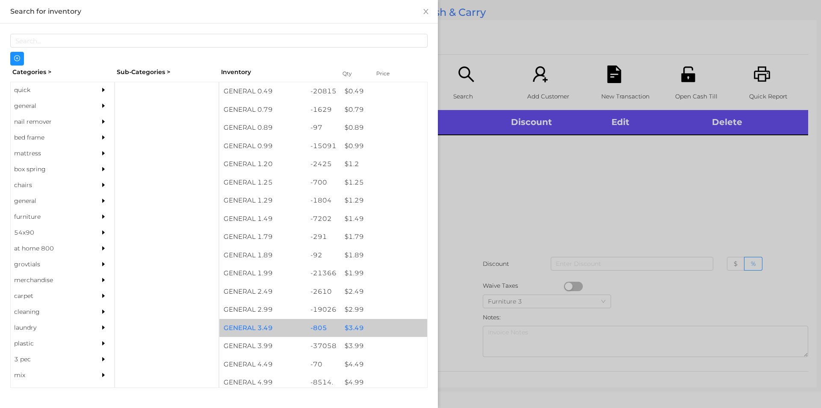
click at [382, 332] on div "$ 3.49" at bounding box center [384, 328] width 87 height 18
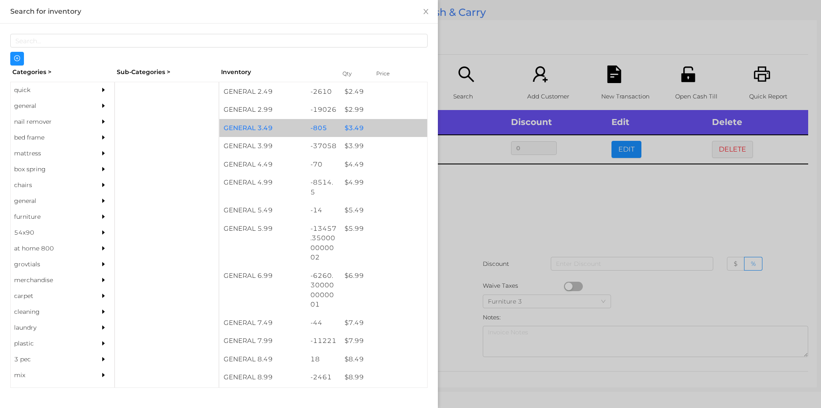
scroll to position [200, 0]
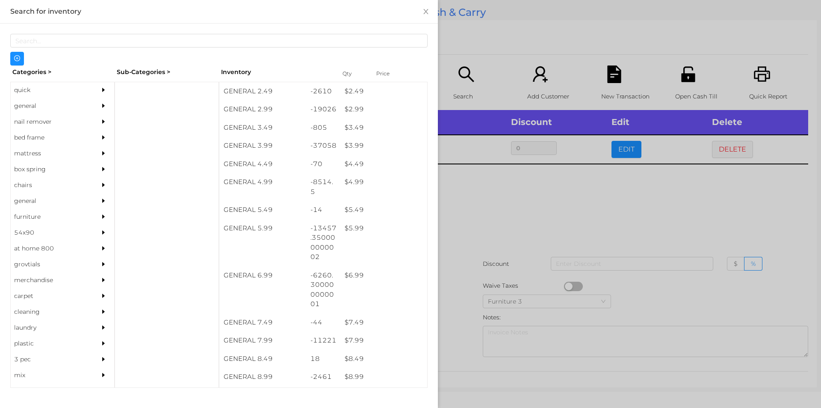
click at [678, 84] on div at bounding box center [410, 204] width 821 height 408
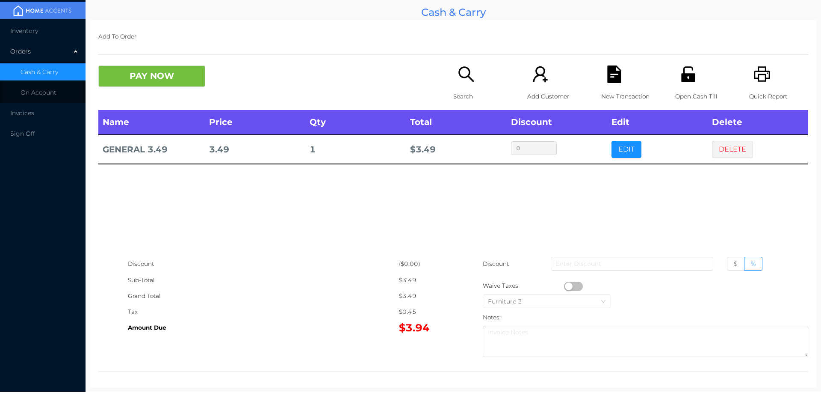
click at [680, 86] on div "Open Cash Till" at bounding box center [704, 87] width 59 height 44
click at [464, 95] on p "Search" at bounding box center [482, 97] width 59 height 16
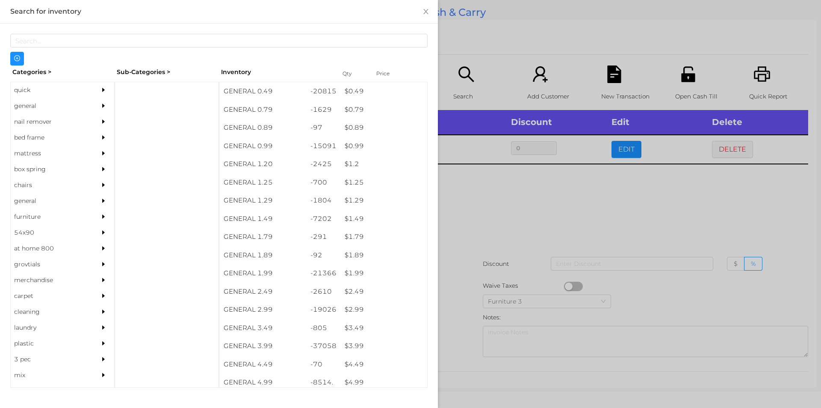
click at [28, 97] on div "quick" at bounding box center [50, 90] width 78 height 16
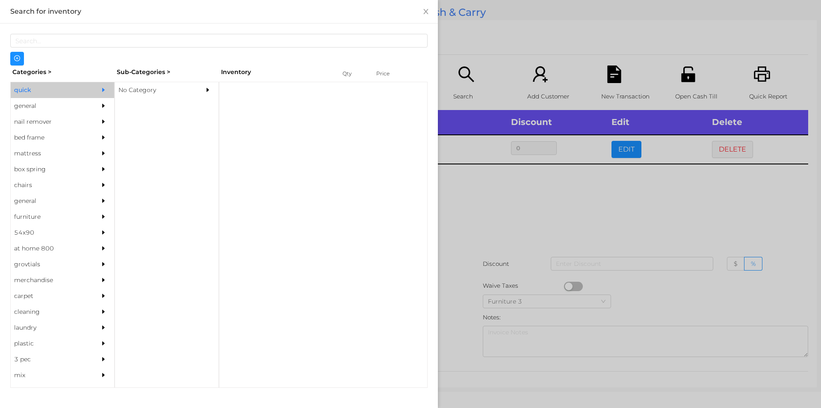
click at [140, 88] on div "No Category" at bounding box center [154, 90] width 78 height 16
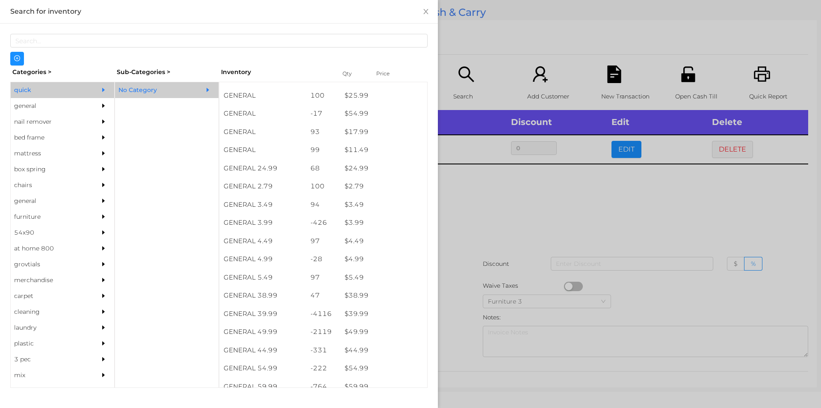
scroll to position [279, 0]
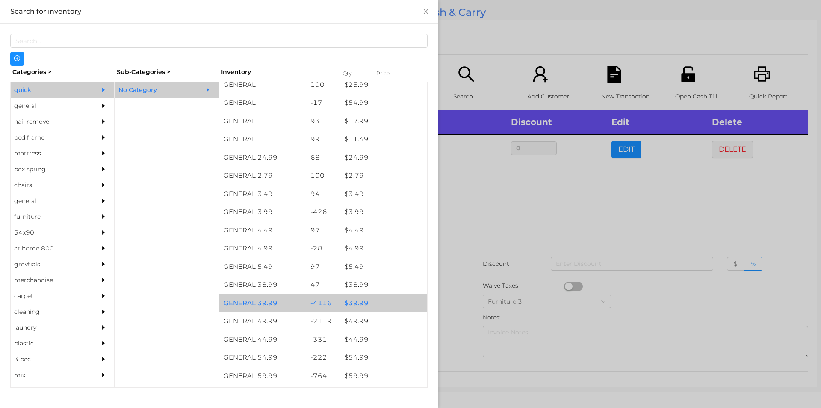
click at [354, 305] on div "$ 39.99" at bounding box center [384, 303] width 87 height 18
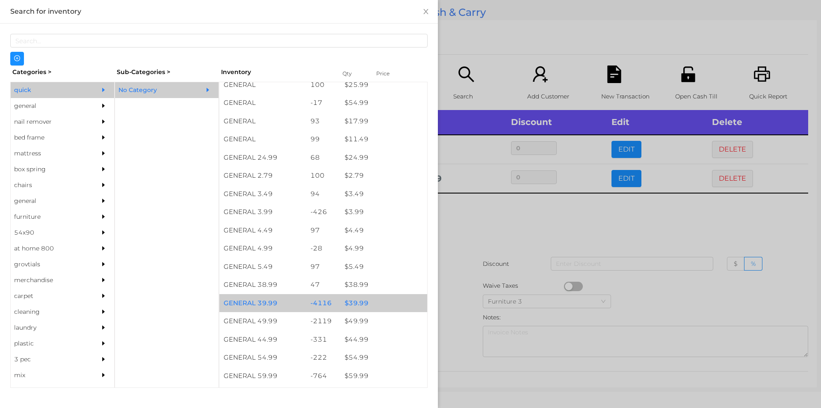
click at [472, 220] on div at bounding box center [410, 204] width 821 height 408
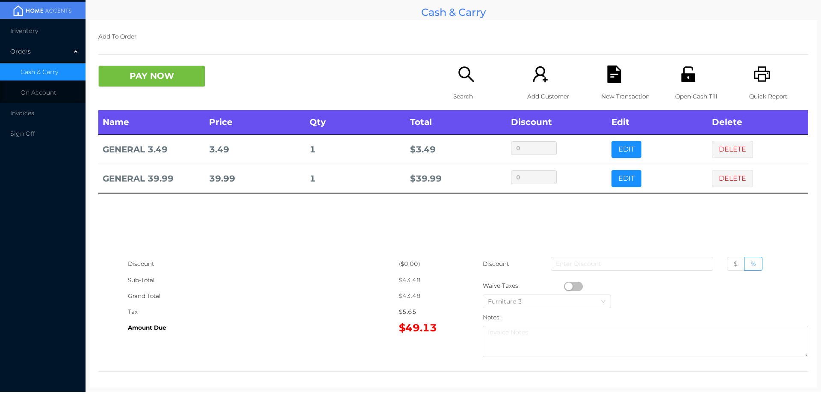
click at [724, 149] on button "DELETE" at bounding box center [732, 149] width 41 height 17
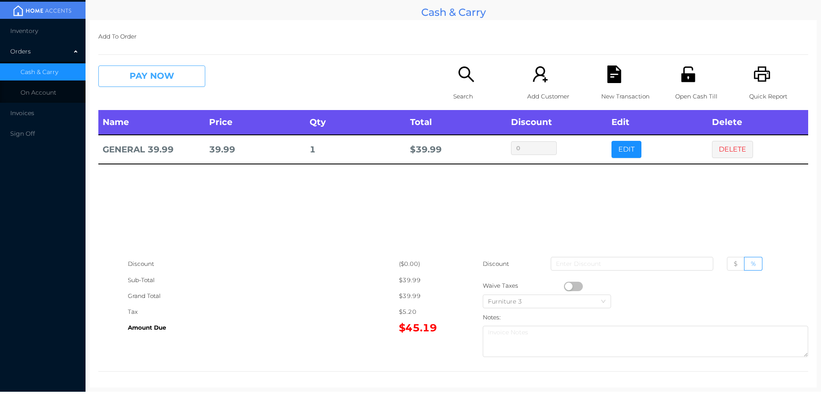
click at [135, 74] on button "PAY NOW" at bounding box center [151, 75] width 107 height 21
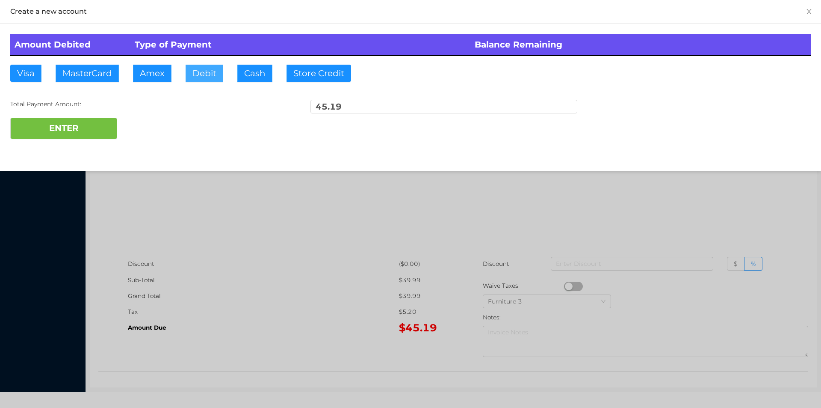
click at [193, 73] on button "Debit" at bounding box center [205, 73] width 38 height 17
click at [71, 127] on button "ENTER" at bounding box center [63, 128] width 107 height 21
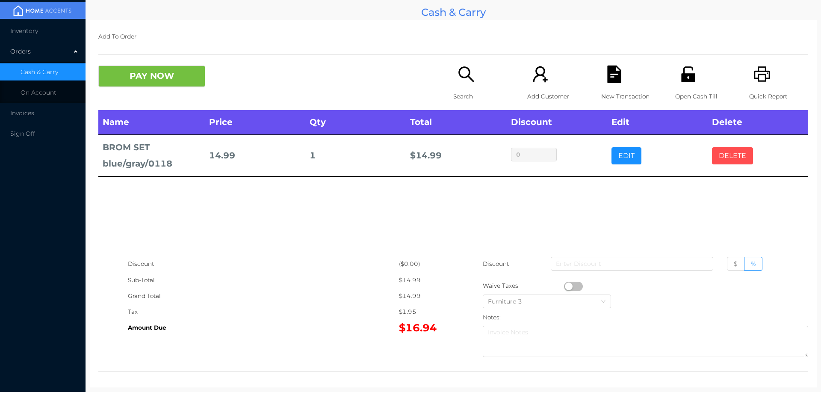
click at [732, 157] on button "DELETE" at bounding box center [732, 155] width 41 height 17
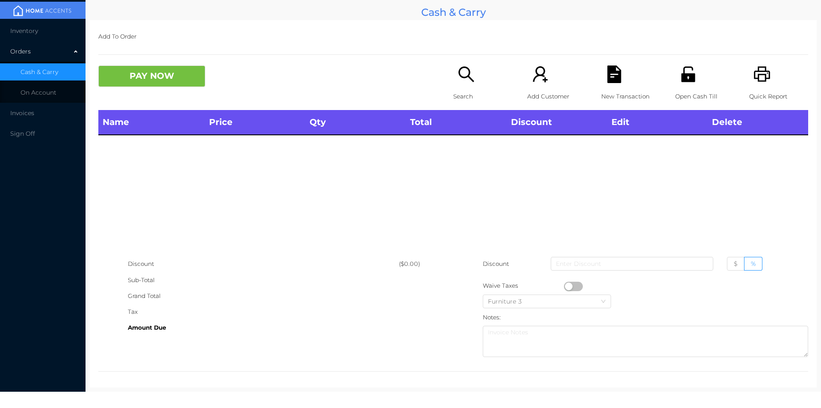
click at [693, 77] on div "Open Cash Till" at bounding box center [704, 87] width 59 height 44
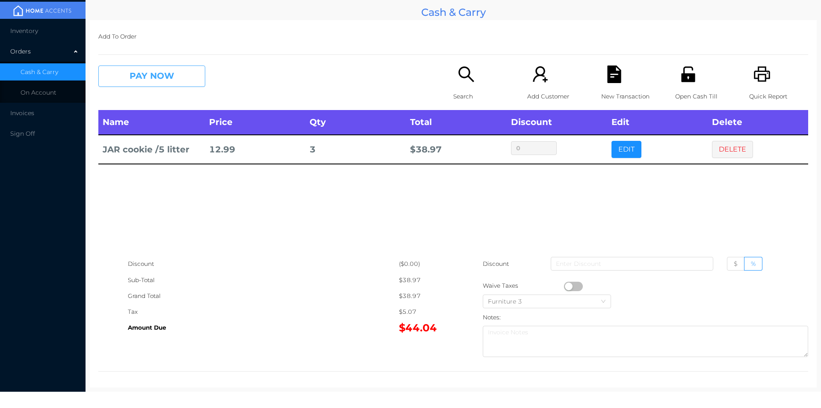
click at [136, 66] on button "PAY NOW" at bounding box center [151, 75] width 107 height 21
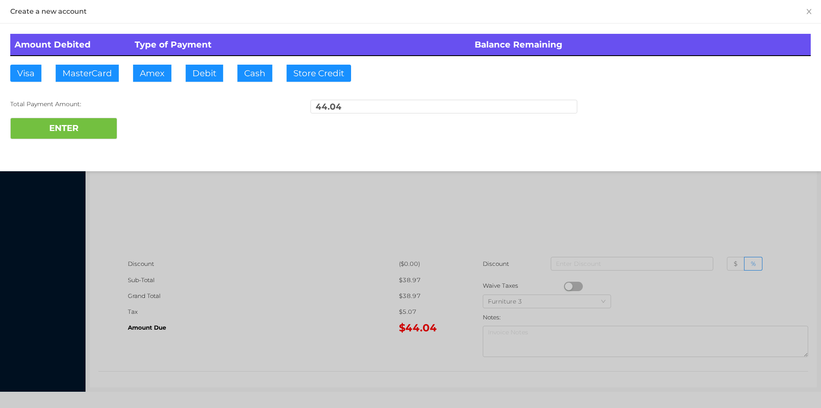
click at [150, 122] on div "ENTER" at bounding box center [410, 128] width 801 height 21
click at [145, 124] on div "ENTER" at bounding box center [410, 128] width 801 height 21
click at [272, 251] on div at bounding box center [410, 204] width 821 height 408
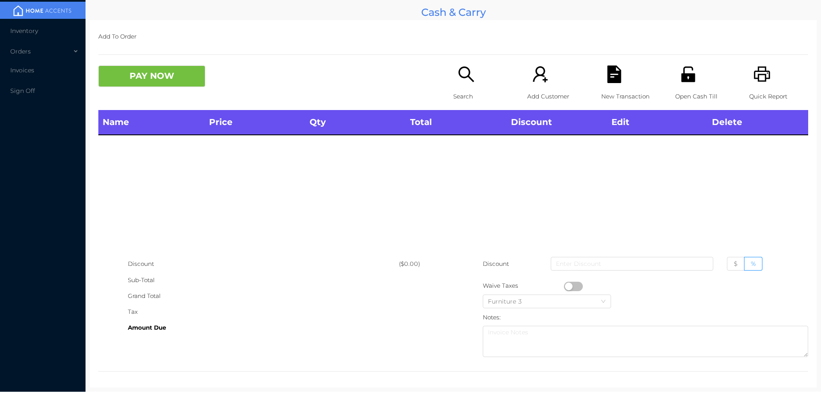
click at [690, 82] on icon "icon: unlock" at bounding box center [689, 74] width 18 height 18
click at [461, 76] on icon "icon: search" at bounding box center [467, 74] width 18 height 18
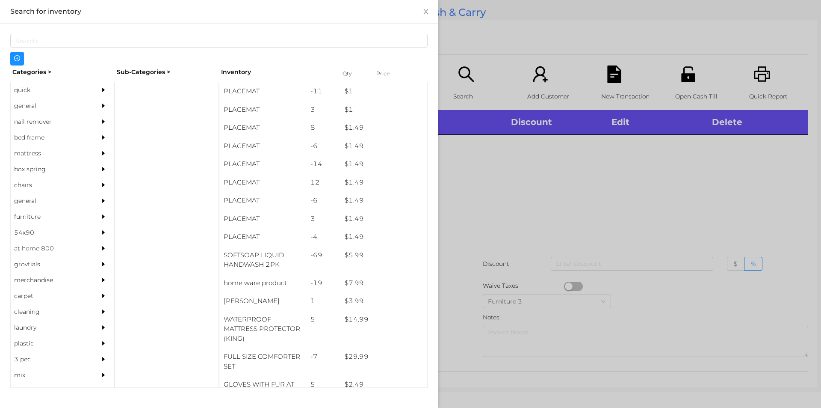
click at [36, 112] on div "general" at bounding box center [50, 106] width 78 height 16
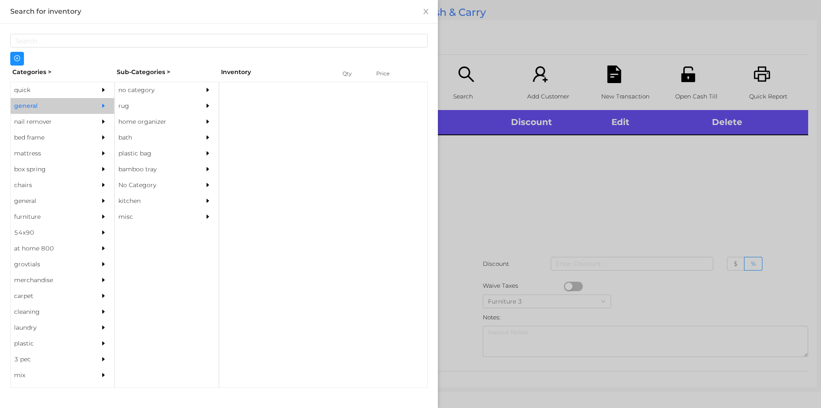
click at [145, 92] on div "no category" at bounding box center [154, 90] width 78 height 16
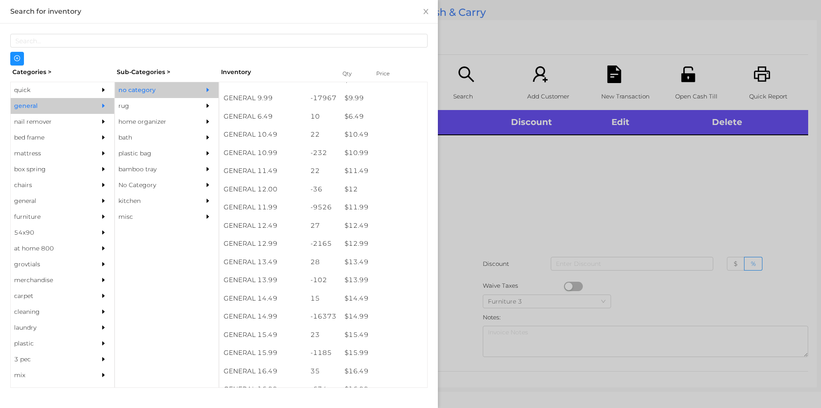
scroll to position [515, 0]
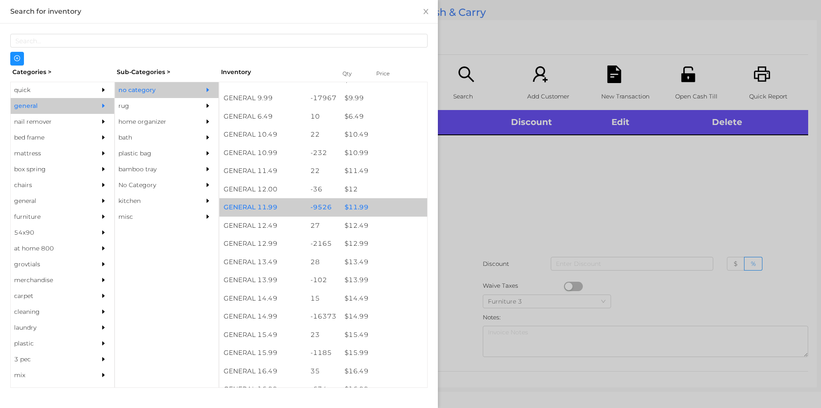
click at [348, 204] on div "$ 11.99" at bounding box center [384, 207] width 87 height 18
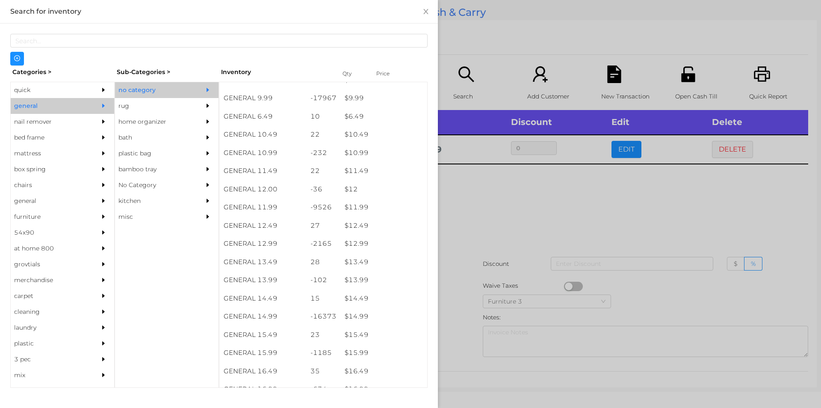
click at [487, 220] on div at bounding box center [410, 204] width 821 height 408
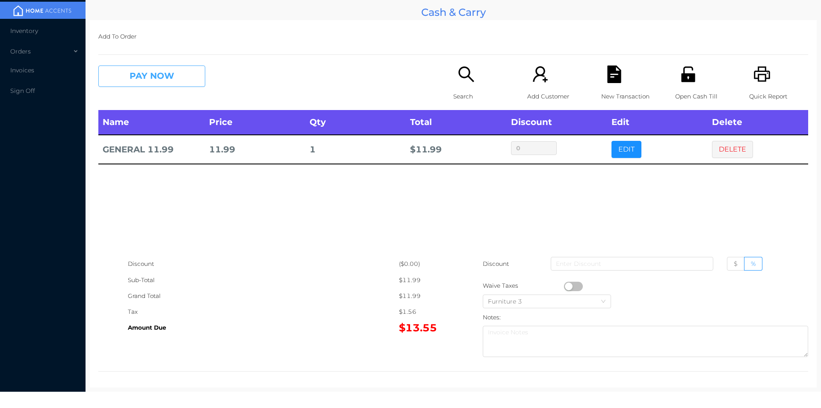
click at [141, 83] on button "PAY NOW" at bounding box center [151, 75] width 107 height 21
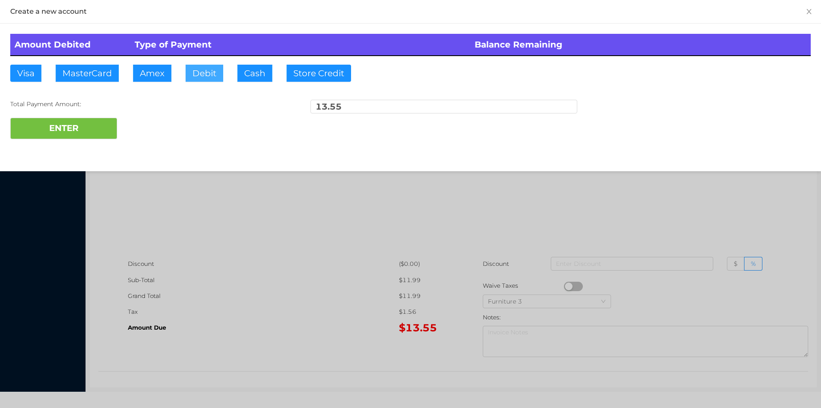
click at [195, 69] on button "Debit" at bounding box center [205, 73] width 38 height 17
click at [234, 233] on div at bounding box center [410, 204] width 821 height 408
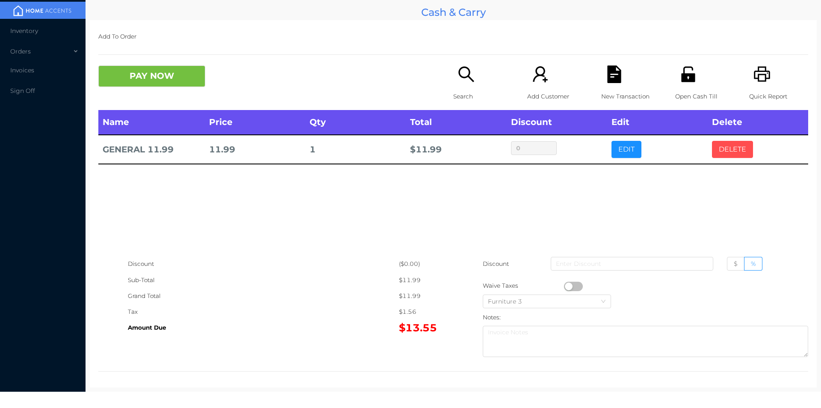
click at [729, 157] on button "DELETE" at bounding box center [732, 149] width 41 height 17
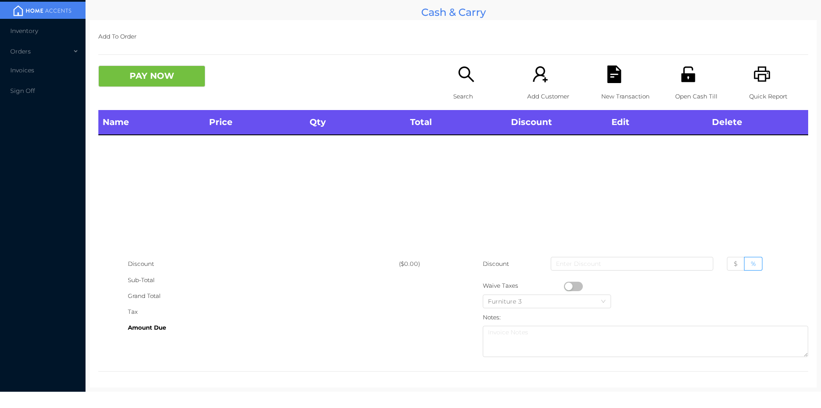
click at [457, 85] on div "Search" at bounding box center [482, 87] width 59 height 44
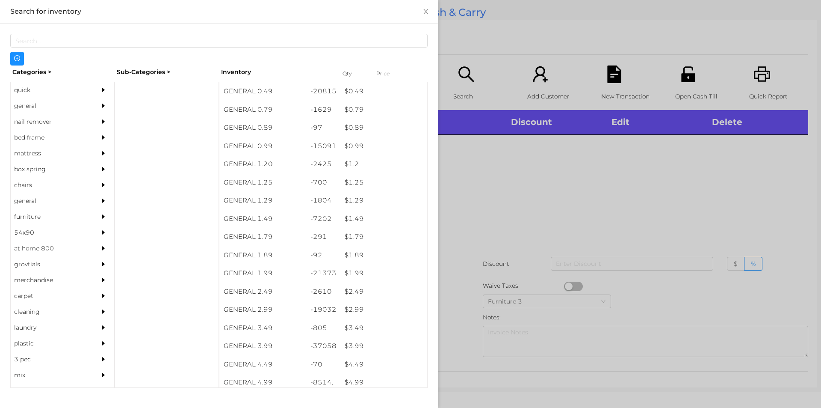
click at [27, 92] on div "quick" at bounding box center [50, 90] width 78 height 16
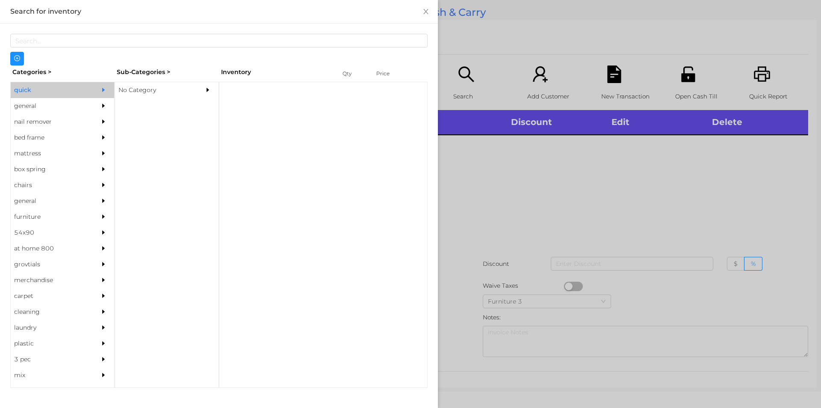
click at [130, 88] on div "No Category" at bounding box center [154, 90] width 78 height 16
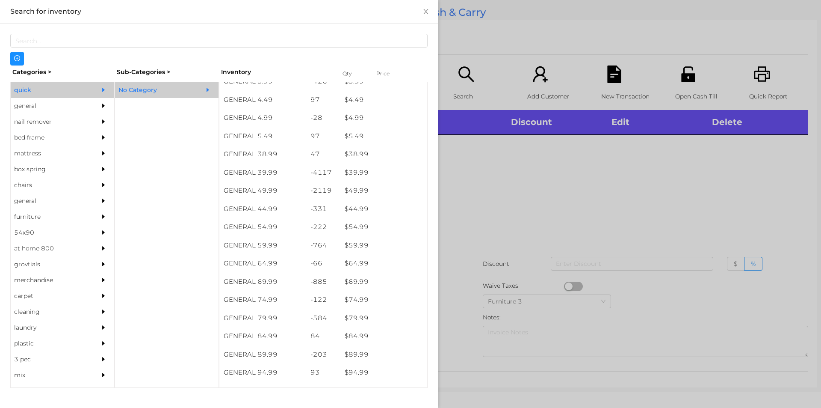
scroll to position [411, 0]
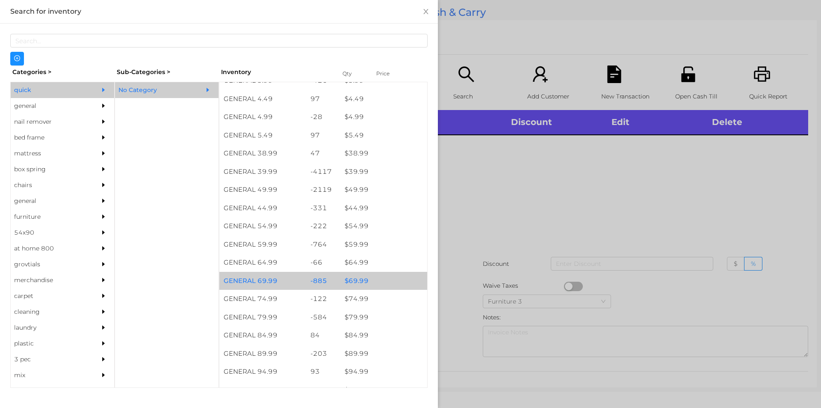
click at [351, 283] on div "$ 69.99" at bounding box center [384, 281] width 87 height 18
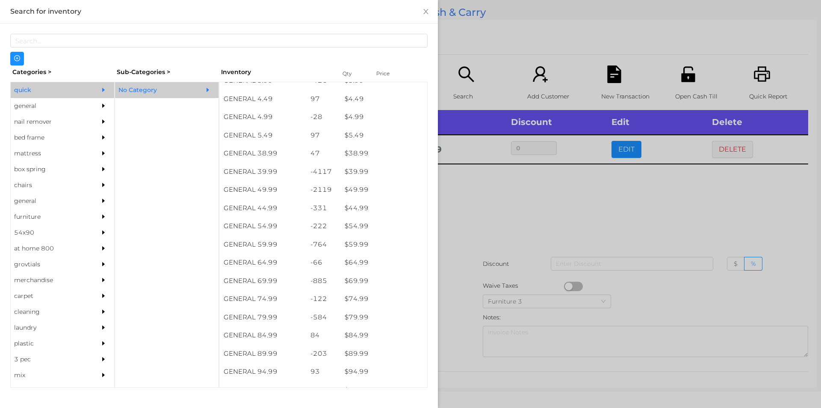
click at [466, 301] on div at bounding box center [410, 204] width 821 height 408
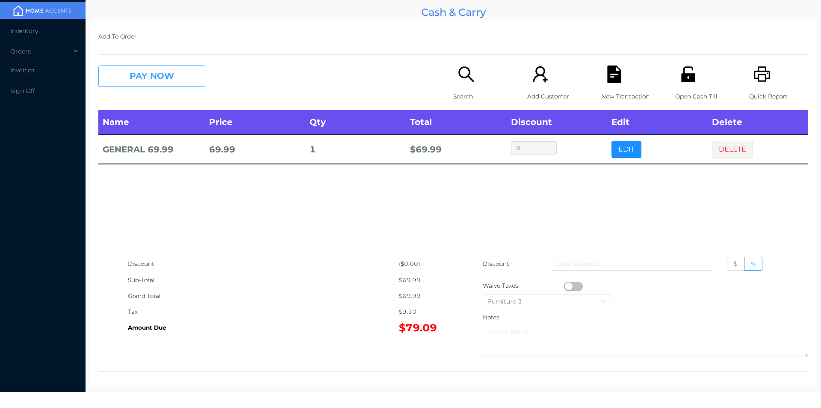
click at [182, 82] on button "PAY NOW" at bounding box center [151, 75] width 107 height 21
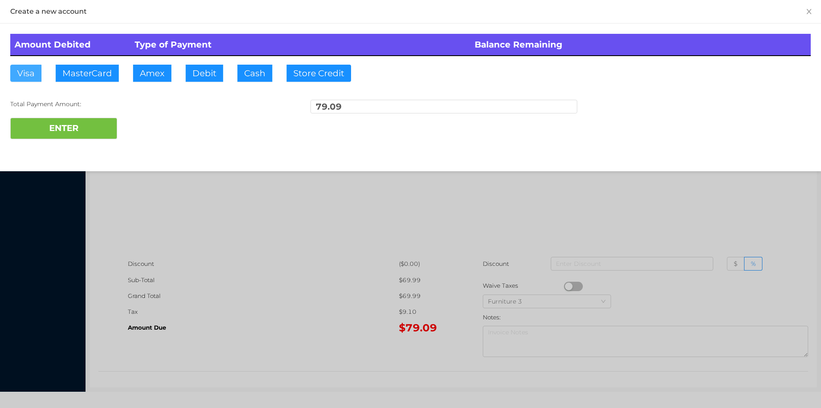
click at [29, 76] on button "Visa" at bounding box center [25, 73] width 31 height 17
click at [63, 133] on button "ENTER" at bounding box center [63, 128] width 107 height 21
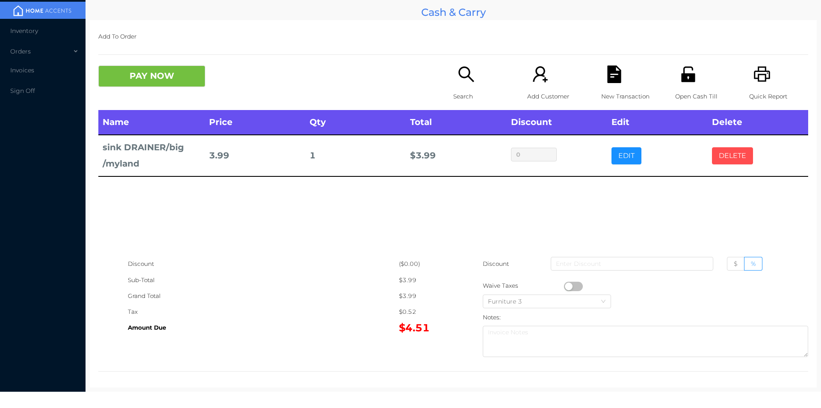
click at [732, 147] on button "DELETE" at bounding box center [732, 155] width 41 height 17
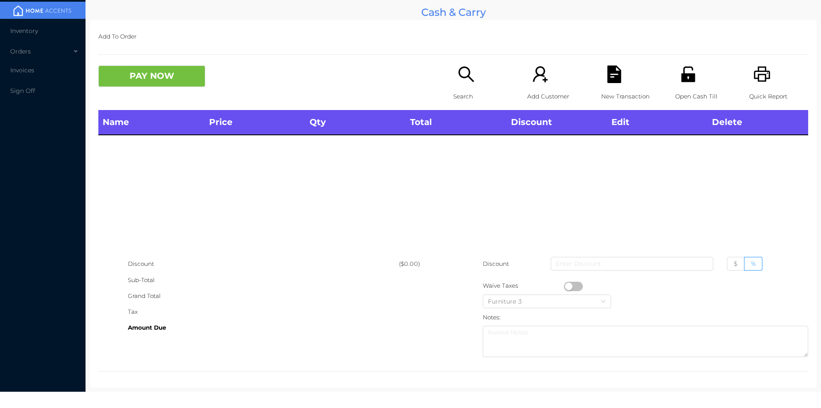
click at [761, 89] on p "Quick Report" at bounding box center [778, 97] width 59 height 16
click at [168, 83] on button "PAY NOW" at bounding box center [151, 75] width 107 height 21
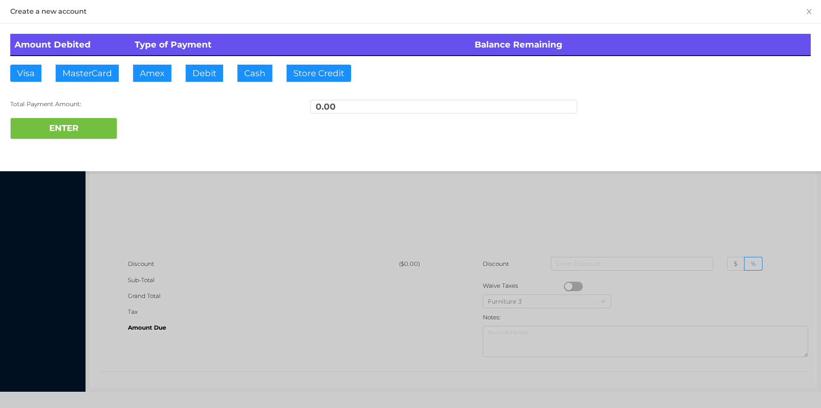
click at [167, 160] on div at bounding box center [410, 204] width 821 height 408
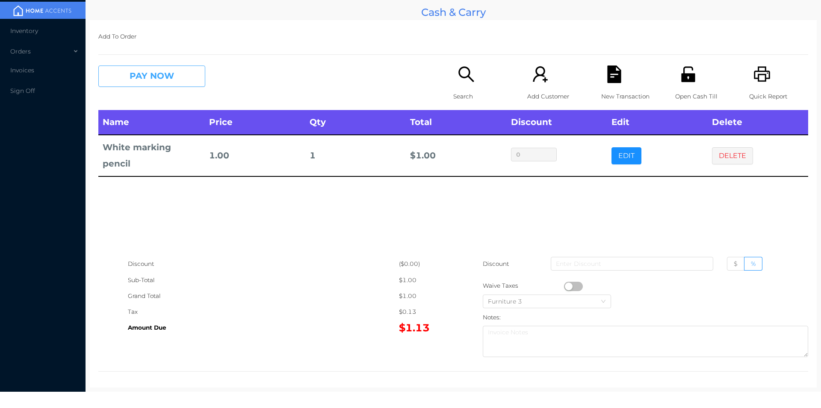
click at [160, 68] on button "PAY NOW" at bounding box center [151, 75] width 107 height 21
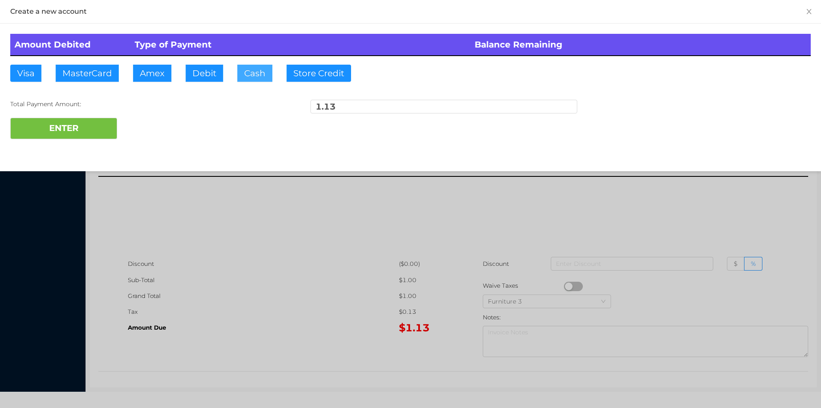
click at [245, 75] on button "Cash" at bounding box center [254, 73] width 35 height 17
type input "20."
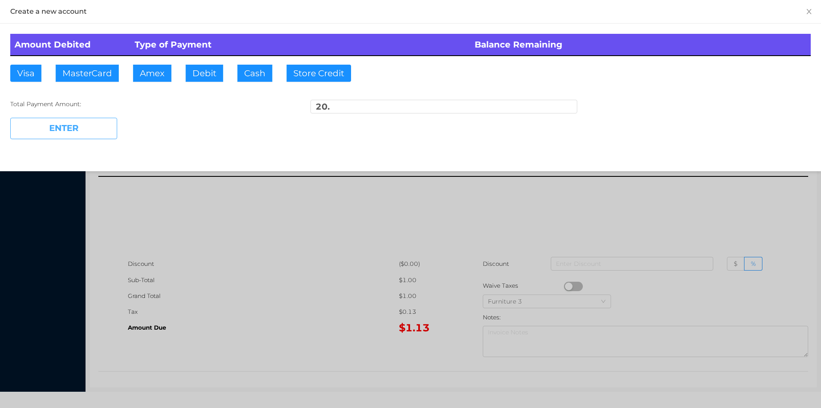
click at [72, 132] on button "ENTER" at bounding box center [63, 128] width 107 height 21
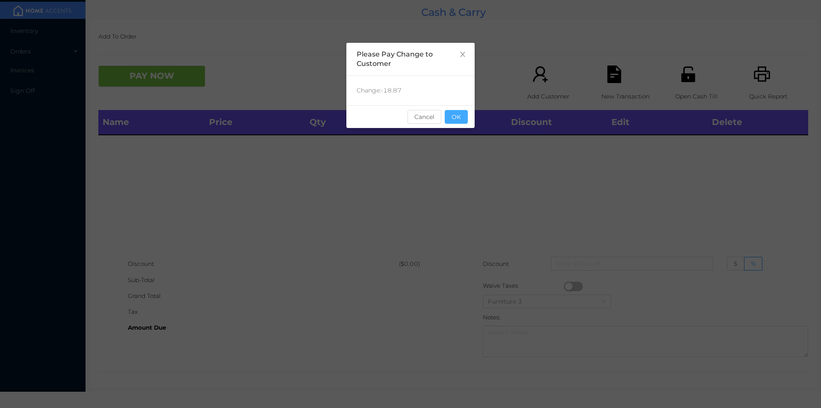
click at [463, 120] on button "OK" at bounding box center [456, 117] width 23 height 14
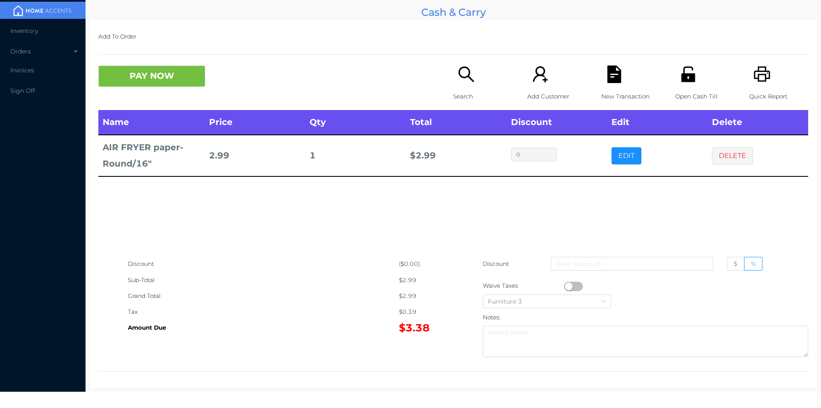
click at [466, 86] on div "Search" at bounding box center [482, 87] width 59 height 44
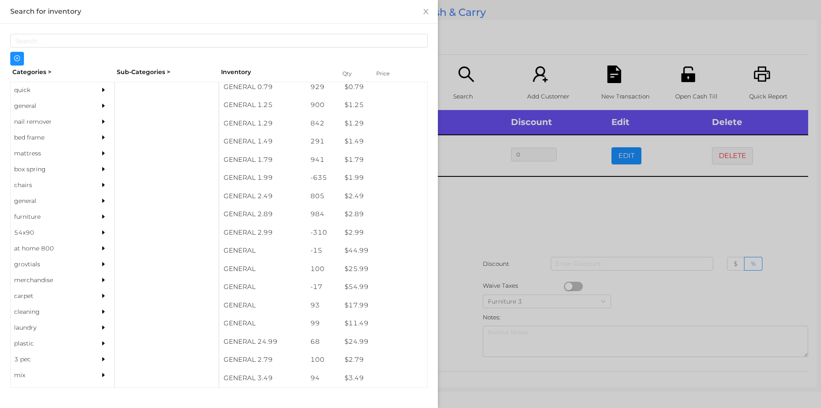
scroll to position [95, 0]
click at [32, 114] on div "nail remover" at bounding box center [50, 122] width 78 height 16
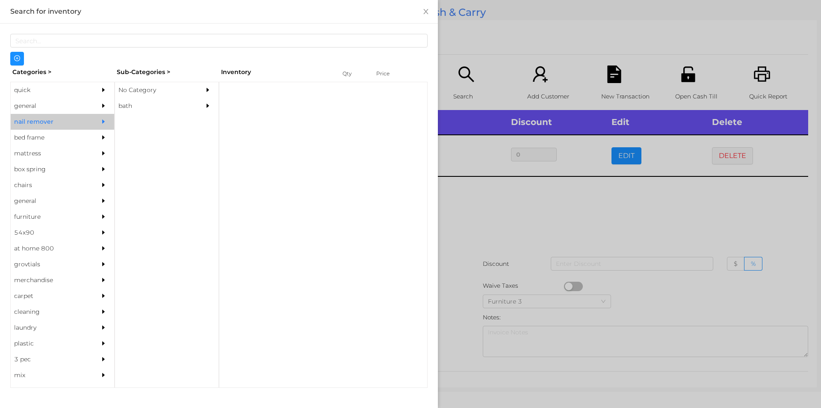
click at [39, 104] on div "general" at bounding box center [50, 106] width 78 height 16
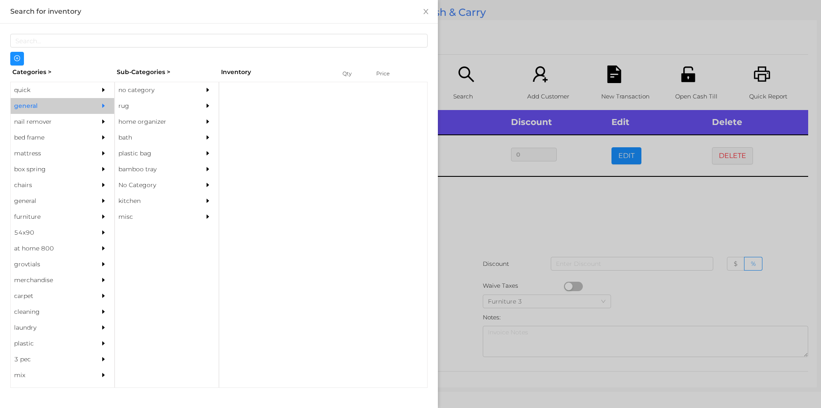
click at [138, 84] on div "no category" at bounding box center [154, 90] width 78 height 16
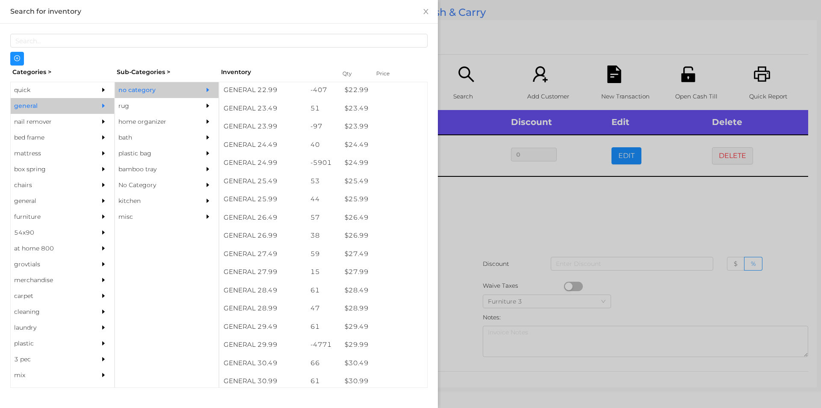
scroll to position [1040, 0]
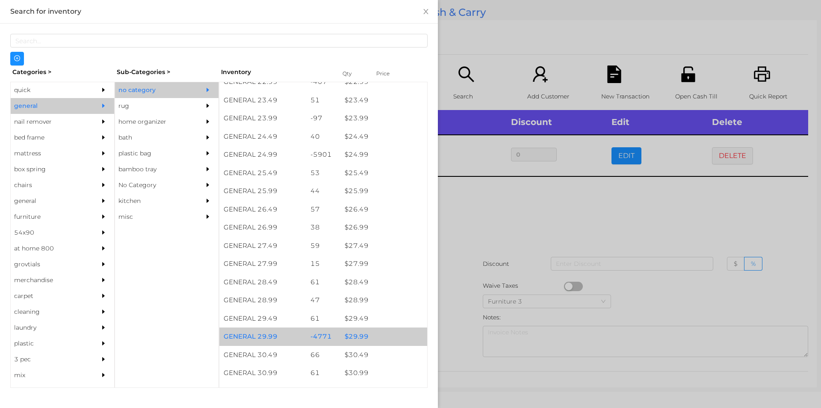
click at [360, 328] on div "$ 29.99" at bounding box center [384, 336] width 87 height 18
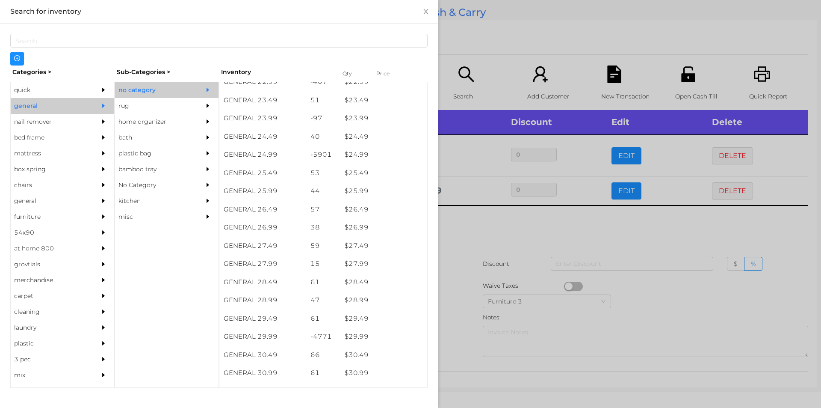
click at [448, 311] on div at bounding box center [410, 204] width 821 height 408
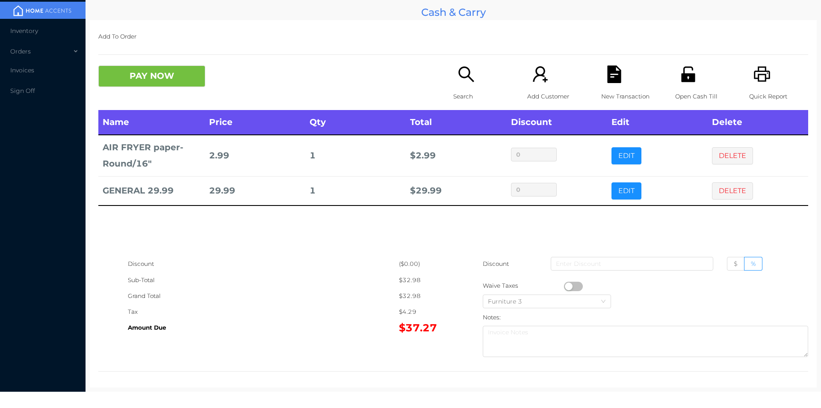
click at [768, 82] on div "Quick Report" at bounding box center [778, 87] width 59 height 44
click at [601, 84] on div "New Transaction" at bounding box center [630, 87] width 59 height 44
click at [143, 85] on button "PAY NOW" at bounding box center [151, 75] width 107 height 21
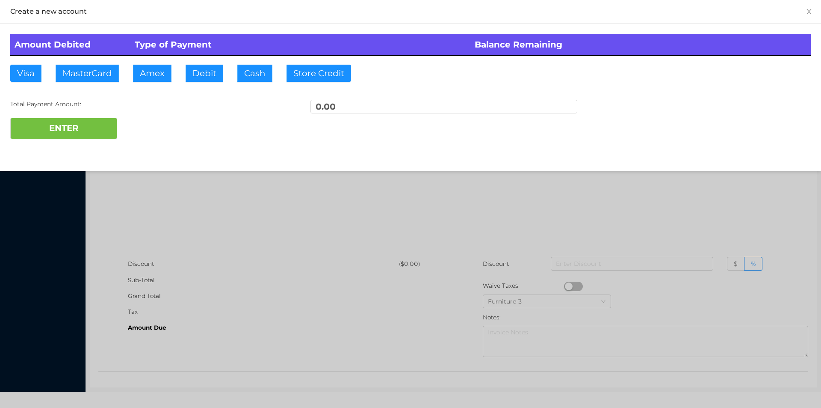
click at [199, 243] on div at bounding box center [410, 204] width 821 height 408
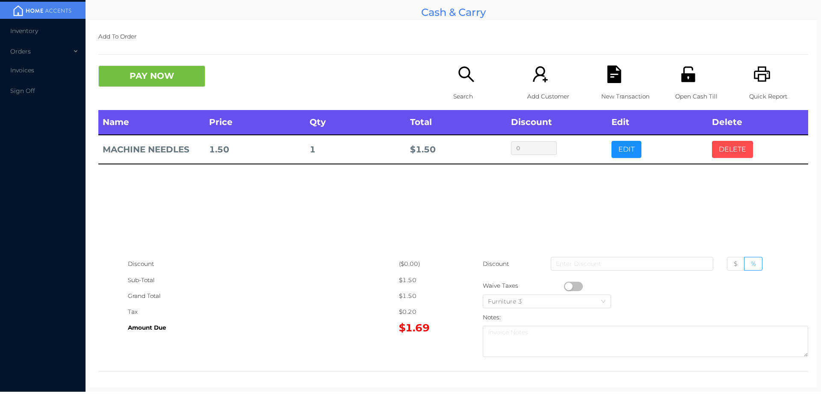
click at [722, 151] on button "DELETE" at bounding box center [732, 149] width 41 height 17
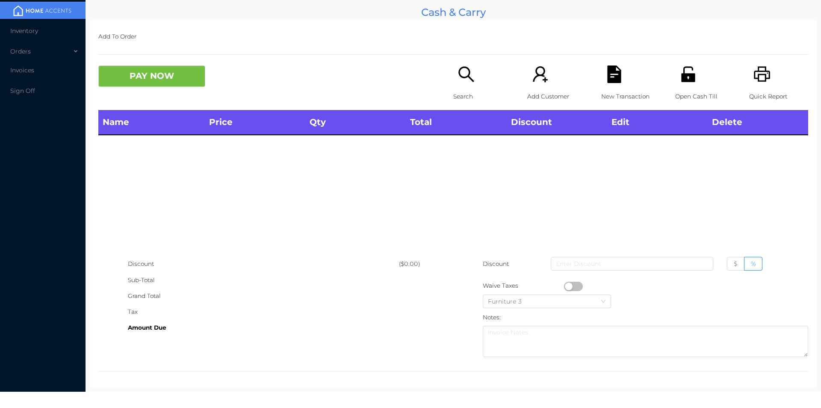
click at [459, 86] on div "Search" at bounding box center [482, 87] width 59 height 44
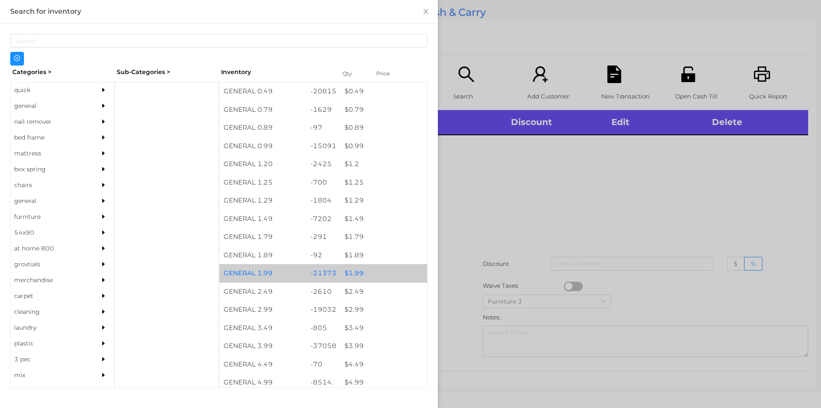
click at [356, 273] on div "$ 1.99" at bounding box center [384, 273] width 87 height 18
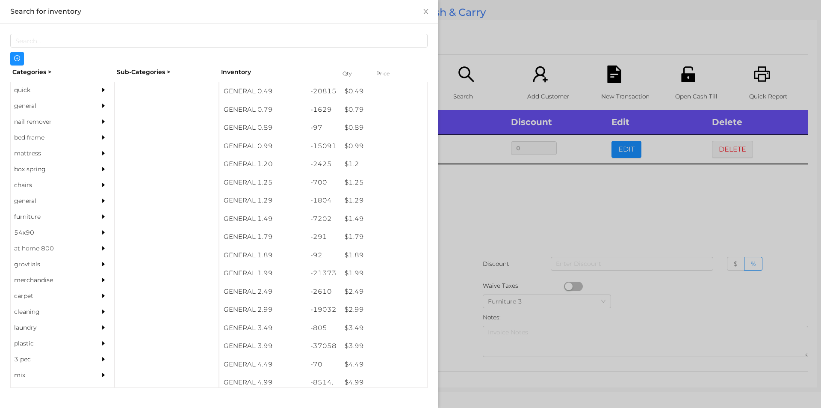
click at [492, 205] on div at bounding box center [410, 204] width 821 height 408
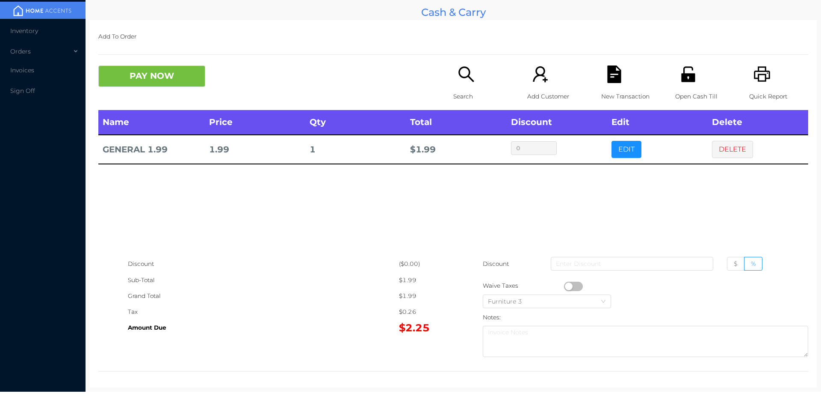
click at [459, 80] on icon "icon: search" at bounding box center [467, 74] width 18 height 18
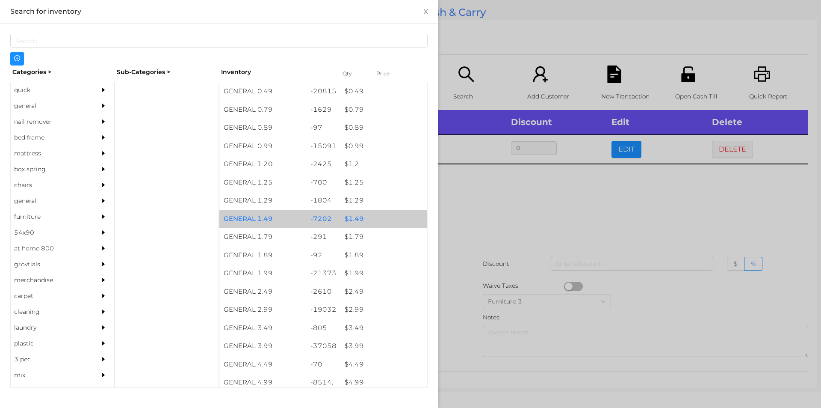
click at [355, 218] on div "$ 1.49" at bounding box center [384, 219] width 87 height 18
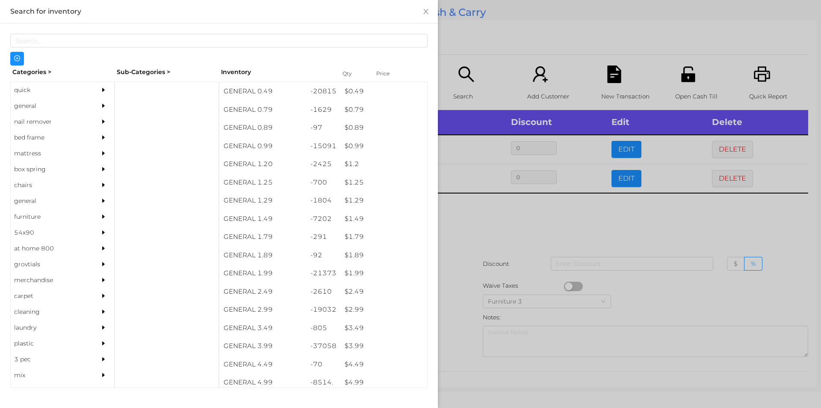
click at [480, 227] on div at bounding box center [410, 204] width 821 height 408
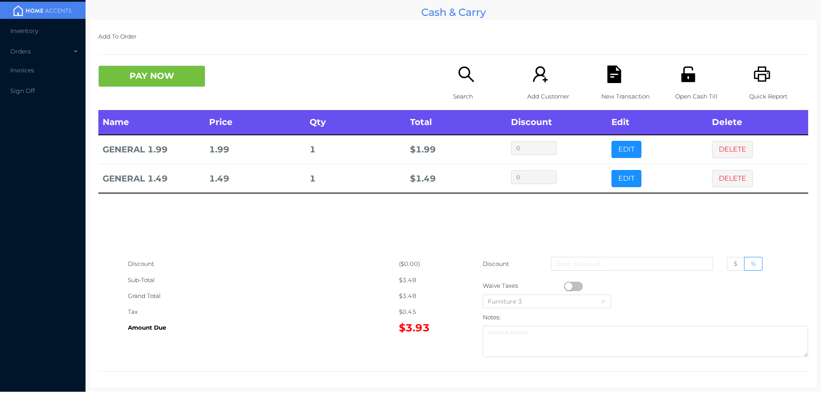
click at [462, 95] on p "Search" at bounding box center [482, 97] width 59 height 16
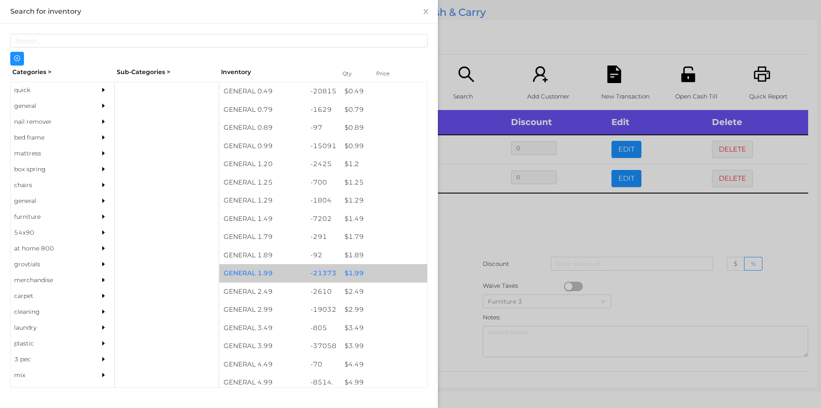
click at [361, 273] on div "$ 1.99" at bounding box center [384, 273] width 87 height 18
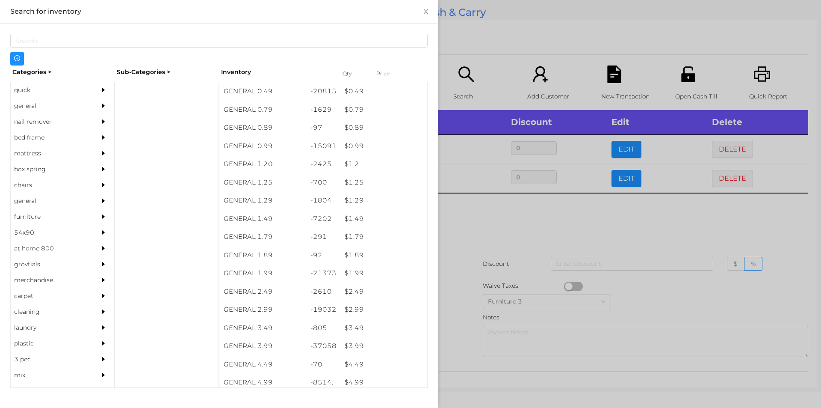
click at [465, 276] on div at bounding box center [410, 204] width 821 height 408
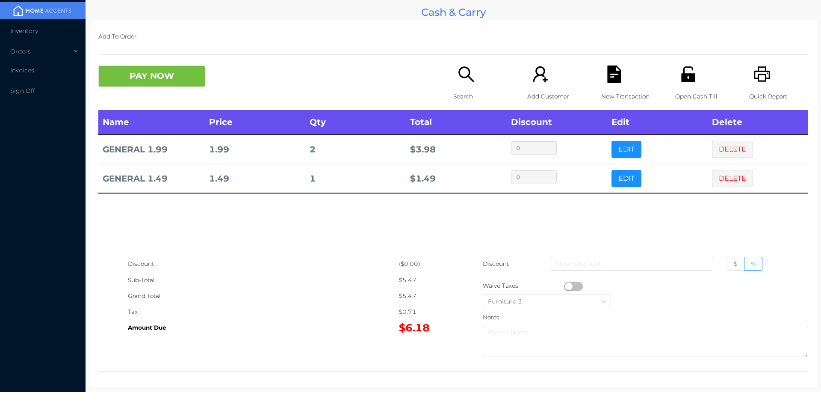
click at [131, 74] on button "PAY NOW" at bounding box center [151, 75] width 107 height 21
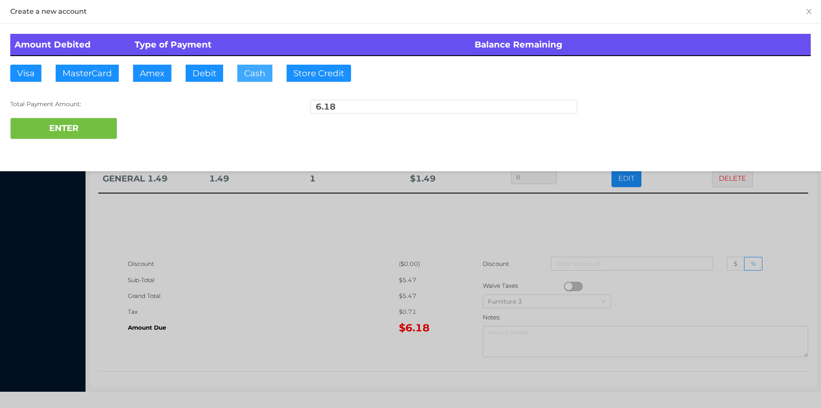
click at [243, 81] on button "Cash" at bounding box center [254, 73] width 35 height 17
type input "20."
click at [81, 128] on button "ENTER" at bounding box center [63, 128] width 107 height 21
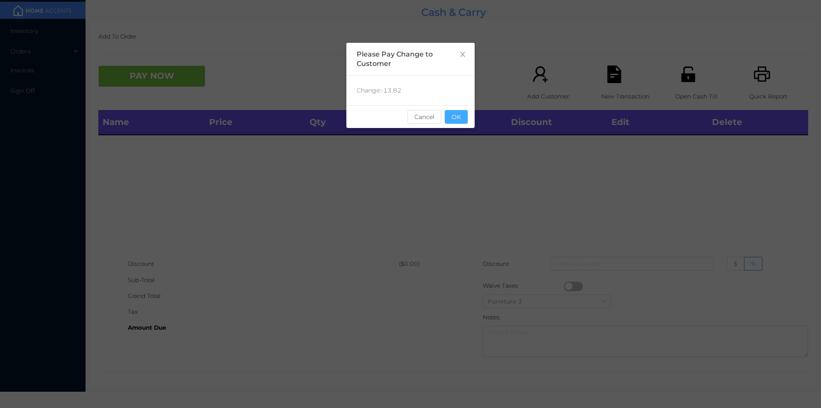
click at [456, 116] on button "OK" at bounding box center [456, 117] width 23 height 14
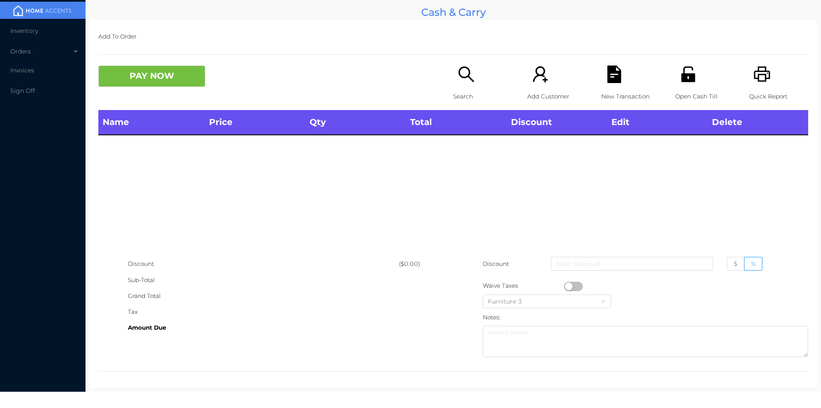
click at [472, 166] on div "Name Price Qty Total Discount Edit Delete" at bounding box center [453, 183] width 710 height 146
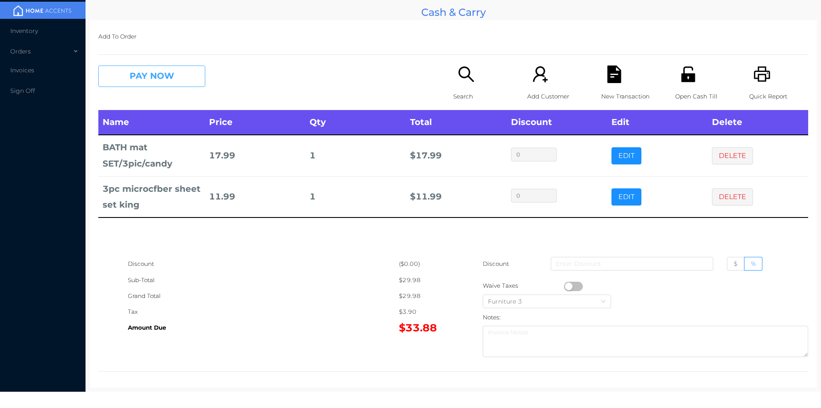
click at [144, 74] on button "PAY NOW" at bounding box center [151, 75] width 107 height 21
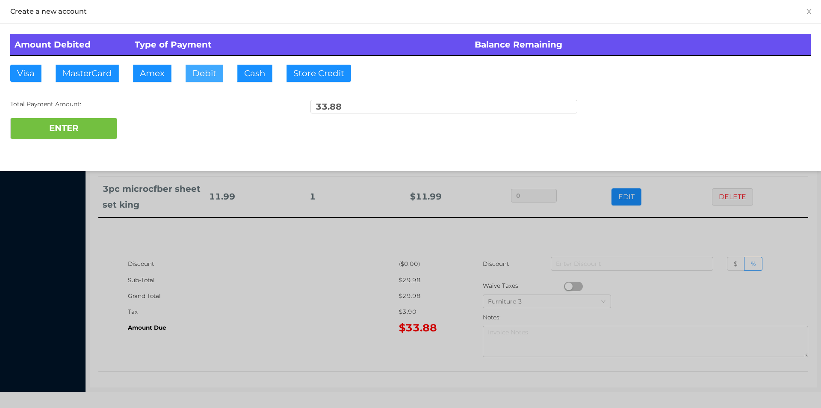
click at [209, 74] on button "Debit" at bounding box center [205, 73] width 38 height 17
type input "40."
click at [69, 136] on button "ENTER" at bounding box center [63, 128] width 107 height 21
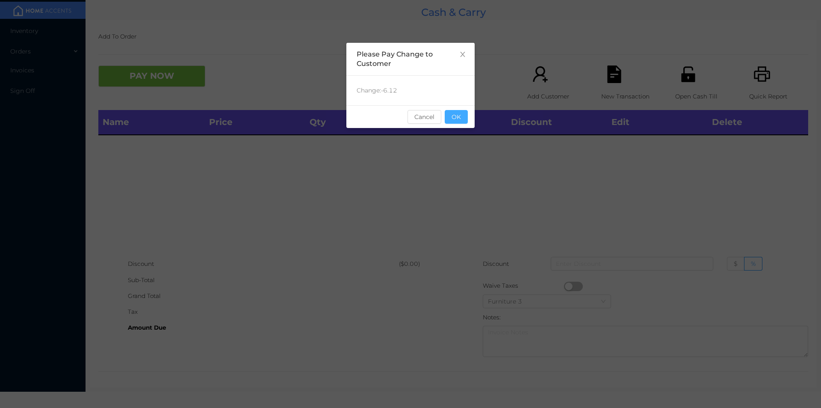
click at [459, 112] on button "OK" at bounding box center [456, 117] width 23 height 14
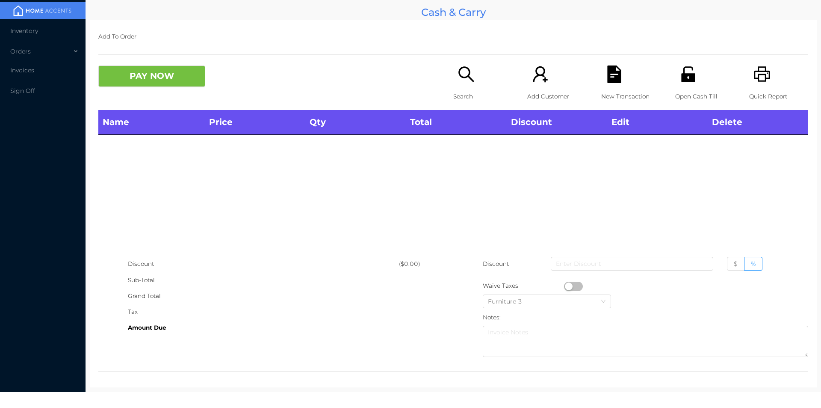
click at [687, 76] on icon "icon: unlock" at bounding box center [688, 73] width 14 height 15
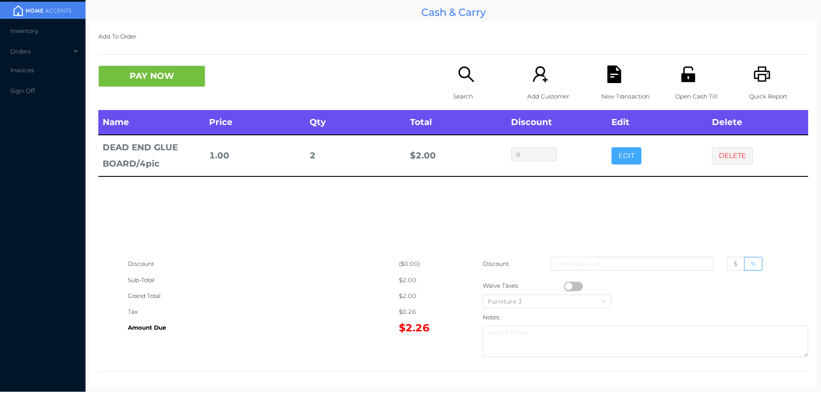
click at [626, 160] on button "EDIT" at bounding box center [627, 155] width 30 height 17
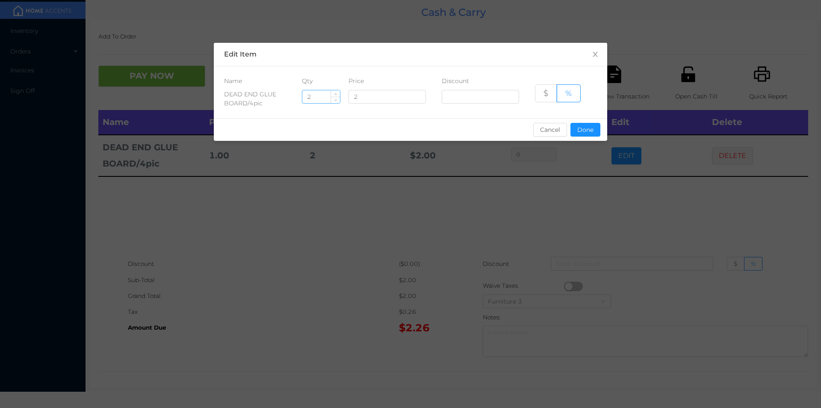
click at [327, 98] on input "2" at bounding box center [321, 96] width 38 height 13
type input "20"
click at [584, 134] on button "Done" at bounding box center [586, 130] width 30 height 14
type input "0%"
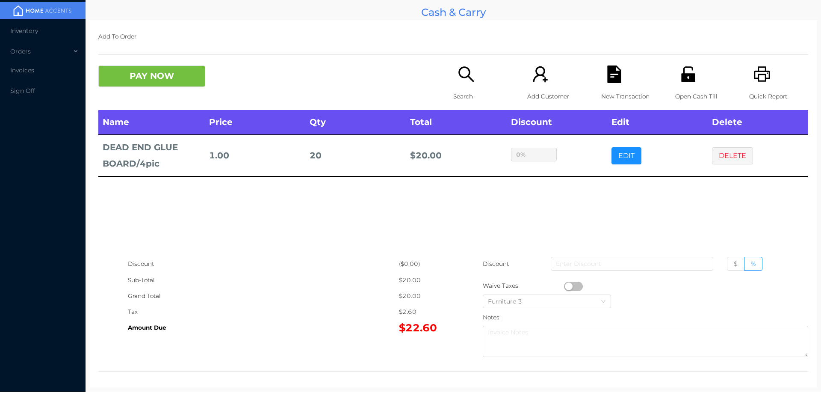
click at [569, 193] on div "sentinelStart Edit Item Name Qty Price Discount DEAD END GLUE BOARD/4pic 20 2 $…" at bounding box center [410, 204] width 821 height 408
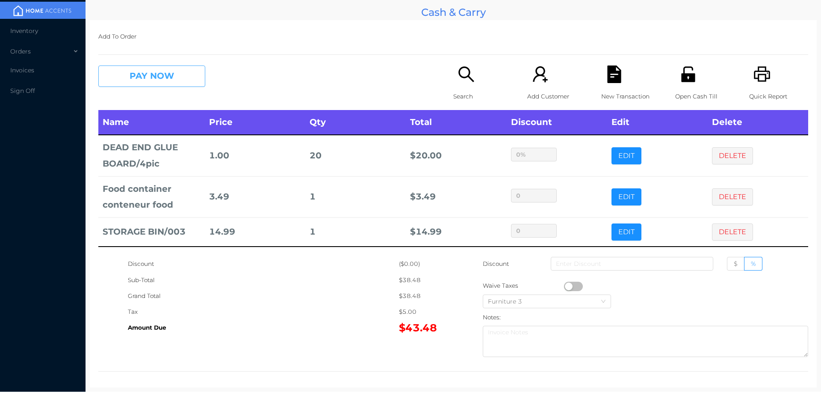
click at [145, 84] on button "PAY NOW" at bounding box center [151, 75] width 107 height 21
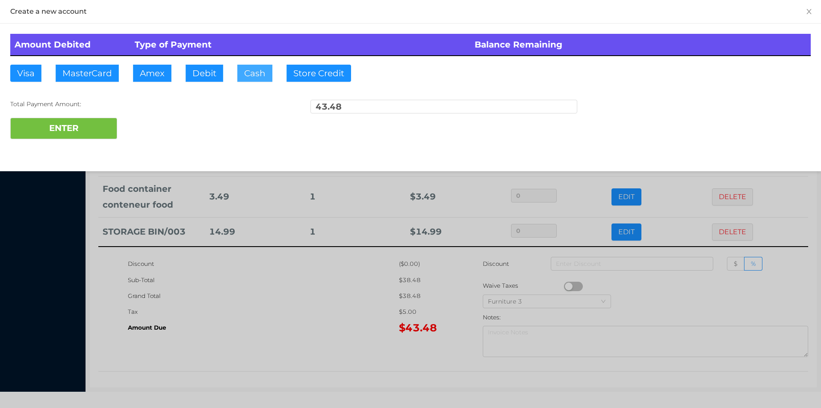
click at [246, 75] on button "Cash" at bounding box center [254, 73] width 35 height 17
type input "50."
click at [90, 130] on button "ENTER" at bounding box center [63, 128] width 107 height 21
type input "0"
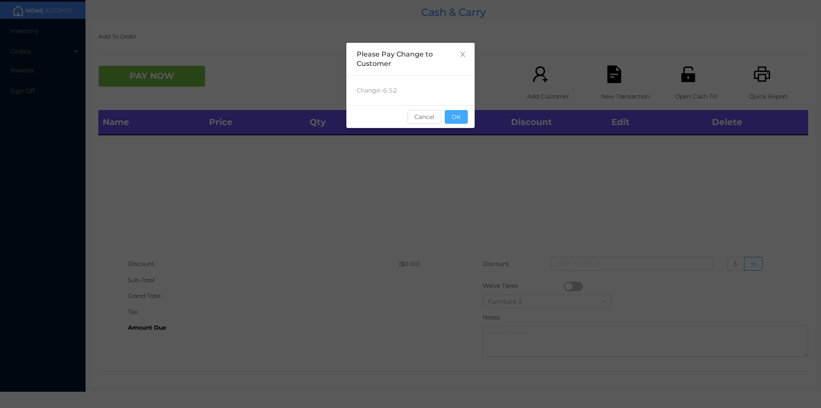
click at [452, 114] on button "OK" at bounding box center [456, 117] width 23 height 14
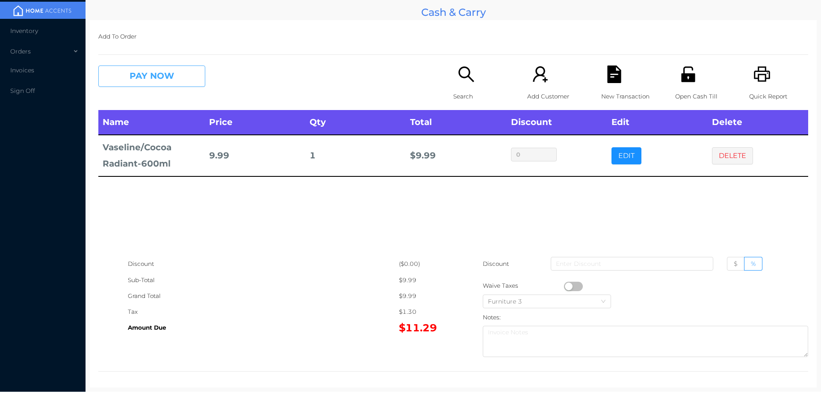
click at [137, 84] on button "PAY NOW" at bounding box center [151, 75] width 107 height 21
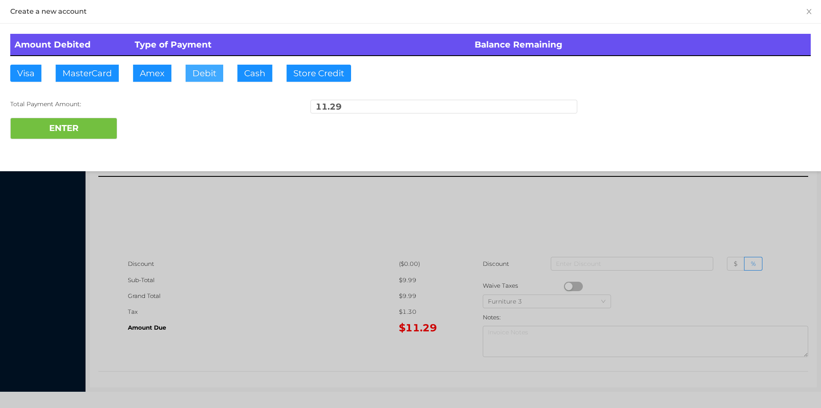
click at [207, 75] on button "Debit" at bounding box center [205, 73] width 38 height 17
type input "20."
click at [243, 234] on div at bounding box center [410, 204] width 821 height 408
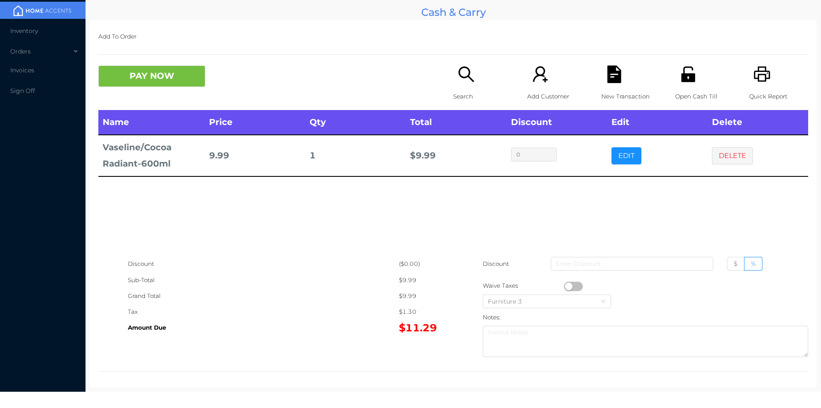
click at [720, 157] on button "DELETE" at bounding box center [732, 155] width 41 height 17
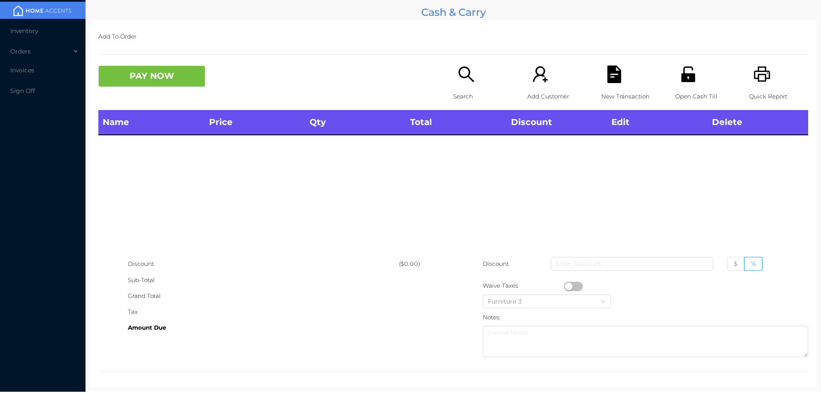
click at [469, 82] on icon "icon: search" at bounding box center [467, 74] width 18 height 18
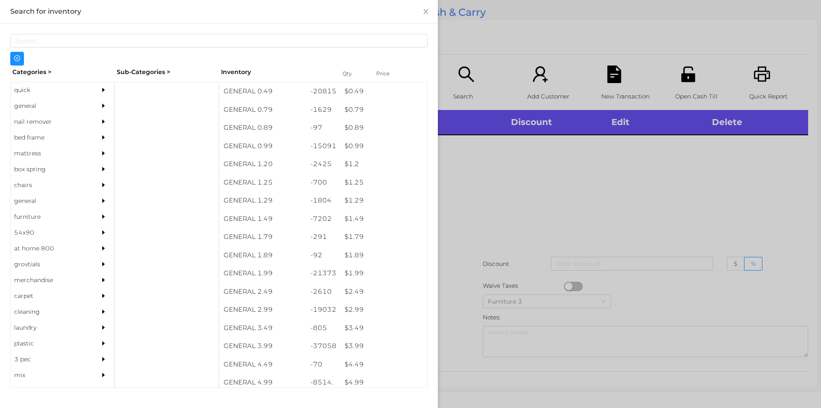
click at [540, 188] on div at bounding box center [410, 204] width 821 height 408
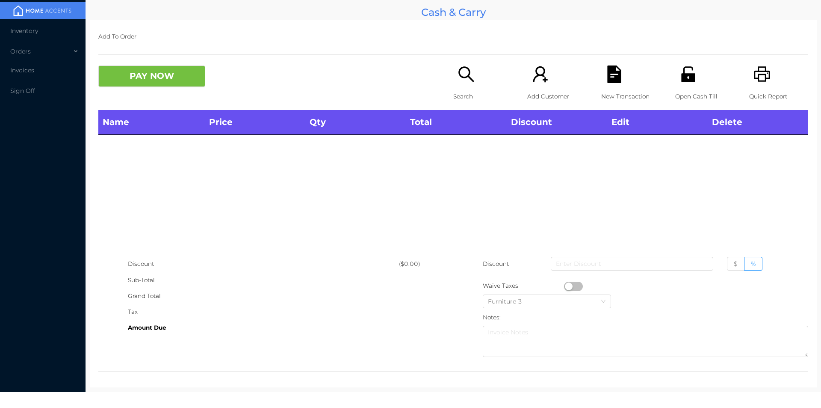
click at [700, 82] on div "Open Cash Till" at bounding box center [704, 87] width 59 height 44
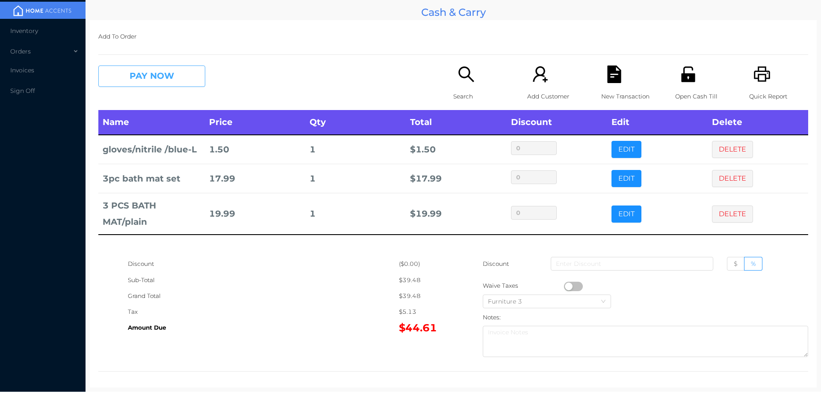
click at [180, 81] on button "PAY NOW" at bounding box center [151, 75] width 107 height 21
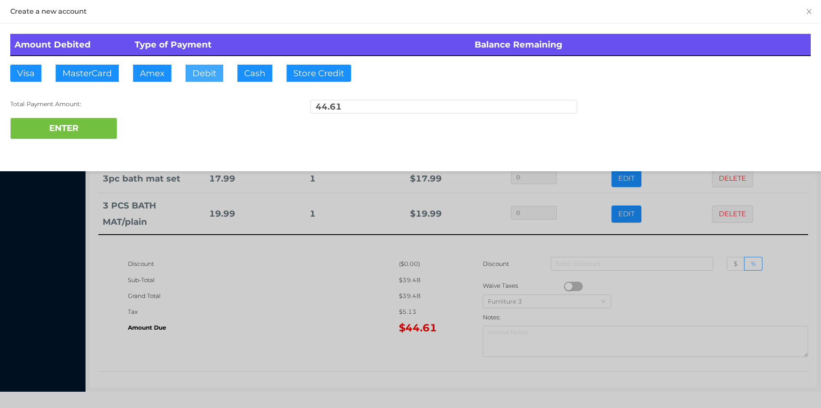
click at [198, 74] on button "Debit" at bounding box center [205, 73] width 38 height 17
click at [144, 127] on div "ENTER" at bounding box center [410, 128] width 801 height 21
click at [140, 125] on div "ENTER" at bounding box center [410, 128] width 801 height 21
click at [81, 133] on button "ENTER" at bounding box center [63, 128] width 107 height 21
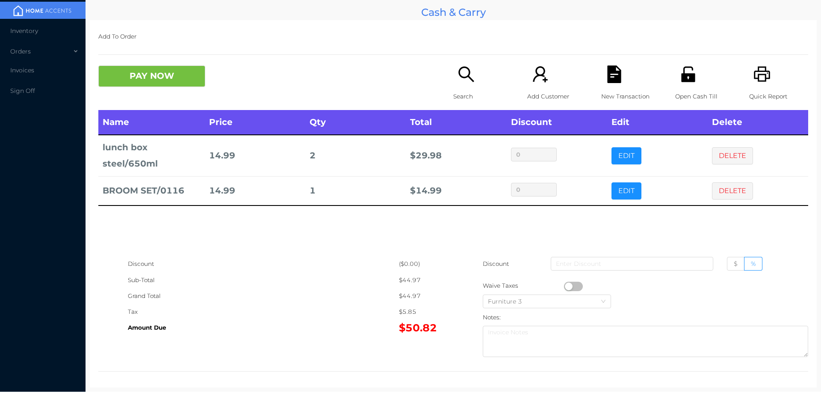
click at [716, 151] on button "DELETE" at bounding box center [732, 155] width 41 height 17
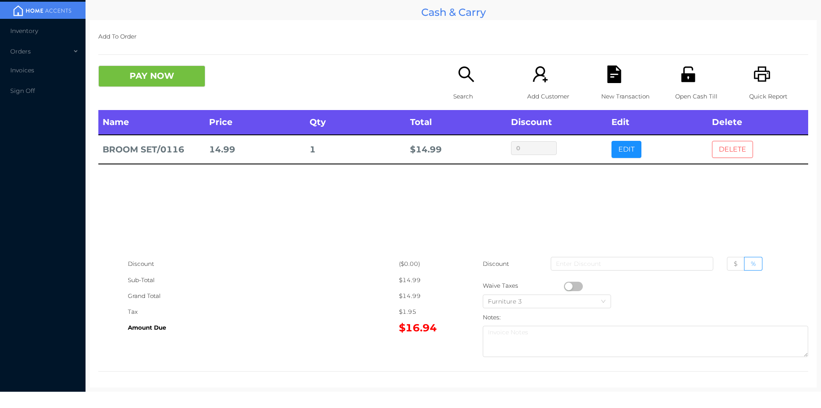
click at [744, 142] on button "DELETE" at bounding box center [732, 149] width 41 height 17
click at [456, 89] on p "Search" at bounding box center [482, 97] width 59 height 16
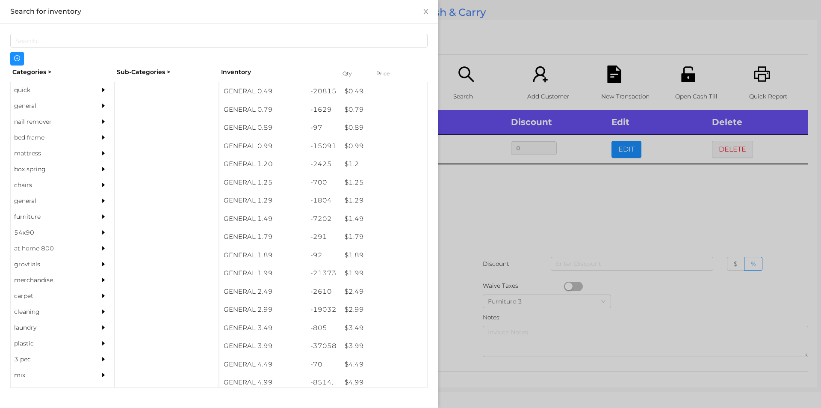
click at [22, 92] on div "quick" at bounding box center [50, 90] width 78 height 16
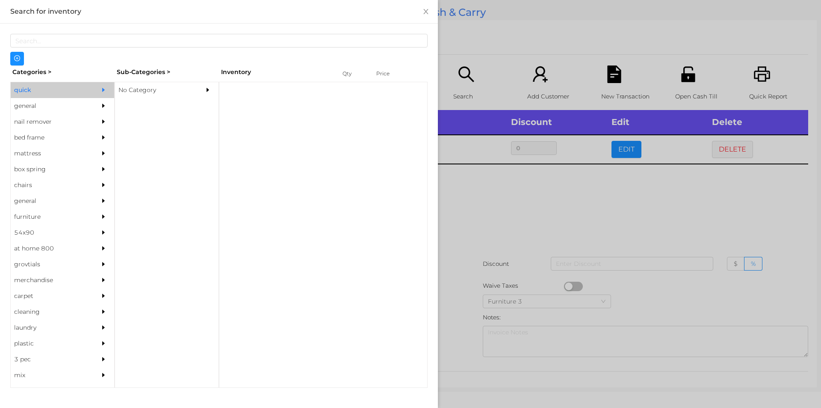
click at [133, 90] on div "No Category" at bounding box center [154, 90] width 78 height 16
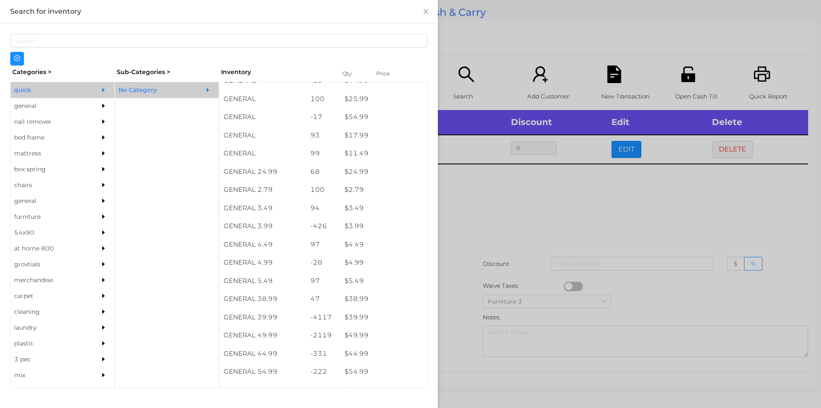
scroll to position [266, 0]
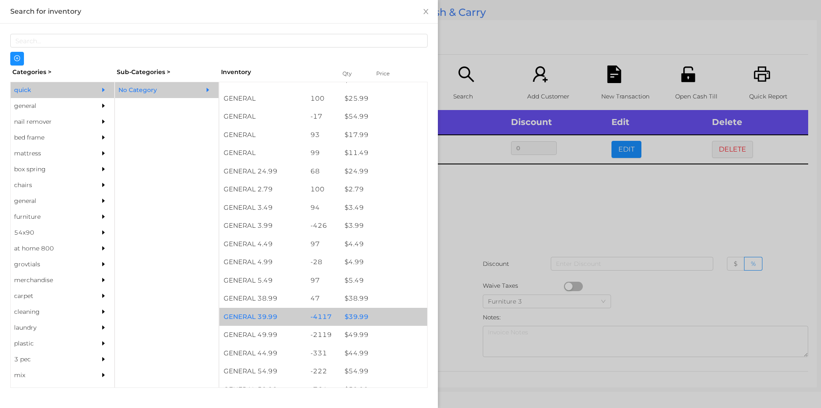
click at [349, 320] on div "$ 39.99" at bounding box center [384, 317] width 87 height 18
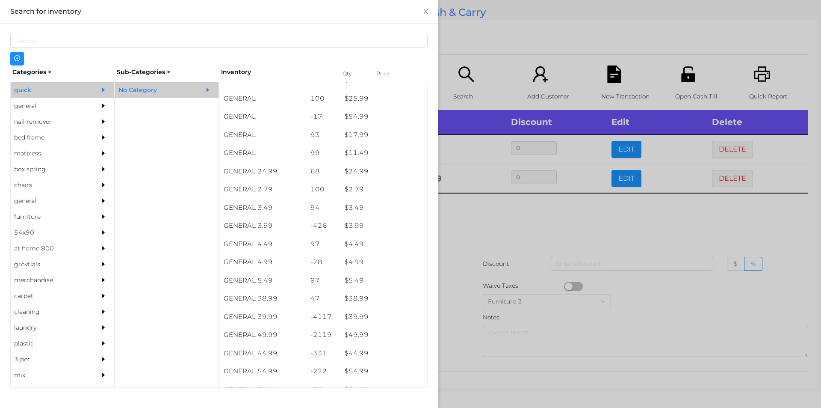
click at [476, 211] on div at bounding box center [410, 204] width 821 height 408
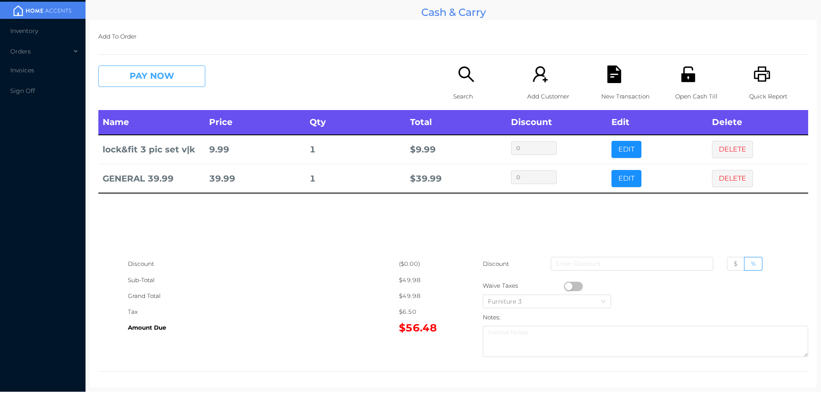
click at [151, 77] on button "PAY NOW" at bounding box center [151, 75] width 107 height 21
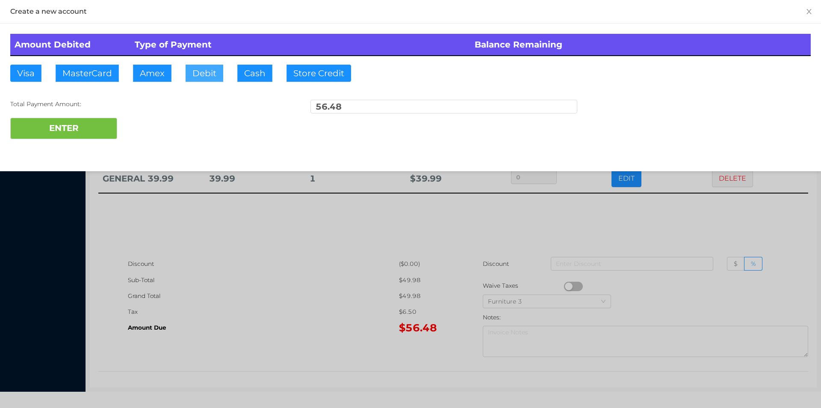
click at [214, 76] on button "Debit" at bounding box center [205, 73] width 38 height 17
click at [74, 126] on button "ENTER" at bounding box center [63, 128] width 107 height 21
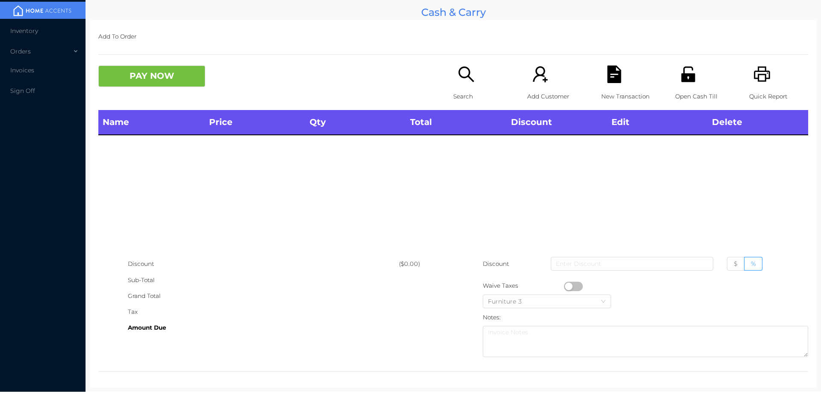
click at [458, 83] on icon "icon: search" at bounding box center [467, 74] width 18 height 18
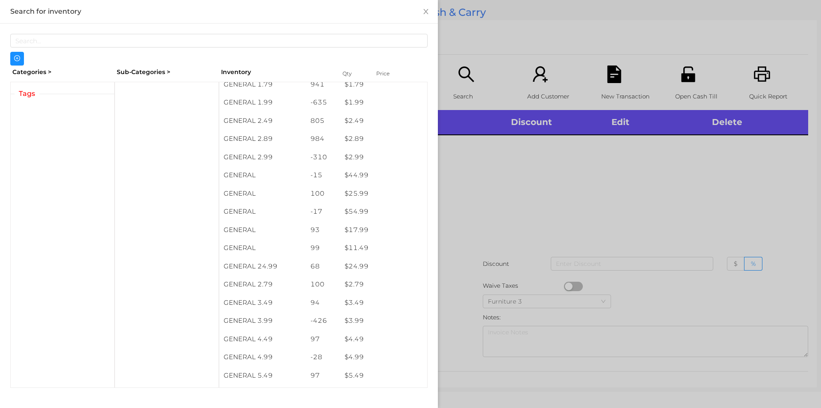
scroll to position [171, 0]
click at [700, 169] on div at bounding box center [410, 204] width 821 height 408
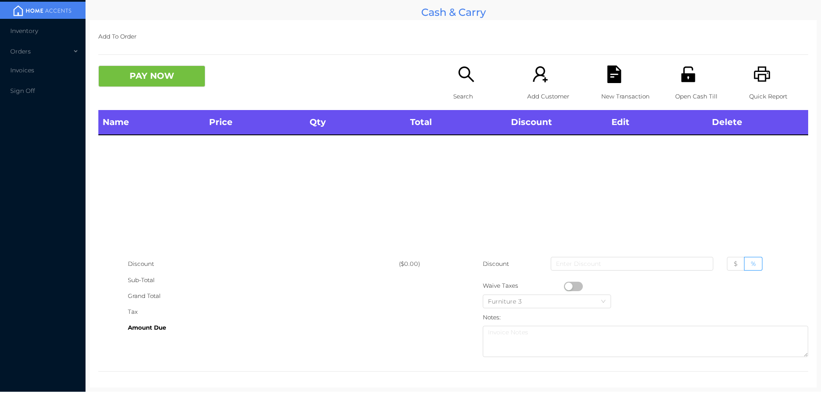
click at [681, 76] on icon "icon: unlock" at bounding box center [688, 73] width 14 height 15
click at [456, 85] on div "Search" at bounding box center [482, 87] width 59 height 44
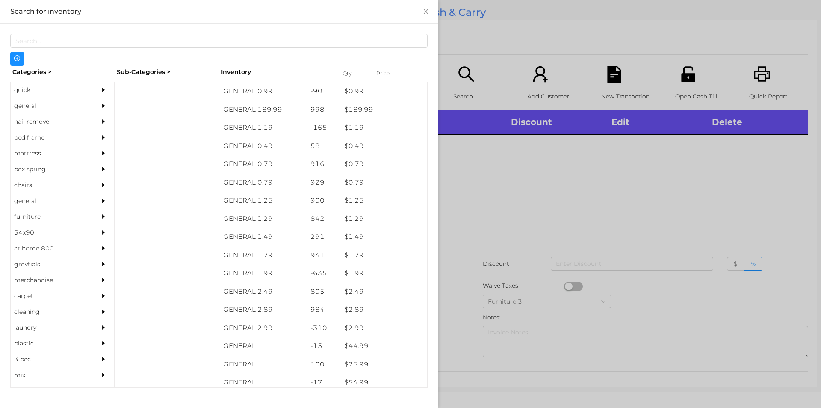
click at [23, 105] on div "general" at bounding box center [50, 106] width 78 height 16
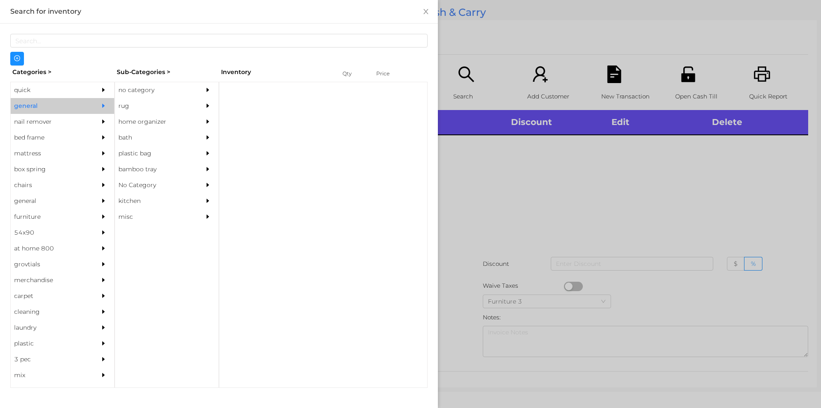
click at [145, 89] on div "no category" at bounding box center [154, 90] width 78 height 16
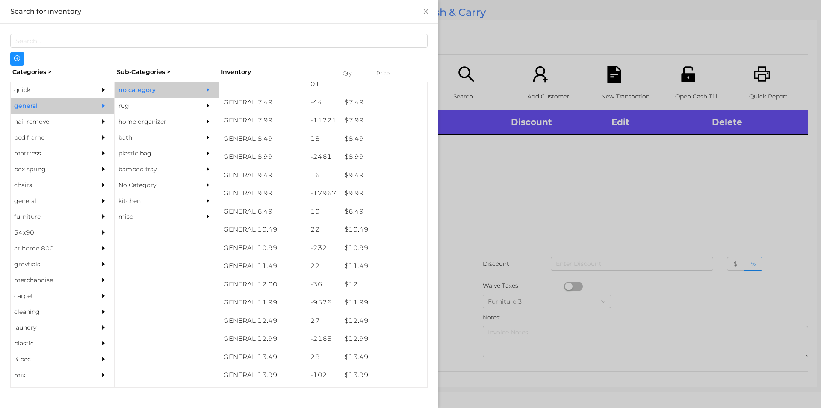
scroll to position [420, 0]
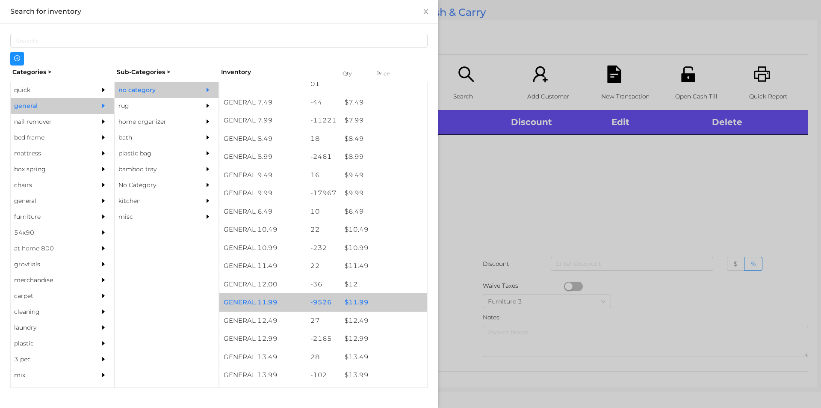
click at [356, 302] on div "$ 11.99" at bounding box center [384, 302] width 87 height 18
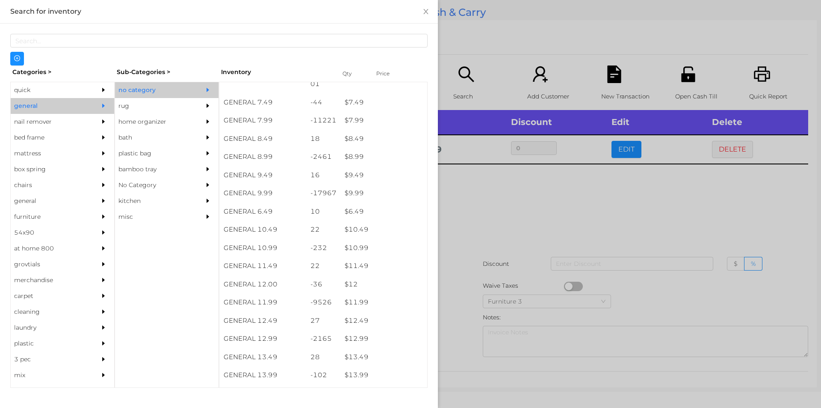
click at [479, 222] on div at bounding box center [410, 204] width 821 height 408
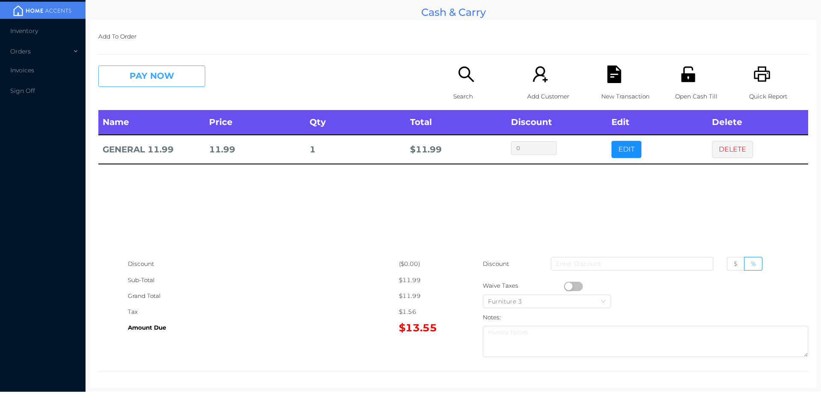
click at [144, 77] on button "PAY NOW" at bounding box center [151, 75] width 107 height 21
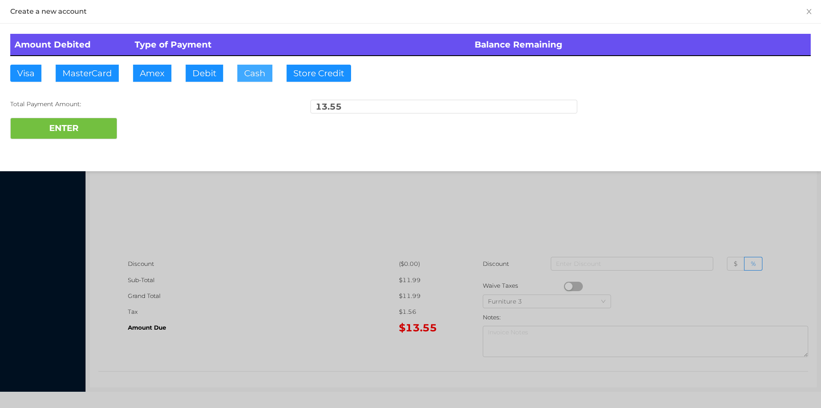
click at [237, 73] on button "Cash" at bounding box center [254, 73] width 35 height 17
click at [63, 127] on button "ENTER" at bounding box center [63, 128] width 107 height 21
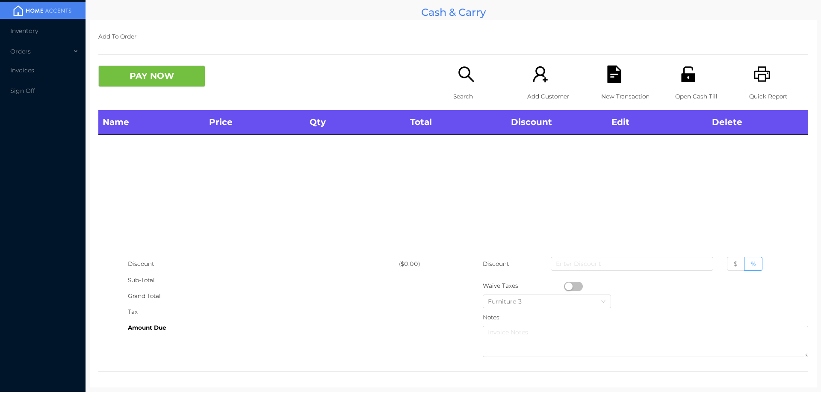
click at [681, 91] on p "Open Cash Till" at bounding box center [704, 97] width 59 height 16
click at [453, 91] on p "Search" at bounding box center [482, 97] width 59 height 16
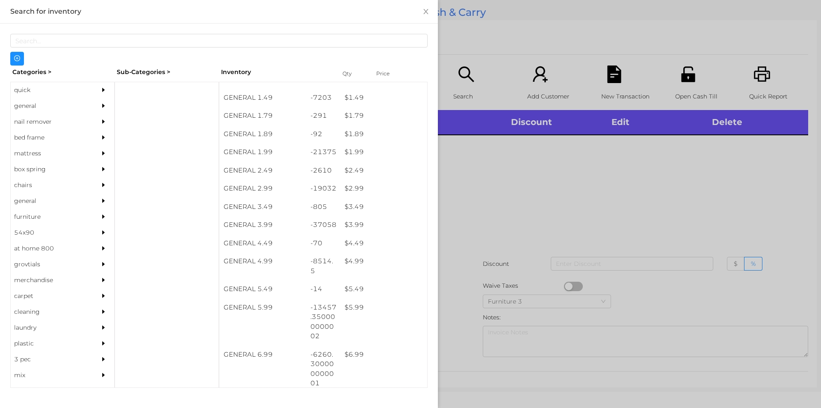
scroll to position [121, 0]
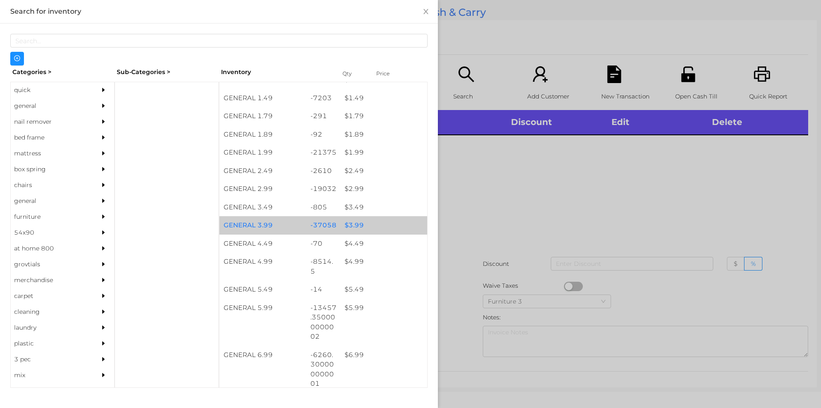
click at [343, 225] on div "$ 3.99" at bounding box center [384, 225] width 87 height 18
click at [350, 223] on div "$ 3.99" at bounding box center [384, 225] width 87 height 18
click at [350, 219] on div "$ 3.99" at bounding box center [384, 225] width 87 height 18
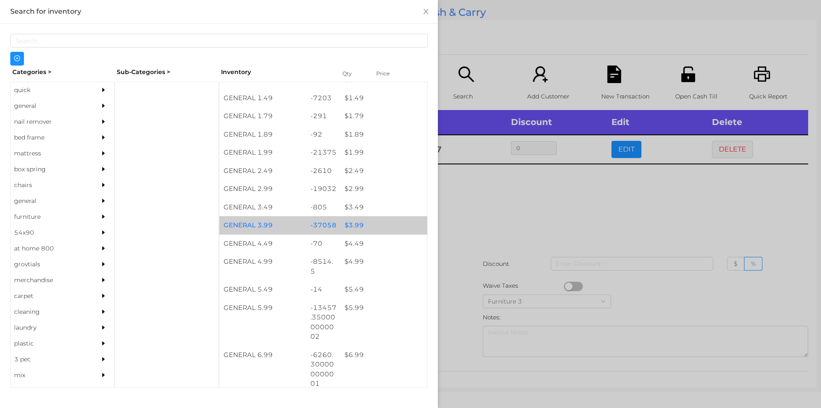
click at [349, 220] on div "$ 3.99" at bounding box center [384, 225] width 87 height 18
click at [349, 223] on div "$ 3.99" at bounding box center [384, 225] width 87 height 18
click at [343, 225] on div "$ 3.99" at bounding box center [384, 225] width 87 height 18
click at [344, 223] on div "$ 3.99" at bounding box center [384, 225] width 87 height 18
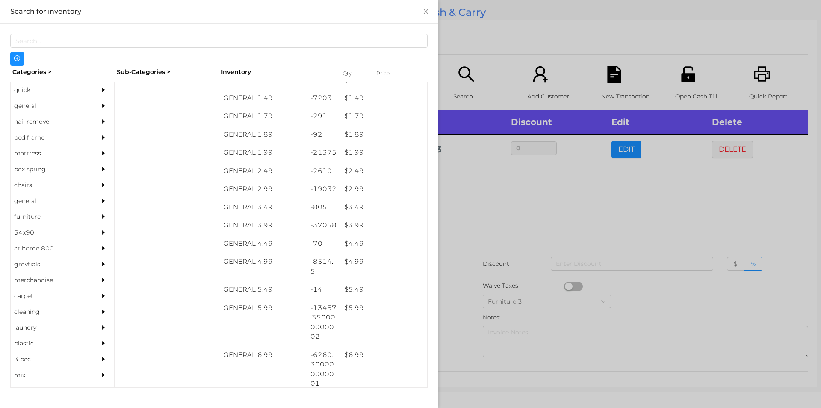
click at [498, 203] on div at bounding box center [410, 204] width 821 height 408
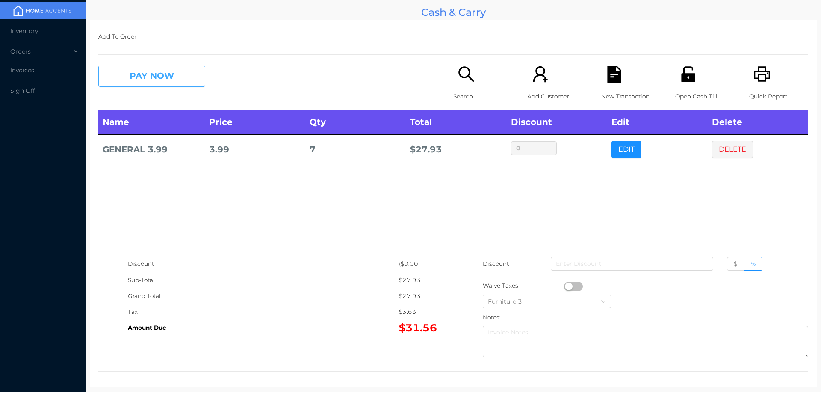
click at [152, 75] on button "PAY NOW" at bounding box center [151, 75] width 107 height 21
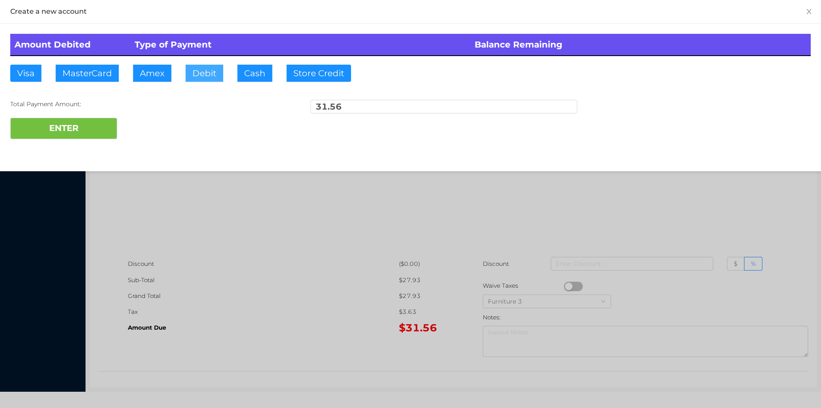
click at [200, 69] on button "Debit" at bounding box center [205, 73] width 38 height 17
click at [88, 131] on button "ENTER" at bounding box center [63, 128] width 107 height 21
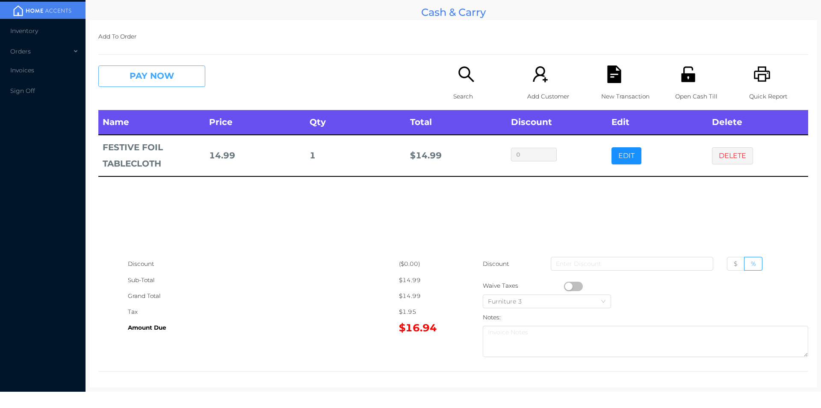
click at [163, 86] on button "PAY NOW" at bounding box center [151, 75] width 107 height 21
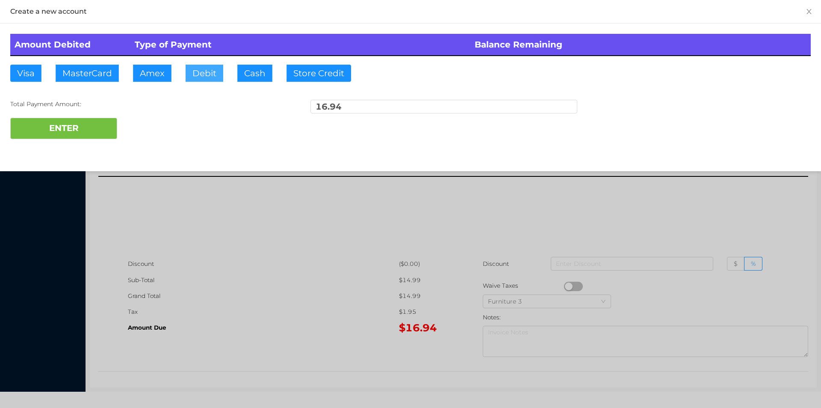
click at [203, 74] on button "Debit" at bounding box center [205, 73] width 38 height 17
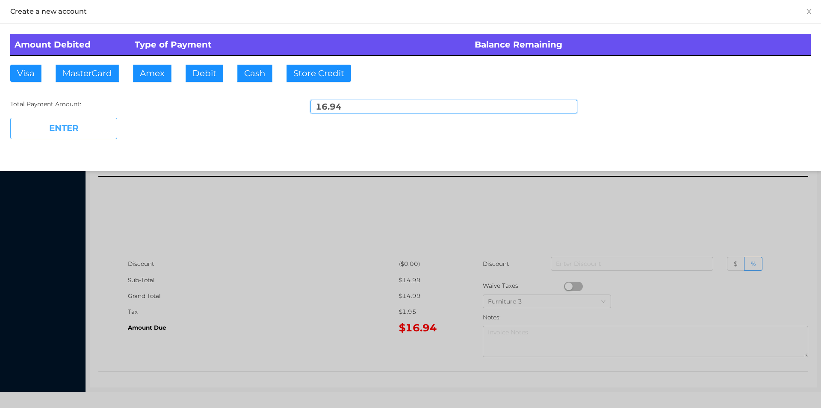
click at [82, 132] on button "ENTER" at bounding box center [63, 128] width 107 height 21
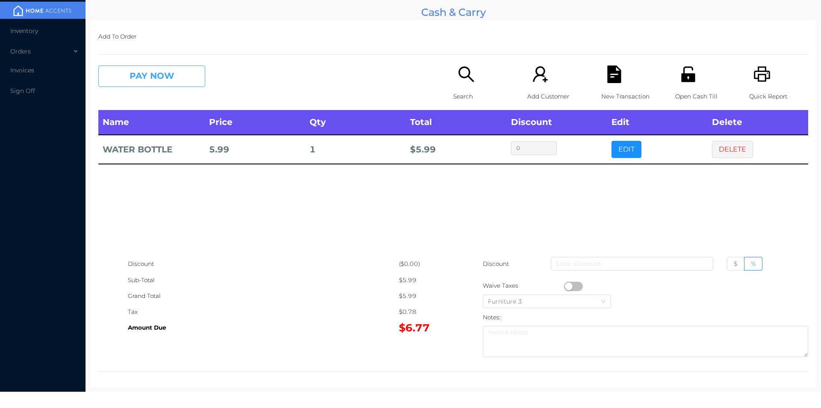
click at [145, 83] on button "PAY NOW" at bounding box center [151, 75] width 107 height 21
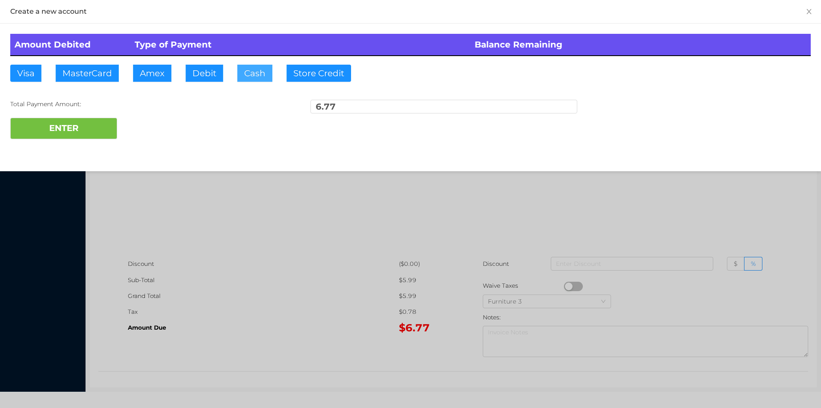
click at [252, 81] on button "Cash" at bounding box center [254, 73] width 35 height 17
type input "10."
click at [69, 126] on button "ENTER" at bounding box center [63, 128] width 107 height 21
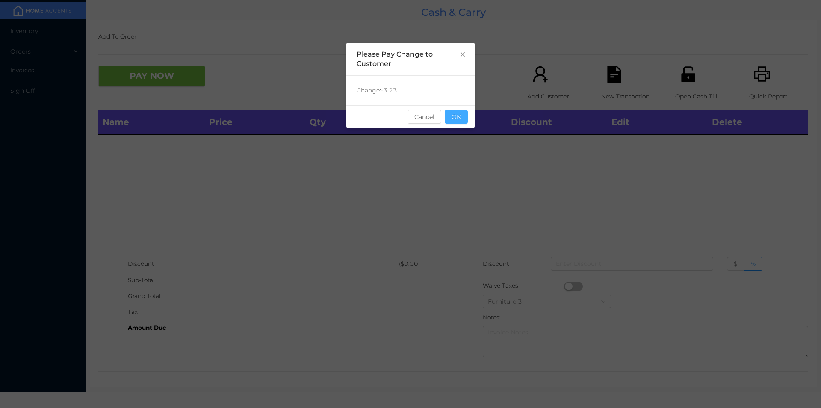
click at [458, 122] on button "OK" at bounding box center [456, 117] width 23 height 14
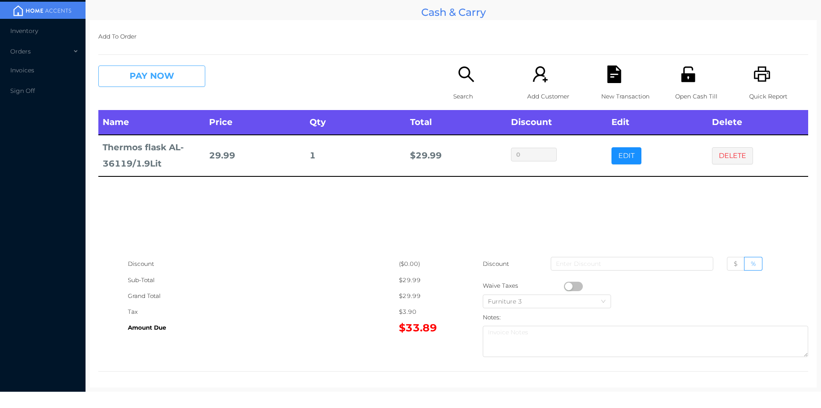
click at [173, 78] on button "PAY NOW" at bounding box center [151, 75] width 107 height 21
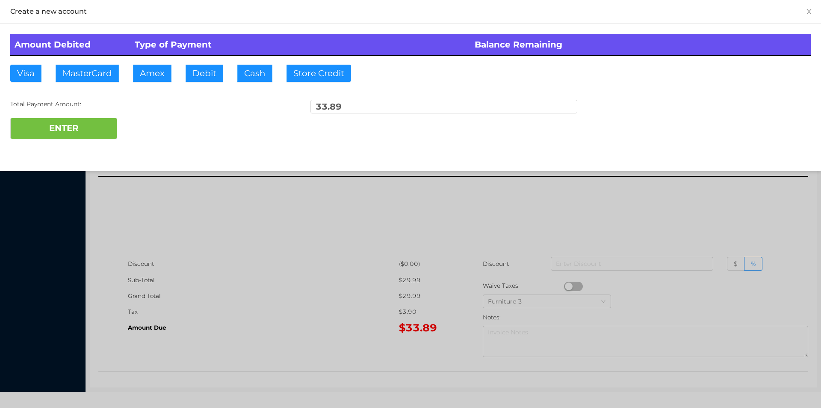
click at [159, 124] on div "ENTER" at bounding box center [410, 128] width 801 height 21
click at [214, 275] on div at bounding box center [410, 204] width 821 height 408
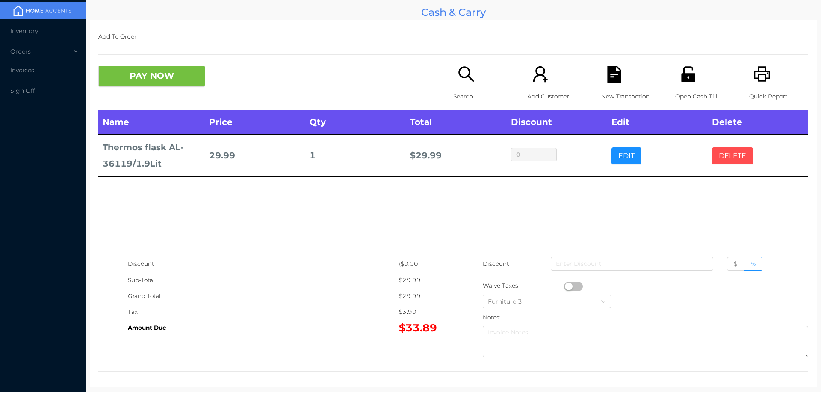
click at [732, 162] on button "DELETE" at bounding box center [732, 155] width 41 height 17
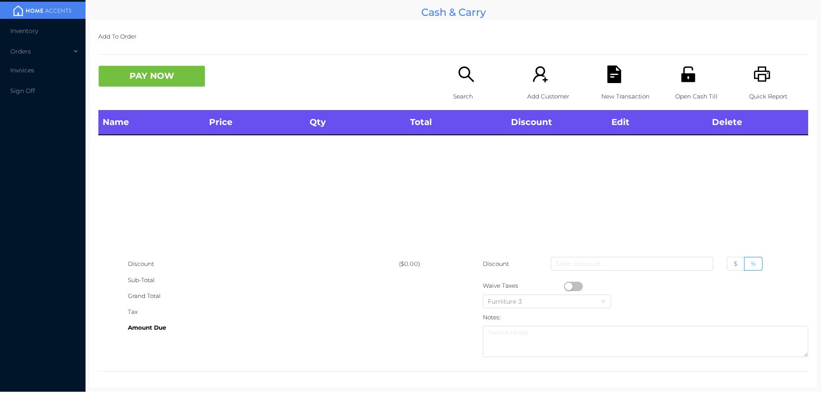
click at [681, 82] on icon "icon: unlock" at bounding box center [688, 73] width 14 height 15
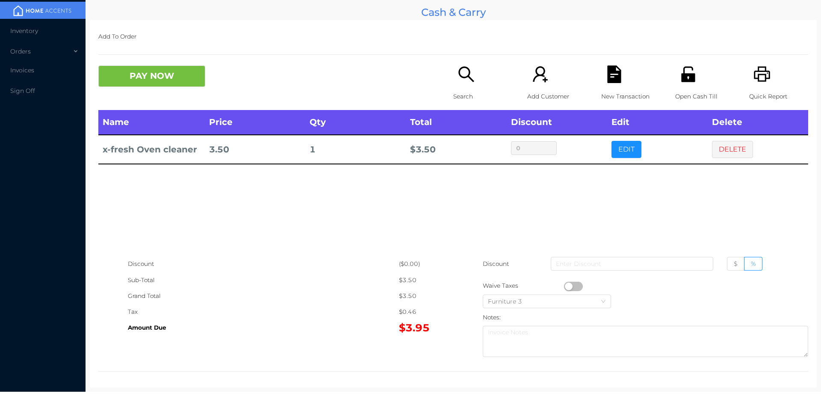
click at [163, 70] on button "PAY NOW" at bounding box center [151, 75] width 107 height 21
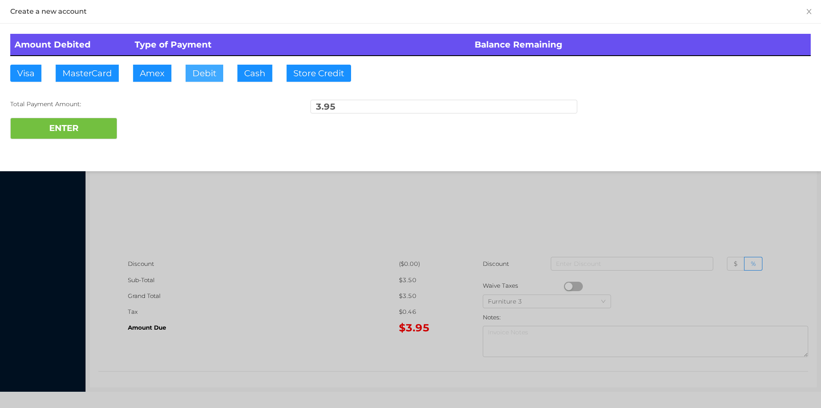
click at [204, 70] on button "Debit" at bounding box center [205, 73] width 38 height 17
click at [116, 122] on button "ENTER" at bounding box center [63, 128] width 107 height 21
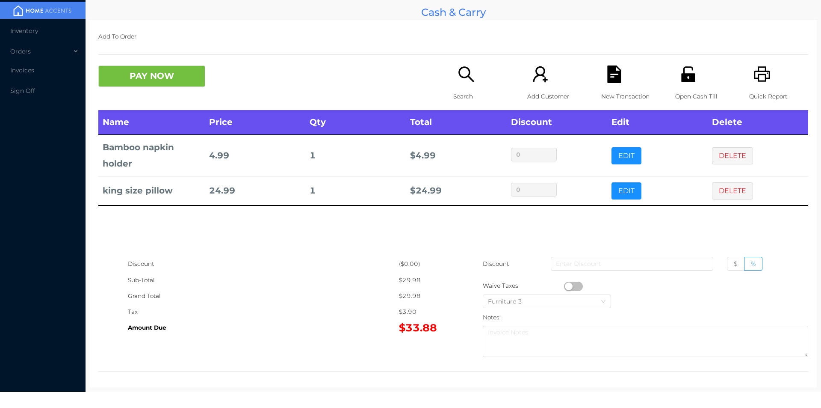
click at [455, 96] on p "Search" at bounding box center [482, 97] width 59 height 16
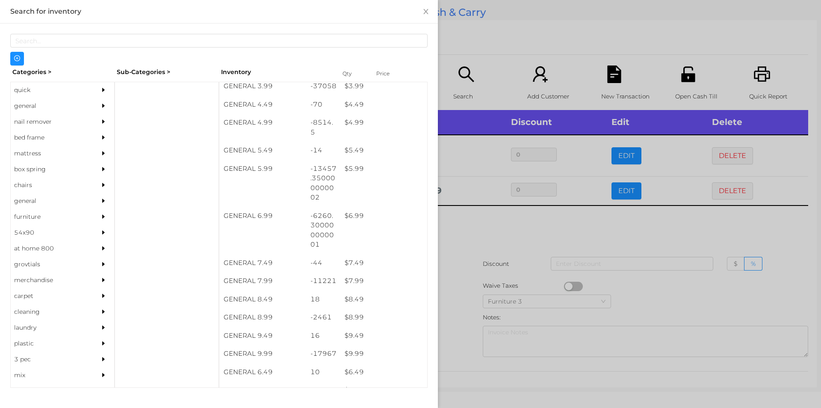
scroll to position [261, 0]
click at [348, 168] on div "$ 5.99" at bounding box center [384, 167] width 87 height 18
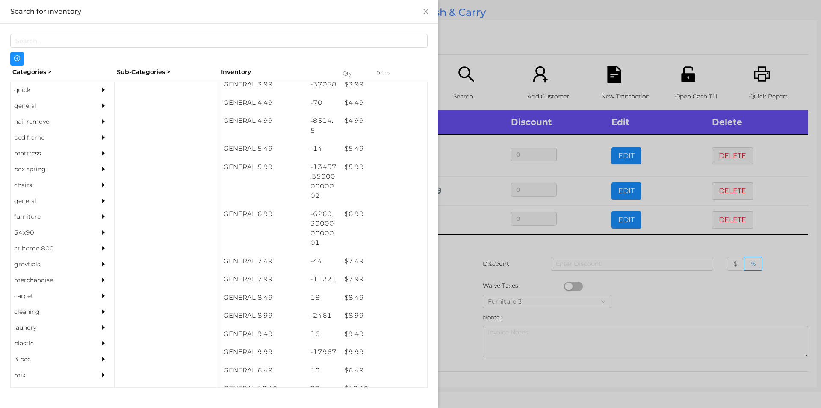
click at [478, 254] on div at bounding box center [410, 204] width 821 height 408
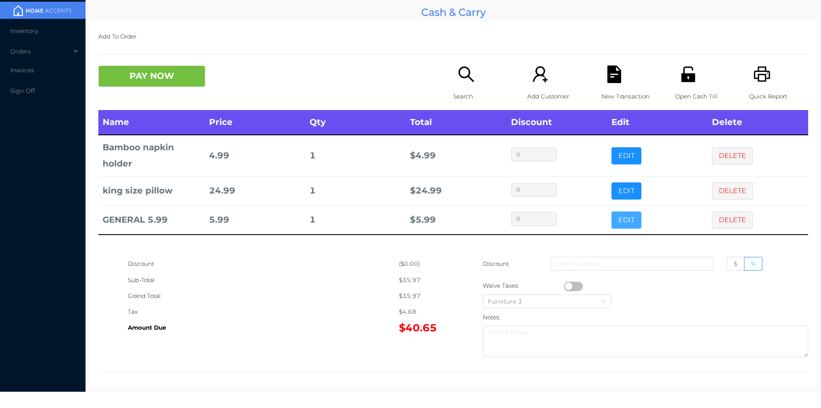
click at [622, 224] on button "EDIT" at bounding box center [627, 219] width 30 height 17
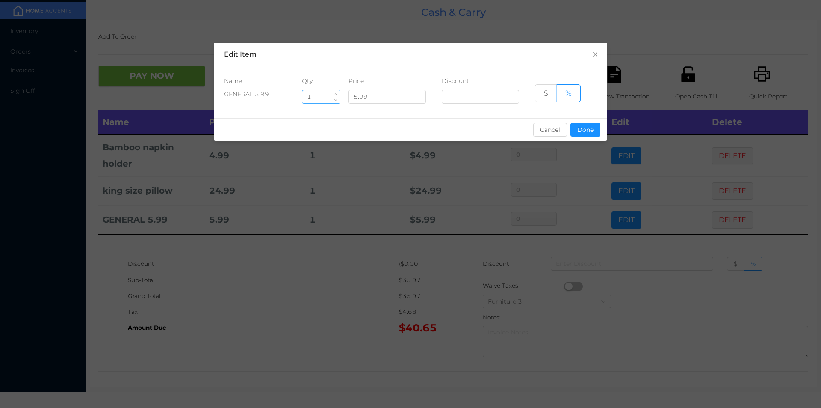
click at [312, 97] on input "1" at bounding box center [321, 96] width 38 height 13
type input "1.5"
click at [589, 127] on button "Done" at bounding box center [586, 130] width 30 height 14
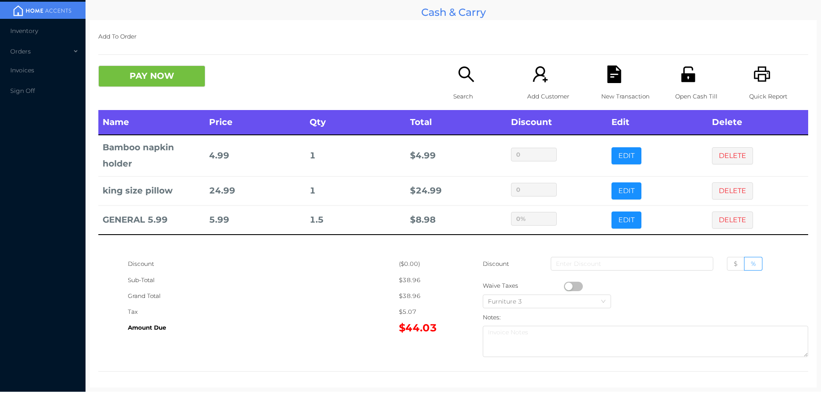
click at [380, 258] on div "Discount" at bounding box center [263, 264] width 271 height 16
click at [169, 76] on button "PAY NOW" at bounding box center [151, 75] width 107 height 21
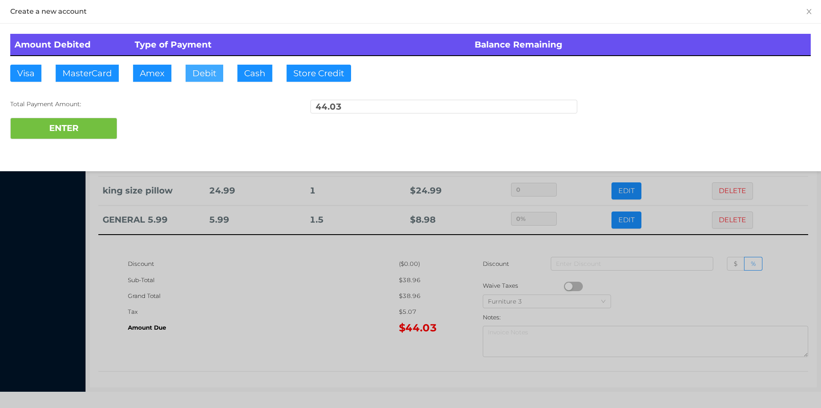
click at [197, 70] on button "Debit" at bounding box center [205, 73] width 38 height 17
click at [84, 139] on button "ENTER" at bounding box center [63, 128] width 107 height 21
type input "0"
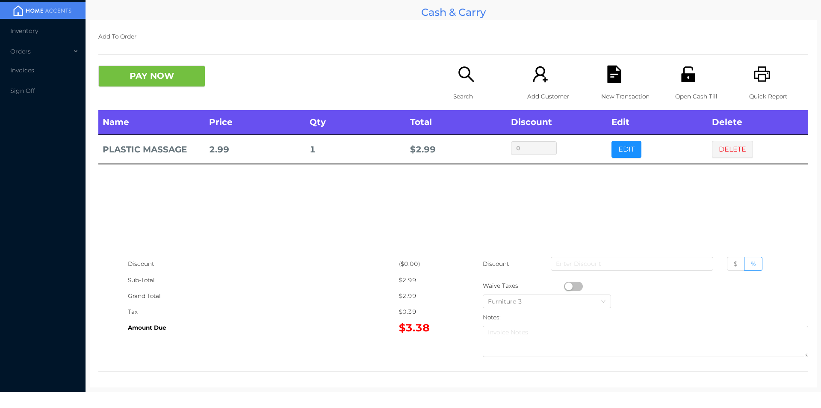
click at [454, 85] on div "Search" at bounding box center [482, 87] width 59 height 44
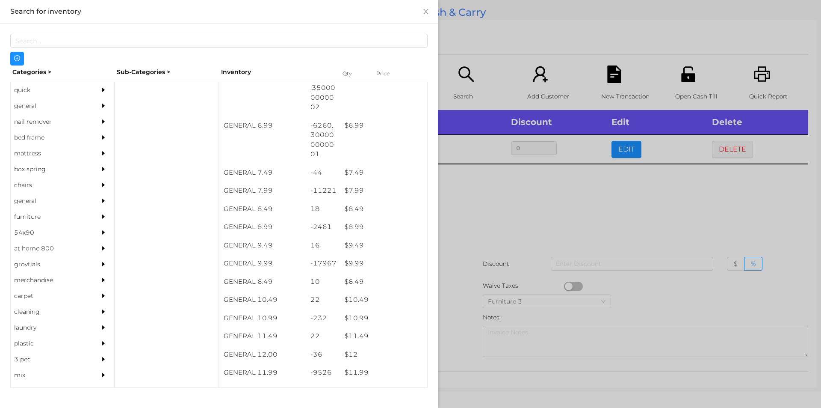
scroll to position [377, 0]
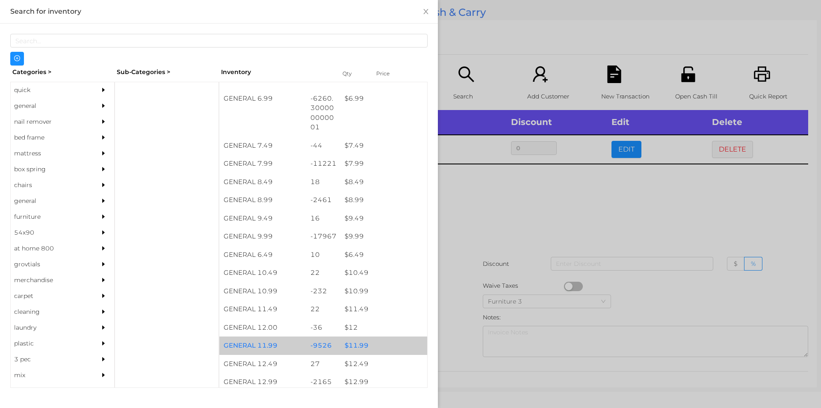
click at [356, 348] on div "$ 11.99" at bounding box center [384, 345] width 87 height 18
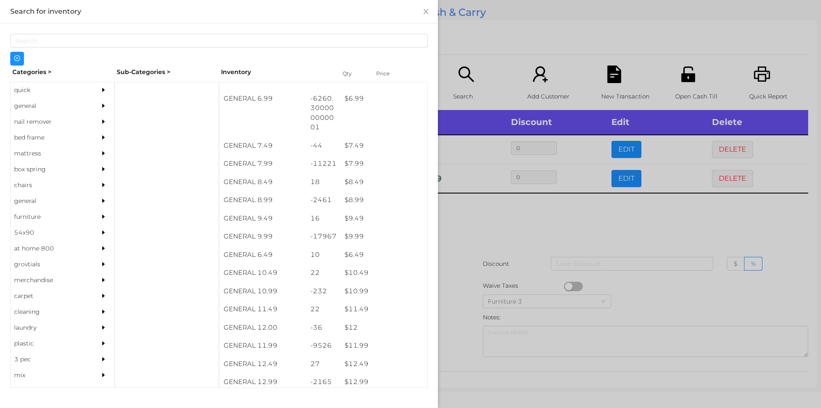
click at [454, 335] on div at bounding box center [410, 204] width 821 height 408
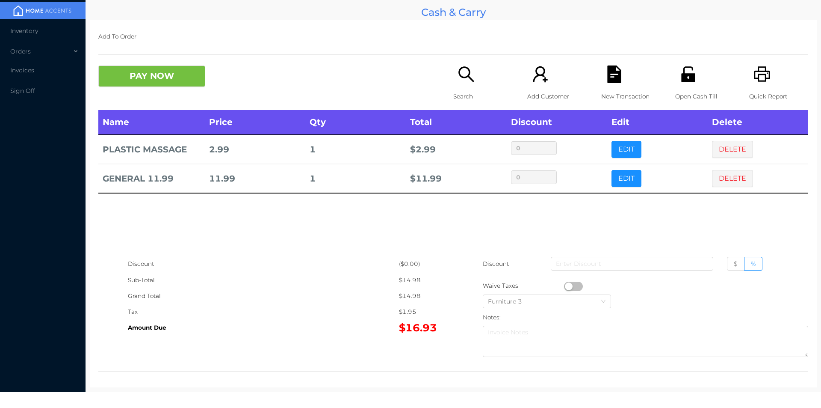
click at [577, 286] on button "button" at bounding box center [573, 285] width 19 height 9
click at [150, 79] on button "PAY NOW" at bounding box center [151, 75] width 107 height 21
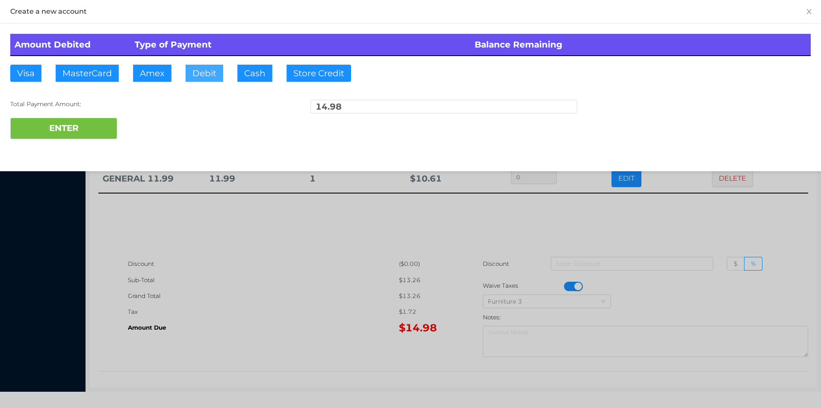
click at [205, 74] on button "Debit" at bounding box center [205, 73] width 38 height 17
type input "20."
click at [69, 126] on button "ENTER" at bounding box center [63, 128] width 107 height 21
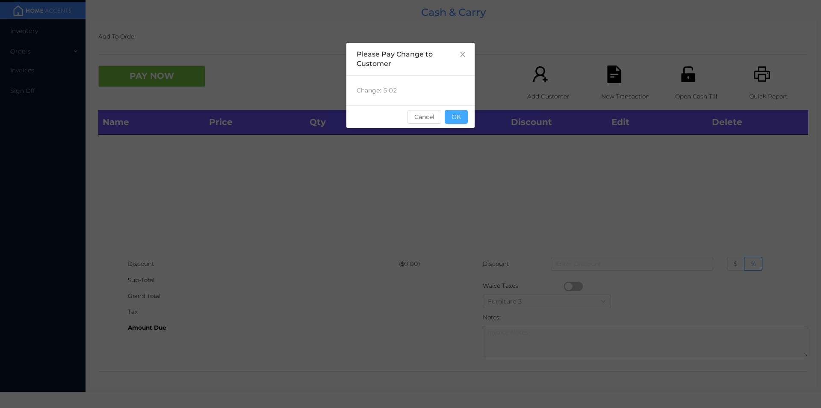
click at [459, 121] on button "OK" at bounding box center [456, 117] width 23 height 14
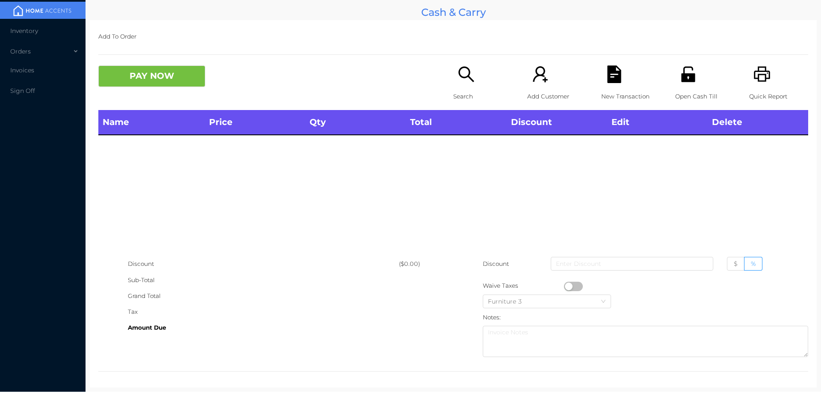
click at [447, 157] on div "Name Price Qty Total Discount Edit Delete" at bounding box center [453, 183] width 710 height 146
click at [453, 74] on div "Search" at bounding box center [482, 87] width 59 height 44
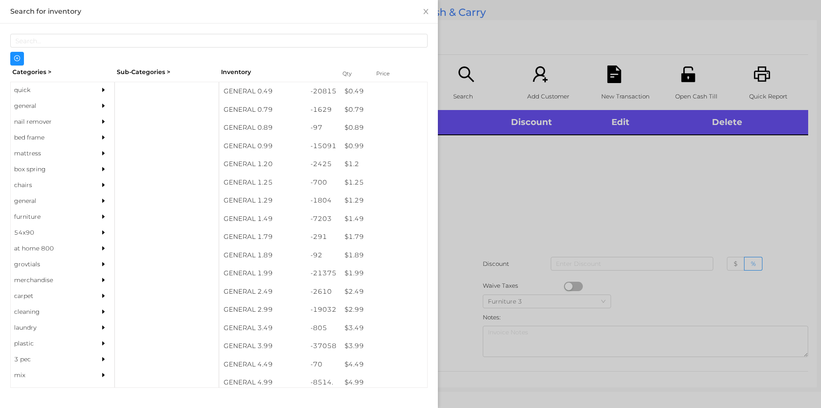
click at [22, 107] on div "general" at bounding box center [50, 106] width 78 height 16
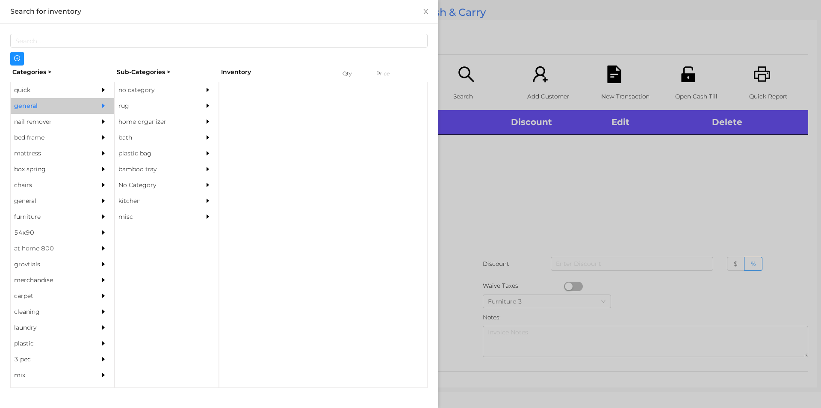
click at [128, 91] on div "no category" at bounding box center [154, 90] width 78 height 16
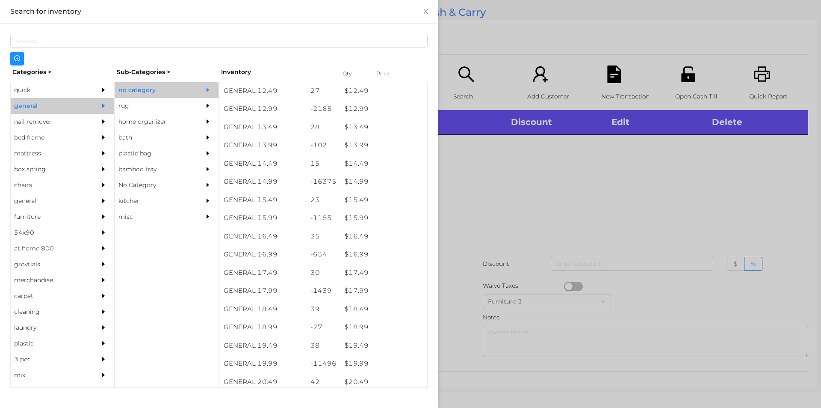
scroll to position [650, 0]
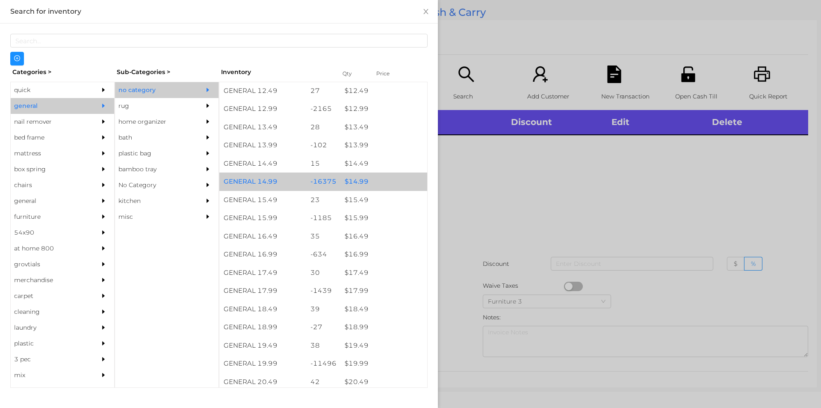
click at [355, 179] on div "$ 14.99" at bounding box center [384, 181] width 87 height 18
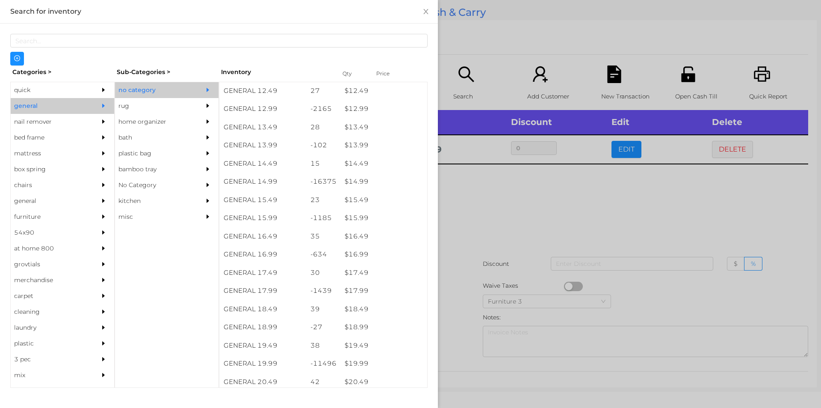
click at [471, 217] on div at bounding box center [410, 204] width 821 height 408
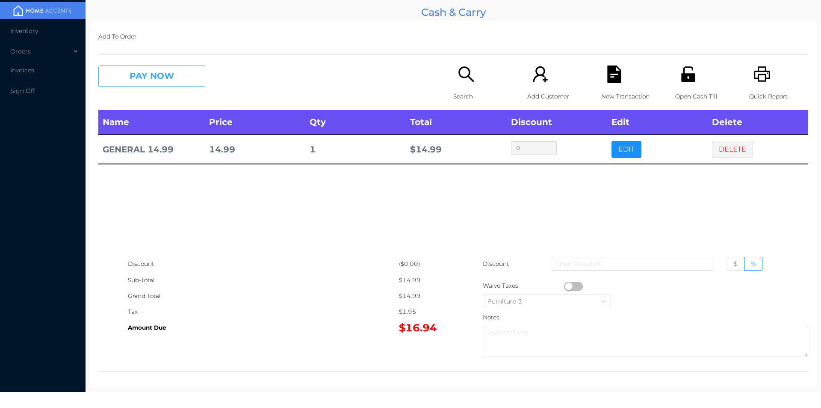
click at [169, 83] on button "PAY NOW" at bounding box center [151, 75] width 107 height 21
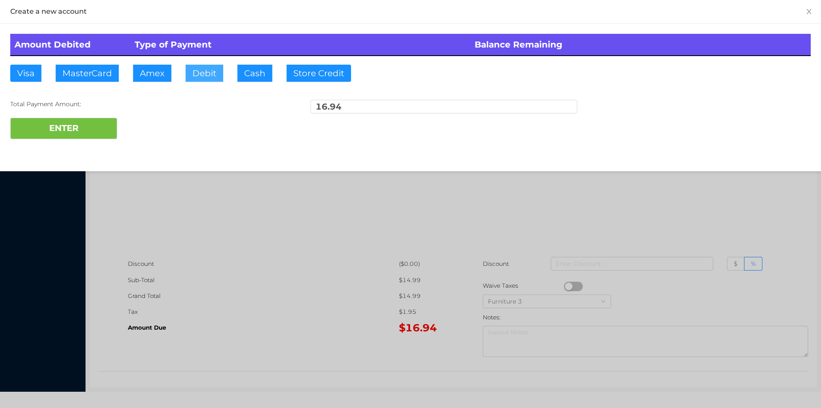
click at [204, 79] on button "Debit" at bounding box center [205, 73] width 38 height 17
click at [101, 120] on button "ENTER" at bounding box center [63, 128] width 107 height 21
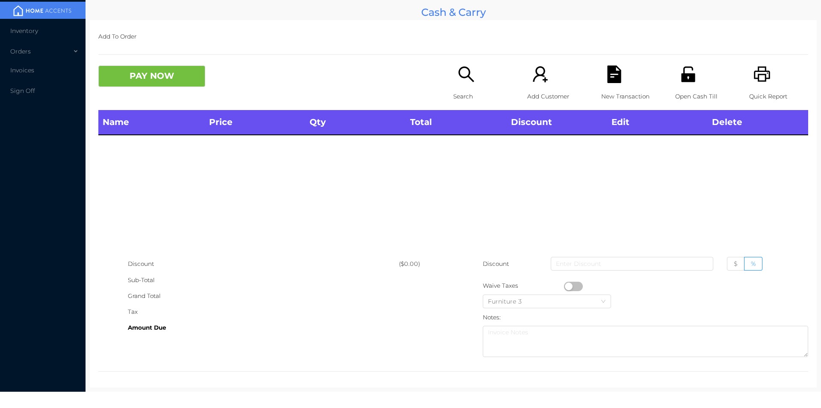
click at [462, 94] on p "Search" at bounding box center [482, 97] width 59 height 16
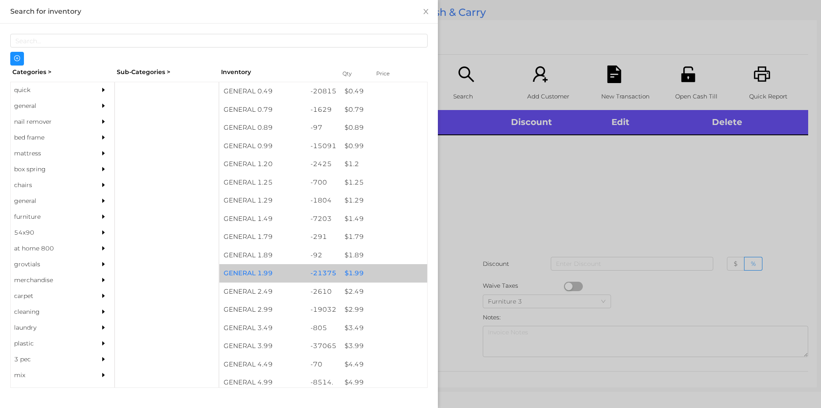
click at [350, 268] on div "$ 1.99" at bounding box center [384, 273] width 87 height 18
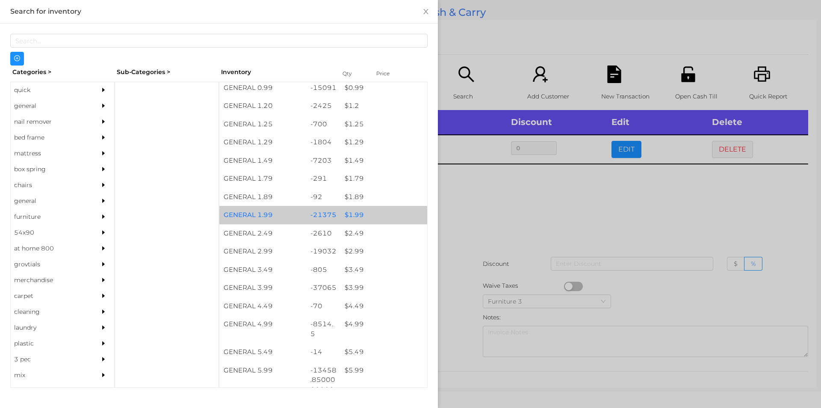
scroll to position [59, 0]
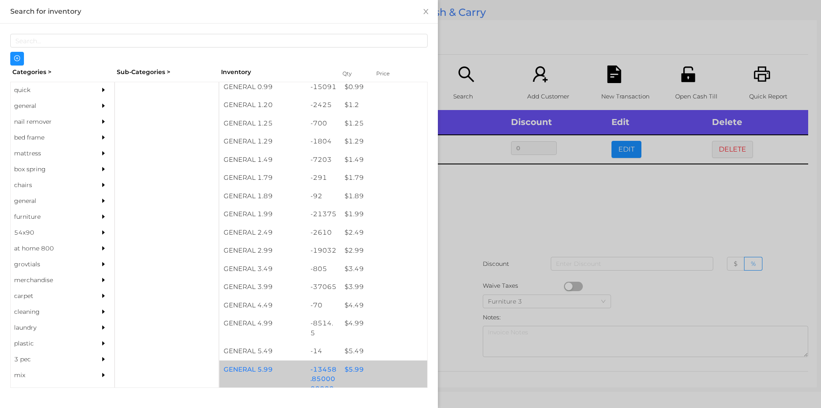
click at [354, 369] on div "$ 5.99" at bounding box center [384, 369] width 87 height 18
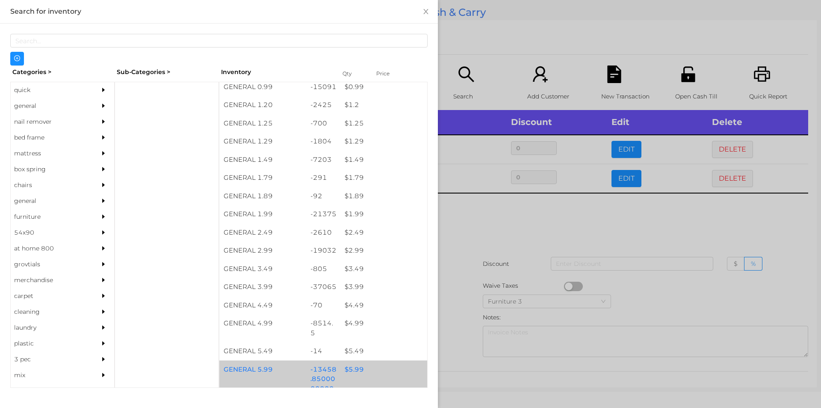
click at [348, 367] on div "$ 5.99" at bounding box center [384, 369] width 87 height 18
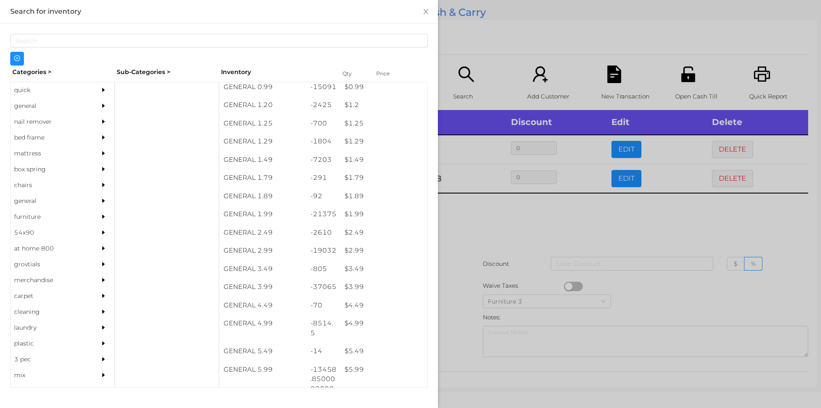
click at [507, 235] on div at bounding box center [410, 204] width 821 height 408
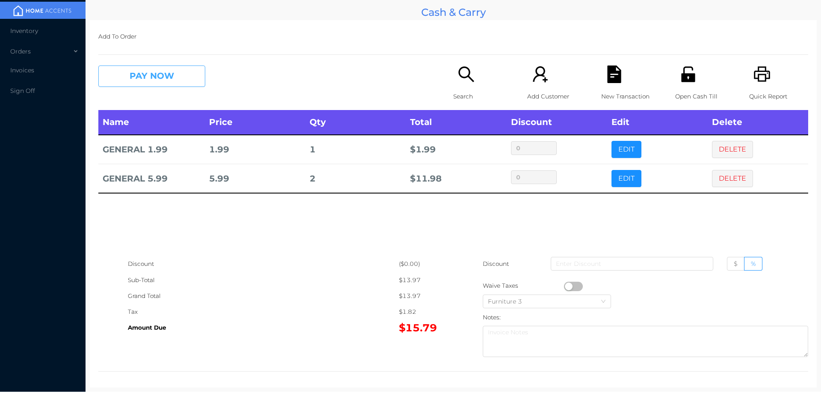
click at [152, 74] on button "PAY NOW" at bounding box center [151, 75] width 107 height 21
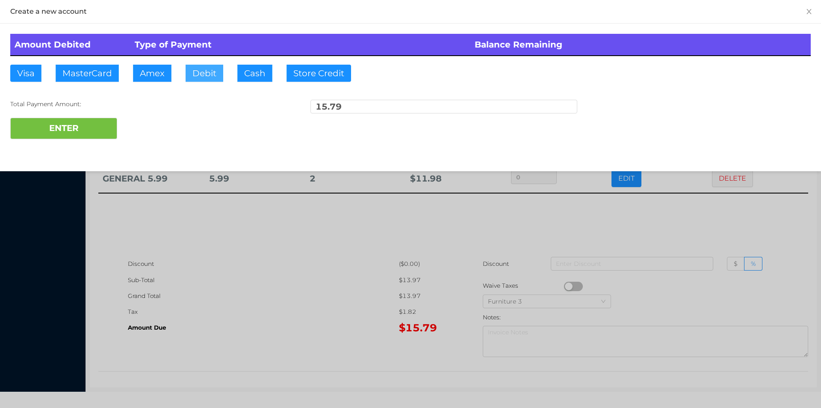
click at [193, 77] on button "Debit" at bounding box center [205, 73] width 38 height 17
type input "50."
click at [89, 136] on button "ENTER" at bounding box center [63, 128] width 107 height 21
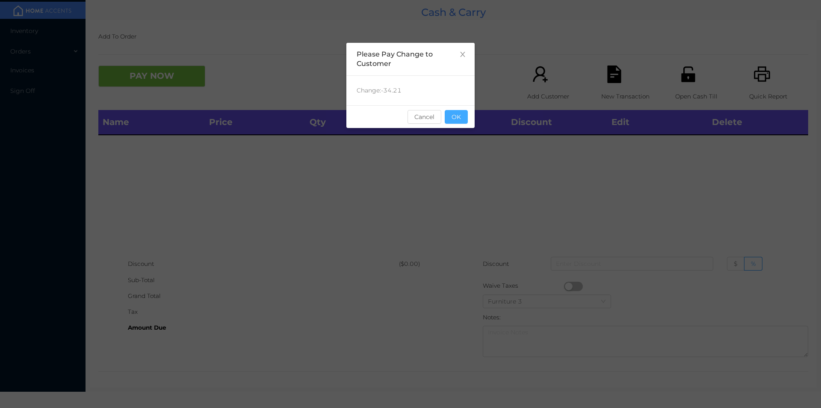
click at [462, 112] on button "OK" at bounding box center [456, 117] width 23 height 14
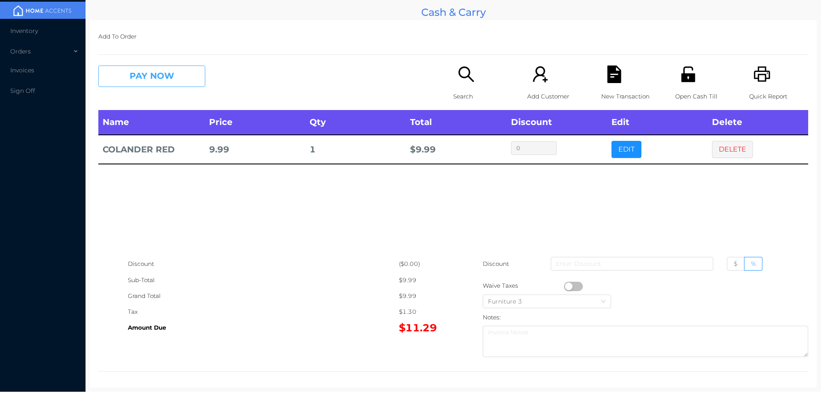
click at [153, 77] on button "PAY NOW" at bounding box center [151, 75] width 107 height 21
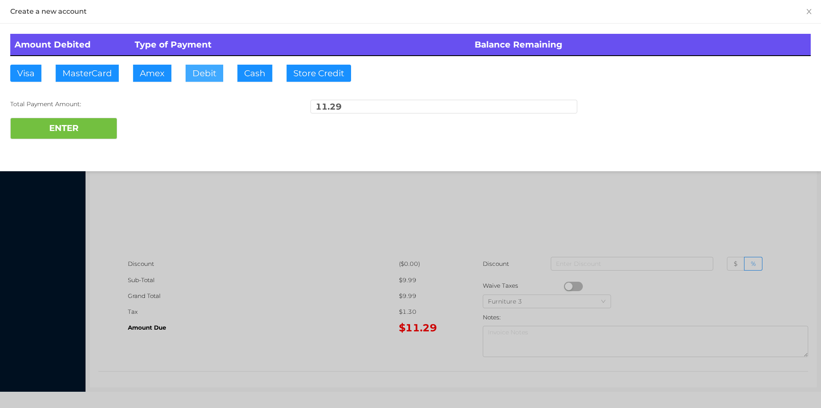
click at [195, 71] on button "Debit" at bounding box center [205, 73] width 38 height 17
click at [89, 130] on button "ENTER" at bounding box center [63, 128] width 107 height 21
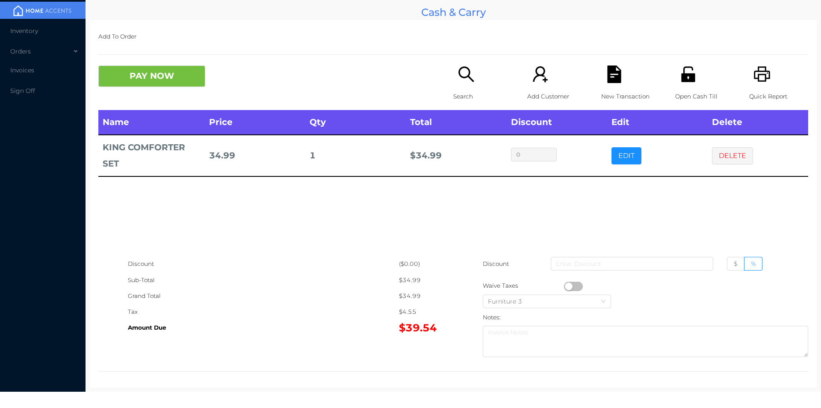
click at [465, 87] on div "Search" at bounding box center [482, 87] width 59 height 44
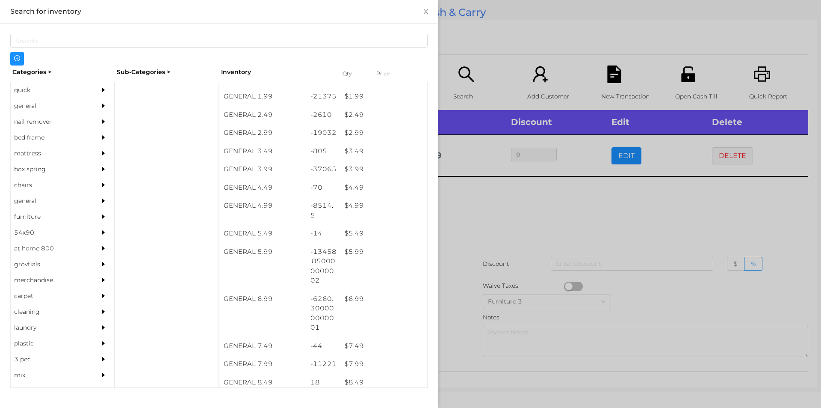
scroll to position [179, 0]
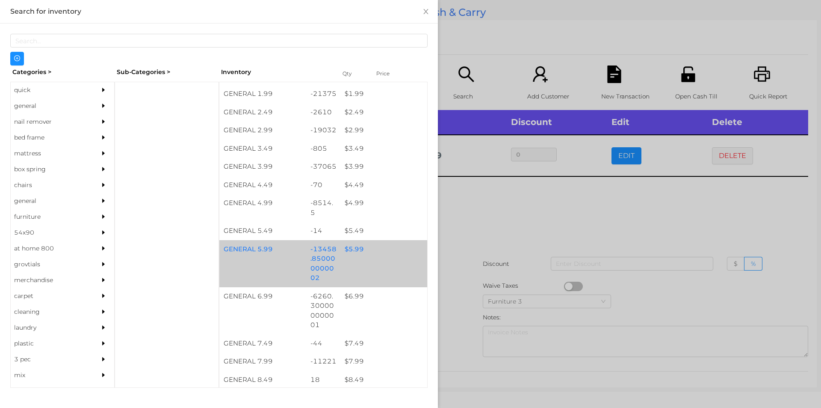
click at [350, 252] on div "$ 5.99" at bounding box center [384, 249] width 87 height 18
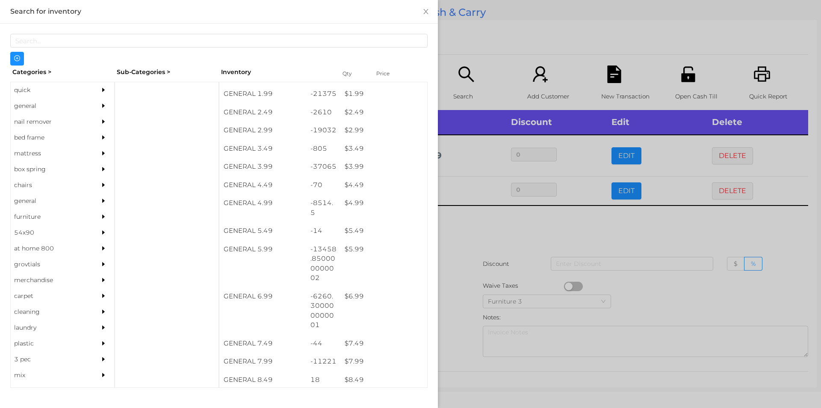
click at [474, 239] on div at bounding box center [410, 204] width 821 height 408
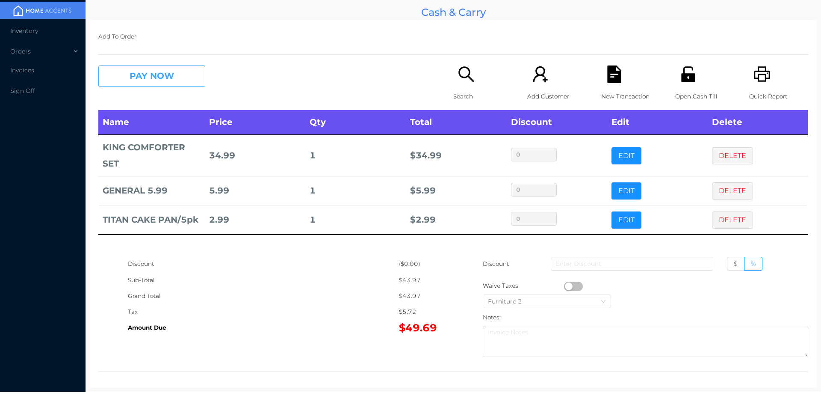
click at [146, 73] on button "PAY NOW" at bounding box center [151, 75] width 107 height 21
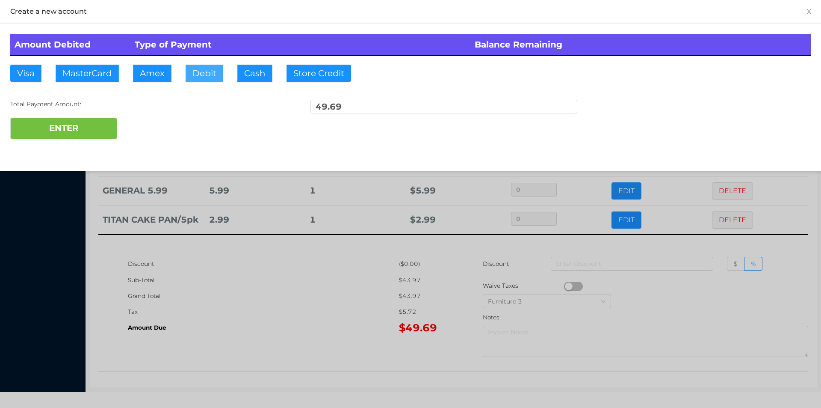
click at [202, 73] on button "Debit" at bounding box center [205, 73] width 38 height 17
type input "100."
click at [74, 135] on button "ENTER" at bounding box center [63, 128] width 107 height 21
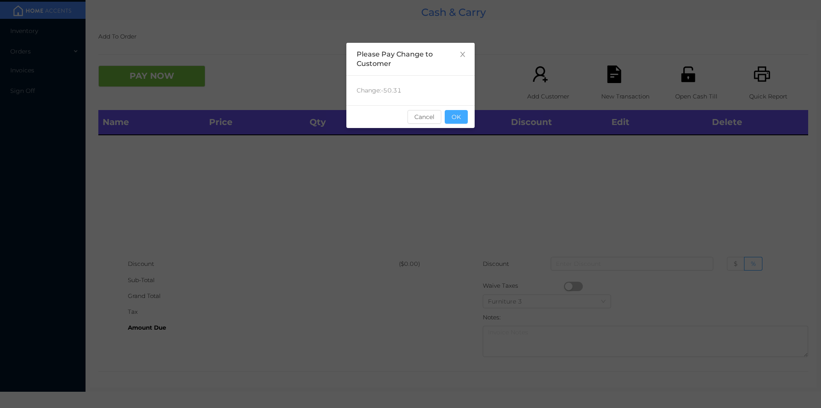
click at [453, 117] on button "OK" at bounding box center [456, 117] width 23 height 14
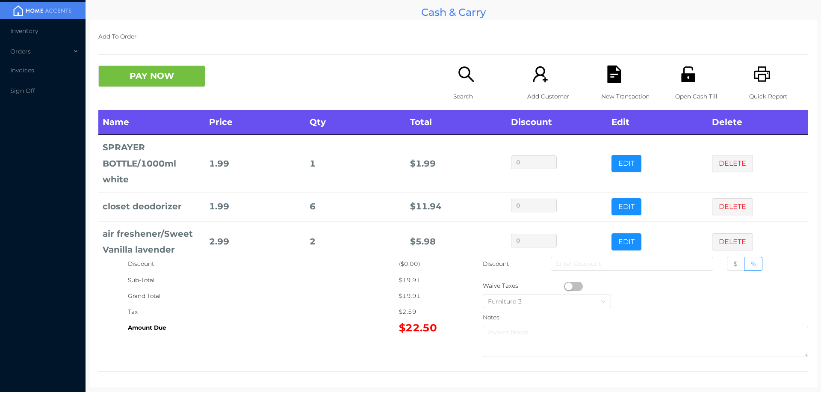
scroll to position [15, 0]
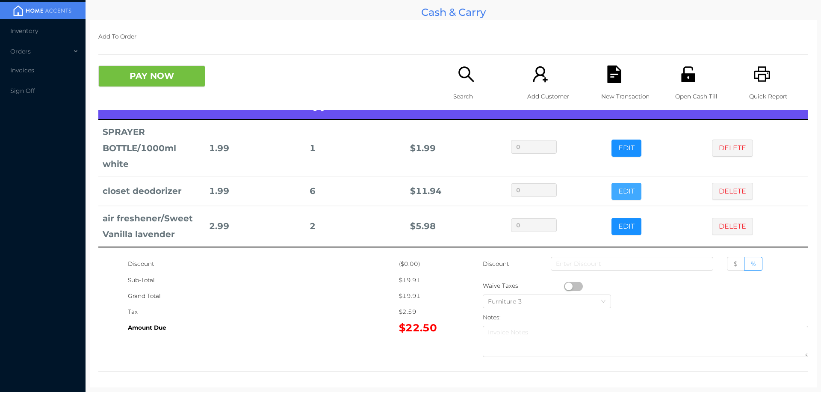
click at [616, 194] on button "EDIT" at bounding box center [627, 191] width 30 height 17
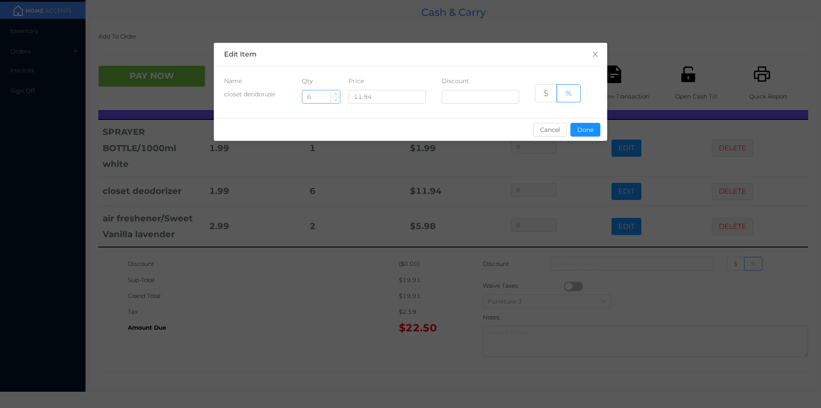
click at [317, 98] on input "6" at bounding box center [321, 96] width 38 height 13
type input "5"
click at [581, 130] on button "Done" at bounding box center [586, 130] width 30 height 14
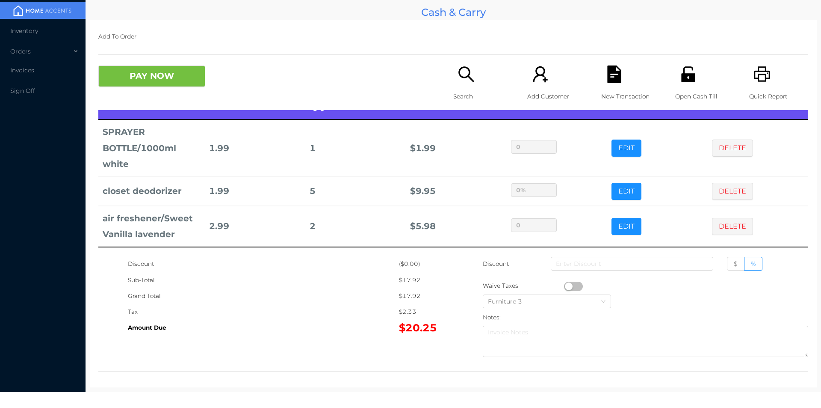
click at [267, 280] on div "Sub-Total" at bounding box center [263, 280] width 271 height 16
click at [143, 70] on button "PAY NOW" at bounding box center [151, 75] width 107 height 21
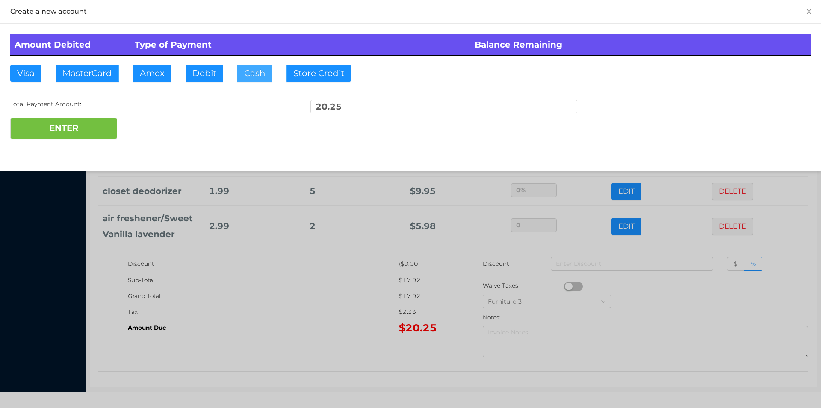
click at [251, 80] on button "Cash" at bounding box center [254, 73] width 35 height 17
click at [74, 127] on button "ENTER" at bounding box center [63, 128] width 107 height 21
type input "0"
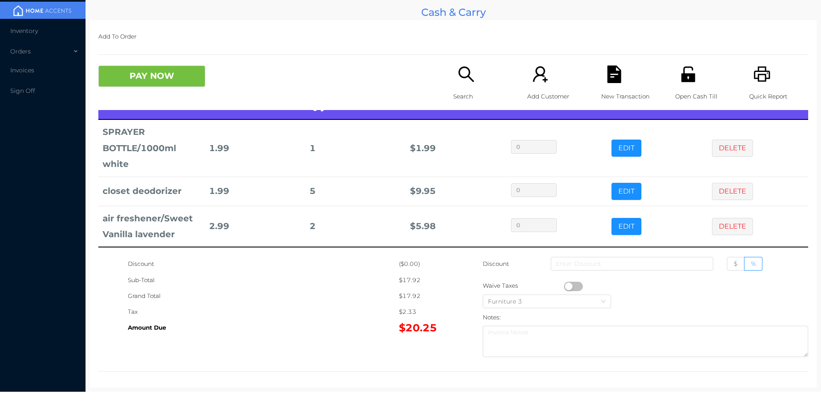
scroll to position [0, 0]
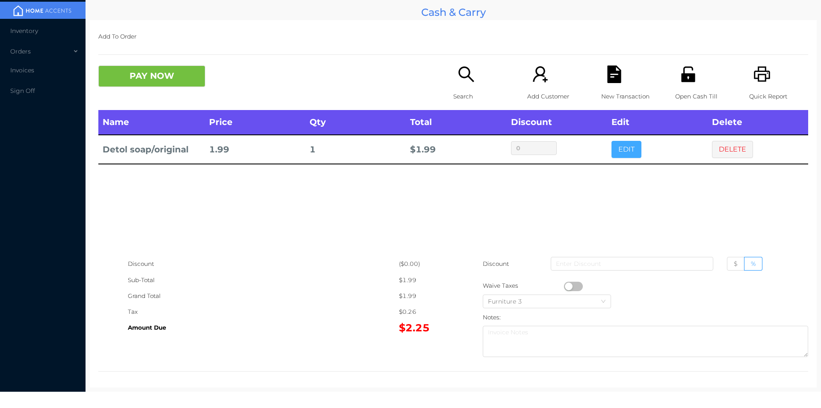
click at [619, 148] on button "EDIT" at bounding box center [627, 149] width 30 height 17
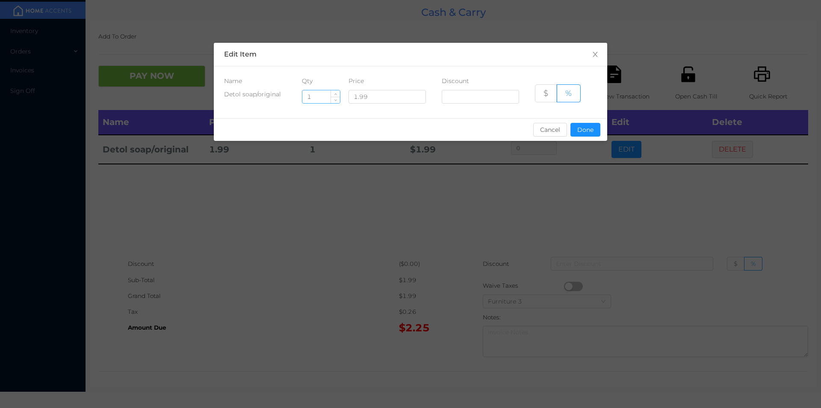
click at [323, 95] on input "1" at bounding box center [321, 96] width 38 height 13
type input "3"
click at [578, 133] on button "Done" at bounding box center [586, 130] width 30 height 14
type input "0%"
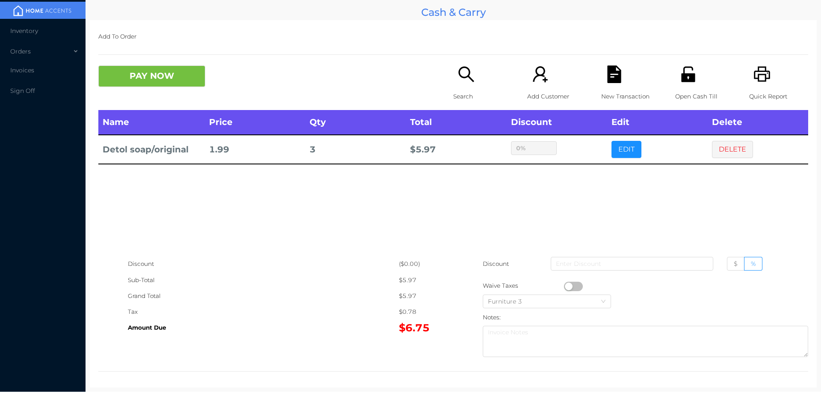
click at [578, 188] on div "sentinelStart Edit Item Name Qty Price Discount Detol soap/original 3 1.99 $ % …" at bounding box center [410, 204] width 821 height 408
click at [122, 81] on button "PAY NOW" at bounding box center [151, 75] width 107 height 21
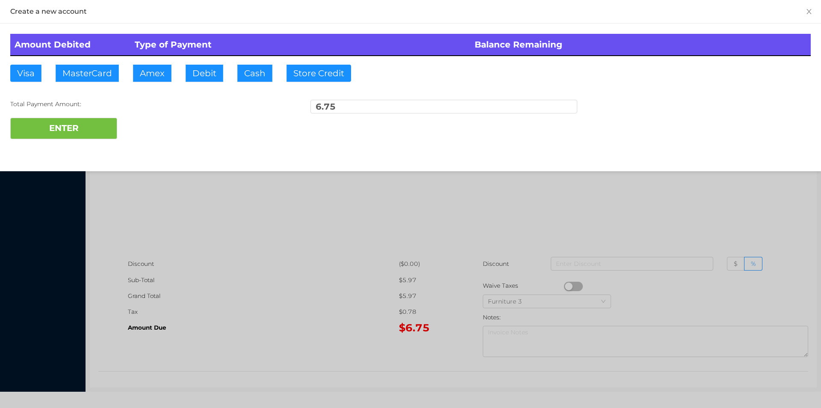
click at [254, 90] on div "Amount Debited Type of Payment Balance Remaining Visa MasterCard Amex Debit Cas…" at bounding box center [410, 87] width 821 height 126
click at [243, 78] on button "Cash" at bounding box center [254, 73] width 35 height 17
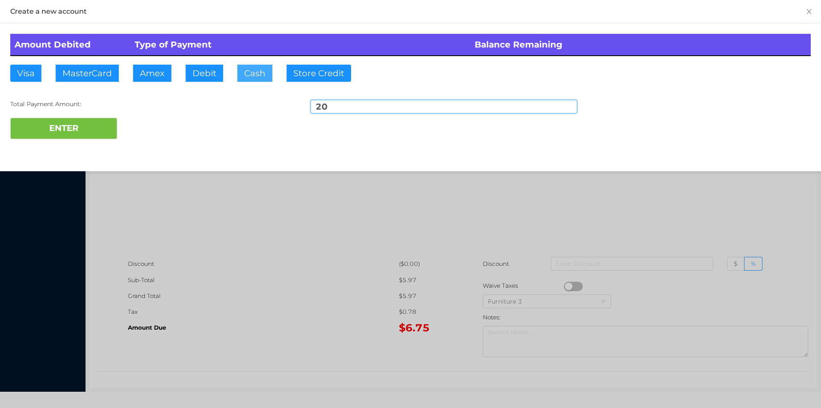
type input "20."
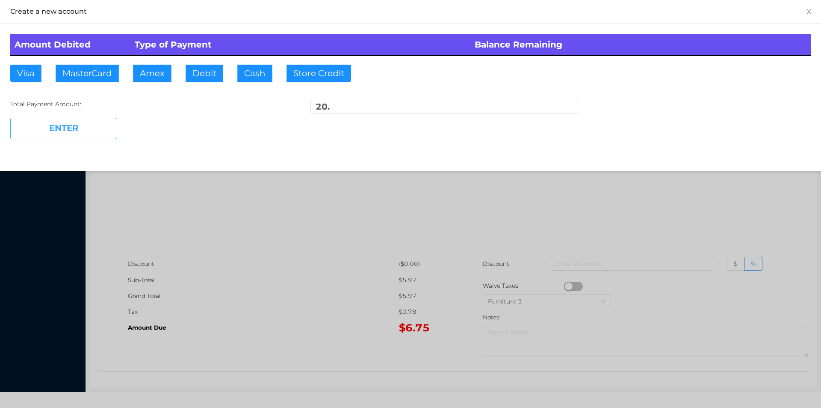
click at [79, 133] on button "ENTER" at bounding box center [63, 128] width 107 height 21
type input "0"
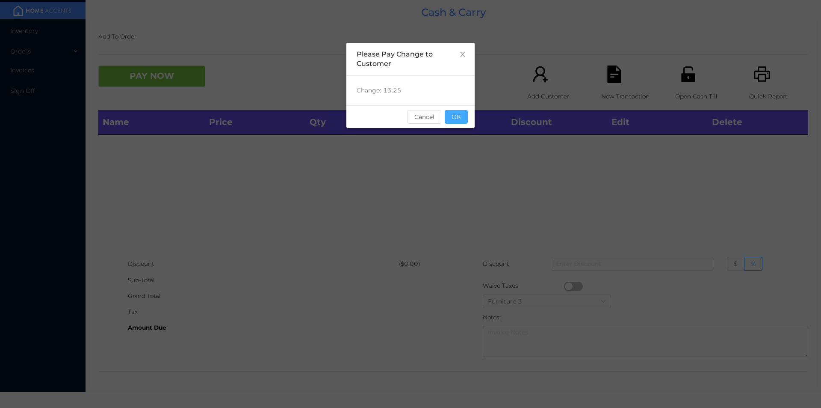
click at [457, 118] on button "OK" at bounding box center [456, 117] width 23 height 14
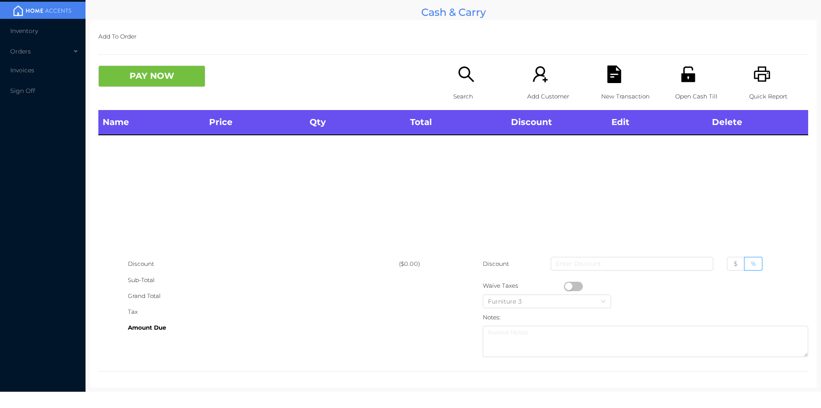
click at [469, 81] on icon "icon: search" at bounding box center [466, 73] width 15 height 15
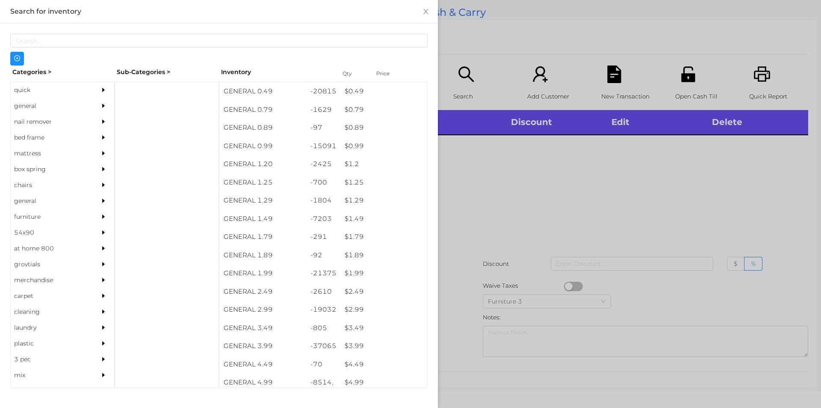
click at [27, 93] on div "quick" at bounding box center [50, 90] width 78 height 16
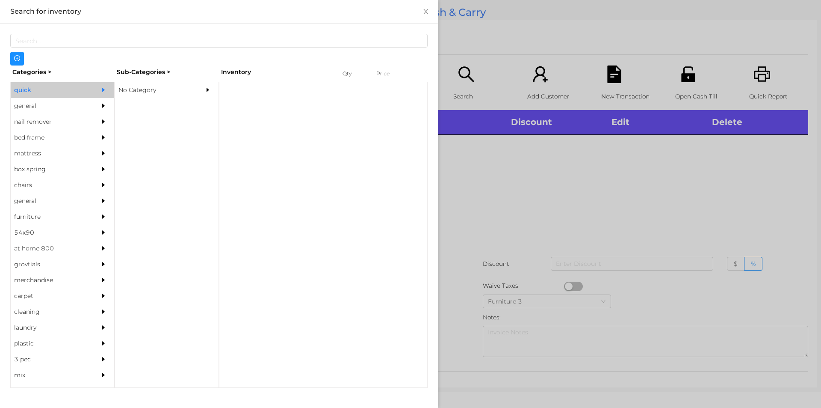
click at [134, 96] on div "No Category" at bounding box center [154, 90] width 78 height 16
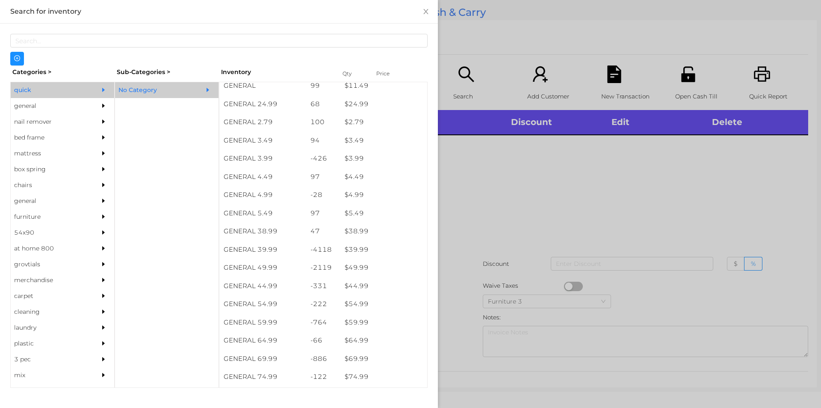
scroll to position [333, 0]
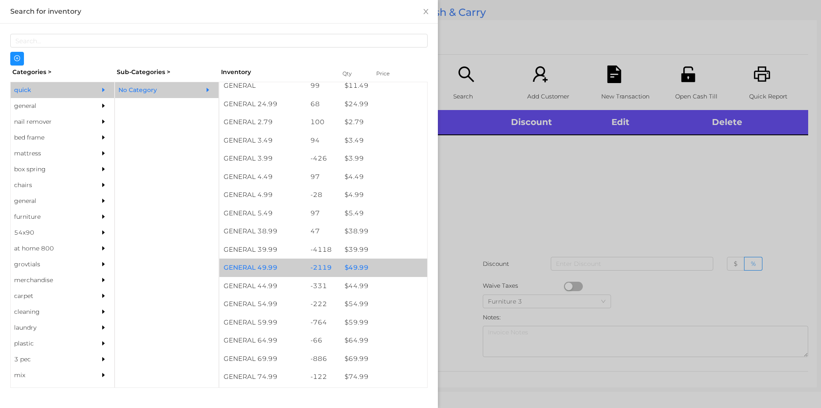
click at [351, 269] on div "$ 49.99" at bounding box center [384, 267] width 87 height 18
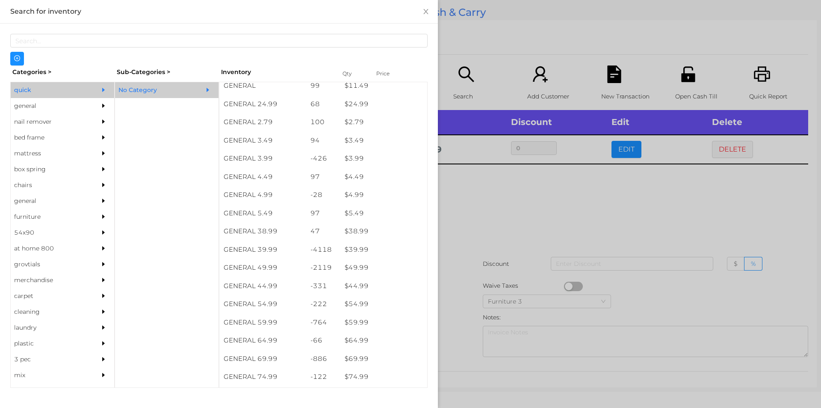
click at [464, 223] on div at bounding box center [410, 204] width 821 height 408
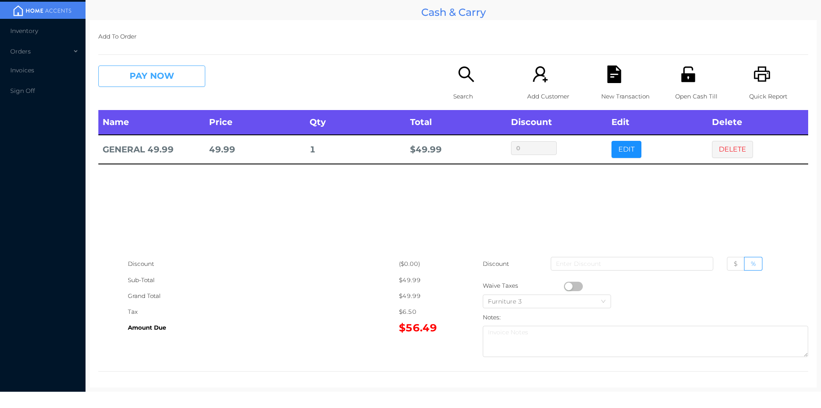
click at [127, 77] on button "PAY NOW" at bounding box center [151, 75] width 107 height 21
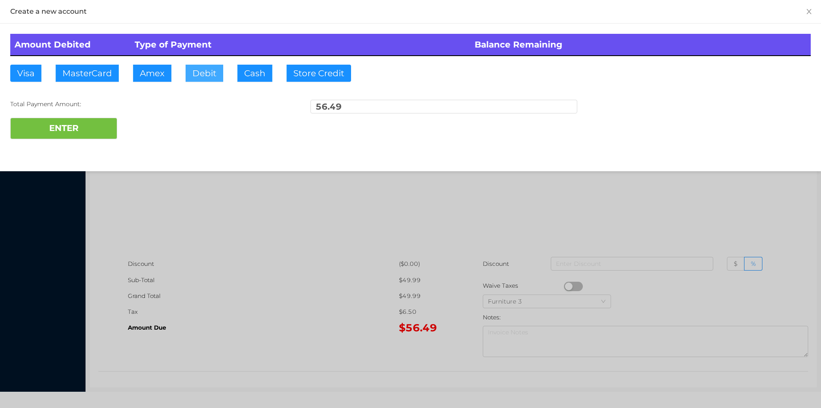
click at [208, 70] on button "Debit" at bounding box center [205, 73] width 38 height 17
click at [65, 124] on button "ENTER" at bounding box center [63, 128] width 107 height 21
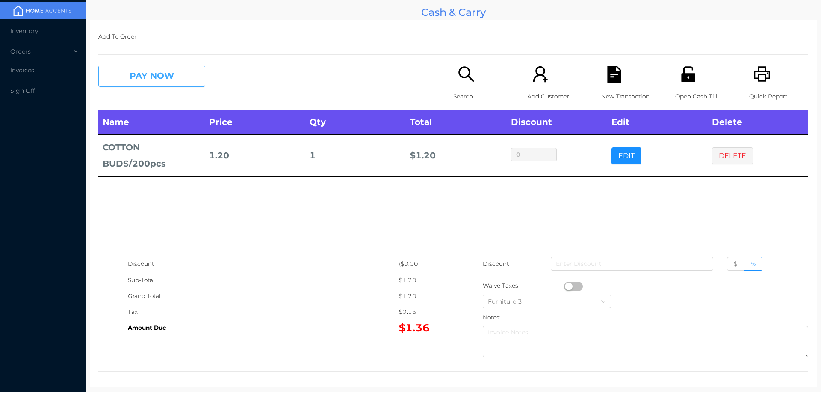
click at [145, 81] on button "PAY NOW" at bounding box center [151, 75] width 107 height 21
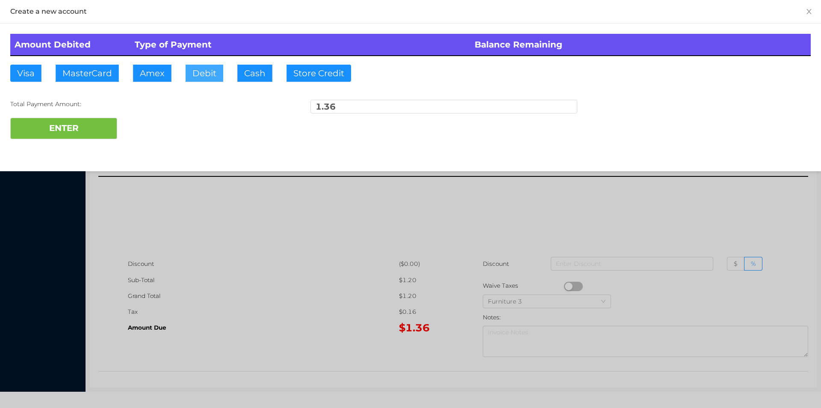
click at [221, 72] on button "Debit" at bounding box center [205, 73] width 38 height 17
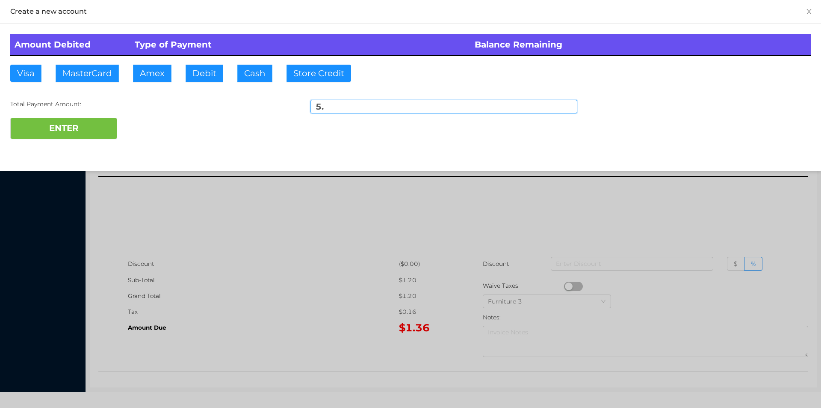
type input "5."
click at [54, 148] on div "Amount Debited Type of Payment Balance Remaining Visa MasterCard Amex Debit Cas…" at bounding box center [410, 87] width 821 height 126
click at [83, 125] on button "ENTER" at bounding box center [63, 128] width 107 height 21
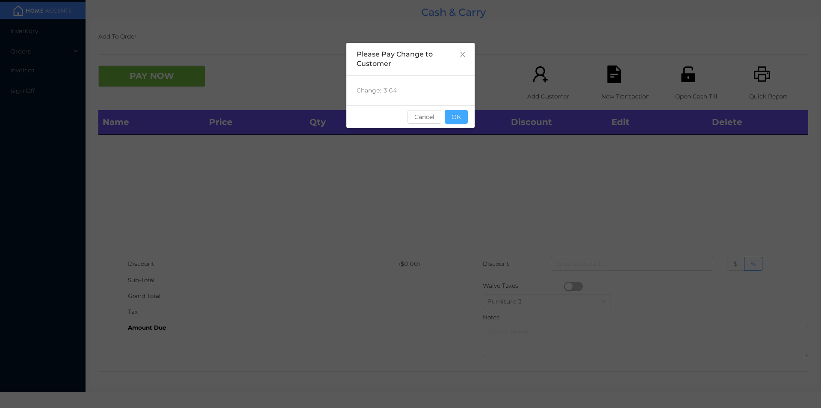
click at [461, 121] on button "OK" at bounding box center [456, 117] width 23 height 14
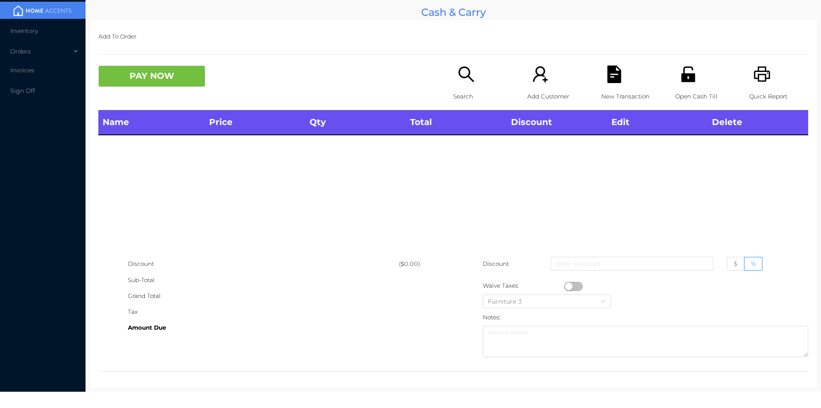
click at [464, 89] on p "Search" at bounding box center [482, 97] width 59 height 16
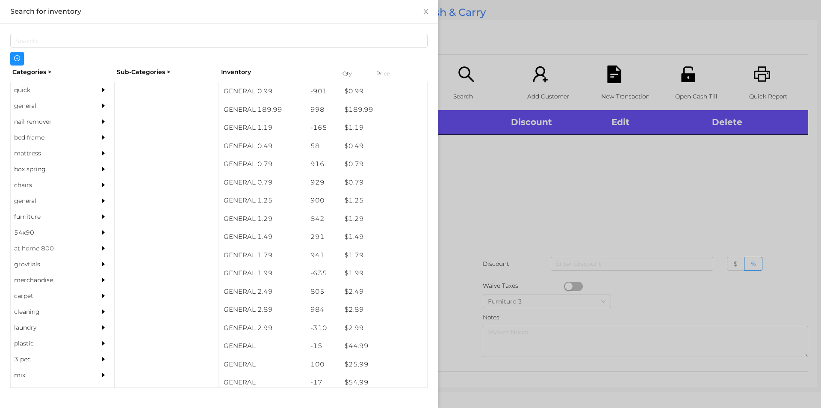
click at [26, 109] on div "general" at bounding box center [50, 106] width 78 height 16
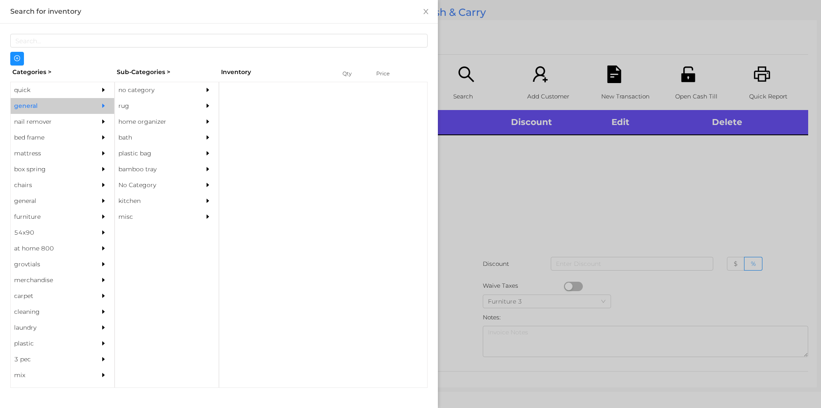
click at [145, 90] on div "no category" at bounding box center [154, 90] width 78 height 16
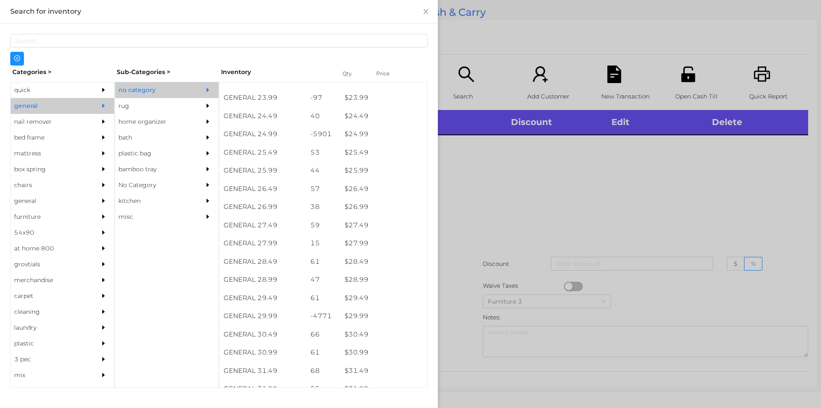
scroll to position [1060, 0]
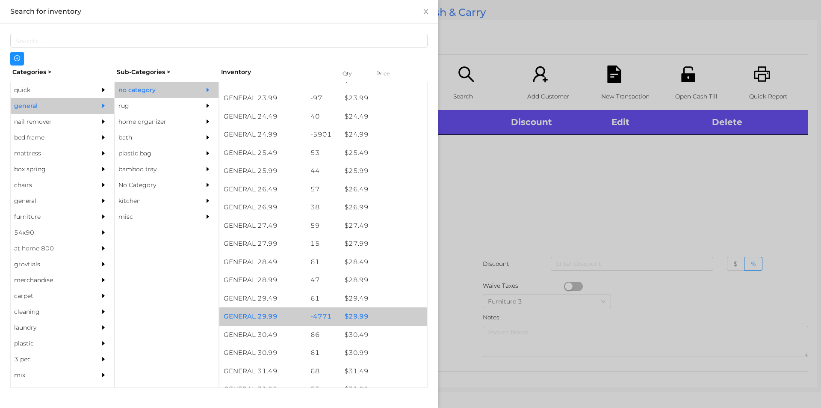
click at [357, 313] on div "$ 29.99" at bounding box center [384, 316] width 87 height 18
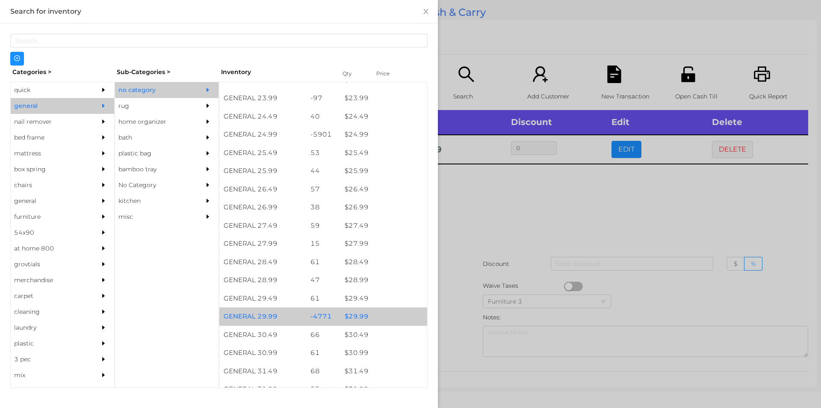
click at [361, 313] on div "$ 29.99" at bounding box center [384, 316] width 87 height 18
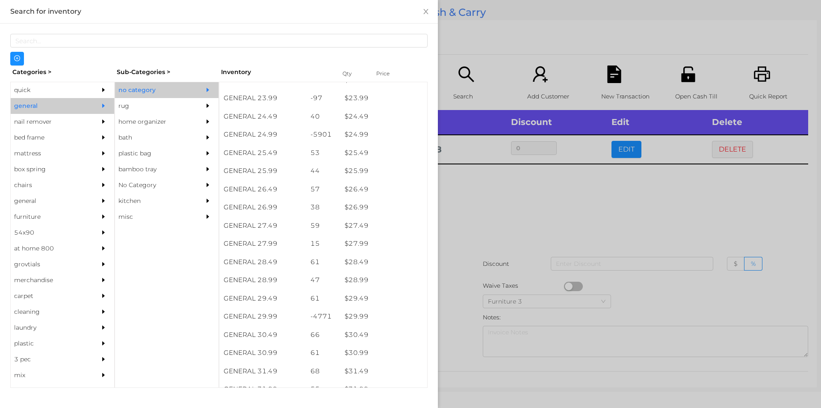
click at [506, 209] on div at bounding box center [410, 204] width 821 height 408
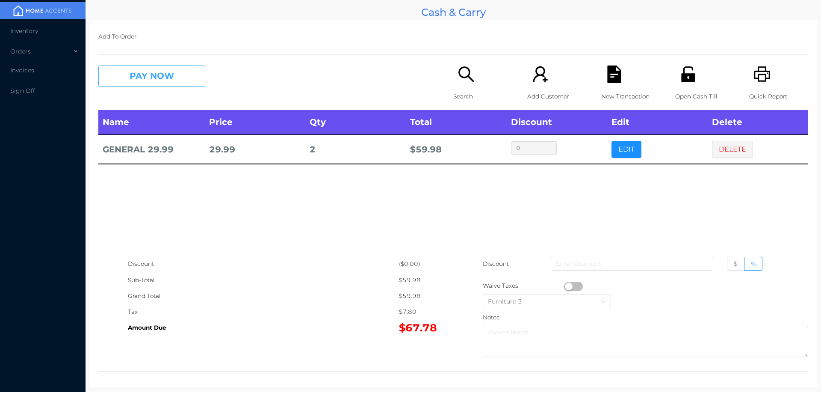
click at [145, 68] on button "PAY NOW" at bounding box center [151, 75] width 107 height 21
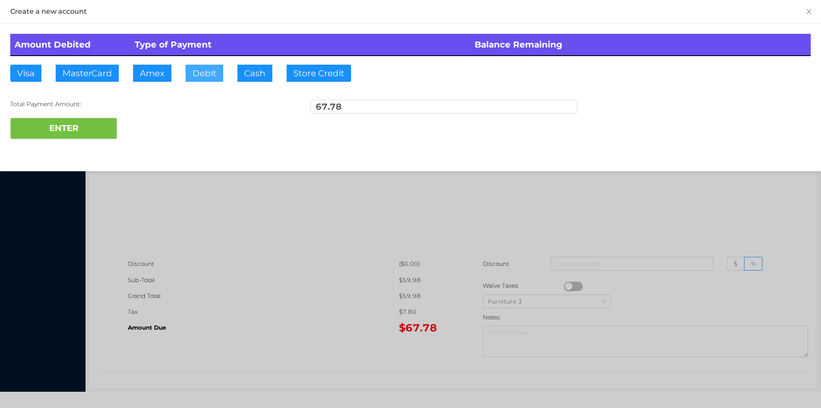
click at [203, 72] on button "Debit" at bounding box center [205, 73] width 38 height 17
type input "100."
click at [76, 126] on button "ENTER" at bounding box center [63, 128] width 107 height 21
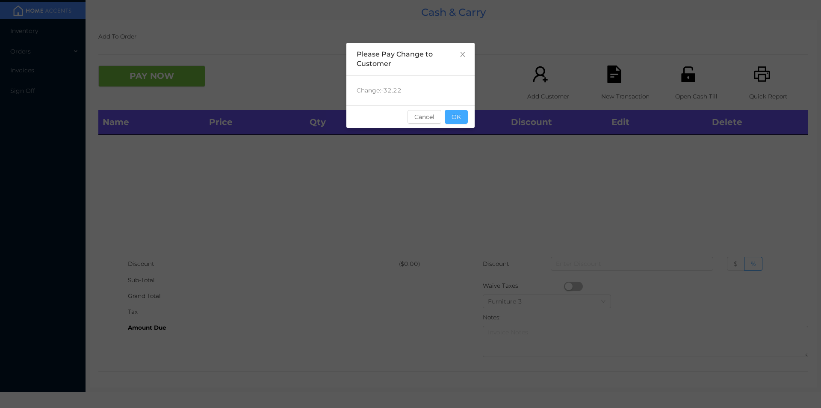
click at [461, 121] on button "OK" at bounding box center [456, 117] width 23 height 14
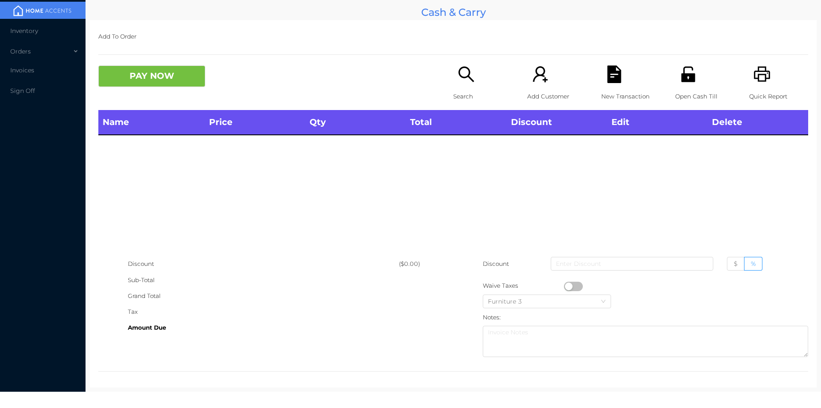
click at [681, 76] on icon "icon: unlock" at bounding box center [688, 73] width 14 height 15
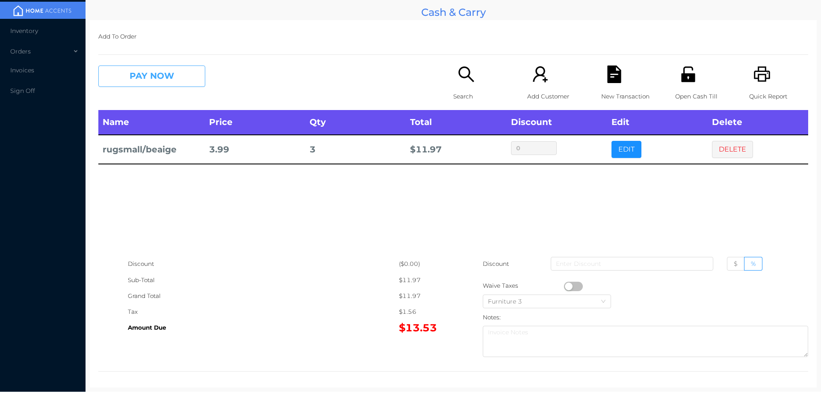
click at [153, 79] on button "PAY NOW" at bounding box center [151, 75] width 107 height 21
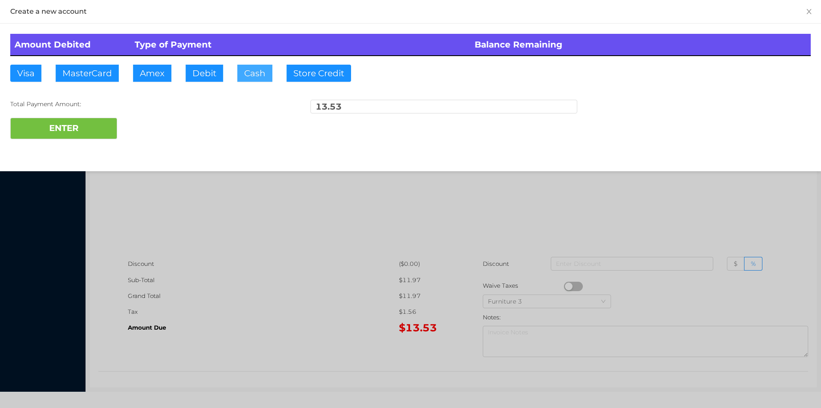
click at [246, 74] on button "Cash" at bounding box center [254, 73] width 35 height 17
click at [92, 127] on button "ENTER" at bounding box center [63, 128] width 107 height 21
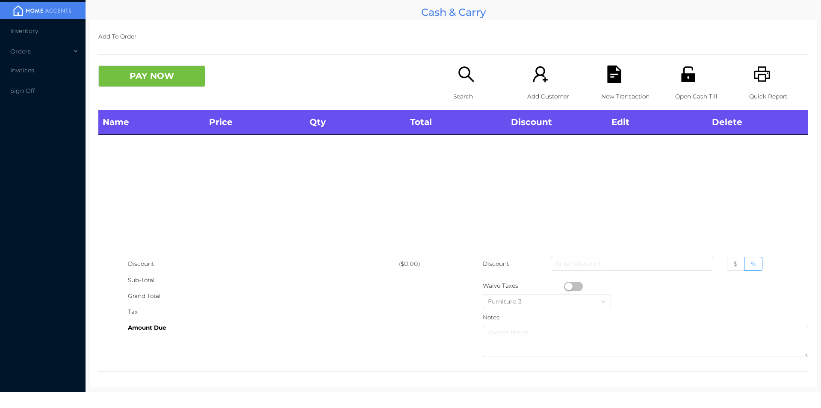
click at [469, 86] on div "Search" at bounding box center [482, 87] width 59 height 44
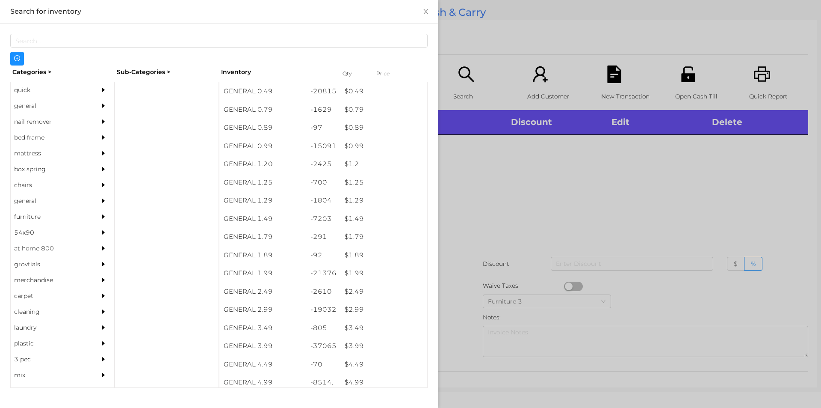
click at [28, 88] on div "quick" at bounding box center [50, 90] width 78 height 16
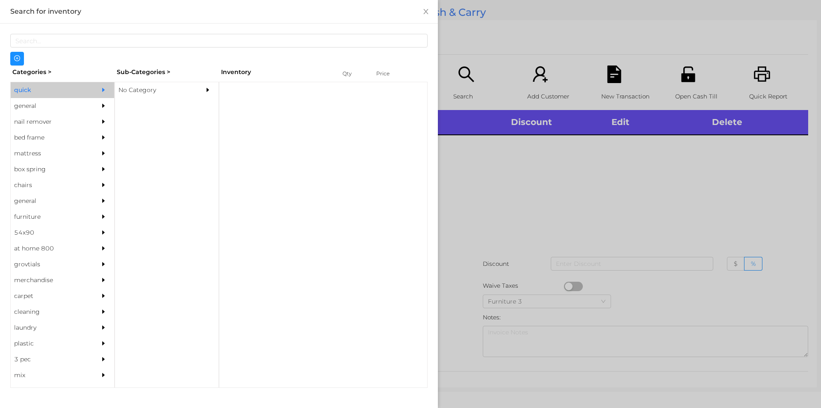
click at [148, 87] on div "No Category" at bounding box center [154, 90] width 78 height 16
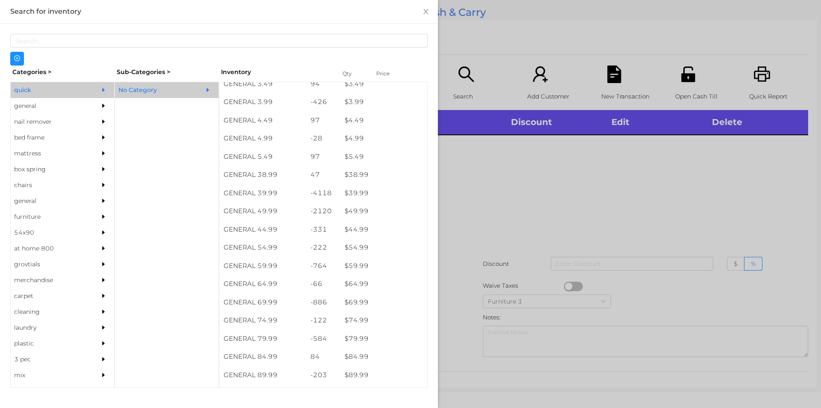
scroll to position [390, 0]
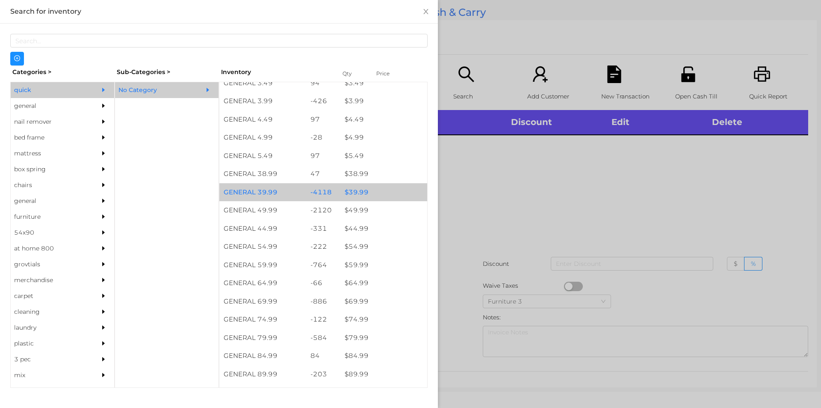
click at [358, 191] on div "$ 39.99" at bounding box center [384, 192] width 87 height 18
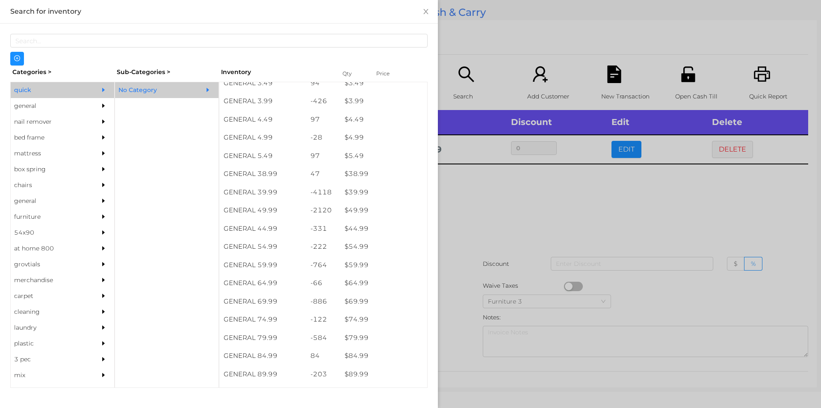
click at [469, 191] on div at bounding box center [410, 204] width 821 height 408
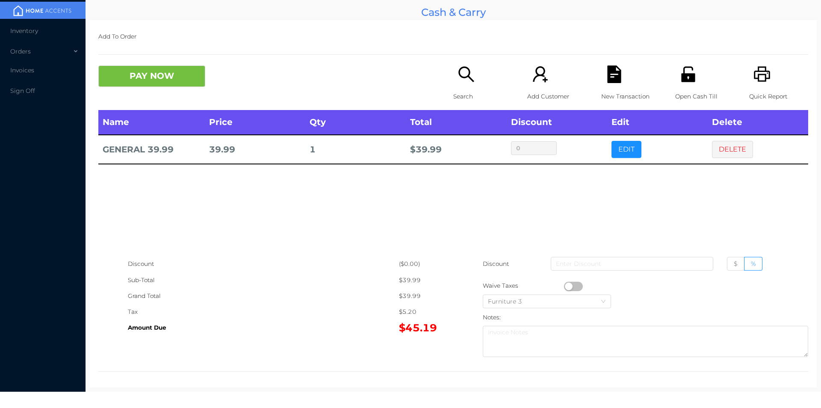
click at [686, 80] on icon "icon: unlock" at bounding box center [688, 73] width 14 height 15
click at [149, 80] on button "PAY NOW" at bounding box center [151, 75] width 107 height 21
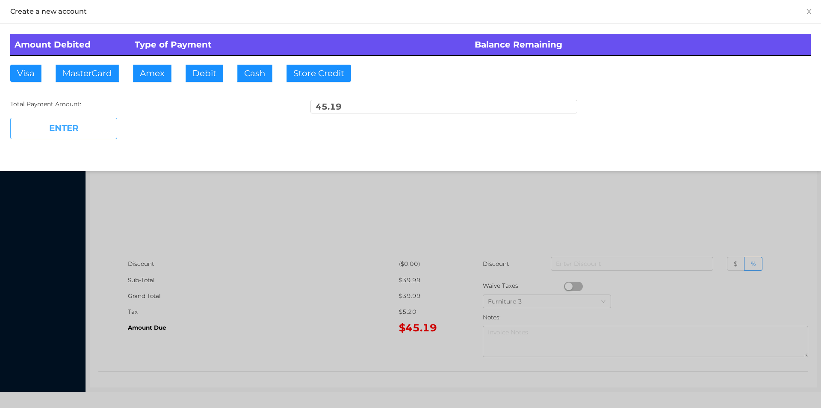
click at [72, 129] on button "ENTER" at bounding box center [63, 128] width 107 height 21
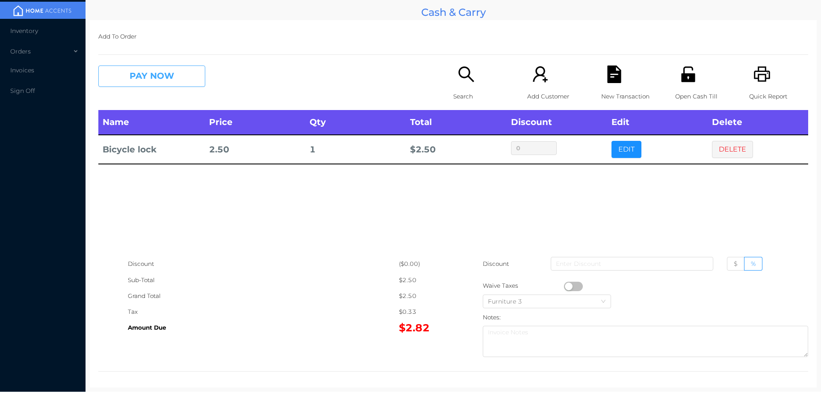
click at [142, 84] on button "PAY NOW" at bounding box center [151, 75] width 107 height 21
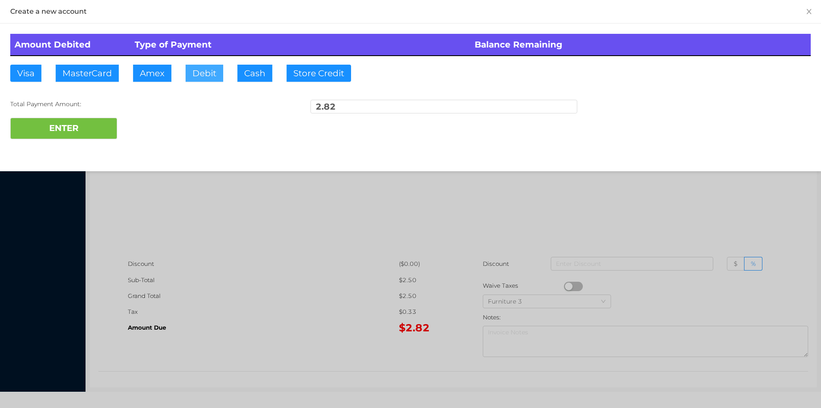
click at [209, 66] on button "Debit" at bounding box center [205, 73] width 38 height 17
click at [77, 119] on button "ENTER" at bounding box center [63, 128] width 107 height 21
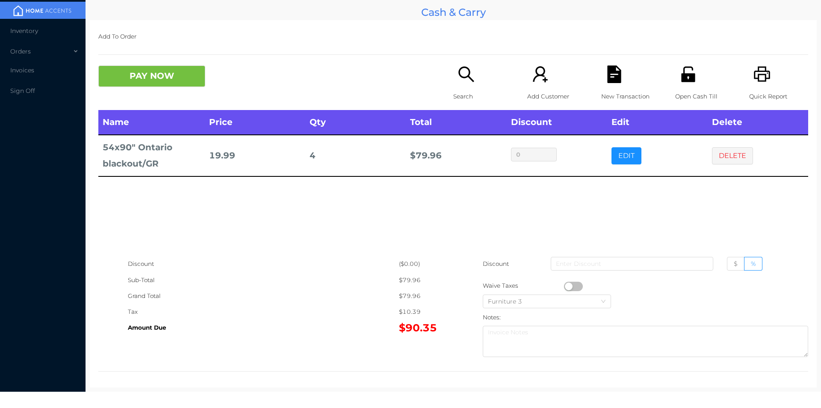
click at [687, 81] on icon "icon: unlock" at bounding box center [688, 73] width 14 height 15
click at [133, 82] on button "PAY NOW" at bounding box center [151, 75] width 107 height 21
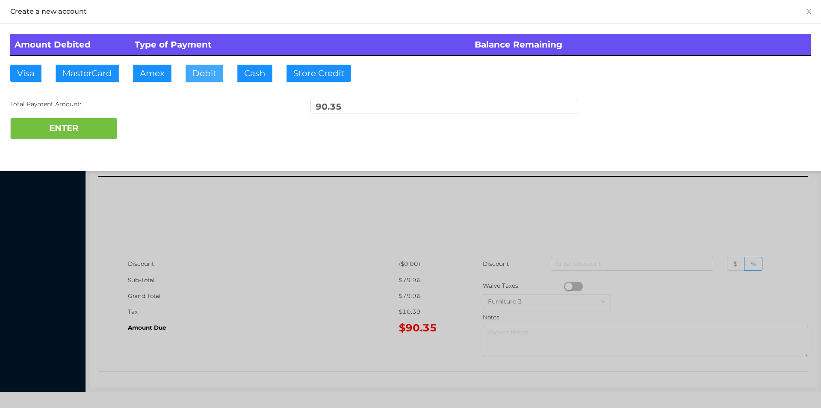
click at [201, 69] on button "Debit" at bounding box center [205, 73] width 38 height 17
click at [68, 121] on button "ENTER" at bounding box center [63, 128] width 107 height 21
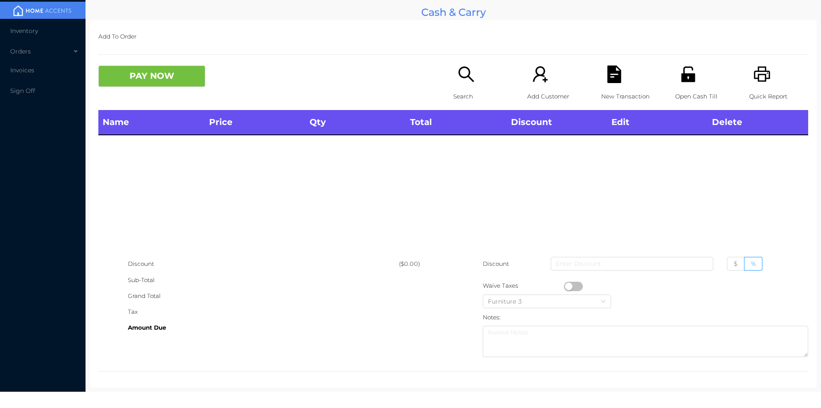
click at [699, 87] on div "Open Cash Till" at bounding box center [704, 87] width 59 height 44
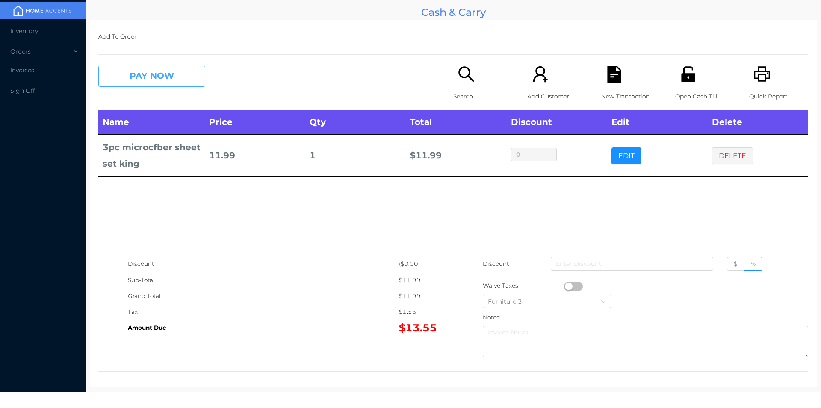
click at [127, 75] on button "PAY NOW" at bounding box center [151, 75] width 107 height 21
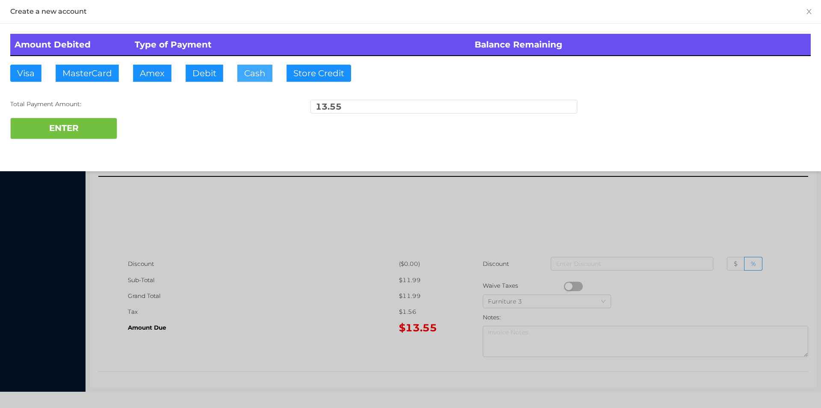
click at [255, 73] on button "Cash" at bounding box center [254, 73] width 35 height 17
type input "20."
click at [72, 129] on button "ENTER" at bounding box center [63, 128] width 107 height 21
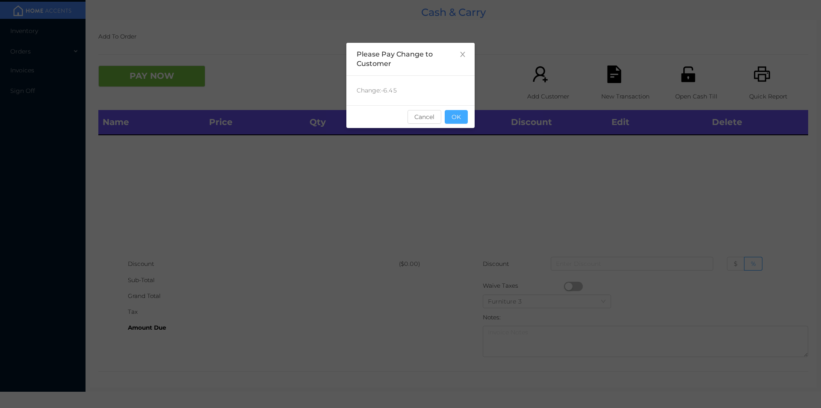
click at [448, 121] on button "OK" at bounding box center [456, 117] width 23 height 14
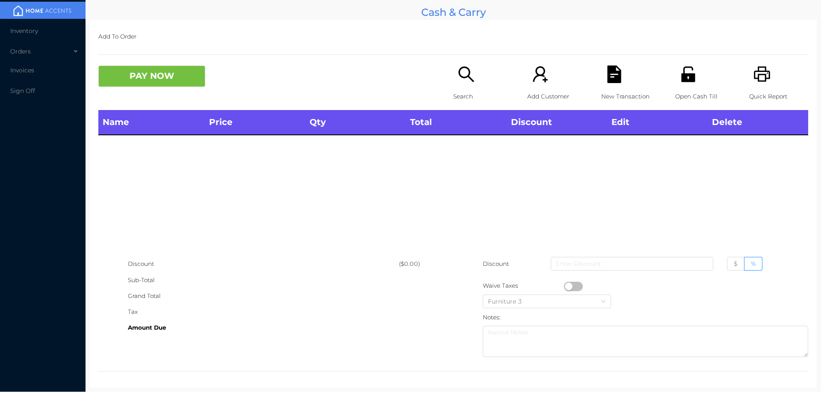
click at [467, 81] on icon "icon: search" at bounding box center [467, 74] width 18 height 18
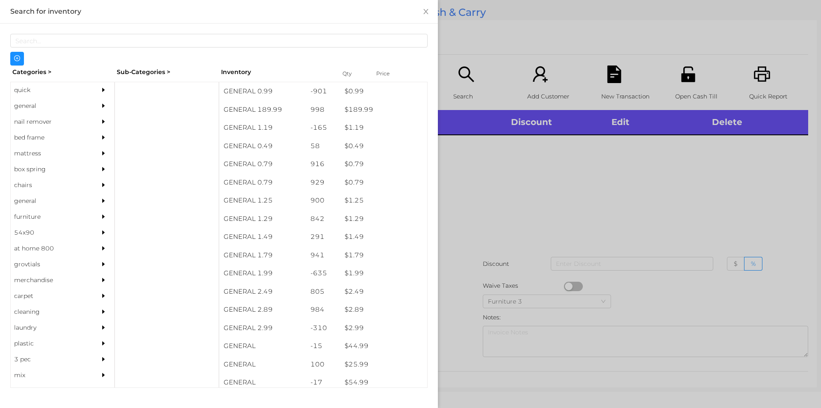
click at [30, 92] on div "quick" at bounding box center [50, 90] width 78 height 16
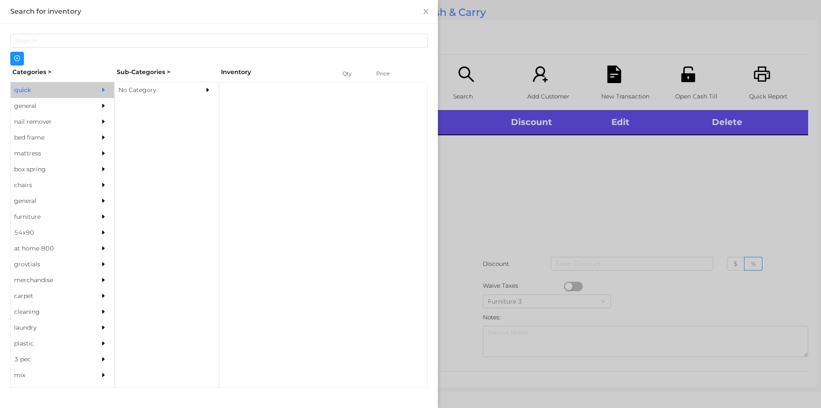
click at [121, 88] on div "No Category" at bounding box center [154, 90] width 78 height 16
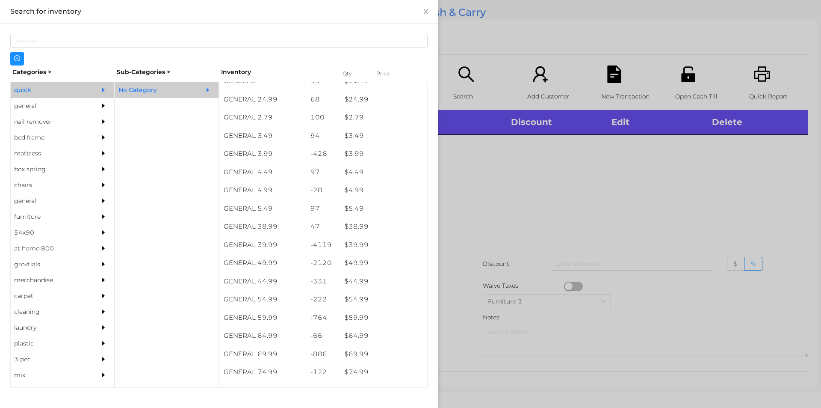
scroll to position [344, 0]
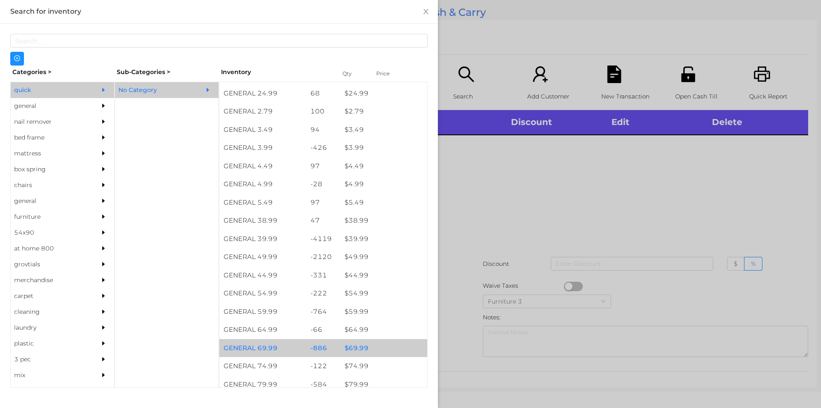
click at [355, 349] on div "$ 69.99" at bounding box center [384, 348] width 87 height 18
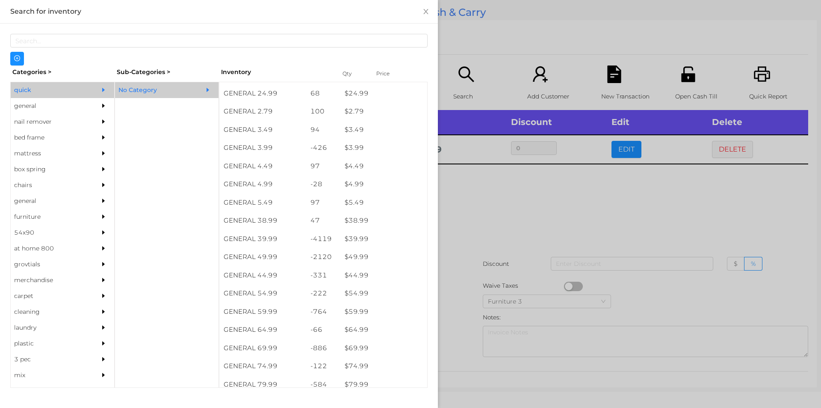
click at [453, 347] on div at bounding box center [410, 204] width 821 height 408
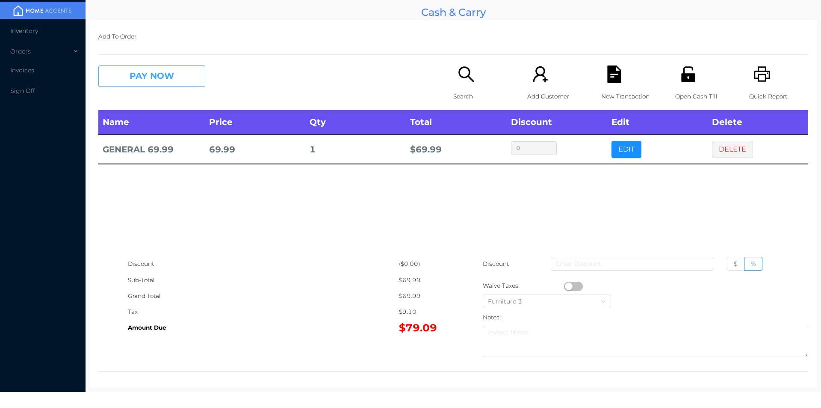
click at [190, 77] on button "PAY NOW" at bounding box center [151, 75] width 107 height 21
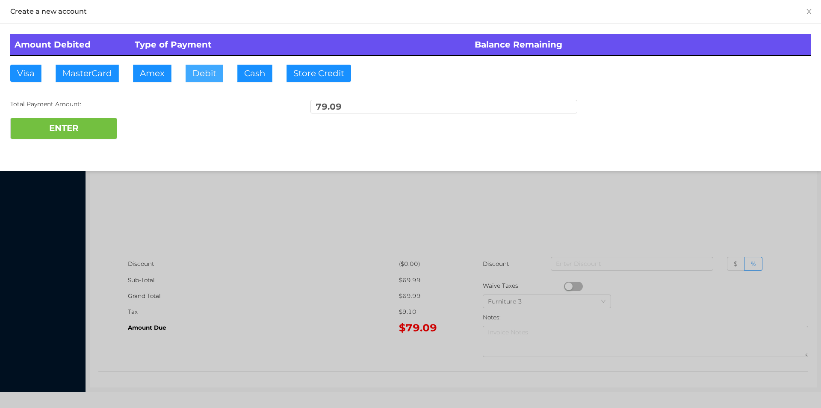
click at [204, 76] on button "Debit" at bounding box center [205, 73] width 38 height 17
click at [103, 130] on button "ENTER" at bounding box center [63, 128] width 107 height 21
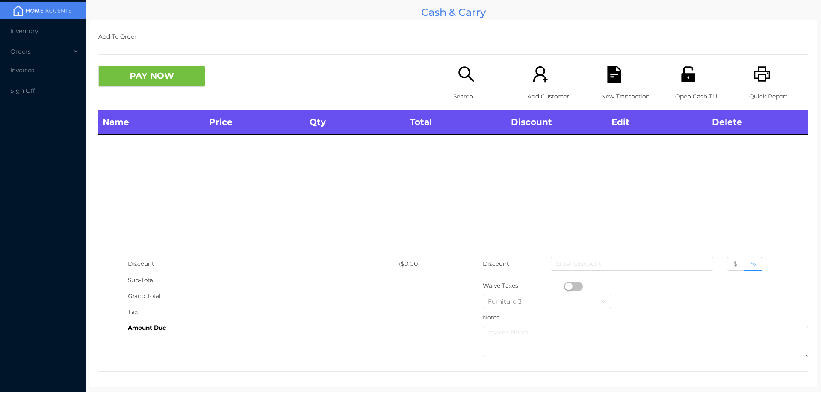
click at [675, 83] on div "Open Cash Till" at bounding box center [704, 87] width 59 height 44
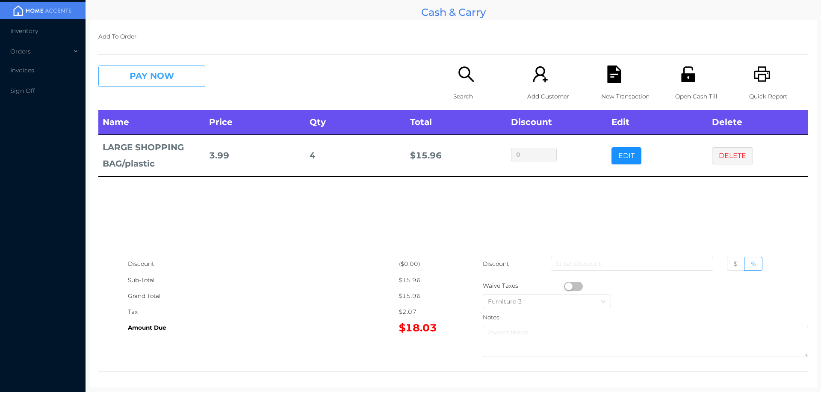
click at [139, 73] on button "PAY NOW" at bounding box center [151, 75] width 107 height 21
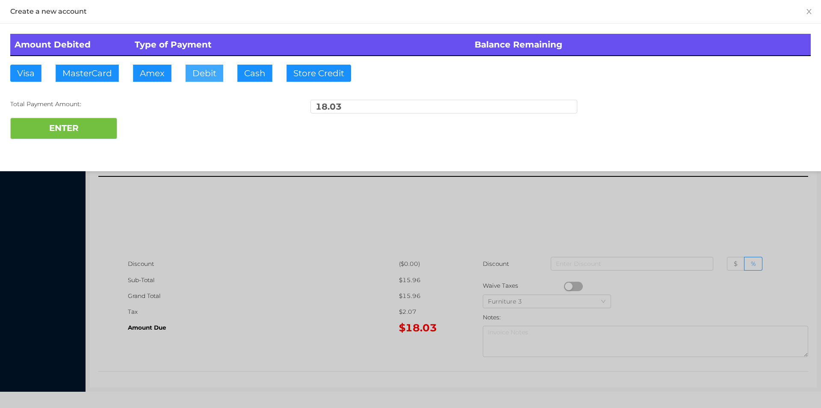
click at [208, 73] on button "Debit" at bounding box center [205, 73] width 38 height 17
click at [73, 127] on button "ENTER" at bounding box center [63, 128] width 107 height 21
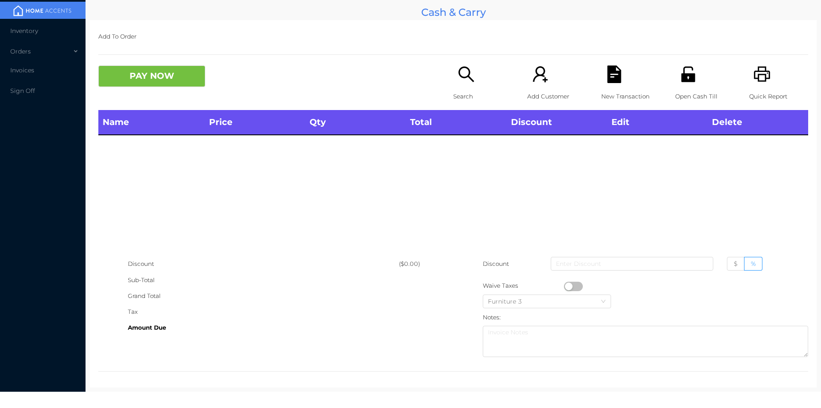
click at [453, 84] on div "Search" at bounding box center [482, 87] width 59 height 44
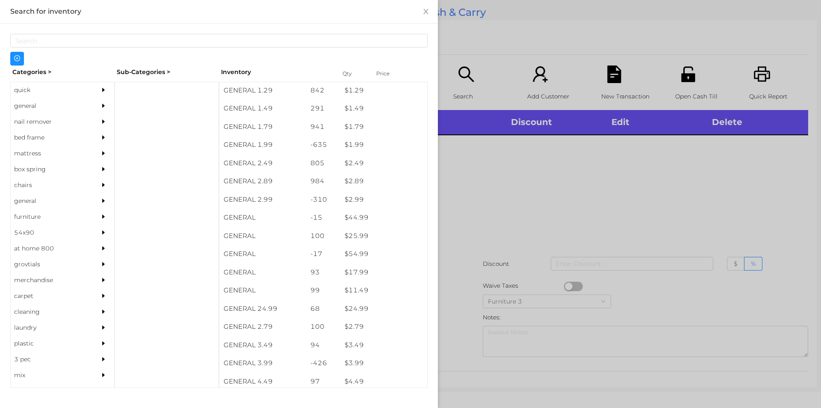
scroll to position [135, 0]
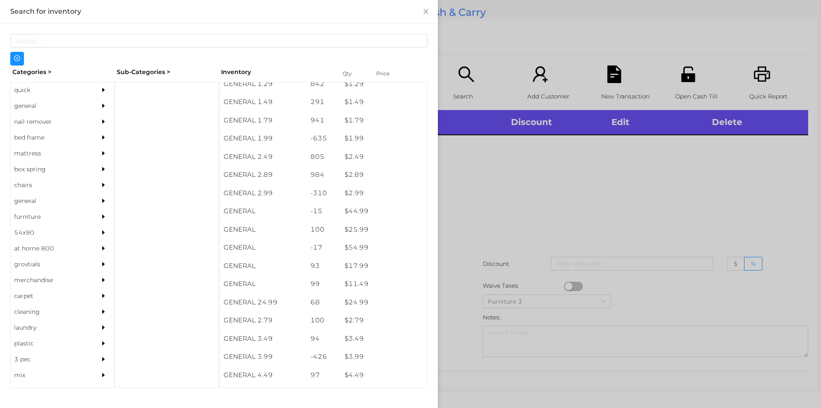
click at [30, 95] on div "quick" at bounding box center [50, 90] width 78 height 16
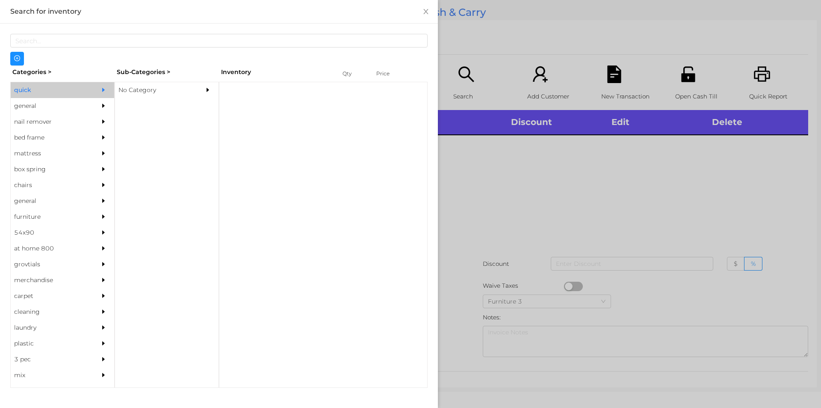
scroll to position [0, 0]
click at [133, 98] on div "No Category" at bounding box center [154, 90] width 78 height 16
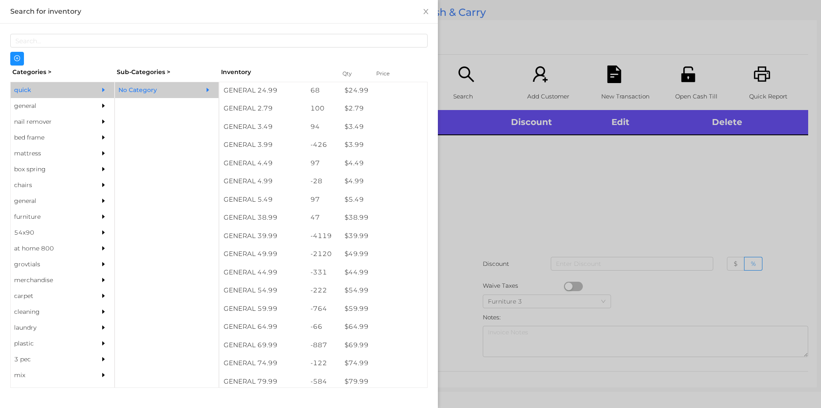
scroll to position [344, 0]
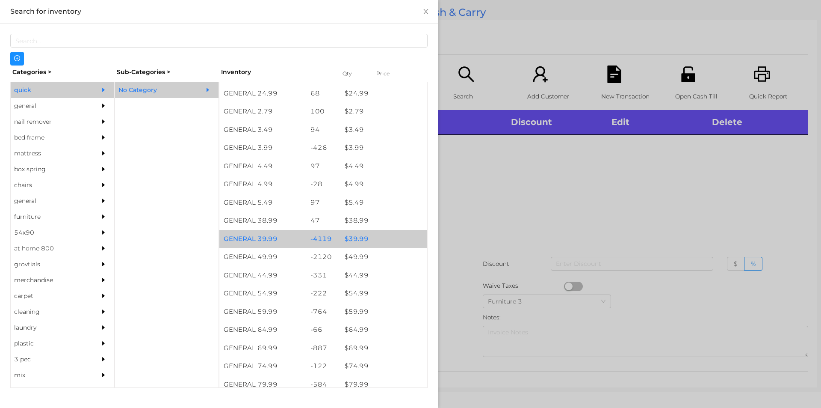
click at [351, 237] on div "$ 39.99" at bounding box center [384, 239] width 87 height 18
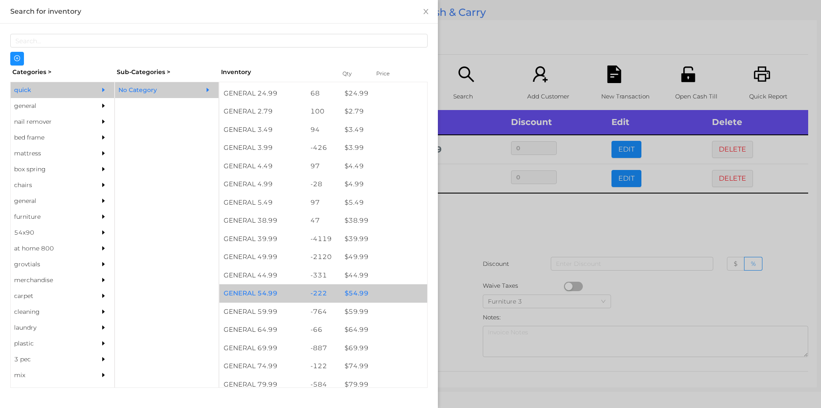
click at [360, 292] on div "$ 54.99" at bounding box center [384, 293] width 87 height 18
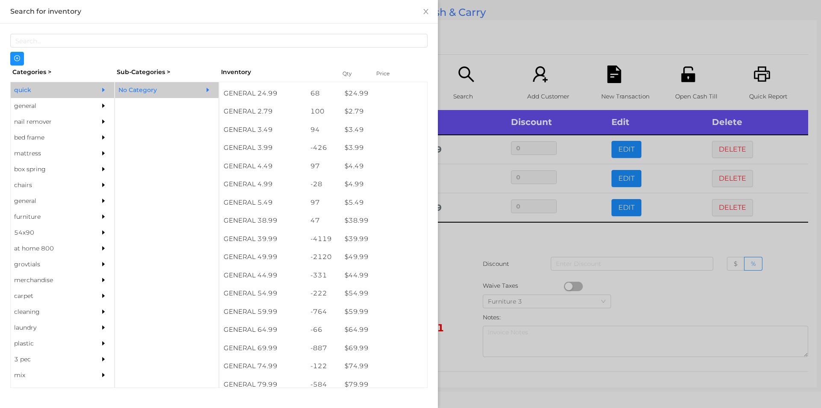
click at [457, 289] on div at bounding box center [410, 204] width 821 height 408
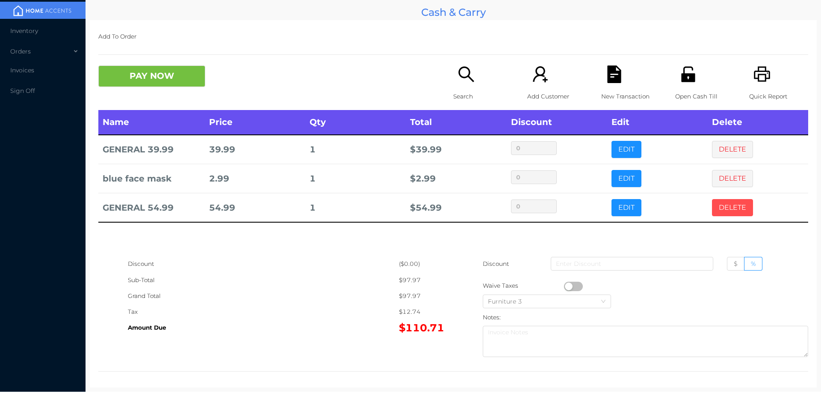
click at [717, 201] on button "DELETE" at bounding box center [732, 207] width 41 height 17
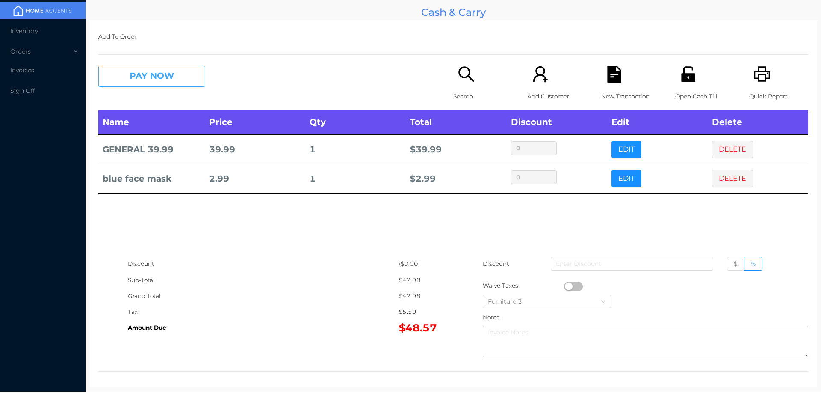
click at [176, 75] on button "PAY NOW" at bounding box center [151, 75] width 107 height 21
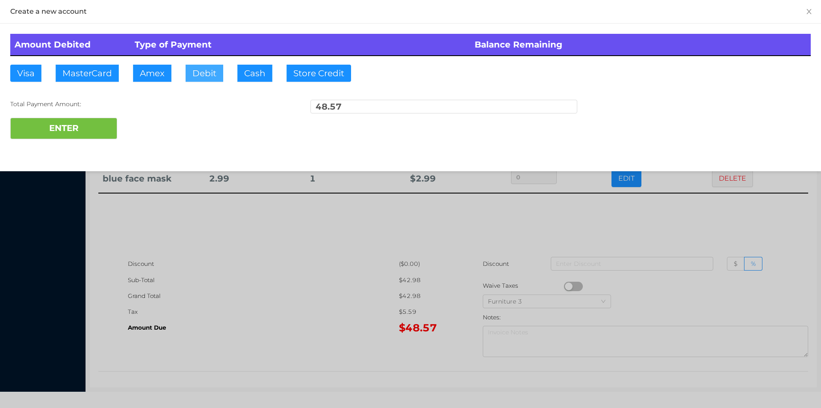
click at [203, 73] on button "Debit" at bounding box center [205, 73] width 38 height 17
click at [96, 131] on button "ENTER" at bounding box center [63, 128] width 107 height 21
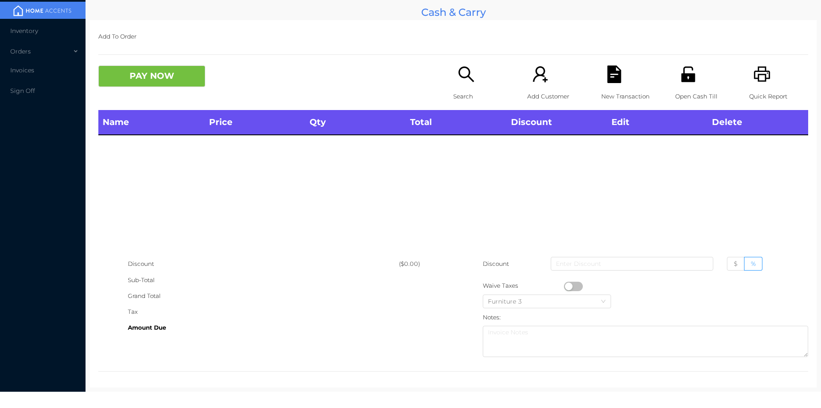
click at [686, 82] on icon "icon: unlock" at bounding box center [688, 73] width 14 height 15
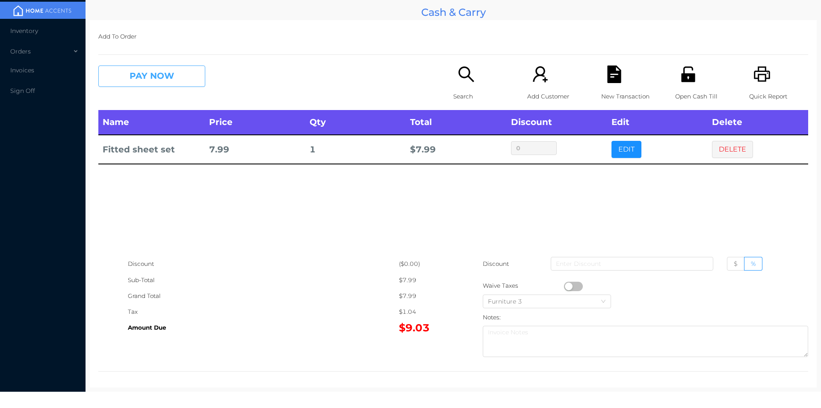
click at [166, 71] on button "PAY NOW" at bounding box center [151, 75] width 107 height 21
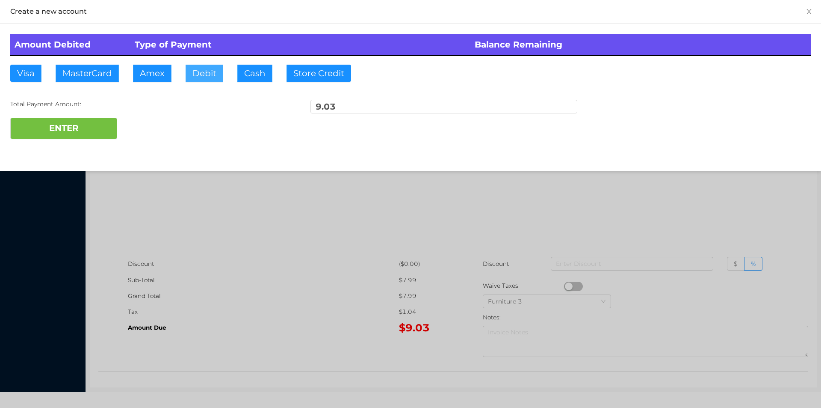
click at [199, 77] on button "Debit" at bounding box center [205, 73] width 38 height 17
click at [102, 135] on button "ENTER" at bounding box center [63, 128] width 107 height 21
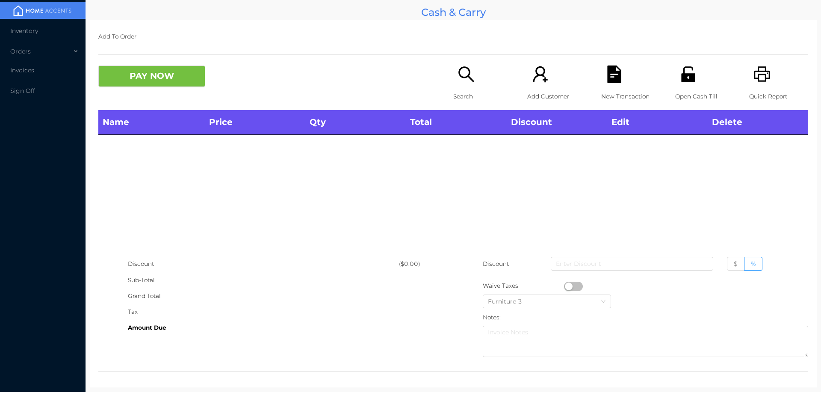
click at [458, 81] on icon "icon: search" at bounding box center [467, 74] width 18 height 18
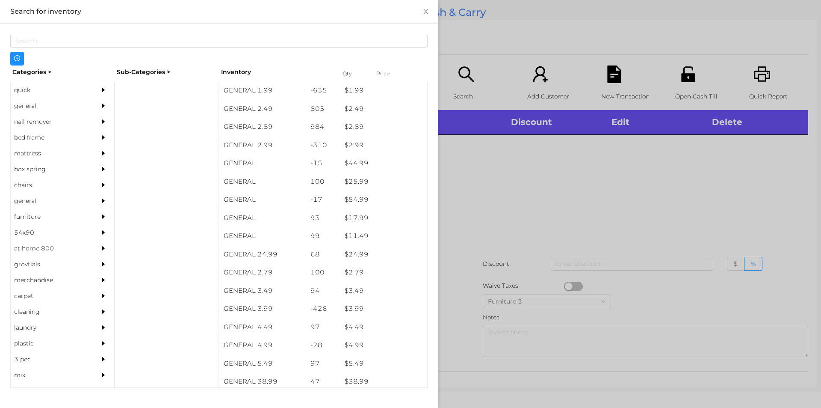
scroll to position [183, 0]
click at [21, 104] on div "general" at bounding box center [50, 106] width 78 height 16
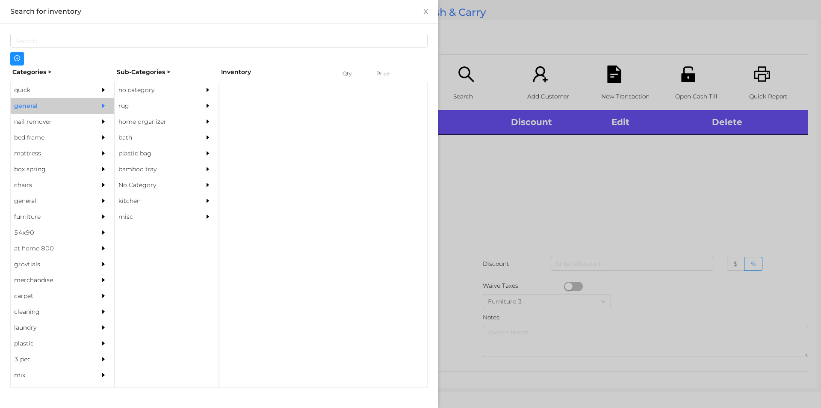
click at [140, 91] on div "no category" at bounding box center [154, 90] width 78 height 16
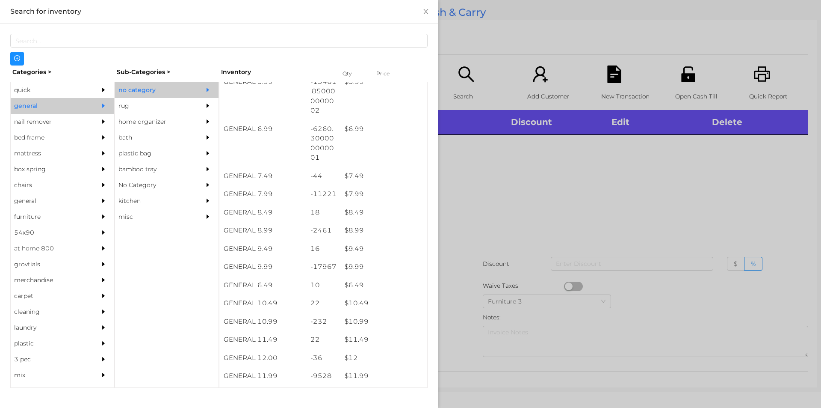
scroll to position [347, 0]
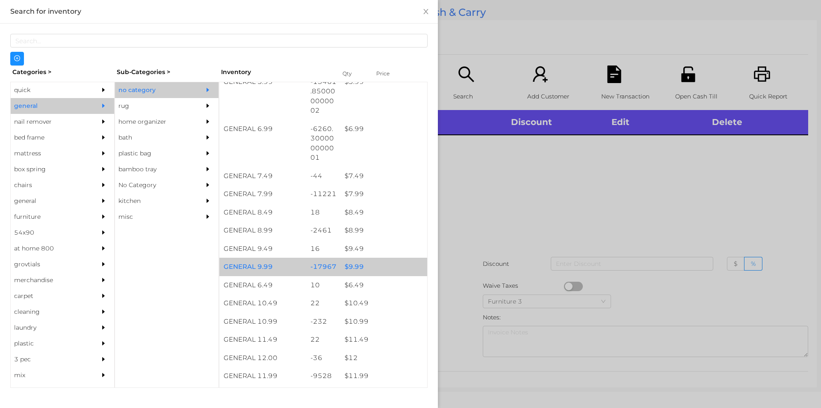
click at [351, 266] on div "$ 9.99" at bounding box center [384, 267] width 87 height 18
click at [351, 261] on div "$ 9.99" at bounding box center [384, 267] width 87 height 18
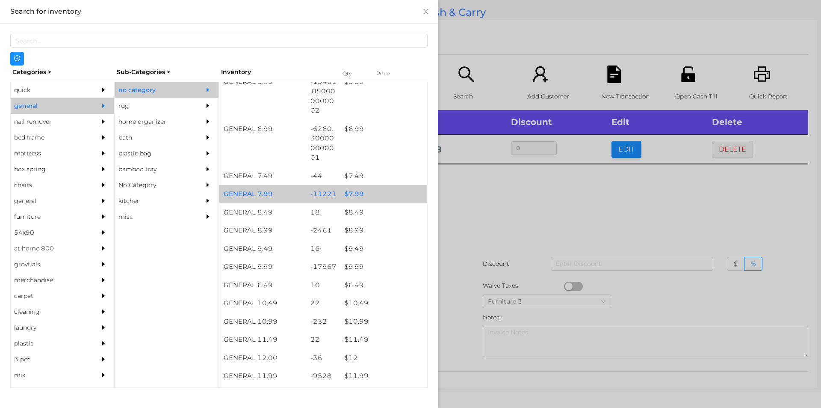
click at [359, 200] on div "$ 7.99" at bounding box center [384, 194] width 87 height 18
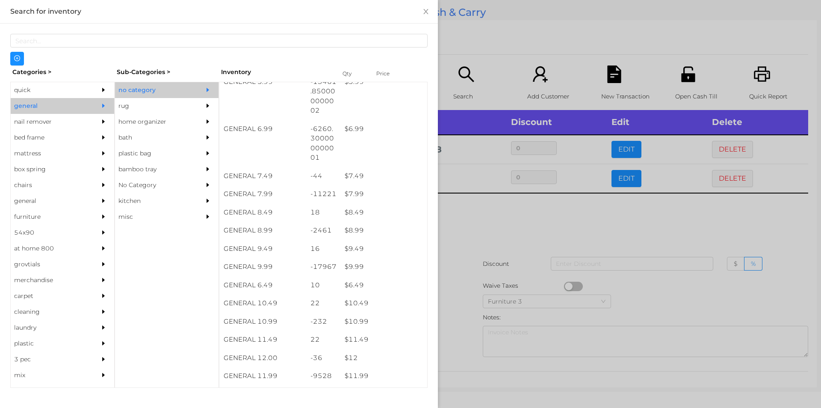
click at [479, 230] on div at bounding box center [410, 204] width 821 height 408
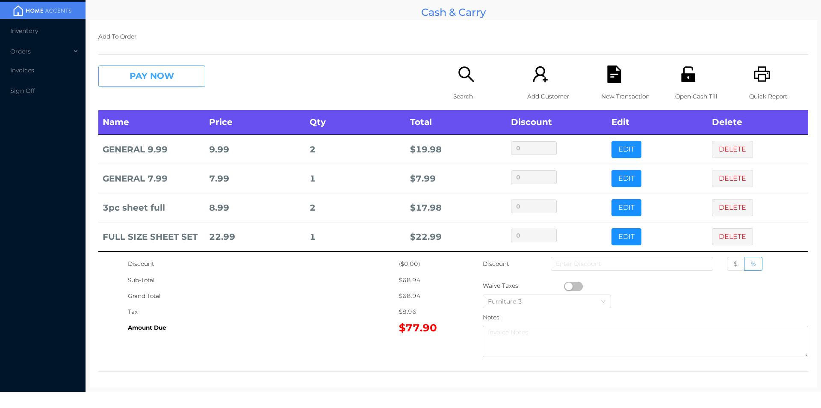
click at [126, 73] on button "PAY NOW" at bounding box center [151, 75] width 107 height 21
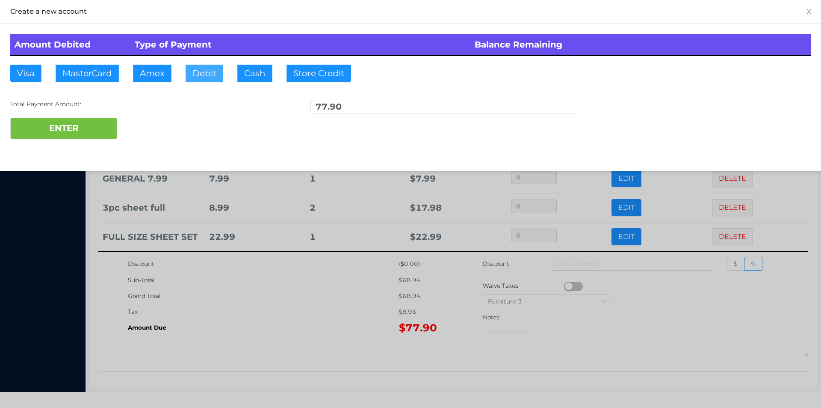
click at [205, 77] on button "Debit" at bounding box center [205, 73] width 38 height 17
click at [79, 126] on button "ENTER" at bounding box center [63, 128] width 107 height 21
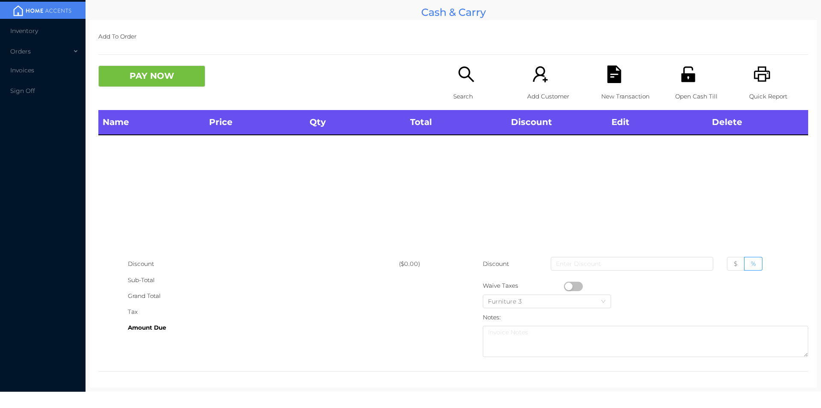
click at [680, 92] on p "Open Cash Till" at bounding box center [704, 97] width 59 height 16
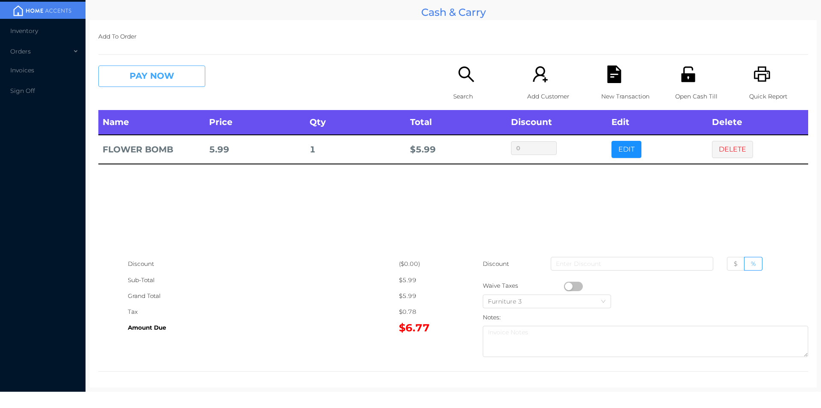
click at [140, 72] on button "PAY NOW" at bounding box center [151, 75] width 107 height 21
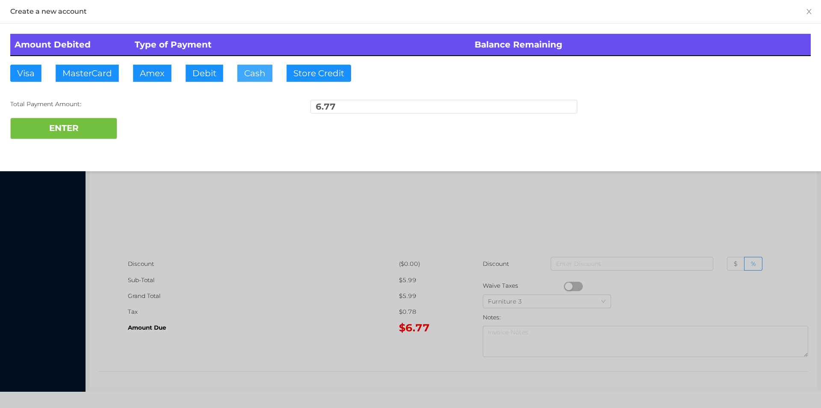
click at [247, 68] on button "Cash" at bounding box center [254, 73] width 35 height 17
click at [103, 119] on button "ENTER" at bounding box center [63, 128] width 107 height 21
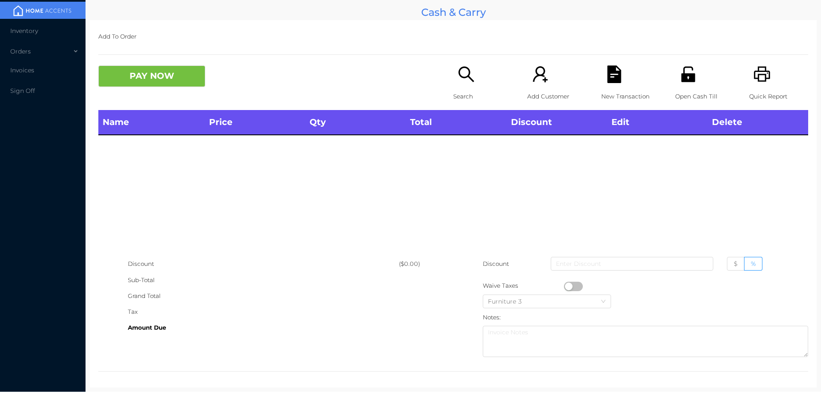
scroll to position [0, 0]
click at [458, 75] on icon "icon: search" at bounding box center [467, 74] width 18 height 18
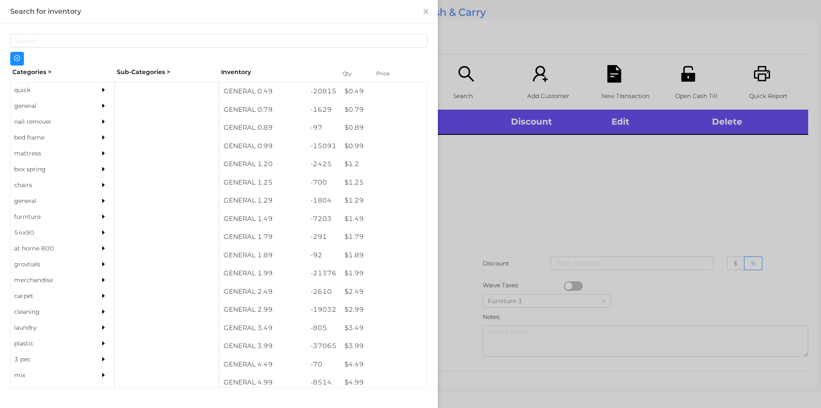
click at [33, 107] on div "general" at bounding box center [50, 106] width 78 height 16
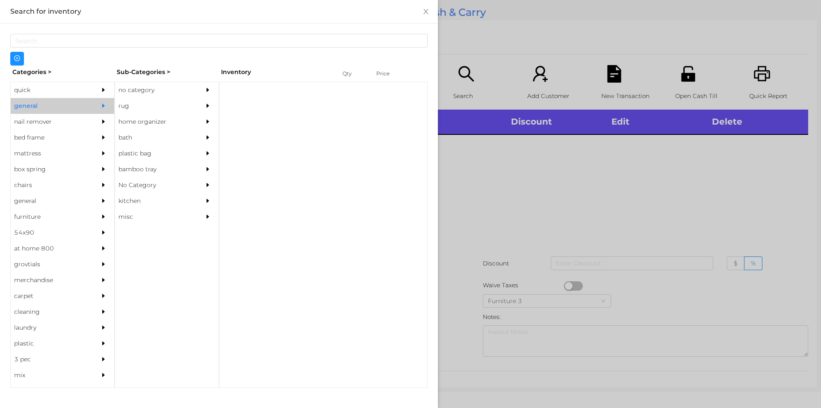
click at [146, 91] on div "no category" at bounding box center [154, 90] width 78 height 16
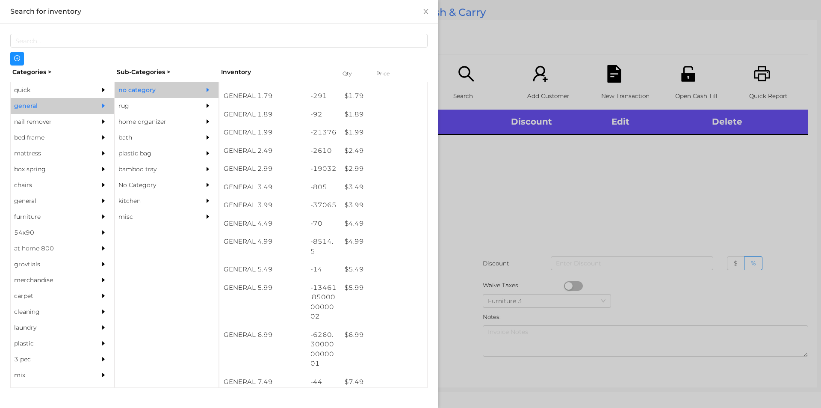
scroll to position [141, 0]
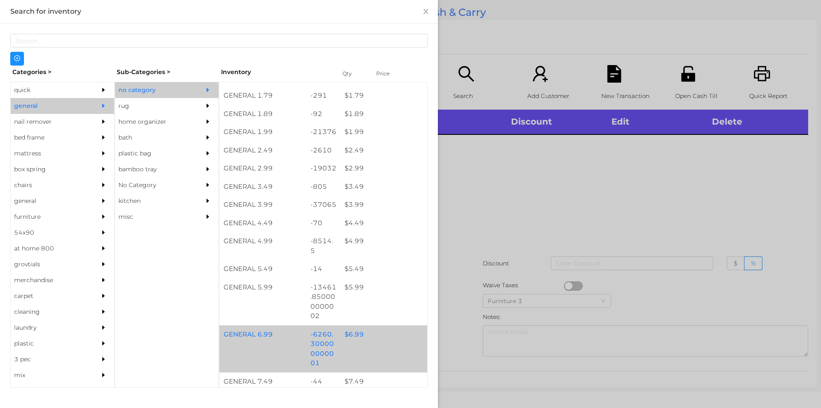
click at [350, 332] on div "$ 6.99" at bounding box center [384, 334] width 87 height 18
click at [474, 218] on div at bounding box center [410, 204] width 821 height 408
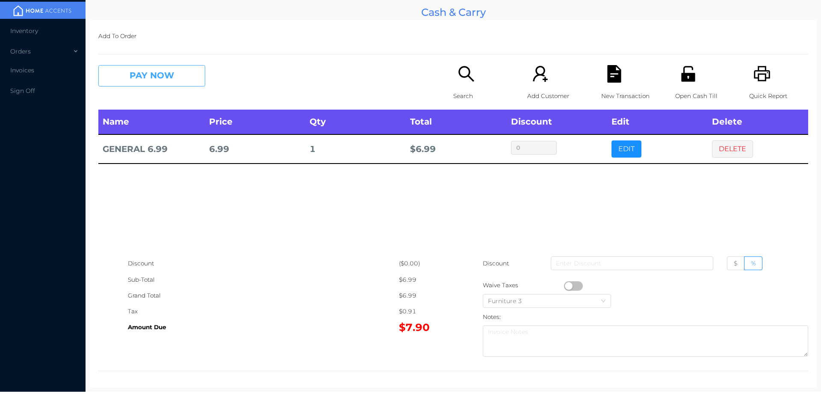
click at [147, 85] on button "PAY NOW" at bounding box center [151, 75] width 107 height 21
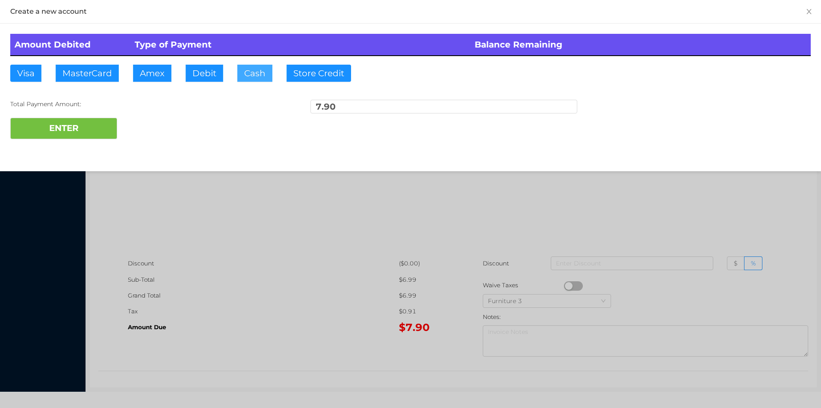
click at [237, 71] on button "Cash" at bounding box center [254, 73] width 35 height 17
type input "10."
click at [92, 120] on button "ENTER" at bounding box center [63, 128] width 107 height 21
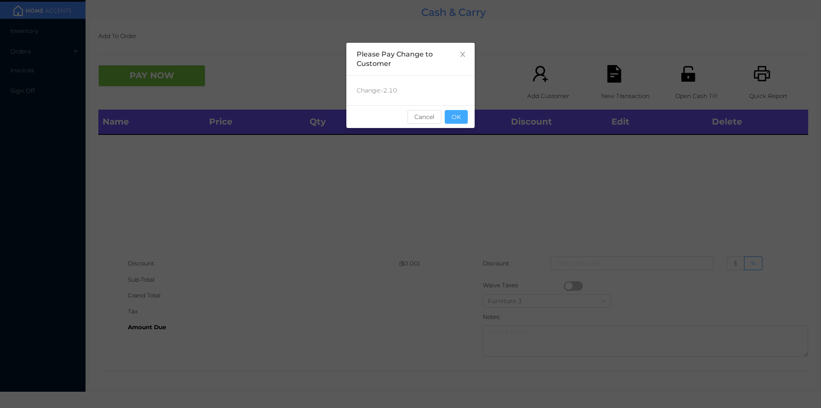
click at [450, 118] on button "OK" at bounding box center [456, 117] width 23 height 14
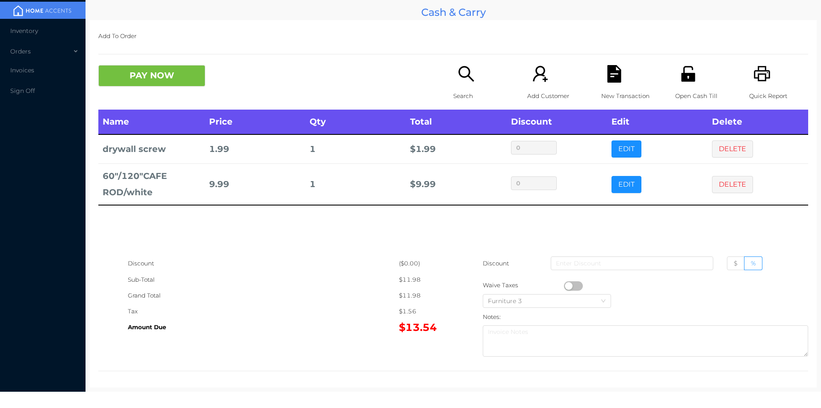
click at [453, 91] on p "Search" at bounding box center [482, 96] width 59 height 16
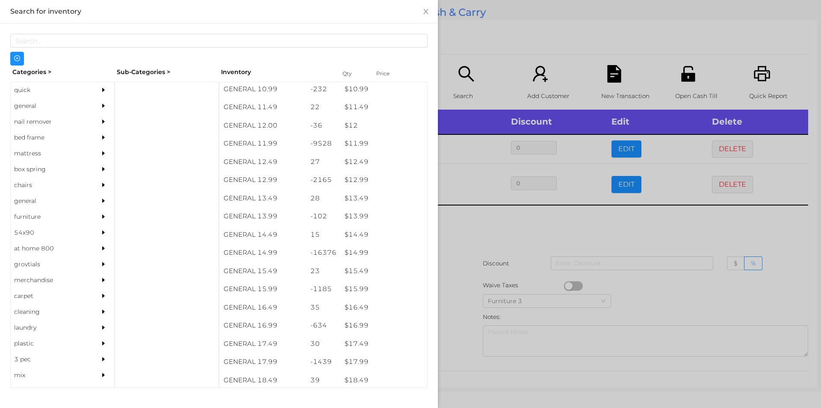
scroll to position [578, 0]
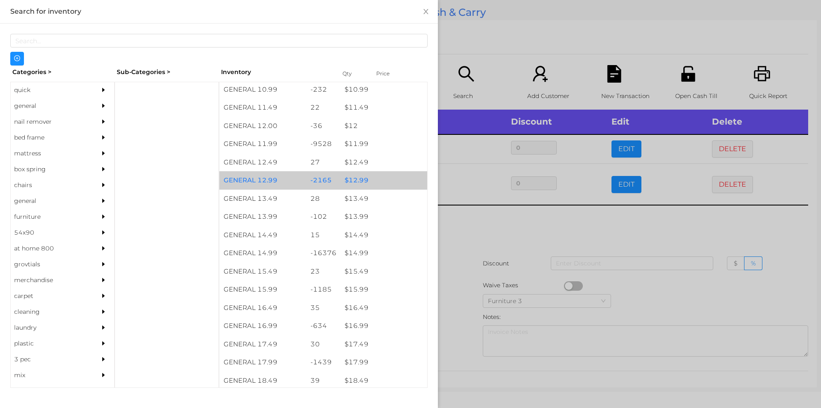
click at [350, 180] on div "$ 12.99" at bounding box center [384, 180] width 87 height 18
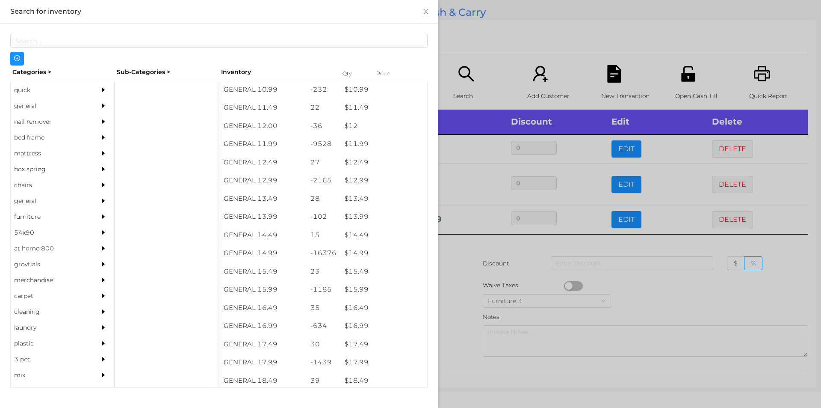
click at [464, 246] on div at bounding box center [410, 204] width 821 height 408
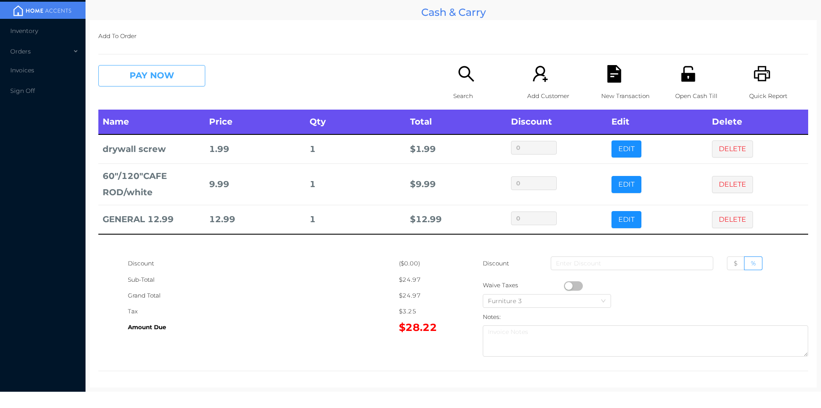
click at [148, 71] on button "PAY NOW" at bounding box center [151, 75] width 107 height 21
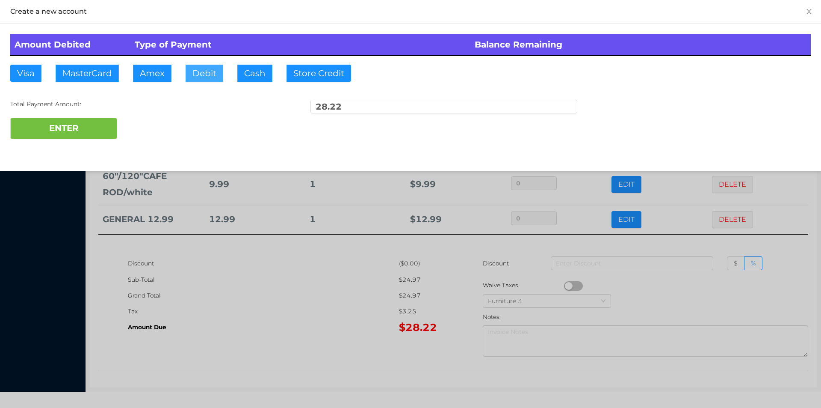
click at [207, 79] on button "Debit" at bounding box center [205, 73] width 38 height 17
type input "50."
click at [79, 133] on button "ENTER" at bounding box center [63, 128] width 107 height 21
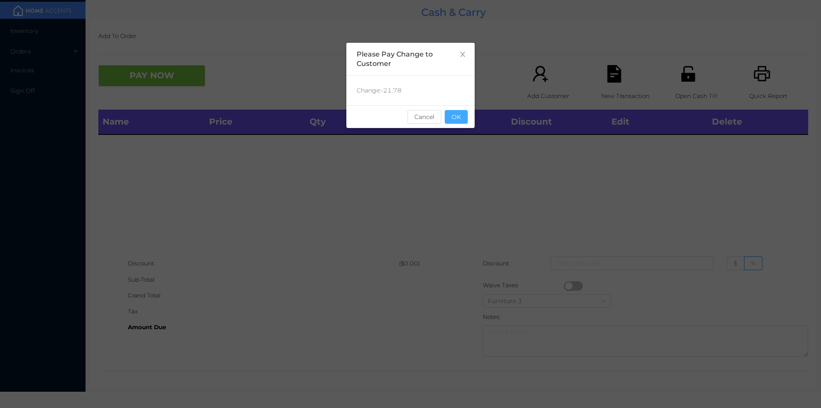
click at [456, 118] on button "OK" at bounding box center [456, 117] width 23 height 14
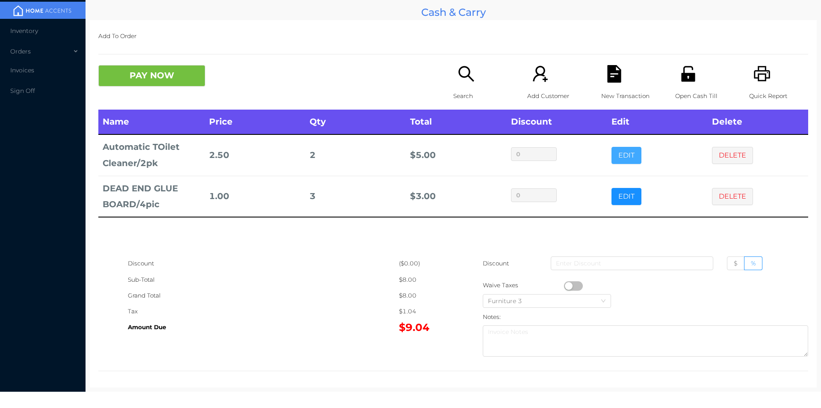
click at [616, 158] on button "EDIT" at bounding box center [627, 155] width 30 height 17
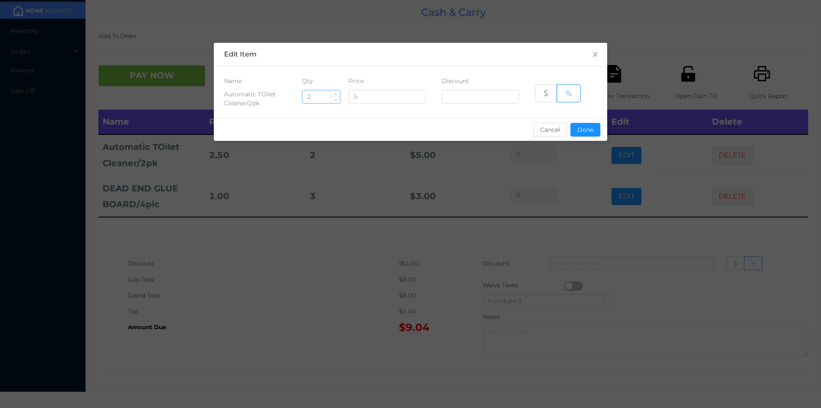
click at [317, 97] on input "2" at bounding box center [321, 96] width 38 height 13
type input "1"
click at [586, 133] on button "Done" at bounding box center [586, 130] width 30 height 14
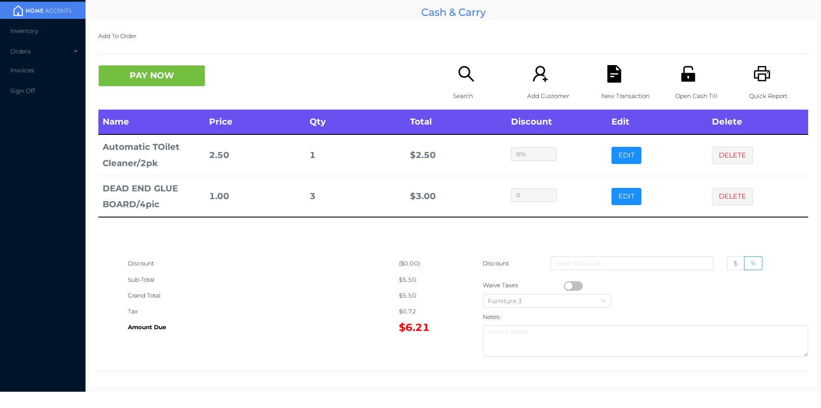
click at [260, 340] on div "Discount ($0.00) Sub-Total $5.50 Grand Total $5.50 Tax $0.72 Amount Due $6.21 D…" at bounding box center [453, 307] width 710 height 105
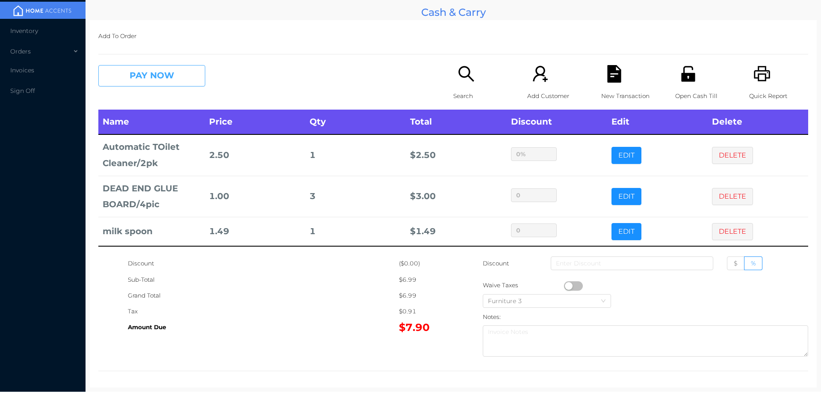
click at [145, 74] on button "PAY NOW" at bounding box center [151, 75] width 107 height 21
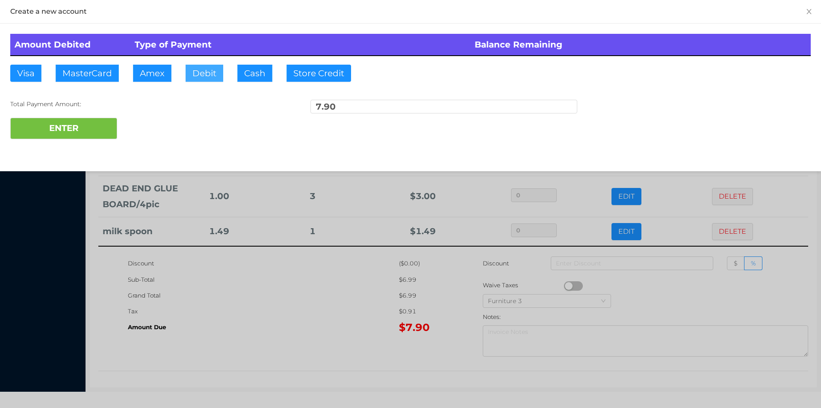
click at [202, 74] on button "Debit" at bounding box center [205, 73] width 38 height 17
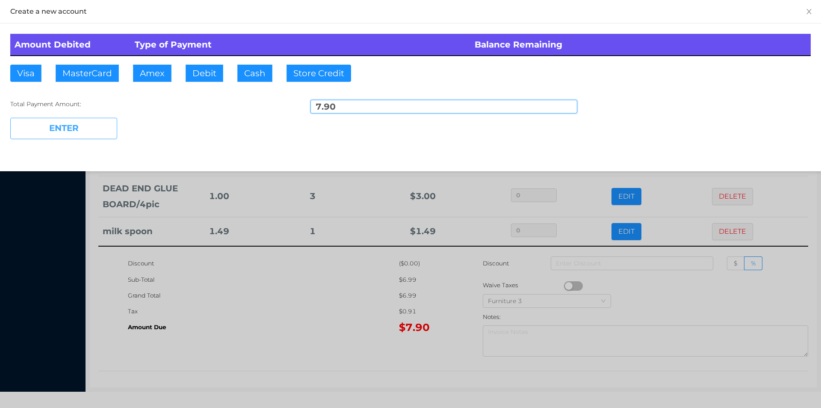
click at [66, 135] on button "ENTER" at bounding box center [63, 128] width 107 height 21
type input "0"
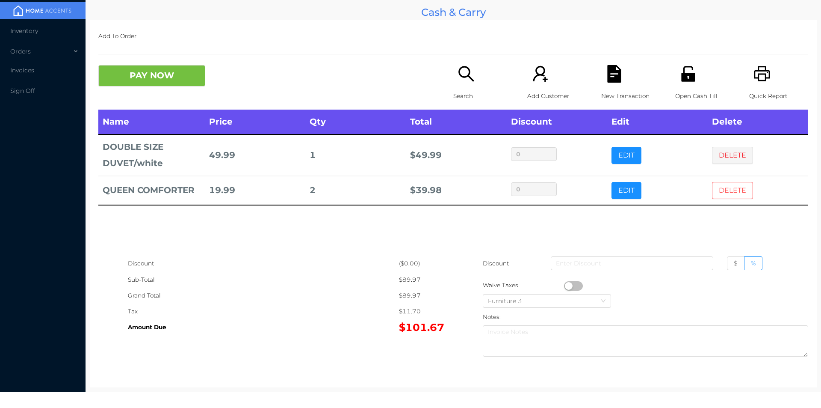
click at [723, 190] on button "DELETE" at bounding box center [732, 190] width 41 height 17
click at [721, 198] on button "DELETE" at bounding box center [732, 190] width 41 height 17
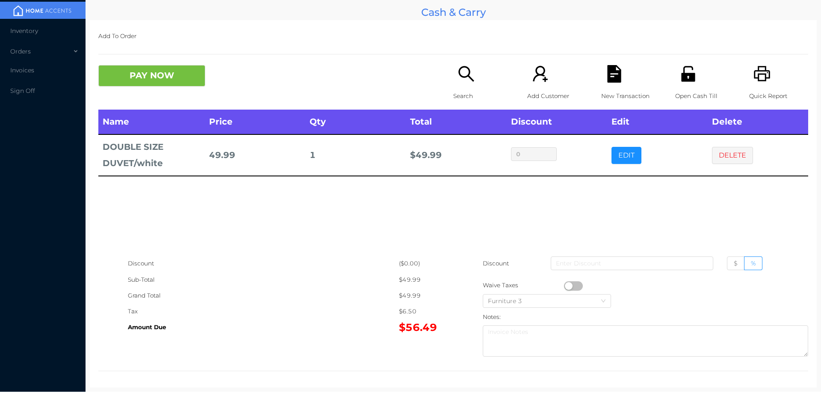
click at [720, 139] on td "DELETE" at bounding box center [758, 154] width 101 height 41
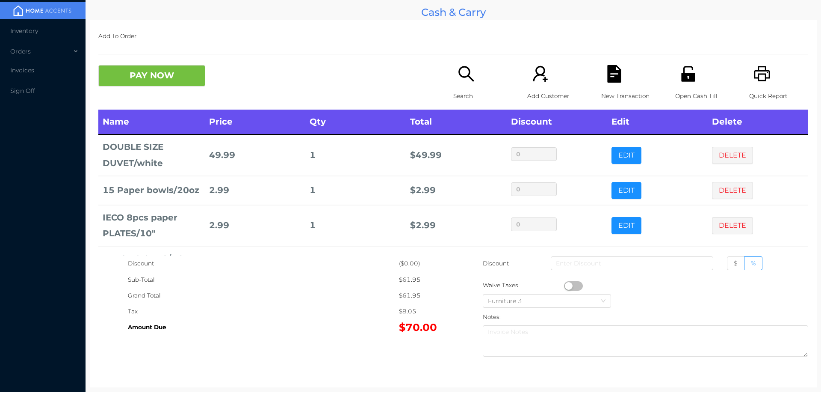
click at [464, 86] on div "Search" at bounding box center [482, 87] width 59 height 44
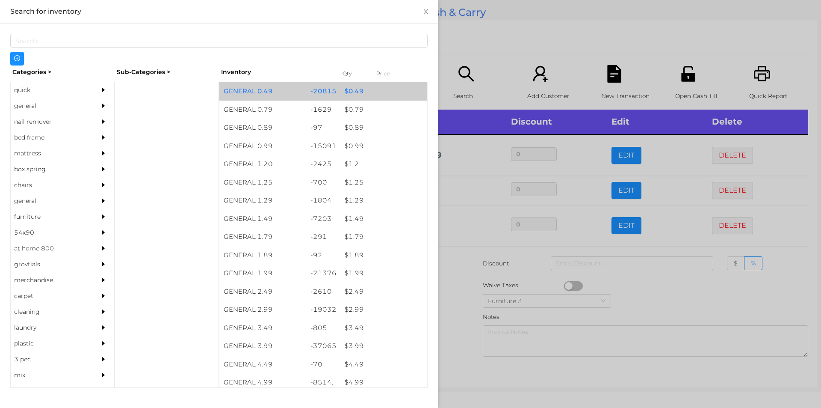
click at [357, 93] on div "$ 0.49" at bounding box center [384, 91] width 87 height 18
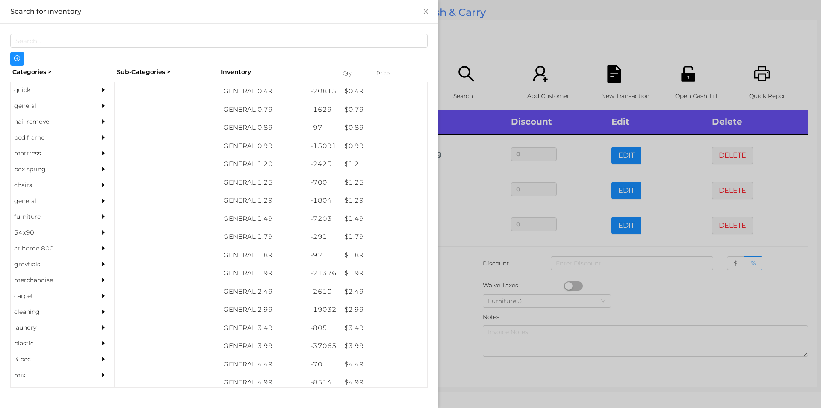
click at [466, 324] on div at bounding box center [410, 204] width 821 height 408
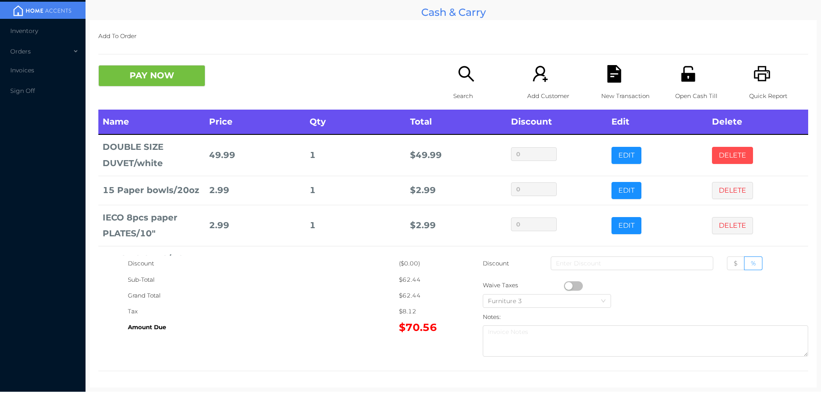
click at [720, 155] on button "DELETE" at bounding box center [732, 155] width 41 height 17
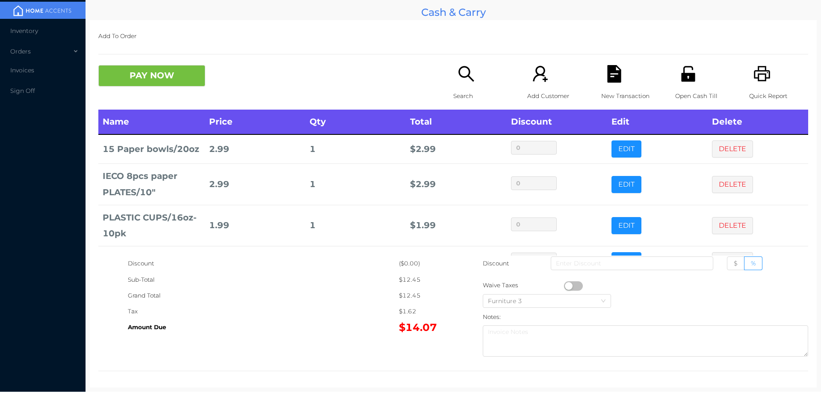
click at [756, 86] on div "Quick Report" at bounding box center [778, 87] width 59 height 44
click at [142, 83] on button "PAY NOW" at bounding box center [151, 75] width 107 height 21
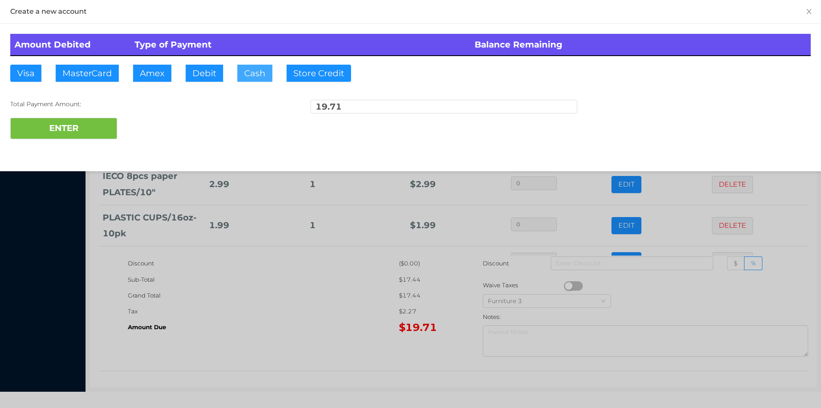
click at [254, 80] on button "Cash" at bounding box center [254, 73] width 35 height 17
type input "100."
click at [72, 136] on button "ENTER" at bounding box center [63, 128] width 107 height 21
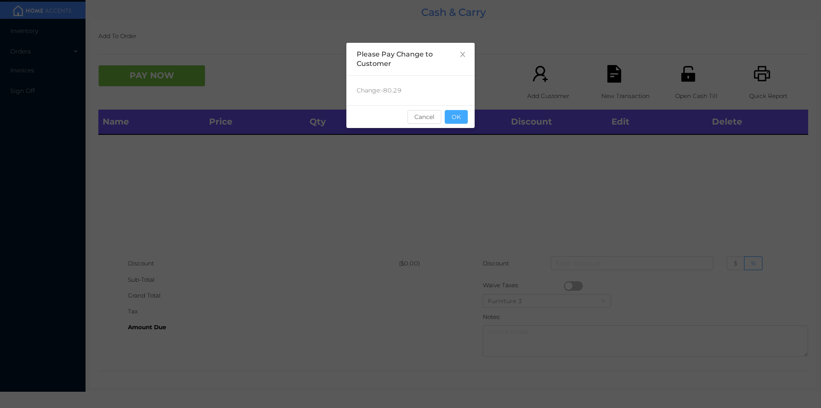
click at [459, 113] on button "OK" at bounding box center [456, 117] width 23 height 14
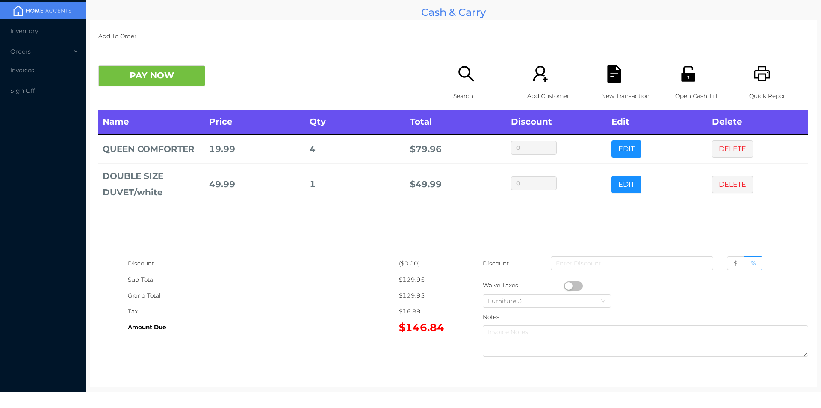
click at [464, 82] on icon "icon: search" at bounding box center [467, 74] width 18 height 18
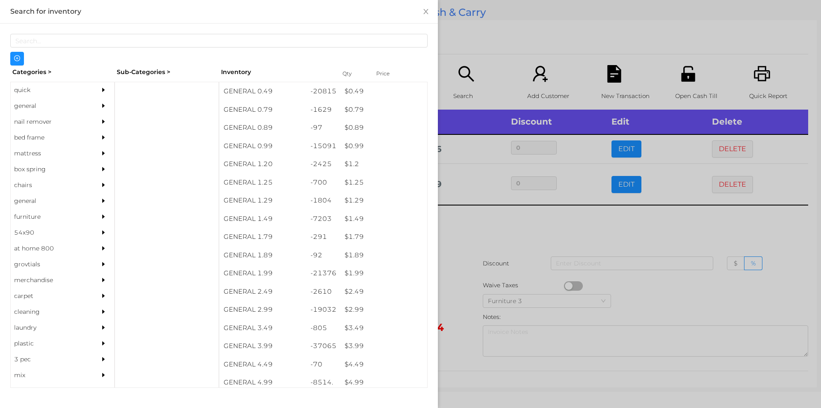
click at [20, 108] on div "general" at bounding box center [50, 106] width 78 height 16
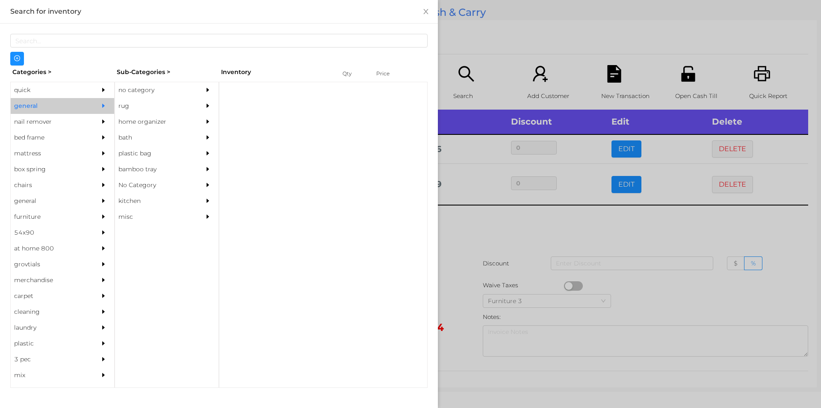
click at [133, 89] on div "no category" at bounding box center [154, 90] width 78 height 16
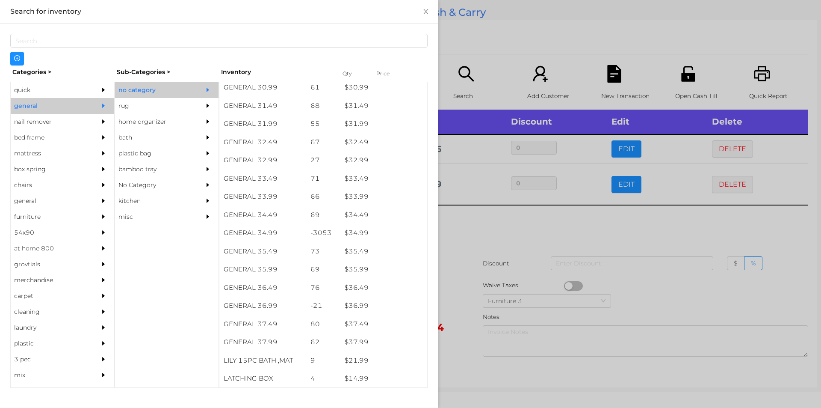
scroll to position [1326, 0]
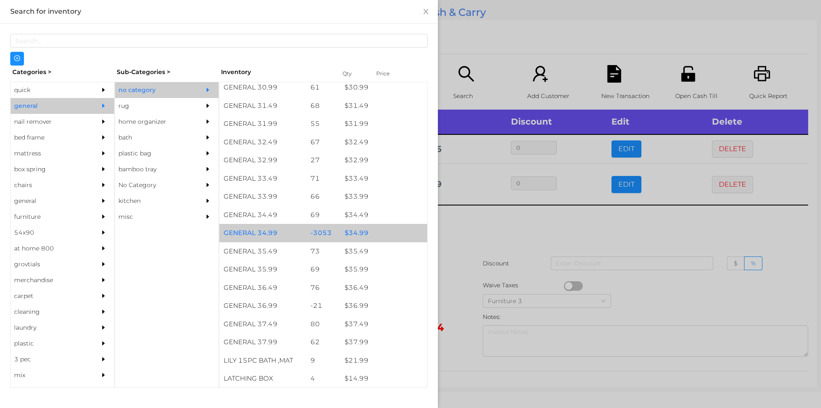
click at [350, 228] on div "$ 34.99" at bounding box center [384, 233] width 87 height 18
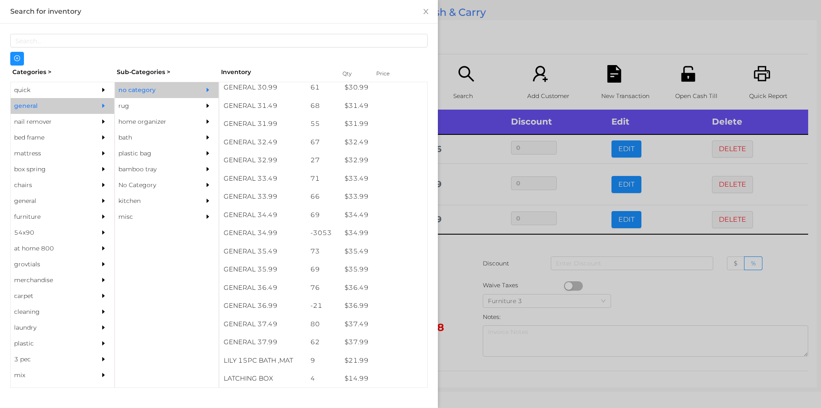
click at [476, 244] on div at bounding box center [410, 204] width 821 height 408
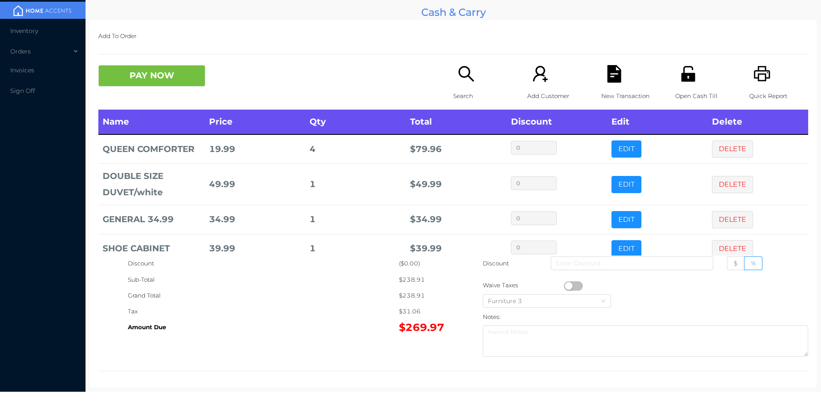
scroll to position [45, 0]
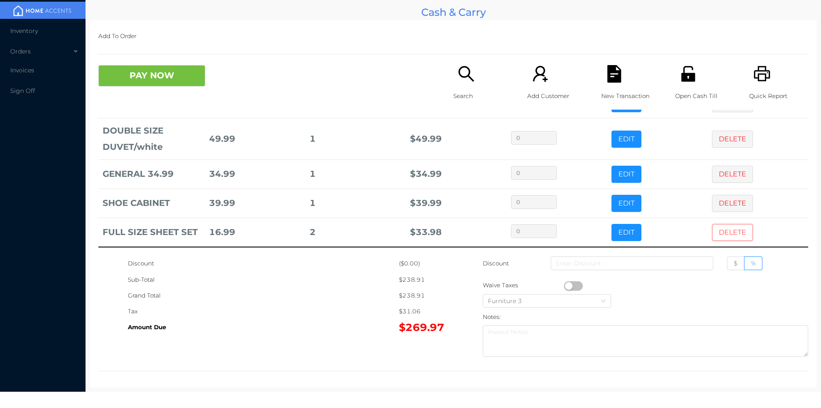
click at [724, 231] on button "DELETE" at bounding box center [732, 232] width 41 height 17
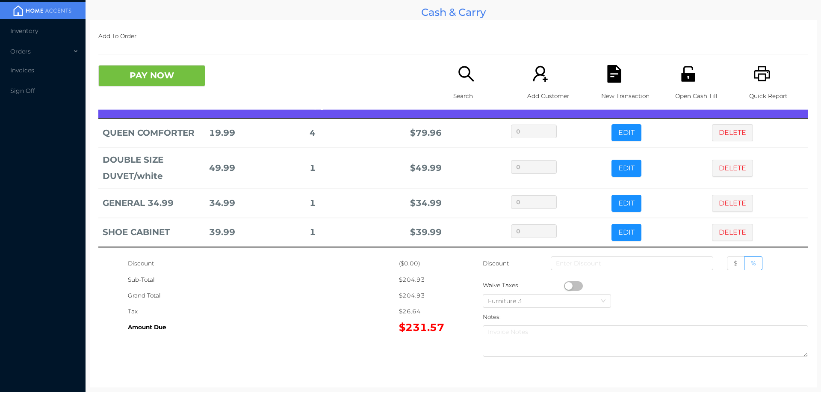
scroll to position [16, 0]
click at [459, 76] on icon "icon: search" at bounding box center [466, 73] width 15 height 15
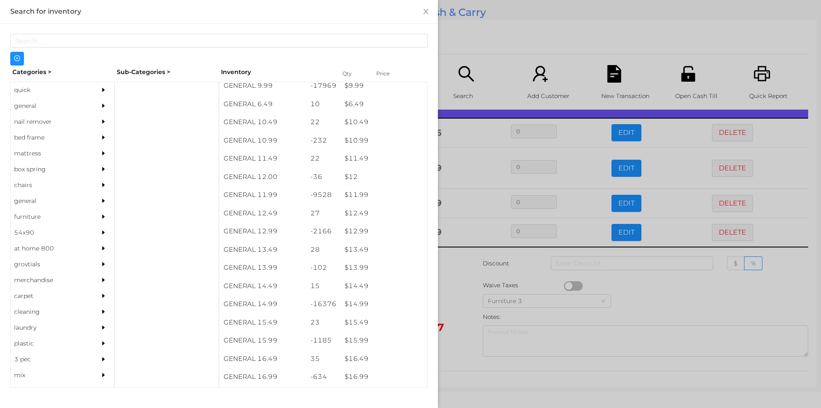
scroll to position [530, 0]
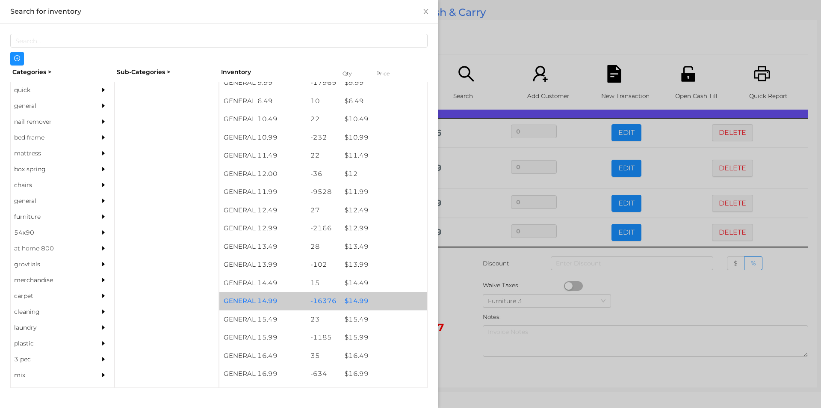
click at [350, 298] on div "$ 14.99" at bounding box center [384, 301] width 87 height 18
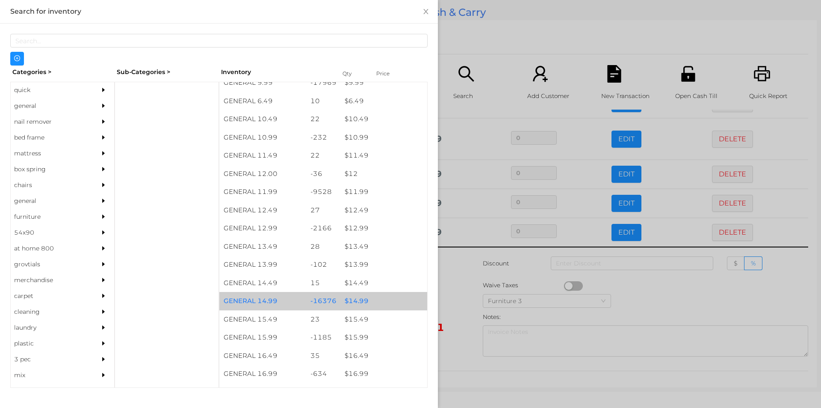
click at [349, 299] on div "$ 14.99" at bounding box center [384, 301] width 87 height 18
click at [356, 299] on div "$ 14.99" at bounding box center [384, 301] width 87 height 18
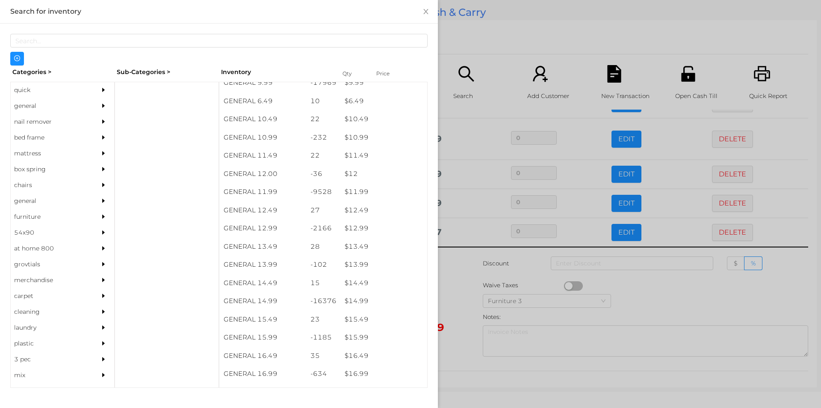
click at [454, 285] on div at bounding box center [410, 204] width 821 height 408
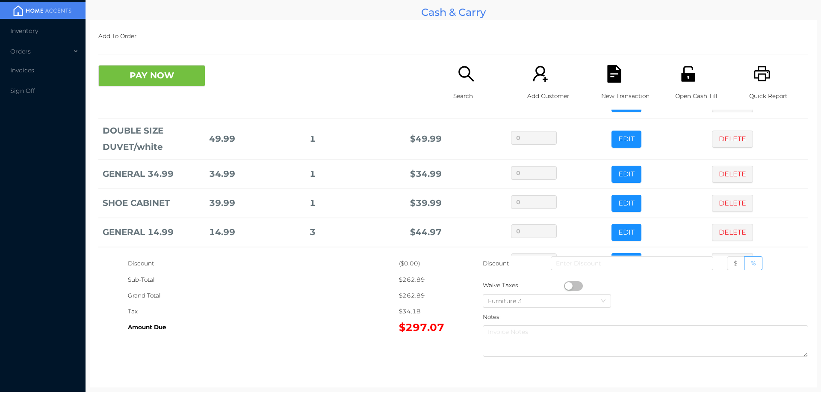
scroll to position [74, 0]
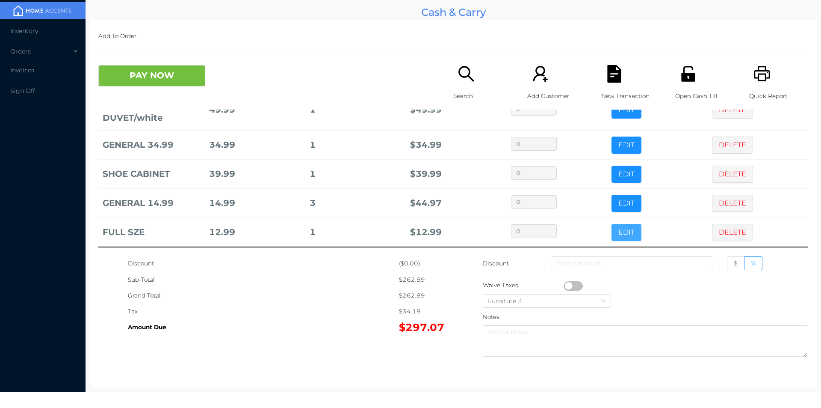
click at [622, 232] on button "EDIT" at bounding box center [627, 232] width 30 height 17
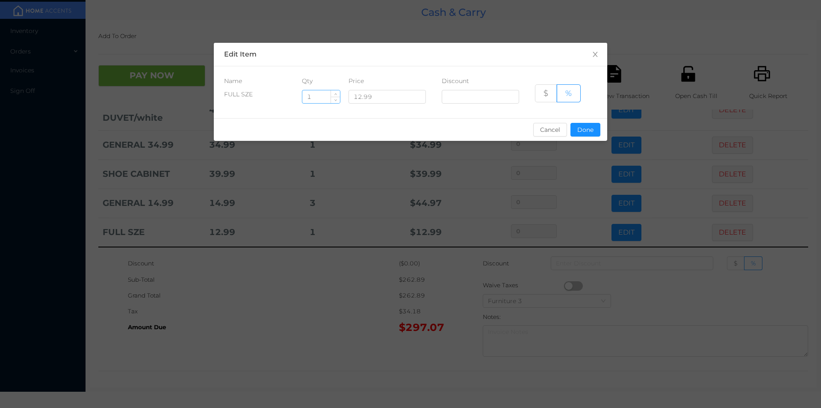
click at [320, 94] on input "1" at bounding box center [321, 96] width 38 height 13
type input "8"
click at [582, 130] on button "Done" at bounding box center [586, 130] width 30 height 14
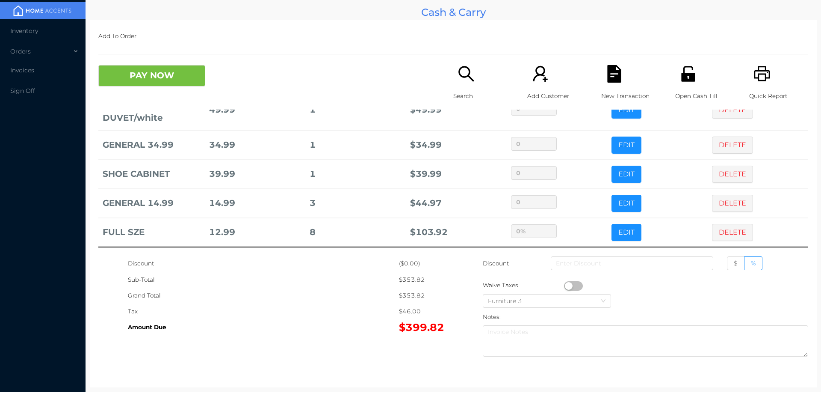
click at [331, 309] on div "Tax" at bounding box center [263, 311] width 271 height 16
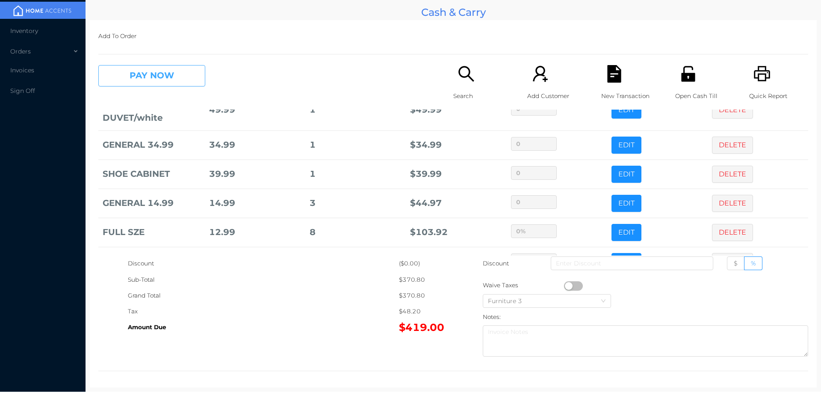
click at [170, 83] on button "PAY NOW" at bounding box center [151, 75] width 107 height 21
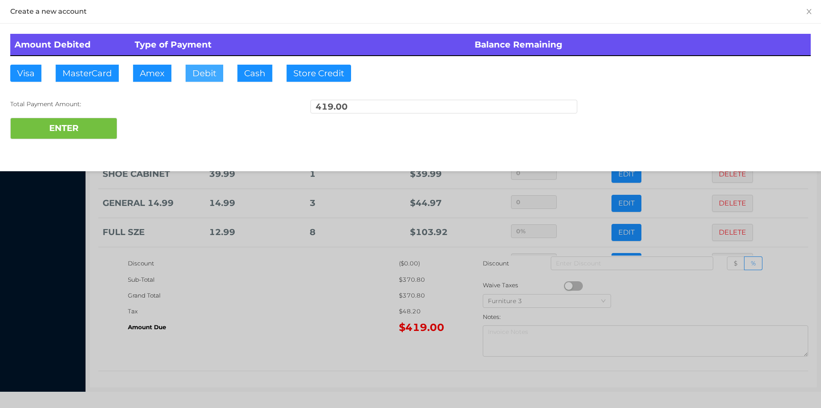
click at [201, 77] on button "Debit" at bounding box center [205, 73] width 38 height 17
click at [89, 133] on button "ENTER" at bounding box center [63, 128] width 107 height 21
type input "0"
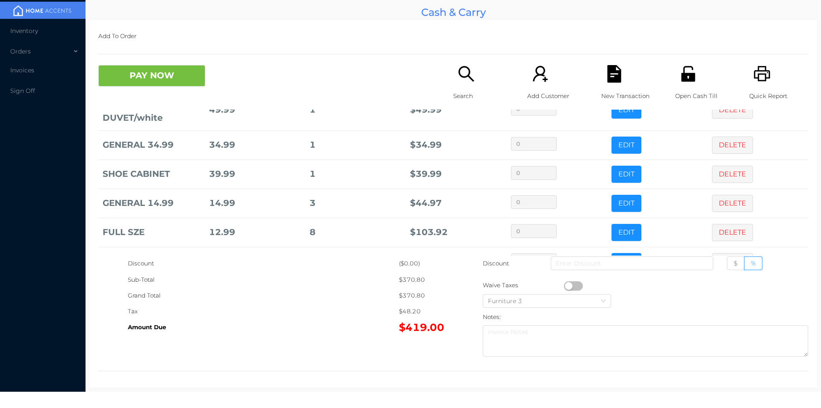
scroll to position [0, 0]
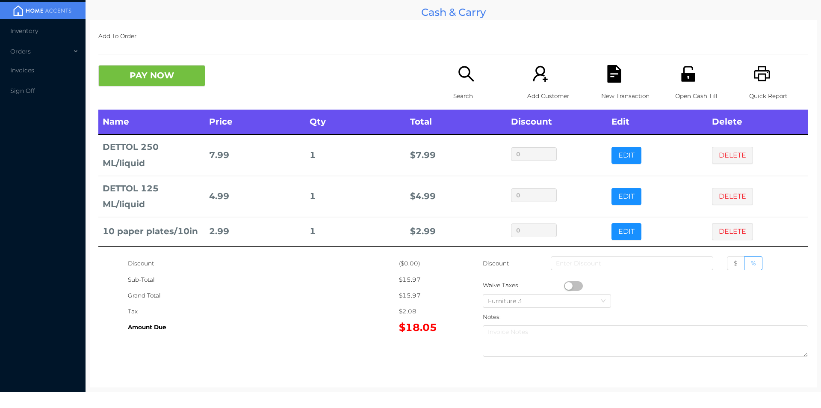
click at [460, 77] on icon "icon: search" at bounding box center [466, 73] width 15 height 15
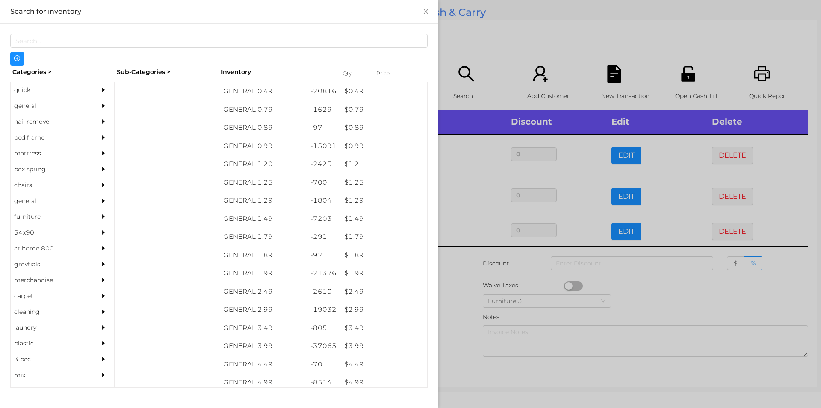
click at [617, 296] on div at bounding box center [410, 204] width 821 height 408
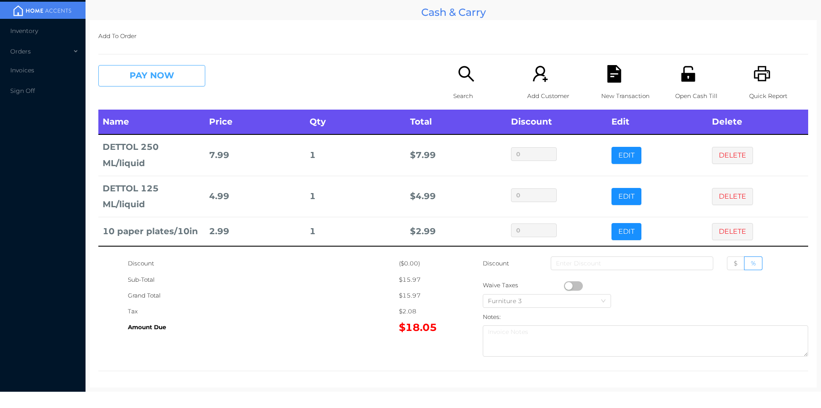
click at [144, 83] on button "PAY NOW" at bounding box center [151, 75] width 107 height 21
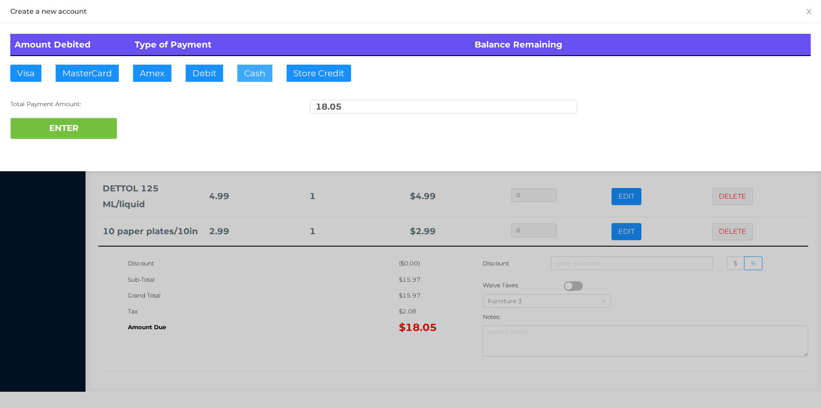
click at [255, 80] on button "Cash" at bounding box center [254, 73] width 35 height 17
type input "20."
click at [104, 125] on button "ENTER" at bounding box center [63, 128] width 107 height 21
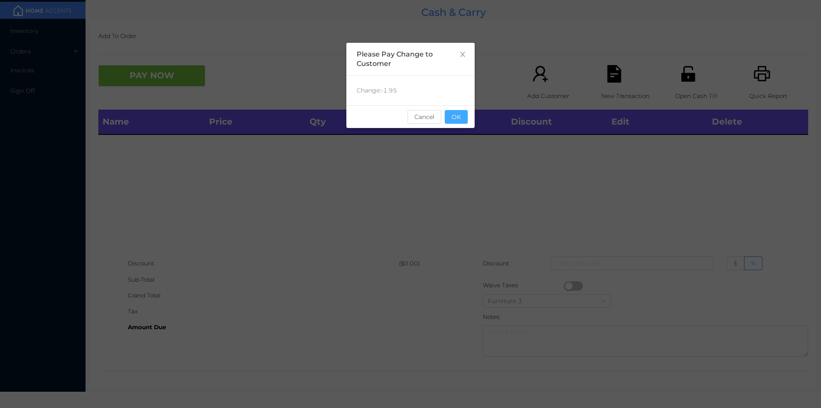
click at [450, 121] on button "OK" at bounding box center [456, 117] width 23 height 14
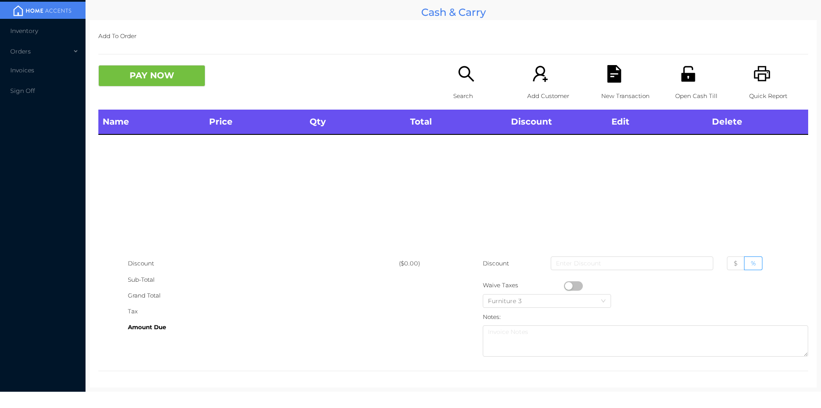
click at [438, 209] on div "Name Price Qty Total Discount Edit Delete" at bounding box center [453, 183] width 710 height 146
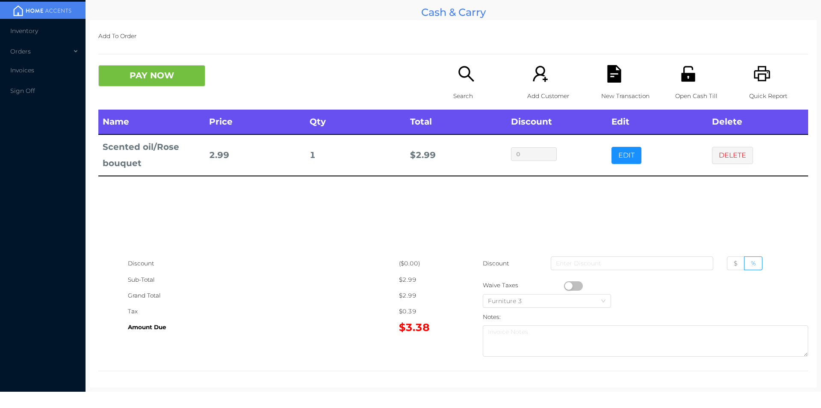
click at [475, 83] on div "Search" at bounding box center [482, 87] width 59 height 44
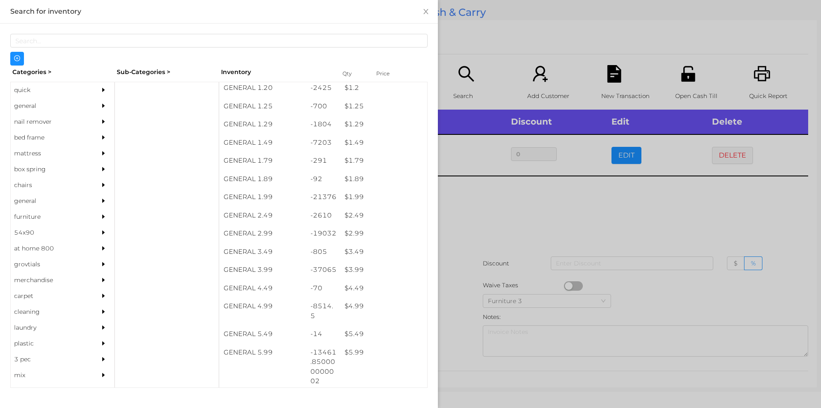
scroll to position [76, 0]
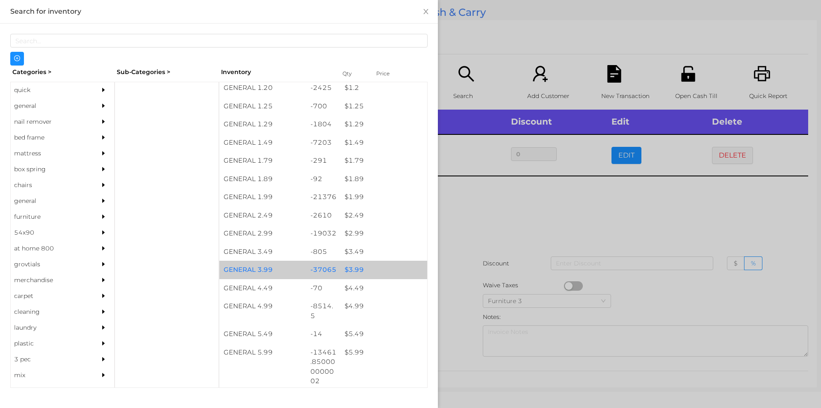
click at [352, 269] on div "$ 3.99" at bounding box center [384, 270] width 87 height 18
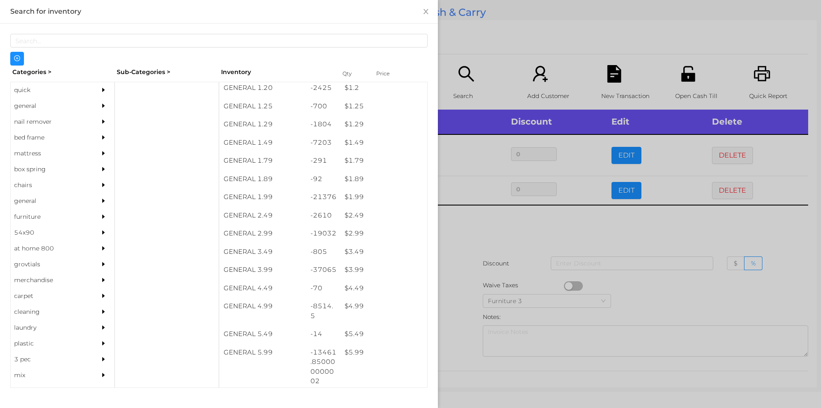
click at [479, 230] on div at bounding box center [410, 204] width 821 height 408
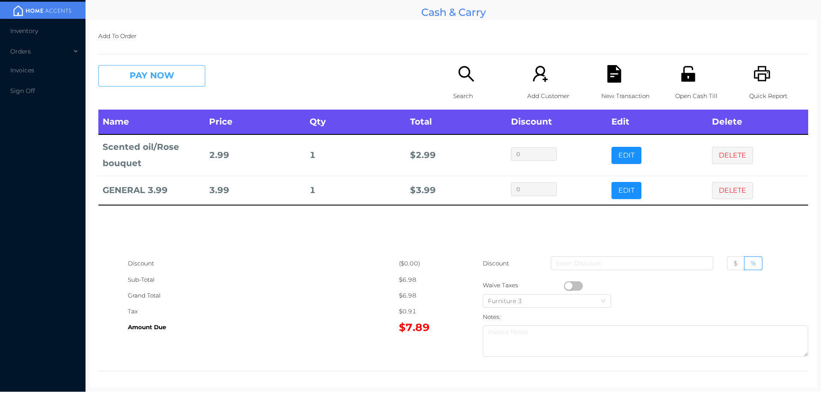
click at [152, 71] on button "PAY NOW" at bounding box center [151, 75] width 107 height 21
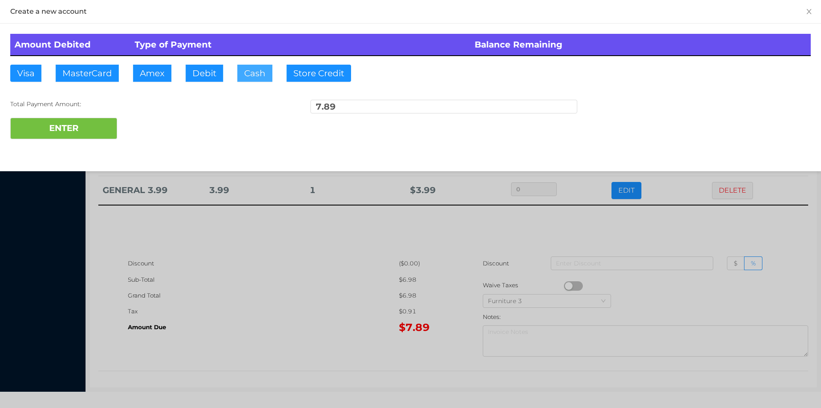
click at [262, 77] on button "Cash" at bounding box center [254, 73] width 35 height 17
type input "20."
click at [72, 130] on button "ENTER" at bounding box center [63, 128] width 107 height 21
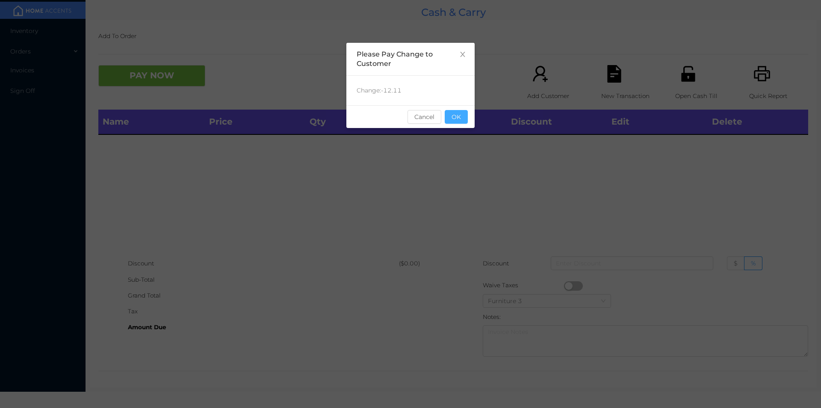
click at [459, 121] on button "OK" at bounding box center [456, 117] width 23 height 14
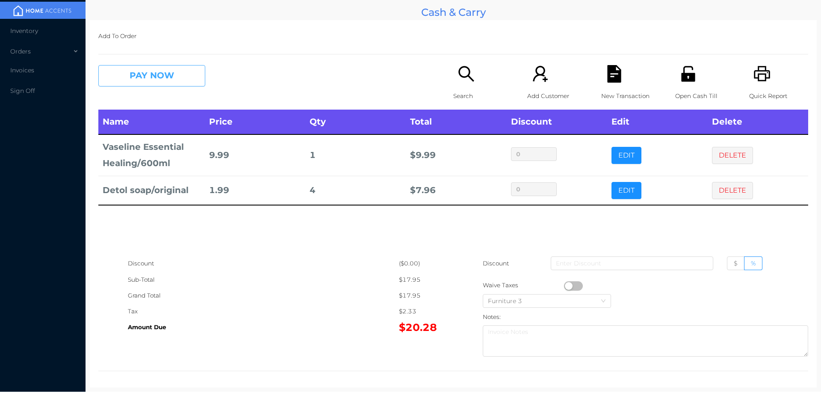
click at [174, 82] on button "PAY NOW" at bounding box center [151, 75] width 107 height 21
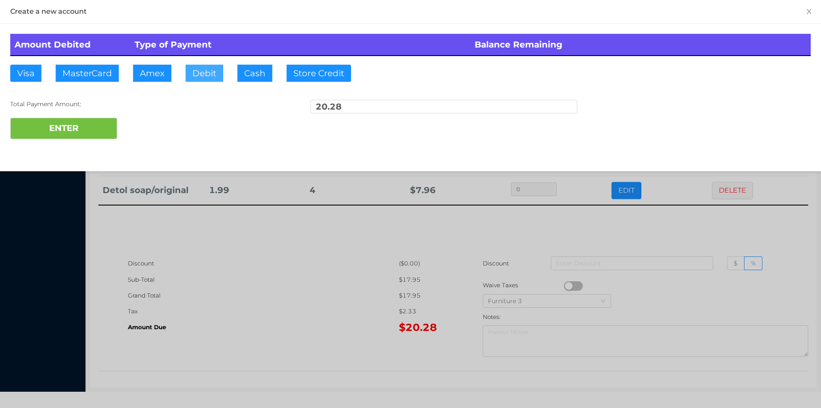
click at [206, 72] on button "Debit" at bounding box center [205, 73] width 38 height 17
click at [75, 126] on button "ENTER" at bounding box center [63, 128] width 107 height 21
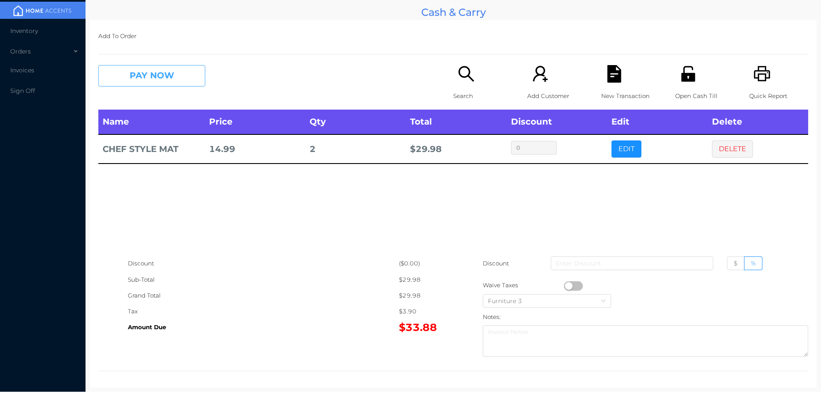
click at [157, 70] on button "PAY NOW" at bounding box center [151, 75] width 107 height 21
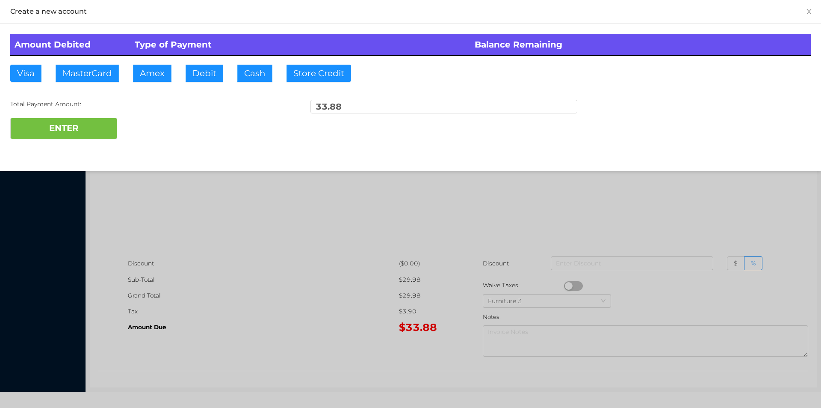
click at [155, 126] on div "ENTER" at bounding box center [410, 128] width 801 height 21
click at [738, 234] on div at bounding box center [410, 204] width 821 height 408
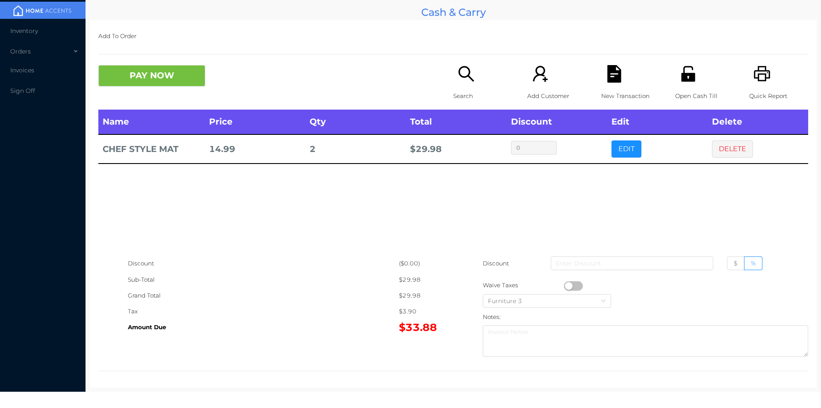
click at [730, 144] on button "DELETE" at bounding box center [732, 148] width 41 height 17
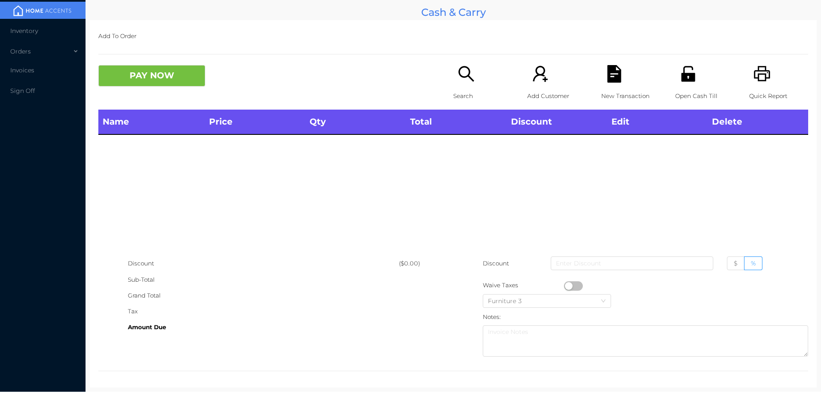
click at [683, 96] on p "Open Cash Till" at bounding box center [704, 96] width 59 height 16
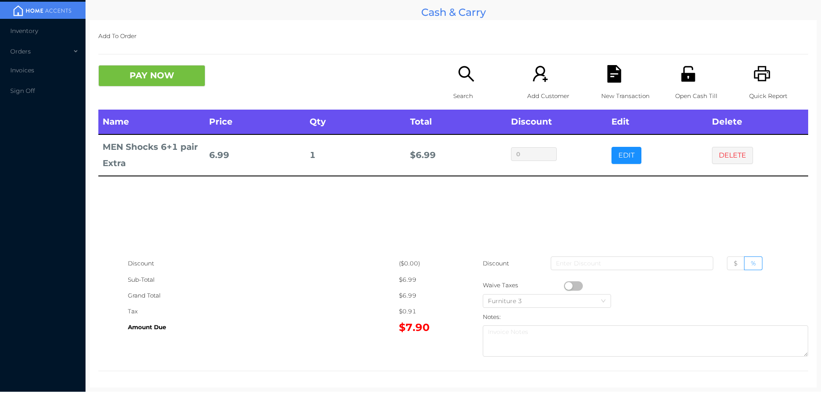
click at [130, 85] on button "PAY NOW" at bounding box center [151, 75] width 107 height 21
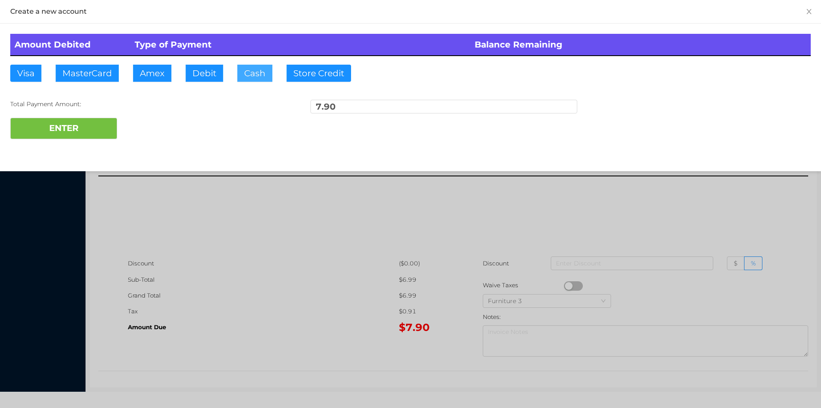
click at [238, 76] on button "Cash" at bounding box center [254, 73] width 35 height 17
click at [77, 123] on button "ENTER" at bounding box center [63, 128] width 107 height 21
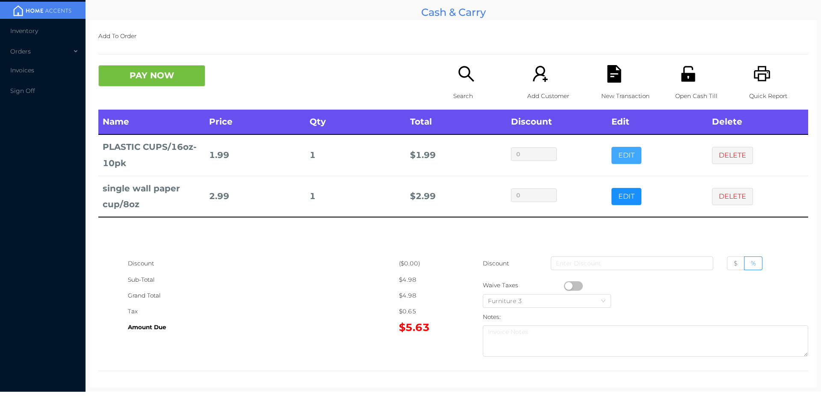
click at [622, 147] on button "EDIT" at bounding box center [627, 155] width 30 height 17
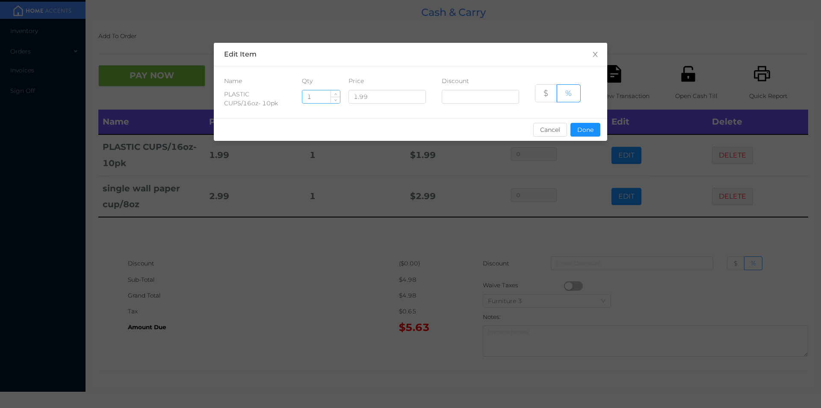
click at [329, 98] on input "1" at bounding box center [321, 96] width 38 height 13
type input "4"
click at [585, 126] on button "Done" at bounding box center [586, 130] width 30 height 14
type input "0%"
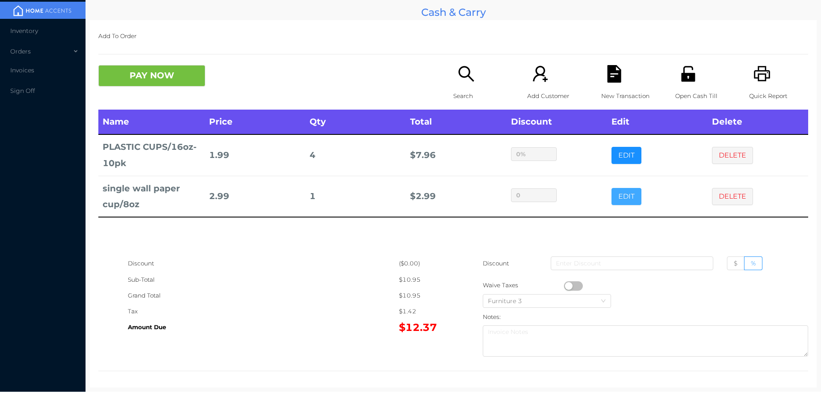
click at [621, 201] on button "EDIT" at bounding box center [627, 196] width 30 height 17
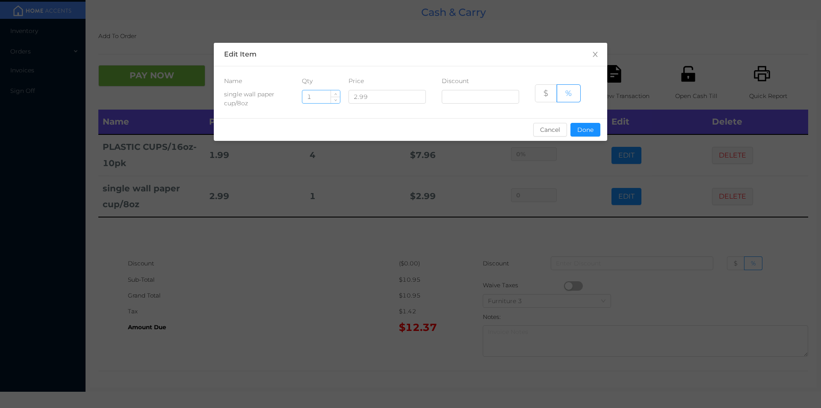
click at [327, 100] on input "1" at bounding box center [321, 96] width 38 height 13
type input "3"
click at [585, 129] on button "Done" at bounding box center [586, 130] width 30 height 14
type input "0%"
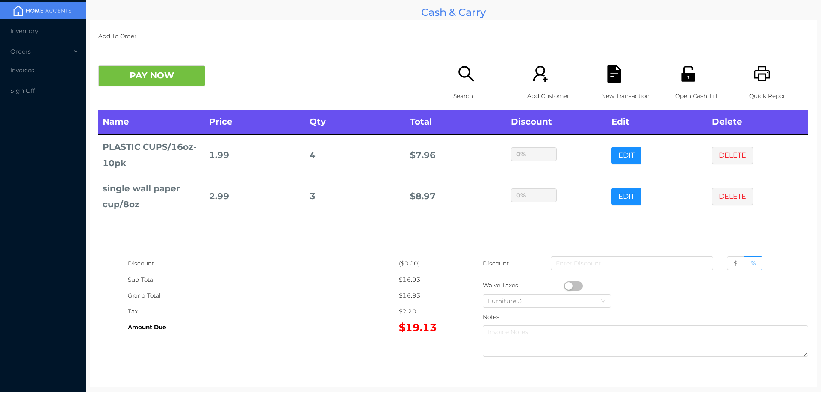
click at [354, 255] on div "Name Price Qty Total Discount Edit Delete PLASTIC CUPS/16oz- 10pk 1.99 4 $ 7.96…" at bounding box center [453, 183] width 710 height 146
click at [166, 82] on button "PAY NOW" at bounding box center [151, 75] width 107 height 21
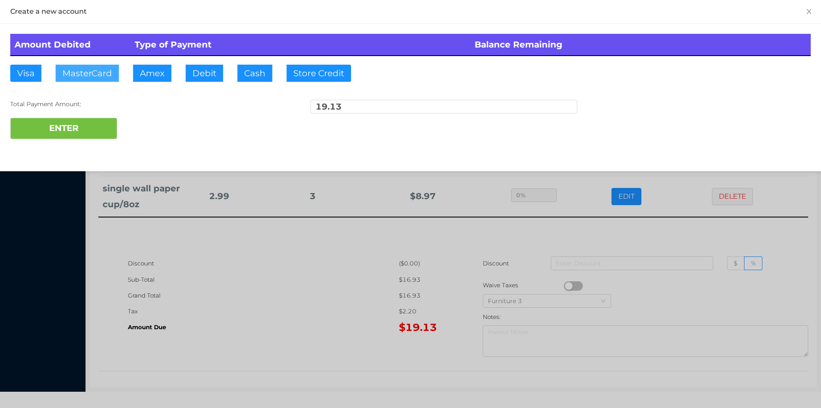
click at [86, 70] on button "MasterCard" at bounding box center [87, 73] width 63 height 17
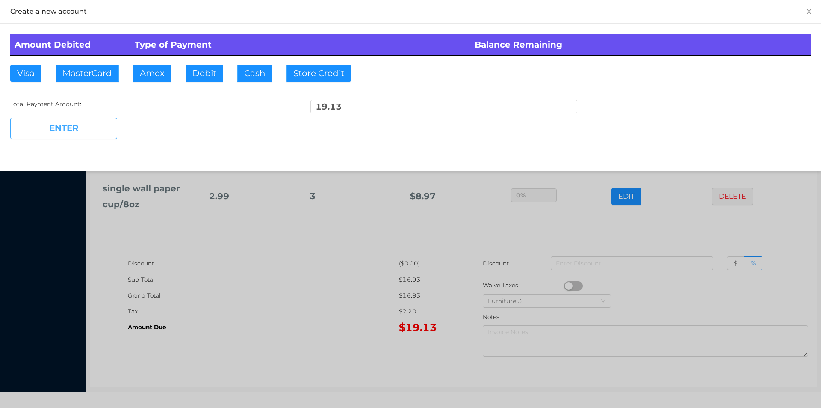
click at [77, 127] on button "ENTER" at bounding box center [63, 128] width 107 height 21
type input "0"
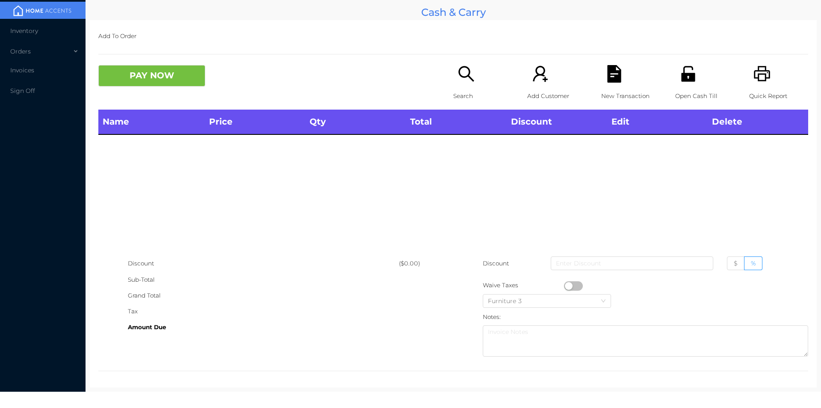
click at [465, 88] on p "Search" at bounding box center [482, 96] width 59 height 16
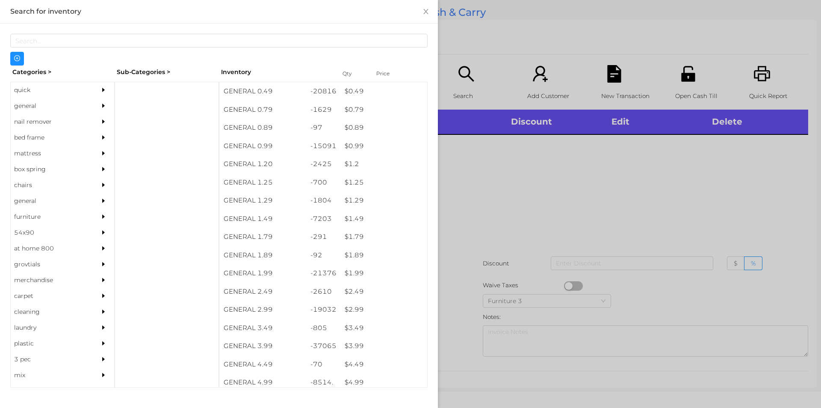
click at [25, 95] on div "quick" at bounding box center [50, 90] width 78 height 16
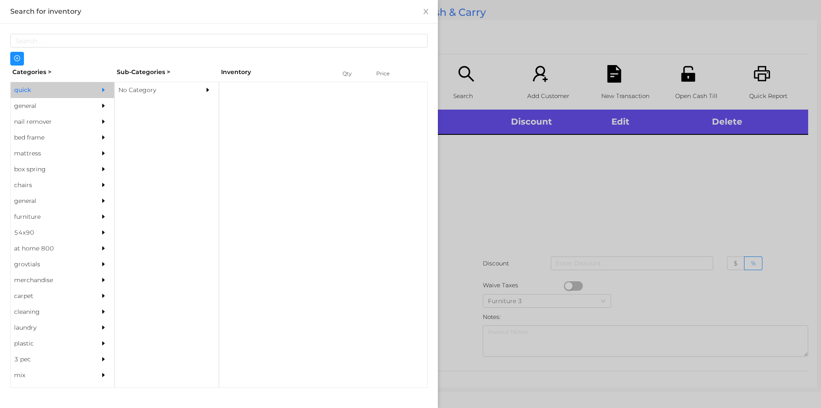
click at [125, 90] on div "No Category" at bounding box center [154, 90] width 78 height 16
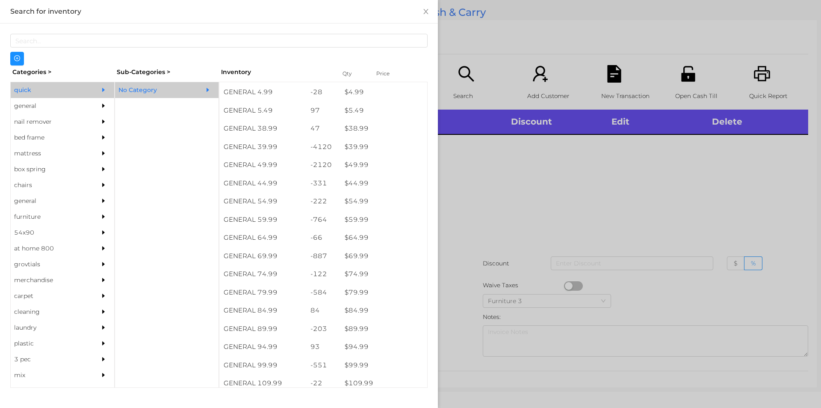
scroll to position [435, 0]
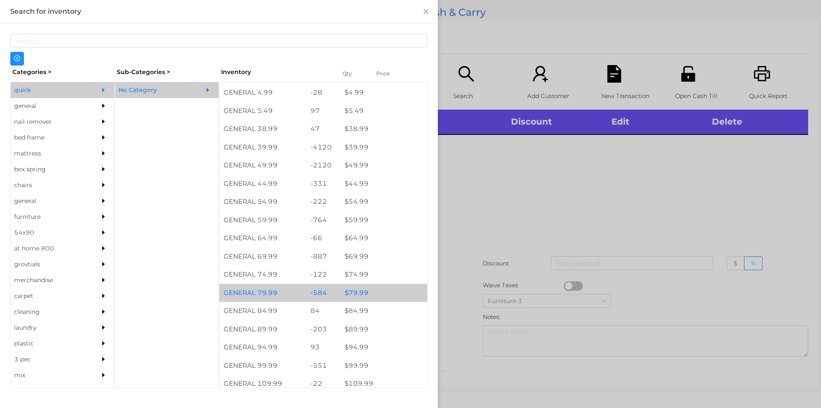
click at [358, 294] on div "$ 79.99" at bounding box center [384, 293] width 87 height 18
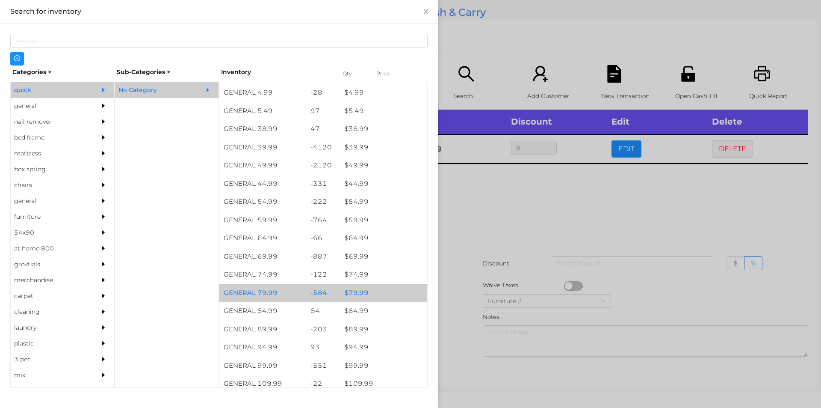
click at [360, 289] on div "$ 79.99" at bounding box center [384, 293] width 87 height 18
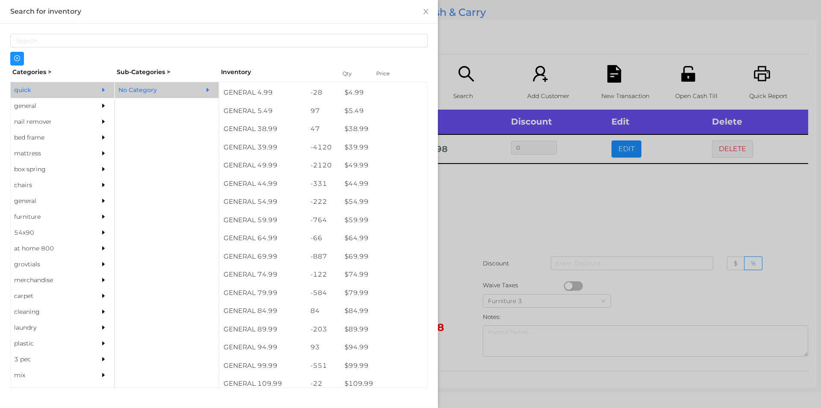
click at [474, 231] on div at bounding box center [410, 204] width 821 height 408
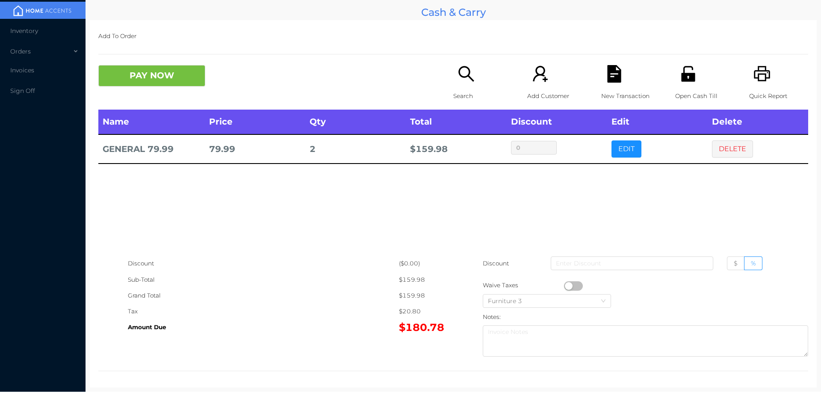
click at [157, 77] on button "PAY NOW" at bounding box center [151, 75] width 107 height 21
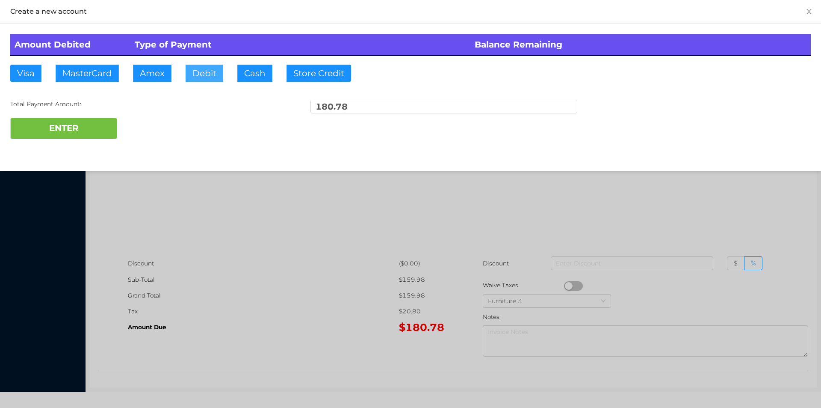
click at [197, 71] on button "Debit" at bounding box center [205, 73] width 38 height 17
click at [63, 127] on button "ENTER" at bounding box center [63, 128] width 107 height 21
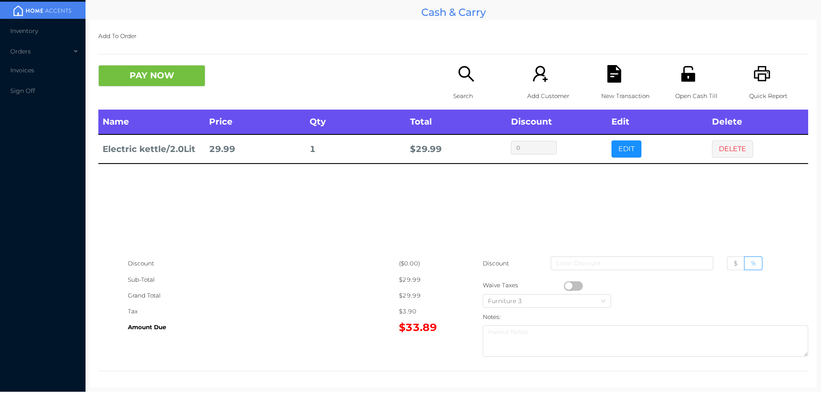
click at [147, 76] on button "PAY NOW" at bounding box center [151, 75] width 107 height 21
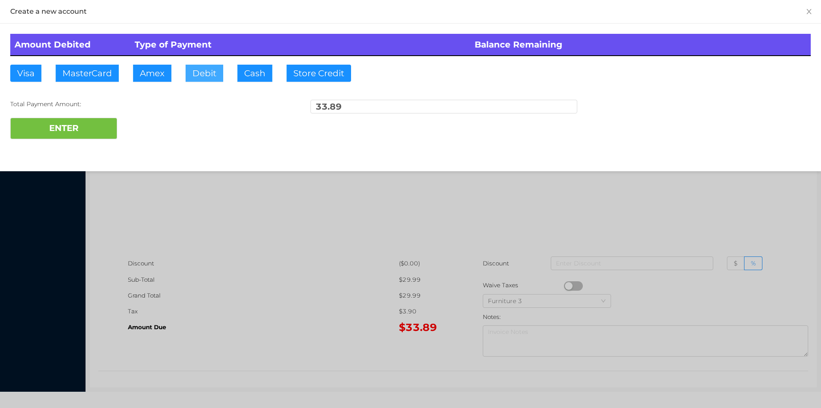
click at [199, 75] on button "Debit" at bounding box center [205, 73] width 38 height 17
click at [80, 127] on button "ENTER" at bounding box center [63, 128] width 107 height 21
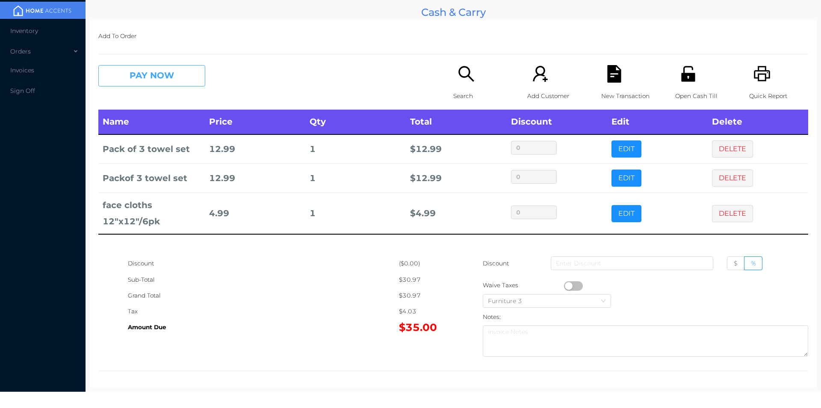
click at [167, 80] on button "PAY NOW" at bounding box center [151, 75] width 107 height 21
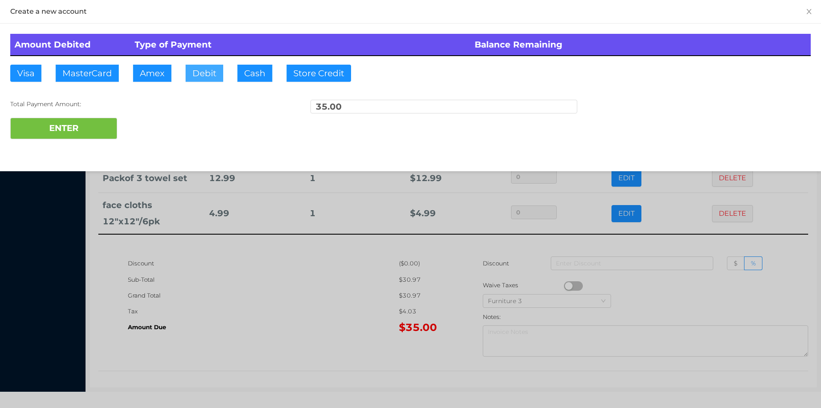
click at [203, 77] on button "Debit" at bounding box center [205, 73] width 38 height 17
click at [92, 135] on button "ENTER" at bounding box center [63, 128] width 107 height 21
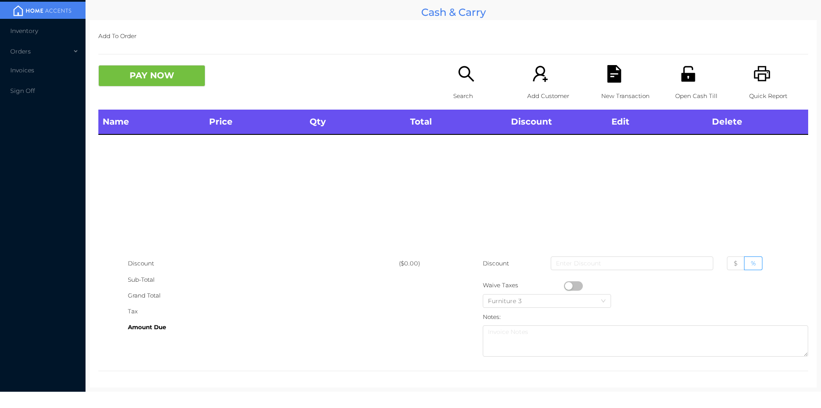
click at [754, 81] on icon "icon: printer" at bounding box center [762, 73] width 16 height 15
click at [687, 67] on icon "icon: unlock" at bounding box center [688, 73] width 14 height 15
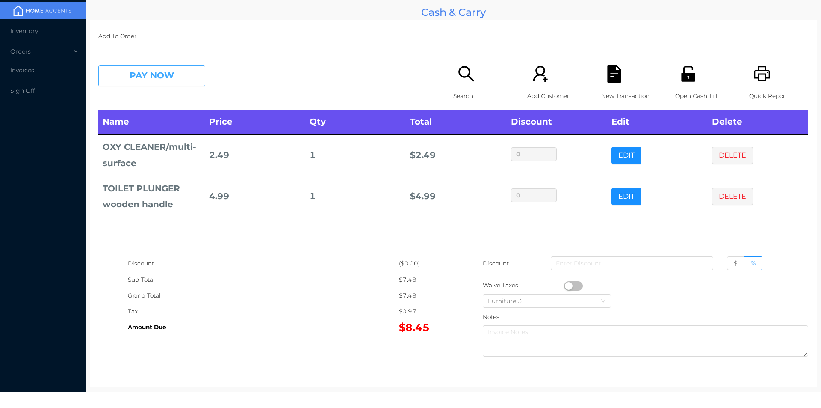
click at [177, 81] on button "PAY NOW" at bounding box center [151, 75] width 107 height 21
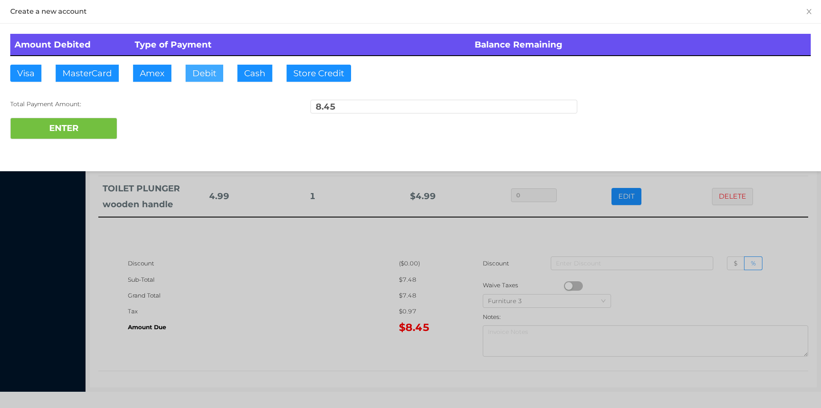
click at [204, 74] on button "Debit" at bounding box center [205, 73] width 38 height 17
click at [97, 127] on button "ENTER" at bounding box center [63, 128] width 107 height 21
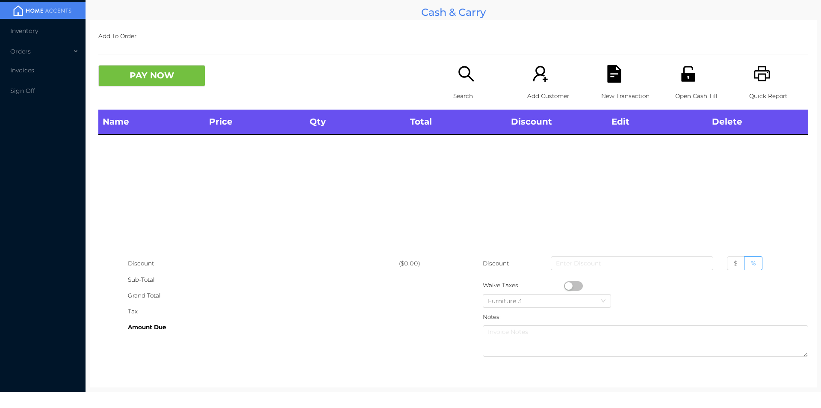
click at [756, 83] on div "Quick Report" at bounding box center [778, 87] width 59 height 44
click at [690, 79] on icon "icon: unlock" at bounding box center [689, 74] width 18 height 18
